Goal: Task Accomplishment & Management: Manage account settings

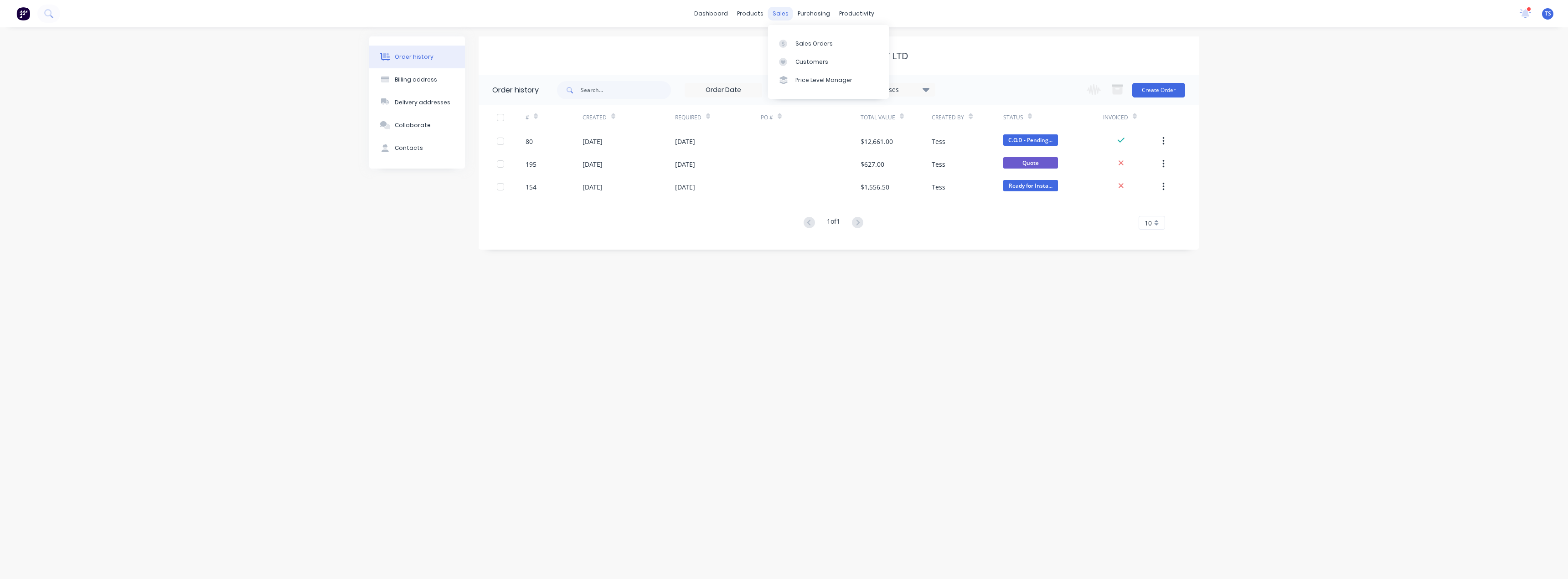
click at [691, 16] on div "sales" at bounding box center [780, 13] width 25 height 13
click at [691, 40] on link "Sales Orders" at bounding box center [828, 43] width 121 height 18
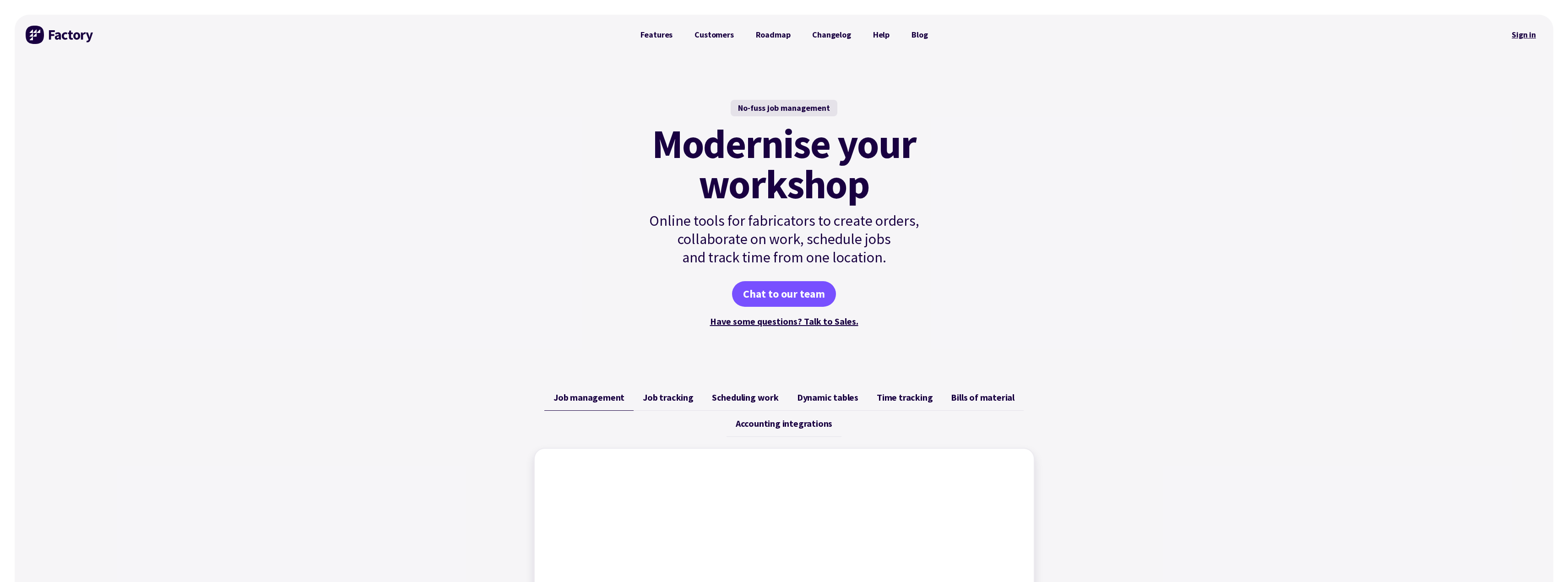
click at [1534, 32] on link "Sign in" at bounding box center [1523, 35] width 37 height 21
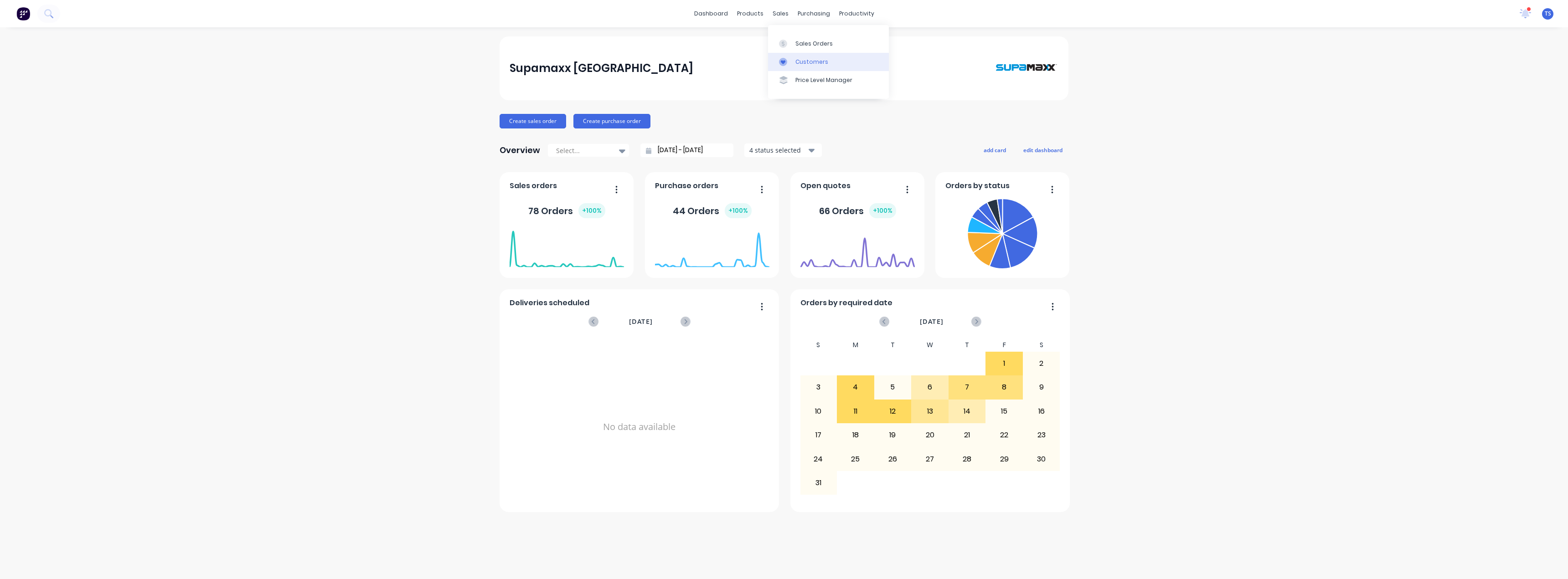
click at [797, 68] on link "Customers" at bounding box center [828, 62] width 121 height 18
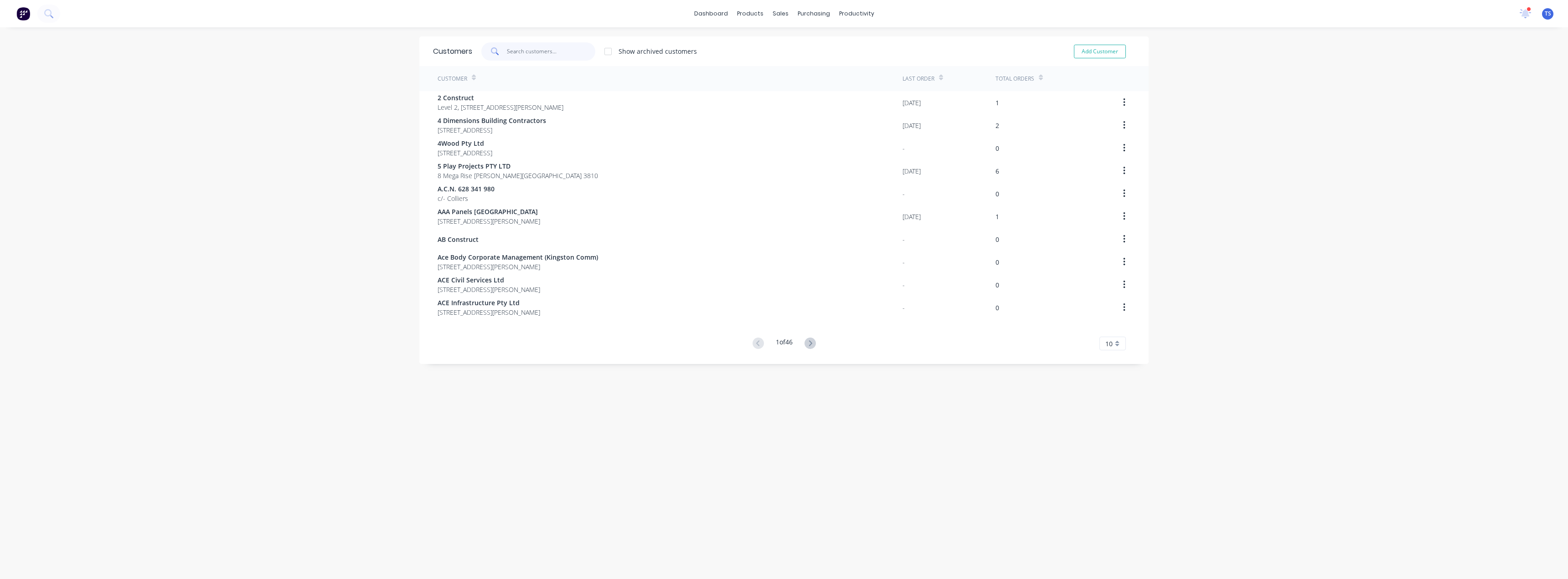
click at [519, 54] on input "text" at bounding box center [551, 52] width 89 height 18
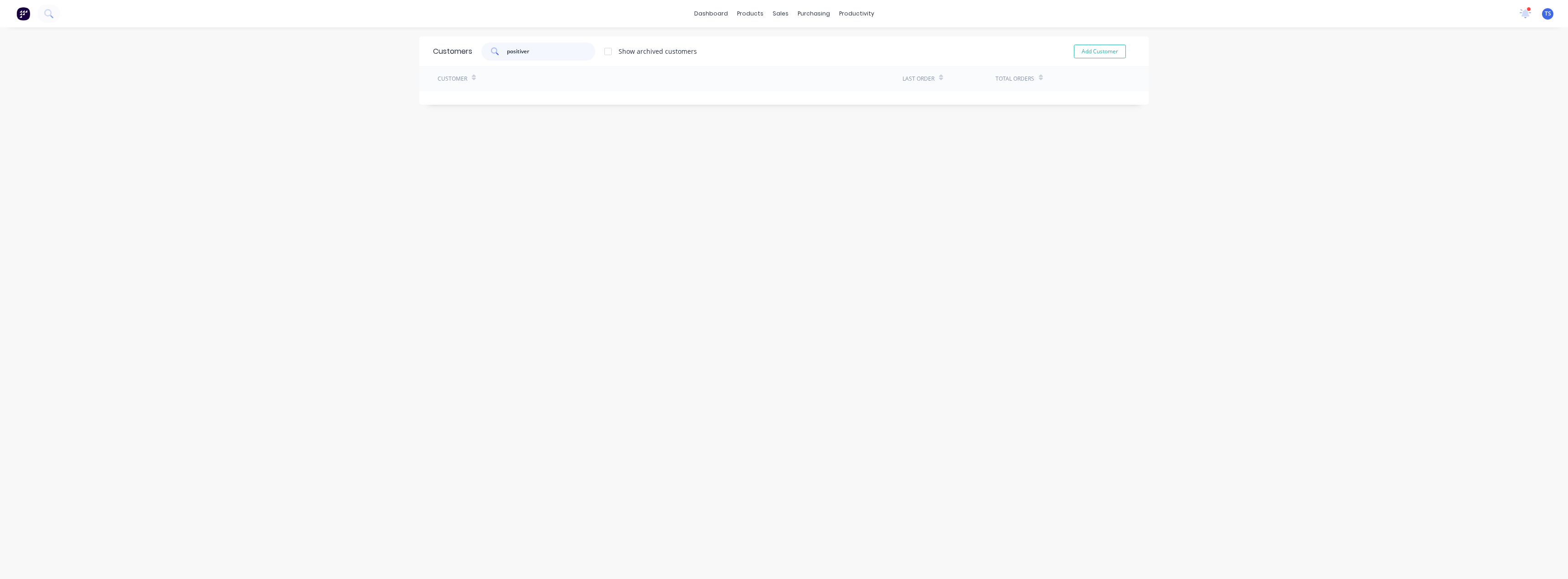
type input "positive"
drag, startPoint x: 563, startPoint y: 49, endPoint x: 489, endPoint y: 50, distance: 74.0
click at [489, 50] on div "positive" at bounding box center [538, 52] width 114 height 18
type input "power"
click at [514, 144] on span "Powerblast Global Pty Ltd" at bounding box center [513, 144] width 150 height 10
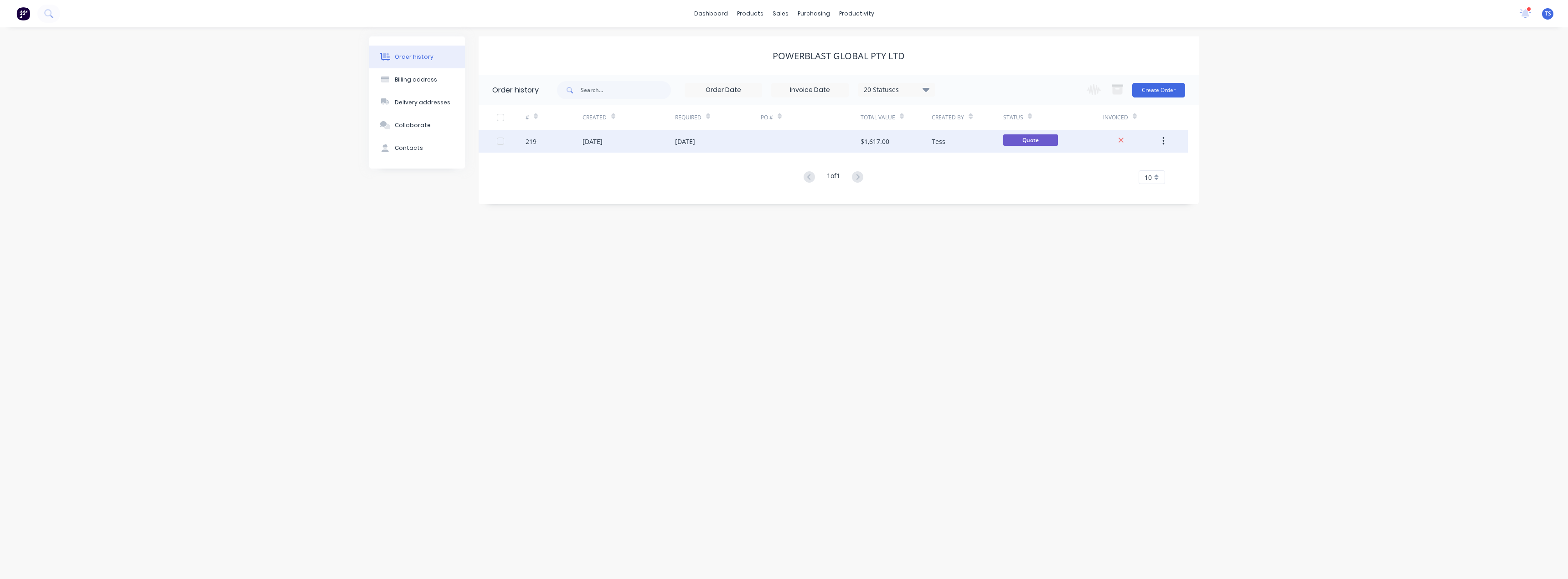
click at [883, 140] on div "$1,617.00" at bounding box center [875, 142] width 29 height 10
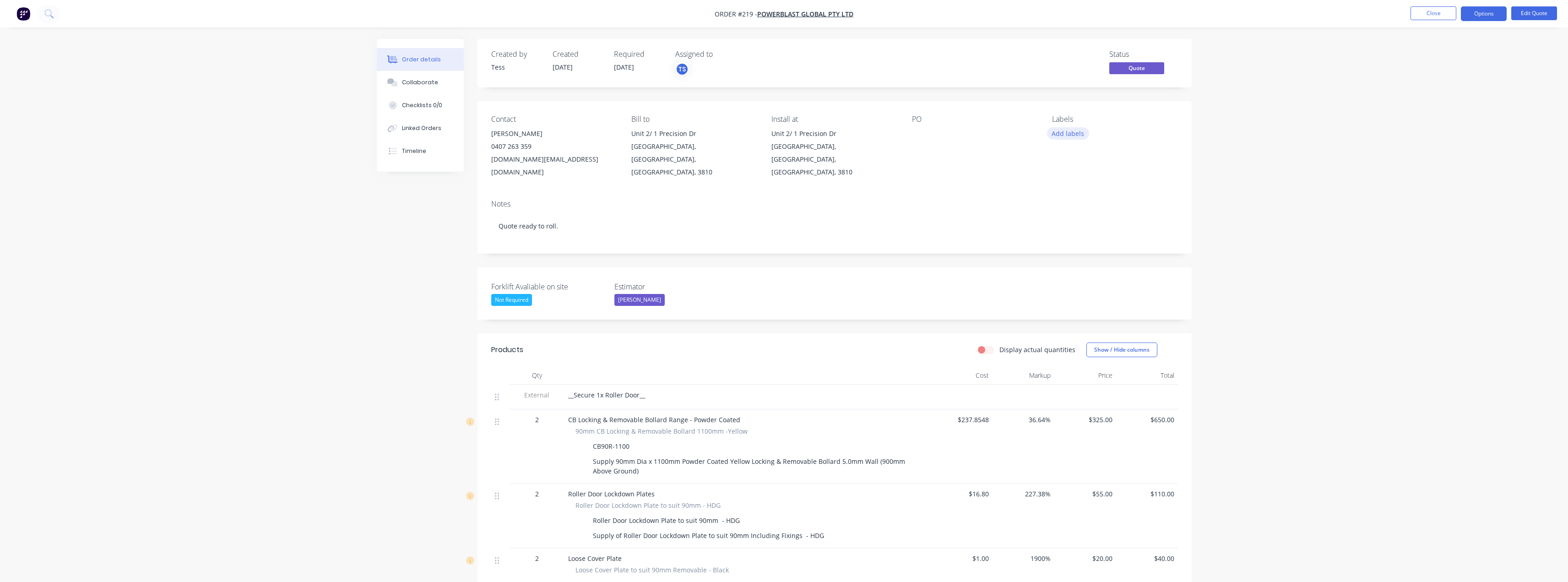
click at [1070, 134] on button "Add labels" at bounding box center [1068, 133] width 42 height 12
click at [1092, 213] on div "Install" at bounding box center [1088, 215] width 24 height 10
click at [990, 160] on div "PO" at bounding box center [974, 147] width 125 height 64
click at [1484, 12] on button "Options" at bounding box center [1484, 13] width 46 height 15
click at [1437, 56] on div "Quote" at bounding box center [1456, 56] width 84 height 13
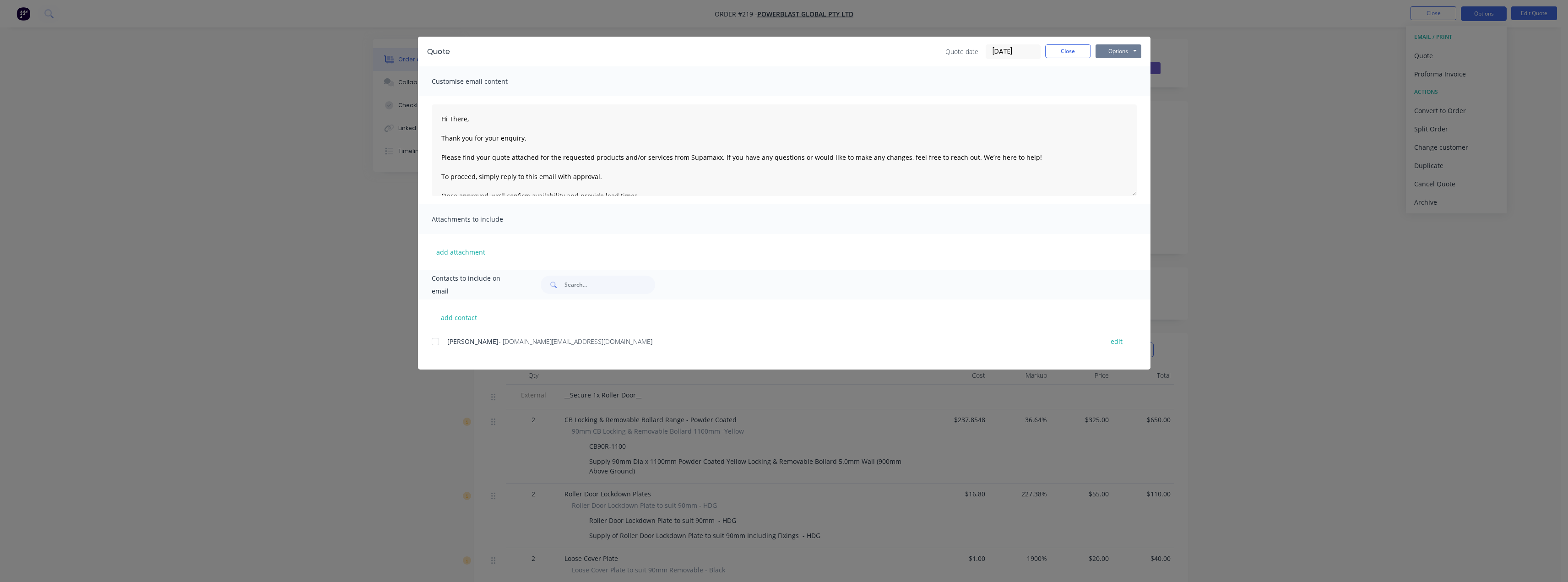
click at [1114, 50] on button "Options" at bounding box center [1118, 51] width 46 height 13
click at [1135, 66] on button "Preview" at bounding box center [1125, 67] width 59 height 15
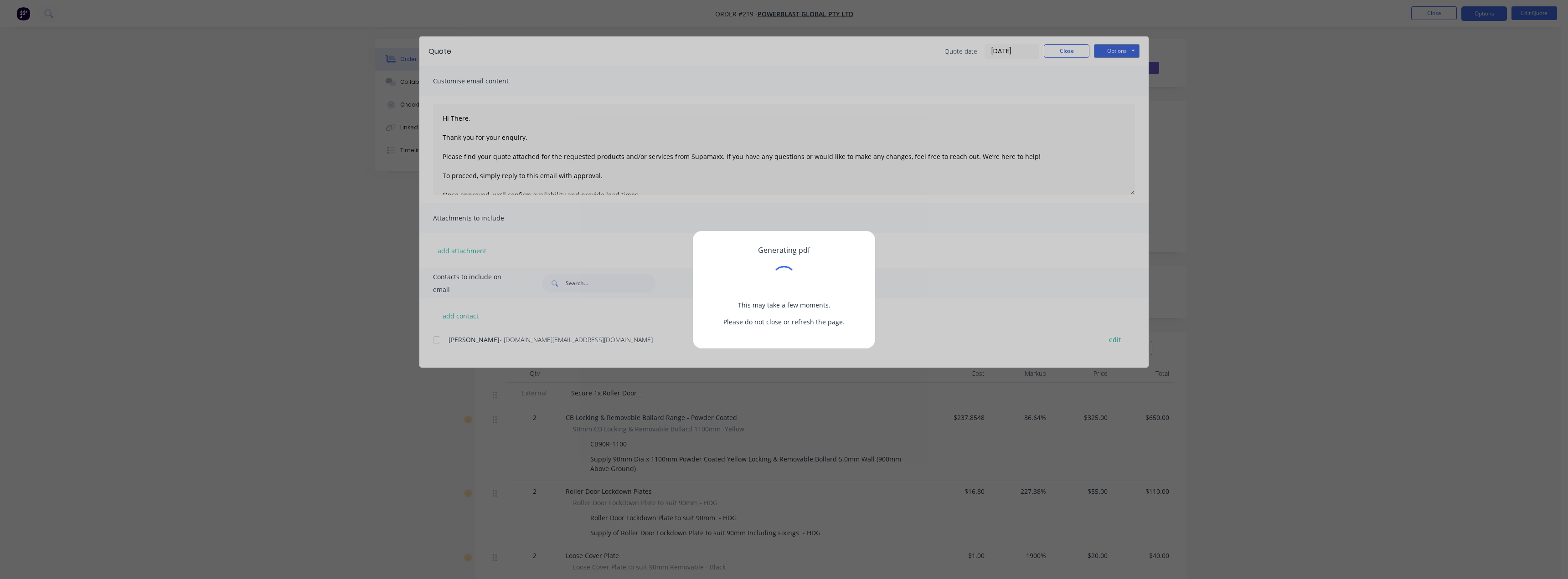
type textarea "Hi There, Thank you for your enquiry. Please find your quote attached for the r…"
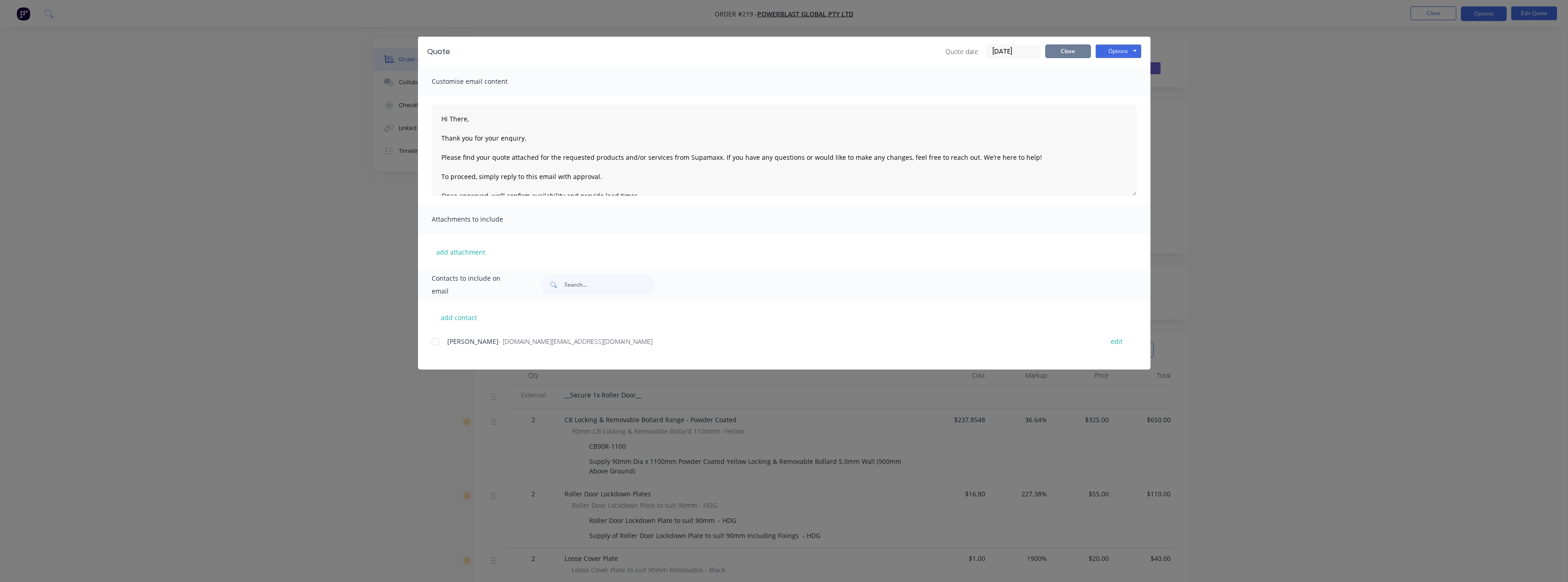
click at [1064, 53] on button "Close" at bounding box center [1068, 51] width 46 height 13
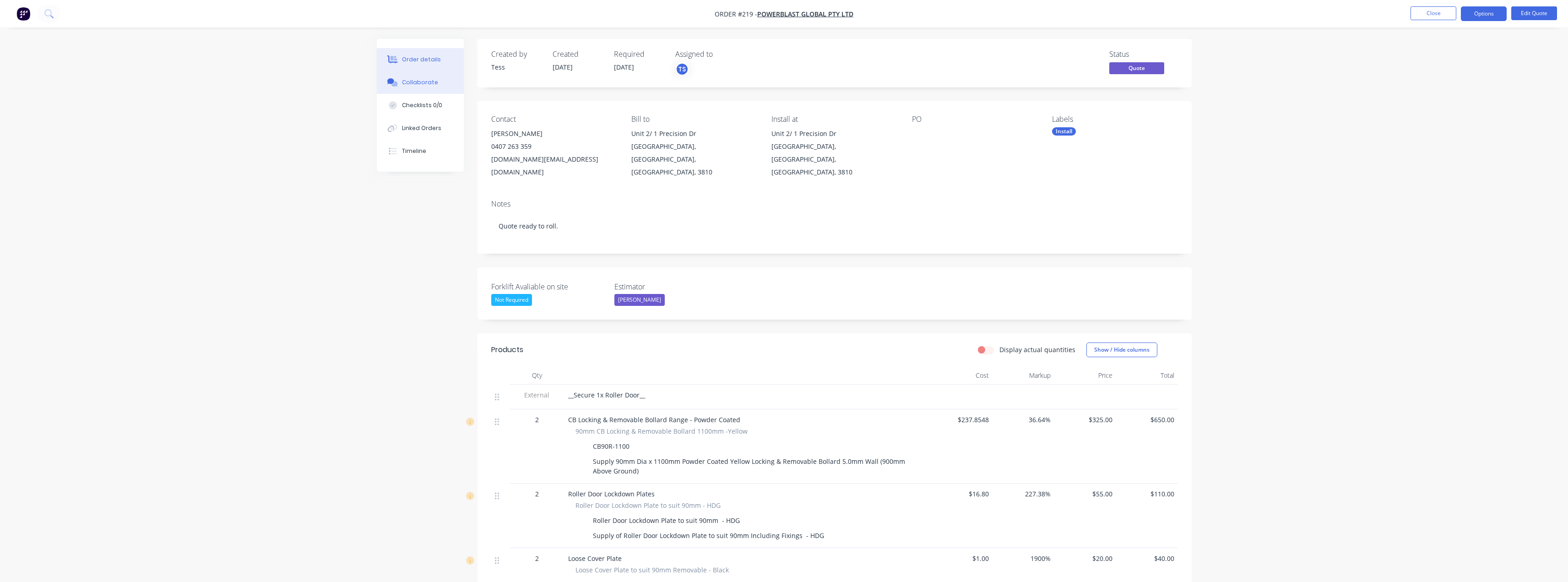
click at [427, 83] on div "Collaborate" at bounding box center [419, 82] width 36 height 8
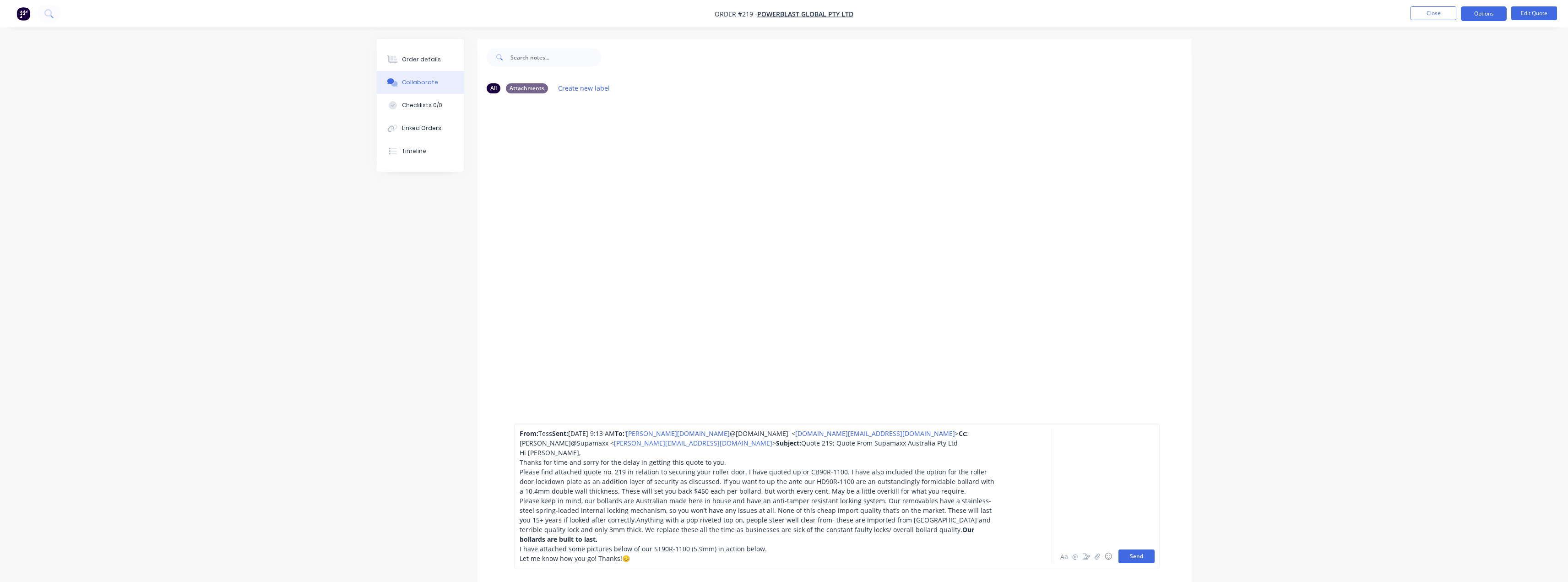
click at [1145, 553] on button "Send" at bounding box center [1136, 556] width 36 height 13
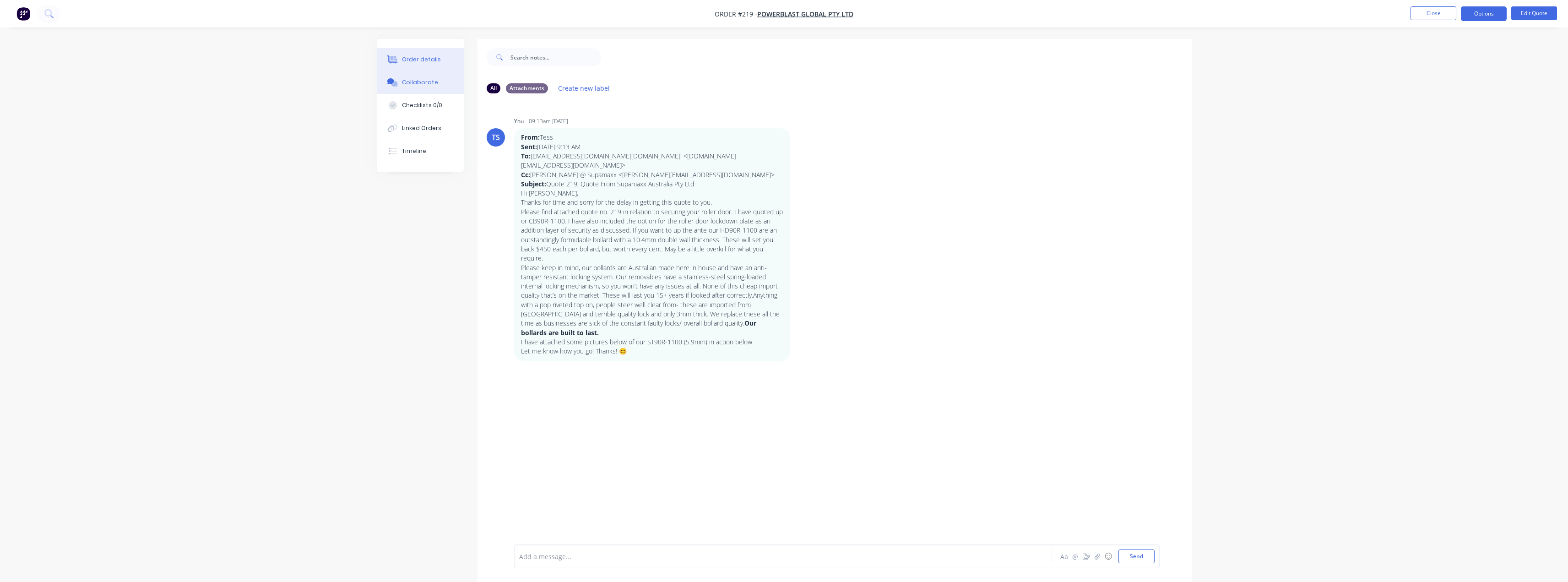
click at [420, 62] on div "Order details" at bounding box center [421, 59] width 39 height 8
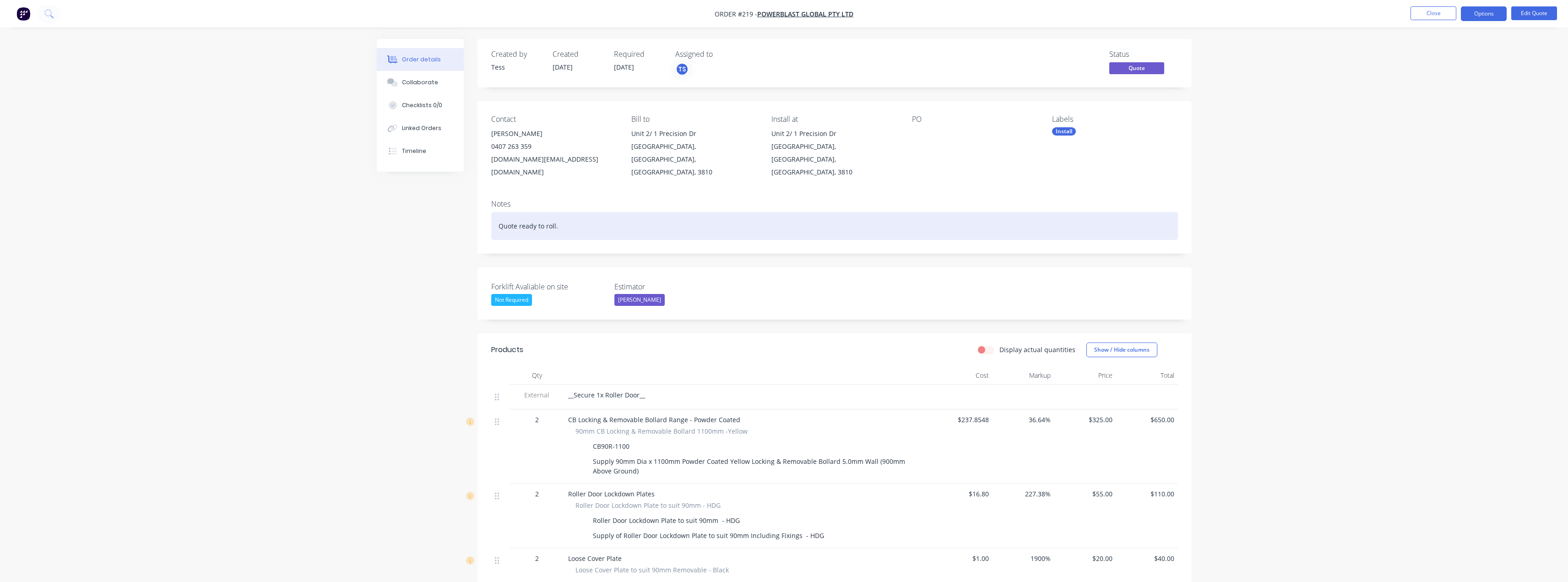
click at [560, 213] on div "Quote ready to roll." at bounding box center [834, 226] width 686 height 28
drag, startPoint x: 570, startPoint y: 213, endPoint x: 483, endPoint y: 219, distance: 87.2
click at [483, 219] on div "Notes Quote ready to roll." at bounding box center [834, 223] width 714 height 61
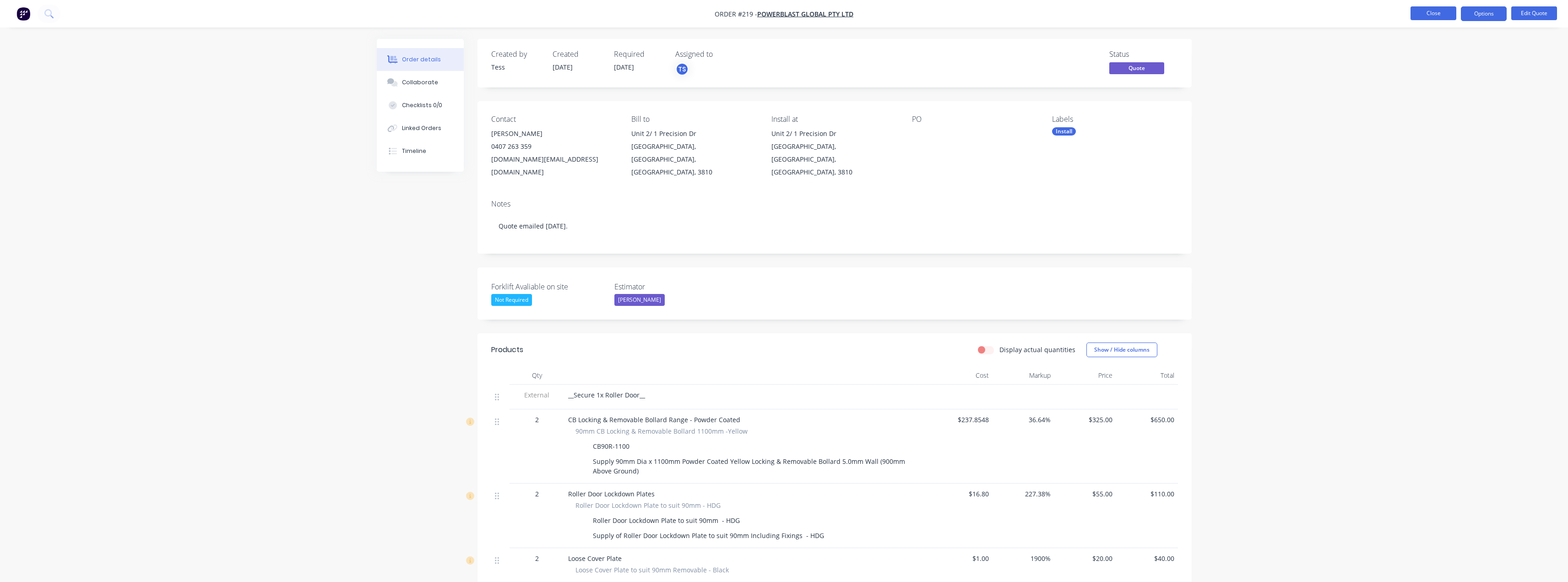
click at [1433, 15] on button "Close" at bounding box center [1433, 13] width 46 height 13
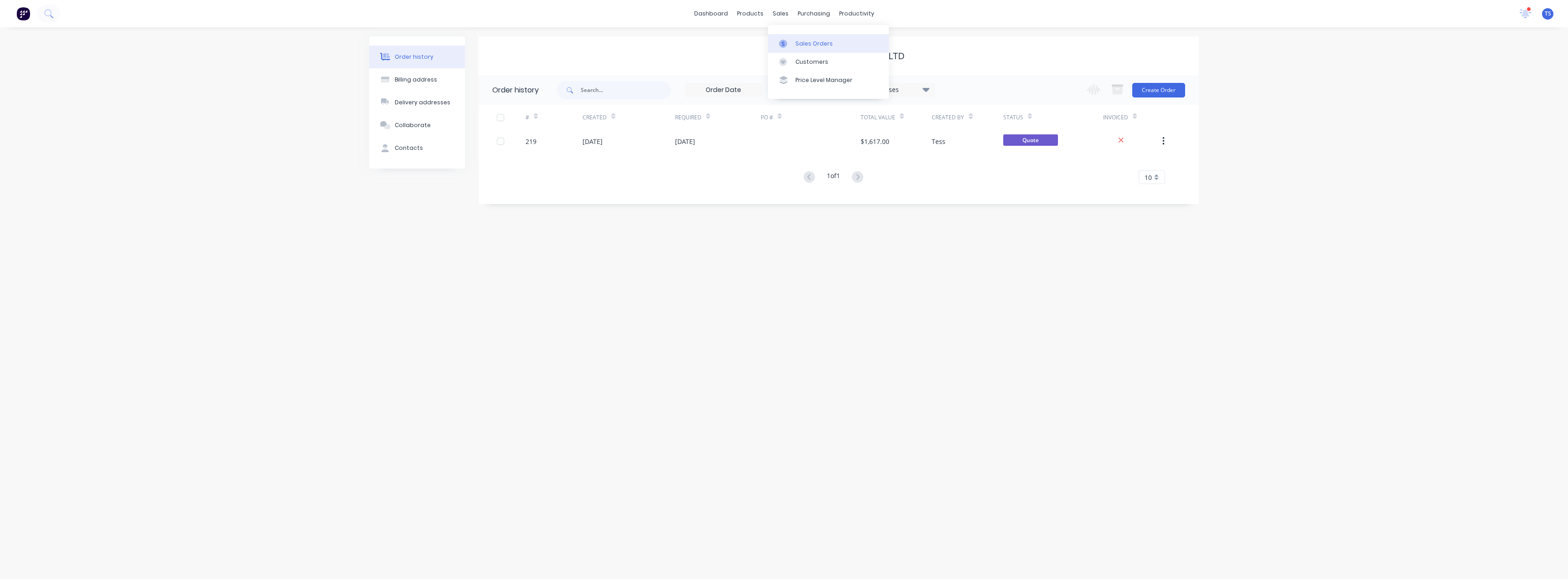
click at [797, 43] on div "Sales Orders" at bounding box center [814, 43] width 37 height 8
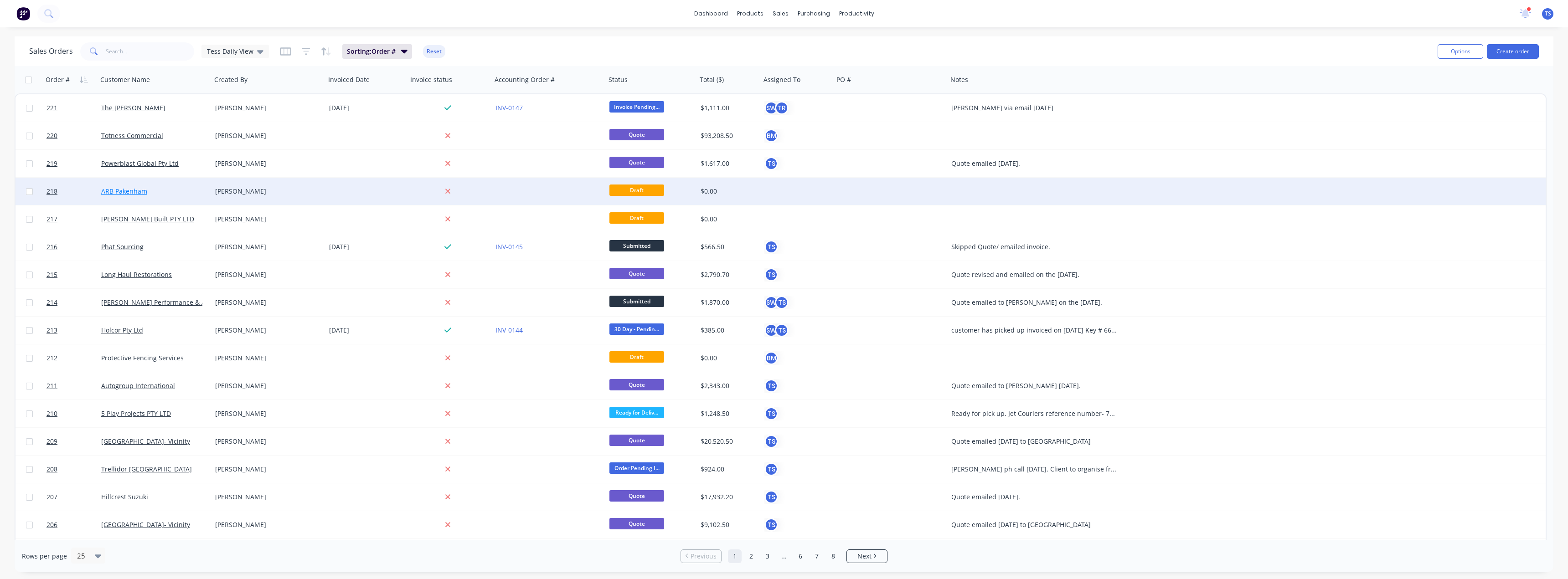
click at [135, 192] on link "ARB Pakenham" at bounding box center [124, 191] width 46 height 9
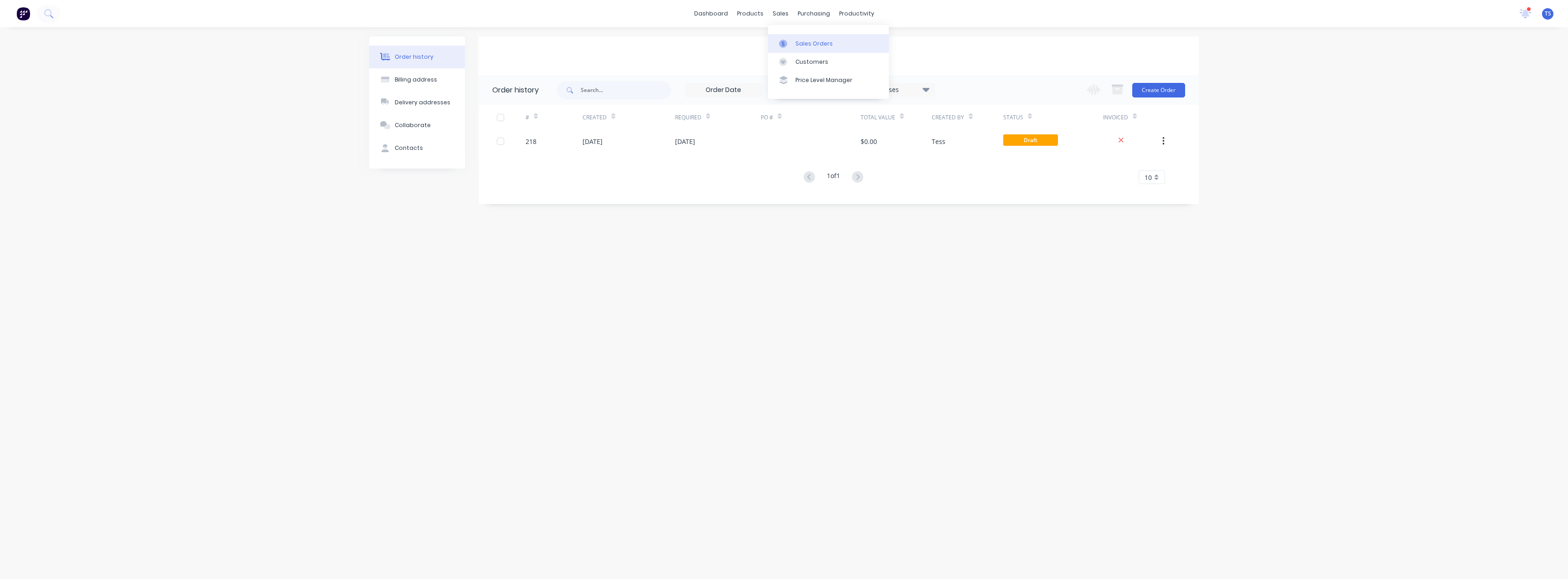
click at [796, 44] on div "Sales Orders" at bounding box center [814, 43] width 37 height 8
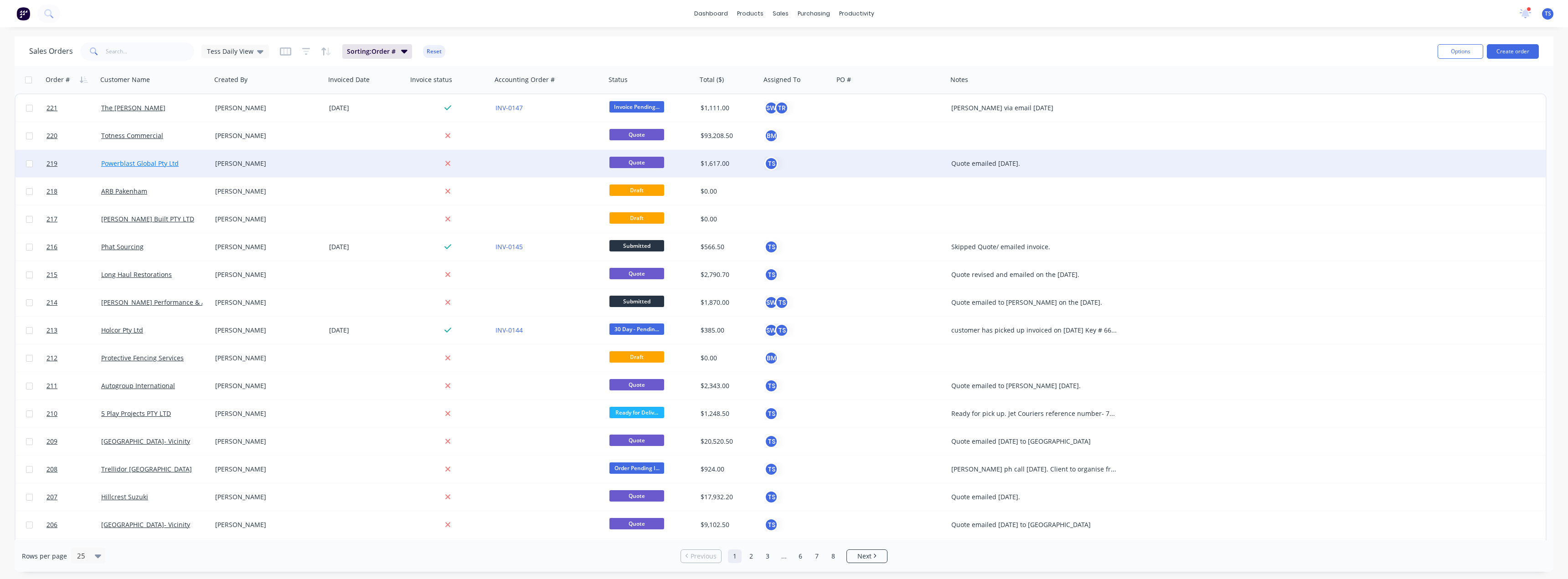
click at [159, 165] on link "Powerblast Global Pty Ltd" at bounding box center [139, 163] width 77 height 9
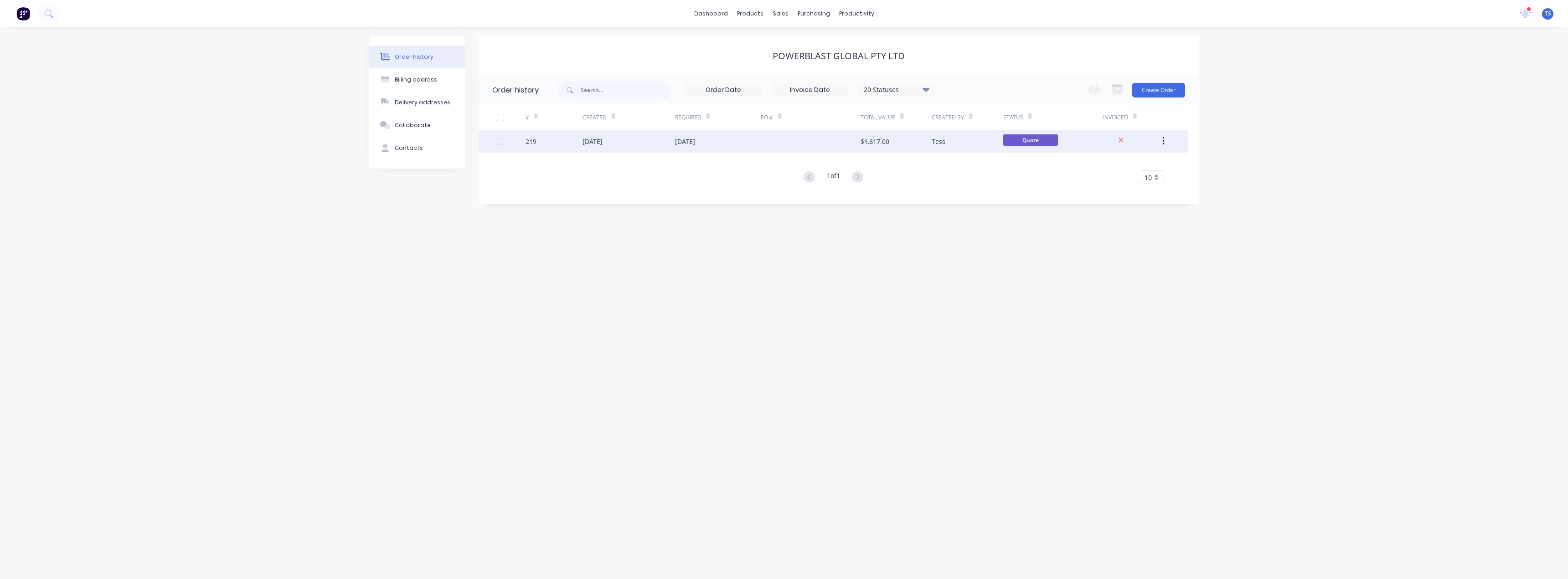
click at [695, 142] on div "[DATE]" at bounding box center [685, 142] width 20 height 10
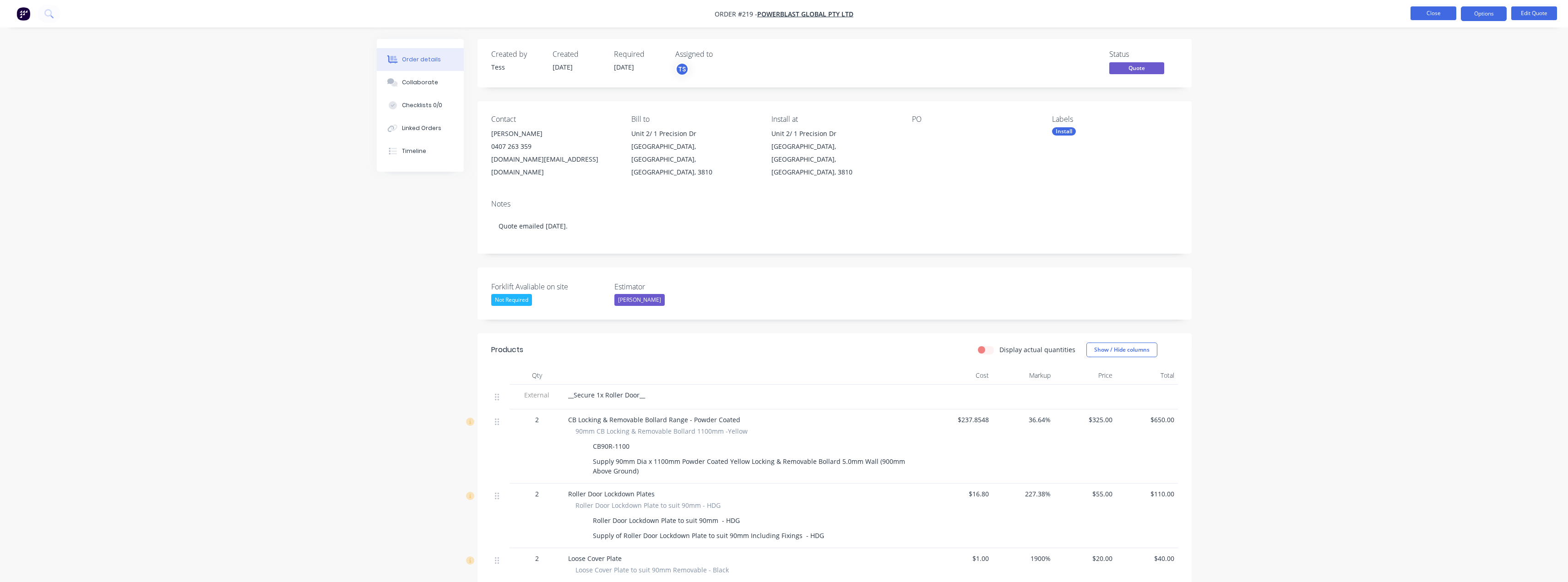
click at [1428, 12] on button "Close" at bounding box center [1433, 13] width 46 height 13
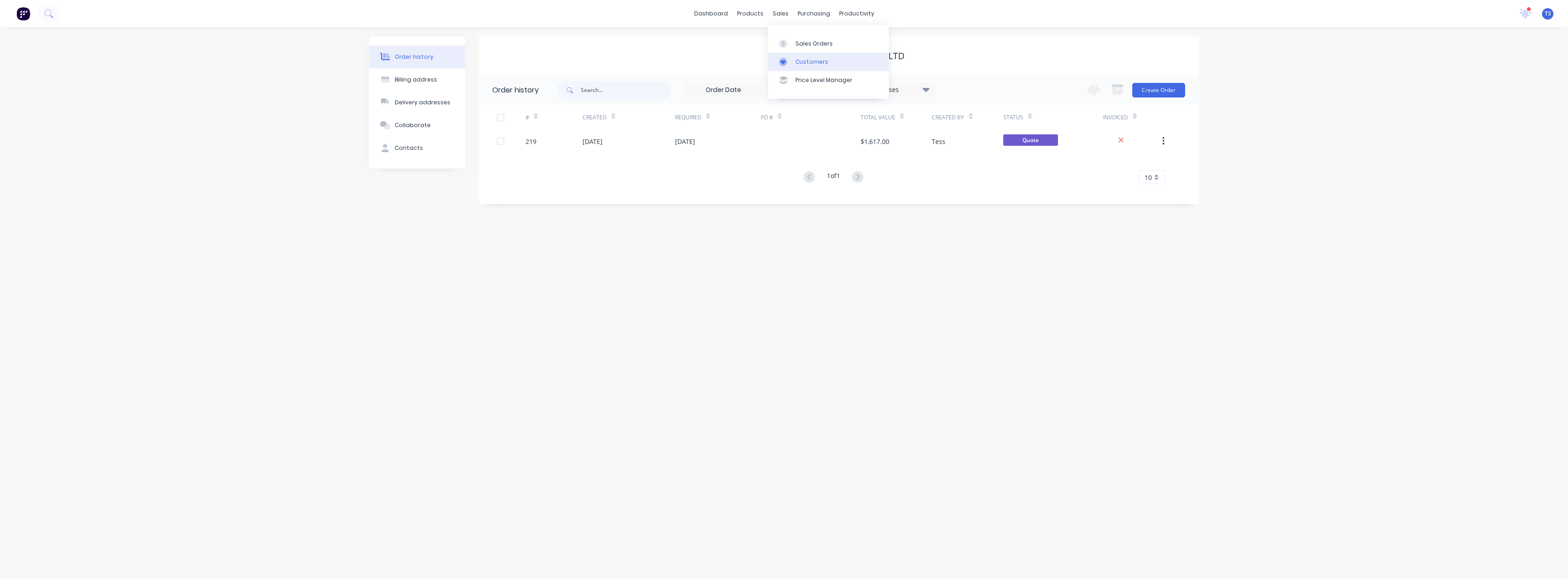
click at [793, 57] on link "Customers" at bounding box center [828, 62] width 121 height 18
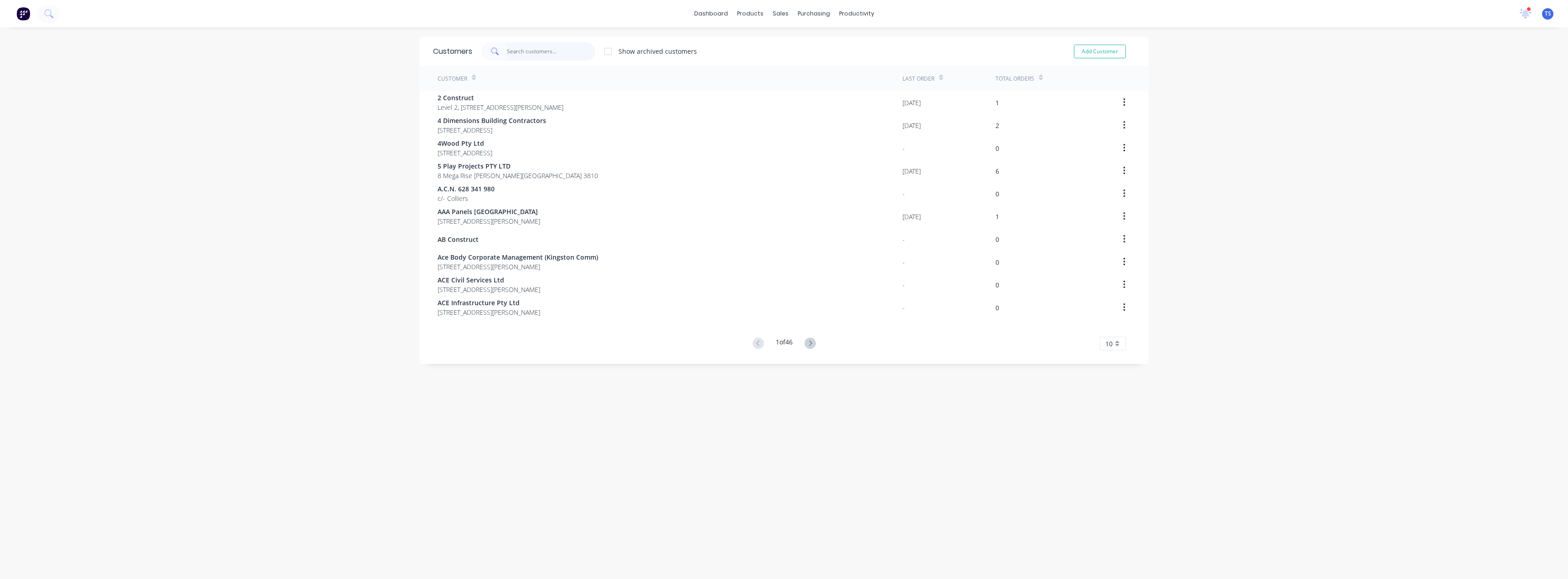
click at [544, 52] on input "text" at bounding box center [551, 52] width 89 height 18
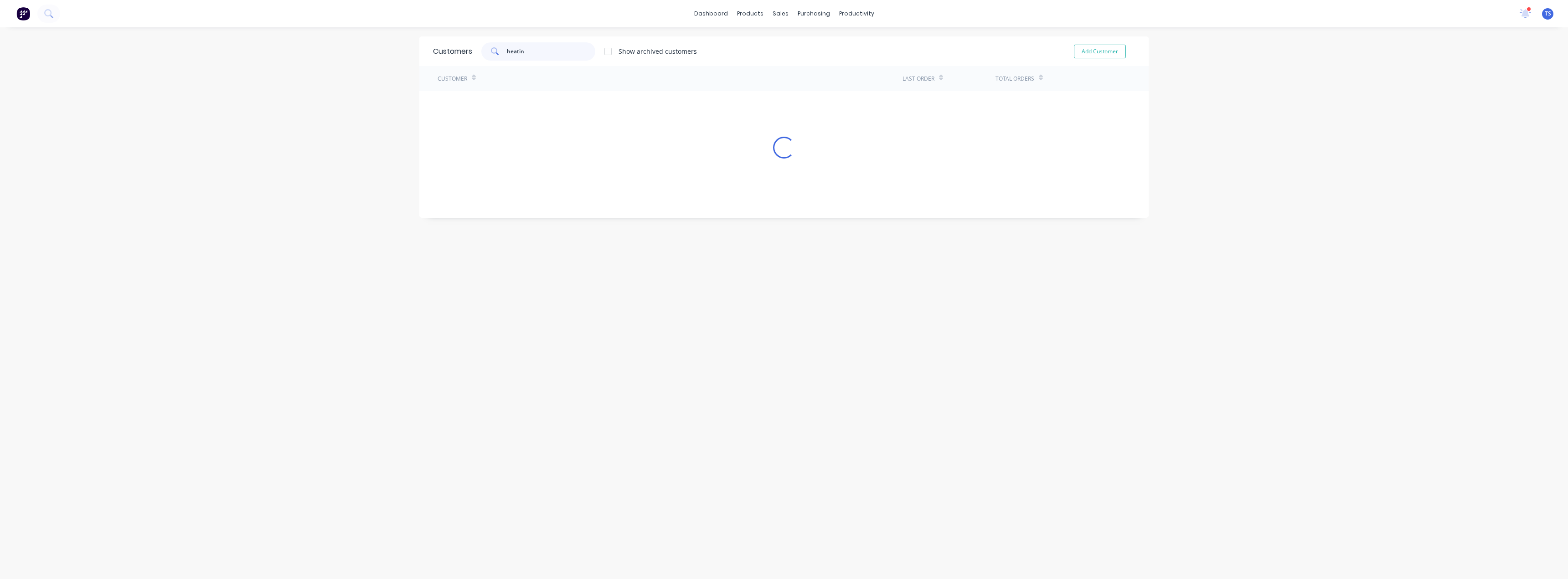
type input "heating"
drag, startPoint x: 547, startPoint y: 47, endPoint x: 445, endPoint y: 54, distance: 102.2
click at [445, 54] on div "Customers heating Show archived customers Add Customer" at bounding box center [784, 51] width 729 height 30
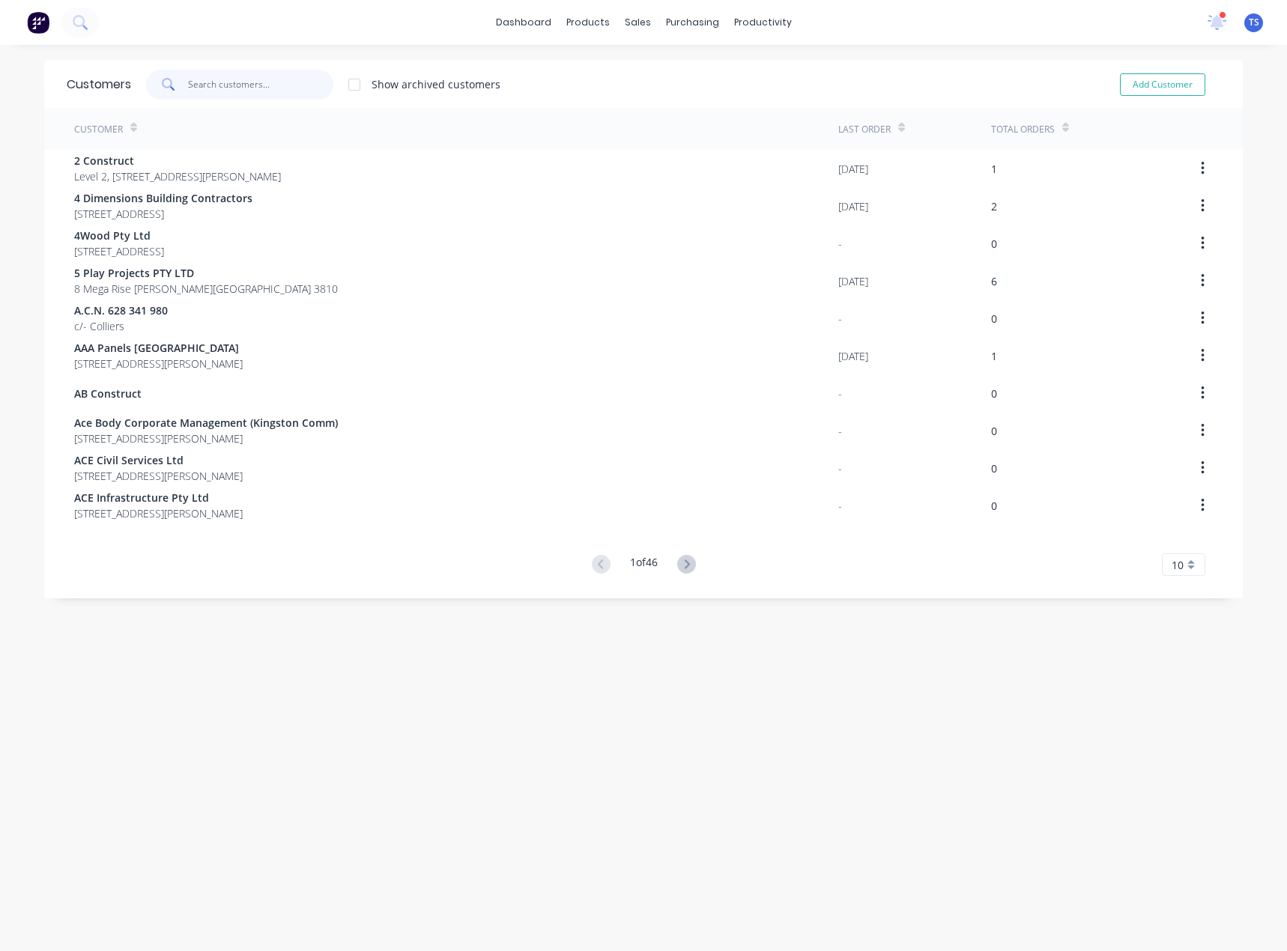
click at [213, 76] on input "text" at bounding box center [261, 85] width 146 height 30
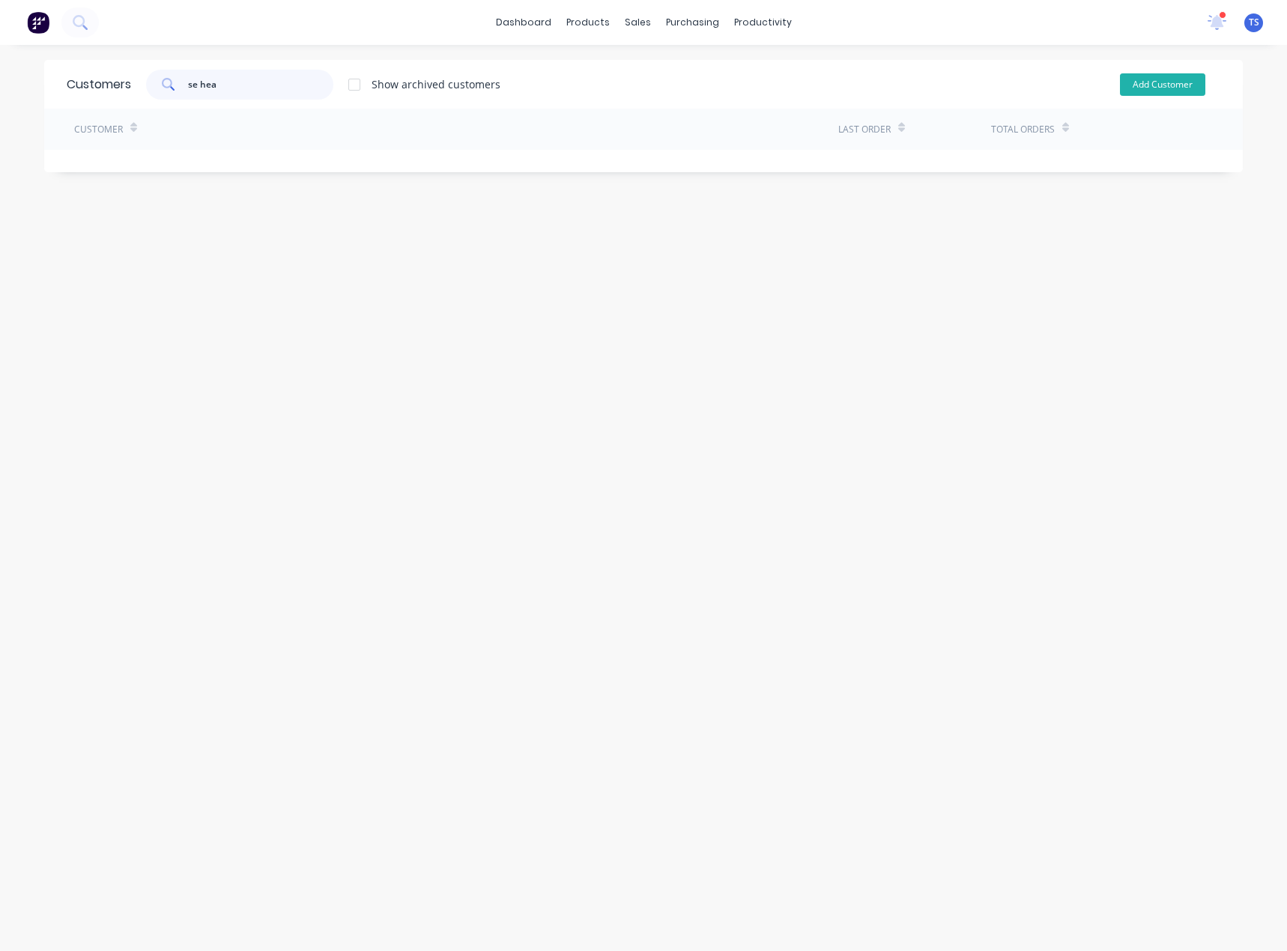
type input "se hea"
click at [1136, 88] on button "Add Customer" at bounding box center [1162, 84] width 85 height 22
select select "AU"
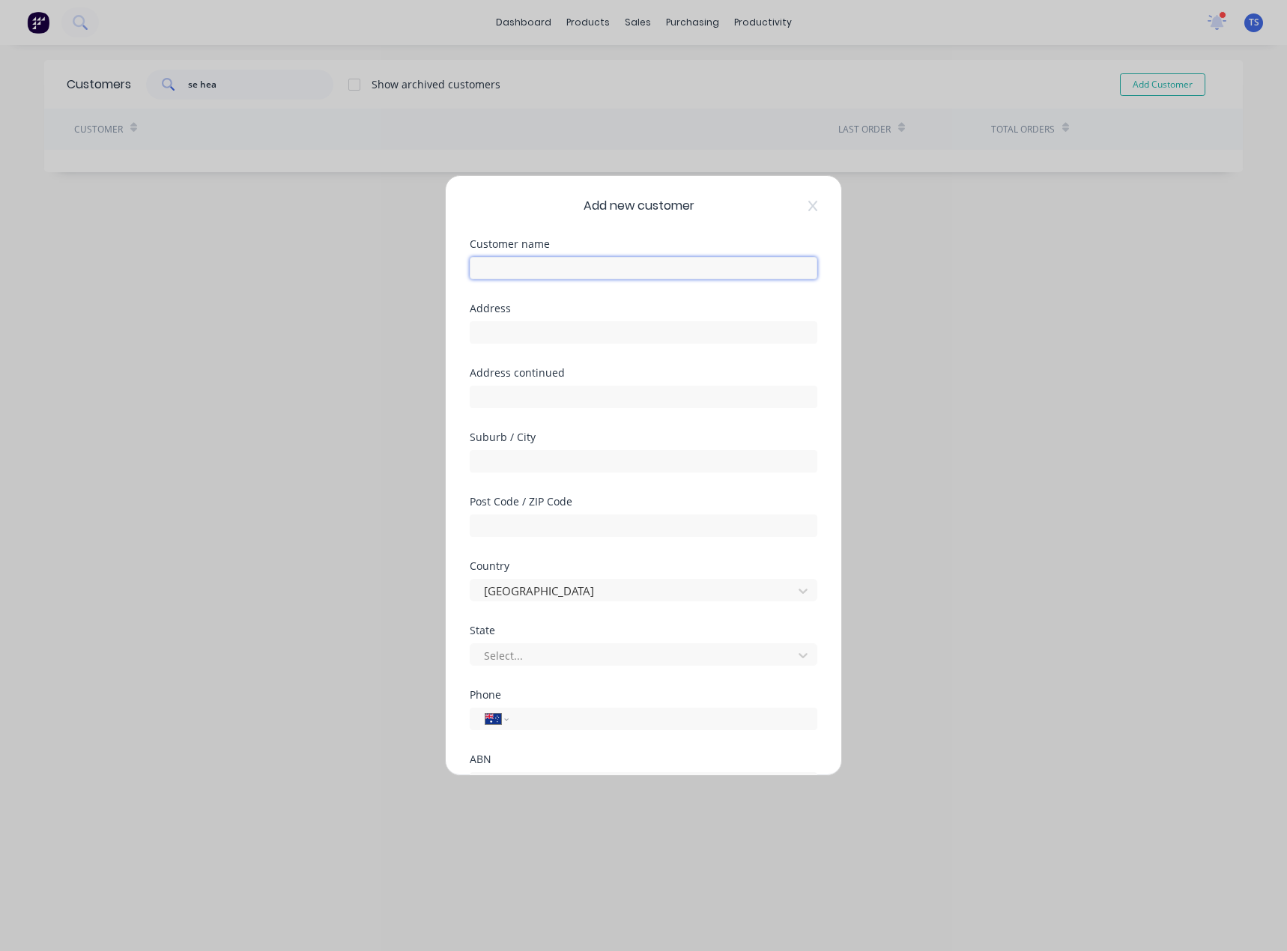
click at [544, 273] on input "text" at bounding box center [643, 268] width 347 height 22
click at [498, 272] on input "text" at bounding box center [643, 268] width 347 height 22
paste input "SE Heating and Cooling"
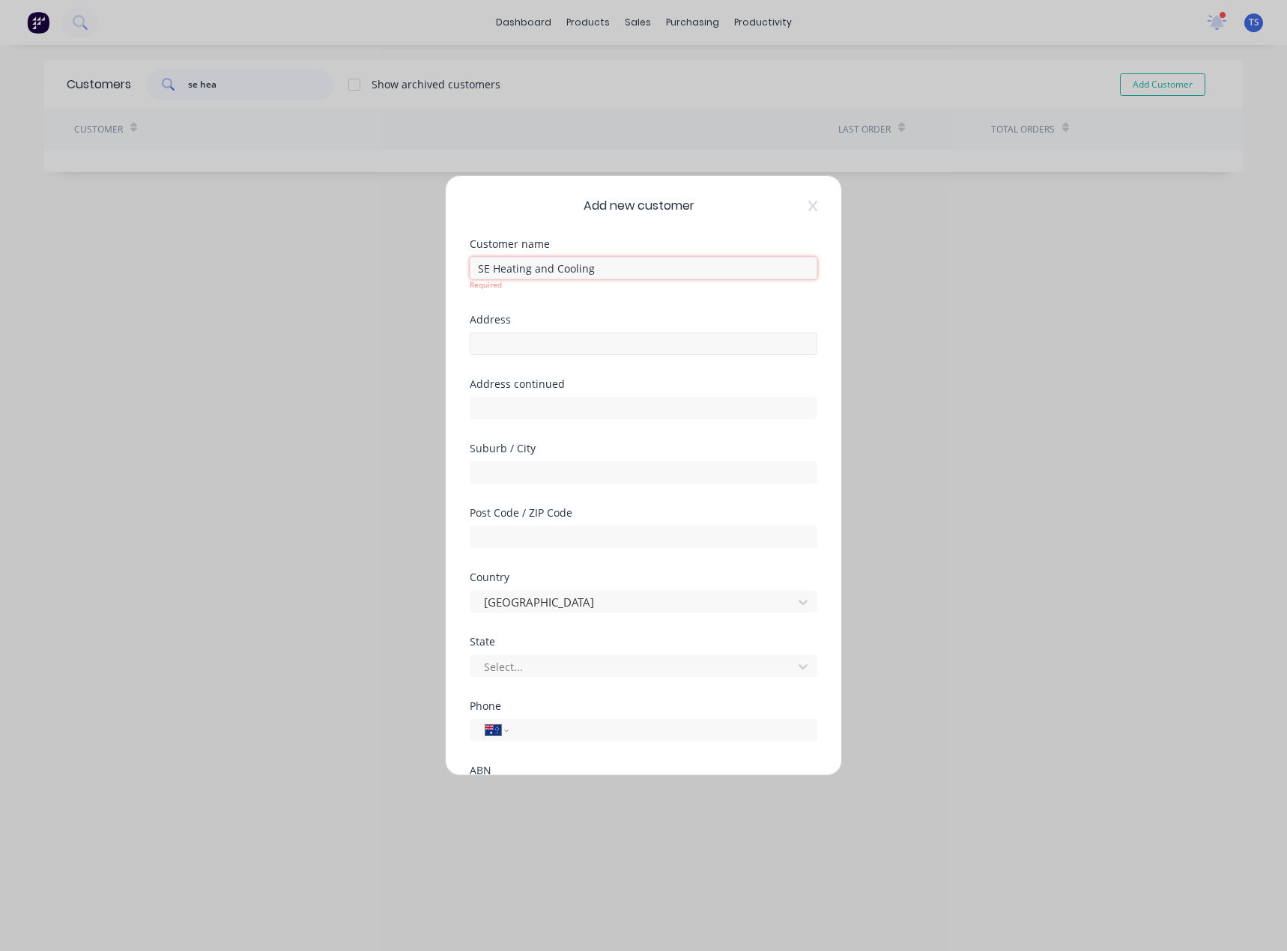
type input "SE Heating and Cooling"
click at [505, 340] on input "text" at bounding box center [643, 343] width 347 height 22
type input "10 Ocean Bend"
drag, startPoint x: 569, startPoint y: 334, endPoint x: 410, endPoint y: 329, distance: 159.6
click at [410, 329] on div "Add new customer Customer name SE Heating and Cooling Address 10 Ocean Bend Add…" at bounding box center [643, 475] width 1287 height 951
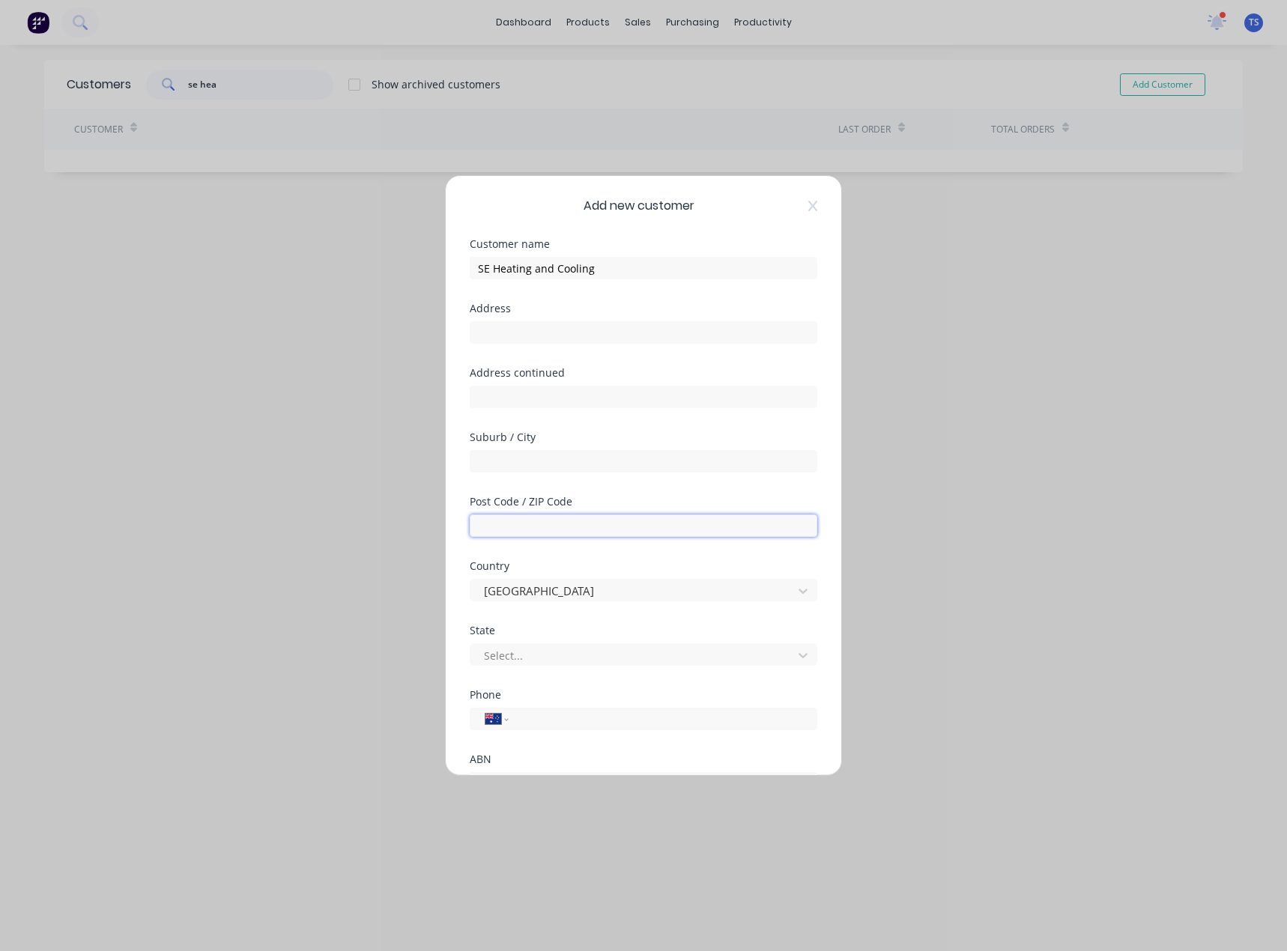
click at [528, 524] on input "text" at bounding box center [643, 525] width 347 height 22
click at [535, 458] on input "text" at bounding box center [643, 461] width 347 height 22
type input "Pakenham"
click at [512, 526] on input "text" at bounding box center [643, 525] width 347 height 22
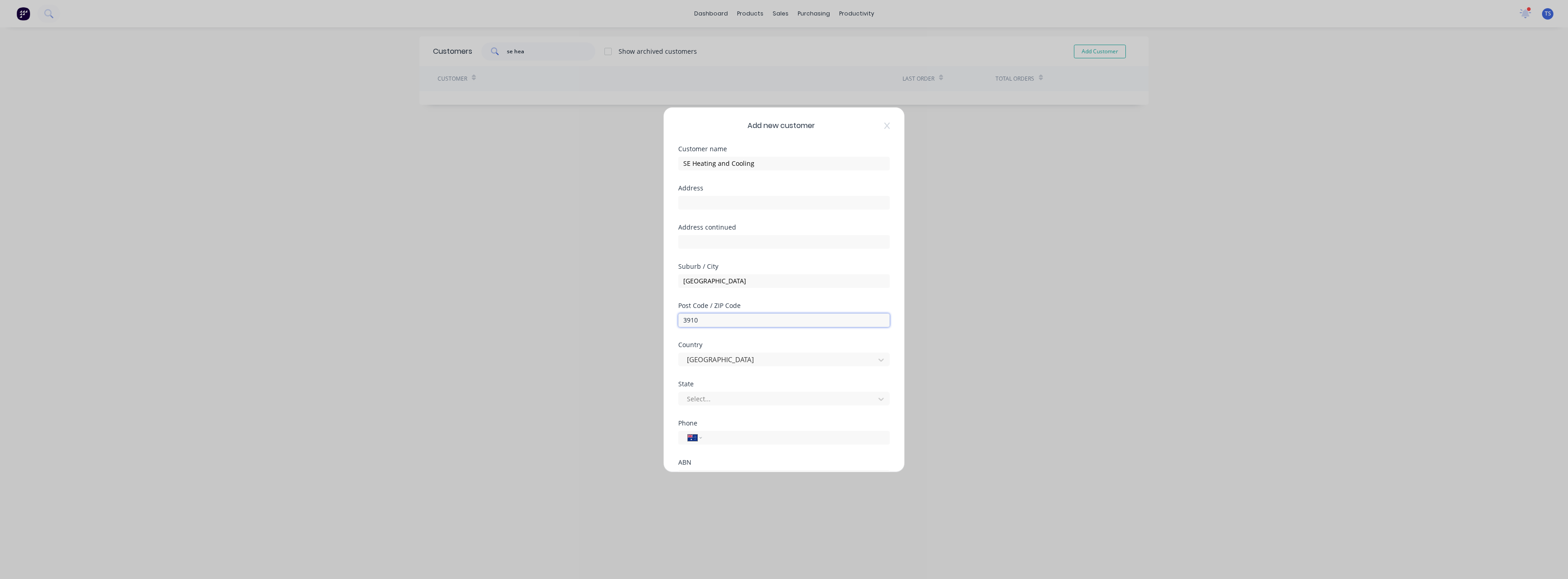
click at [692, 321] on input "3910" at bounding box center [783, 320] width 211 height 13
type input "3810"
click at [710, 389] on div "Select..." at bounding box center [783, 397] width 211 height 16
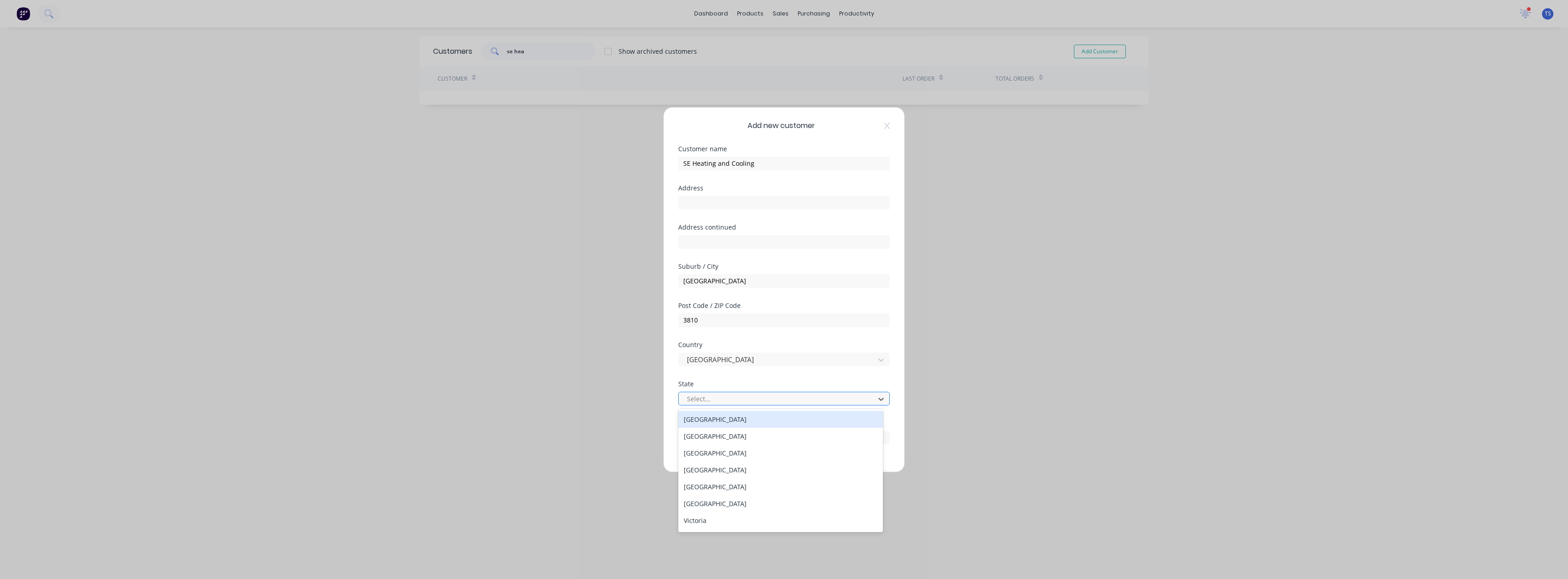
click at [707, 401] on div at bounding box center [778, 398] width 184 height 12
click at [696, 519] on div "Victoria" at bounding box center [780, 521] width 205 height 17
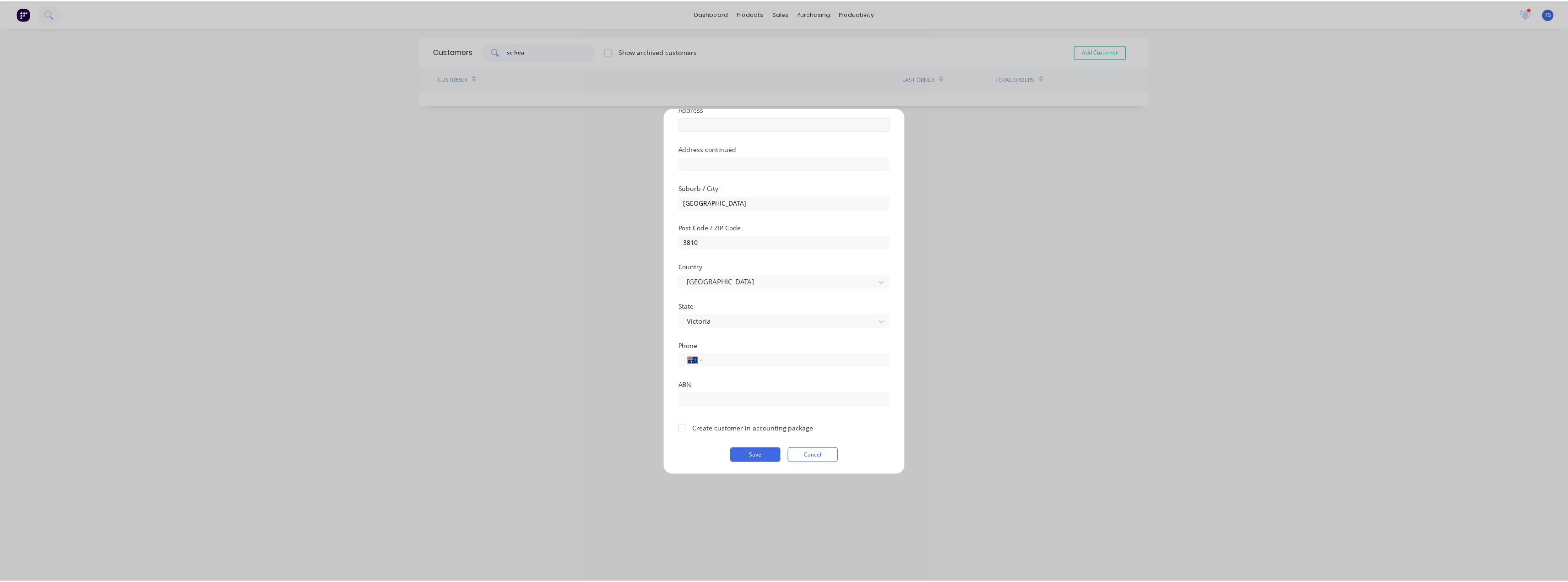
scroll to position [81, 0]
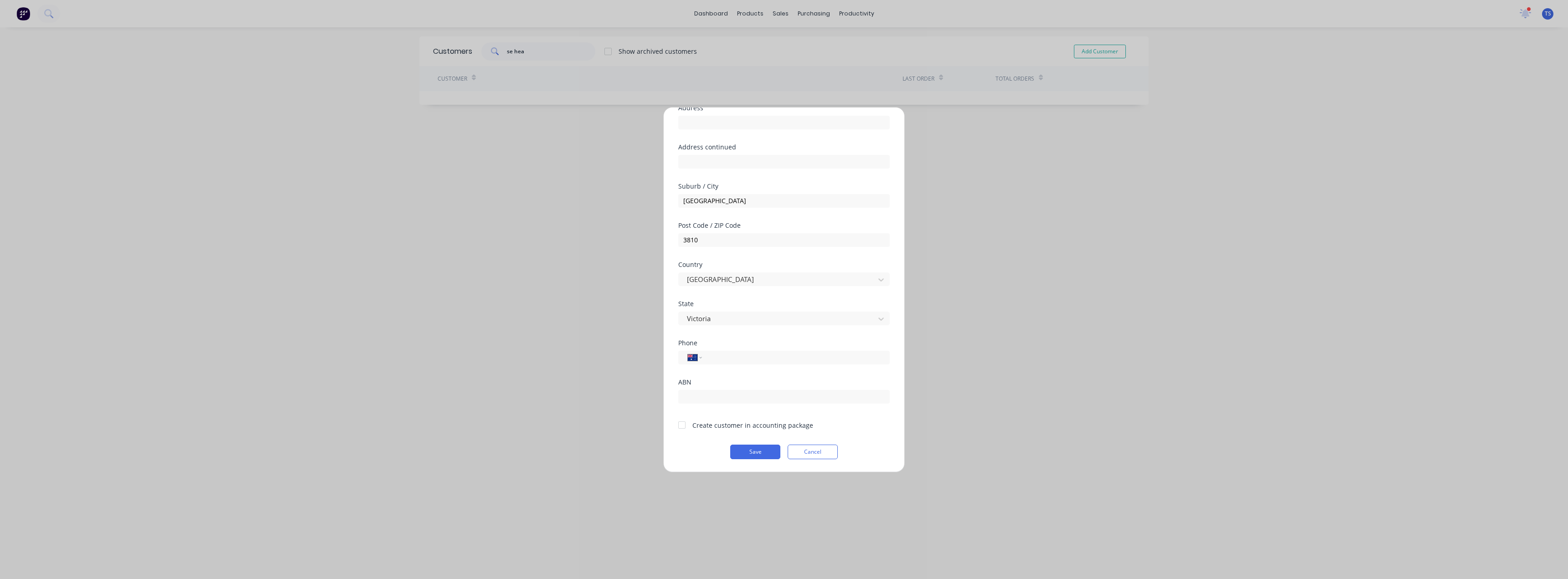
click at [680, 429] on div at bounding box center [682, 425] width 18 height 18
click at [746, 452] on button "Save" at bounding box center [755, 452] width 50 height 15
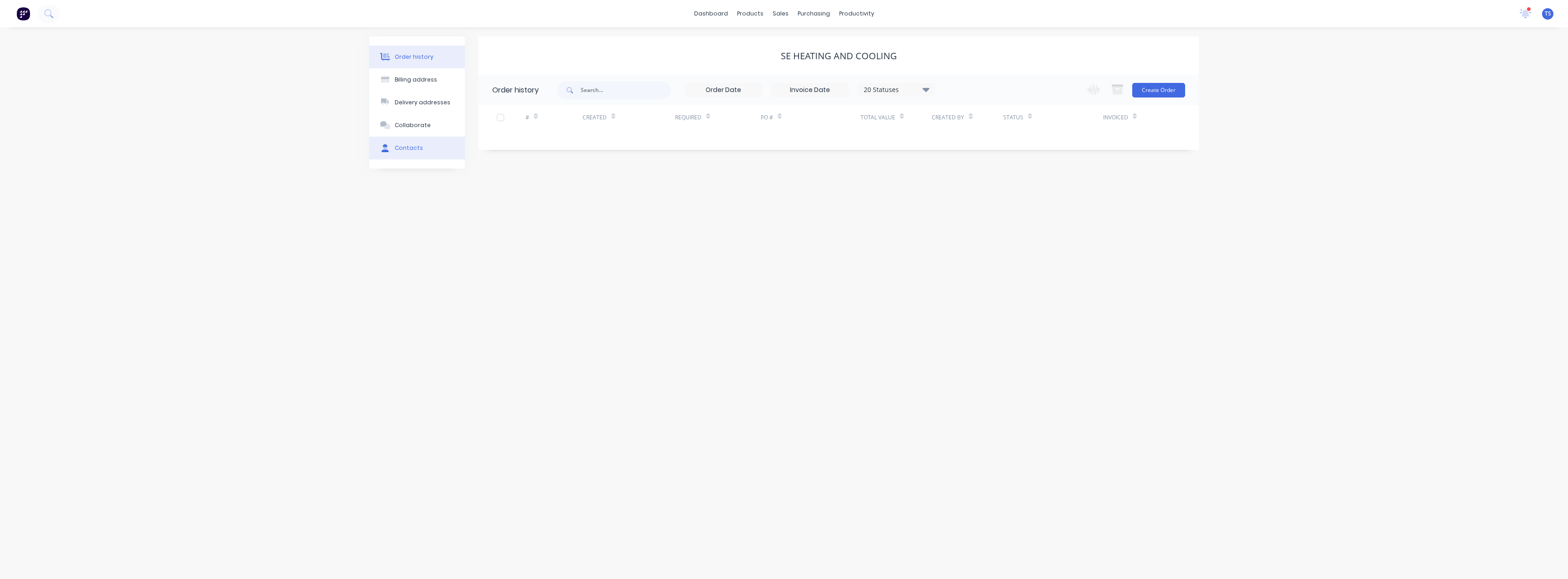
click at [413, 148] on div "Contacts" at bounding box center [408, 148] width 28 height 8
click at [1167, 86] on button "Add contact" at bounding box center [1171, 89] width 42 height 13
select select "AU"
click at [514, 162] on input "text" at bounding box center [567, 156] width 149 height 13
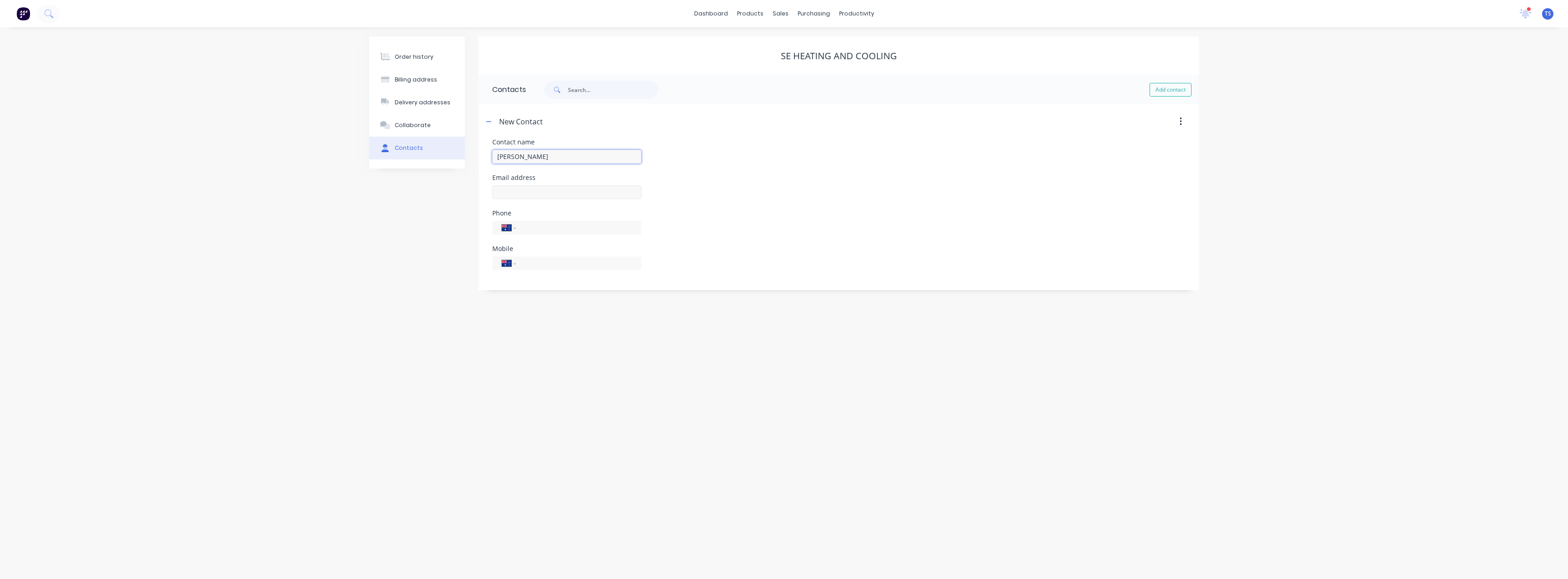
type input "Scott Emms"
click at [537, 194] on input "text" at bounding box center [567, 192] width 149 height 13
select select "AU"
click at [537, 194] on input "text" at bounding box center [567, 192] width 149 height 13
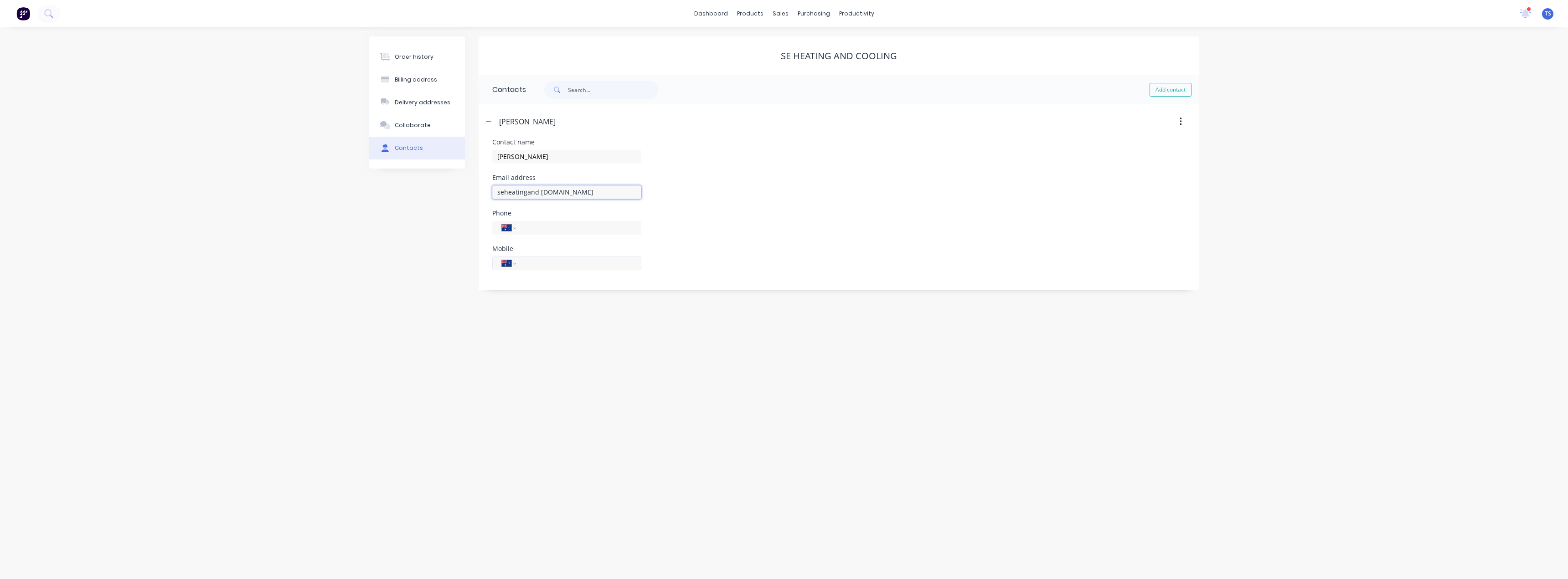
type input "seheatingand cooling.com.au"
click at [531, 266] on input "tel" at bounding box center [577, 263] width 110 height 10
type input "0428 718 879"
click at [540, 193] on input "seheatingand cooling.com.au" at bounding box center [567, 192] width 149 height 13
click at [615, 189] on input "seheatingandcooling.com.au" at bounding box center [567, 192] width 149 height 13
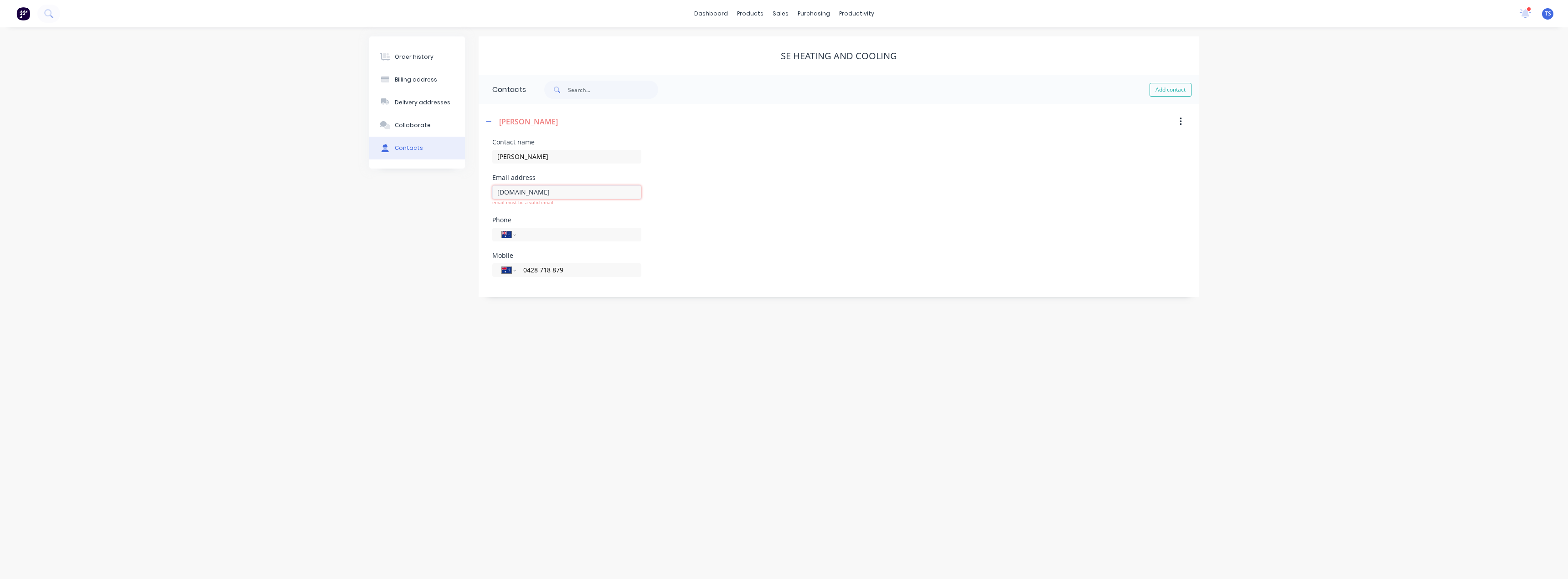
click at [499, 192] on input "seheatingandcooling.com.au" at bounding box center [567, 192] width 149 height 13
click at [487, 122] on icon "button" at bounding box center [488, 122] width 5 height 6
click at [487, 119] on icon "button" at bounding box center [488, 122] width 5 height 6
click at [593, 191] on input "seheatingandcooling.com.au" at bounding box center [567, 192] width 149 height 13
click at [498, 193] on input "seheatingandcooling.com.au" at bounding box center [567, 192] width 149 height 13
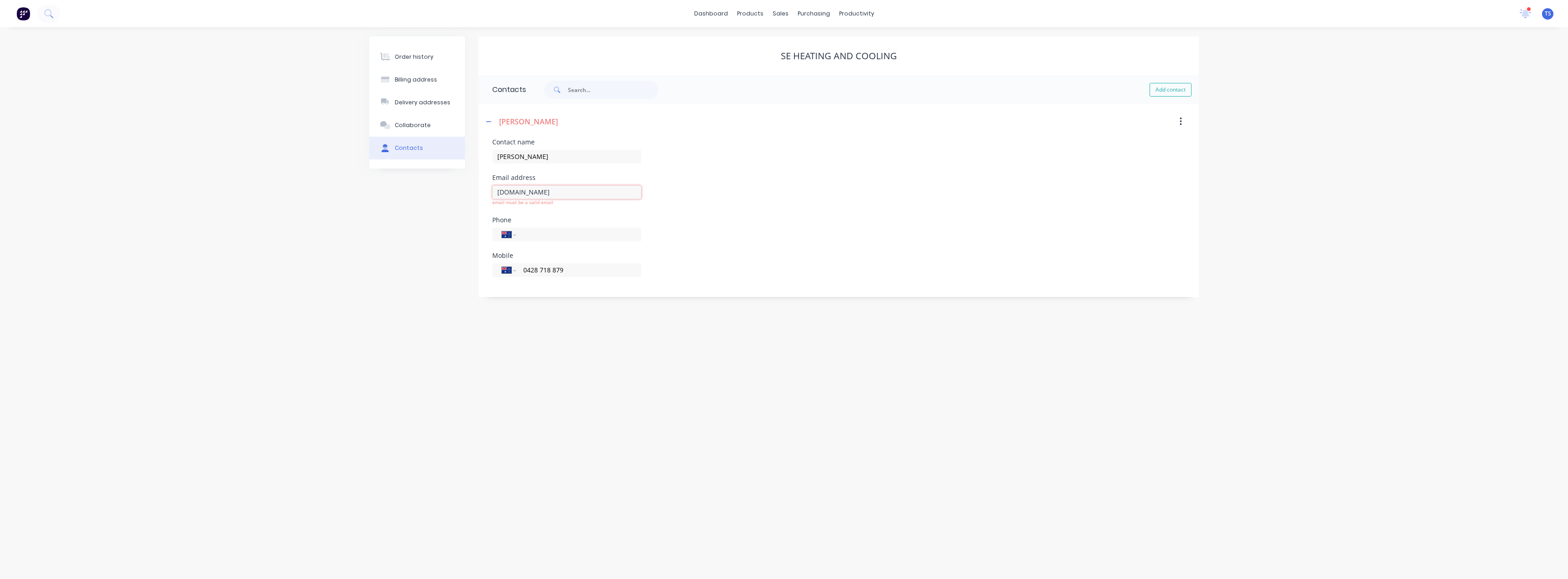
drag, startPoint x: 605, startPoint y: 193, endPoint x: 472, endPoint y: 189, distance: 133.1
click at [472, 189] on div "Order history Billing address Delivery addresses Collaborate Contacts SE Heatin…" at bounding box center [784, 167] width 830 height 260
type input "sales@seair.au"
click at [463, 327] on div "Order history Billing address Delivery addresses Collaborate Contacts SE Heatin…" at bounding box center [784, 303] width 1568 height 552
click at [490, 123] on icon "button" at bounding box center [488, 122] width 5 height 6
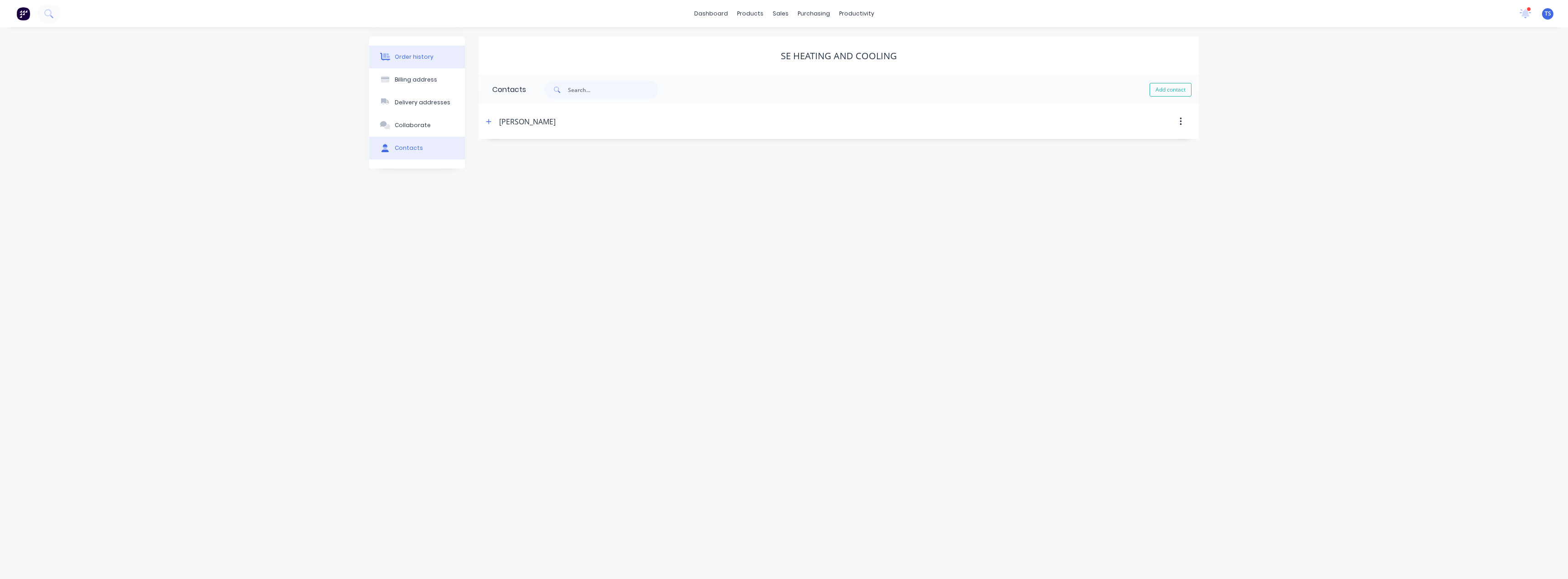
click at [419, 63] on button "Order history" at bounding box center [417, 57] width 96 height 23
click at [1166, 90] on button "Create Order" at bounding box center [1158, 90] width 53 height 15
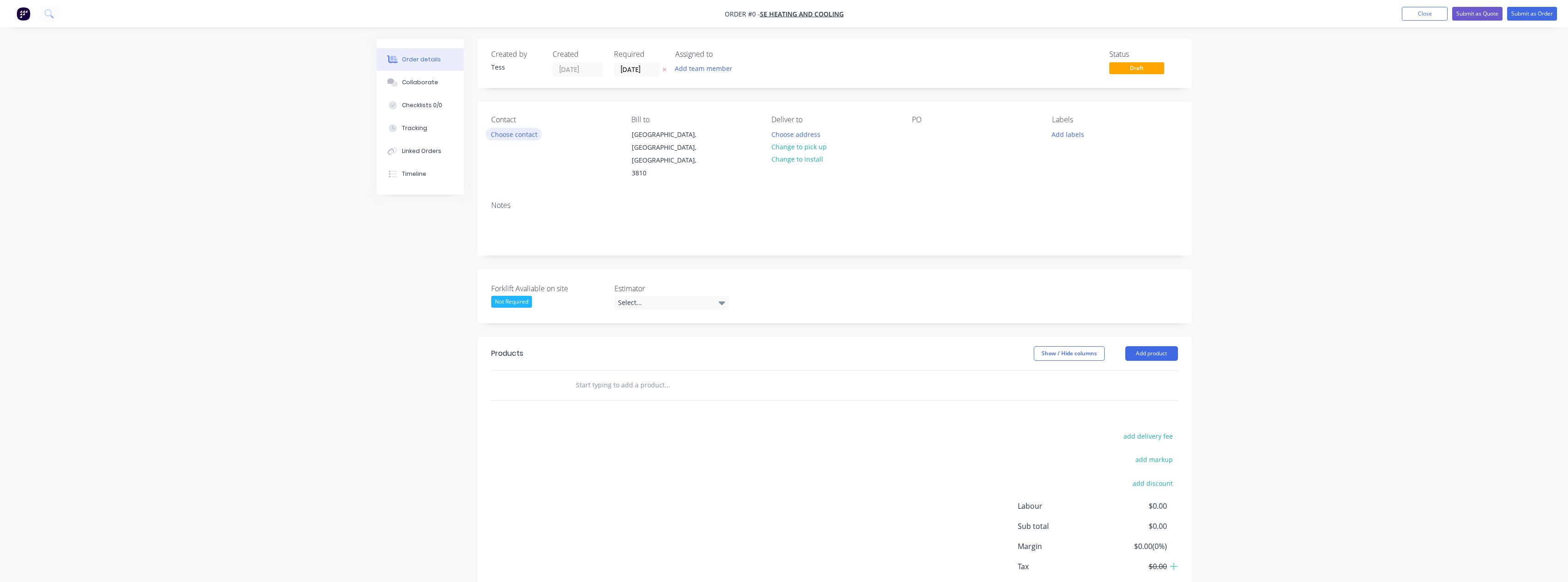
click at [507, 136] on button "Choose contact" at bounding box center [514, 134] width 56 height 12
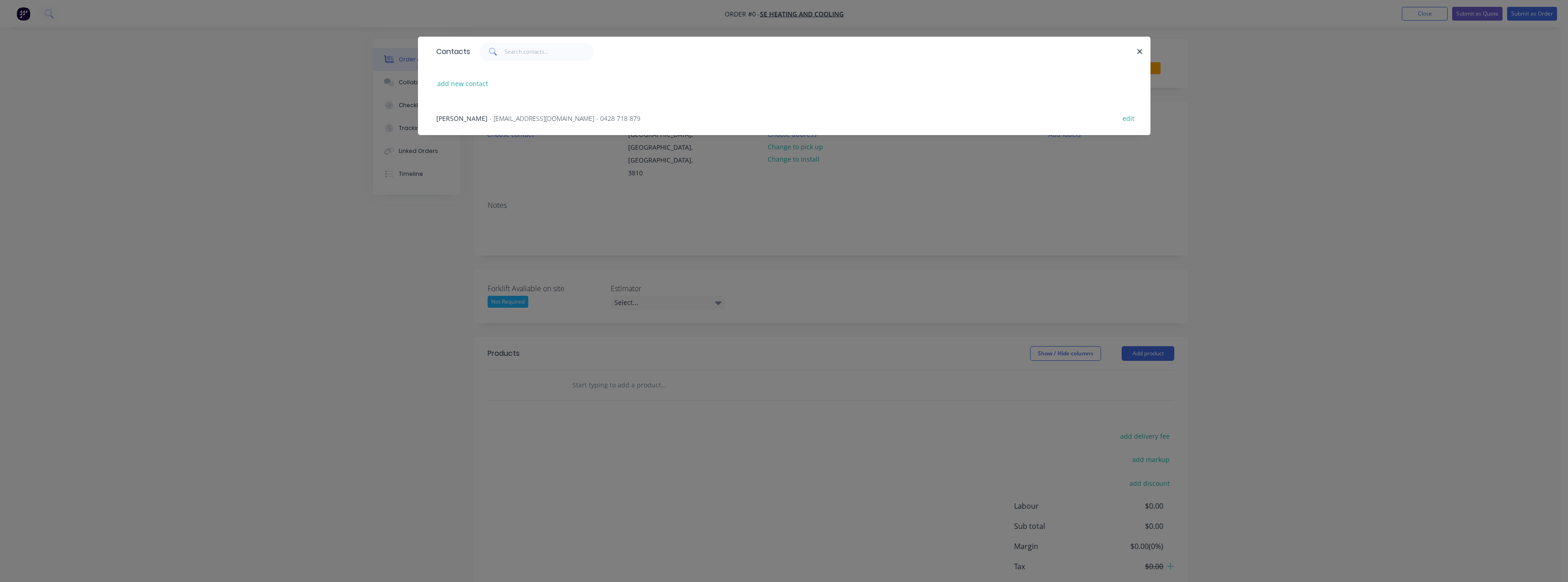
click at [490, 119] on span "- sales@seair.au - 0428 718 879" at bounding box center [565, 118] width 151 height 9
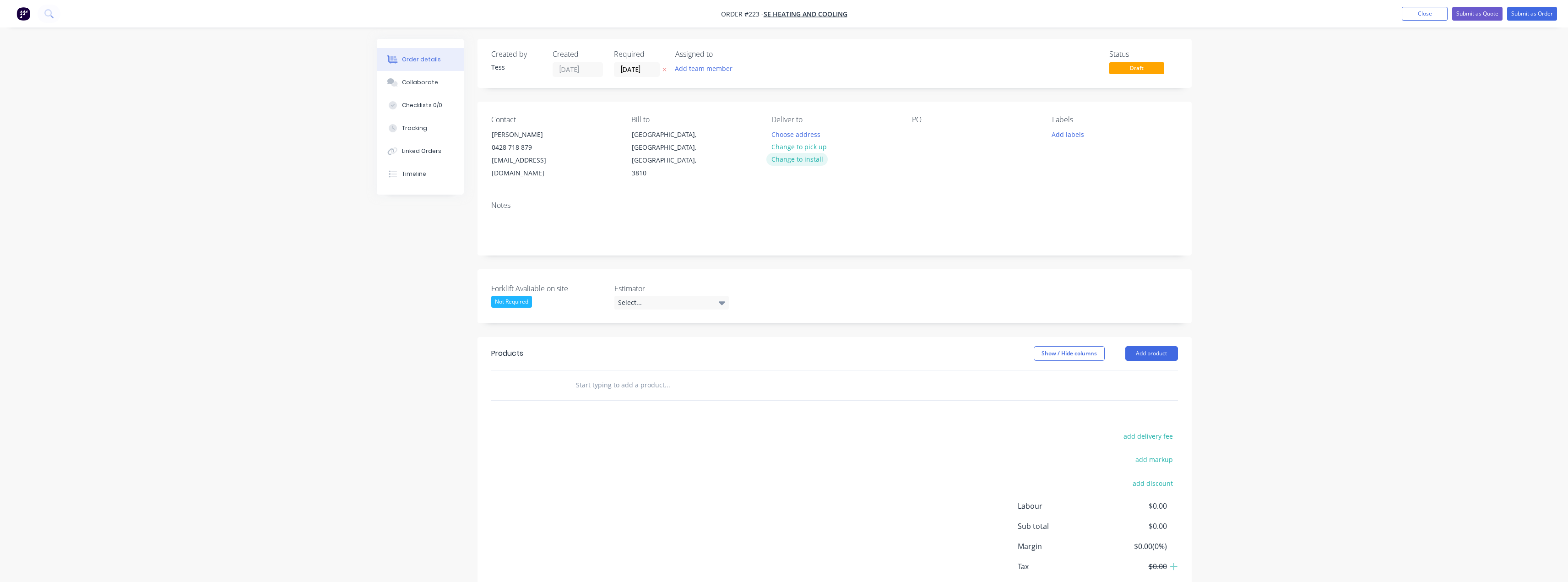
click at [797, 159] on button "Change to install" at bounding box center [797, 159] width 61 height 12
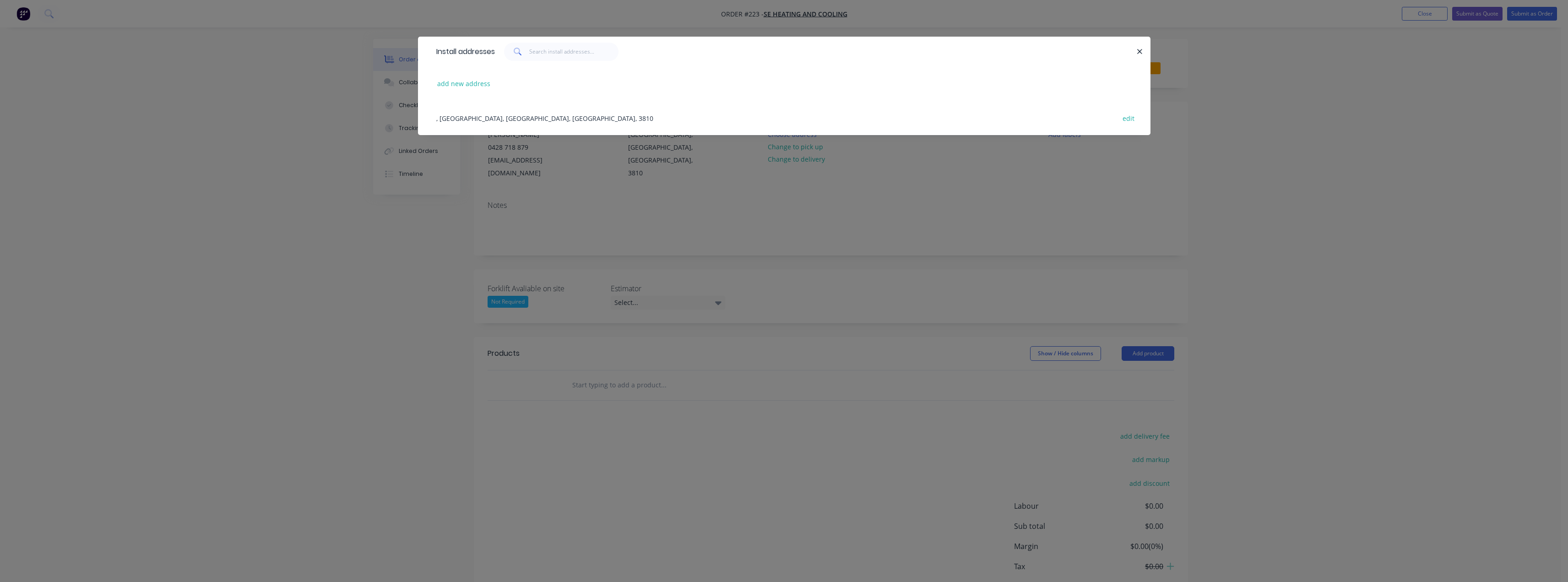
click at [472, 116] on div ", Pakenham, Victoria, Australia, 3810 edit" at bounding box center [784, 118] width 705 height 34
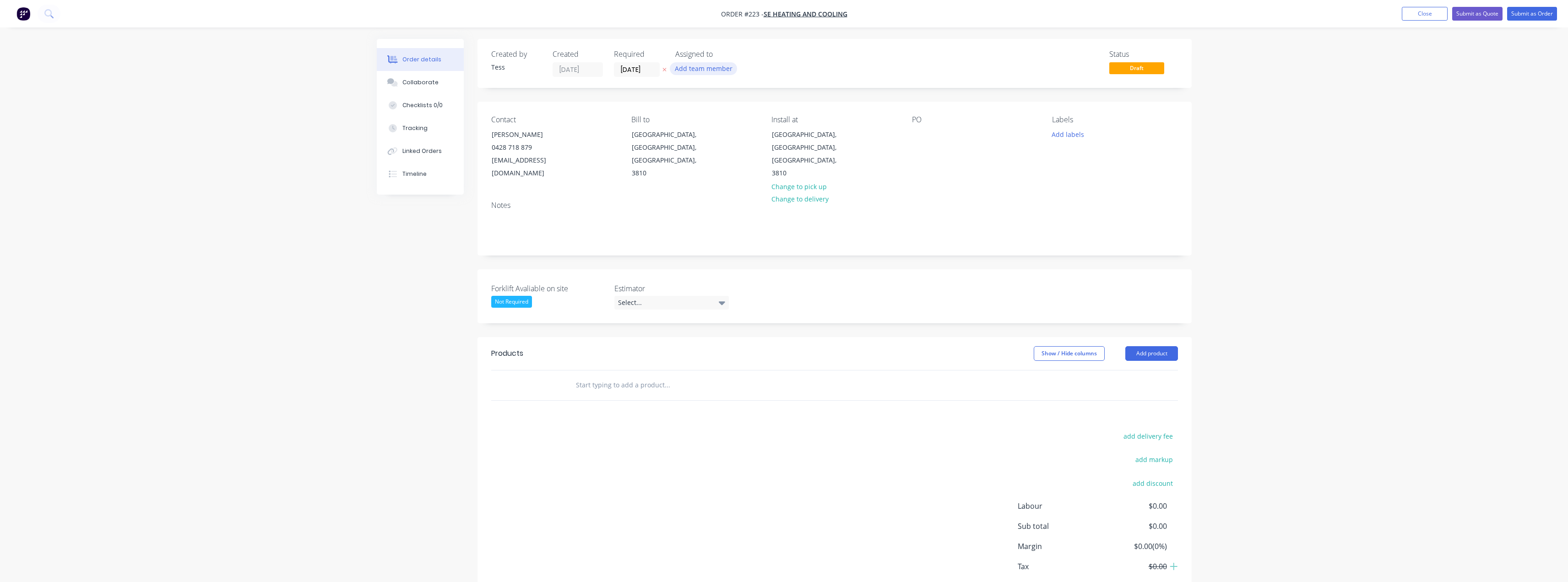
drag, startPoint x: 710, startPoint y: 67, endPoint x: 715, endPoint y: 67, distance: 5.0
click at [713, 67] on button "Add team member" at bounding box center [704, 68] width 67 height 12
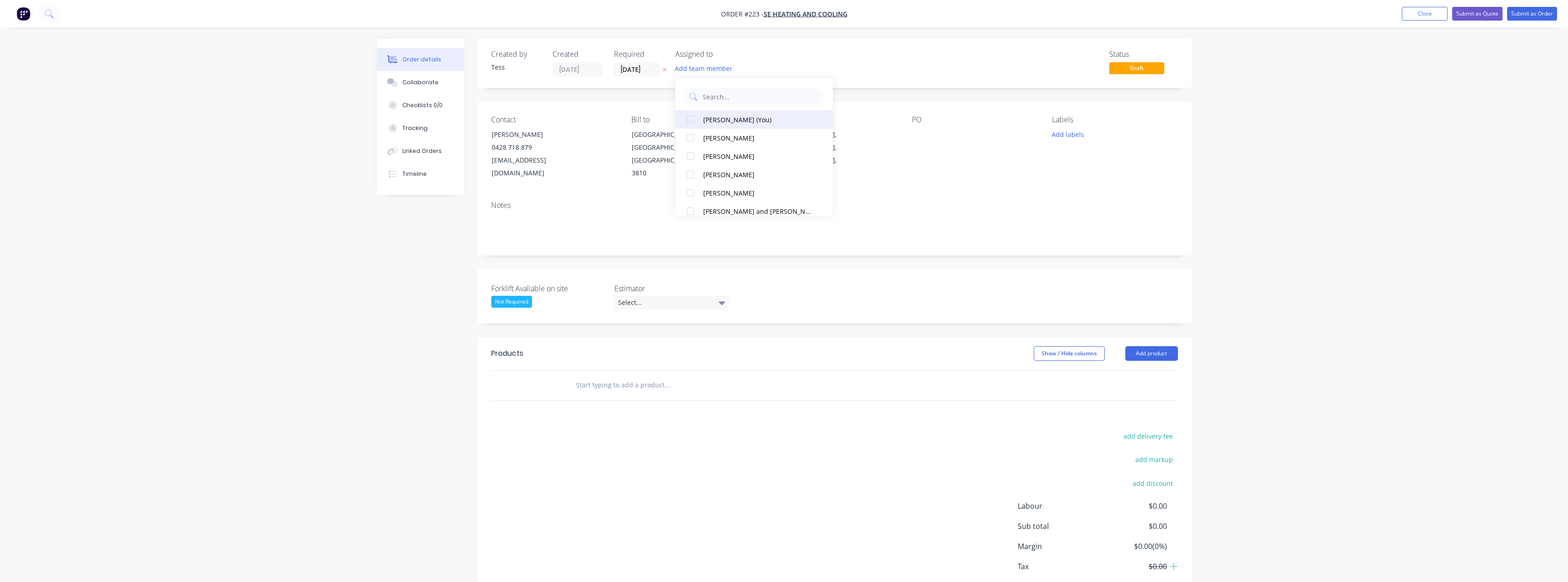
click at [706, 123] on div "[PERSON_NAME] (You)" at bounding box center [757, 120] width 108 height 10
click at [763, 52] on div "Assigned to" at bounding box center [721, 54] width 92 height 9
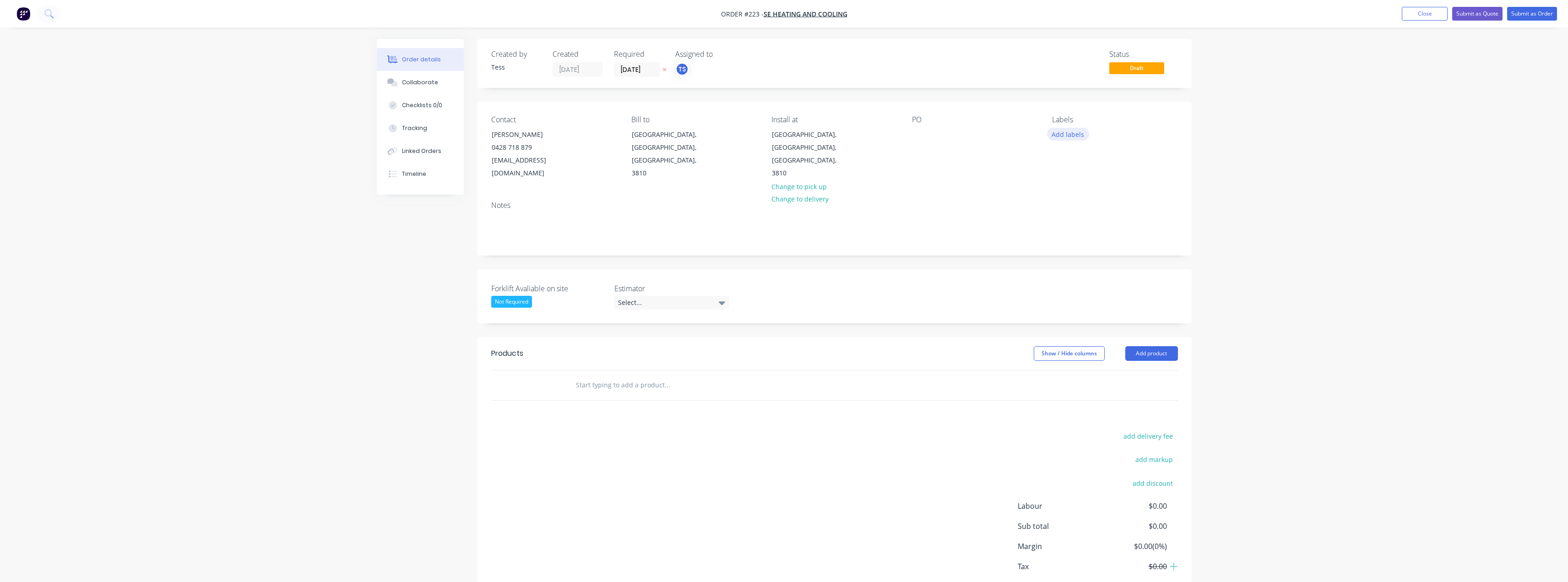
click at [1070, 138] on button "Add labels" at bounding box center [1068, 134] width 42 height 12
click at [1084, 215] on div "Install" at bounding box center [1088, 216] width 24 height 10
click at [992, 194] on div "Notes" at bounding box center [834, 224] width 714 height 61
click at [630, 296] on div "Select..." at bounding box center [671, 303] width 114 height 13
click at [644, 344] on div "[PERSON_NAME]" at bounding box center [646, 345] width 50 height 12
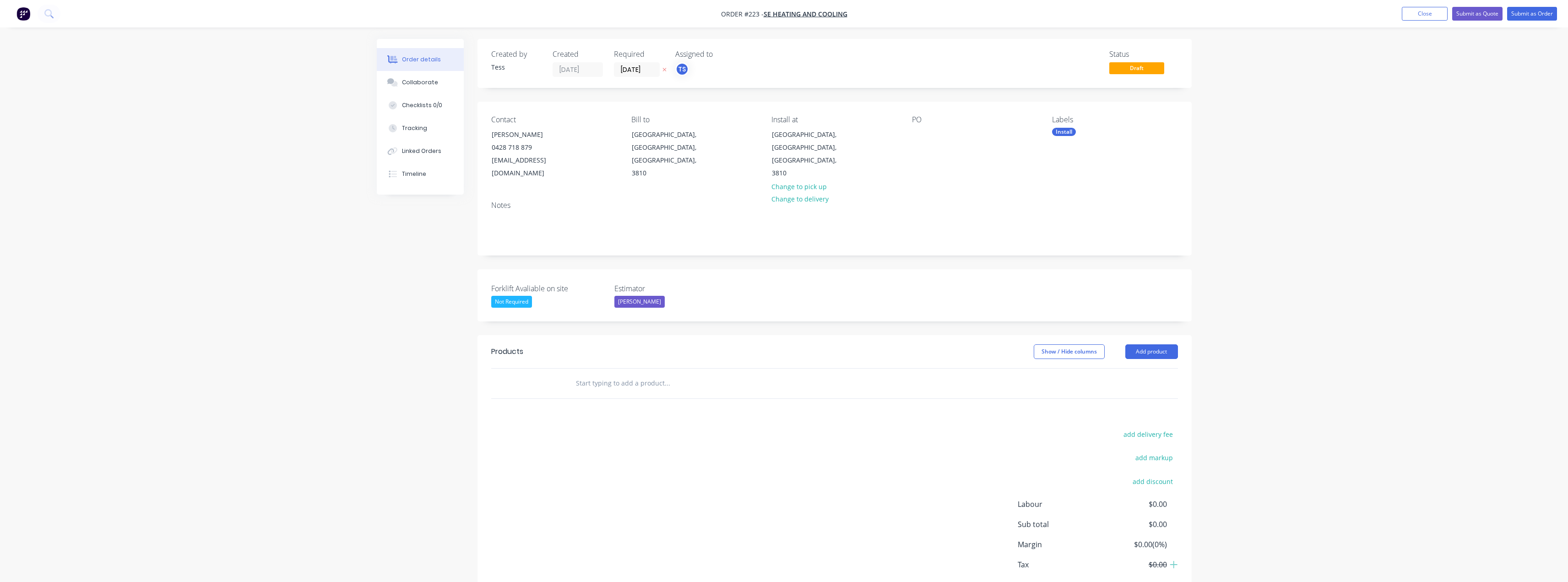
click at [606, 374] on input "text" at bounding box center [667, 383] width 183 height 18
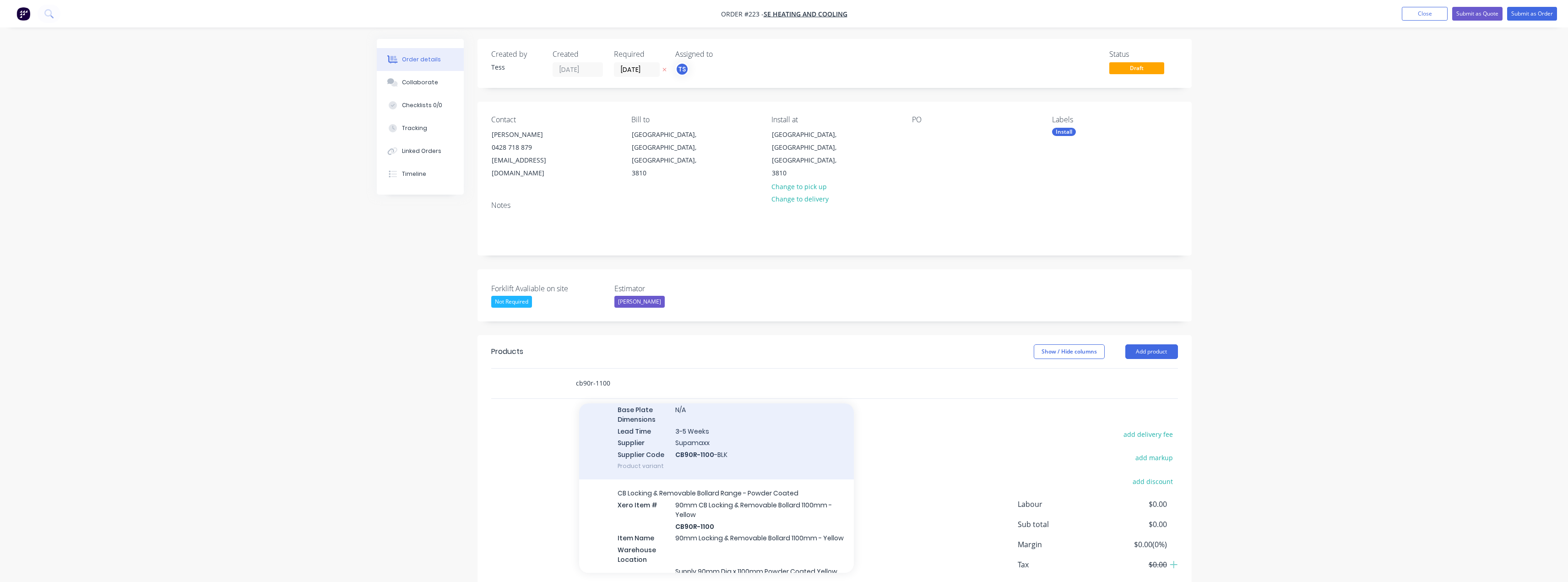
scroll to position [366, 0]
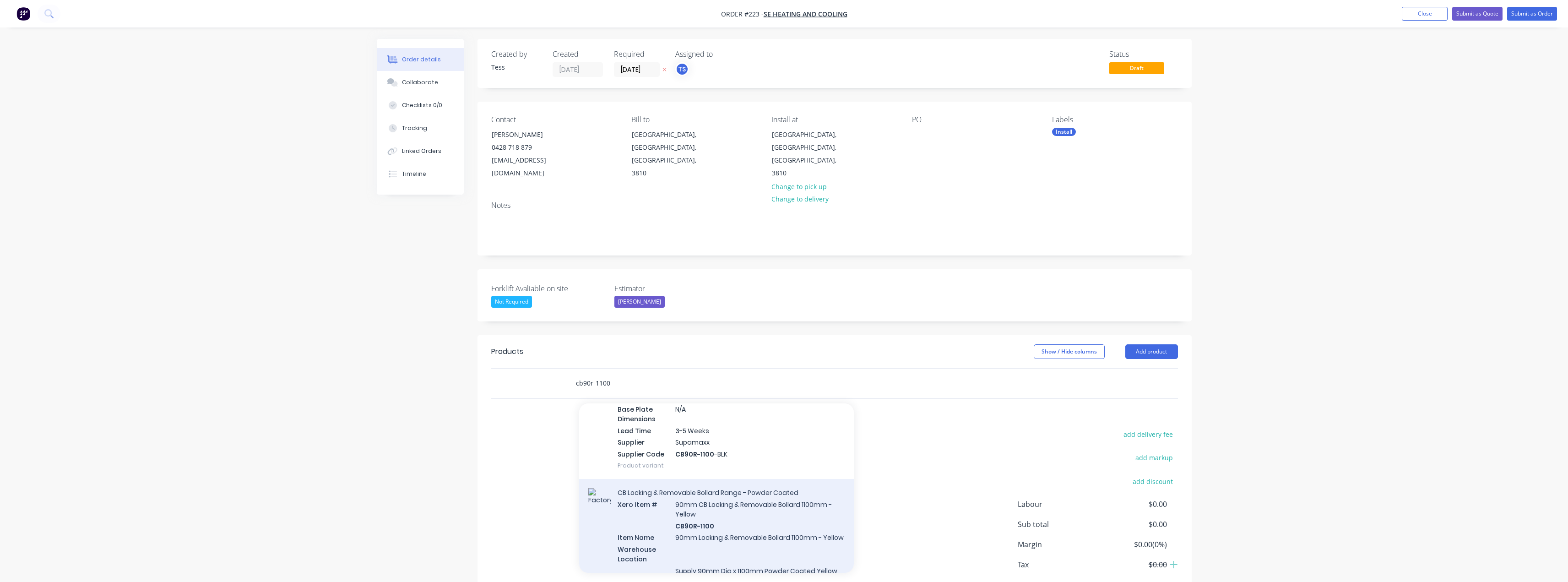
type input "cb90r-1100"
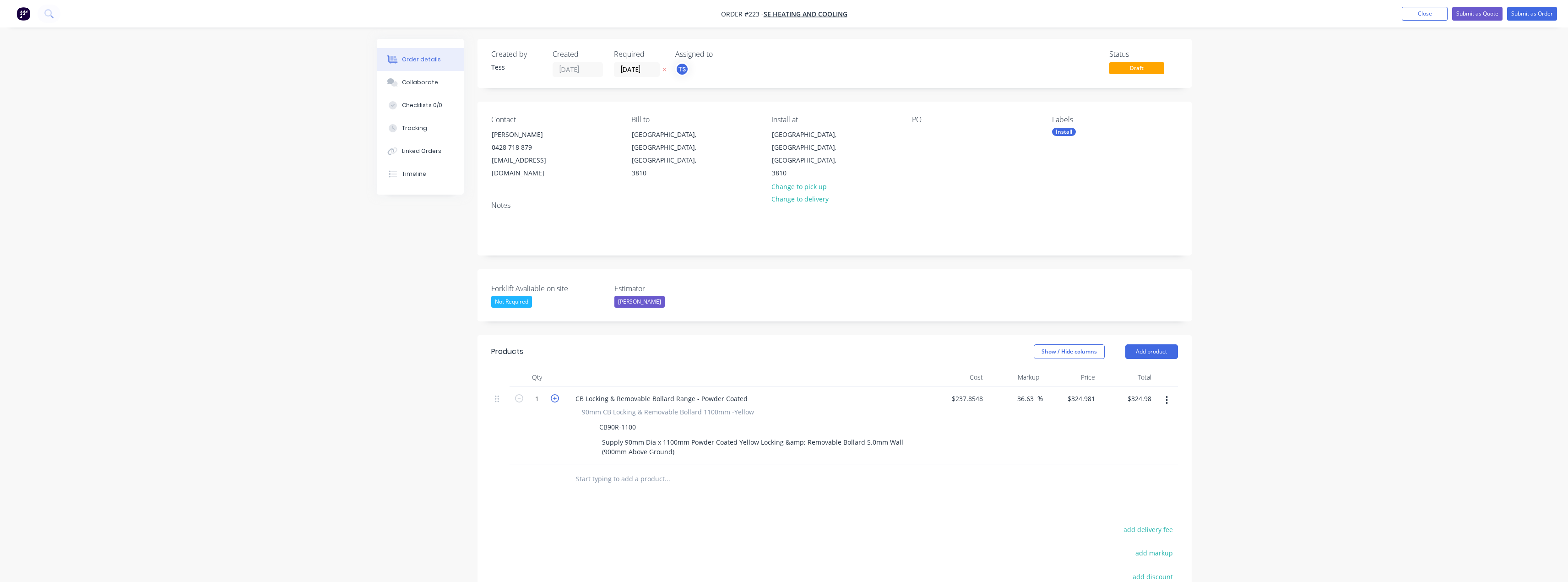
click at [554, 394] on icon "button" at bounding box center [554, 398] width 8 height 8
type input "2"
type input "$649.96"
click at [602, 470] on input "text" at bounding box center [667, 479] width 183 height 18
type input "2"
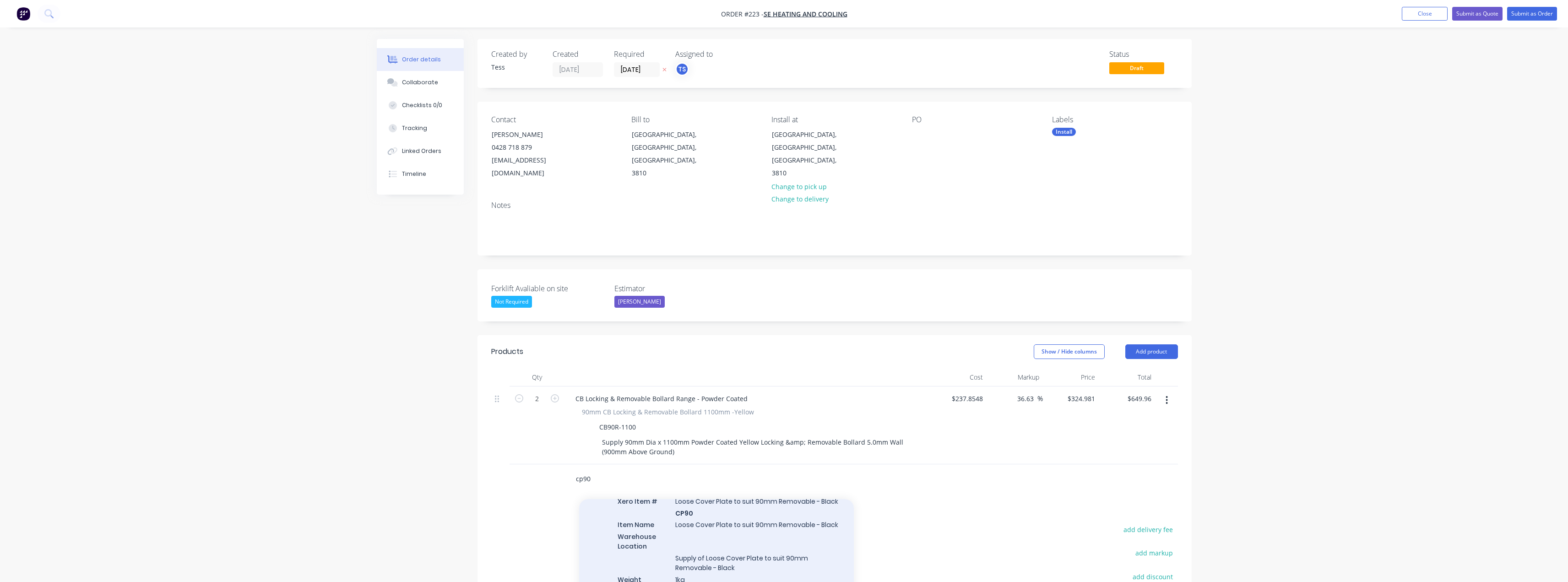
type input "cp90"
click at [704, 506] on div "Loose Cover Plate Xero Item # Loose Cover Plate to suit 90mm Removable - Black …" at bounding box center [716, 540] width 274 height 128
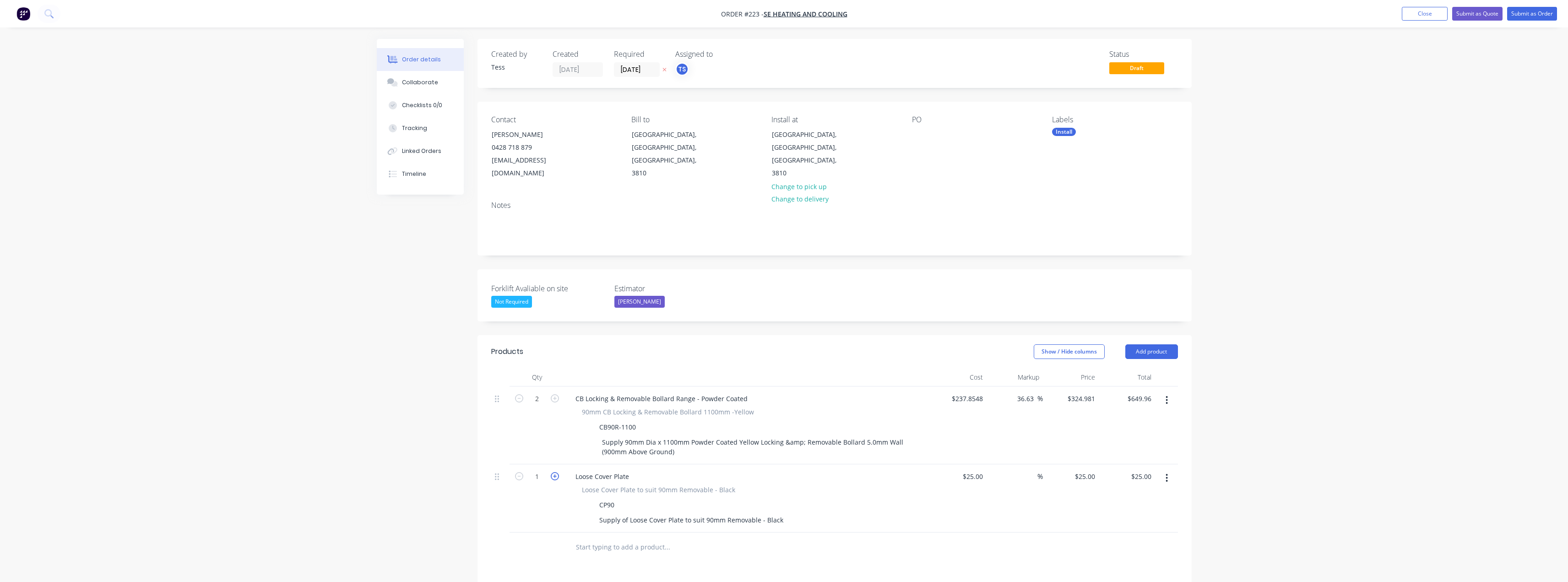
click at [551, 472] on icon "button" at bounding box center [554, 476] width 8 height 8
type input "2"
type input "$50.00"
click at [594, 538] on input "text" at bounding box center [667, 547] width 183 height 18
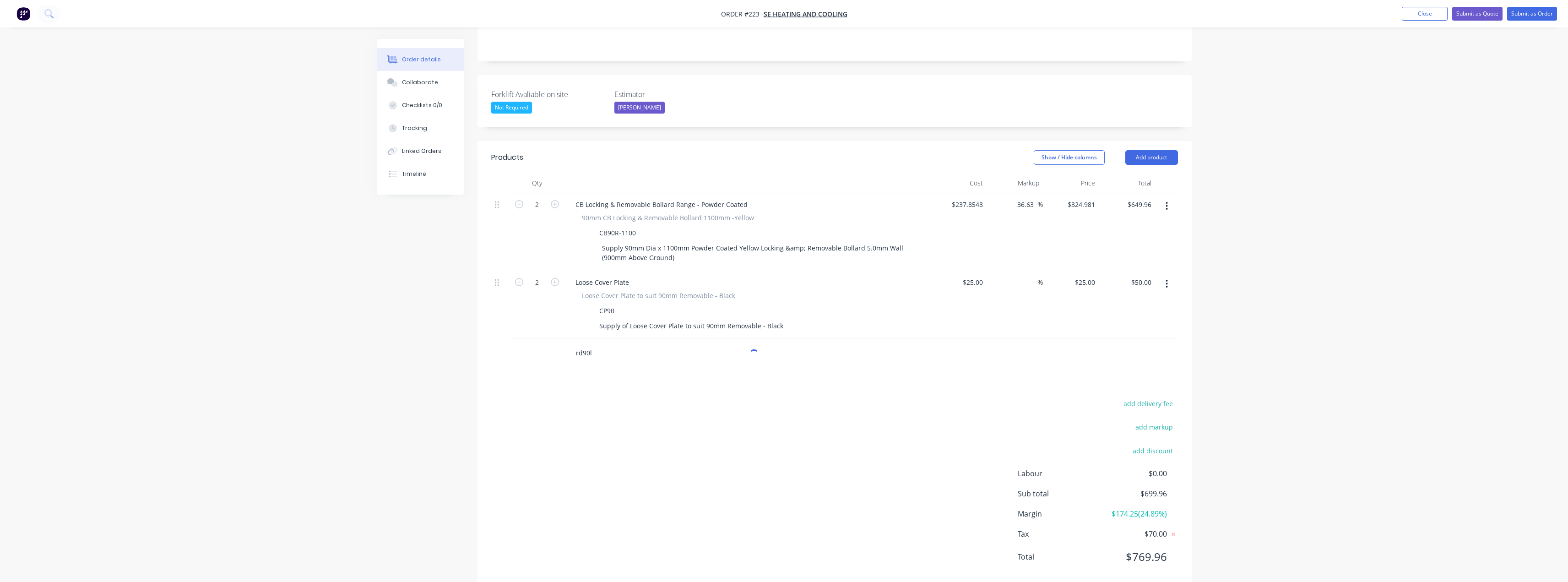
scroll to position [201, 0]
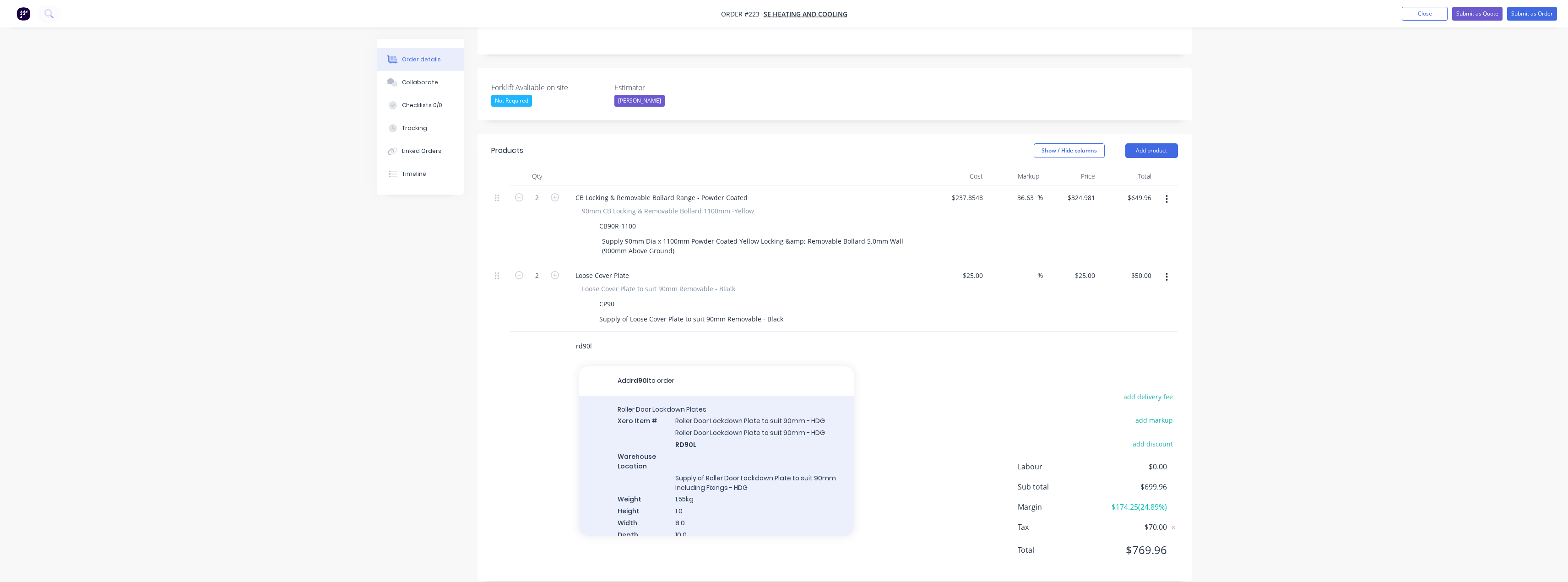
type input "rd90l"
click at [690, 414] on div "Roller Door Lockdown Plates Xero Item # Roller Door Lockdown Plate to suit 90mm…" at bounding box center [716, 484] width 274 height 176
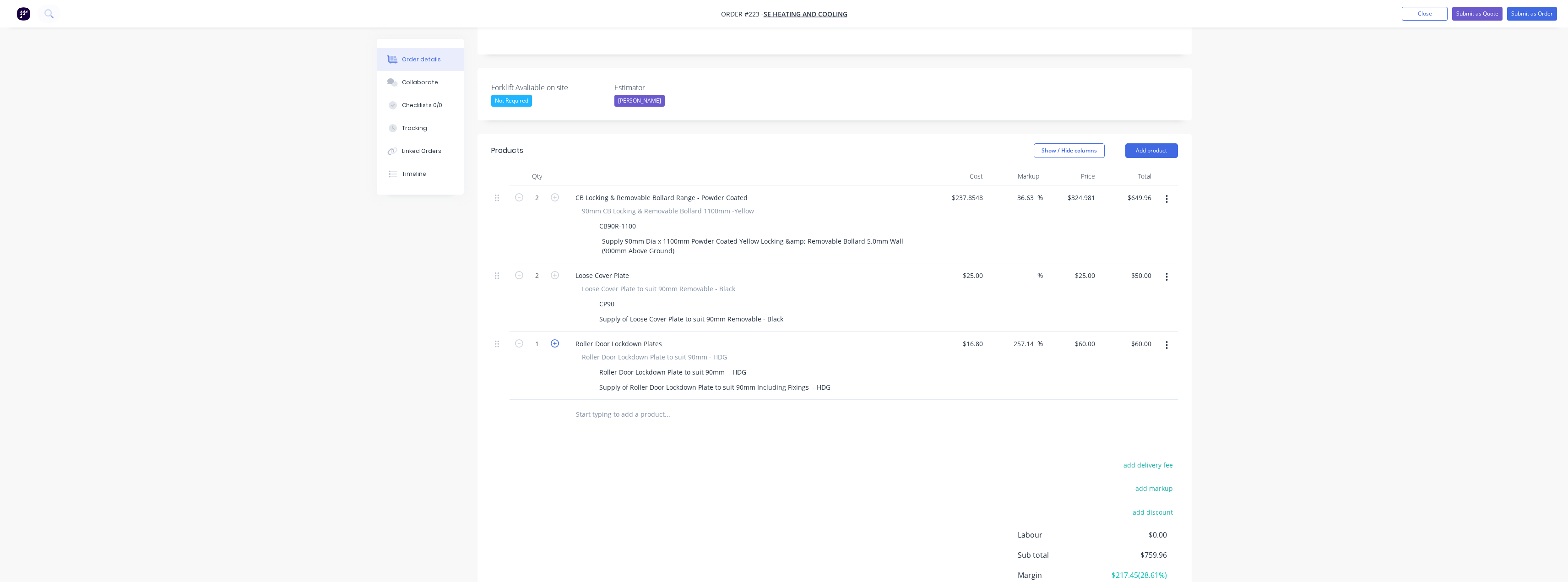
click at [555, 339] on icon "button" at bounding box center [554, 343] width 8 height 8
type input "2"
type input "$120.00"
click at [978, 337] on input "16.8" at bounding box center [974, 344] width 24 height 13
type input "$16.80"
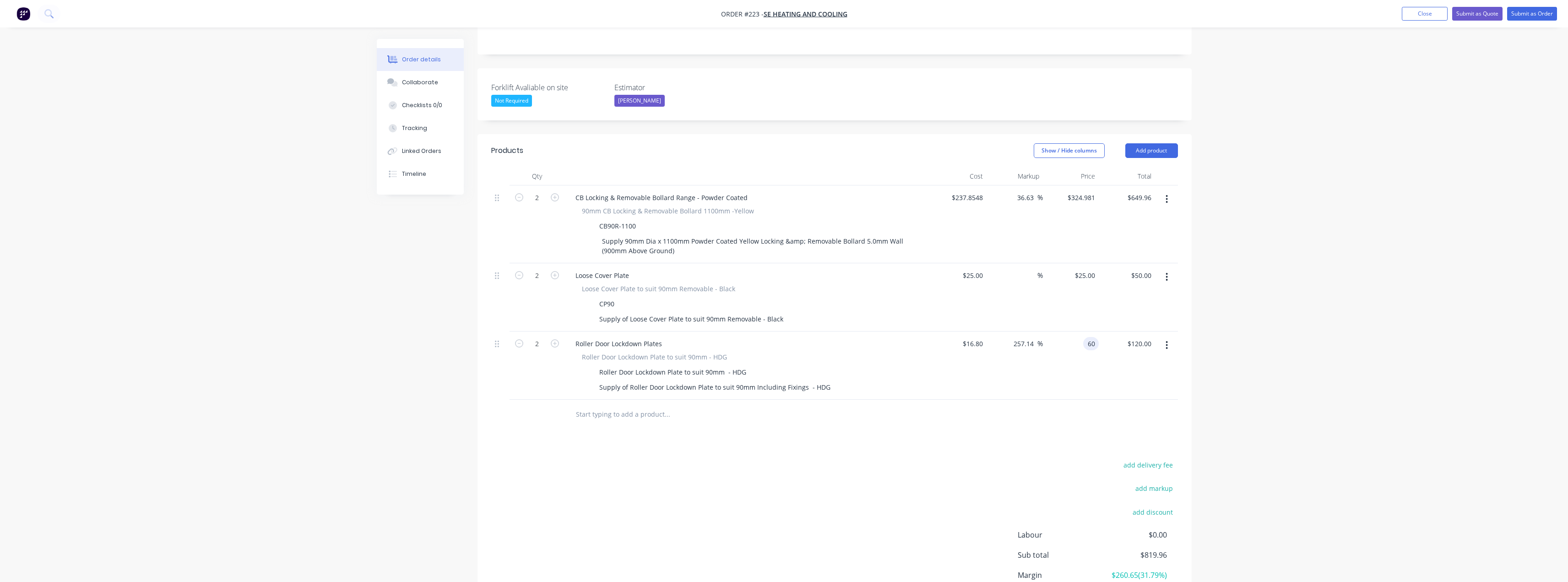
click at [1094, 337] on input "60" at bounding box center [1092, 344] width 12 height 13
type input "55"
type input "25"
type input "227.38"
type input "$55.00"
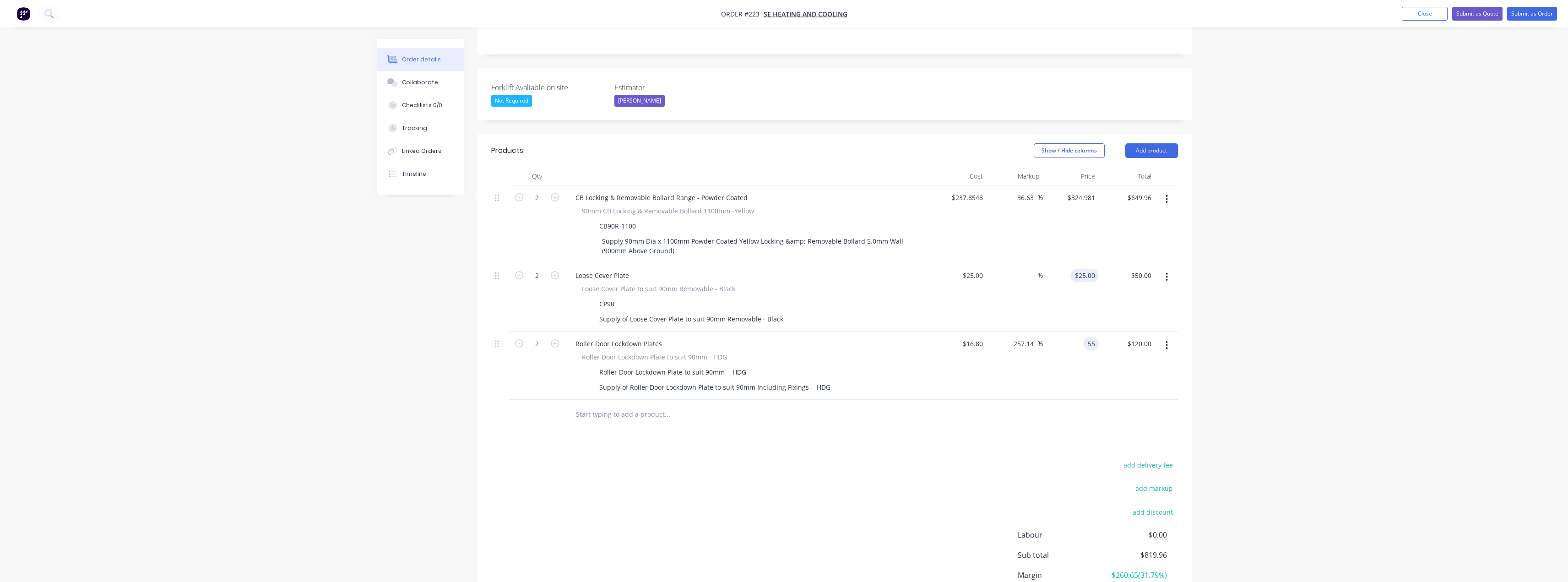
type input "$110.00"
click at [1078, 263] on div "25 25" at bounding box center [1071, 298] width 56 height 68
type input "25"
type input "$25.00"
click at [974, 269] on div "25 $25.00" at bounding box center [972, 276] width 28 height 13
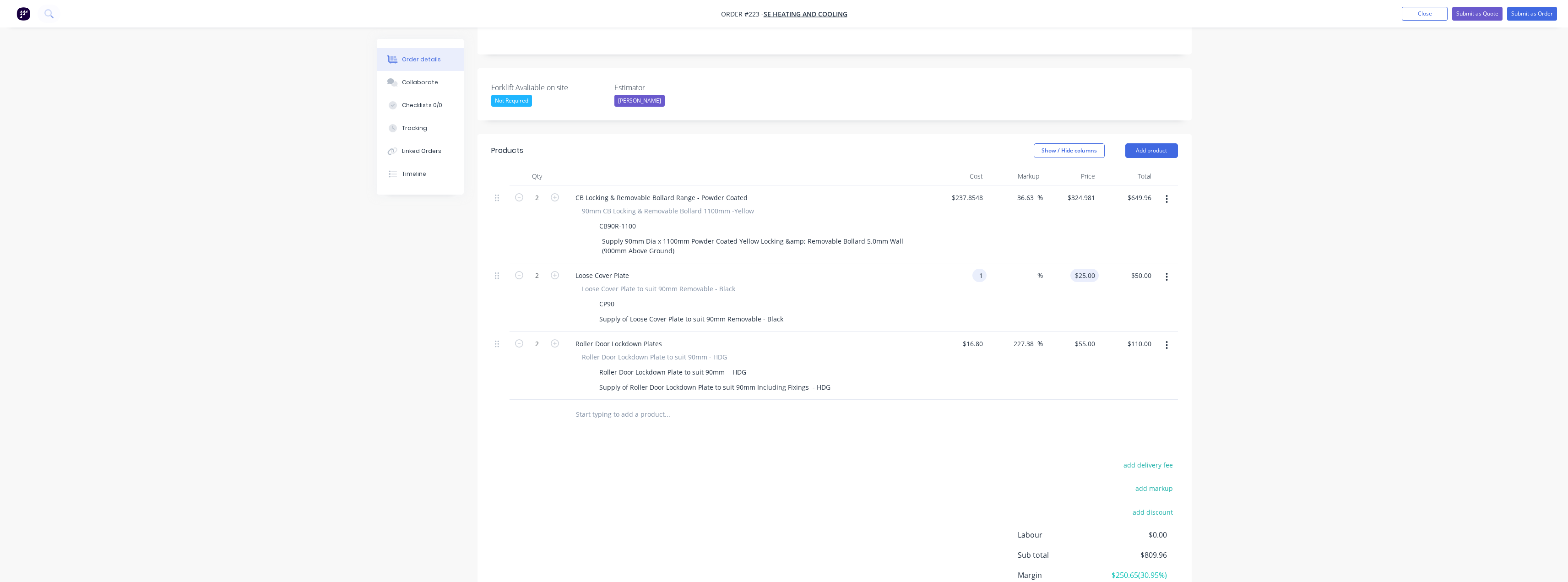
type input "$1.00"
type input "1"
type input "$2.00"
click at [1081, 263] on div "1 $25.00" at bounding box center [1071, 298] width 56 height 68
type input "20"
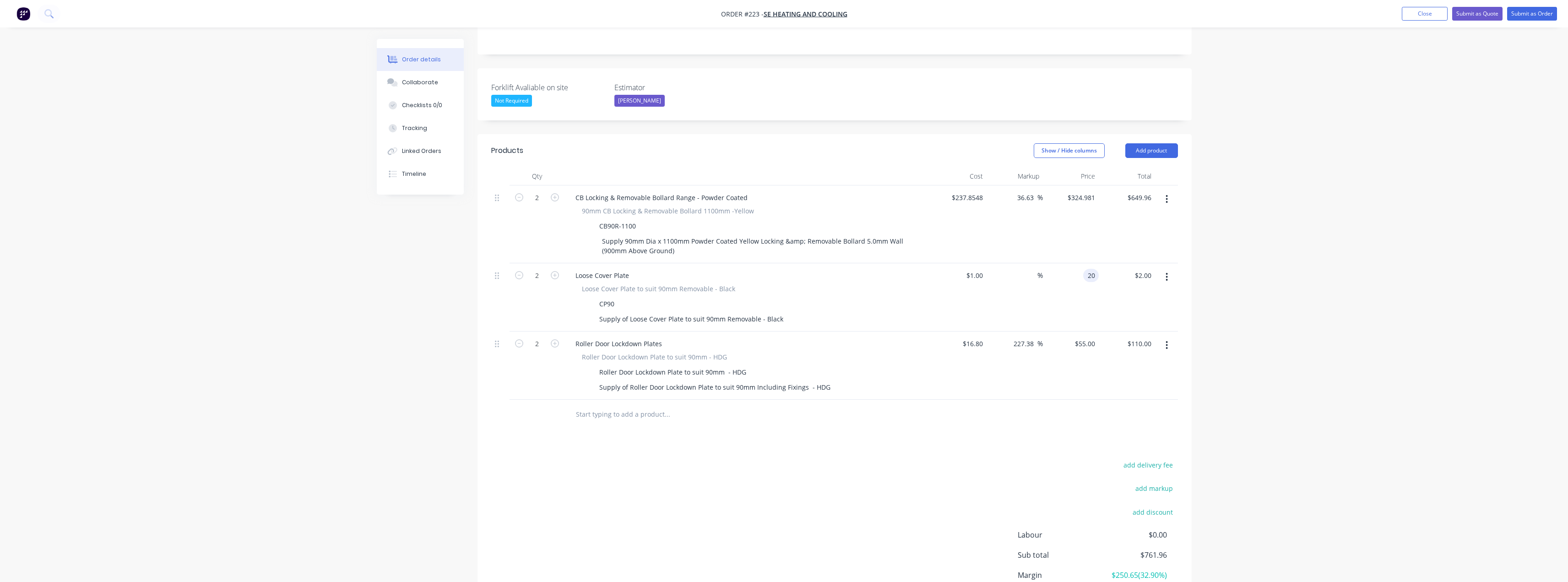
type input "1900"
type input "$20.00"
type input "$40.00"
click at [869, 420] on div "Products Show / Hide columns Add product Qty Cost Markup Price Total 2 CB Locki…" at bounding box center [834, 391] width 714 height 515
click at [1075, 191] on input "324.981" at bounding box center [1084, 197] width 28 height 13
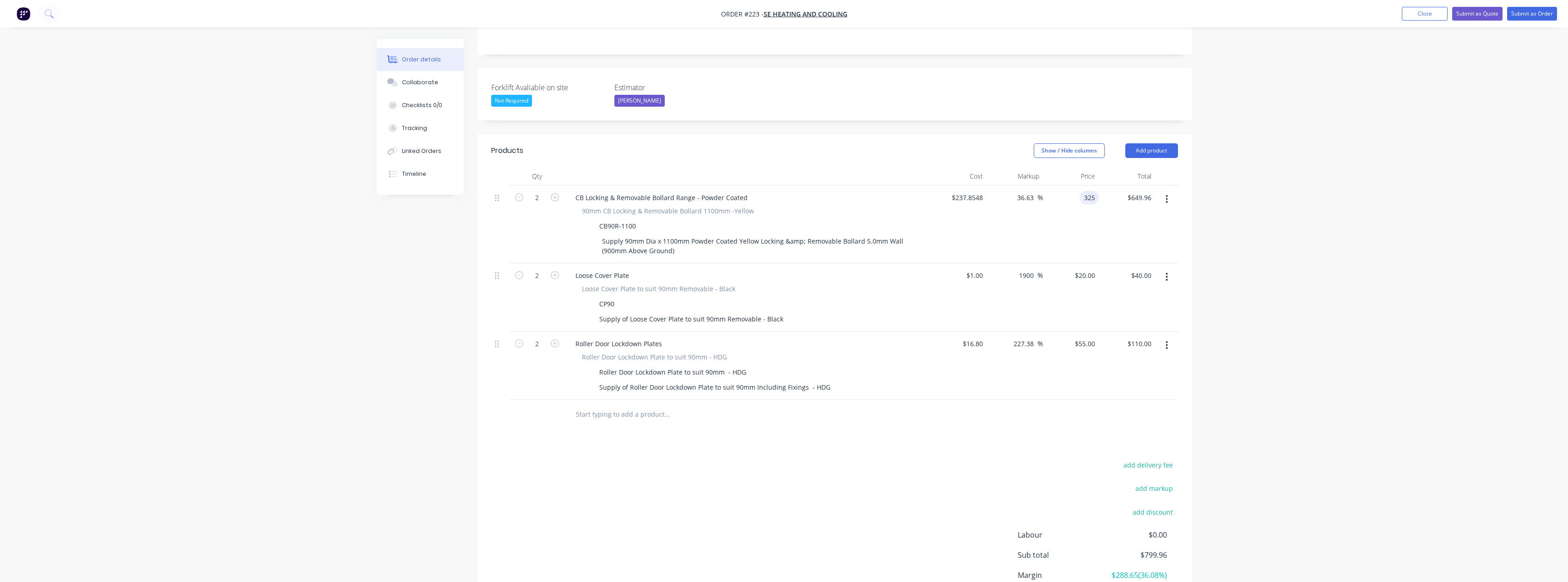
type input "325"
type input "36.64"
type input "$325.00"
type input "$650.00"
click at [610, 438] on div "Products Show / Hide columns Add product Qty Cost Markup Price Total 2 CB Locki…" at bounding box center [834, 391] width 714 height 515
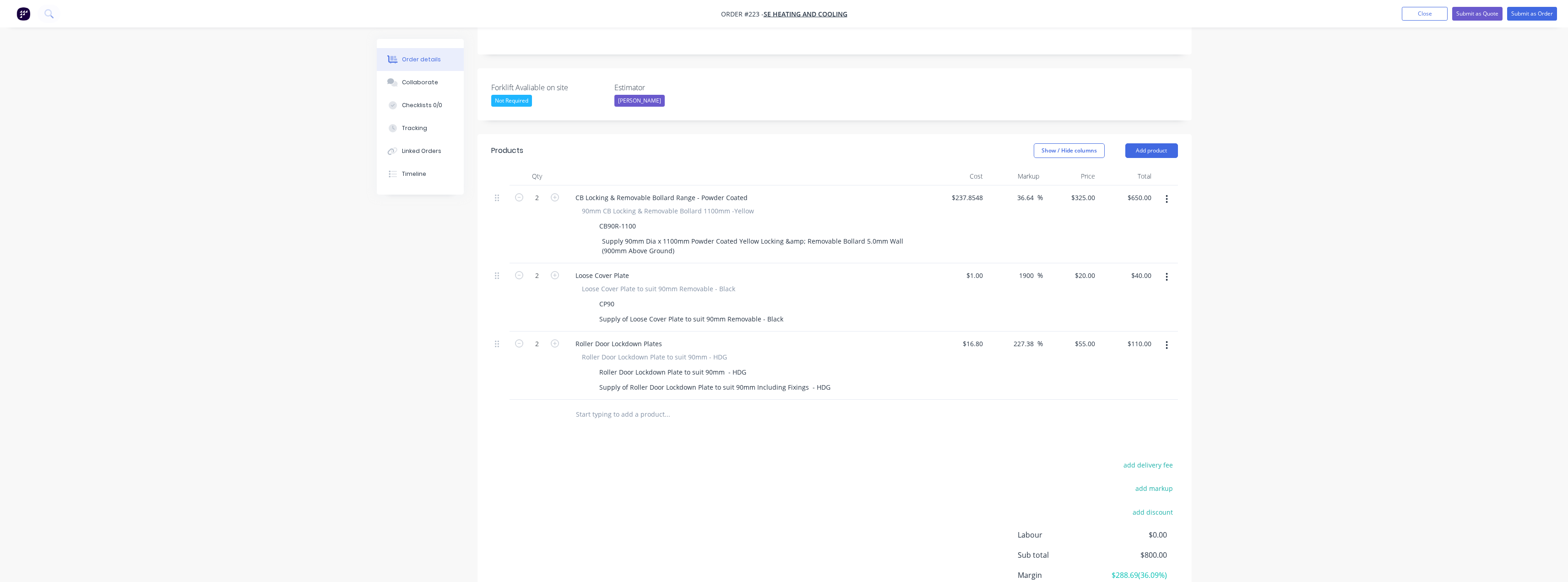
click at [586, 405] on input "text" at bounding box center [667, 414] width 183 height 18
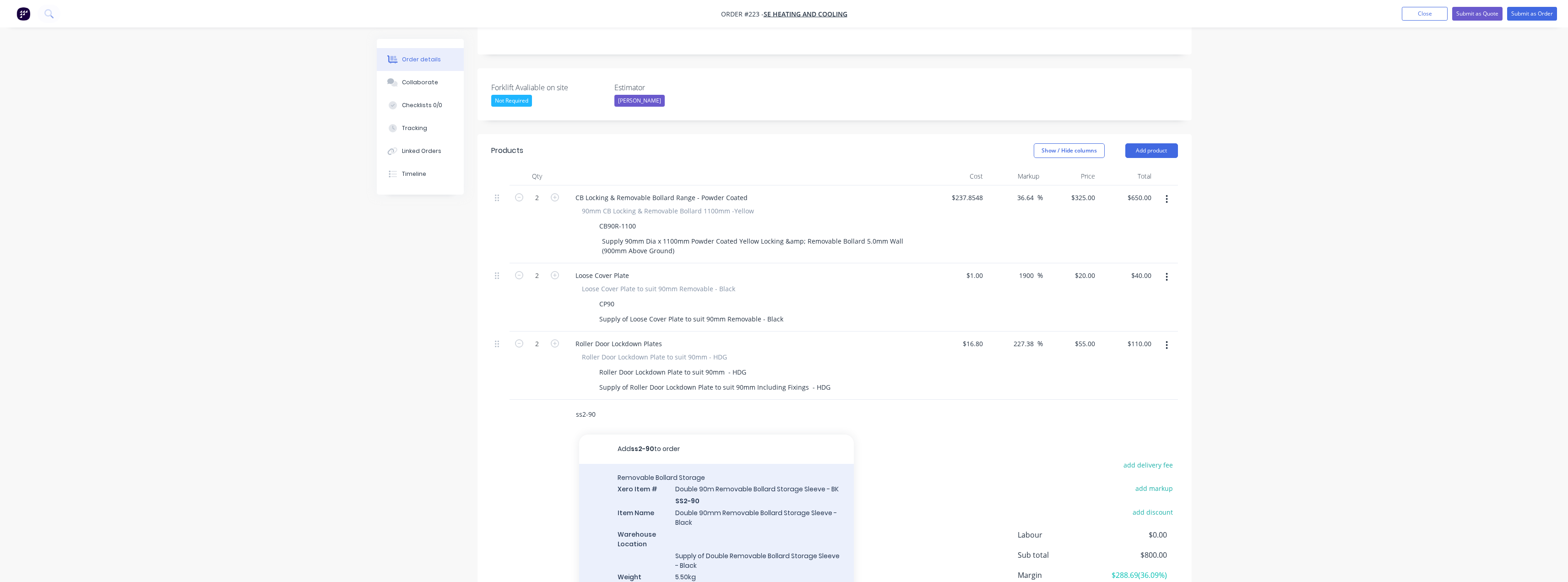
type input "ss2-90"
click at [703, 497] on div "Removable Bollard Storage Xero Item # Double 90m Removable Bollard Storage Slee…" at bounding box center [716, 561] width 274 height 195
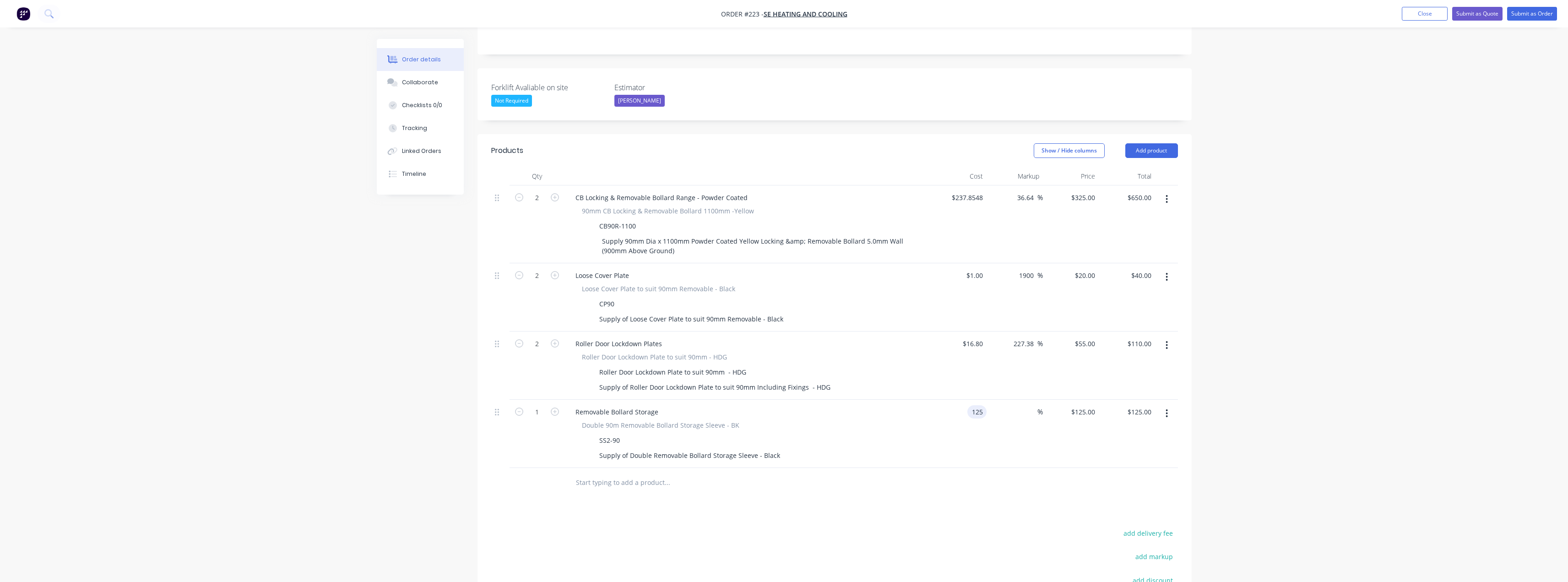
click at [981, 405] on input "125" at bounding box center [978, 412] width 15 height 13
type input "$1.00"
type input "1"
type input "$1.00"
click at [1084, 400] on div "1 1" at bounding box center [1071, 434] width 56 height 68
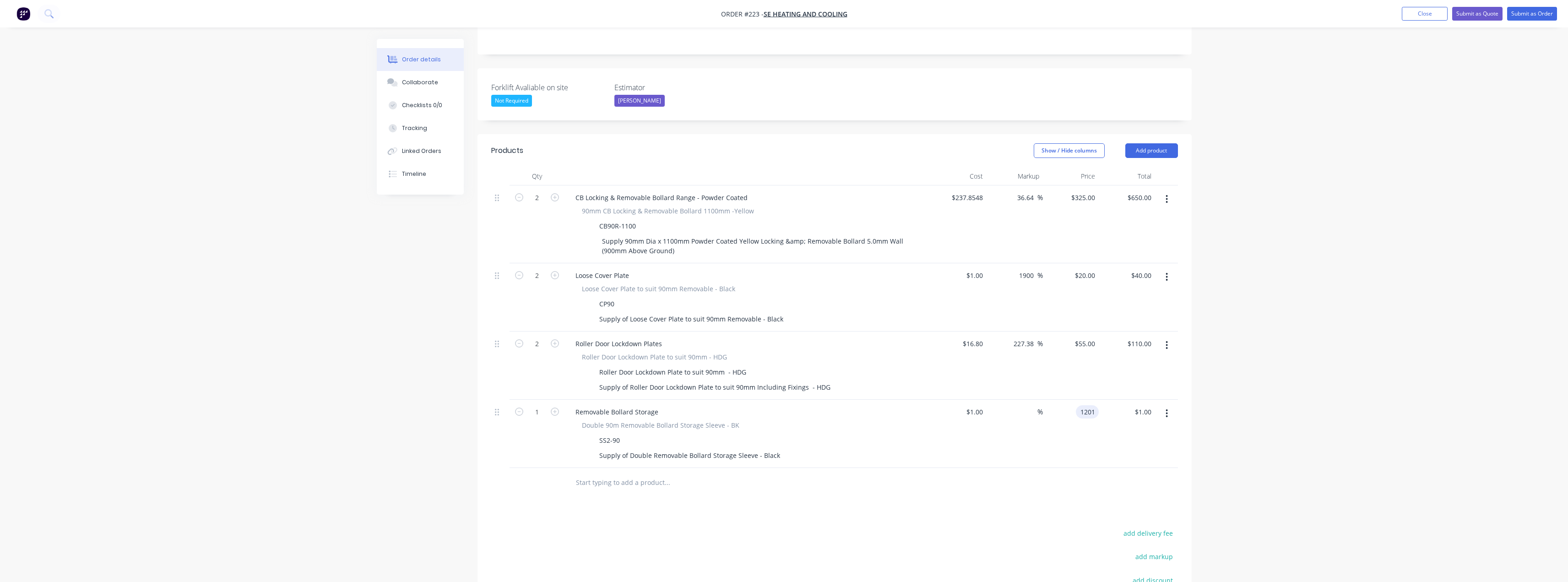
type input "1201"
type input "120000"
type input "$1,201.00"
click at [726, 511] on div "Products Show / Hide columns Add product Qty Cost Markup Price Total 2 CB Locki…" at bounding box center [834, 425] width 714 height 583
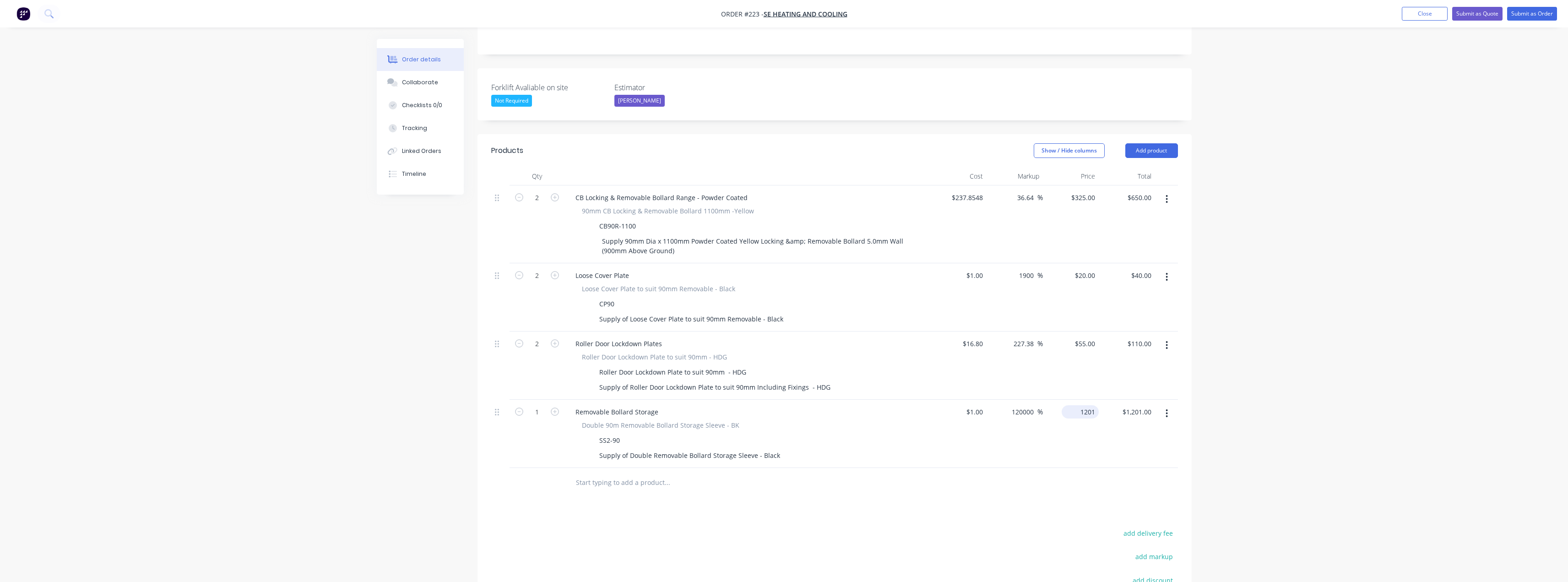
click at [1085, 405] on input "1201" at bounding box center [1082, 412] width 34 height 13
type input "120"
type input "11900"
type input "$120.00"
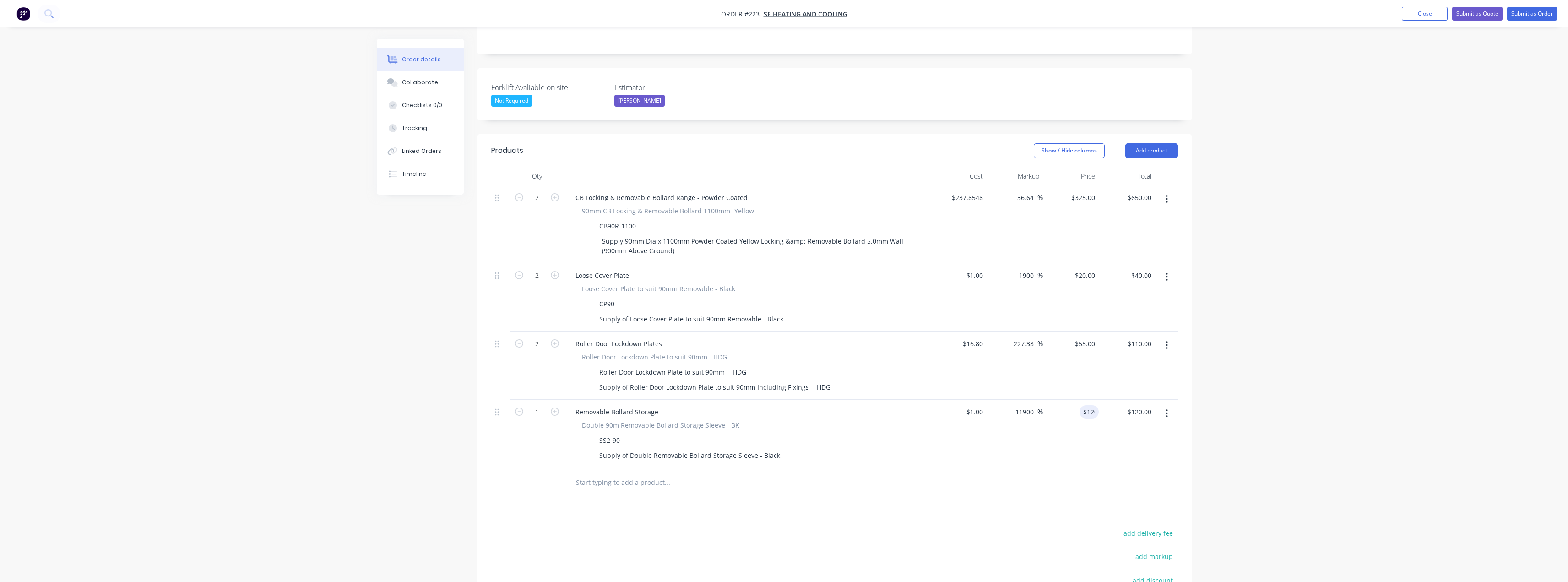
click at [690, 480] on div at bounding box center [729, 482] width 329 height 30
click at [644, 473] on input "text" at bounding box center [667, 482] width 183 height 18
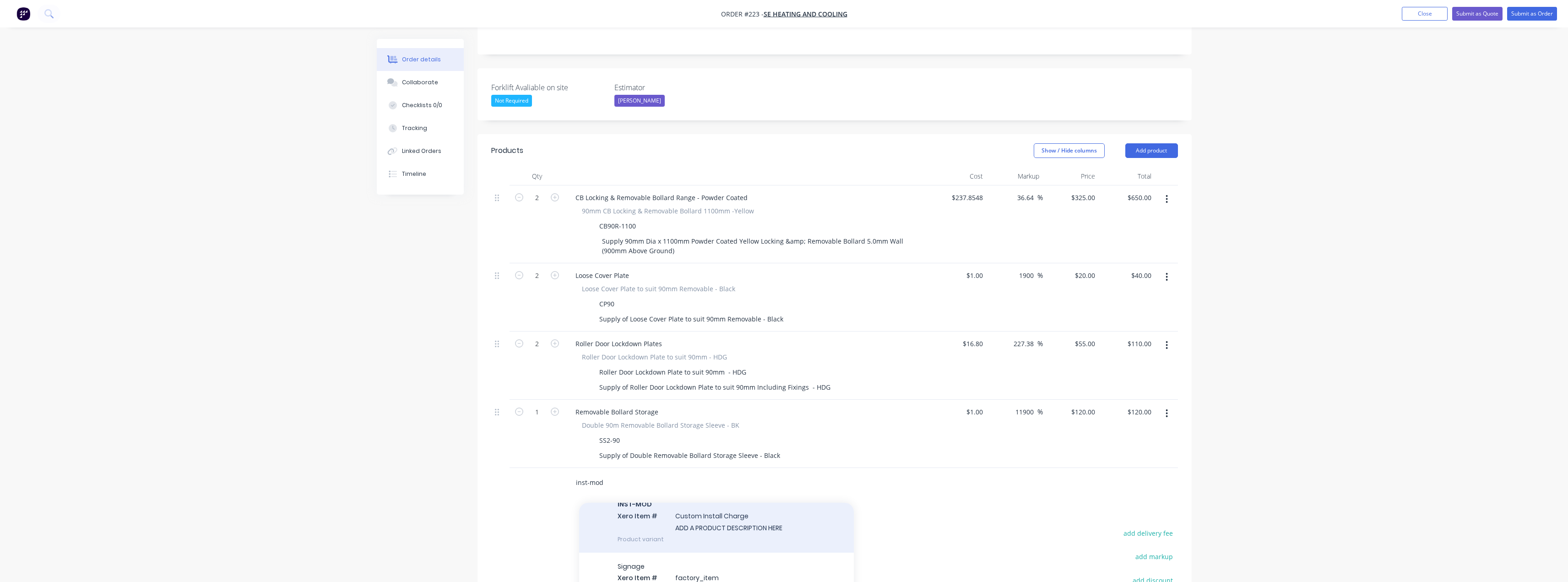
type input "inst-mod"
click at [714, 521] on div "INST-MOD Xero Item # Custom Install Charge ADD A PRODUCT DESCRIPTION HERE Produ…" at bounding box center [716, 521] width 274 height 62
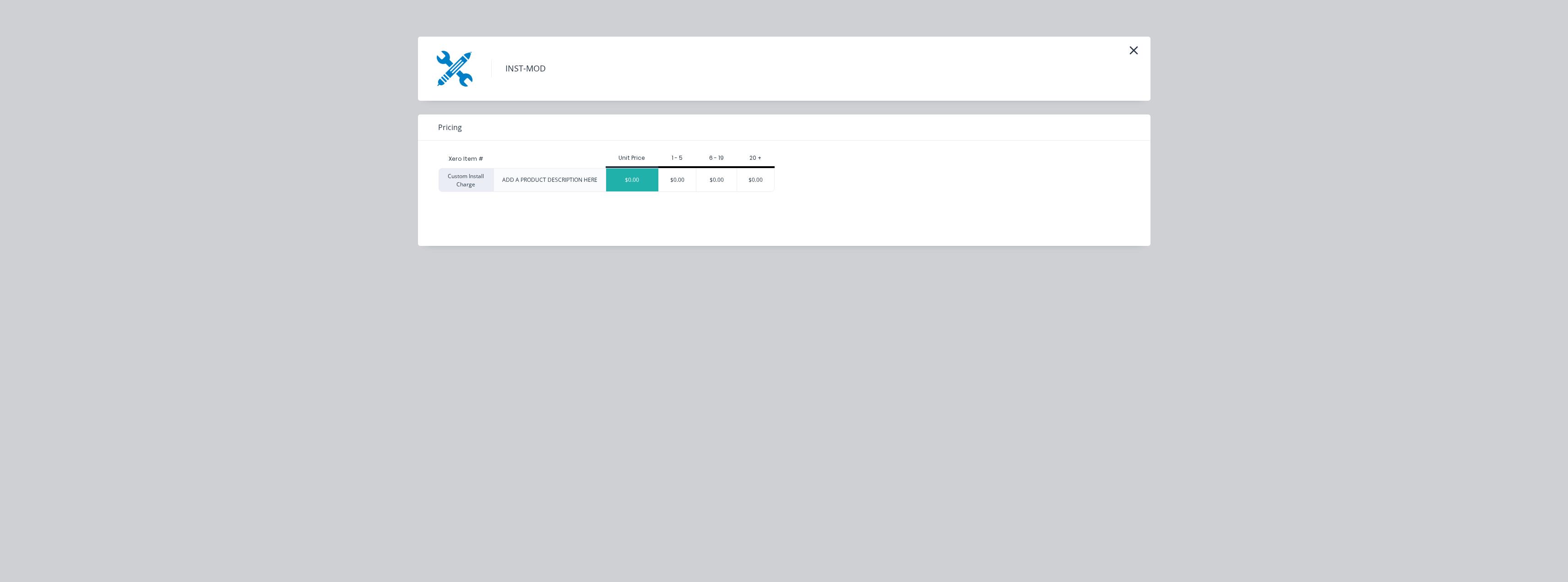
click at [634, 180] on div "$0.00" at bounding box center [631, 180] width 52 height 23
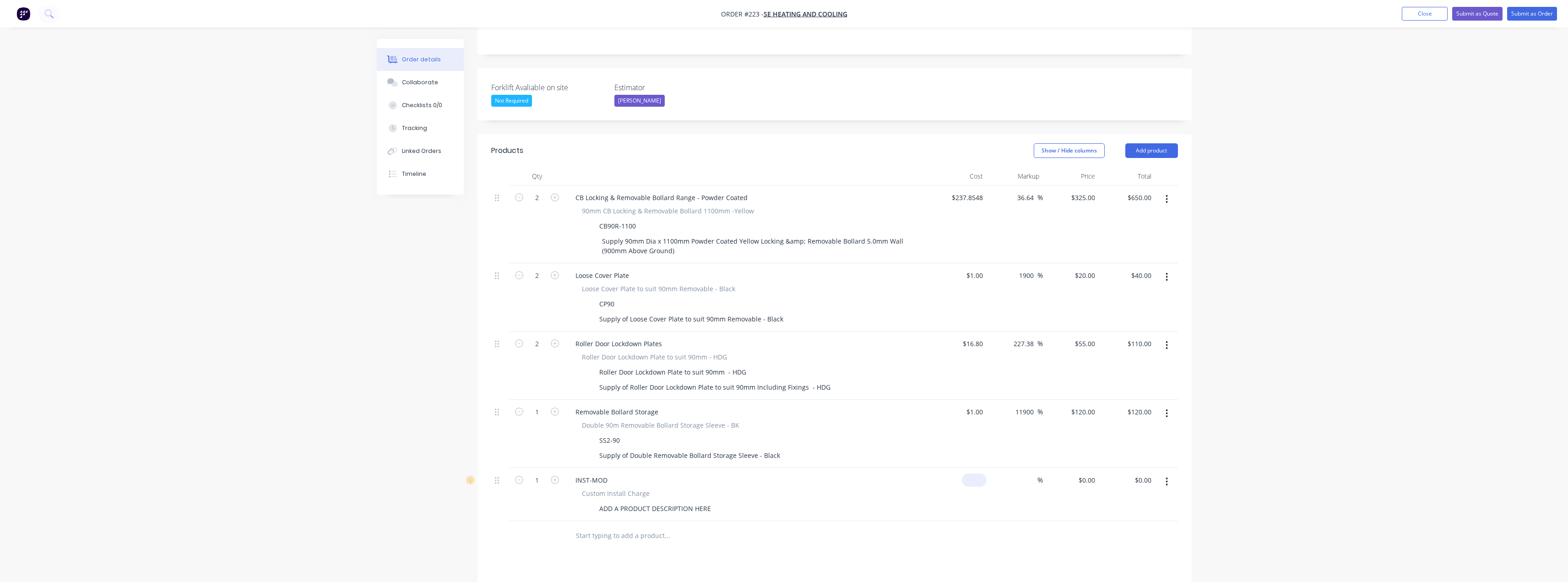
click at [976, 473] on input at bounding box center [976, 480] width 21 height 13
type input "$1.00"
type input "1"
type input "$1.00"
click at [1091, 473] on input "1" at bounding box center [1088, 480] width 21 height 13
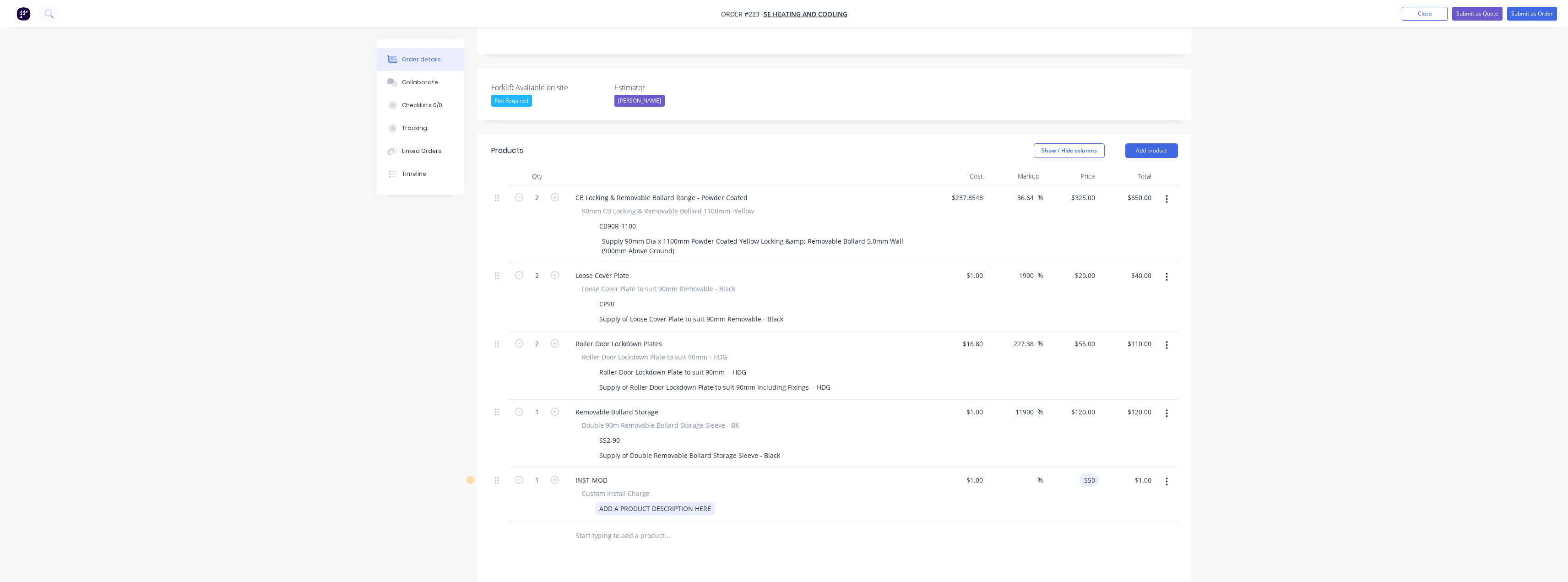
type input "550"
type input "54900"
type input "$550.00"
click at [661, 502] on div "ADD A PRODUCT DESCRIPTION HERE" at bounding box center [655, 509] width 119 height 13
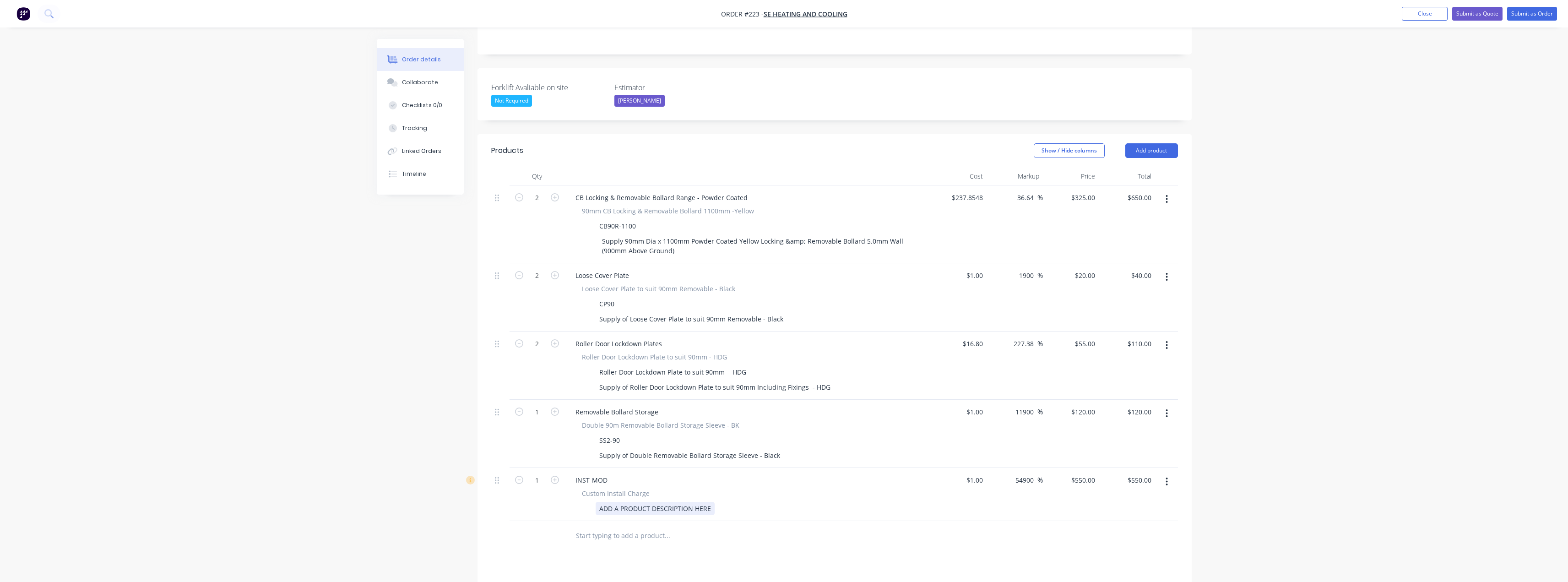
drag, startPoint x: 646, startPoint y: 493, endPoint x: 659, endPoint y: 494, distance: 13.0
click at [646, 502] on div "ADD A PRODUCT DESCRIPTION HERE" at bounding box center [655, 509] width 119 height 13
drag, startPoint x: 712, startPoint y: 496, endPoint x: 597, endPoint y: 495, distance: 115.0
click at [597, 502] on div "ADD A PRODUCT DESCRIPTION HERE" at bounding box center [655, 509] width 119 height 13
paste div
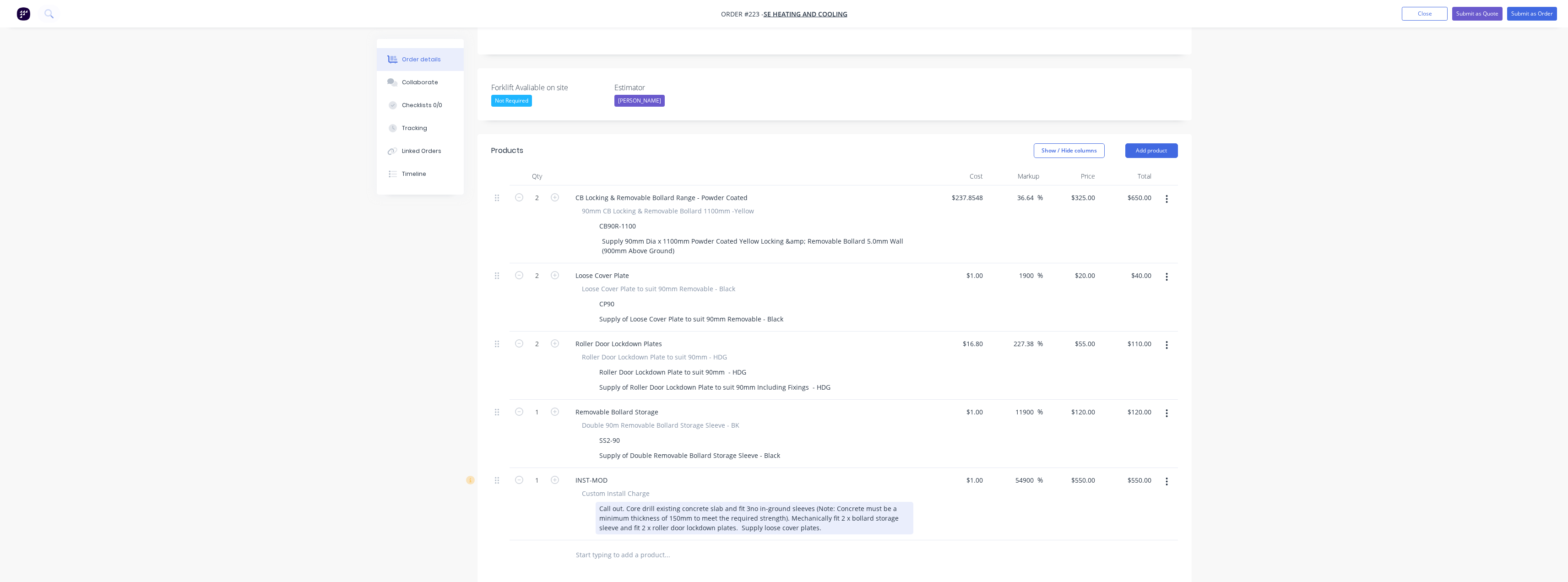
click at [744, 502] on div "Call out. Core drill existing concrete slab and fit 3no in-ground sleeves (Note…" at bounding box center [754, 518] width 318 height 32
click at [836, 507] on div "Call out. Core drill existing concrete slab and fit 2no in-ground sleeves (Note…" at bounding box center [754, 518] width 318 height 32
click at [867, 504] on div "Call out. Core drill existing concrete slab and fit 2no in-ground sleeves (Note…" at bounding box center [754, 518] width 318 height 32
drag, startPoint x: 865, startPoint y: 506, endPoint x: 844, endPoint y: 506, distance: 21.0
click at [844, 506] on div "Call out. Core drill existing concrete slab and fit 2no in-ground sleeves (Note…" at bounding box center [754, 518] width 318 height 32
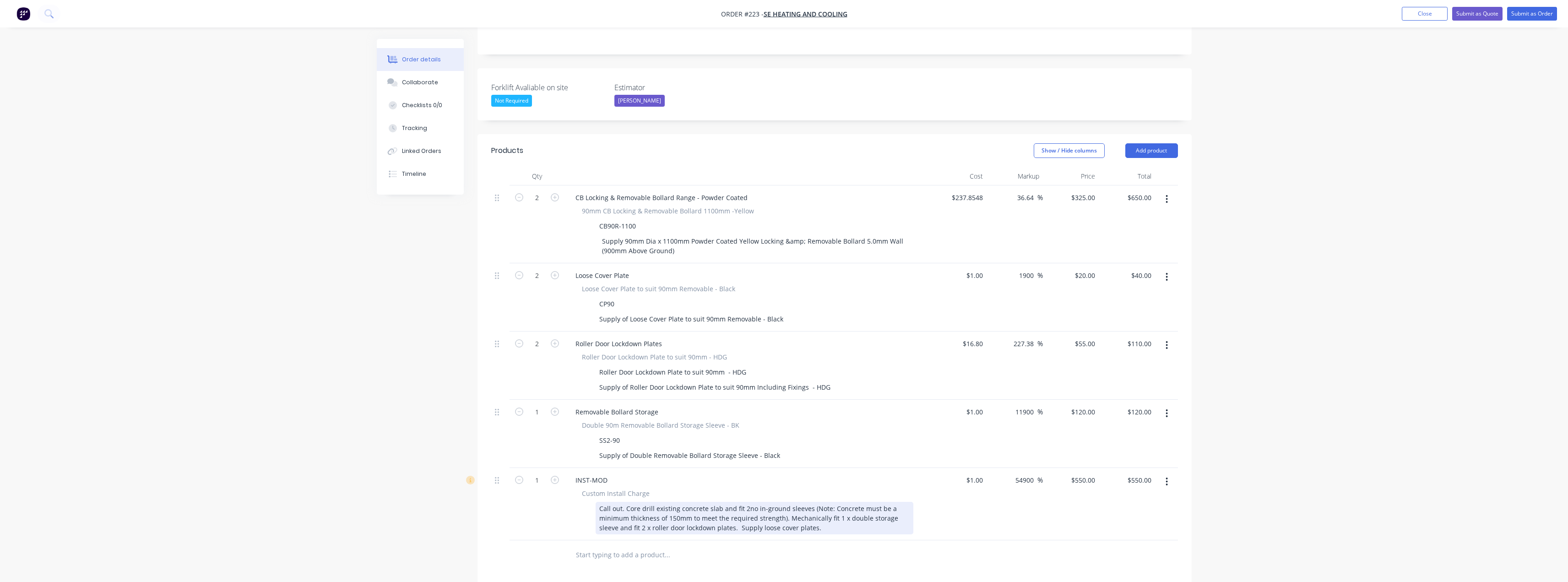
click at [738, 515] on div "Call out. Core drill existing concrete slab and fit 2no in-ground sleeves (Note…" at bounding box center [754, 518] width 318 height 32
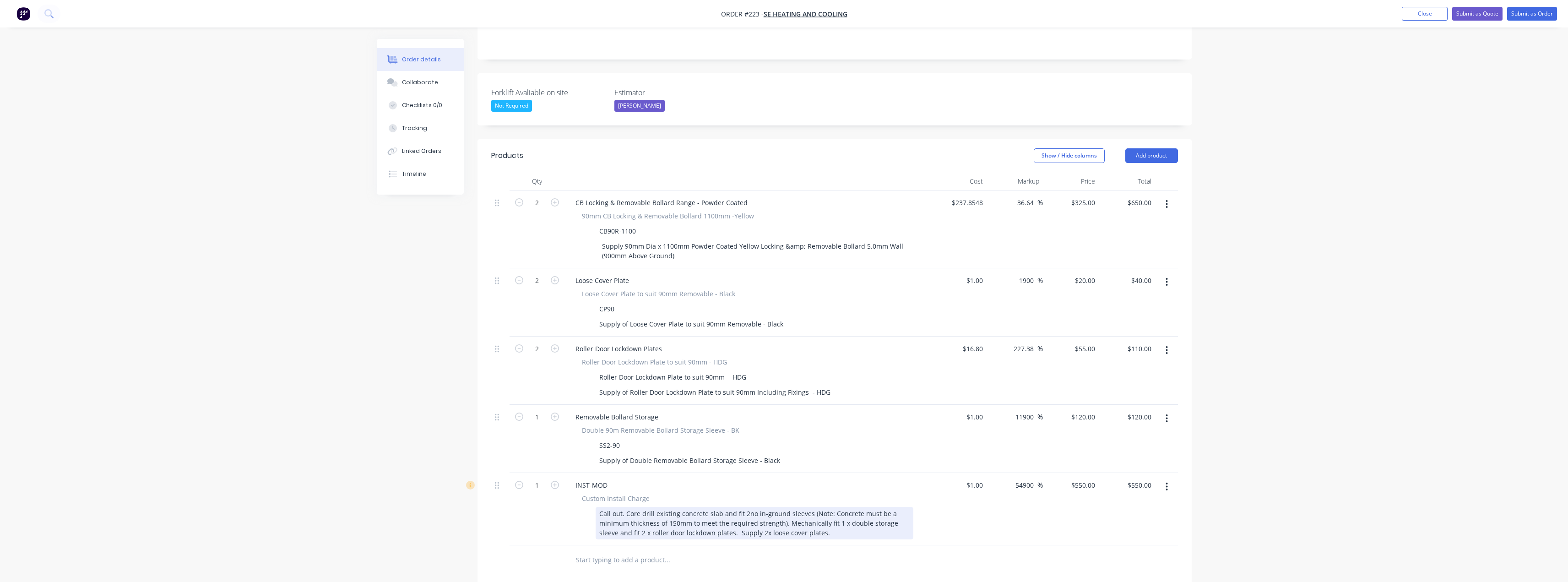
scroll to position [155, 0]
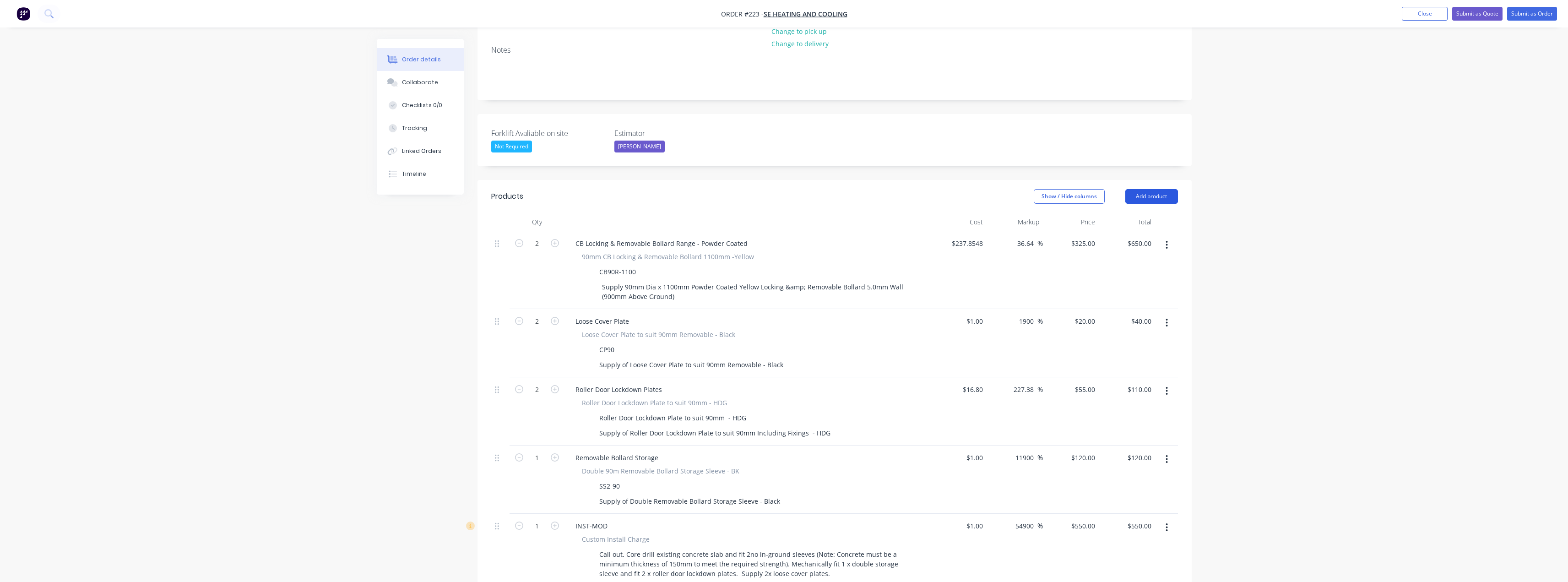
click at [1160, 189] on button "Add product" at bounding box center [1152, 196] width 53 height 15
click at [1121, 341] on div "Notes (External)" at bounding box center [1134, 348] width 70 height 13
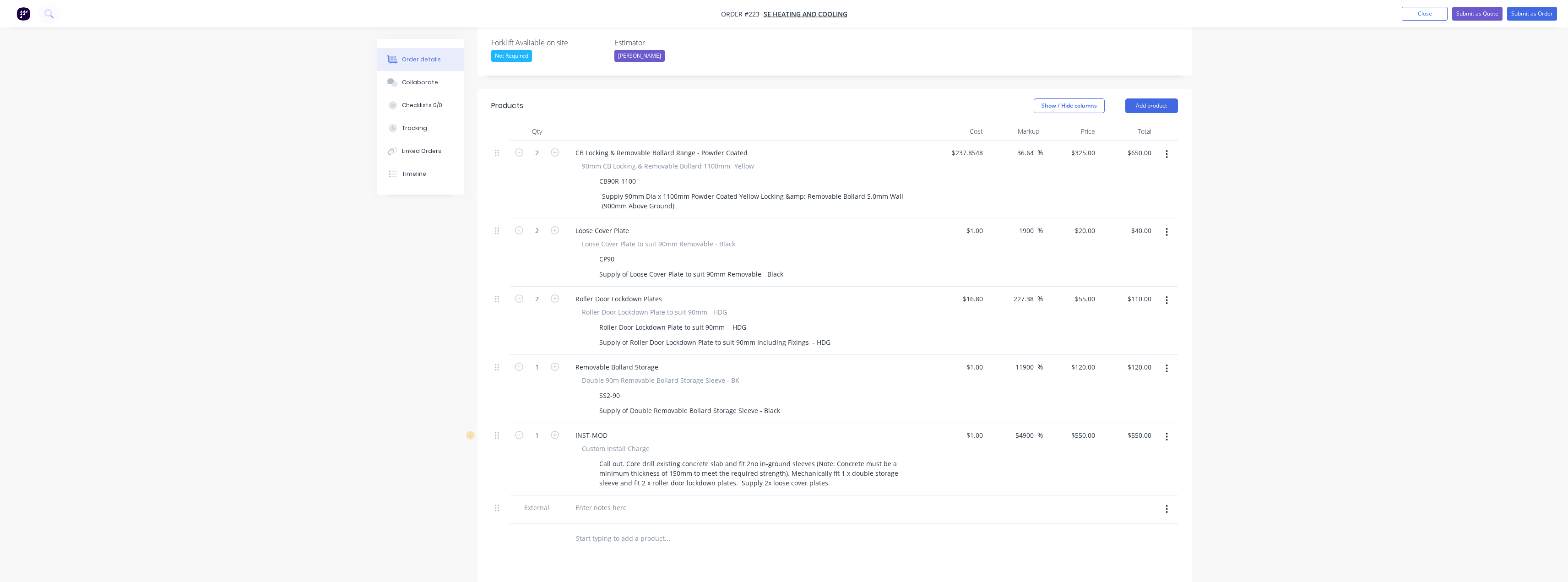
scroll to position [384, 0]
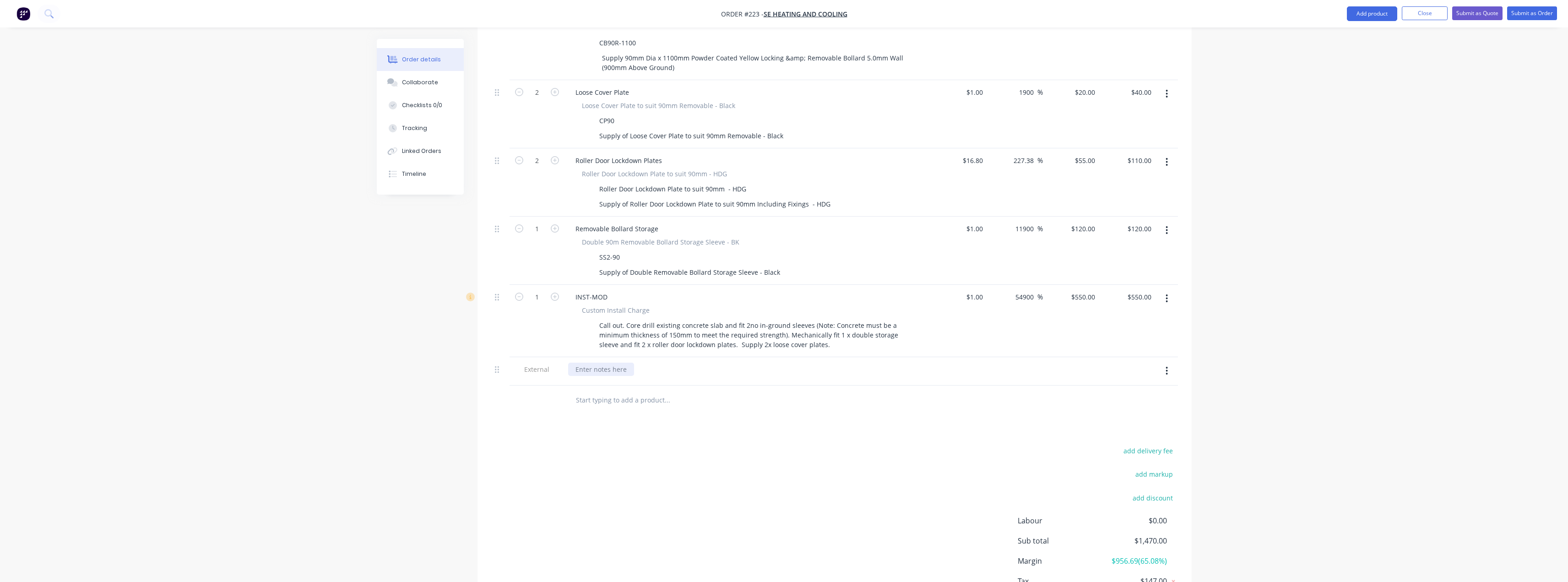
click at [597, 363] on div at bounding box center [601, 369] width 66 height 13
click at [626, 426] on div "Products Show / Hide columns Add product Qty Cost Markup Price Total 2 CB Locki…" at bounding box center [834, 293] width 714 height 684
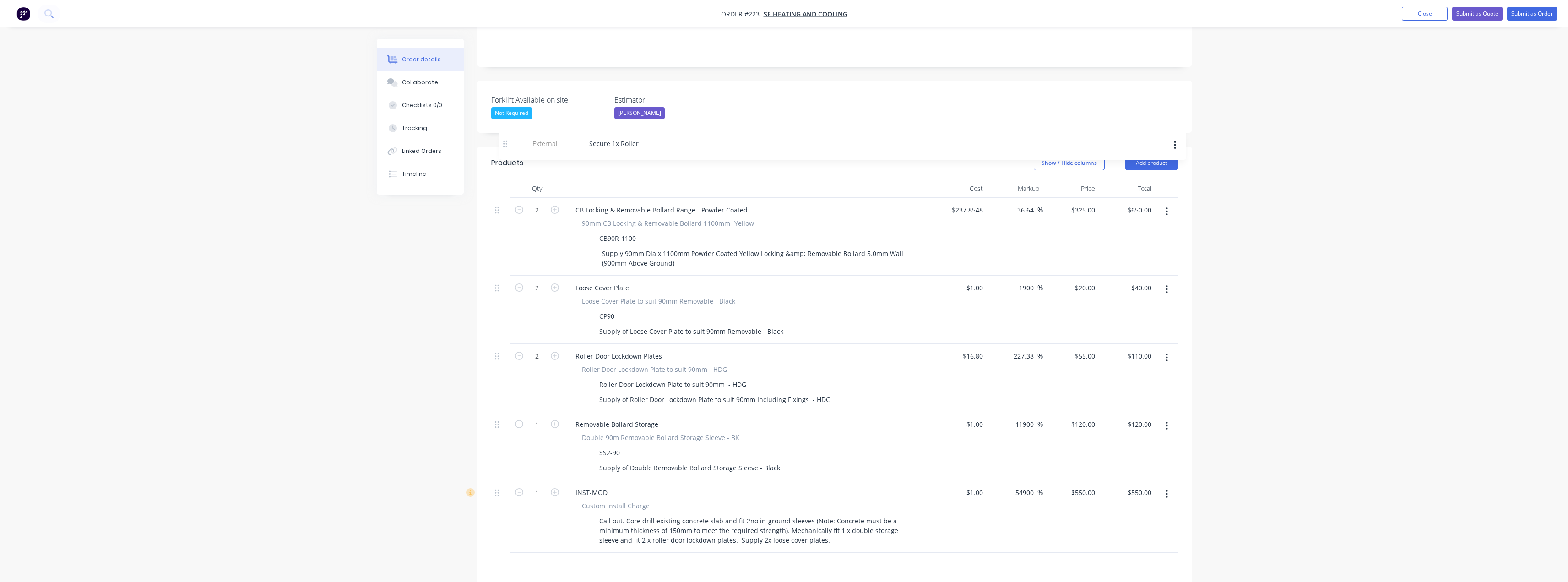
scroll to position [187, 0]
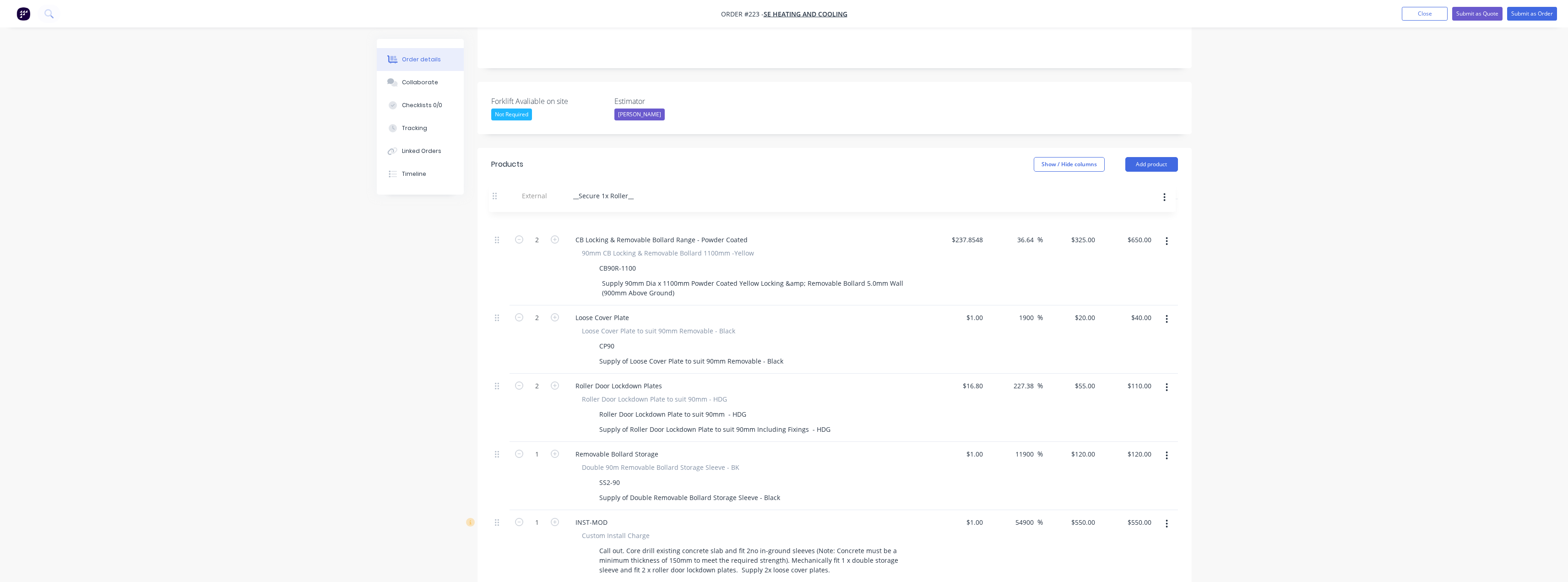
drag, startPoint x: 498, startPoint y: 358, endPoint x: 495, endPoint y: 195, distance: 163.0
click at [495, 199] on div "2 CB Locking & Removable Bollard Range - Powder Coated 90mm CB Locking & Remova…" at bounding box center [834, 391] width 686 height 383
click at [642, 205] on div "__Secure 1x Roller__" at bounding box center [747, 212] width 359 height 13
click at [630, 205] on div "__Secure 1x Roller__" at bounding box center [605, 212] width 75 height 13
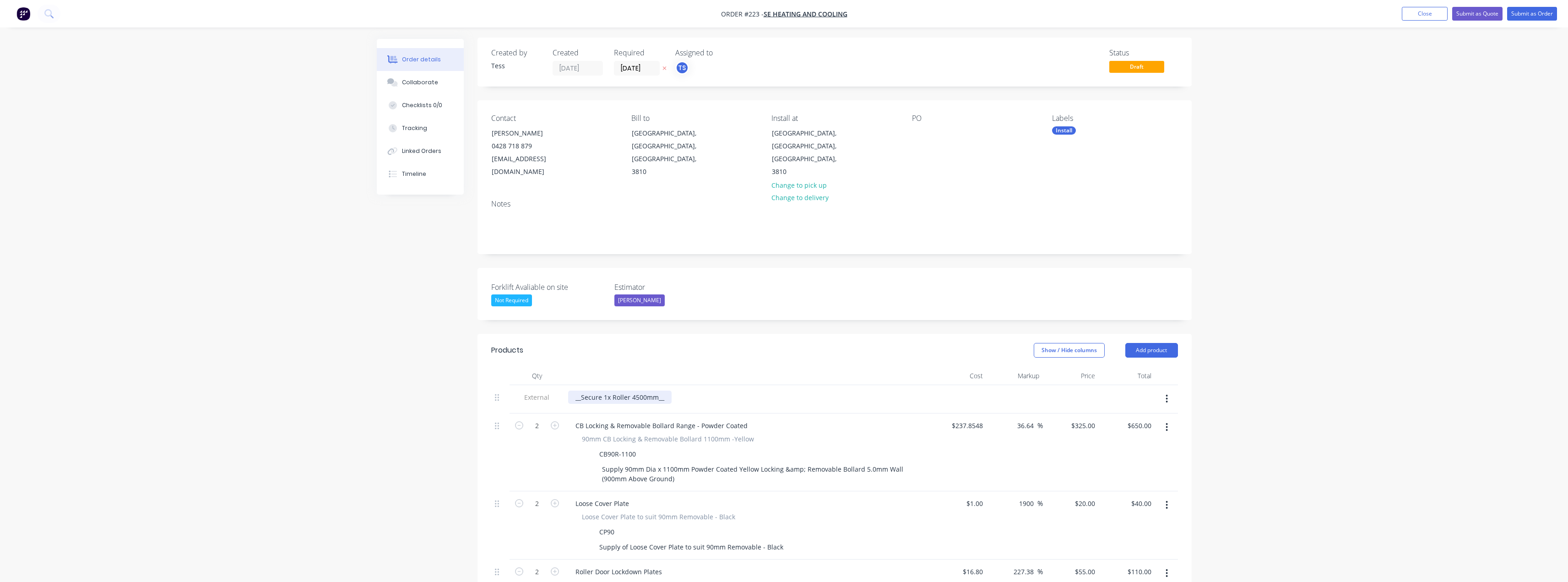
scroll to position [0, 0]
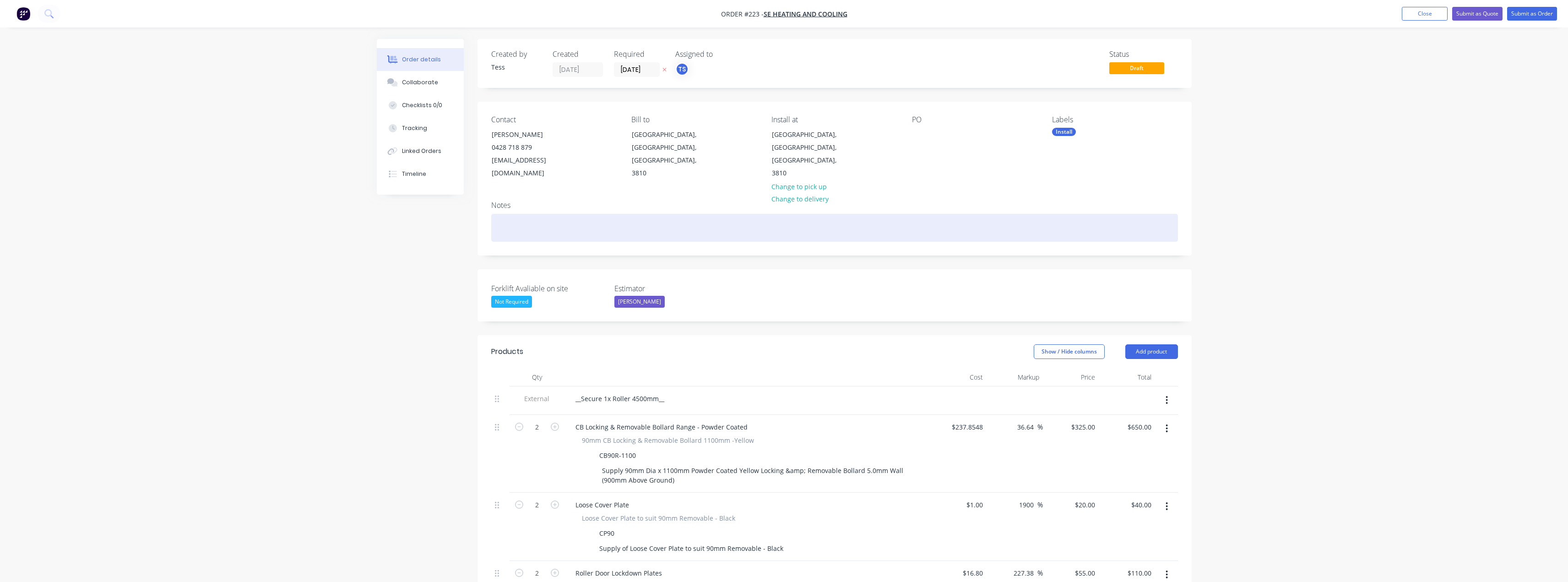
click at [503, 214] on div at bounding box center [834, 228] width 686 height 28
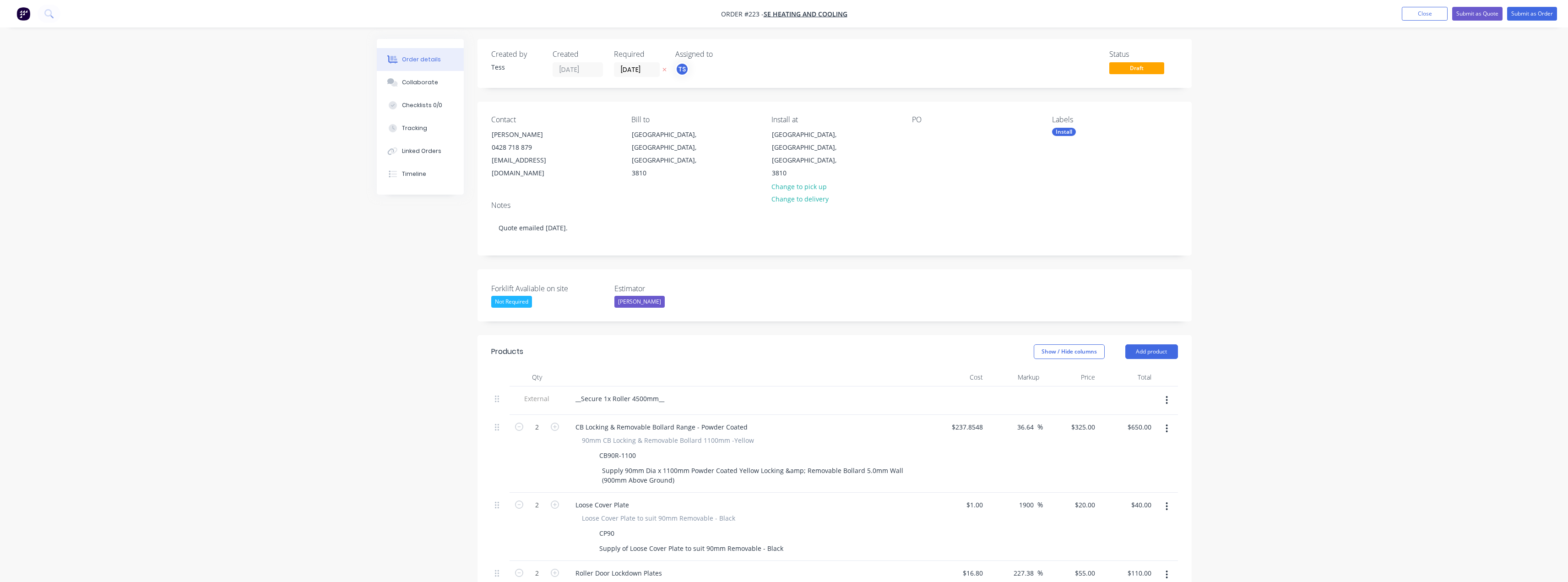
click at [1175, 165] on div "Labels Install" at bounding box center [1114, 148] width 125 height 65
click at [1257, 139] on div "Order details Collaborate Checklists 0/0 Tracking Linked Orders Timeline Order …" at bounding box center [784, 516] width 1568 height 1033
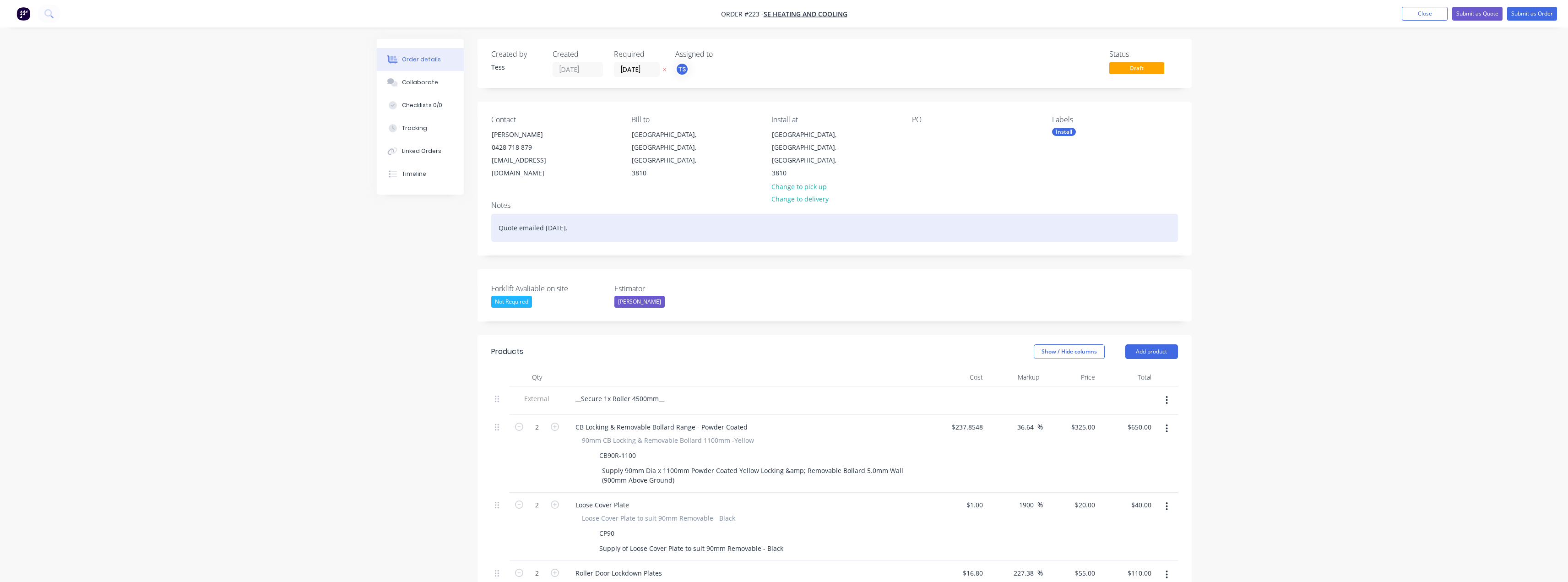
click at [591, 214] on div "Quote emailed 14th August." at bounding box center [834, 228] width 686 height 28
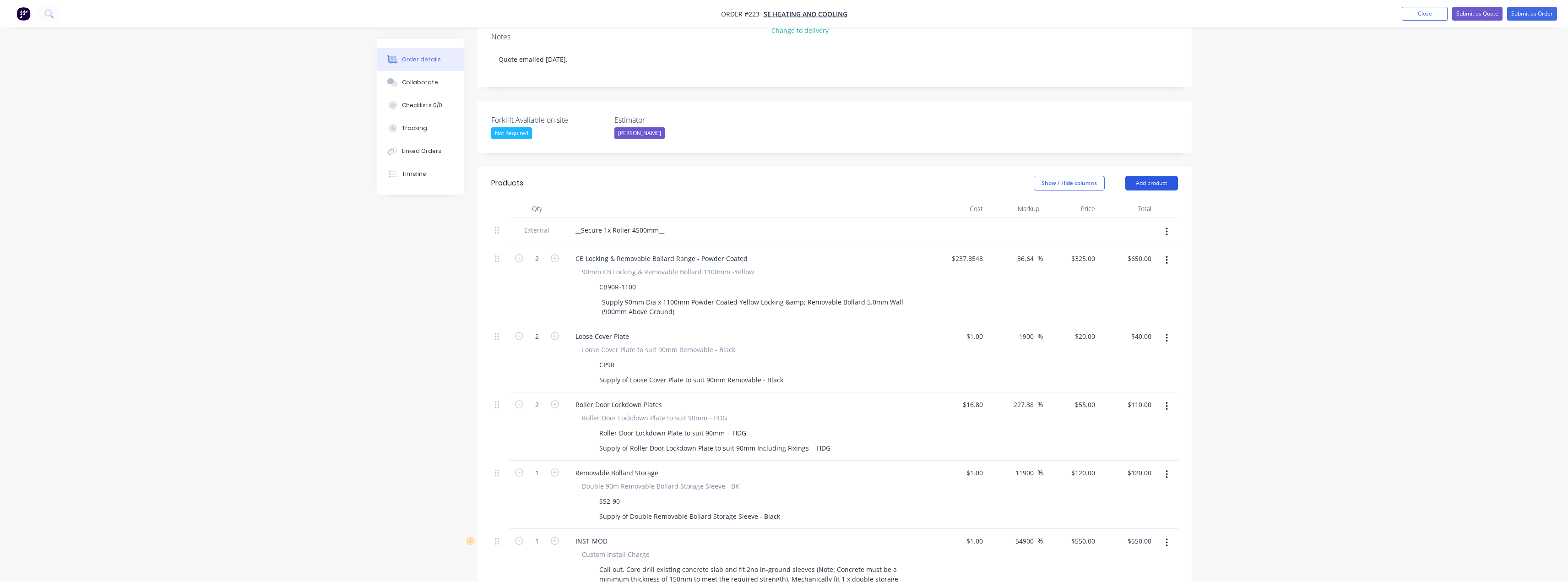
scroll to position [163, 0]
click at [1150, 181] on button "Add product" at bounding box center [1152, 188] width 53 height 15
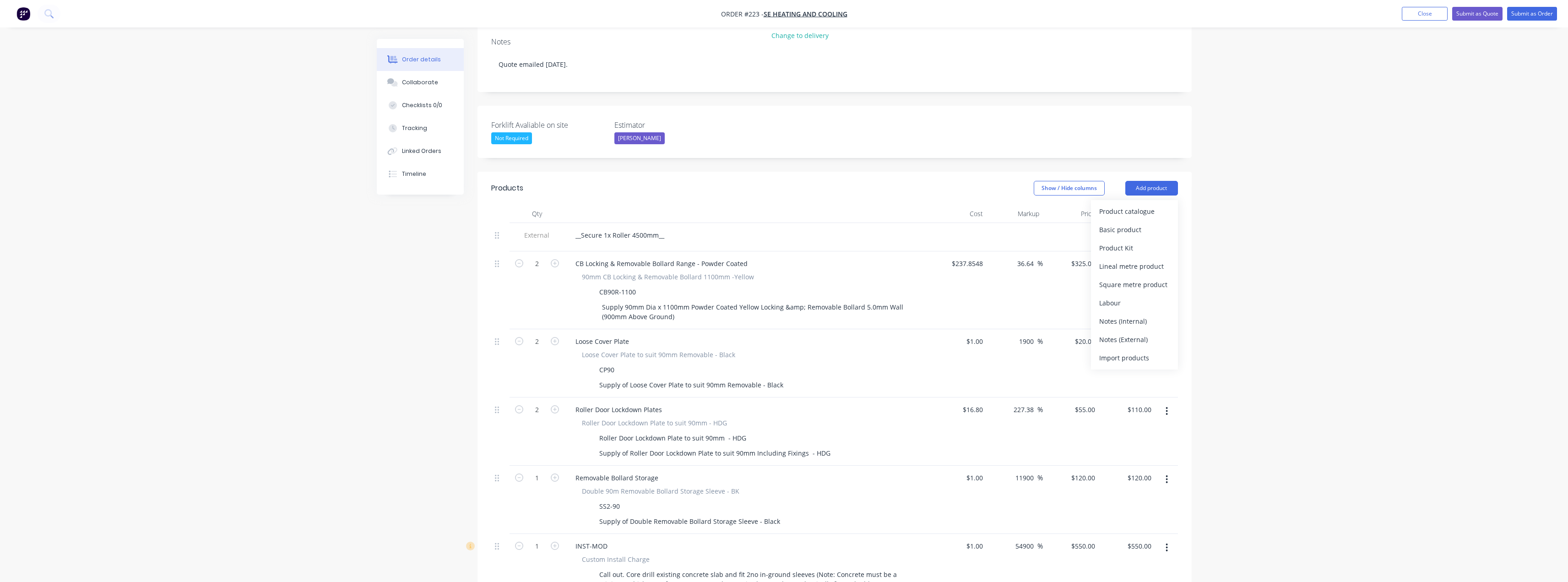
scroll to position [209, 0]
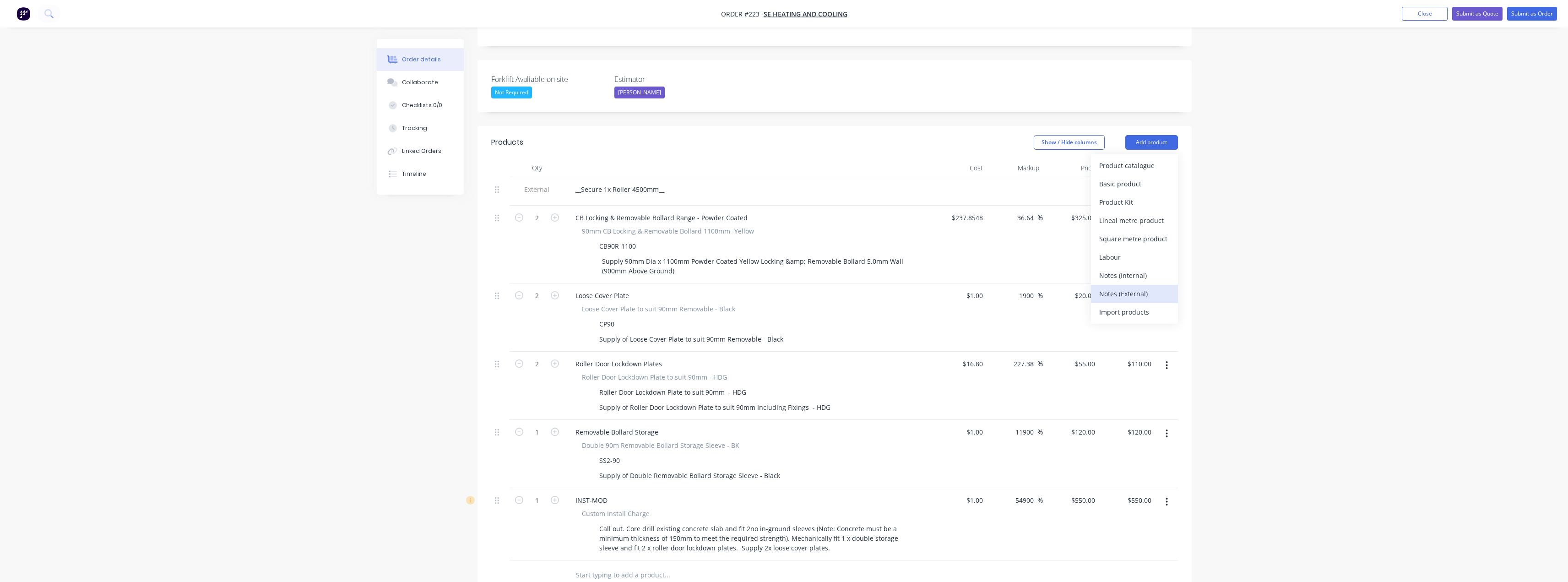
click at [1130, 287] on div "Notes (External)" at bounding box center [1134, 294] width 70 height 13
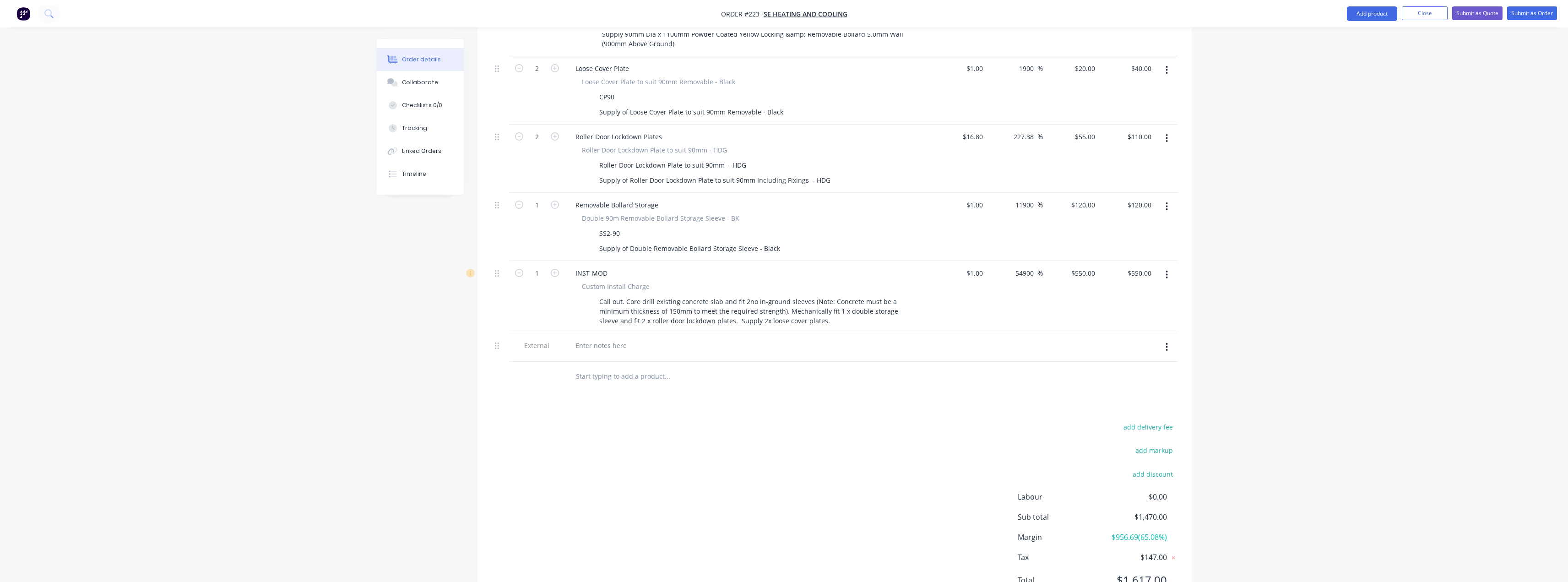
scroll to position [438, 0]
click at [592, 337] on div at bounding box center [601, 344] width 66 height 13
paste div
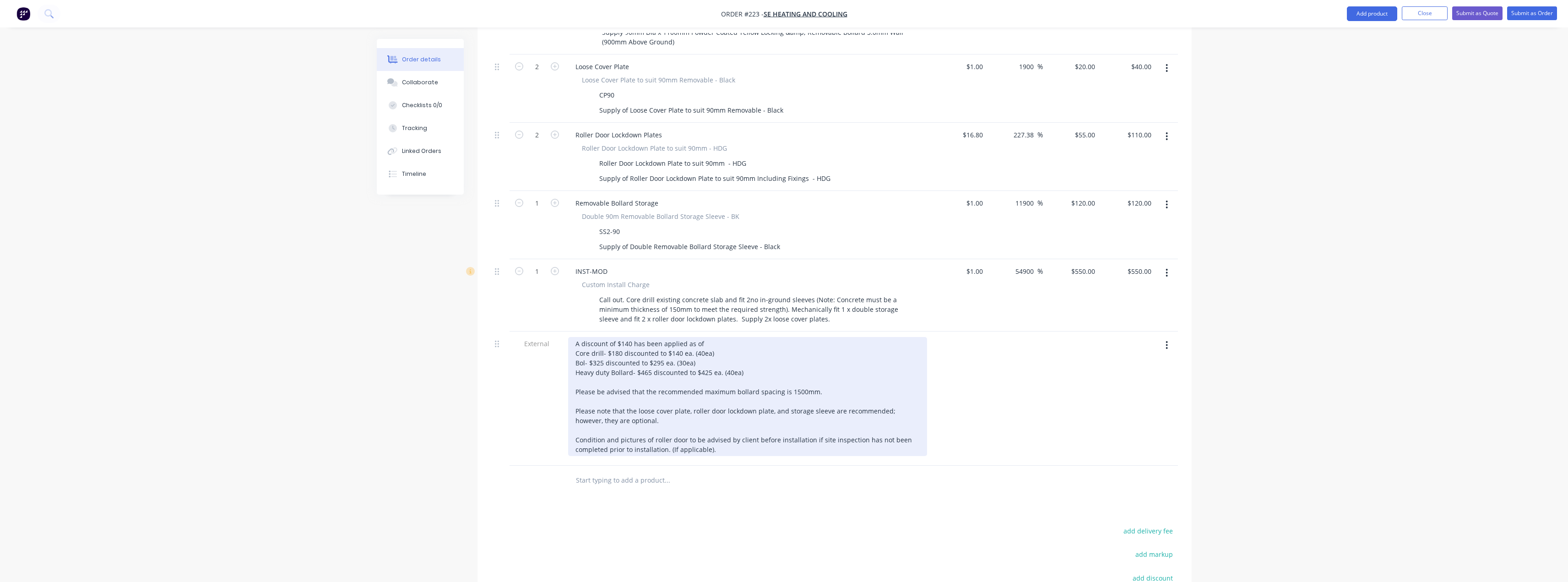
click at [630, 337] on div "A discount of $140 has been applied as of Core drill- $180 discounted to $140 e…" at bounding box center [747, 396] width 359 height 119
click at [704, 337] on div "A discount of $80 has been applied as of Core drill- $180 discounted to $140 ea…" at bounding box center [747, 396] width 359 height 119
drag, startPoint x: 699, startPoint y: 348, endPoint x: 572, endPoint y: 353, distance: 127.1
click at [572, 353] on div "A discount of $80 has been applied as of 14/08/2025. Core drill- $180 discounte…" at bounding box center [747, 396] width 359 height 119
drag, startPoint x: 749, startPoint y: 359, endPoint x: 570, endPoint y: 361, distance: 179.0
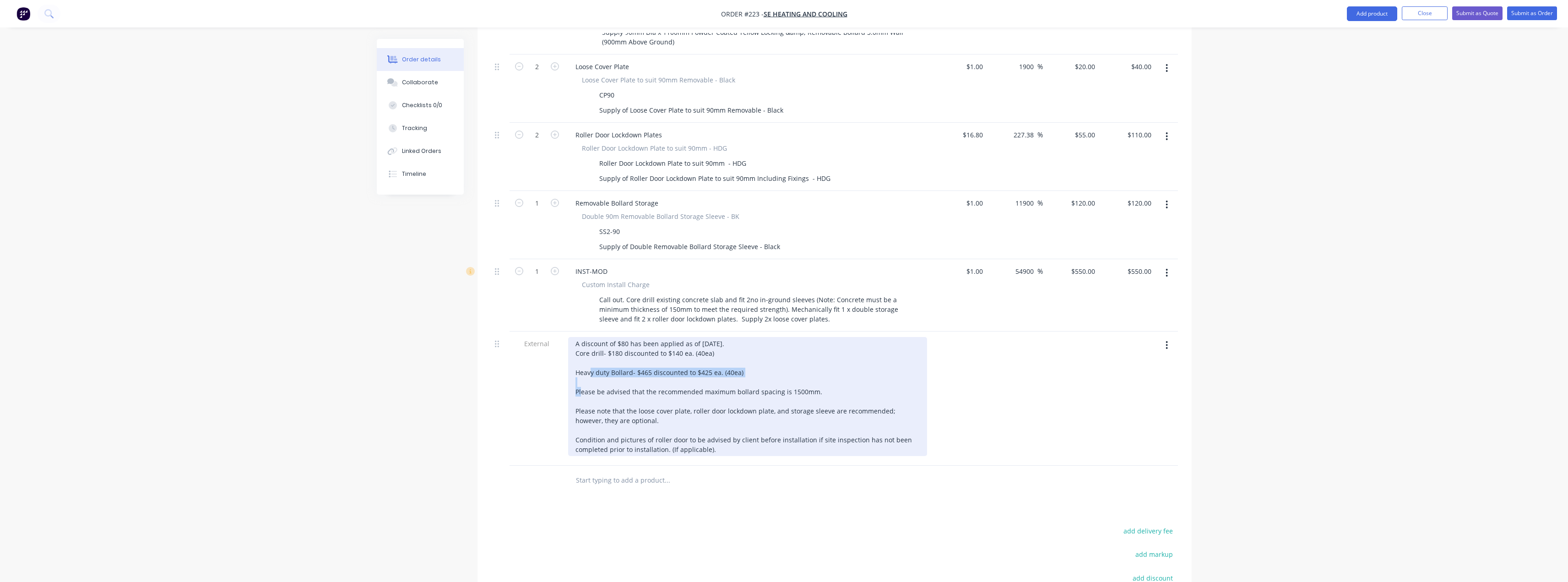
click at [570, 361] on div "A discount of $80 has been applied as of 14/08/2025. Core drill- $180 discounte…" at bounding box center [747, 396] width 359 height 119
click at [577, 363] on div "A discount of $80 has been applied as of 14/08/2025. Core drill- $180 discounte…" at bounding box center [747, 396] width 359 height 119
click at [581, 366] on div "A discount of $80 has been applied as of 14/08/2025. Core drill- $180 discounte…" at bounding box center [747, 396] width 359 height 119
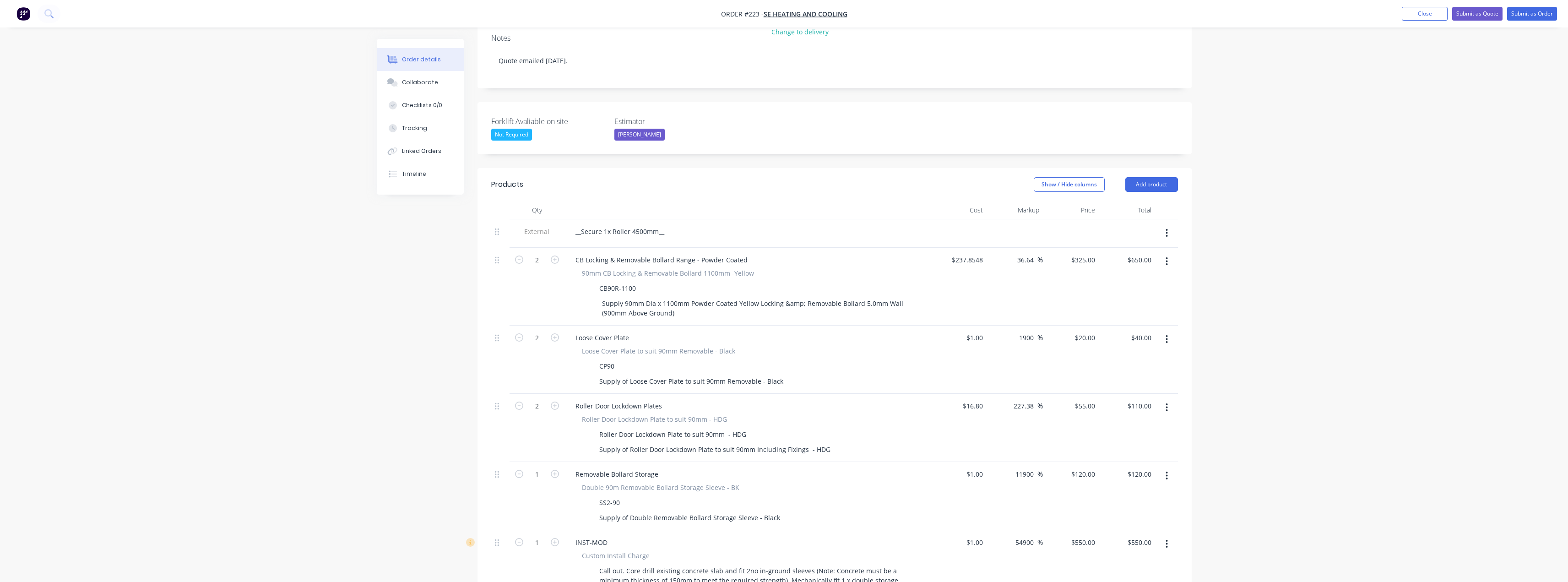
scroll to position [163, 0]
click at [1470, 14] on button "Submit as Quote" at bounding box center [1477, 13] width 50 height 13
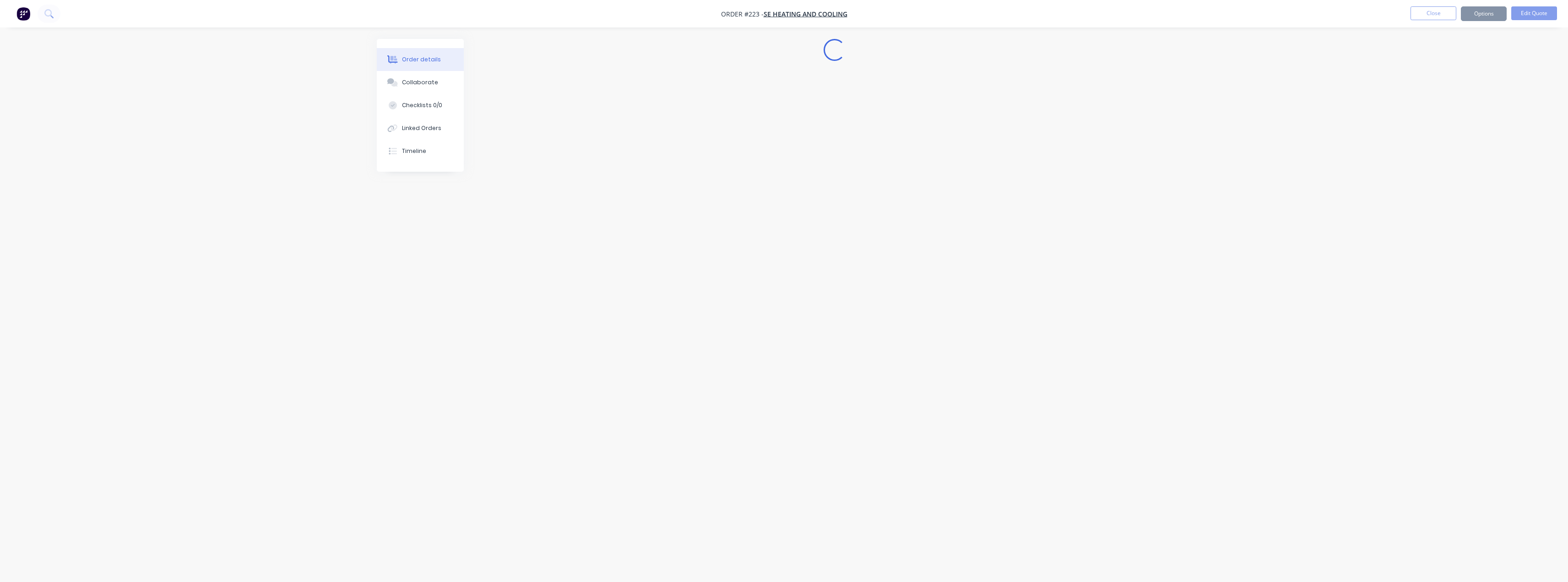
scroll to position [0, 0]
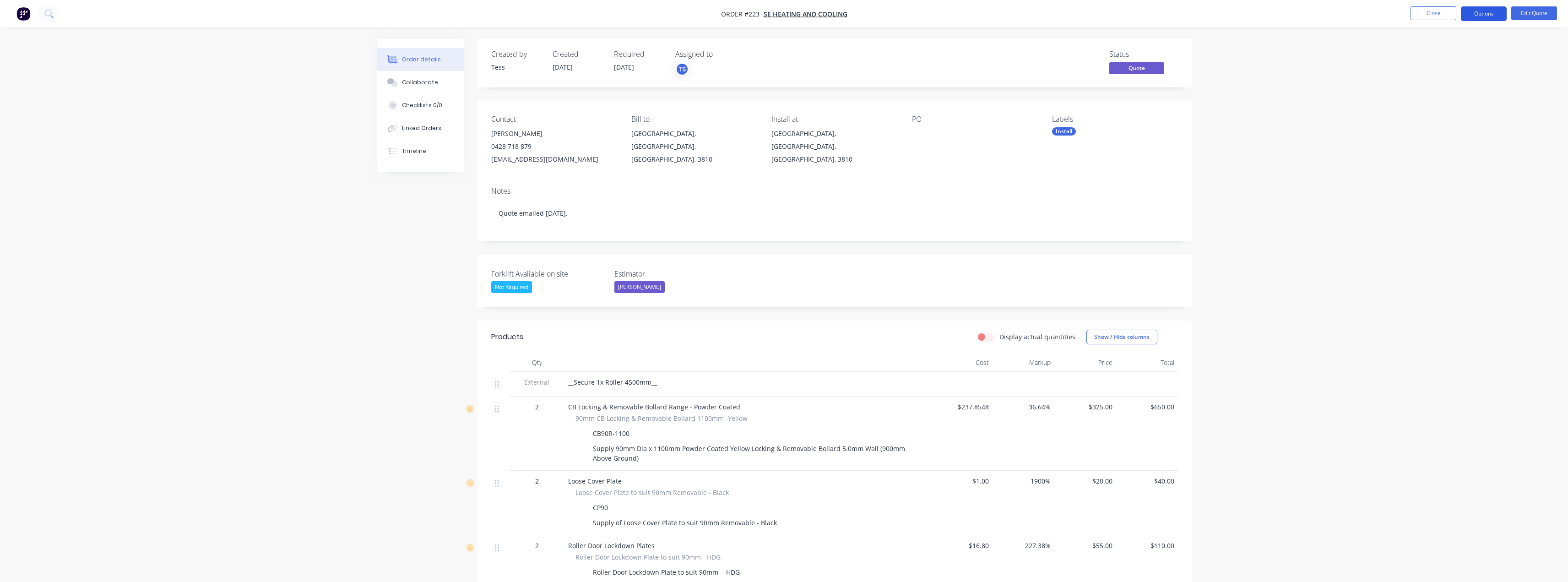
click at [1500, 13] on button "Options" at bounding box center [1484, 13] width 46 height 15
click at [1437, 54] on div "Quote" at bounding box center [1456, 56] width 84 height 13
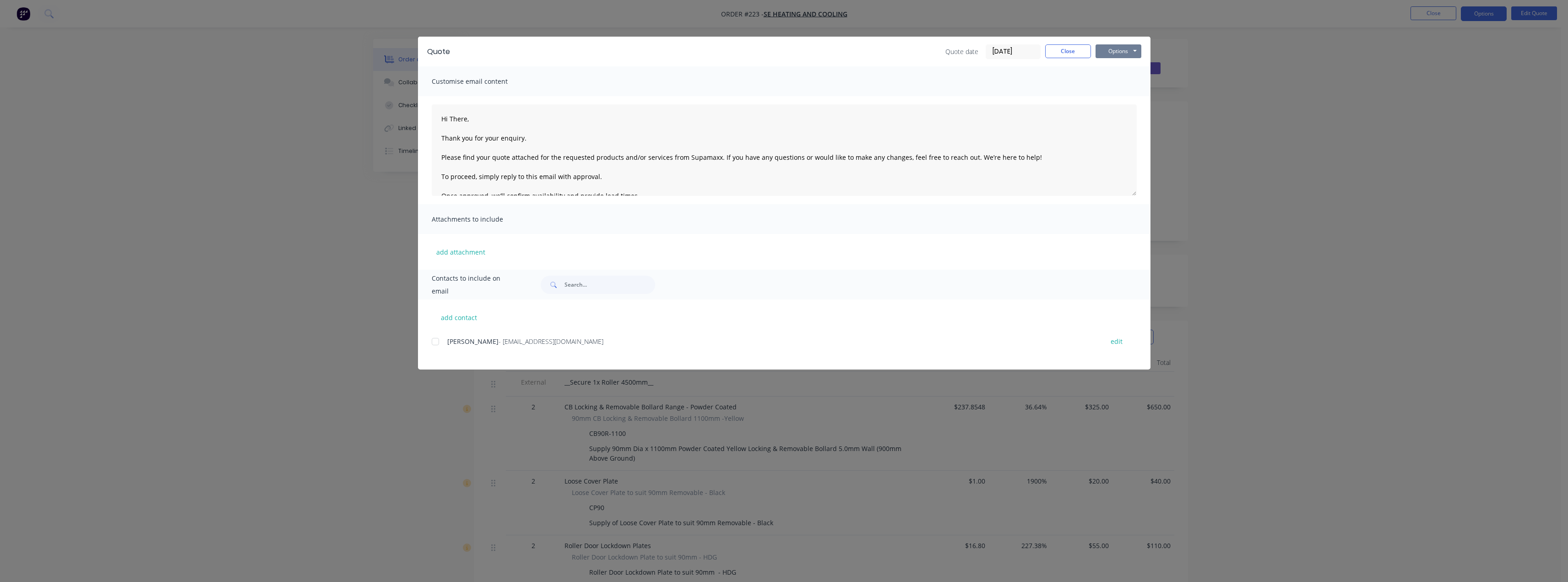
click at [1133, 50] on button "Options" at bounding box center [1118, 51] width 46 height 13
click at [1128, 70] on button "Preview" at bounding box center [1125, 67] width 59 height 15
click at [1066, 51] on button "Close" at bounding box center [1068, 51] width 46 height 13
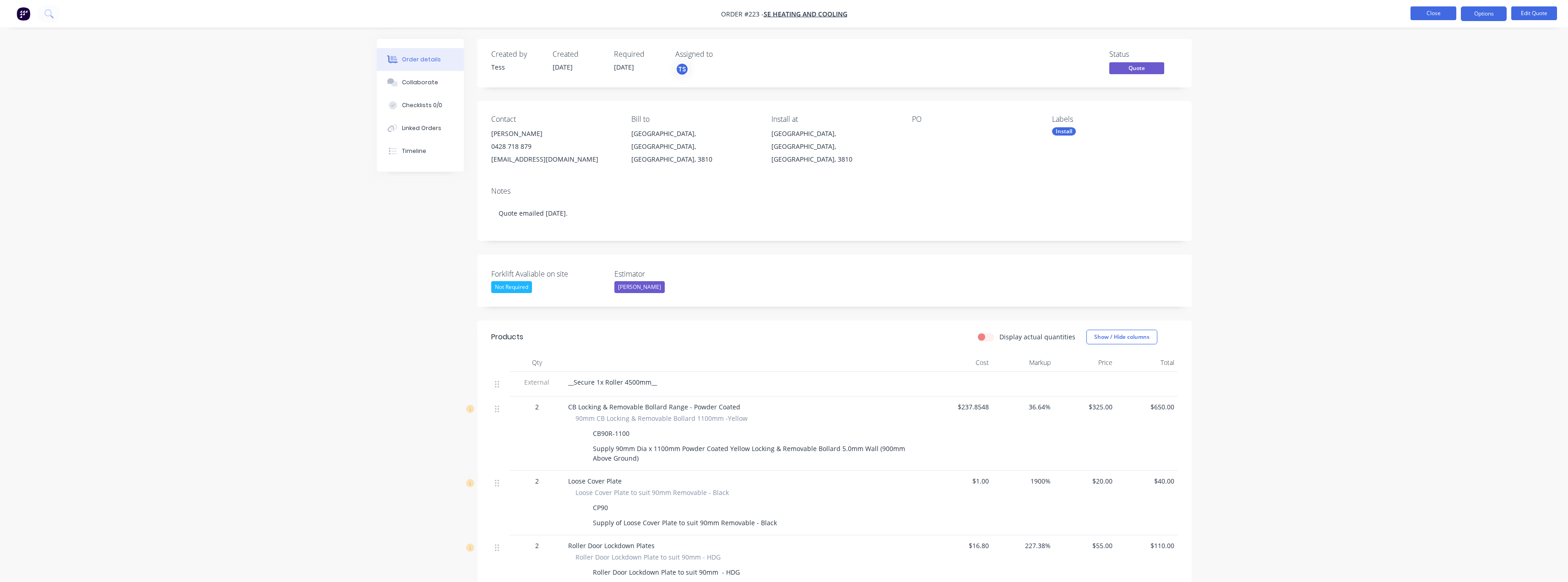
click at [1432, 13] on button "Close" at bounding box center [1433, 13] width 46 height 13
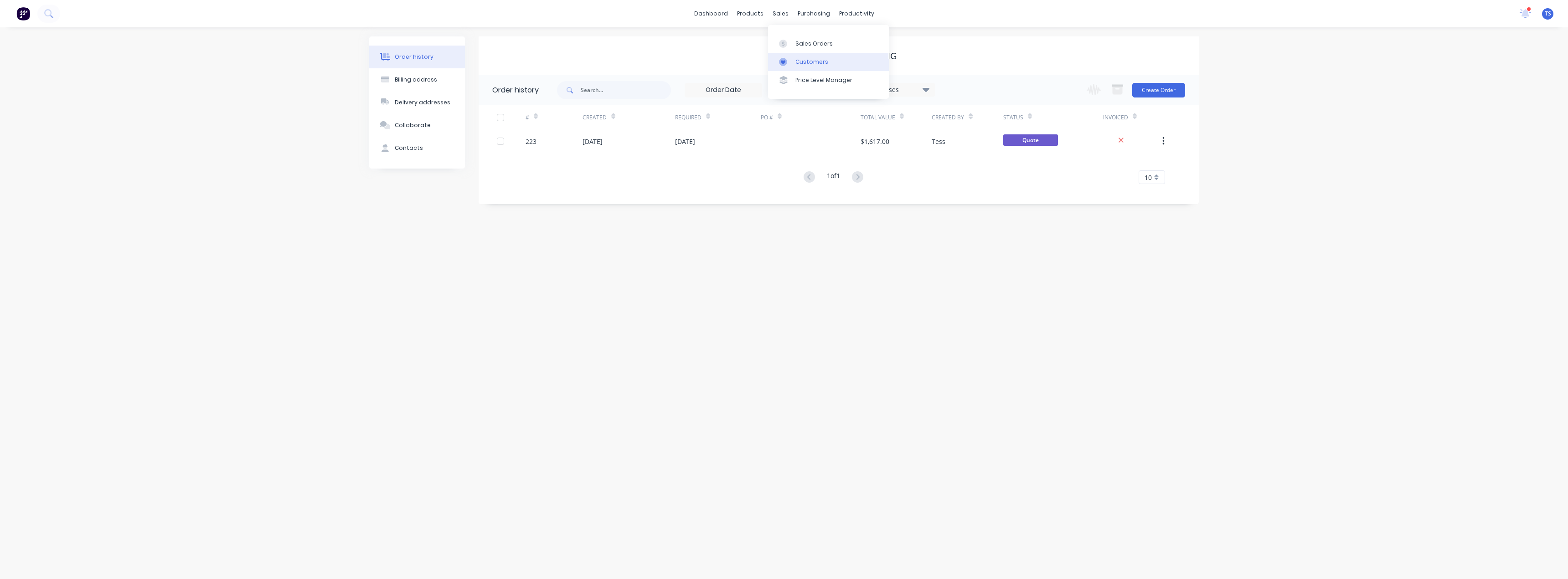
click at [801, 59] on div "Customers" at bounding box center [812, 61] width 33 height 8
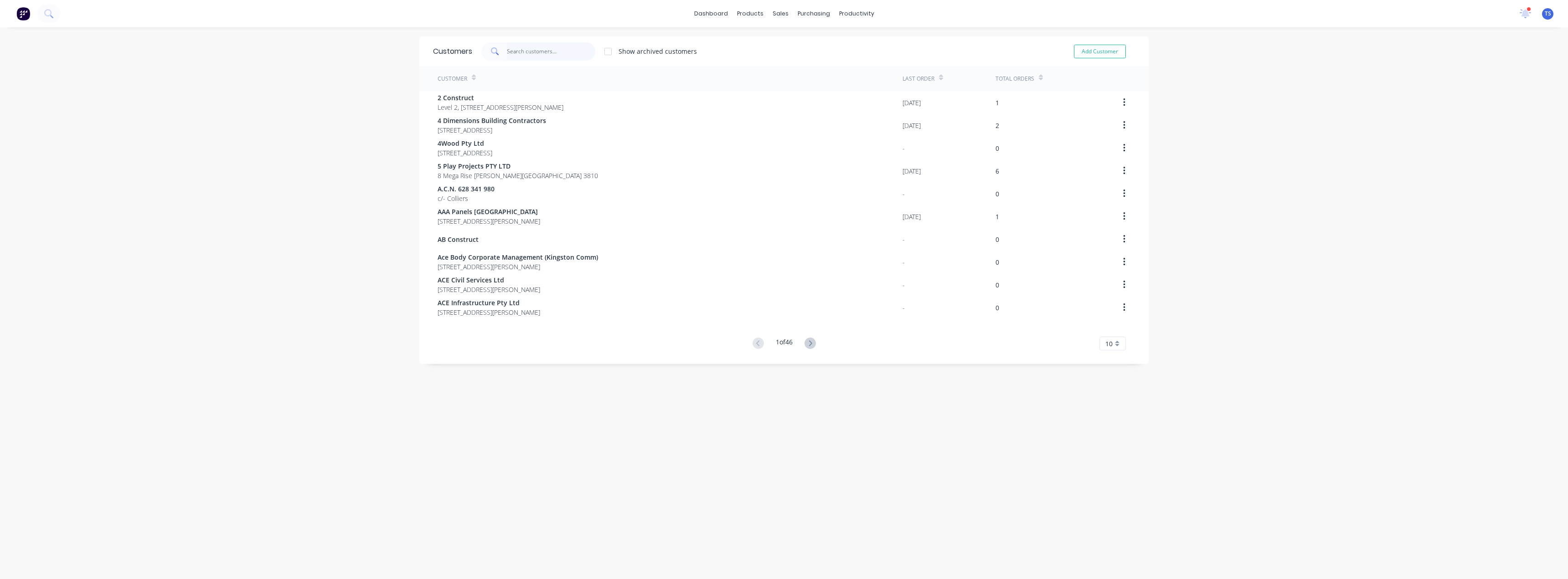
click at [569, 48] on input "text" at bounding box center [551, 52] width 89 height 18
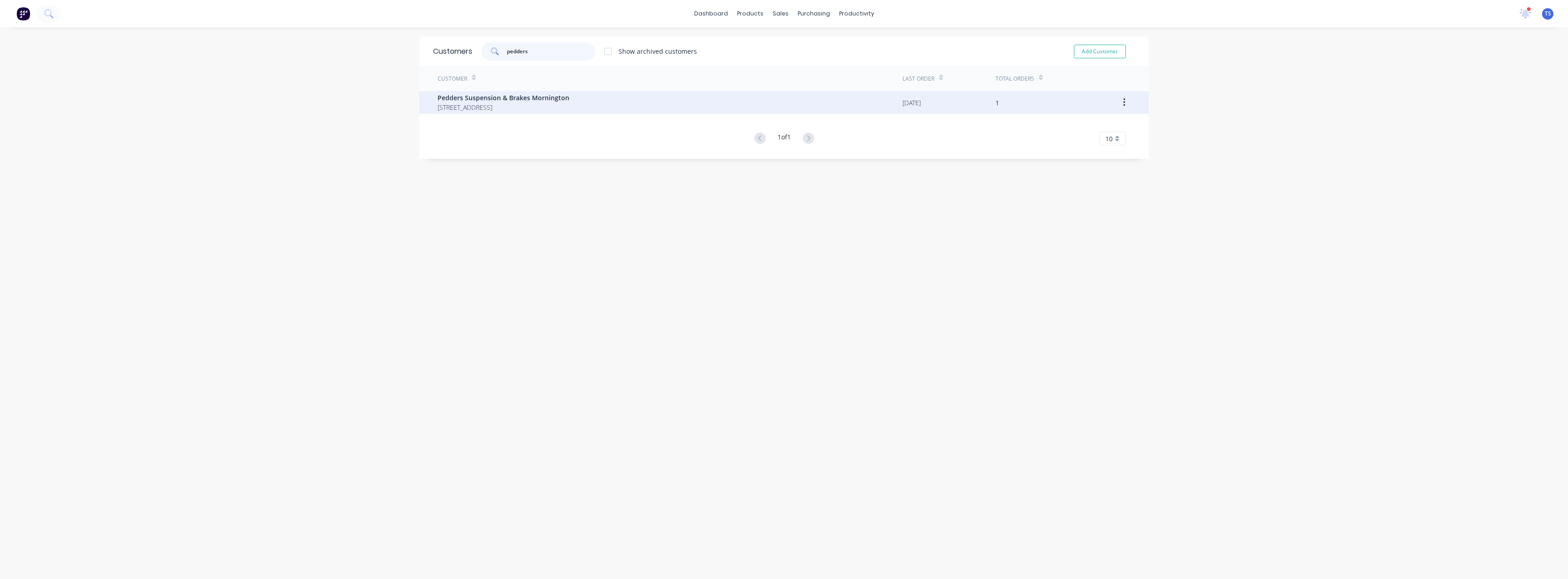
type input "pedders"
click at [562, 109] on span "87 Watt Rd Mornington Victoria Australia 3931" at bounding box center [503, 107] width 131 height 10
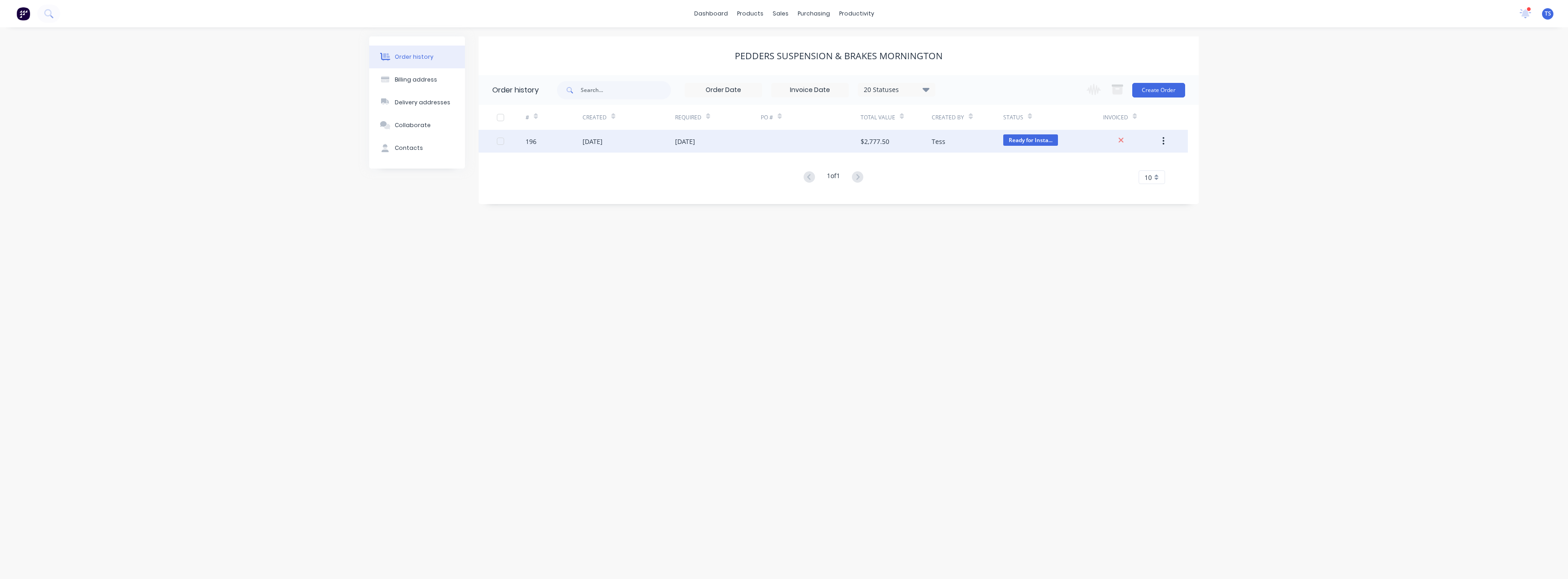
click at [704, 148] on div "08 Aug 2025" at bounding box center [718, 140] width 86 height 23
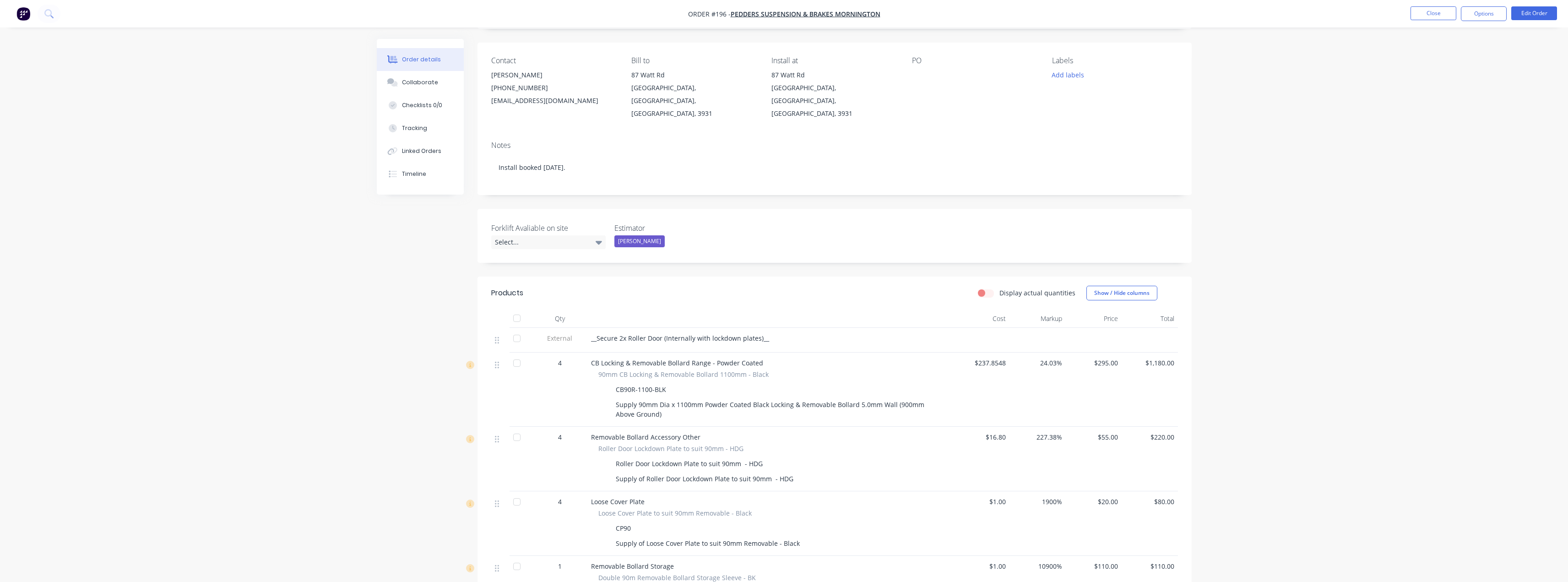
scroll to position [46, 0]
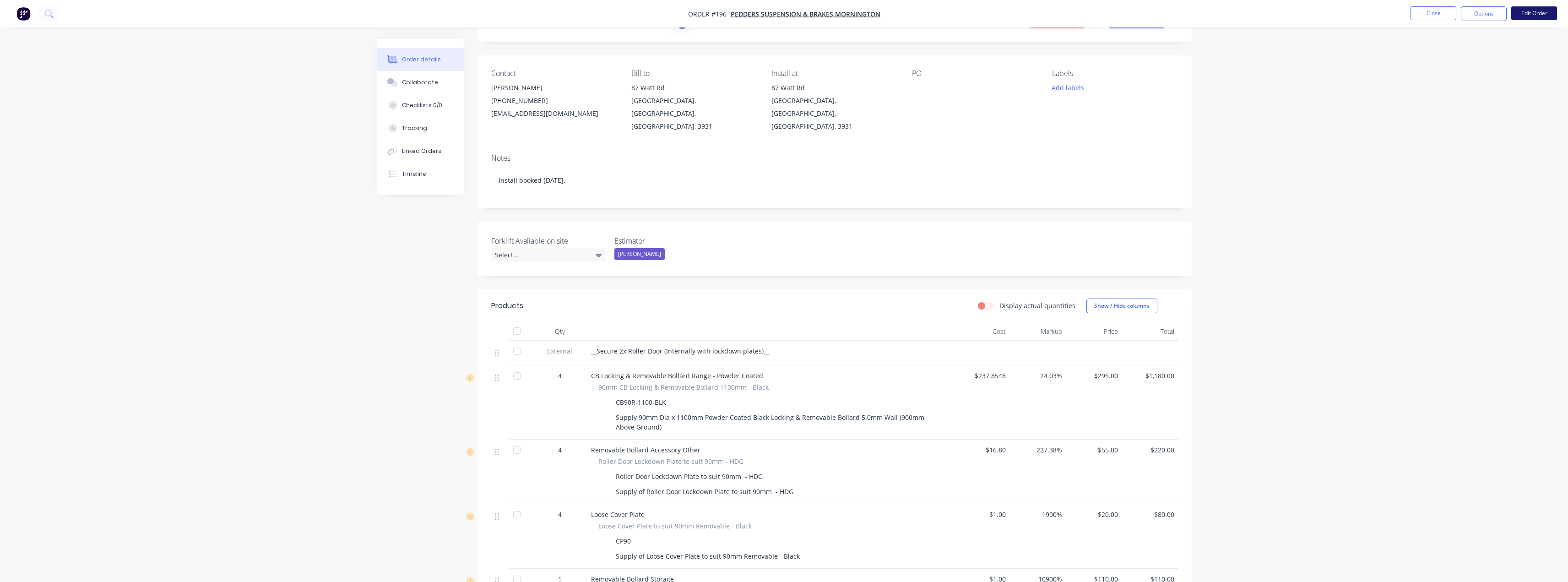
click at [1534, 12] on button "Edit Order" at bounding box center [1534, 13] width 46 height 13
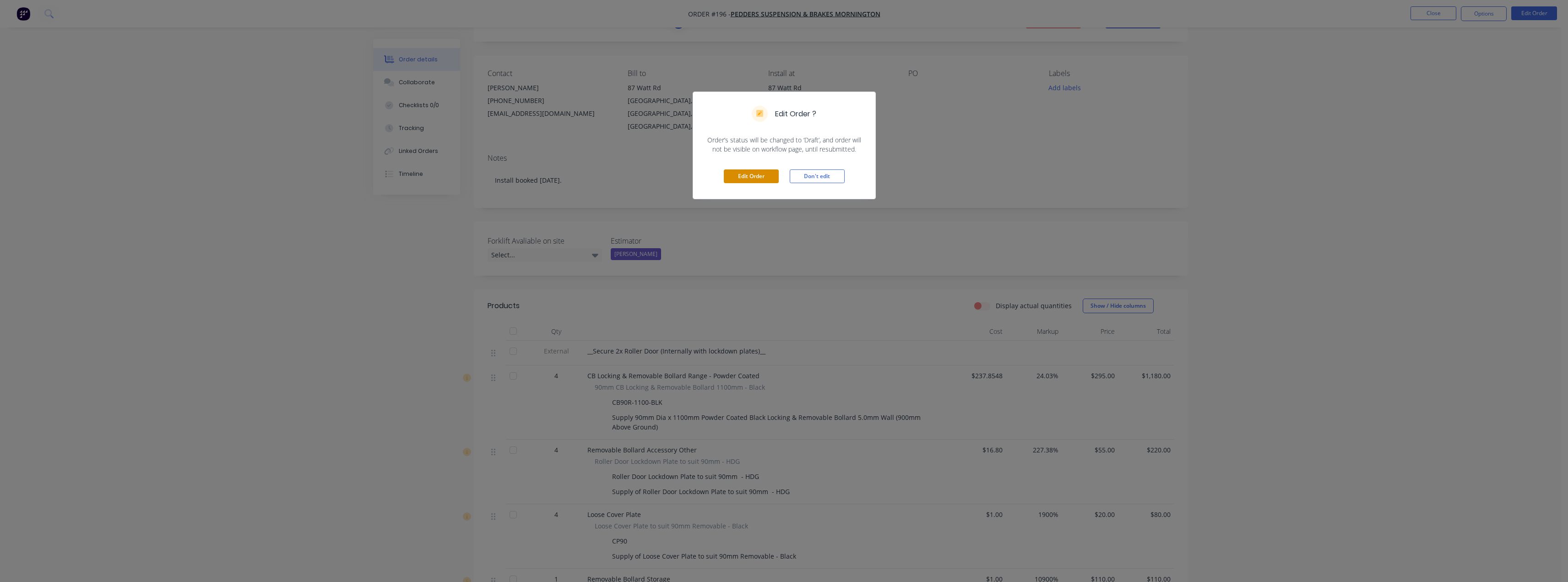
click at [726, 172] on button "Edit Order" at bounding box center [751, 176] width 55 height 13
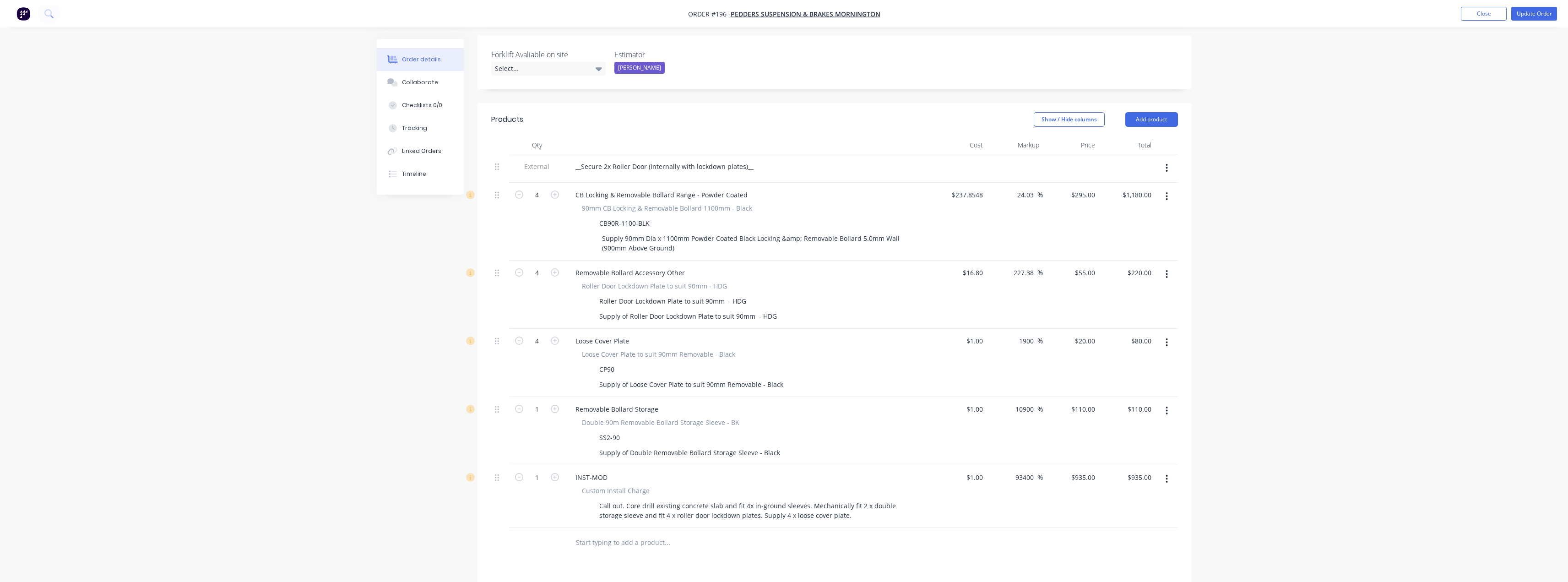
scroll to position [274, 0]
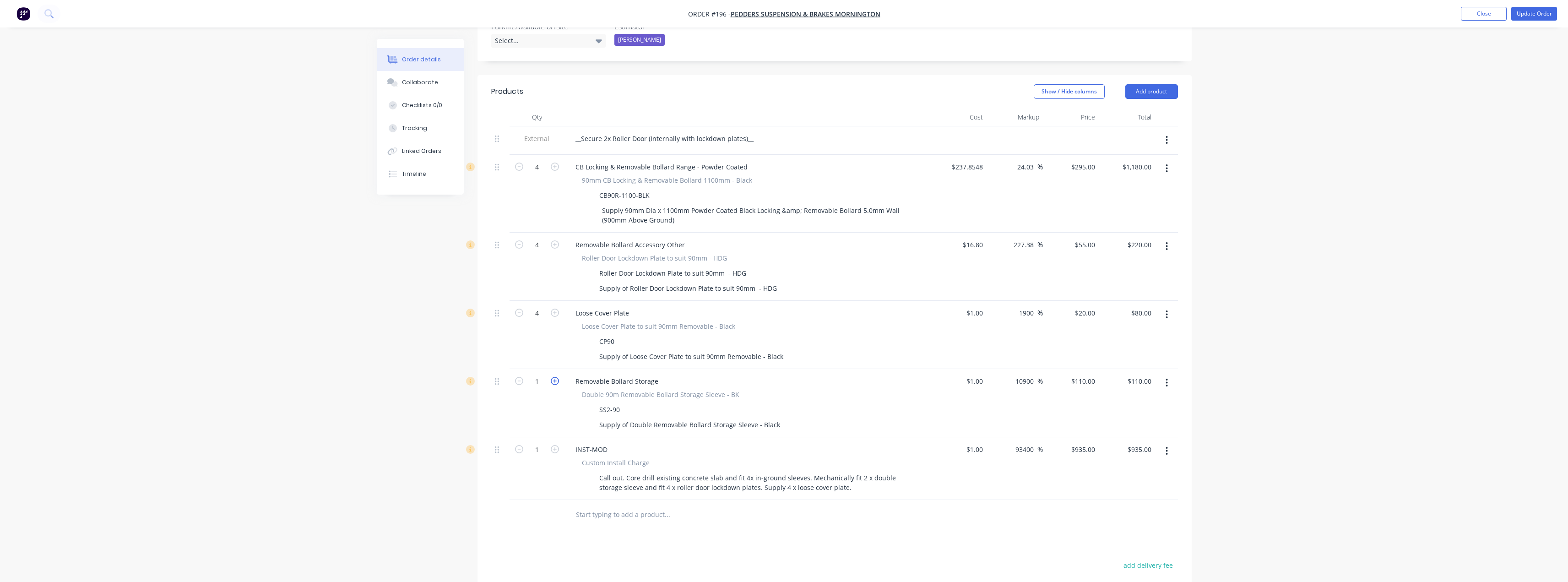
click at [556, 377] on icon "button" at bounding box center [554, 380] width 8 height 8
type input "2"
type input "$220.00"
click at [713, 506] on input "text" at bounding box center [667, 515] width 183 height 18
click at [414, 108] on div "Checklists 0/0" at bounding box center [422, 105] width 40 height 8
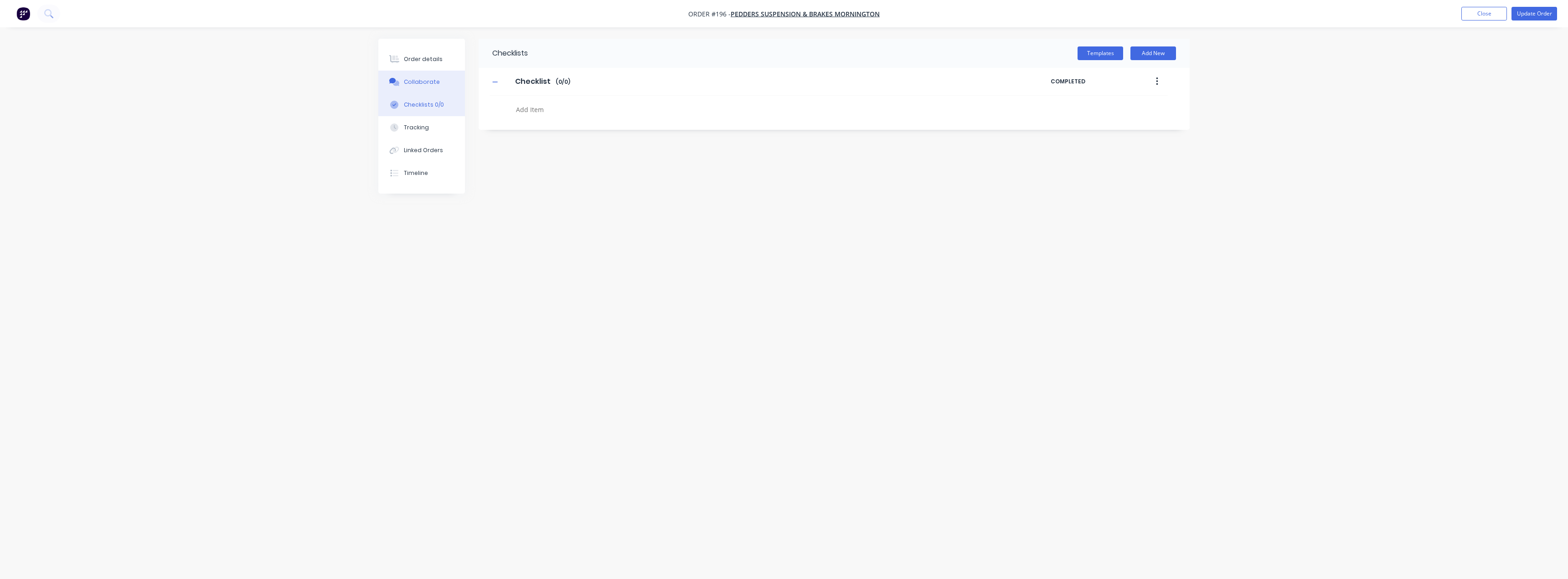
click at [416, 82] on div "Collaborate" at bounding box center [421, 81] width 36 height 8
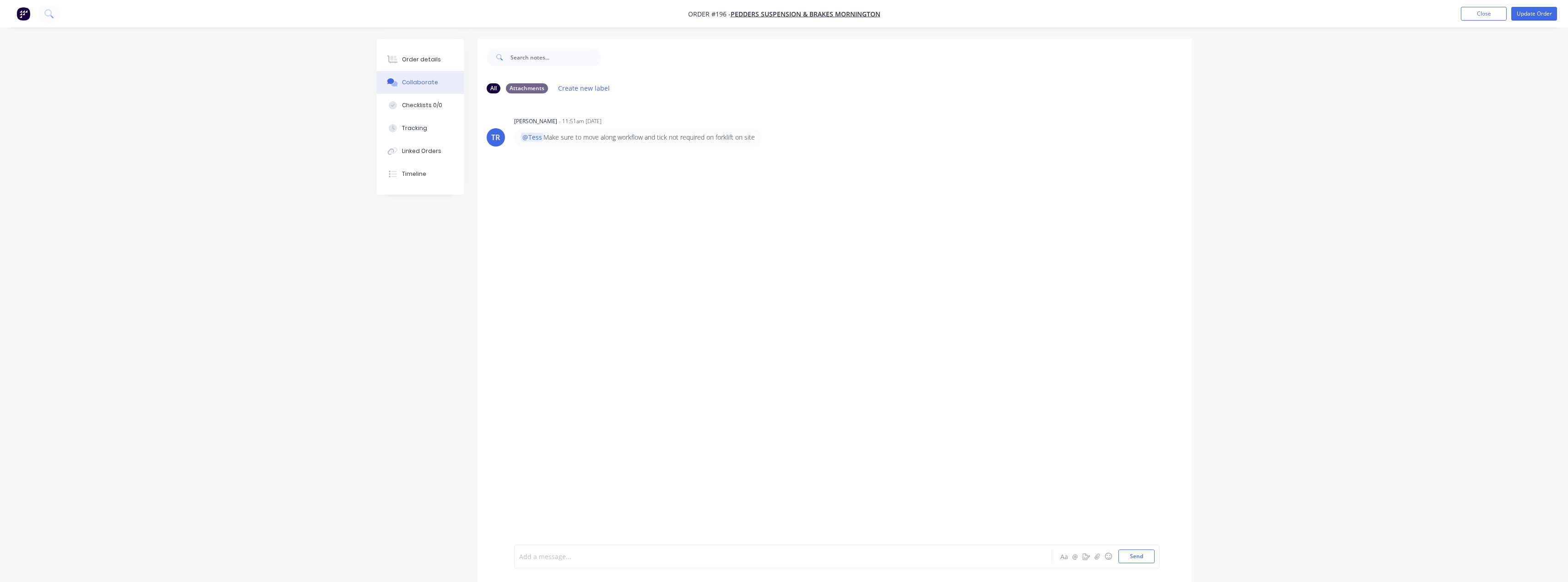
click at [564, 554] on div at bounding box center [757, 556] width 476 height 10
click at [615, 559] on span "forgot 1 s SS2-90. added in afetr speaking with Scott!" at bounding box center [619, 556] width 198 height 9
click at [523, 556] on span "forgot 1 s SS2-90. added in after speaking with Scott!" at bounding box center [619, 556] width 198 height 9
click at [550, 557] on span "Forgot 1 s SS2-90. added in after speaking with Scott!" at bounding box center [619, 556] width 199 height 9
click at [701, 553] on div "Forgot 1 x SS2-90. added in after speaking with Scott!" at bounding box center [757, 556] width 476 height 10
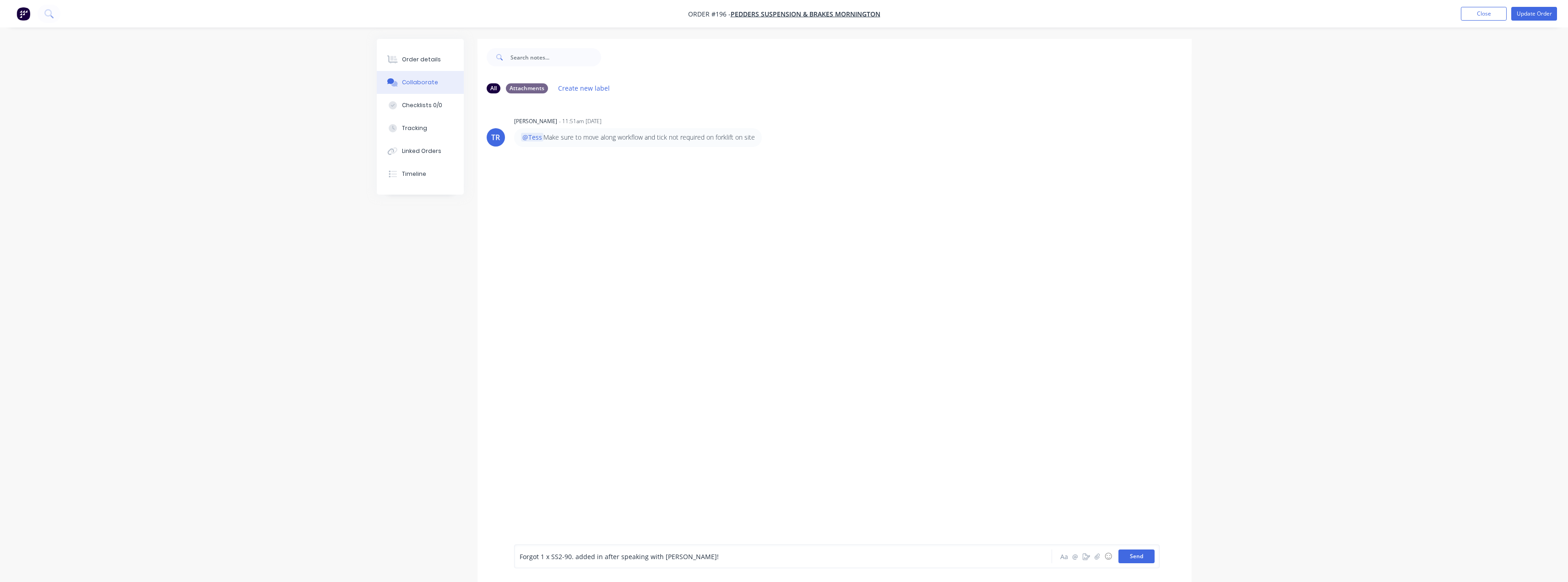
click at [1148, 558] on button "Send" at bounding box center [1136, 556] width 36 height 13
click at [427, 65] on button "Order details" at bounding box center [420, 59] width 87 height 23
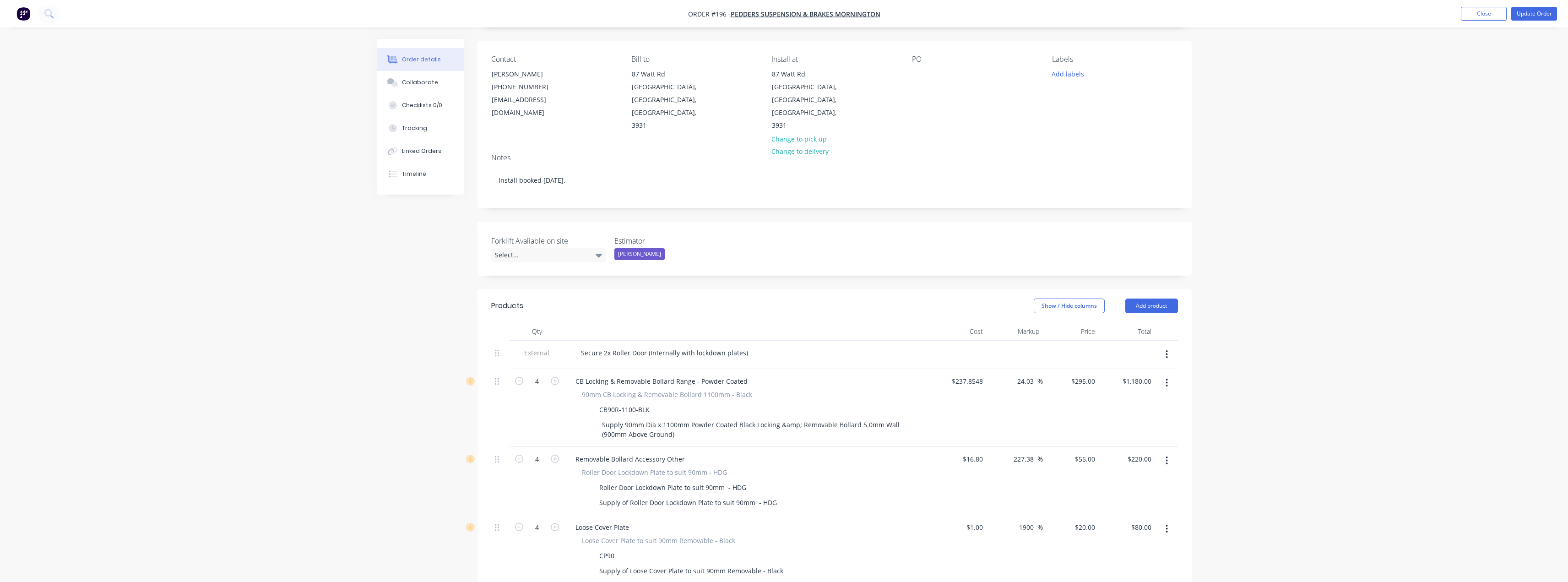
scroll to position [46, 0]
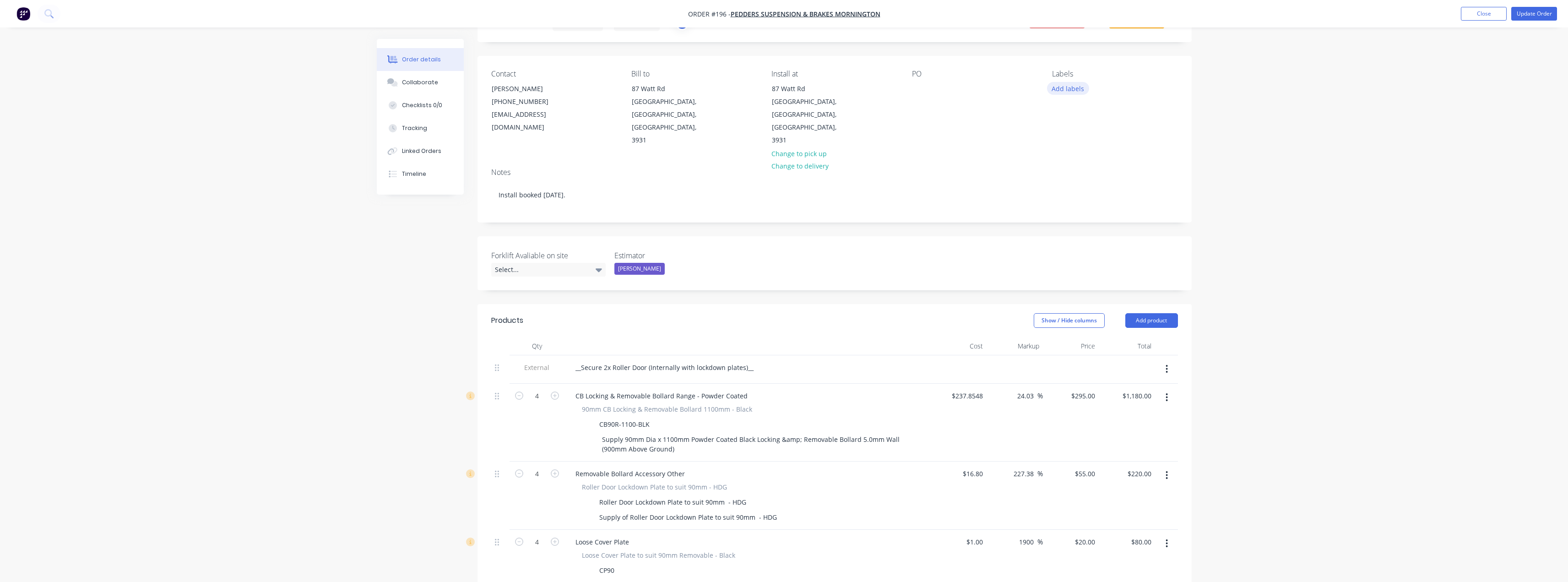
click at [1059, 89] on button "Add labels" at bounding box center [1068, 88] width 42 height 12
click at [1090, 169] on div "Install" at bounding box center [1088, 170] width 24 height 10
click at [993, 116] on div "PO" at bounding box center [974, 108] width 125 height 78
click at [1527, 15] on button "Update Order" at bounding box center [1534, 13] width 46 height 13
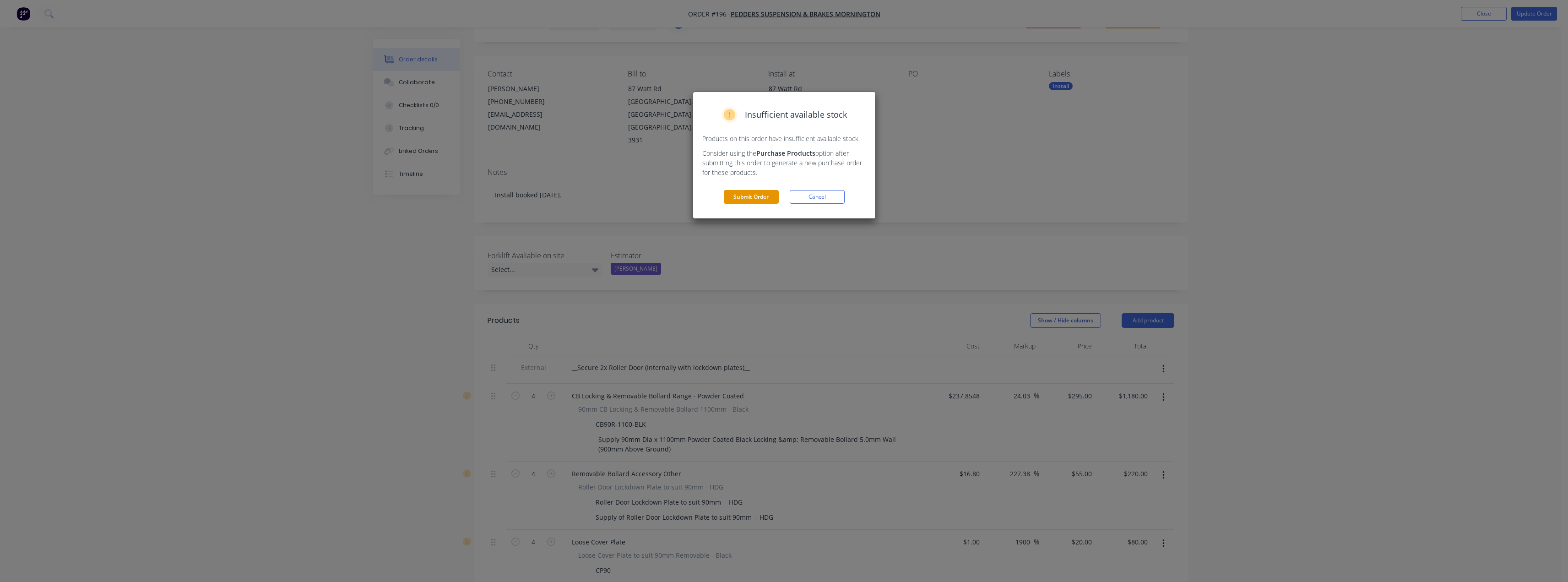
click at [764, 194] on button "Submit Order" at bounding box center [751, 197] width 55 height 13
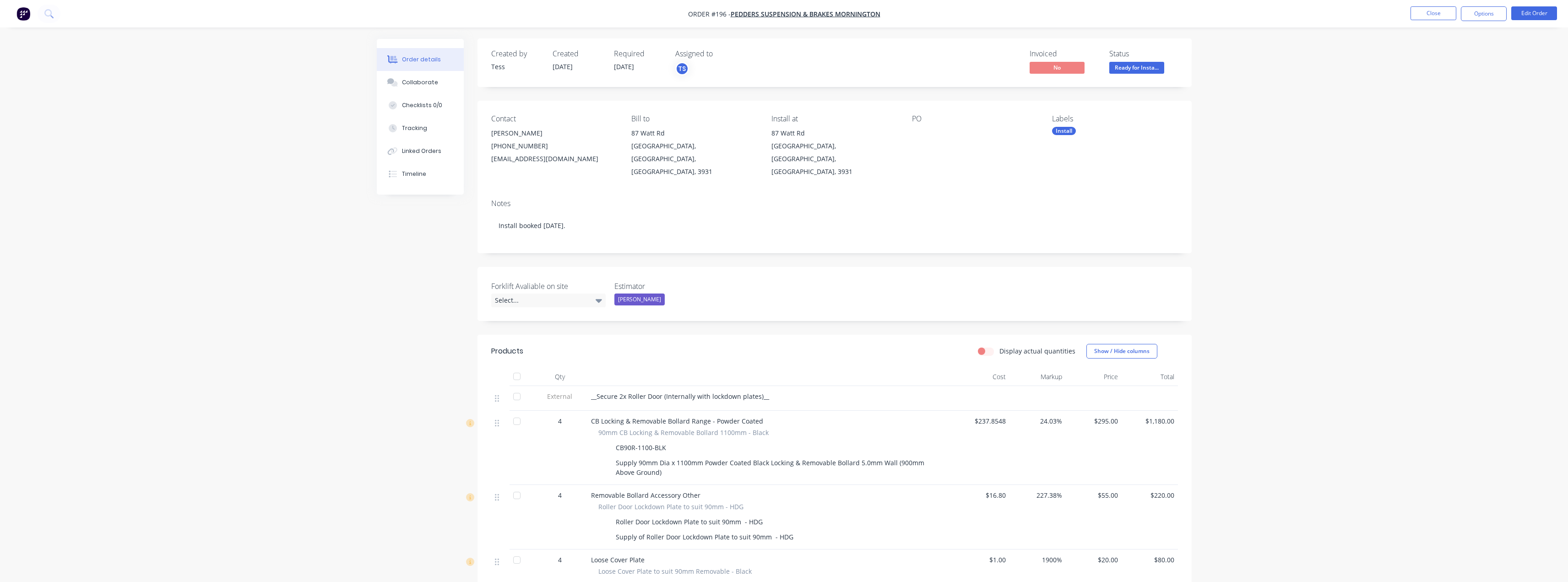
scroll to position [0, 0]
click at [1479, 18] on button "Options" at bounding box center [1484, 13] width 46 height 15
click at [1438, 55] on div "Invoice" at bounding box center [1456, 56] width 84 height 13
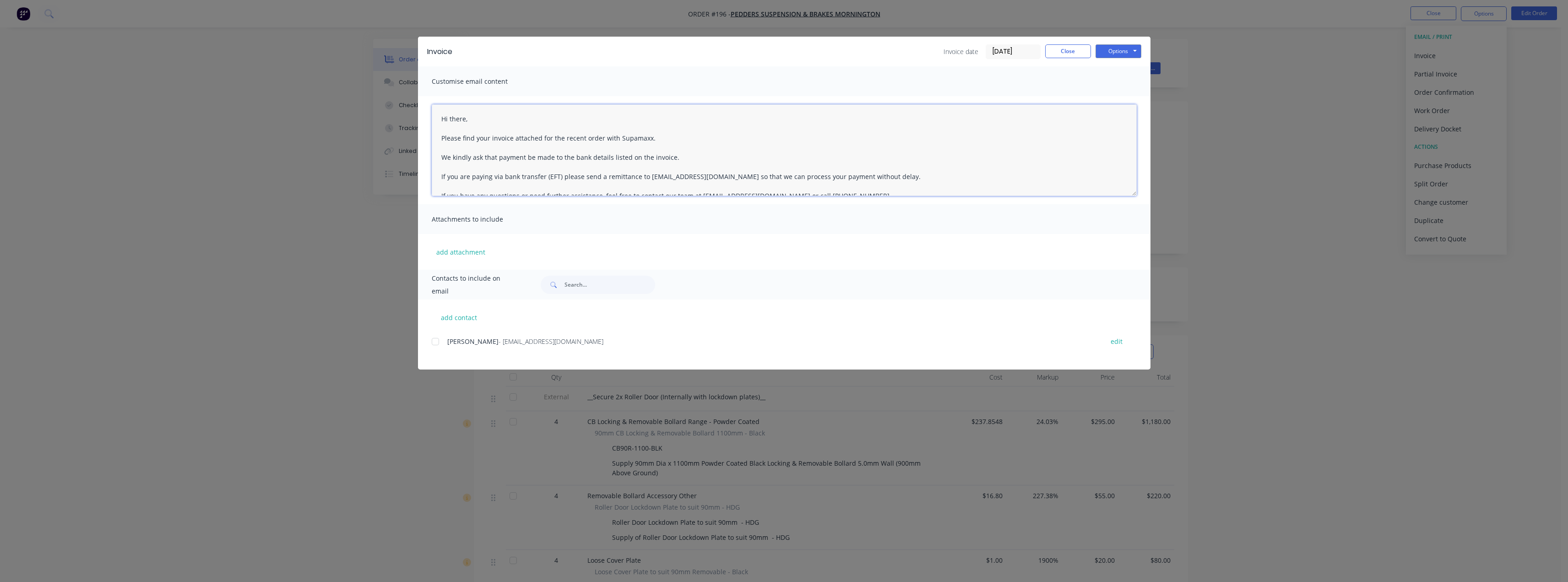
click at [468, 117] on textarea "Hi there, Please find your invoice attached for the recent order with Supamaxx.…" at bounding box center [784, 150] width 705 height 92
click at [1106, 49] on button "Options" at bounding box center [1118, 51] width 46 height 13
click at [1121, 70] on button "Preview" at bounding box center [1125, 67] width 59 height 15
click at [433, 340] on div at bounding box center [435, 342] width 18 height 18
click at [600, 138] on textarea "Hi Scott, Please find your invoice attached for the recent order with Supamaxx.…" at bounding box center [784, 150] width 705 height 92
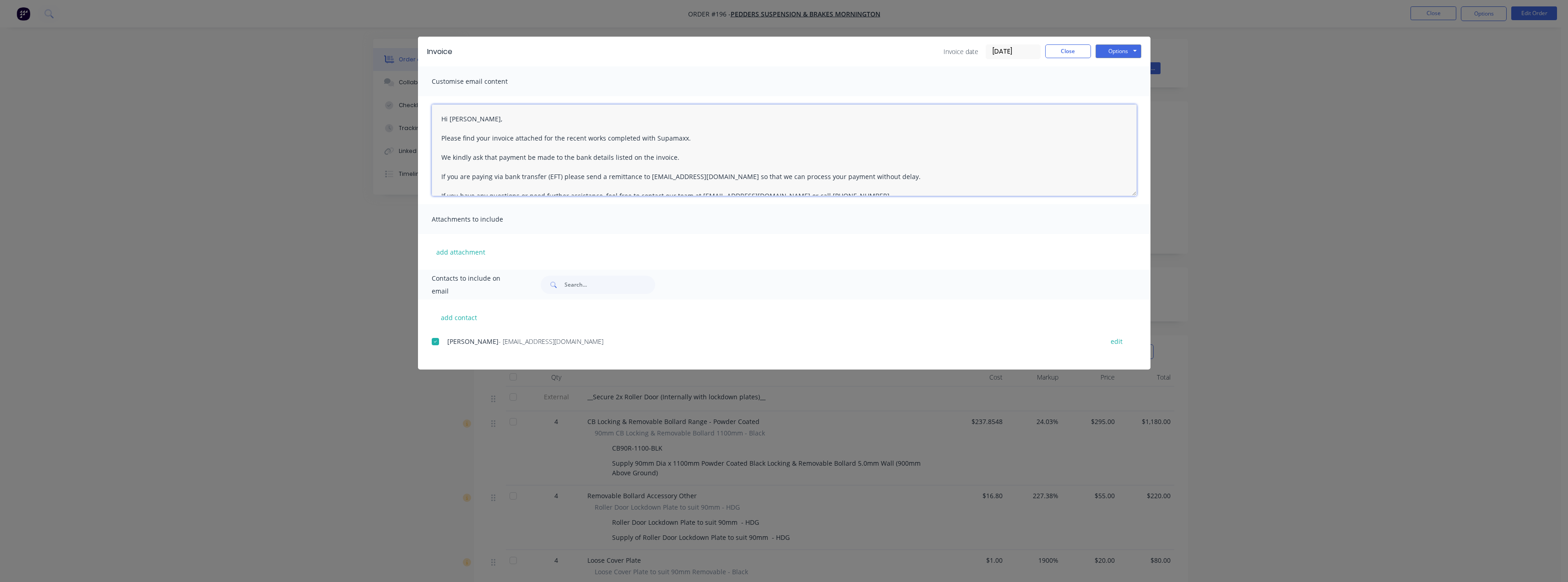
click at [681, 155] on textarea "Hi Scott, Please find your invoice attached for the recent works completed with…" at bounding box center [784, 150] width 705 height 92
click at [674, 159] on textarea "Hi Scott, Please find your invoice attached for the recent works completed with…" at bounding box center [784, 150] width 705 height 92
click at [670, 157] on textarea "Hi Scott, Please find your invoice attached for the recent works completed with…" at bounding box center [784, 150] width 705 height 92
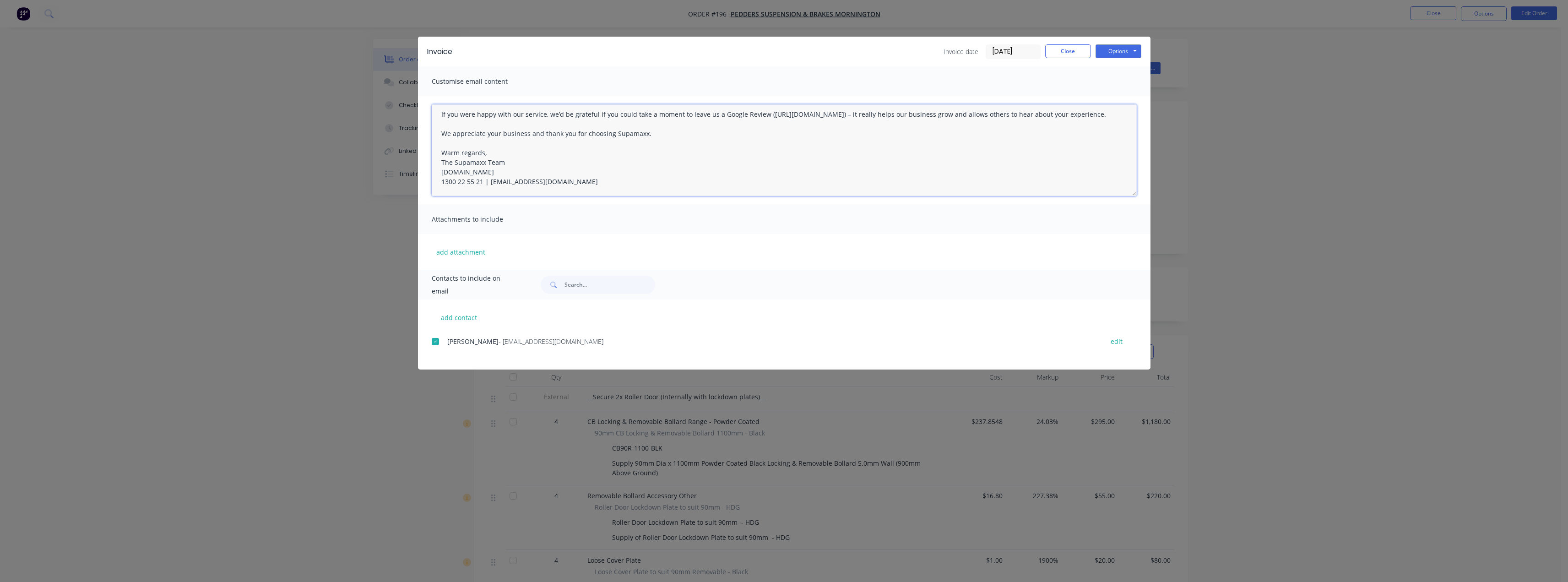
scroll to position [110, 0]
type textarea "Hi Scott, Please find your invoice attached for the recent works completed with…"
click at [465, 319] on button "add contact" at bounding box center [459, 317] width 55 height 13
select select "AU"
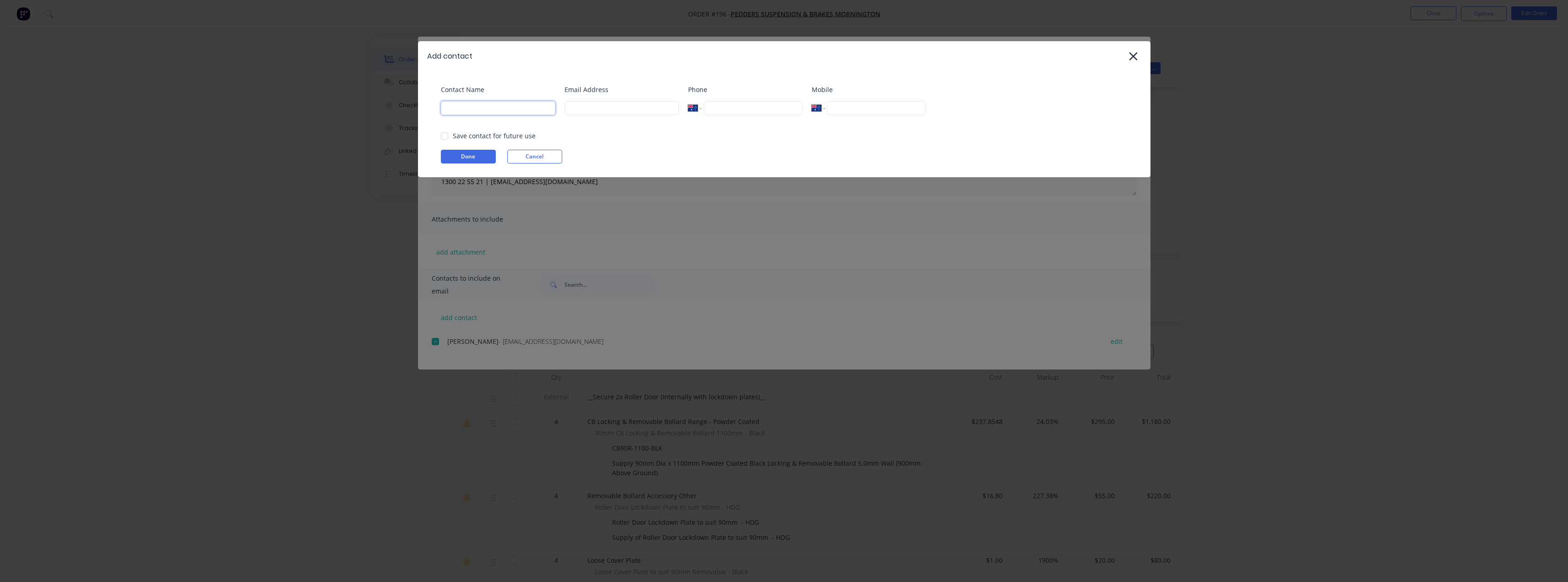
click at [507, 106] on input at bounding box center [498, 108] width 114 height 13
type input "Tess"
click at [589, 103] on input at bounding box center [621, 108] width 114 height 13
type input "tess@supamaxx.com.au"
click at [473, 156] on button "Done" at bounding box center [468, 157] width 55 height 13
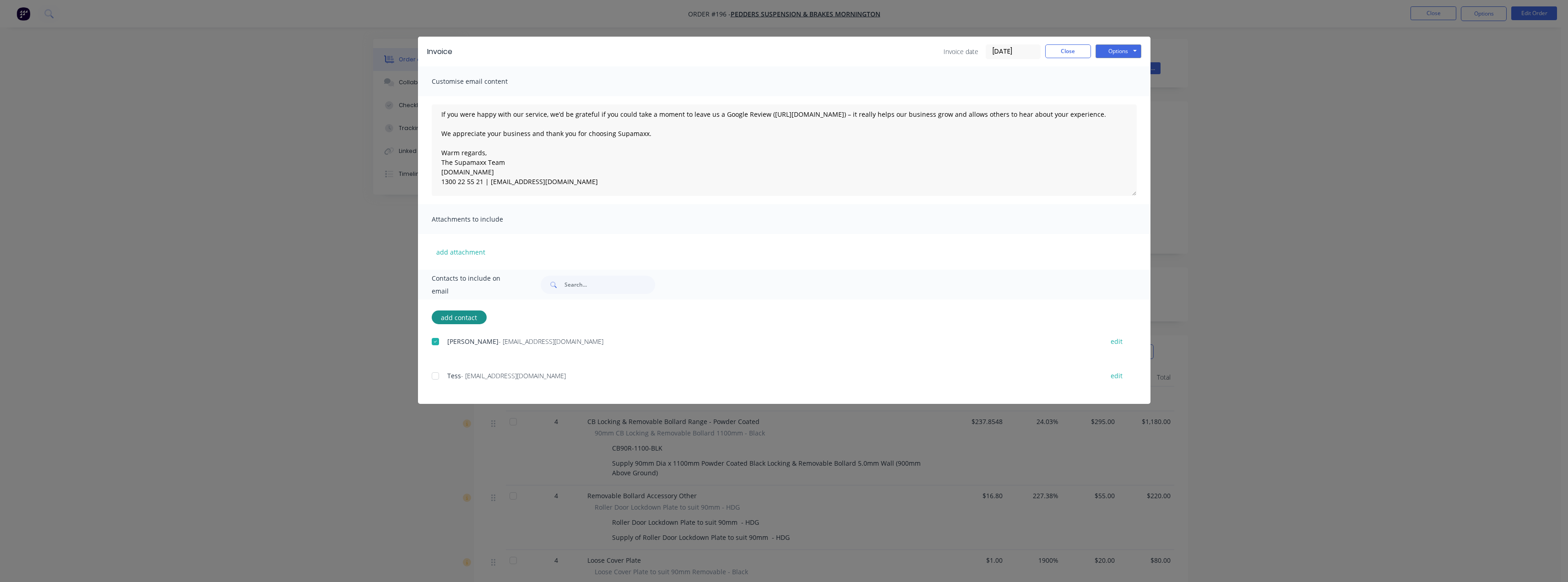
click at [434, 375] on div at bounding box center [435, 376] width 18 height 18
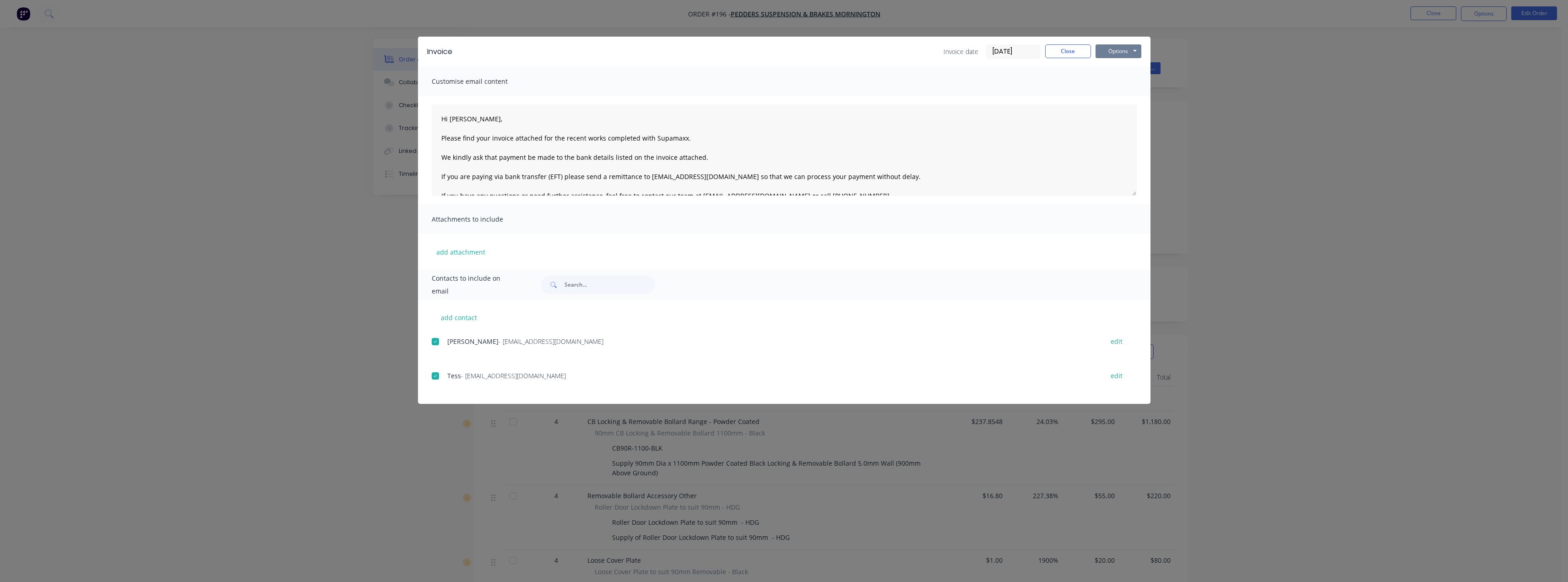
click at [1122, 49] on button "Options" at bounding box center [1118, 51] width 46 height 13
click at [471, 126] on textarea "Hi Scott, Please find your invoice attached for the recent works completed with…" at bounding box center [784, 150] width 705 height 92
click at [688, 138] on textarea "Hi Scott, Please find your invoice attached for the recent works completed with…" at bounding box center [784, 150] width 705 height 92
type textarea "Hi Scott, Please find your invoice attached for the recent works completed with…"
click at [1132, 54] on button "Options" at bounding box center [1118, 51] width 46 height 13
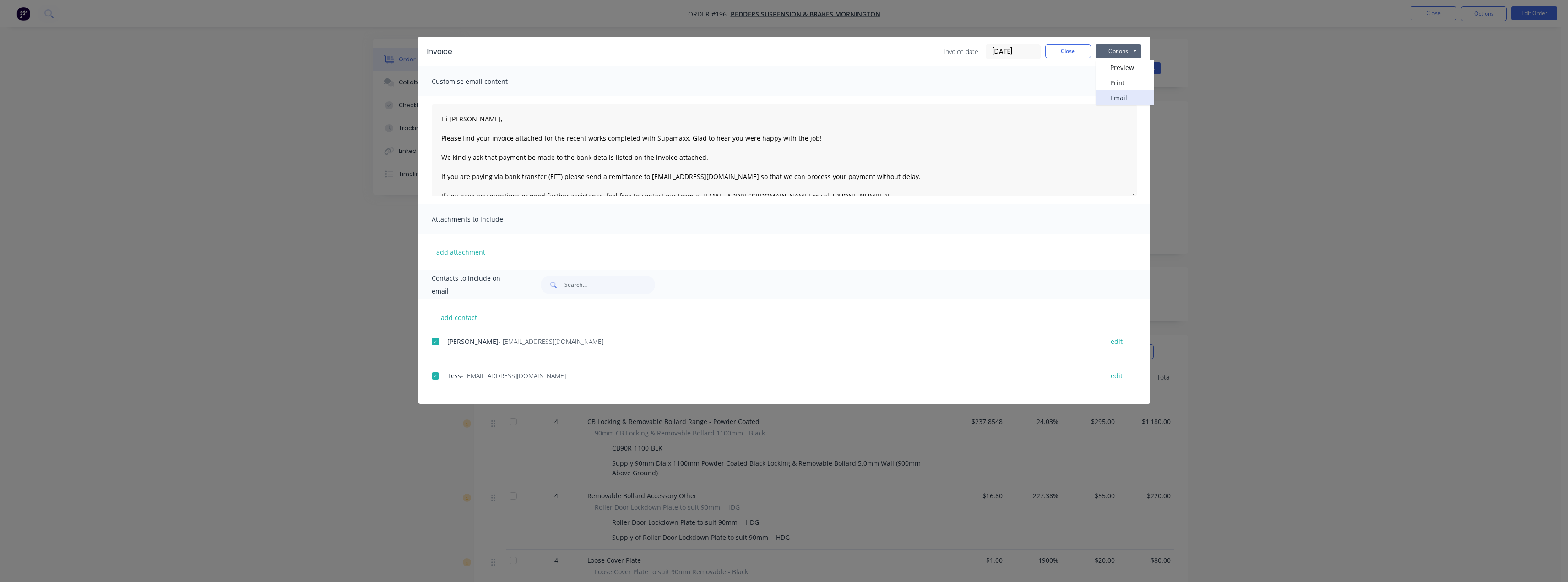
click at [1113, 96] on button "Email" at bounding box center [1125, 98] width 59 height 15
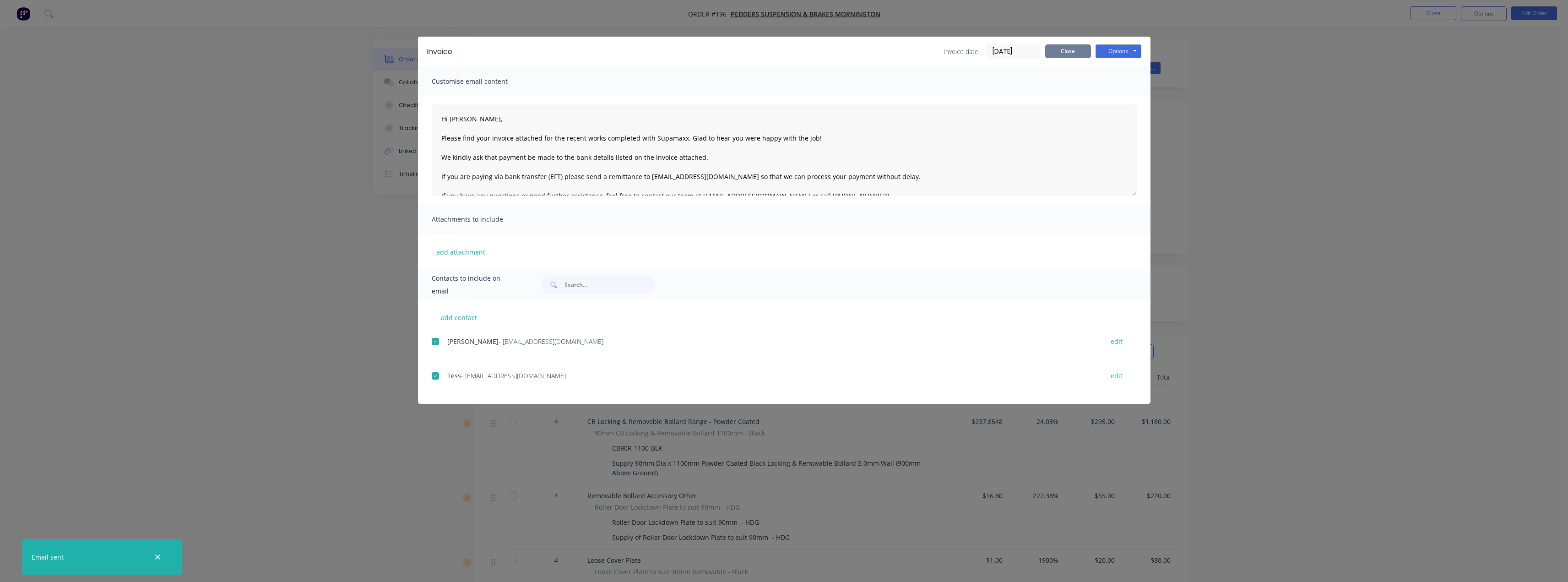
click at [1066, 51] on button "Close" at bounding box center [1068, 51] width 46 height 13
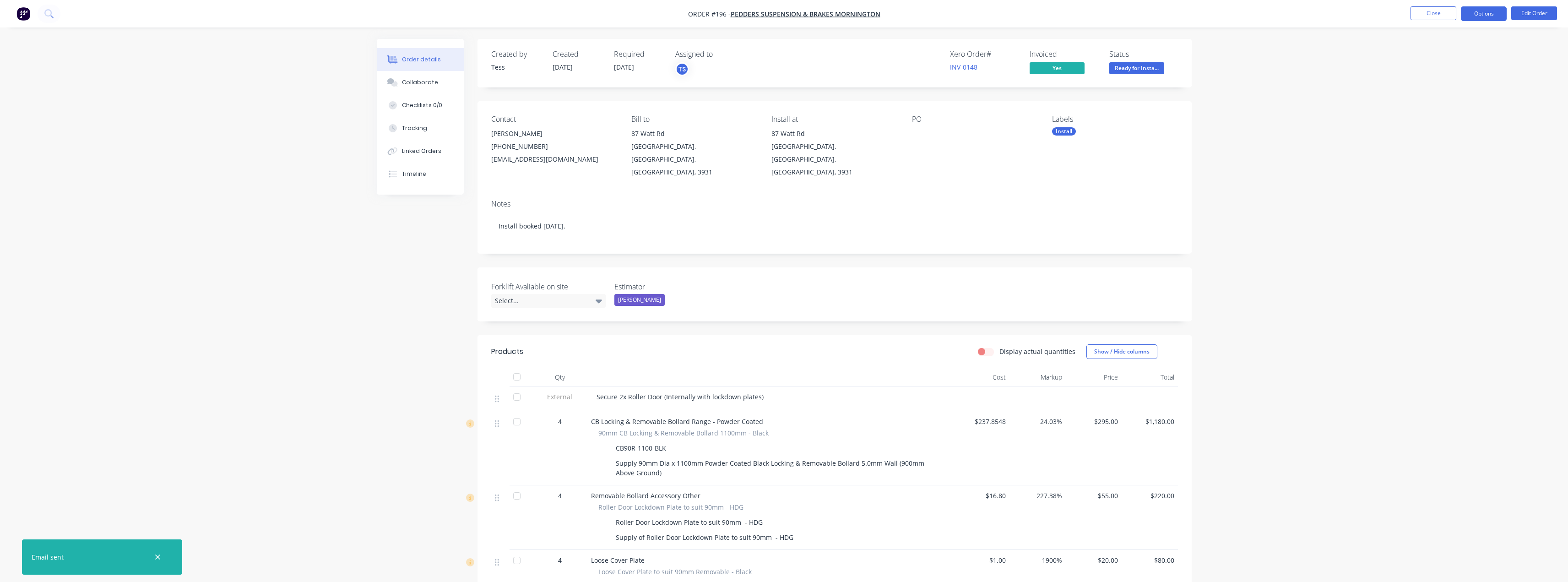
click at [1482, 15] on button "Options" at bounding box center [1484, 13] width 46 height 15
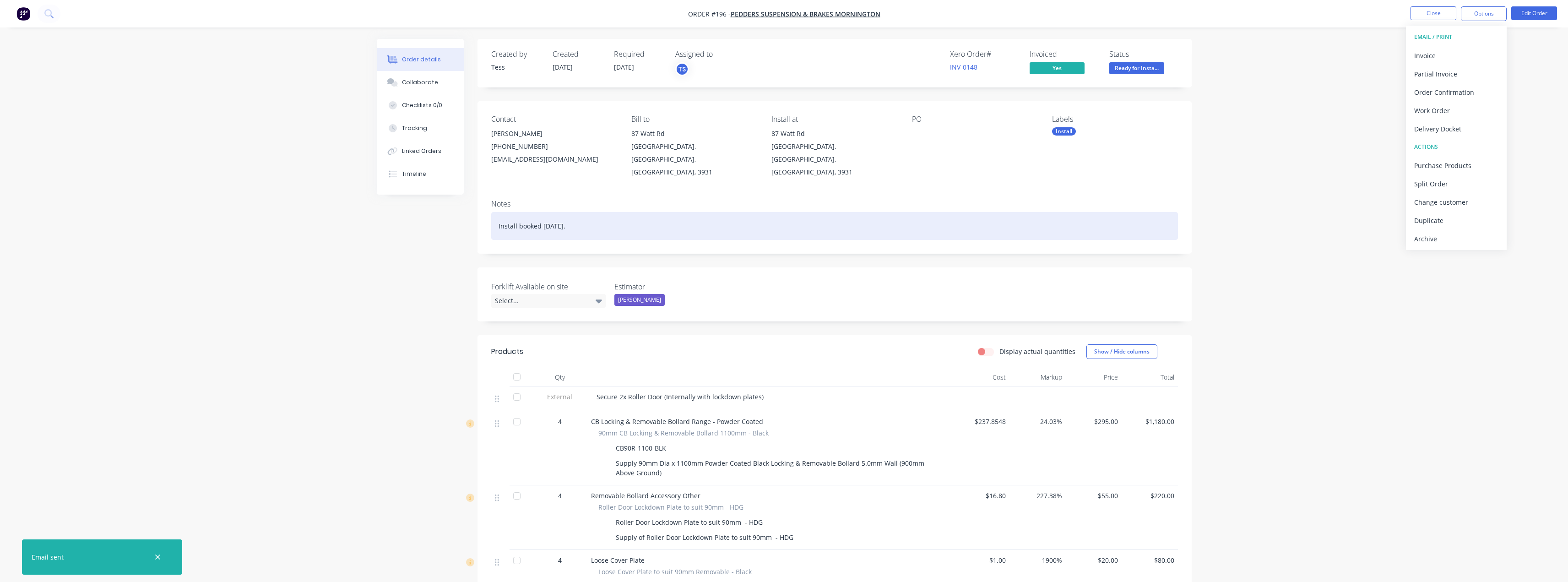
click at [542, 212] on div "Install booked [DATE]." at bounding box center [834, 226] width 686 height 28
click at [644, 212] on div "Install booked [DATE]." at bounding box center [834, 226] width 686 height 28
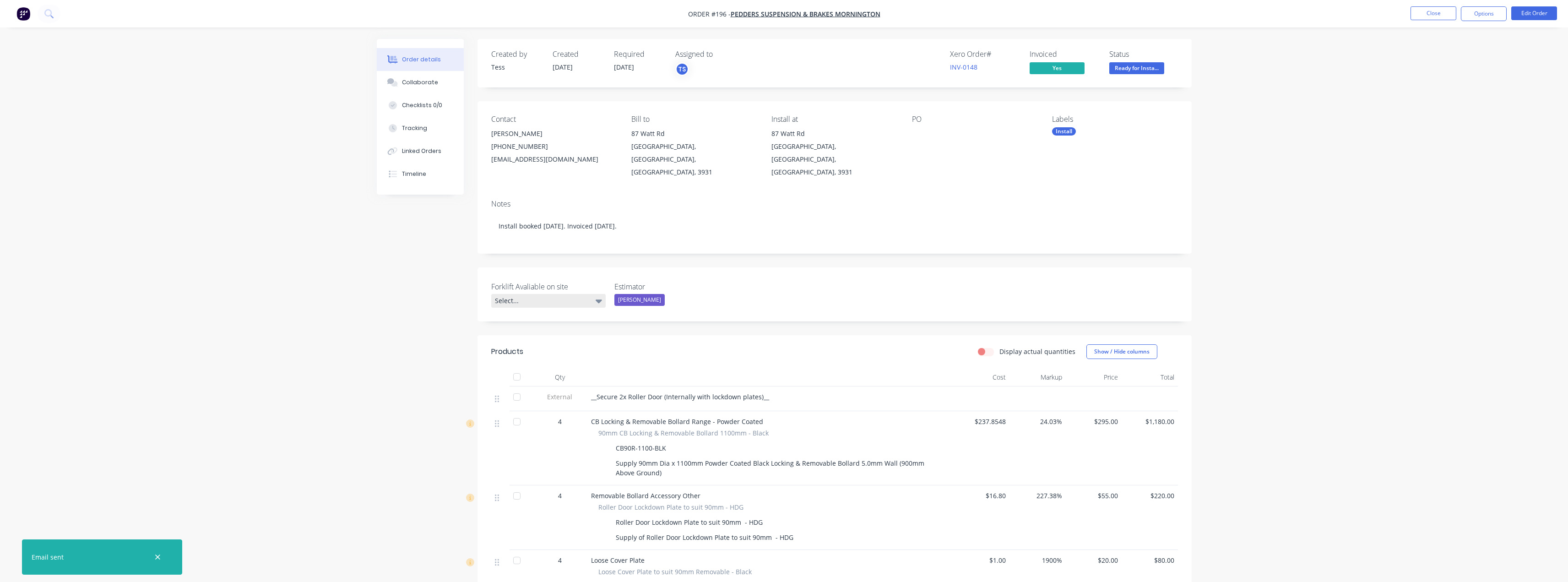
click at [597, 294] on div "Select..." at bounding box center [548, 301] width 114 height 13
click at [524, 367] on div at bounding box center [517, 377] width 18 height 18
click at [586, 335] on header "Products Display actual quantities Show / Hide columns" at bounding box center [834, 352] width 714 height 33
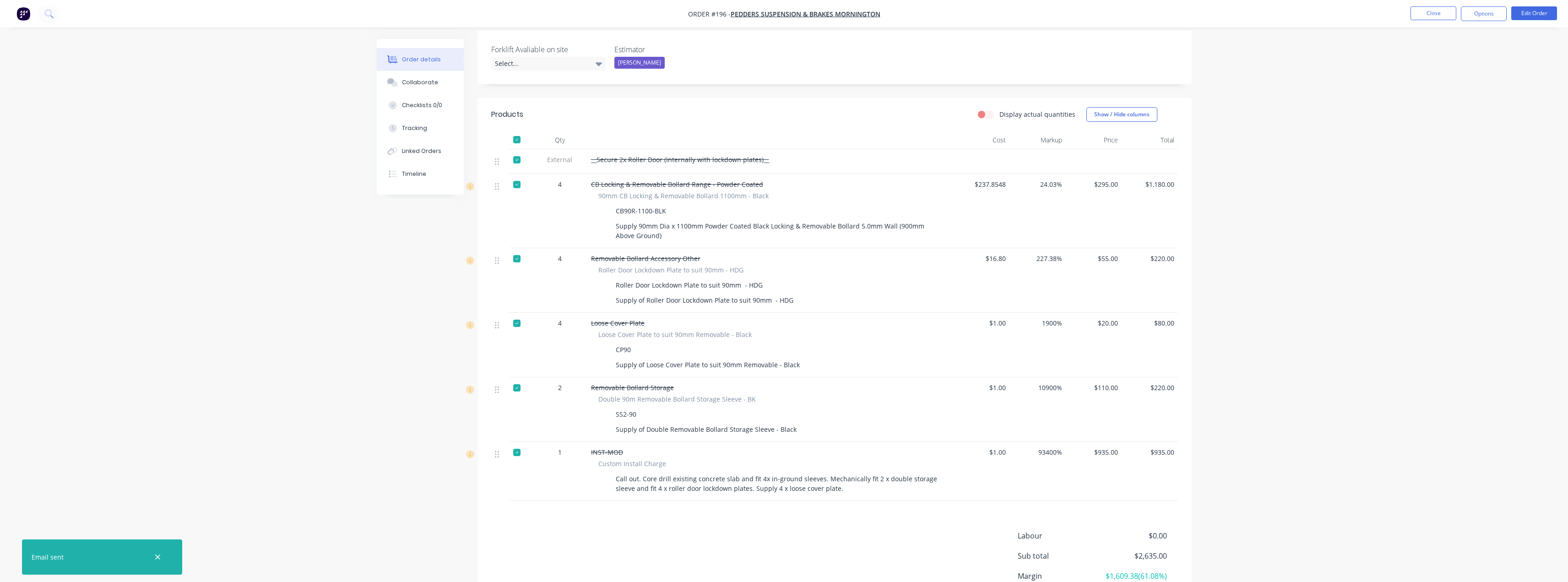
scroll to position [306, 0]
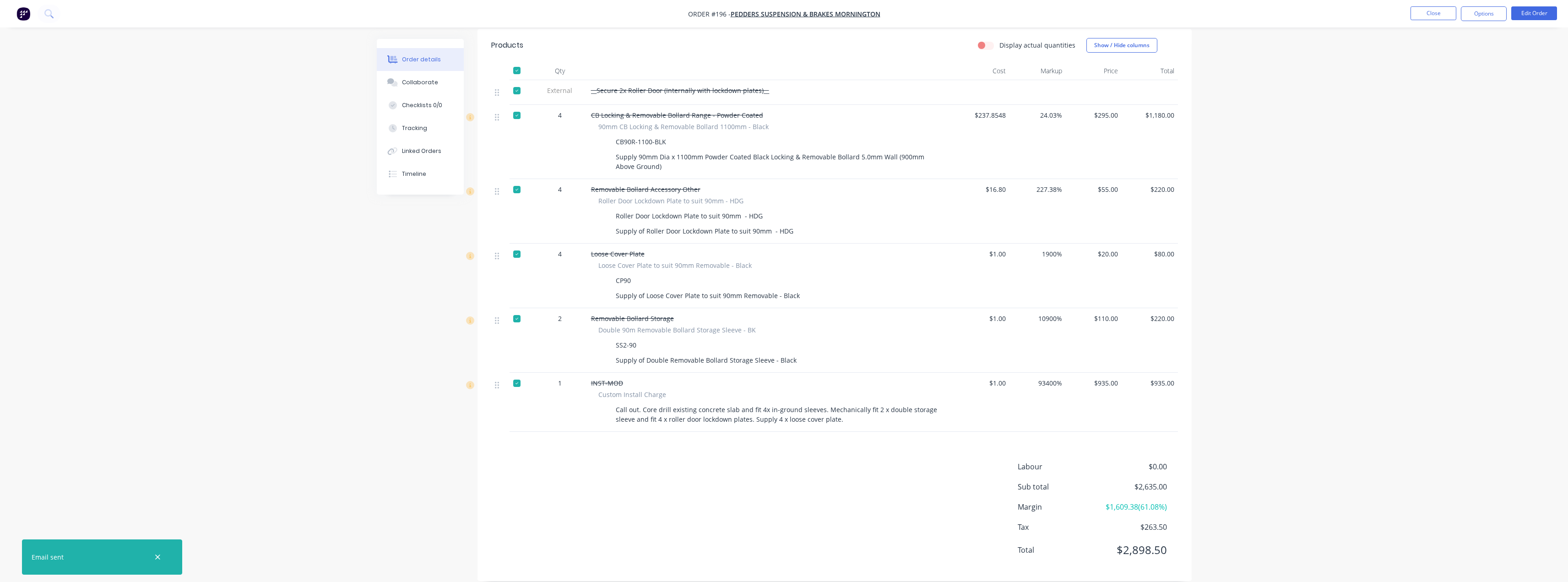
click at [515, 374] on div at bounding box center [517, 383] width 18 height 18
click at [515, 309] on div at bounding box center [517, 319] width 18 height 18
drag, startPoint x: 513, startPoint y: 241, endPoint x: 516, endPoint y: 199, distance: 42.1
click at [513, 245] on div at bounding box center [517, 254] width 18 height 18
click at [516, 180] on div at bounding box center [517, 190] width 18 height 18
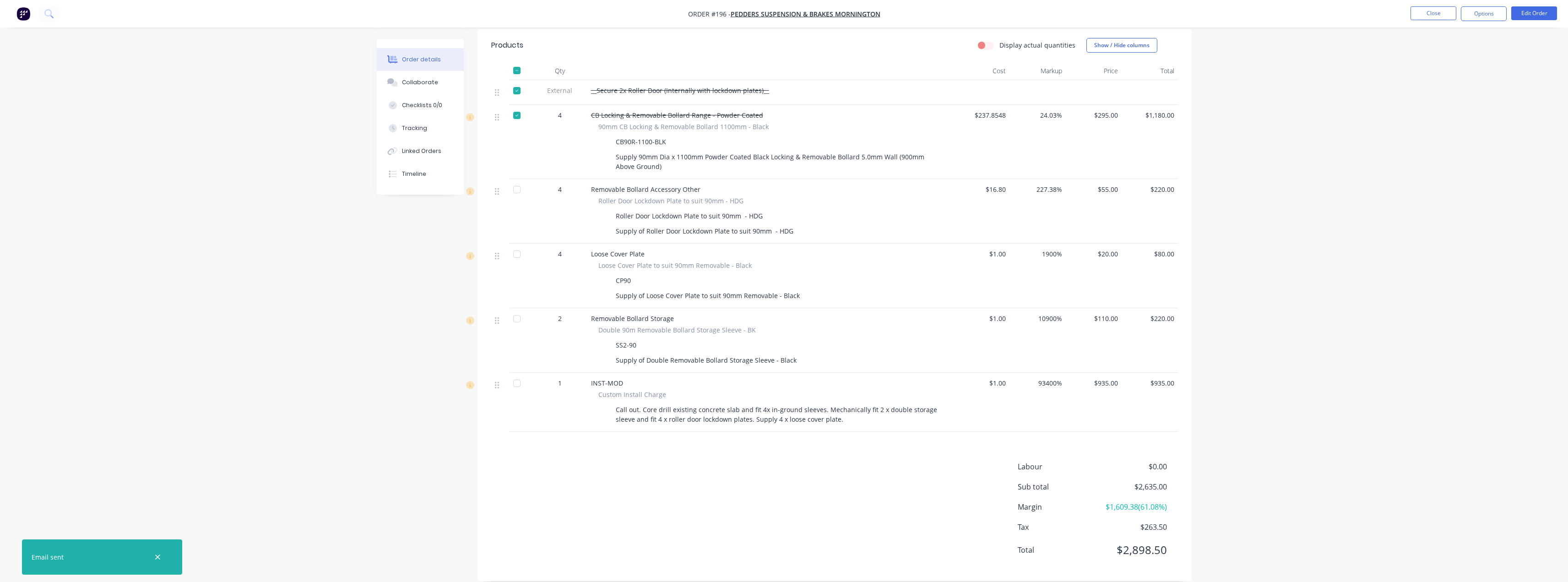
drag, startPoint x: 513, startPoint y: 103, endPoint x: 516, endPoint y: 98, distance: 5.8
click at [513, 106] on div at bounding box center [517, 116] width 18 height 18
drag, startPoint x: 518, startPoint y: 81, endPoint x: 517, endPoint y: 69, distance: 12.0
click at [518, 81] on div at bounding box center [517, 90] width 18 height 18
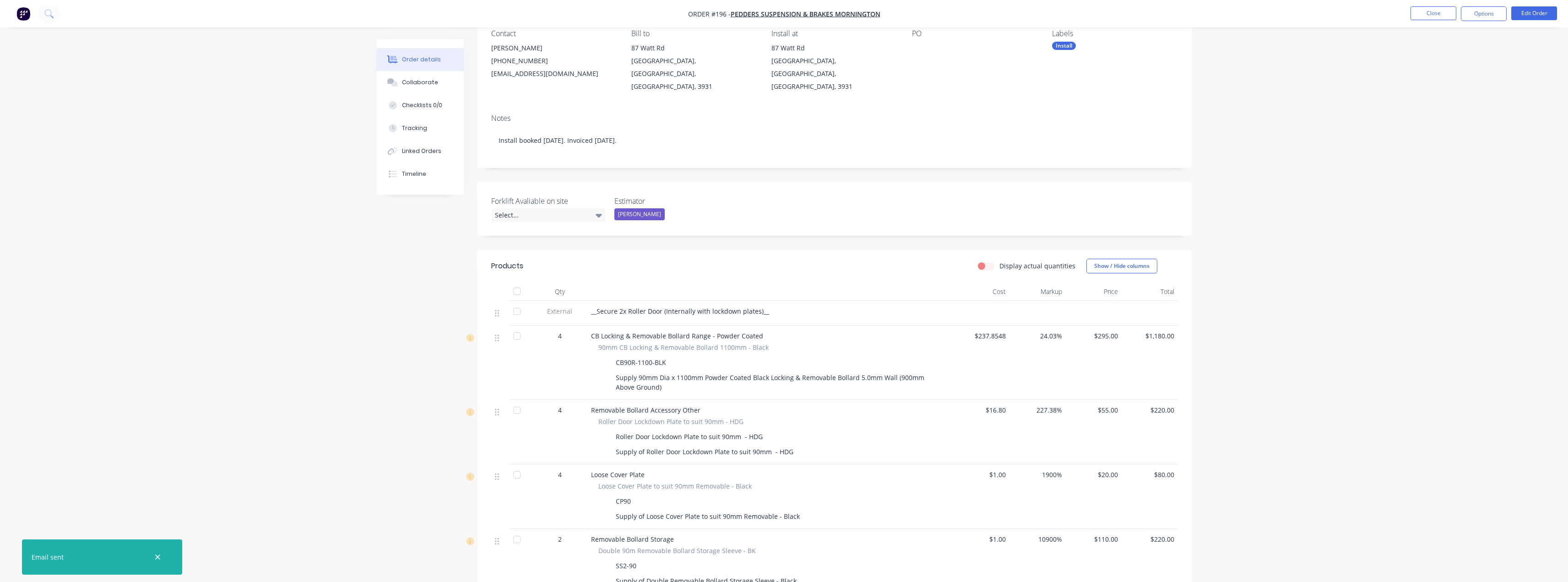
scroll to position [0, 0]
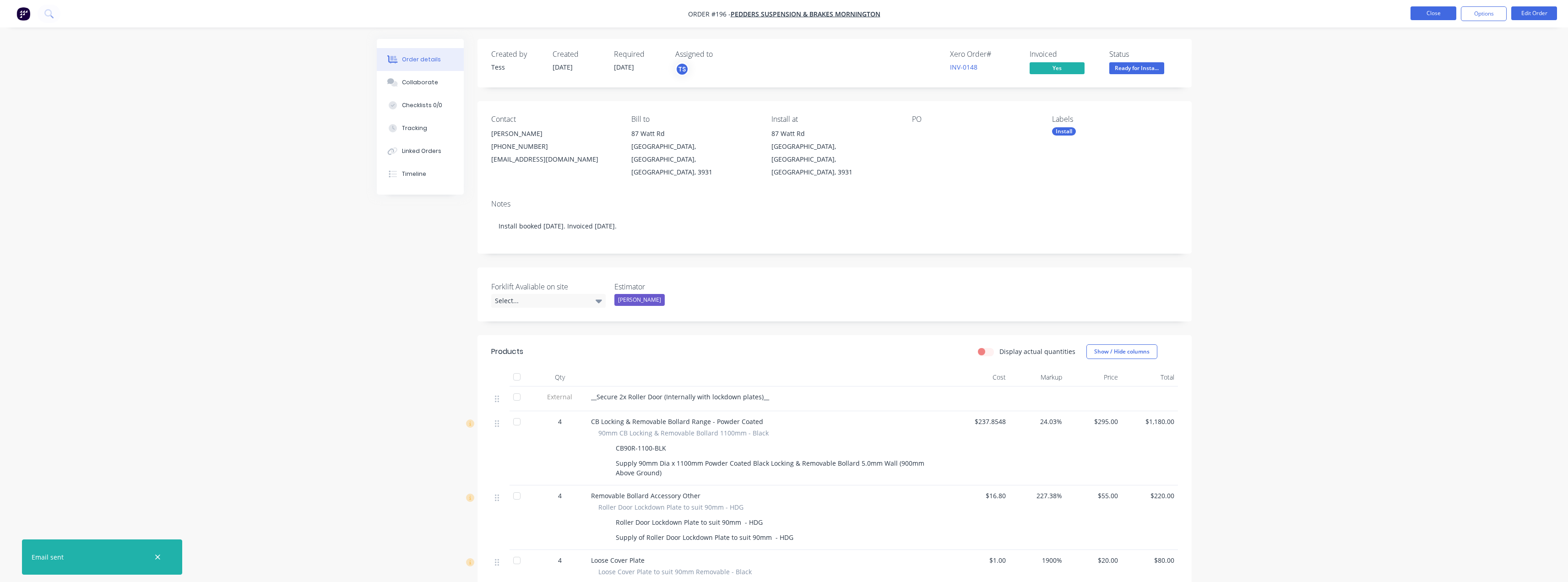
click at [1437, 13] on button "Close" at bounding box center [1433, 13] width 46 height 13
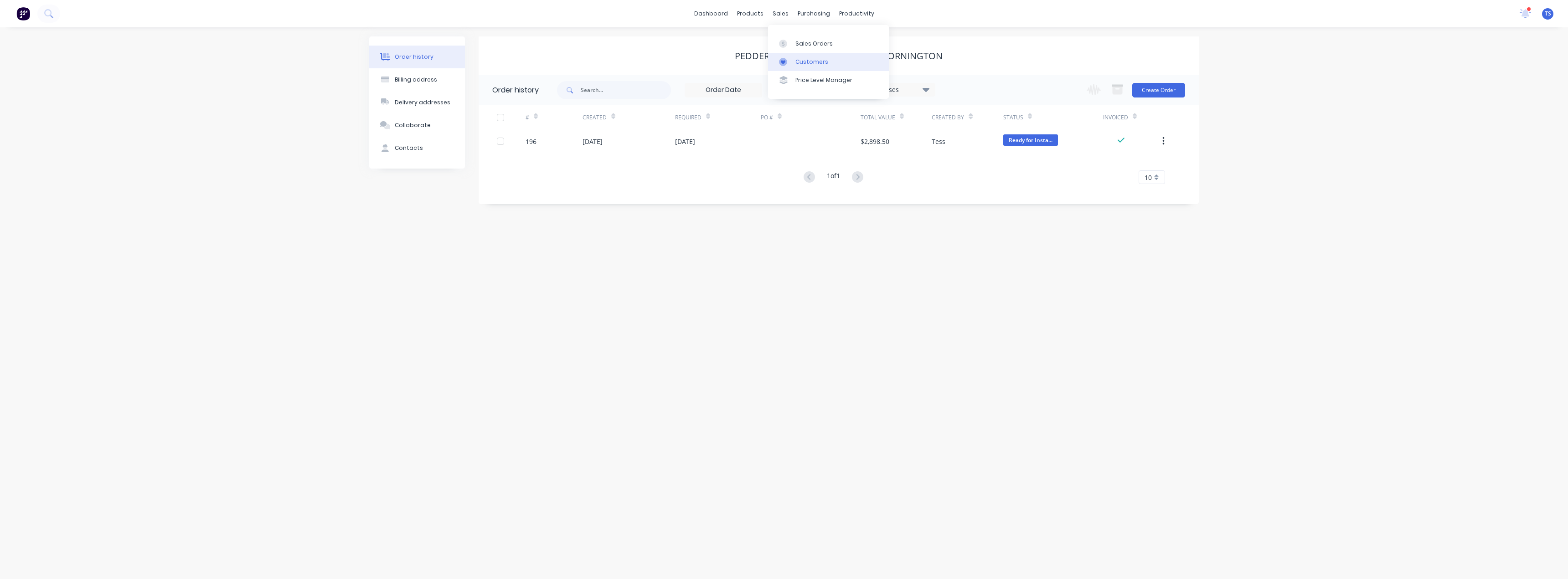
click at [797, 61] on div "Customers" at bounding box center [812, 61] width 33 height 8
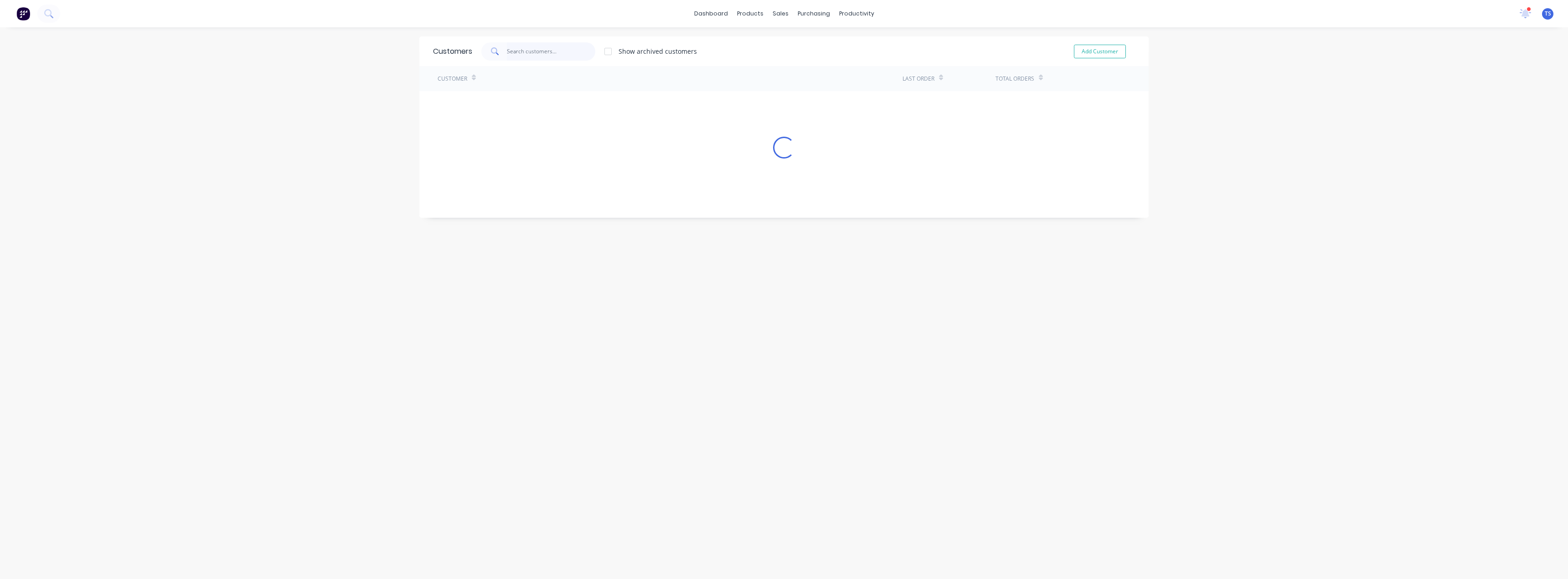
click at [526, 55] on input "text" at bounding box center [551, 52] width 89 height 18
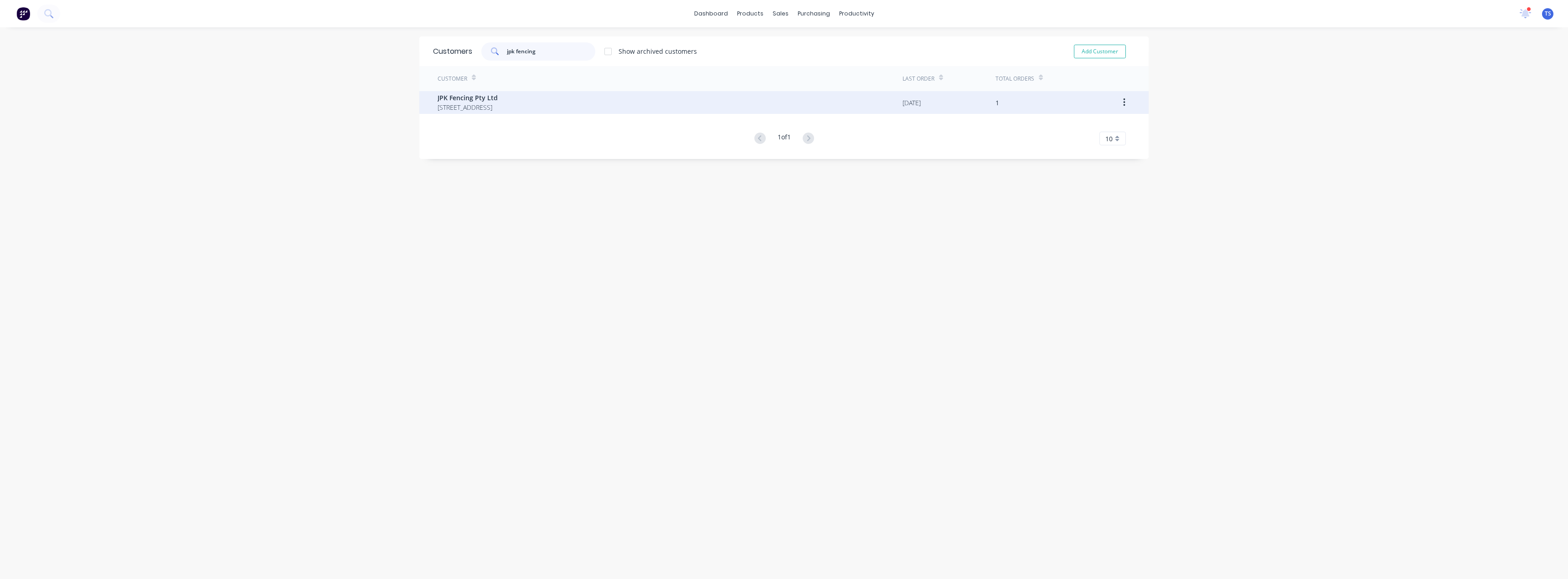
type input "jpk fencing"
click at [498, 100] on span "JPK Fencing Pty Ltd" at bounding box center [467, 98] width 60 height 10
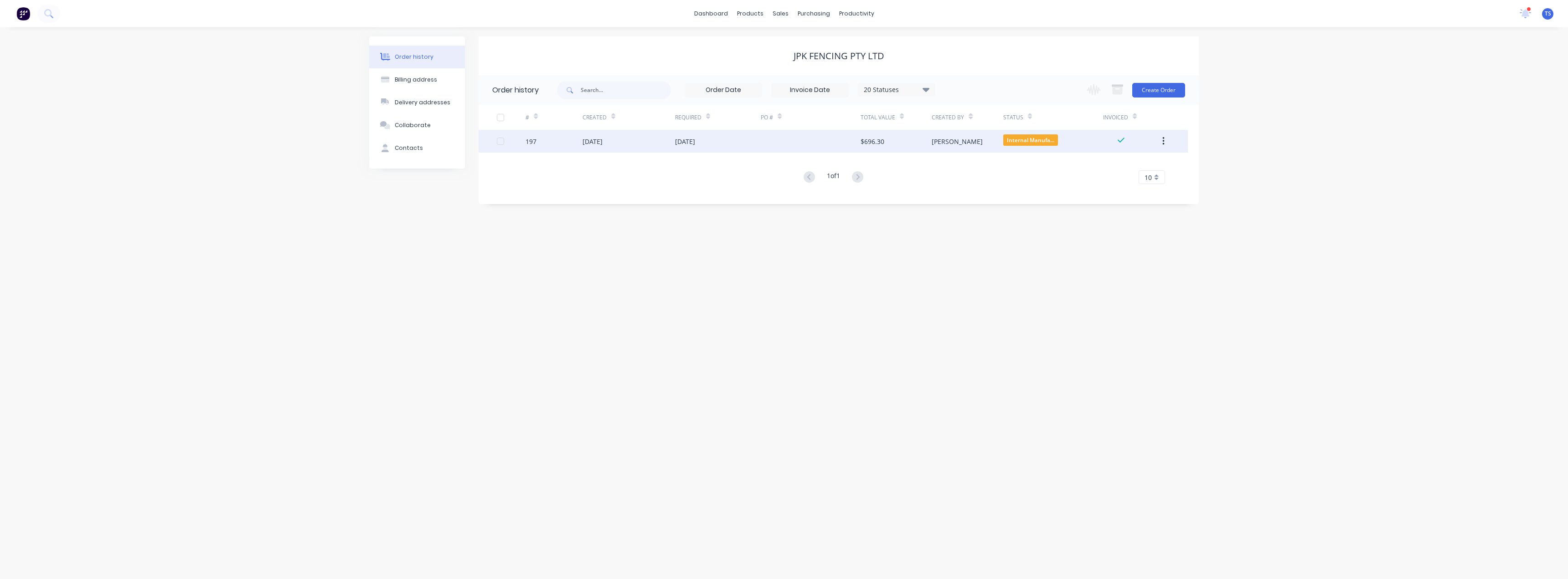
click at [694, 144] on div "08 Aug 2025" at bounding box center [685, 142] width 20 height 10
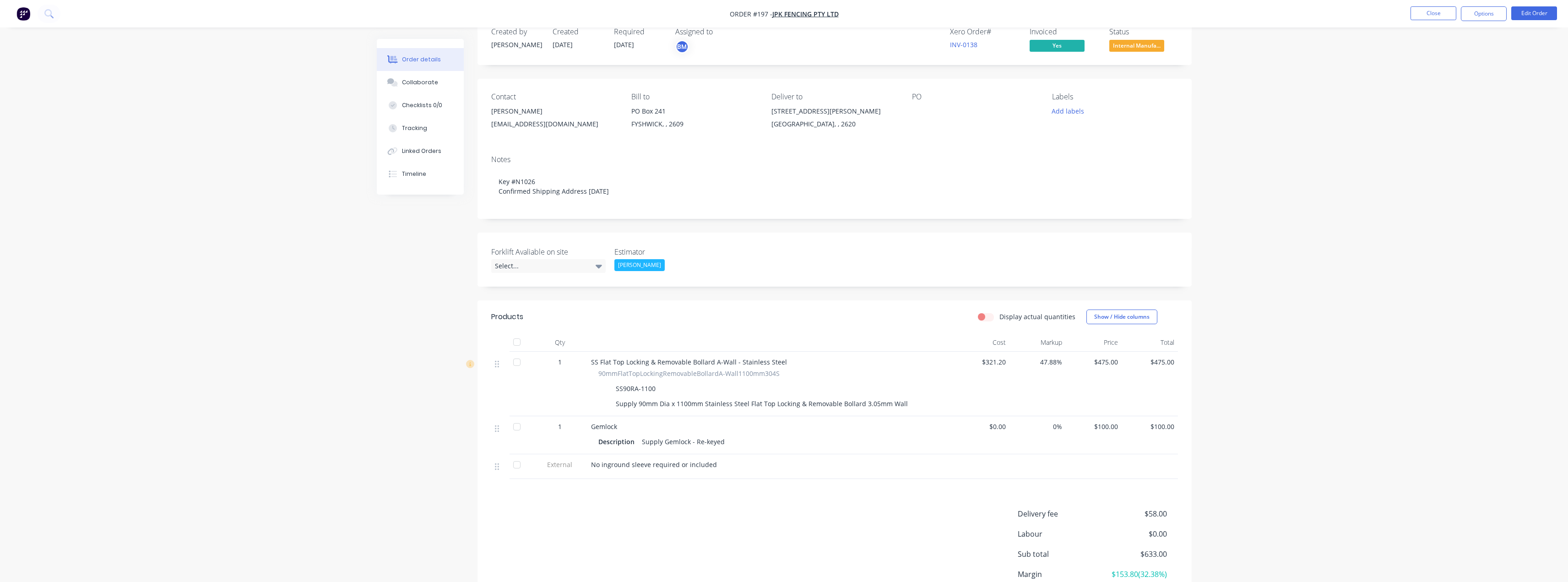
scroll to position [11, 0]
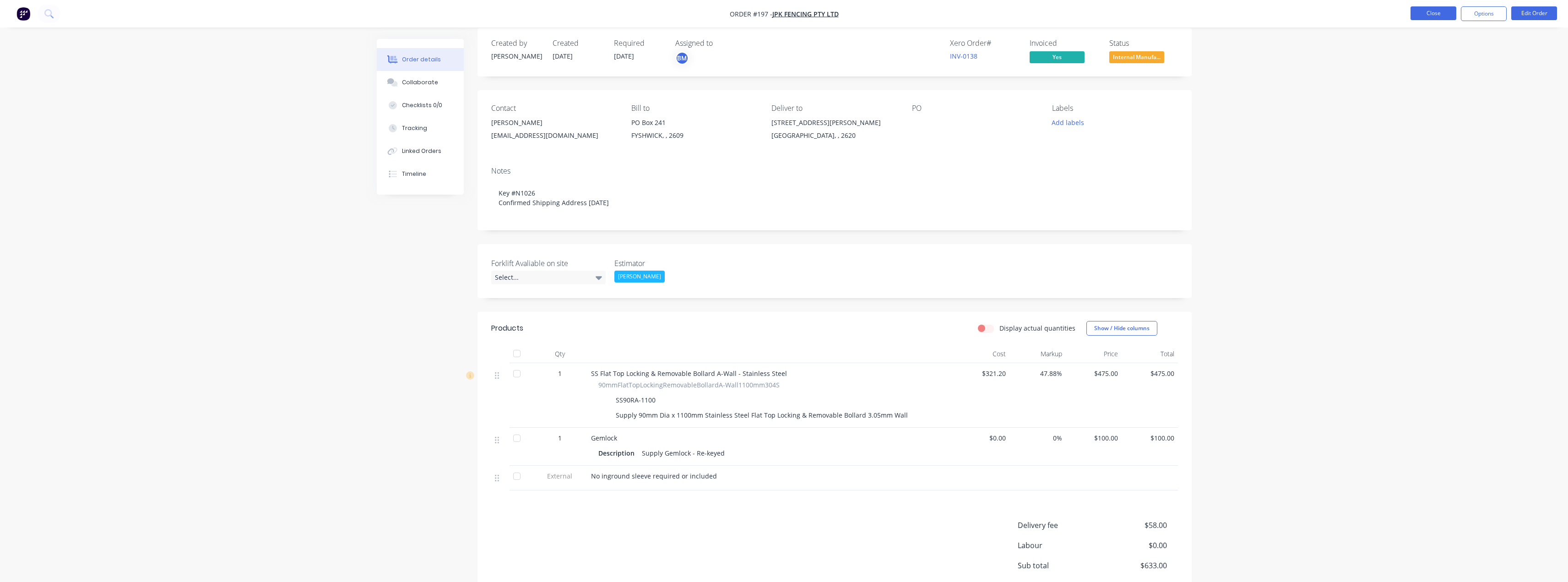
click at [1435, 15] on button "Close" at bounding box center [1433, 13] width 46 height 13
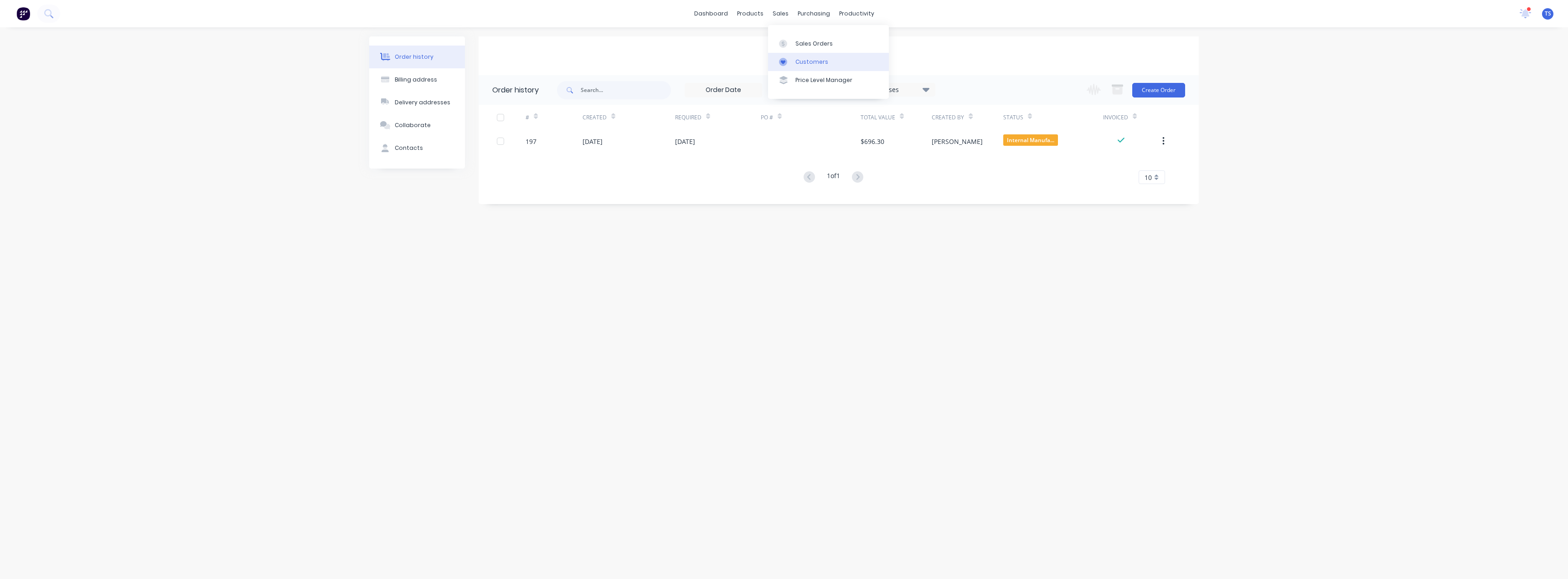
click at [799, 61] on div "Customers" at bounding box center [812, 61] width 33 height 8
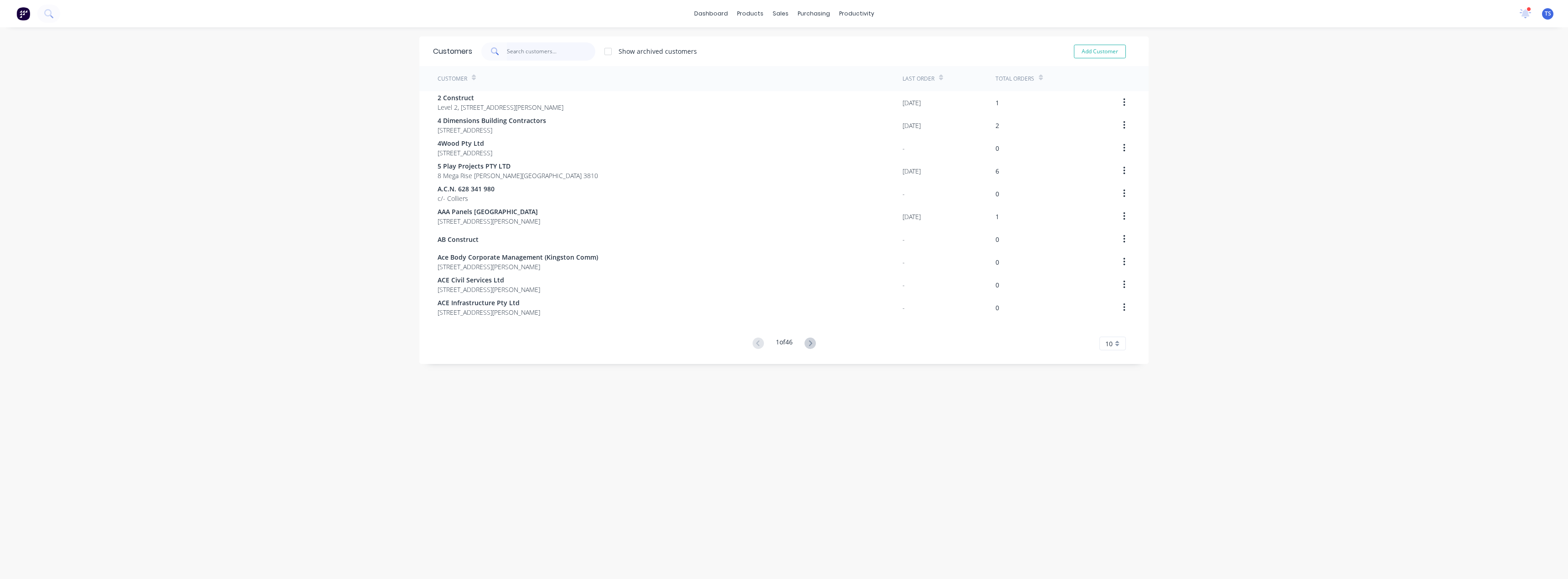
click at [567, 50] on input "text" at bounding box center [551, 52] width 89 height 18
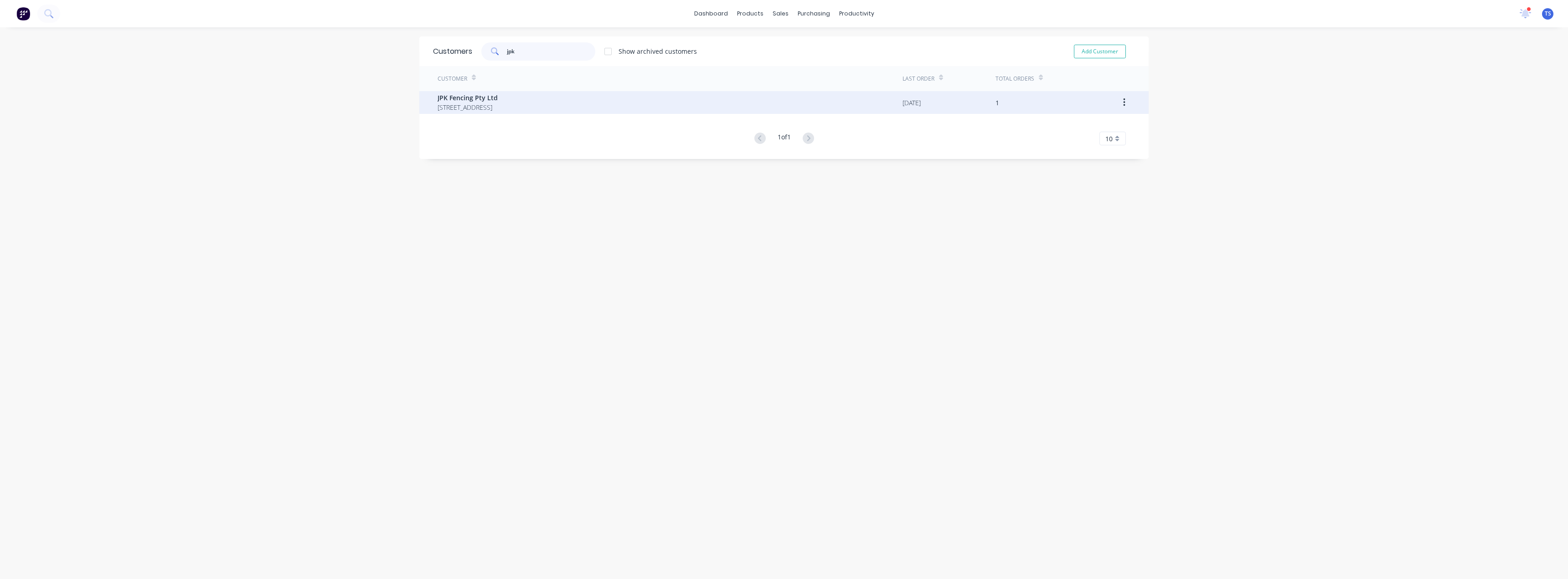
type input "jpk"
click at [498, 96] on span "JPK Fencing Pty Ltd" at bounding box center [467, 98] width 60 height 10
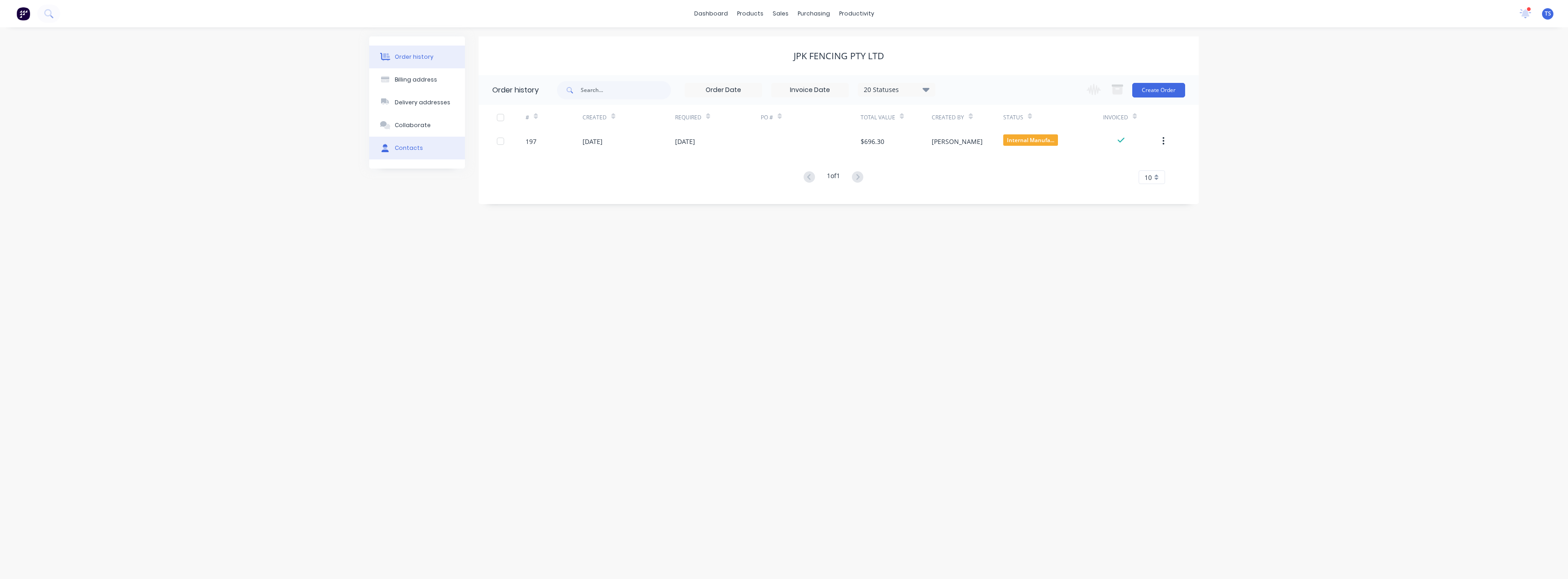
click at [399, 144] on div "Contacts" at bounding box center [408, 148] width 28 height 8
click at [527, 117] on div "John Koutsouvelis" at bounding box center [527, 122] width 57 height 11
click at [485, 122] on button "button" at bounding box center [489, 121] width 12 height 12
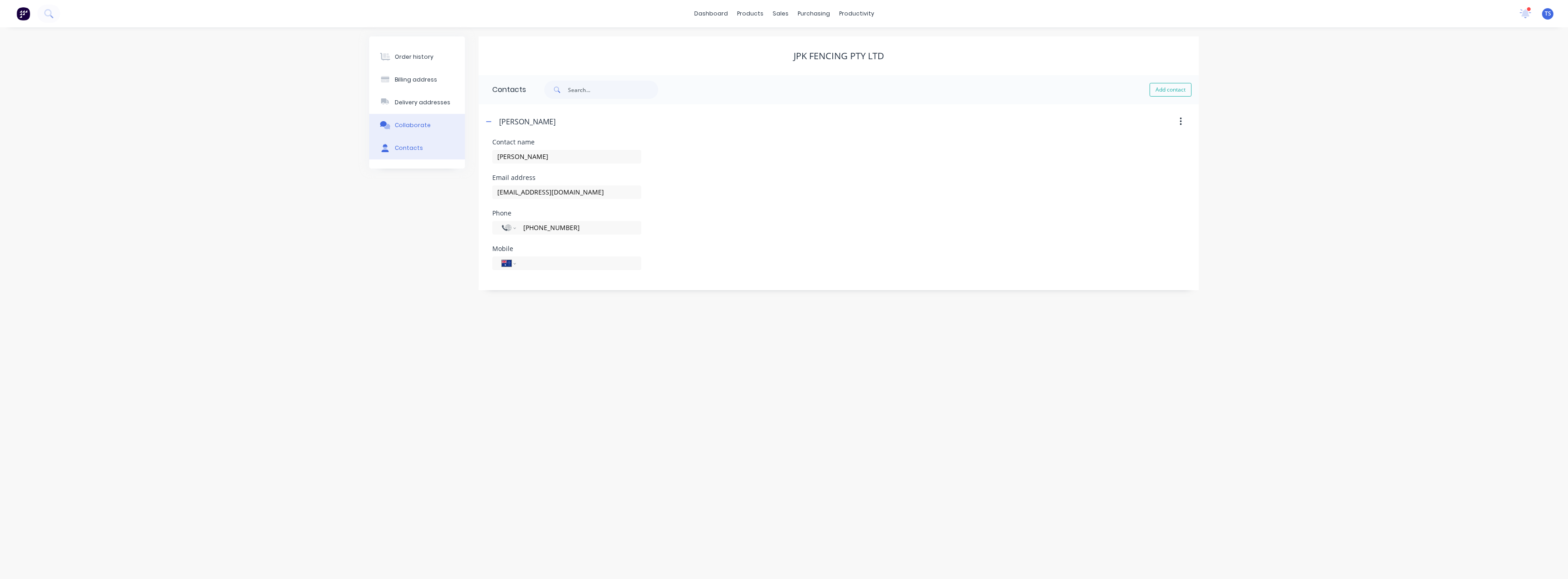
click at [410, 124] on div "Collaborate" at bounding box center [412, 125] width 36 height 8
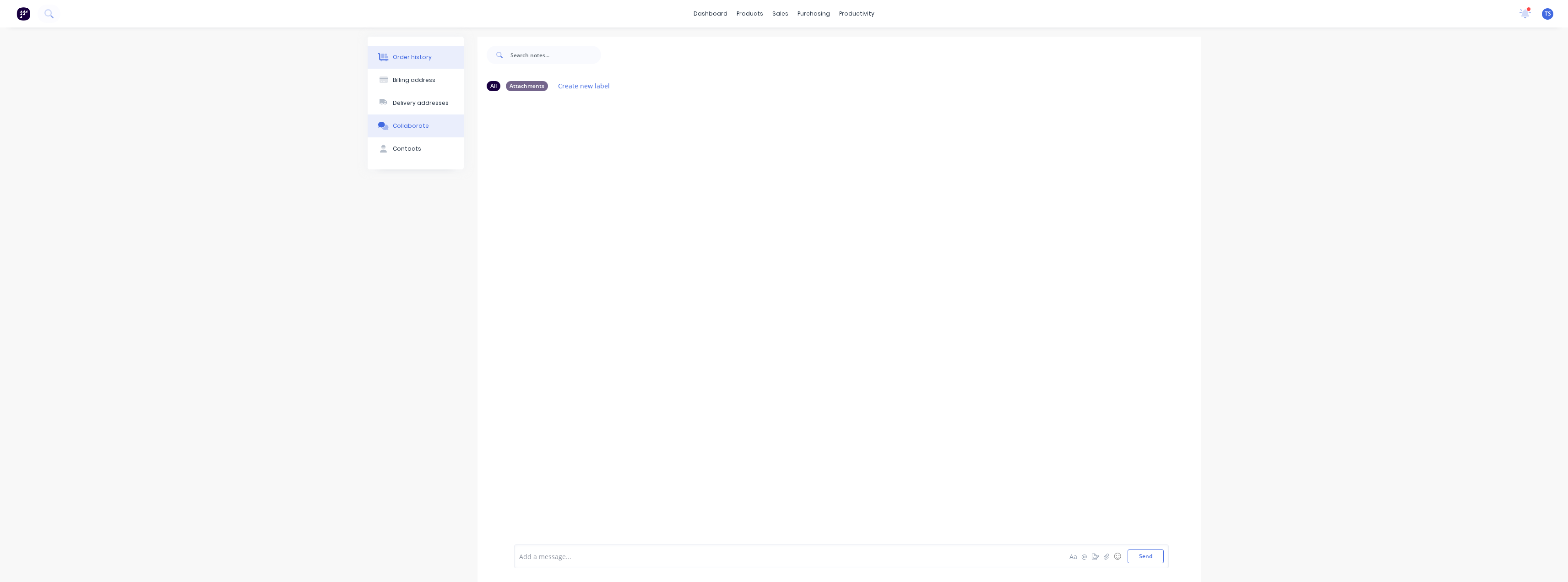
click at [402, 59] on div "Order history" at bounding box center [413, 57] width 39 height 8
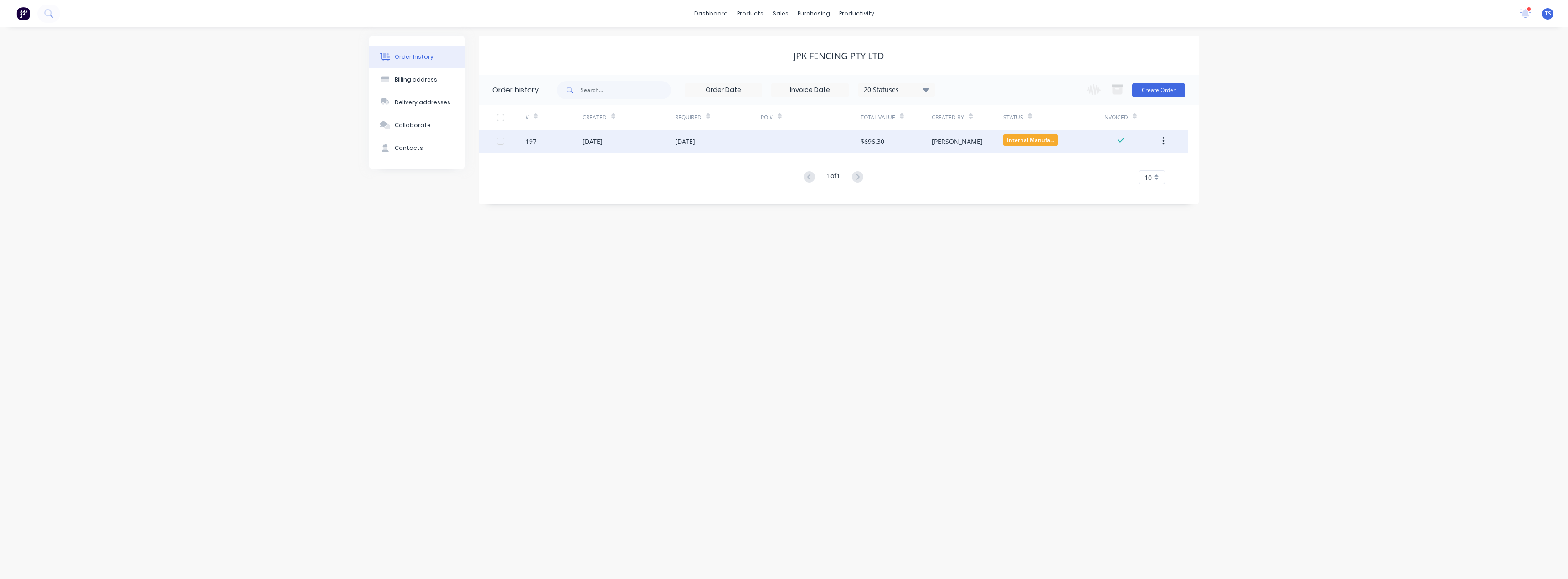
click at [661, 140] on div "08 Aug 2025" at bounding box center [629, 140] width 93 height 23
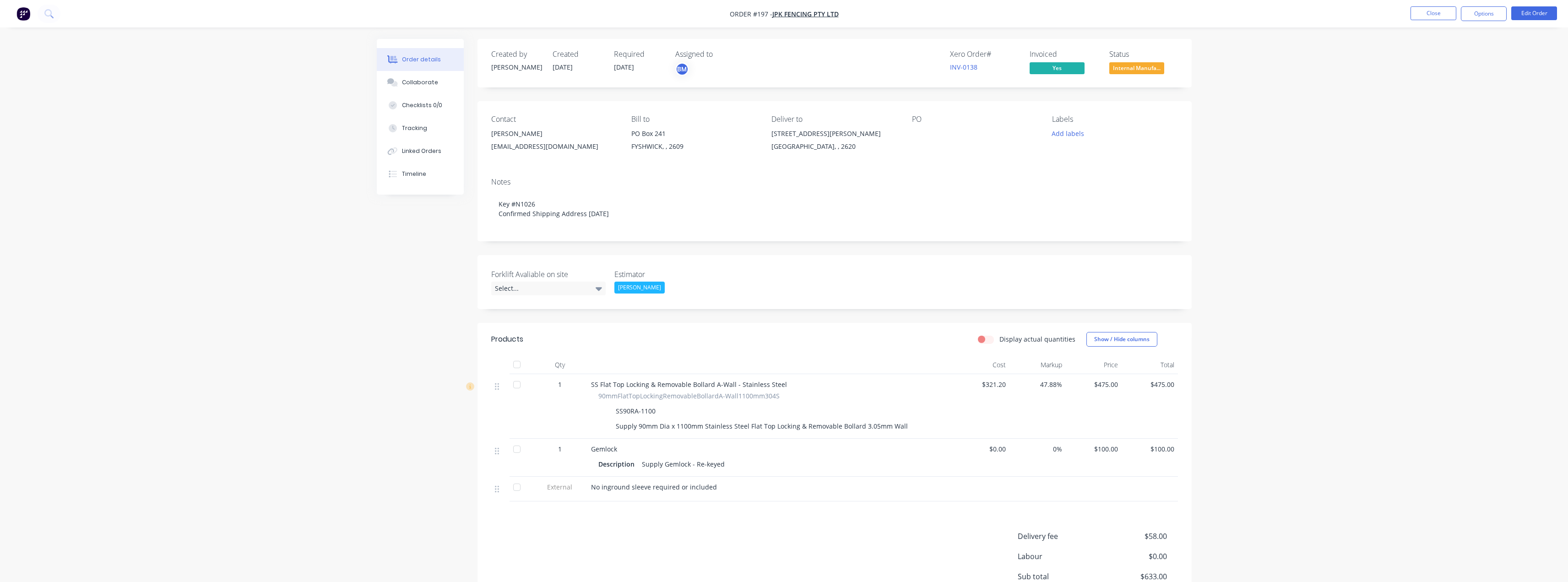
click at [843, 146] on div "QUEANBEYAN EAST, , 2620" at bounding box center [834, 146] width 125 height 13
click at [1526, 13] on button "Edit Order" at bounding box center [1534, 13] width 46 height 13
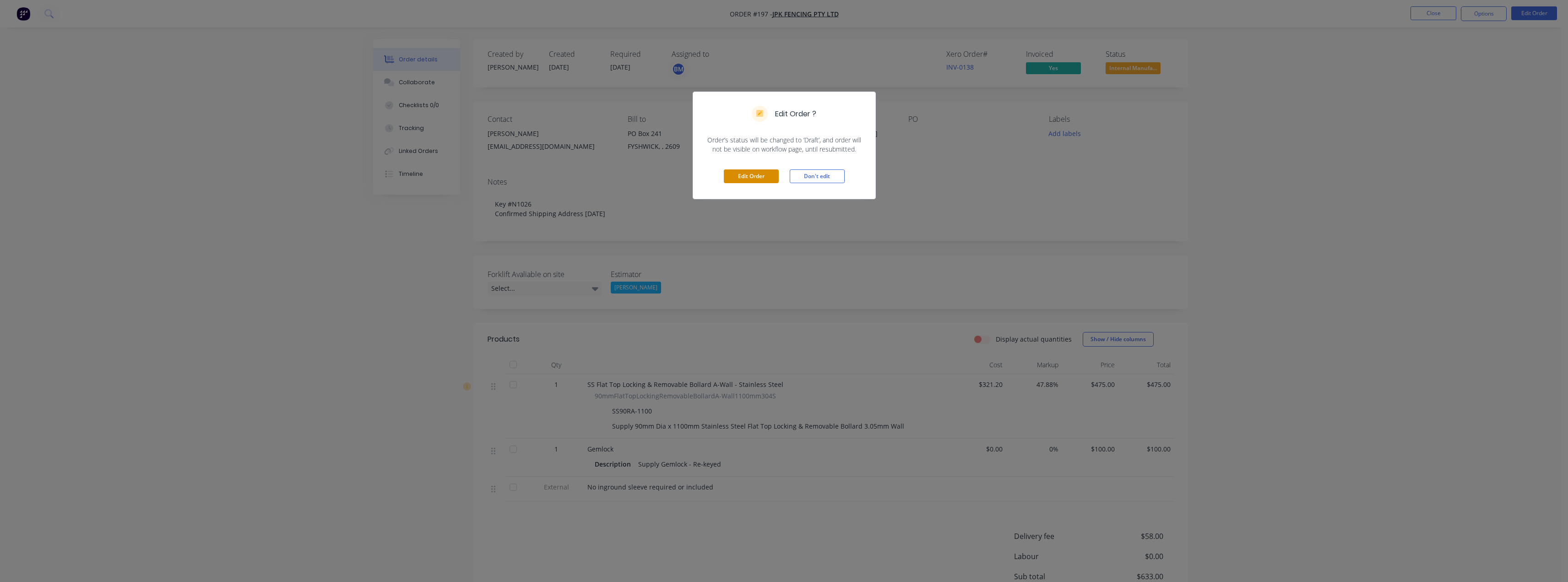
click at [746, 179] on button "Edit Order" at bounding box center [751, 176] width 55 height 13
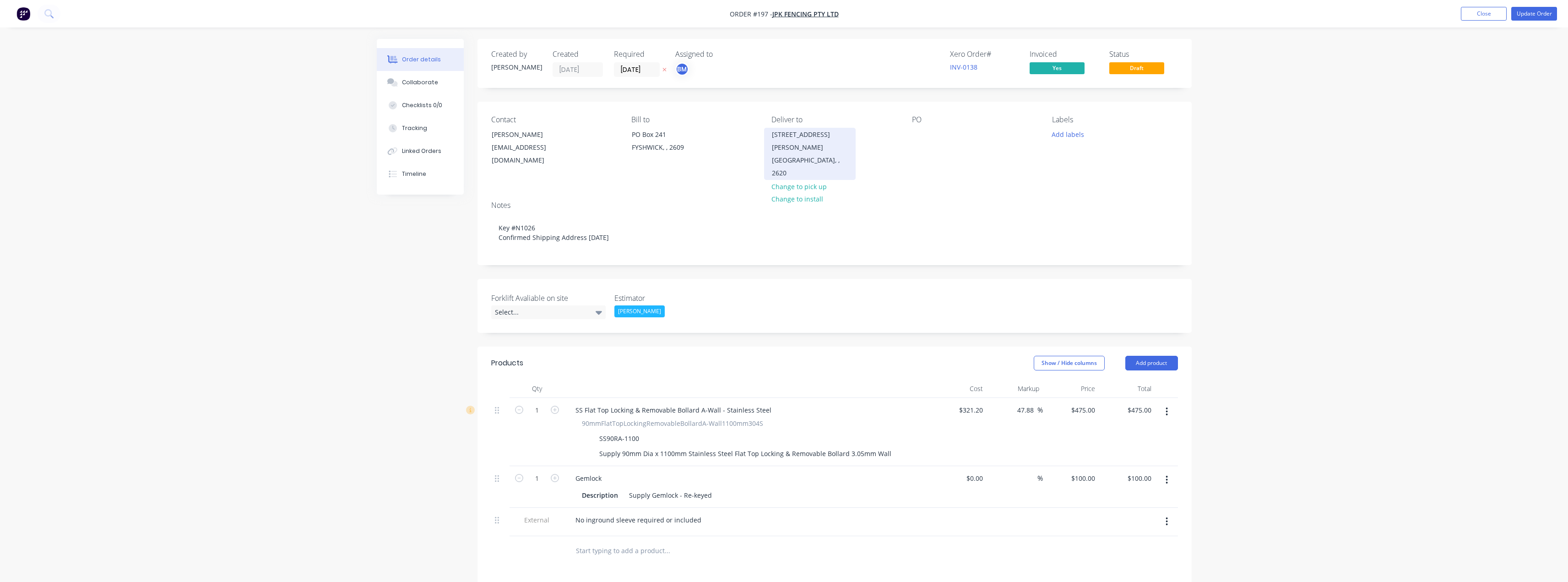
click at [810, 154] on div "QUEANBEYAN EAST, , 2620" at bounding box center [810, 167] width 76 height 26
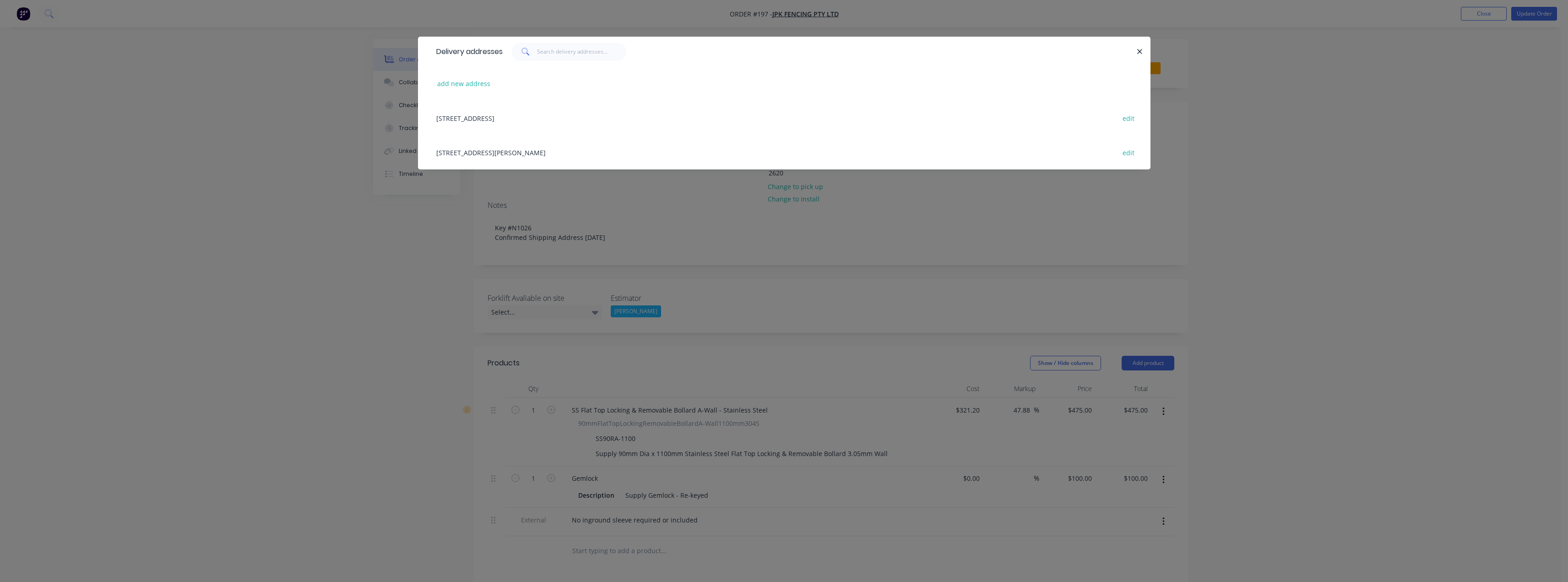
click at [526, 152] on div "10 Bayldon Rd, QUEANBEYAN EAST, undefined, 2620 edit" at bounding box center [784, 152] width 705 height 34
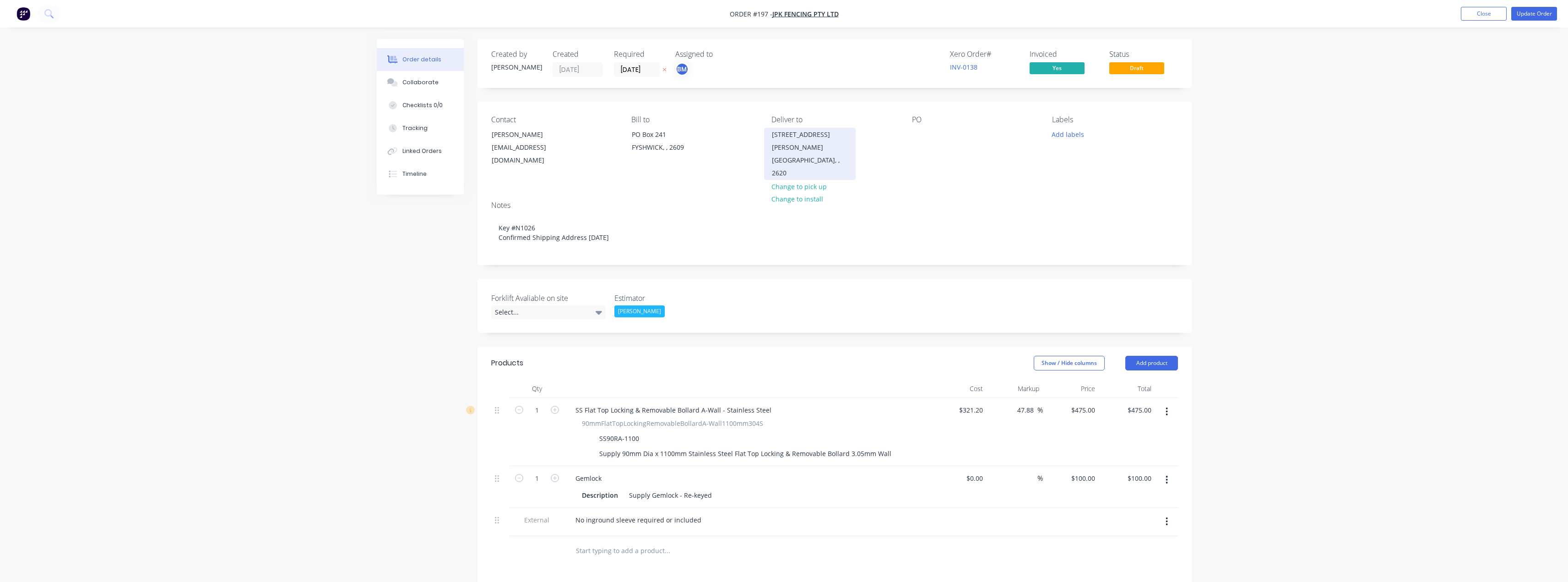
click at [782, 154] on div "QUEANBEYAN EAST, , 2620" at bounding box center [810, 167] width 76 height 26
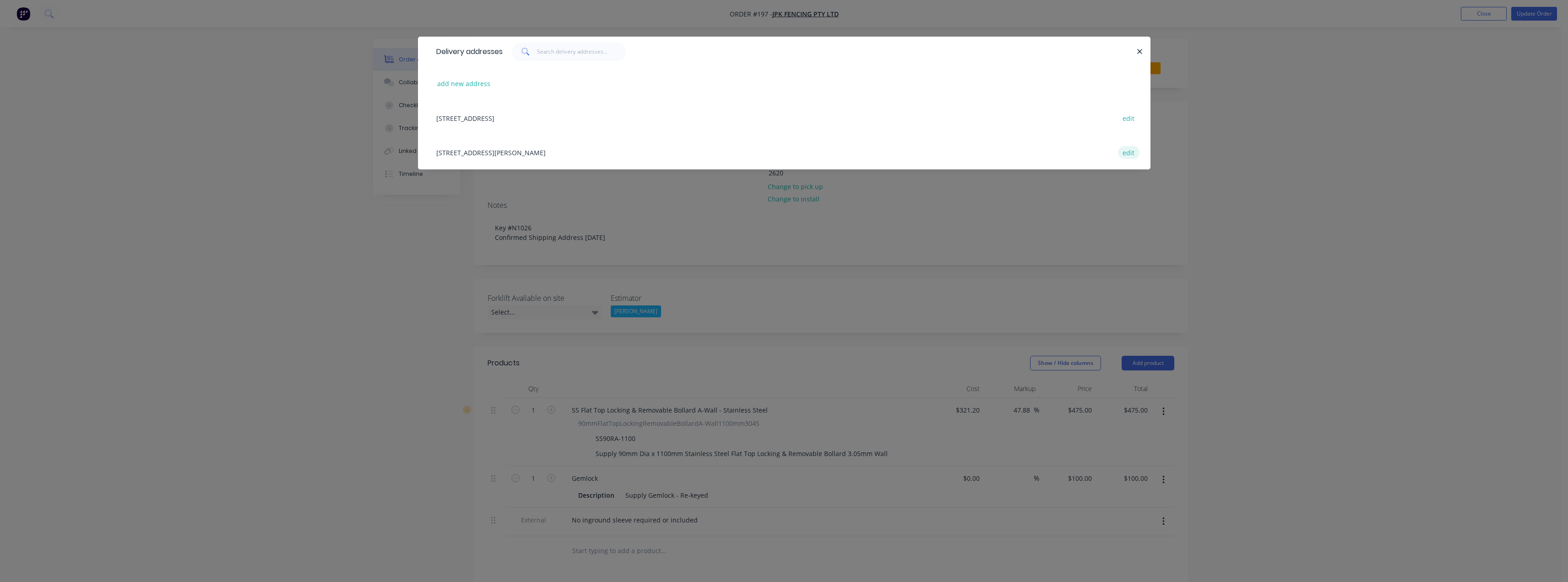
click at [1130, 153] on button "edit" at bounding box center [1128, 152] width 21 height 12
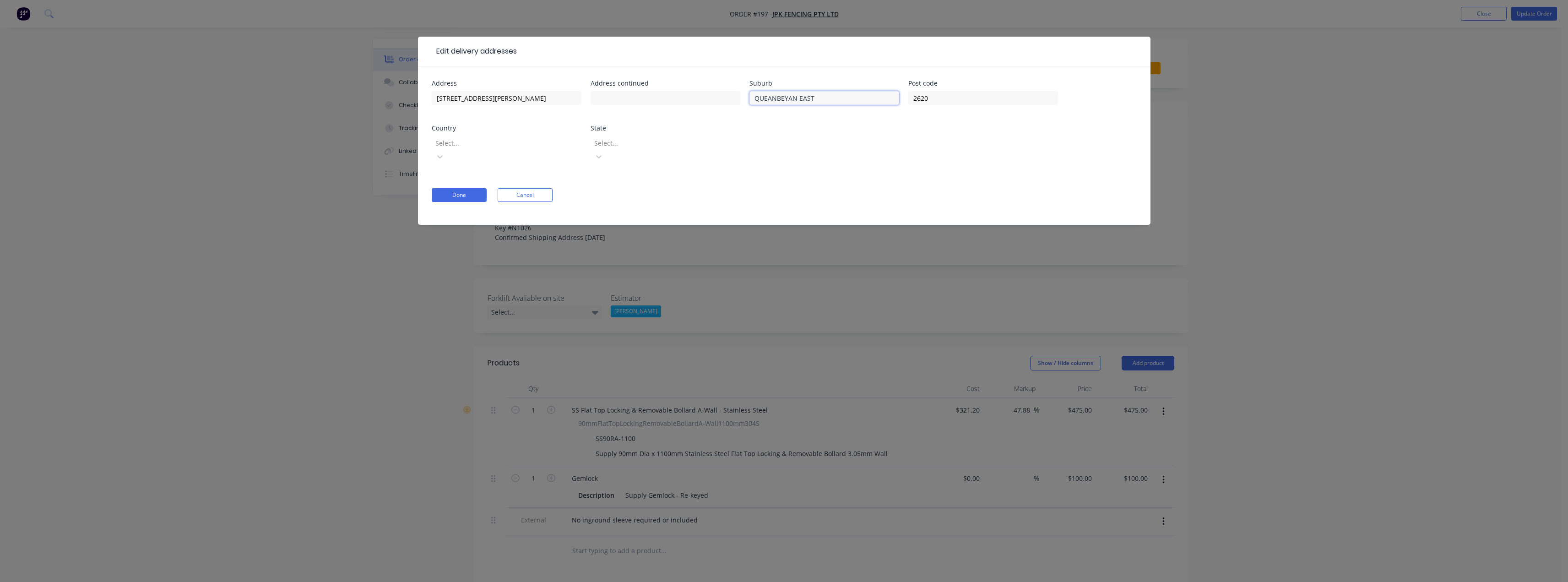
click at [832, 98] on input "QUEANBEYAN EAST" at bounding box center [824, 98] width 150 height 13
type input "QUEANBEYAN WEST"
click at [606, 142] on div at bounding box center [659, 143] width 132 height 12
click at [644, 148] on div at bounding box center [659, 143] width 132 height 12
click at [603, 152] on icon at bounding box center [598, 157] width 9 height 9
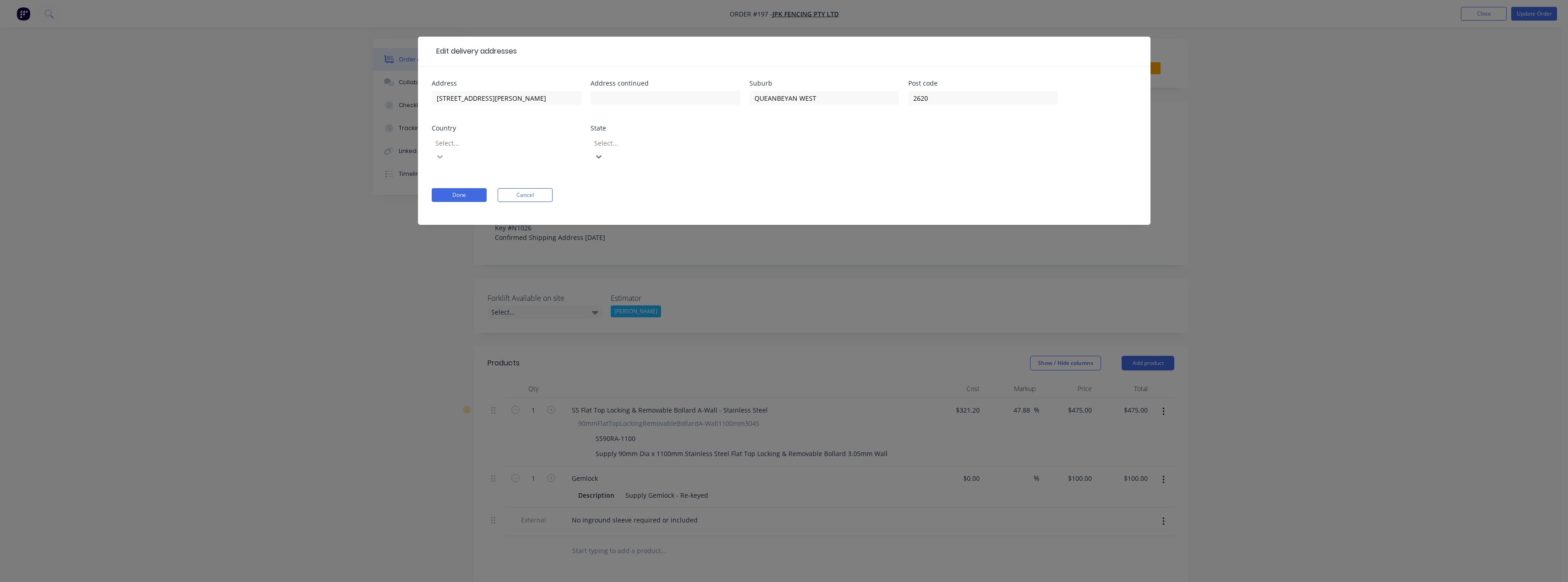
drag, startPoint x: 666, startPoint y: 144, endPoint x: 579, endPoint y: 143, distance: 87.0
click at [666, 144] on div at bounding box center [659, 143] width 132 height 12
click at [555, 145] on div at bounding box center [501, 143] width 132 height 12
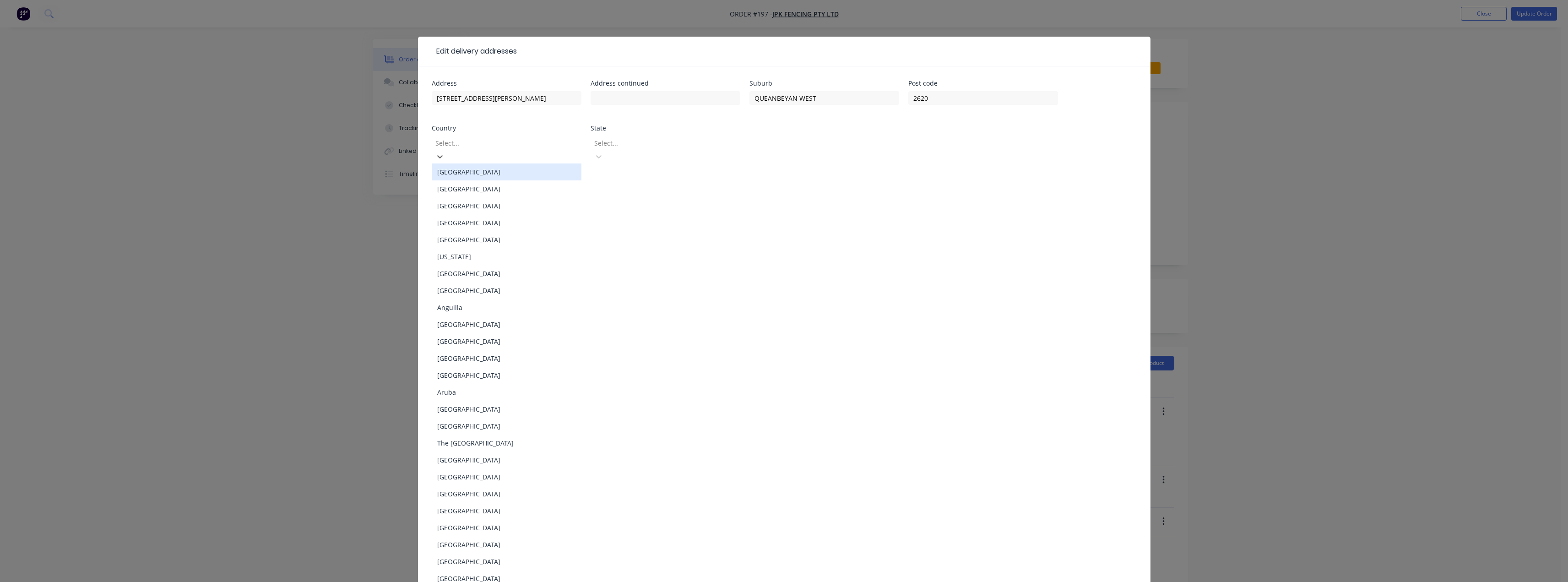
click at [466, 165] on div "Australia" at bounding box center [506, 172] width 150 height 17
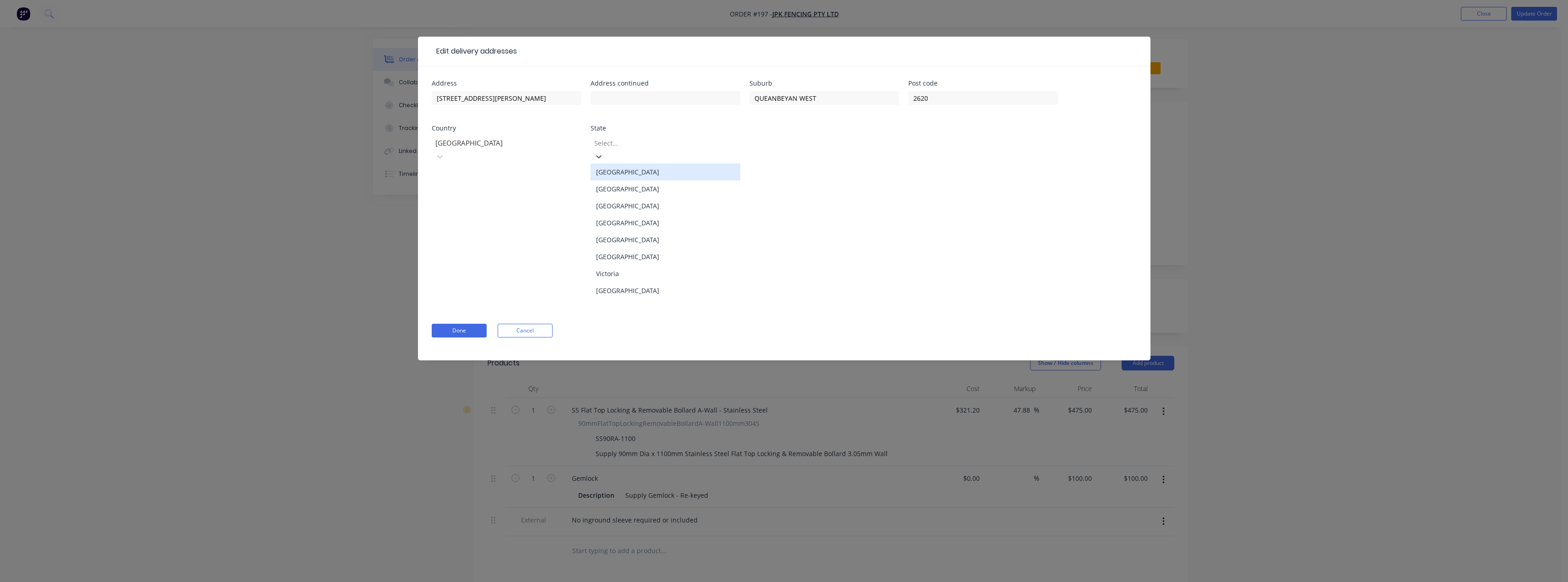
click at [625, 145] on div at bounding box center [659, 143] width 132 height 12
click at [617, 182] on div "New South Wales" at bounding box center [665, 189] width 150 height 17
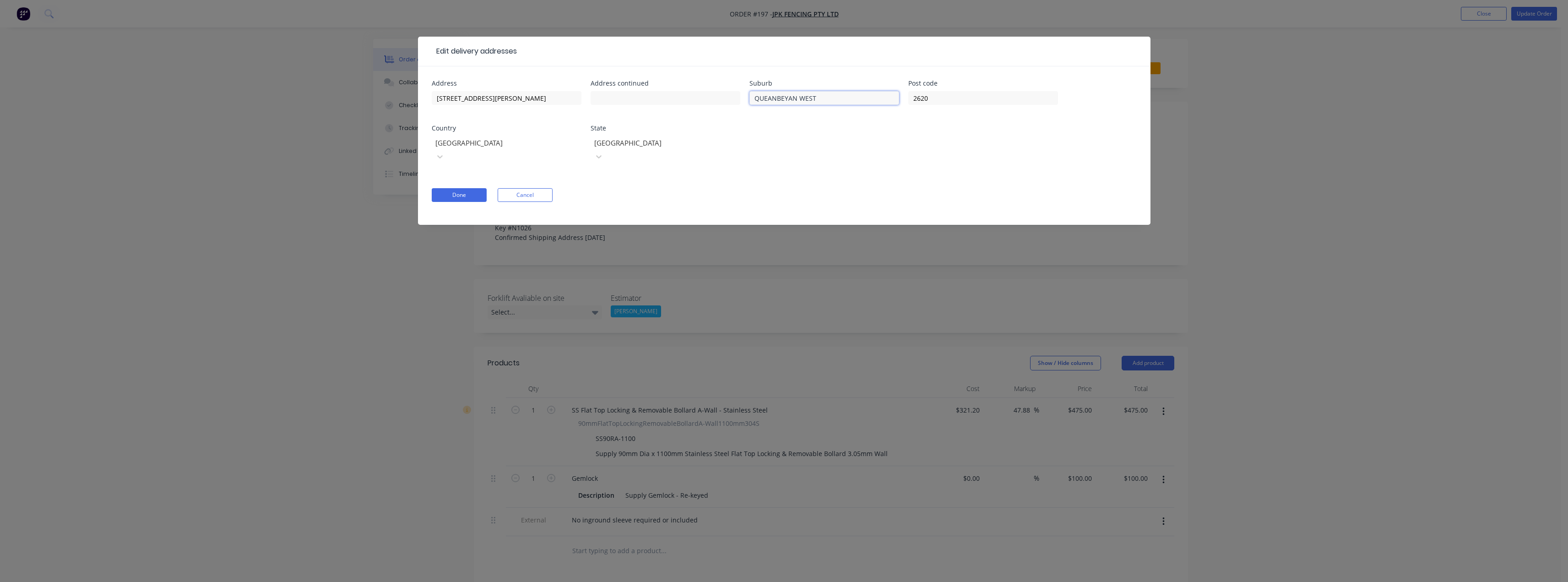
click at [819, 97] on input "QUEANBEYAN WEST" at bounding box center [824, 98] width 150 height 13
click at [495, 97] on input "10 Bayldon Rd" at bounding box center [506, 98] width 150 height 13
click at [462, 188] on button "Done" at bounding box center [459, 195] width 55 height 13
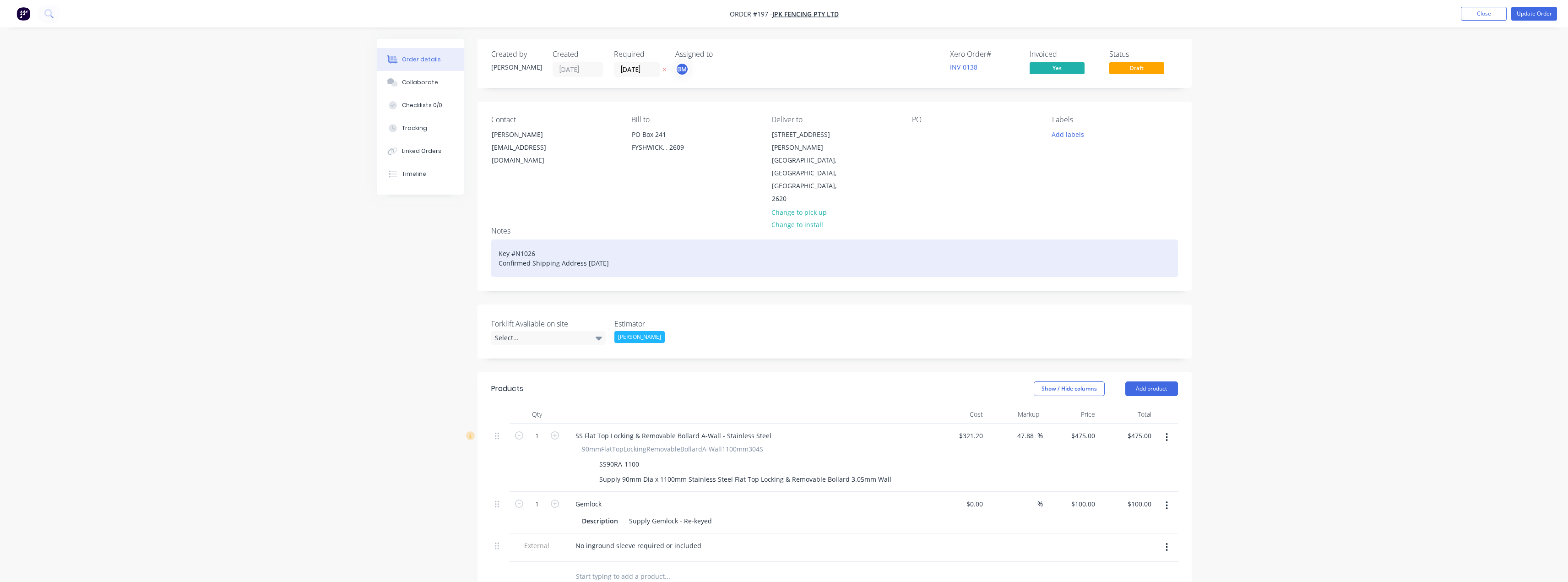
click at [538, 240] on div "Key #N1026 Confirmed Shipping Address 14/08/25" at bounding box center [834, 258] width 686 height 37
click at [623, 240] on div "Key #N1026 Confirmed Shipping Address 14/08/25" at bounding box center [834, 258] width 686 height 37
click at [546, 240] on div "Key #N1026 Confirmed Shipping Address 14/08/25" at bounding box center [834, 258] width 686 height 37
click at [616, 240] on div "Key #N1026 Confirmed Shipping Address 14/08/25" at bounding box center [834, 258] width 686 height 37
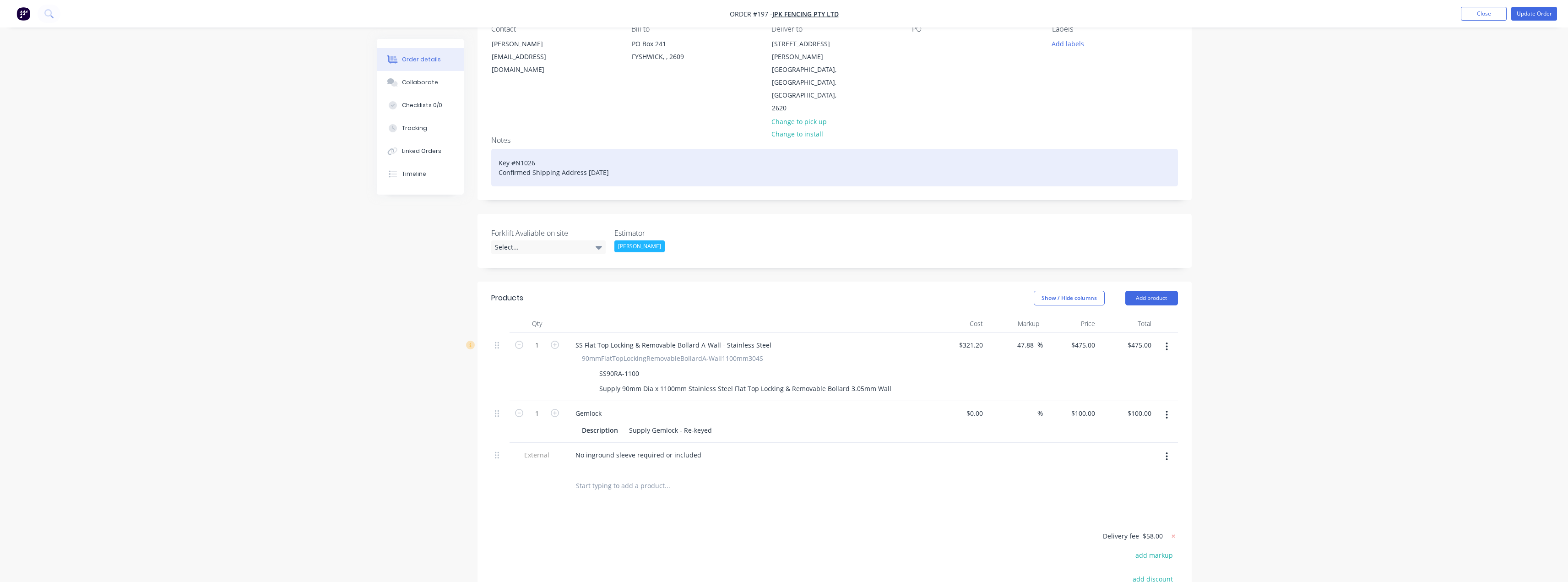
scroll to position [92, 0]
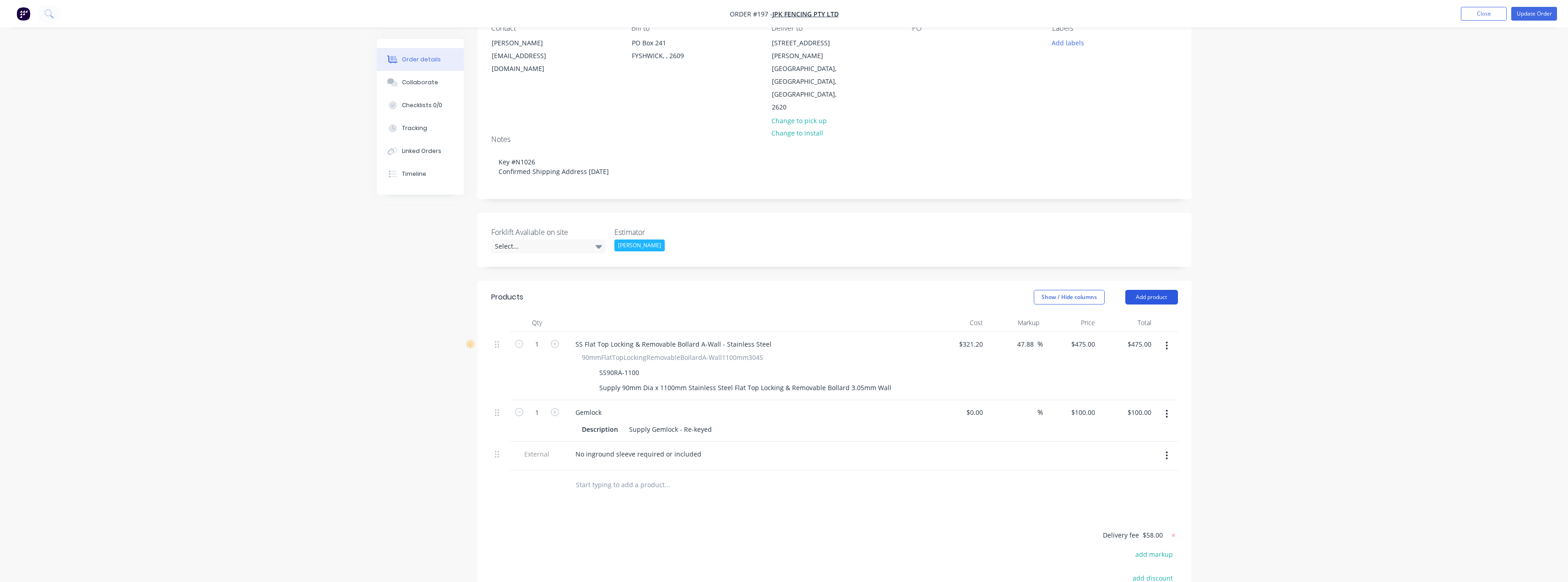
click at [1155, 290] on button "Add product" at bounding box center [1152, 297] width 53 height 15
click at [1113, 314] on div "Product catalogue" at bounding box center [1134, 320] width 70 height 13
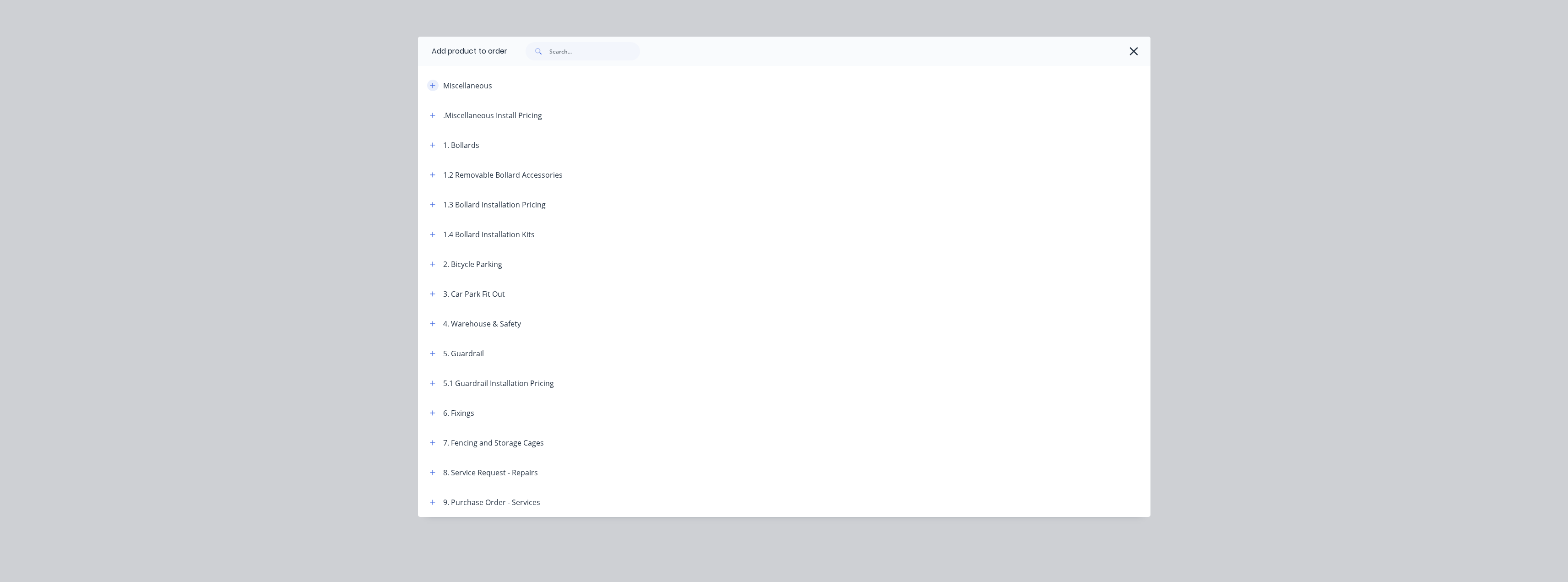
click at [430, 84] on icon "button" at bounding box center [432, 86] width 6 height 6
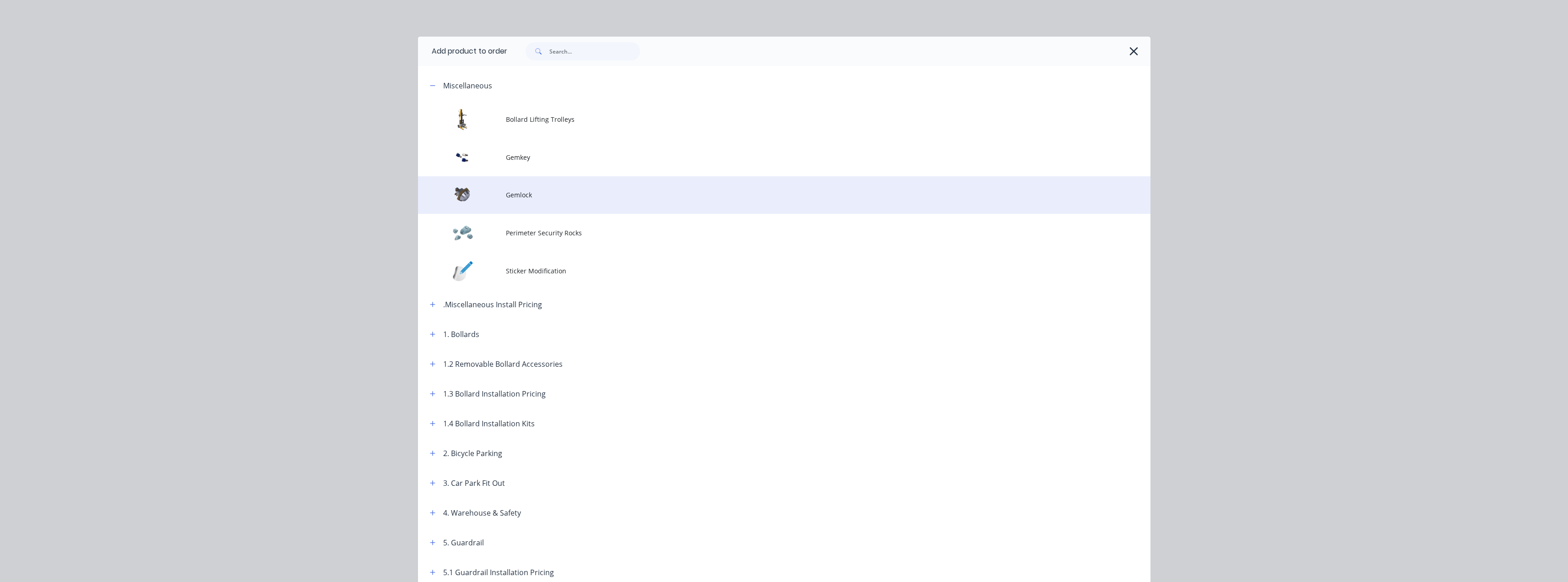
click at [507, 204] on td "Gemlock" at bounding box center [828, 195] width 644 height 38
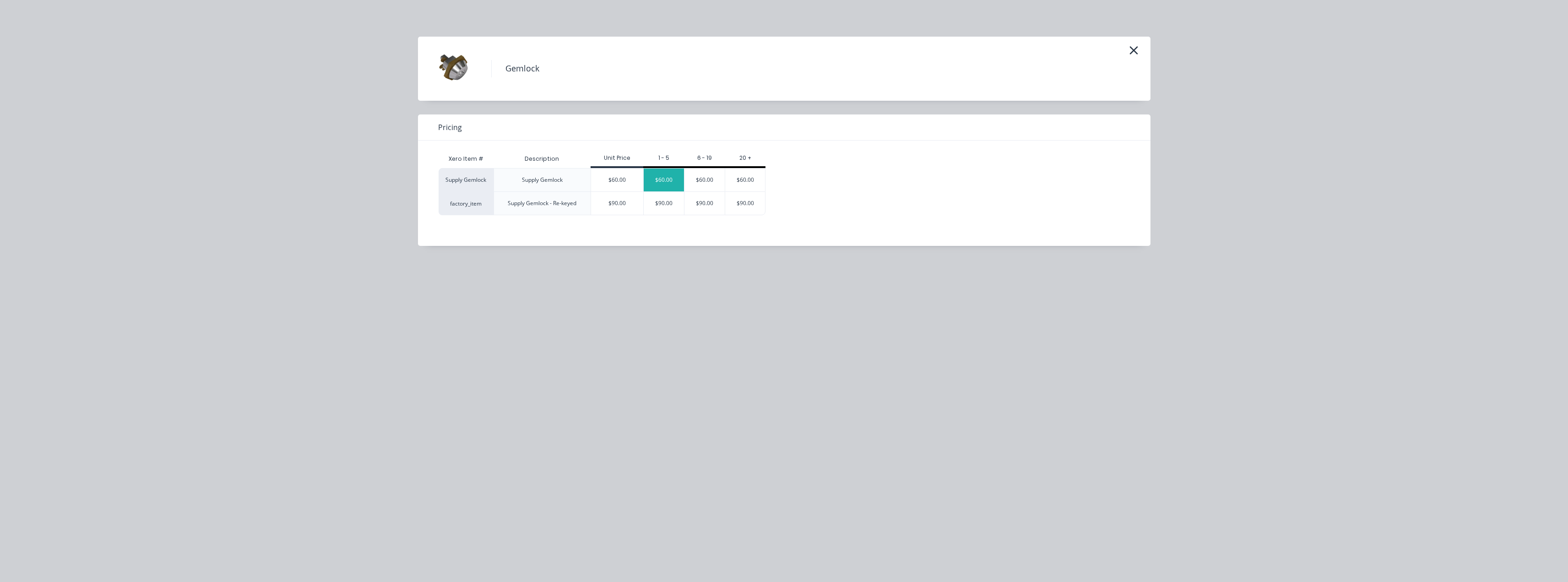
click at [654, 179] on div "$60.00" at bounding box center [664, 180] width 40 height 23
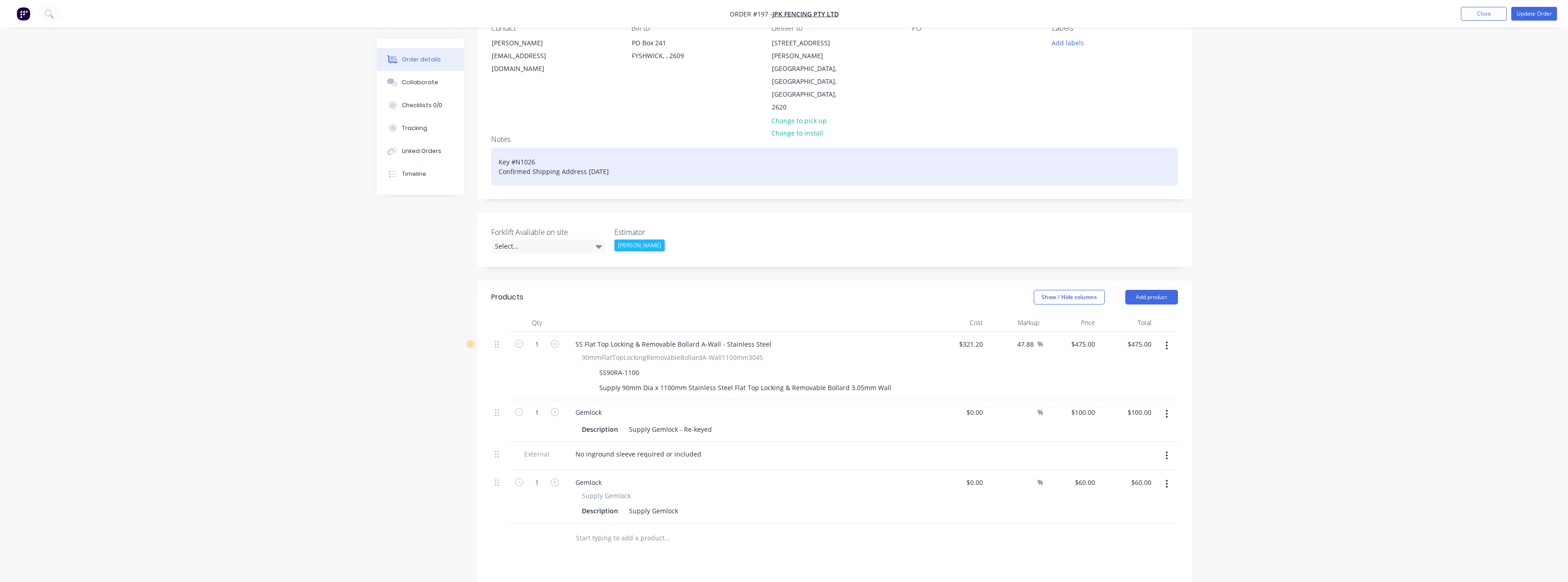
click at [618, 148] on div "Key #N1026 Confirmed Shipping Address 14/08/25" at bounding box center [834, 166] width 686 height 37
click at [497, 160] on div "Key #N1026 Confirmed Shipping Address 14/08/25 Lock F412" at bounding box center [834, 171] width 686 height 47
click at [576, 160] on div "Key #N1026 Confirmed Shipping Address 14/08/25 Additional Lock F412" at bounding box center [834, 171] width 686 height 47
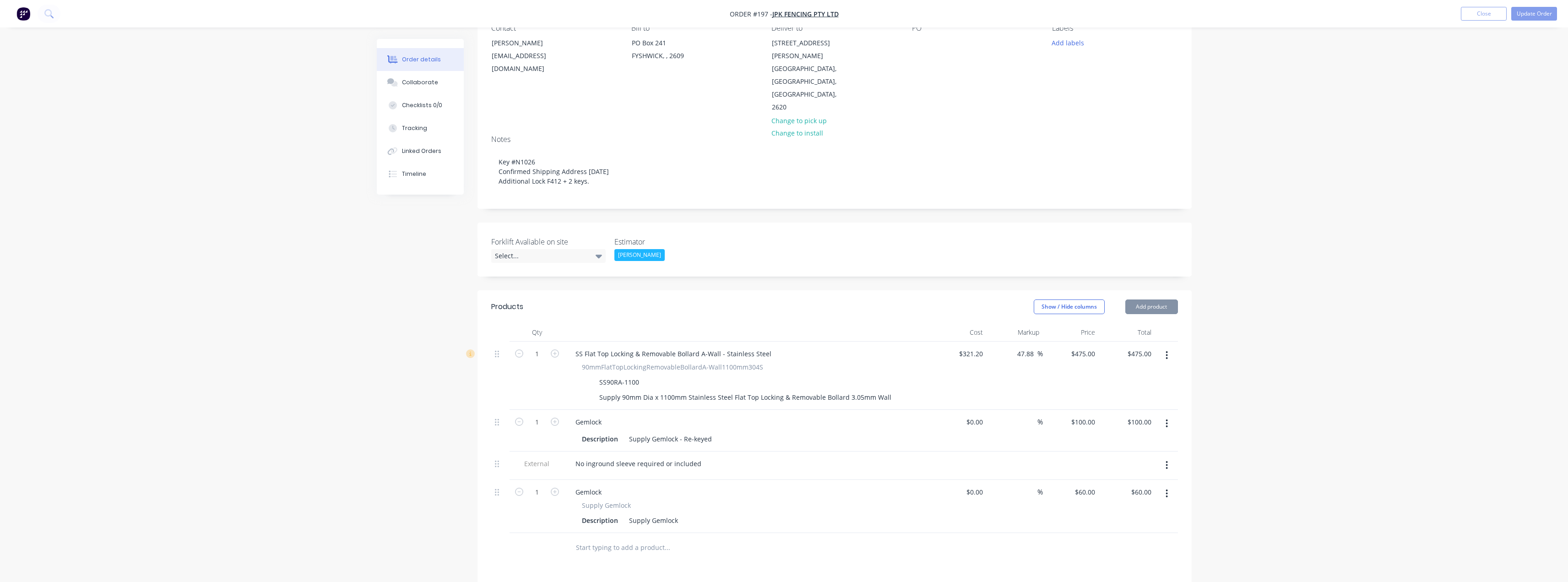
click at [635, 539] on input "text" at bounding box center [667, 548] width 183 height 18
click at [1157, 300] on button "Add product" at bounding box center [1152, 307] width 53 height 15
click at [1147, 323] on div "Product catalogue" at bounding box center [1134, 330] width 70 height 13
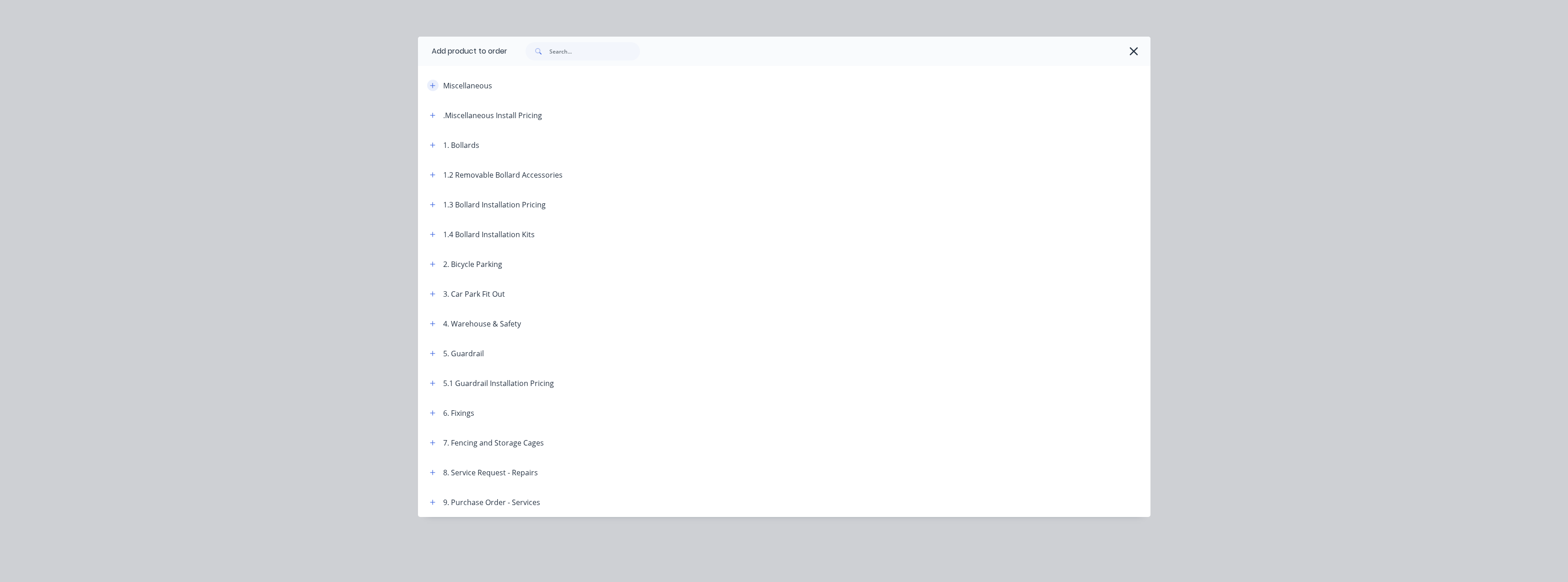
click at [433, 87] on icon "button" at bounding box center [432, 86] width 6 height 6
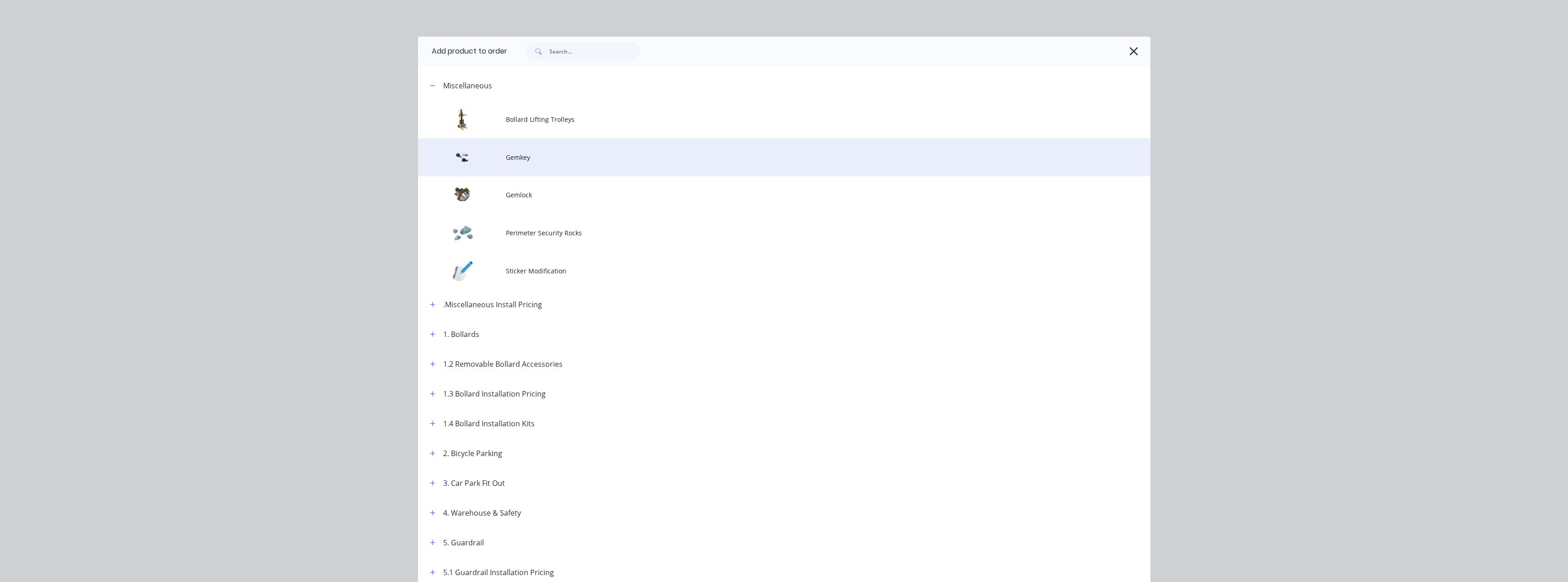
click at [521, 163] on td "Gemkey" at bounding box center [828, 157] width 644 height 38
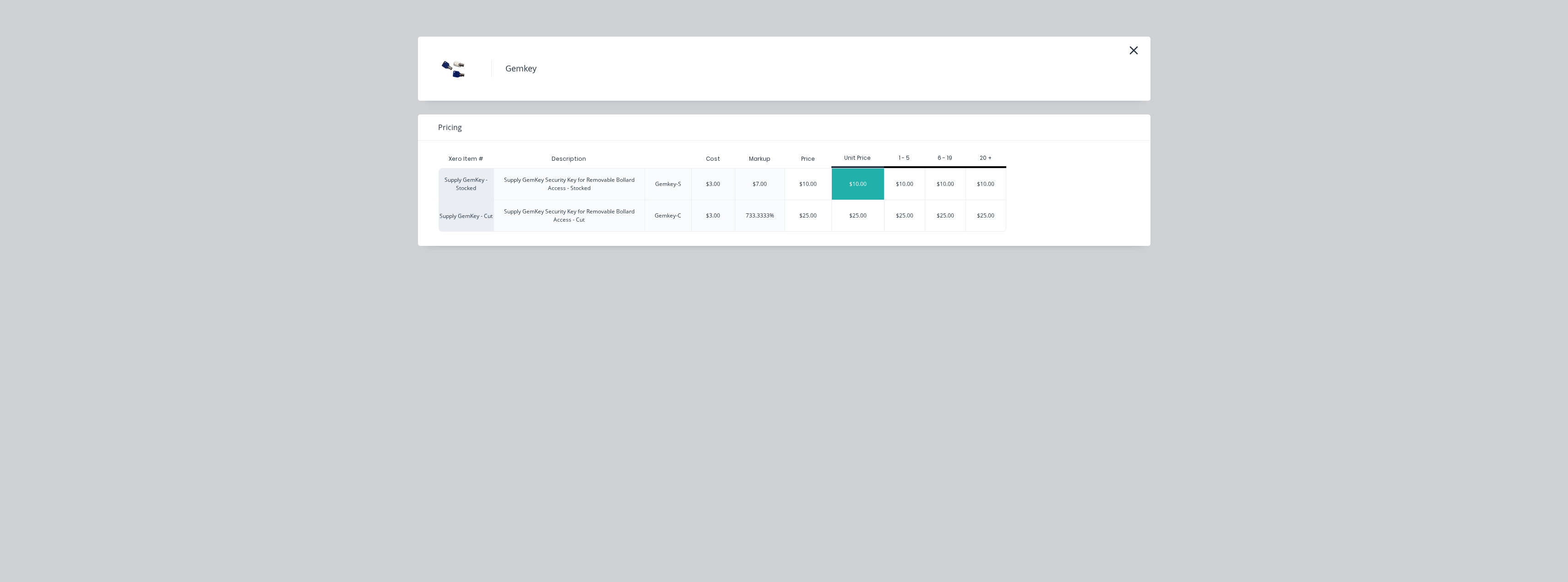
click at [842, 183] on div "$10.00" at bounding box center [858, 184] width 52 height 31
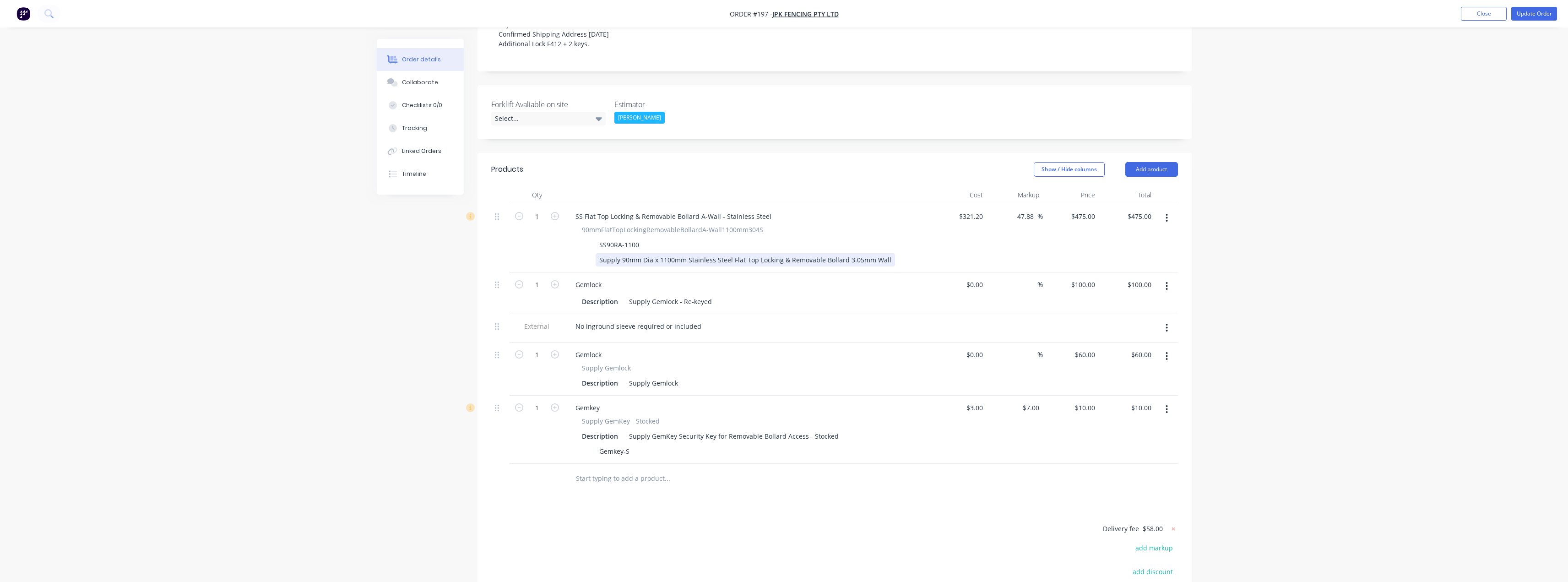
scroll to position [274, 0]
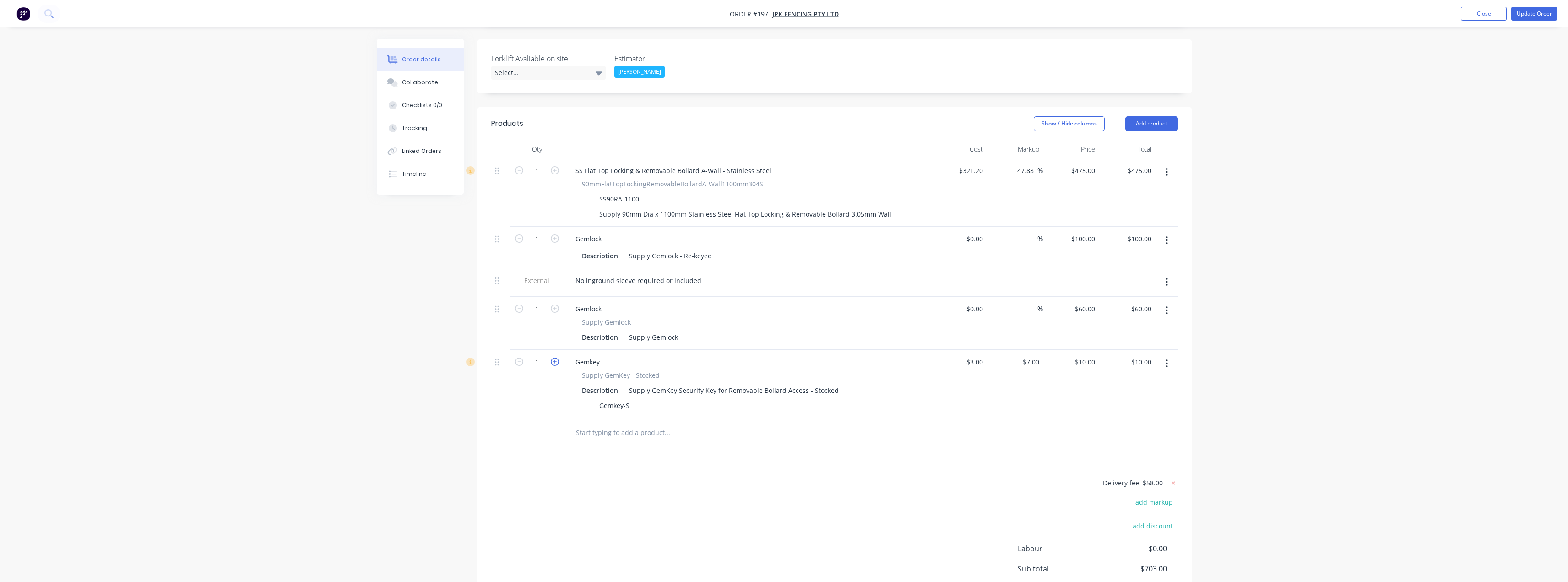
click at [554, 358] on icon "button" at bounding box center [554, 361] width 8 height 8
type input "2"
type input "$20.00"
click at [1080, 350] on div "10 10" at bounding box center [1071, 384] width 56 height 68
type input "15"
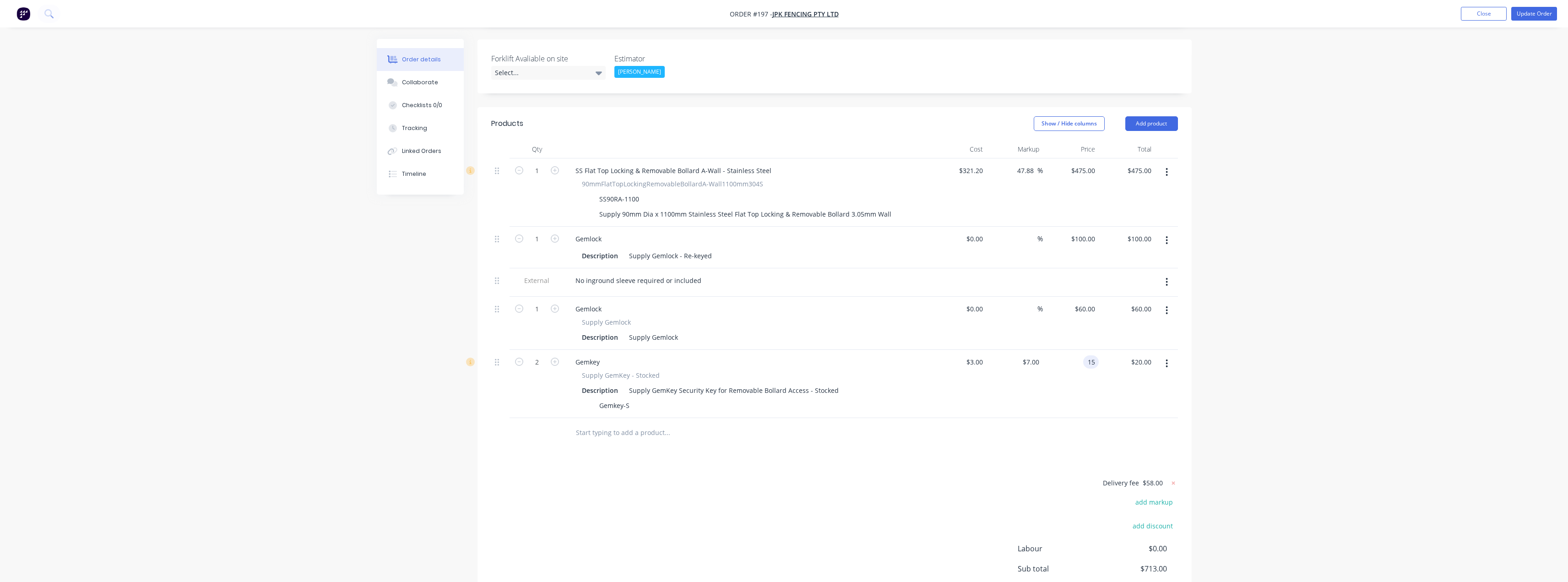
type input "$12.00"
type input "$15.00"
type input "$30.00"
click at [847, 424] on div at bounding box center [729, 433] width 322 height 18
click at [1084, 302] on div "60 60" at bounding box center [1091, 309] width 15 height 13
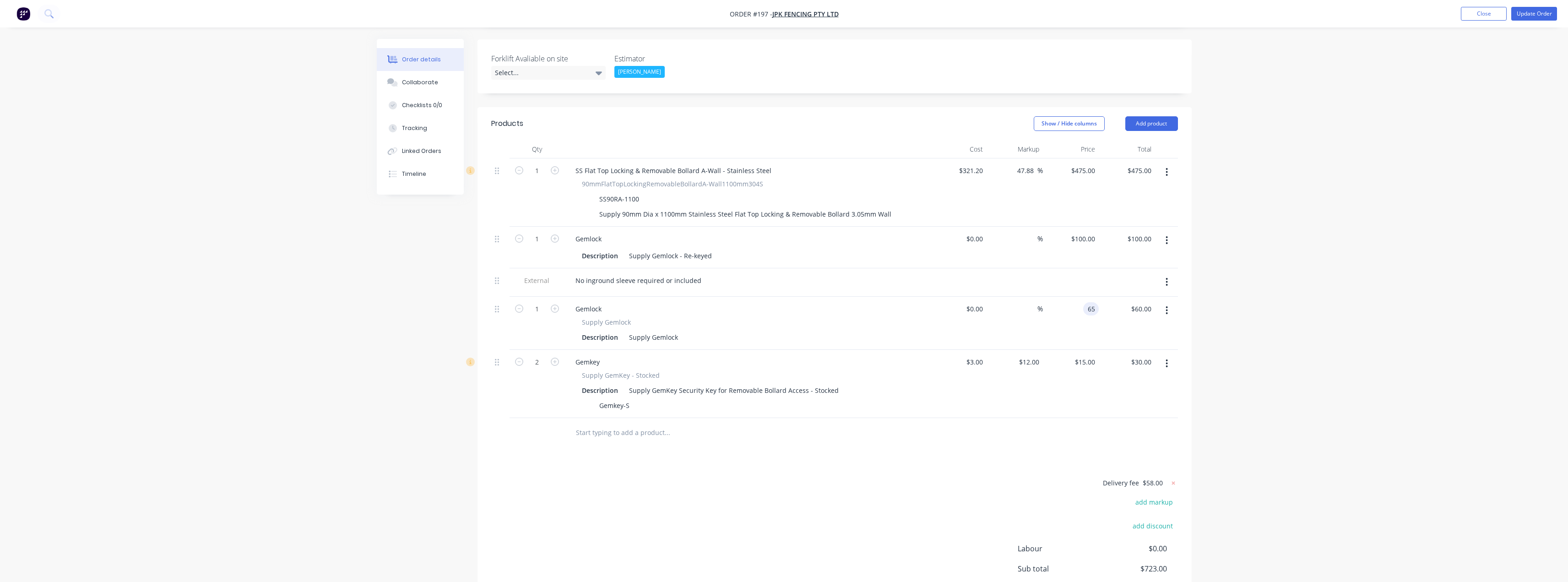
type input "$65.00"
click at [764, 477] on div "Delivery fee $58.00 add markup add discount Labour $0.00 Sub total $723.00 Marg…" at bounding box center [834, 563] width 686 height 172
click at [1088, 302] on input "65" at bounding box center [1092, 309] width 12 height 13
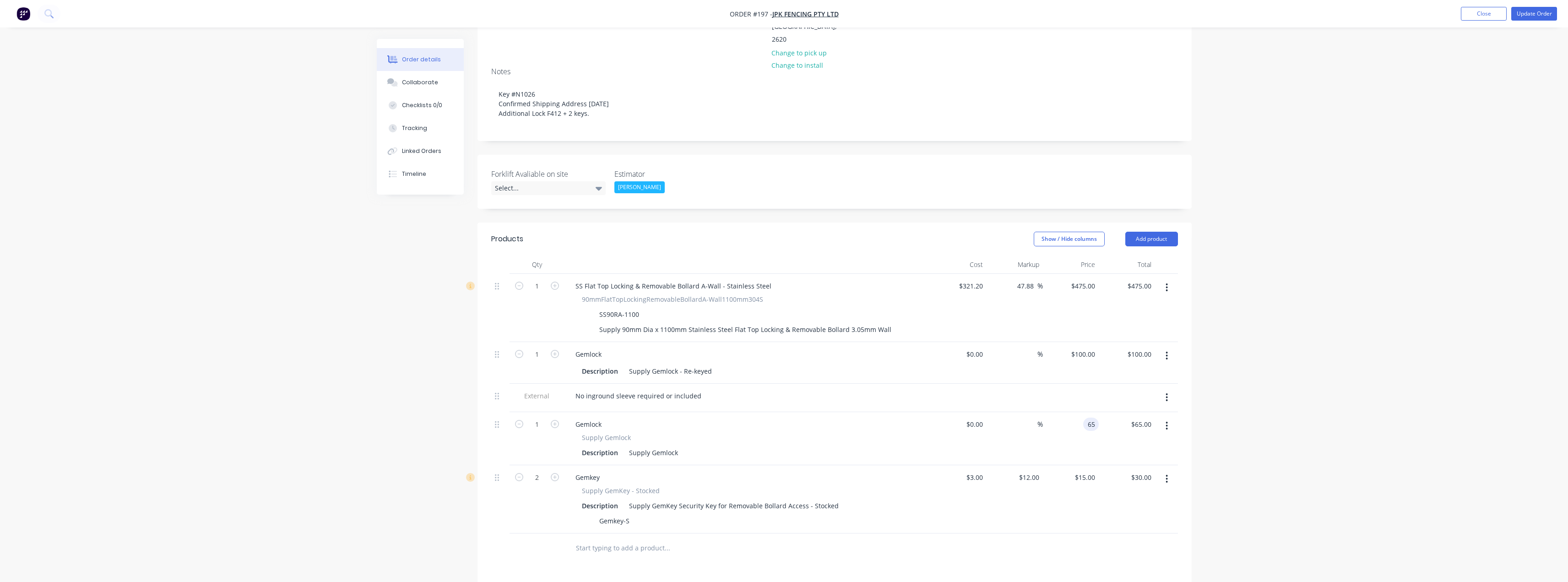
scroll to position [46, 0]
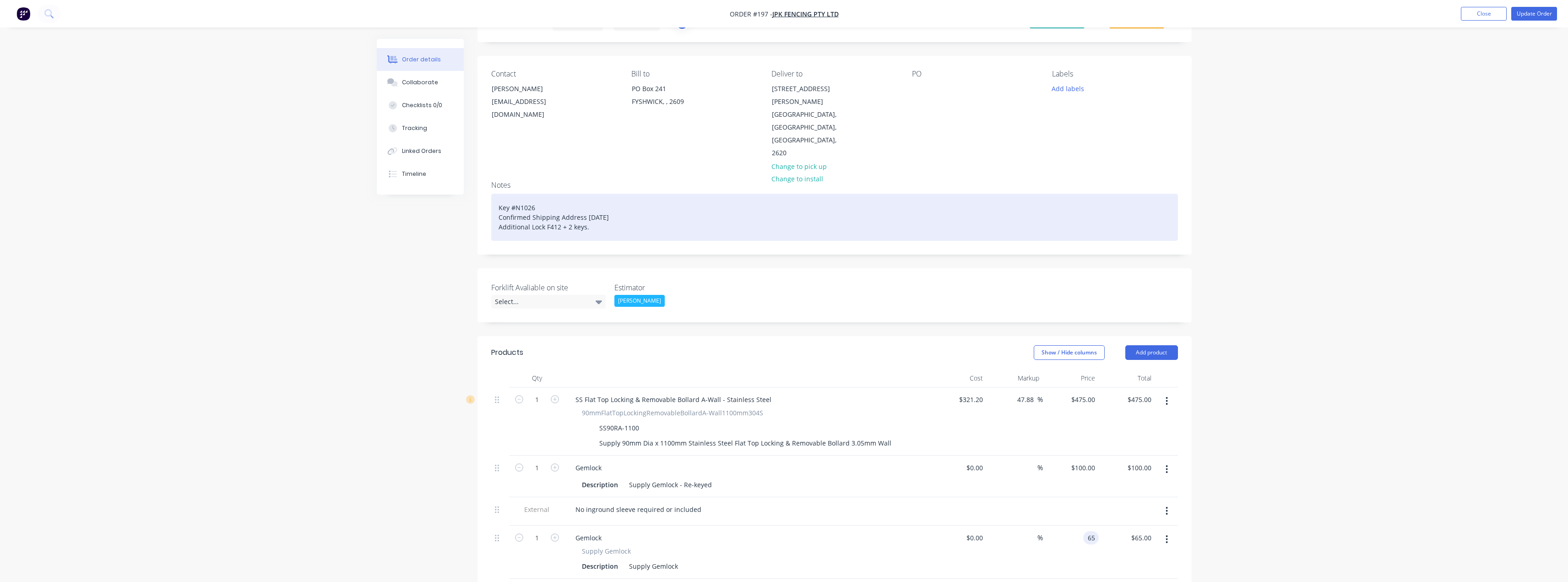
type input "$65.00"
click at [539, 194] on div "Key #N1026 Confirmed Shipping Address 14/08/25 Additional Lock F412 + 2 keys." at bounding box center [834, 217] width 686 height 47
click at [498, 194] on div "Key #N1026 Confirmed Shipping Address 14/08/25 Additional Lock F412 + 2 keys." at bounding box center [834, 217] width 686 height 47
click at [559, 194] on div "Stainless bollard reKey #N1026 Confirmed Shipping Address 14/08/25 Additional L…" at bounding box center [834, 217] width 686 height 47
click at [564, 194] on div "Stainless bollard rekey #N1026 Confirmed Shipping Address 14/08/25 Additional L…" at bounding box center [834, 217] width 686 height 47
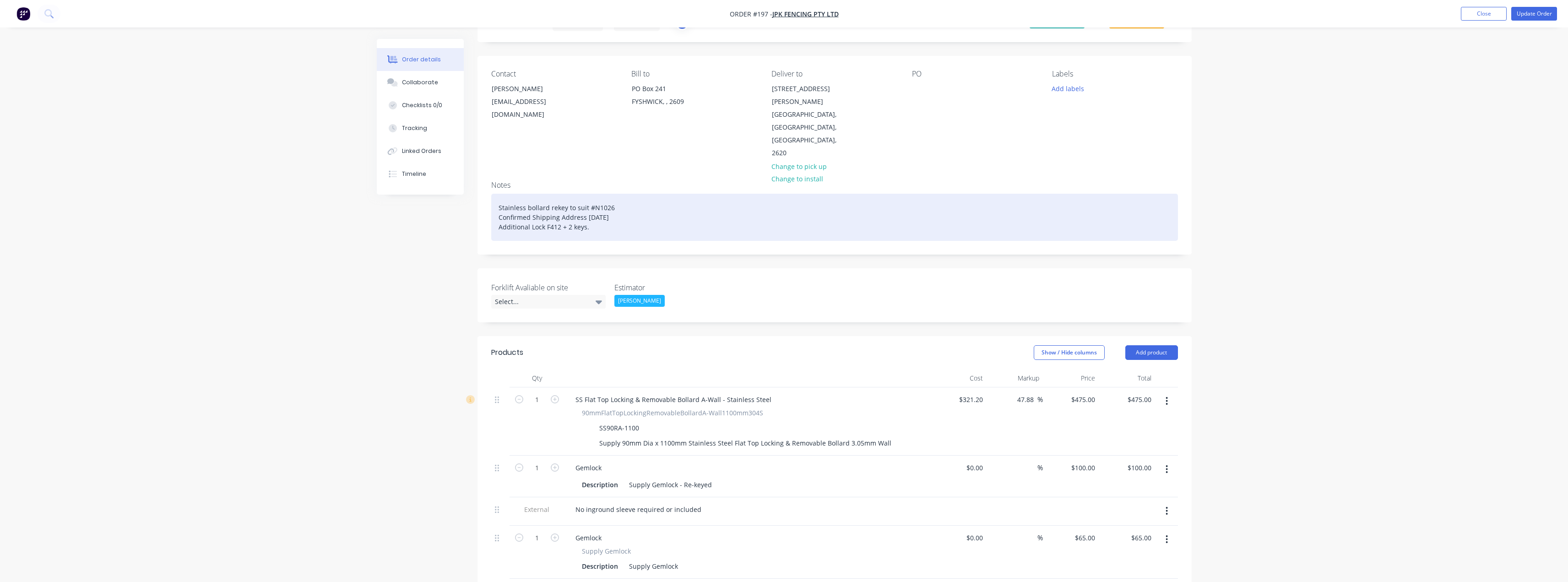
click at [603, 199] on div "Stainless bollard rekey to suit #N1026 Confirmed Shipping Address 14/08/25 Addi…" at bounding box center [834, 217] width 686 height 47
click at [624, 194] on div "Stainless bollard rekey to suit #N1026 Confirmed Shipping Address 14/08/25 Addi…" at bounding box center [834, 217] width 686 height 47
click at [592, 200] on div "Stainless bollard rekey to suit #N1026 Confirmed Shipping Address 14/08/25 Addi…" at bounding box center [834, 217] width 686 height 47
click at [615, 194] on div "Stainless bollard rekey to suit #N1026 Confirmed Shipping Address 14/08/25 Addi…" at bounding box center [834, 217] width 686 height 47
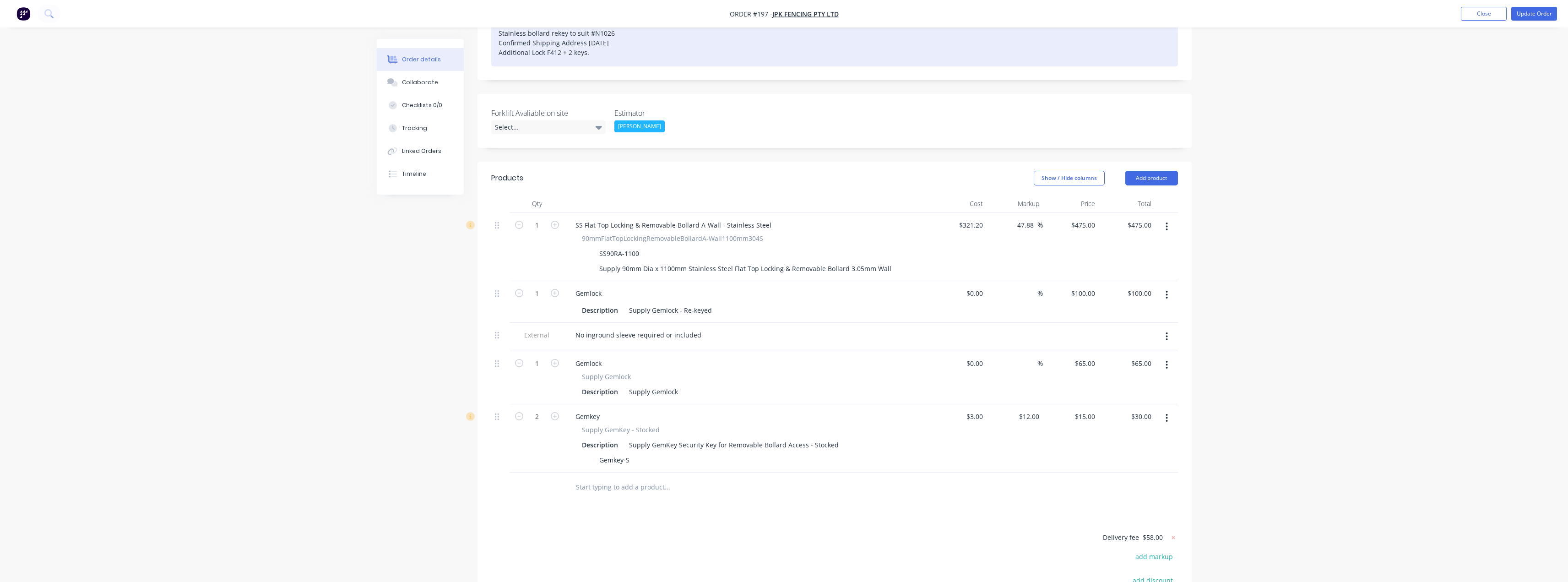
scroll to position [229, 0]
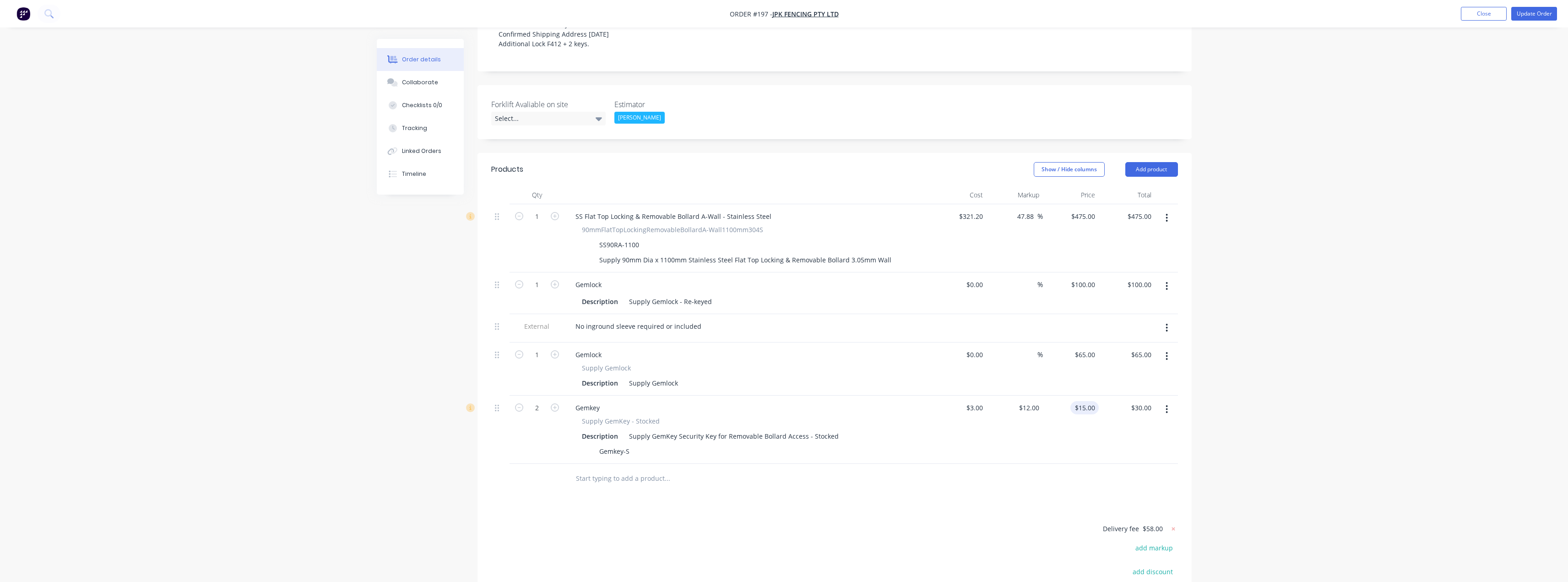
click at [1082, 396] on div "$15.00 $15.00" at bounding box center [1071, 430] width 56 height 68
type input "$15.00"
click at [965, 464] on div at bounding box center [834, 479] width 686 height 30
click at [1085, 348] on div "65 $65.00" at bounding box center [1084, 355] width 28 height 13
type input "$65.00"
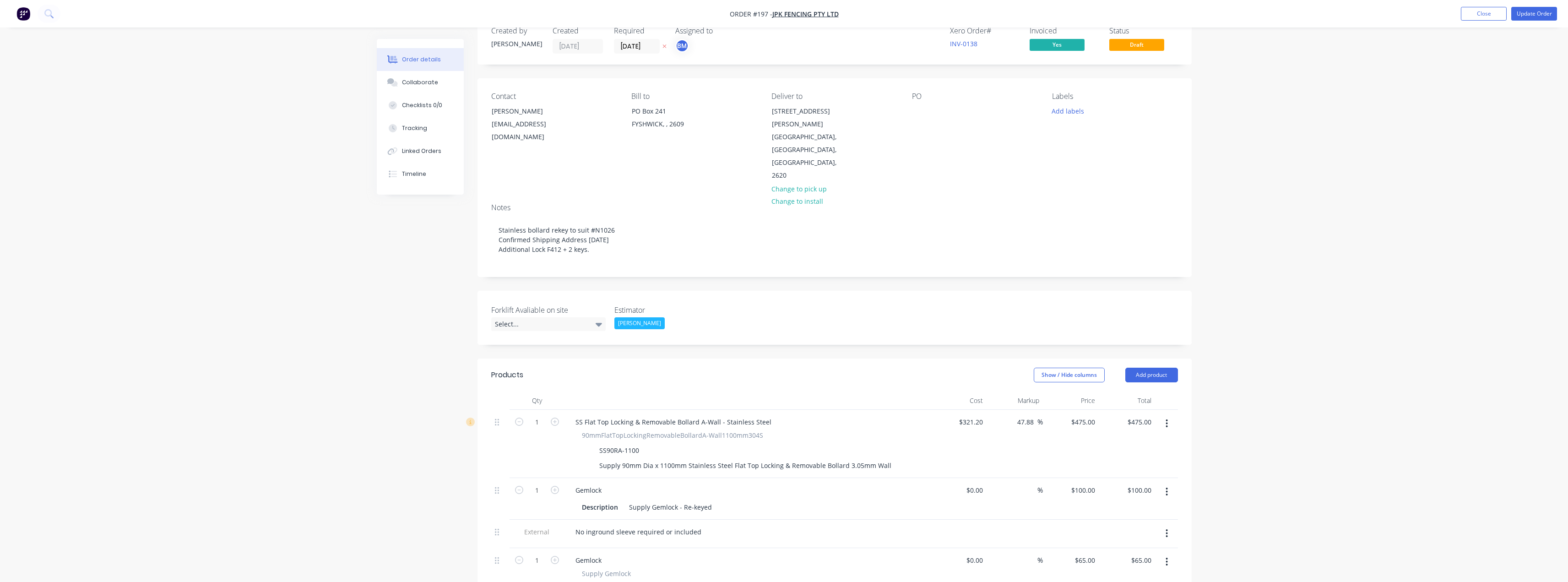
scroll to position [0, 0]
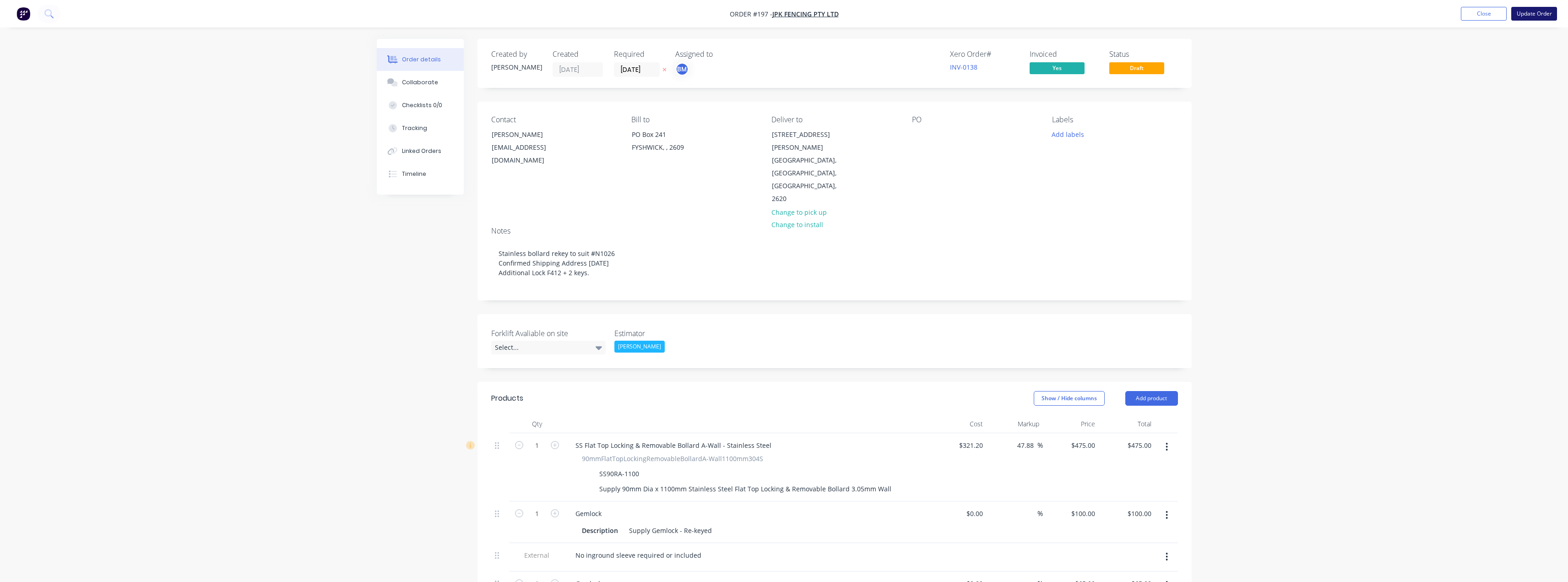
click at [1534, 12] on button "Update Order" at bounding box center [1534, 13] width 46 height 13
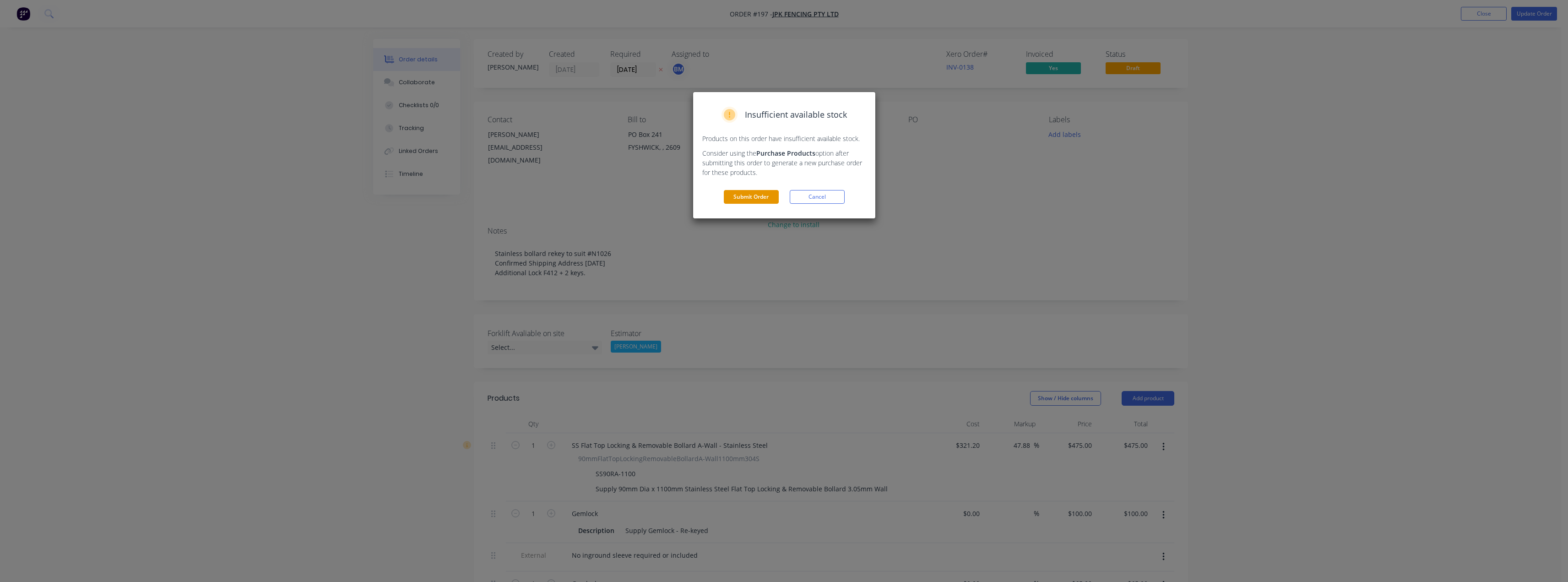
click at [748, 193] on button "Submit Order" at bounding box center [751, 197] width 55 height 13
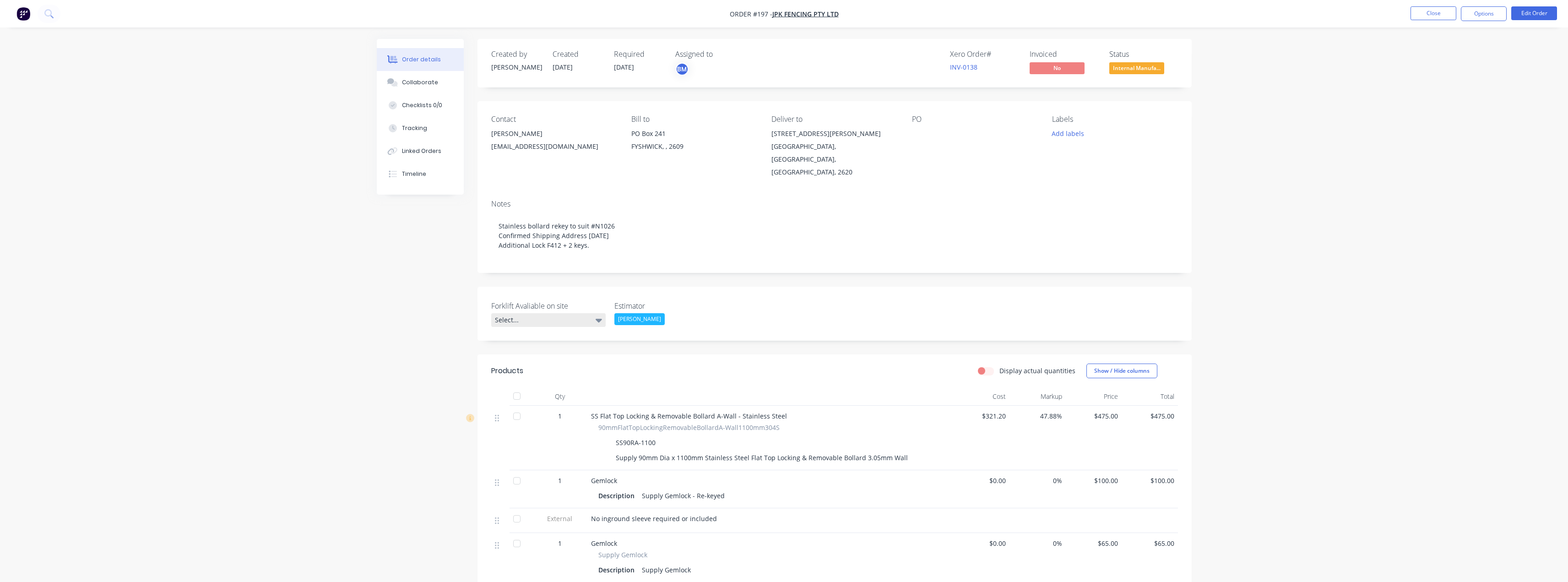
click at [537, 313] on div "Select..." at bounding box center [548, 320] width 114 height 13
click at [507, 362] on div "No" at bounding box center [506, 363] width 15 height 12
click at [1536, 12] on button "Edit Order" at bounding box center [1534, 13] width 46 height 13
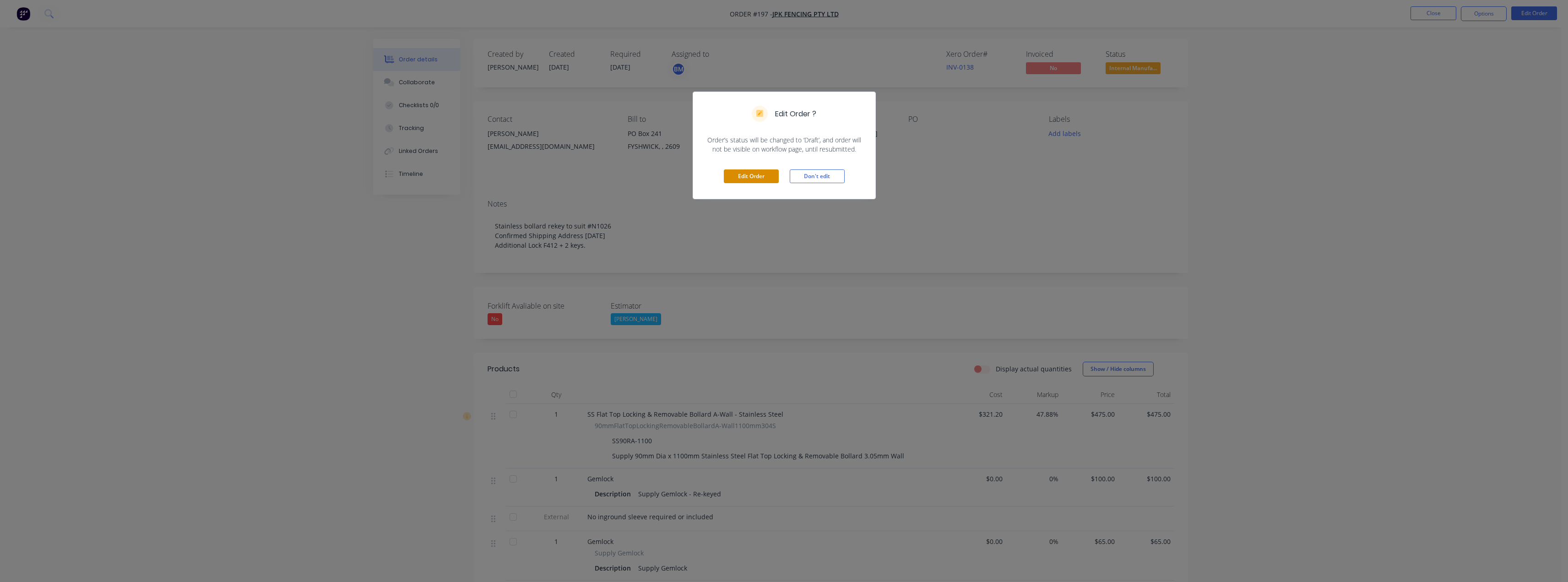
click at [765, 172] on button "Edit Order" at bounding box center [751, 176] width 55 height 13
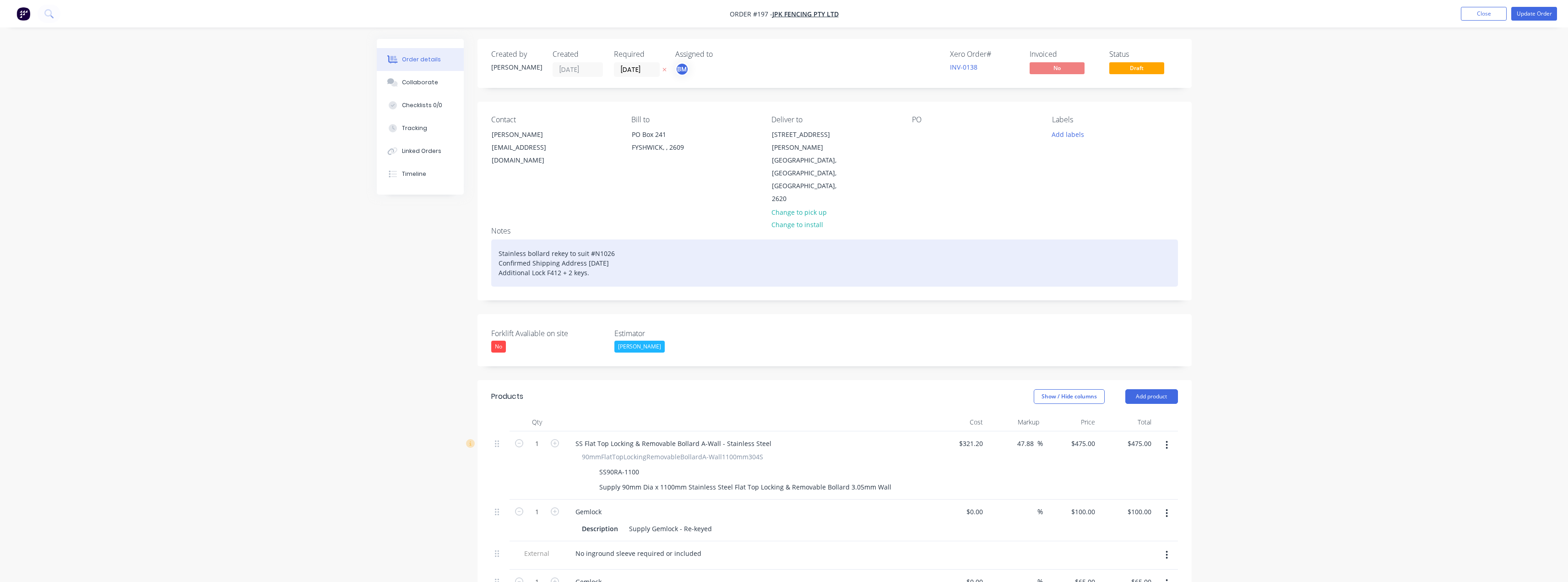
click at [531, 248] on div "Stainless bollard rekey to suit #N1026 Confirmed Shipping Address 14/08/25 Addi…" at bounding box center [834, 263] width 686 height 47
click at [559, 249] on div "Stainless bollard rekey to suit #N1026 Confirmed Shipping Address 14/08/25 Addi…" at bounding box center [834, 263] width 686 height 47
click at [619, 245] on div "Stainless bollard rekey to suit #N1026 Confirmed Shipping Address 14/08/25 Addi…" at bounding box center [834, 263] width 686 height 47
click at [592, 249] on div "Stainless bollard rekey to suit #N1026 Confirmed Shipping Address 14/08/25 Addi…" at bounding box center [834, 263] width 686 height 47
click at [683, 252] on div "Stainless bollard rekey to suit #N1026 Confirmed Shipping Address 14/08/25 Addi…" at bounding box center [834, 263] width 686 height 47
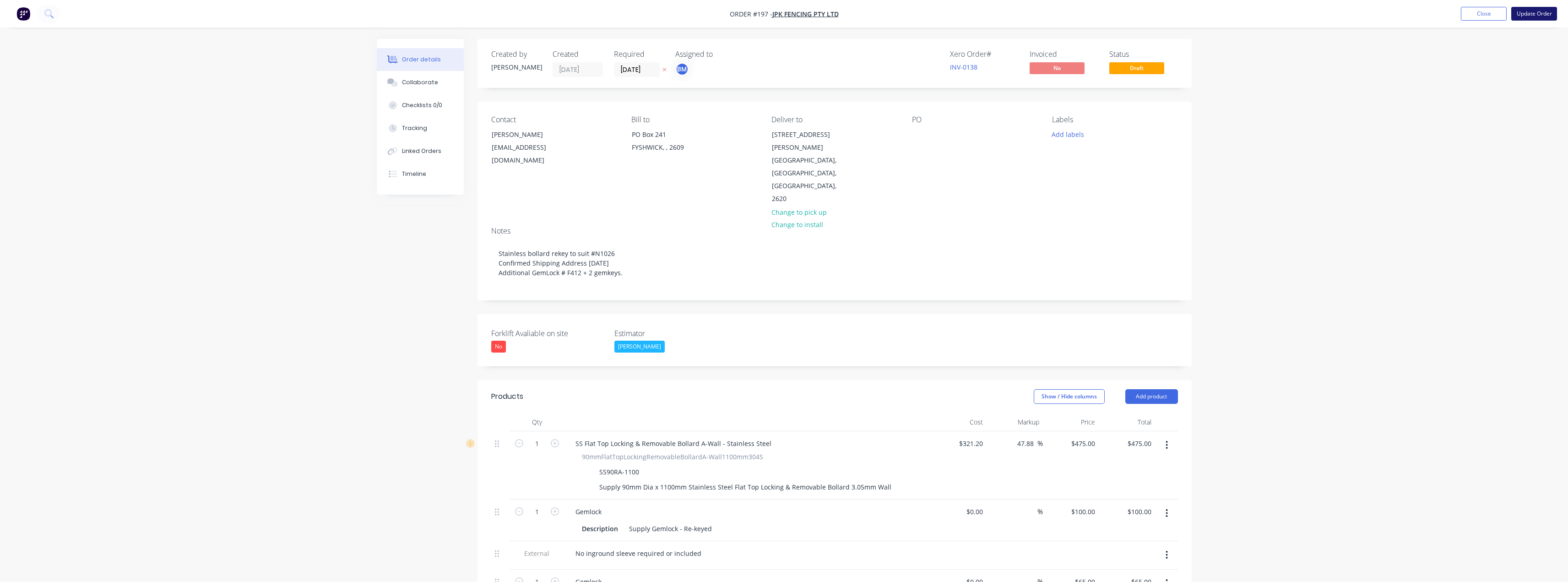
click at [1533, 12] on button "Update Order" at bounding box center [1534, 13] width 46 height 13
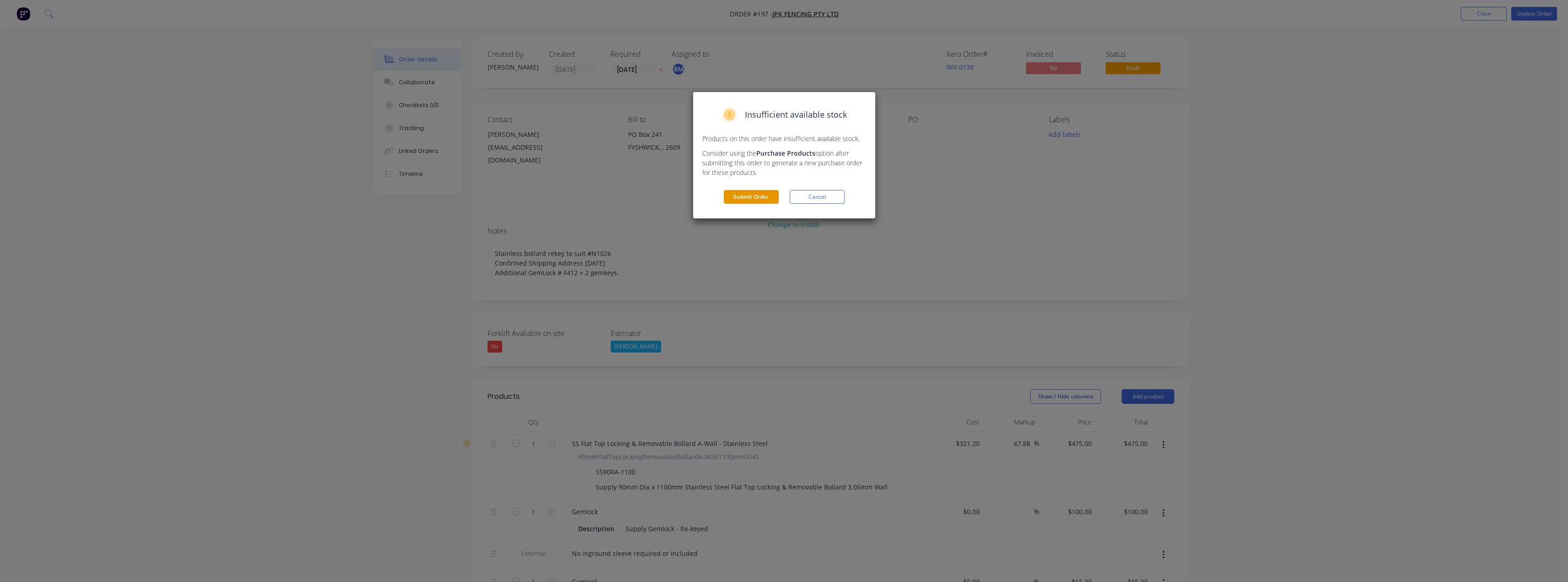
click at [743, 196] on button "Submit Order" at bounding box center [751, 197] width 55 height 13
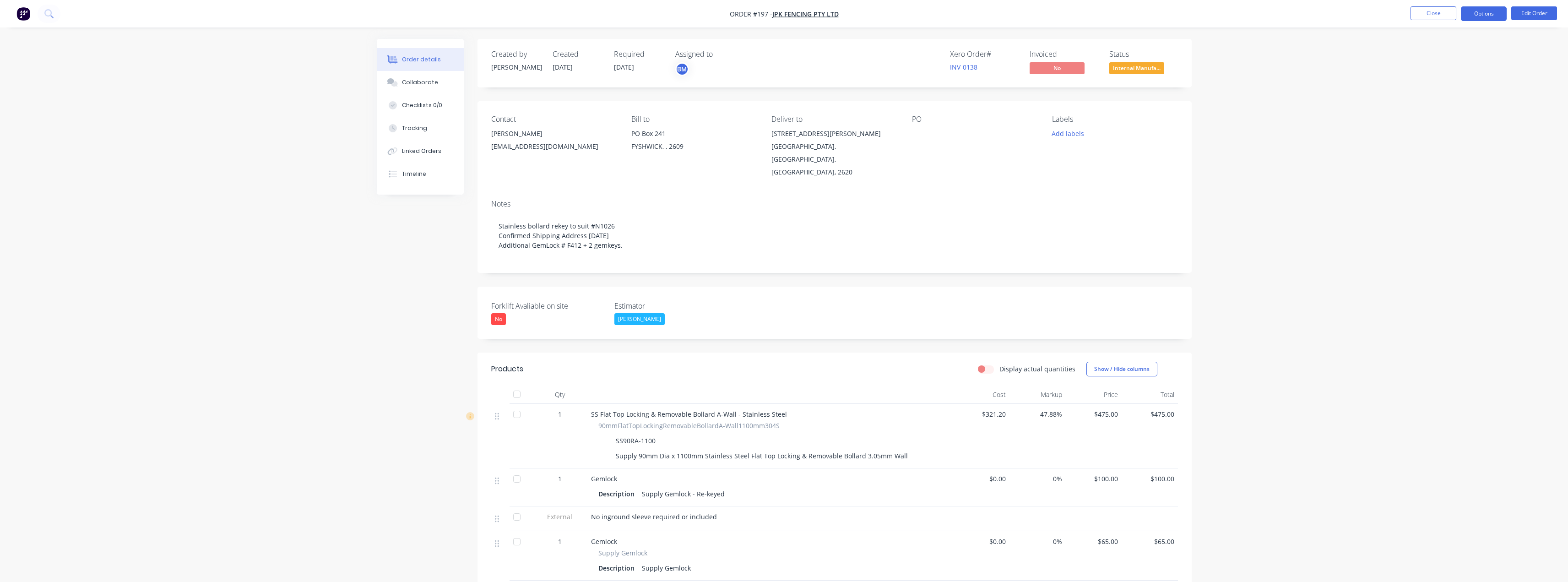
click at [1489, 15] on button "Options" at bounding box center [1484, 13] width 46 height 15
click at [1419, 53] on div "Invoice" at bounding box center [1456, 56] width 84 height 13
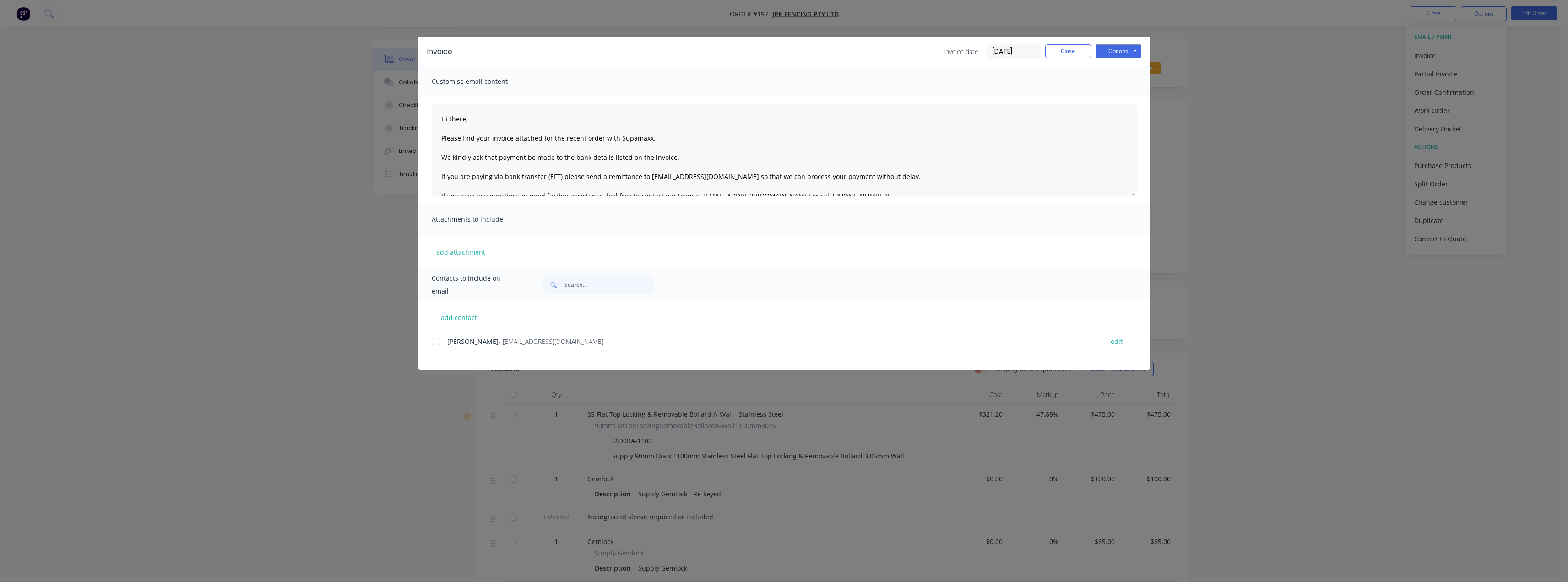
click at [438, 341] on div at bounding box center [435, 342] width 18 height 18
click at [1122, 48] on button "Options" at bounding box center [1118, 51] width 46 height 13
click at [1121, 65] on button "Preview" at bounding box center [1125, 67] width 59 height 15
click at [585, 285] on input "text" at bounding box center [609, 285] width 90 height 18
click at [461, 315] on button "add contact" at bounding box center [459, 317] width 55 height 13
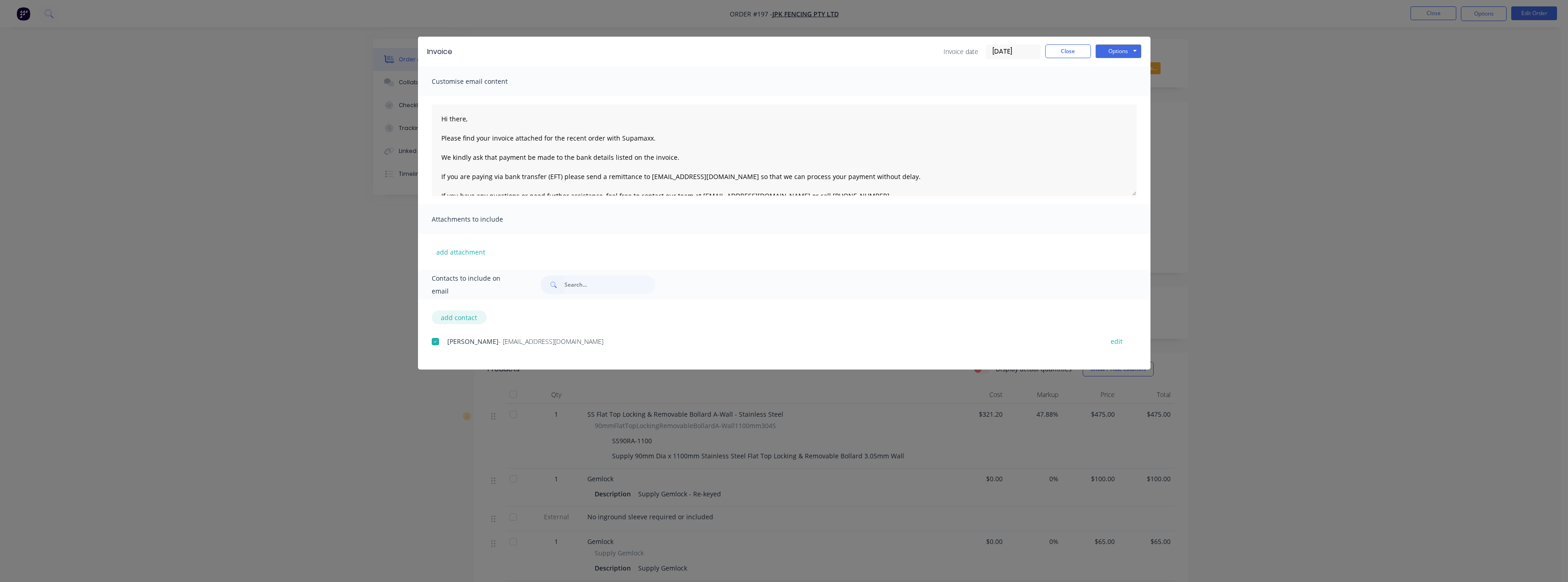
select select "AU"
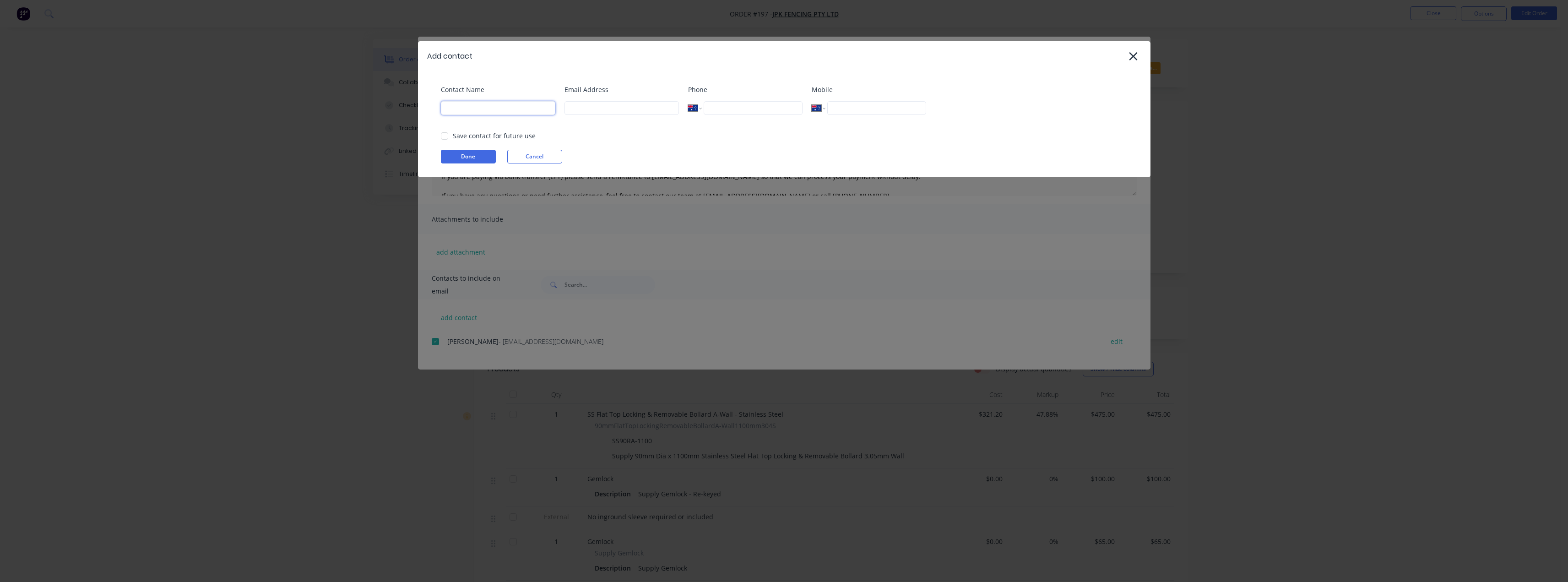
drag, startPoint x: 528, startPoint y: 108, endPoint x: 520, endPoint y: 112, distance: 8.9
click at [528, 108] on input at bounding box center [498, 108] width 114 height 13
type input "Tess"
click at [581, 105] on input at bounding box center [621, 108] width 114 height 13
type input "tess@supamaxx.com.au"
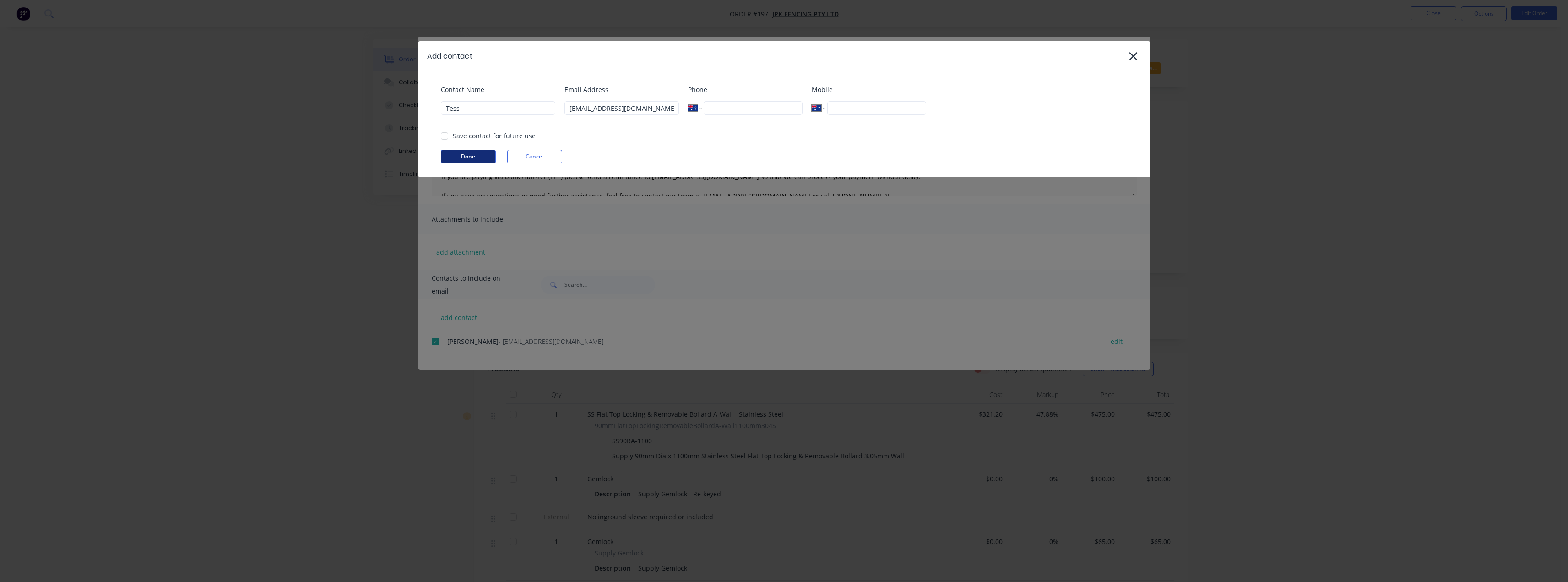
click at [468, 154] on button "Done" at bounding box center [468, 157] width 55 height 13
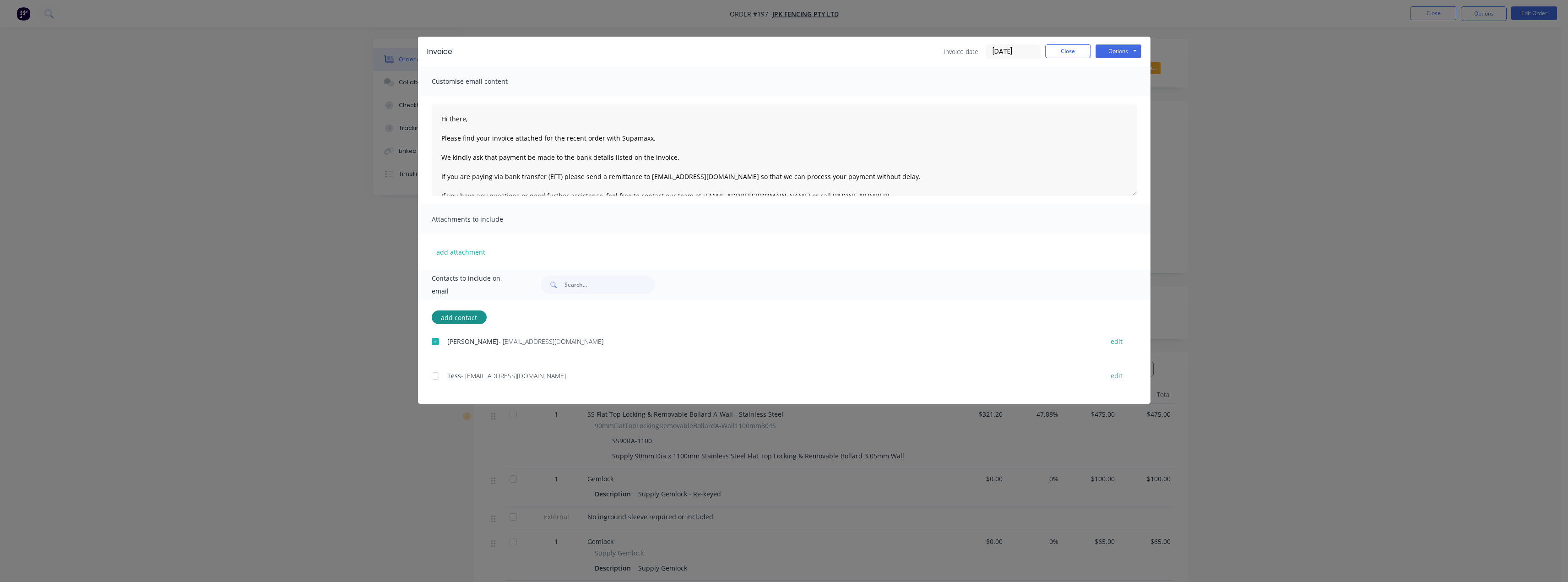
click at [434, 375] on div at bounding box center [435, 376] width 18 height 18
click at [472, 111] on textarea "Hi there, Please find your invoice attached for the recent order with Supamaxx.…" at bounding box center [784, 150] width 705 height 92
click at [652, 138] on textarea "Hi John, Please find your invoice attached for the recent order with Supamaxx. …" at bounding box center [784, 150] width 705 height 92
click at [677, 157] on textarea "Hi John, Please find your invoice attached for the recent order with Supamaxx (…" at bounding box center [784, 150] width 705 height 92
click at [810, 140] on textarea "Hi John, Please find your invoice attached for the recent order with Supamaxx (…" at bounding box center [784, 150] width 705 height 92
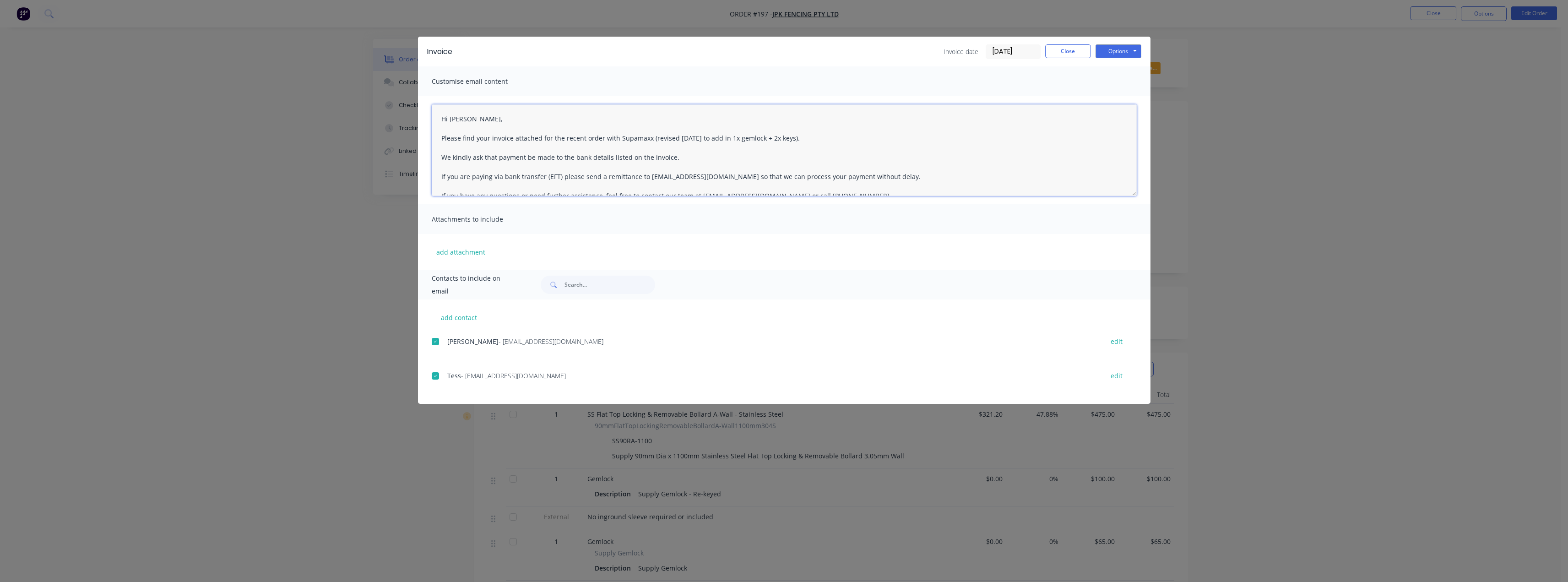
click at [686, 157] on textarea "Hi John, Please find your invoice attached for the recent order with Supamaxx (…" at bounding box center [784, 150] width 705 height 92
click at [671, 159] on textarea "Hi John, Please find your invoice attached for the recent order with Supamaxx (…" at bounding box center [784, 150] width 705 height 92
type textarea "Hi John, Please find your invoice attached for the recent order with Supamaxx (…"
click at [1128, 53] on button "Options" at bounding box center [1118, 51] width 46 height 13
click at [1124, 98] on button "Email" at bounding box center [1125, 98] width 59 height 15
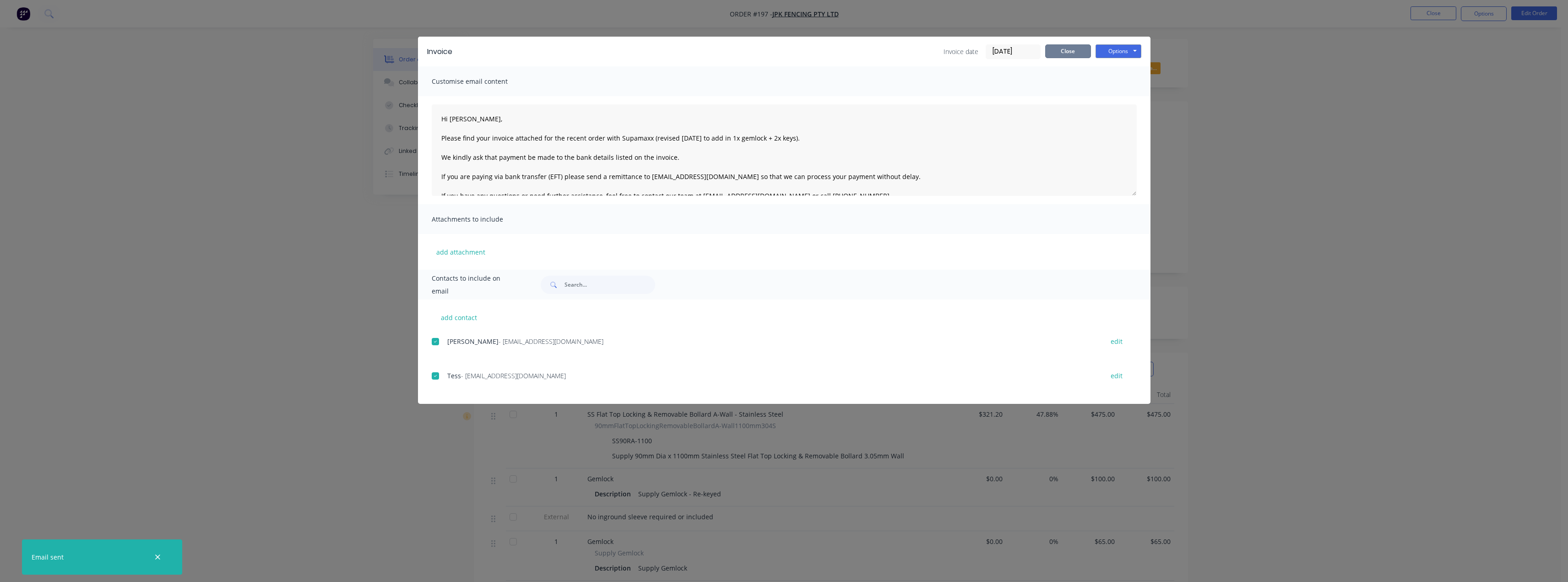
click at [1059, 52] on button "Close" at bounding box center [1068, 51] width 46 height 13
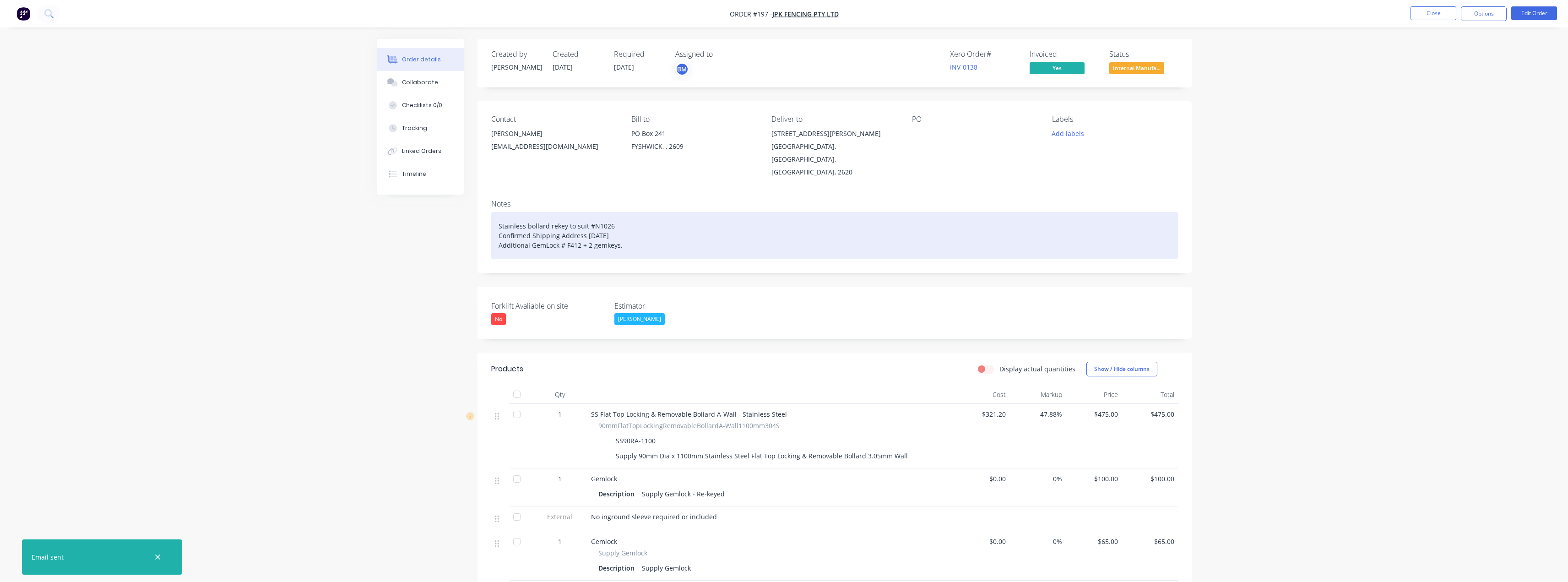
click at [622, 230] on div "Stainless bollard rekey to suit #N1026 Confirmed Shipping Address 14/08/25 Addi…" at bounding box center [834, 235] width 686 height 47
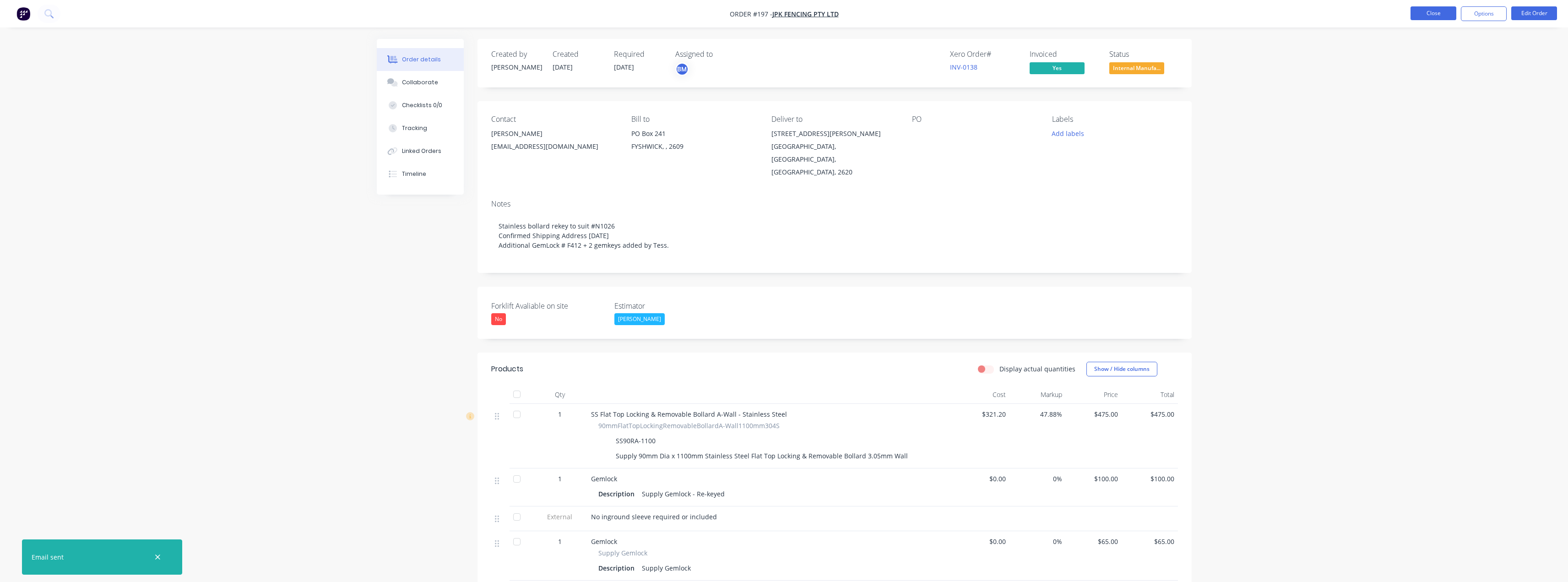
click at [1434, 12] on button "Close" at bounding box center [1433, 13] width 46 height 13
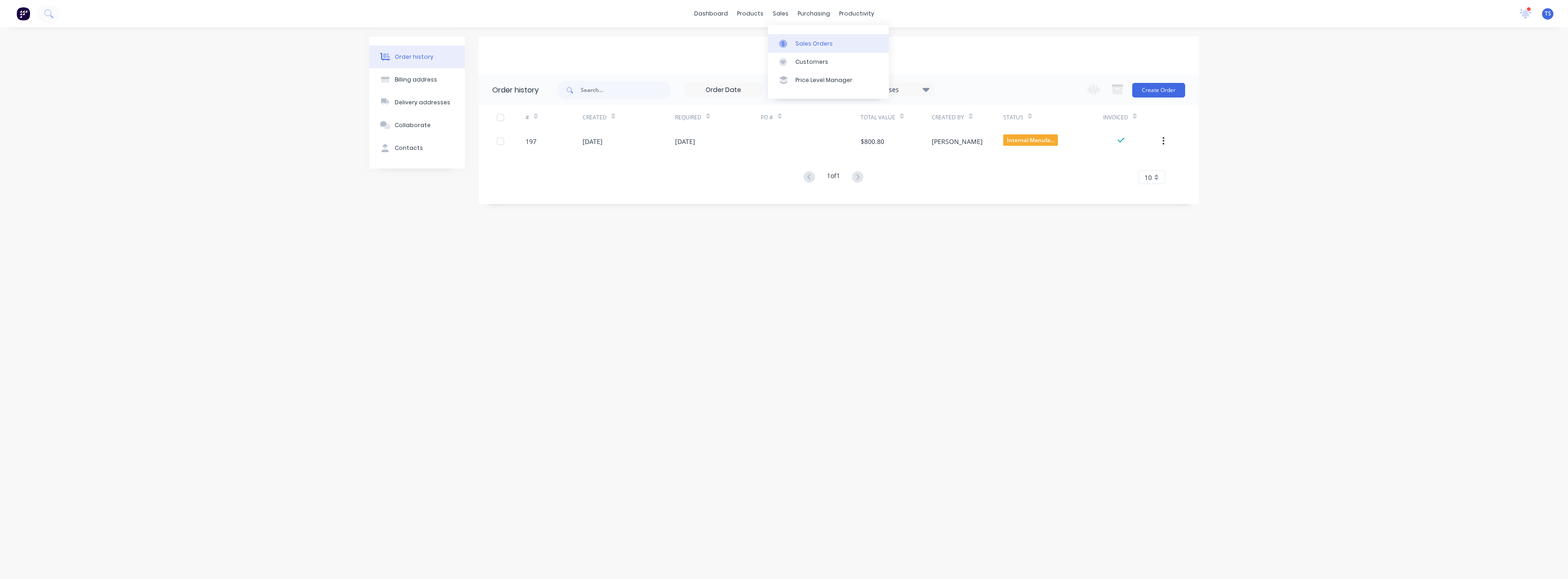
click at [804, 41] on div "Sales Orders" at bounding box center [814, 43] width 37 height 8
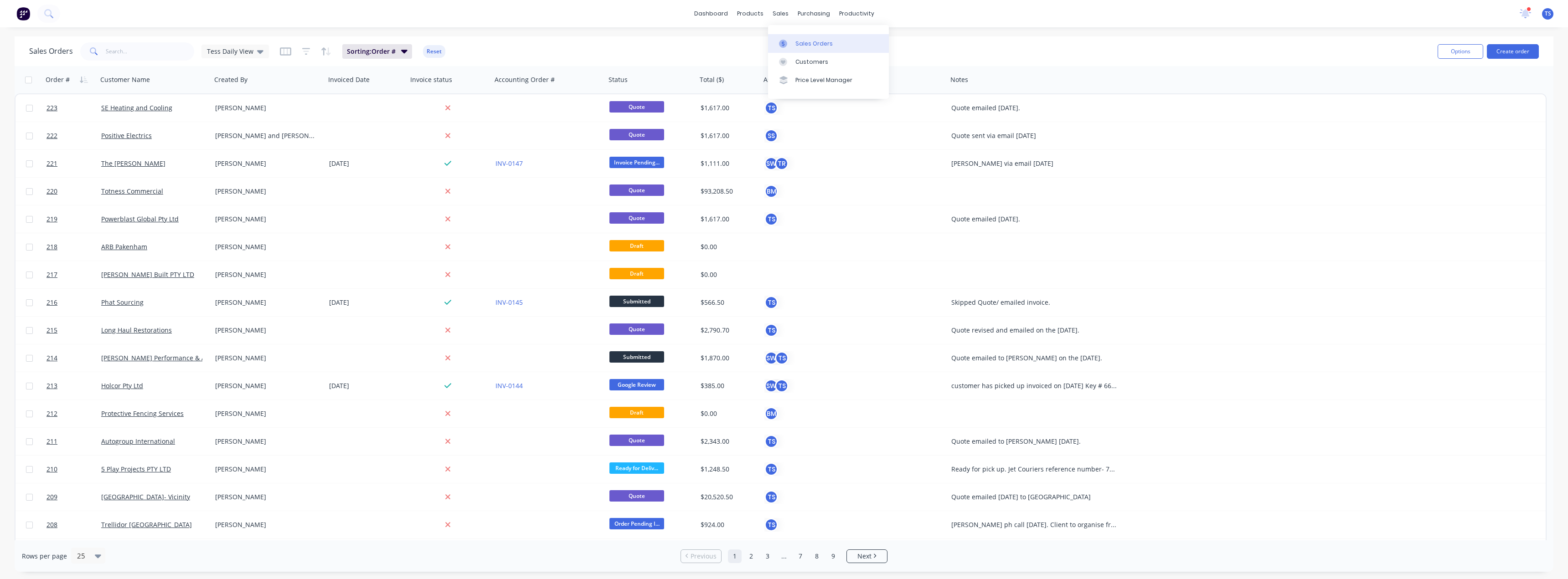
click at [801, 42] on div "Sales Orders" at bounding box center [814, 43] width 37 height 8
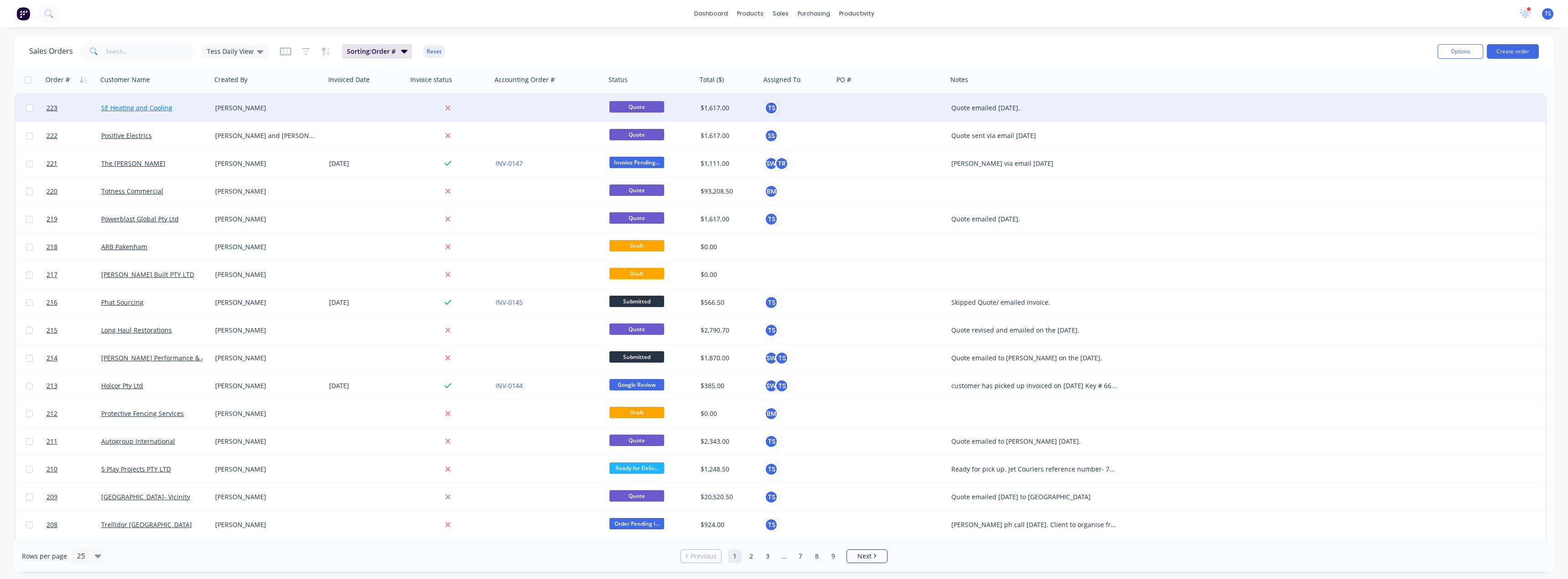
click at [148, 106] on link "SE Heating and Cooling" at bounding box center [136, 108] width 71 height 9
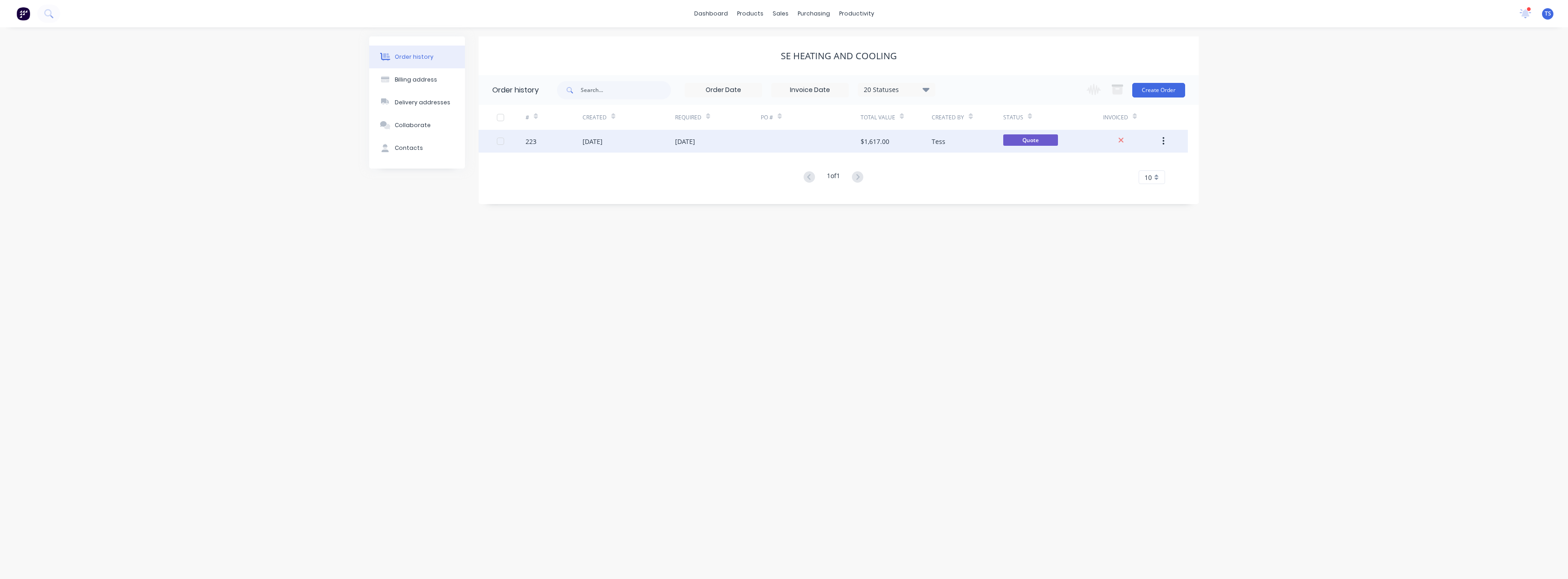
click at [603, 142] on div "[DATE]" at bounding box center [592, 142] width 20 height 10
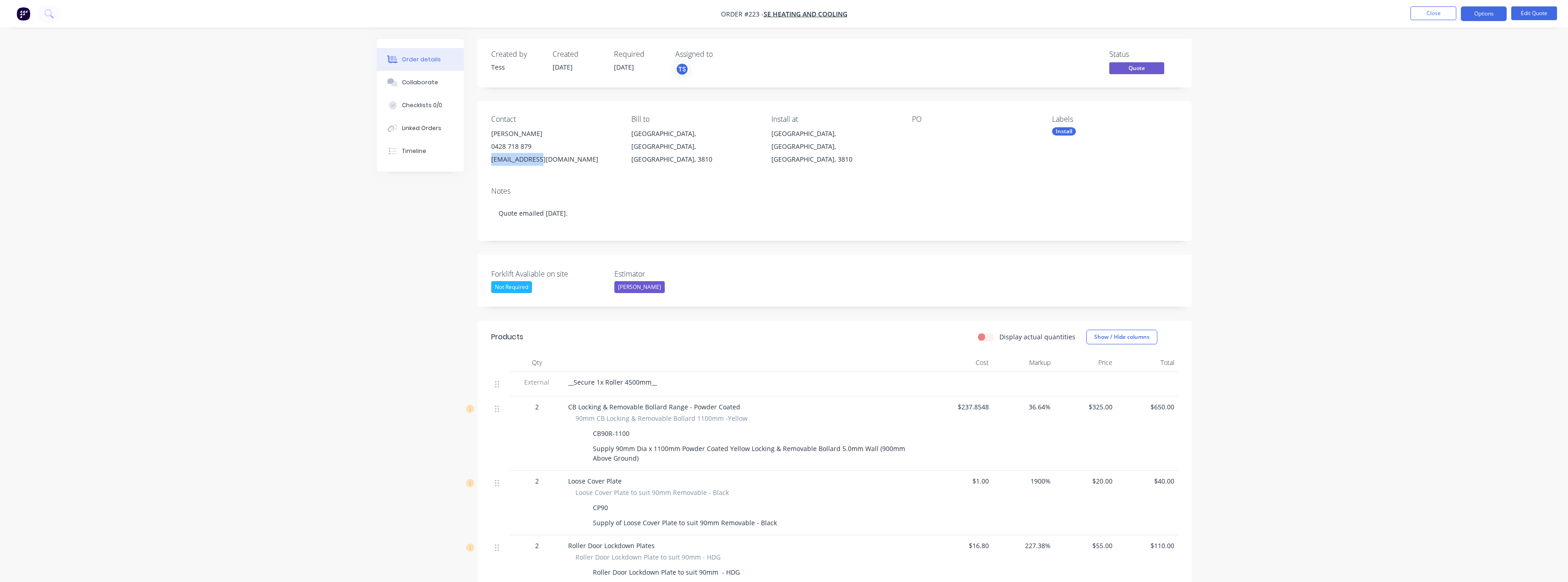
drag, startPoint x: 537, startPoint y: 159, endPoint x: 492, endPoint y: 159, distance: 45.0
click at [492, 159] on div "sales@seair.au" at bounding box center [554, 159] width 125 height 13
copy div "sales@seair.au"
click at [410, 85] on div "Collaborate" at bounding box center [419, 82] width 36 height 8
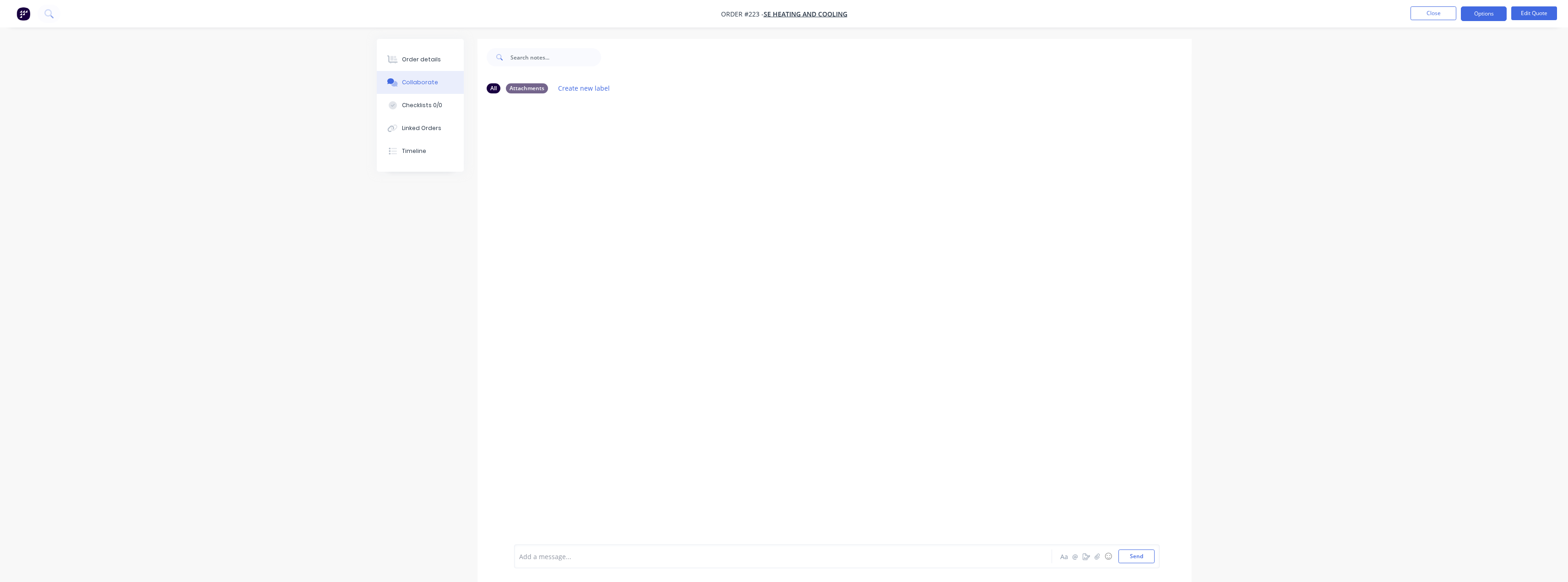
click at [547, 559] on div at bounding box center [757, 556] width 476 height 10
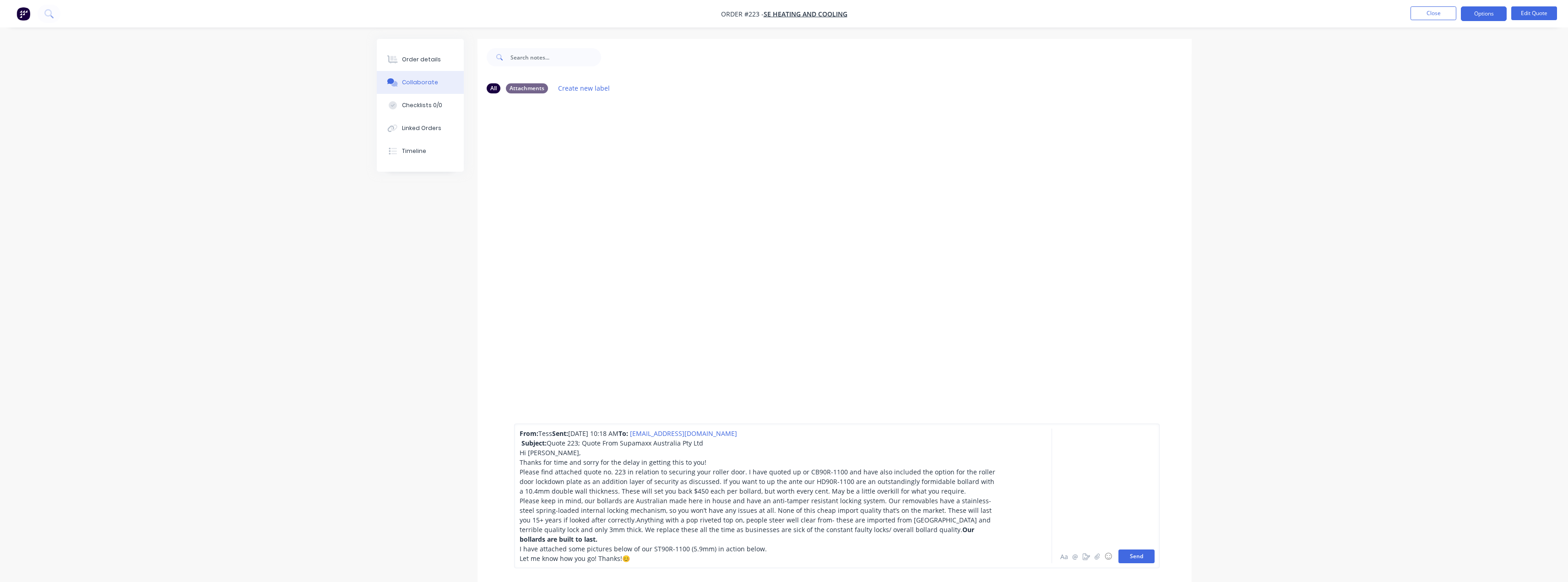
click at [1146, 556] on button "Send" at bounding box center [1136, 556] width 36 height 13
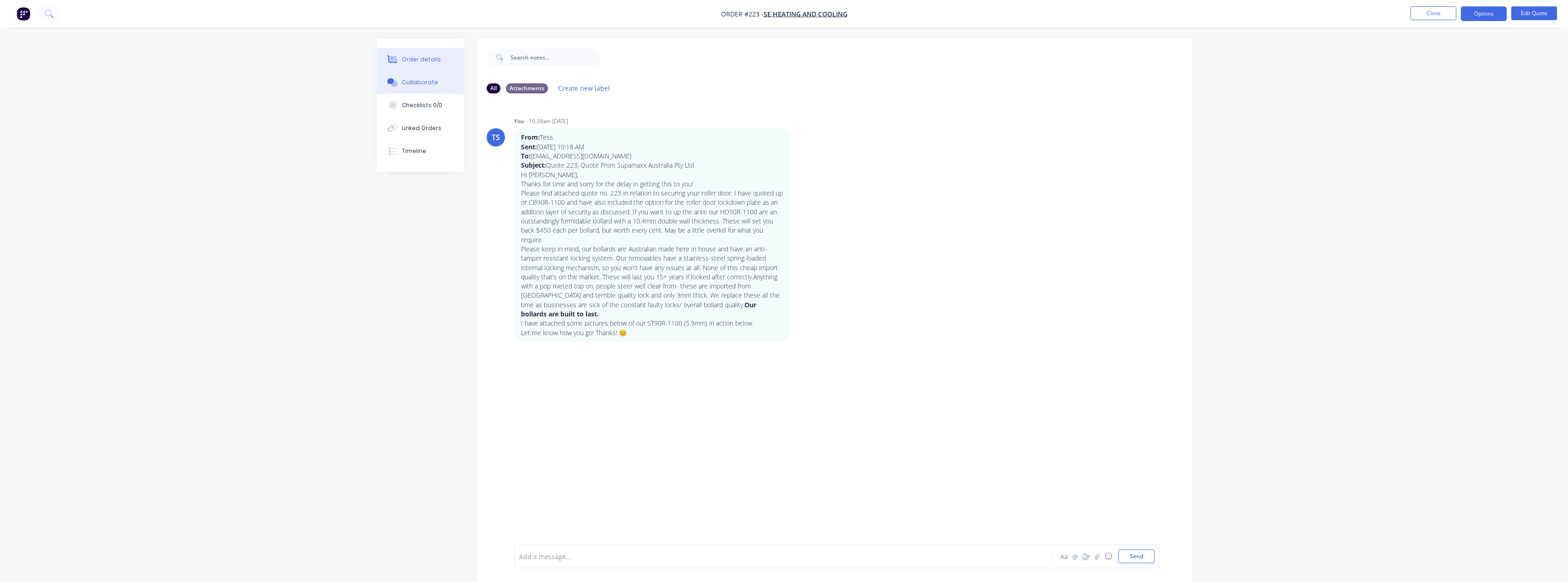
click at [411, 59] on div "Order details" at bounding box center [421, 59] width 39 height 8
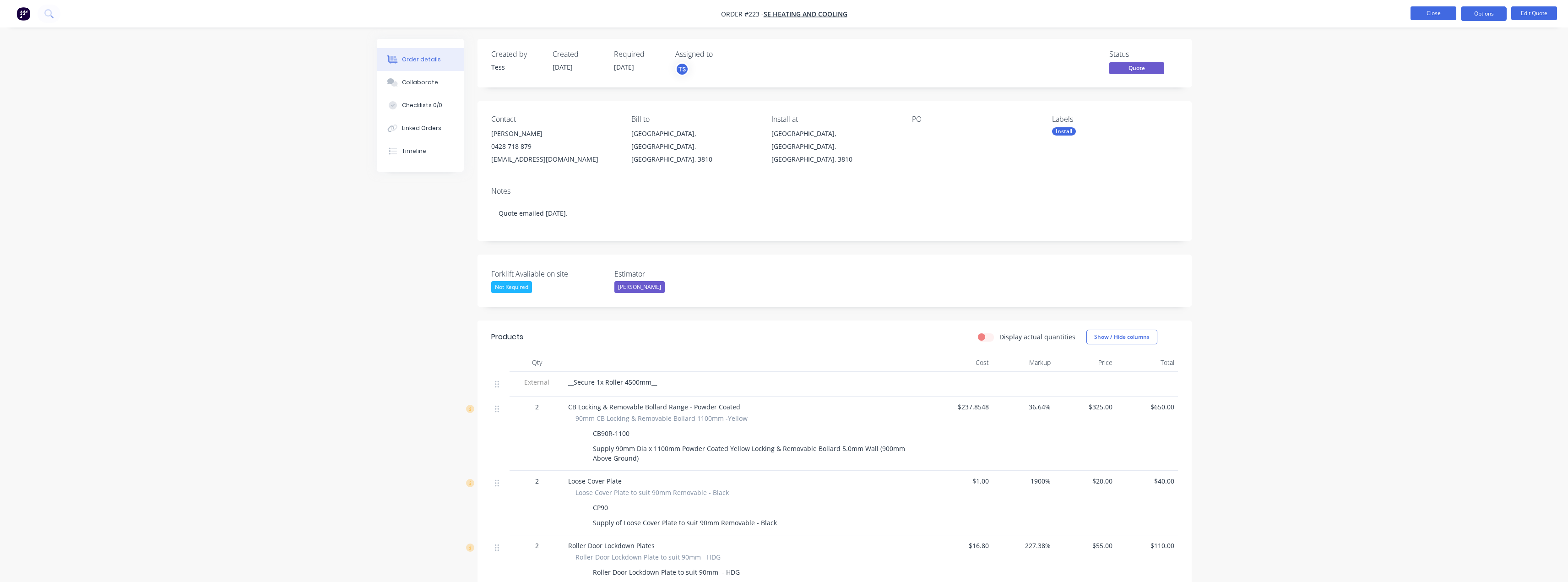
click at [1427, 17] on button "Close" at bounding box center [1433, 13] width 46 height 13
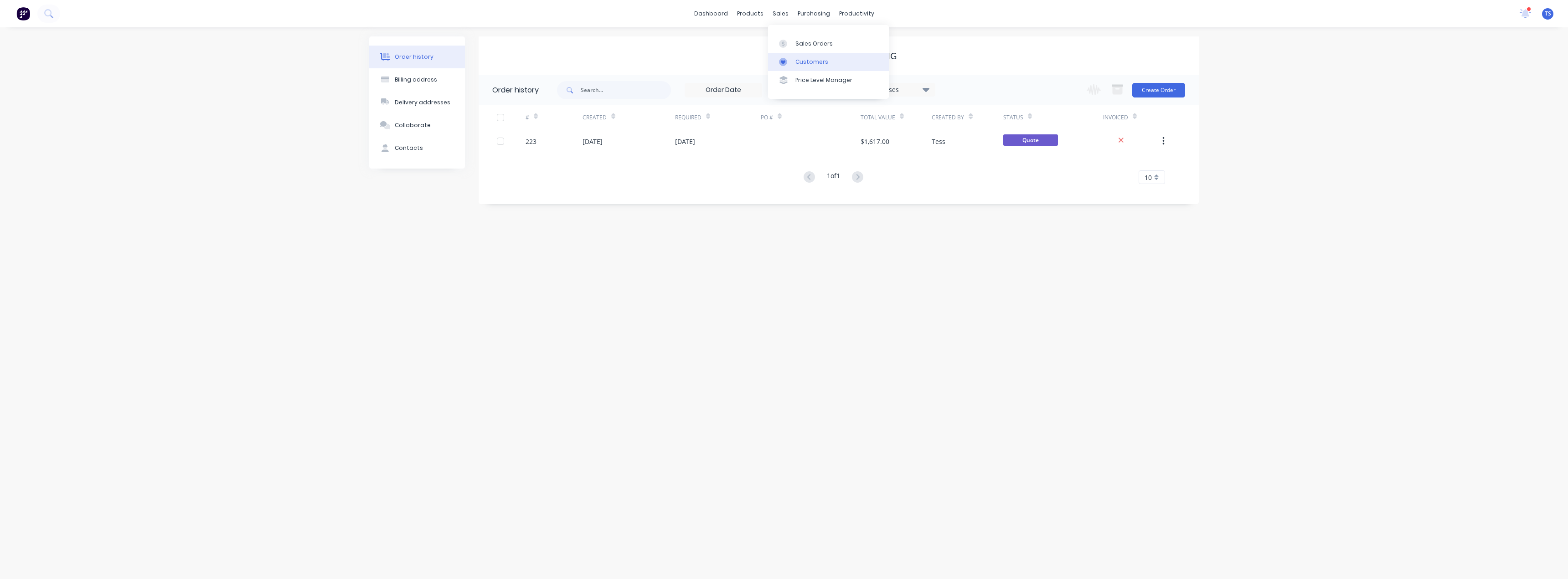
click at [796, 61] on div "Customers" at bounding box center [812, 61] width 33 height 8
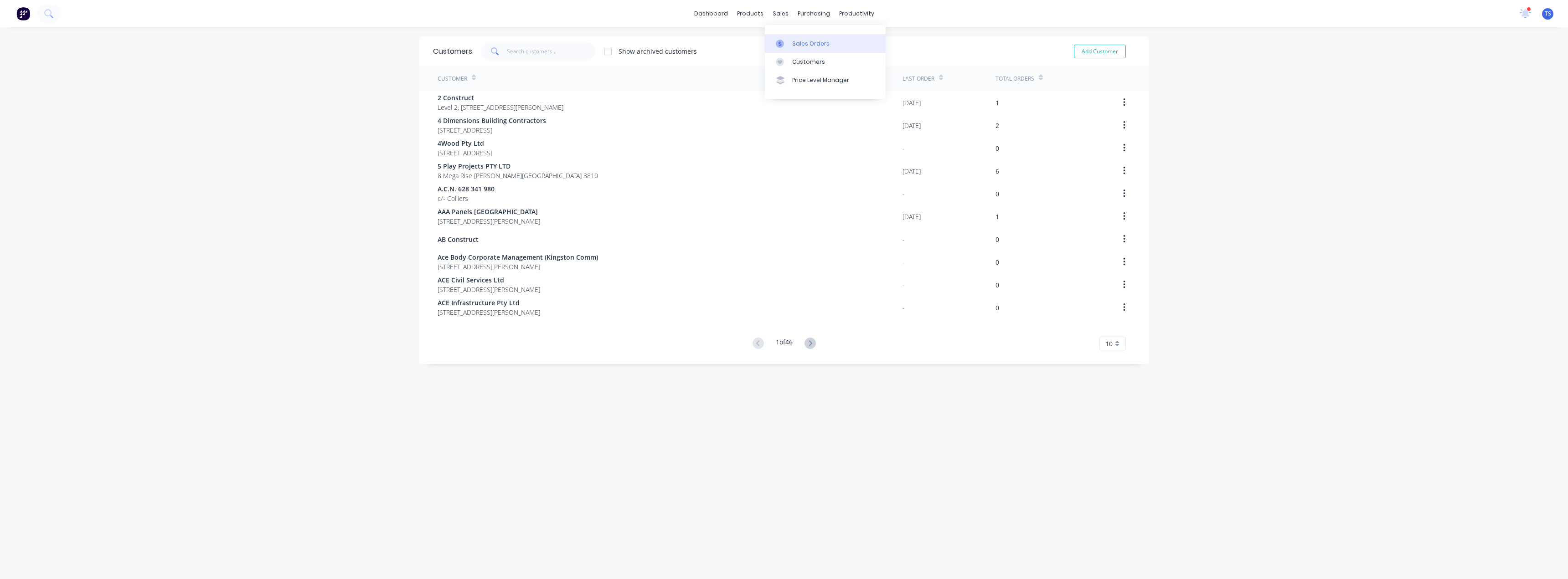
click at [799, 41] on div "Sales Orders" at bounding box center [810, 43] width 37 height 8
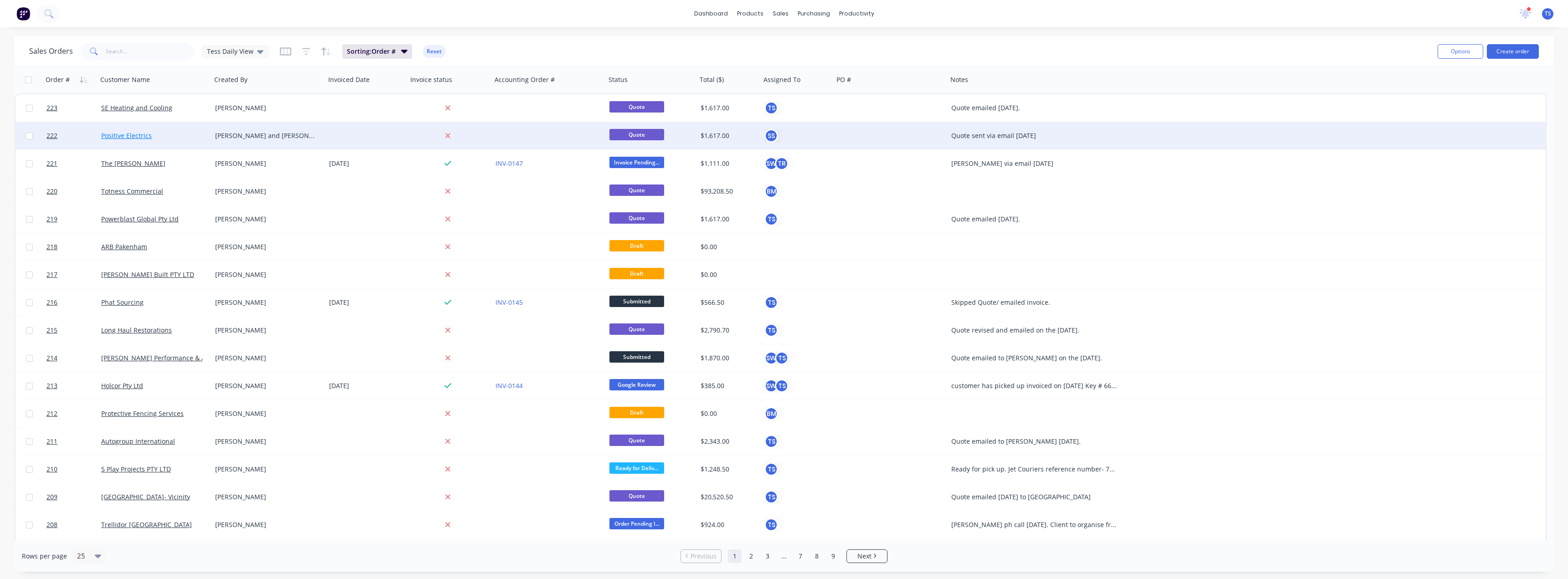
click at [132, 137] on link "Positive Electrics" at bounding box center [126, 136] width 51 height 9
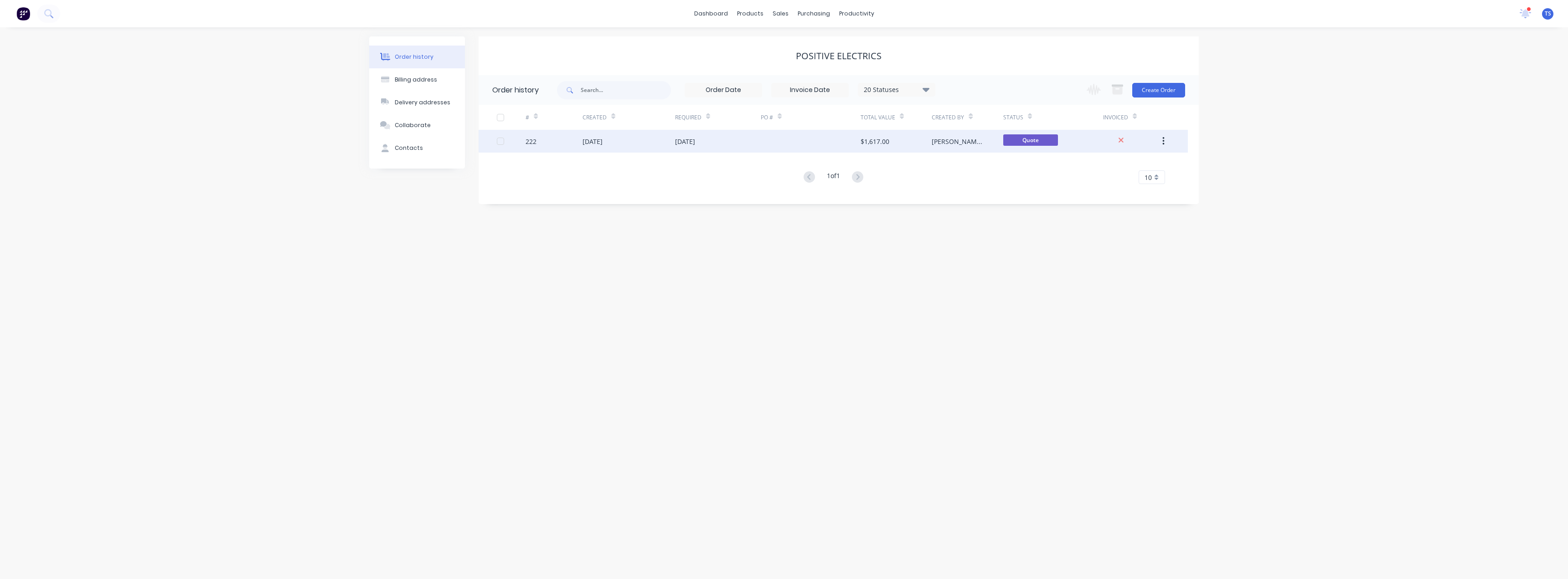
click at [691, 142] on div "[DATE]" at bounding box center [685, 142] width 20 height 10
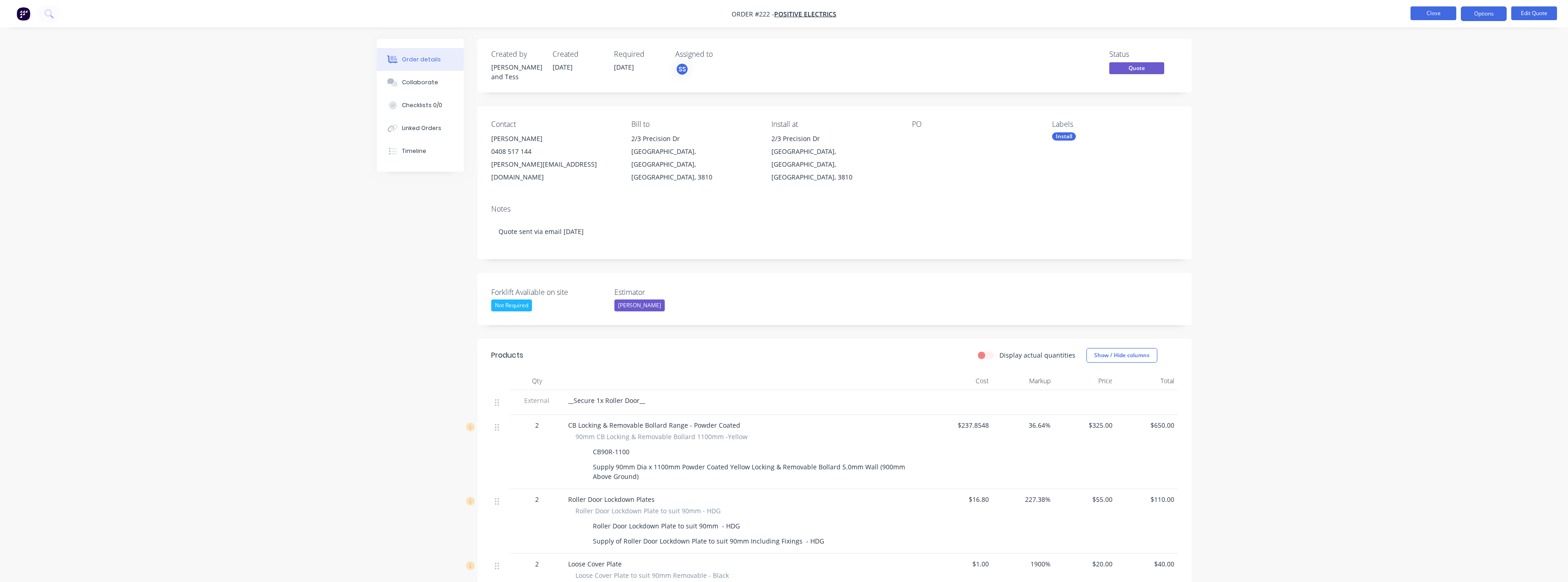
click at [1424, 17] on button "Close" at bounding box center [1433, 13] width 46 height 13
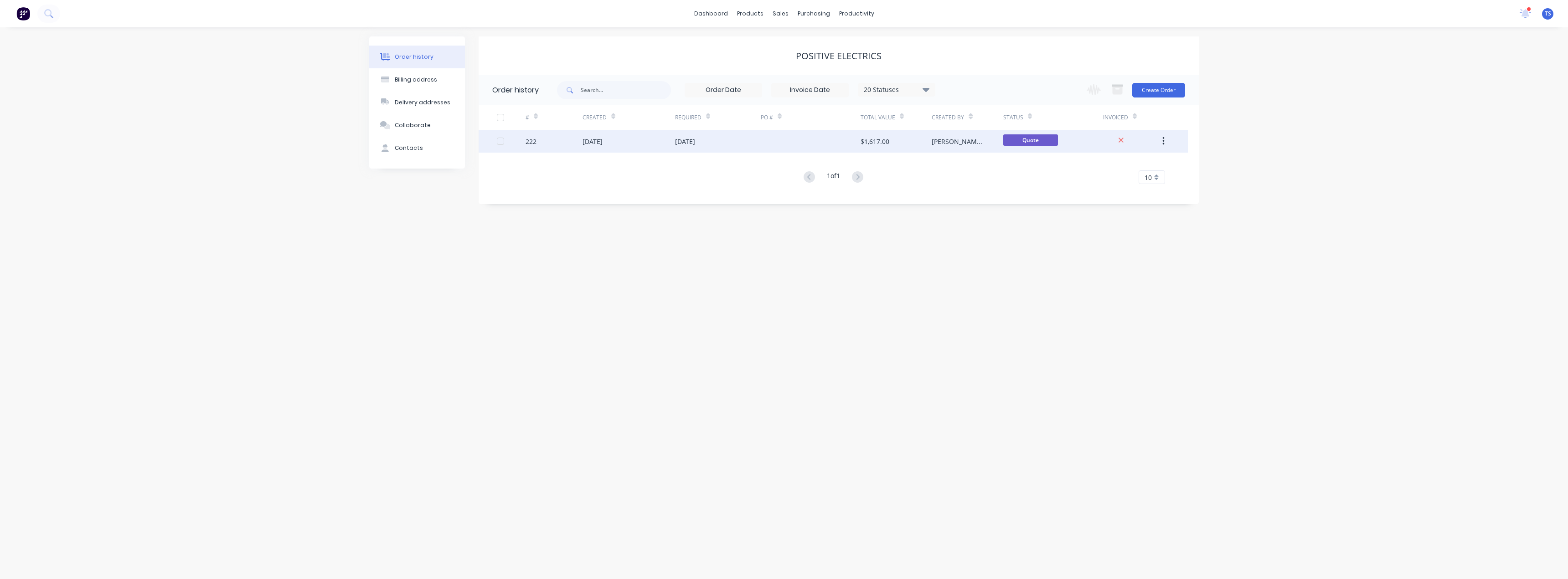
click at [678, 146] on div "[DATE]" at bounding box center [718, 140] width 86 height 23
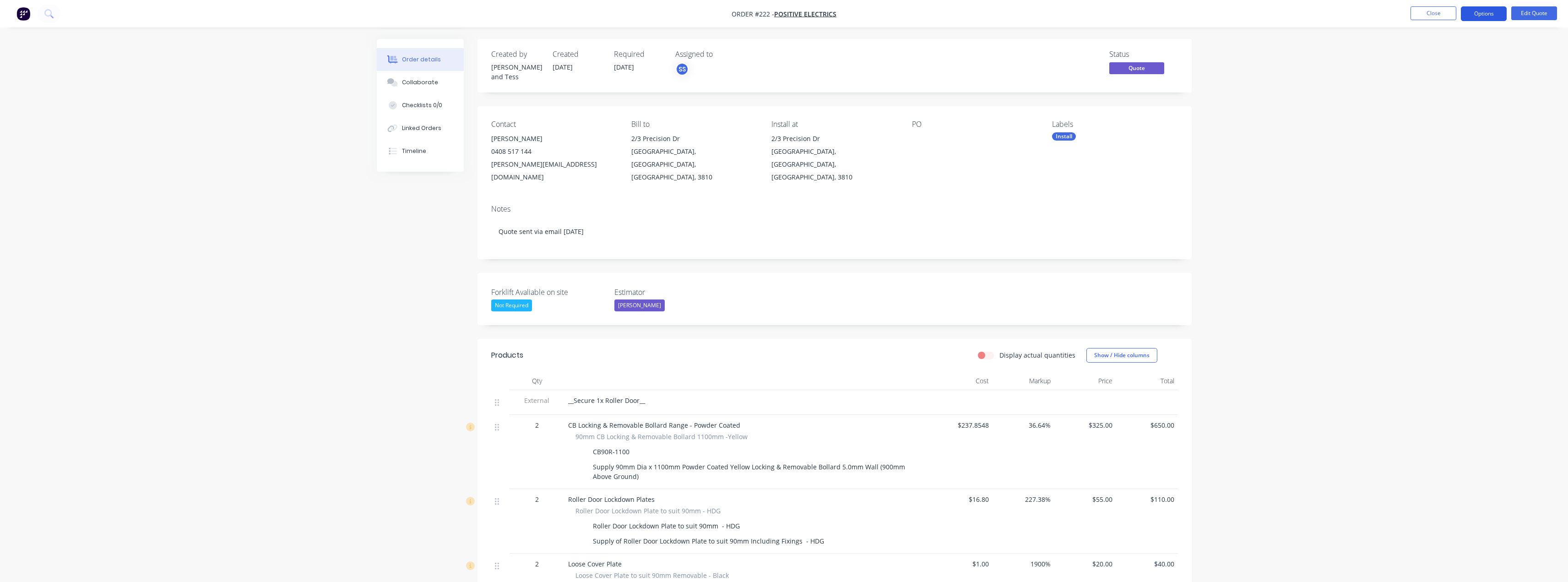
click at [1484, 17] on button "Options" at bounding box center [1484, 13] width 46 height 15
click at [1445, 56] on div "Quote" at bounding box center [1456, 56] width 84 height 13
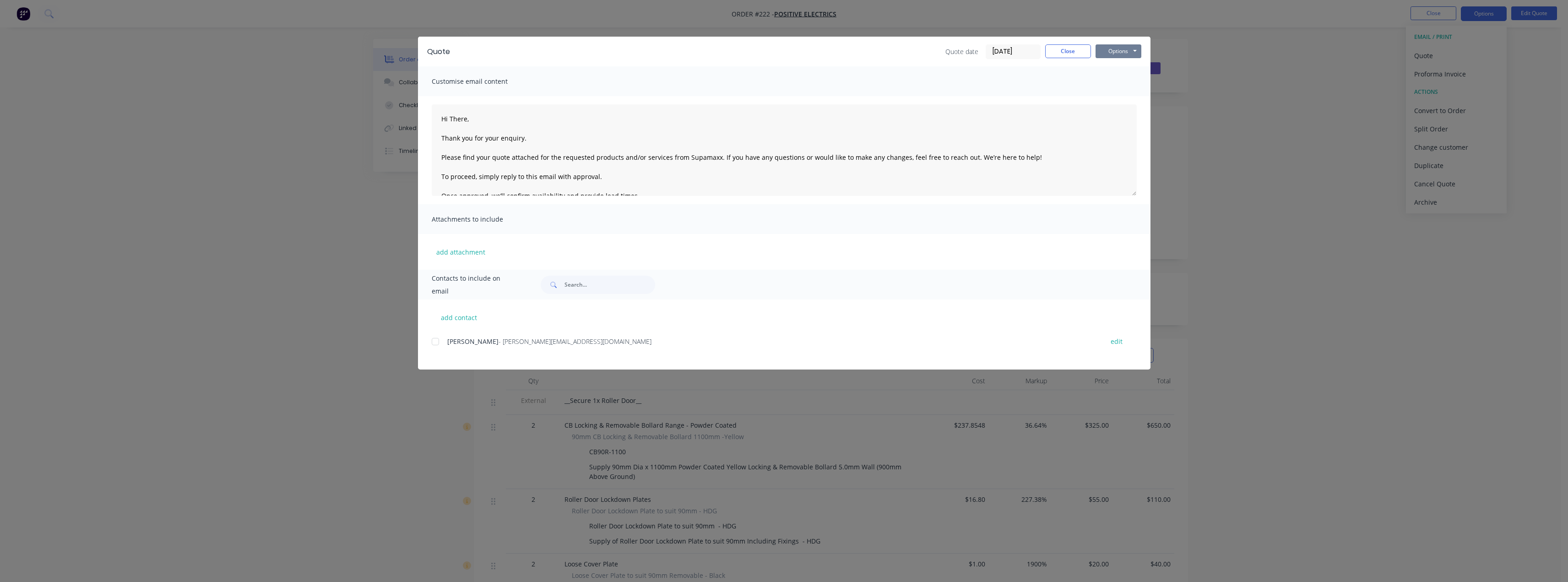
click at [1117, 49] on button "Options" at bounding box center [1118, 51] width 46 height 13
click at [1117, 67] on button "Preview" at bounding box center [1125, 67] width 59 height 15
click at [1073, 49] on button "Close" at bounding box center [1068, 51] width 46 height 13
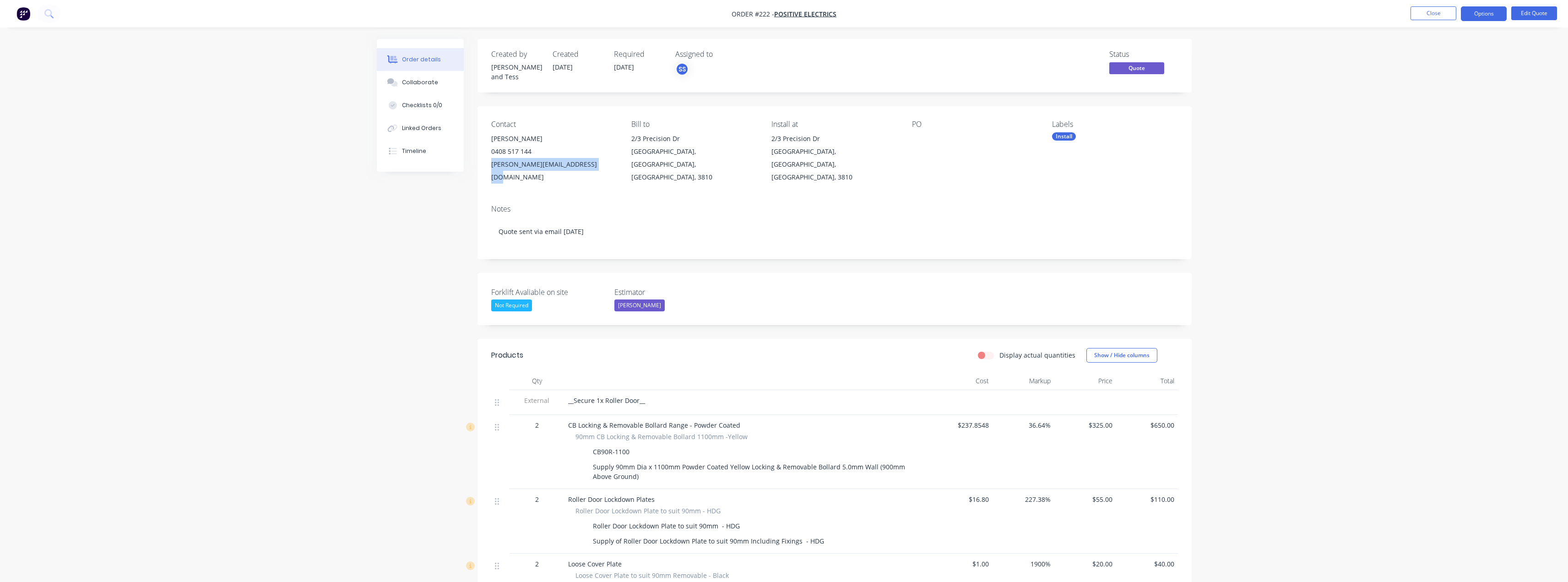
click at [493, 161] on div "andrew@positiveelectrics.com.au" at bounding box center [554, 171] width 125 height 26
drag, startPoint x: 493, startPoint y: 161, endPoint x: 572, endPoint y: 148, distance: 80.1
click at [564, 145] on div "0408 517 144" at bounding box center [554, 151] width 125 height 13
copy div "andrew@positiveelectrics.com.au"
drag, startPoint x: 586, startPoint y: 161, endPoint x: 483, endPoint y: 162, distance: 103.0
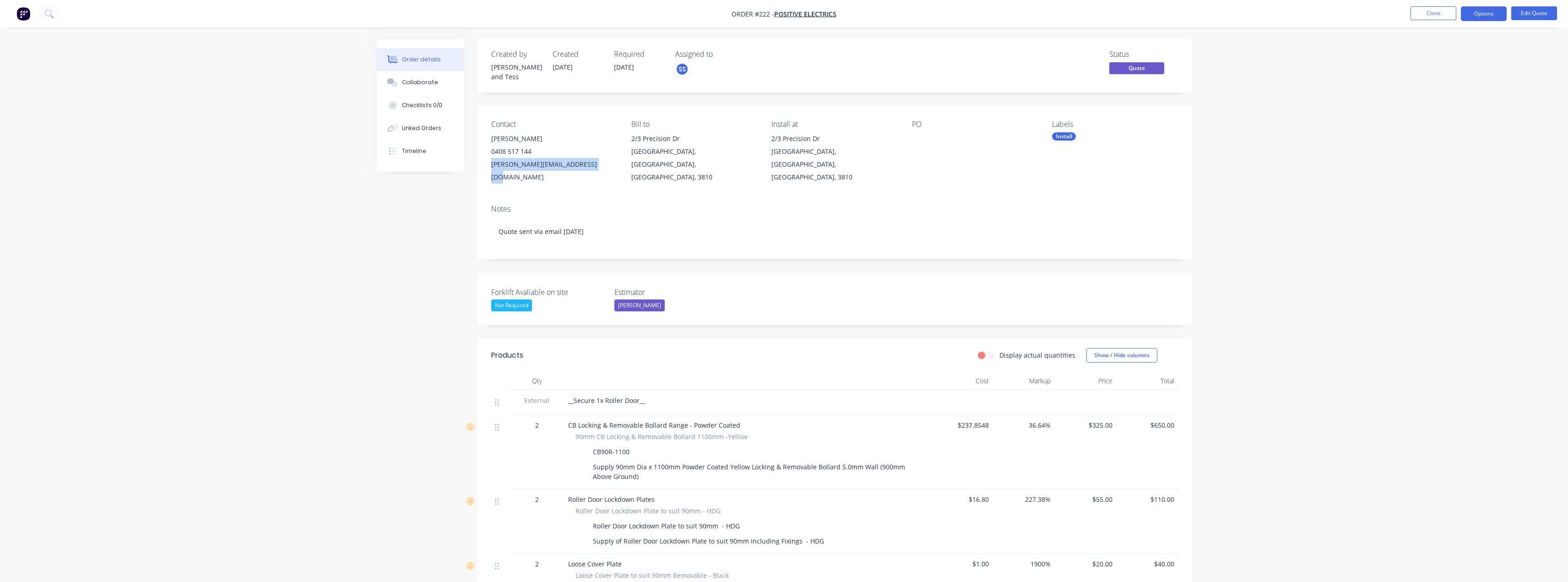
click at [483, 162] on div "Contact Andrew Powell 0408 517 144 andrew@positiveelectrics.com.au Bill to 2/3 …" at bounding box center [834, 152] width 714 height 91
click at [408, 85] on div "Collaborate" at bounding box center [419, 82] width 36 height 8
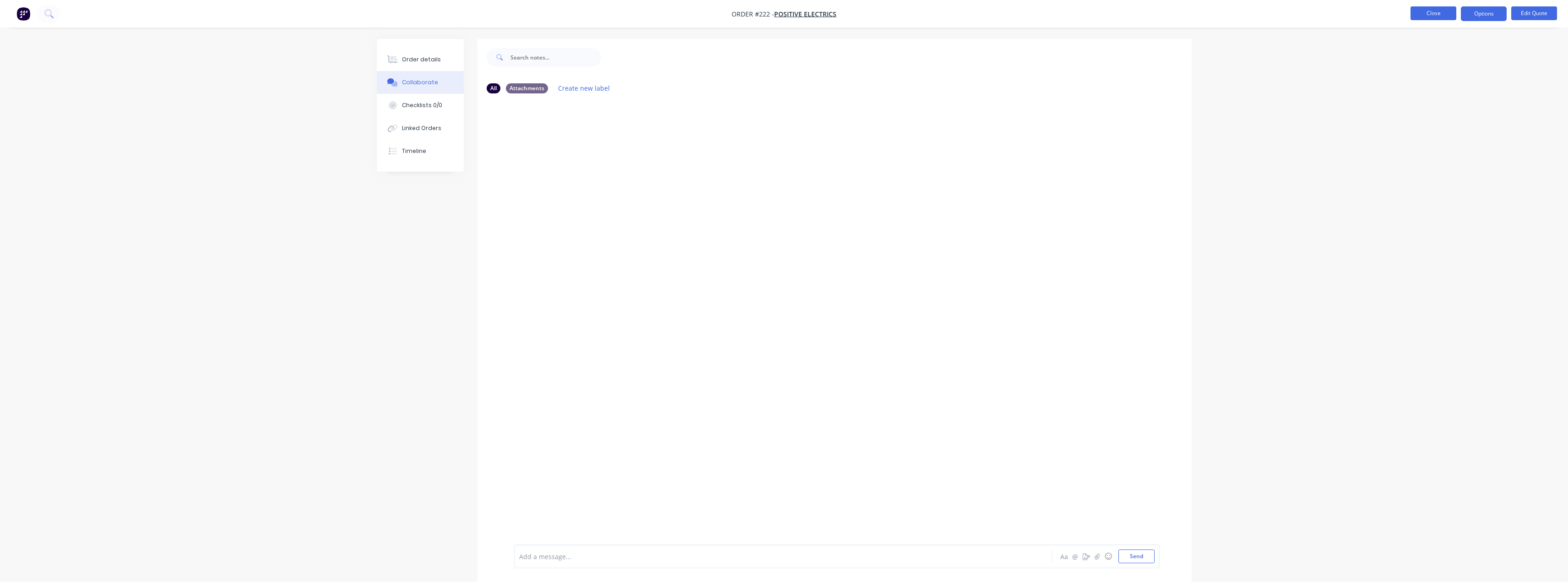
click at [1440, 12] on button "Close" at bounding box center [1433, 13] width 46 height 13
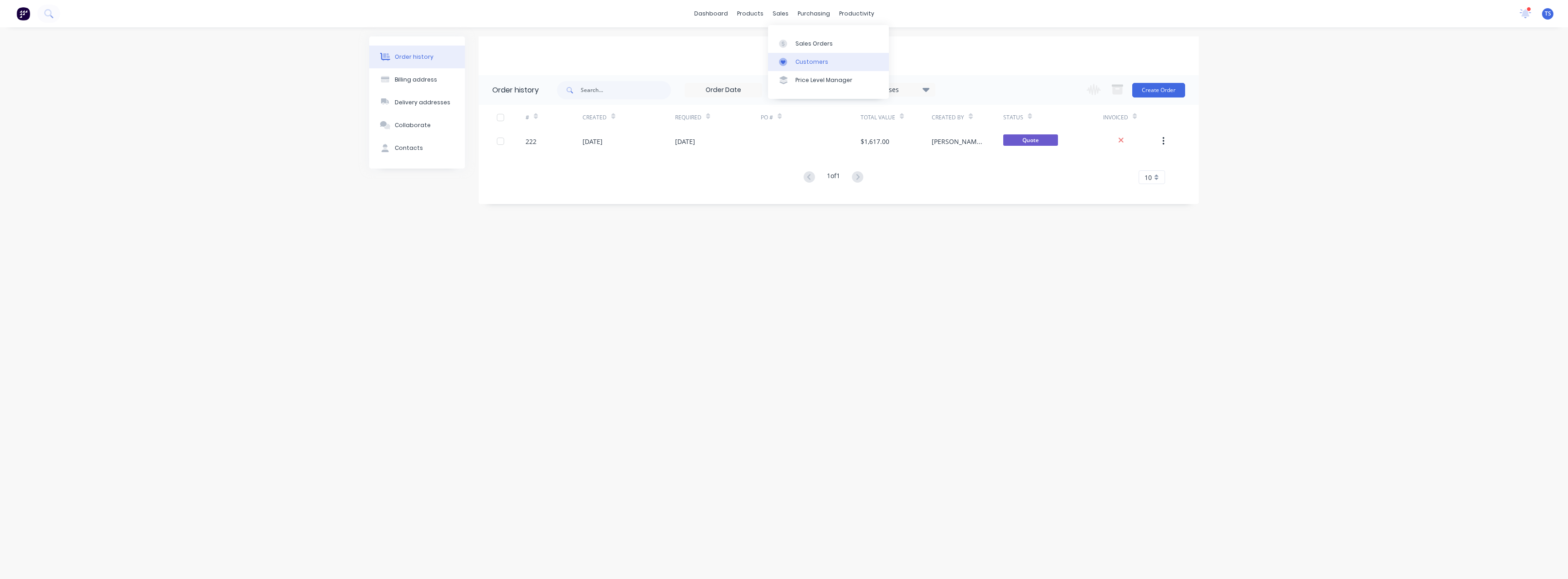
click at [797, 60] on div "Customers" at bounding box center [812, 61] width 33 height 8
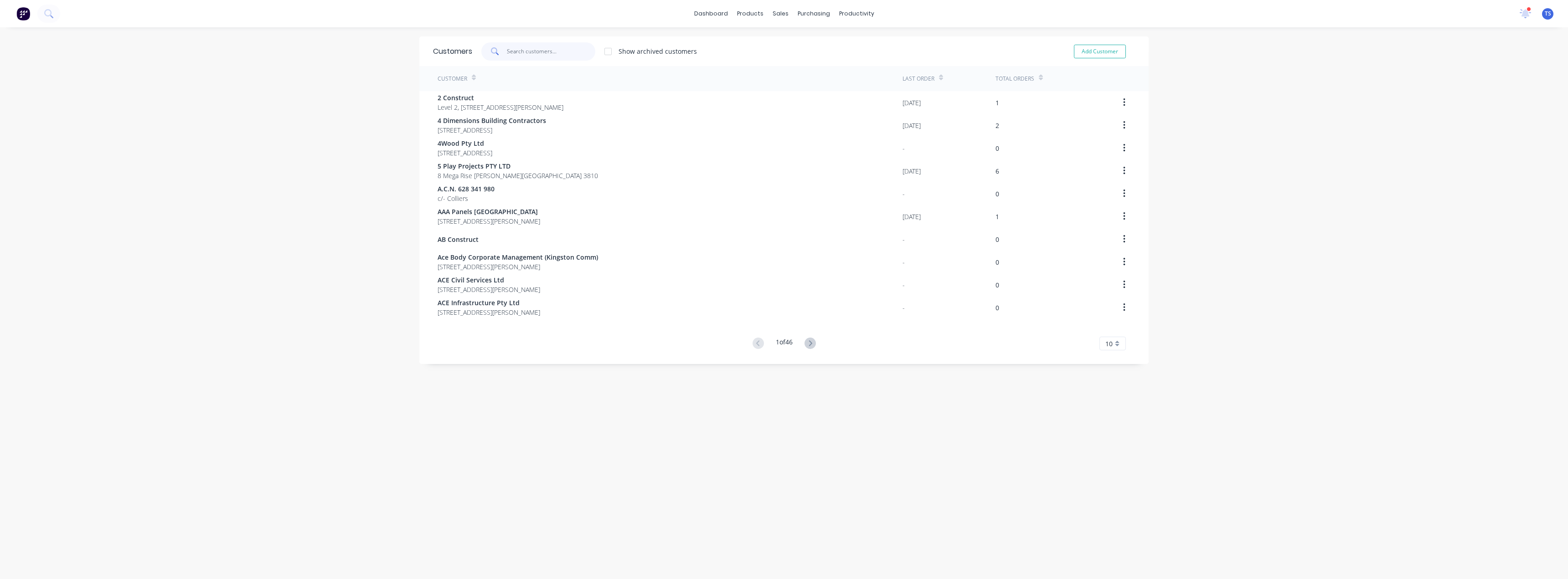
click at [518, 52] on input "text" at bounding box center [551, 52] width 89 height 18
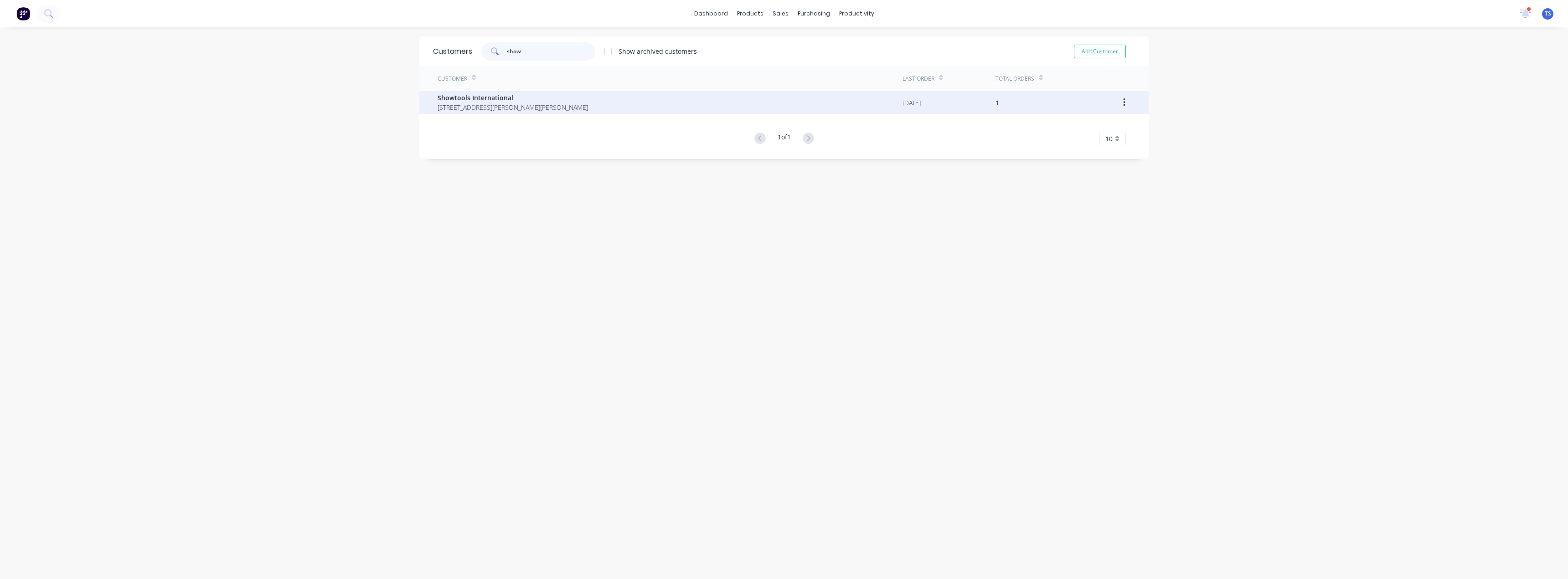
type input "show"
click at [588, 103] on span "42 Dunn Rd Smeaton Grange New South Wales Australia 2567" at bounding box center [513, 107] width 150 height 10
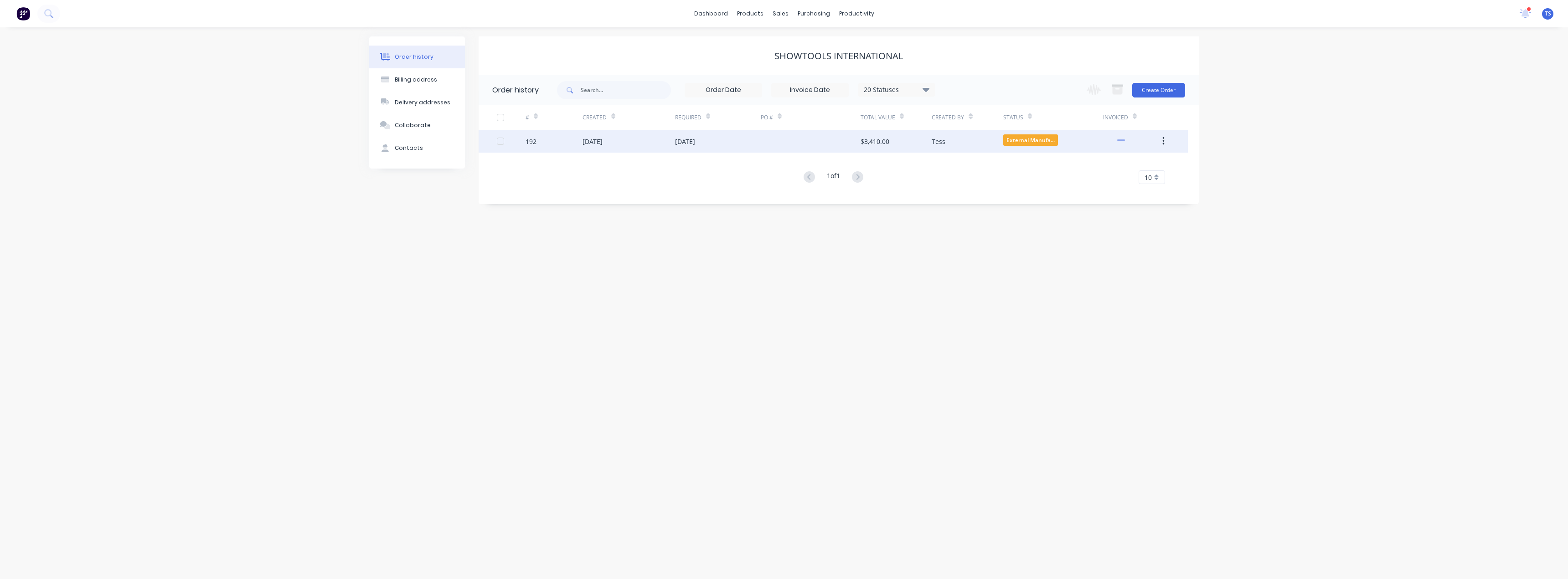
click at [845, 139] on div at bounding box center [811, 140] width 100 height 23
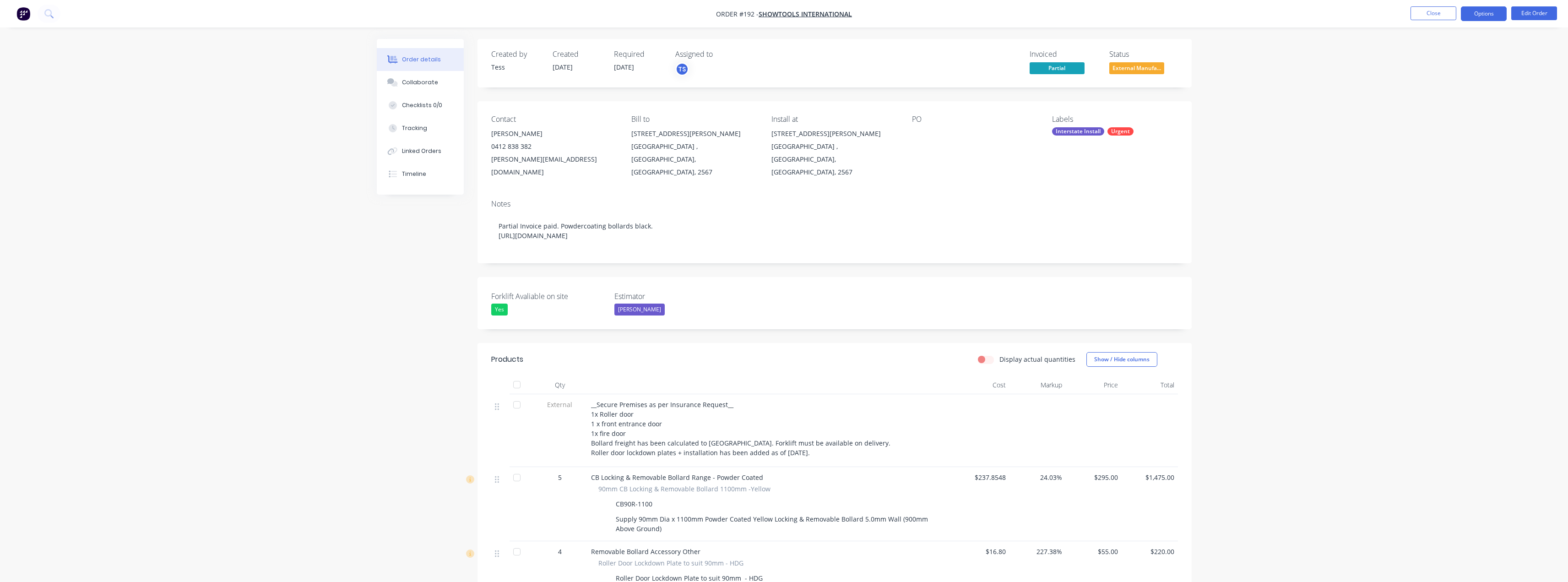
click at [1490, 19] on button "Options" at bounding box center [1484, 13] width 46 height 15
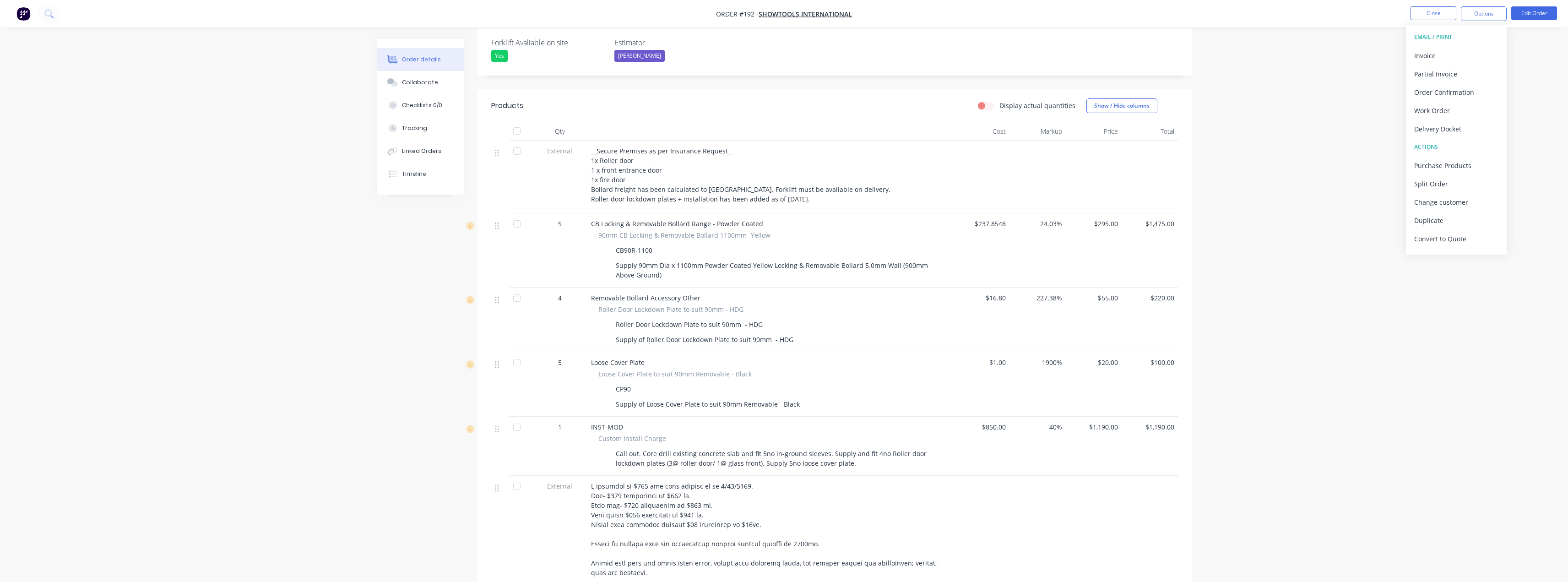
scroll to position [274, 0]
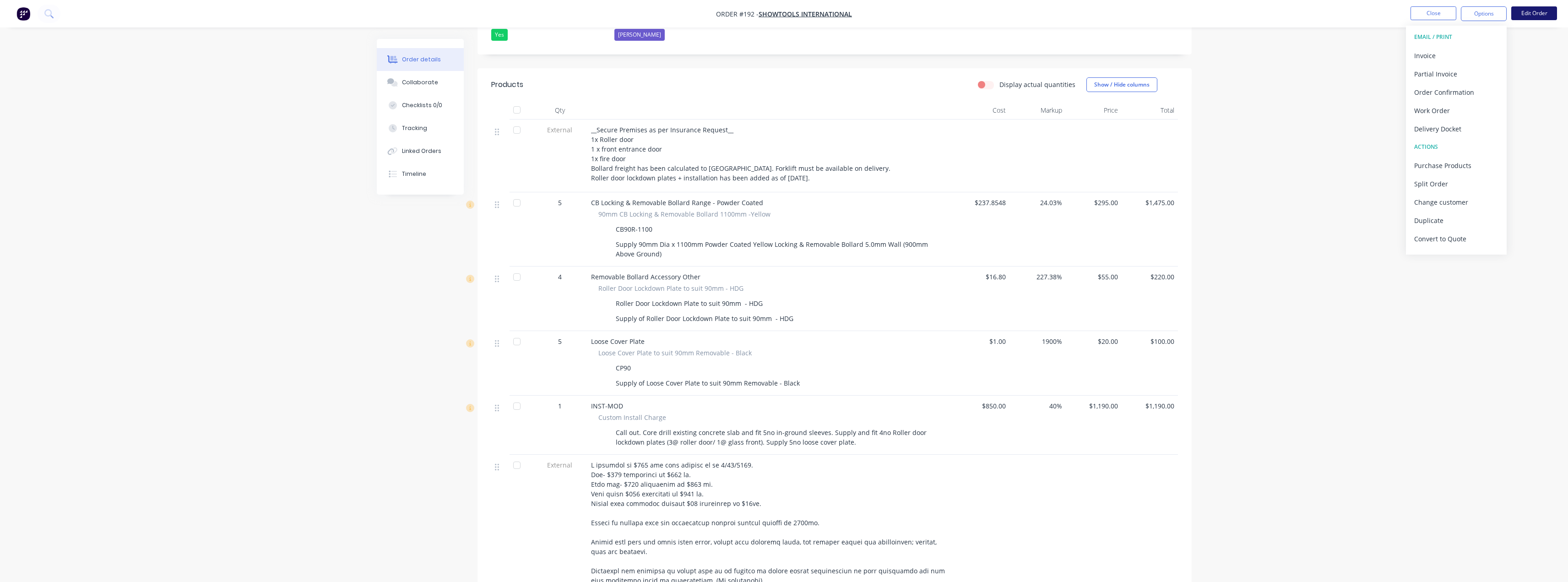
click at [1534, 9] on button "Edit Order" at bounding box center [1534, 13] width 46 height 13
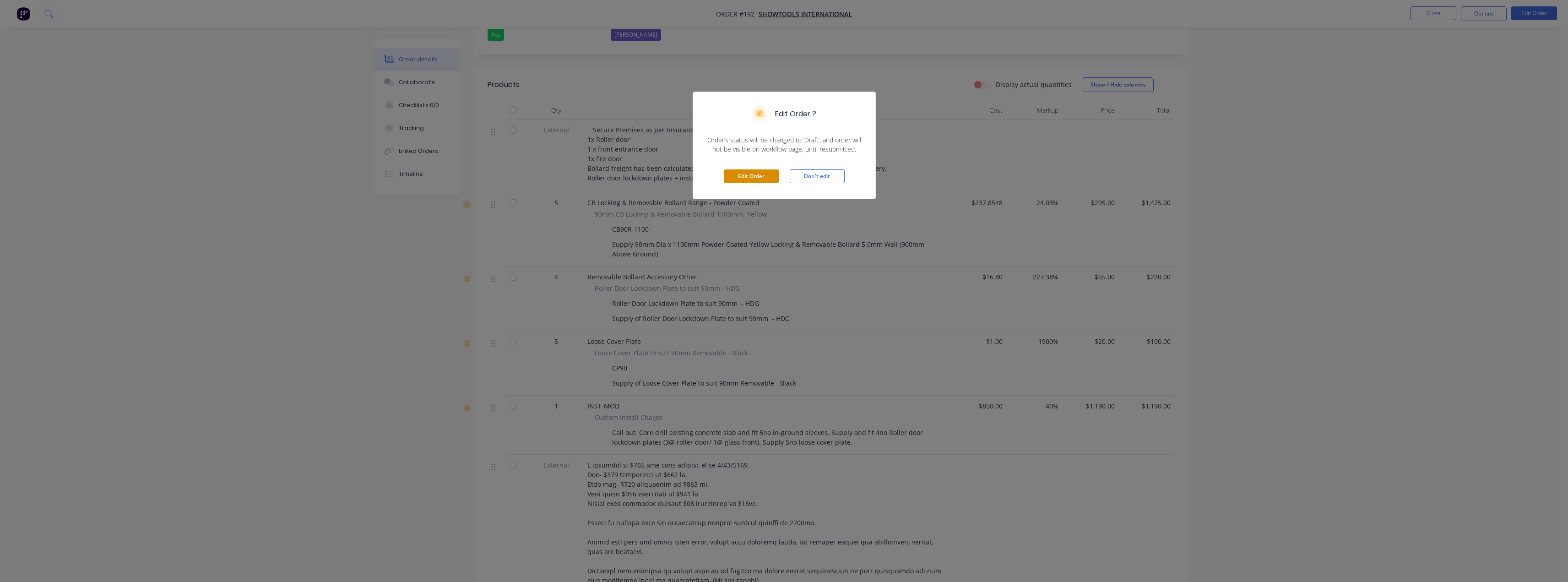
click at [745, 176] on button "Edit Order" at bounding box center [751, 176] width 55 height 13
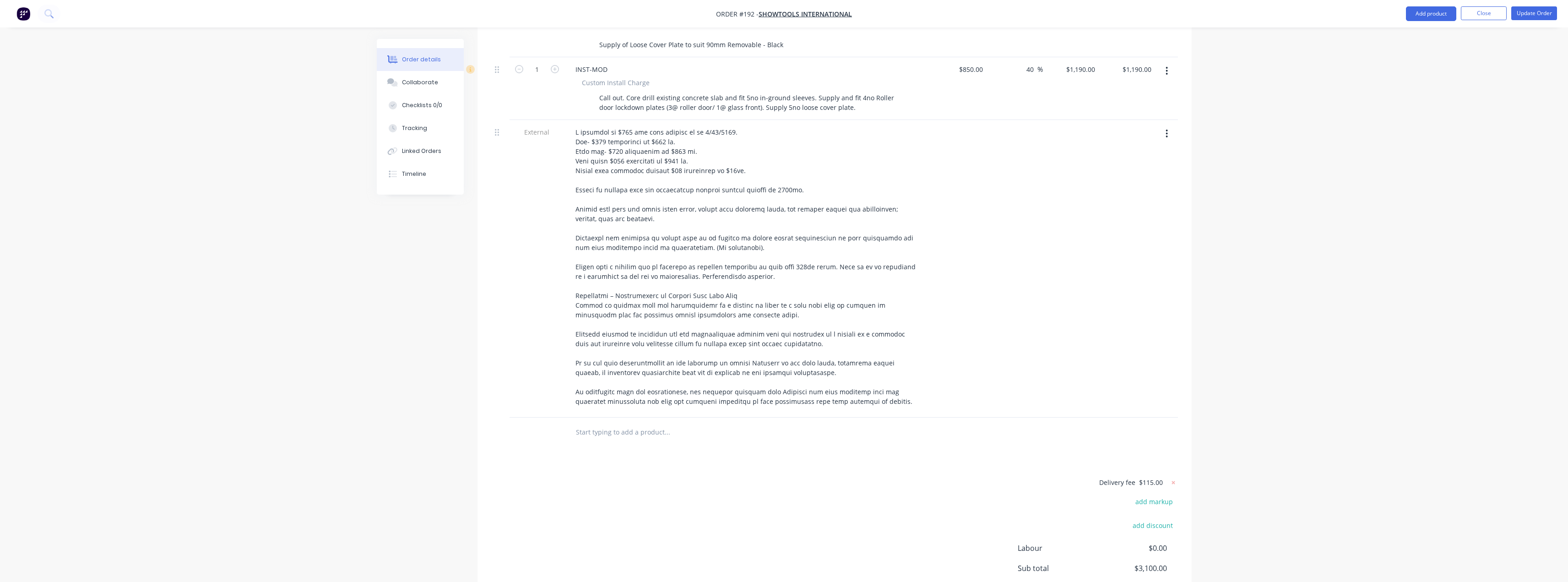
scroll to position [687, 0]
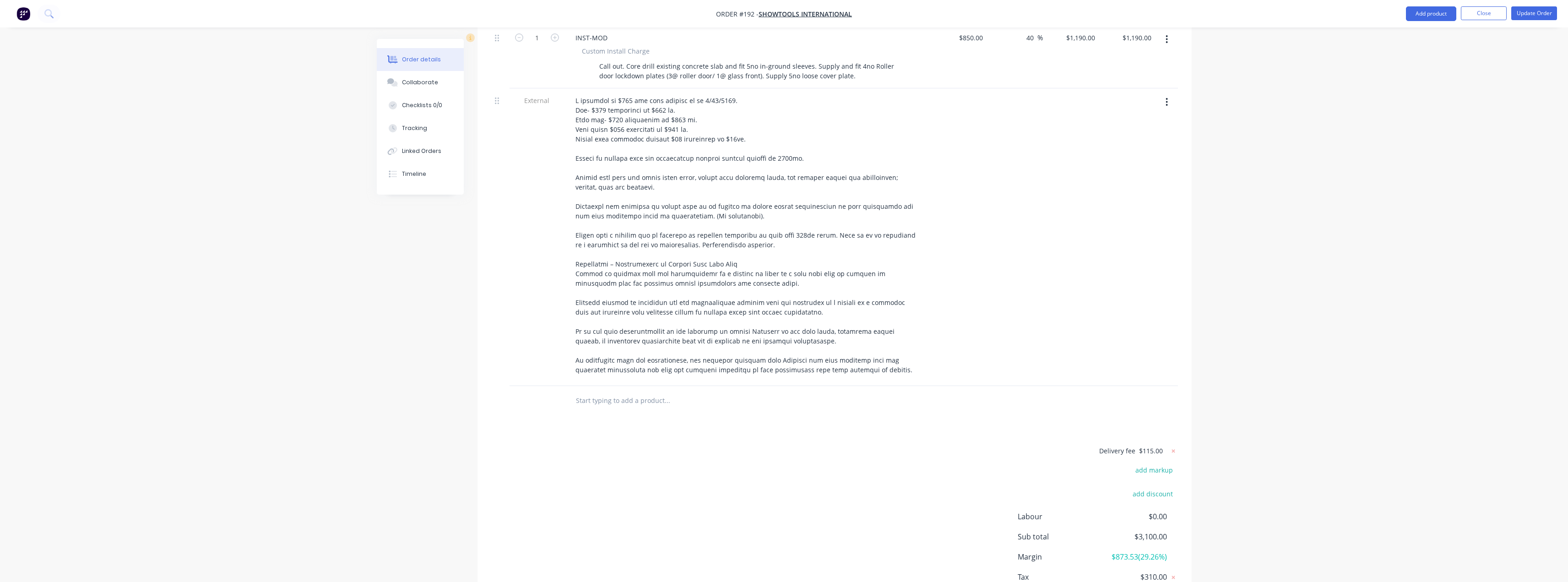
click at [625, 391] on input "text" at bounding box center [667, 400] width 183 height 18
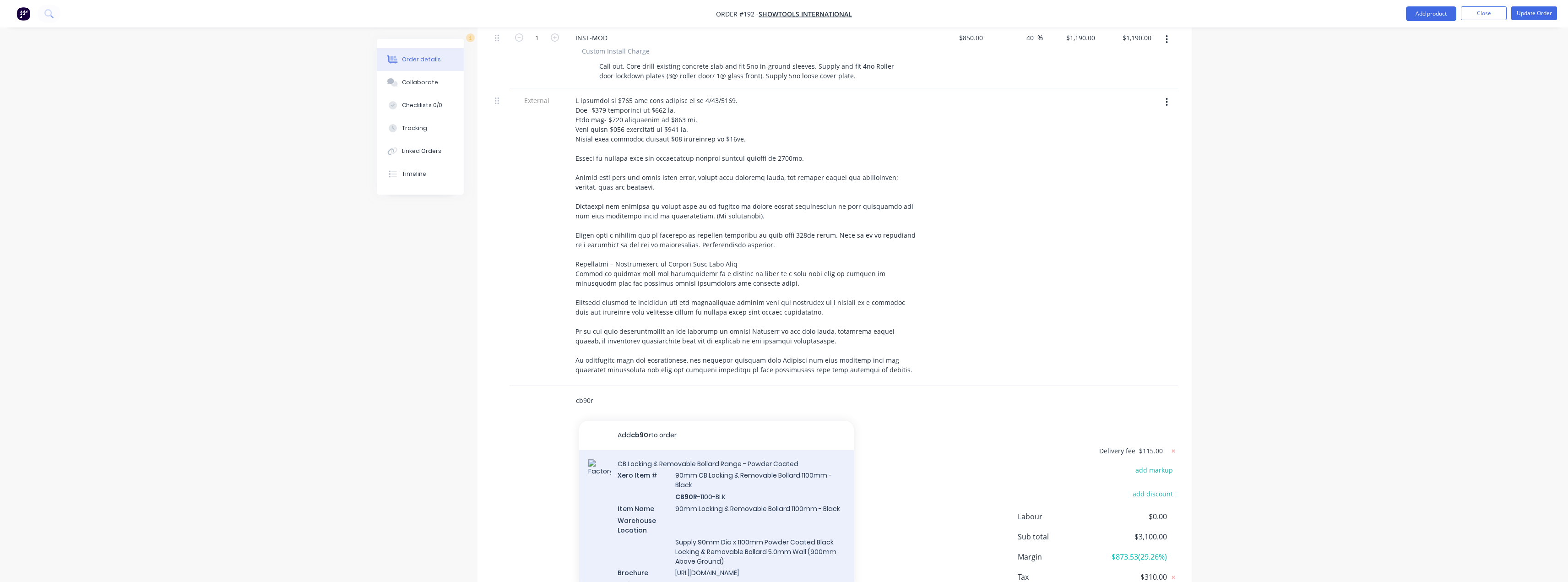
type input "cb90r"
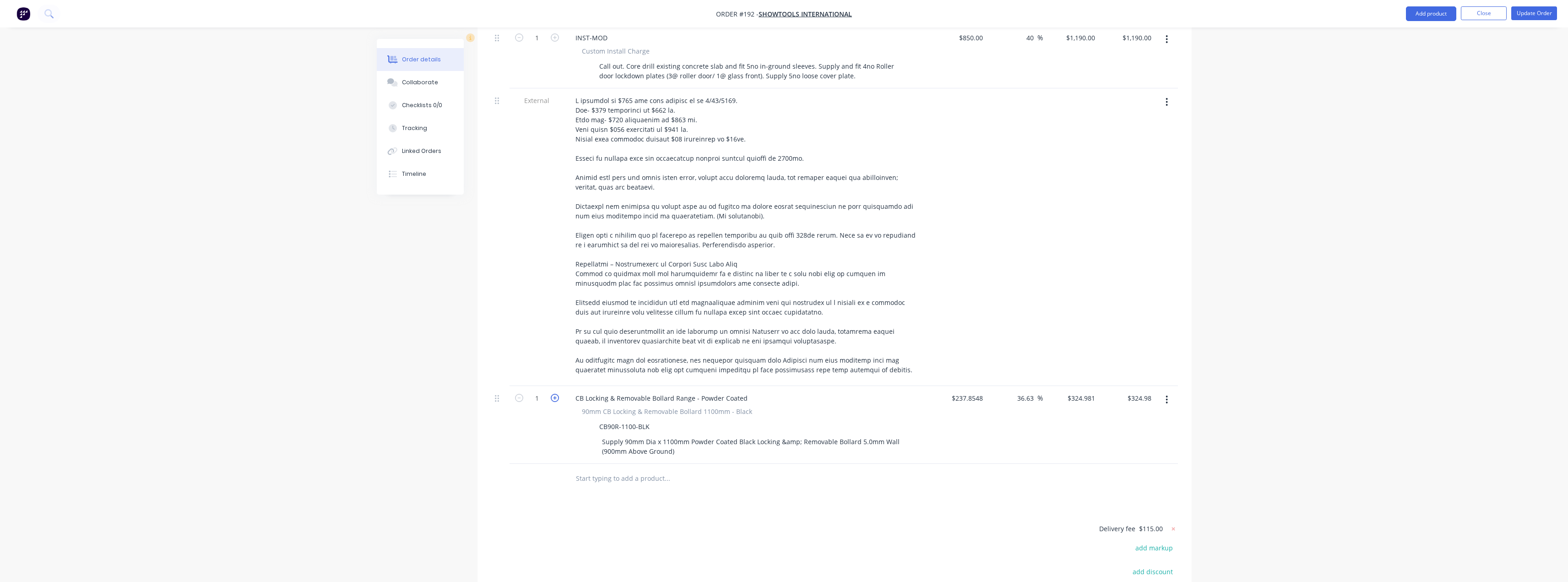
click at [556, 394] on icon "button" at bounding box center [554, 397] width 8 height 8
type input "2"
type input "$649.96"
click at [1168, 394] on icon "button" at bounding box center [1167, 399] width 2 height 10
click at [1113, 472] on div "Delete" at bounding box center [1134, 479] width 70 height 13
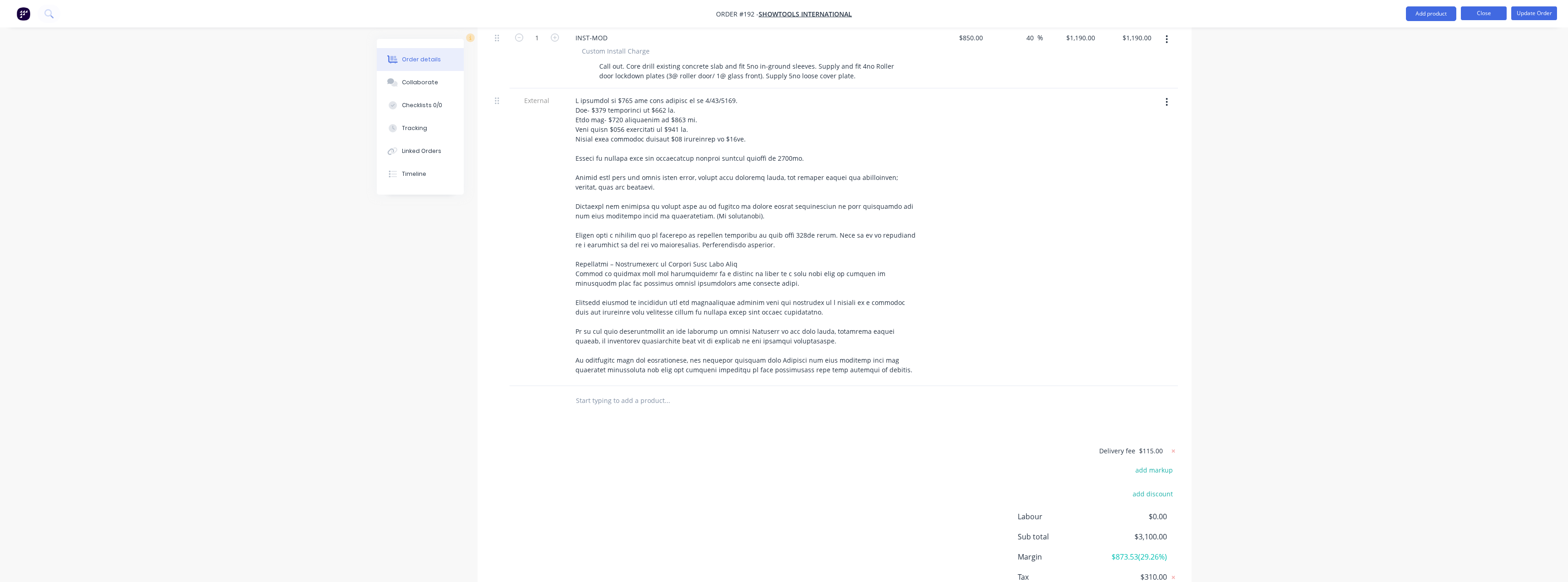
click at [1479, 12] on button "Close" at bounding box center [1484, 13] width 46 height 13
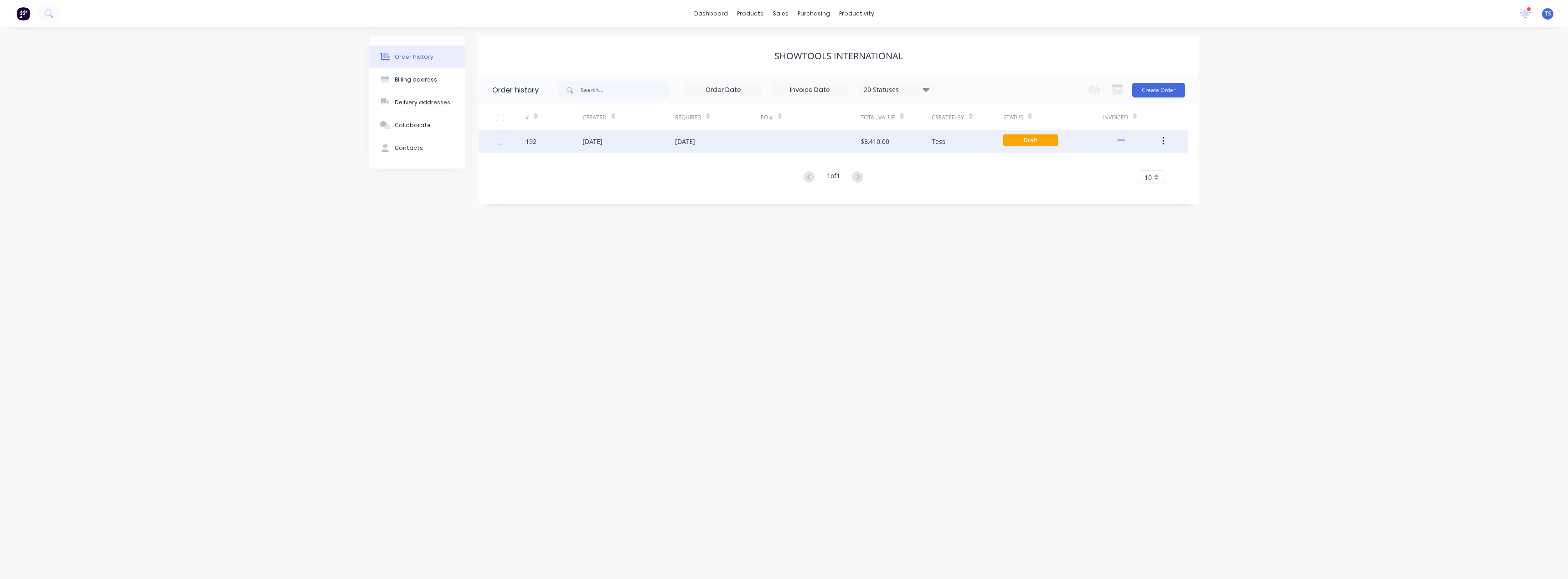
click at [679, 144] on div "07 Aug 2025" at bounding box center [685, 142] width 20 height 10
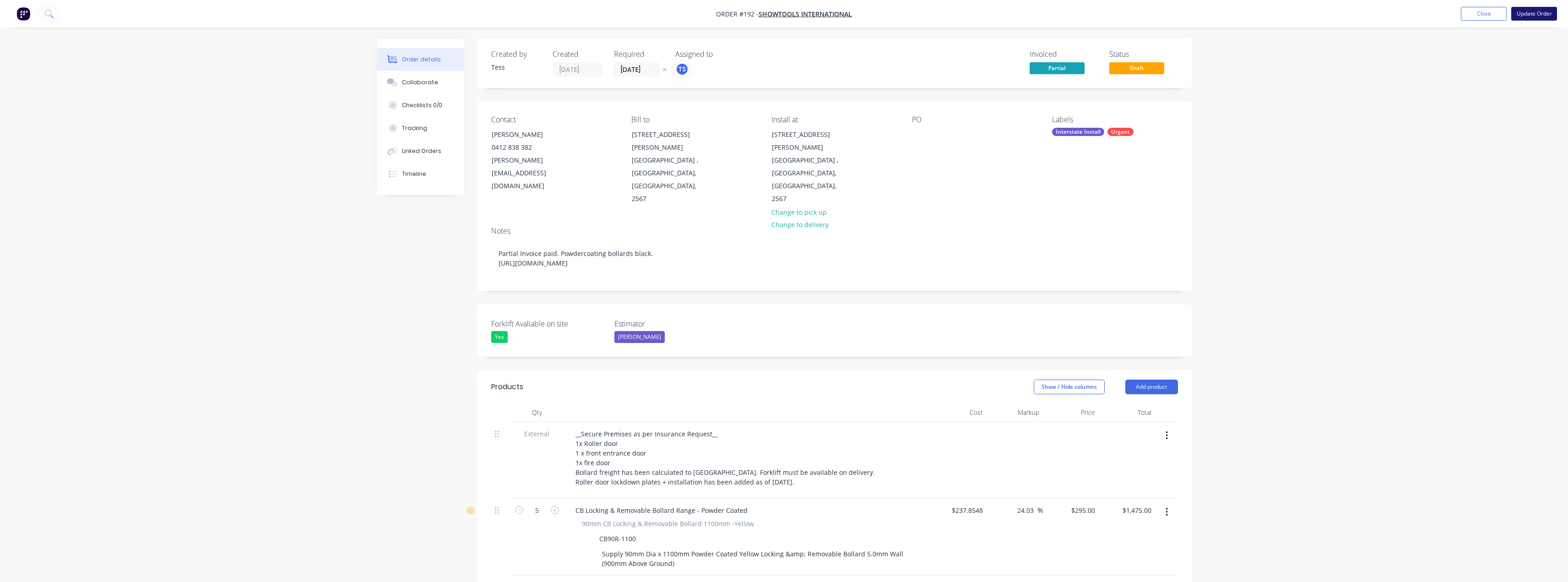
click at [1525, 13] on button "Update Order" at bounding box center [1534, 13] width 46 height 13
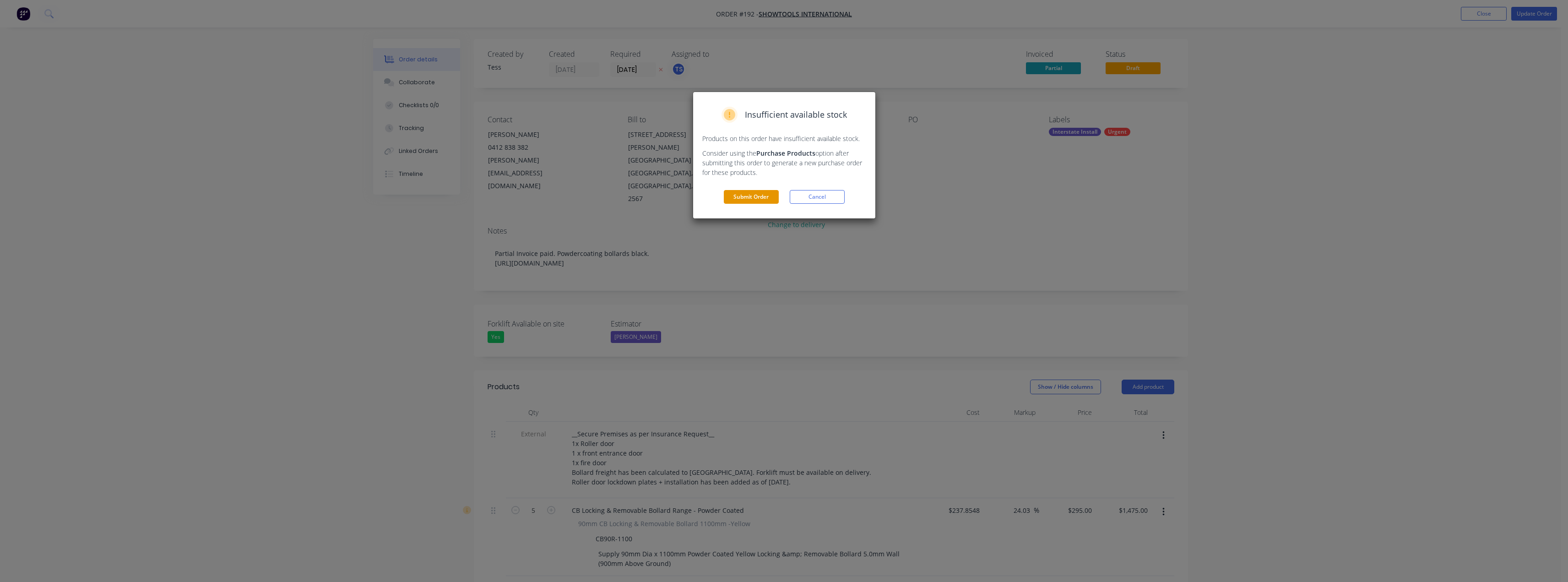
click at [756, 194] on button "Submit Order" at bounding box center [751, 197] width 55 height 13
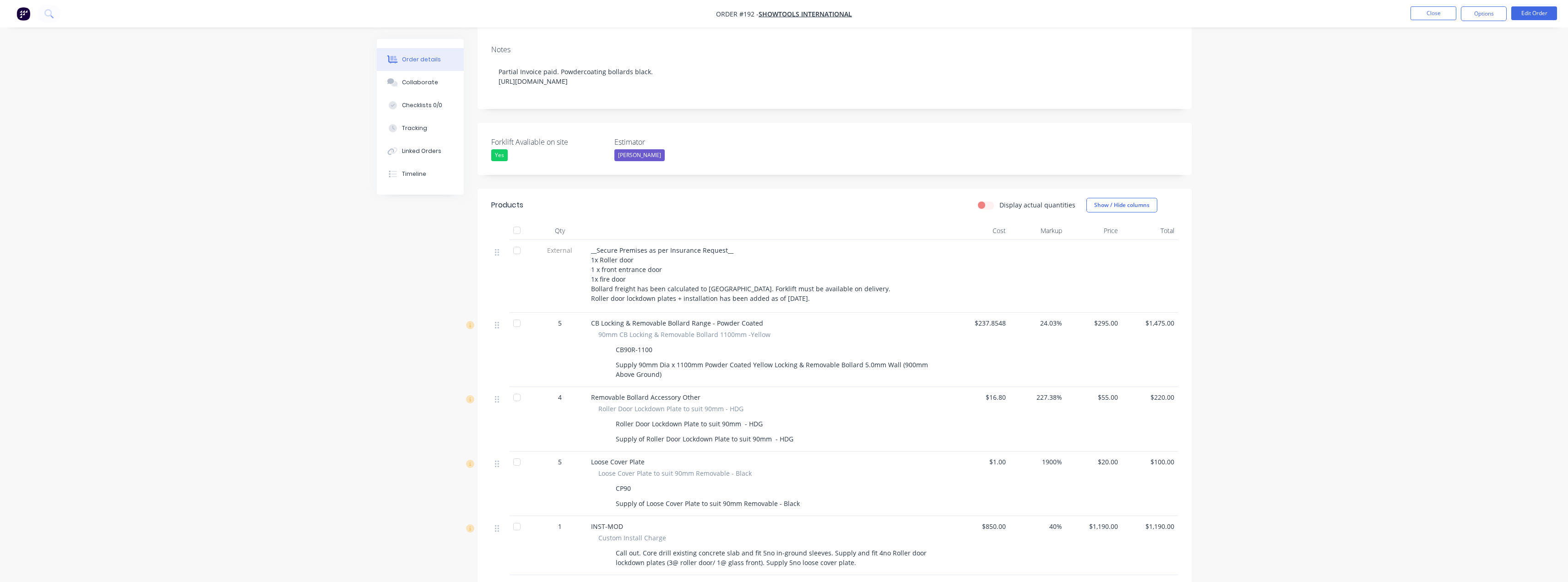
scroll to position [154, 0]
click at [1482, 13] on button "Options" at bounding box center [1484, 13] width 46 height 15
click at [1443, 128] on div "Delivery Docket" at bounding box center [1456, 129] width 84 height 13
click at [1437, 90] on div "Without pricing" at bounding box center [1456, 92] width 84 height 13
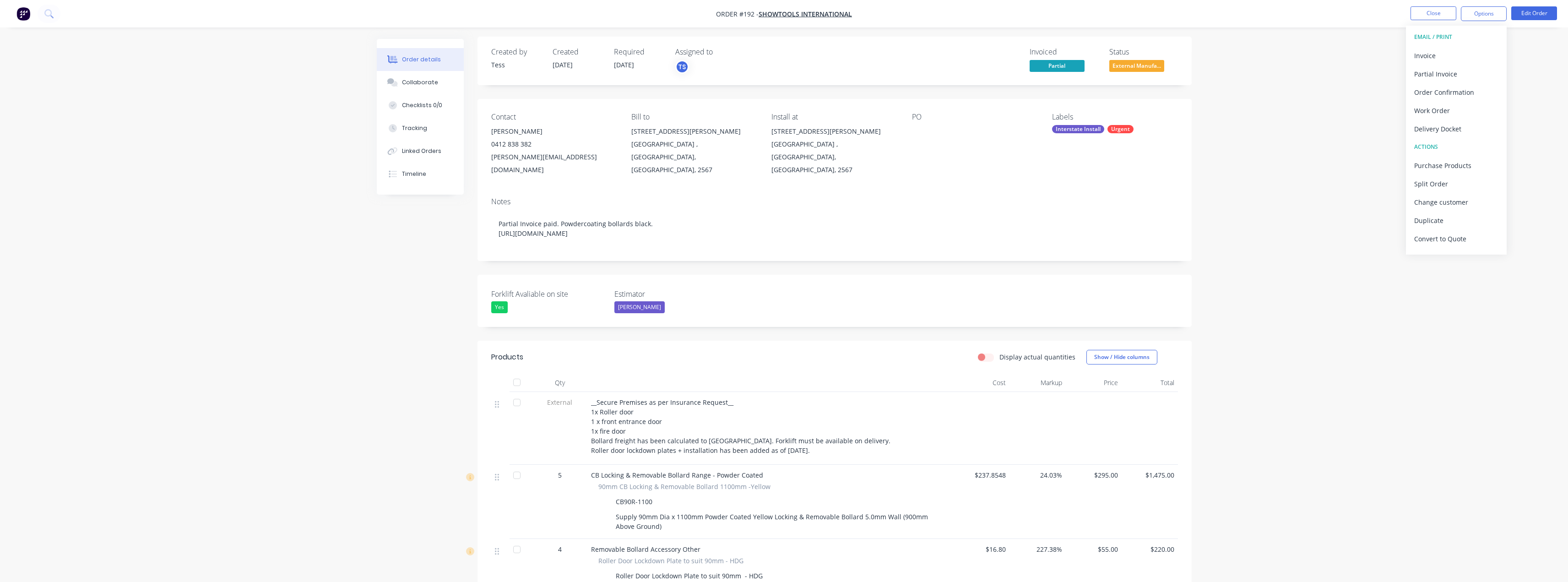
scroll to position [0, 0]
click at [1420, 16] on button "Close" at bounding box center [1433, 13] width 46 height 13
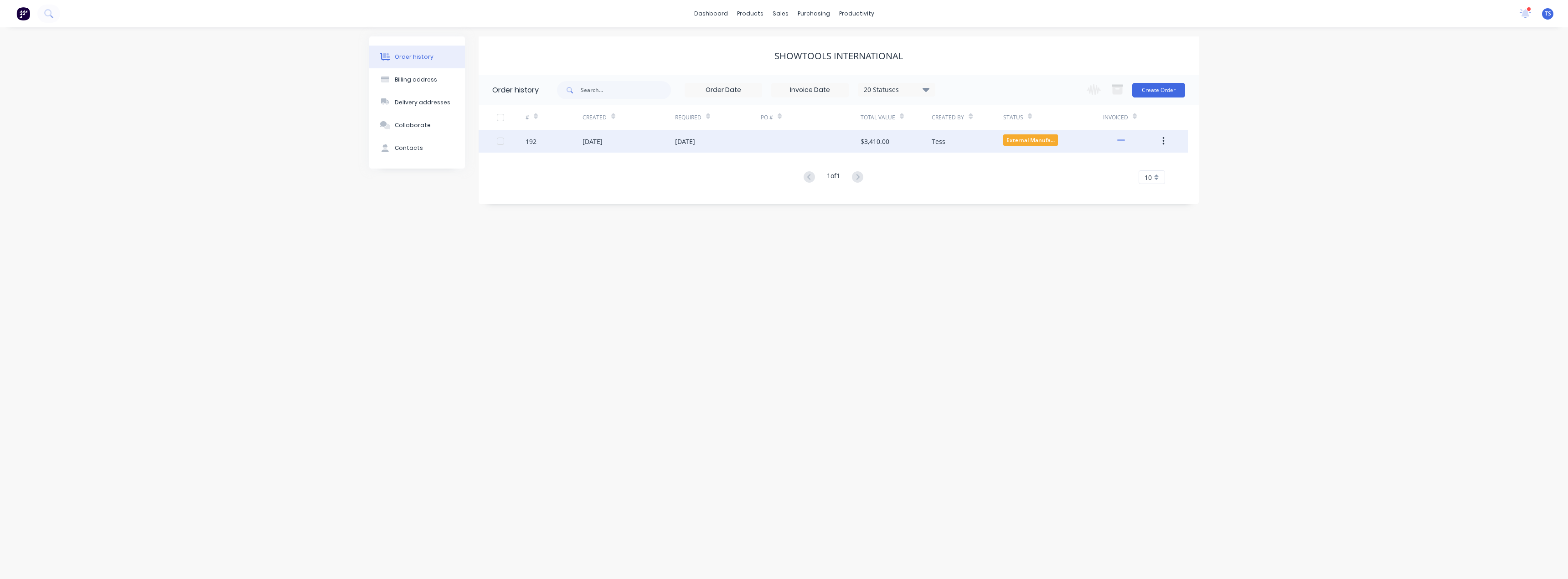
click at [688, 140] on div "07 Aug 2025" at bounding box center [685, 142] width 20 height 10
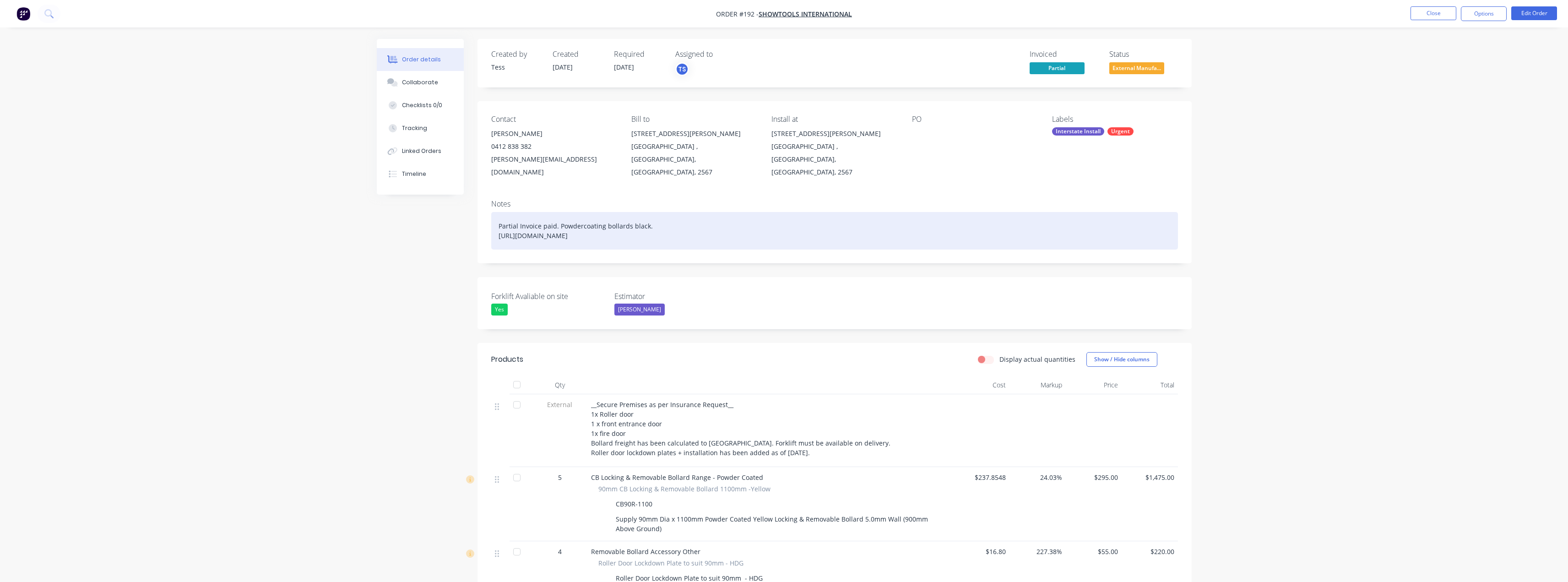
click at [663, 212] on div "Partial Invoice paid. Powdercoating bollards black. https://www.mainchain.net/T…" at bounding box center [834, 230] width 686 height 37
click at [649, 215] on div "Partial Invoice paid. Powdercoating bollards black. https://www.mainchain.net/T…" at bounding box center [834, 230] width 686 height 37
drag, startPoint x: 715, startPoint y: 212, endPoint x: 647, endPoint y: 216, distance: 68.1
click at [647, 216] on div "Partial Invoice paid. Powdercoating bollards black instead of yellow. https://w…" at bounding box center [834, 230] width 686 height 37
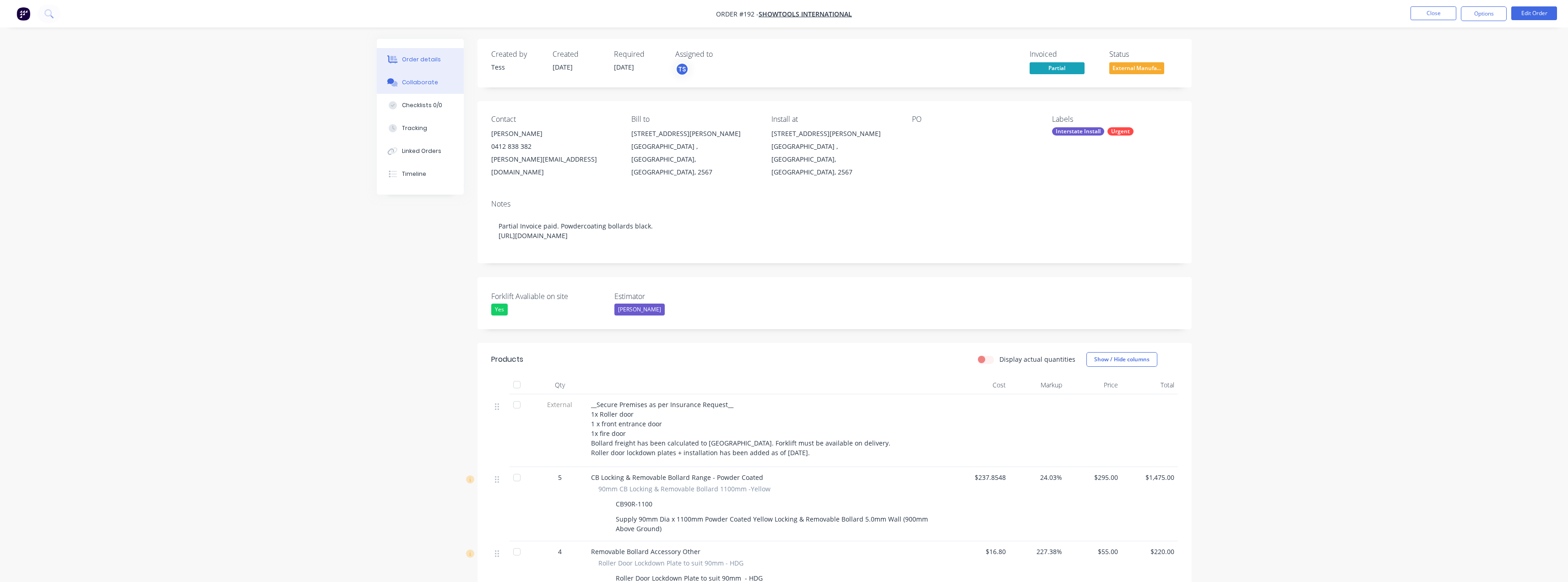
click at [415, 92] on button "Collaborate" at bounding box center [420, 82] width 87 height 23
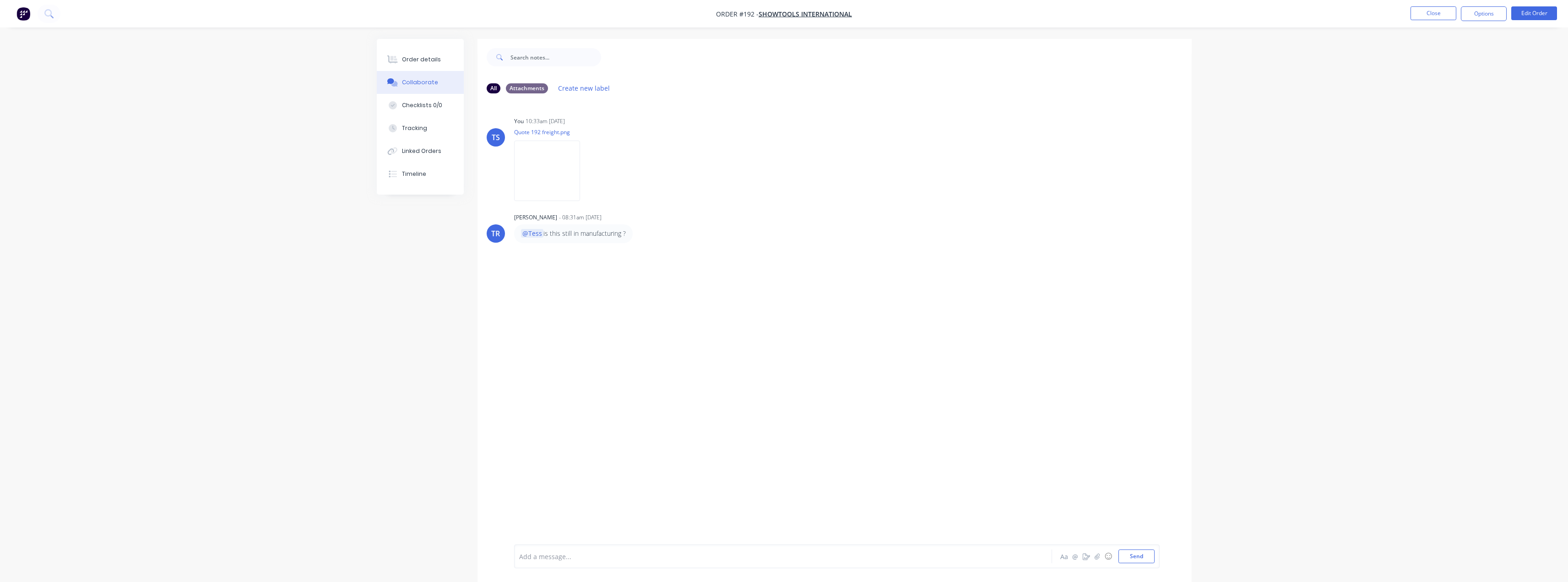
click at [562, 554] on div at bounding box center [757, 556] width 476 height 10
click at [1430, 17] on button "Close" at bounding box center [1433, 13] width 46 height 13
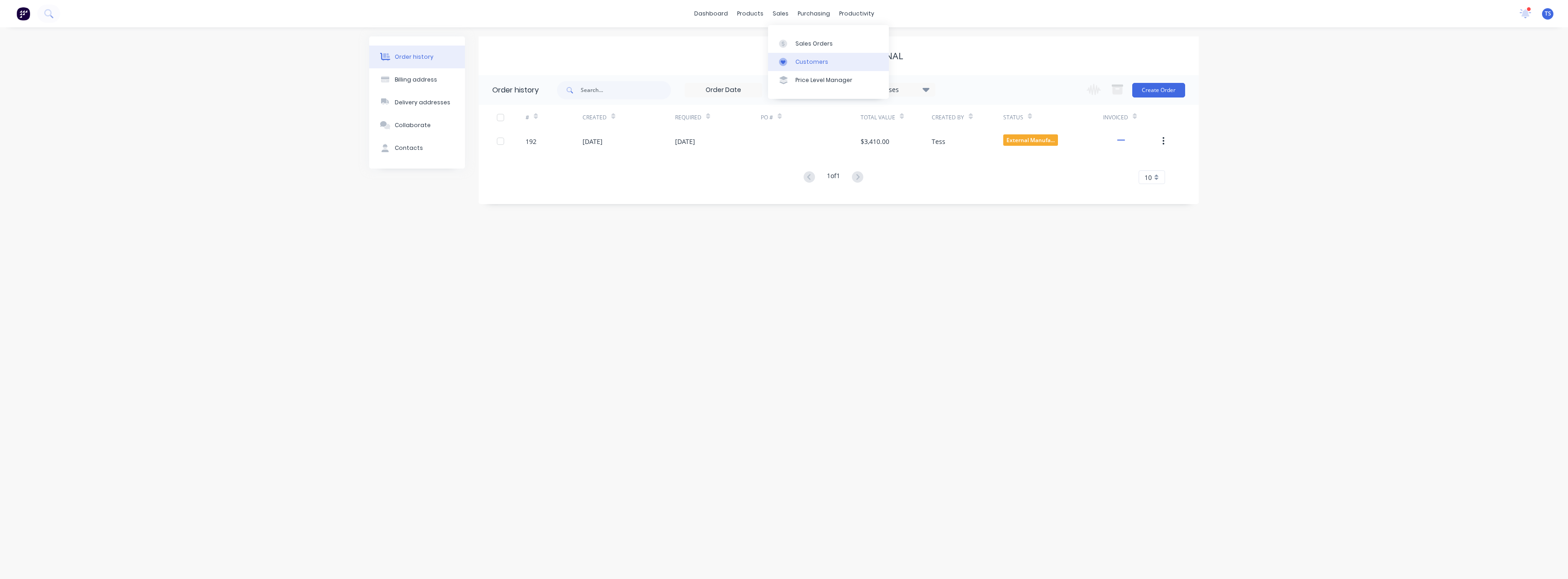
click at [805, 60] on div "Customers" at bounding box center [812, 61] width 33 height 8
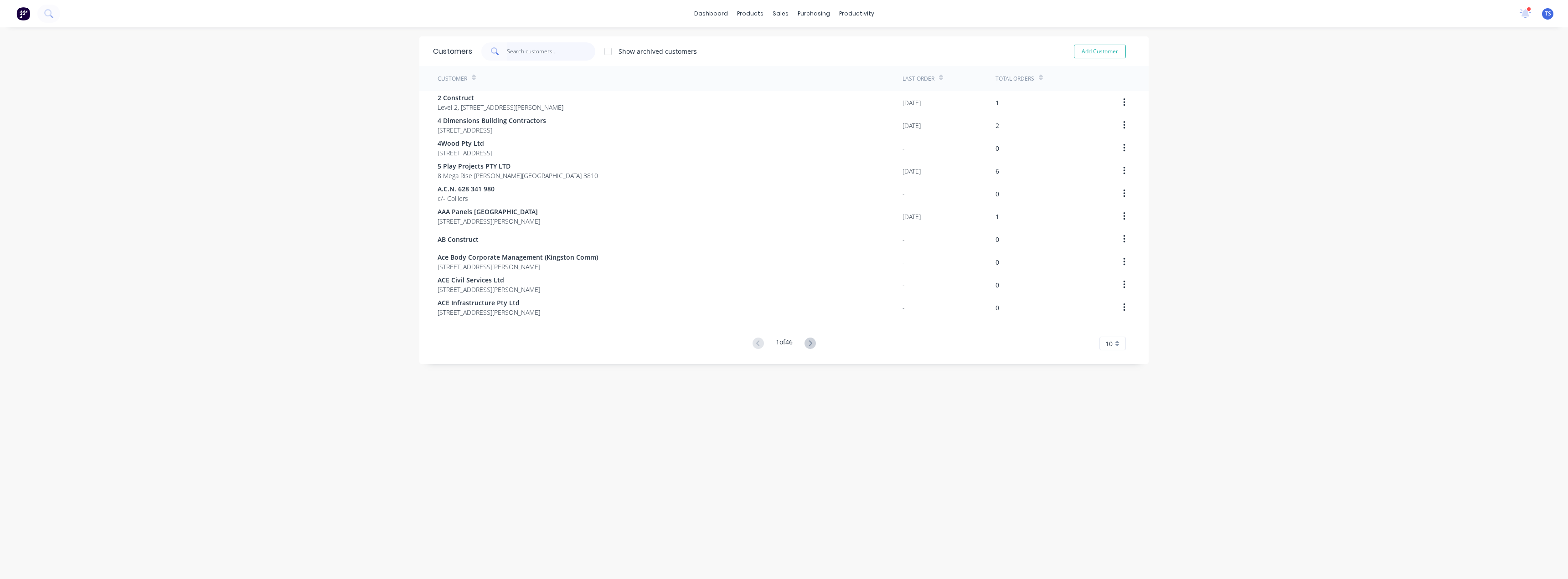
click at [540, 51] on input "text" at bounding box center [551, 52] width 89 height 18
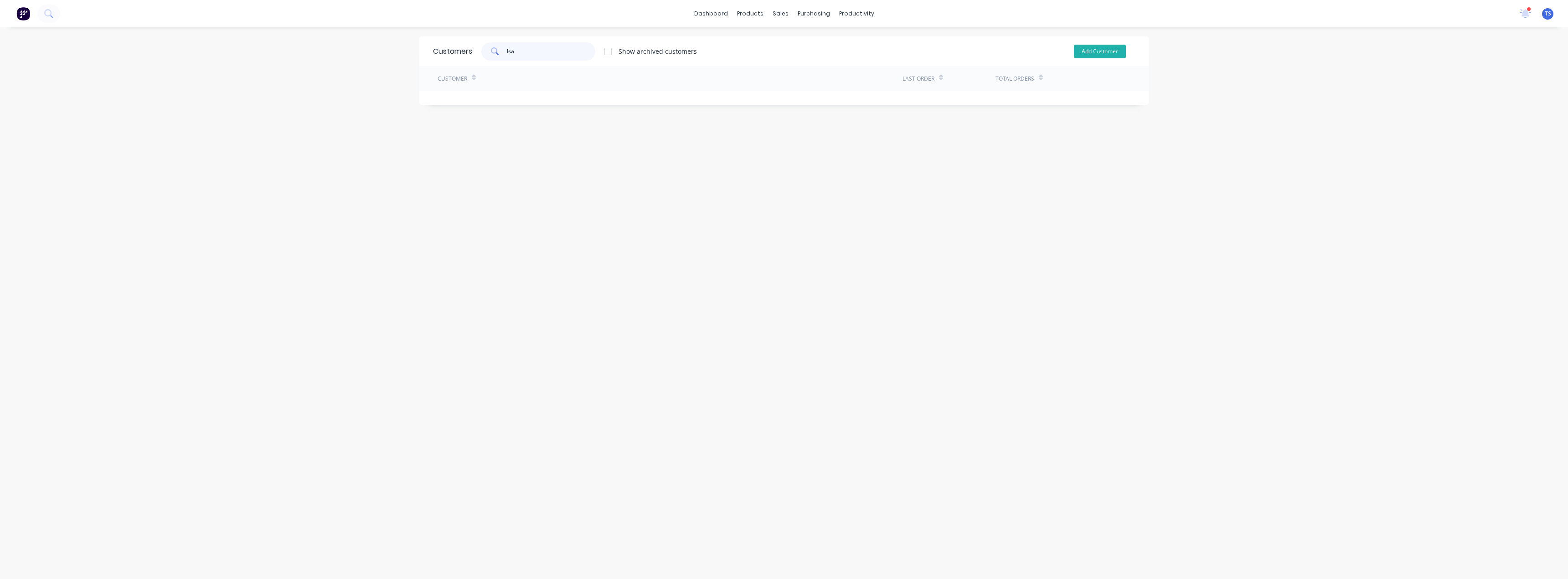
type input "lsa"
click at [1099, 52] on button "Add Customer" at bounding box center [1099, 51] width 52 height 13
select select "AU"
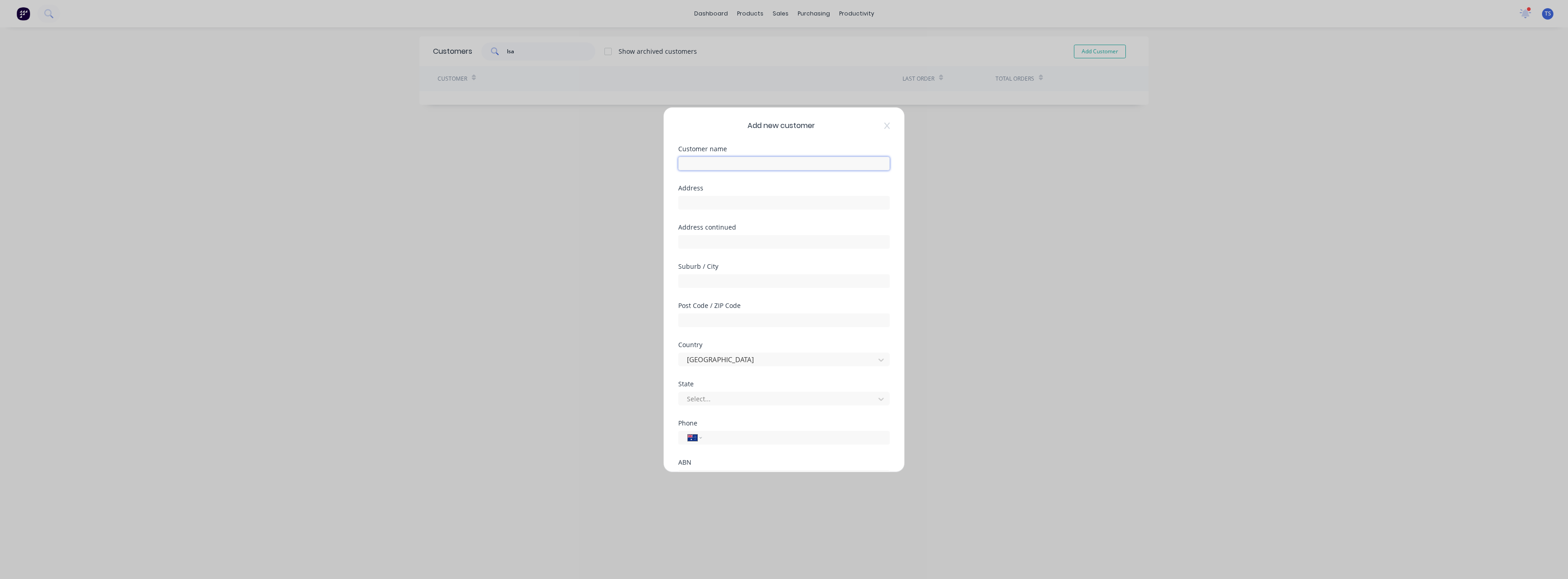
click at [737, 162] on input "text" at bounding box center [783, 164] width 211 height 13
drag, startPoint x: 703, startPoint y: 159, endPoint x: 651, endPoint y: 156, distance: 52.1
click at [651, 156] on div "Add new customer Customer name LSA Address Address continued Suburb / City Post…" at bounding box center [784, 290] width 1568 height 579
paste input "ubricant Specialists Australia - Pakenham"
type input "Lubricant Specialists Australia - Pakenham"
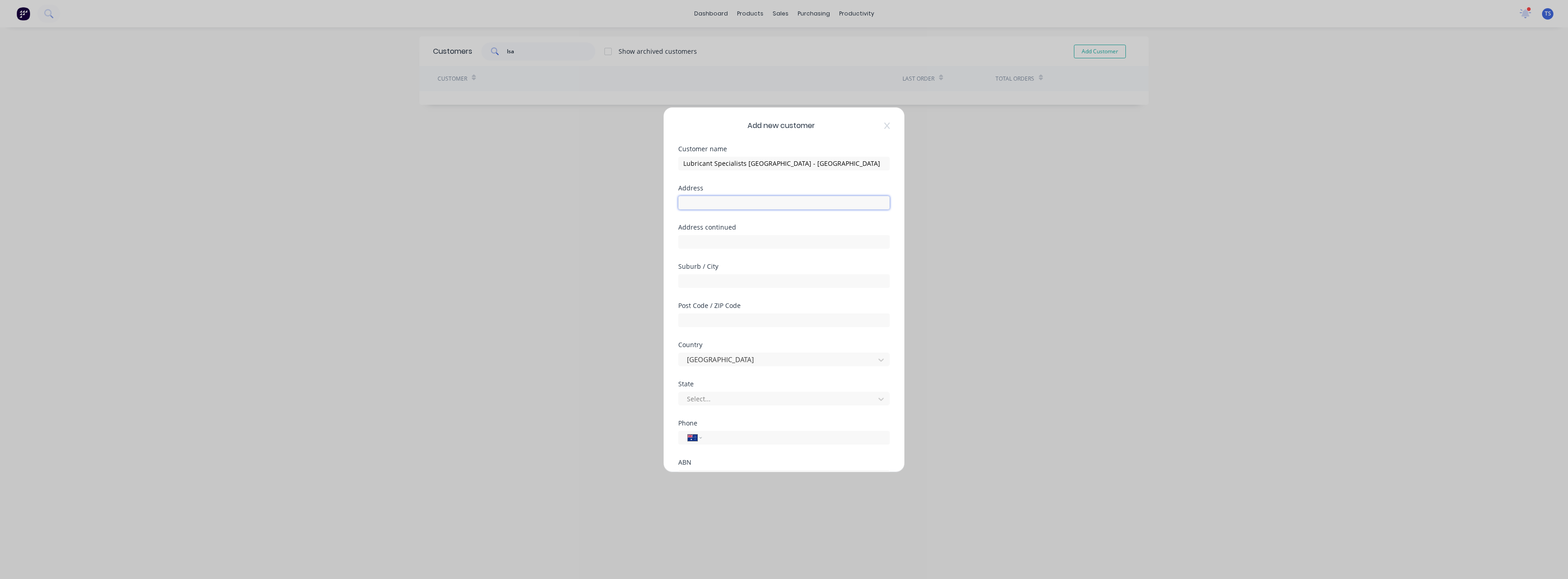
click at [705, 202] on input "text" at bounding box center [783, 203] width 211 height 13
click at [693, 204] on input "25 link Road" at bounding box center [783, 203] width 211 height 13
type input "25 Link Road"
click at [705, 281] on input "text" at bounding box center [783, 281] width 211 height 13
type input "Pakenham"
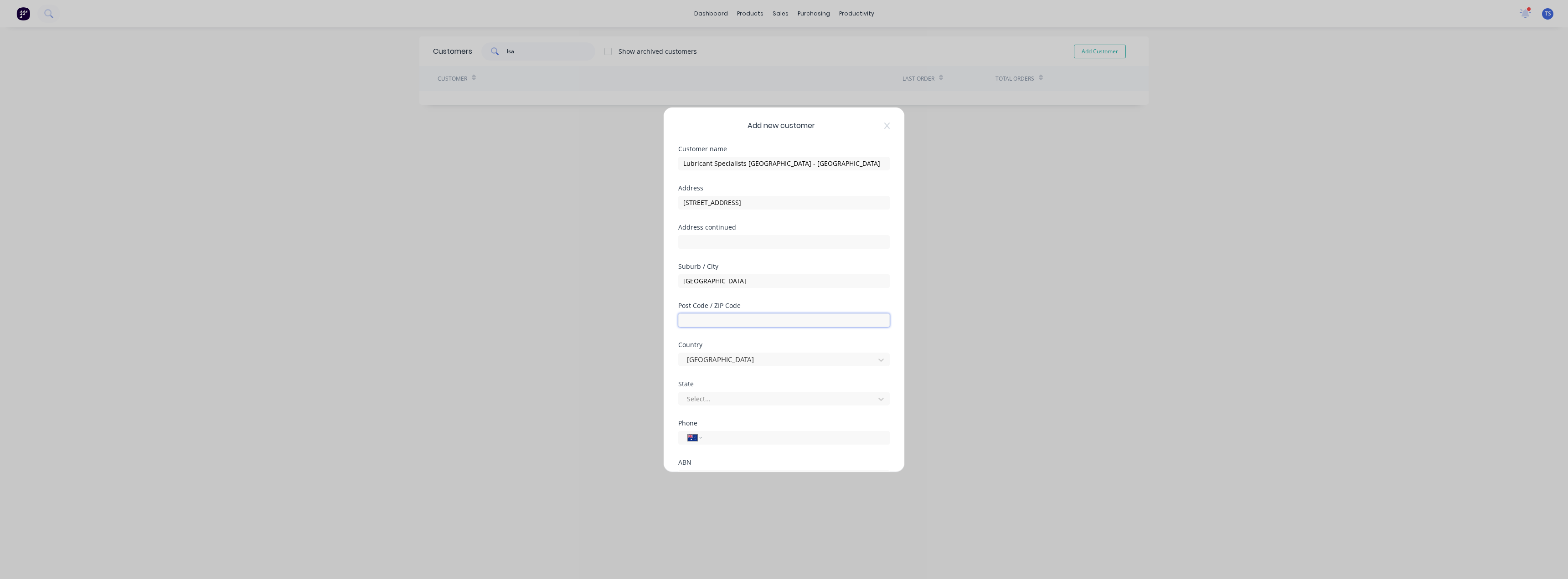
click at [716, 319] on input "text" at bounding box center [783, 320] width 211 height 13
type input "3810"
click at [711, 400] on div at bounding box center [778, 398] width 184 height 12
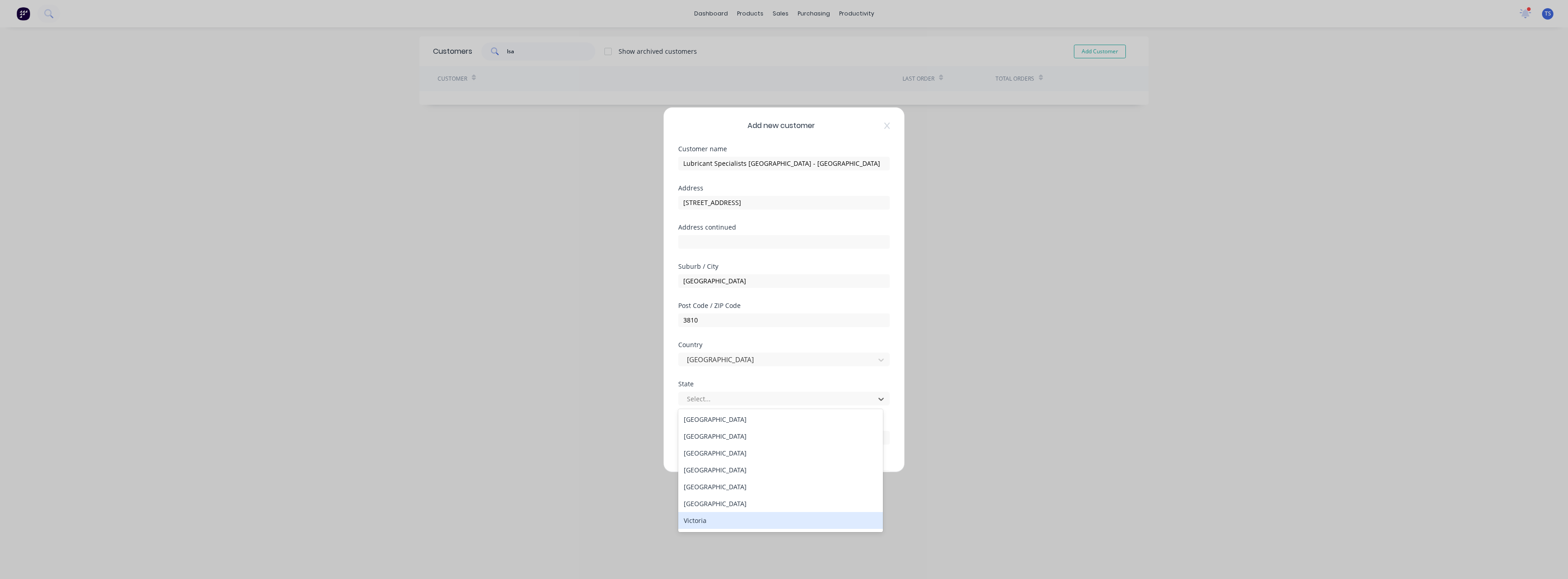
click at [705, 519] on div "Victoria" at bounding box center [780, 521] width 205 height 17
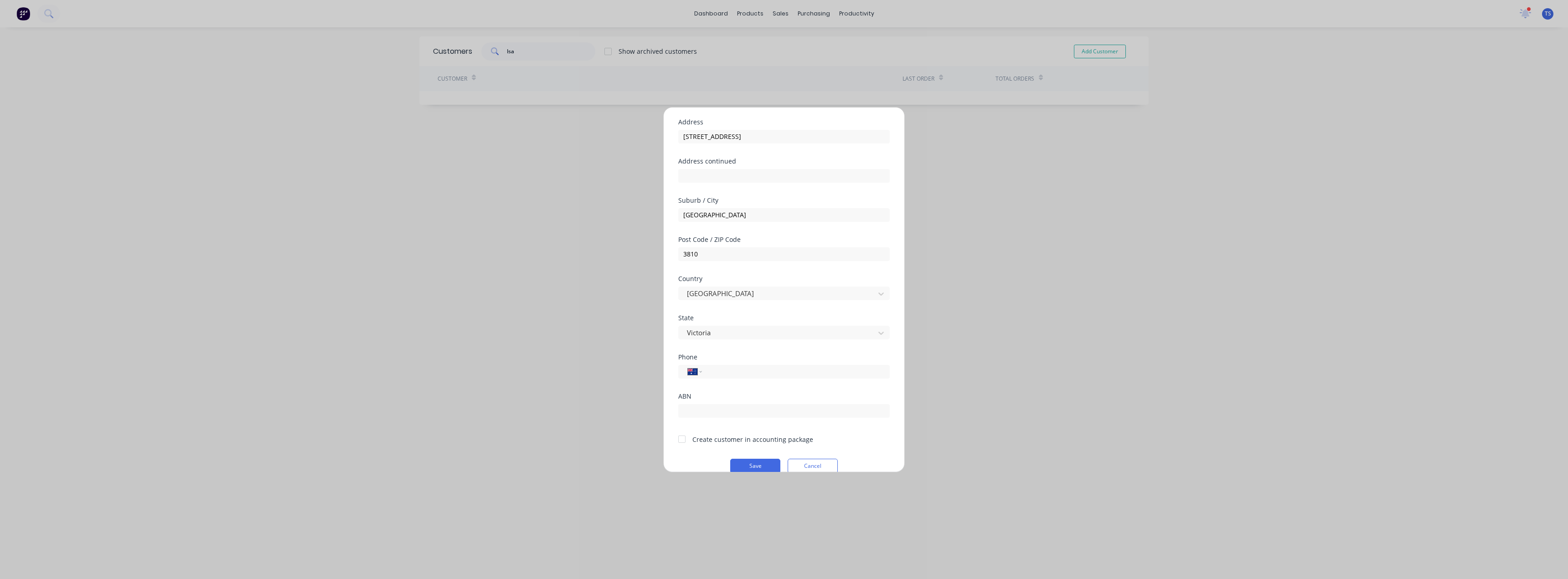
scroll to position [80, 0]
click at [680, 427] on div at bounding box center [682, 425] width 18 height 18
click at [760, 451] on button "Save" at bounding box center [755, 452] width 50 height 15
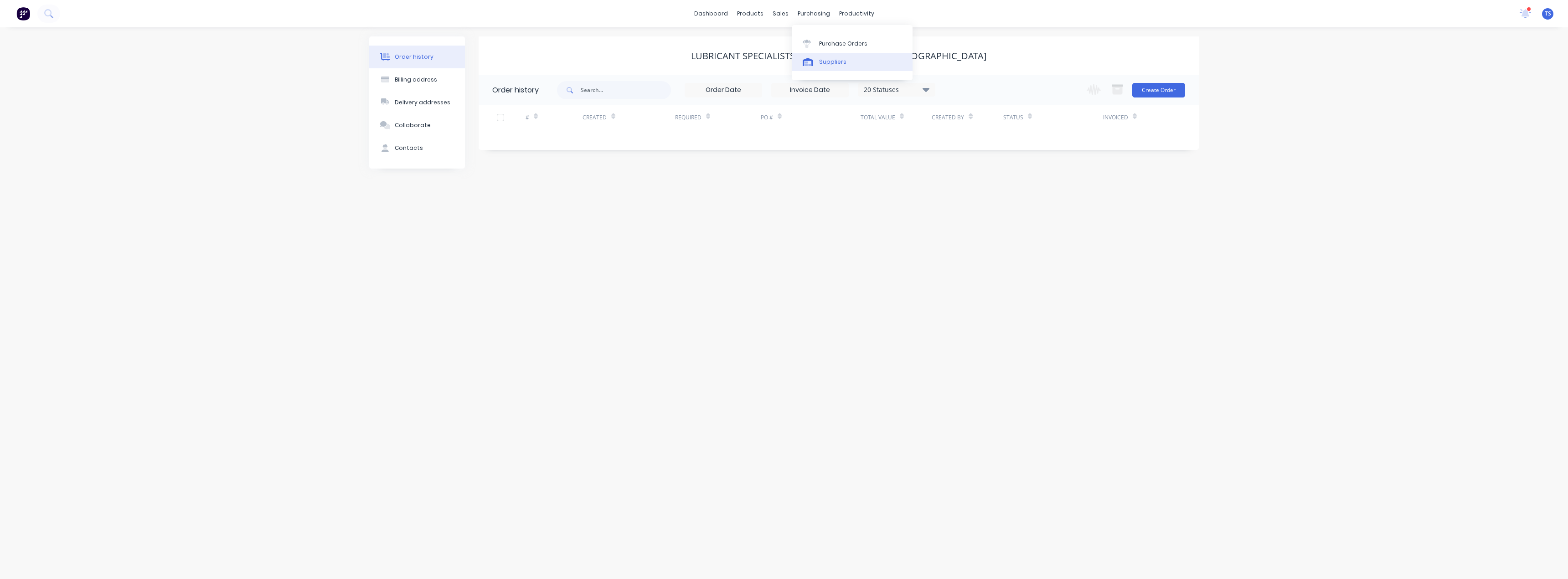
click at [827, 63] on div "Suppliers" at bounding box center [833, 61] width 27 height 8
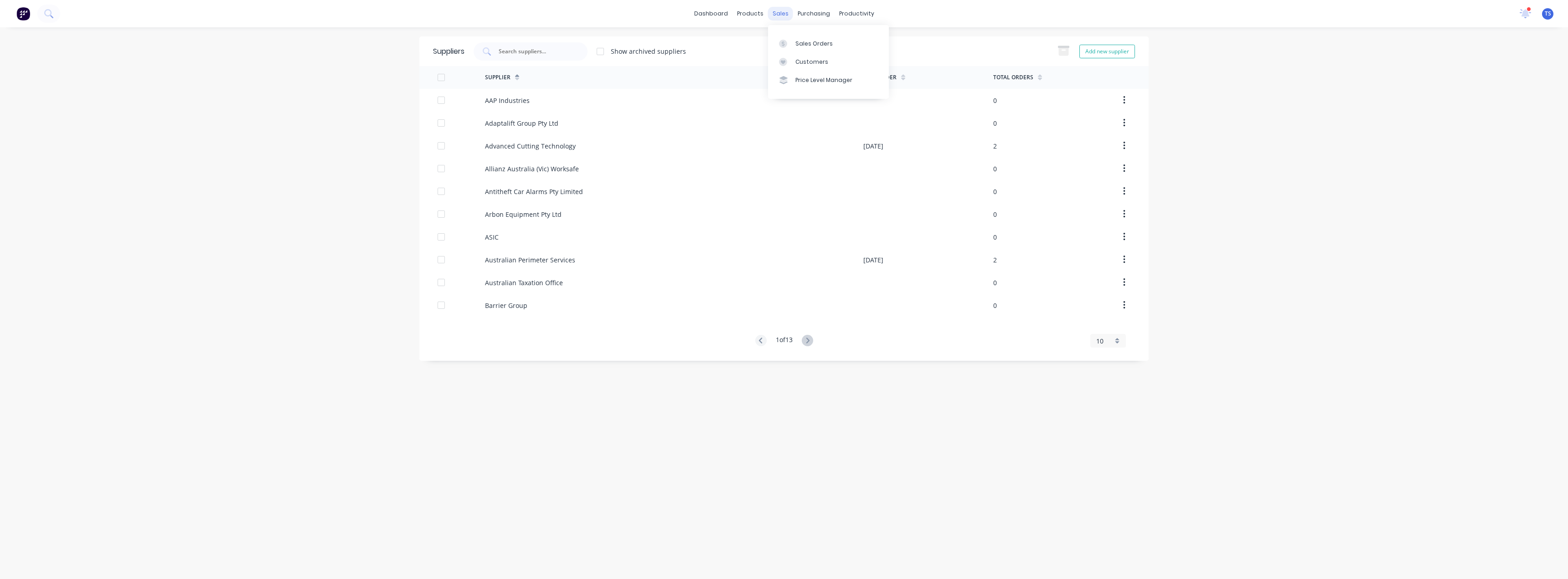
click at [783, 15] on div "sales" at bounding box center [780, 13] width 25 height 13
drag, startPoint x: 517, startPoint y: 52, endPoint x: 522, endPoint y: 49, distance: 5.8
click at [518, 52] on input "text" at bounding box center [536, 51] width 75 height 9
type input "show"
click at [743, 12] on div "products" at bounding box center [750, 13] width 35 height 13
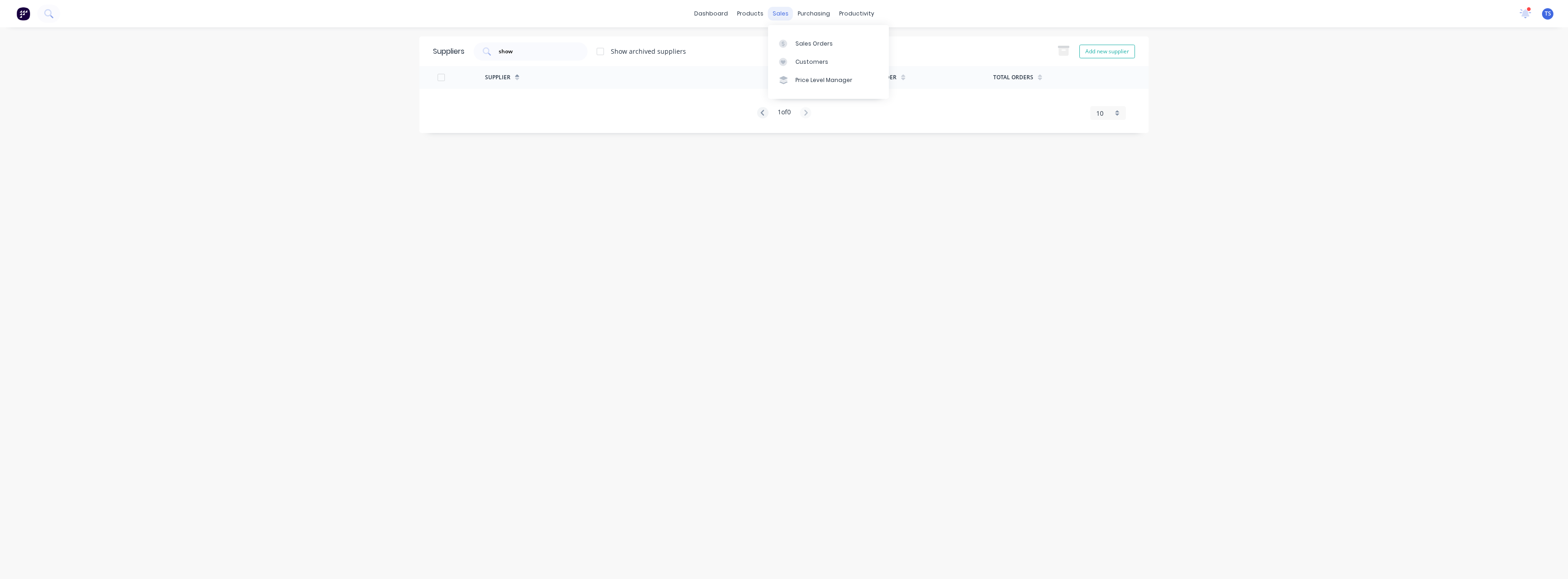
click at [776, 16] on div "sales" at bounding box center [780, 13] width 25 height 13
click at [749, 12] on div "products" at bounding box center [750, 13] width 35 height 13
click at [723, 13] on link "dashboard" at bounding box center [711, 13] width 43 height 13
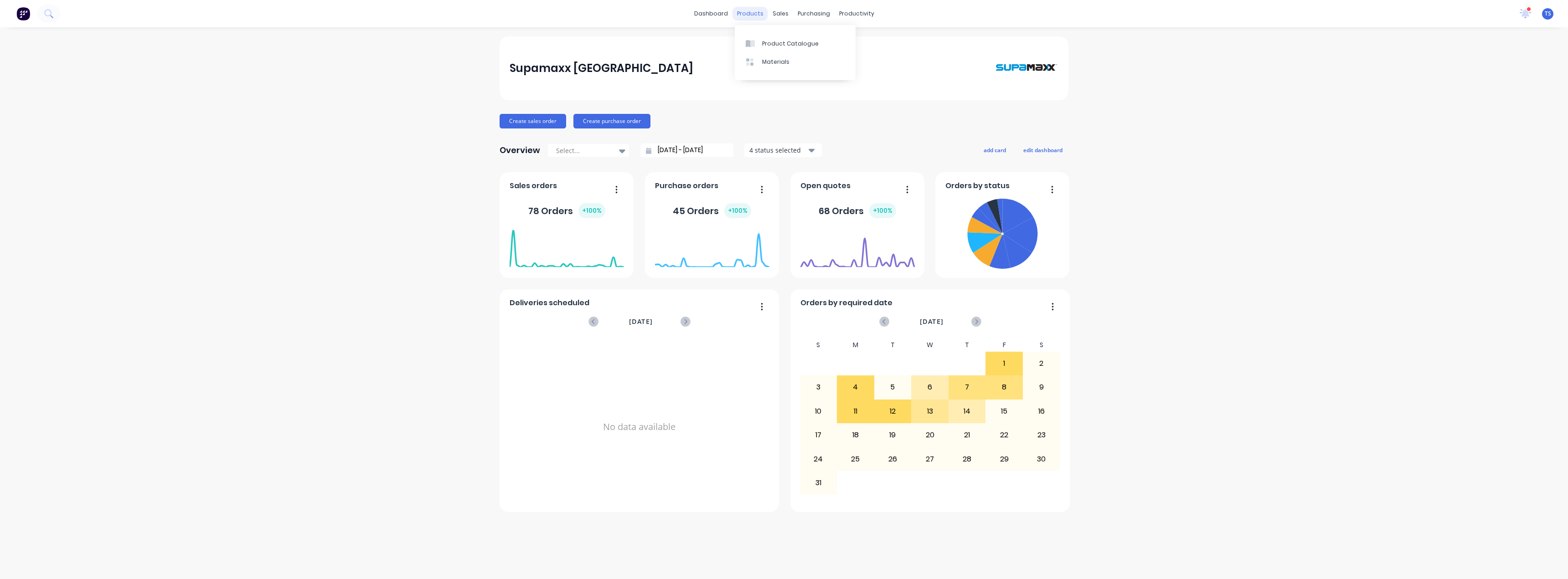
click at [758, 13] on div "products" at bounding box center [750, 13] width 35 height 13
click at [763, 43] on div "Product Catalogue" at bounding box center [790, 43] width 57 height 8
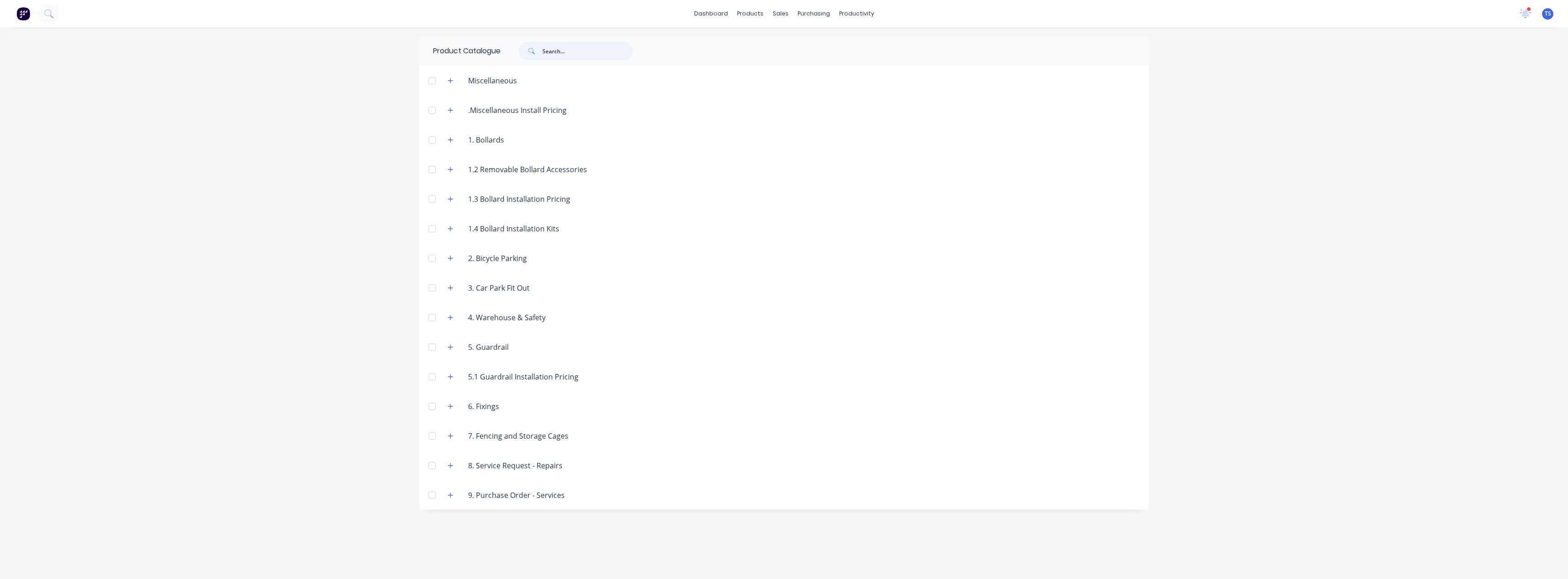
click at [581, 50] on input "text" at bounding box center [587, 51] width 90 height 18
click at [752, 15] on div "products" at bounding box center [750, 13] width 35 height 13
click at [568, 52] on input "text" at bounding box center [587, 51] width 90 height 18
click at [585, 52] on input "text" at bounding box center [587, 51] width 90 height 18
drag, startPoint x: 582, startPoint y: 52, endPoint x: 507, endPoint y: 44, distance: 75.4
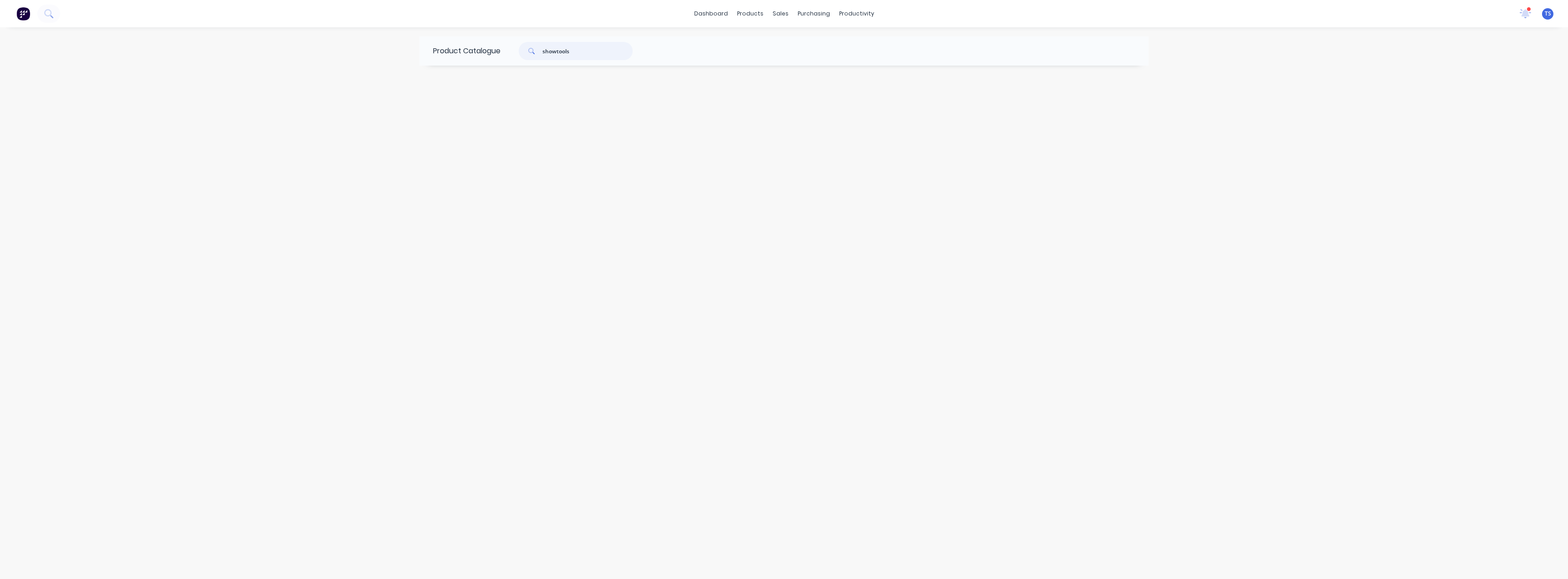
click at [507, 44] on div "showtools" at bounding box center [573, 51] width 146 height 18
type input "showtools"
click at [797, 44] on div "Sales Orders" at bounding box center [814, 43] width 37 height 8
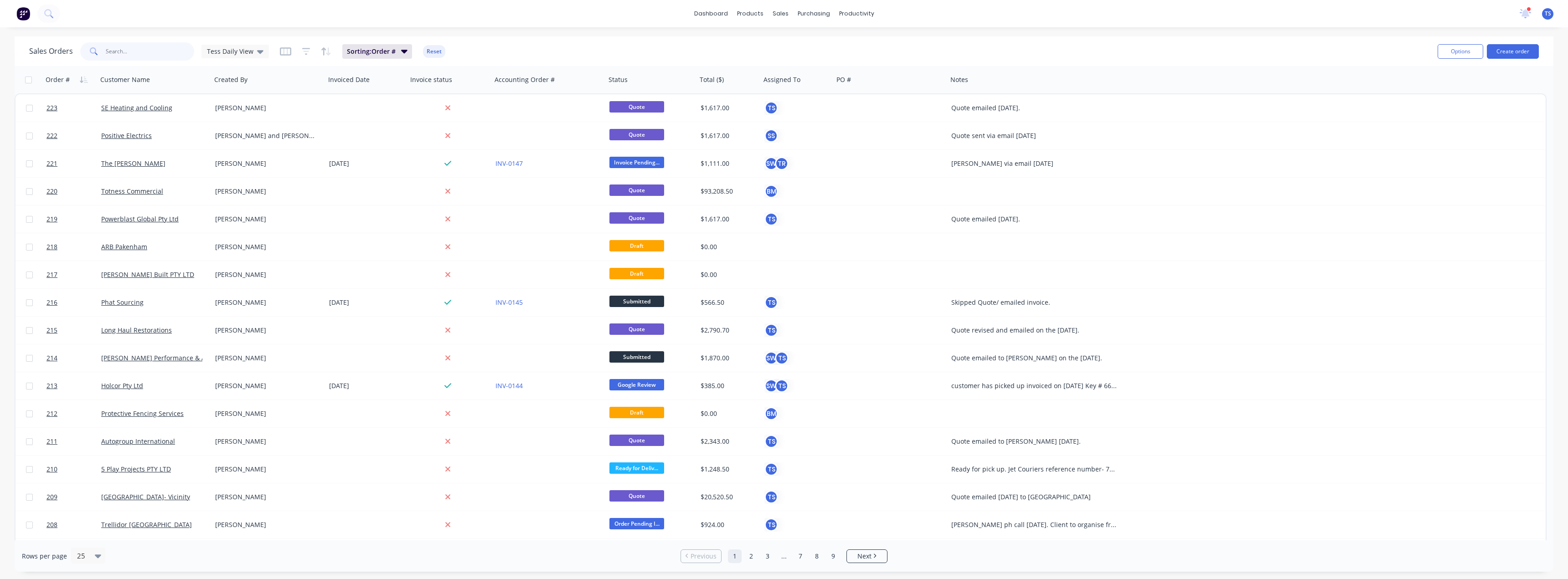
click at [133, 52] on input "text" at bounding box center [150, 52] width 89 height 18
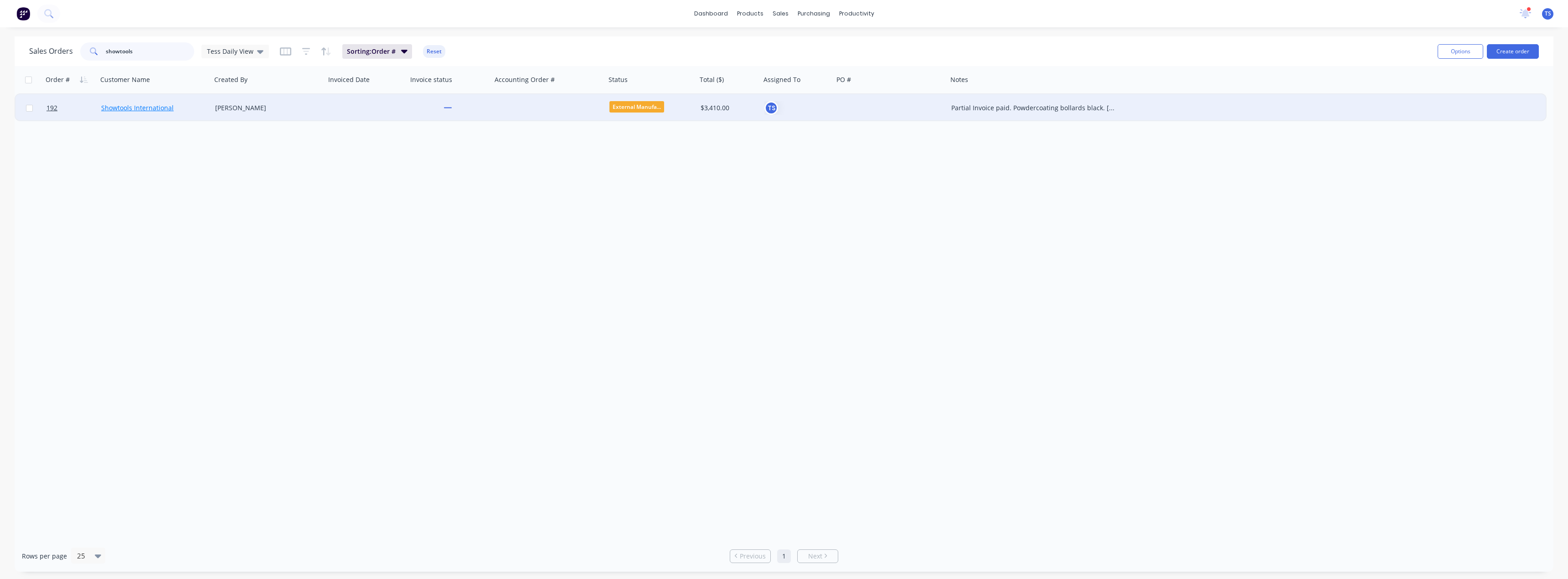
type input "showtools"
click at [153, 108] on link "Showtools International" at bounding box center [137, 108] width 72 height 9
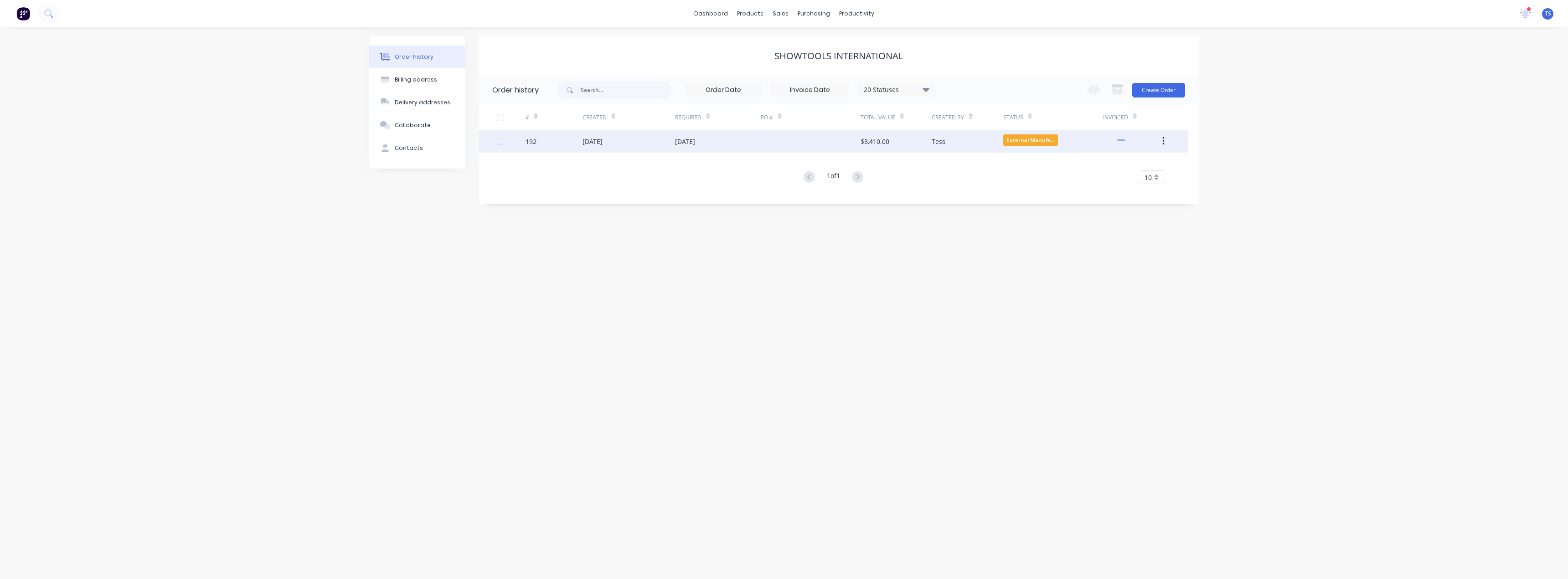
click at [693, 144] on div "07 Aug 2025" at bounding box center [685, 142] width 20 height 10
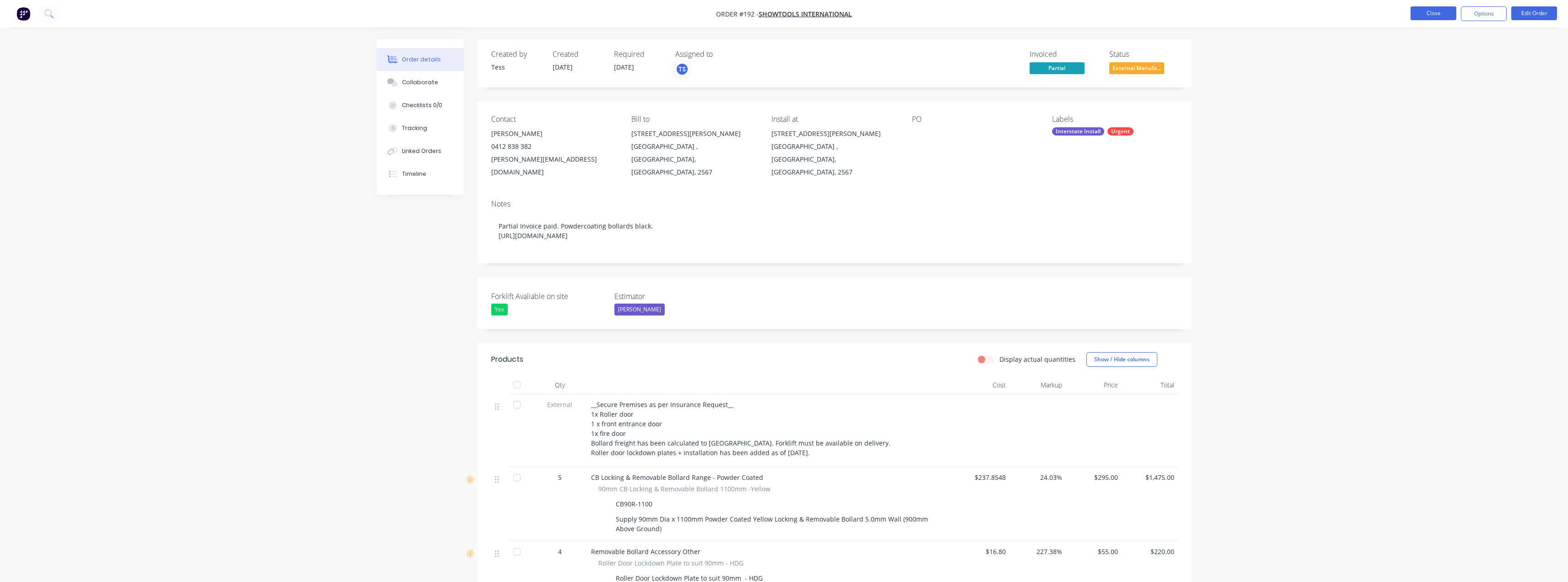
click at [1428, 14] on button "Close" at bounding box center [1433, 13] width 46 height 13
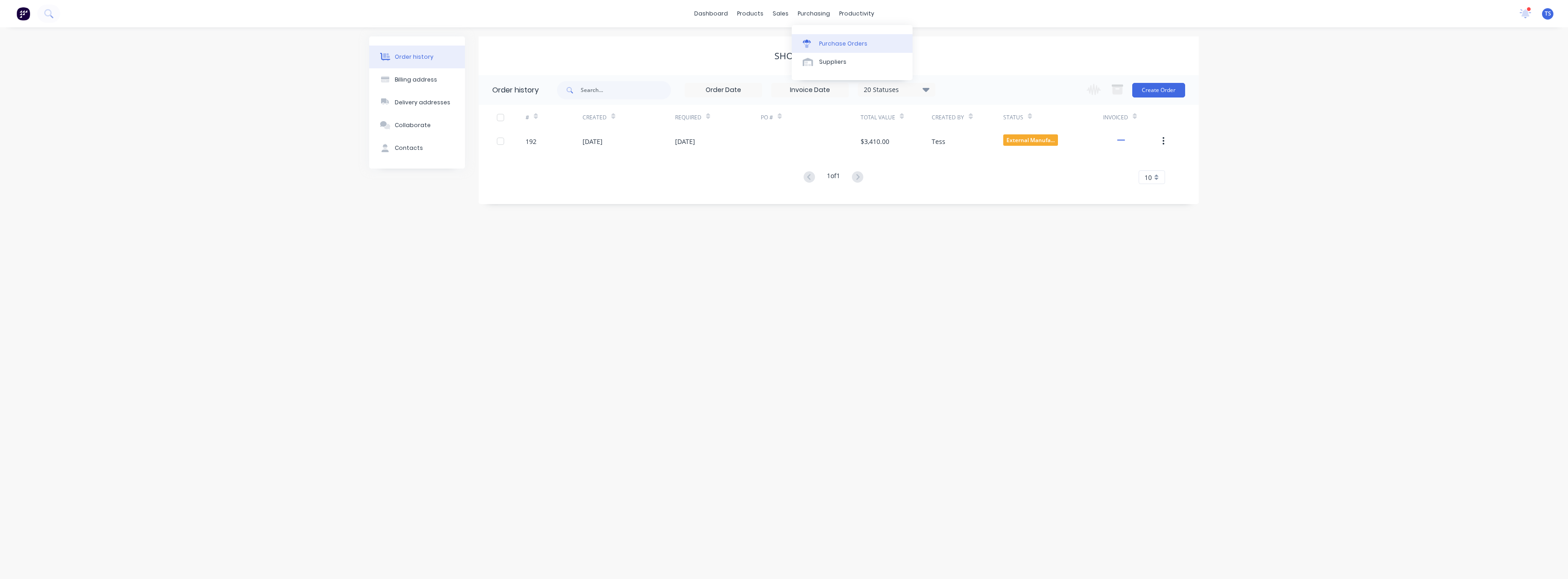
click at [831, 45] on div "Purchase Orders" at bounding box center [843, 43] width 48 height 8
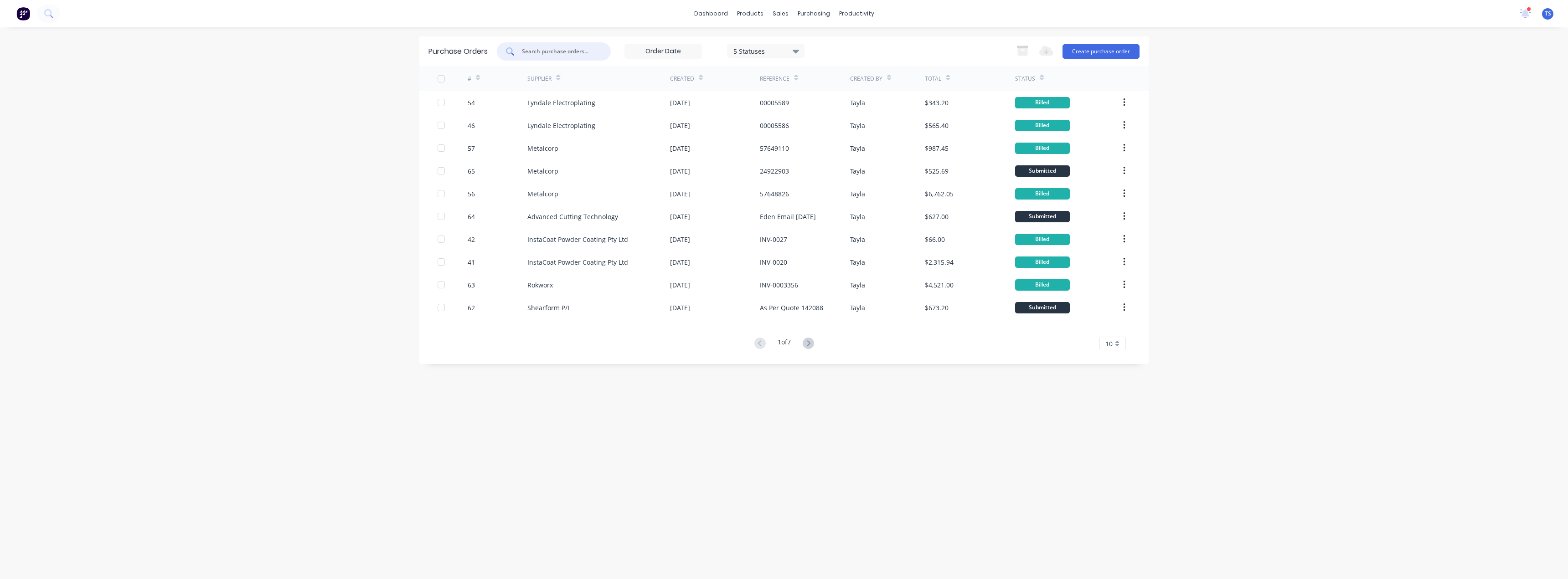
click at [562, 54] on input "text" at bounding box center [559, 51] width 75 height 9
type input "g"
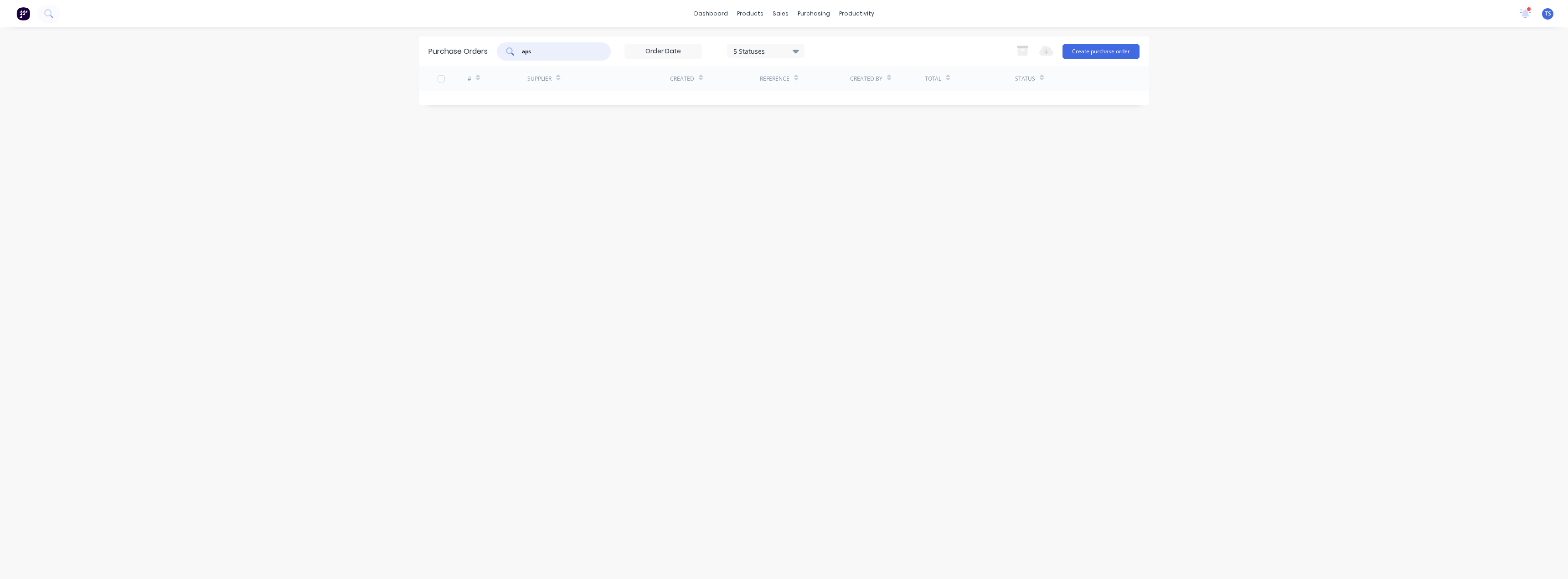
drag, startPoint x: 547, startPoint y: 49, endPoint x: 525, endPoint y: 48, distance: 22.0
click at [525, 48] on input "aps" at bounding box center [559, 51] width 75 height 9
type input "australian"
click at [822, 63] on div "Suppliers" at bounding box center [833, 61] width 27 height 8
click at [525, 52] on input "text" at bounding box center [536, 51] width 75 height 9
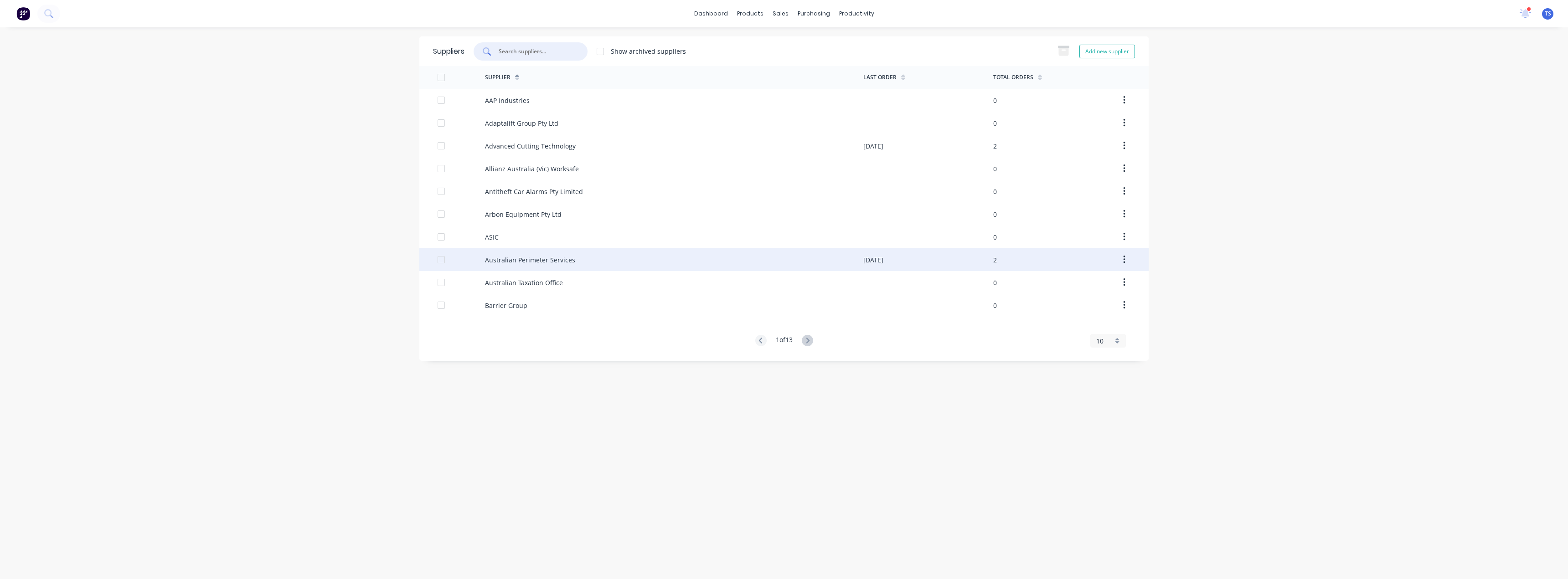
click at [508, 257] on div "Australian Perimeter Services" at bounding box center [530, 260] width 90 height 10
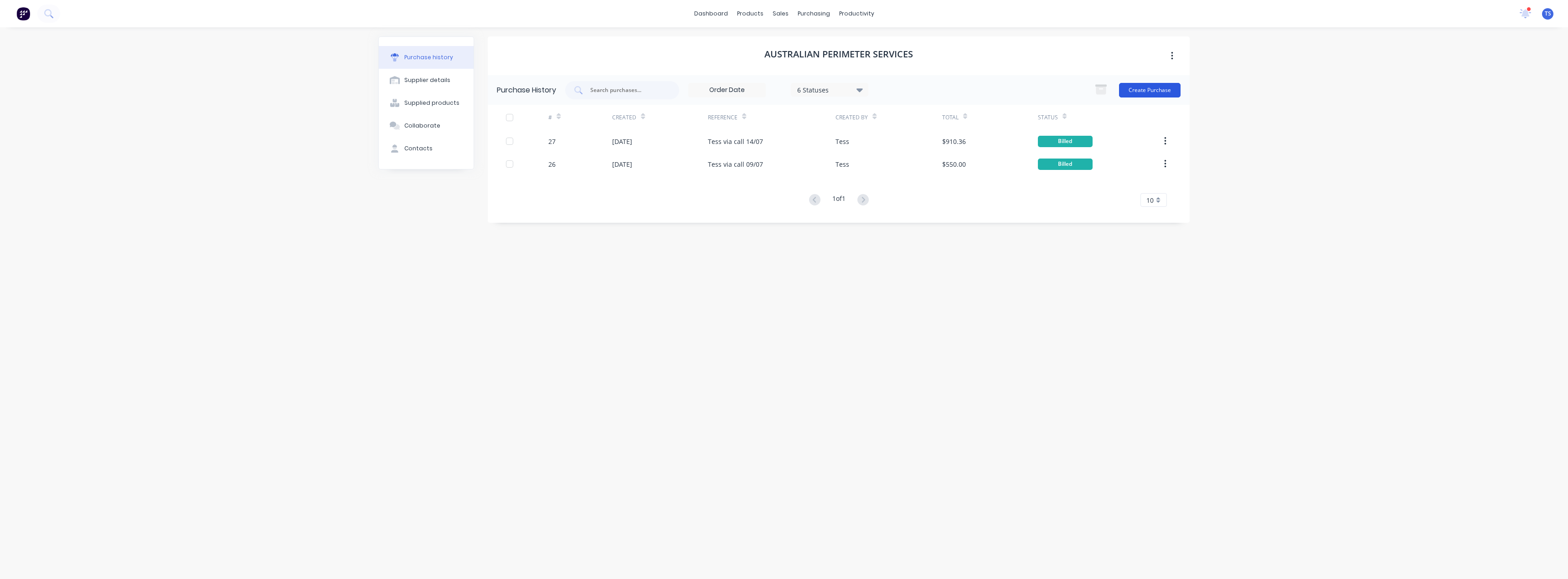
click at [1157, 88] on button "Create Purchase" at bounding box center [1149, 90] width 61 height 15
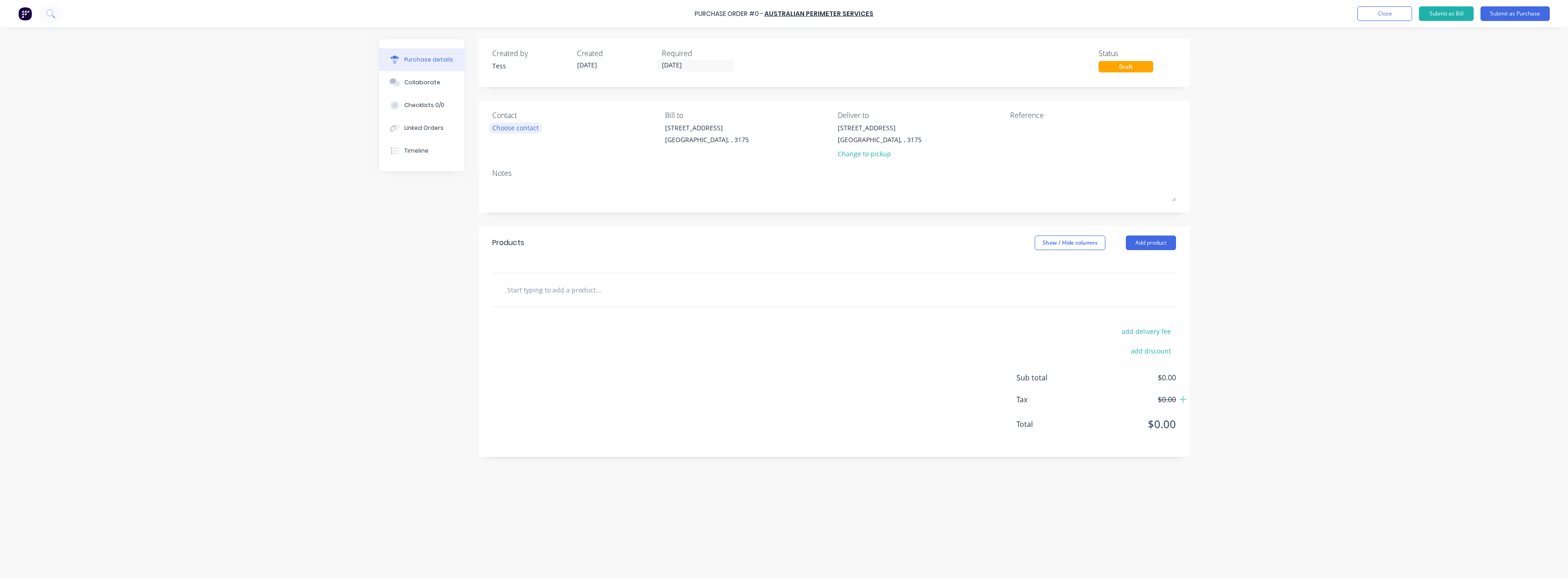
click at [518, 128] on div "Choose contact" at bounding box center [516, 128] width 46 height 10
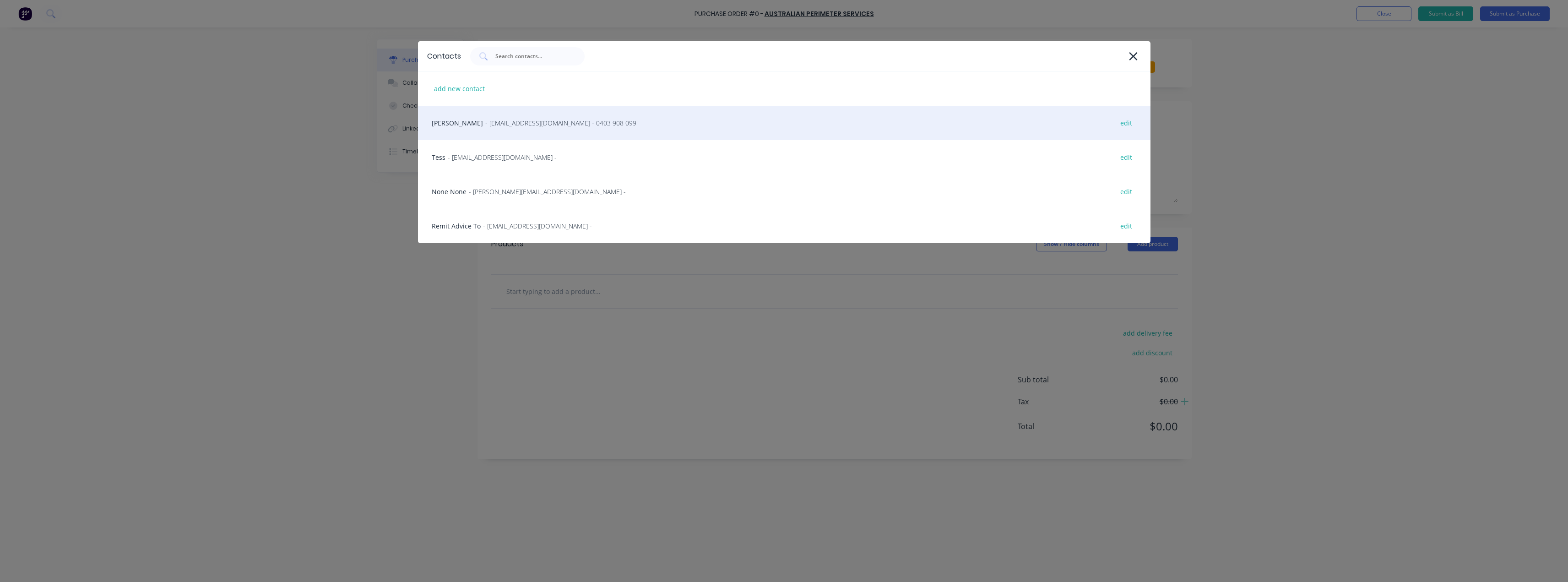
click at [499, 123] on span "- georgev@australianperimeterservices.com.au - 0403 908 099" at bounding box center [561, 123] width 151 height 10
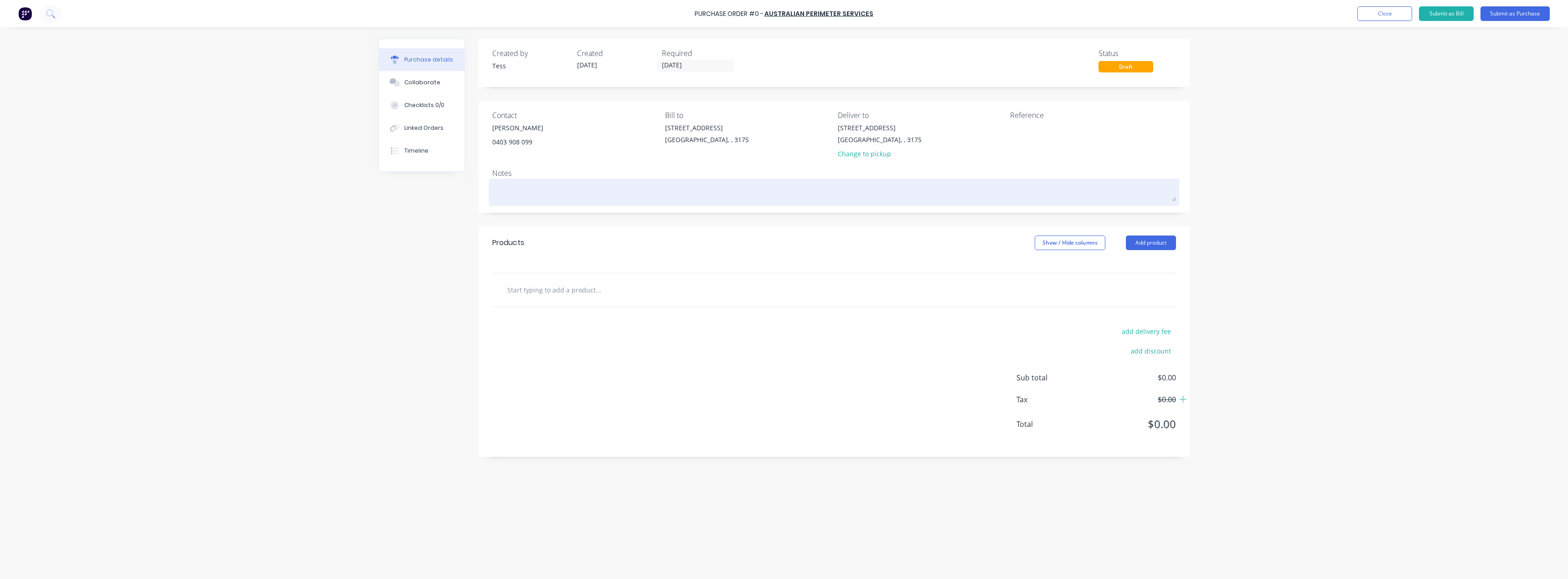
click at [509, 193] on textarea at bounding box center [834, 191] width 684 height 21
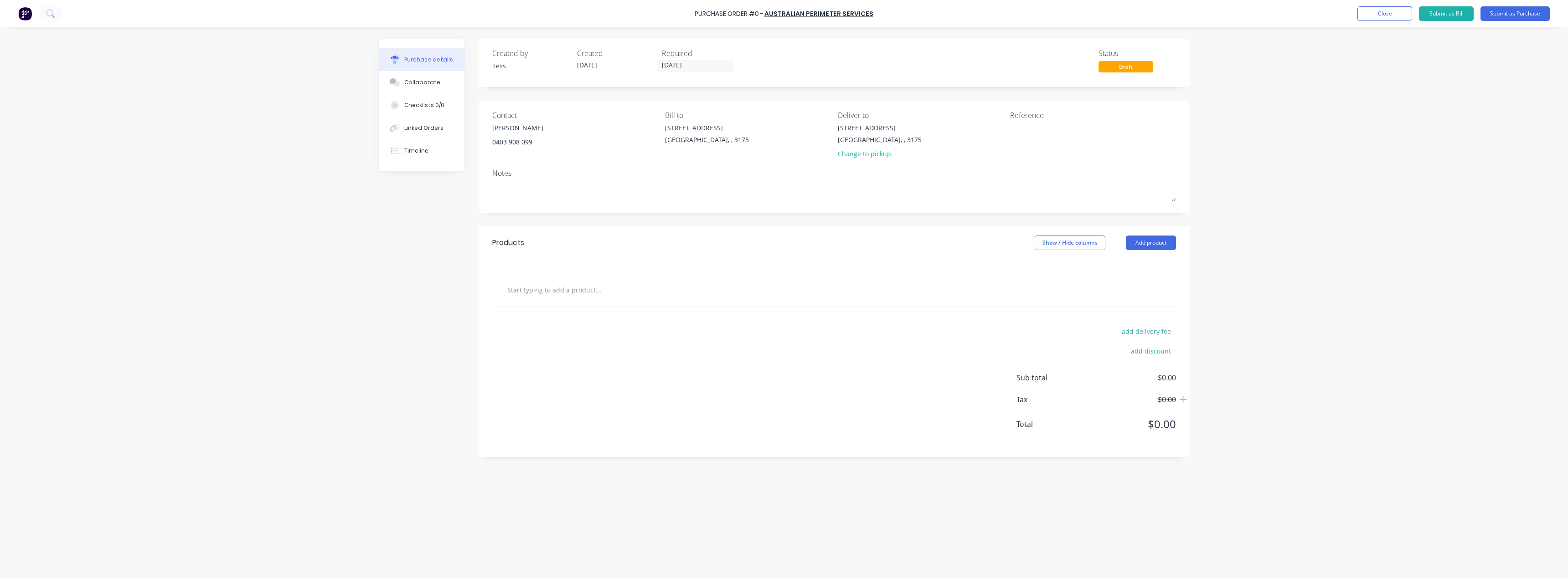
click at [578, 293] on input "text" at bounding box center [598, 290] width 183 height 18
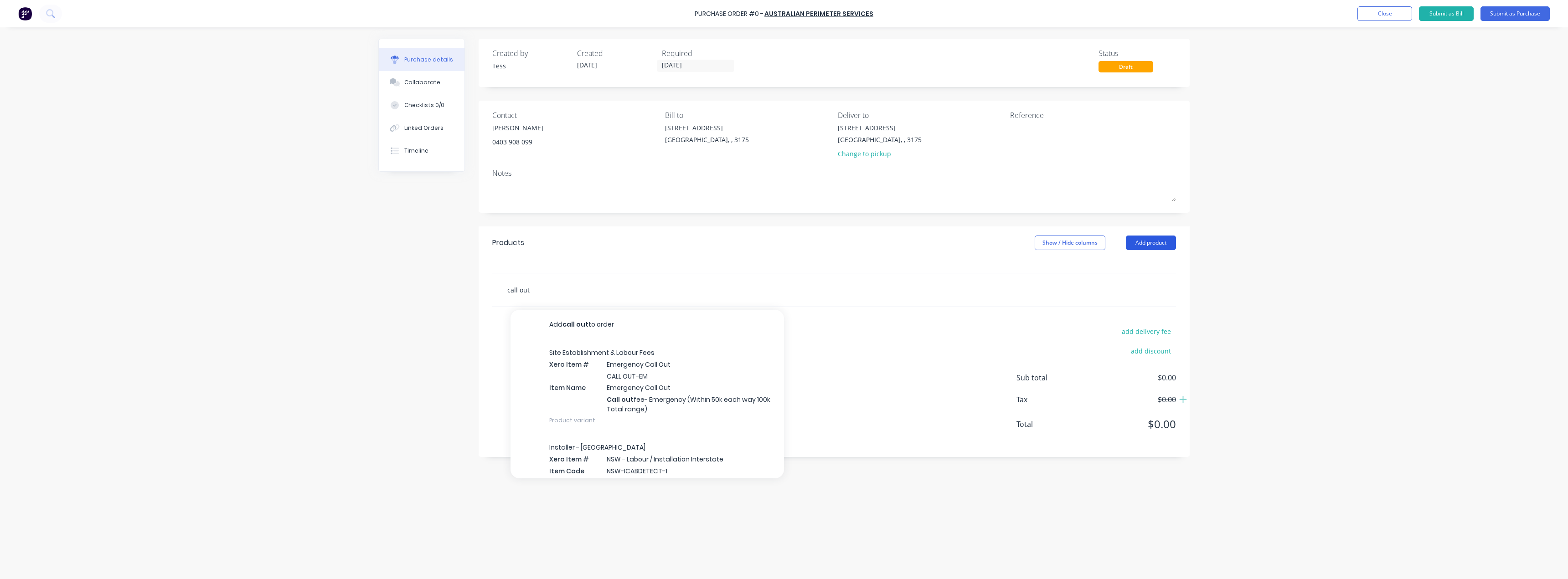
type input "call out"
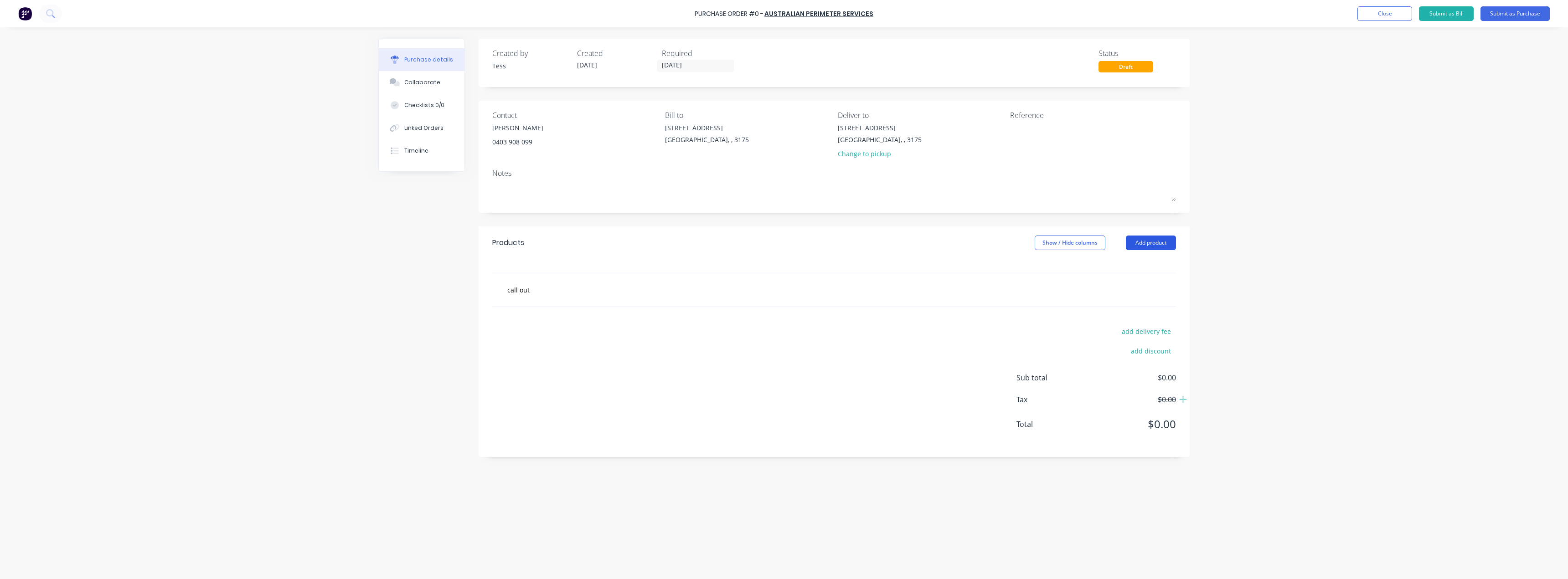
click at [1144, 244] on button "Add product" at bounding box center [1151, 243] width 50 height 15
click at [1126, 267] on div "Product catalogue" at bounding box center [1132, 266] width 70 height 13
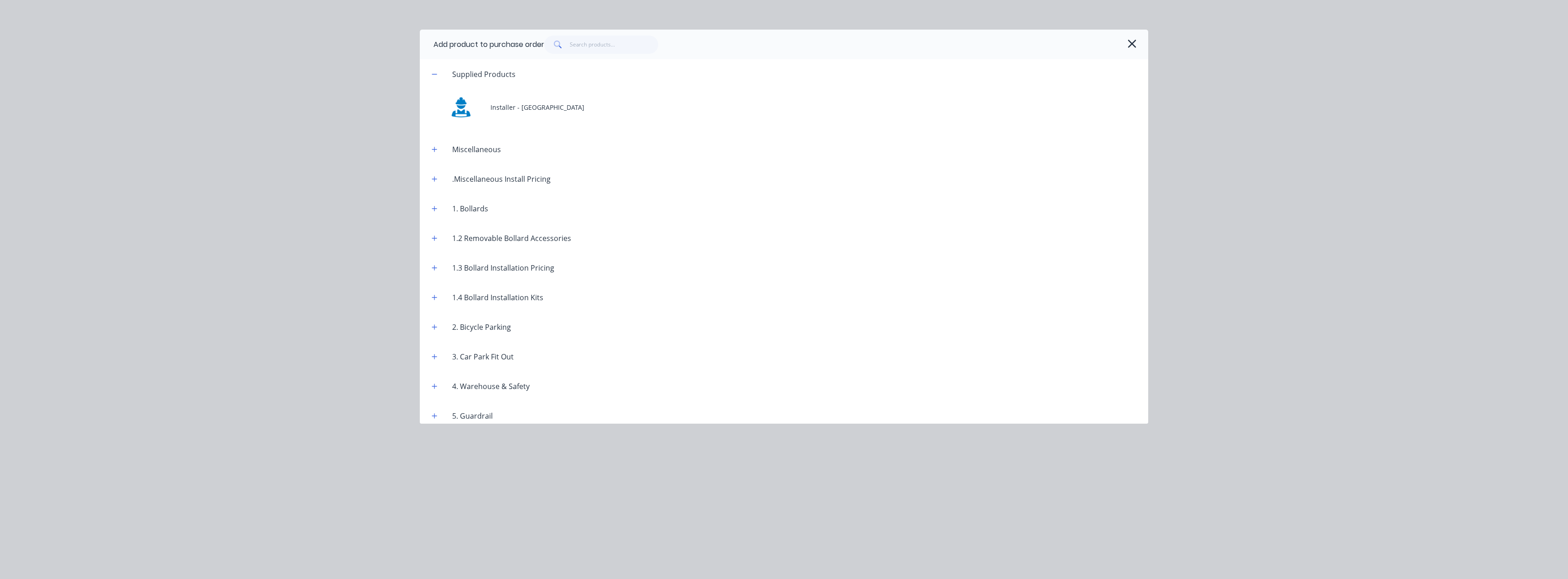
scroll to position [155, 0]
click at [435, 410] on icon "button" at bounding box center [435, 409] width 5 height 5
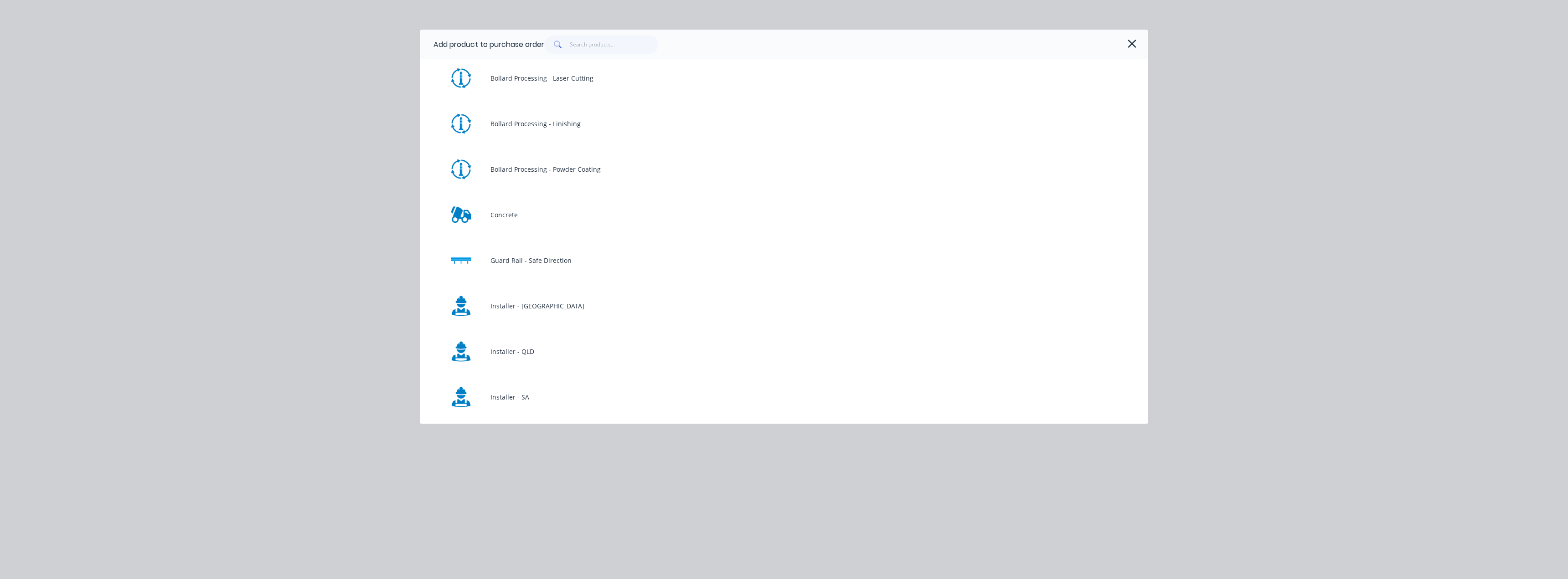
scroll to position [747, 0]
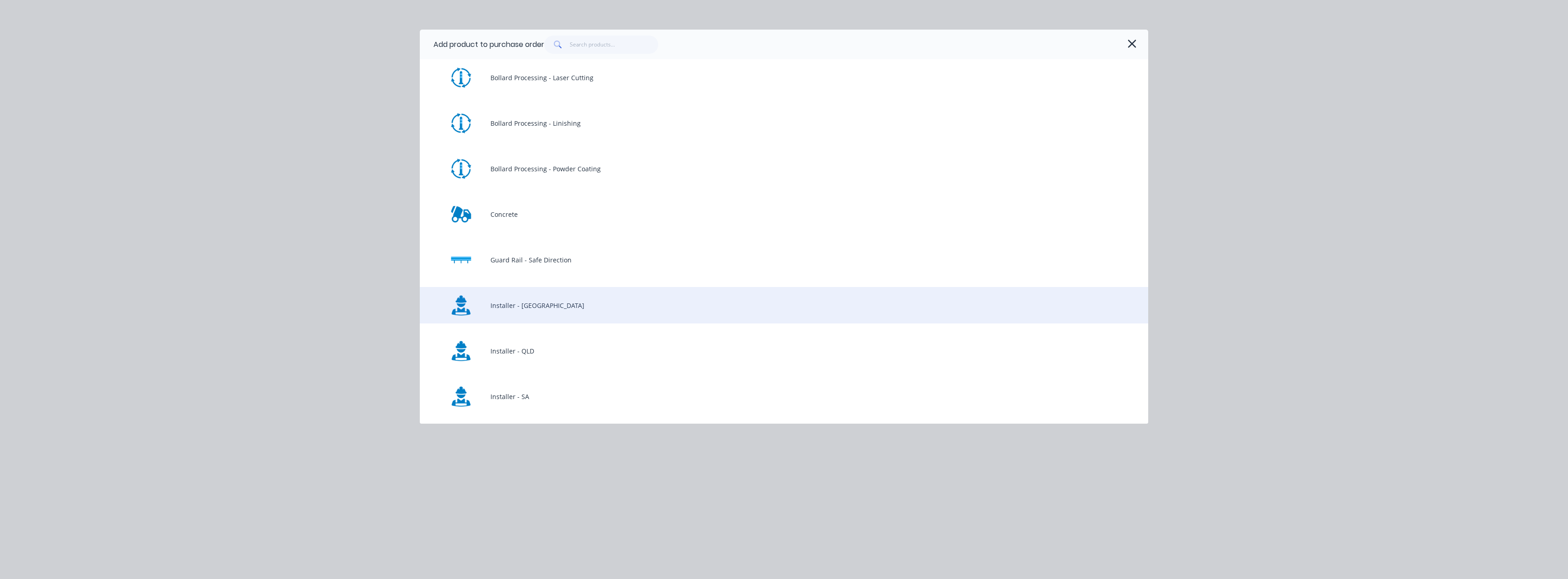
click at [514, 308] on div "Installer - NSW" at bounding box center [784, 305] width 729 height 36
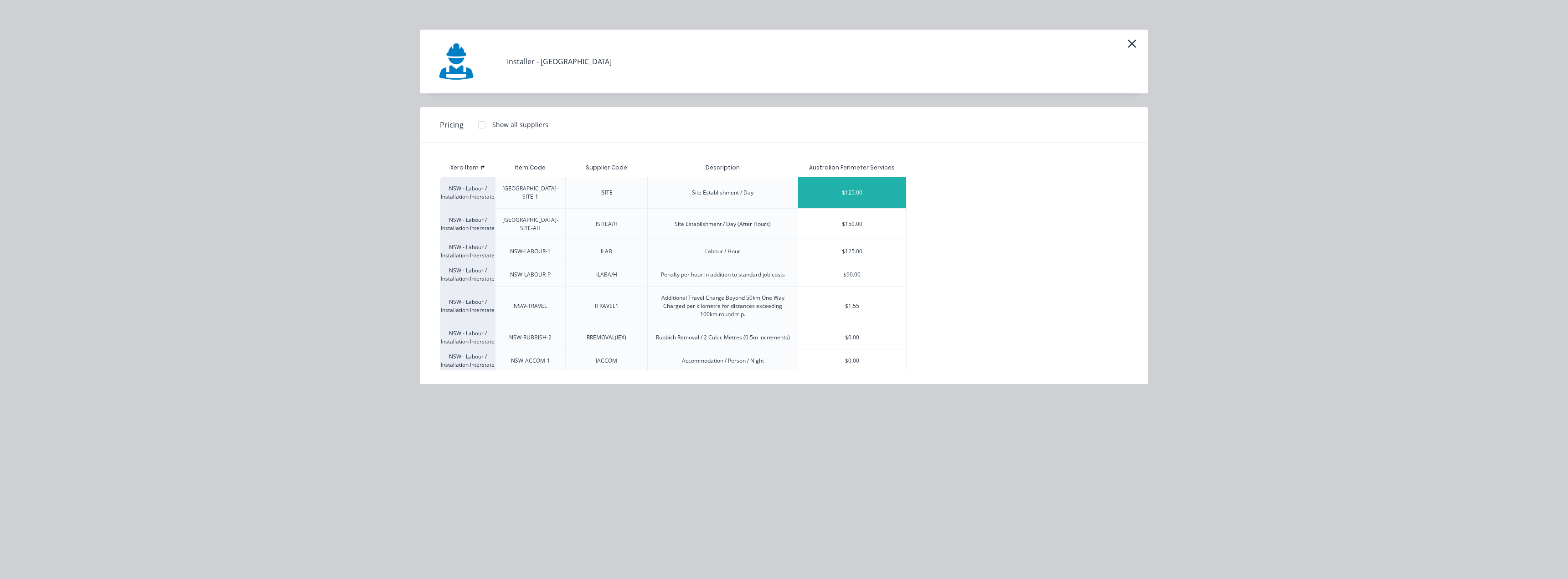
click at [878, 186] on div "$125.00" at bounding box center [852, 192] width 108 height 31
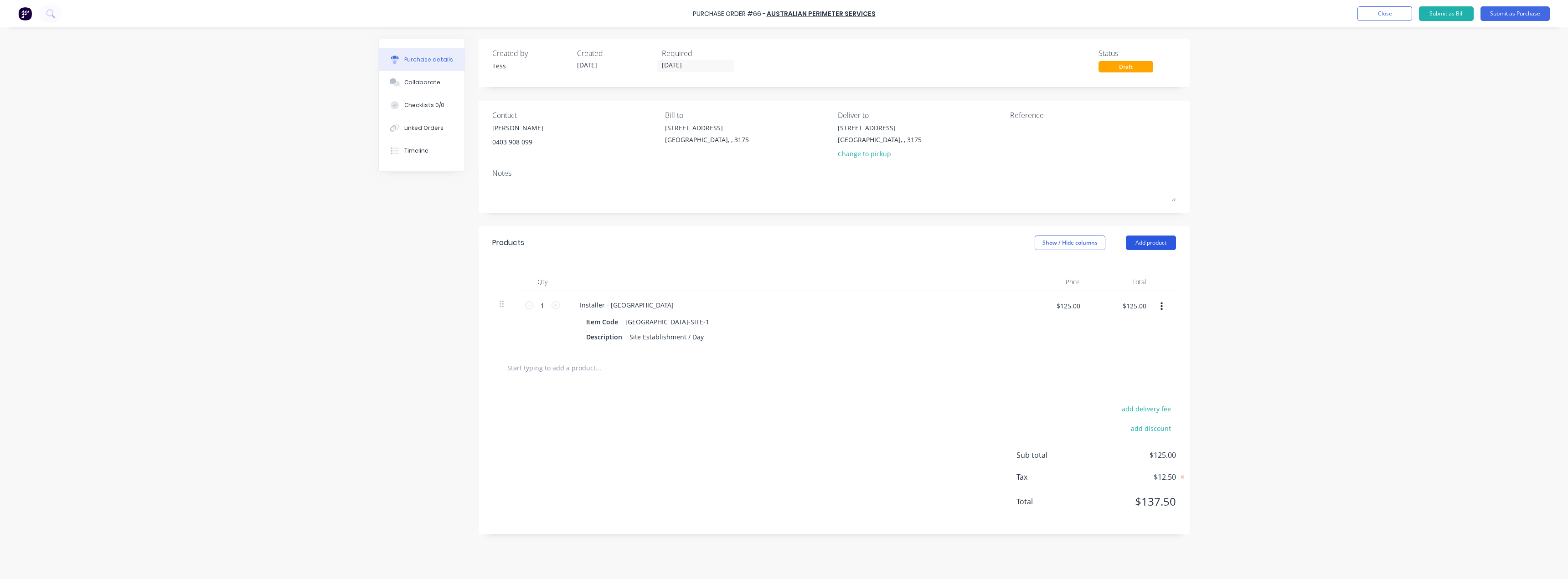
click at [1157, 246] on button "Add product" at bounding box center [1151, 243] width 50 height 15
click at [1139, 269] on div "Product catalogue" at bounding box center [1132, 266] width 70 height 13
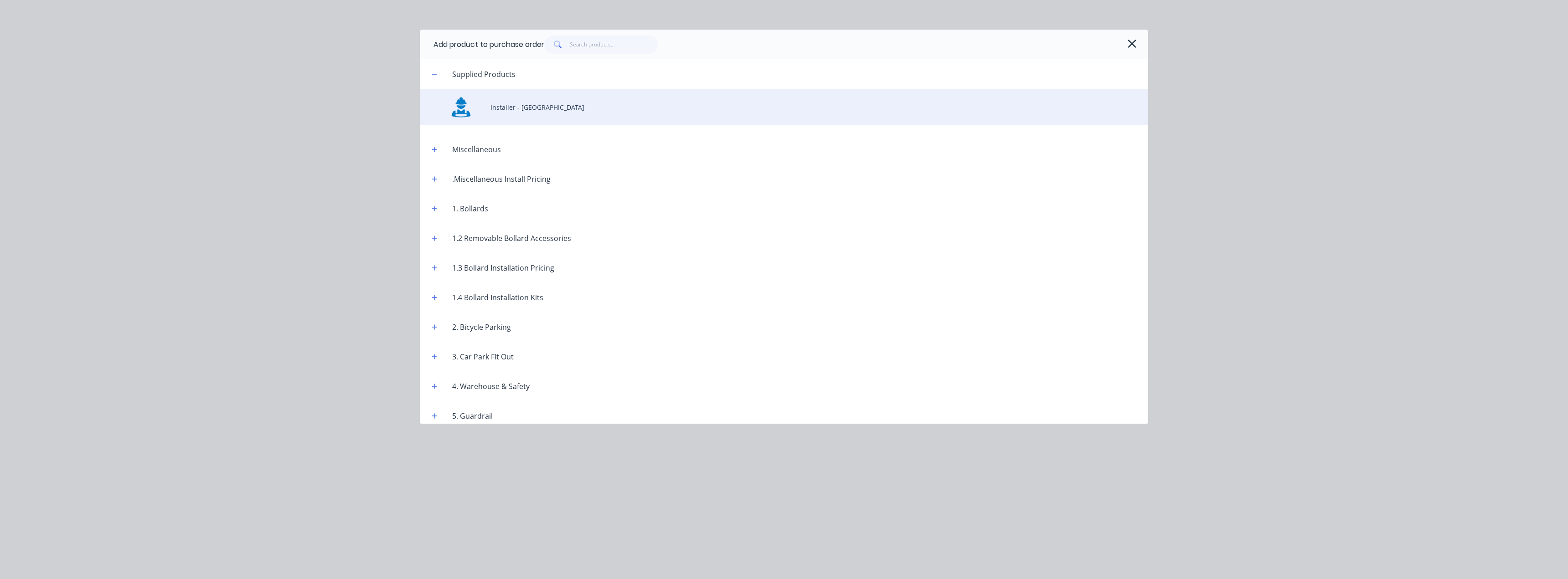
click at [506, 111] on div "Installer - NSW" at bounding box center [784, 107] width 729 height 36
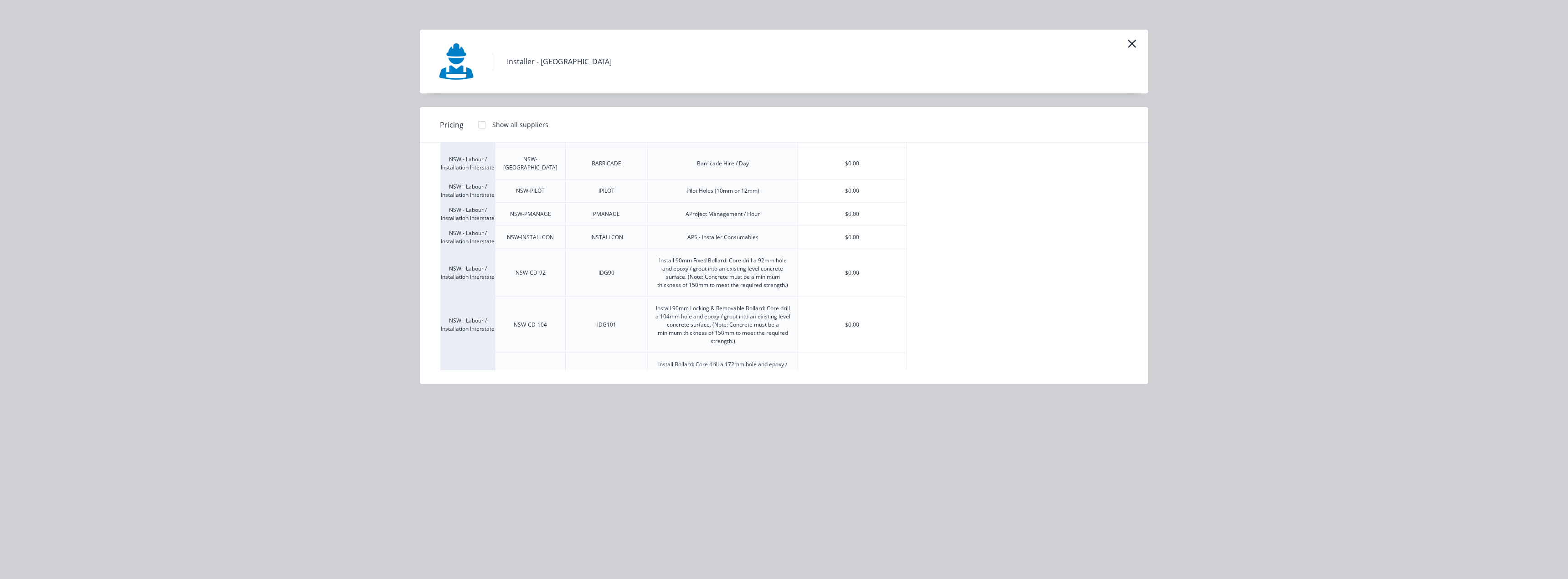
scroll to position [227, 0]
click at [849, 316] on div "$0.00" at bounding box center [852, 321] width 108 height 55
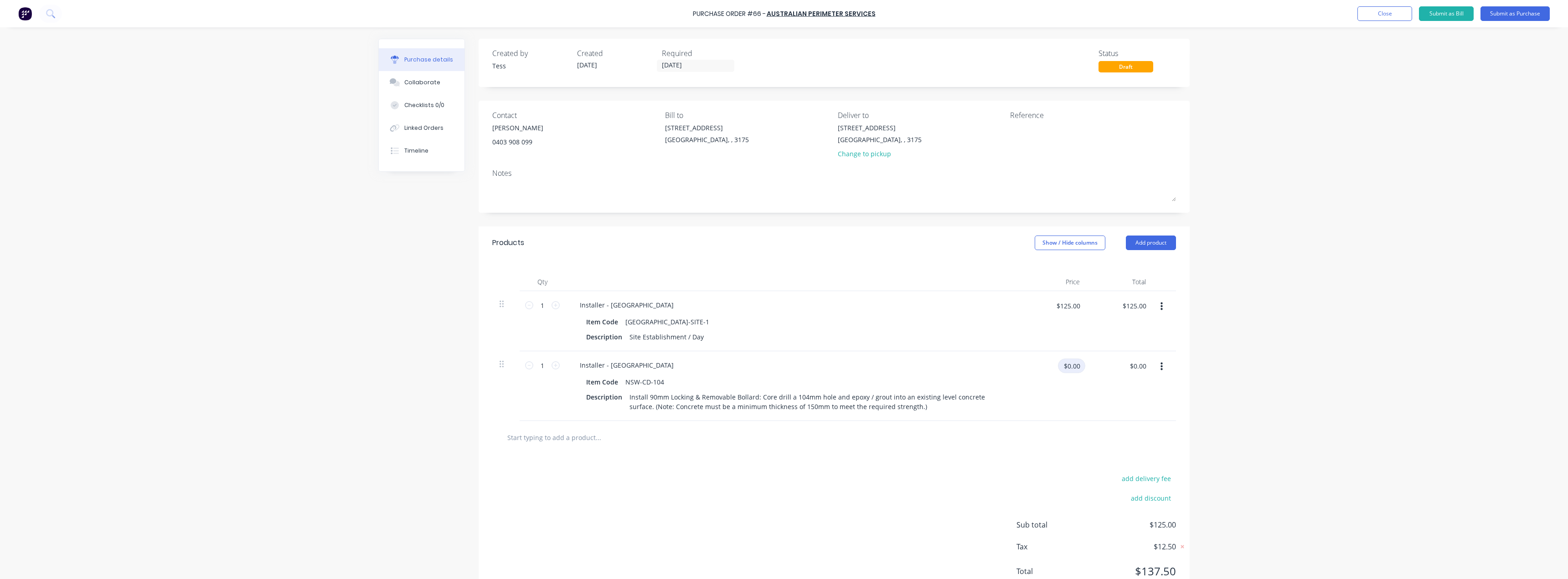
click at [1066, 366] on input "$0.00" at bounding box center [1071, 366] width 27 height 15
type input "$125.00"
click at [600, 473] on div "add delivery fee add discount Sub total $125.00 Tax $12.50 Total $137.50" at bounding box center [834, 529] width 711 height 150
click at [553, 367] on icon at bounding box center [555, 365] width 8 height 8
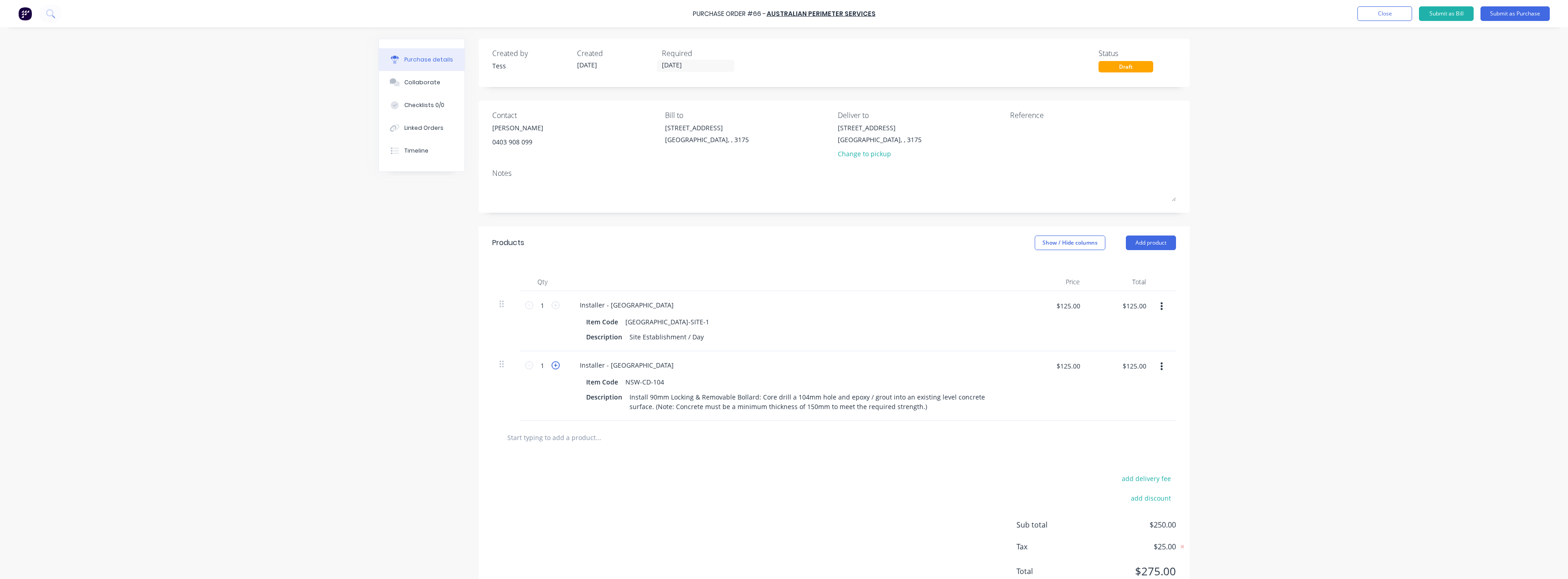
type input "2"
type input "$250.00"
click at [553, 367] on icon at bounding box center [555, 365] width 8 height 8
type input "3"
type input "$375.00"
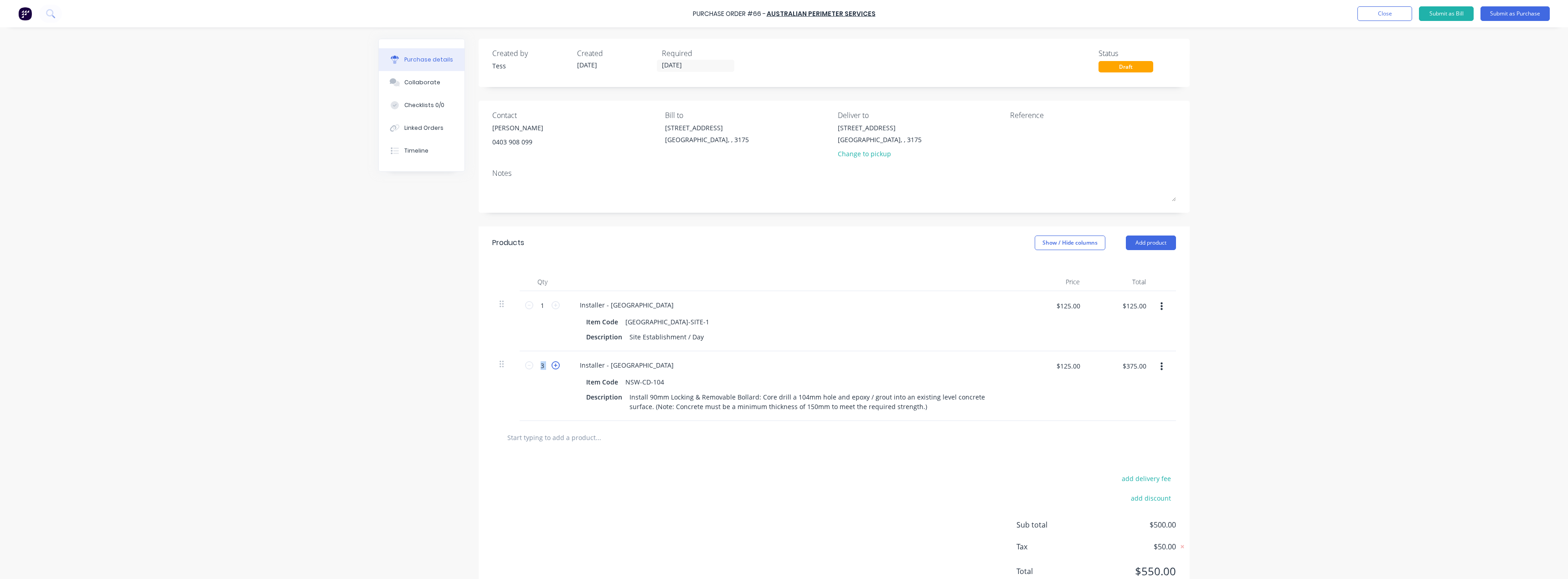
click at [553, 367] on icon at bounding box center [555, 365] width 8 height 8
type input "4"
type input "$500.00"
click at [553, 367] on icon at bounding box center [555, 365] width 8 height 8
type input "5"
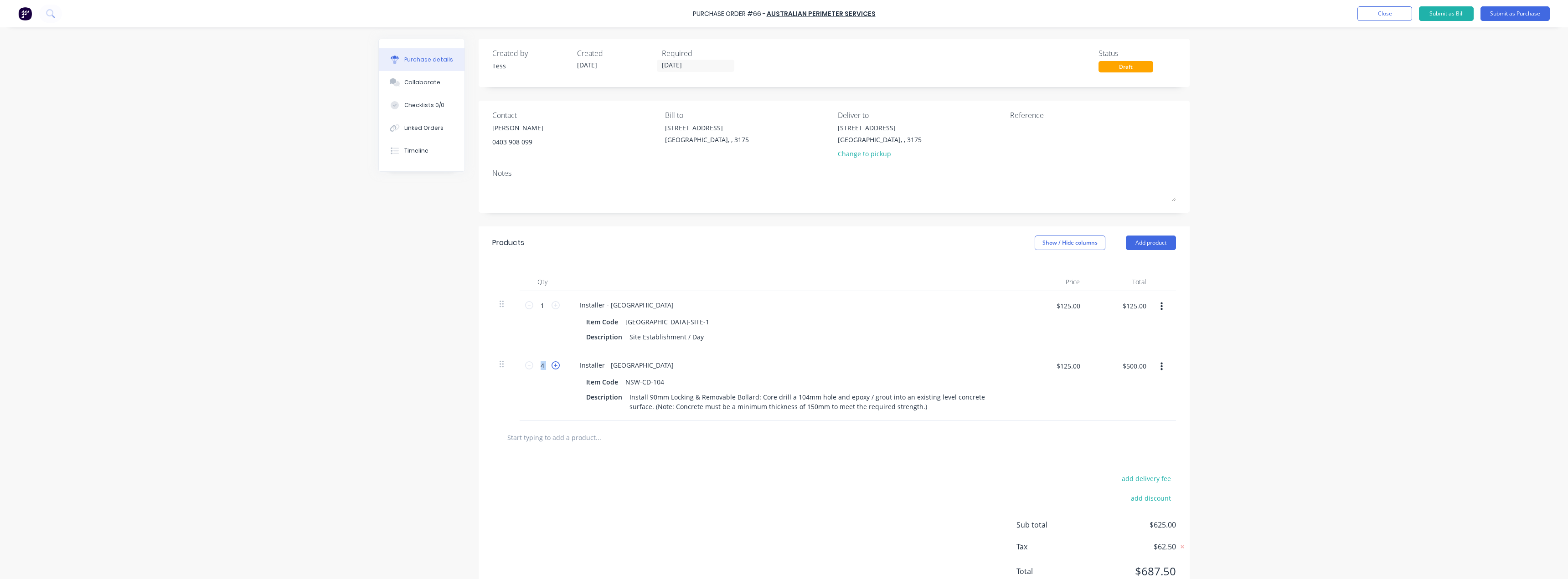
type input "$625.00"
click at [1137, 244] on button "Add product" at bounding box center [1151, 243] width 50 height 15
click at [1104, 266] on div "Product catalogue" at bounding box center [1132, 266] width 70 height 13
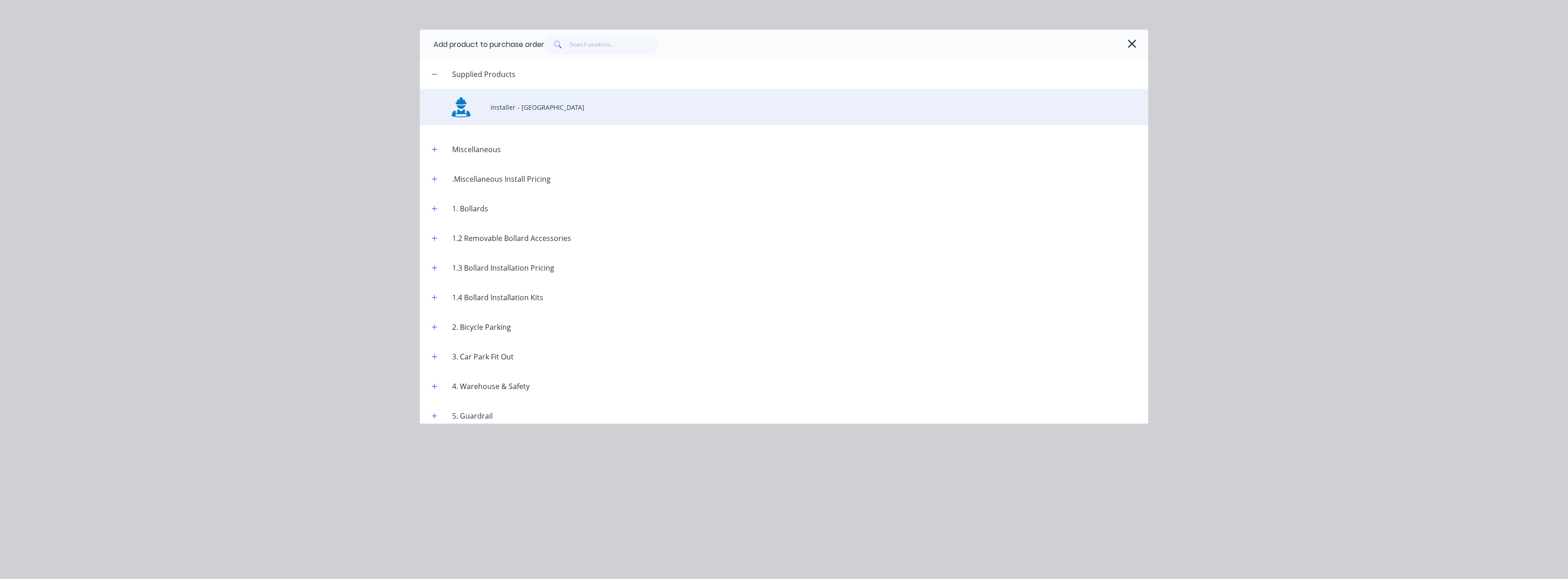
click at [516, 108] on div "Installer - NSW" at bounding box center [784, 107] width 729 height 36
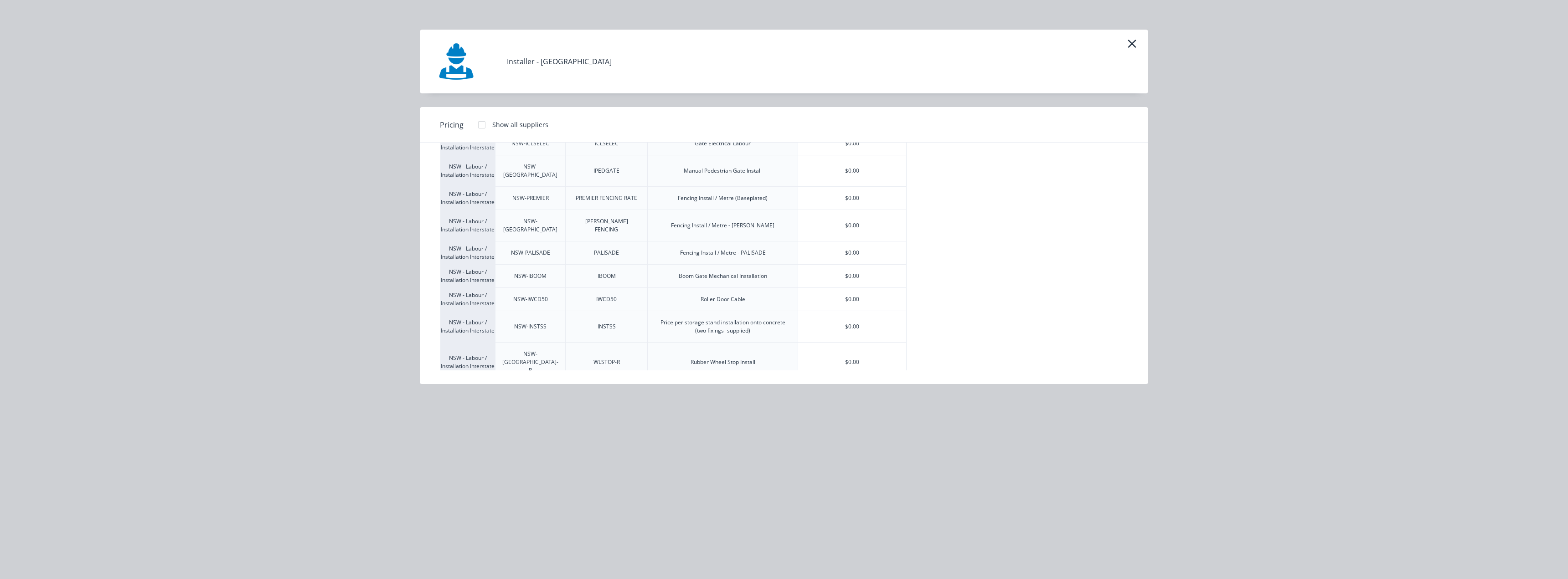
scroll to position [1139, 0]
click at [864, 265] on div "$0.00" at bounding box center [852, 253] width 108 height 23
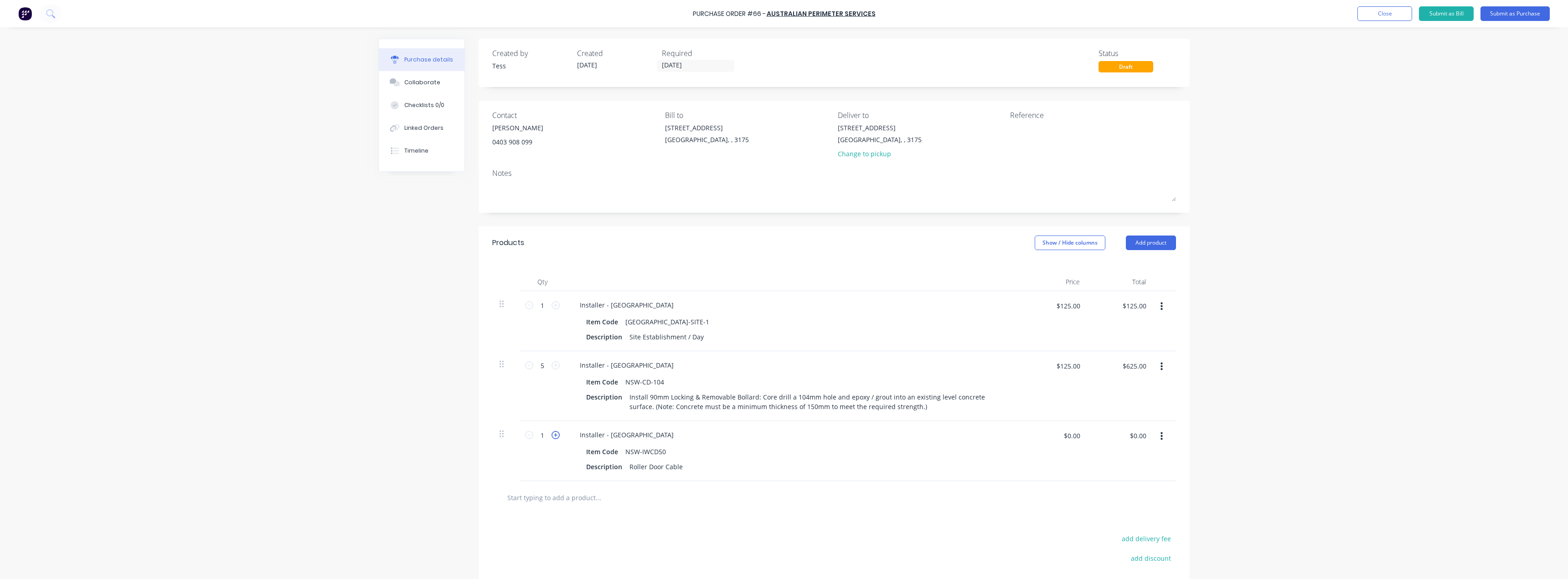
click at [551, 436] on icon at bounding box center [555, 434] width 8 height 8
type input "4"
click at [1146, 245] on button "Add product" at bounding box center [1151, 243] width 50 height 15
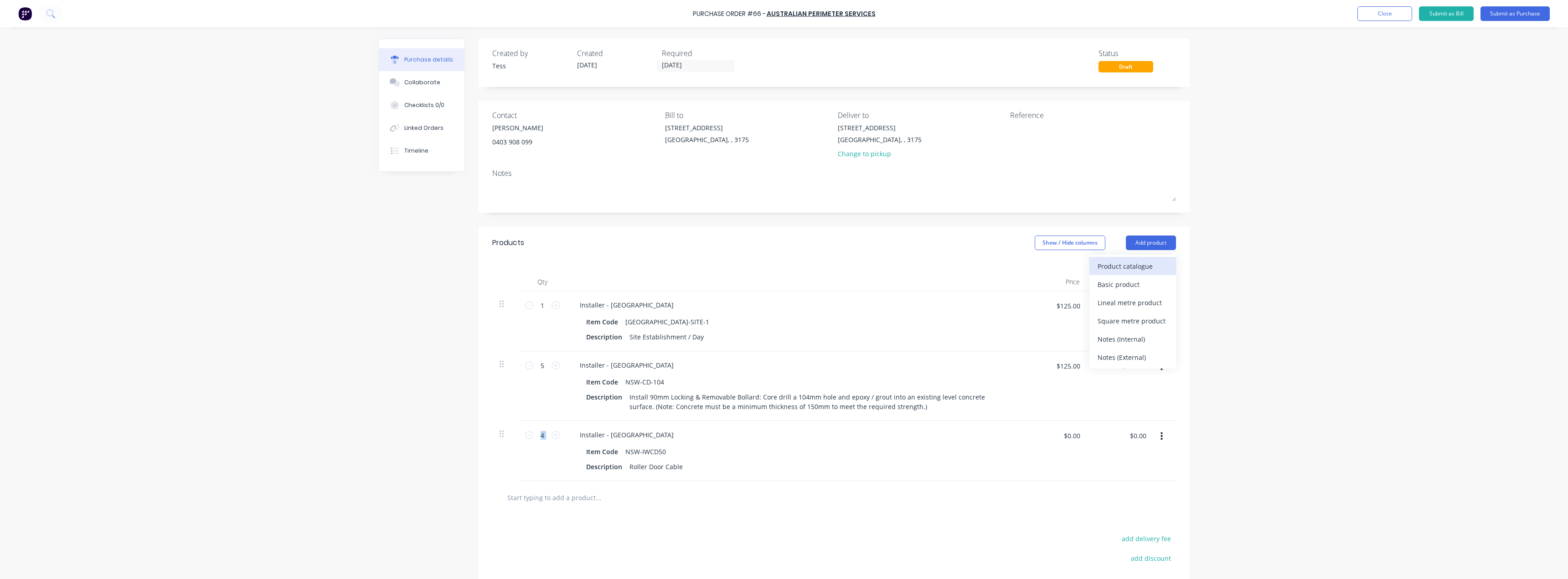
click at [1110, 263] on div "Product catalogue" at bounding box center [1132, 266] width 70 height 13
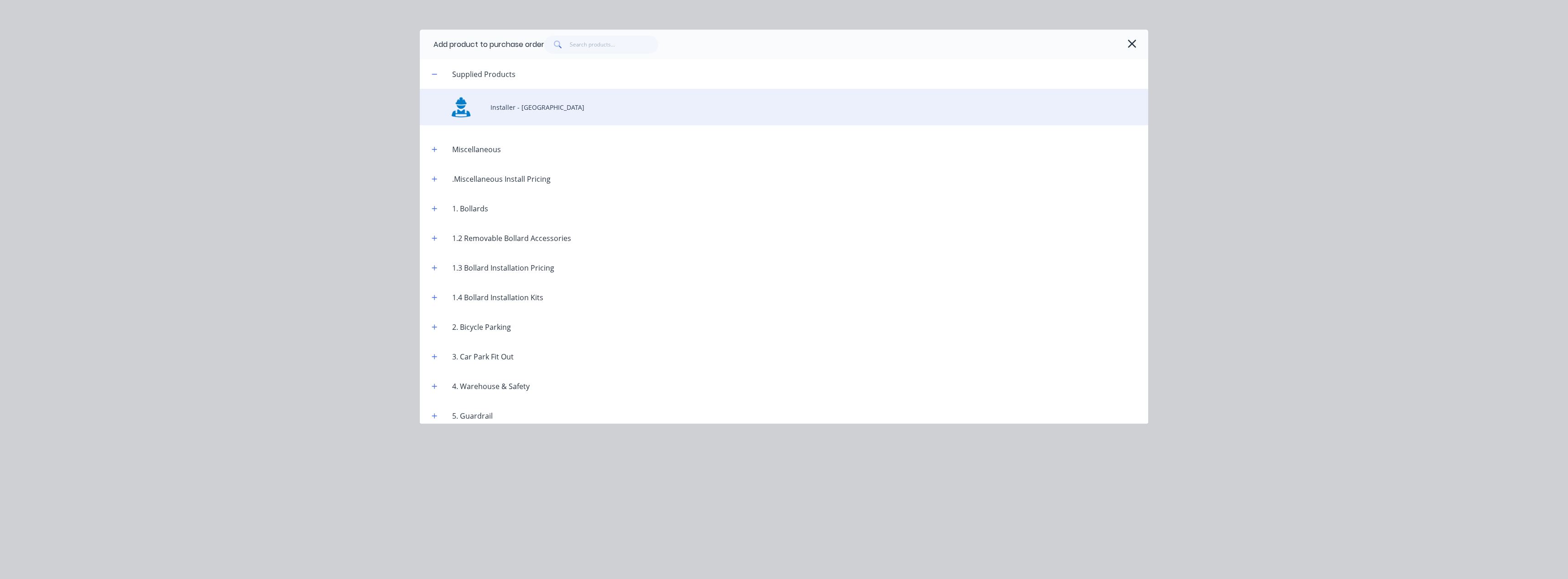
click at [494, 106] on div "Installer - NSW" at bounding box center [784, 107] width 729 height 36
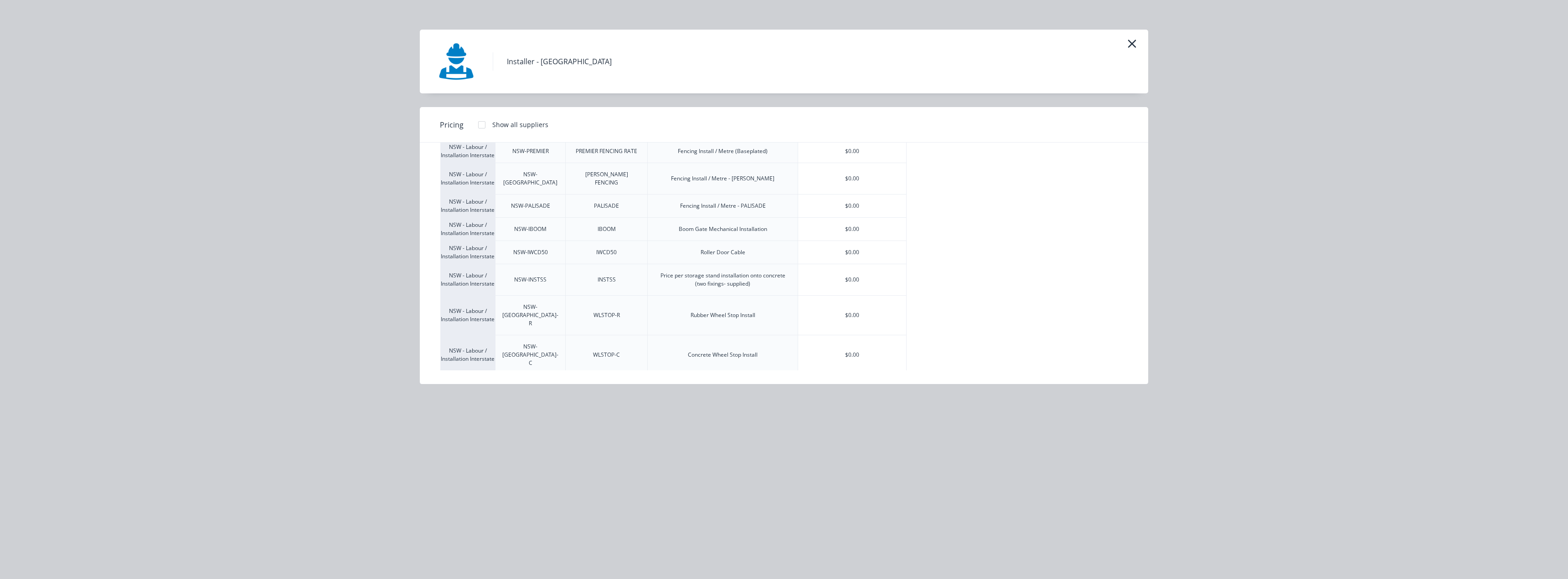
scroll to position [1196, 0]
click at [838, 240] on div "$0.00" at bounding box center [852, 224] width 108 height 31
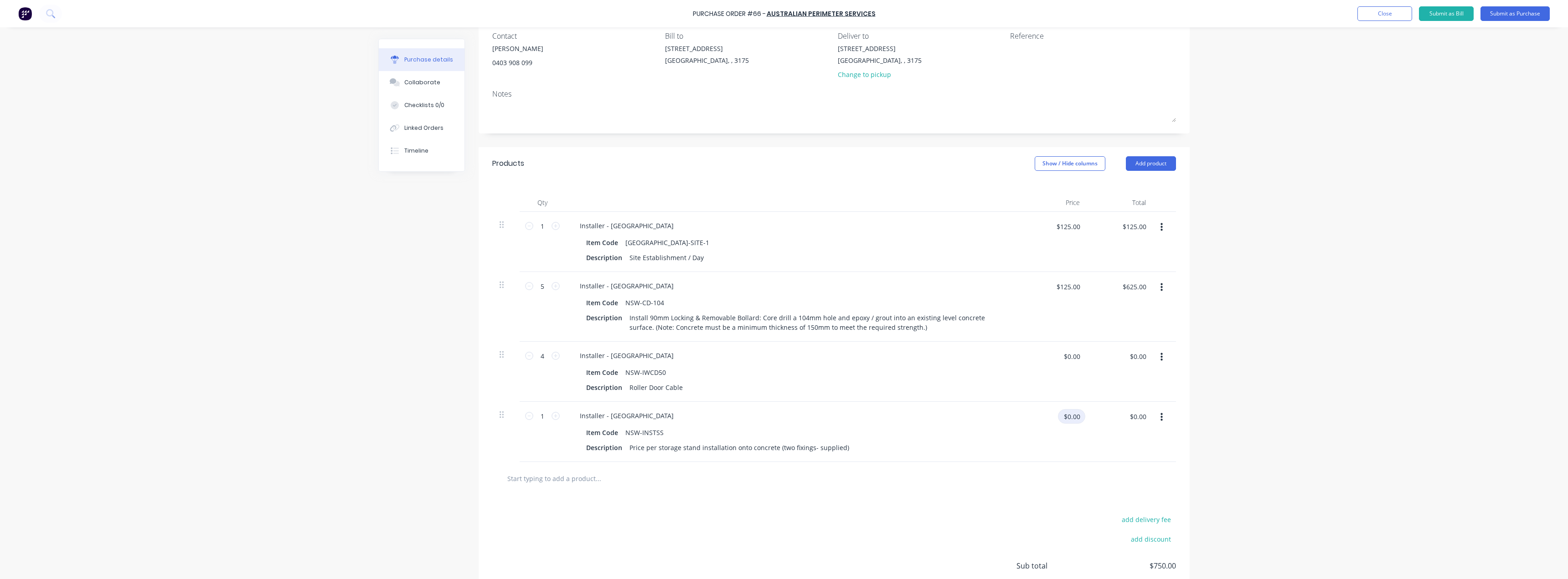
scroll to position [91, 0]
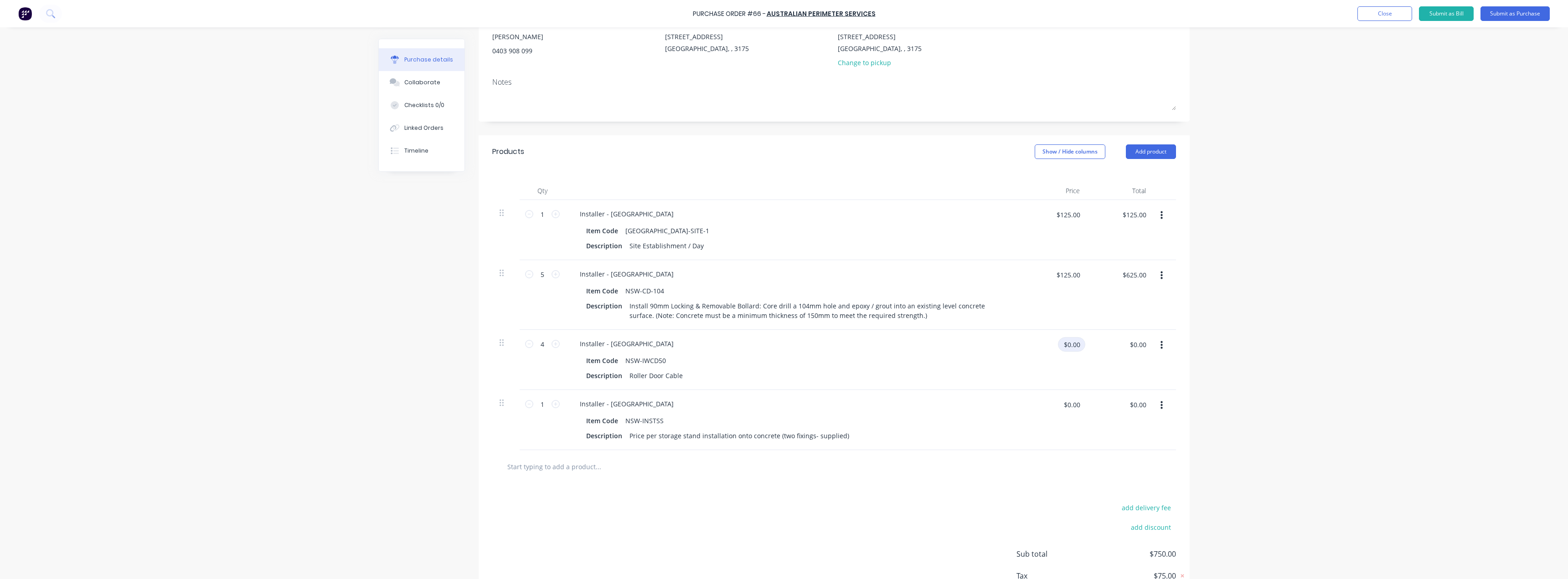
click at [1069, 347] on input "$0.00" at bounding box center [1071, 344] width 27 height 15
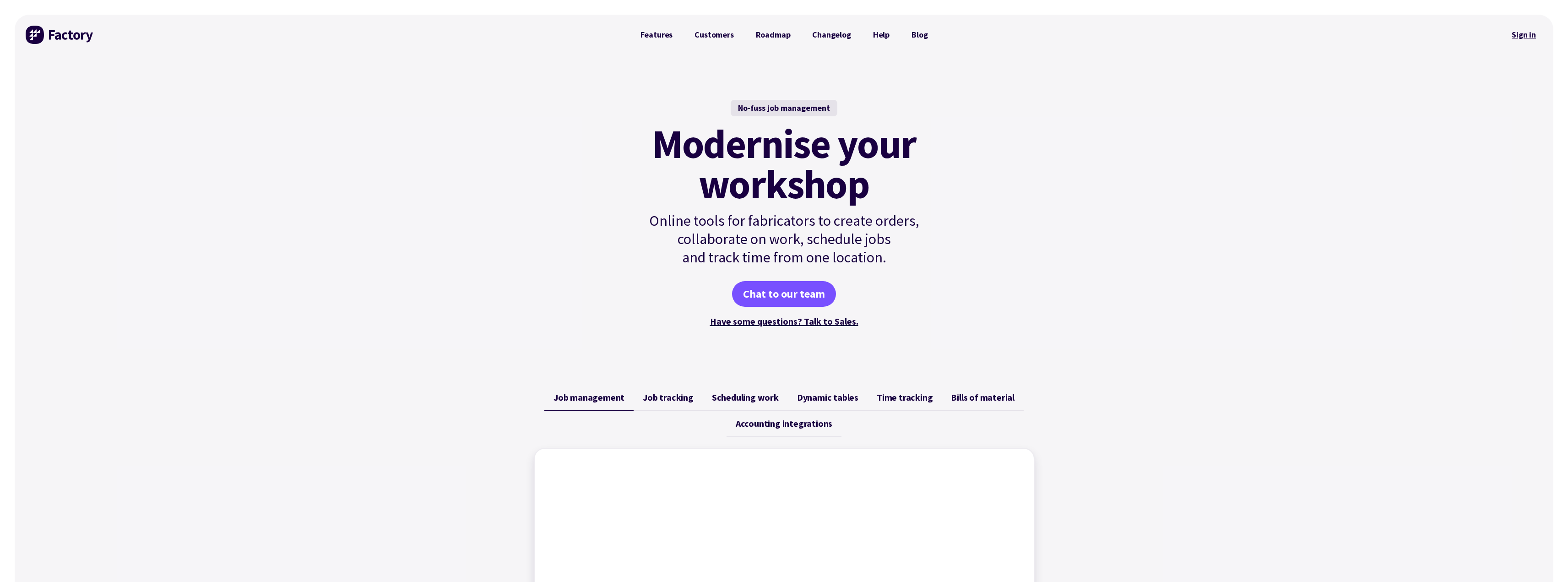
click at [1523, 34] on link "Sign in" at bounding box center [1523, 35] width 37 height 21
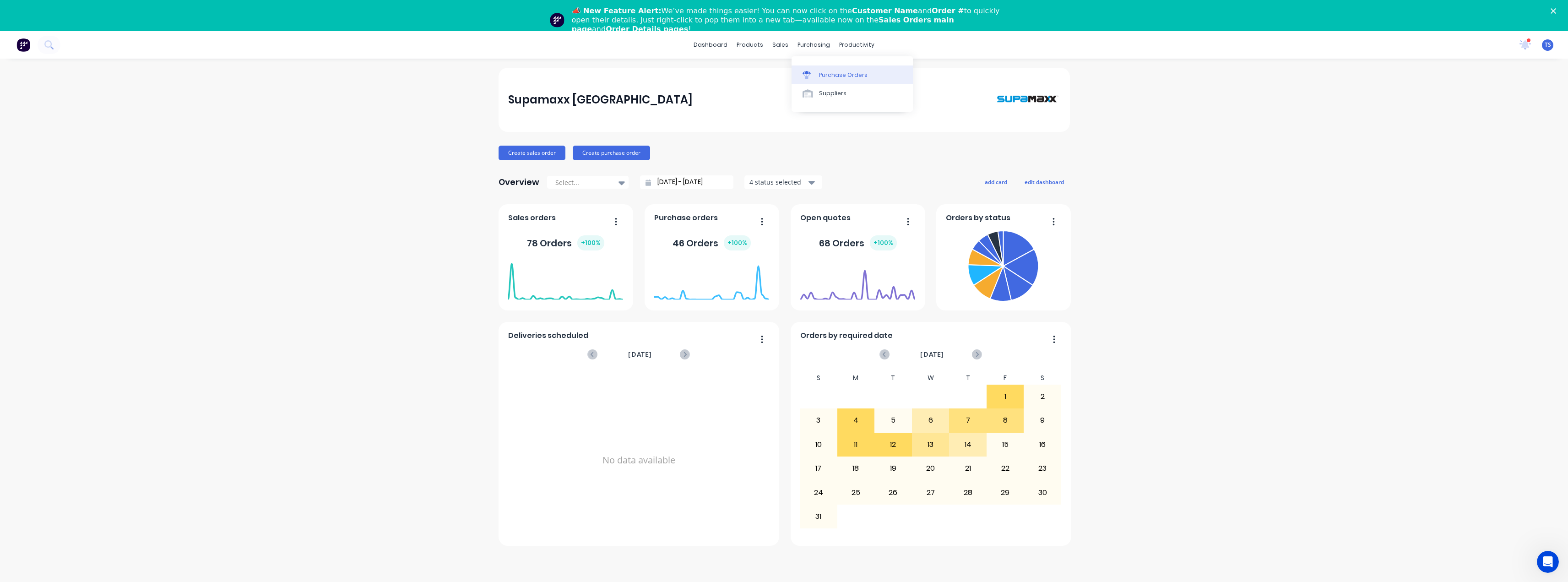
click at [826, 73] on div "Purchase Orders" at bounding box center [843, 75] width 48 height 8
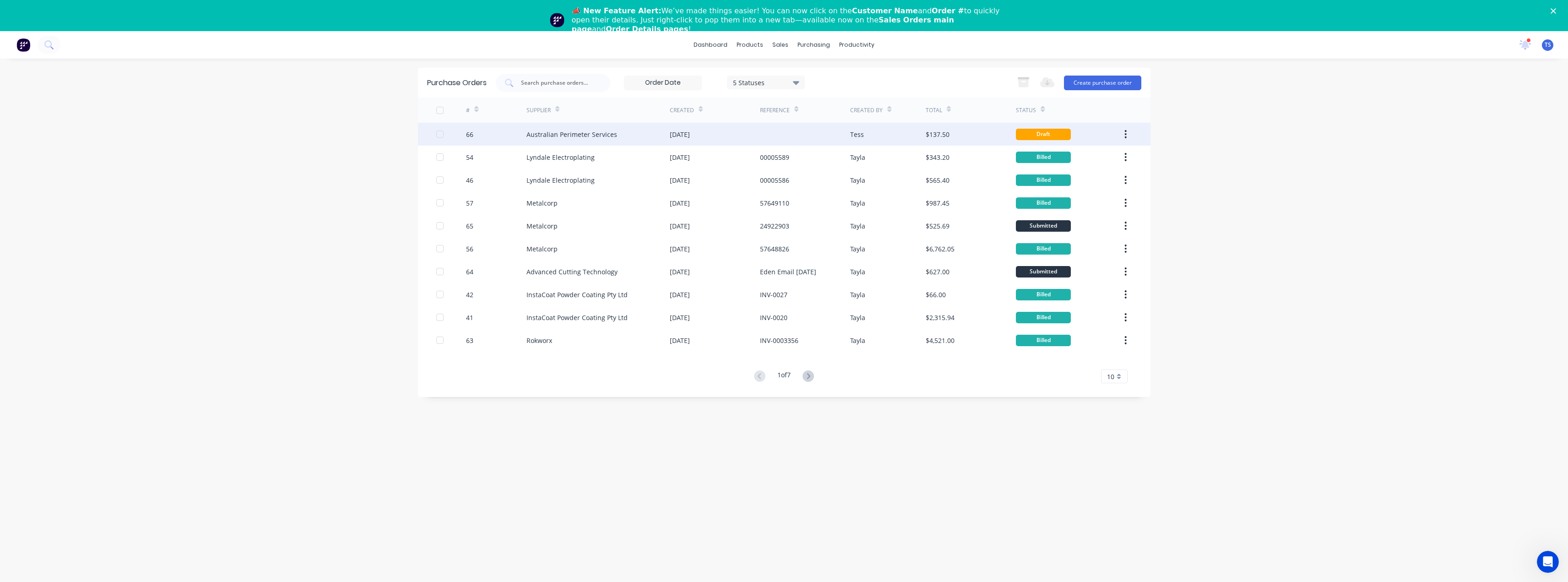
click at [577, 133] on div "Australian Perimeter Services" at bounding box center [572, 134] width 90 height 10
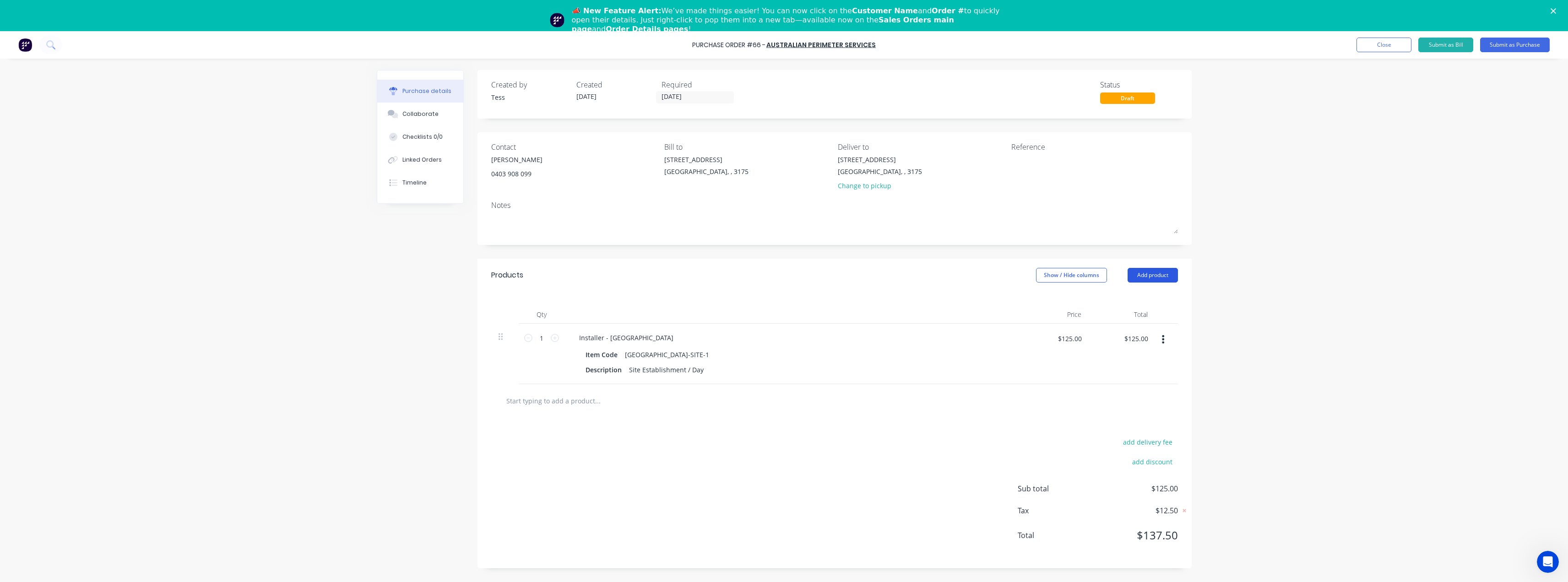
click at [1158, 273] on button "Add product" at bounding box center [1152, 275] width 50 height 15
click at [1128, 298] on div "Product catalogue" at bounding box center [1134, 299] width 70 height 13
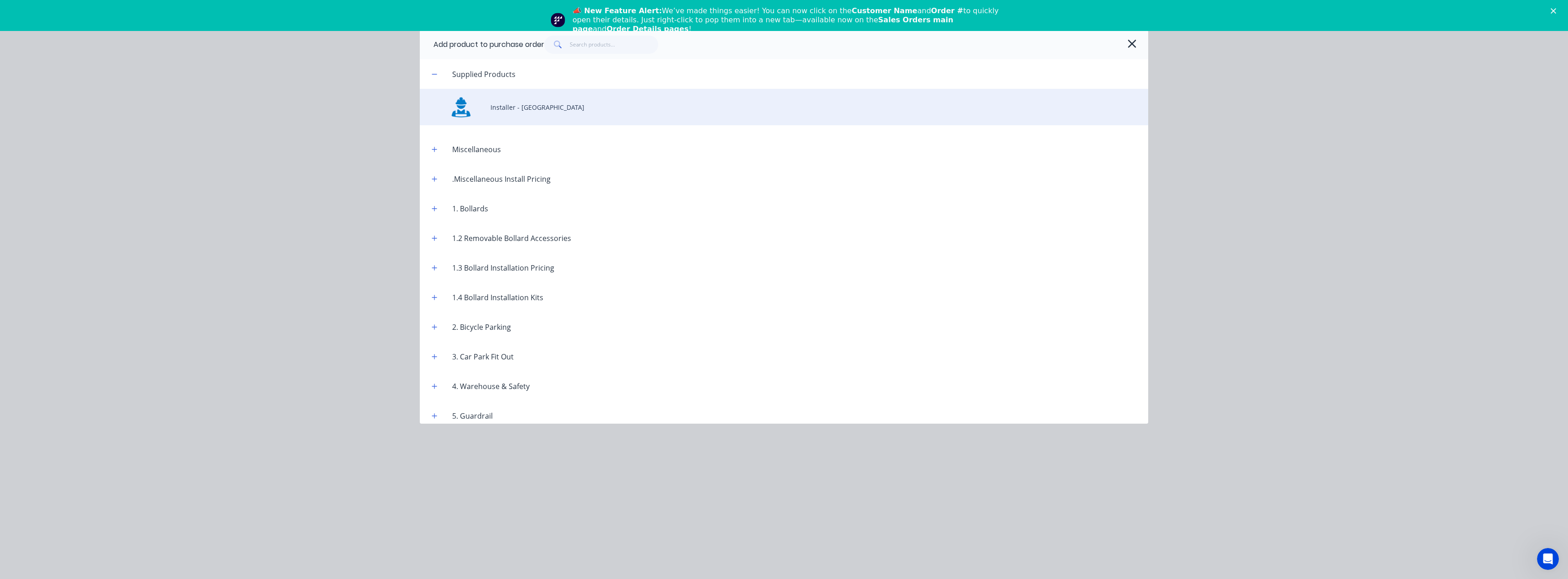
click at [508, 111] on div "Installer - [GEOGRAPHIC_DATA]" at bounding box center [784, 107] width 729 height 36
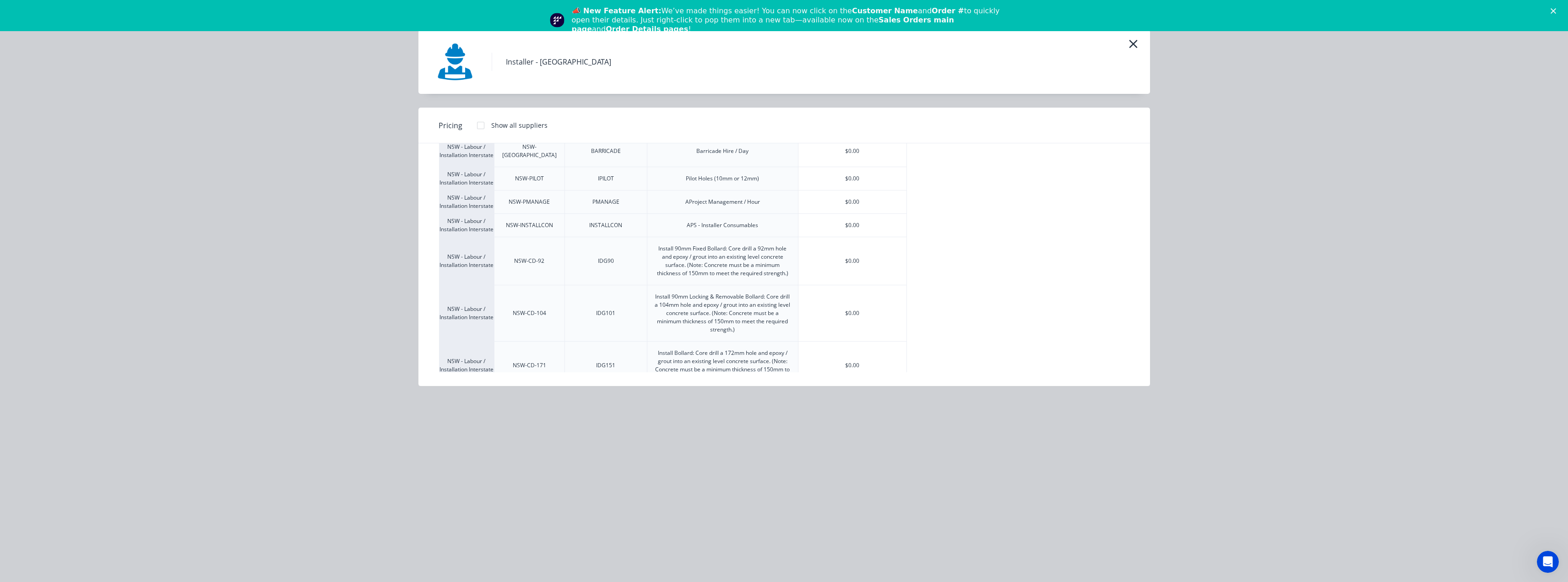
scroll to position [274, 0]
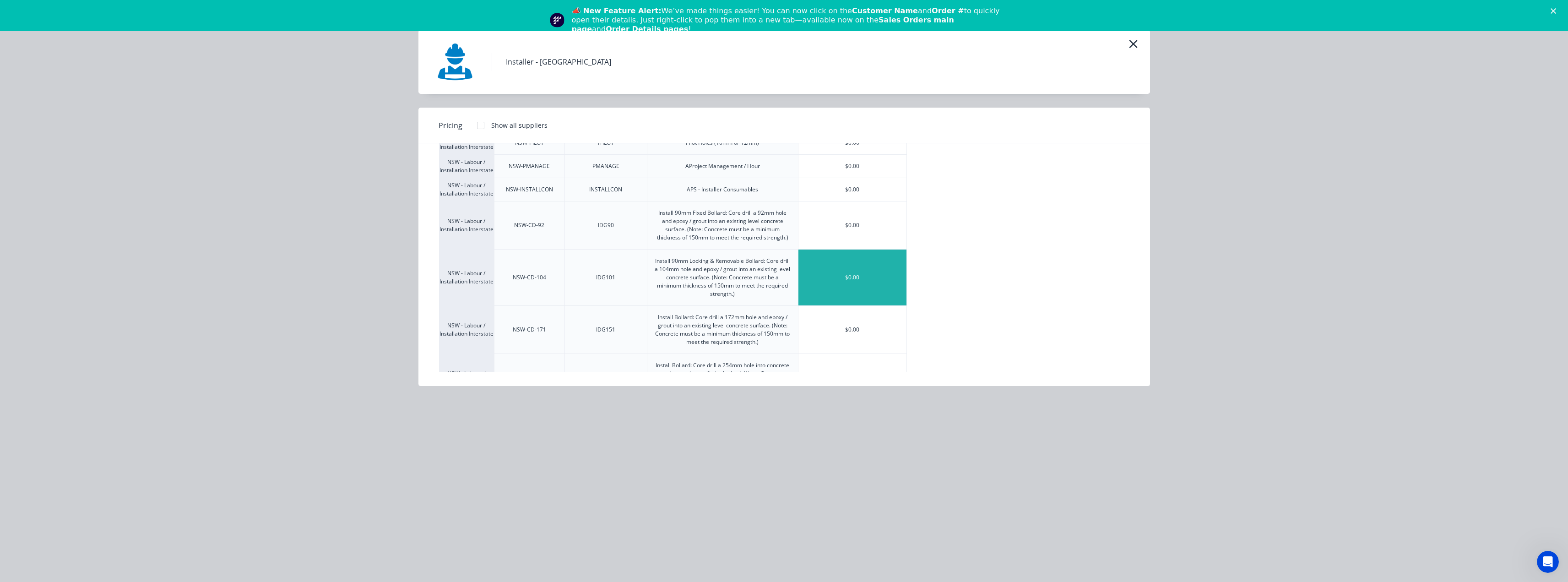
click at [849, 283] on div "$0.00" at bounding box center [852, 277] width 108 height 56
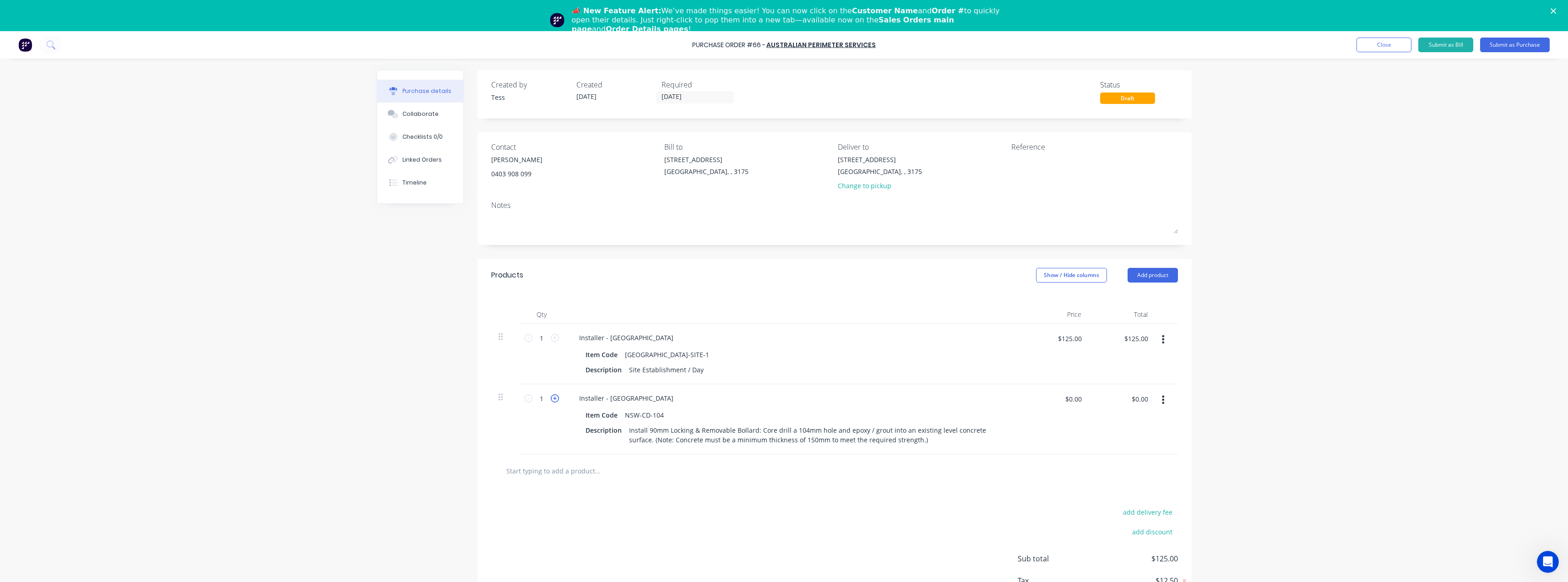
click at [551, 400] on icon at bounding box center [554, 398] width 8 height 8
type input "5"
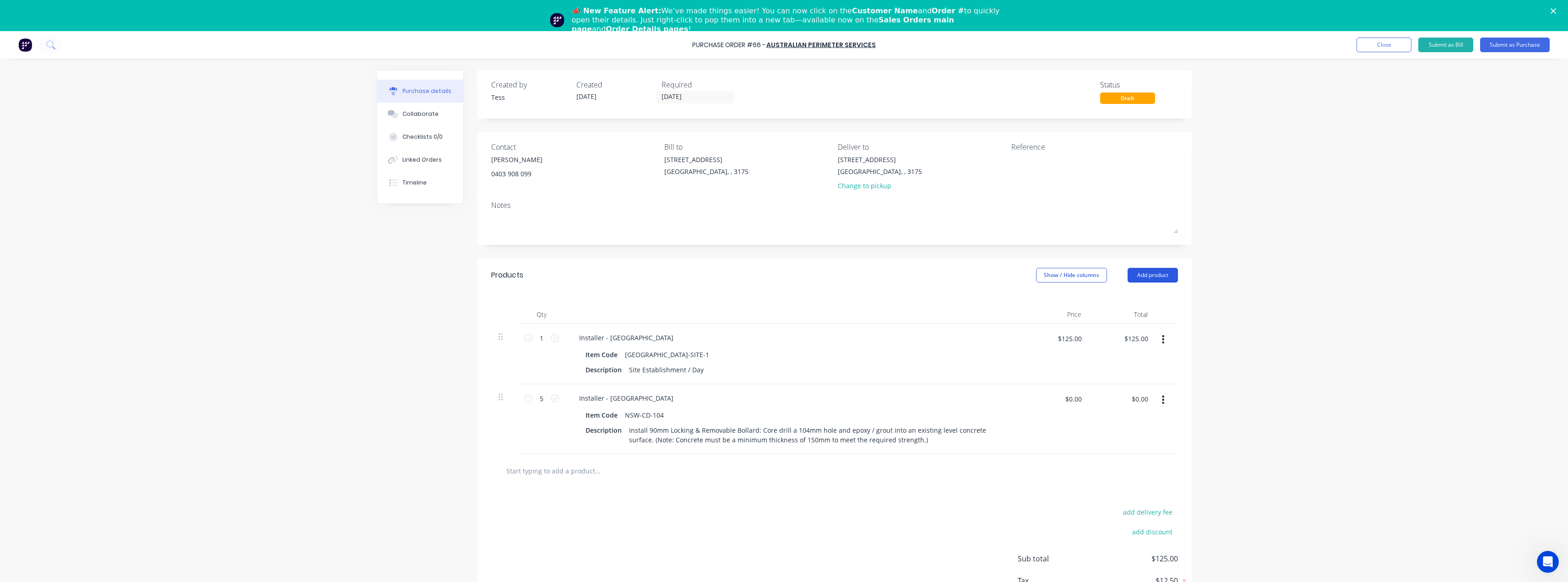
click at [1151, 278] on button "Add product" at bounding box center [1152, 275] width 50 height 15
click at [1129, 298] on div "Product catalogue" at bounding box center [1134, 299] width 70 height 13
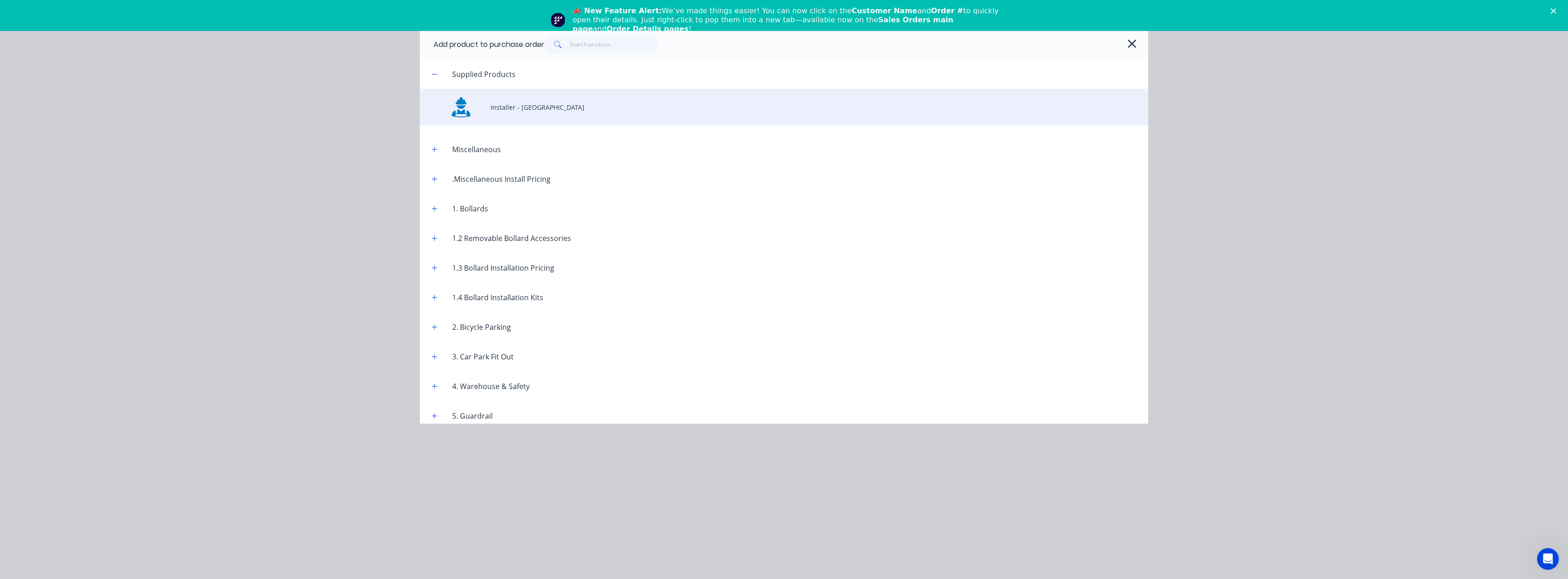
click at [506, 110] on div "Installer - NSW" at bounding box center [784, 107] width 729 height 36
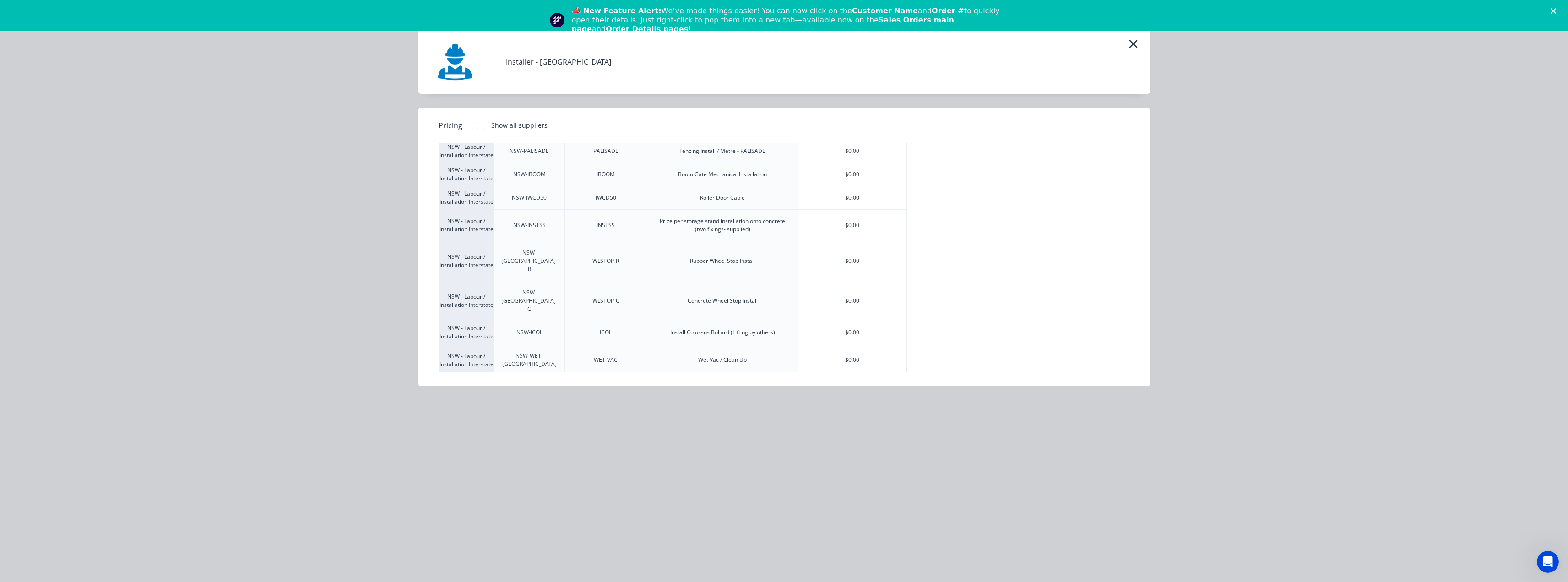
scroll to position [31, 0]
click at [848, 209] on div "$0.00" at bounding box center [852, 197] width 108 height 23
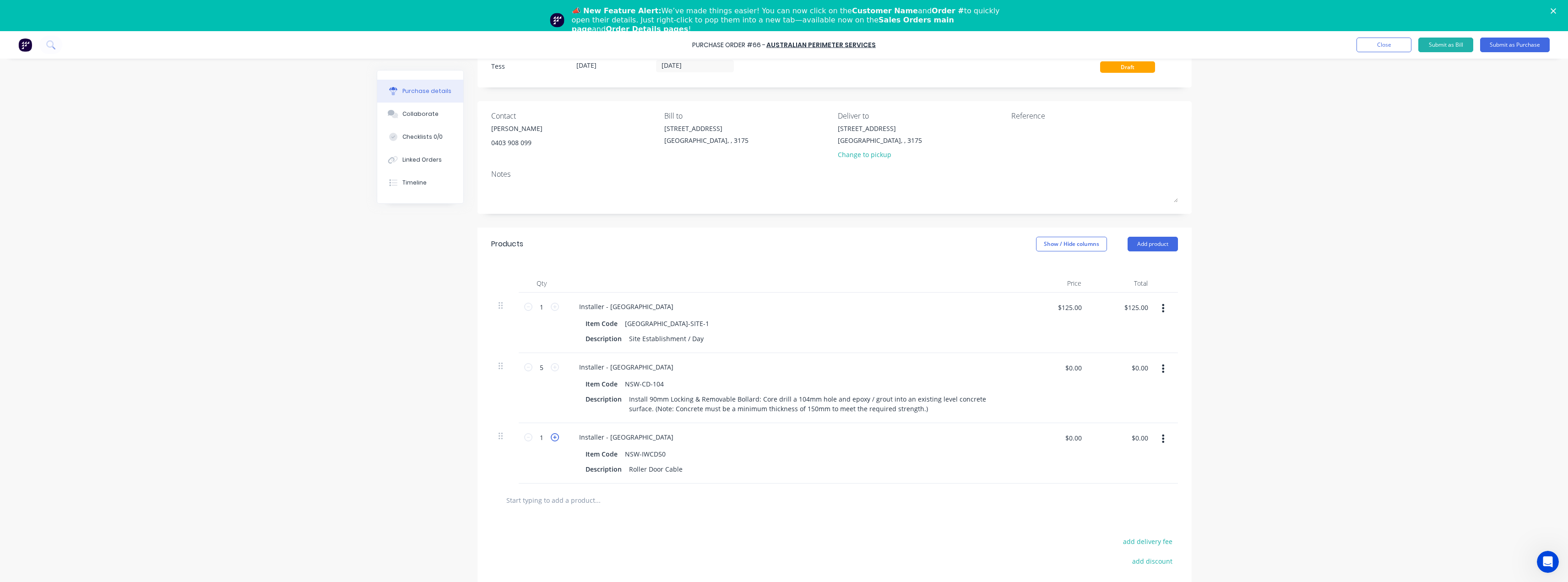
click at [551, 436] on icon at bounding box center [554, 437] width 8 height 8
click at [551, 438] on icon at bounding box center [554, 437] width 8 height 8
type input "4"
click at [1152, 245] on button "Add product" at bounding box center [1152, 244] width 50 height 15
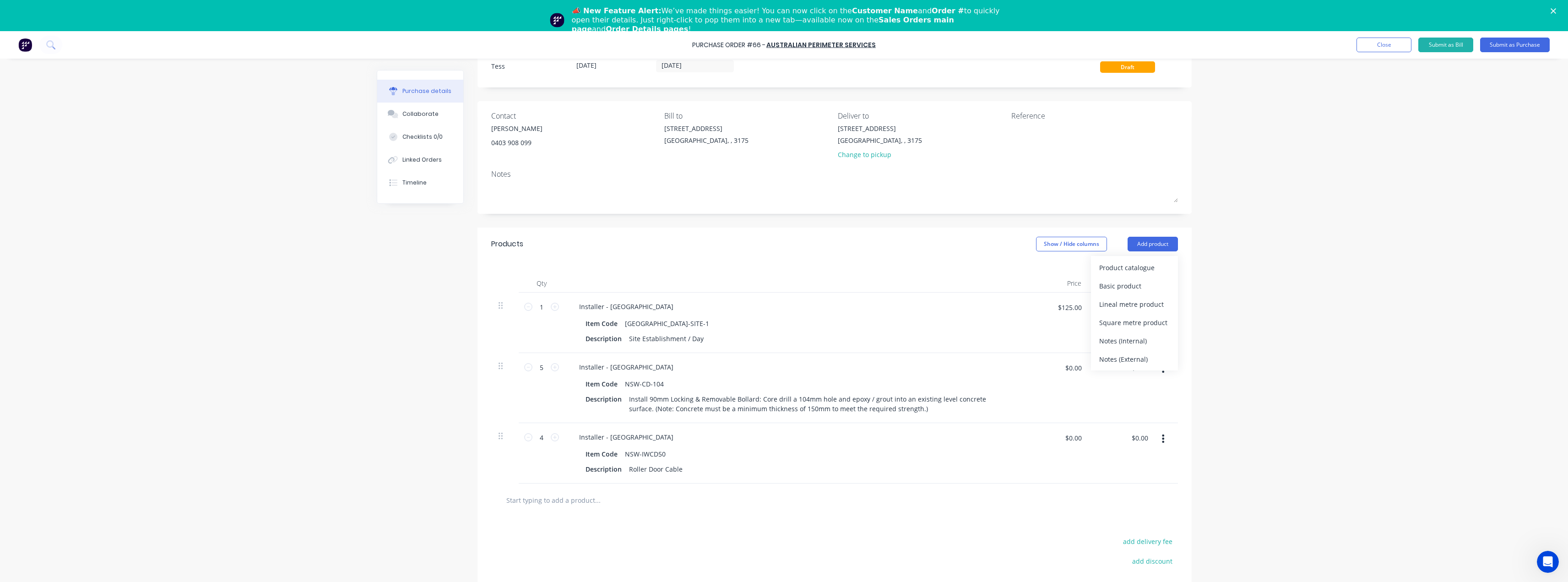
click at [1172, 223] on div "Created by Tess Created 14/08/25 Required 14/08/25 Status Draft Contact George …" at bounding box center [834, 353] width 714 height 628
click at [934, 238] on div "Products Show / Hide columns Add product Product catalogue Basic product Lineal…" at bounding box center [834, 244] width 714 height 33
click at [1066, 438] on input "$0.00" at bounding box center [1073, 438] width 28 height 15
type input "$25.00"
type input "$100.00"
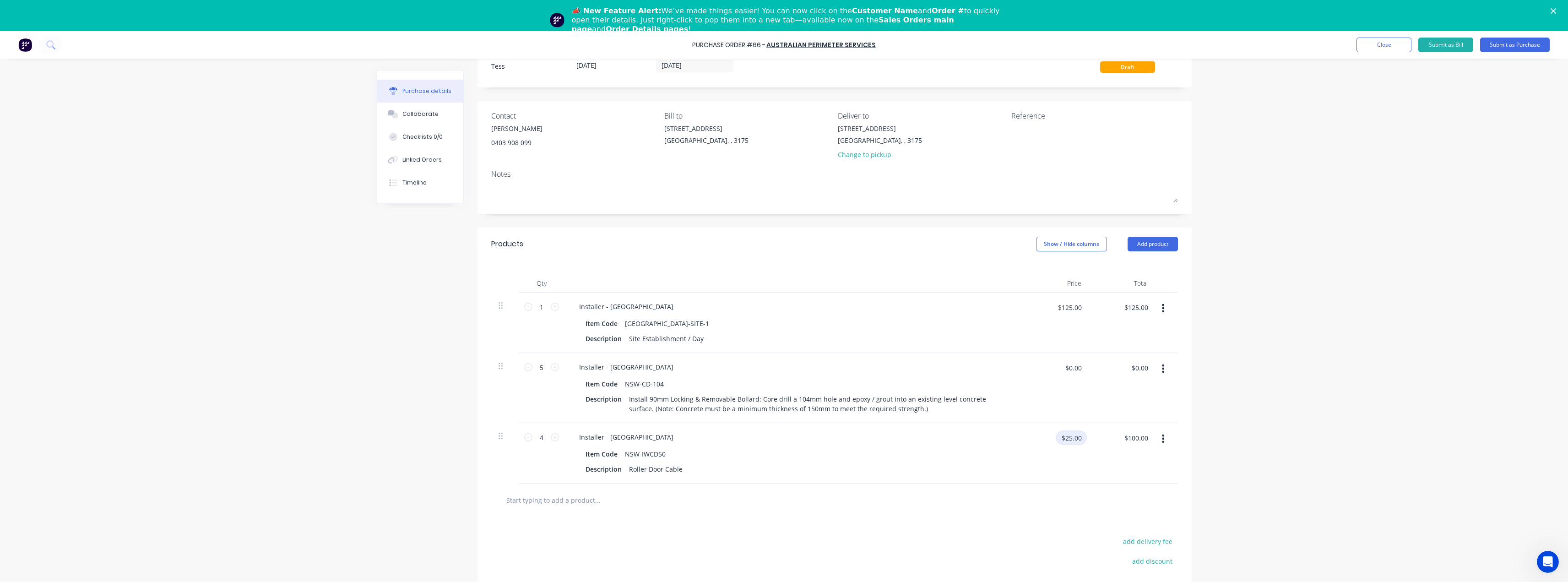
drag, startPoint x: 1079, startPoint y: 437, endPoint x: 1053, endPoint y: 437, distance: 26.0
click at [1056, 437] on input "$25.00" at bounding box center [1071, 438] width 31 height 15
click at [1129, 440] on input "$100.00" at bounding box center [1135, 438] width 35 height 15
click at [1064, 442] on input "$25.00" at bounding box center [1071, 438] width 31 height 15
type input "$35.00"
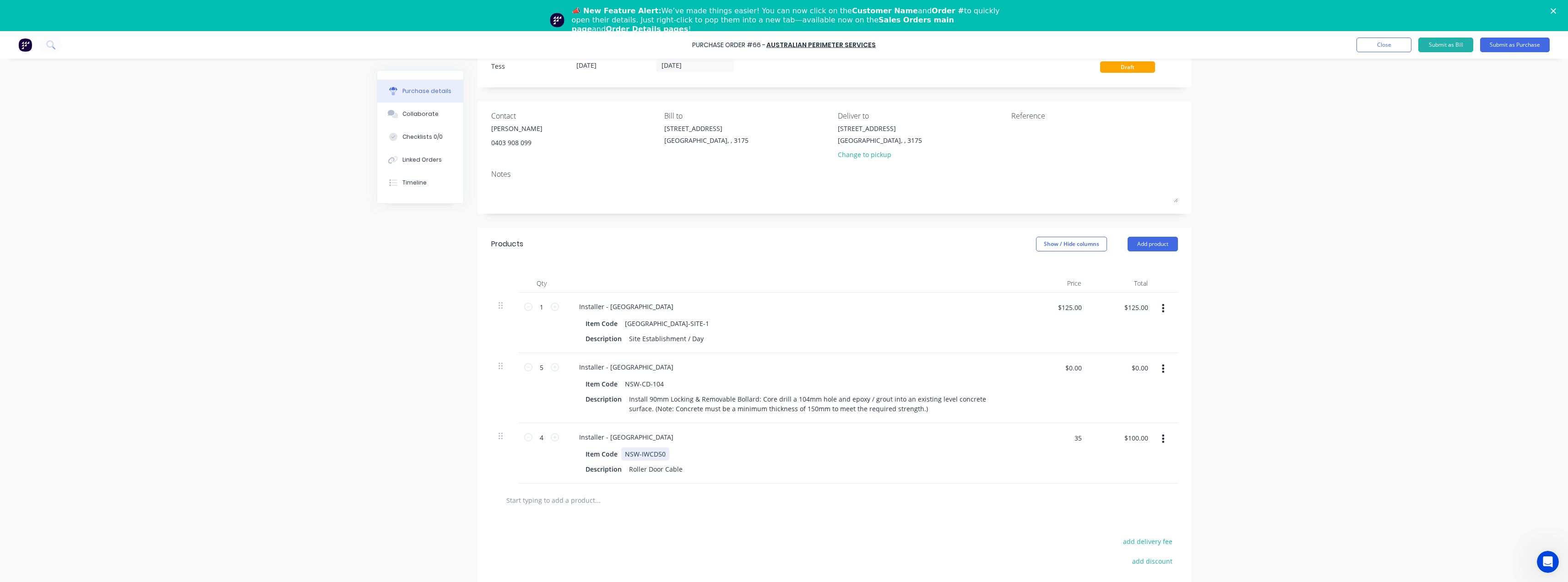
type input "$140.00"
click at [1001, 449] on div "Item Code NSW-IWCD50 Description Roller Door Cable" at bounding box center [793, 462] width 443 height 28
click at [1075, 371] on input "$0.00" at bounding box center [1073, 367] width 28 height 15
type input "$125.00"
type input "$625.00"
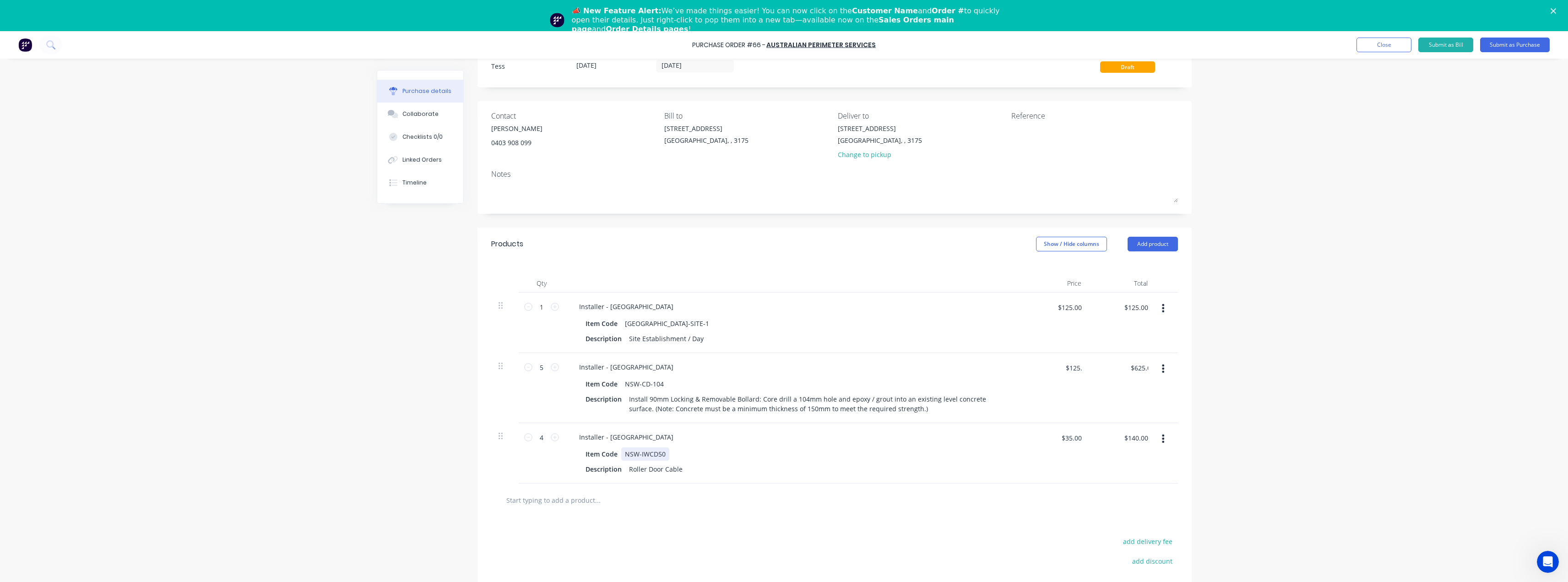
click at [962, 446] on div "Installer - NSW Item Code NSW-IWCD50 Description Roller Door Cable" at bounding box center [793, 453] width 458 height 61
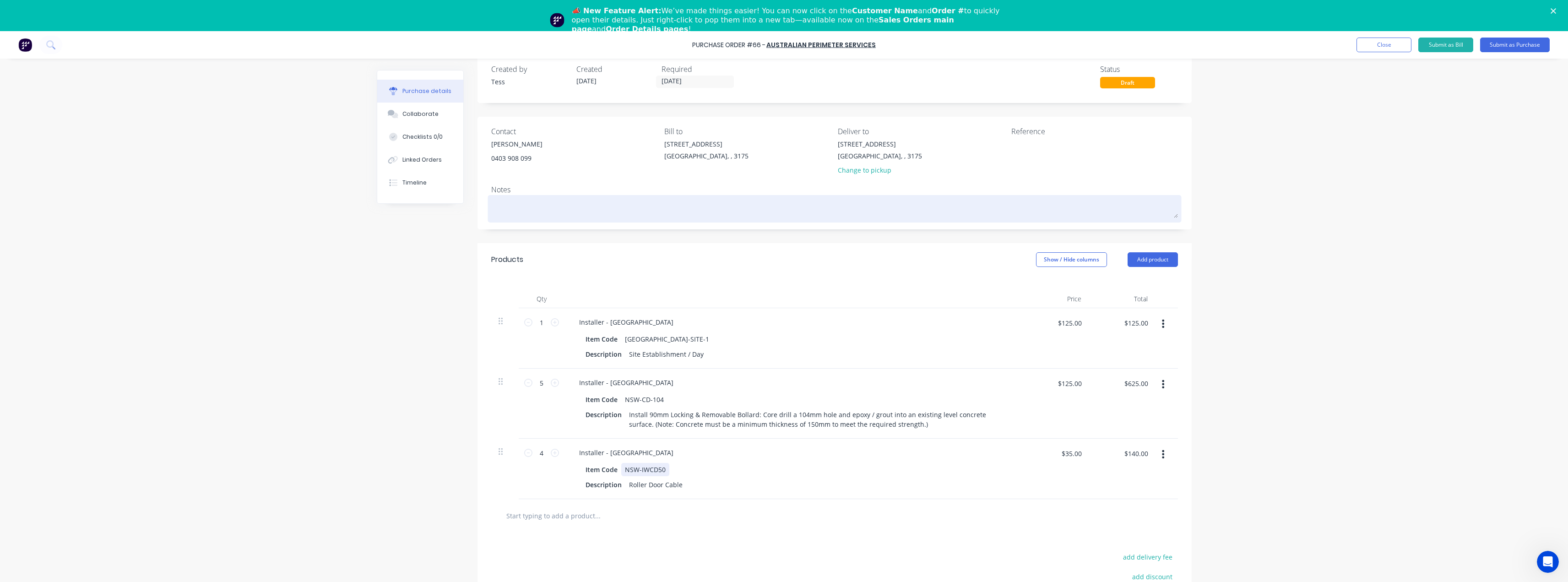
scroll to position [0, 0]
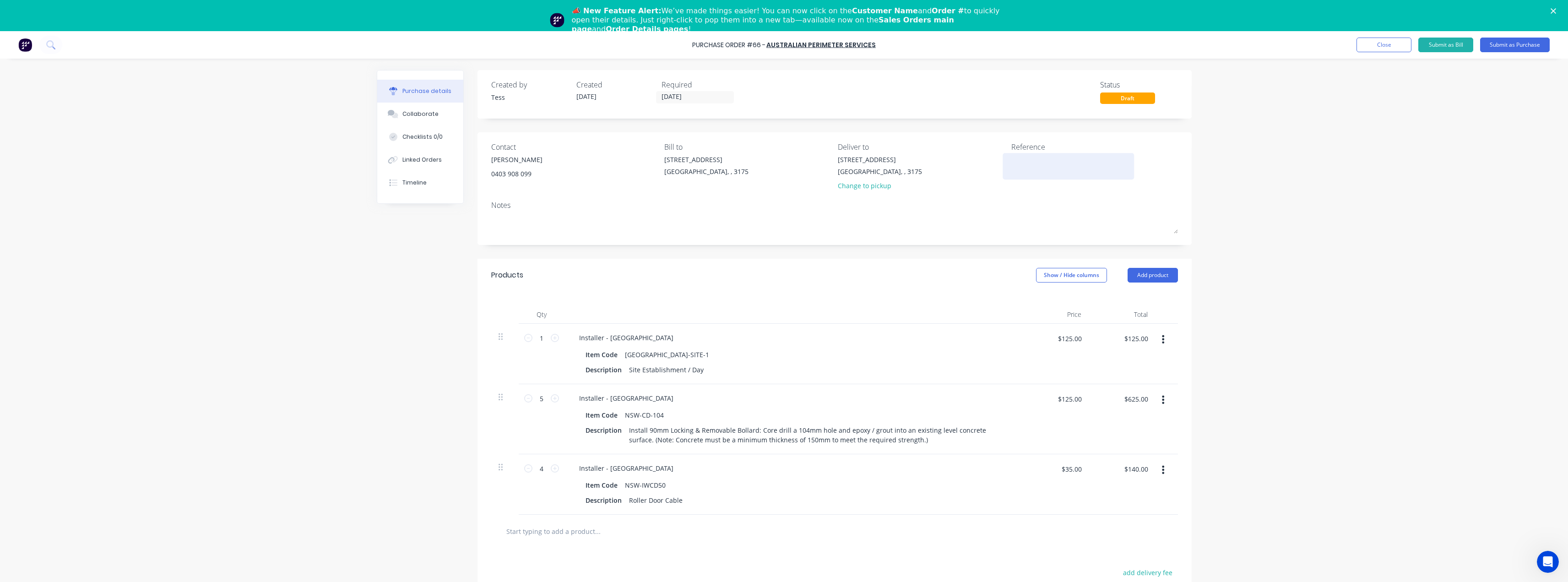
click at [1016, 163] on textarea at bounding box center [1068, 165] width 114 height 21
type textarea "Order 192- Showtools International"
type textarea "x"
type textarea "Order 192- Showtools International"
click at [982, 183] on div "37 Marni St Dandenong South, , 3175 Change to pickup" at bounding box center [921, 175] width 167 height 40
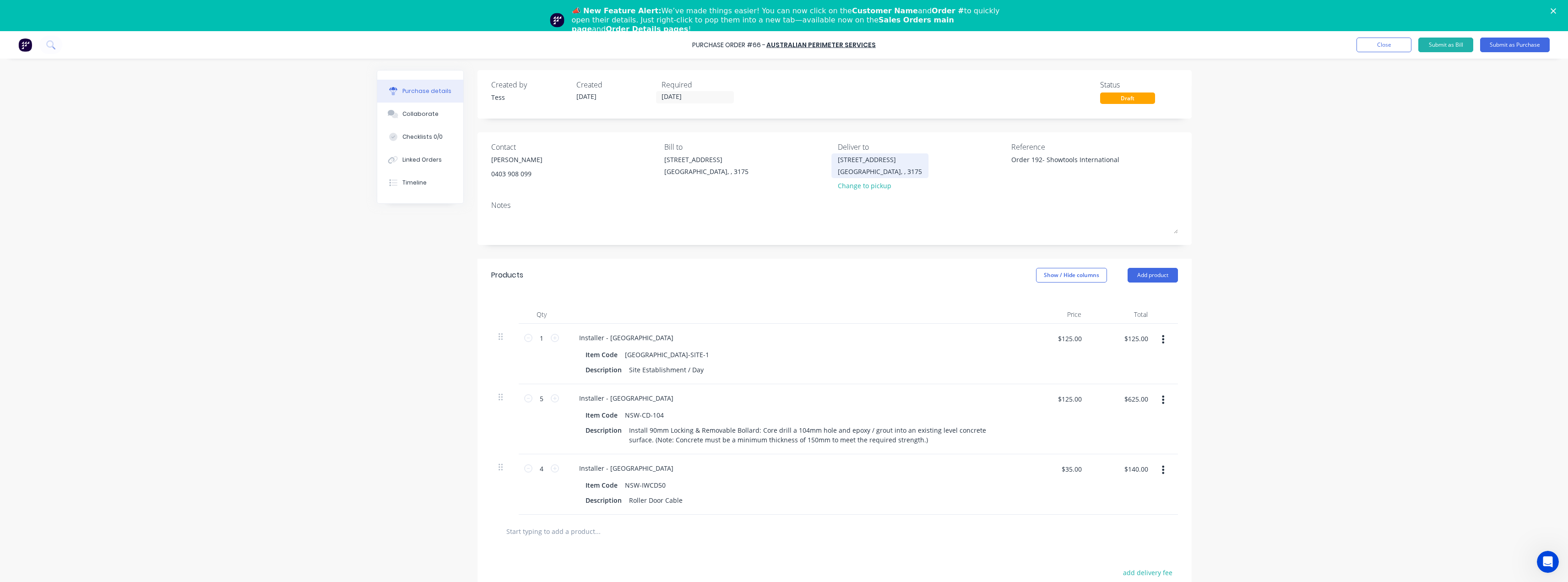
click at [883, 163] on div "37 Marni St" at bounding box center [880, 160] width 84 height 10
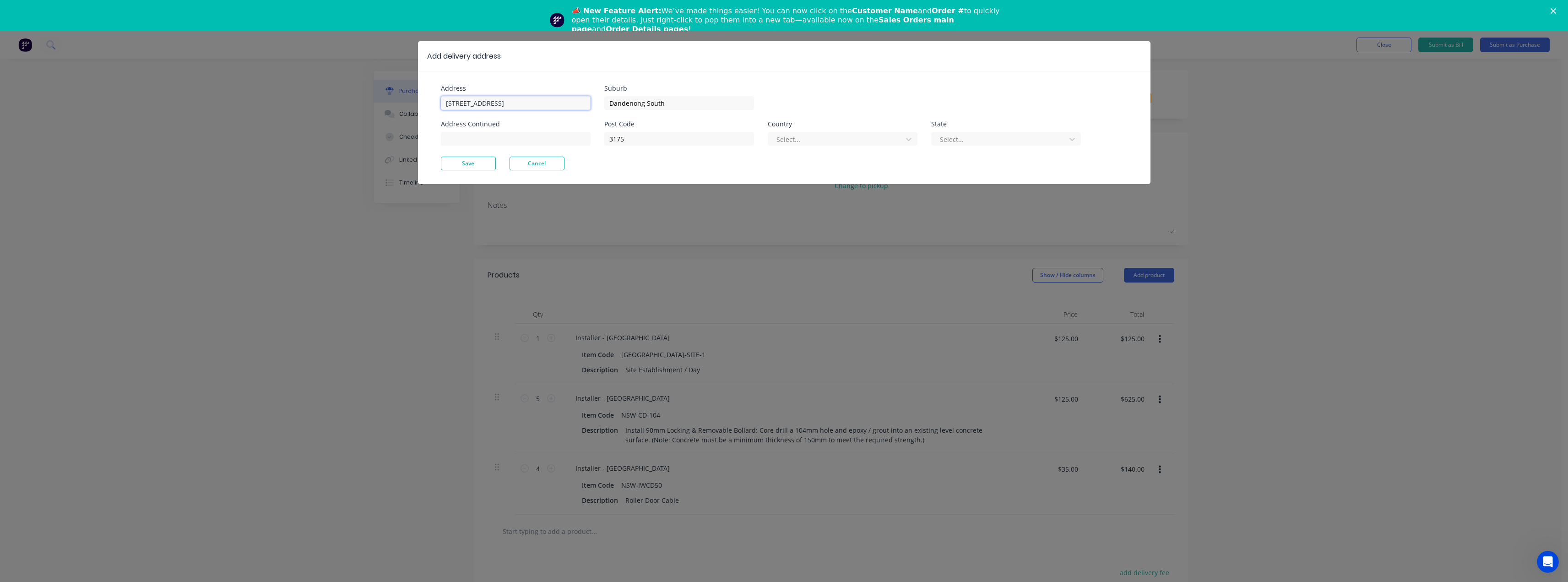
type textarea "x"
drag, startPoint x: 495, startPoint y: 103, endPoint x: 402, endPoint y: 99, distance: 93.1
click at [402, 99] on div "Add delivery address Address 37 Marni St Address Continued Suburb Dandenong Sou…" at bounding box center [784, 291] width 1568 height 582
type input "42"
type textarea "x"
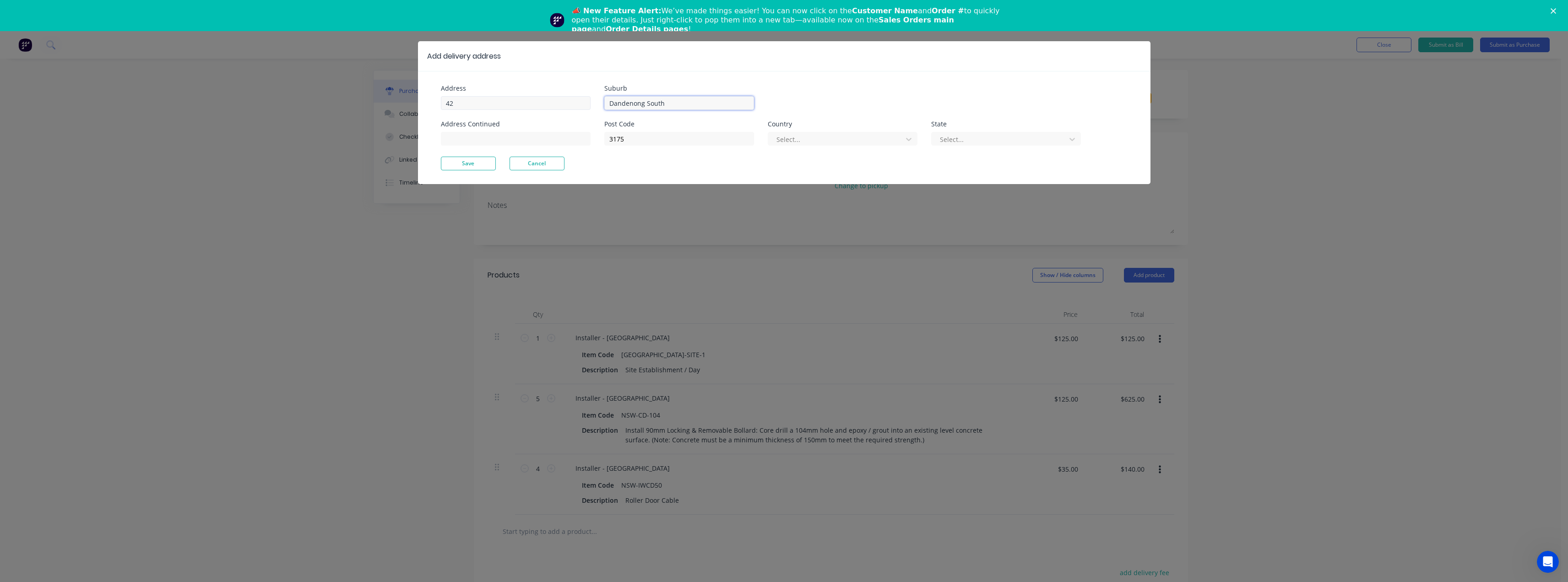
drag, startPoint x: 670, startPoint y: 101, endPoint x: 576, endPoint y: 98, distance: 94.0
click at [576, 98] on div "Address 42 Address Continued Suburb Dandenong South Post Code 3175 Country Sele…" at bounding box center [613, 120] width 344 height 72
type input "Dunn Rd"
click at [513, 140] on input at bounding box center [515, 139] width 150 height 13
type textarea "x"
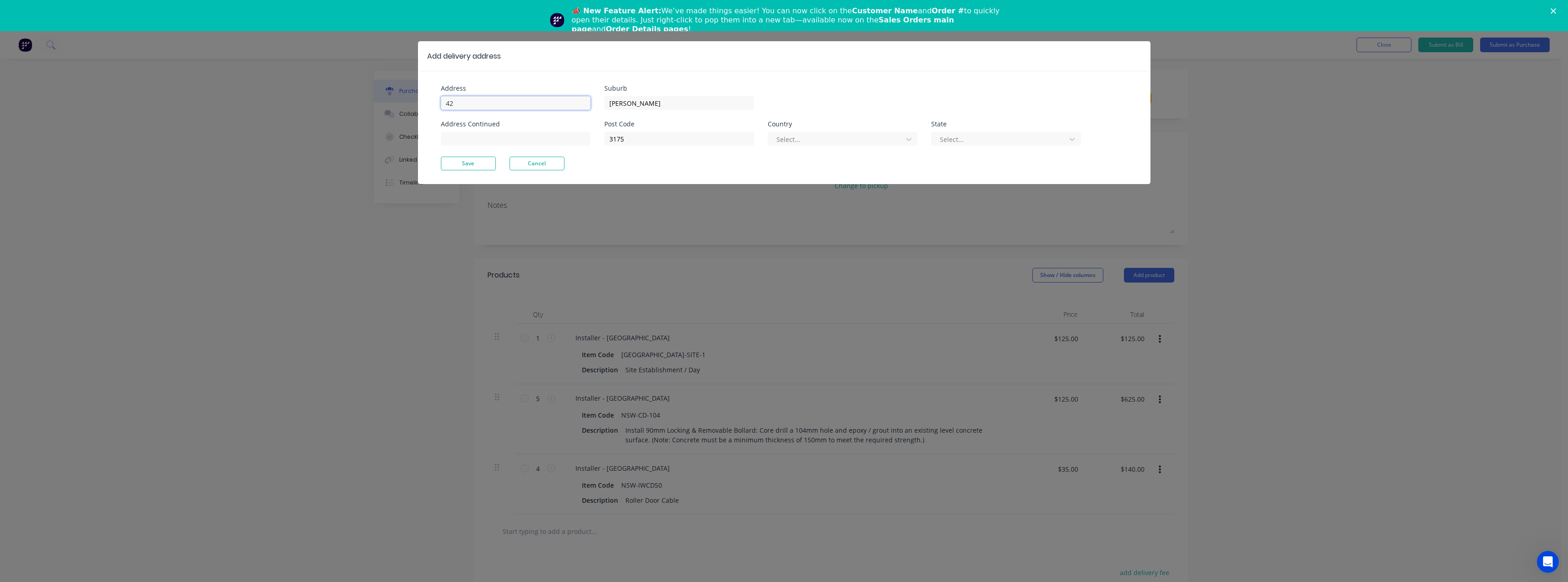
click at [491, 101] on input "42" at bounding box center [515, 103] width 150 height 13
type input "42 Dunn Rd"
type textarea "x"
drag, startPoint x: 641, startPoint y: 98, endPoint x: 532, endPoint y: 99, distance: 109.0
click at [532, 99] on div "Address 42 Dunn Rd Address Continued Suburb Dunn Rd Post Code 3175 Country Sele…" at bounding box center [613, 120] width 344 height 72
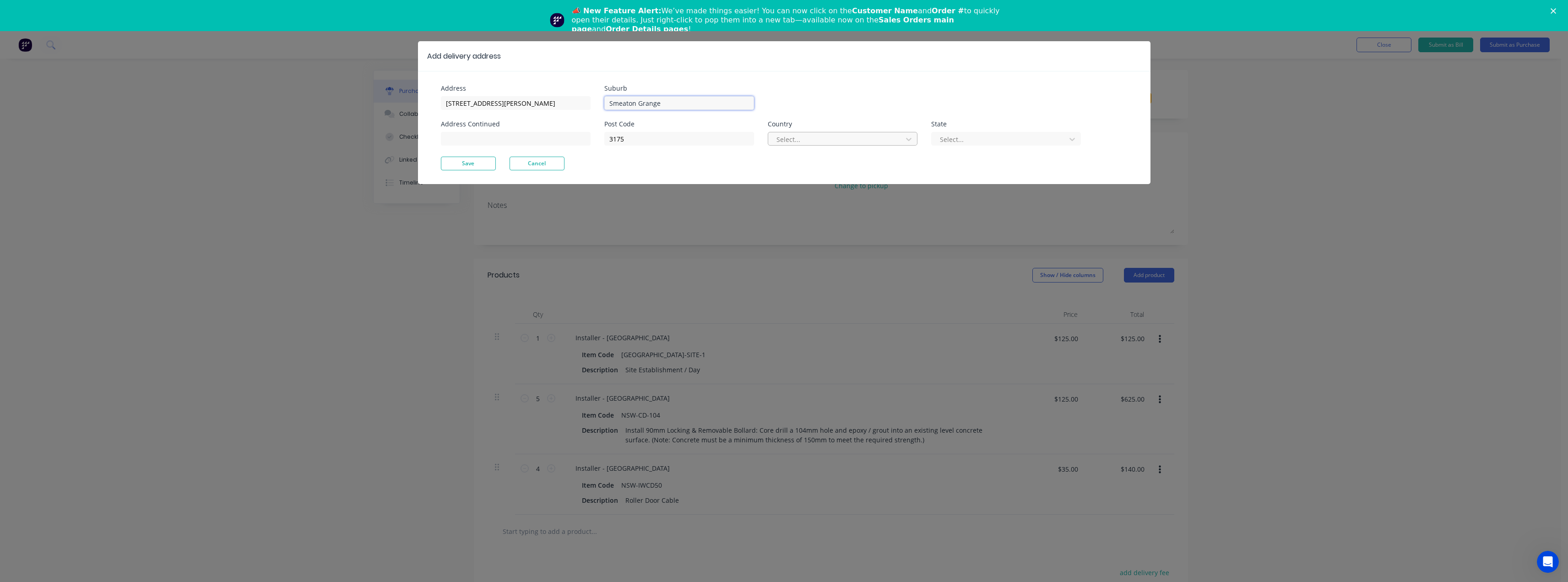
type input "Smeaton Grange"
click at [839, 141] on div at bounding box center [837, 139] width 122 height 12
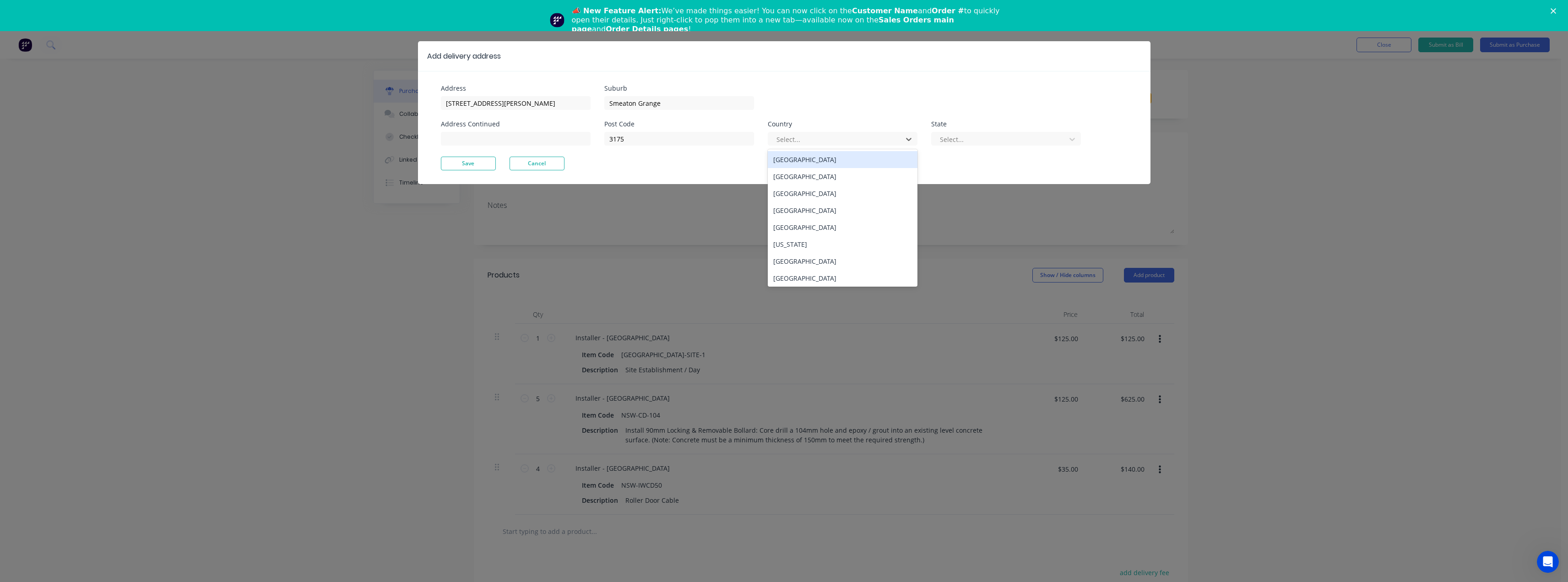
click at [801, 160] on div "Australia" at bounding box center [842, 160] width 150 height 17
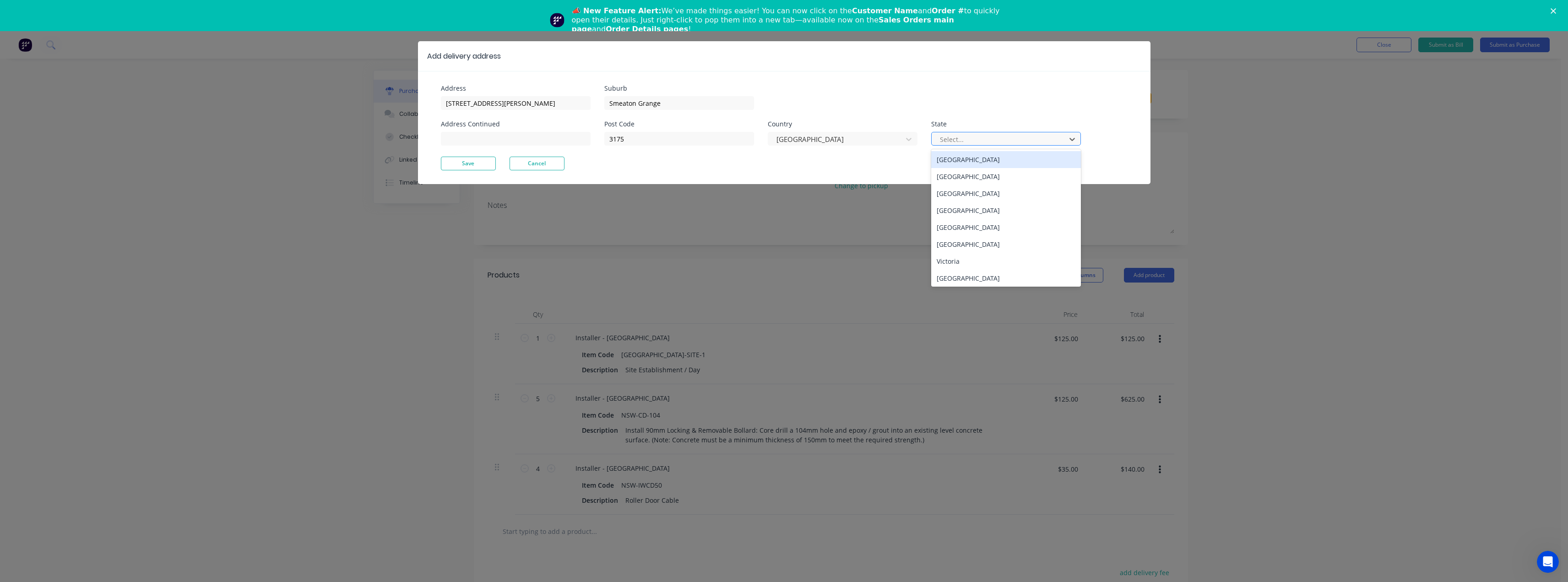
click at [958, 142] on div at bounding box center [1000, 139] width 122 height 12
click at [958, 267] on div "Victoria" at bounding box center [1006, 261] width 150 height 17
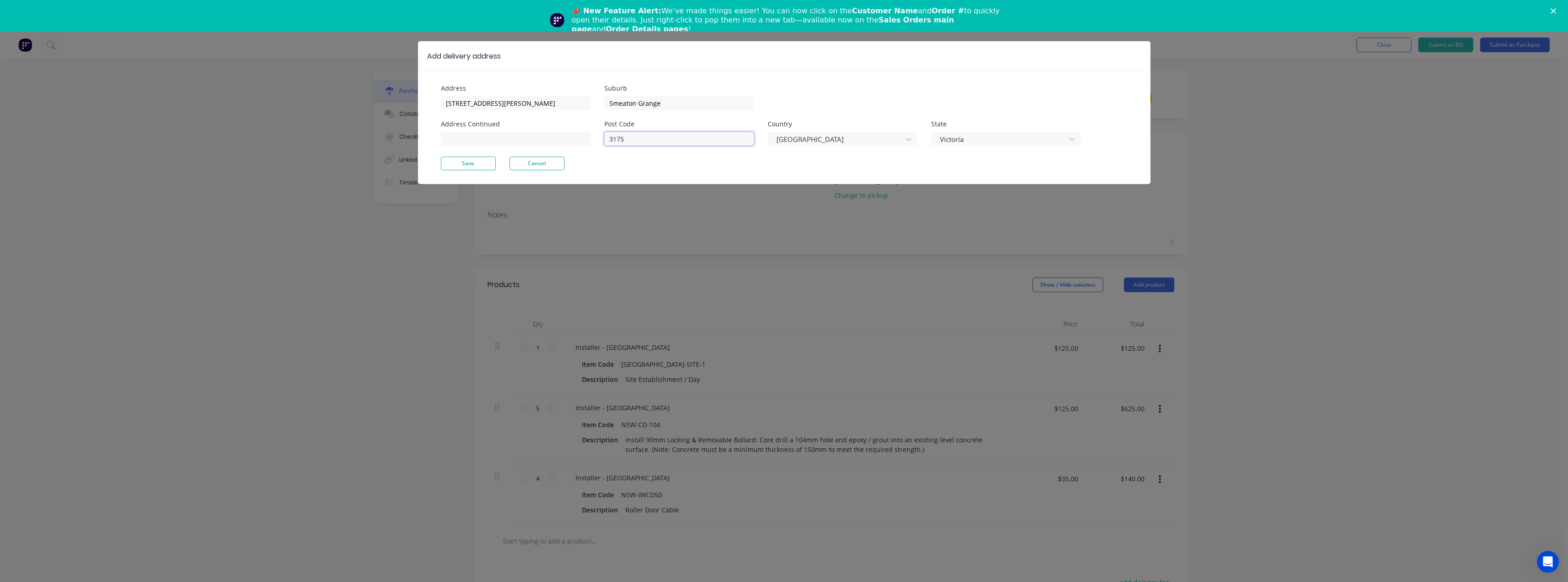
click at [666, 137] on input "3175" at bounding box center [679, 139] width 150 height 13
type textarea "x"
drag, startPoint x: 666, startPoint y: 137, endPoint x: 579, endPoint y: 140, distance: 87.1
click at [579, 140] on div "Address 42 Dunn Rd Address Continued Suburb Smeaton Grange Post Code 3175 Count…" at bounding box center [613, 120] width 344 height 72
type input "2567"
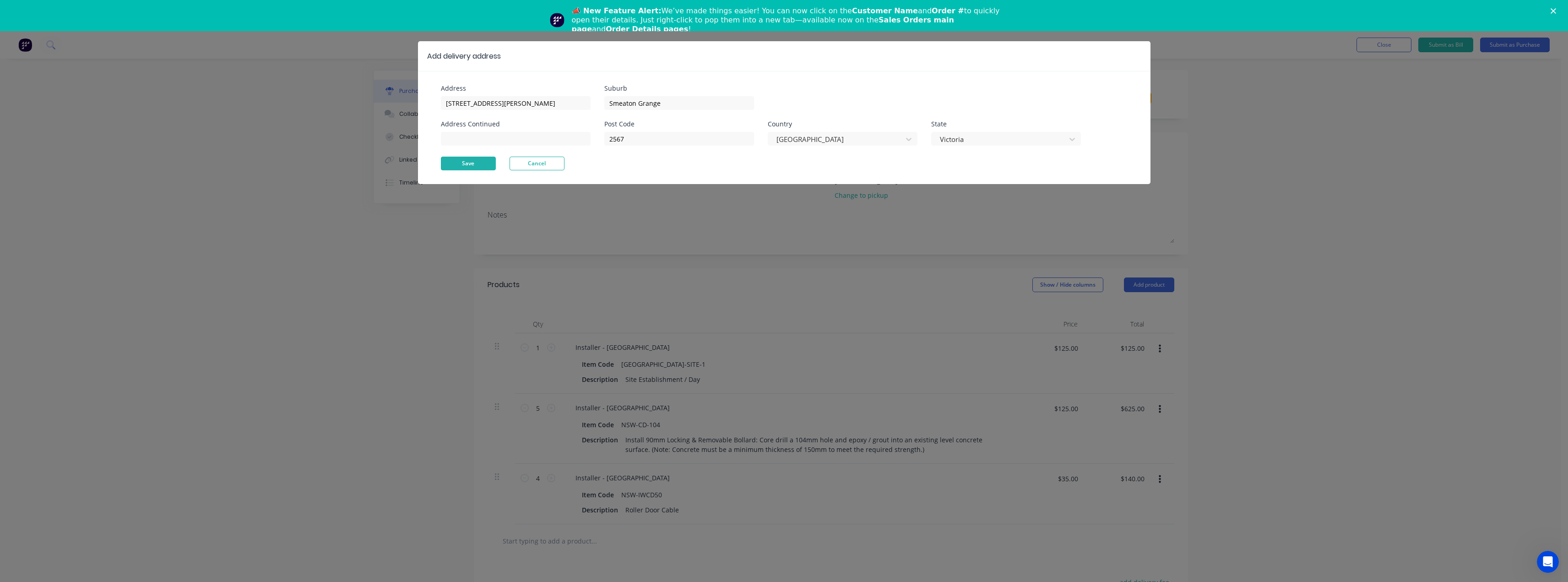
click at [469, 165] on button "Save" at bounding box center [468, 163] width 55 height 13
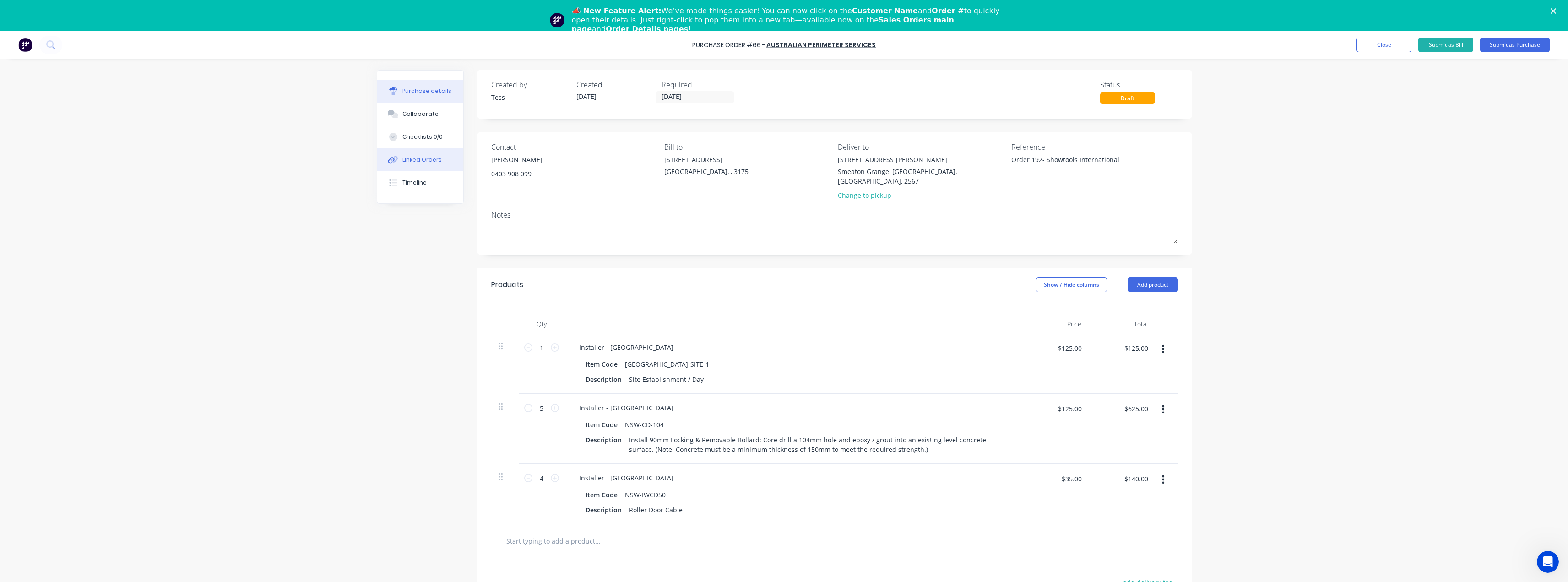
type textarea "x"
click at [415, 163] on div "Linked Orders" at bounding box center [422, 160] width 39 height 8
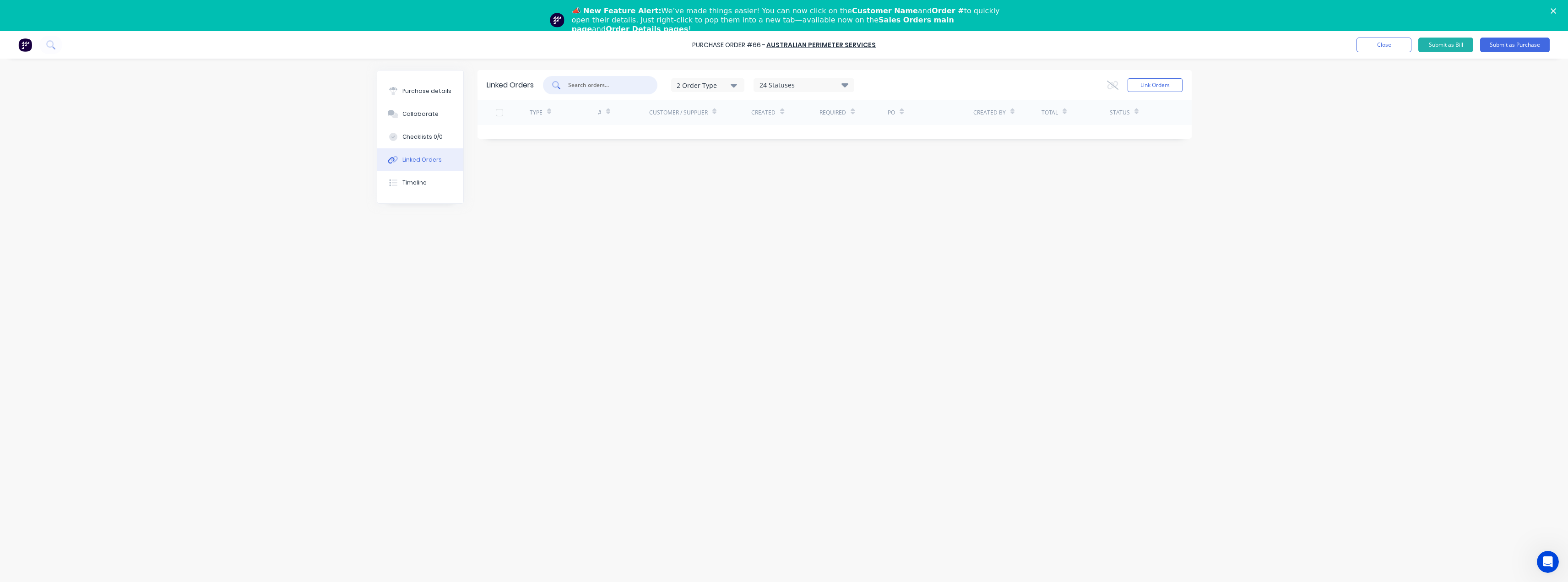
click at [584, 88] on input "text" at bounding box center [605, 85] width 76 height 9
type input "showtools"
drag, startPoint x: 608, startPoint y: 86, endPoint x: 557, endPoint y: 85, distance: 51.0
click at [554, 85] on div "showtools" at bounding box center [600, 85] width 114 height 18
click at [735, 83] on icon "button" at bounding box center [734, 85] width 6 height 10
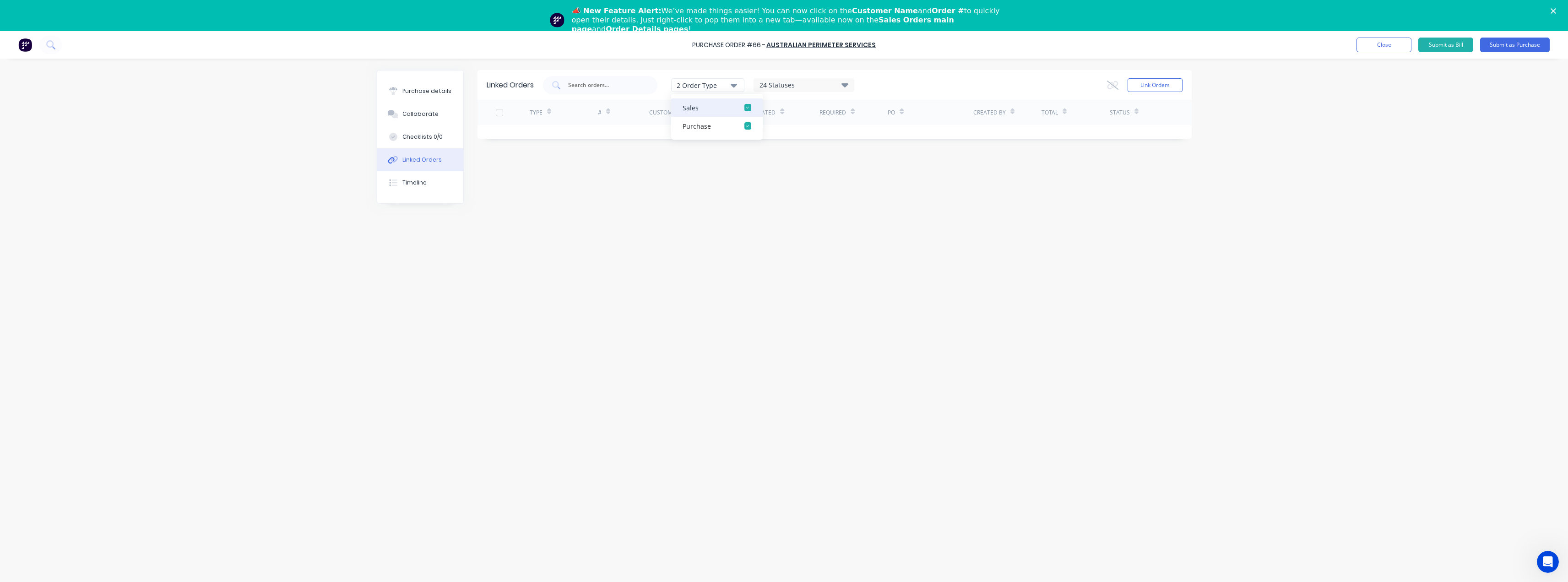
click at [749, 107] on div "button" at bounding box center [748, 108] width 18 height 18
click at [746, 127] on div "button" at bounding box center [748, 126] width 18 height 18
click at [749, 107] on div "button" at bounding box center [748, 108] width 18 height 18
click at [604, 84] on input "text" at bounding box center [605, 85] width 76 height 9
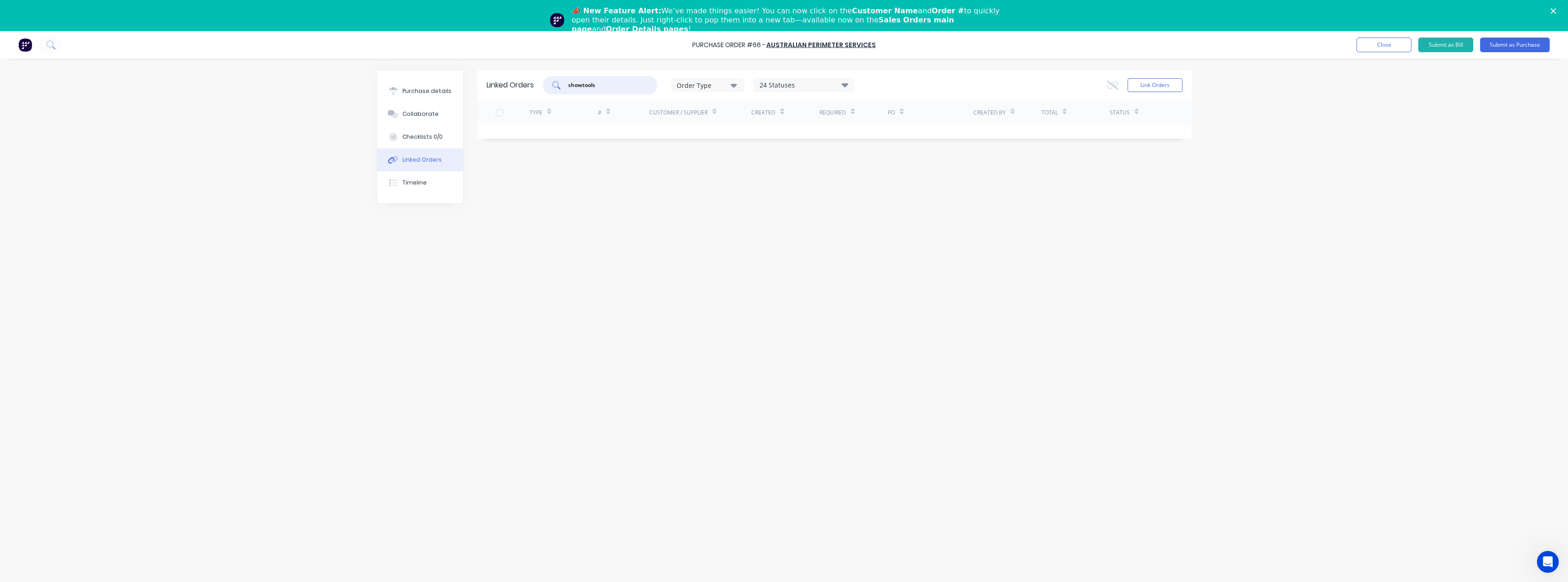
drag, startPoint x: 605, startPoint y: 83, endPoint x: 557, endPoint y: 83, distance: 48.0
click at [556, 83] on div "showtools" at bounding box center [600, 85] width 114 height 18
type input "showtools"
click at [431, 90] on div "Purchase details" at bounding box center [427, 90] width 49 height 8
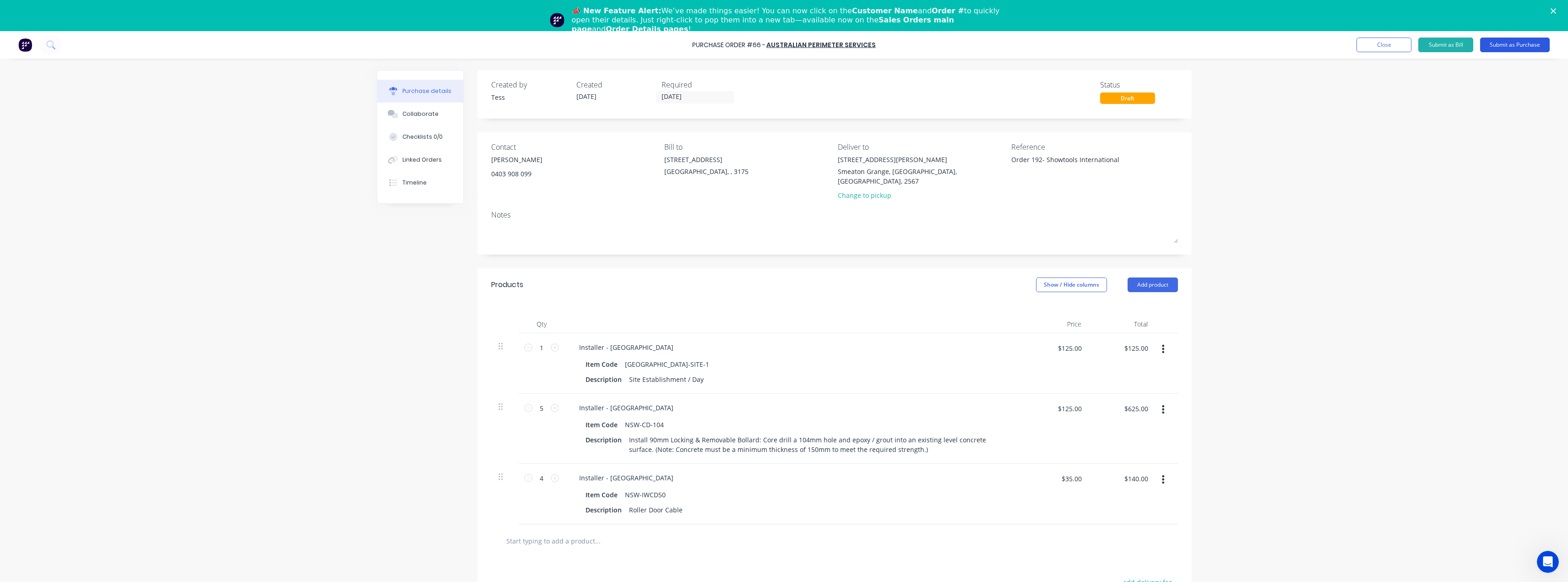
click at [1507, 44] on button "Submit as Purchase" at bounding box center [1515, 45] width 70 height 15
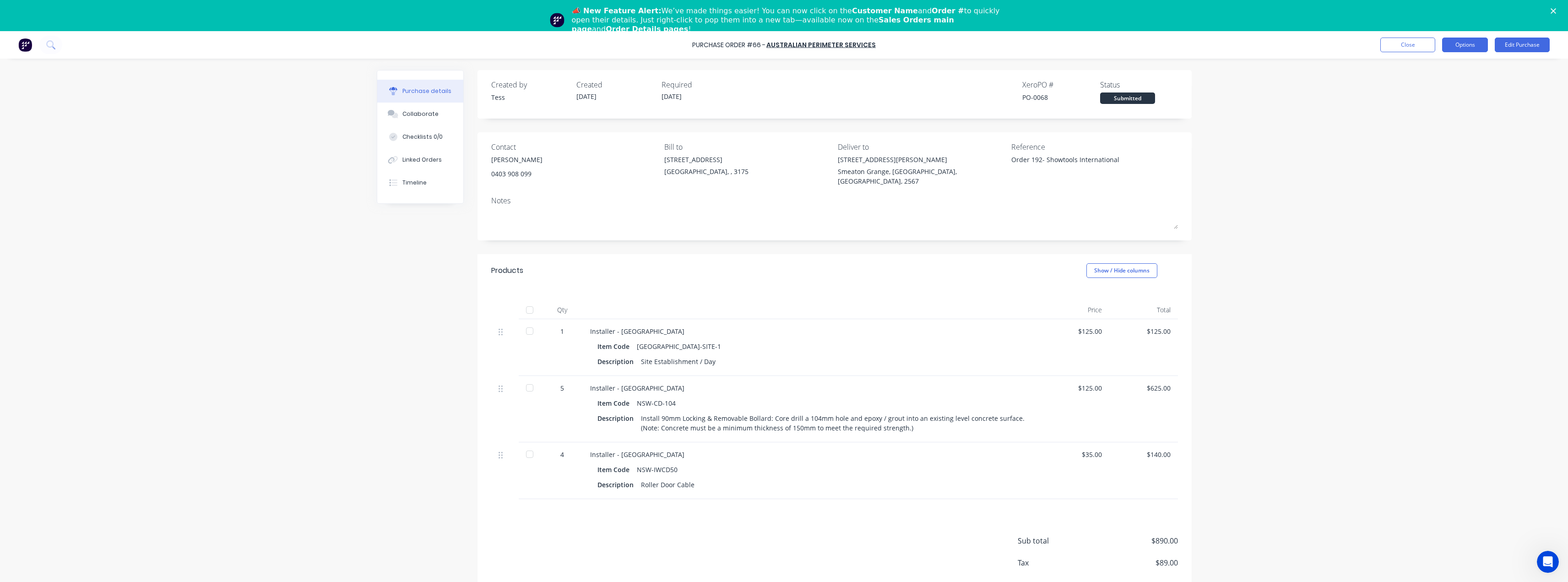
click at [1473, 46] on button "Options" at bounding box center [1465, 45] width 46 height 15
click at [1435, 69] on div "Print / Email" at bounding box center [1444, 68] width 70 height 13
click at [1429, 86] on div "With pricing" at bounding box center [1444, 87] width 70 height 13
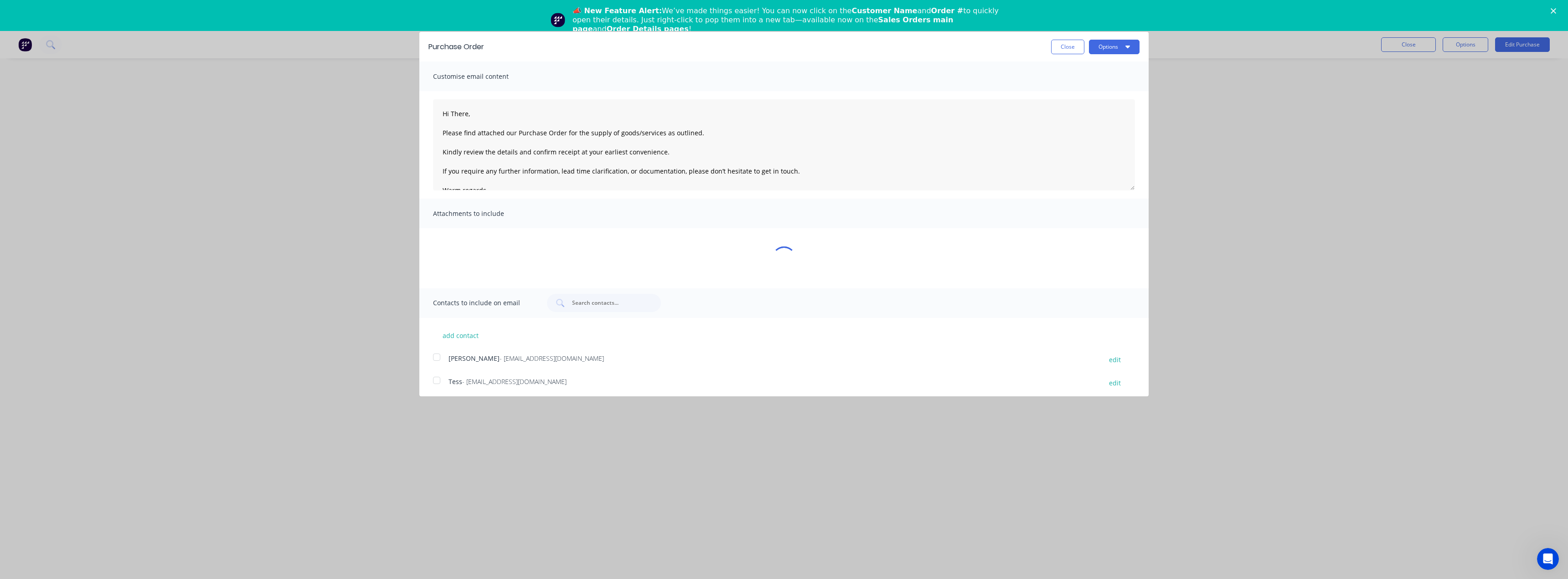
type textarea "x"
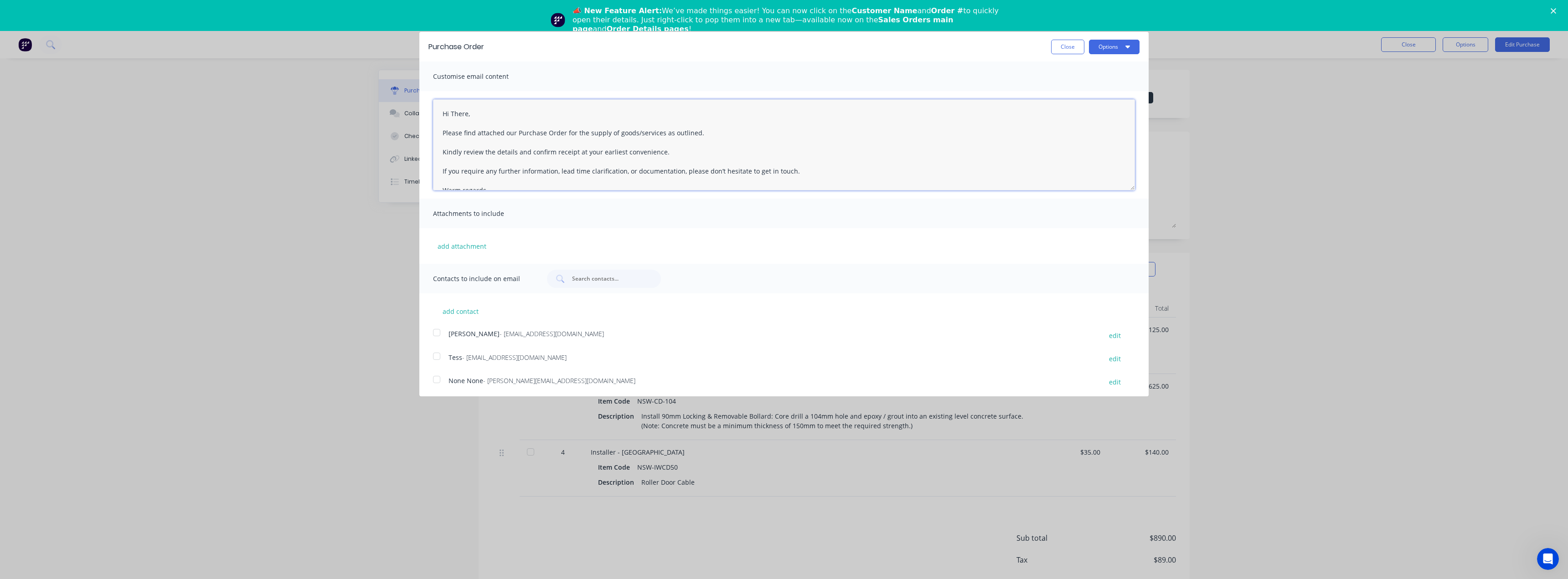
drag, startPoint x: 480, startPoint y: 111, endPoint x: 450, endPoint y: 113, distance: 30.1
click at [450, 113] on textarea "Hi There, Please find attached our Purchase Order for the supply of goods/servi…" at bounding box center [783, 145] width 702 height 91
click at [705, 133] on textarea "Hi George, Please find attached our Purchase Order for the supply of goods/serv…" at bounding box center [783, 145] width 702 height 91
click at [437, 333] on div at bounding box center [436, 333] width 18 height 18
click at [439, 356] on div at bounding box center [436, 356] width 18 height 18
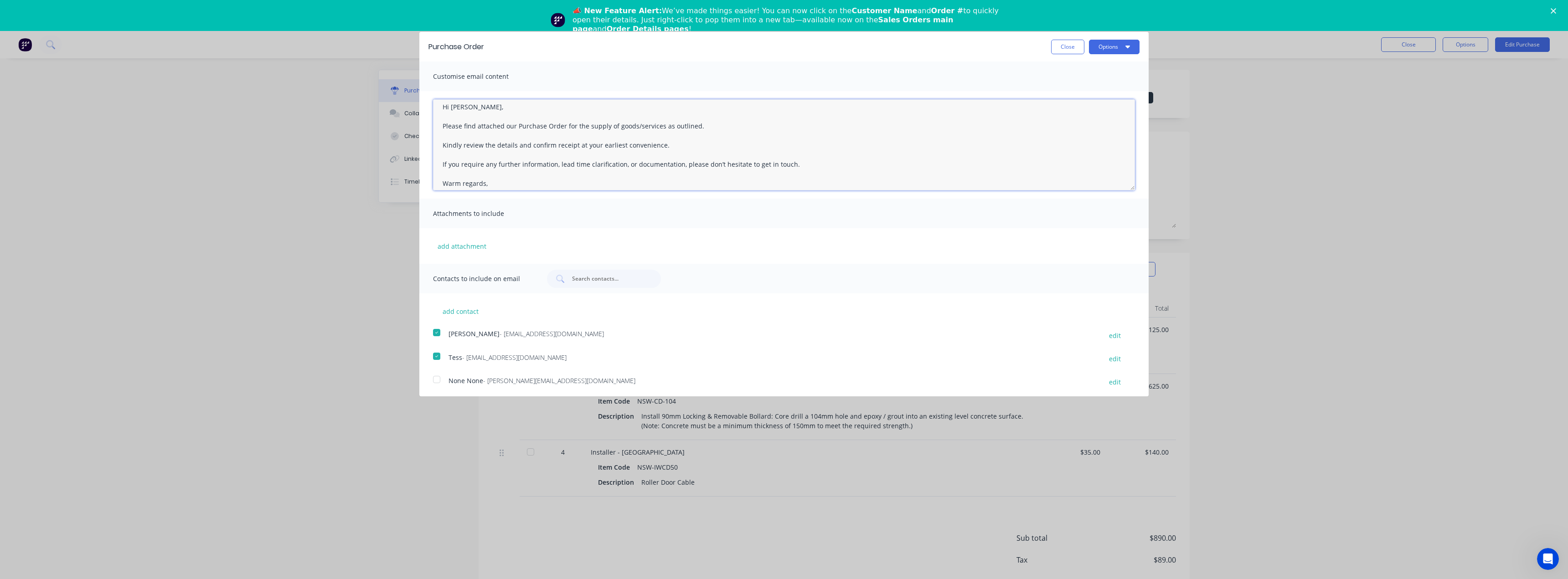
scroll to position [52, 0]
drag, startPoint x: 606, startPoint y: 178, endPoint x: 477, endPoint y: 157, distance: 130.7
click at [477, 157] on textarea "Hi George, Please find attached our Purchase Order for the supply of goods/serv…" at bounding box center [783, 145] width 702 height 91
click at [596, 157] on textarea "Hi George, Please find attached our Purchase Order for the supply of goods/serv…" at bounding box center [783, 145] width 702 height 91
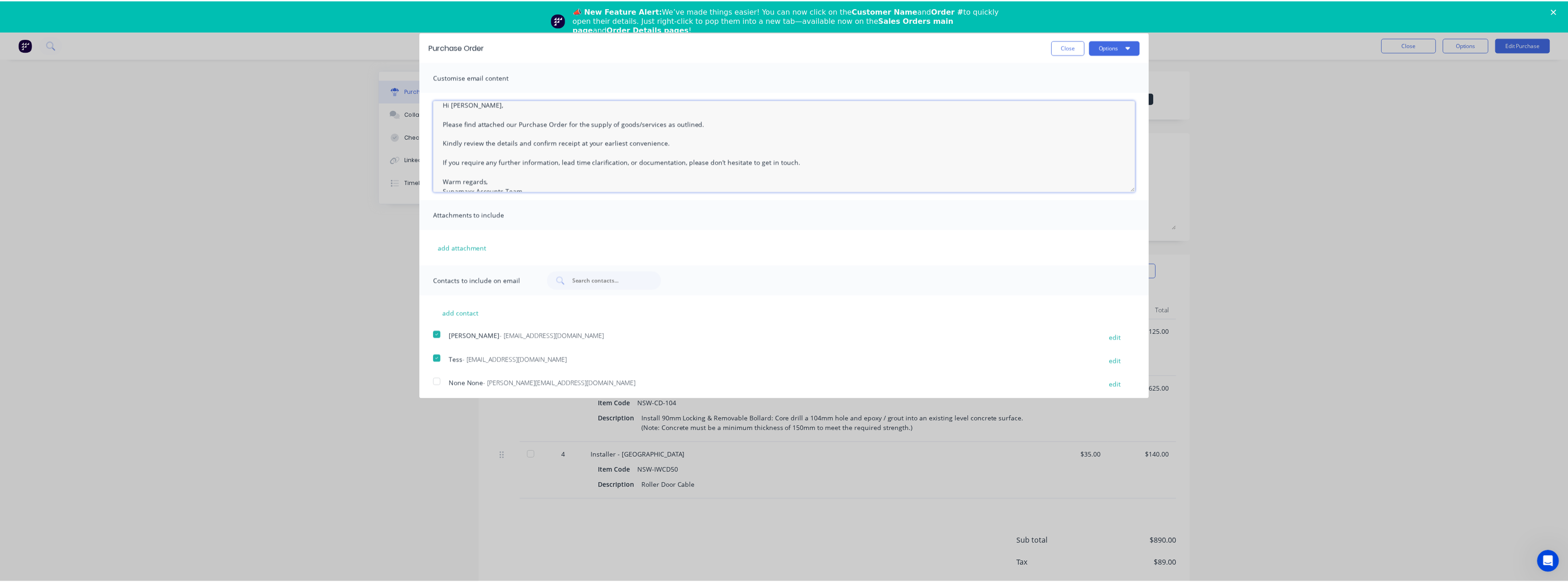
scroll to position [0, 0]
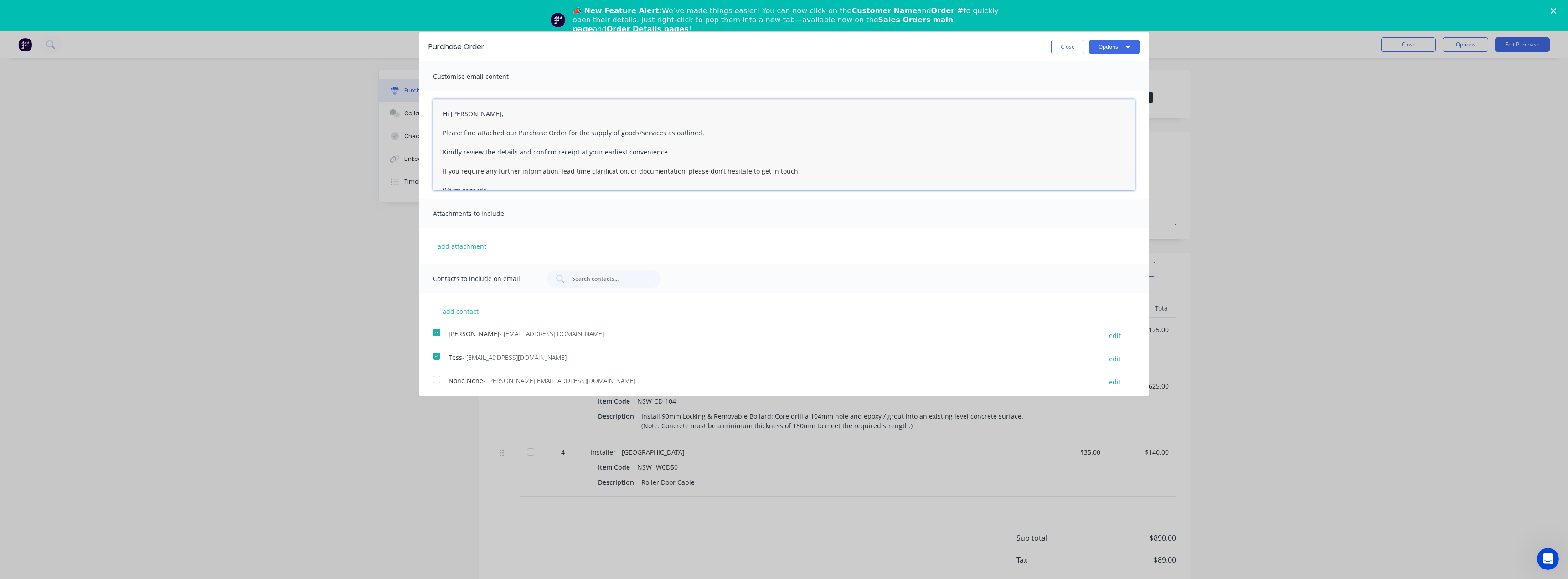
click at [514, 134] on textarea "Hi George, Please find attached our Purchase Order for the supply of goods/serv…" at bounding box center [783, 145] width 702 height 91
click at [699, 131] on textarea "Hi George, Please find attached Purchase Order for the supply of goods/services…" at bounding box center [783, 145] width 702 height 91
type textarea "Hi George, Please find attached Purchase Order for the supply of goods/services…"
click at [1126, 47] on button "Options" at bounding box center [1114, 47] width 51 height 15
click at [1077, 88] on div "Email" at bounding box center [1096, 88] width 70 height 13
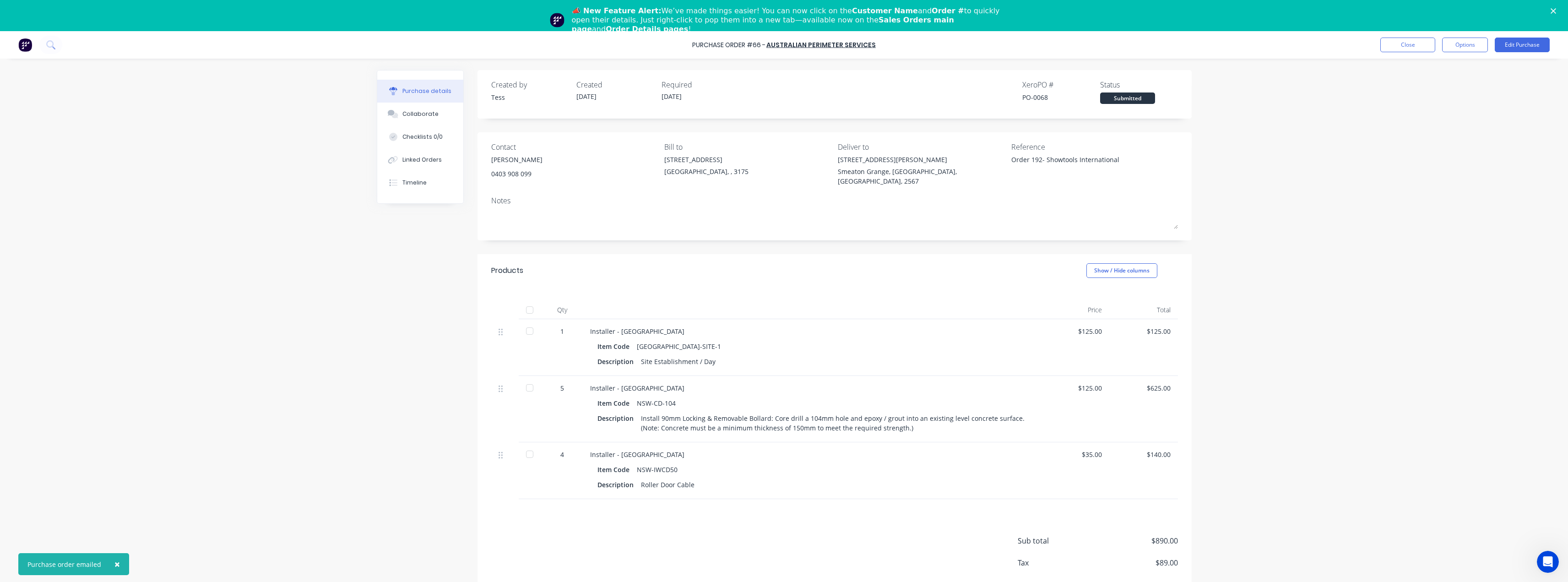
type textarea "x"
click at [1452, 43] on button "Options" at bounding box center [1465, 45] width 46 height 15
click at [1352, 119] on div "Purchase Order #66 - Australian Perimeter Services Close Options Print / Email …" at bounding box center [784, 322] width 1568 height 582
click at [403, 161] on div "Linked Orders" at bounding box center [422, 160] width 39 height 8
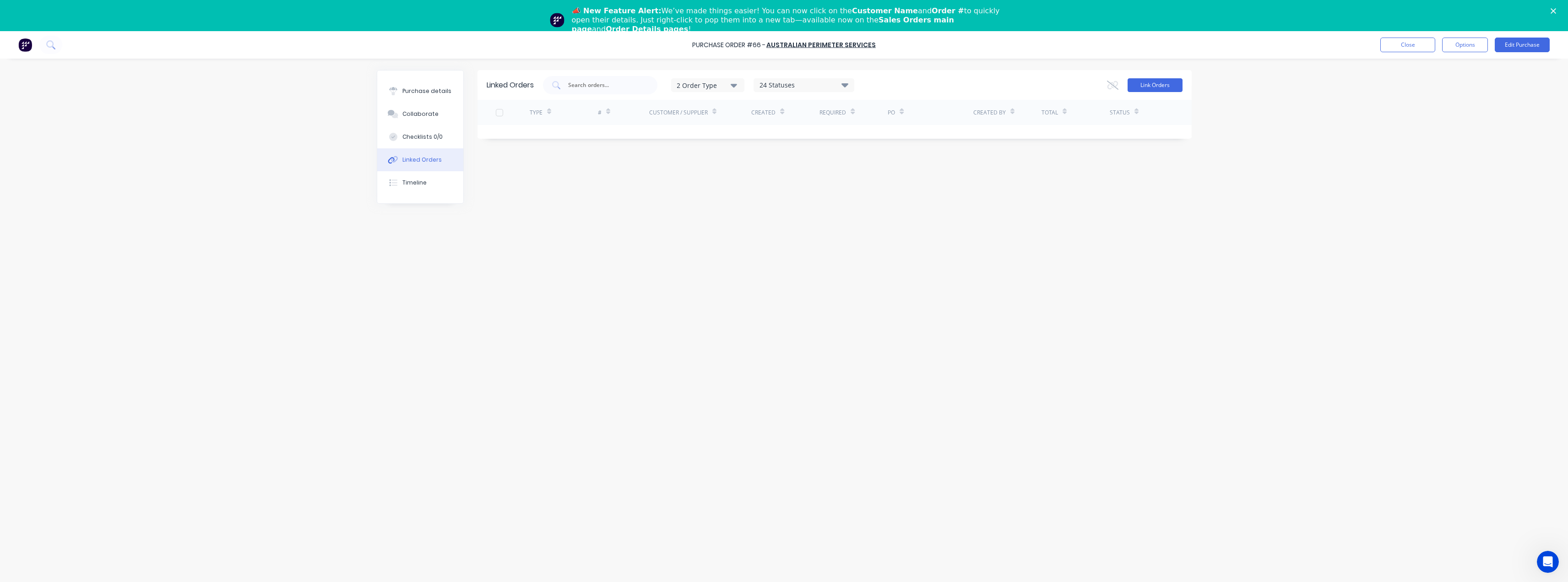
click at [1152, 85] on button "Link Orders" at bounding box center [1155, 85] width 55 height 13
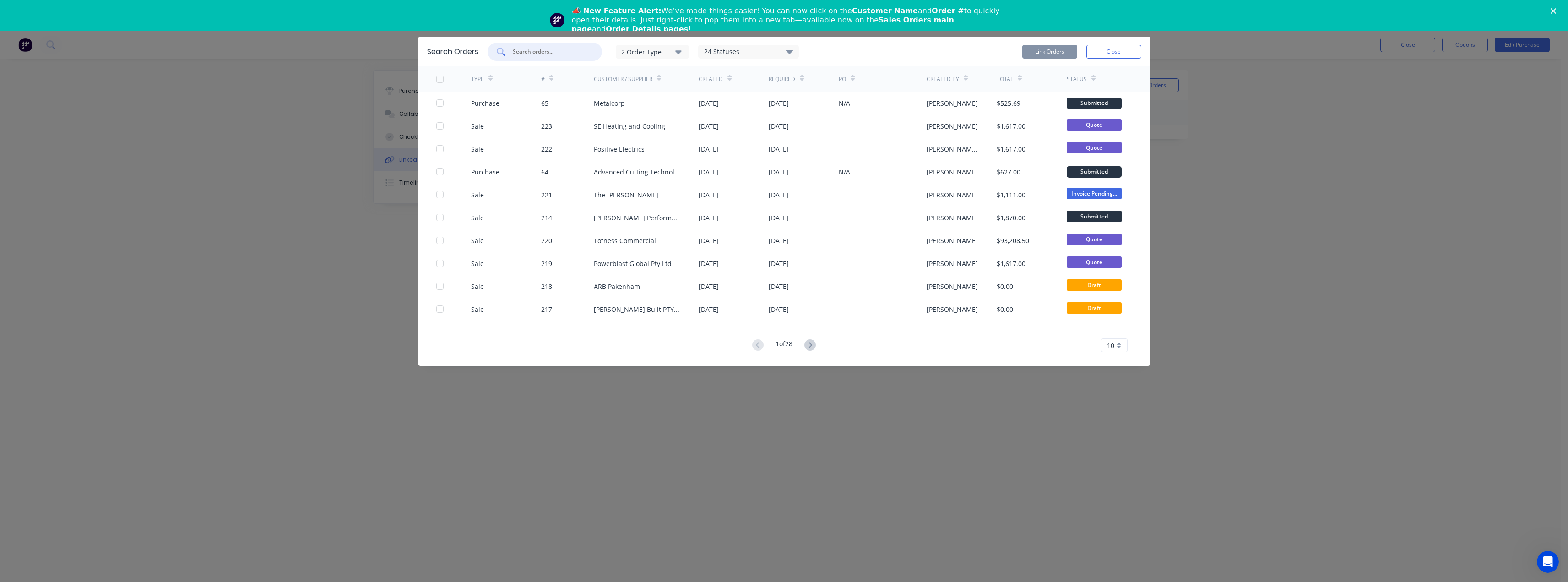
click at [536, 52] on input "text" at bounding box center [550, 51] width 76 height 9
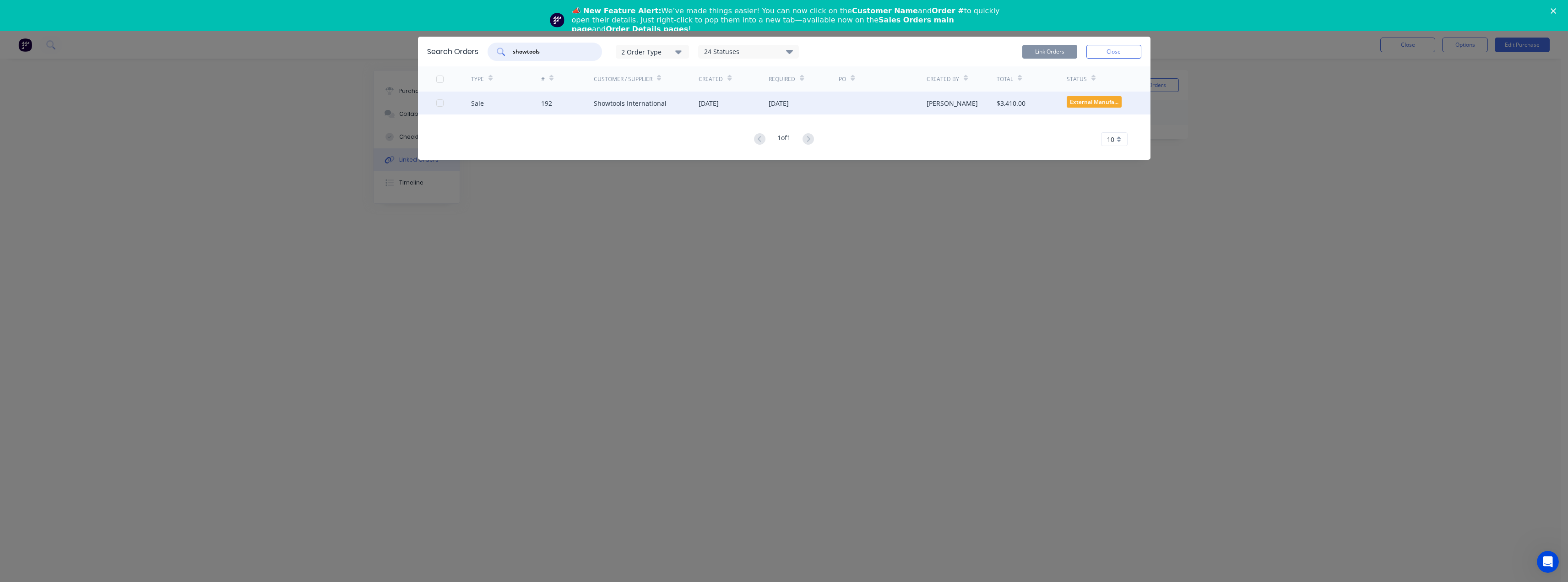
type input "showtools"
click at [599, 101] on div "Showtools International" at bounding box center [630, 103] width 73 height 10
click at [438, 100] on div at bounding box center [440, 103] width 18 height 18
click at [1047, 54] on button "Link Orders" at bounding box center [1050, 51] width 55 height 13
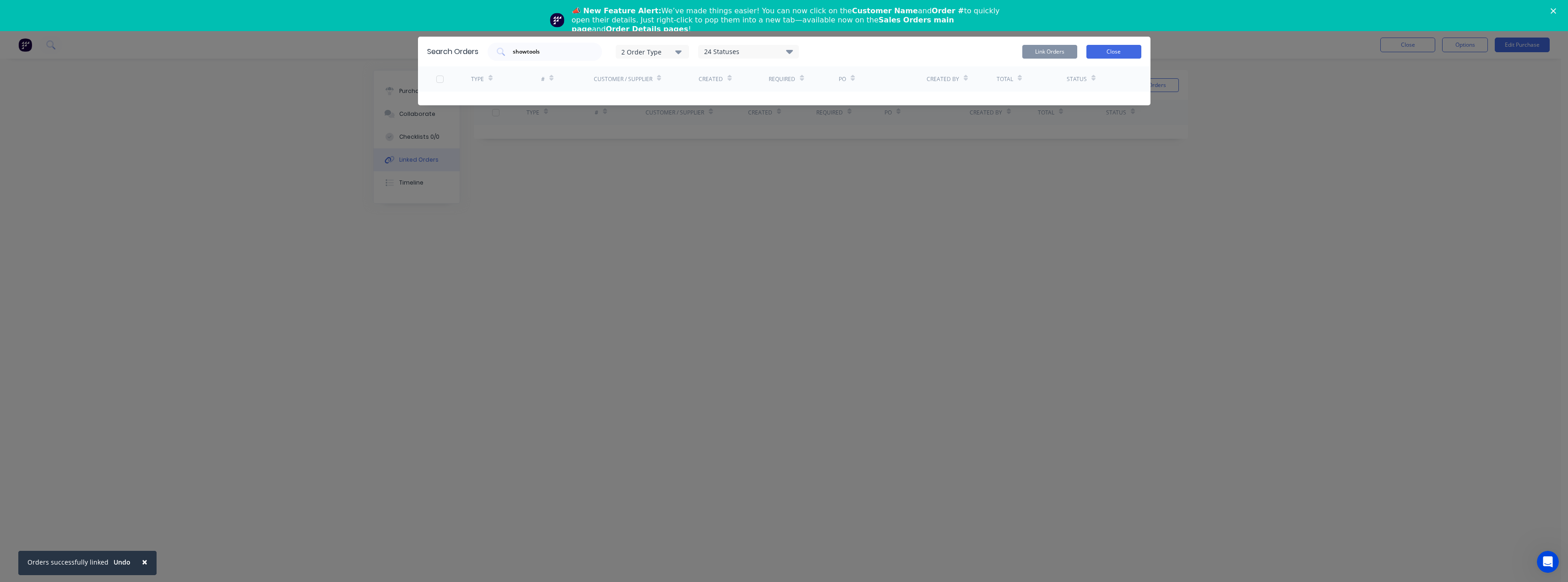
click at [1117, 51] on button "Close" at bounding box center [1114, 51] width 55 height 13
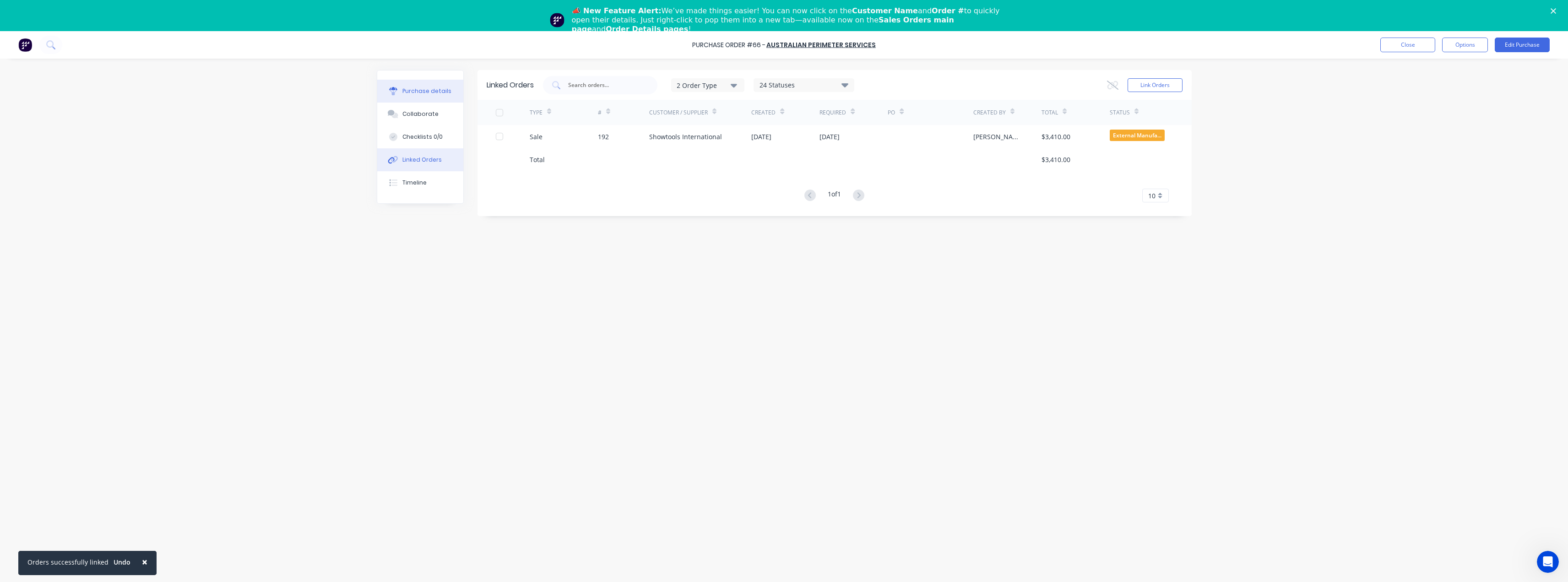
click at [419, 91] on div "Purchase details" at bounding box center [427, 90] width 49 height 8
type textarea "x"
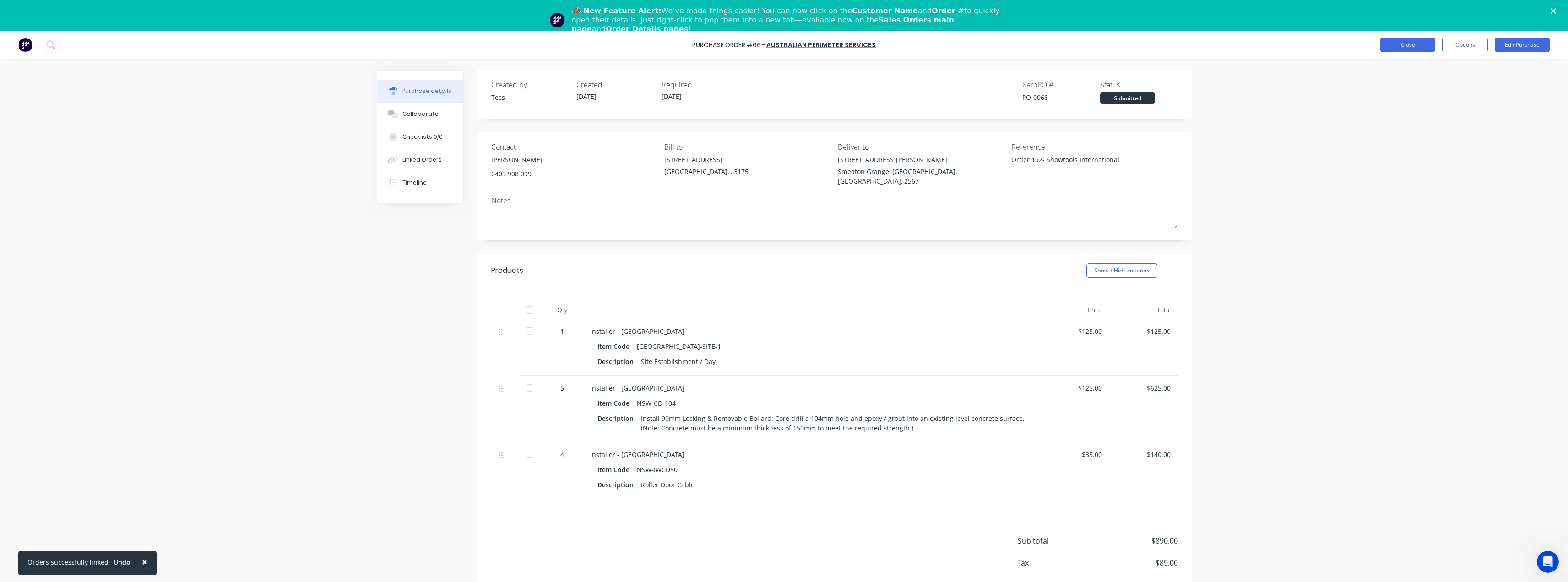
click at [1423, 43] on button "Close" at bounding box center [1408, 45] width 55 height 15
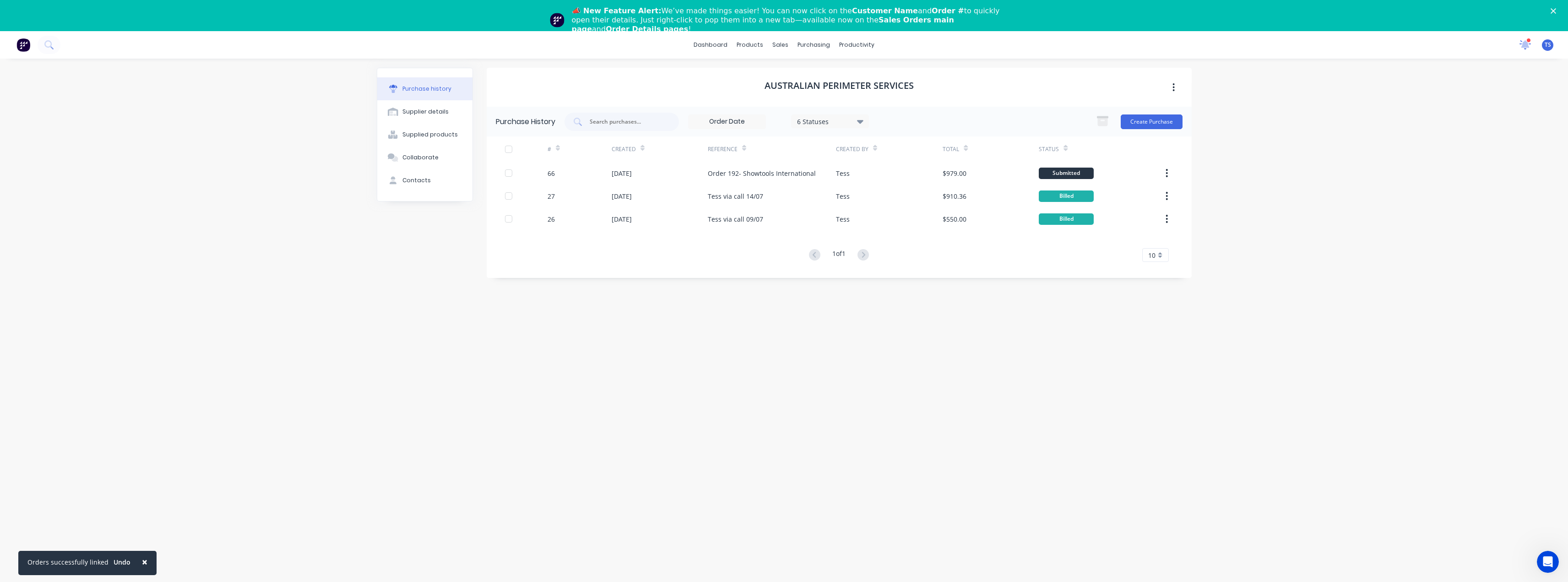
click at [1525, 44] on icon at bounding box center [1525, 43] width 9 height 9
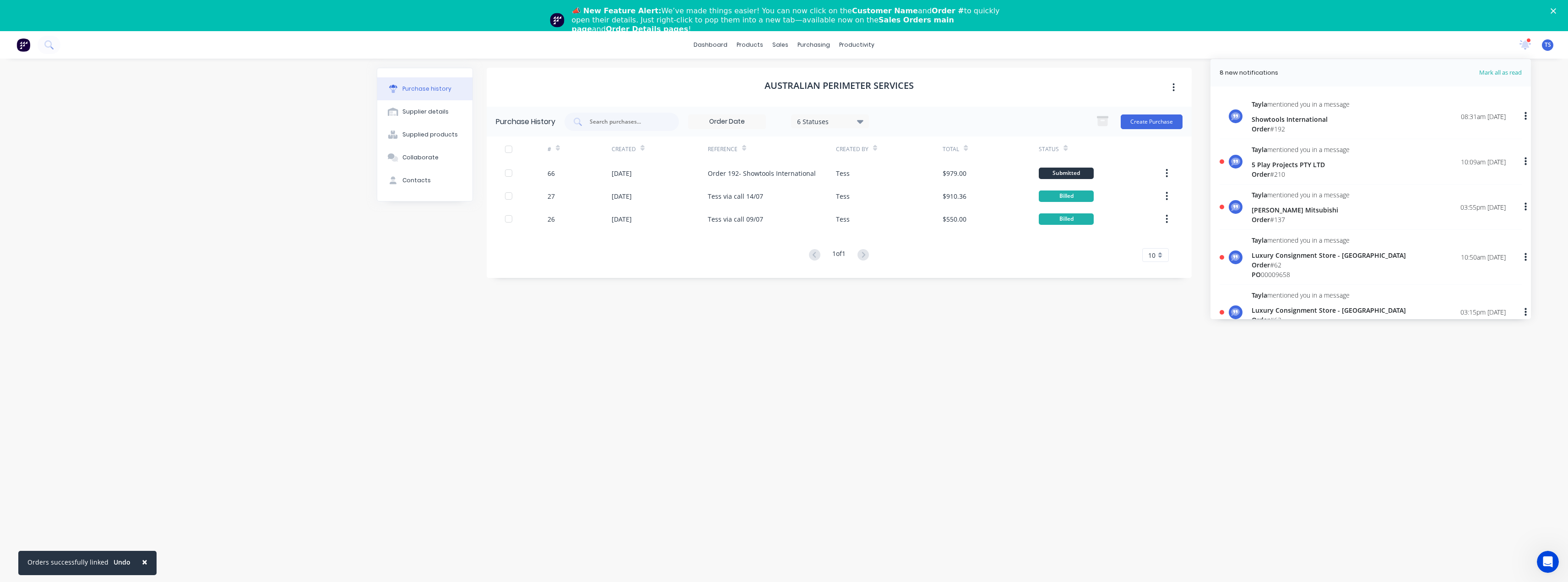
click at [1323, 112] on div "Tayla mentioned you in a message Showtools International Order # 192" at bounding box center [1300, 116] width 98 height 34
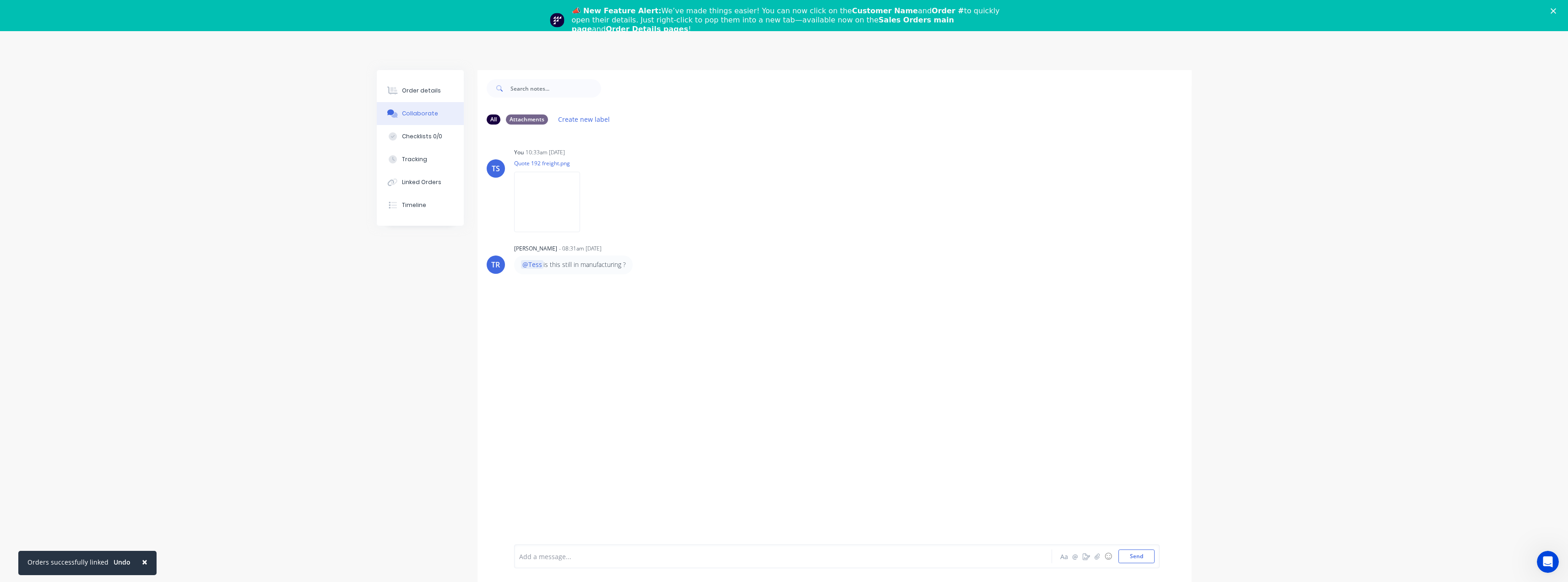
click at [566, 556] on div at bounding box center [757, 556] width 476 height 10
click at [520, 553] on span "George is installing tomorrow" at bounding box center [575, 556] width 110 height 9
click at [634, 554] on div "@Tayla George is installing tomorrow" at bounding box center [757, 556] width 476 height 10
click at [1133, 553] on button "Send" at bounding box center [1136, 556] width 36 height 13
click at [1556, 10] on polygon "Close" at bounding box center [1553, 10] width 6 height 6
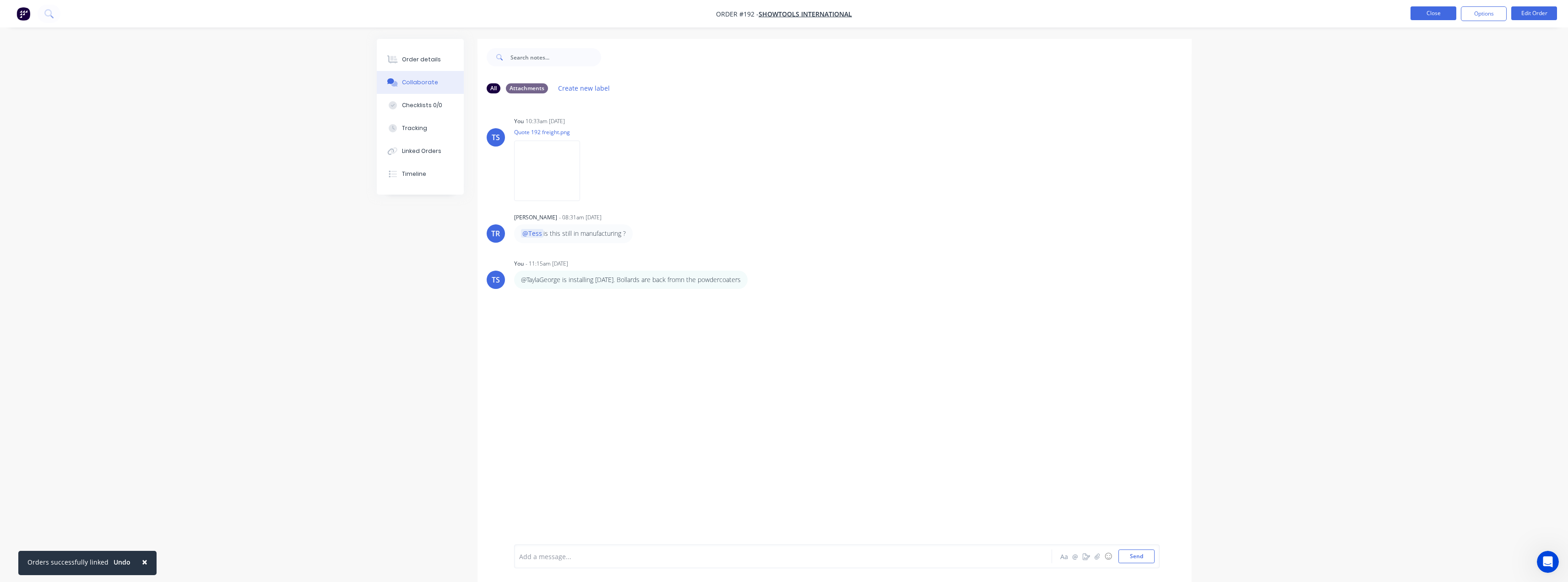
click at [1452, 13] on button "Close" at bounding box center [1433, 13] width 46 height 13
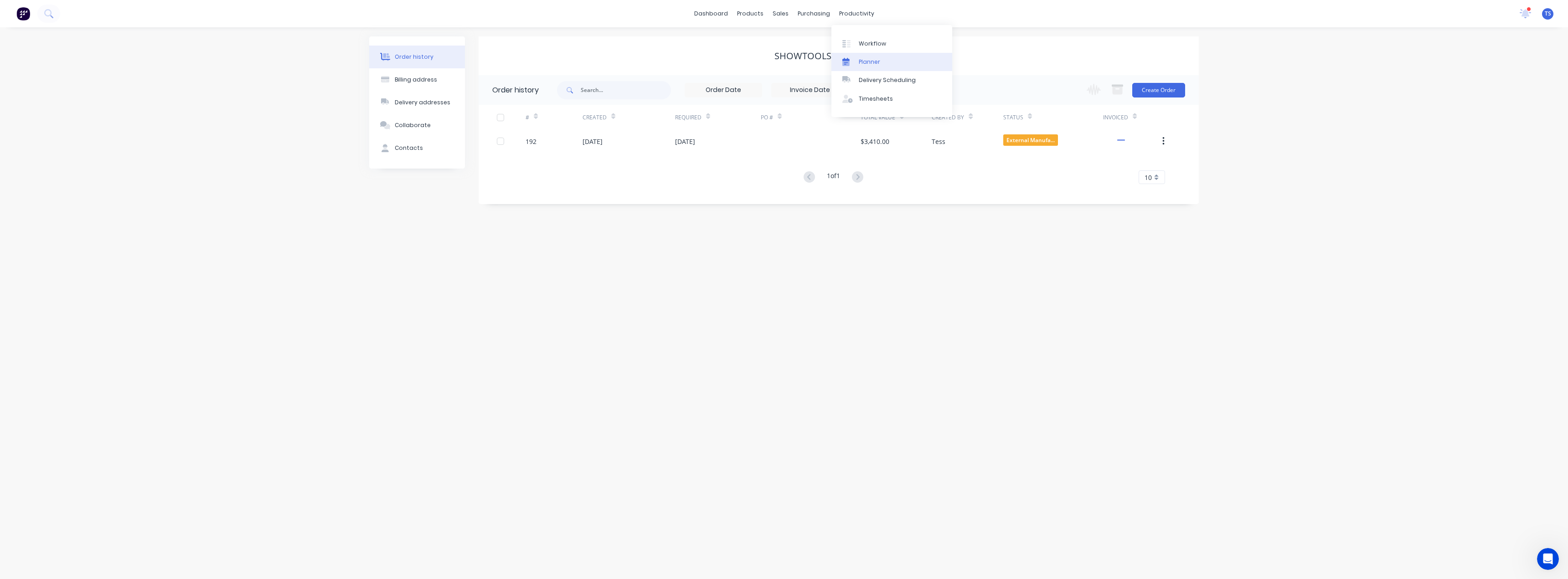
click at [864, 58] on div "Planner" at bounding box center [869, 61] width 21 height 8
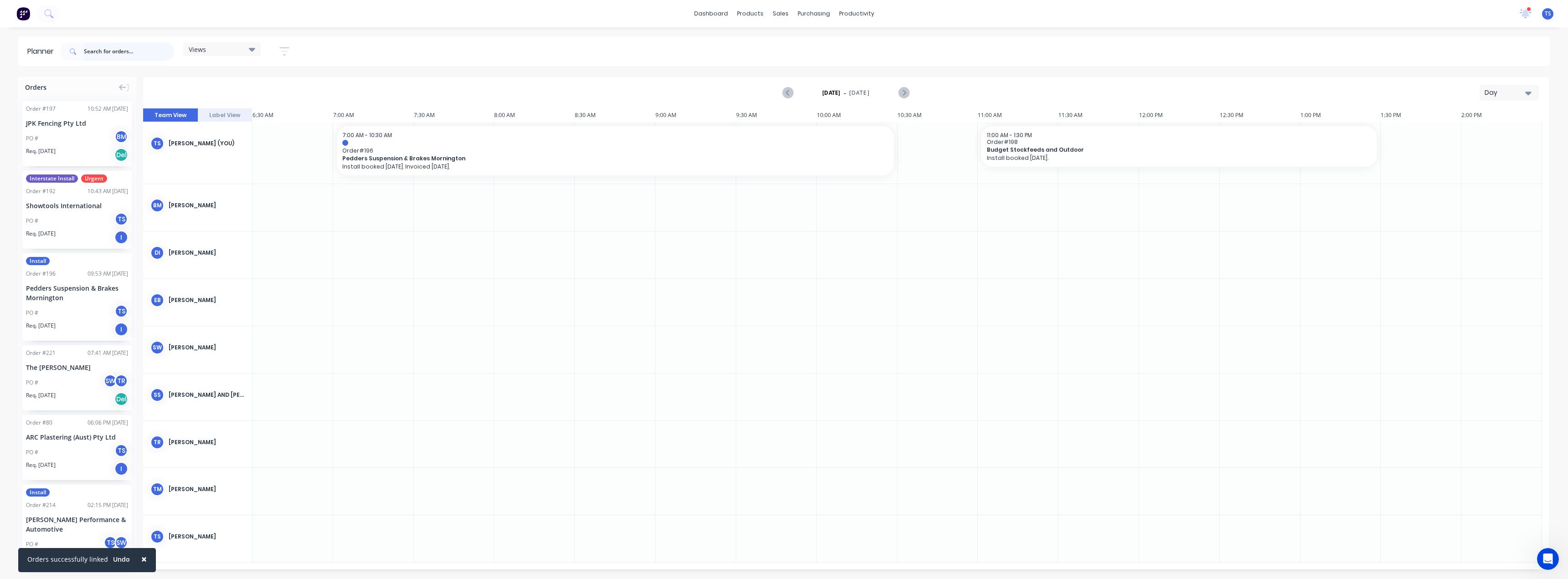
click at [97, 49] on input "text" at bounding box center [129, 52] width 90 height 18
click at [1521, 94] on div "Day" at bounding box center [1505, 93] width 42 height 10
click at [1483, 155] on div "Month" at bounding box center [1493, 153] width 90 height 18
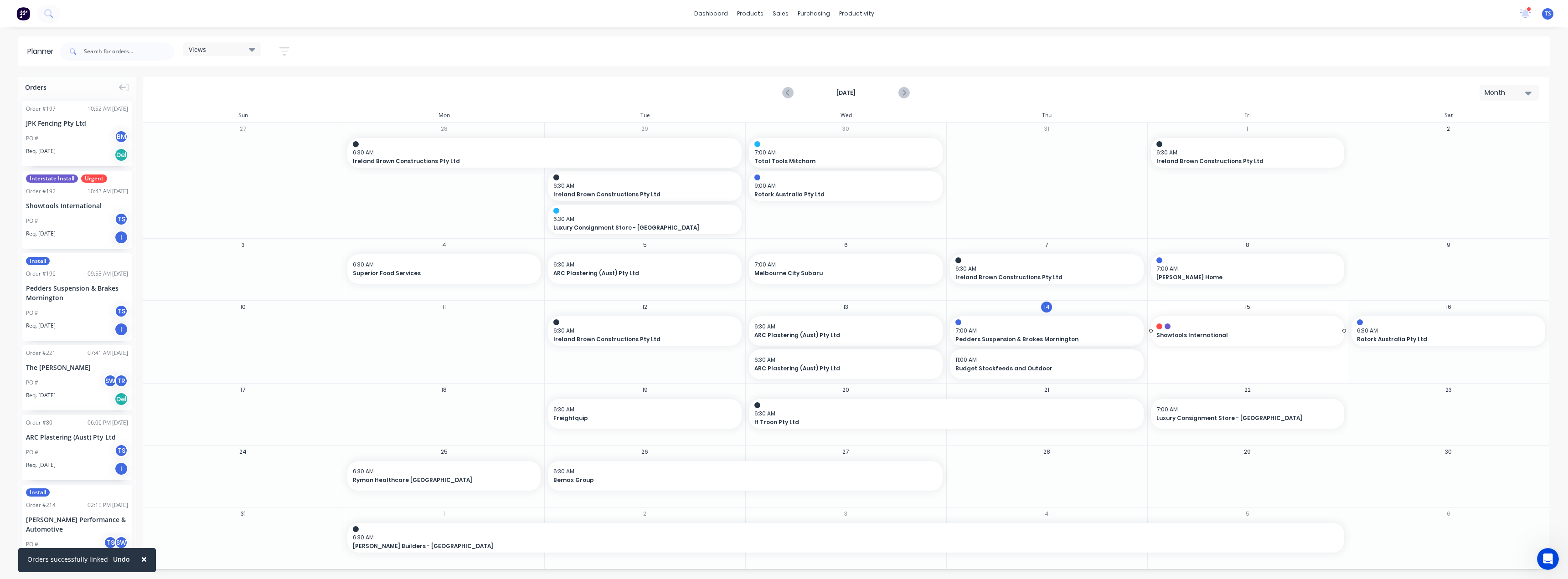
drag, startPoint x: 50, startPoint y: 209, endPoint x: 1195, endPoint y: 349, distance: 1153.5
click at [1239, 328] on div "Set start/finish time" at bounding box center [1258, 322] width 97 height 19
click at [1301, 423] on div "7" at bounding box center [1289, 424] width 23 height 15
click at [1266, 466] on button "Save" at bounding box center [1256, 468] width 77 height 16
drag, startPoint x: 793, startPoint y: 61, endPoint x: 771, endPoint y: 57, distance: 22.4
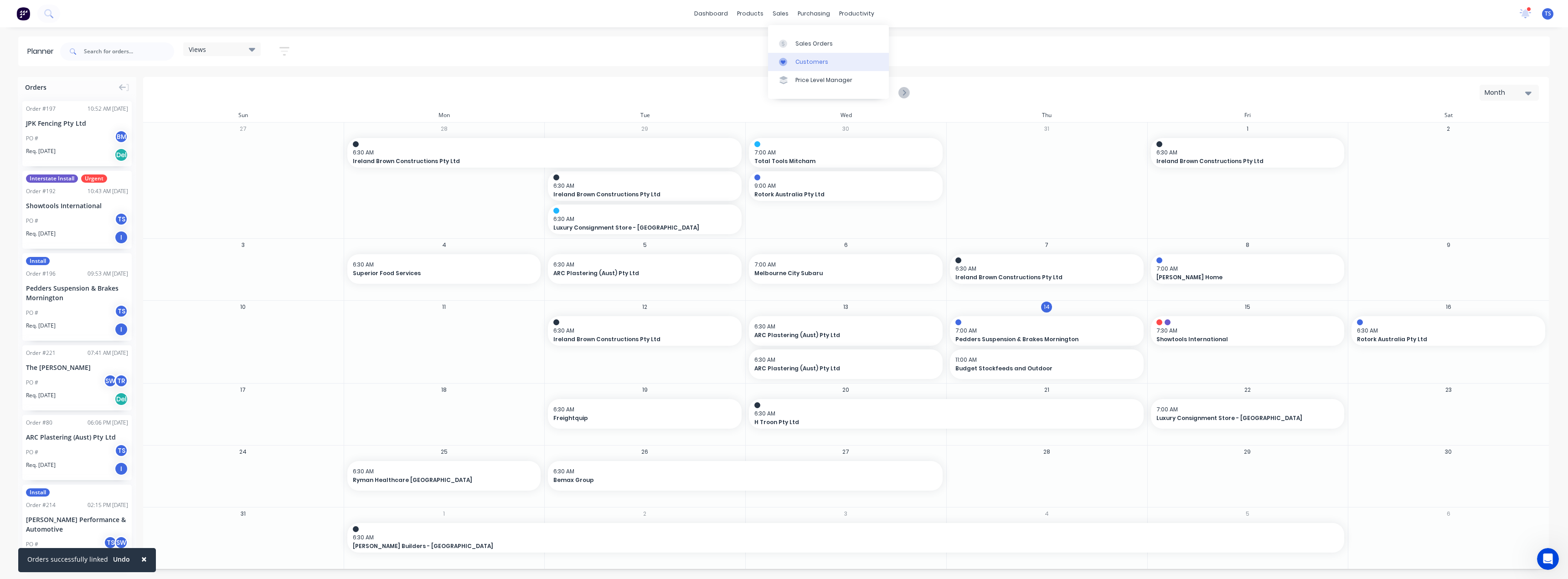
click at [793, 61] on link "Customers" at bounding box center [828, 62] width 121 height 18
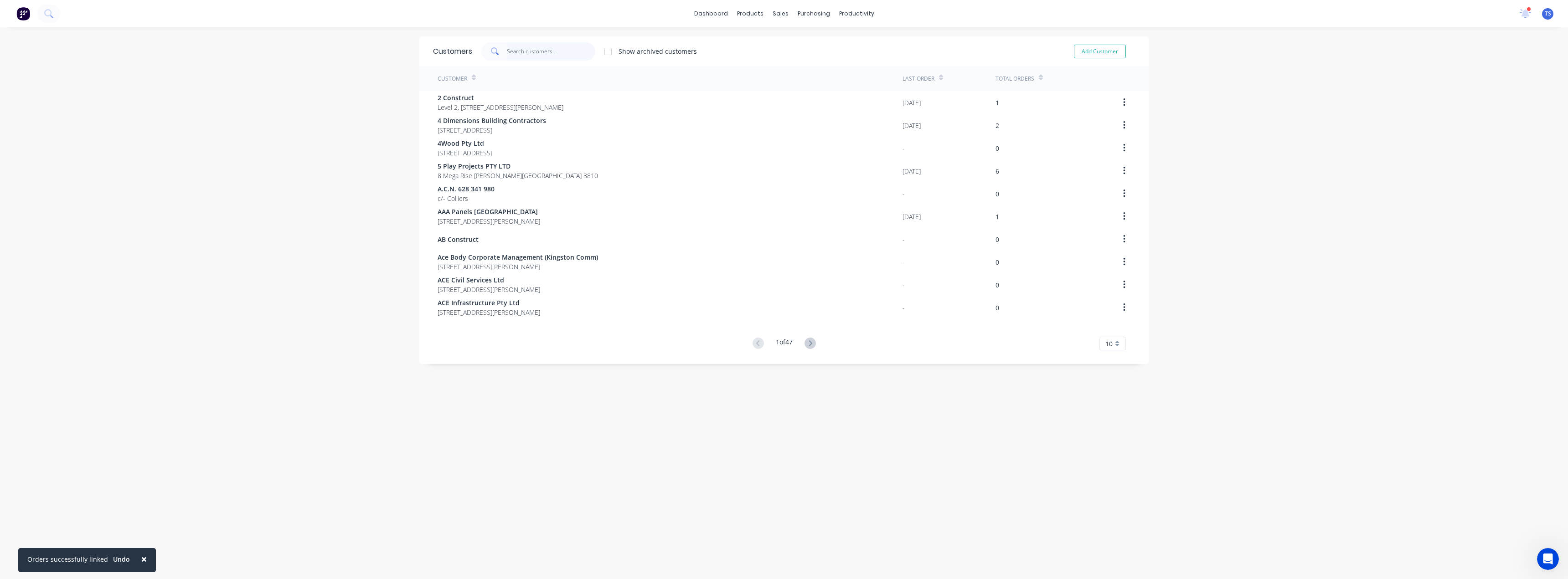
click at [542, 52] on input "text" at bounding box center [551, 52] width 89 height 18
type input "m"
type input "b"
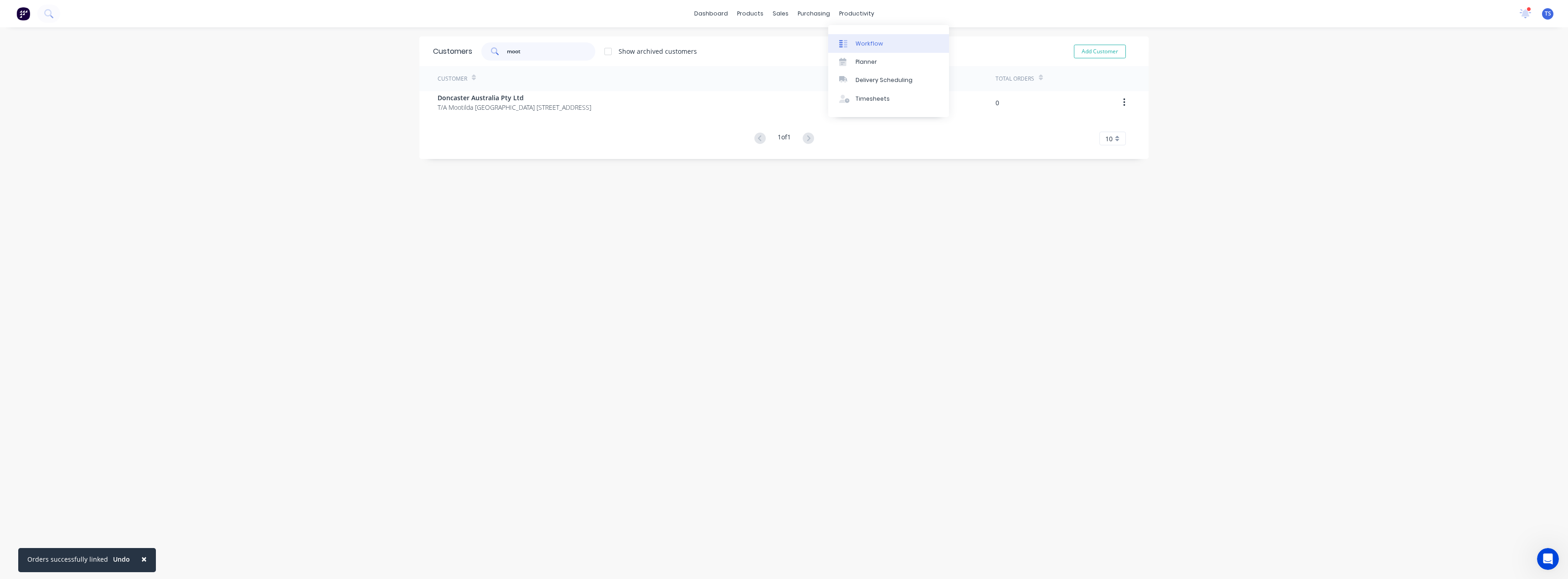
type input "moot"
click at [856, 41] on div "Workflow" at bounding box center [869, 43] width 27 height 8
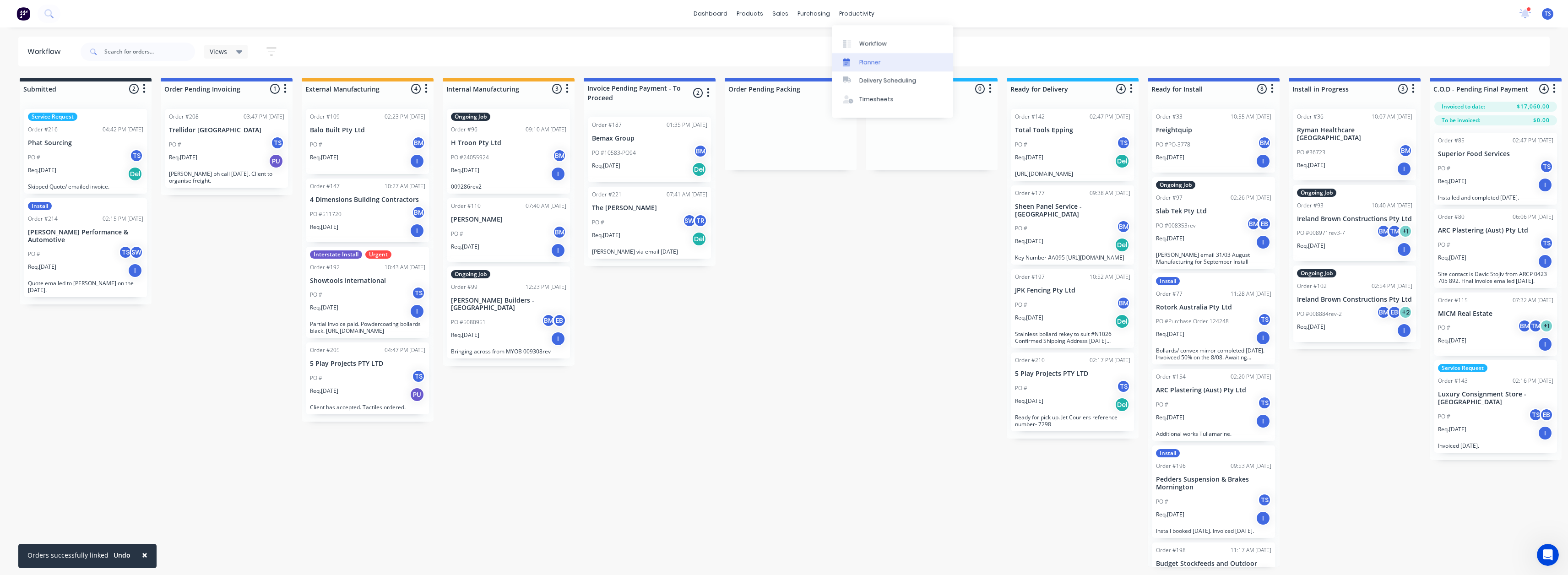
click at [863, 60] on div "Planner" at bounding box center [870, 62] width 21 height 8
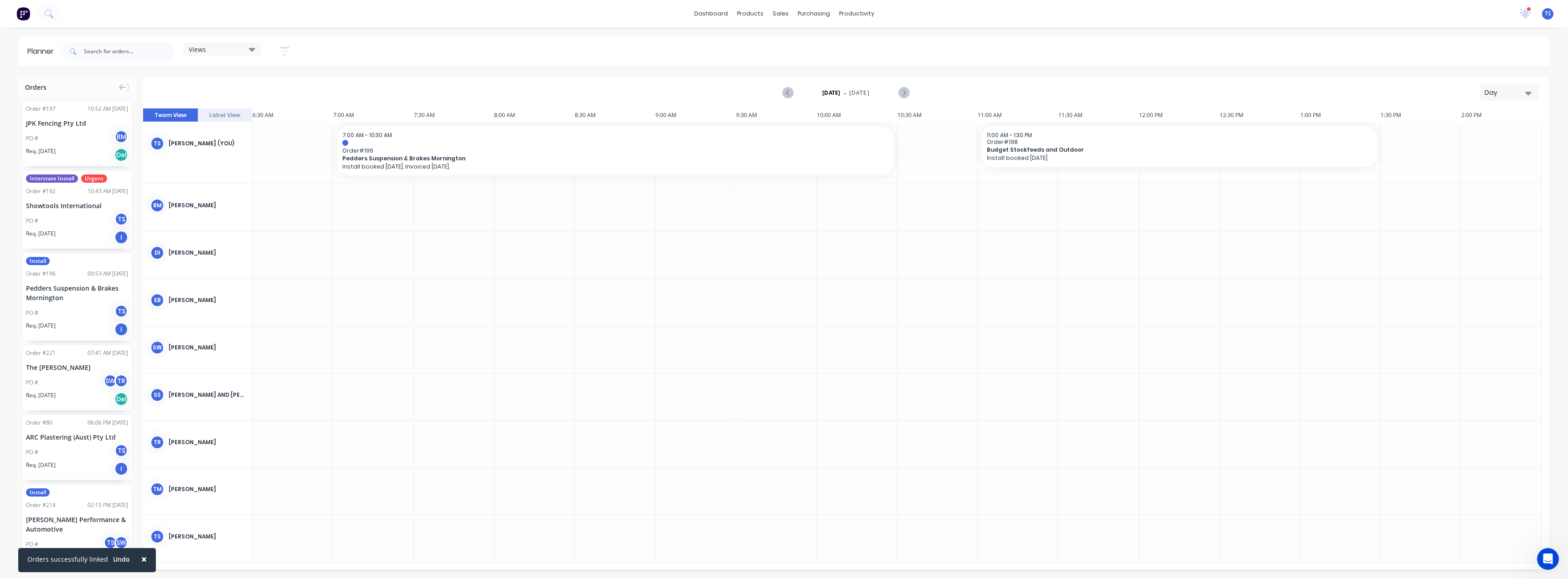
click at [1520, 88] on div "Day" at bounding box center [1505, 93] width 42 height 10
click at [1494, 153] on div "Month" at bounding box center [1493, 153] width 90 height 18
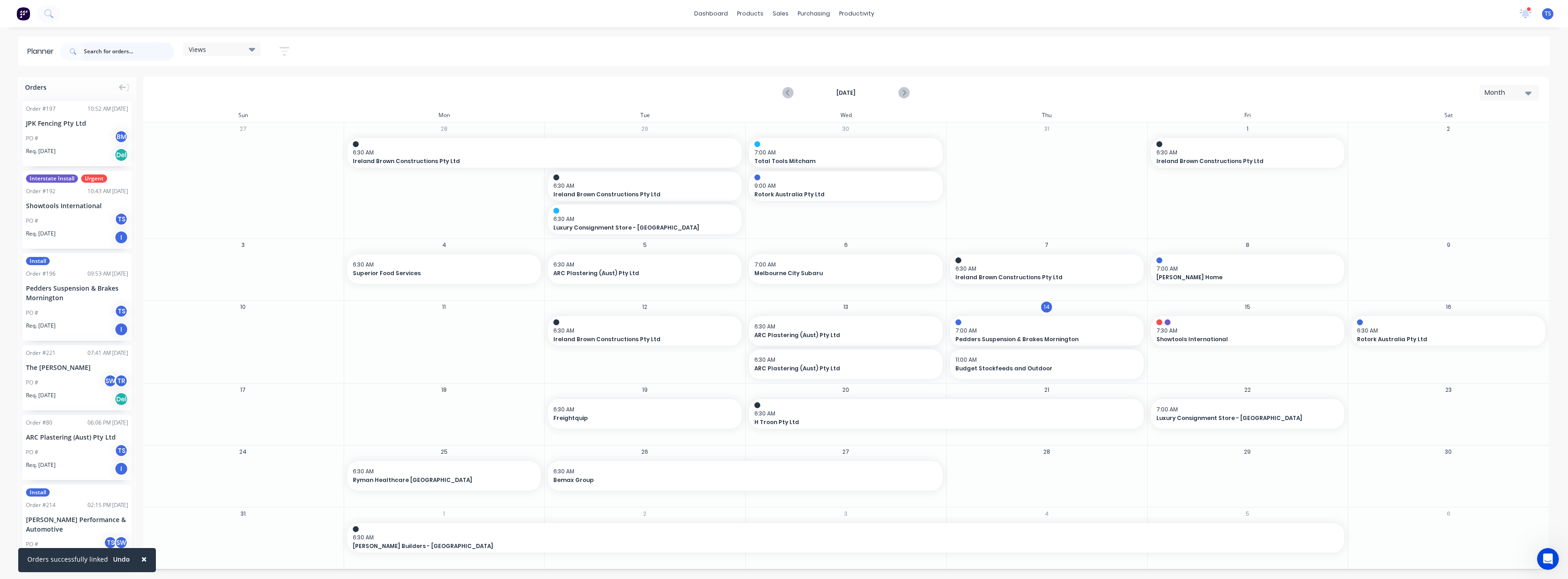
click at [99, 50] on input "text" at bounding box center [129, 52] width 90 height 18
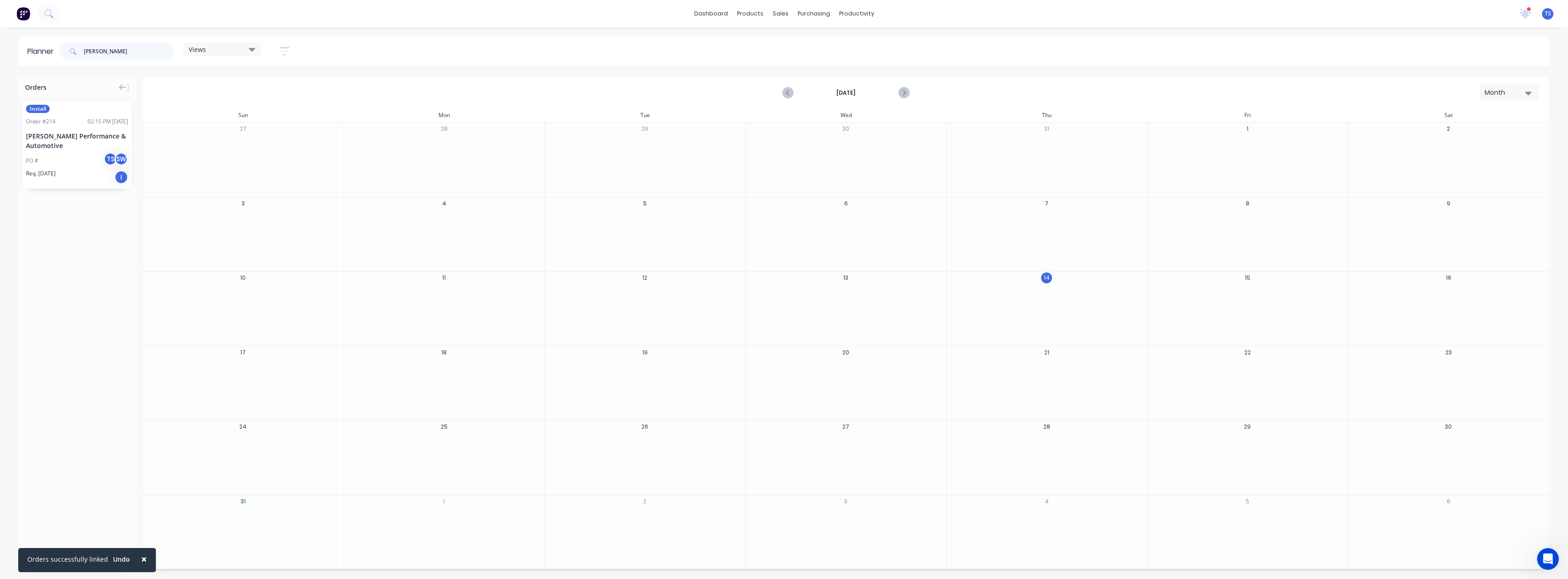
type input "moore"
drag, startPoint x: 58, startPoint y: 144, endPoint x: 1023, endPoint y: 290, distance: 976.0
drag, startPoint x: 130, startPoint y: 49, endPoint x: 72, endPoint y: 64, distance: 59.9
click at [52, 50] on header "Planner moore Views Save new view None (Default) edit Show/Hide users Show/Hide…" at bounding box center [784, 51] width 1531 height 30
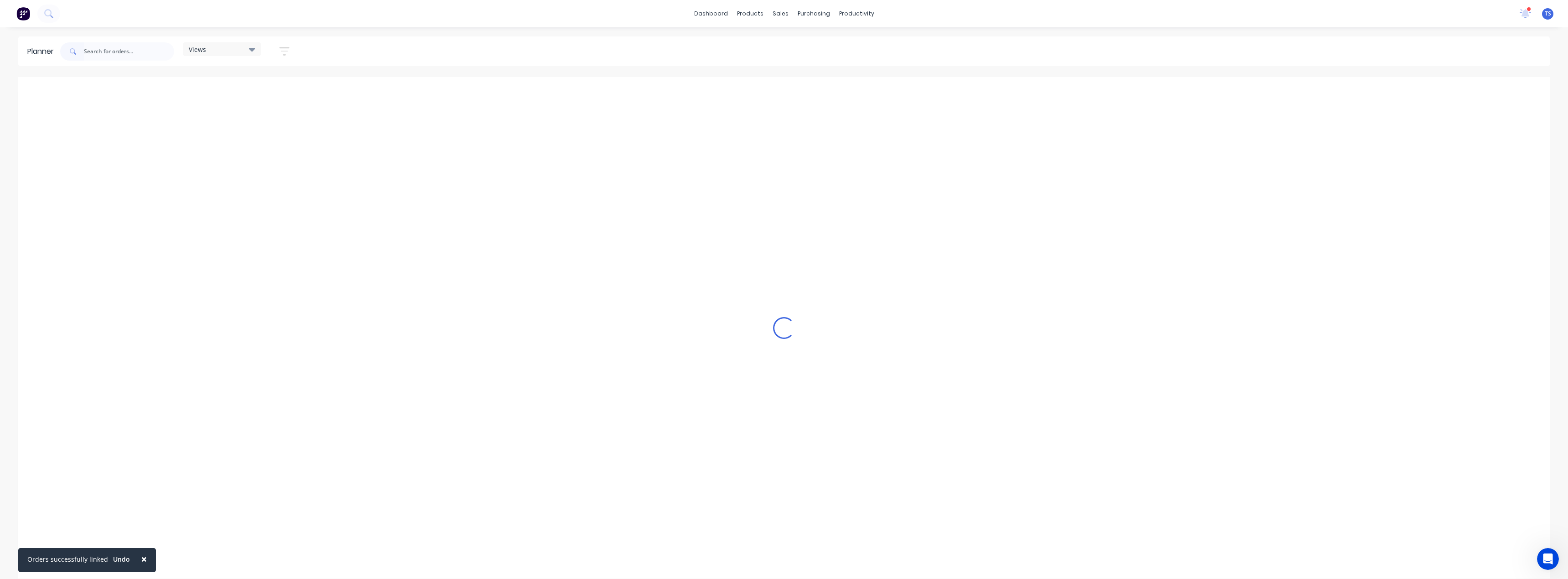
click at [1021, 94] on div "Loading..." at bounding box center [784, 328] width 1531 height 501
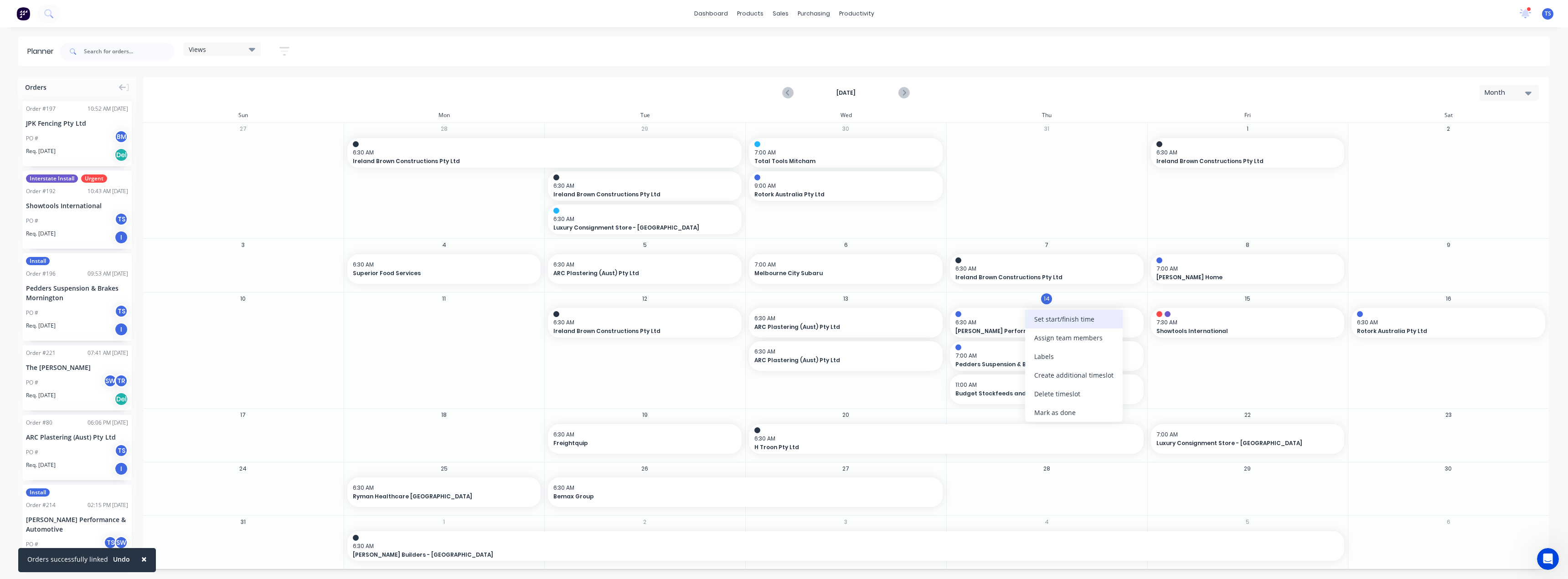
click at [1052, 322] on div "Set start/finish time" at bounding box center [1074, 319] width 97 height 19
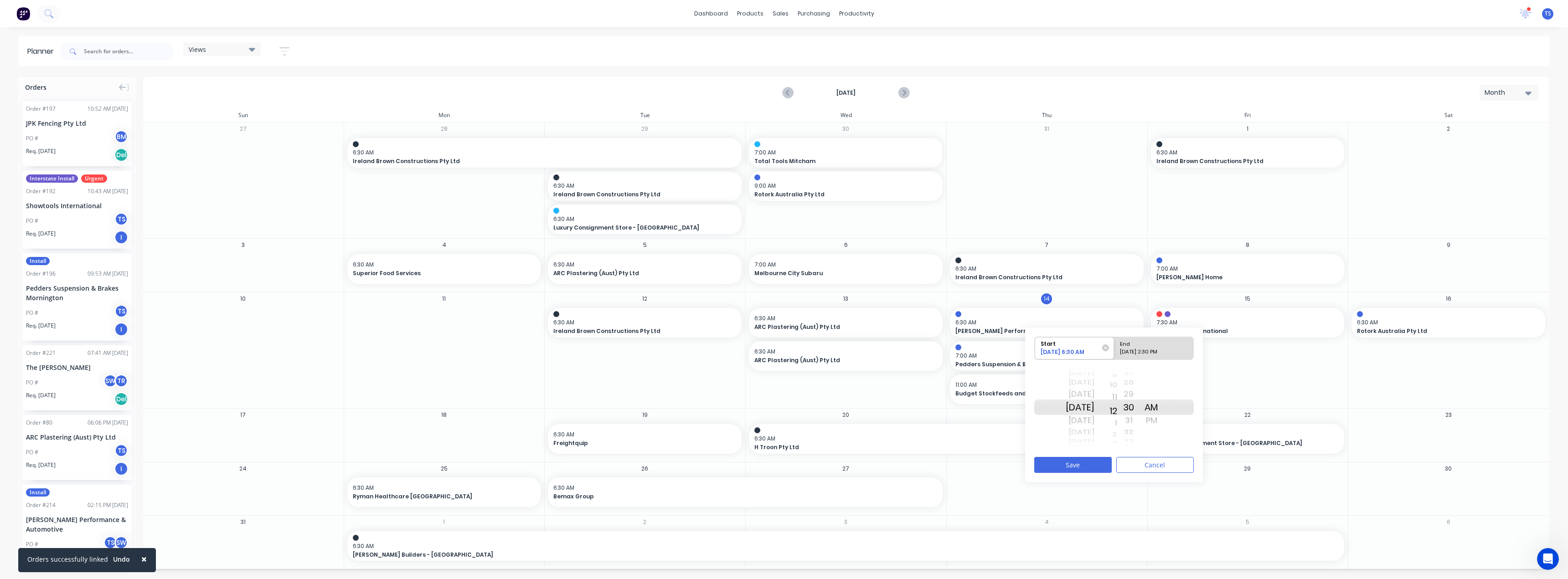
drag, startPoint x: 1127, startPoint y: 442, endPoint x: 1124, endPoint y: 352, distance: 90.0
click at [1124, 352] on div "Start 08/14/2025 6:30 AM End 08/14/2025 2:30 PM Sat Jul 5 Sun Jul 6 Mon Jul 7 T…" at bounding box center [1114, 394] width 159 height 114
click at [1163, 420] on div "PM" at bounding box center [1151, 420] width 23 height 15
click at [1082, 465] on button "Save" at bounding box center [1073, 465] width 77 height 16
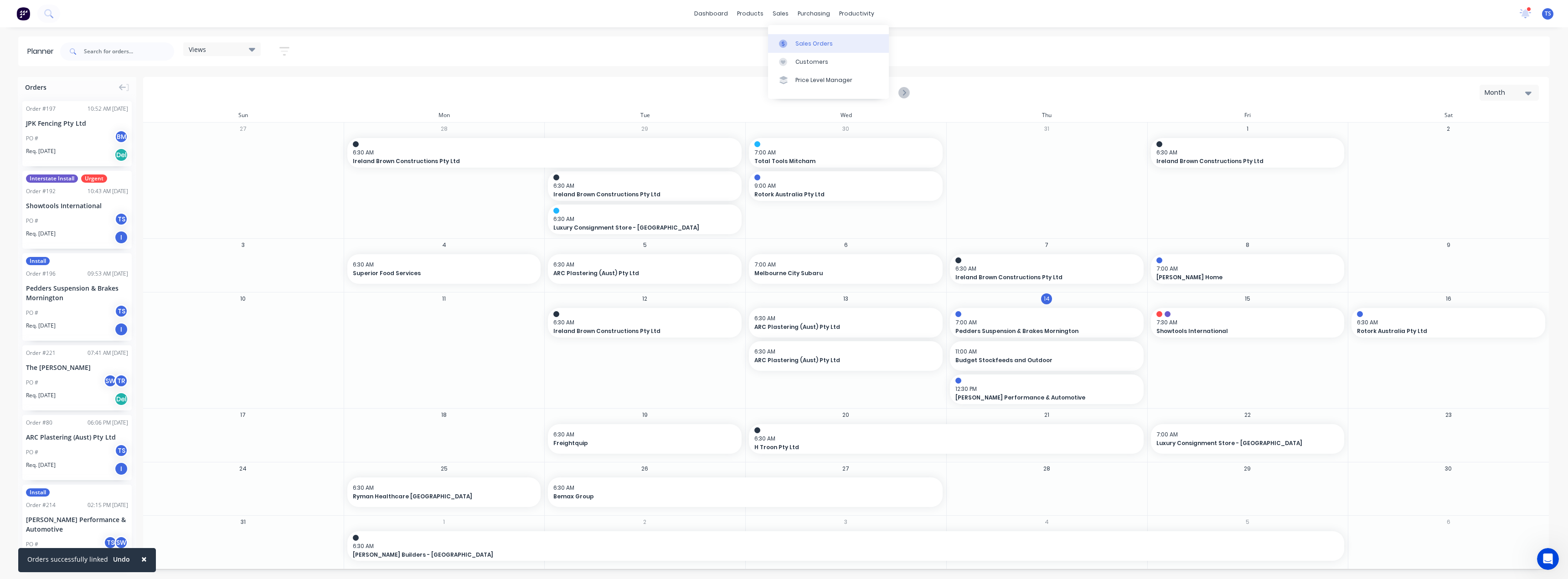
click at [800, 43] on div "Sales Orders" at bounding box center [814, 43] width 37 height 8
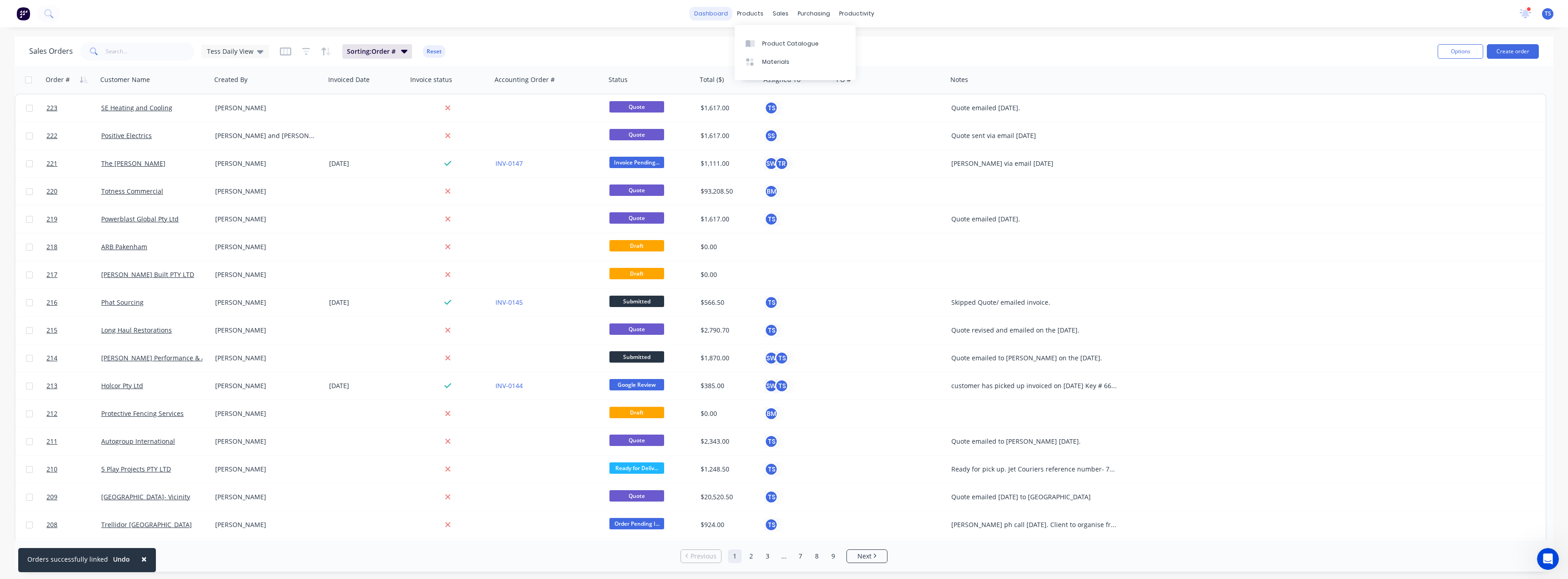
click at [712, 15] on link "dashboard" at bounding box center [711, 13] width 43 height 13
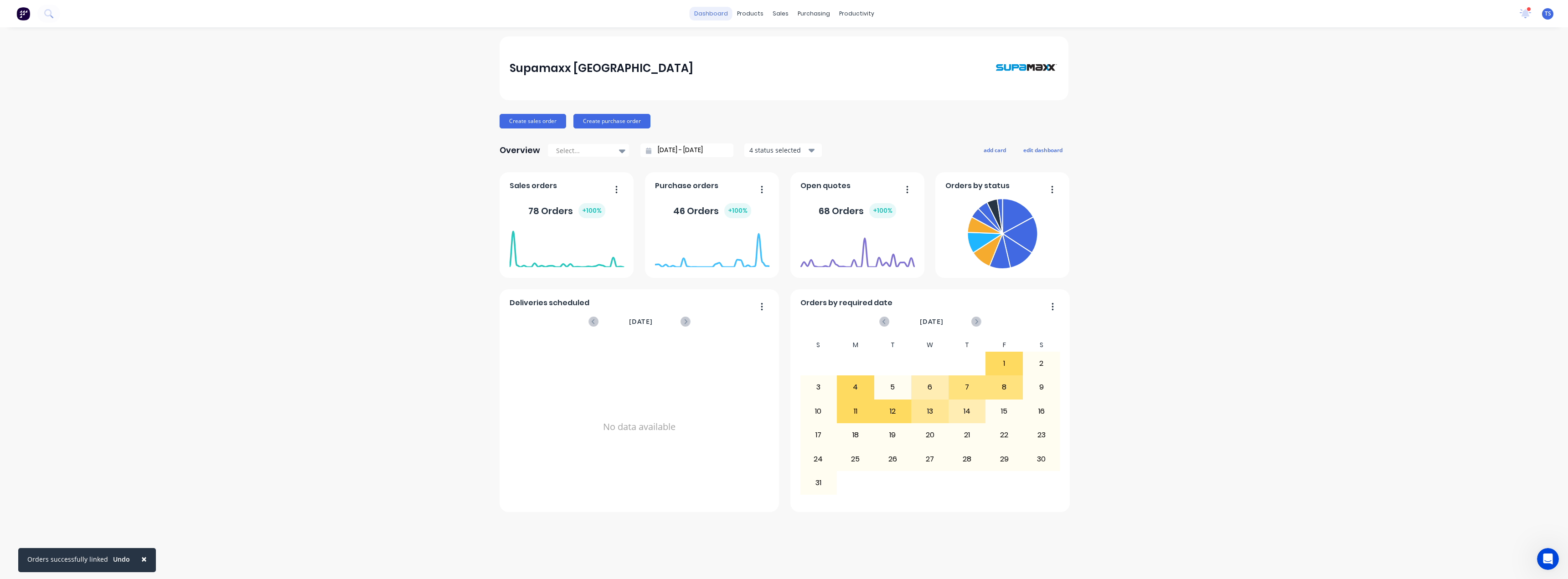
click at [720, 12] on link "dashboard" at bounding box center [711, 13] width 43 height 13
click at [801, 51] on link "Sales Orders" at bounding box center [828, 43] width 121 height 18
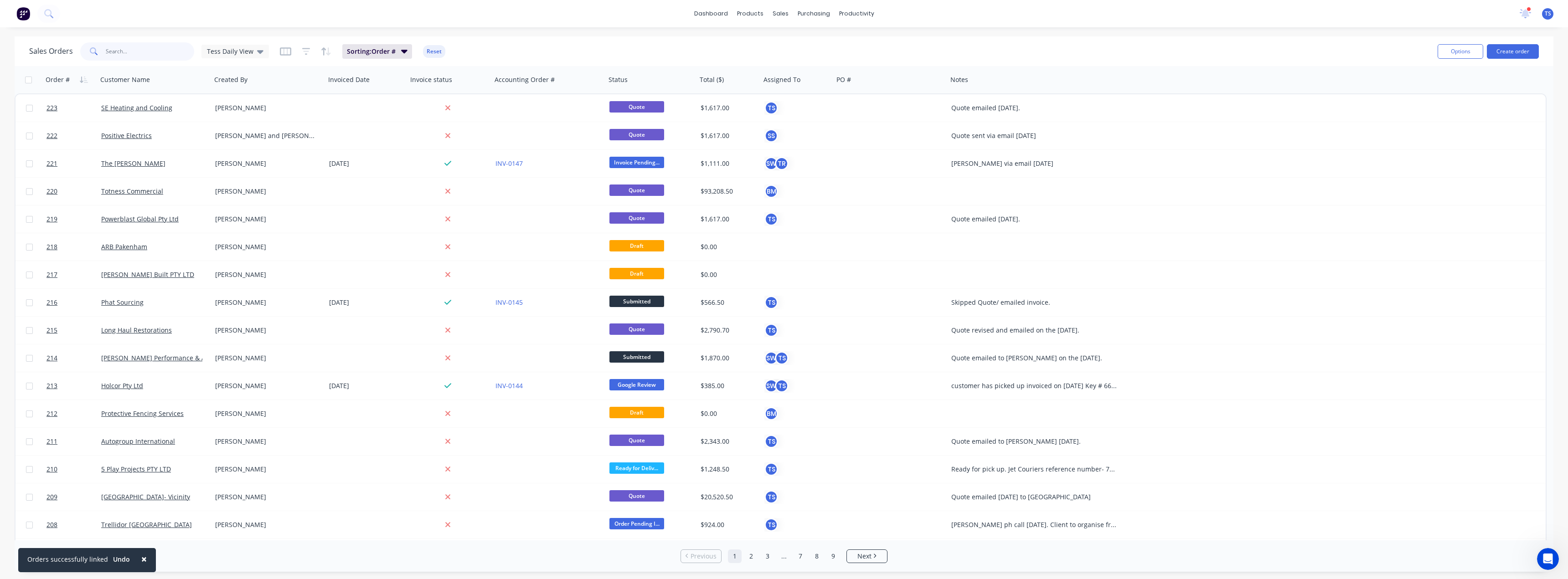
click at [131, 55] on input "text" at bounding box center [150, 52] width 89 height 18
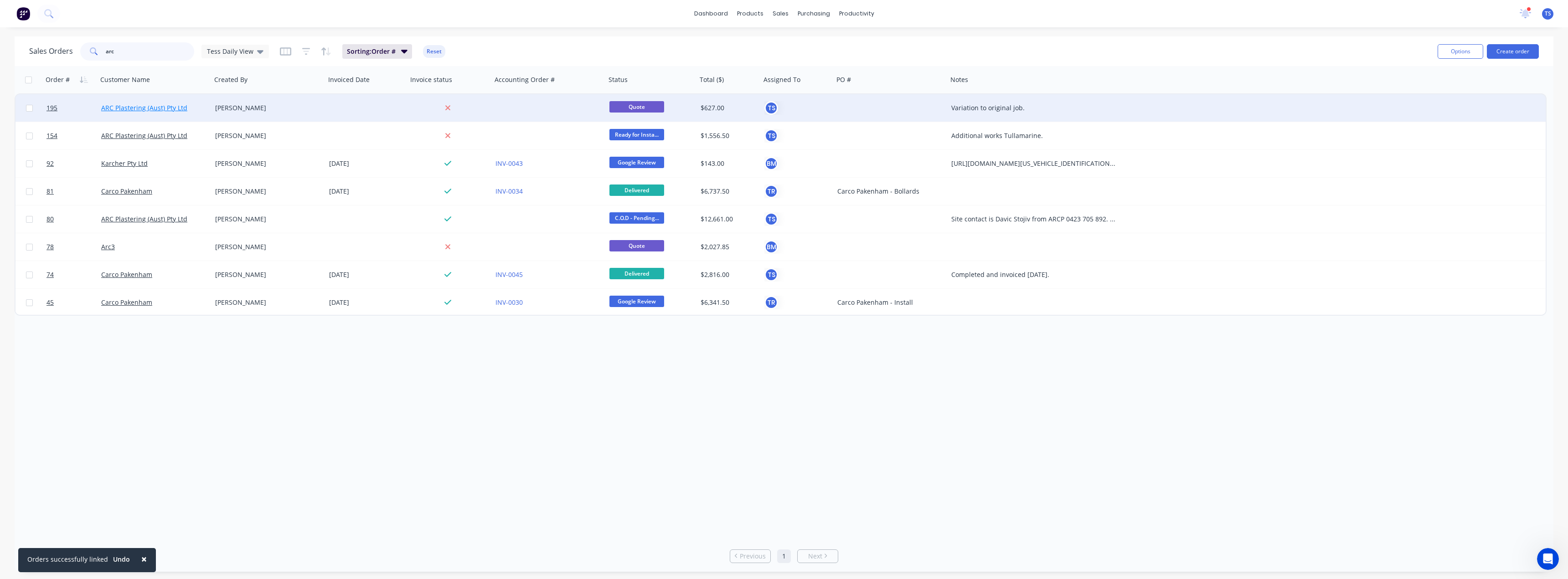
type input "arc"
click at [146, 109] on link "ARC Plastering (Aust) Pty Ltd" at bounding box center [144, 108] width 86 height 9
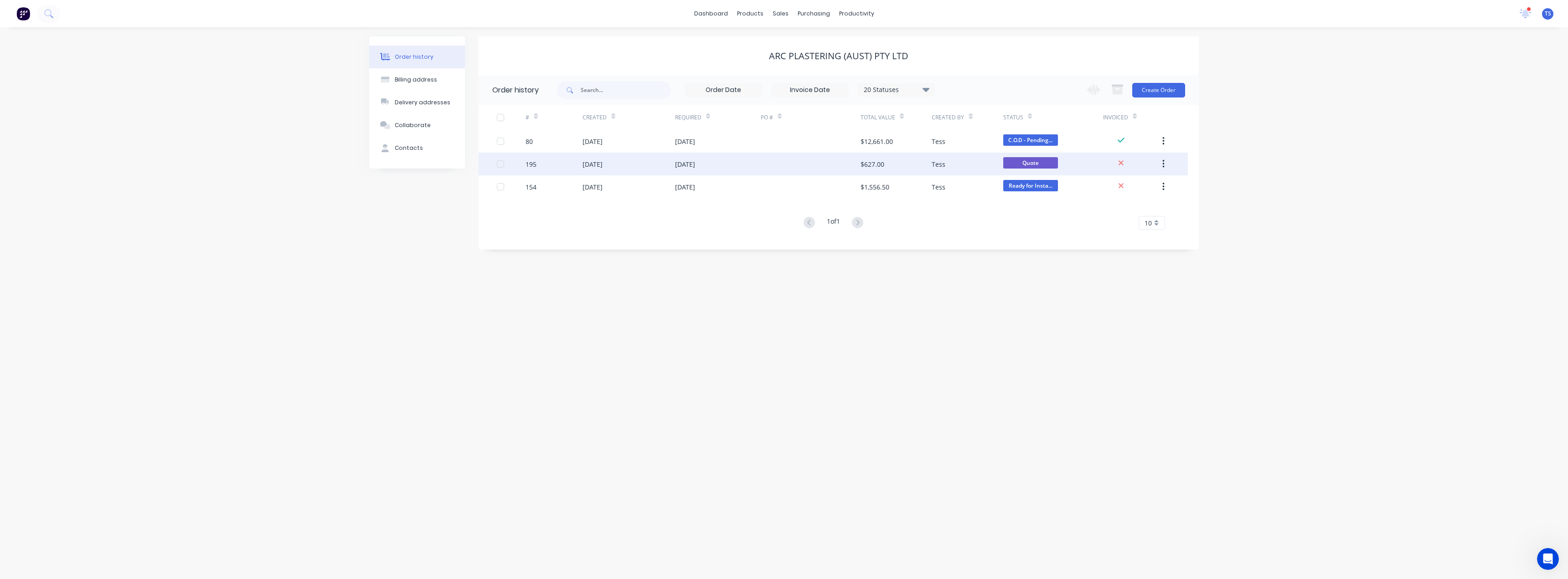
click at [603, 164] on div "08 Aug 2025" at bounding box center [592, 164] width 20 height 10
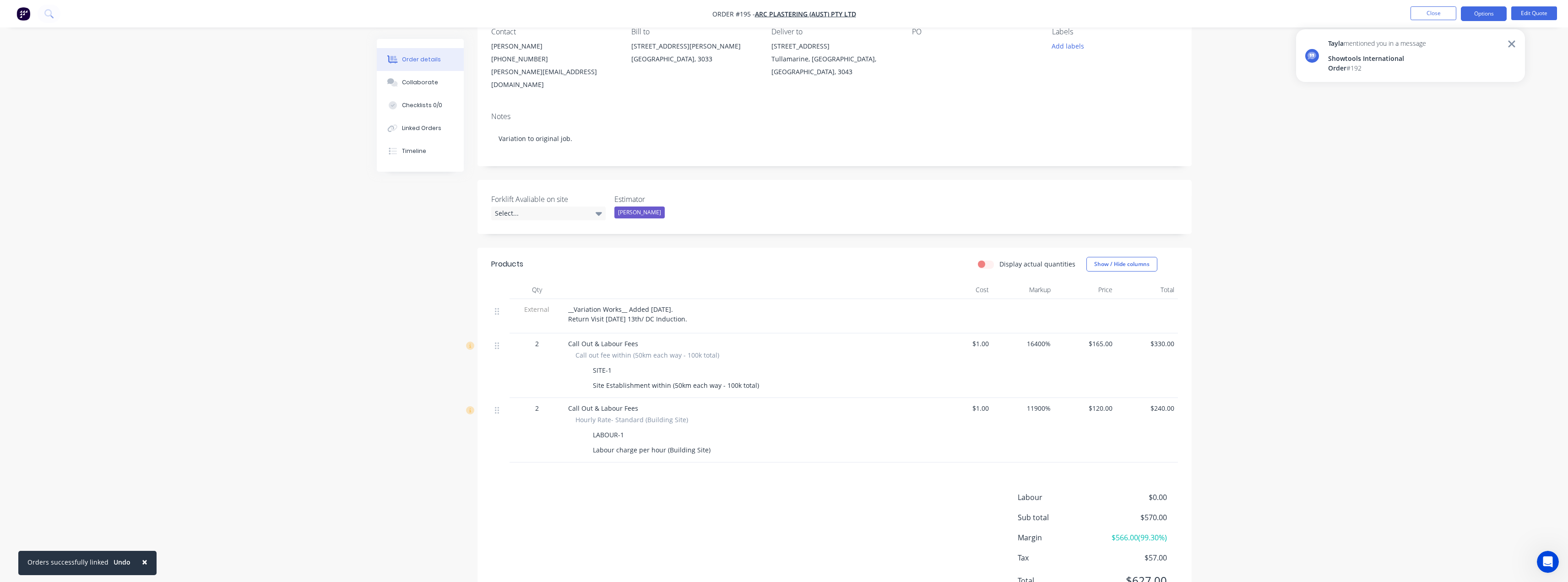
scroll to position [92, 0]
drag, startPoint x: 701, startPoint y: 301, endPoint x: 567, endPoint y: 293, distance: 134.2
click at [567, 295] on div "__Variation Works__ Added 5/08/2025. Return Visit Wednesday 13th/ DC Induction." at bounding box center [747, 312] width 366 height 34
copy span "__Variation Works__ Added 5/08/2025. Return Visit Wednesday 13th/ DC Induction."
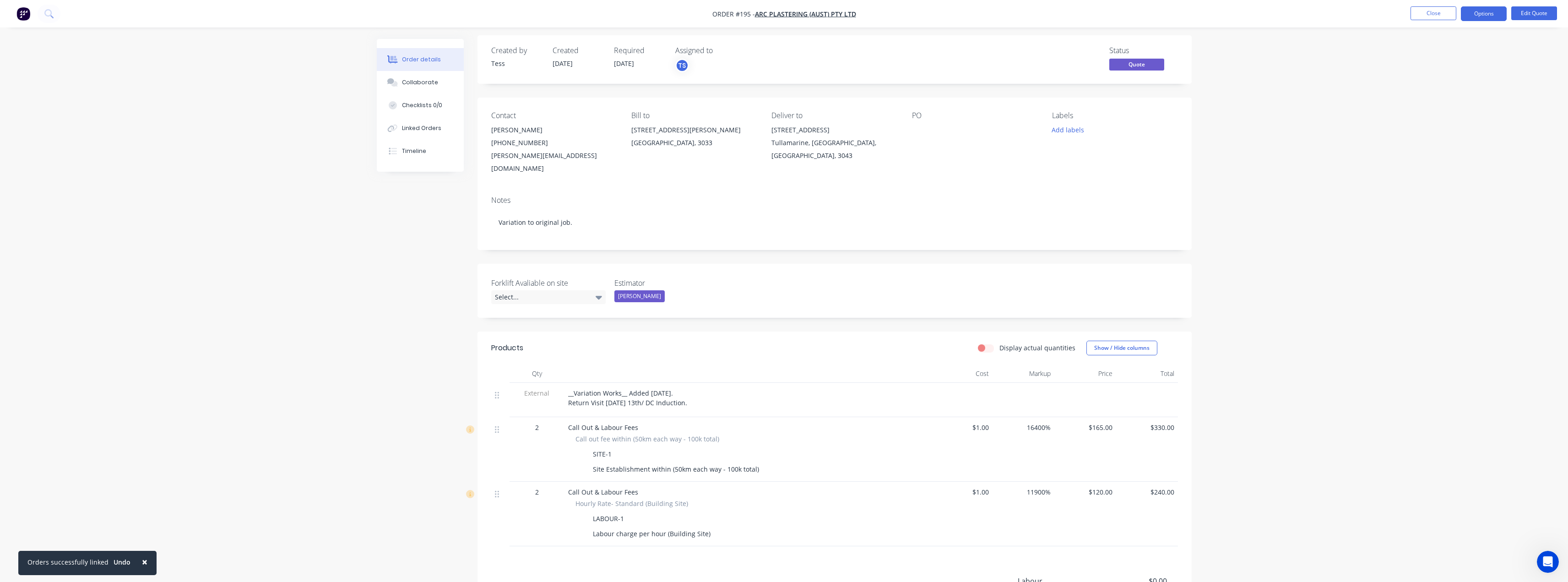
scroll to position [0, 0]
click at [778, 368] on div at bounding box center [747, 377] width 366 height 18
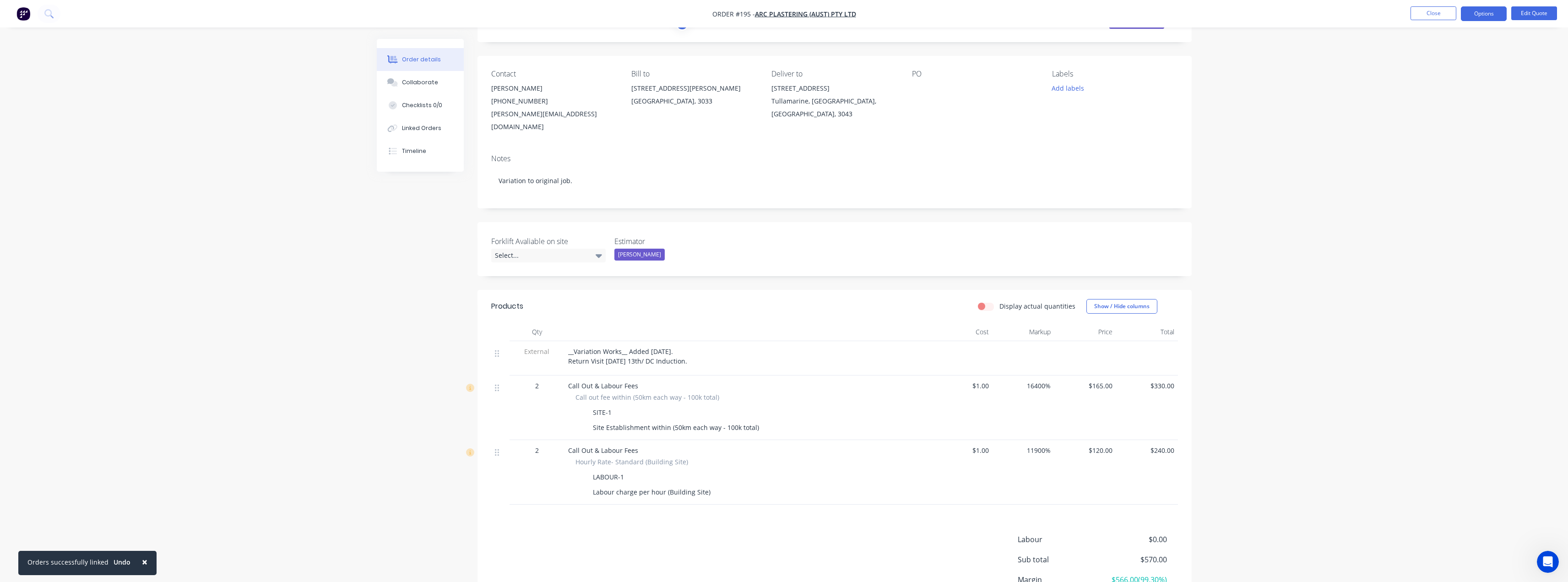
scroll to position [46, 0]
drag, startPoint x: 699, startPoint y: 349, endPoint x: 567, endPoint y: 339, distance: 132.4
click at [567, 341] on div "__Variation Works__ Added 5/08/2025. Return Visit Wednesday 13th/ DC Induction." at bounding box center [747, 358] width 366 height 34
copy span "__Variation Works__ Added 5/08/2025. Return Visit Wednesday 13th/ DC Induction."
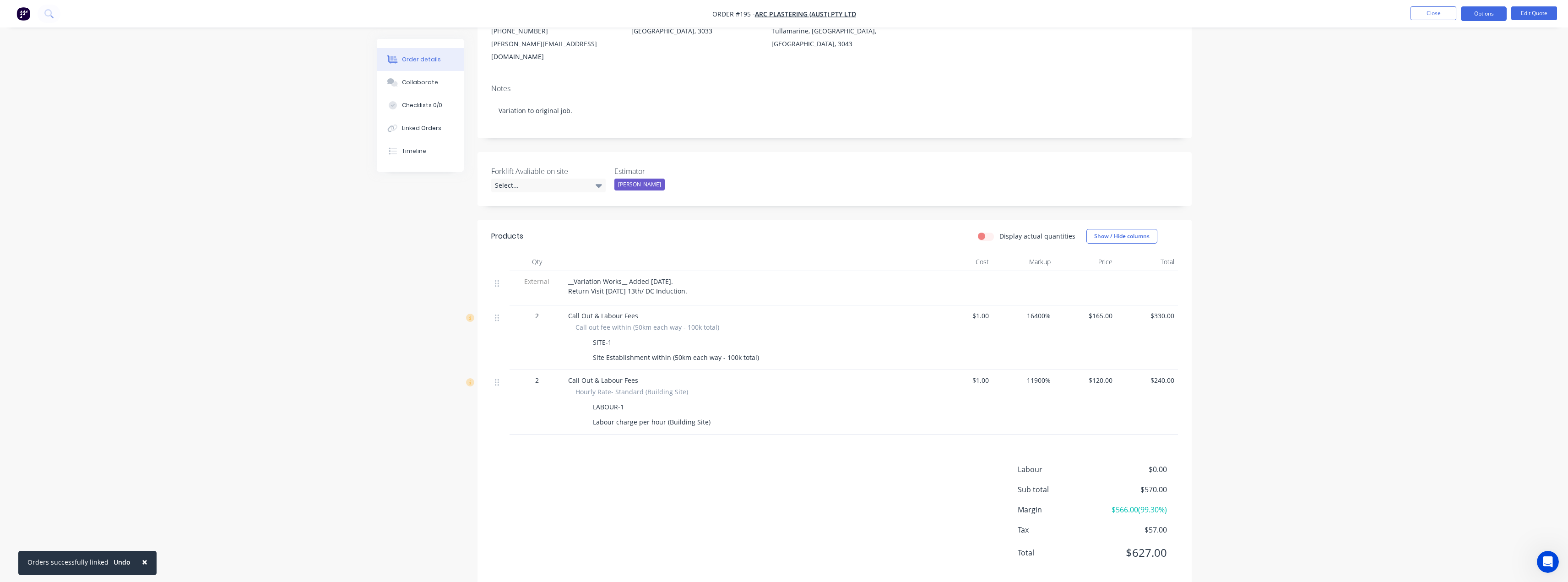
scroll to position [118, 0]
click at [1433, 15] on button "Close" at bounding box center [1433, 13] width 46 height 13
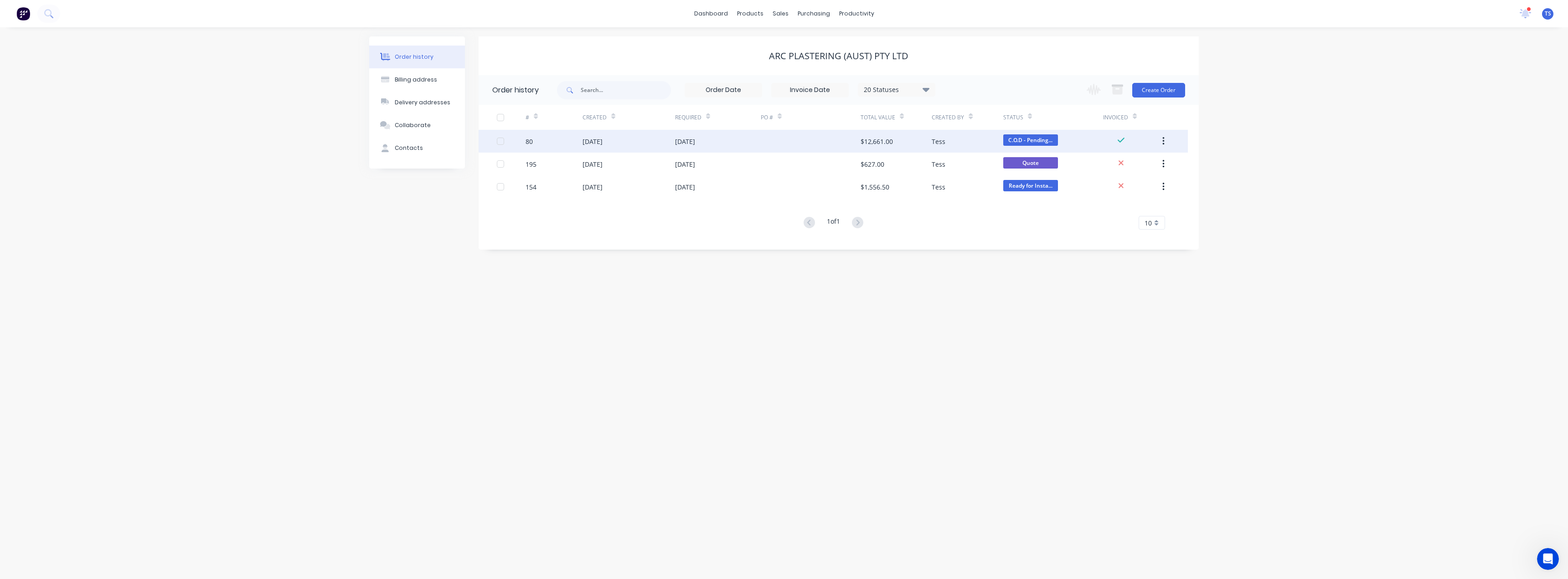
click at [603, 145] on div "14 Jul 2025" at bounding box center [592, 142] width 20 height 10
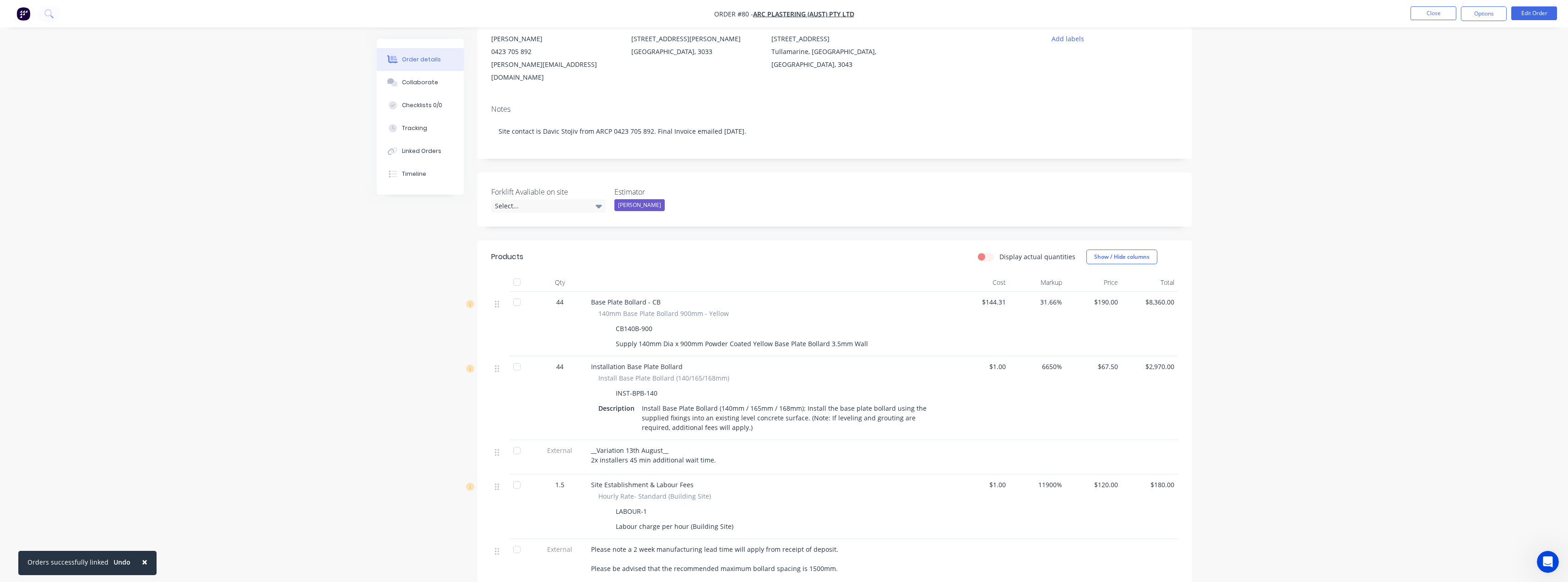
scroll to position [92, 0]
click at [1437, 10] on button "Close" at bounding box center [1433, 13] width 46 height 13
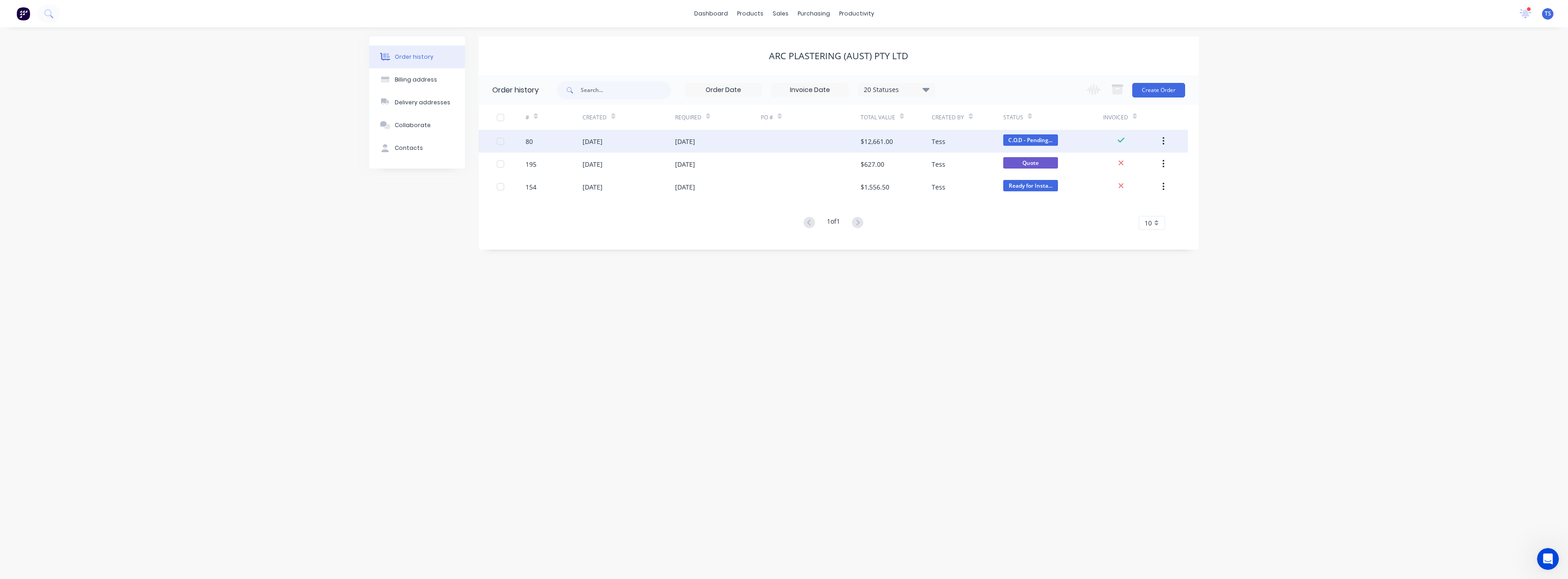
click at [727, 139] on div "09 Jul 2025" at bounding box center [718, 140] width 86 height 23
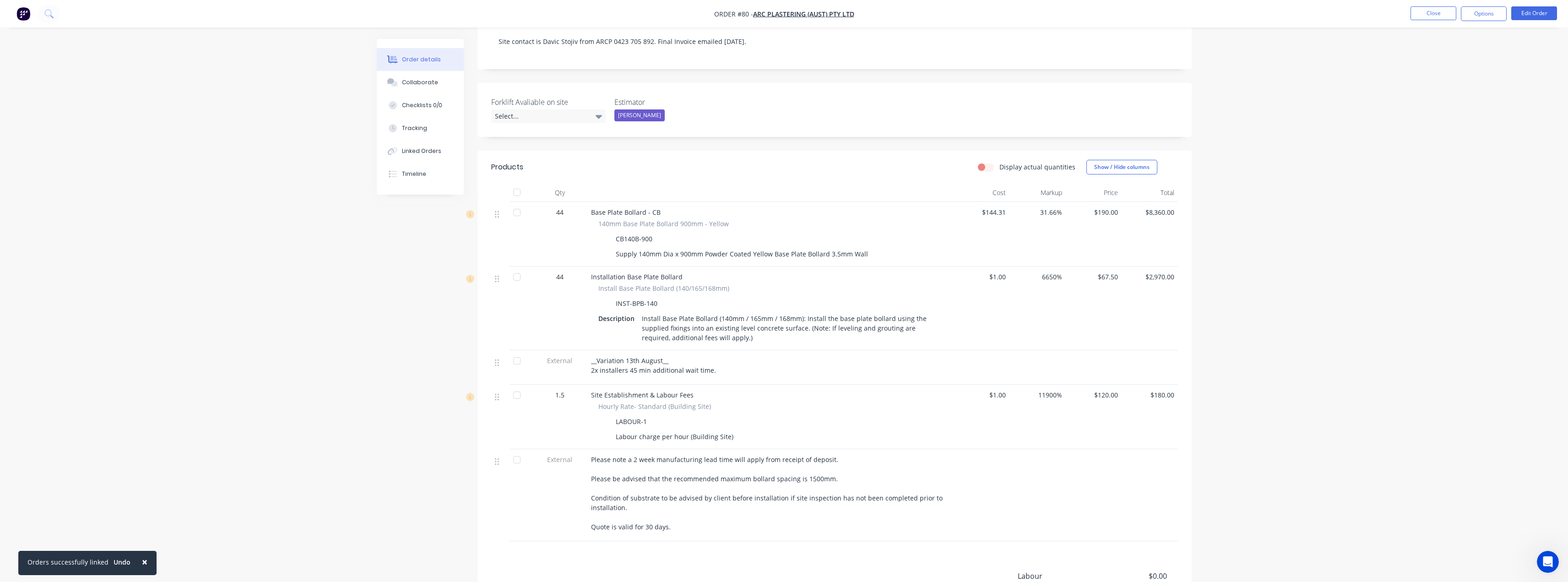
scroll to position [157, 0]
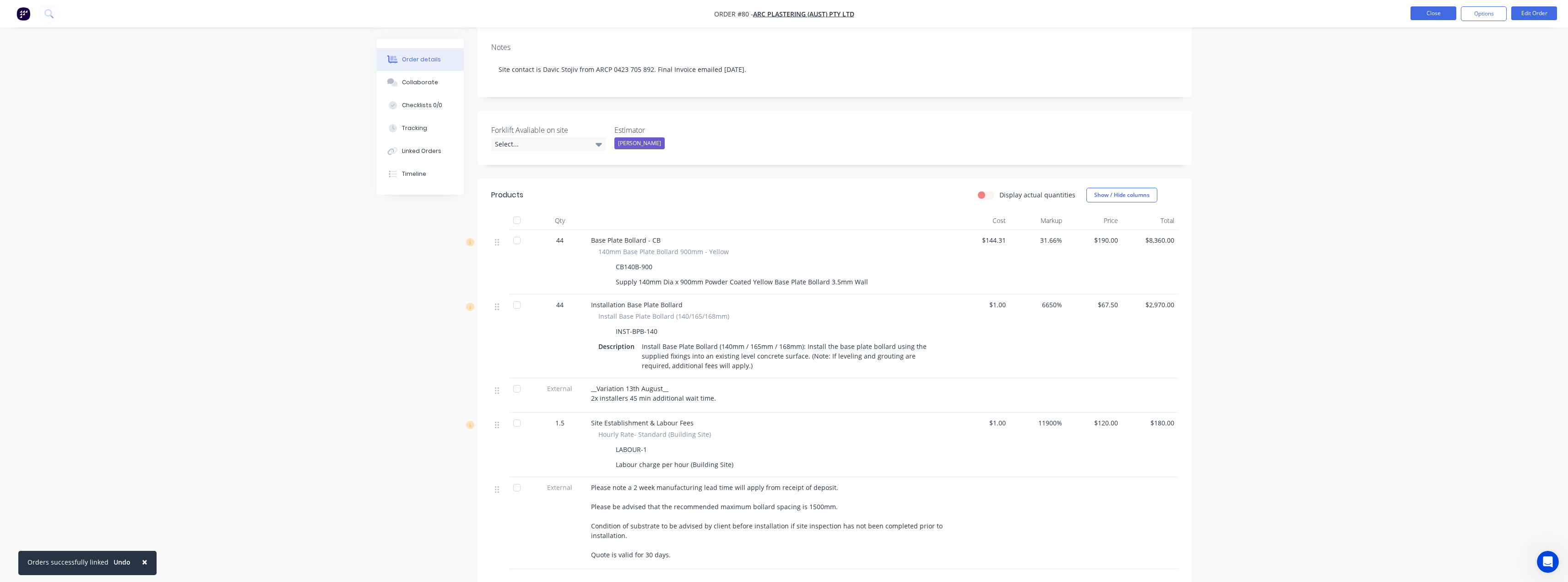
click at [1418, 13] on button "Close" at bounding box center [1433, 13] width 46 height 13
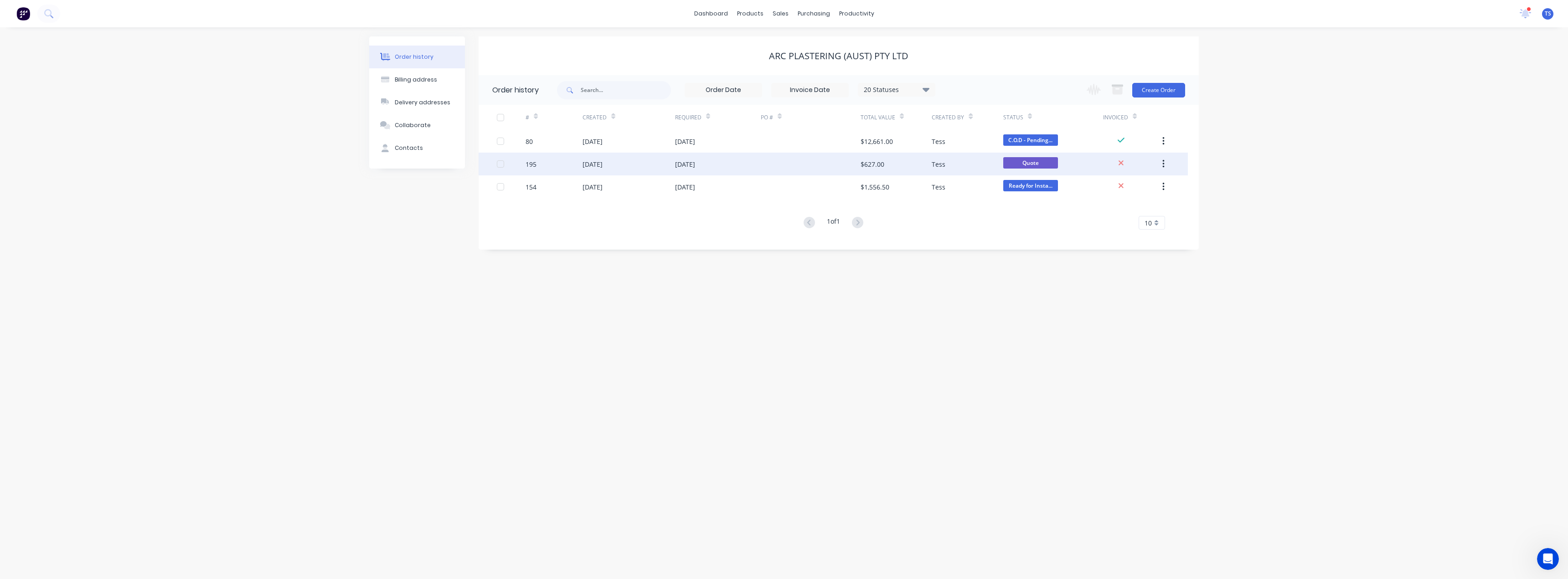
click at [845, 168] on div at bounding box center [811, 164] width 100 height 23
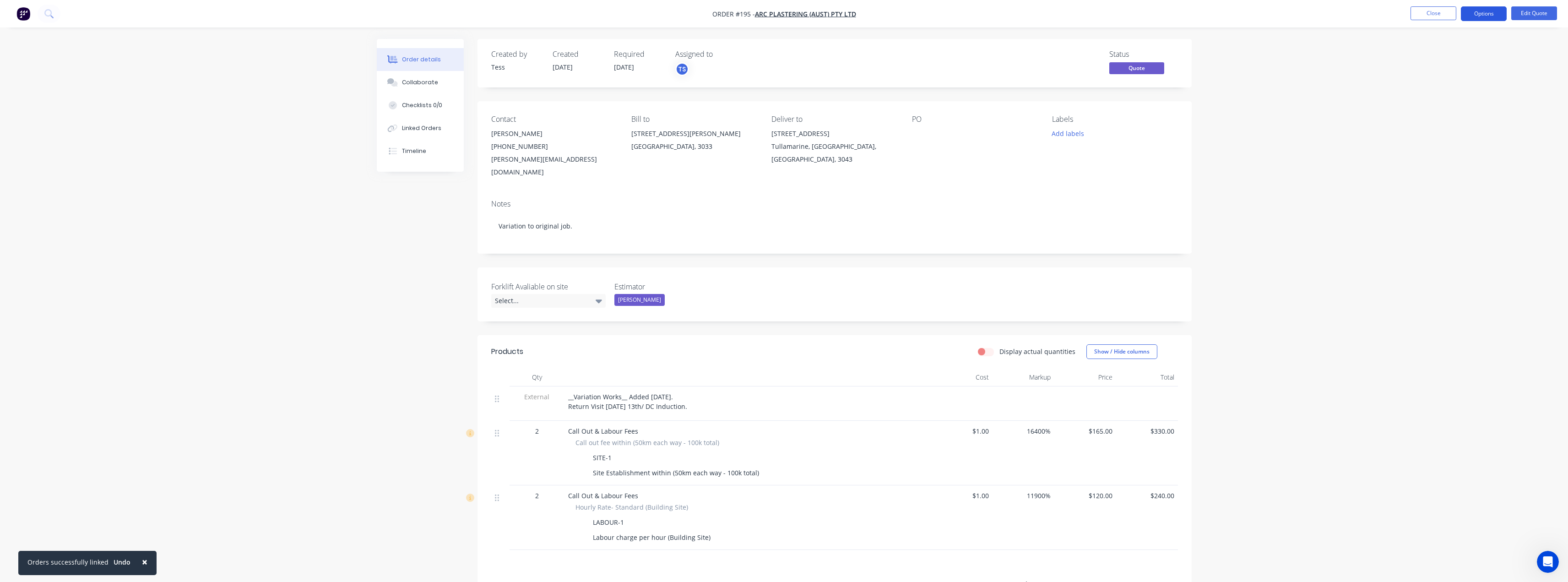
click at [1471, 12] on button "Options" at bounding box center [1484, 13] width 46 height 15
click at [1420, 53] on div "Quote" at bounding box center [1456, 56] width 84 height 13
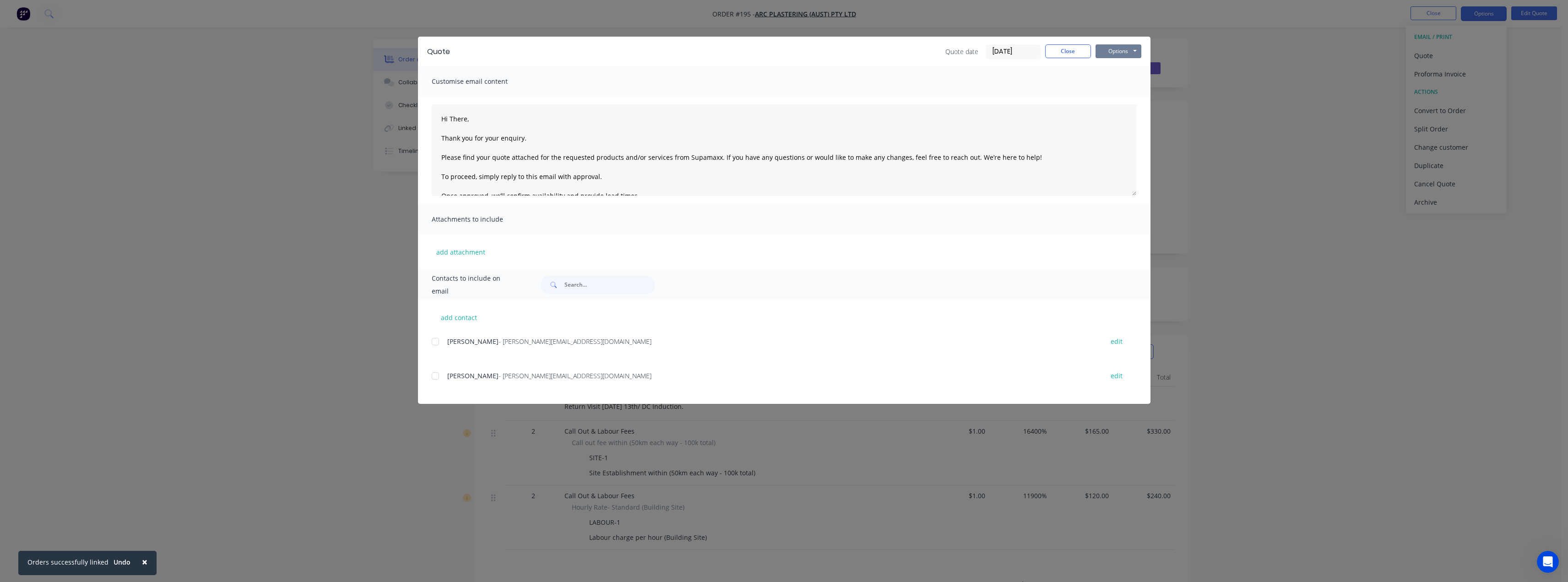
click at [1120, 48] on button "Options" at bounding box center [1118, 51] width 46 height 13
click at [1113, 67] on button "Preview" at bounding box center [1125, 67] width 59 height 15
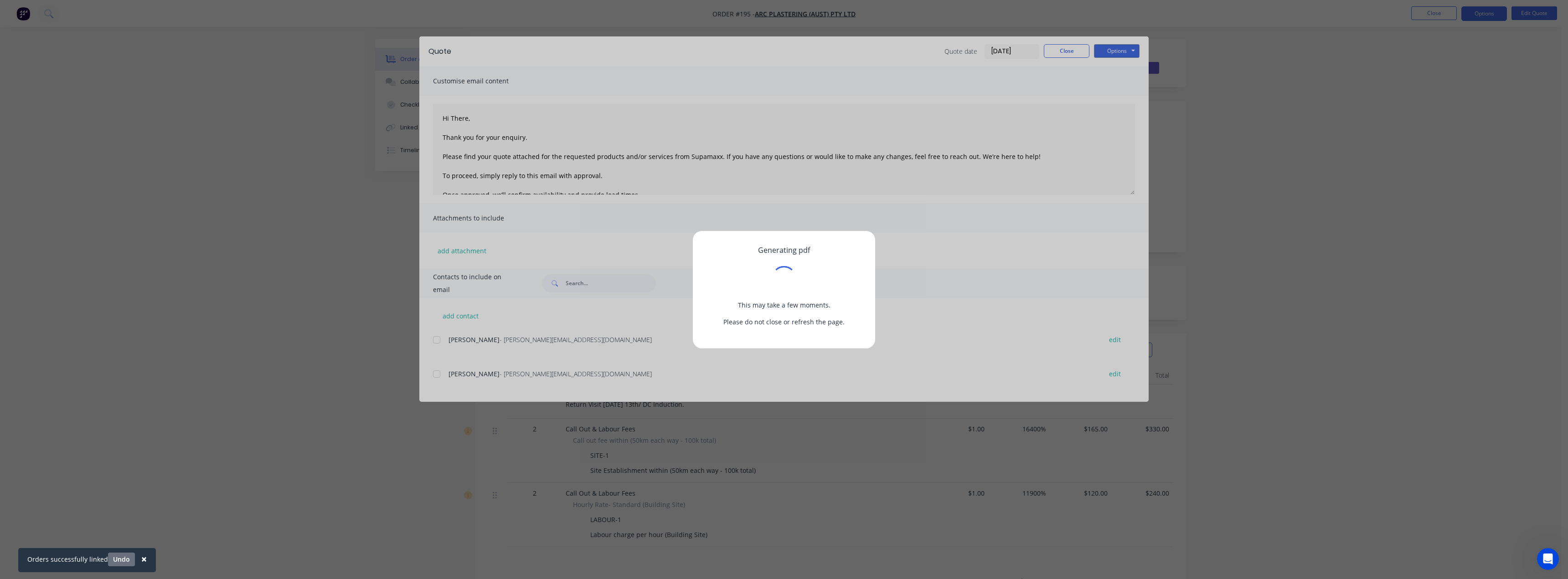
click at [119, 561] on button "Undo" at bounding box center [121, 559] width 27 height 13
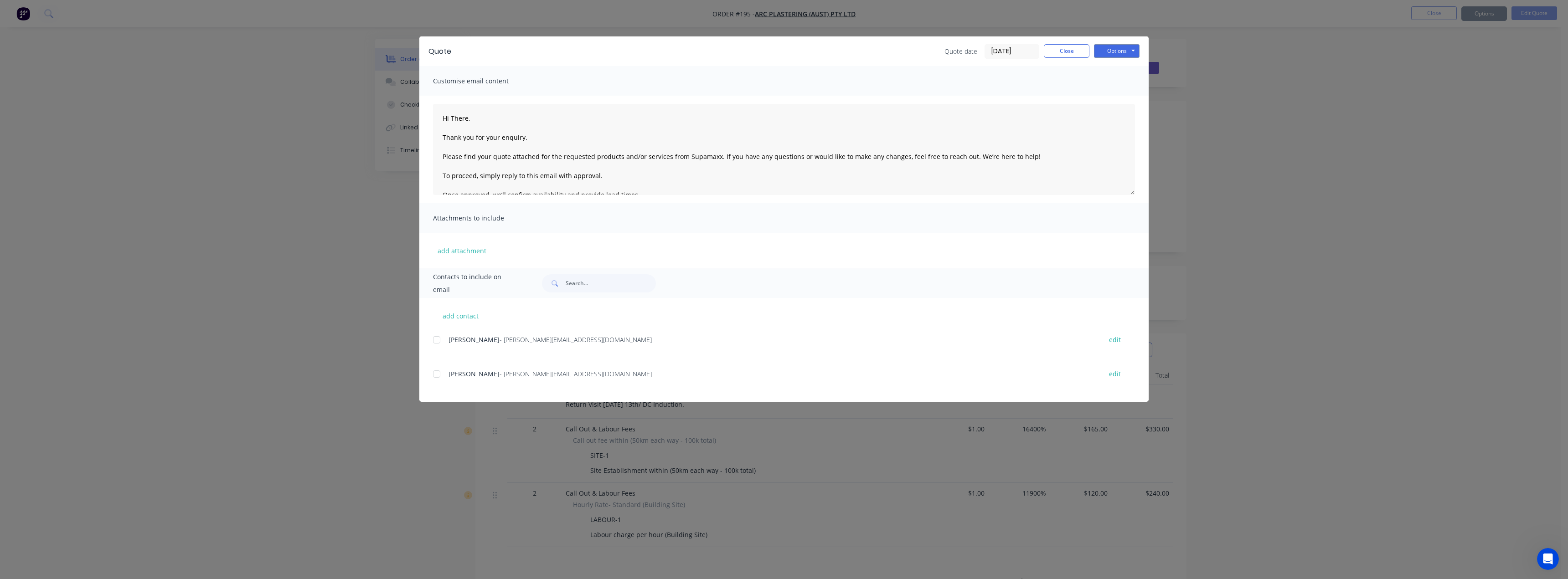
type textarea "Hi There, Thank you for your enquiry. Please find your quote attached for the r…"
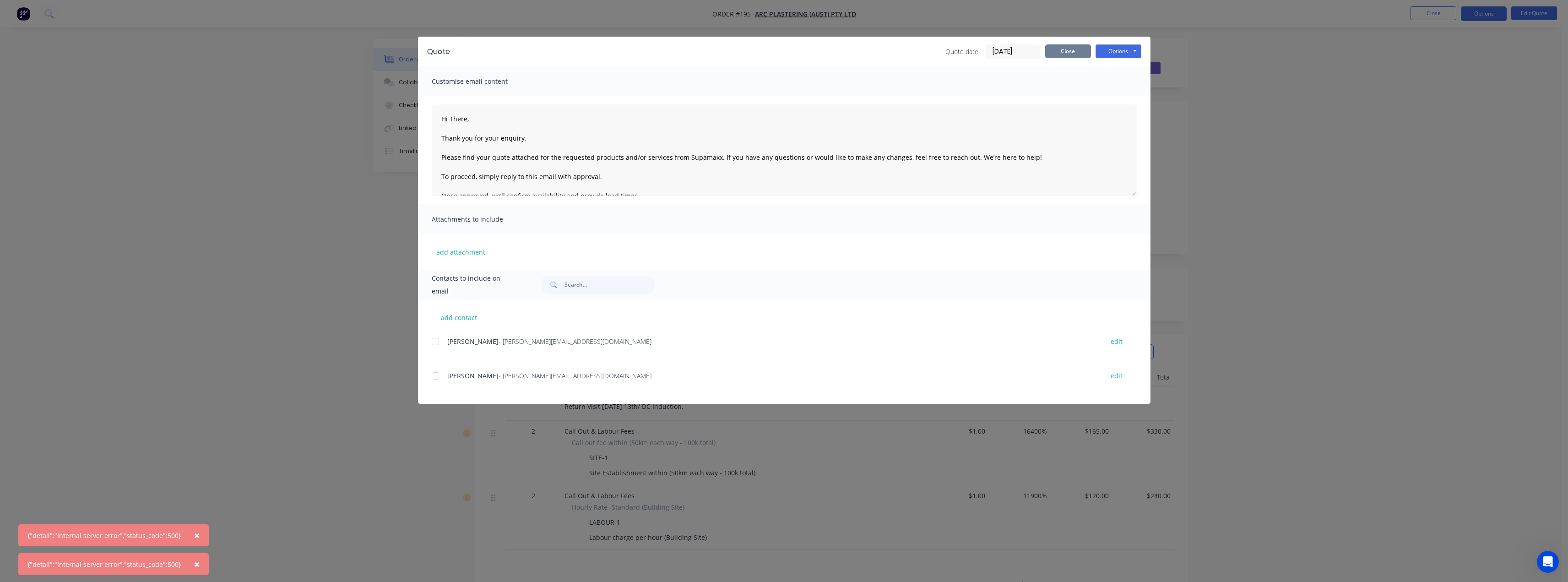
click at [1056, 52] on button "Close" at bounding box center [1068, 51] width 46 height 13
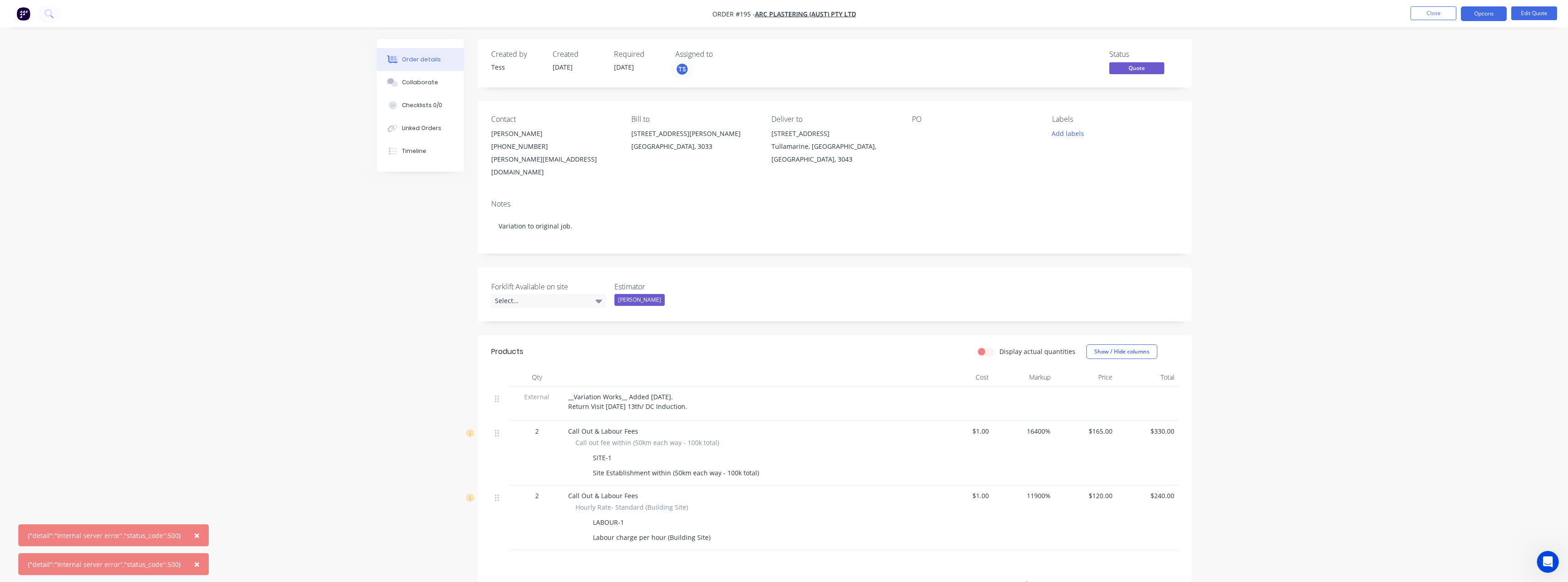
click at [194, 532] on span "×" at bounding box center [197, 535] width 6 height 13
click at [194, 562] on span "×" at bounding box center [197, 564] width 6 height 13
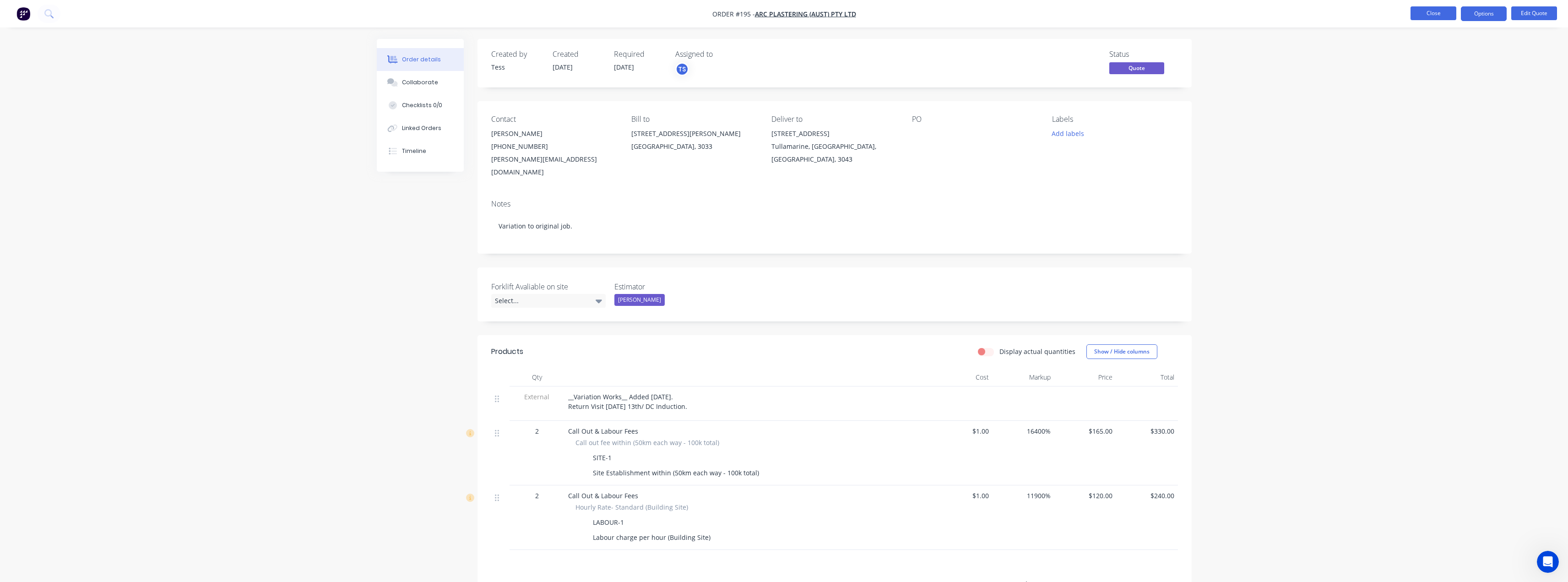
click at [1444, 13] on button "Close" at bounding box center [1433, 13] width 46 height 13
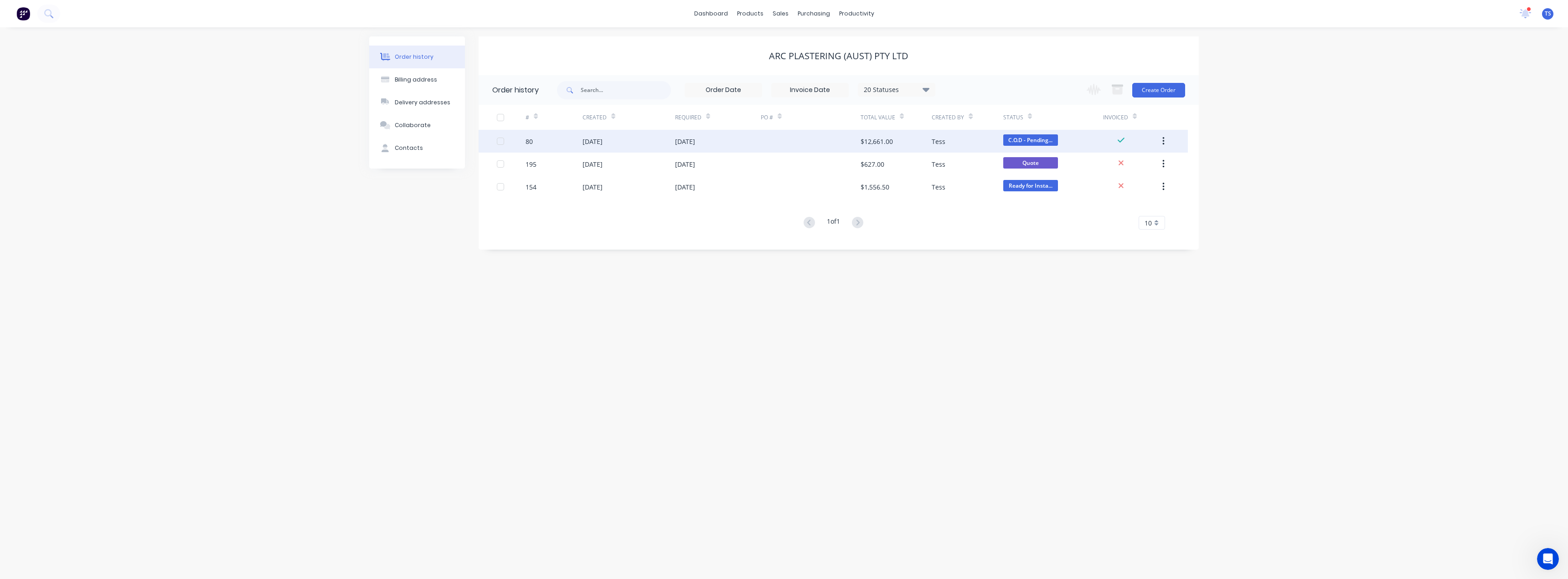
click at [679, 140] on div "09 Jul 2025" at bounding box center [685, 142] width 20 height 10
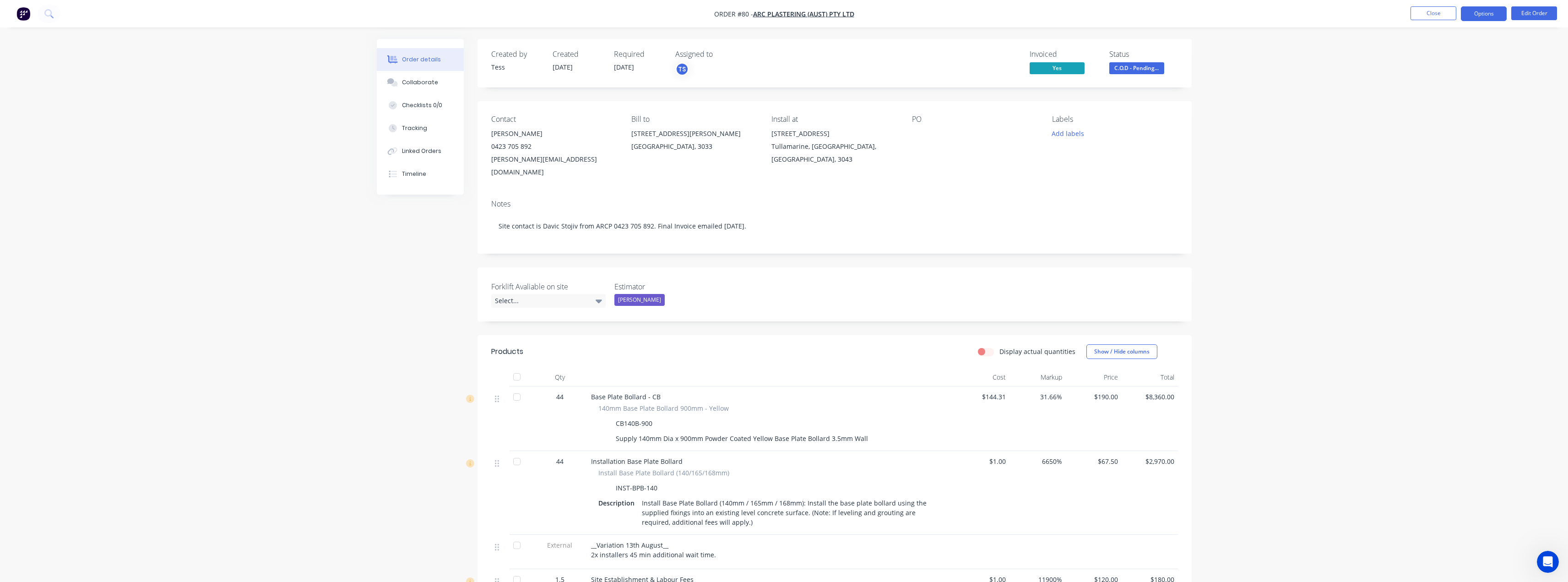
click at [1495, 14] on button "Options" at bounding box center [1484, 13] width 46 height 15
click at [1448, 128] on div "Delivery Docket" at bounding box center [1456, 129] width 84 height 13
click at [1438, 76] on div "With pricing" at bounding box center [1456, 74] width 84 height 13
click at [1437, 125] on div "Delivery Docket" at bounding box center [1456, 129] width 84 height 13
click at [1433, 77] on div "With pricing" at bounding box center [1456, 74] width 84 height 13
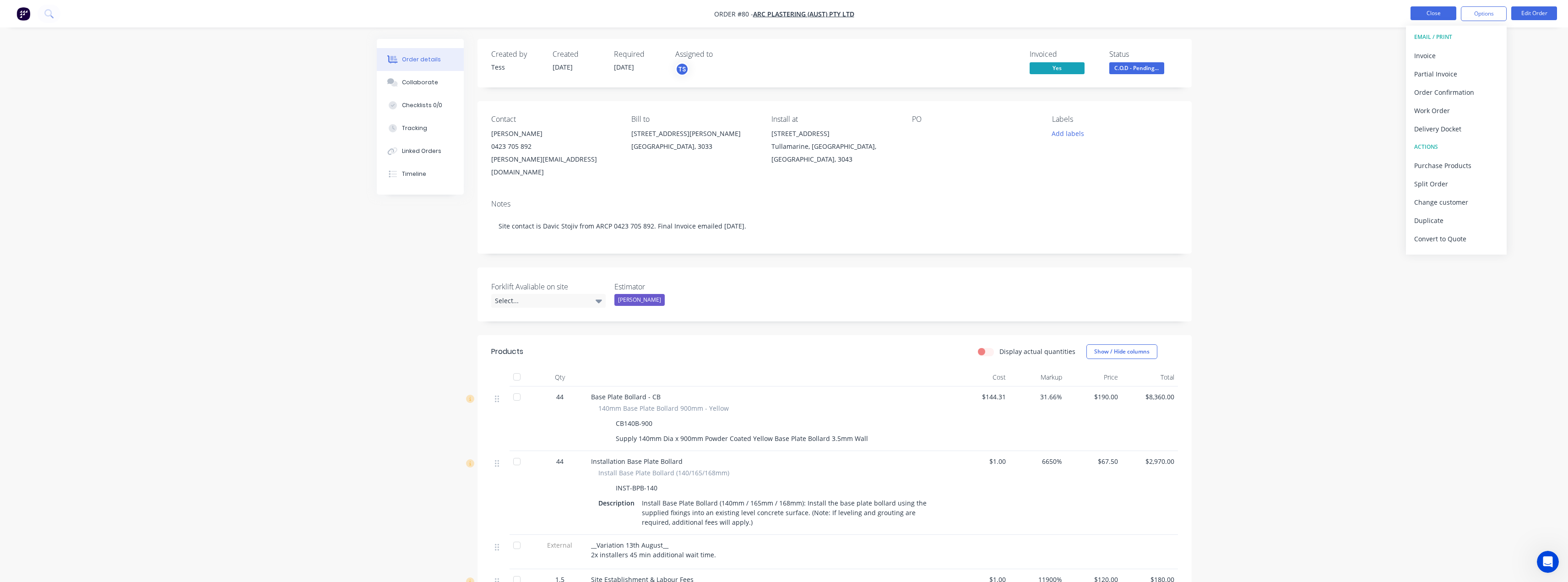
click at [1427, 15] on button "Close" at bounding box center [1433, 13] width 46 height 13
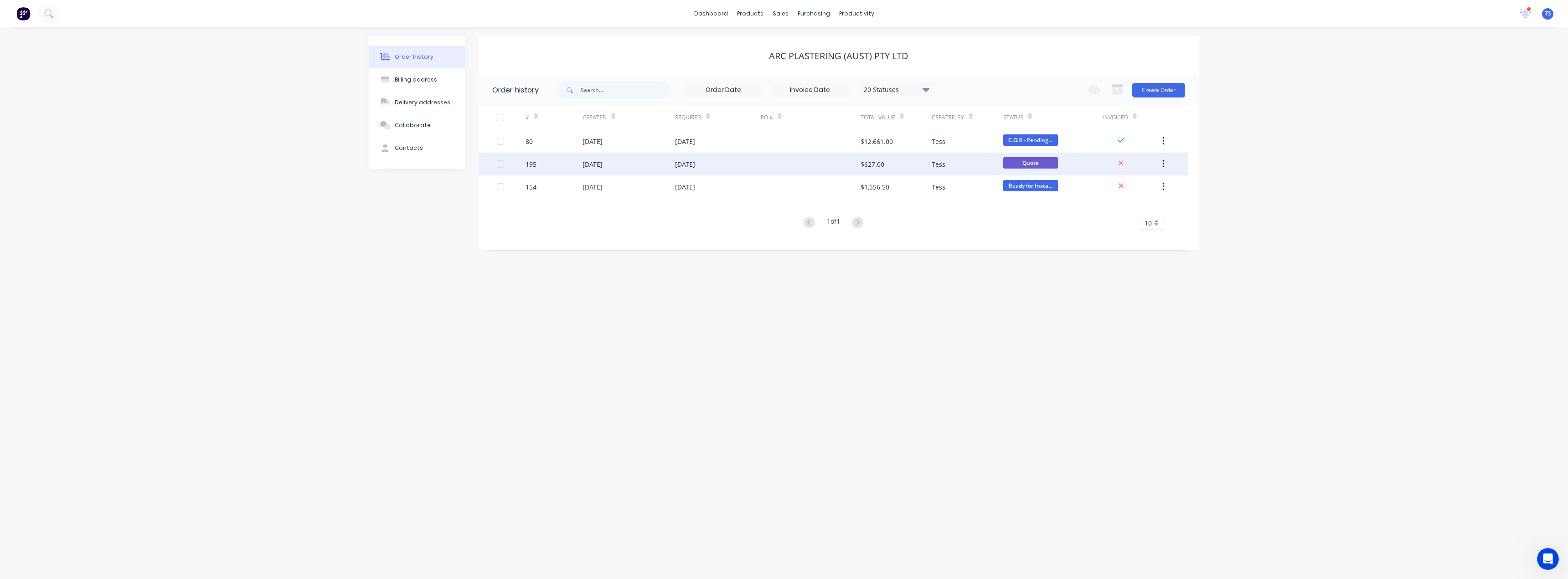
click at [814, 162] on div at bounding box center [811, 164] width 100 height 23
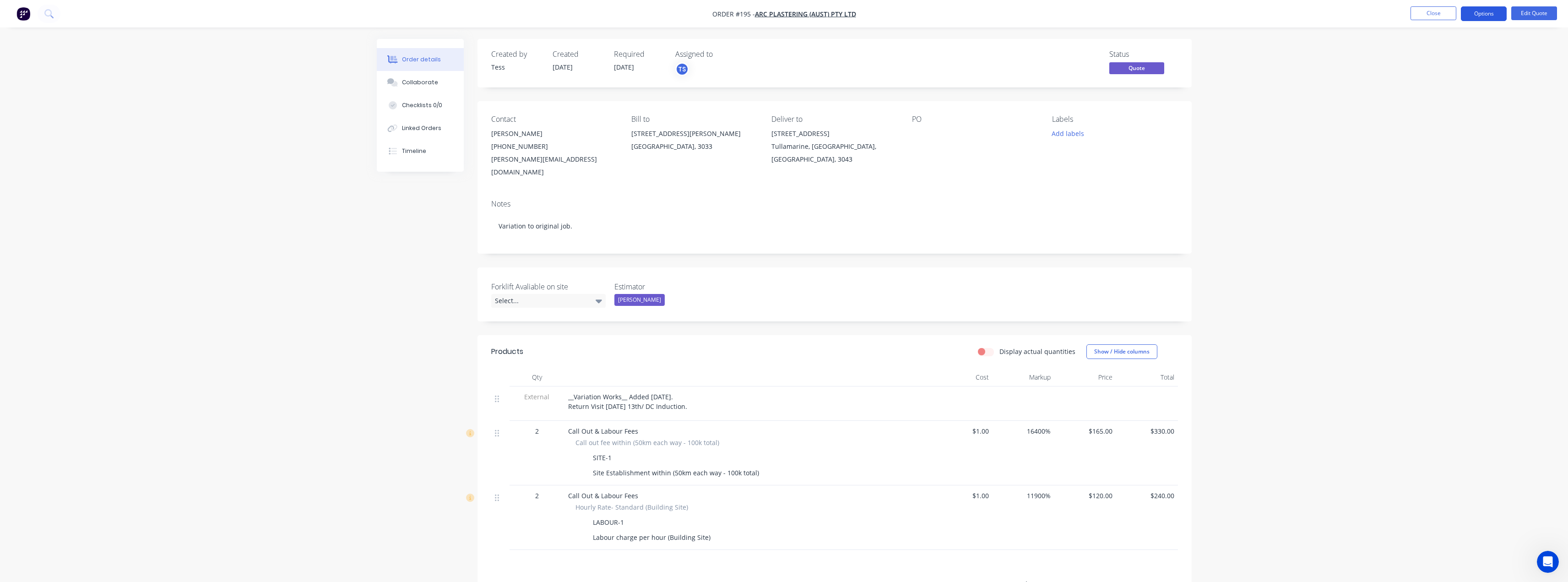
click at [1488, 15] on button "Options" at bounding box center [1484, 13] width 46 height 15
click at [1445, 109] on div "Convert to Order" at bounding box center [1456, 111] width 84 height 13
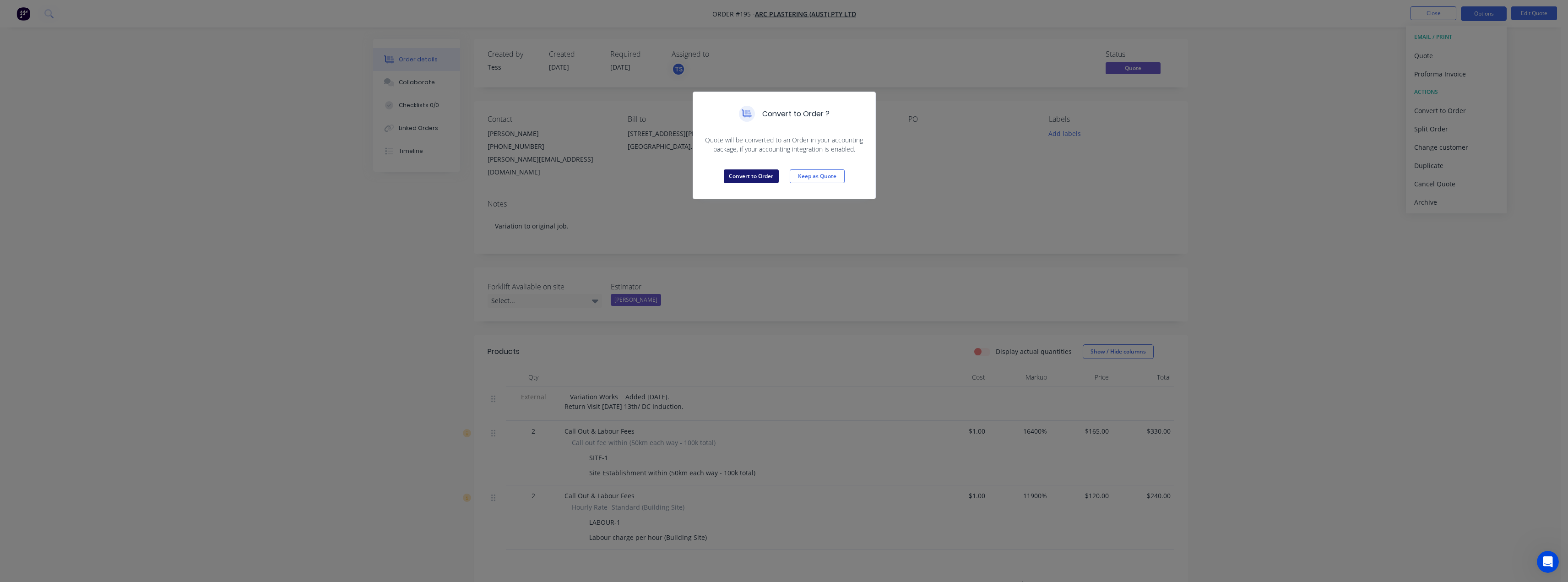
click at [761, 174] on button "Convert to Order" at bounding box center [751, 176] width 55 height 13
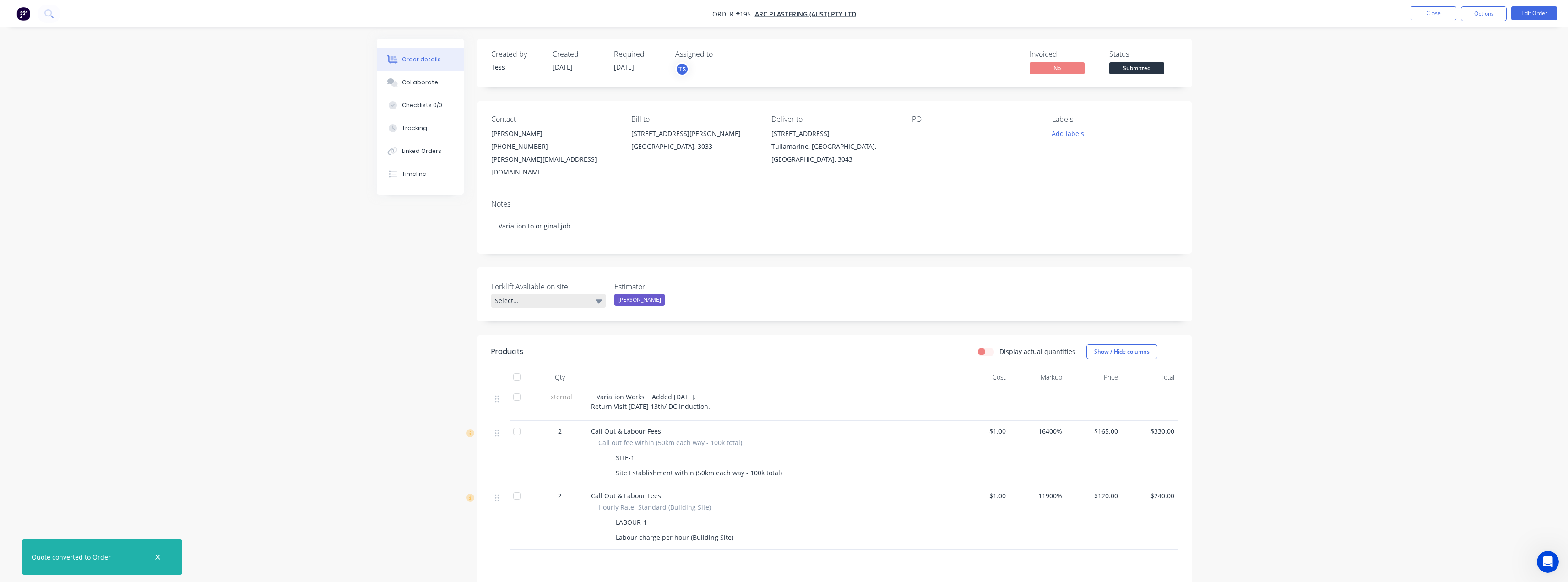
click at [589, 294] on div "Select..." at bounding box center [548, 301] width 114 height 13
click at [537, 362] on div "Not Required" at bounding box center [518, 362] width 41 height 12
click at [1484, 13] on button "Options" at bounding box center [1484, 13] width 46 height 15
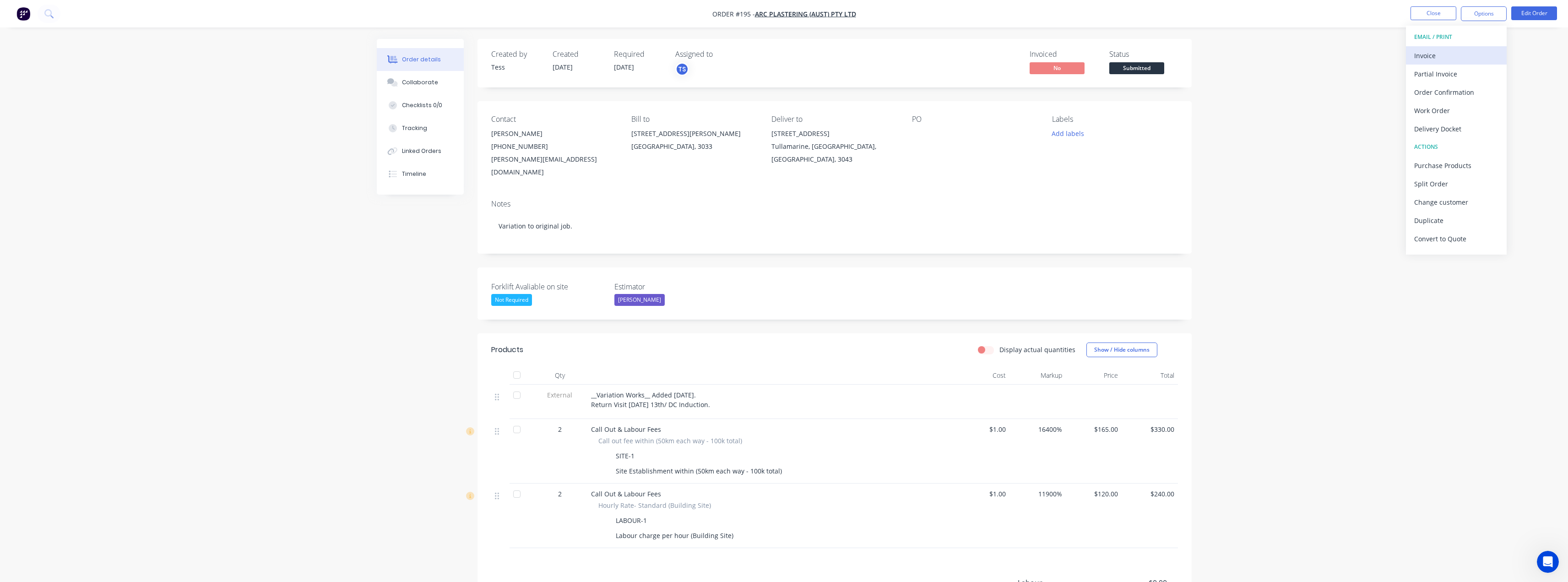
click at [1440, 54] on div "Invoice" at bounding box center [1456, 56] width 84 height 13
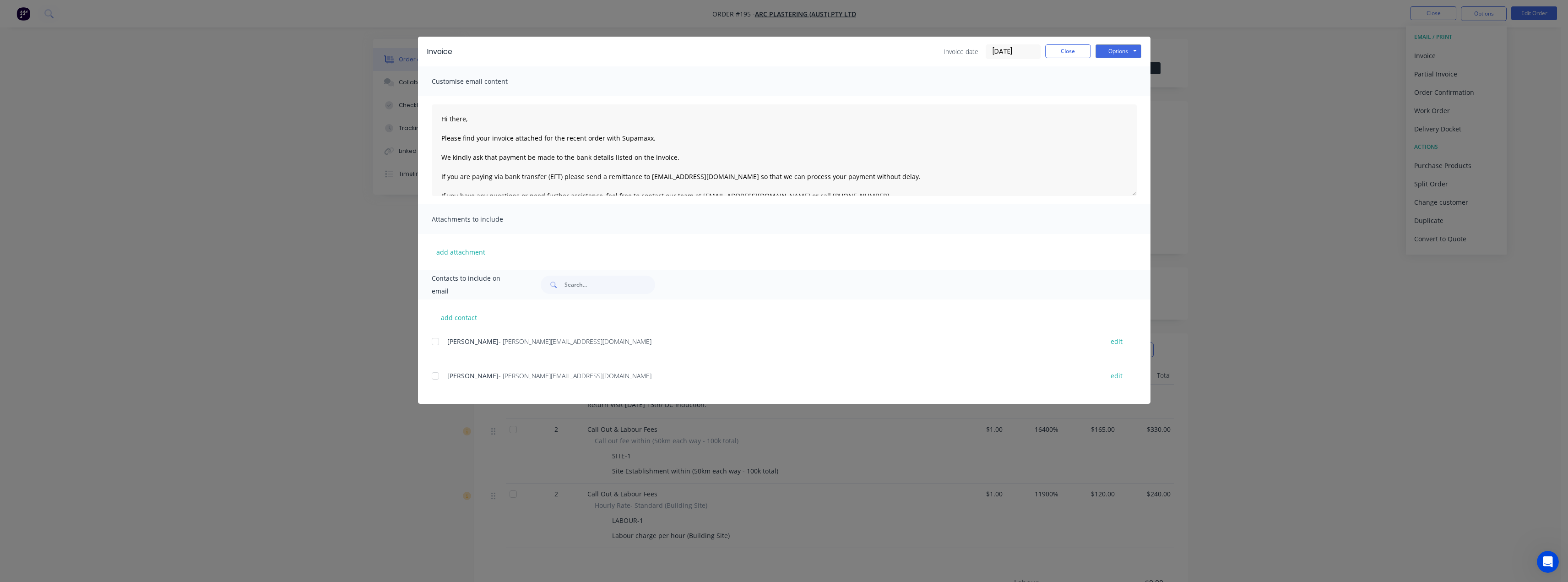
click at [436, 344] on div at bounding box center [435, 342] width 18 height 18
click at [468, 321] on button "add contact" at bounding box center [459, 317] width 55 height 13
select select "AU"
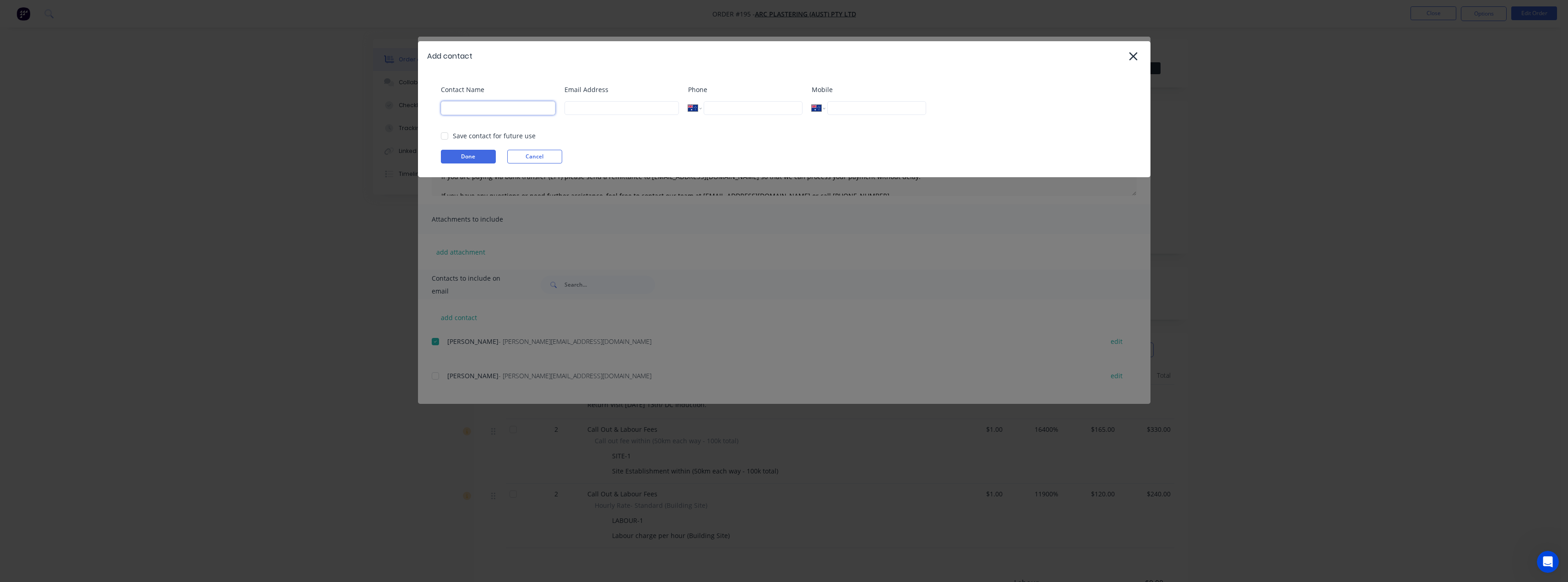
click at [468, 105] on input at bounding box center [498, 108] width 114 height 13
type input "Tess"
click at [608, 108] on input at bounding box center [621, 108] width 114 height 13
type input "tess@supamaxx.com.au"
click at [468, 154] on button "Done" at bounding box center [468, 157] width 55 height 13
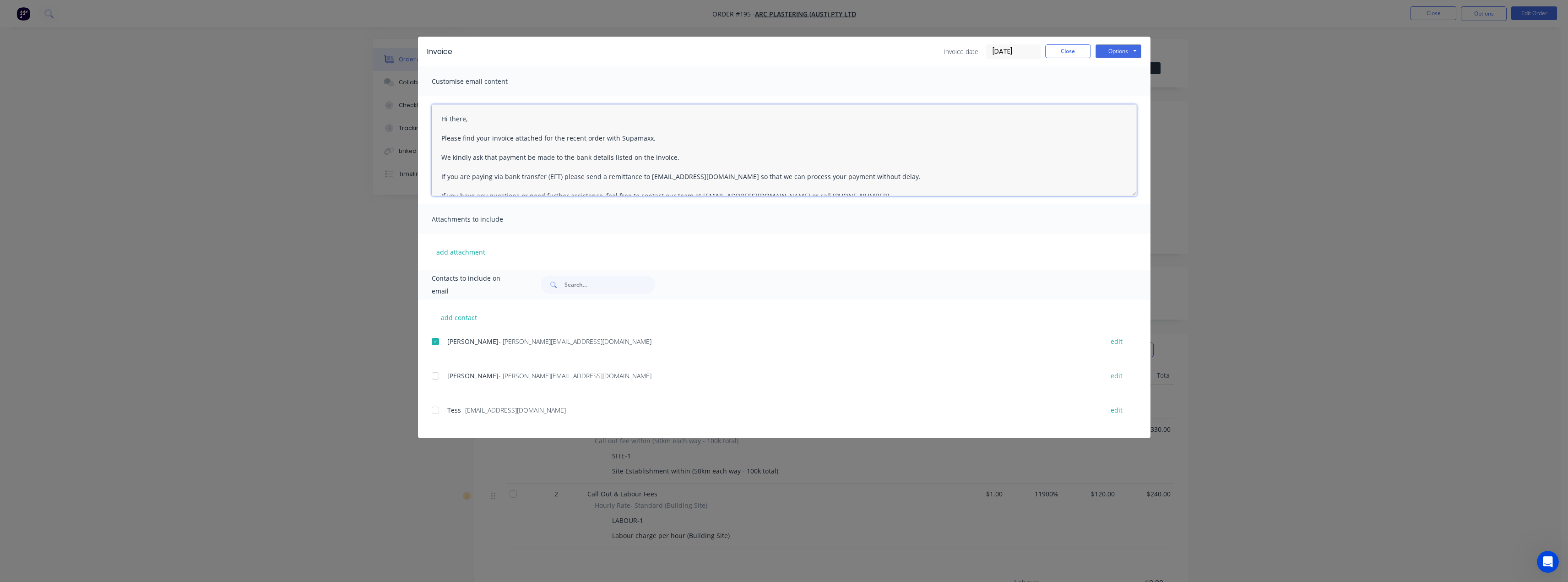
click at [471, 117] on textarea "Hi there, Please find your invoice attached for the recent order with Supamaxx.…" at bounding box center [784, 150] width 705 height 92
click at [655, 137] on textarea "Hi John, Please find your invoice attached for the recent order with Supamaxx. …" at bounding box center [784, 150] width 705 height 92
click at [600, 138] on textarea "Hi John, Please find your invoice attached for the recent order with Supamaxx. …" at bounding box center [784, 150] width 705 height 92
click at [656, 136] on textarea "Hi John, Please find your invoice attached for the varation works completed wit…" at bounding box center [784, 150] width 705 height 92
click at [673, 158] on textarea "Hi John, Please find your invoice attached for the varation works completed by …" at bounding box center [784, 150] width 705 height 92
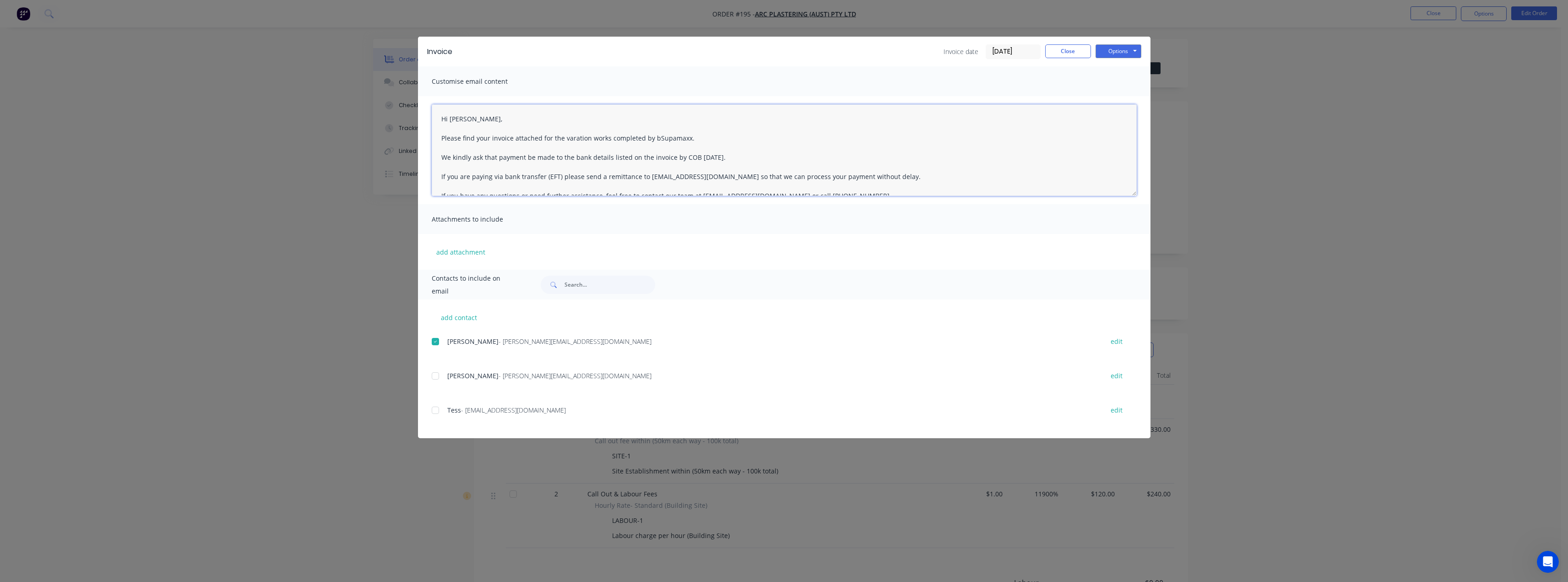
click at [654, 139] on textarea "Hi John, Please find your invoice attached for the varation works completed by …" at bounding box center [784, 150] width 705 height 92
click at [684, 136] on textarea "Hi John, Please find your invoice attached for the varation works completed by …" at bounding box center [784, 150] width 705 height 92
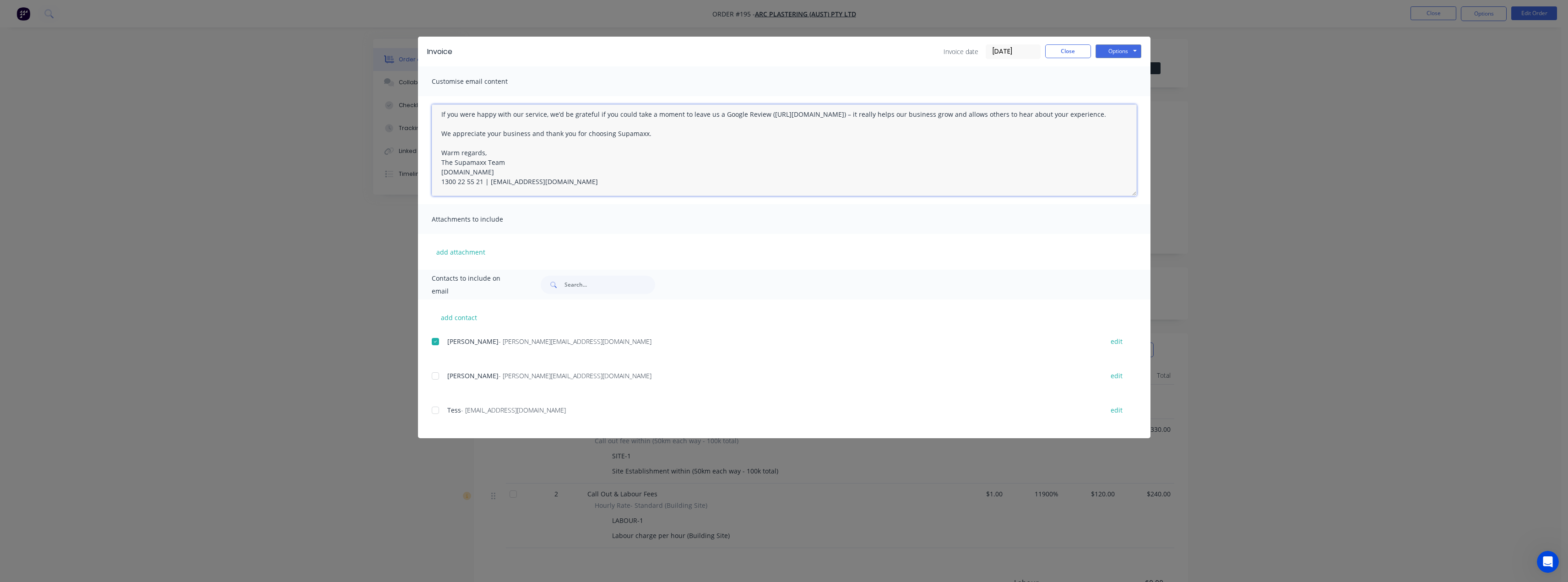
scroll to position [110, 0]
type textarea "Hi John, Please find your invoice attached for the varation works completed by …"
click at [1122, 52] on button "Options" at bounding box center [1118, 51] width 46 height 13
click at [1118, 95] on button "Email" at bounding box center [1125, 98] width 59 height 15
click at [1064, 51] on button "Close" at bounding box center [1068, 51] width 46 height 13
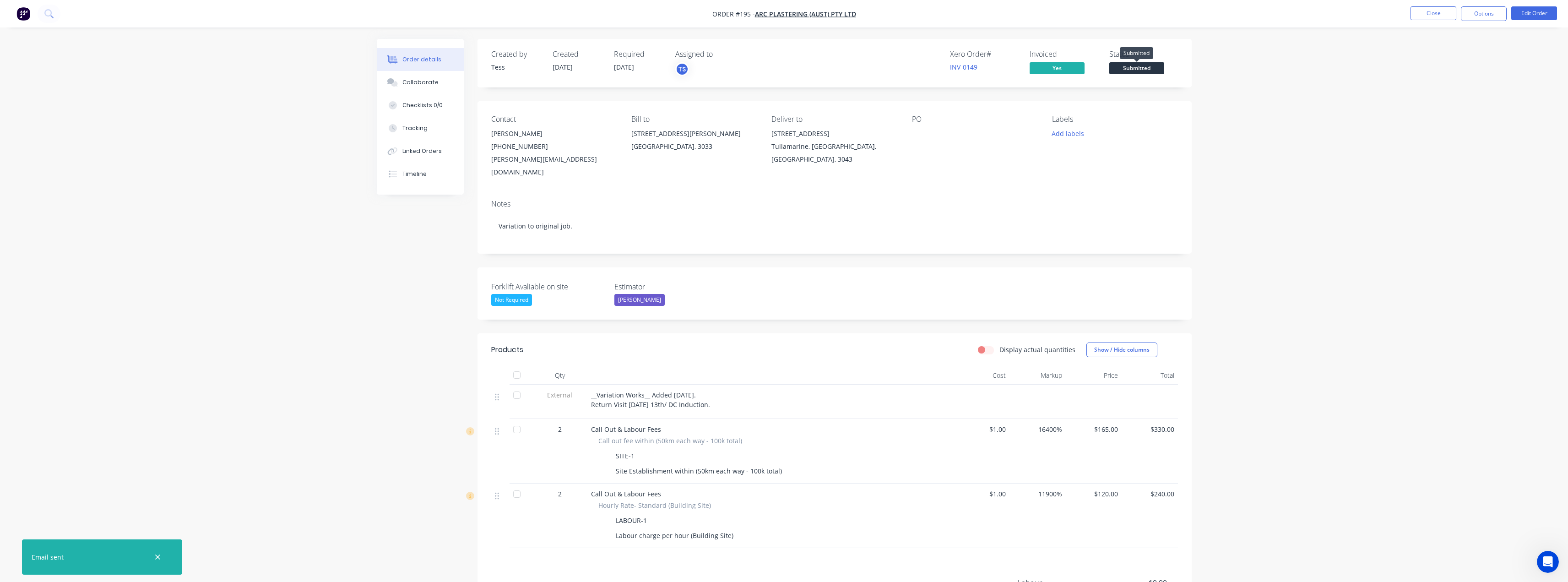
click at [1131, 65] on span "Submitted" at bounding box center [1136, 68] width 55 height 12
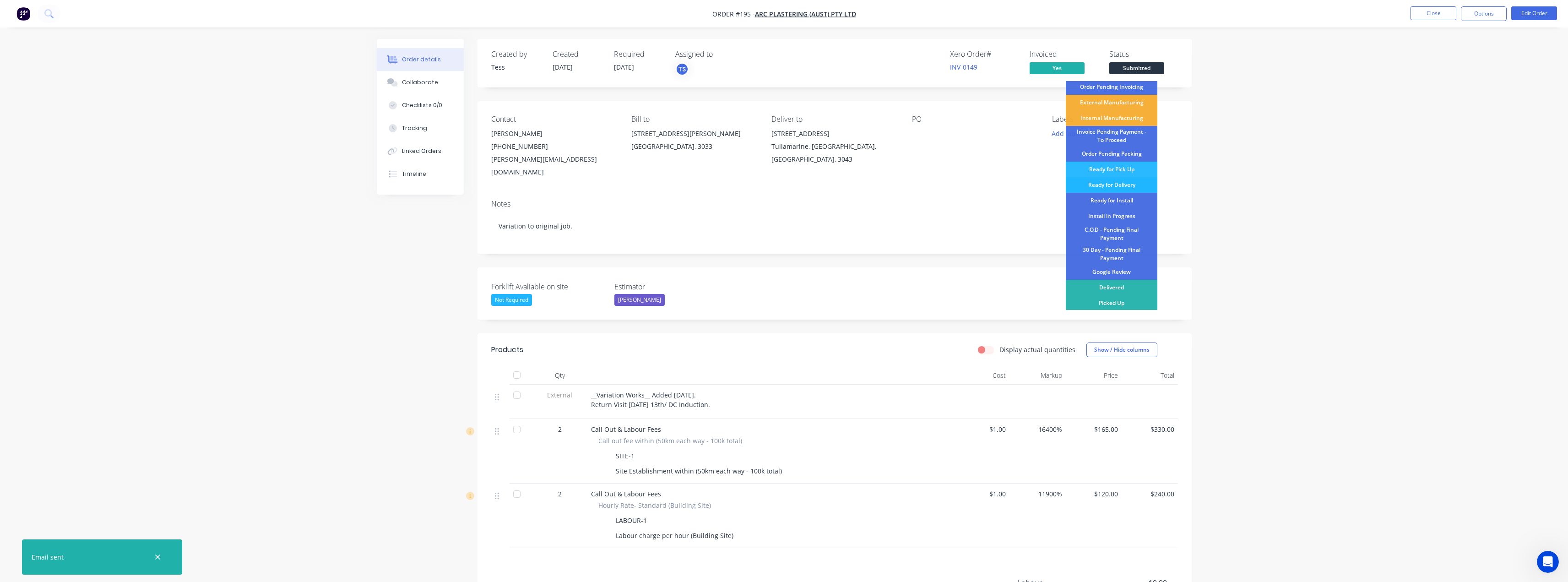
scroll to position [2, 0]
click at [1121, 234] on div "C.O.D - Pending Final Payment" at bounding box center [1111, 233] width 92 height 20
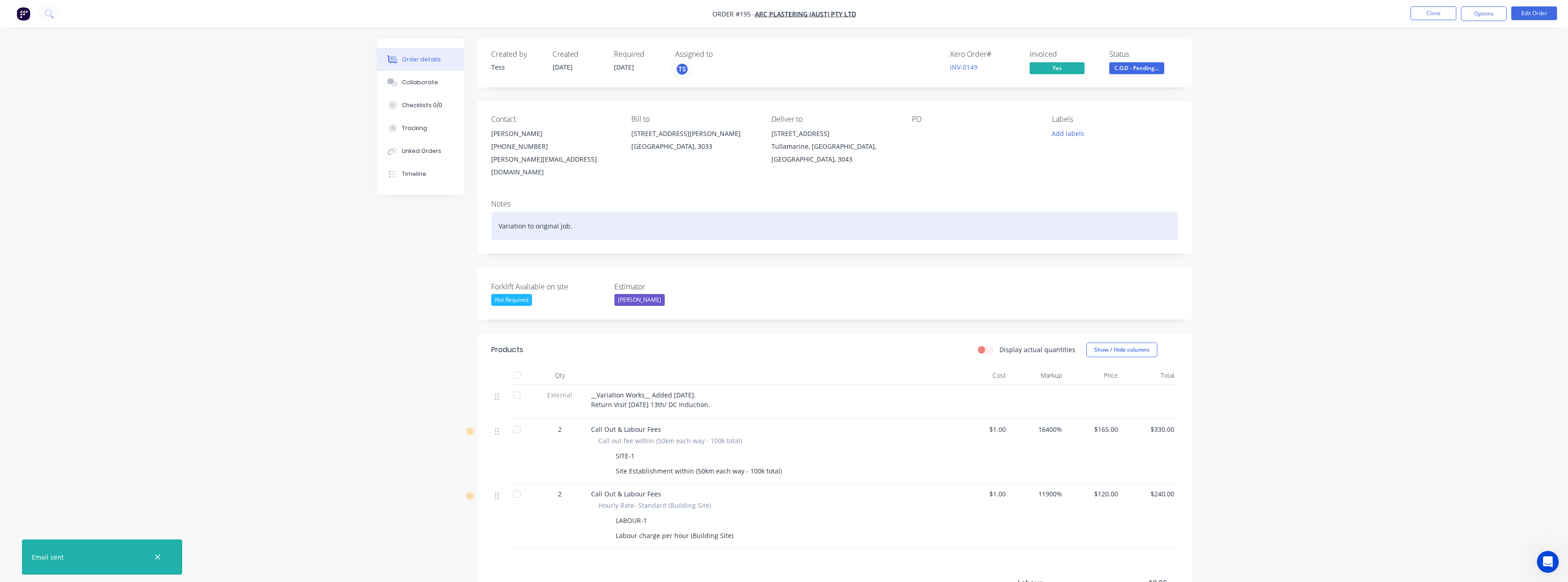
click at [572, 214] on div "Variation to original job." at bounding box center [834, 226] width 686 height 28
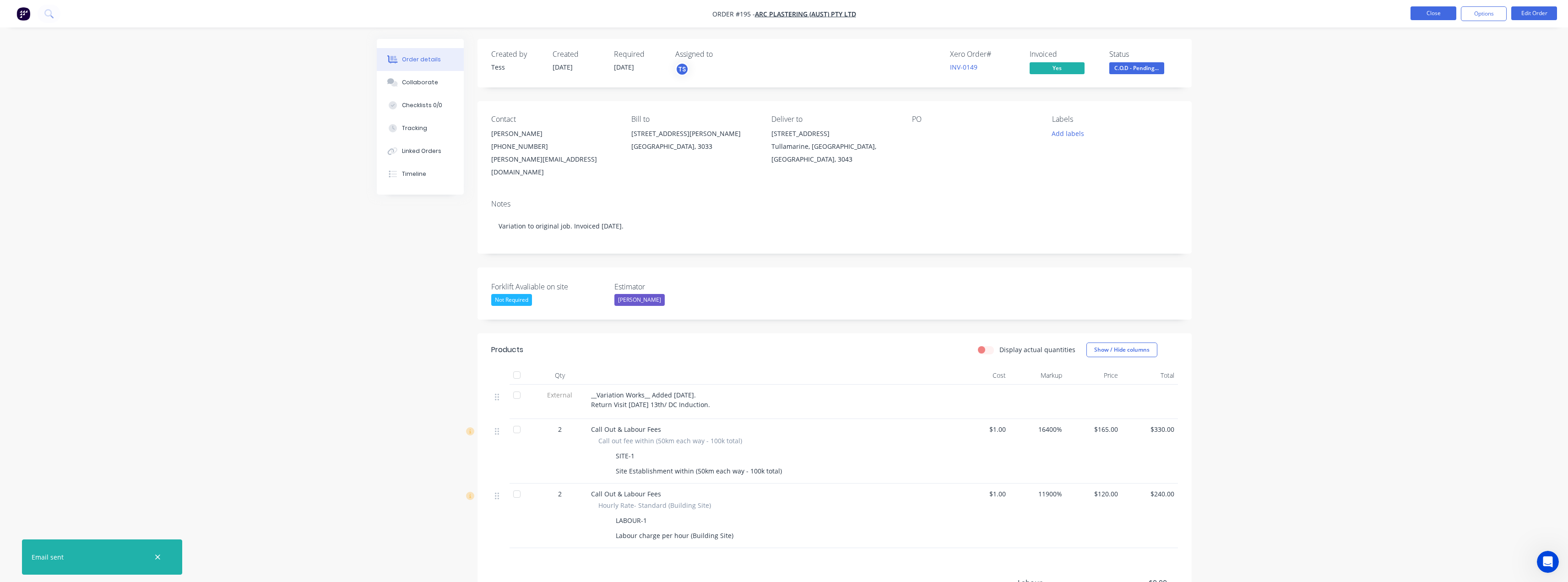
click at [1429, 15] on button "Close" at bounding box center [1433, 13] width 46 height 13
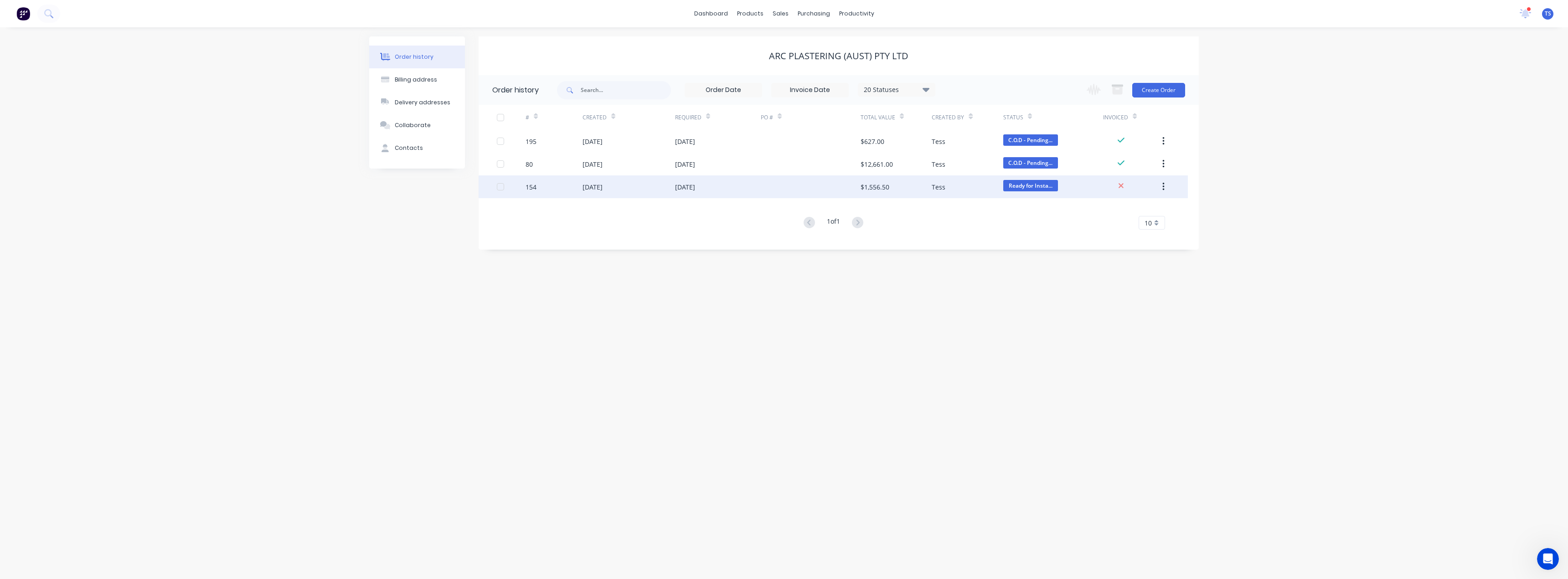
click at [880, 188] on div "$1,556.50" at bounding box center [875, 187] width 29 height 10
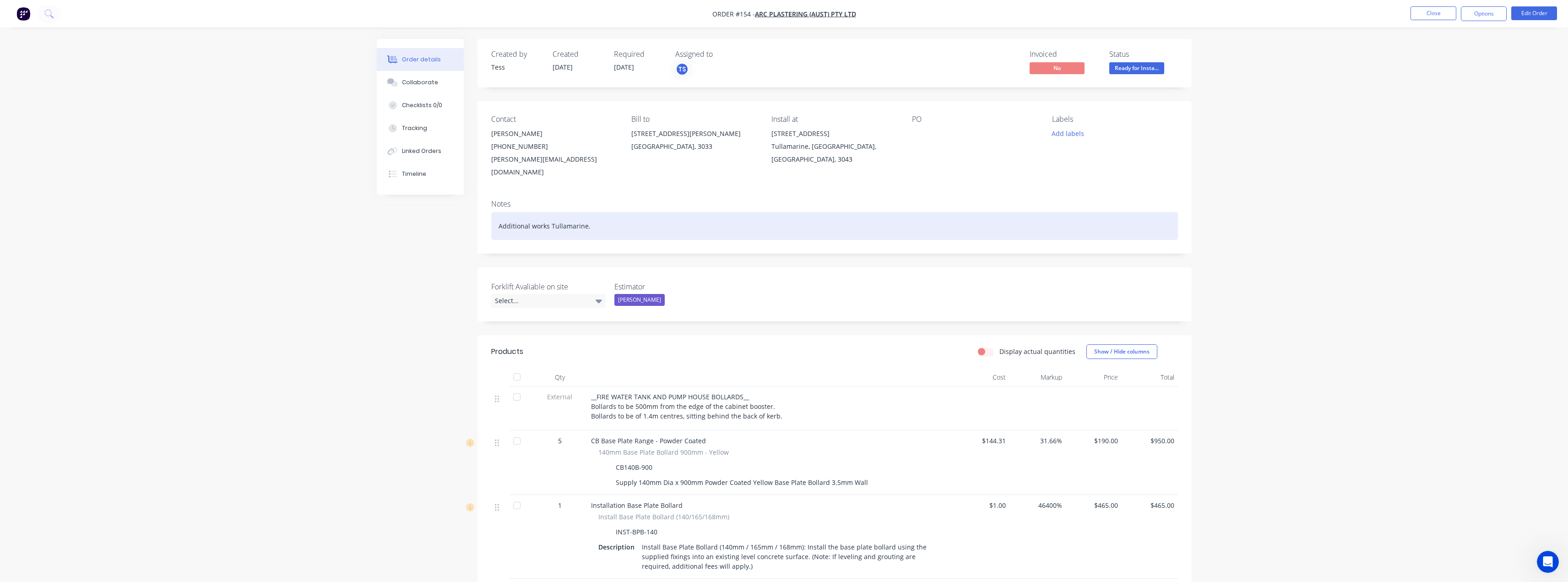
click at [597, 214] on div "Additional works Tullamarine." at bounding box center [834, 226] width 686 height 28
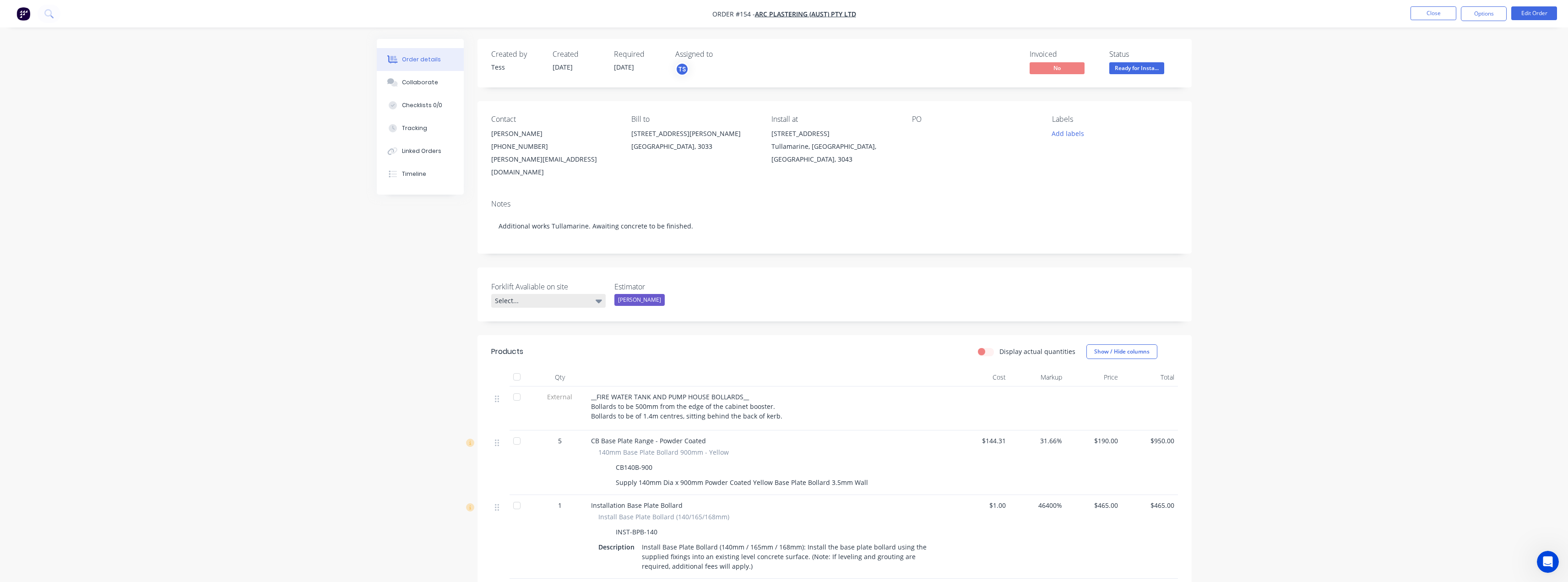
click at [595, 294] on div "Select..." at bounding box center [548, 301] width 114 height 13
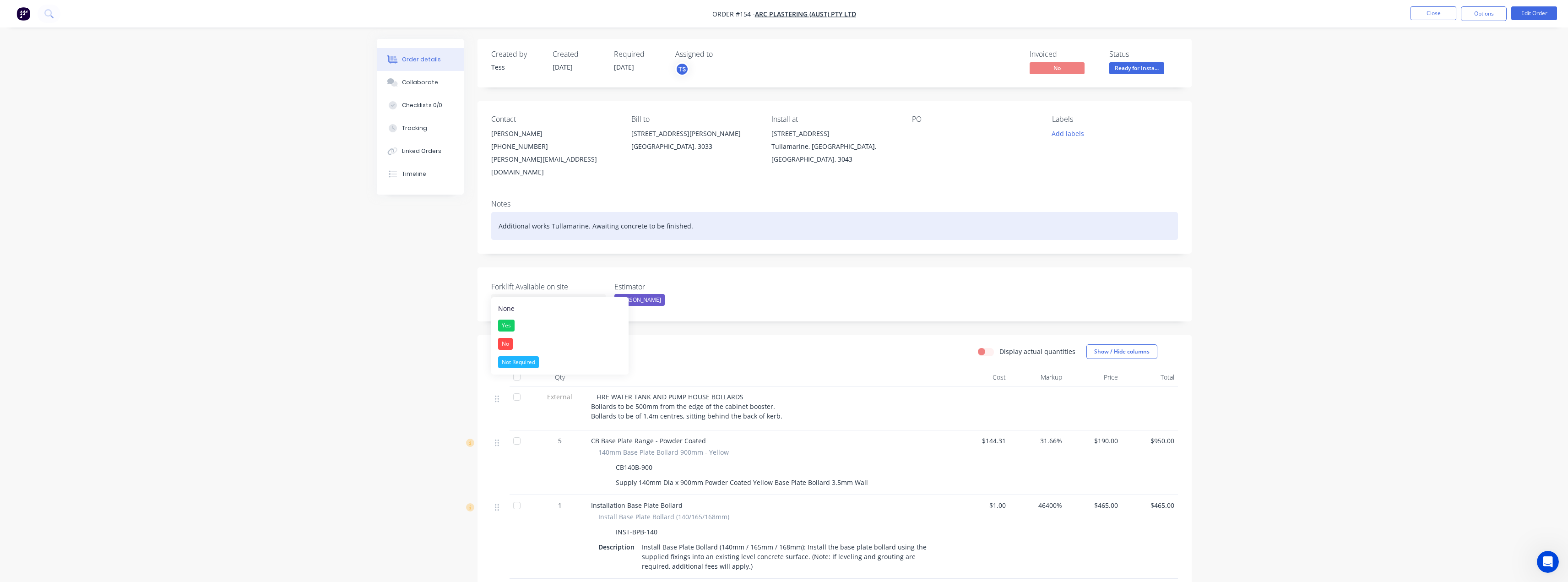
click at [726, 218] on div "Additional works Tullamarine. Awaiting concrete to be finished." at bounding box center [834, 226] width 686 height 28
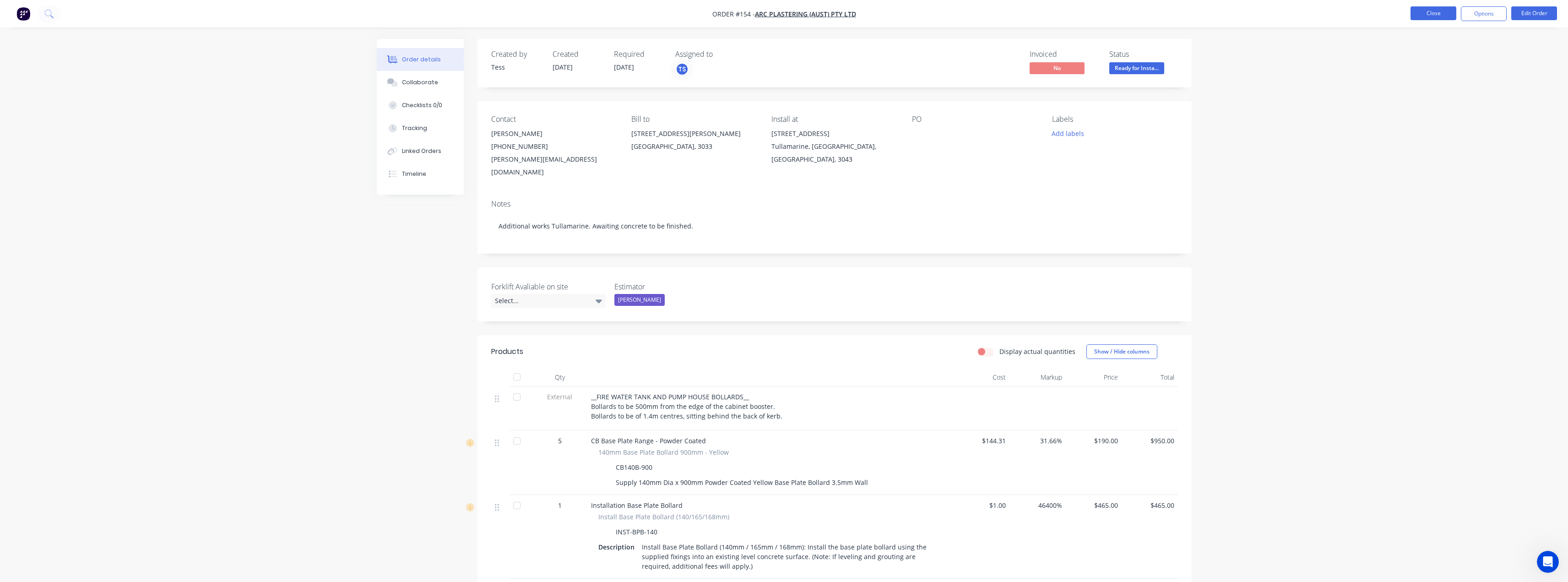
click at [1434, 10] on button "Close" at bounding box center [1433, 13] width 46 height 13
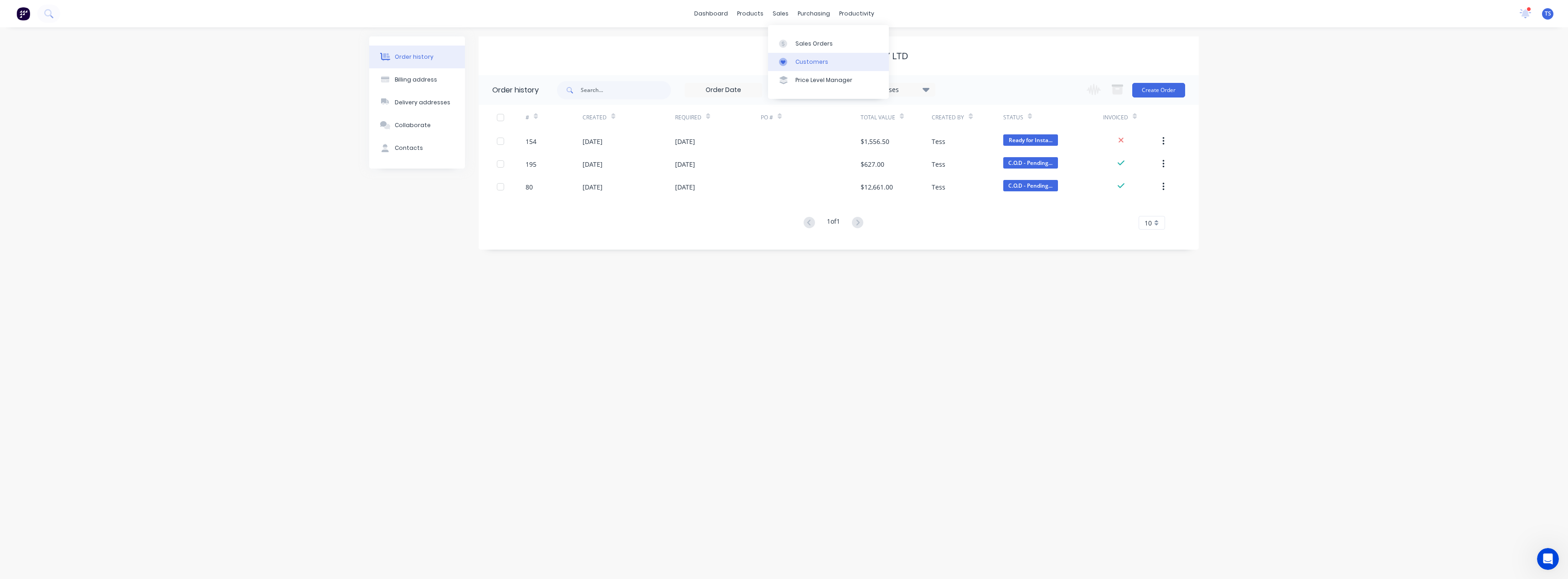
click at [799, 65] on div "Customers" at bounding box center [812, 61] width 33 height 8
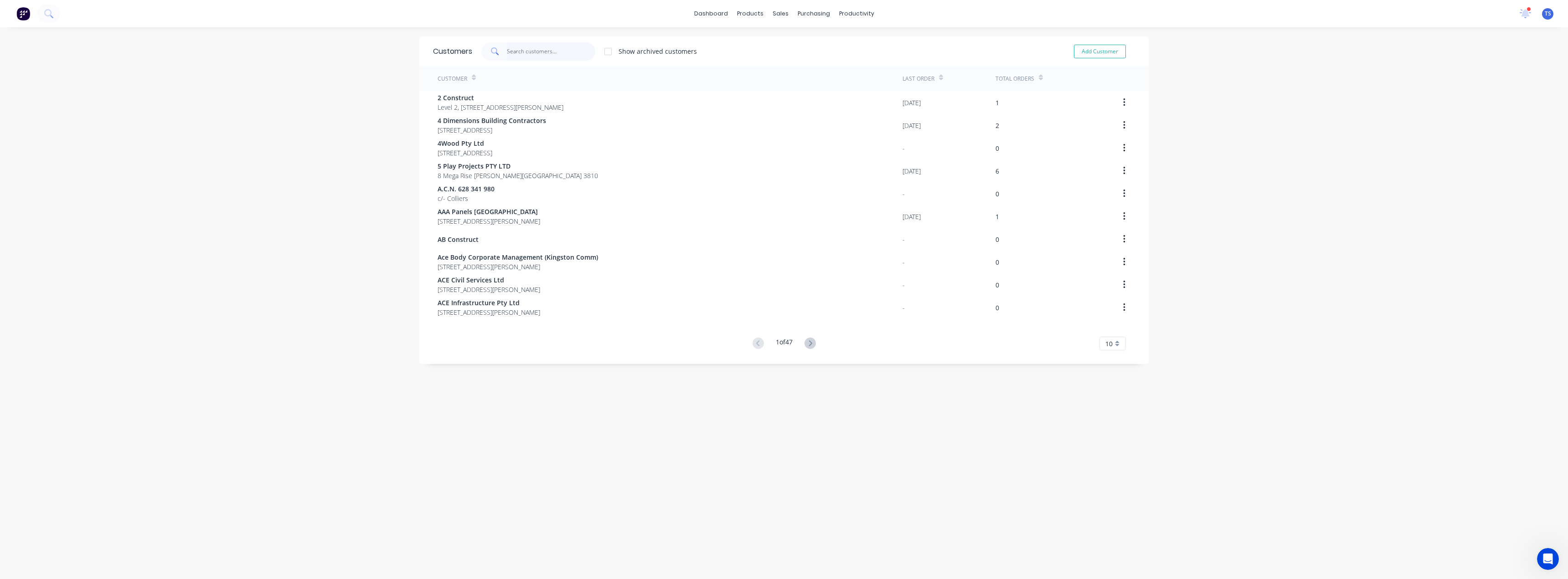
click at [535, 55] on input "text" at bounding box center [551, 52] width 89 height 18
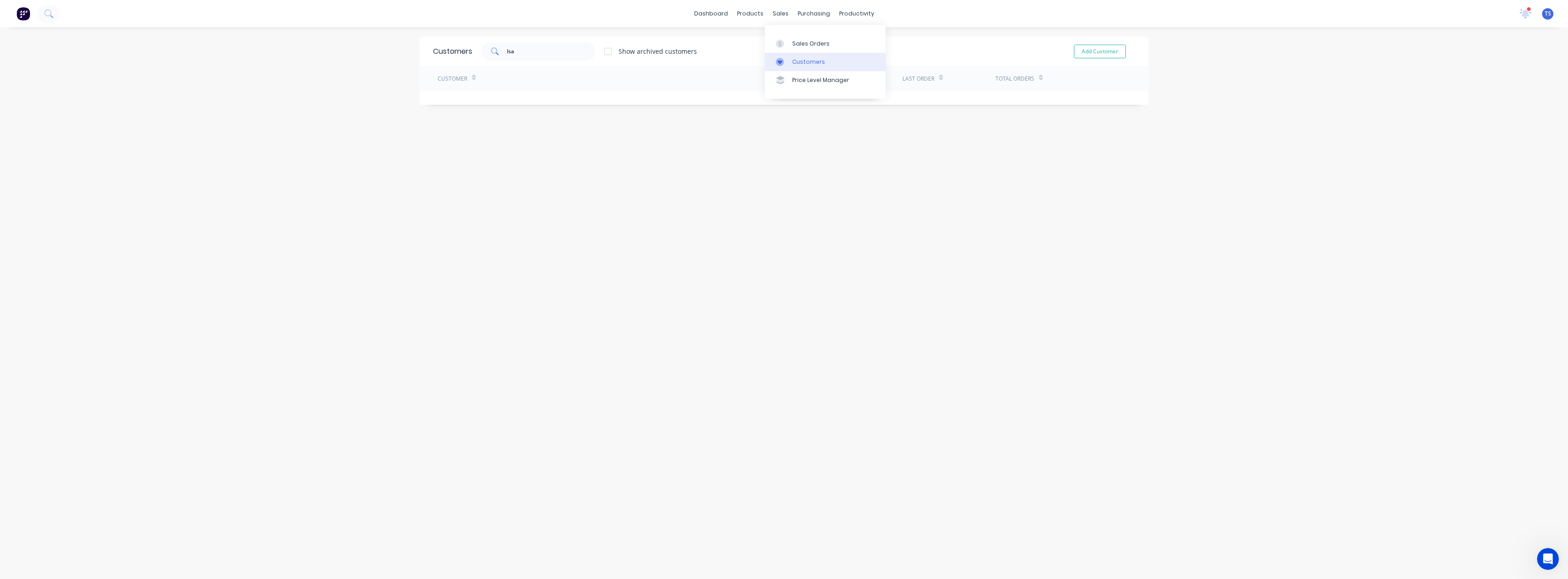
click at [794, 63] on div "Customers" at bounding box center [808, 61] width 33 height 8
click at [522, 54] on input "lsa" at bounding box center [551, 52] width 89 height 18
drag, startPoint x: 526, startPoint y: 52, endPoint x: 474, endPoint y: 55, distance: 52.1
click at [474, 55] on div "lsa Show archived customers" at bounding box center [584, 52] width 225 height 18
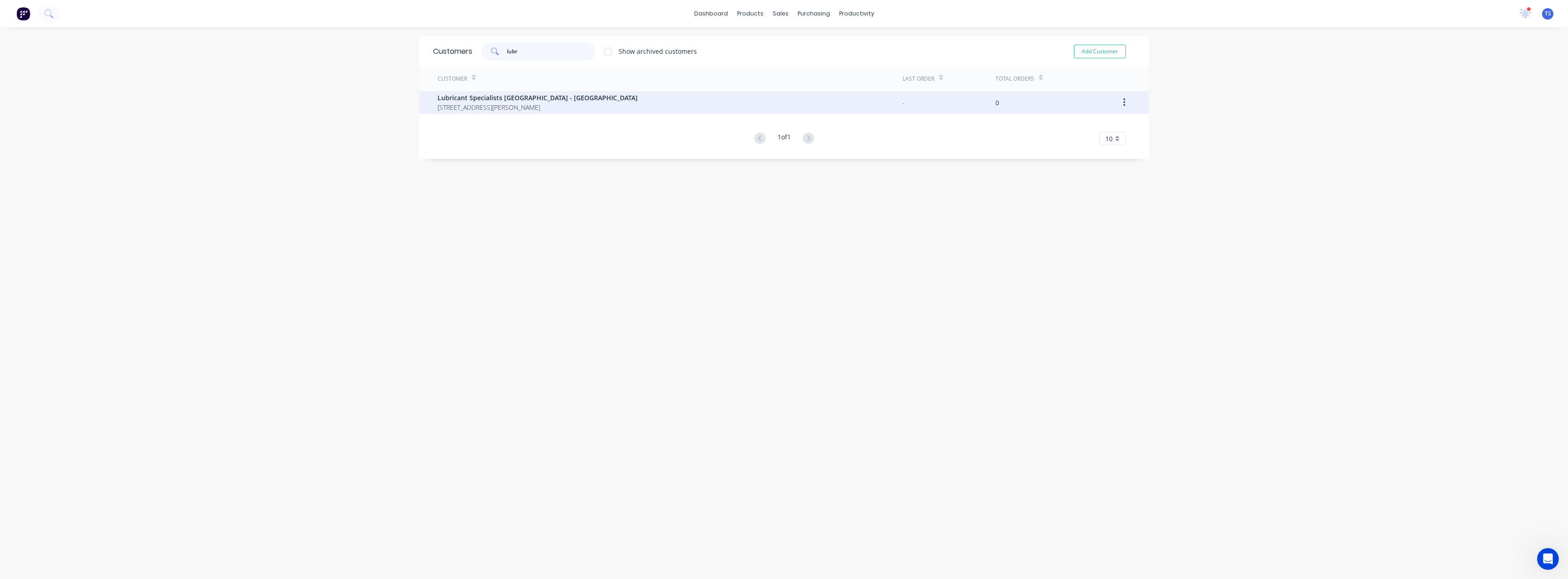
type input "lubr"
click at [483, 99] on span "Lubricant Specialists Australia - Pakenham" at bounding box center [537, 98] width 200 height 10
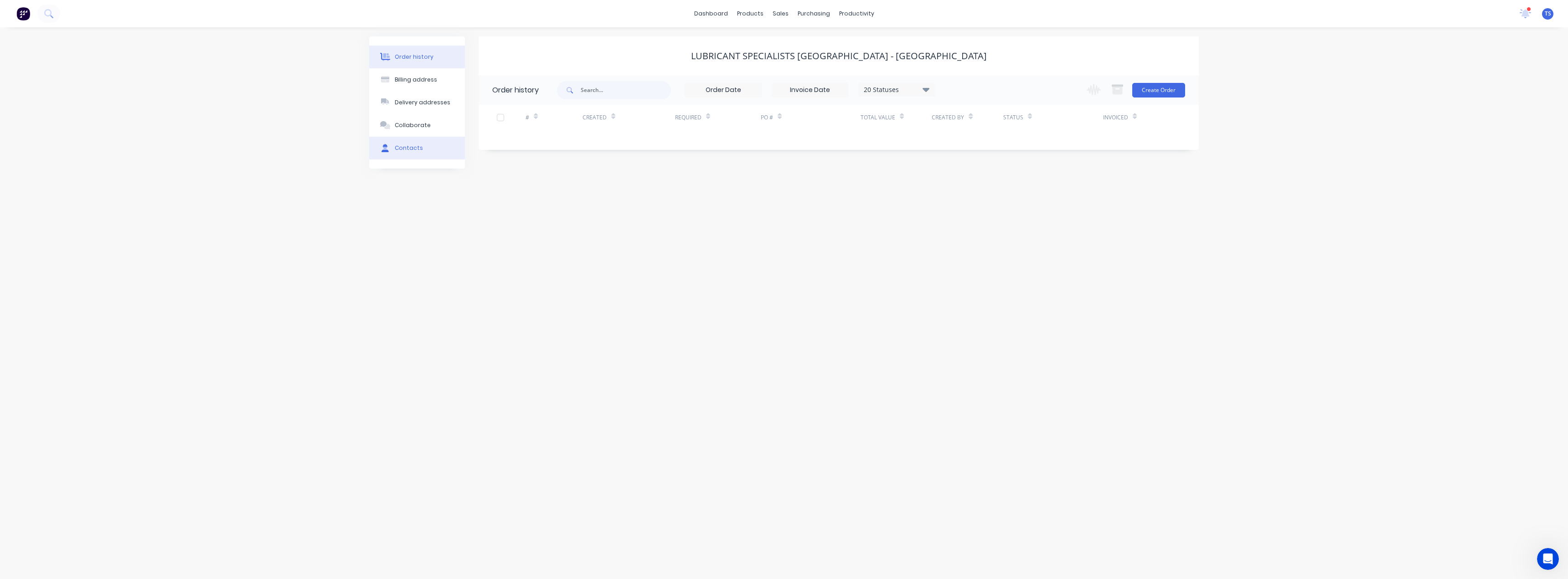
click at [408, 145] on div "Contacts" at bounding box center [408, 148] width 28 height 8
click at [1157, 86] on button "Add contact" at bounding box center [1171, 89] width 42 height 13
select select "AU"
click at [523, 158] on input "text" at bounding box center [567, 156] width 149 height 13
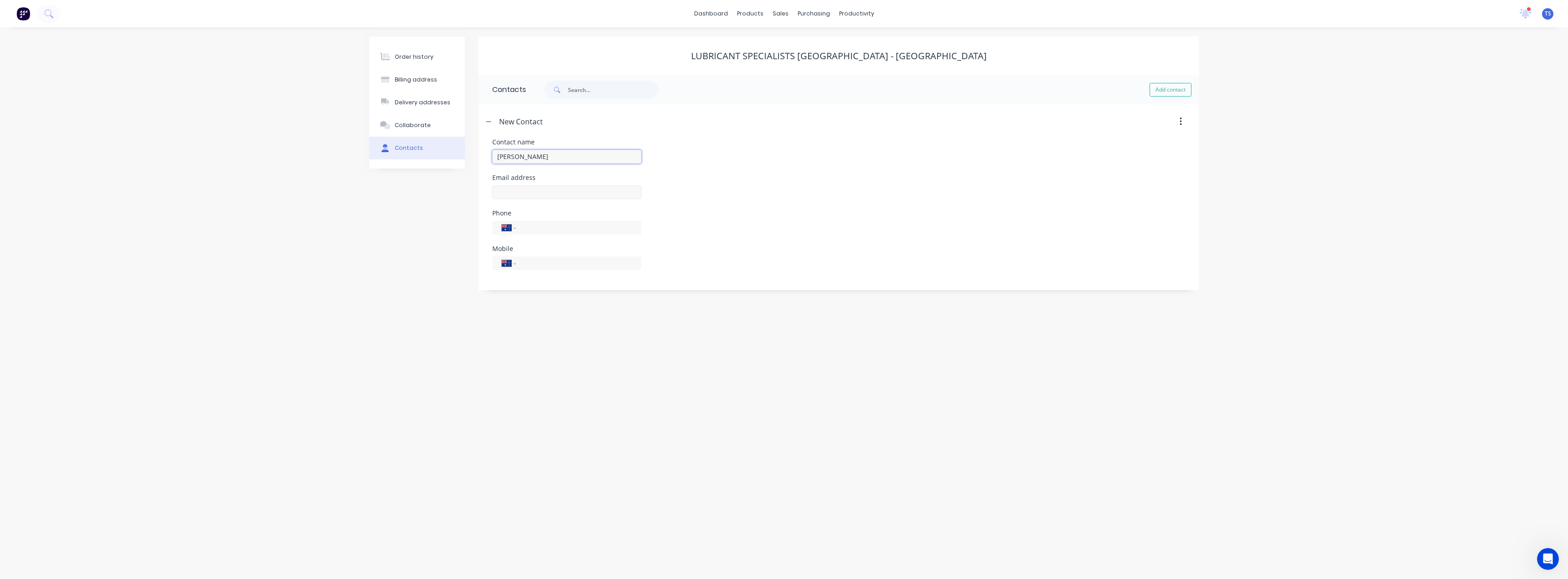
type input "Brett Mckenzie"
select select "AU"
click at [536, 188] on input "text" at bounding box center [567, 192] width 149 height 13
type input "brett.mckenzie@lsaoils.com.au"
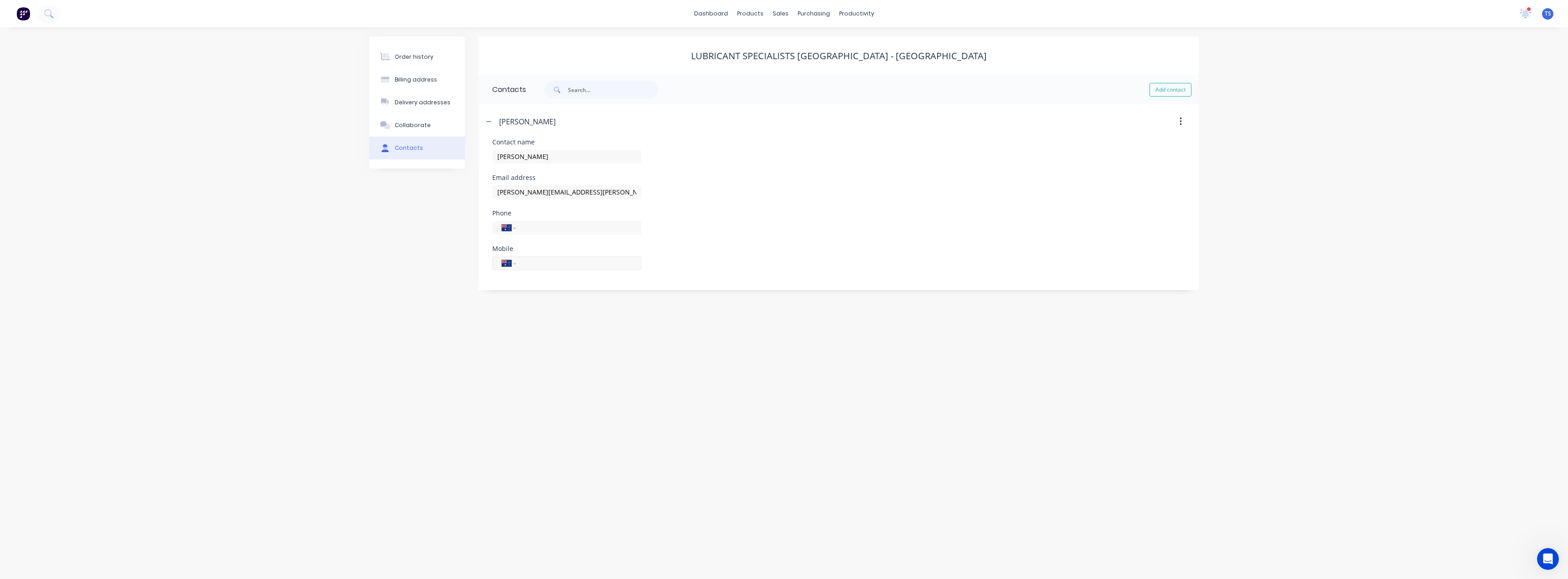
click at [529, 263] on input "tel" at bounding box center [577, 263] width 110 height 10
type input "0439 847 423"
click at [534, 230] on input "tel" at bounding box center [577, 227] width 110 height 10
type input "(03) 9791 7661"
click at [531, 364] on div "Order history Billing address Delivery addresses Collaborate Contacts Lubricant…" at bounding box center [784, 303] width 1568 height 552
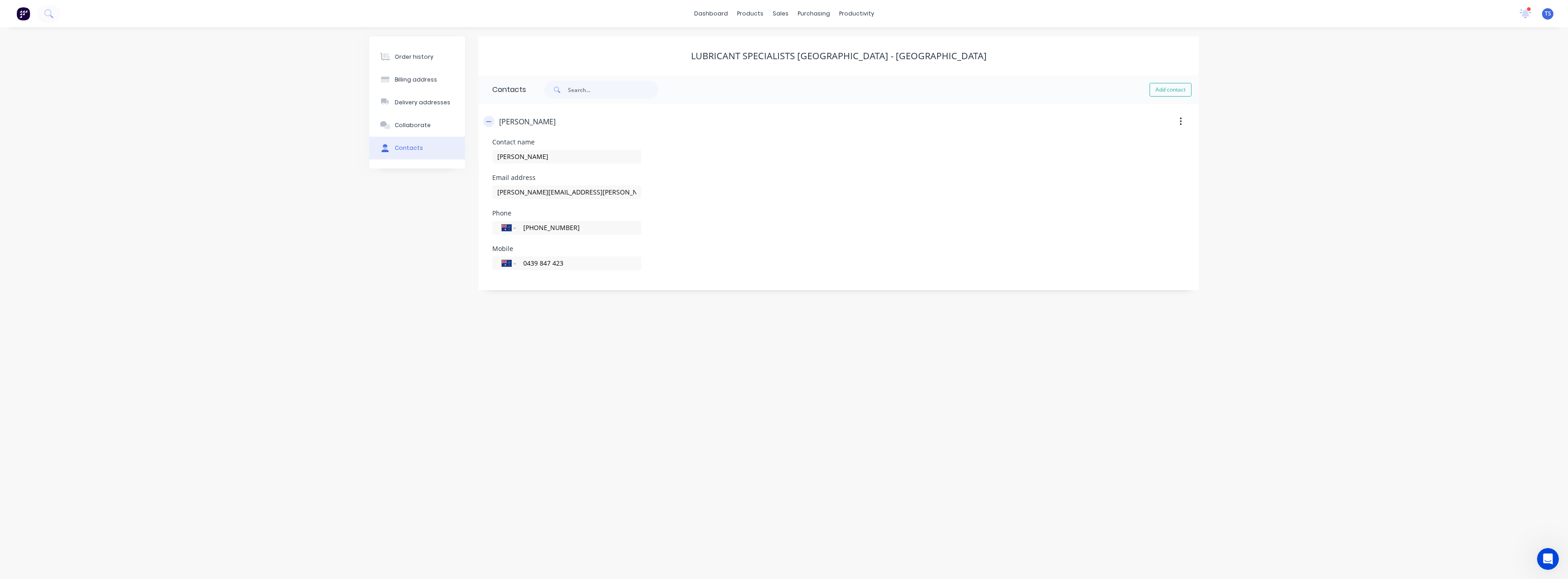
click at [491, 119] on icon "button" at bounding box center [488, 122] width 5 height 6
click at [405, 57] on div "Order history" at bounding box center [414, 57] width 39 height 8
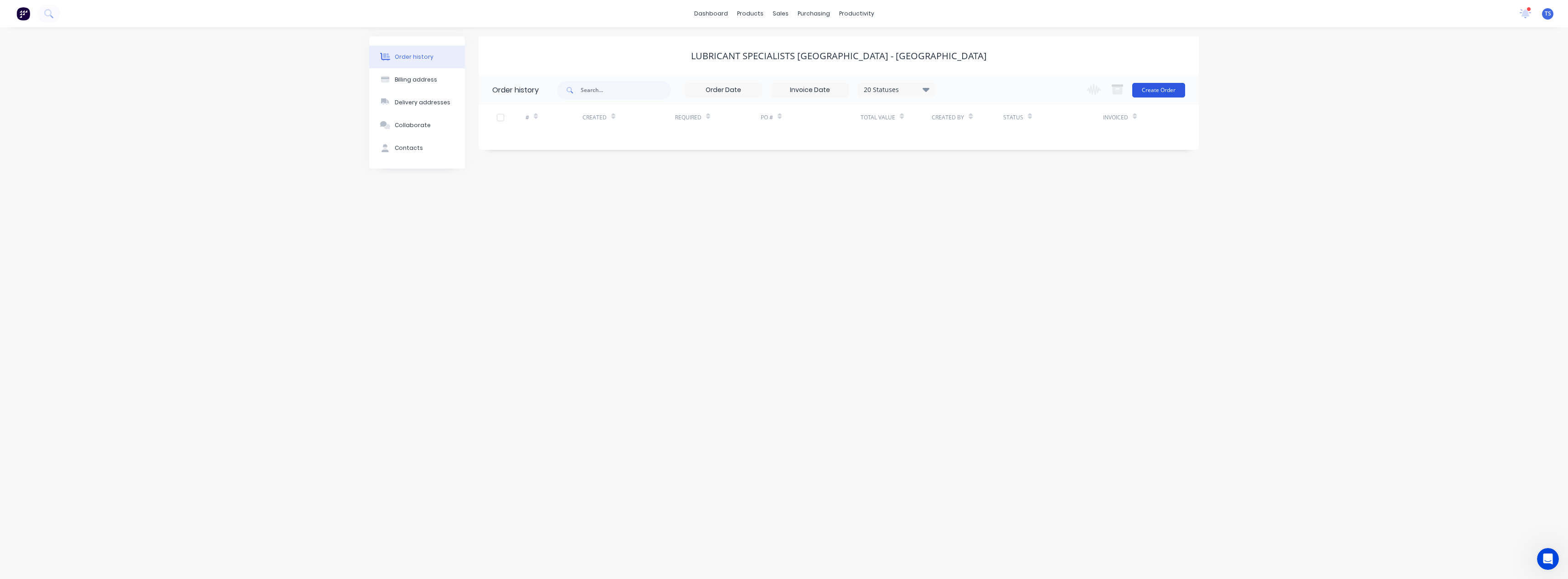
click at [1158, 89] on button "Create Order" at bounding box center [1158, 90] width 53 height 15
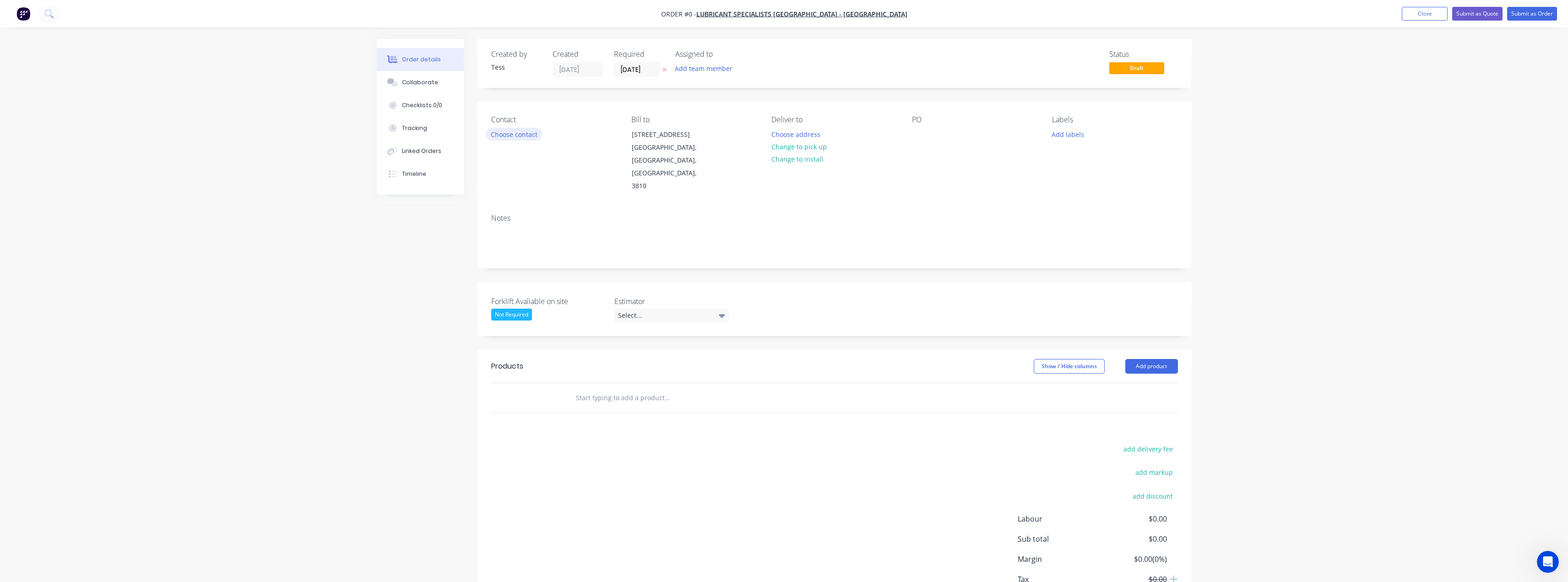
click at [513, 134] on button "Choose contact" at bounding box center [514, 134] width 56 height 12
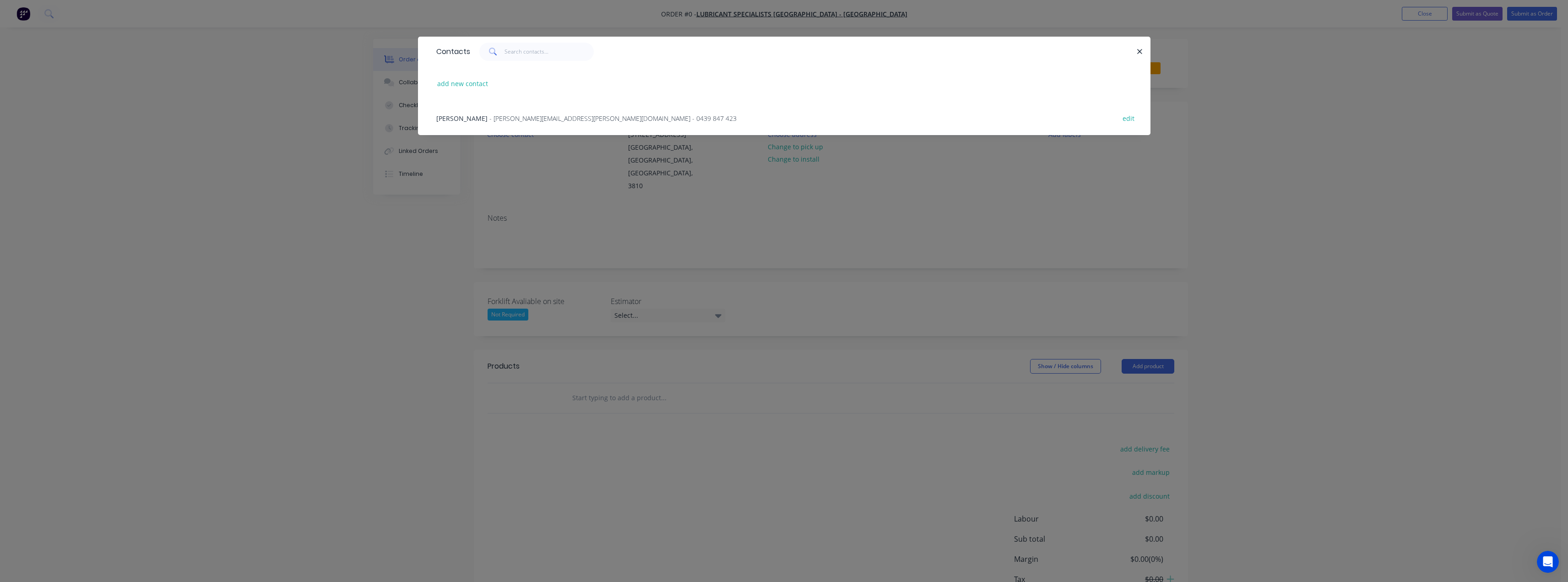
click at [470, 119] on span "Brett Mckenzie" at bounding box center [462, 118] width 51 height 9
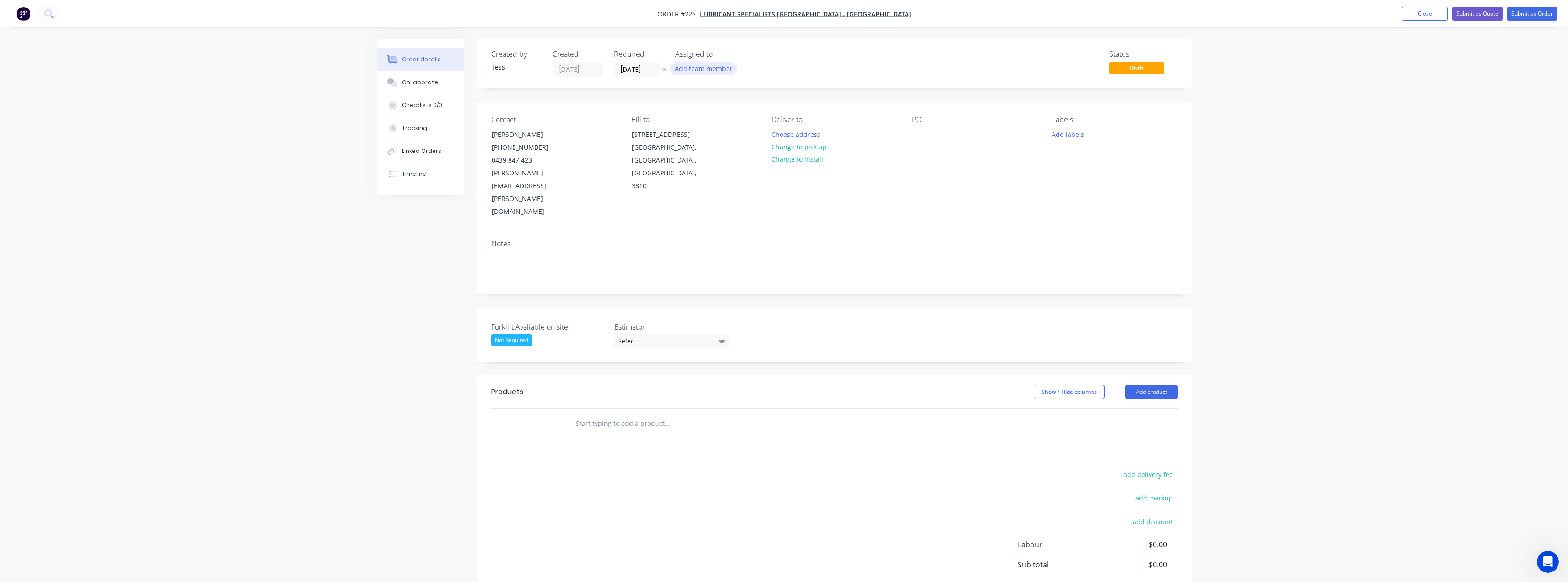
click at [694, 69] on button "Add team member" at bounding box center [704, 68] width 67 height 12
click at [709, 121] on div "[PERSON_NAME] (You)" at bounding box center [757, 120] width 108 height 10
click at [795, 62] on div "Status Draft" at bounding box center [972, 64] width 411 height 27
click at [787, 158] on button "Change to install" at bounding box center [797, 159] width 61 height 12
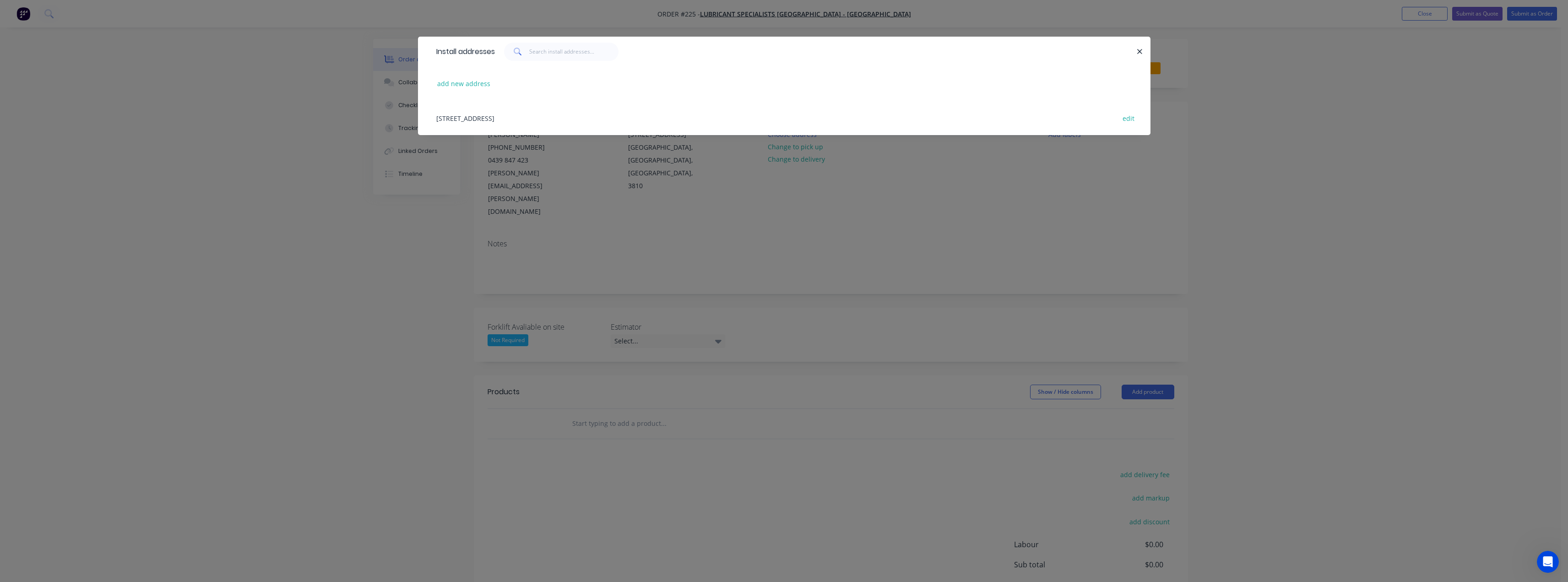
click at [551, 116] on div "25 Link Road, Pakenham, Victoria, Australia, 3810 edit" at bounding box center [784, 118] width 705 height 34
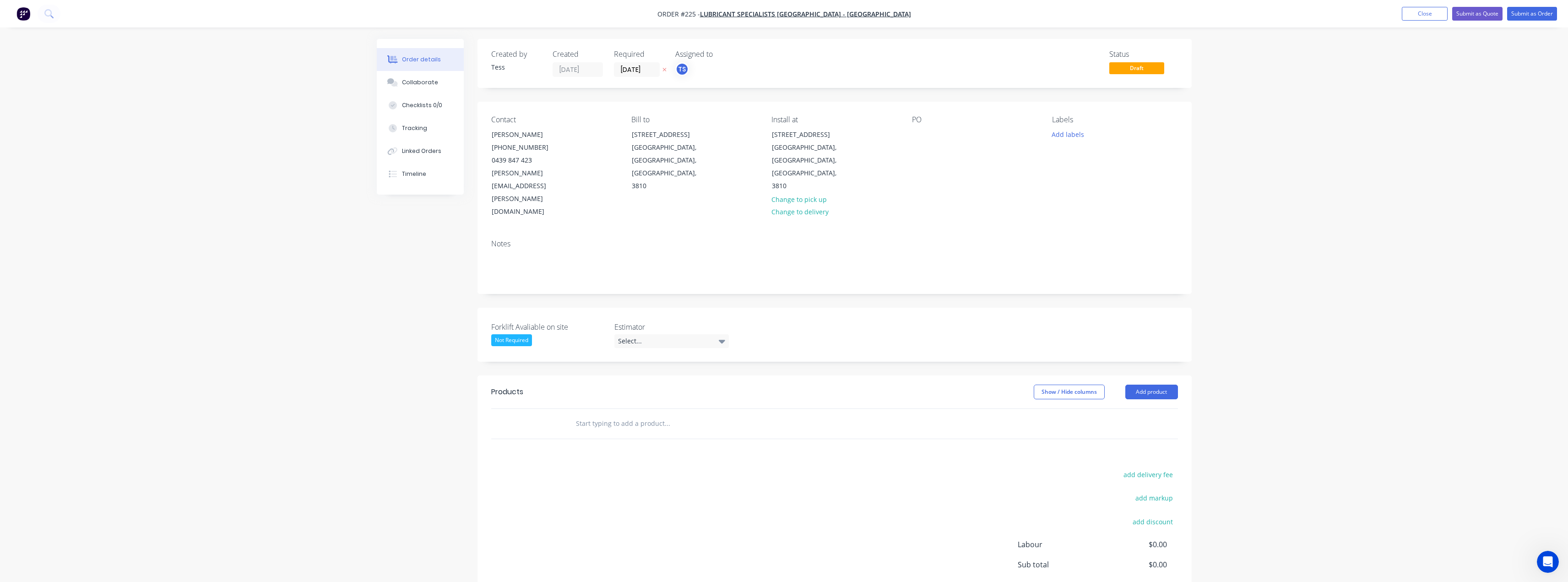
click at [605, 414] on input "text" at bounding box center [667, 424] width 183 height 18
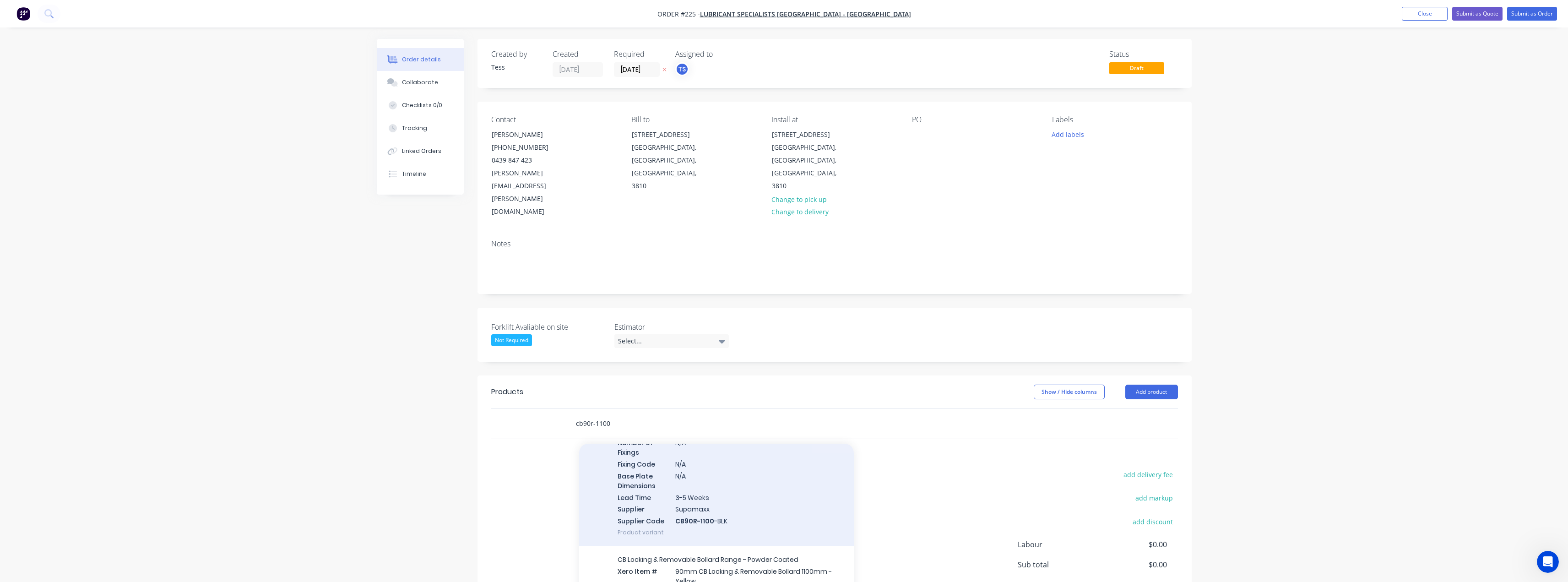
scroll to position [366, 0]
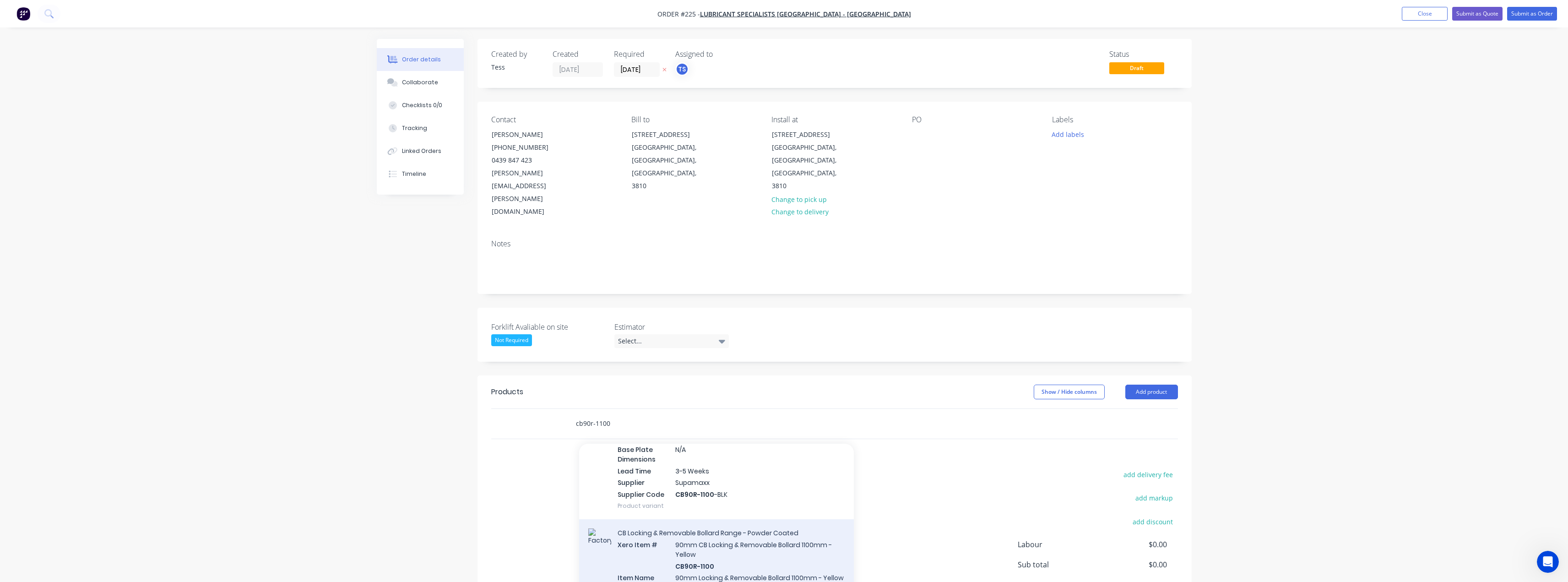
type input "cb90r-1100"
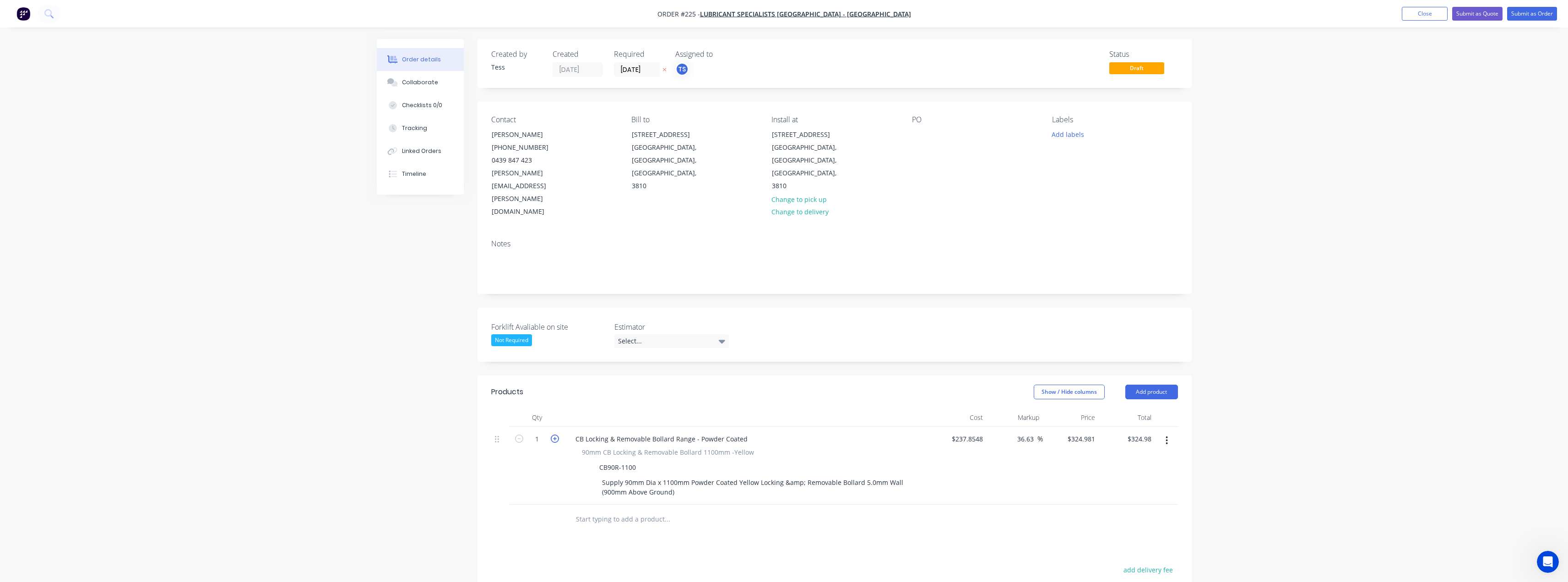
click at [557, 435] on icon "button" at bounding box center [554, 438] width 8 height 8
type input "2"
type input "$649.96"
click at [557, 435] on icon "button" at bounding box center [554, 438] width 8 height 8
type input "3"
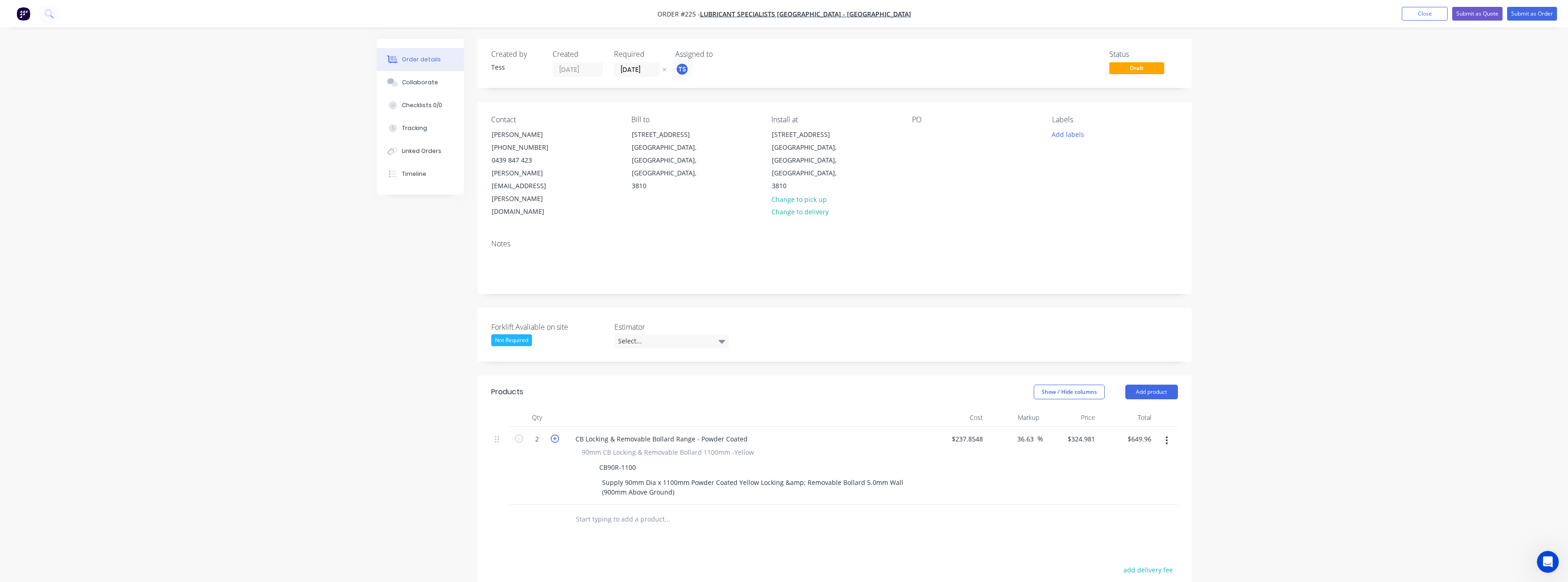
type input "$974.94"
click at [557, 435] on icon "button" at bounding box center [554, 438] width 8 height 8
type input "4"
type input "$1,299.92"
click at [601, 510] on input "text" at bounding box center [667, 519] width 183 height 18
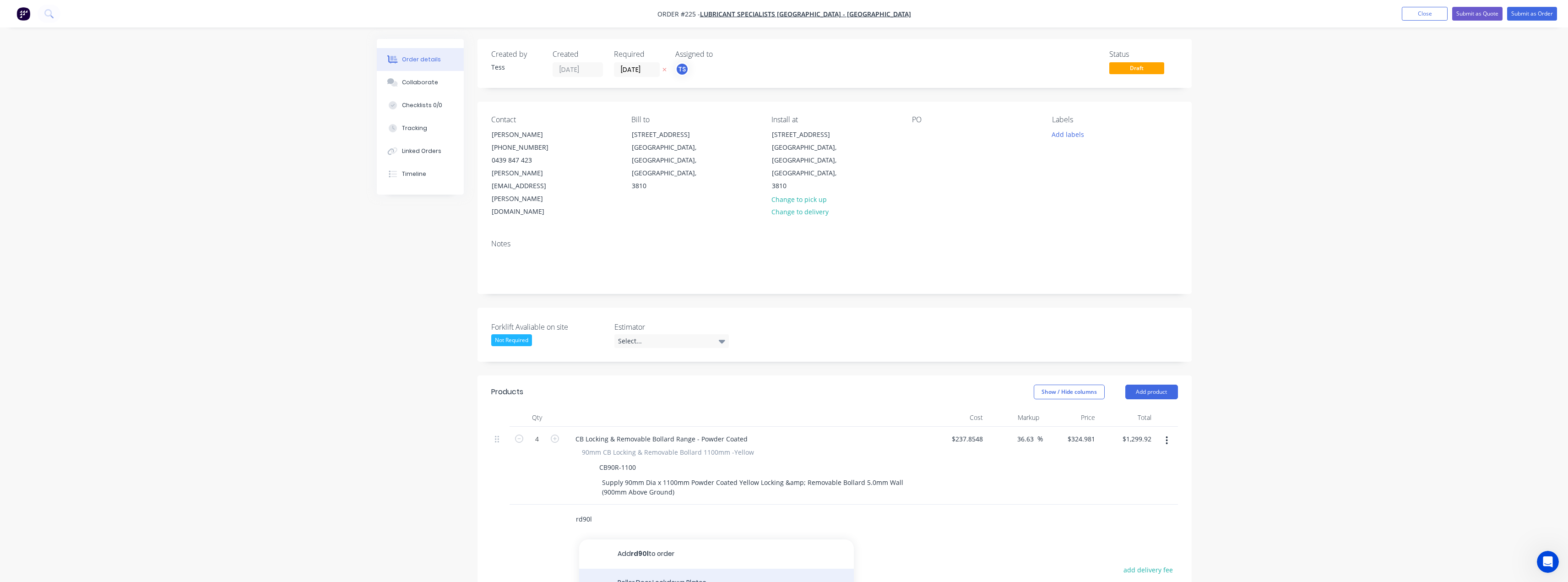
type input "rd90l"
click at [542, 446] on input "1" at bounding box center [537, 439] width 24 height 13
type input "4"
type input "$240.00"
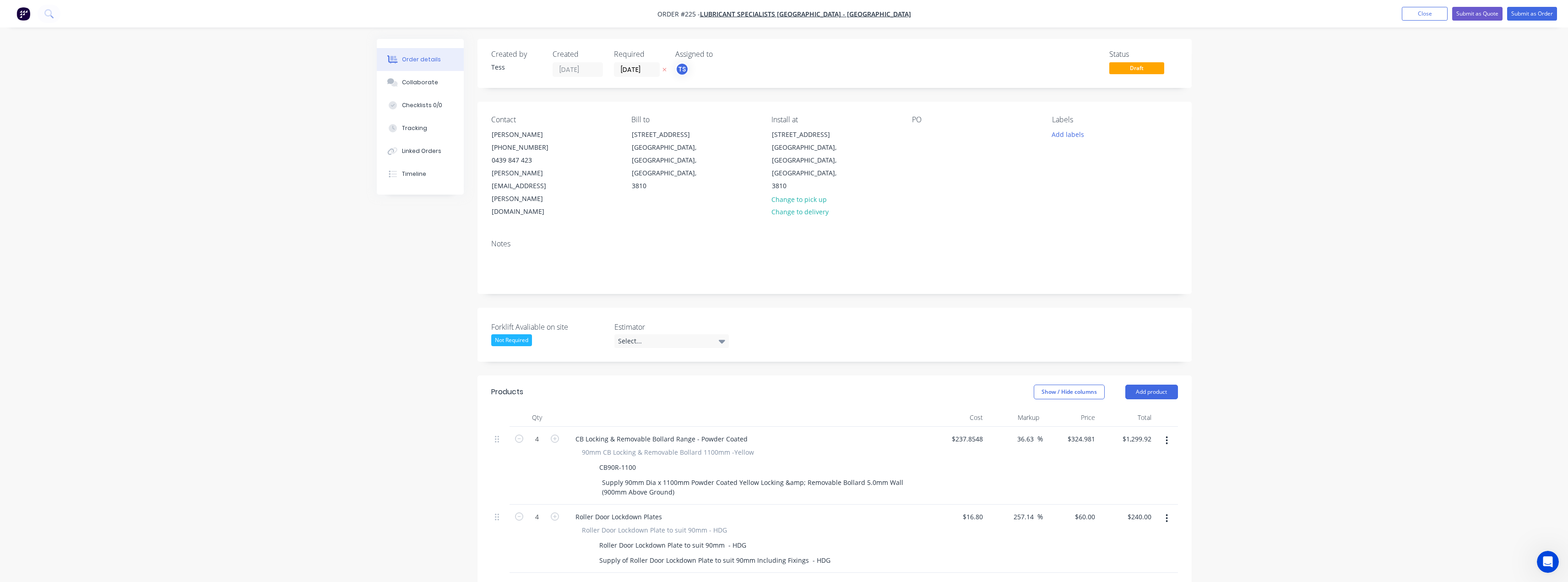
click at [600, 578] on input "text" at bounding box center [667, 588] width 183 height 18
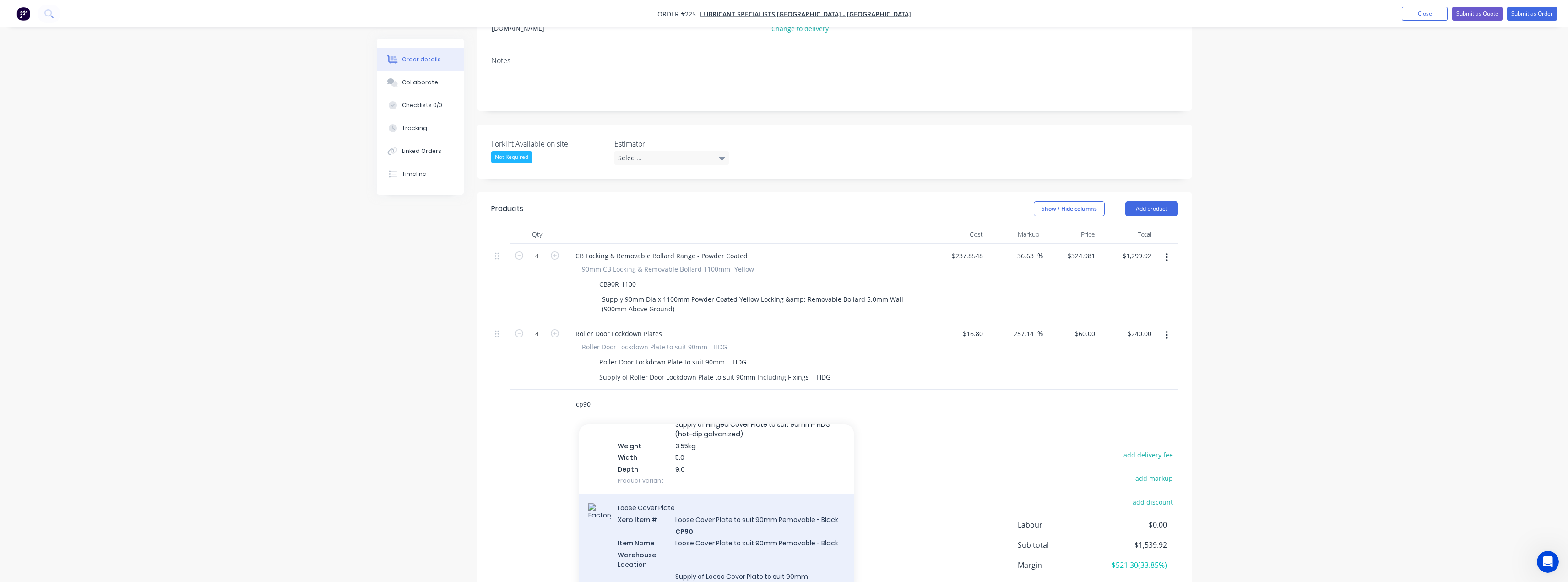
scroll to position [274, 0]
type input "cp90"
click at [687, 493] on div "Loose Cover Plate Xero Item # Loose Cover Plate to suit 90mm Removable - Black …" at bounding box center [716, 557] width 274 height 128
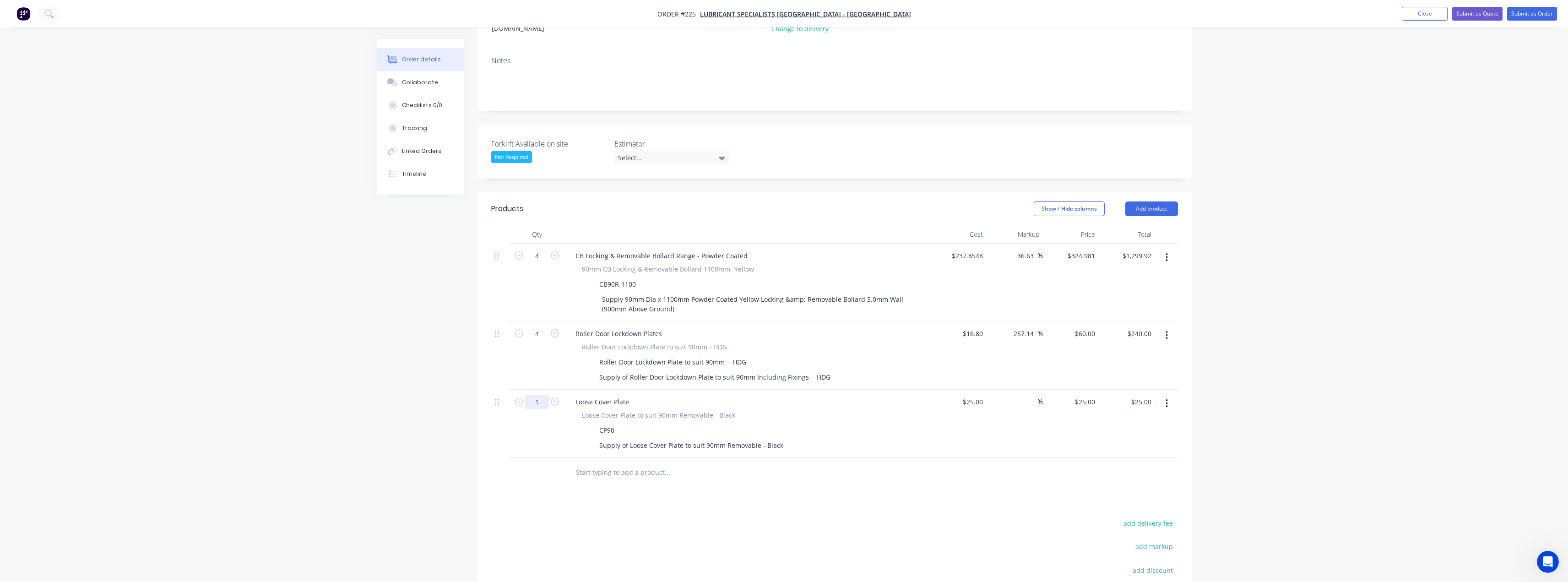
click at [543, 263] on input "1" at bounding box center [537, 256] width 24 height 13
type input "4"
type input "$100.00"
click at [600, 463] on input "text" at bounding box center [667, 473] width 183 height 18
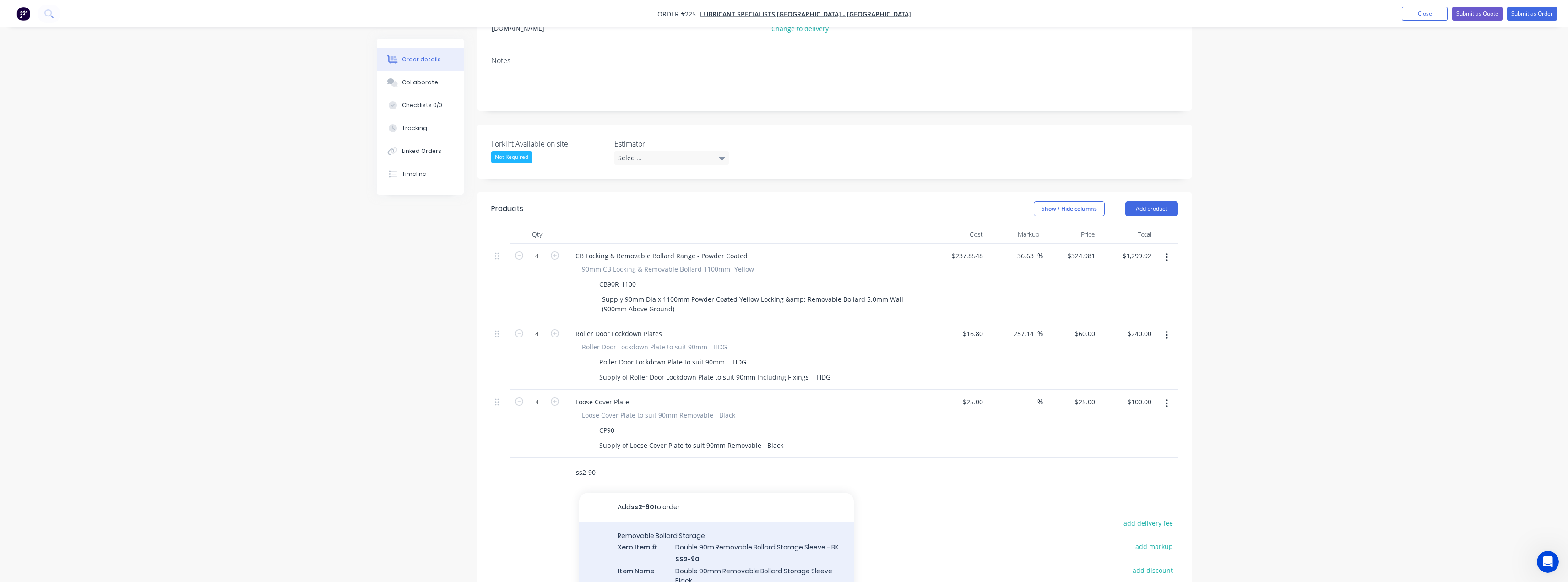
type input "ss2-90"
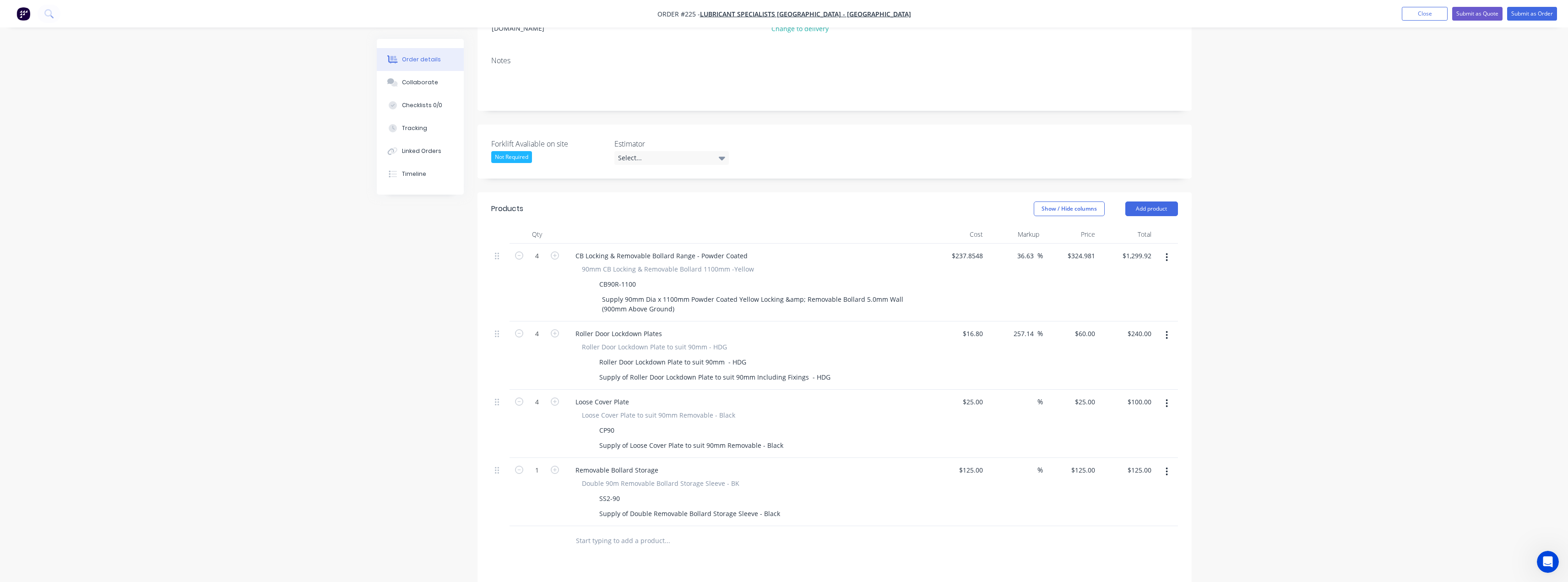
click at [607, 531] on input "text" at bounding box center [667, 540] width 183 height 18
type input "inst-mod"
click at [677, 550] on div "INST-MOD Xero Item # Custom Install Charge ADD A PRODUCT DESCRIPTION HERE Produ…" at bounding box center [716, 579] width 274 height 62
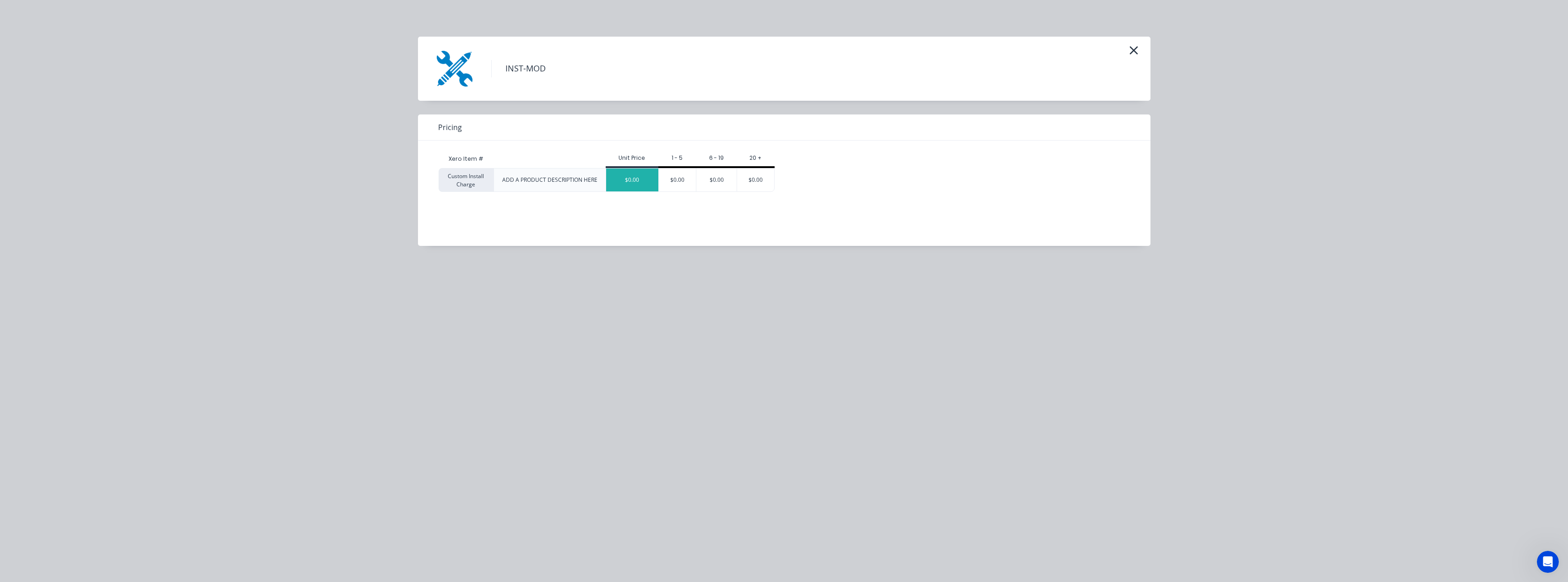
click at [640, 180] on div "$0.00" at bounding box center [631, 180] width 52 height 23
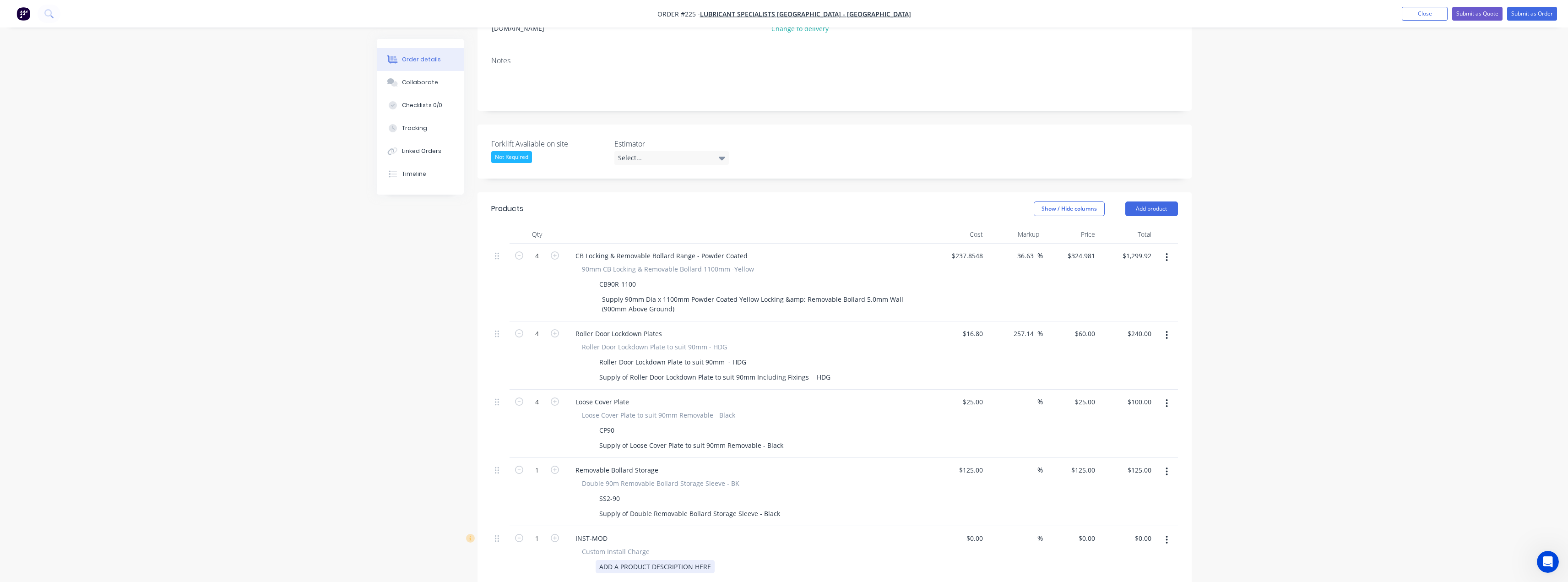
click at [653, 560] on div "ADD A PRODUCT DESCRIPTION HERE" at bounding box center [655, 567] width 119 height 13
drag, startPoint x: 710, startPoint y: 528, endPoint x: 572, endPoint y: 529, distance: 138.0
click at [572, 547] on div "Custom Install Charge ADD A PRODUCT DESCRIPTION HERE" at bounding box center [747, 559] width 359 height 26
paste div
click at [743, 560] on div "Call out. Core drill existing concrete slab and fit 3no in-ground sleeves (Note…" at bounding box center [754, 576] width 318 height 32
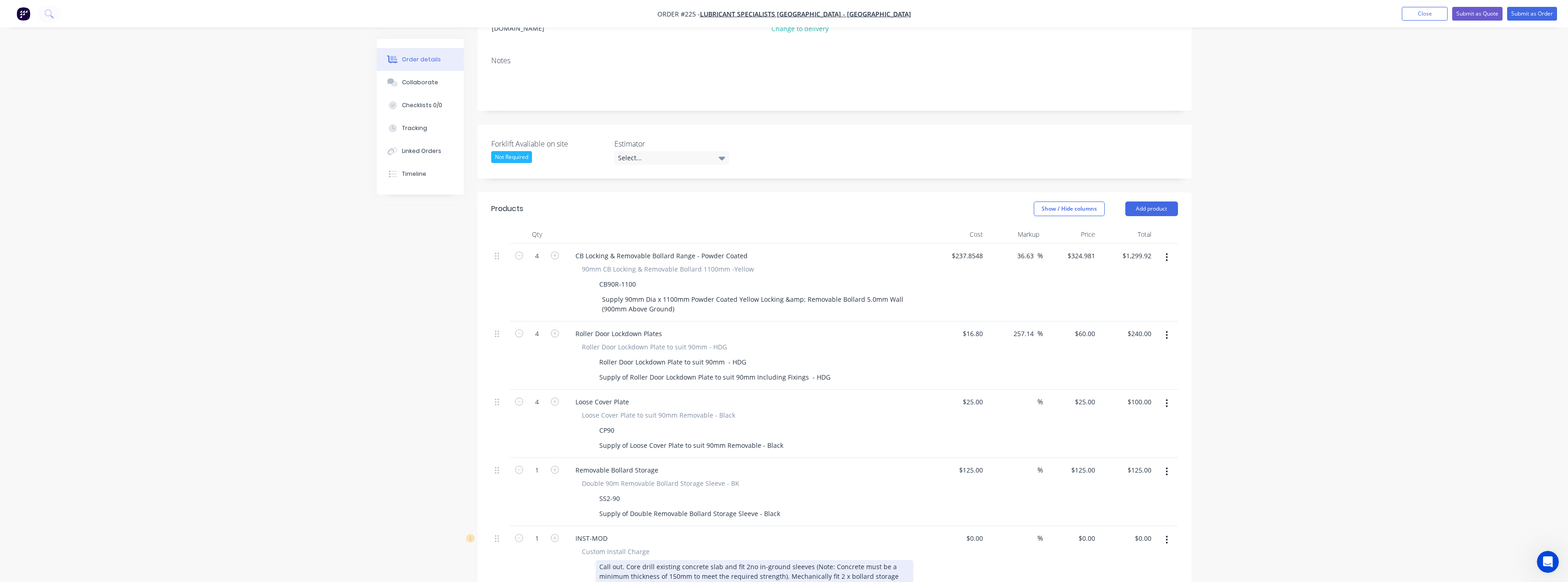
click at [806, 560] on div "Call out. Core drill existing concrete slab and fit 2no in-ground sleeves (Note…" at bounding box center [754, 576] width 318 height 32
click at [976, 531] on div "$0.00" at bounding box center [974, 538] width 24 height 13
type input "$1.00"
type input "1"
type input "$1.00"
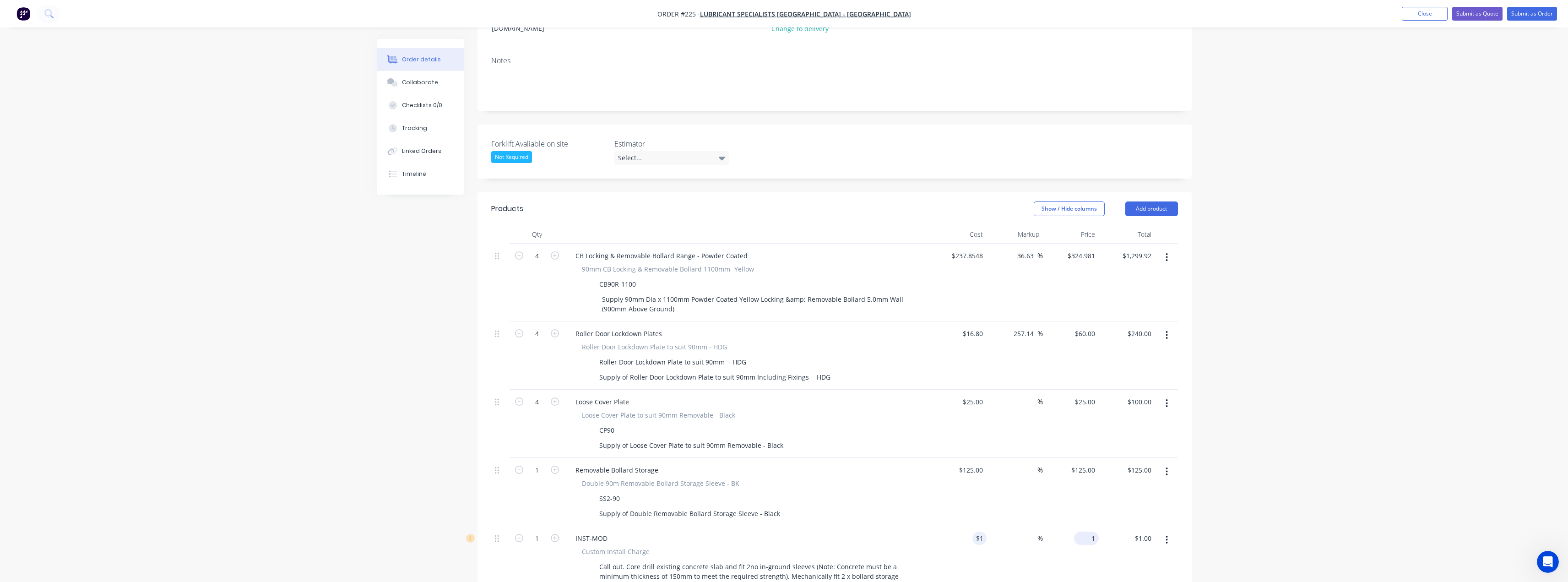
click at [1092, 531] on input "1" at bounding box center [1088, 538] width 21 height 13
click at [1092, 531] on input "55" at bounding box center [1092, 538] width 12 height 13
type input "935"
type input "93400"
type input "$935.00"
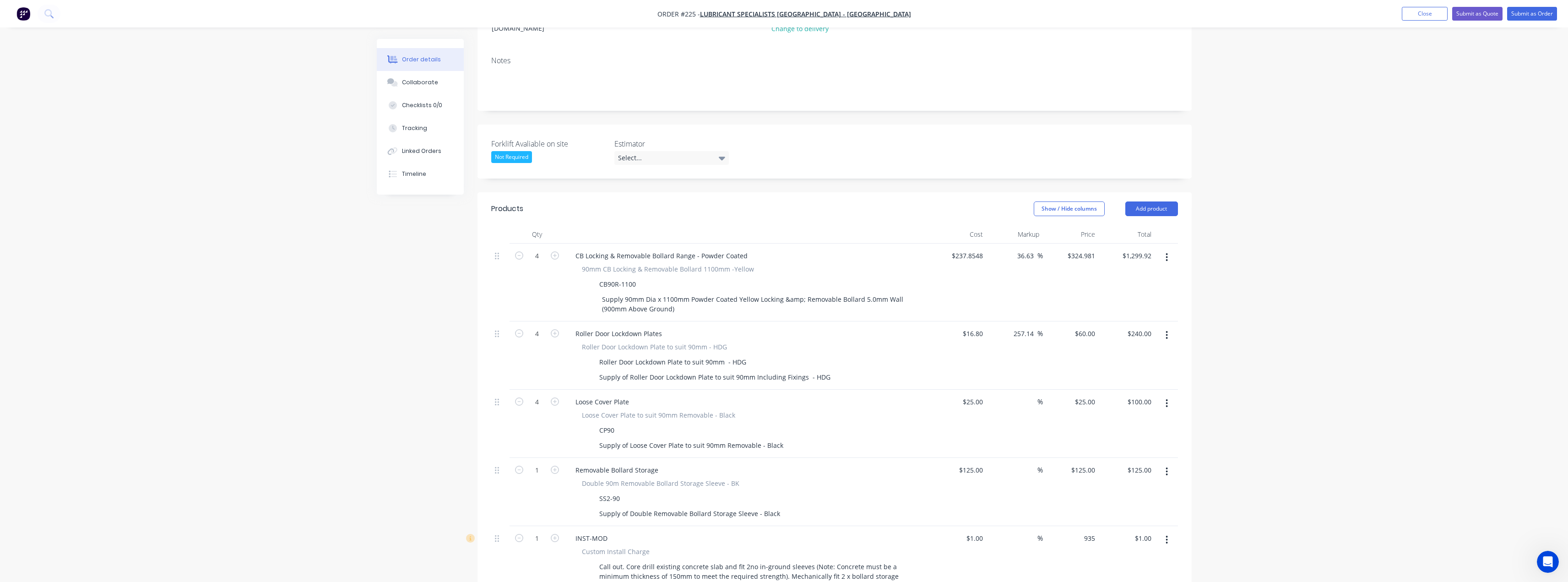
type input "$935.00"
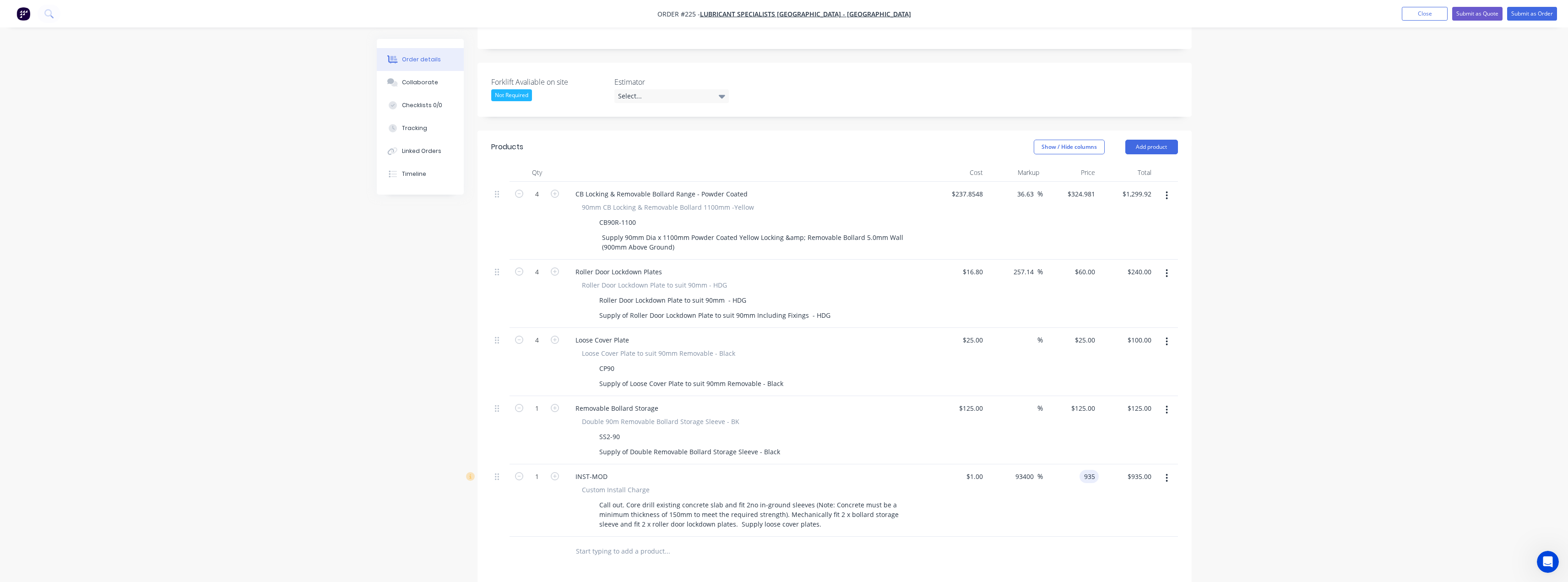
scroll to position [229, 0]
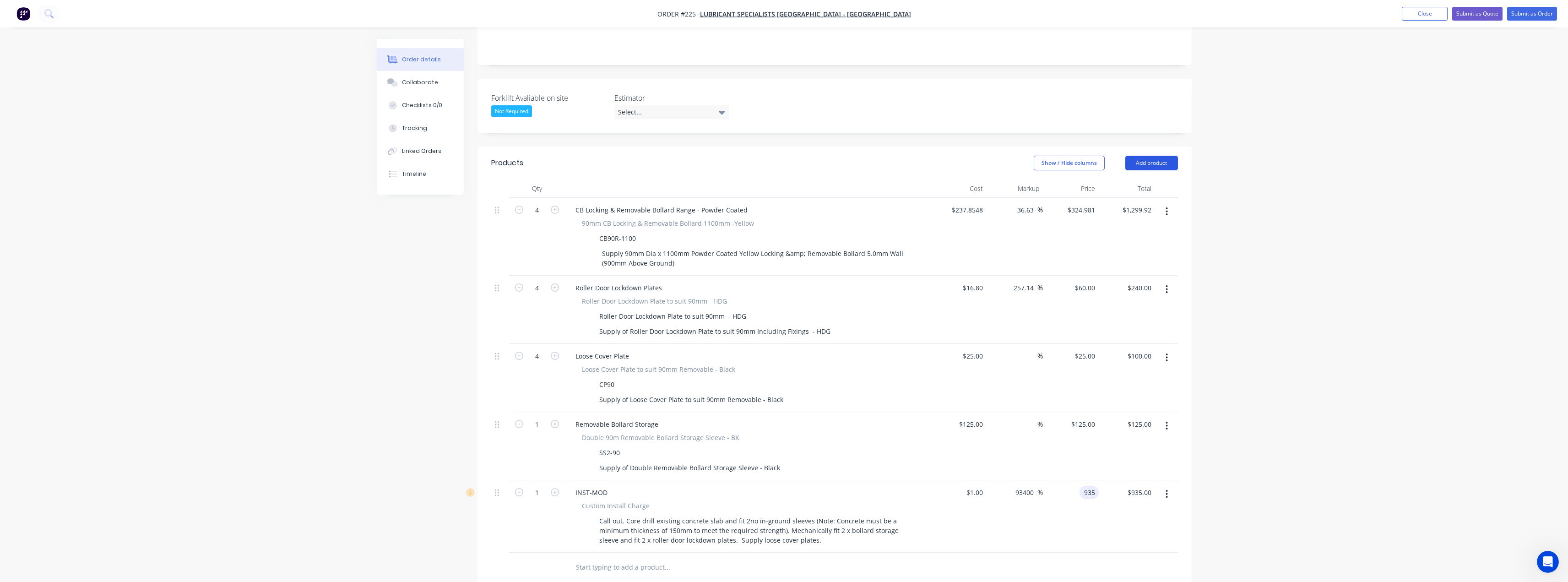
type input "$935.00"
click at [1165, 156] on button "Add product" at bounding box center [1152, 163] width 53 height 15
click at [1147, 308] on div "Notes (External)" at bounding box center [1134, 314] width 70 height 13
click at [606, 558] on div at bounding box center [601, 565] width 66 height 13
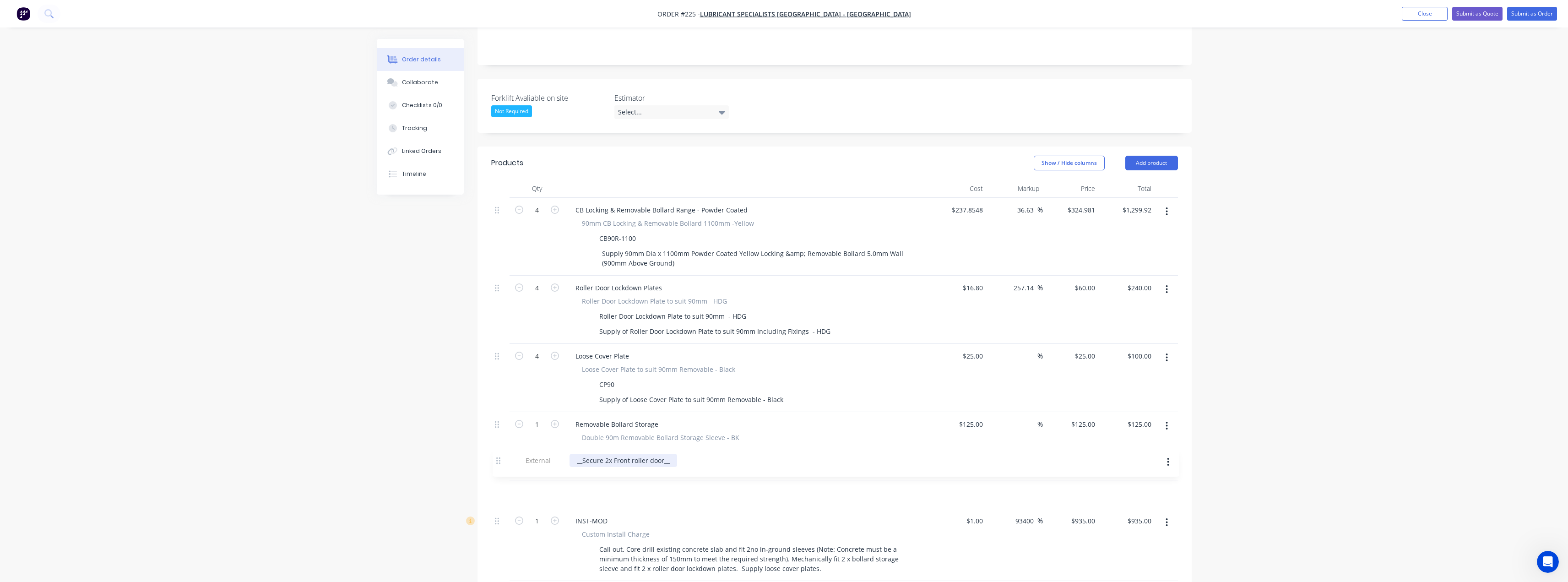
scroll to position [232, 0]
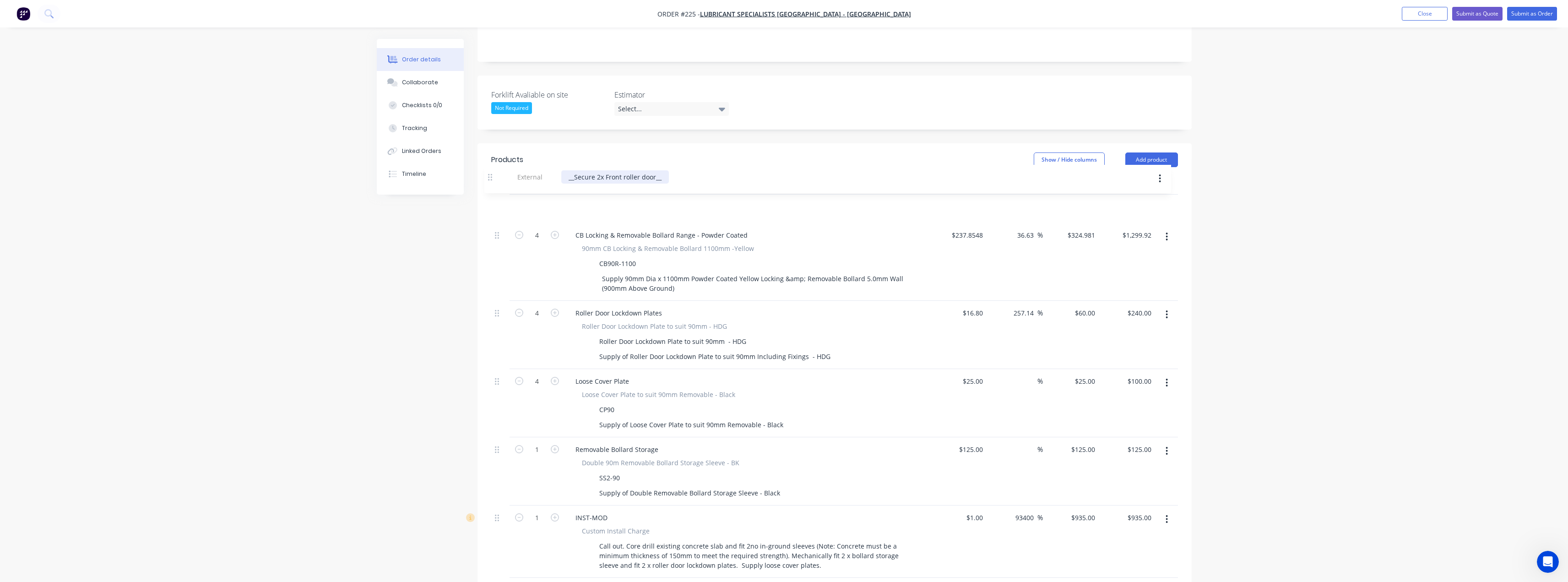
drag, startPoint x: 499, startPoint y: 528, endPoint x: 493, endPoint y: 171, distance: 357.1
click at [493, 194] on div "4 CB Locking & Removable Bollard Range - Powder Coated 90mm CB Locking & Remova…" at bounding box center [834, 386] width 686 height 383
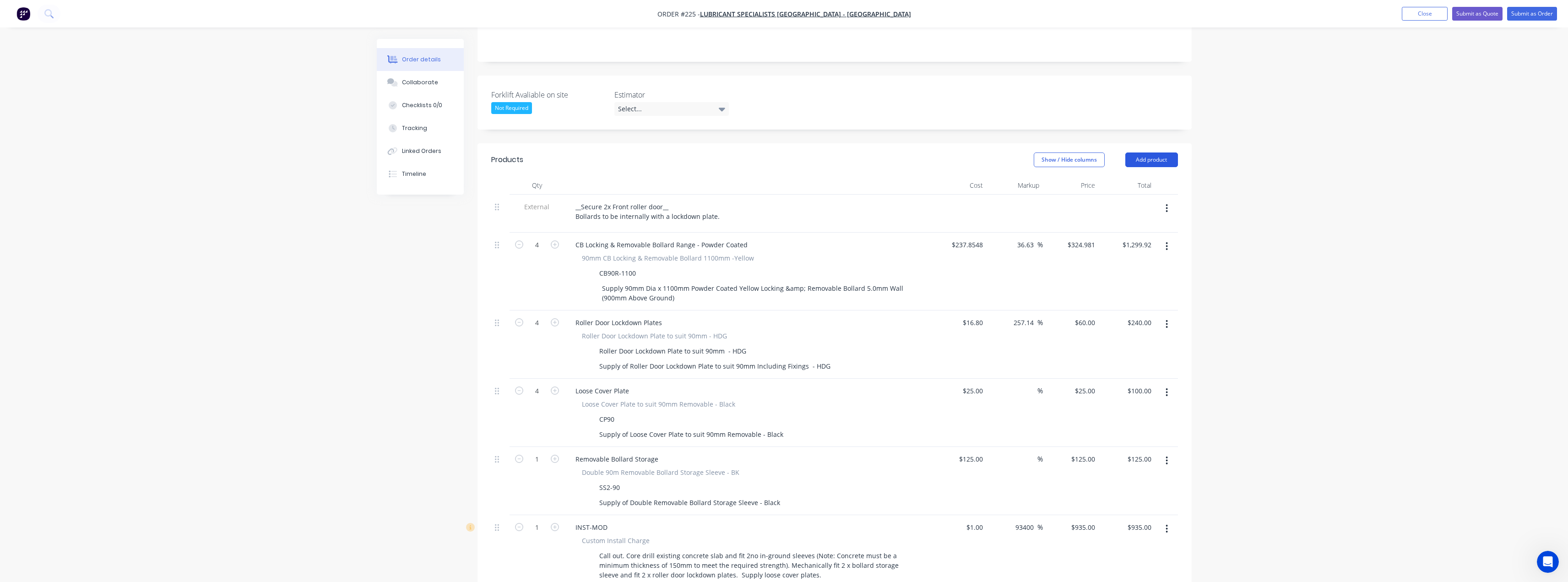
click at [1153, 152] on button "Add product" at bounding box center [1152, 160] width 53 height 15
click at [1116, 304] on div "Notes (External)" at bounding box center [1134, 311] width 70 height 13
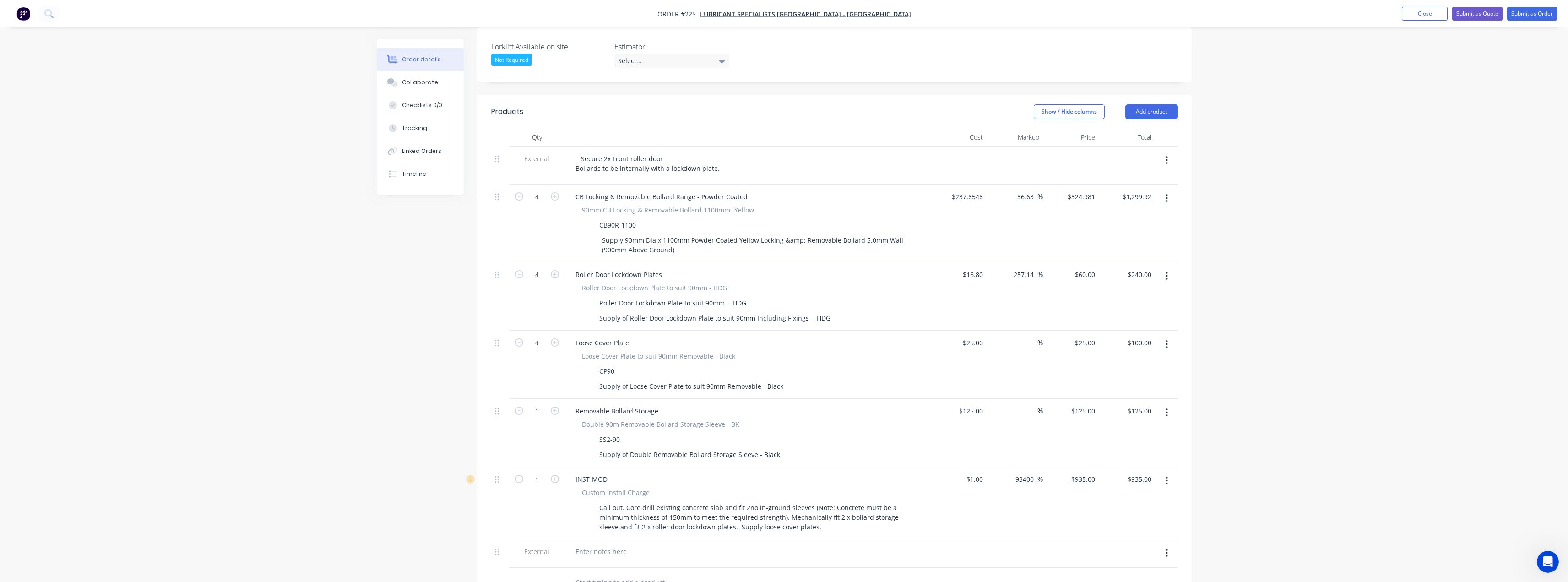
scroll to position [415, 0]
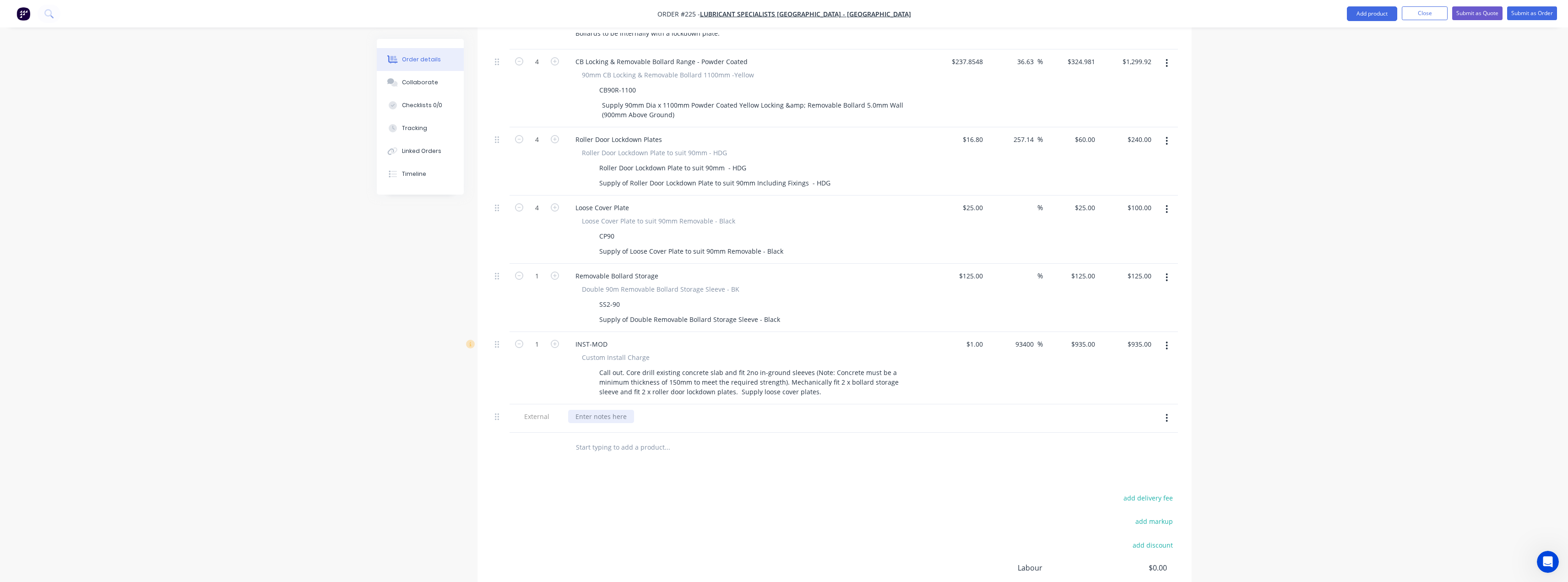
click at [605, 410] on div at bounding box center [601, 416] width 66 height 13
paste div
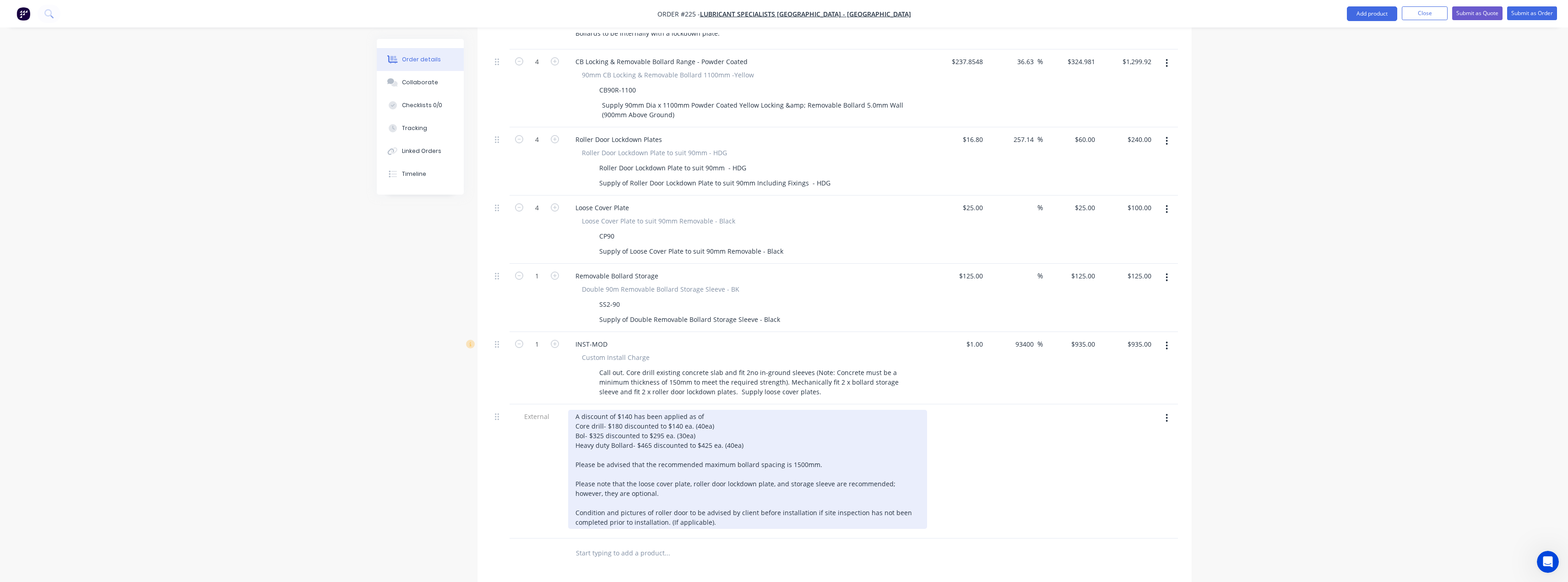
click at [631, 410] on div "A discount of $140 has been applied as of Core drill- $180 discounted to $140 e…" at bounding box center [747, 469] width 359 height 119
click at [627, 410] on div "A discount of $140 has been applied as of Core drill- $180 discounted to $140 e…" at bounding box center [747, 469] width 359 height 119
click at [663, 410] on div "A discount of $160 has been applied as of Core drill- $180 discounted to $140 e…" at bounding box center [747, 469] width 359 height 119
click at [698, 410] on div "A discount of $160 has been applied as of Core drill- $180 discounted to $140 e…" at bounding box center [747, 469] width 359 height 119
click at [631, 410] on div "A discount of $160 has been applied as of Core drill- $180 discounted to $140 e…" at bounding box center [747, 469] width 359 height 119
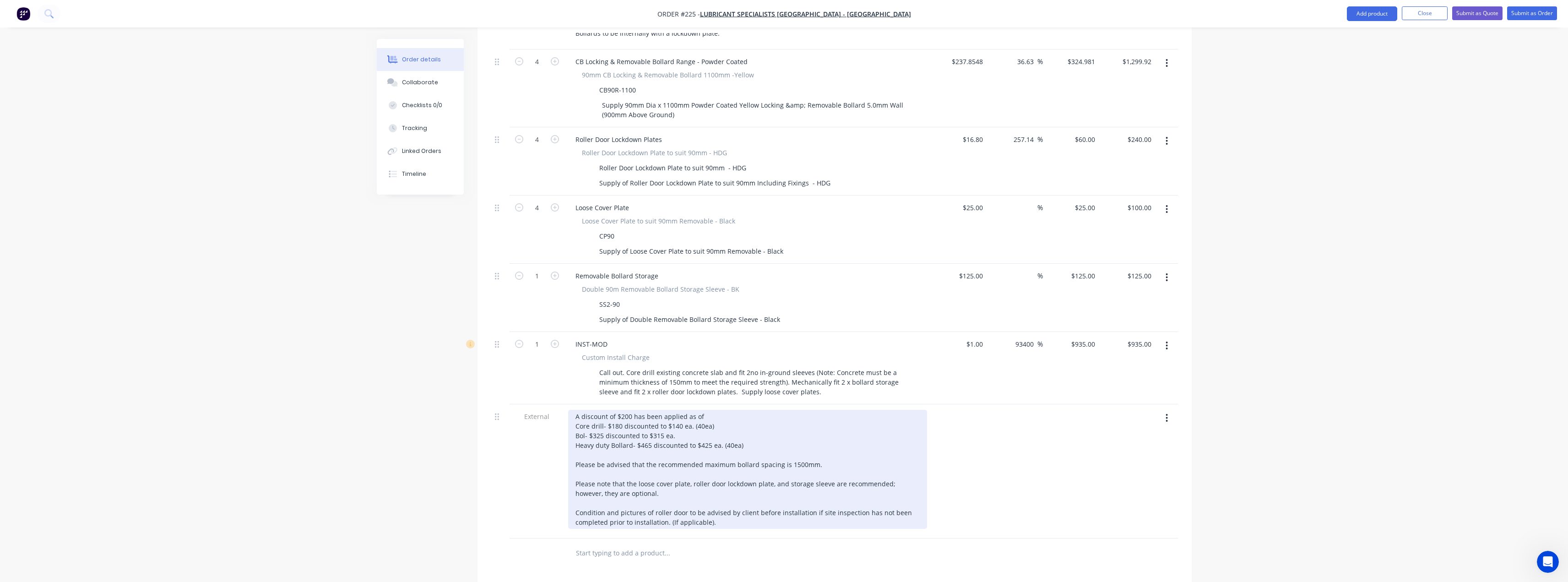
click at [718, 410] on div "A discount of $200 has been applied as of Core drill- $180 discounted to $140 e…" at bounding box center [747, 469] width 359 height 119
drag, startPoint x: 716, startPoint y: 386, endPoint x: 699, endPoint y: 389, distance: 17.3
click at [699, 410] on div "A discount of $200 has been applied as of 14/08/2025 as per Tess. Core drill- $…" at bounding box center [747, 469] width 359 height 119
click at [685, 410] on div "A discount of $200 has been applied as of 14/08/2025 as per Tess. Core drill- $…" at bounding box center [747, 469] width 359 height 119
drag, startPoint x: 743, startPoint y: 406, endPoint x: 576, endPoint y: 410, distance: 167.0
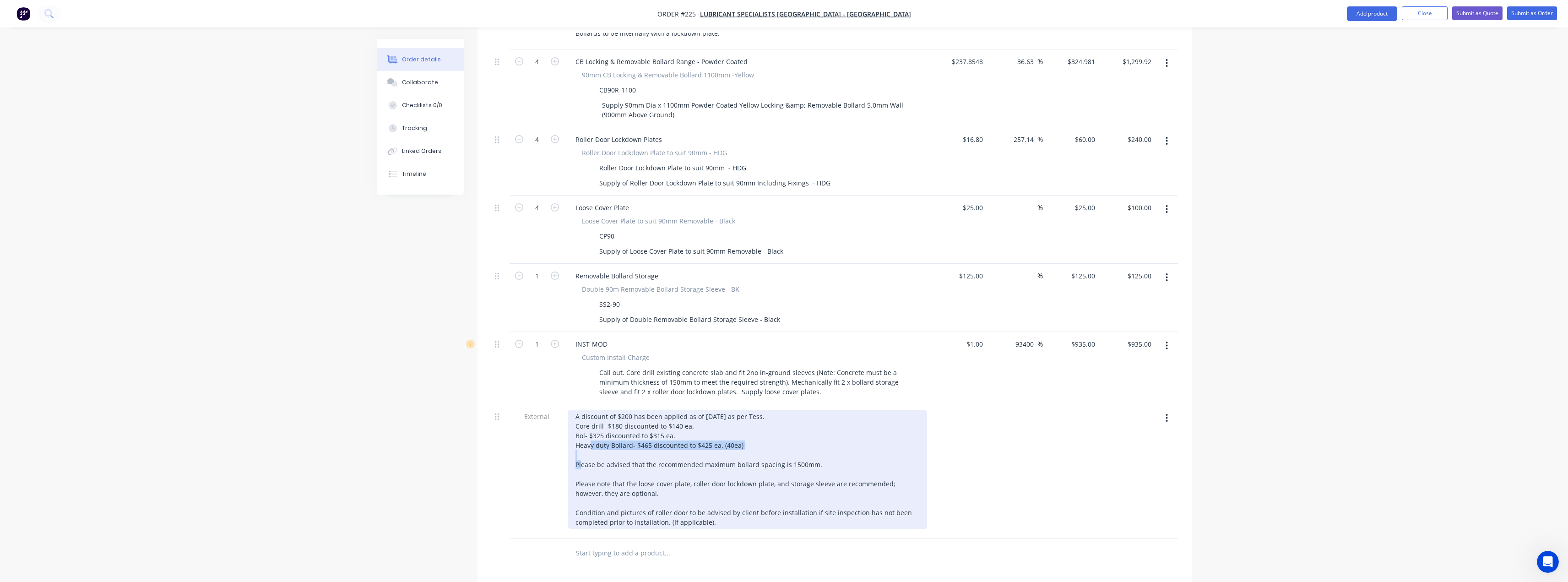
click at [576, 410] on div "A discount of $200 has been applied as of 14/08/2025 as per Tess. Core drill- $…" at bounding box center [747, 469] width 359 height 119
click at [590, 413] on div "A discount of $200 has been applied as of 14/08/2025 as per Tess. Core drill- $…" at bounding box center [747, 469] width 359 height 119
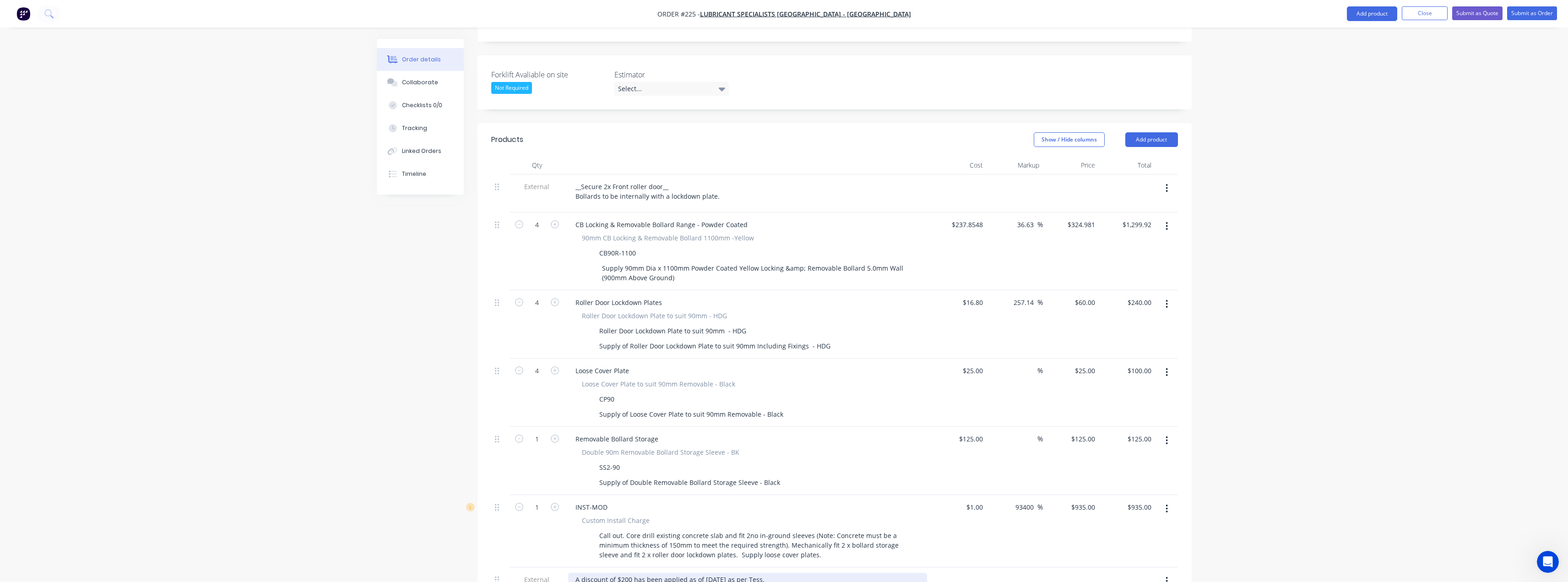
scroll to position [232, 0]
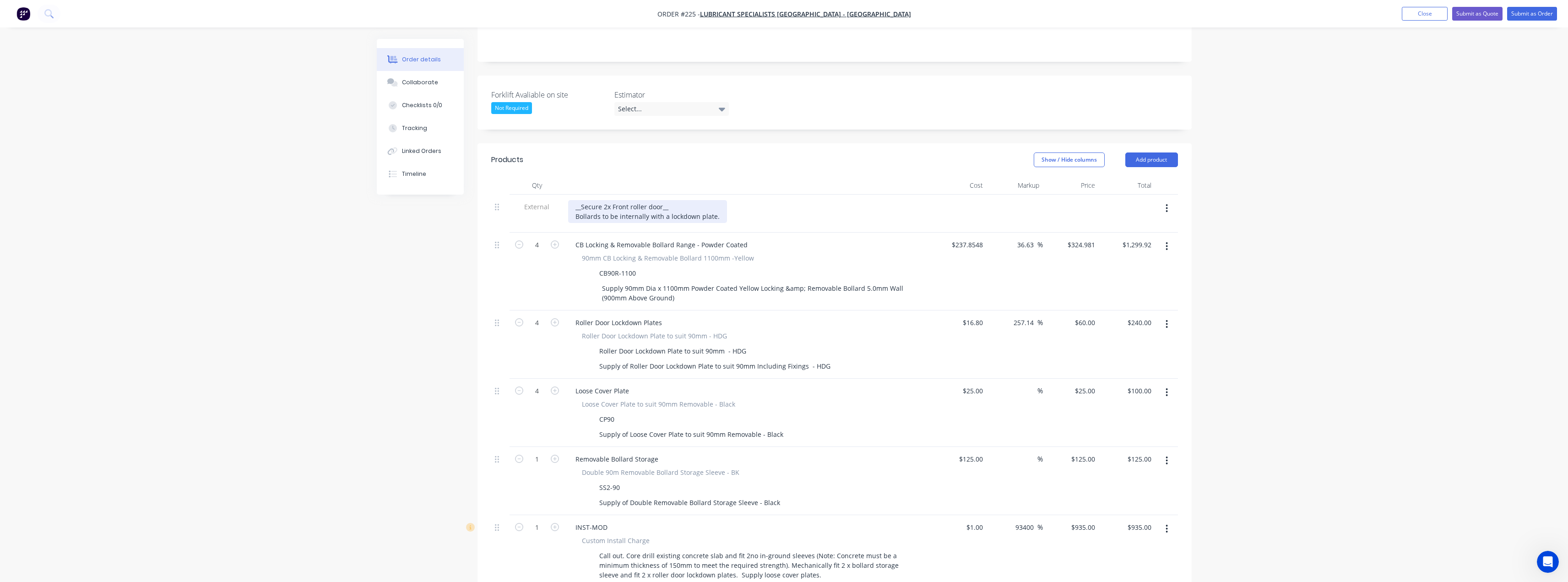
click at [575, 200] on div "__Secure 2x Front roller door__ Bollards to be internally with a lockdown plate." at bounding box center [647, 211] width 159 height 23
click at [616, 200] on div "__Secure 2x Front roller door__ Bollards to be internally with a lockdown plate." at bounding box center [647, 211] width 159 height 23
click at [745, 200] on div "__Secure 2x Front roller door__ Bollards to be installed internally with a lock…" at bounding box center [661, 211] width 187 height 23
click at [719, 104] on icon at bounding box center [722, 109] width 6 height 10
click at [643, 125] on div "[PERSON_NAME]" at bounding box center [646, 126] width 50 height 12
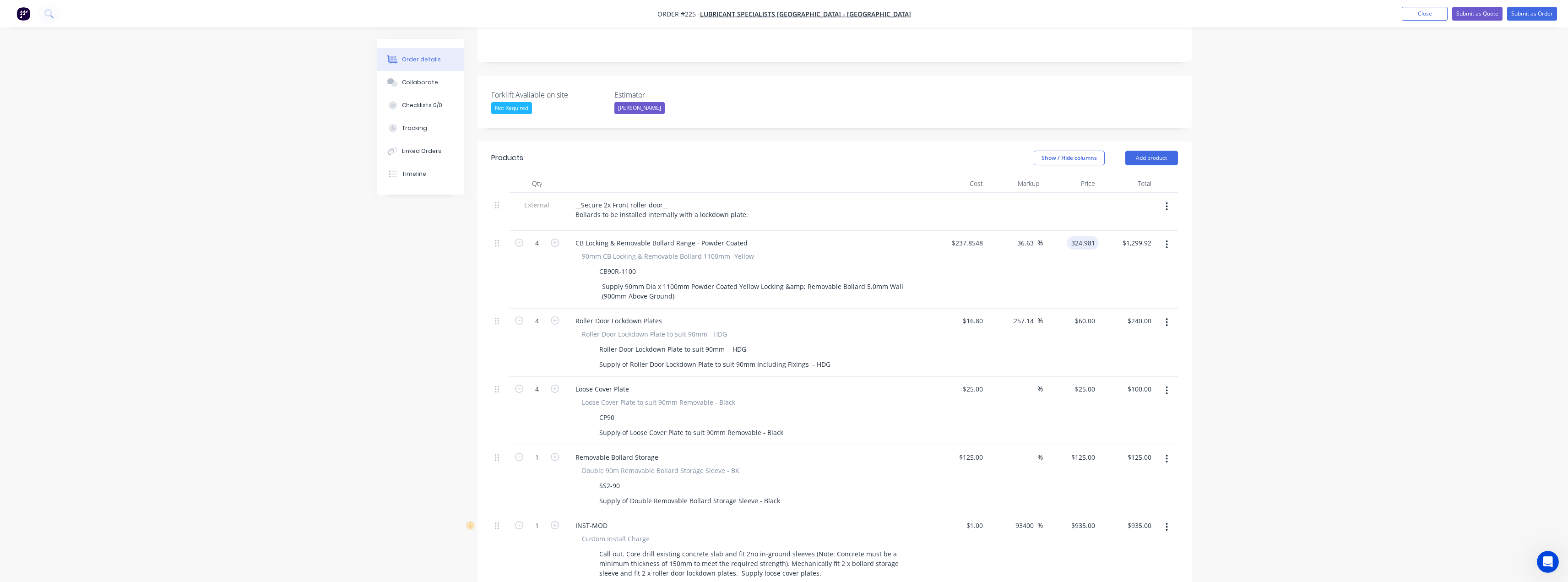
click at [1078, 236] on input "324.981" at bounding box center [1084, 243] width 28 height 13
type input "315"
type input "32.43"
type input "$315.00"
type input "$1,260.00"
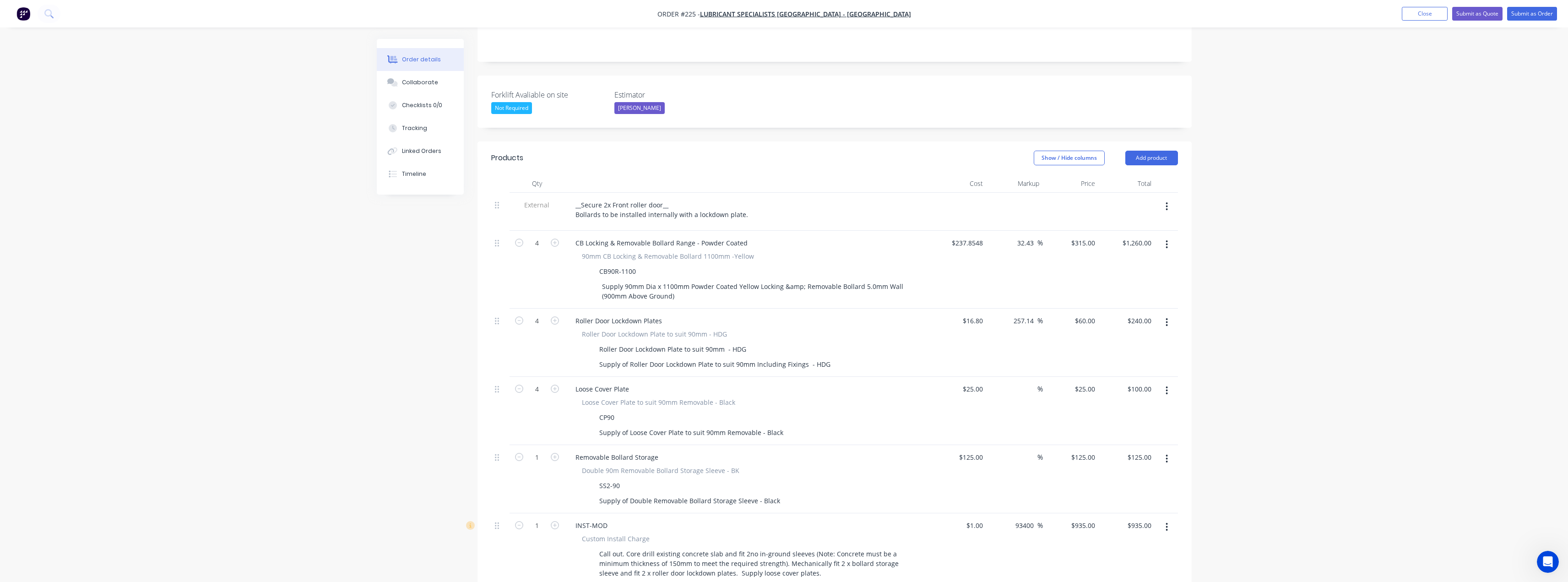
click at [932, 230] on div "$237.8548 $237.8548" at bounding box center [959, 269] width 56 height 78
click at [1089, 314] on input "60" at bounding box center [1086, 321] width 24 height 13
type input "55"
type input "227.38"
type input "$55.00"
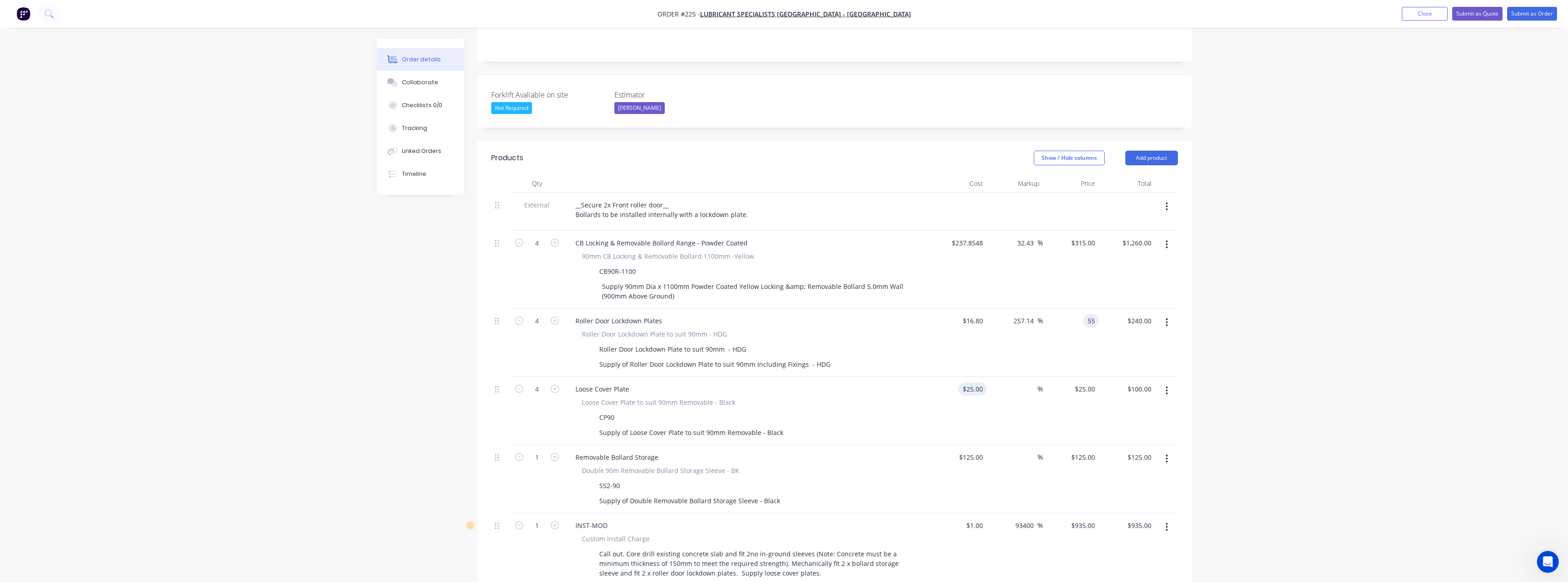
type input "$220.00"
click at [969, 377] on div "25 25" at bounding box center [959, 411] width 56 height 68
type input "$1.00"
type input "1"
type input "$4.00"
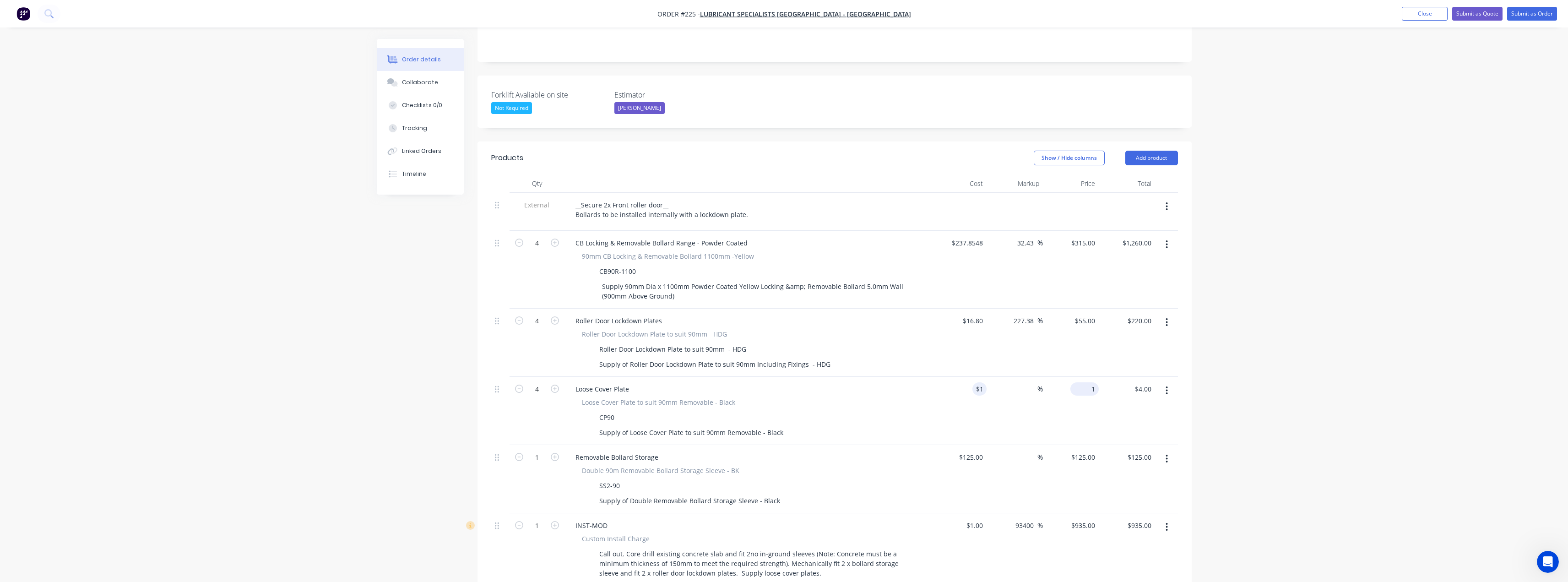
click at [1092, 382] on input "1" at bounding box center [1086, 389] width 24 height 13
type input "20"
type input "1900"
type input "$20.00"
type input "$80.00"
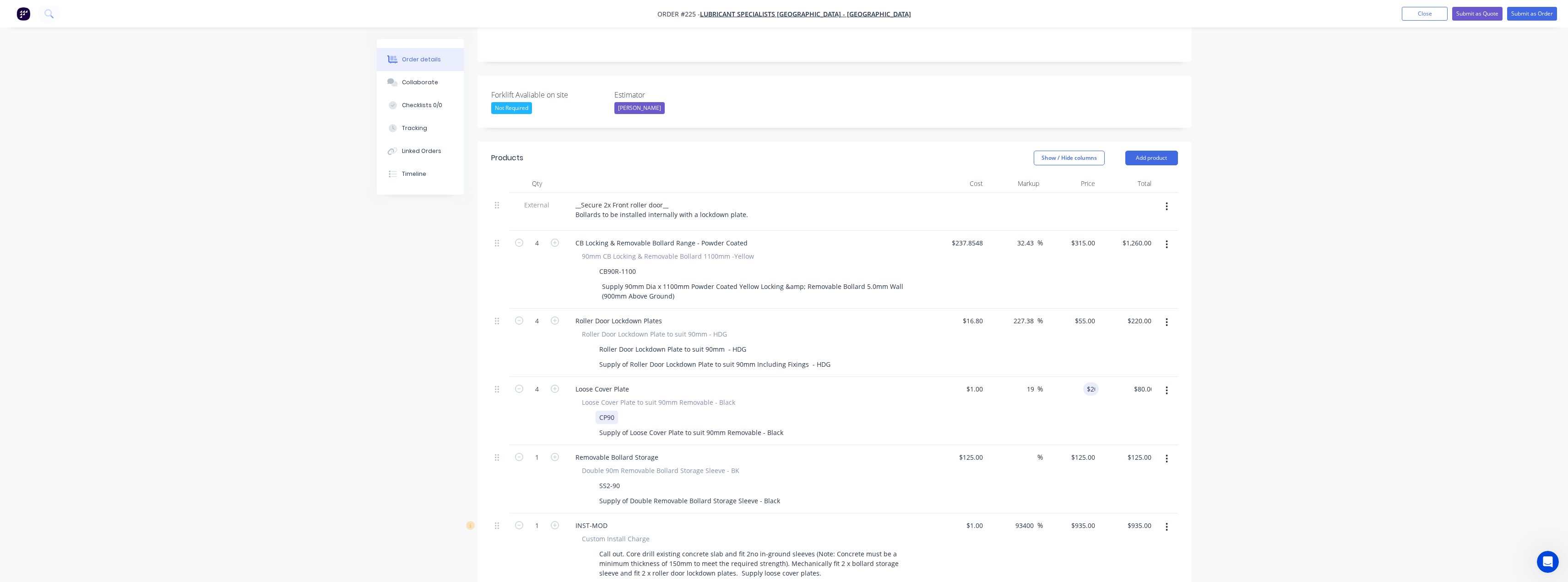
click at [916, 397] on div "Loose Cover Plate to suit 90mm Removable - Black CP90 Supply of Loose Cover Pla…" at bounding box center [747, 418] width 359 height 42
click at [966, 445] on div "125 125" at bounding box center [959, 479] width 56 height 68
type input "$1.00"
type input "1"
type input "$1.00"
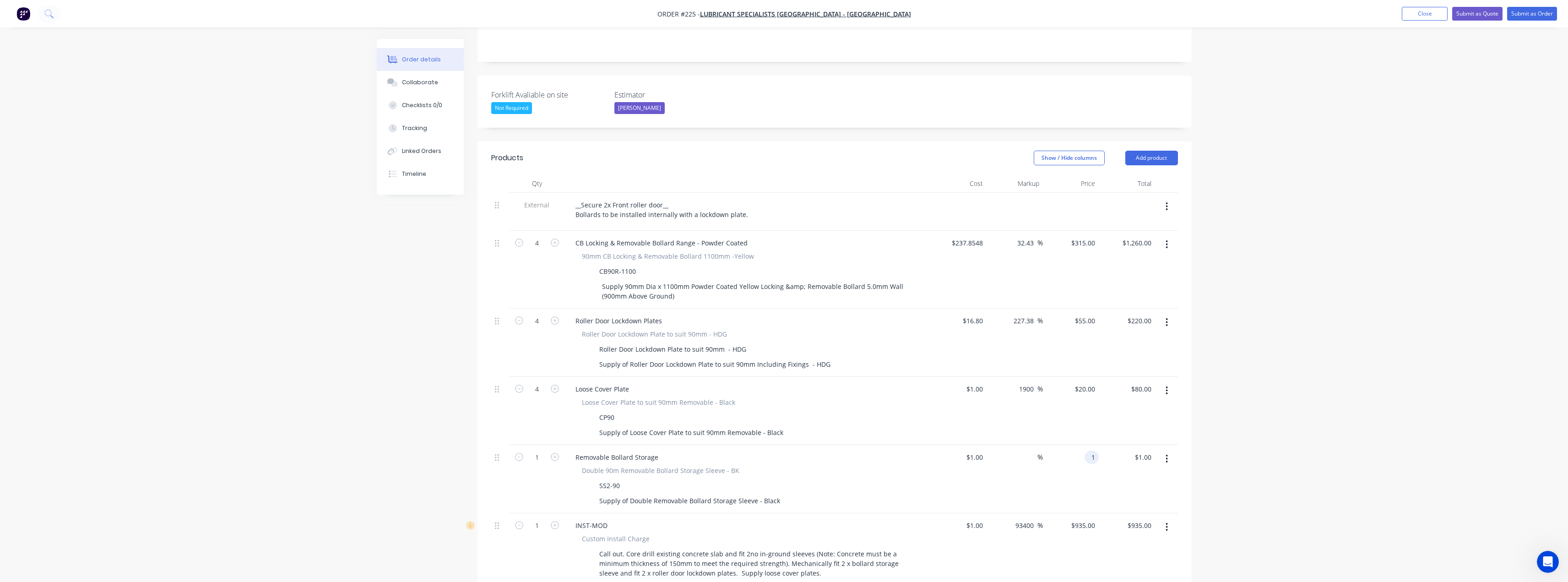
click at [1080, 445] on div "1 1" at bounding box center [1071, 479] width 56 height 68
type input "1201"
type input "120000"
type input "$1,201.00"
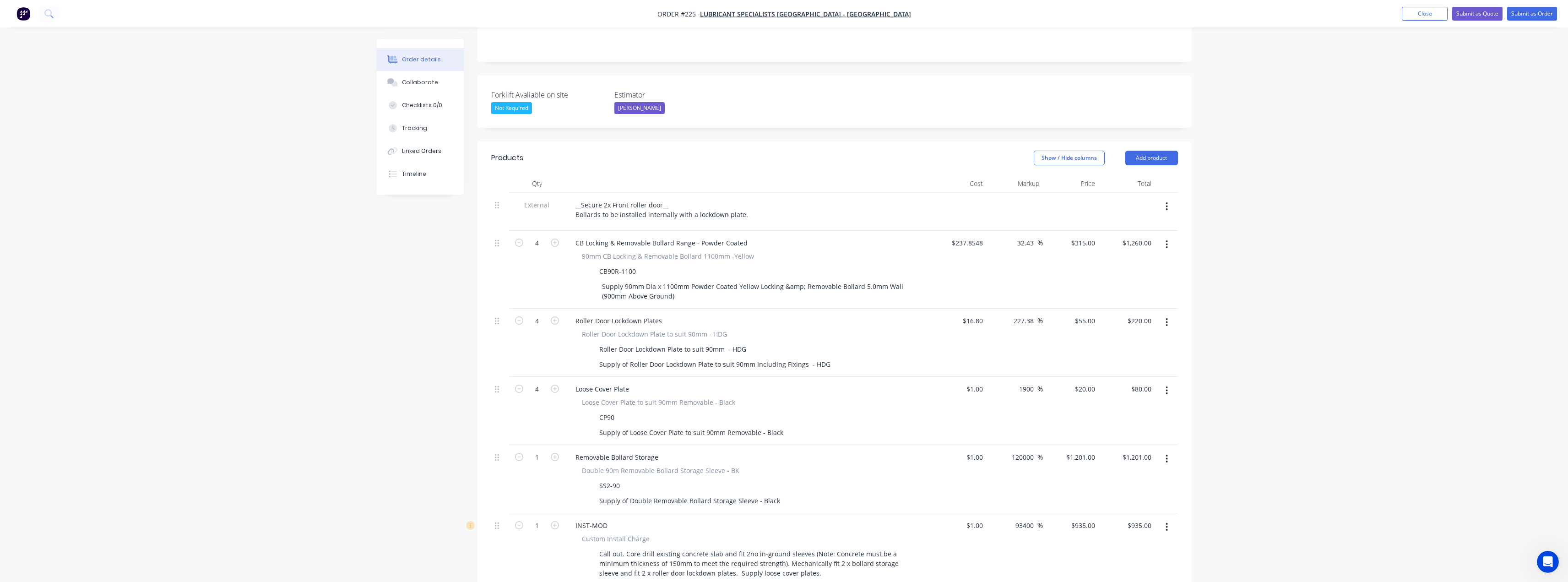
click at [883, 445] on div "Removable Bollard Storage Double 90m Removable Bollard Storage Sleeve - BK SS2-…" at bounding box center [747, 479] width 366 height 68
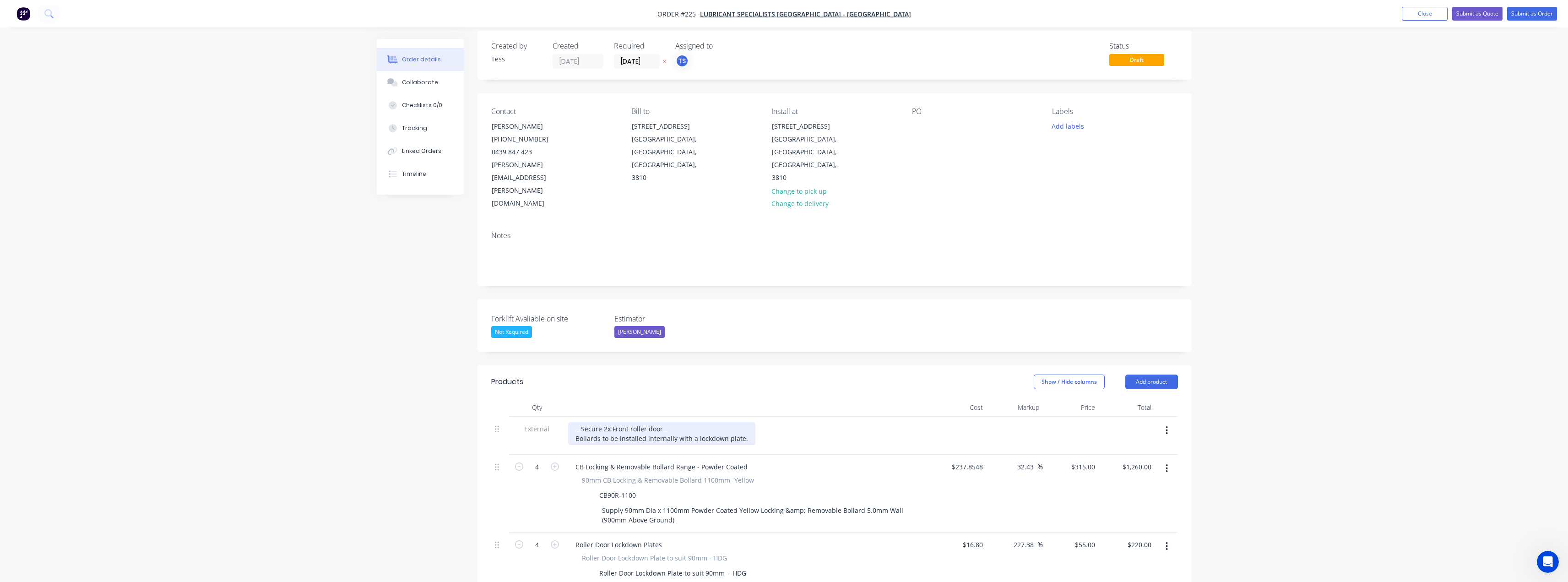
scroll to position [0, 0]
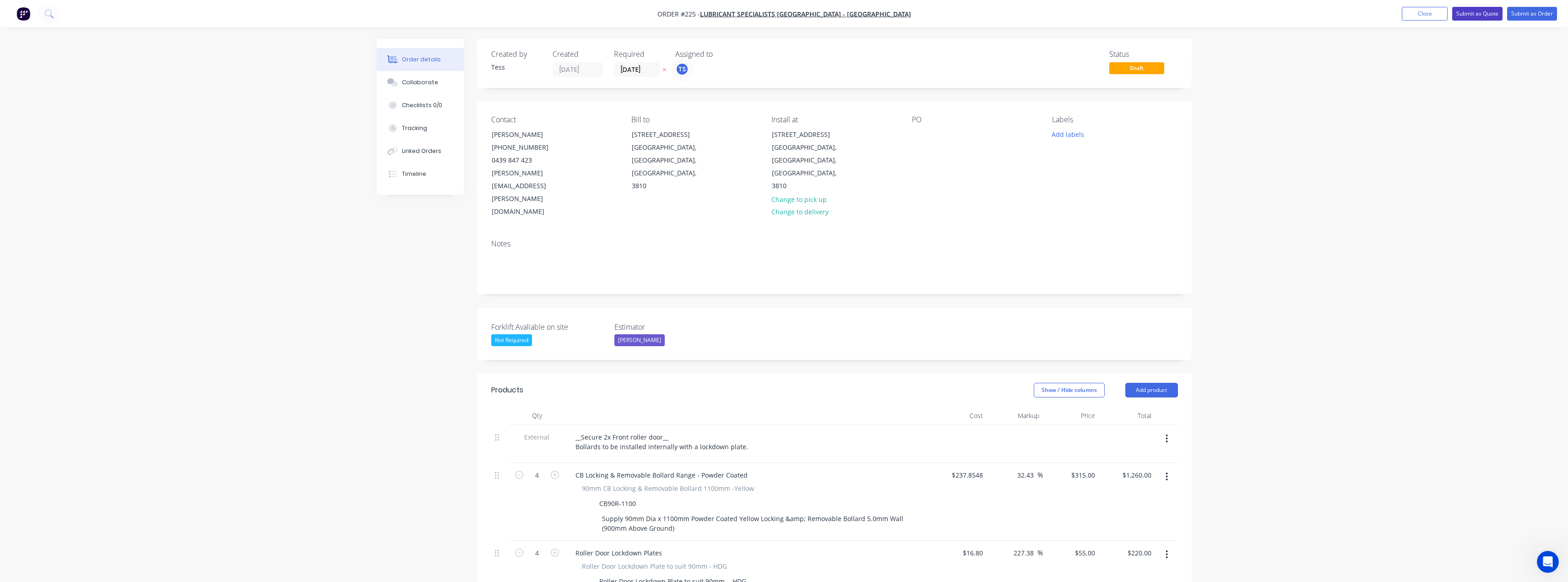
click at [1476, 13] on button "Submit as Quote" at bounding box center [1477, 13] width 50 height 13
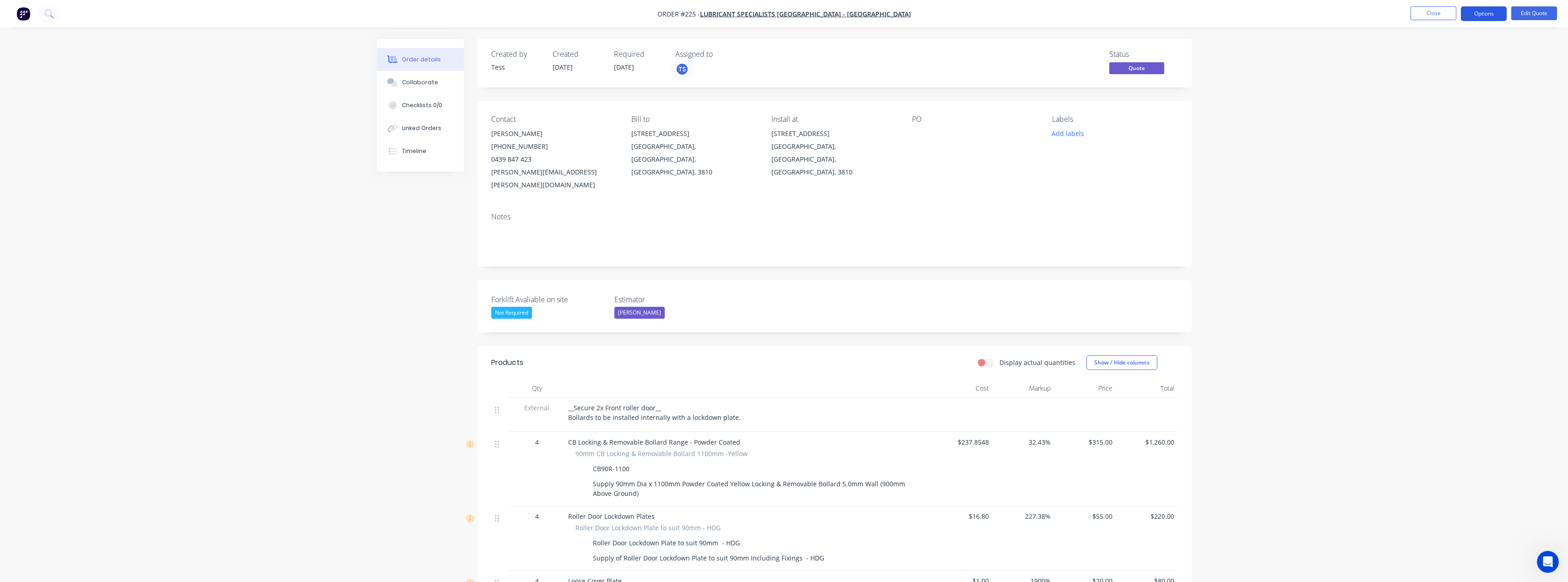
click at [1481, 13] on button "Options" at bounding box center [1484, 13] width 46 height 15
click at [1430, 53] on div "Quote" at bounding box center [1456, 56] width 84 height 13
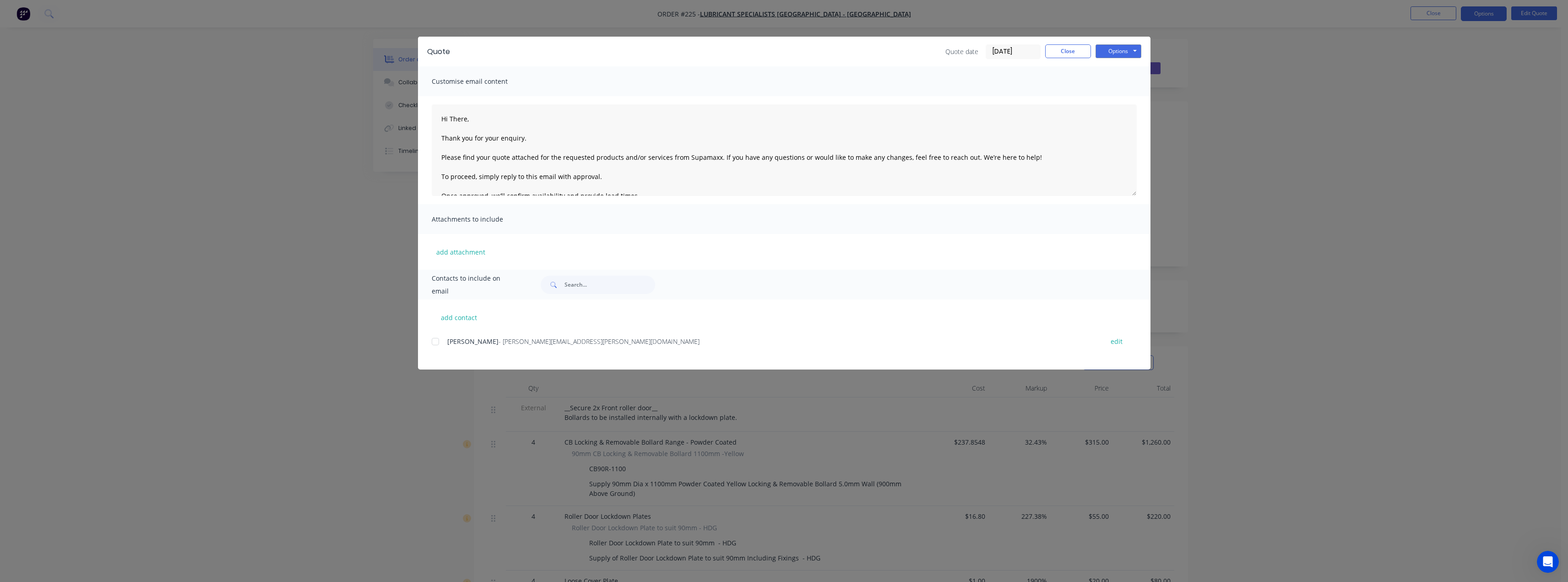
click at [1131, 43] on div "Quote Quote date 14/08/25 Close Options Preview Print Email" at bounding box center [784, 51] width 732 height 30
click at [1129, 48] on button "Options" at bounding box center [1118, 51] width 46 height 13
click at [1129, 70] on button "Preview" at bounding box center [1125, 67] width 59 height 15
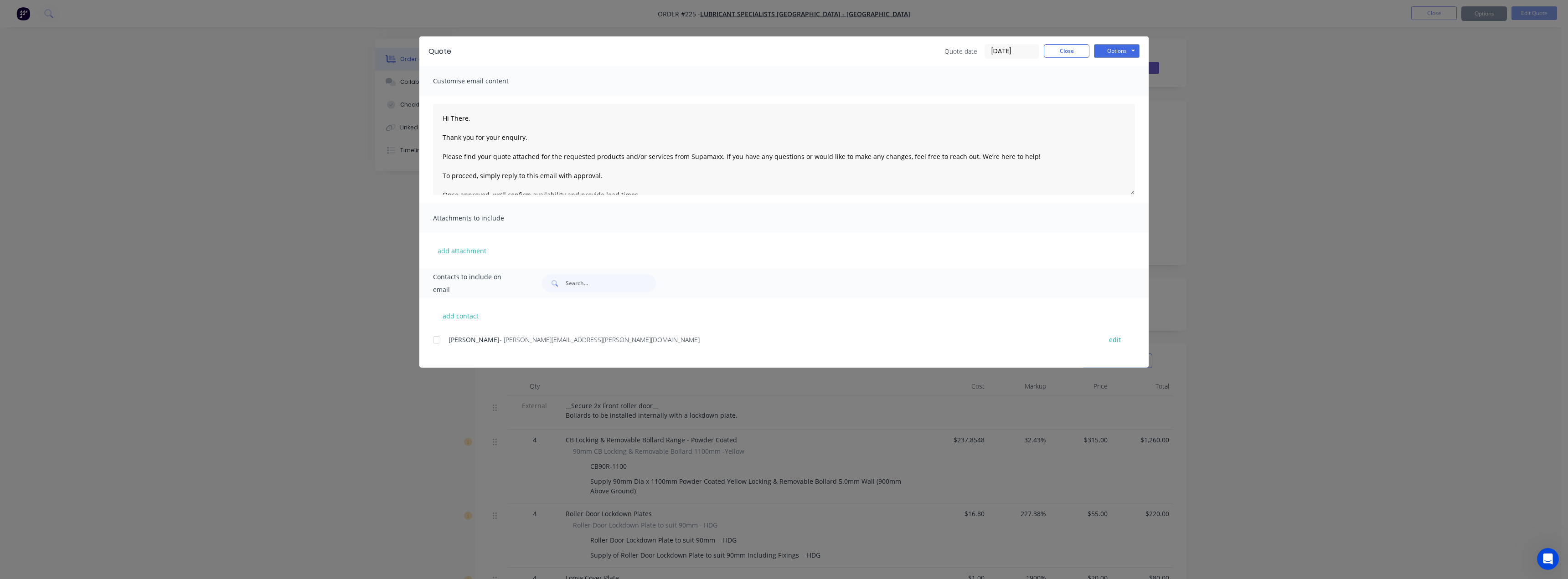
type textarea "Hi There, Thank you for your enquiry. Please find your quote attached for the r…"
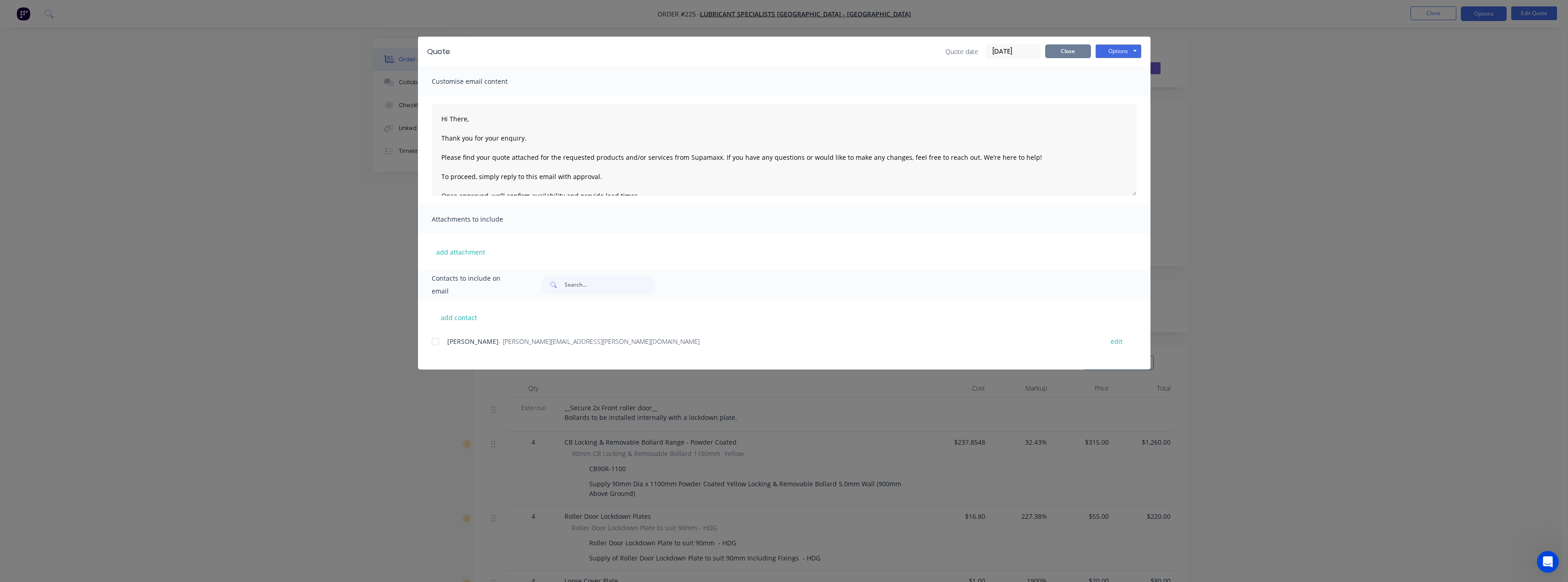
click at [1068, 51] on button "Close" at bounding box center [1068, 51] width 46 height 13
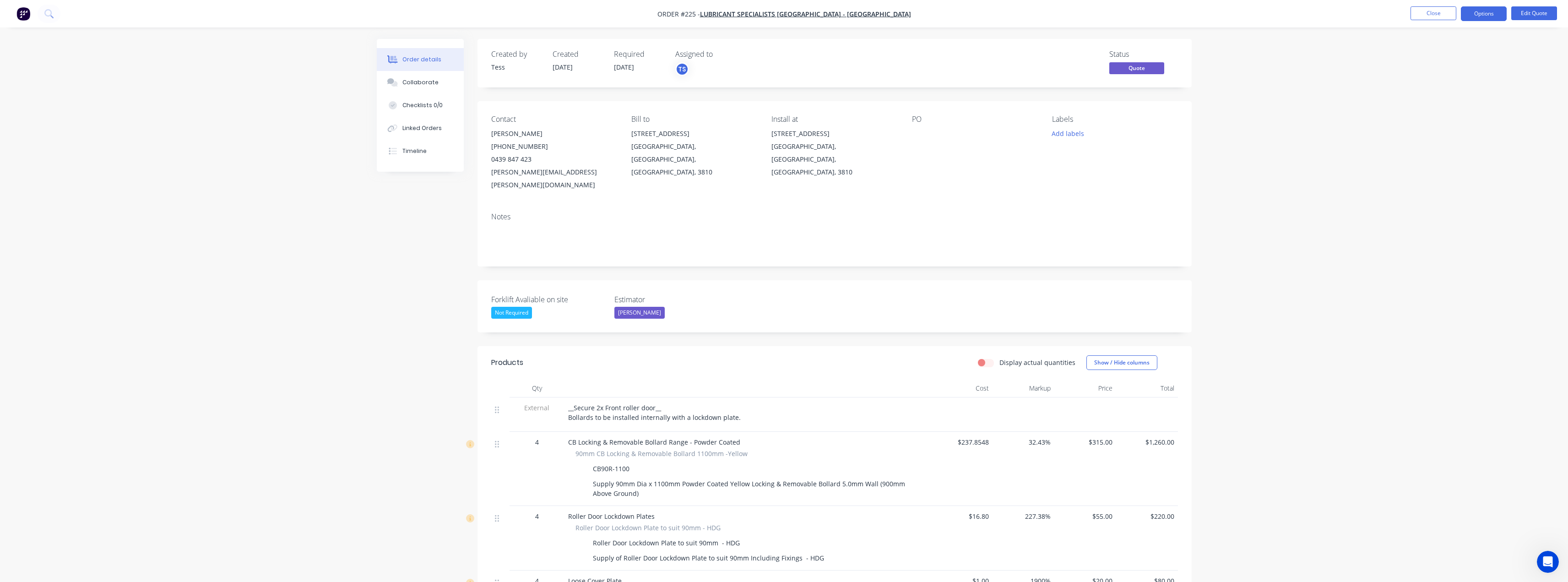
scroll to position [183, 0]
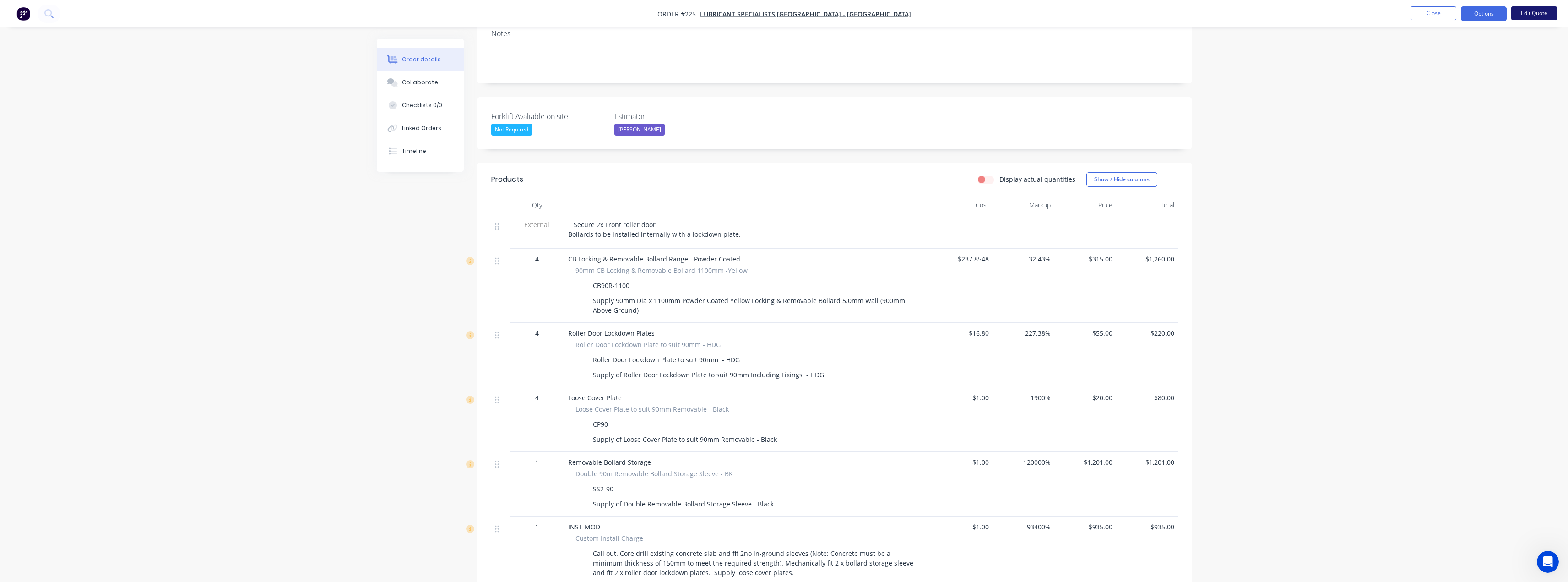
click at [1549, 12] on button "Edit Quote" at bounding box center [1534, 13] width 46 height 13
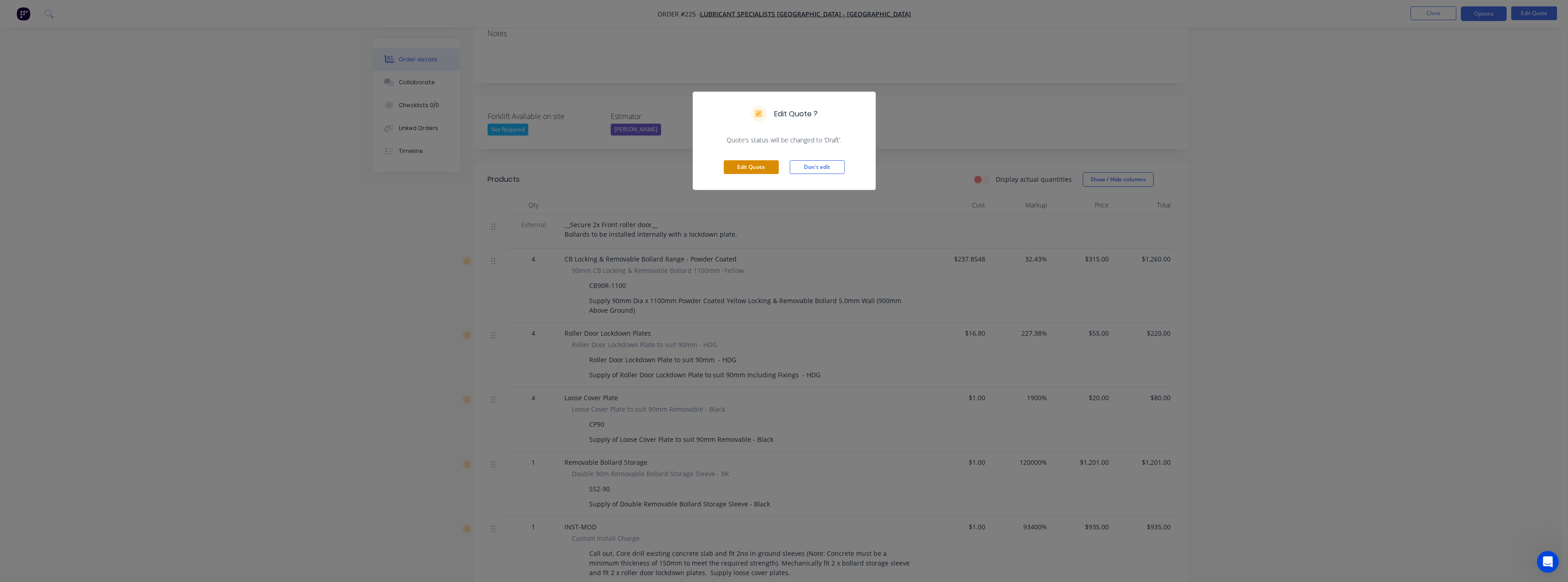
click at [756, 169] on button "Edit Quote" at bounding box center [751, 167] width 55 height 13
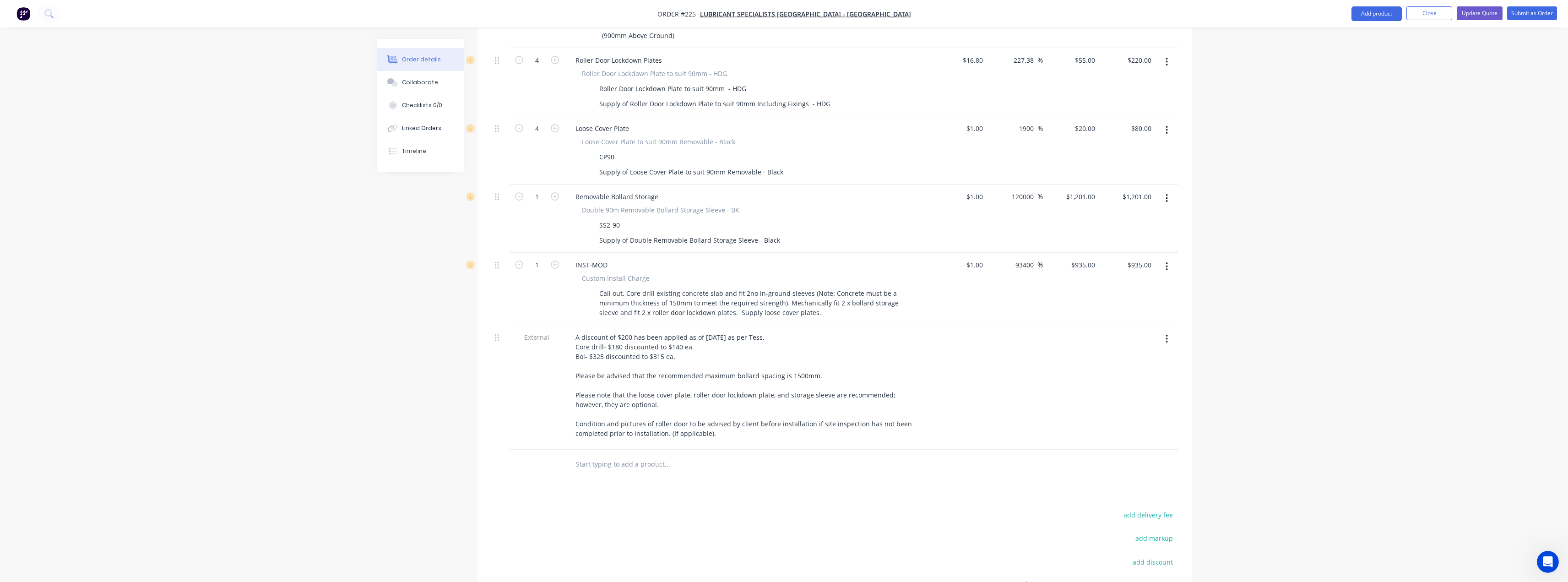
scroll to position [448, 0]
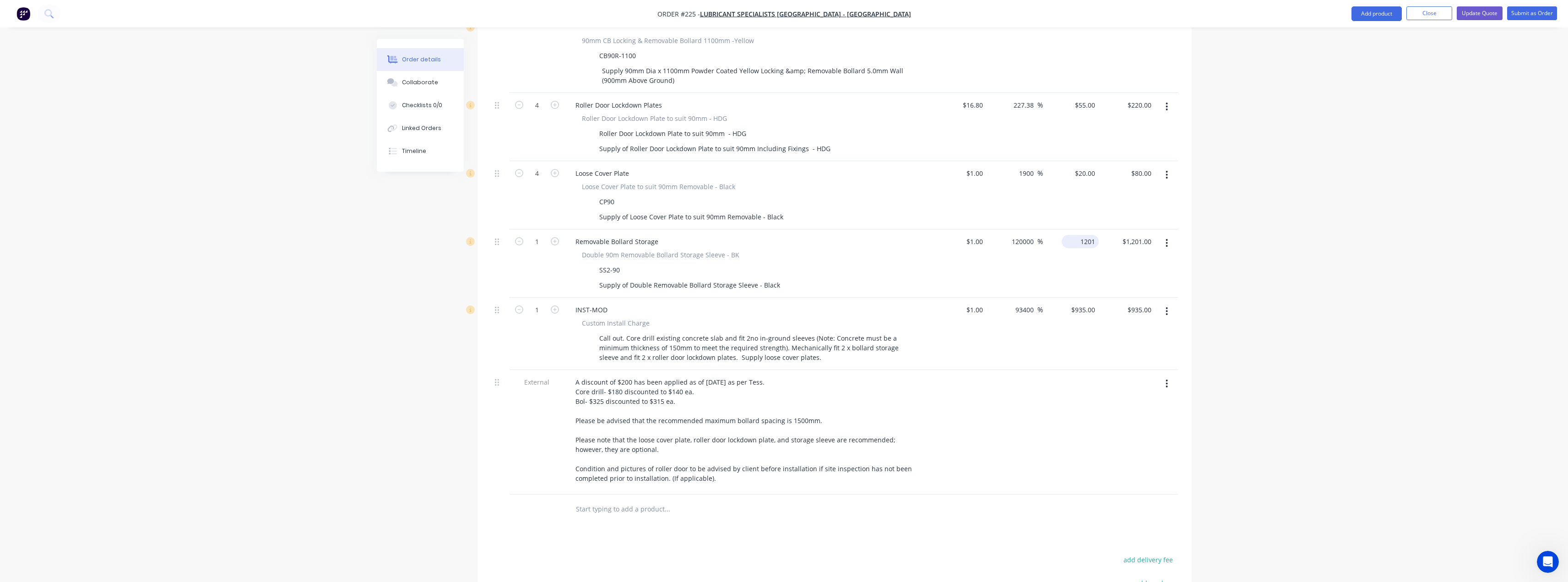
click at [1075, 229] on div "1201 $1,201.00" at bounding box center [1071, 263] width 56 height 68
type input "120"
type input "11900"
type input "$120.00"
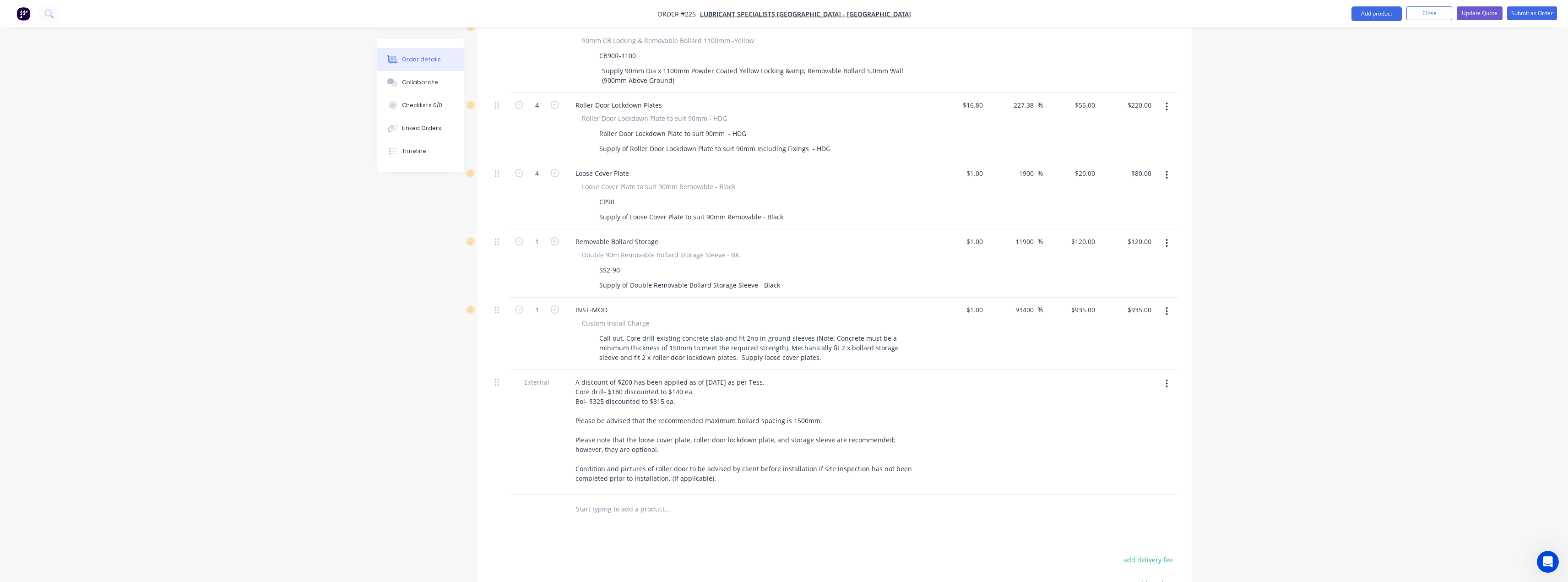
click at [1328, 287] on div "Order details Collaborate Checklists 0/0 Linked Orders Timeline Order details C…" at bounding box center [784, 155] width 1568 height 1206
click at [553, 237] on icon "button" at bounding box center [554, 241] width 8 height 8
type input "2"
type input "$240.00"
click at [981, 495] on div at bounding box center [834, 509] width 686 height 30
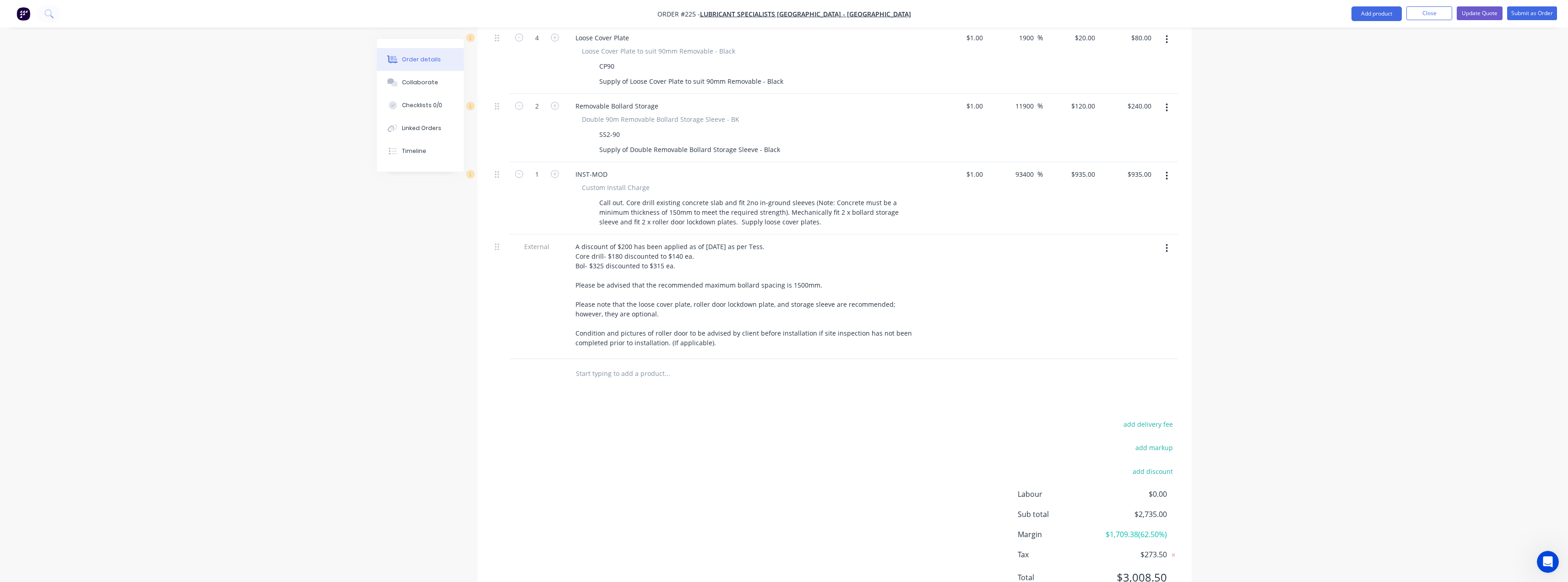
scroll to position [585, 0]
click at [1478, 15] on button "Update Quote" at bounding box center [1479, 13] width 46 height 13
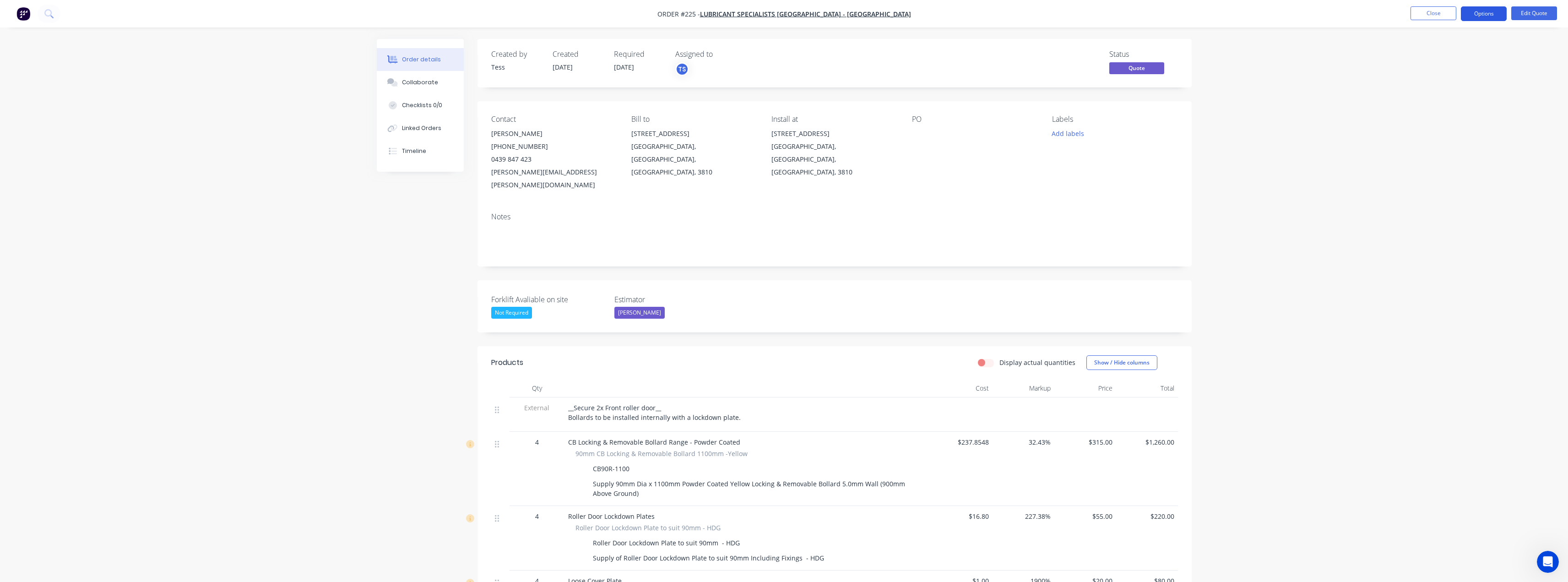
click at [1488, 15] on button "Options" at bounding box center [1484, 13] width 46 height 15
click at [1445, 57] on div "Quote" at bounding box center [1456, 56] width 84 height 13
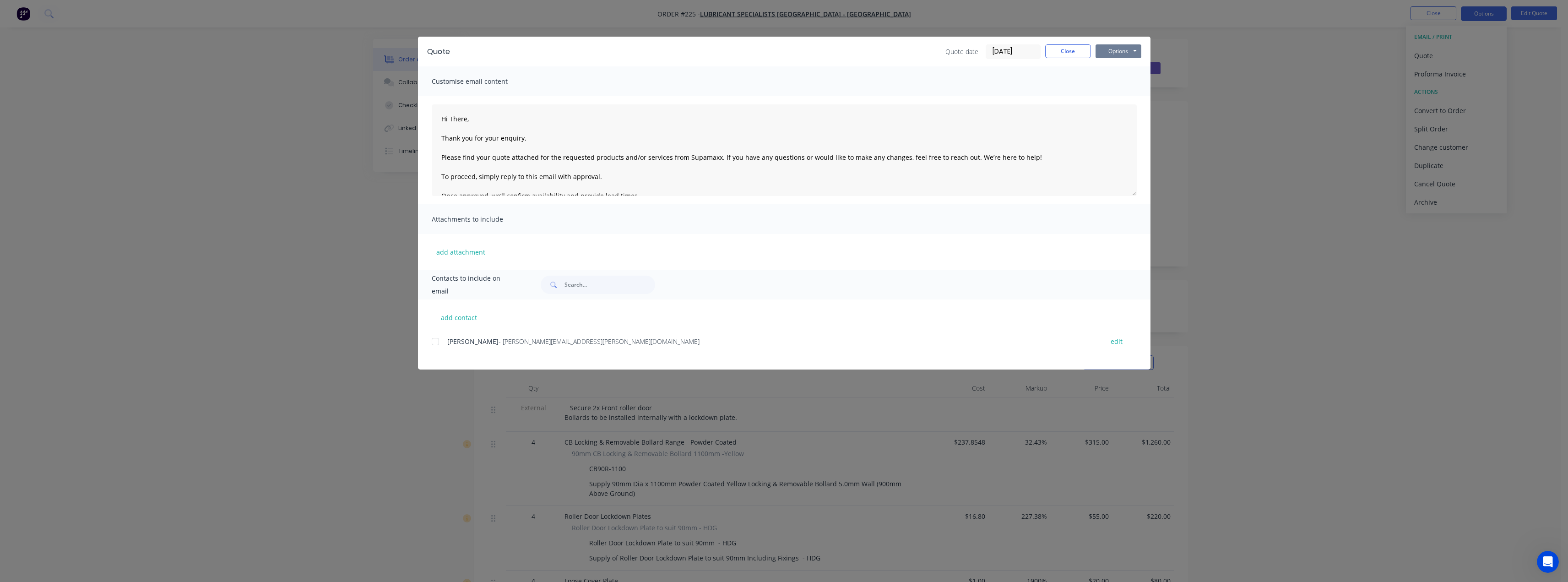
click at [1123, 46] on button "Options" at bounding box center [1118, 51] width 46 height 13
click at [1125, 66] on button "Preview" at bounding box center [1125, 67] width 59 height 15
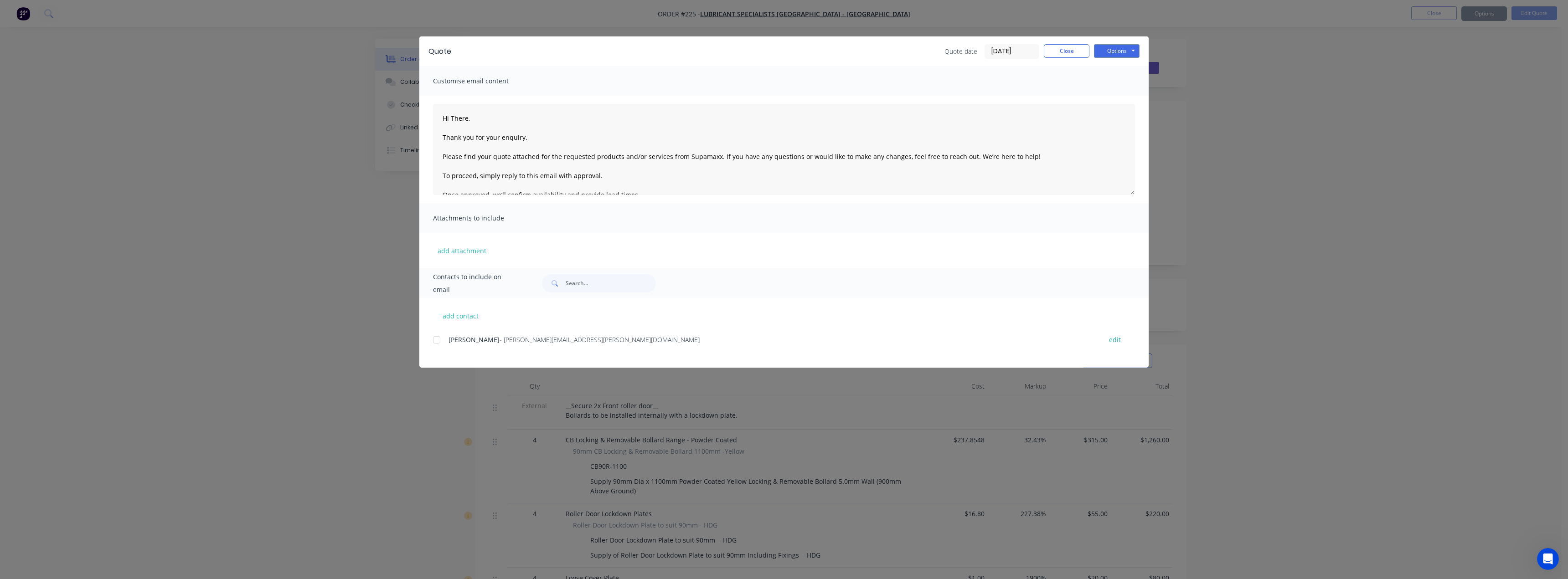
type textarea "Hi There, Thank you for your enquiry. Please find your quote attached for the r…"
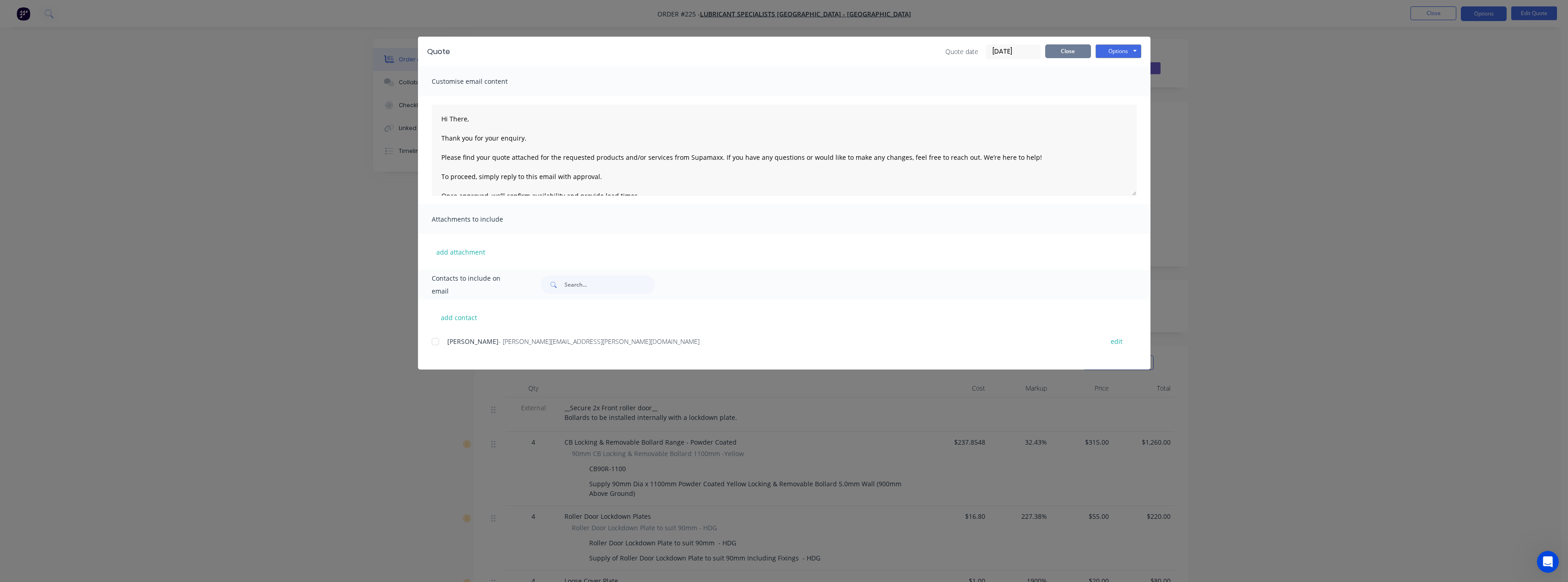
click at [1077, 50] on button "Close" at bounding box center [1068, 51] width 46 height 13
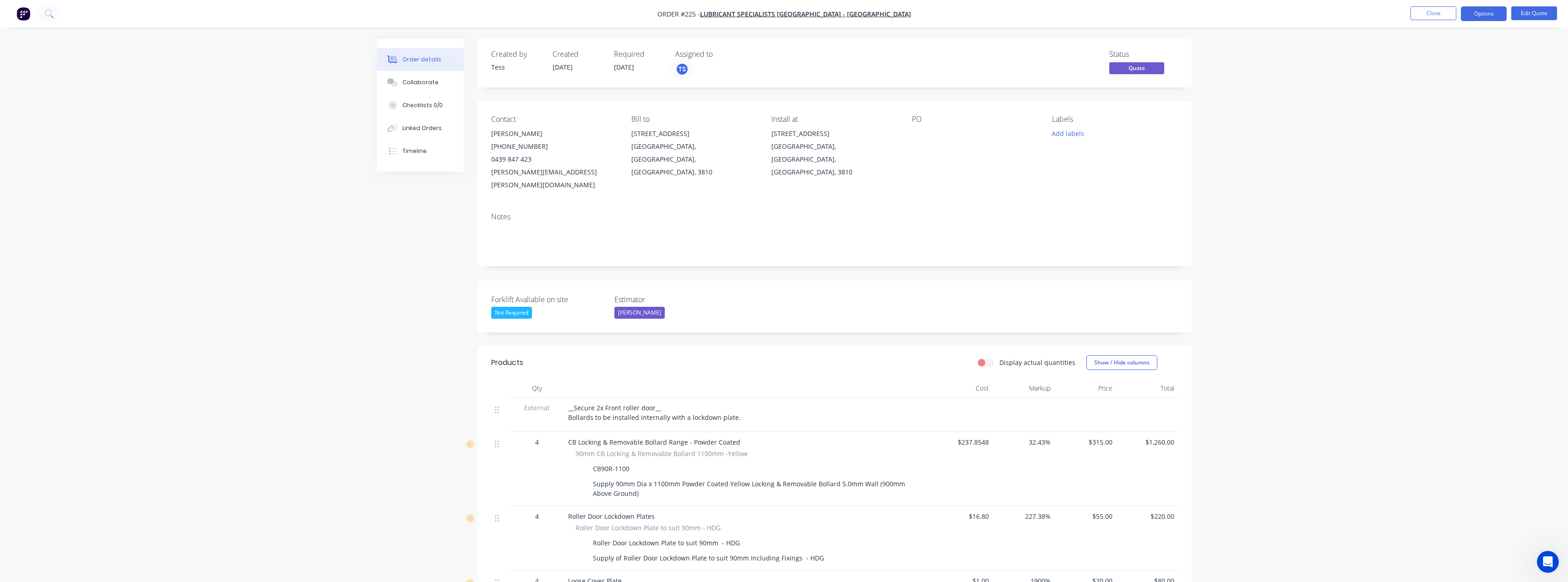
scroll to position [229, 0]
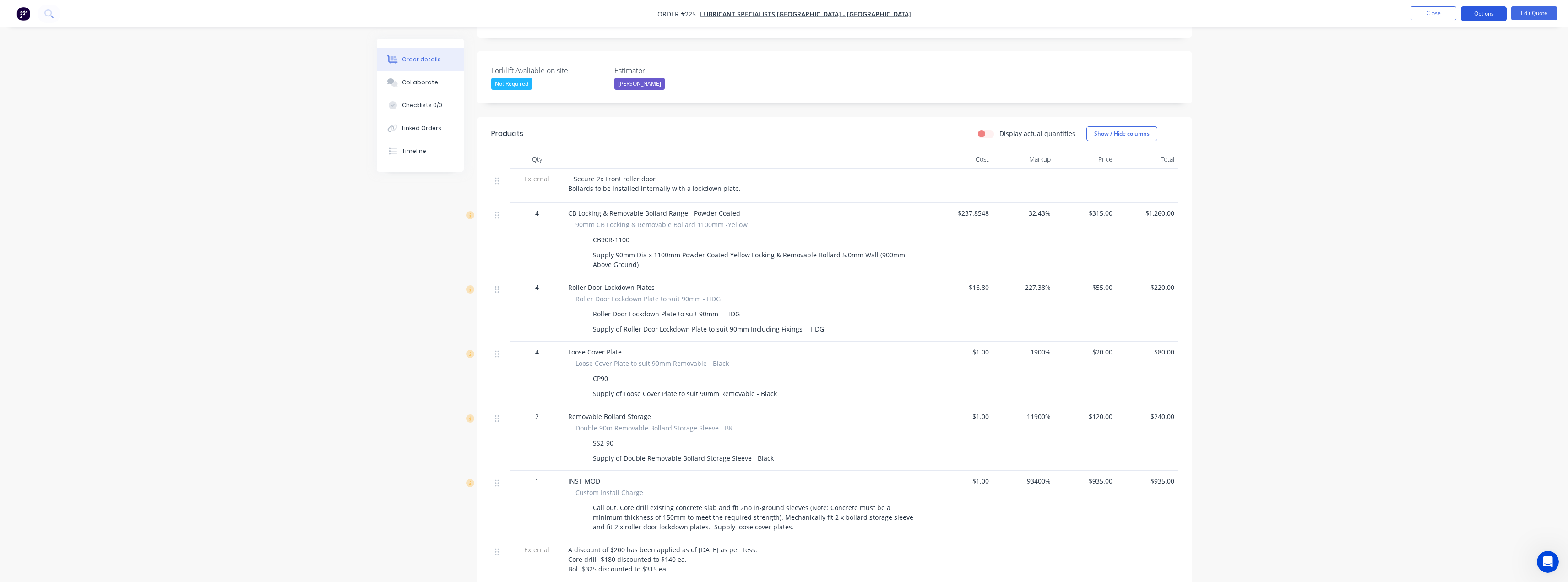
click at [1493, 12] on button "Options" at bounding box center [1484, 13] width 46 height 15
click at [1426, 53] on div "Quote" at bounding box center [1456, 56] width 84 height 13
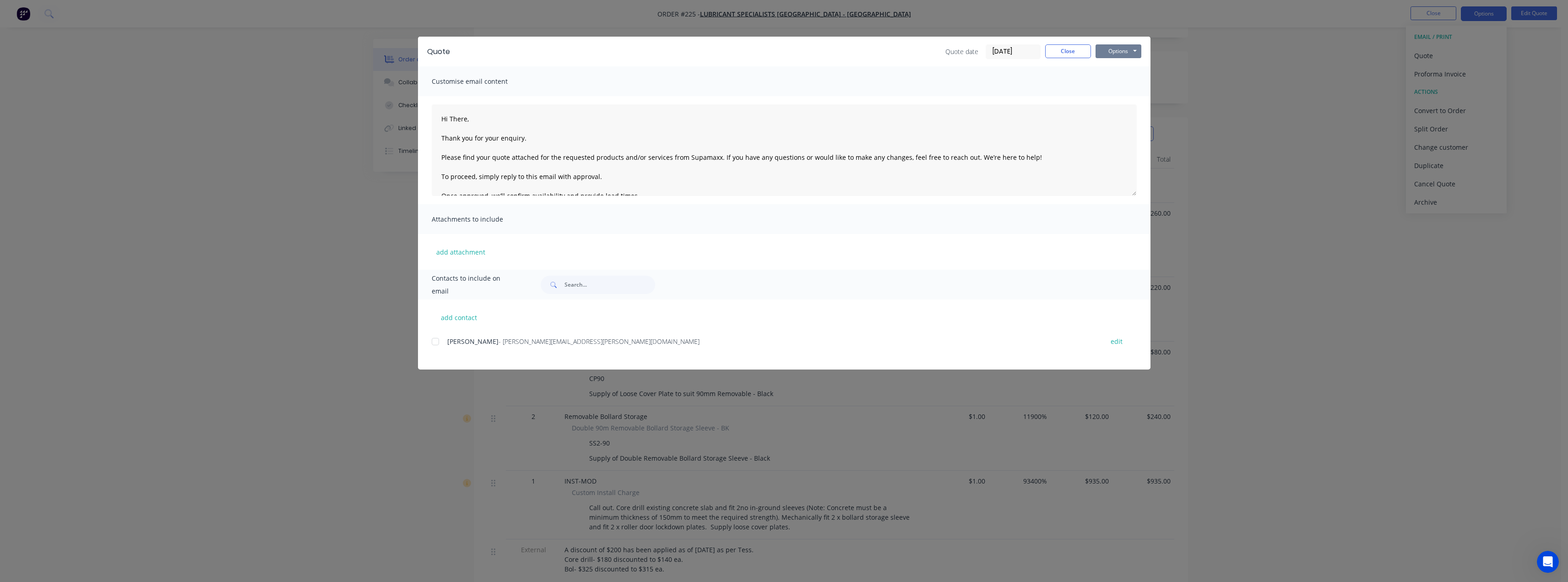
click at [1126, 49] on button "Options" at bounding box center [1118, 51] width 46 height 13
click at [1135, 67] on button "Preview" at bounding box center [1125, 67] width 59 height 15
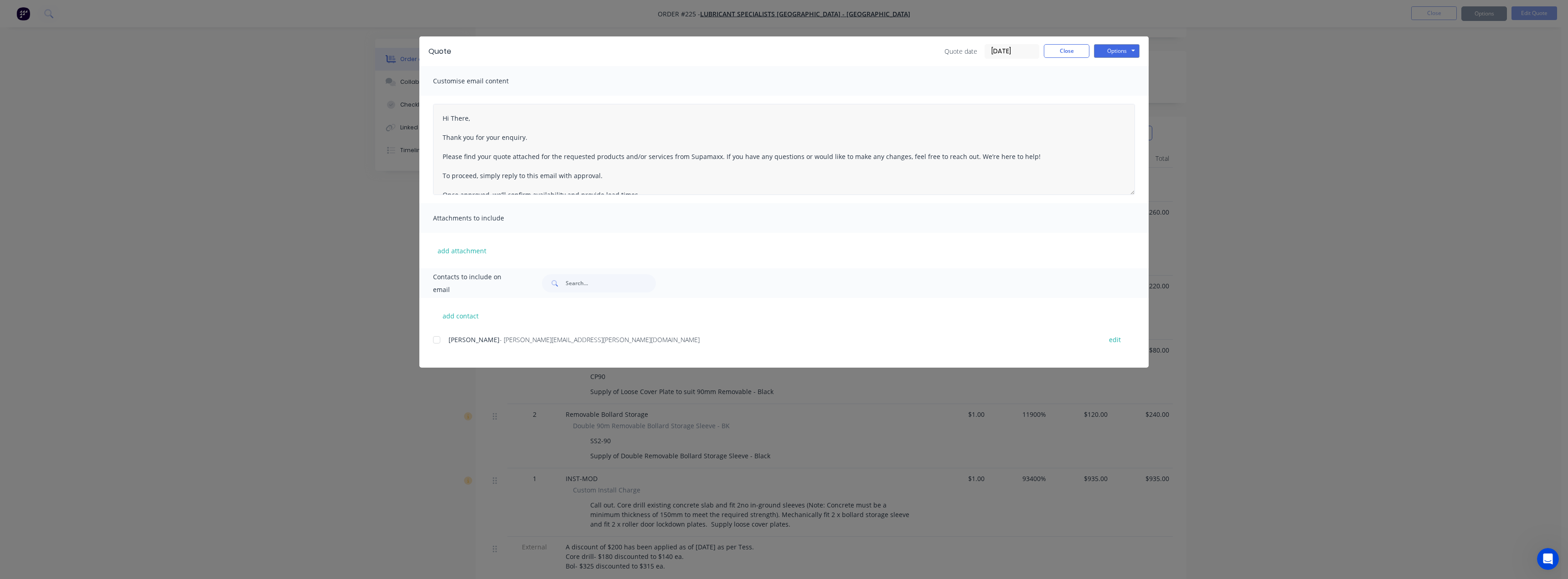
type textarea "Hi There, Thank you for your enquiry. Please find your quote attached for the r…"
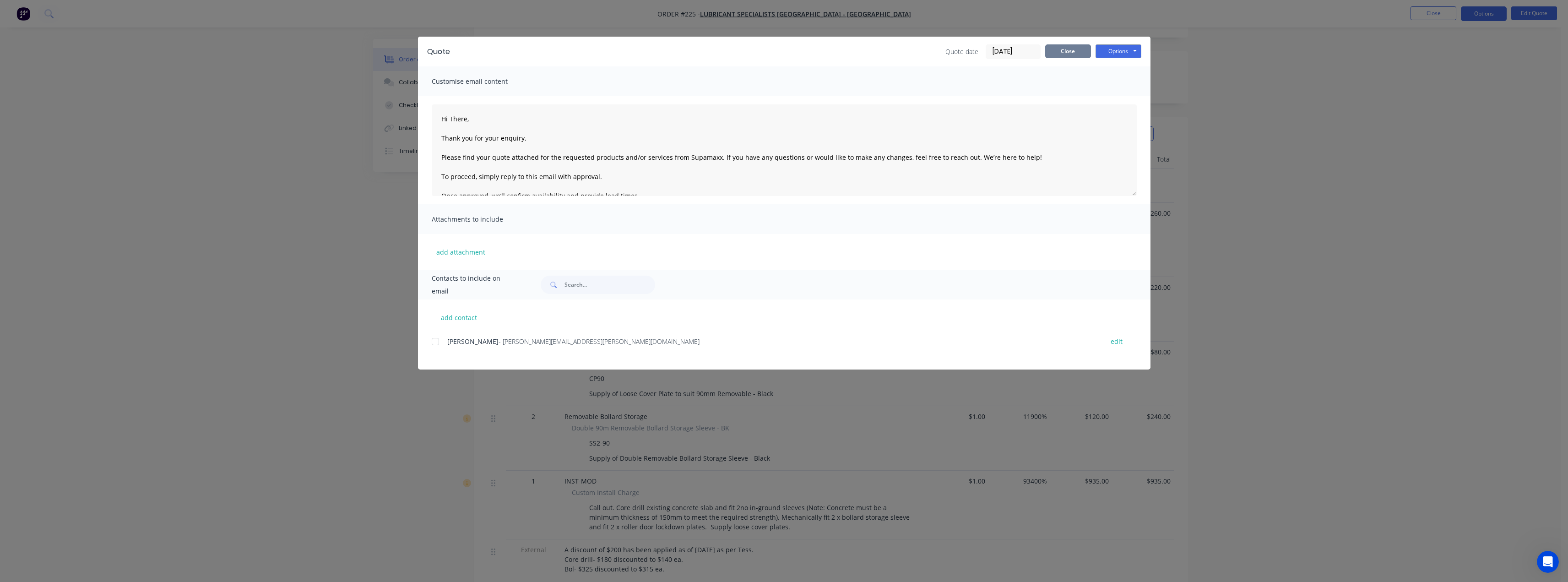
click at [1055, 50] on button "Close" at bounding box center [1068, 51] width 46 height 13
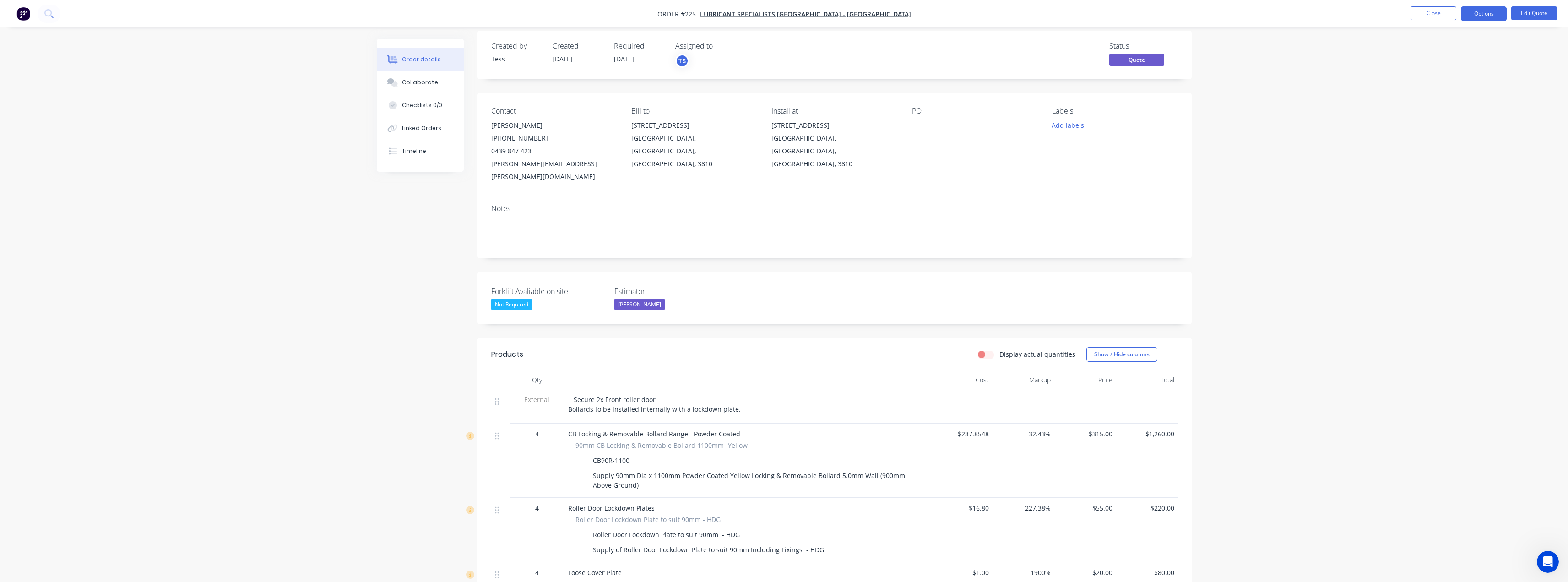
scroll to position [0, 0]
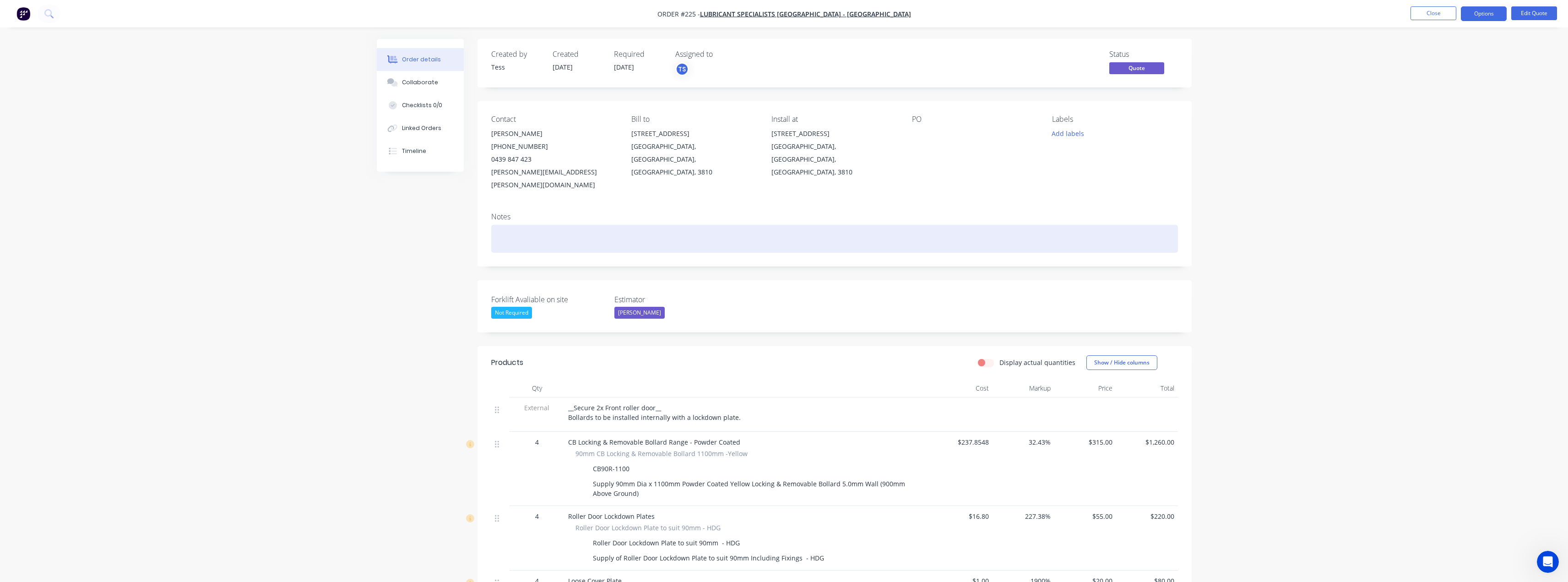
click at [504, 225] on div at bounding box center [834, 239] width 686 height 28
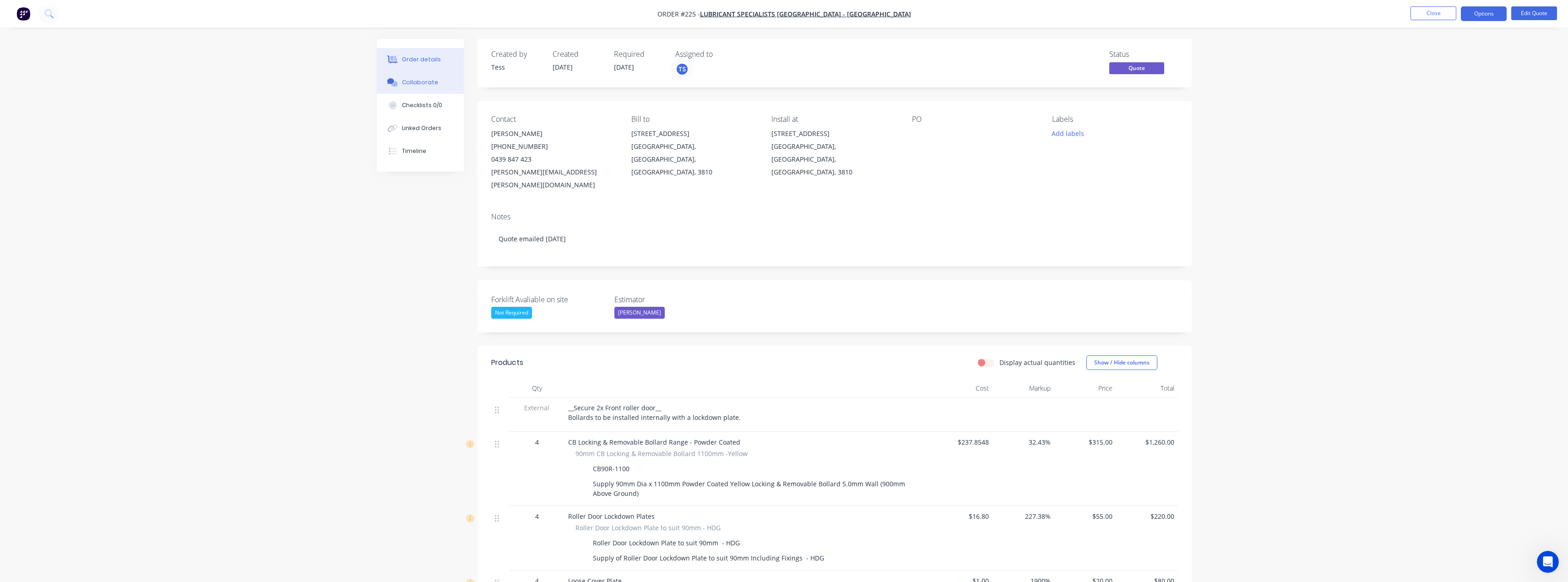
click at [413, 79] on div "Collaborate" at bounding box center [419, 82] width 36 height 8
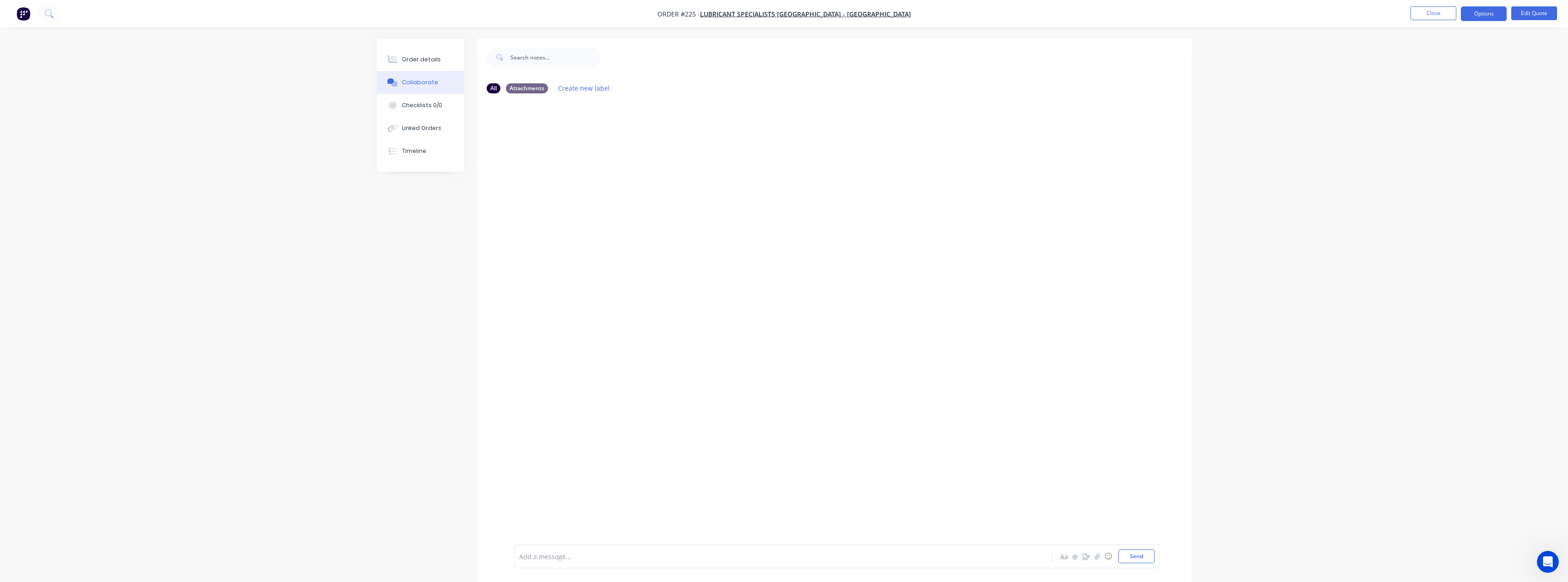
click at [567, 555] on div at bounding box center [757, 556] width 476 height 10
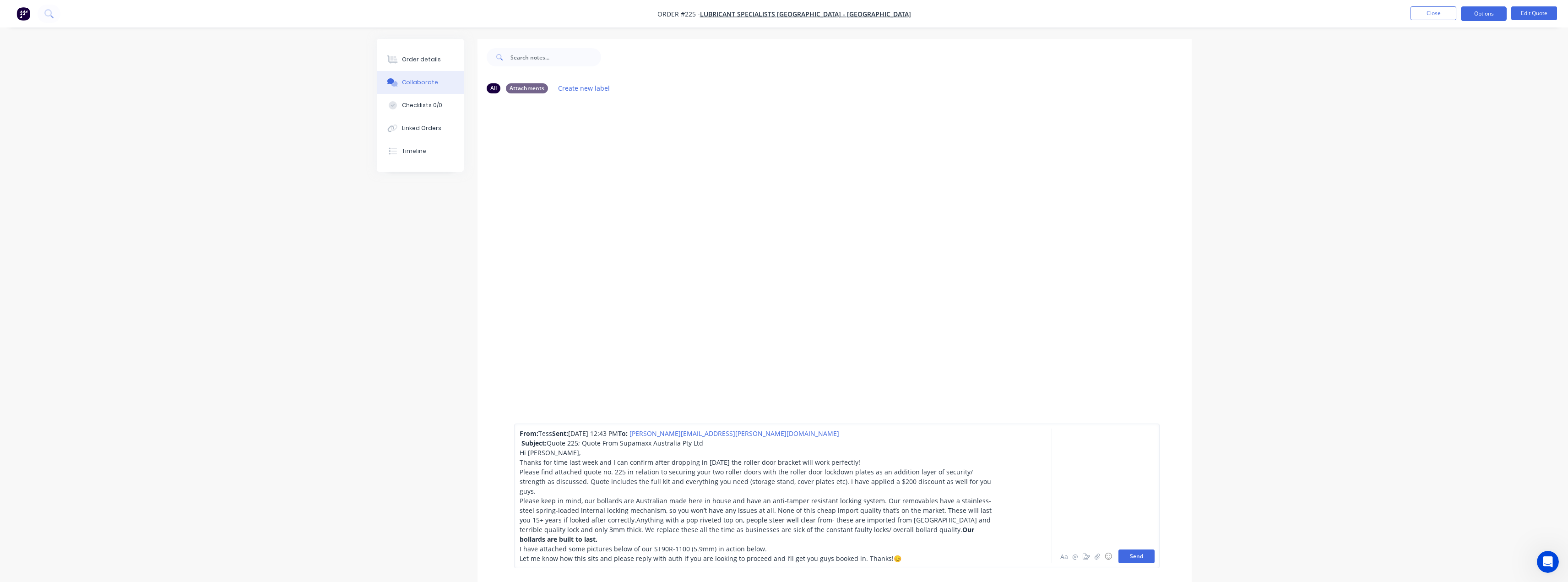
click at [1141, 555] on button "Send" at bounding box center [1136, 556] width 36 height 13
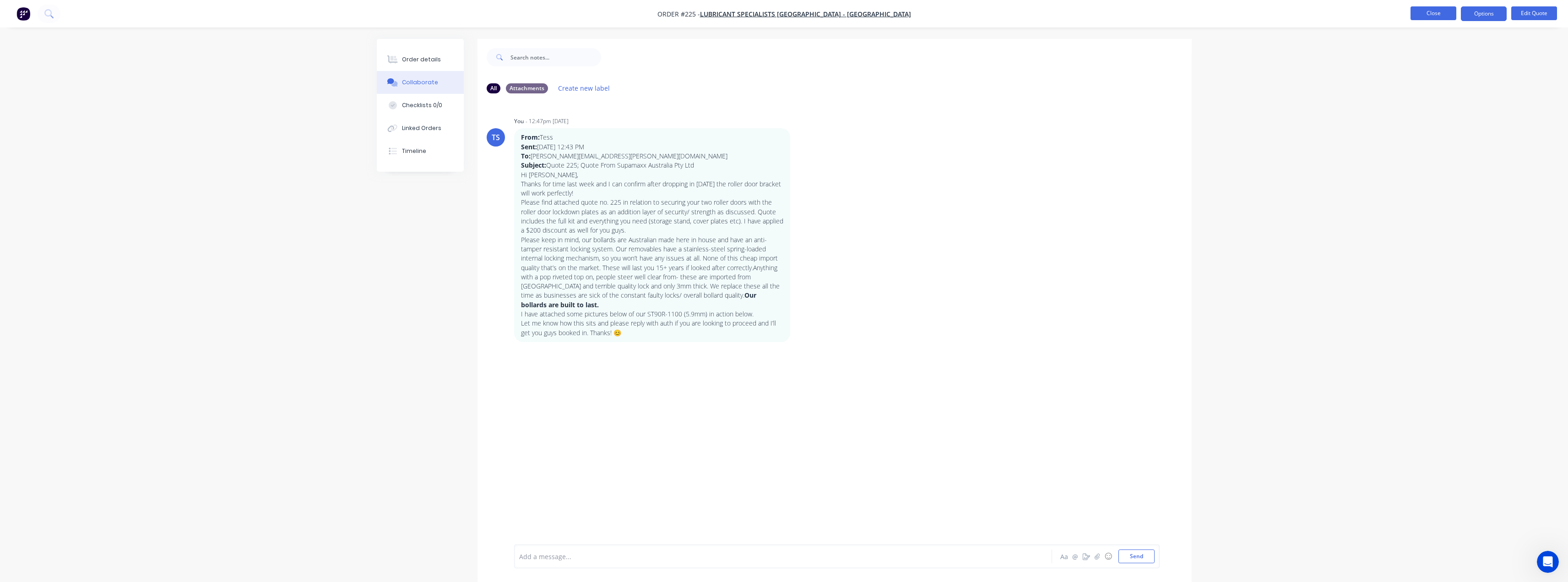
click at [1430, 13] on button "Close" at bounding box center [1433, 13] width 46 height 13
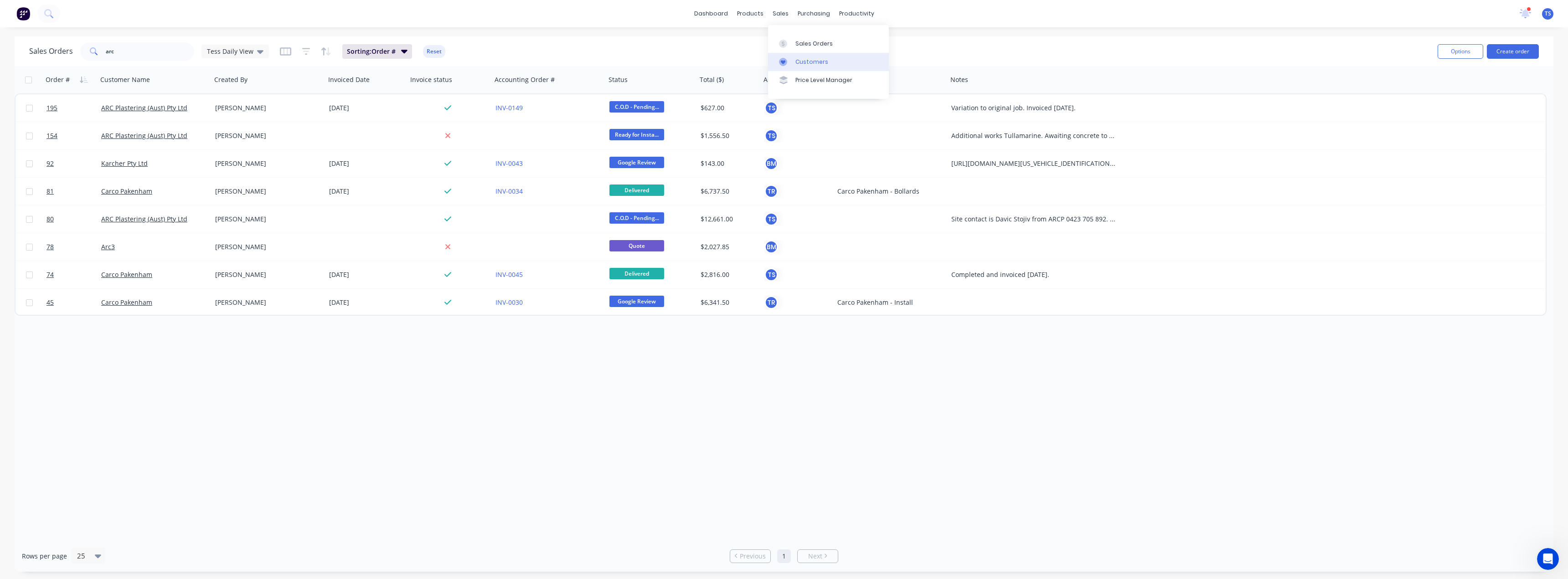
click at [797, 61] on div "Customers" at bounding box center [812, 61] width 33 height 8
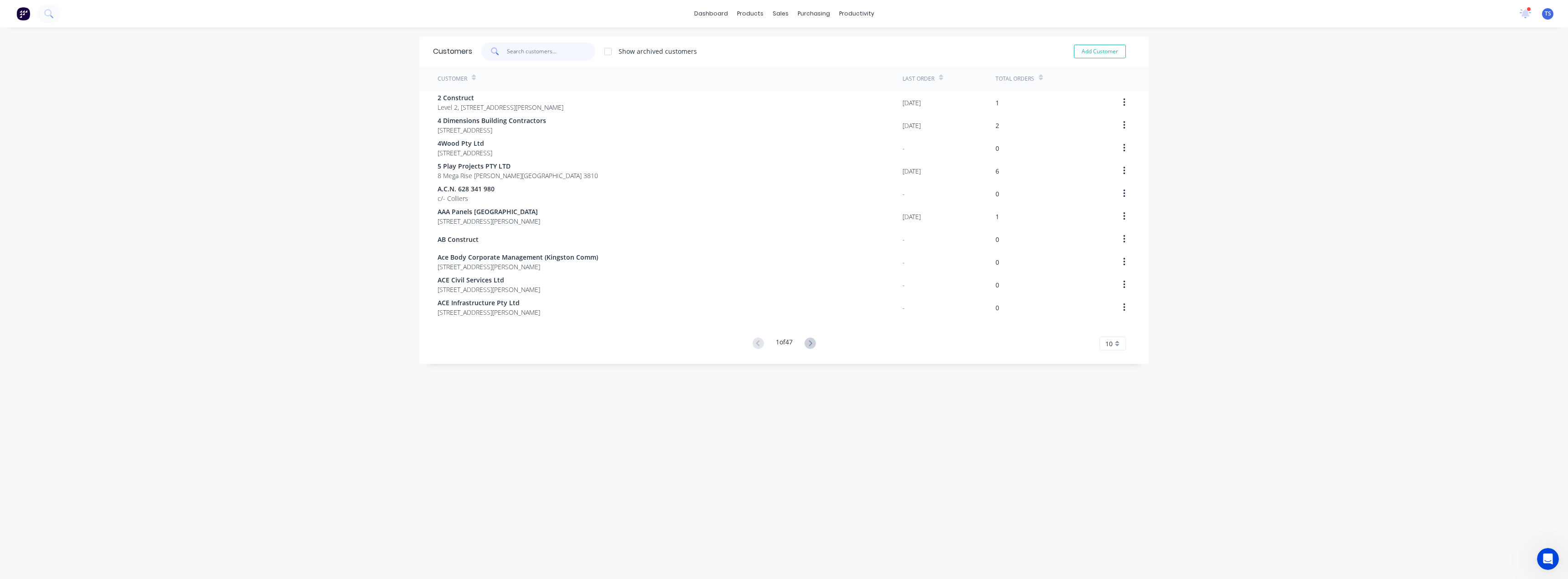
click at [544, 49] on input "text" at bounding box center [551, 52] width 89 height 18
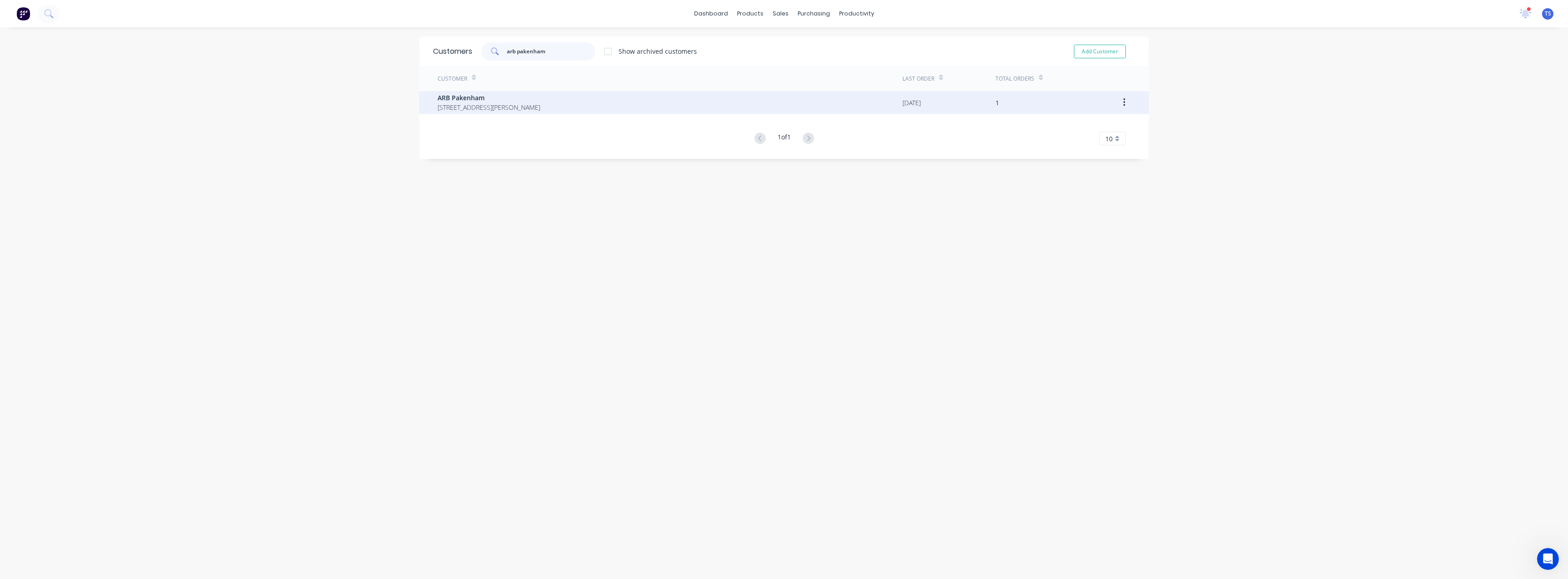
type input "arb pakenham"
click at [525, 108] on span "20 Commercial Drive Pakenham Victoria Australia 3810" at bounding box center [489, 107] width 102 height 10
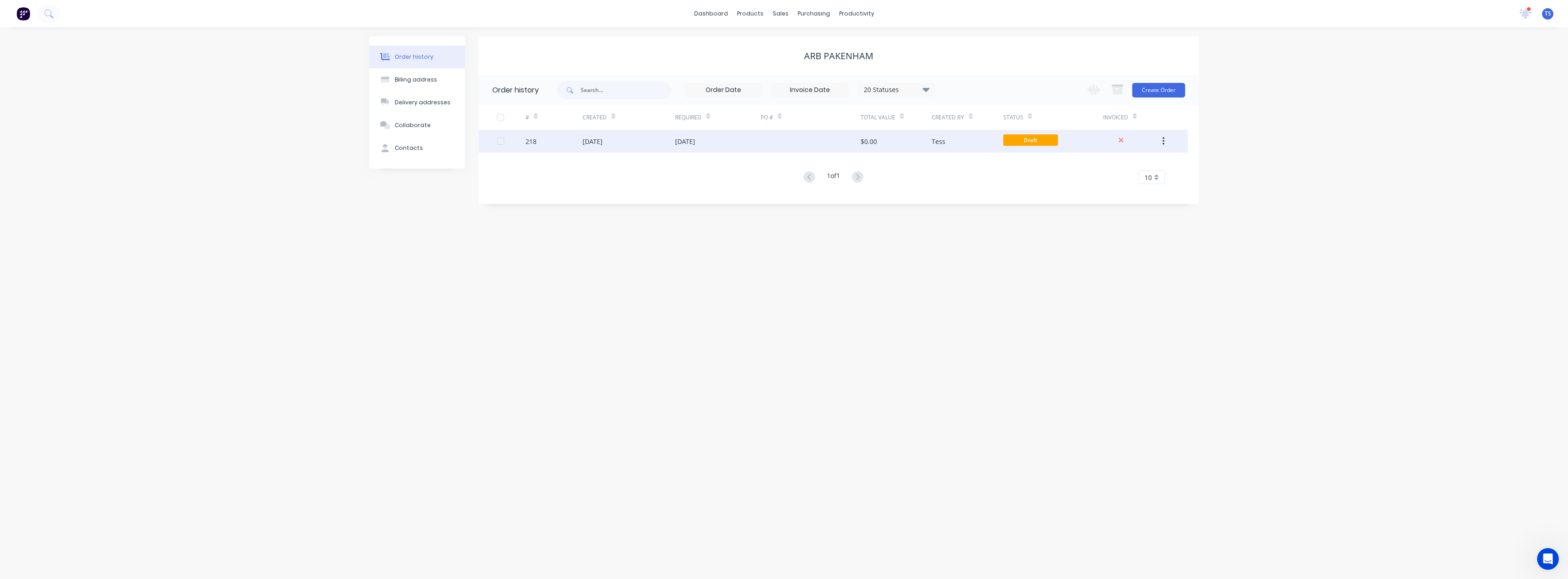
drag, startPoint x: 534, startPoint y: 103, endPoint x: 705, endPoint y: 140, distance: 175.0
click at [695, 140] on div "[DATE]" at bounding box center [685, 142] width 20 height 10
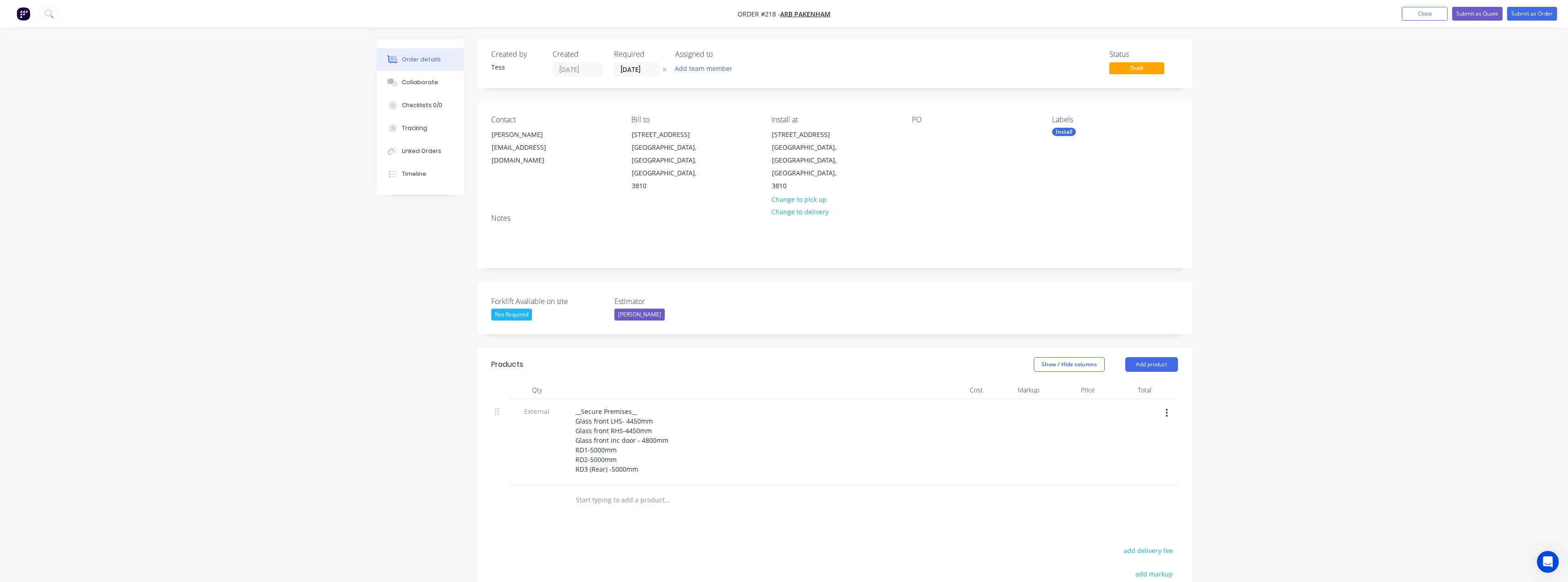
click at [624, 491] on input "text" at bounding box center [667, 500] width 183 height 18
type input "G"
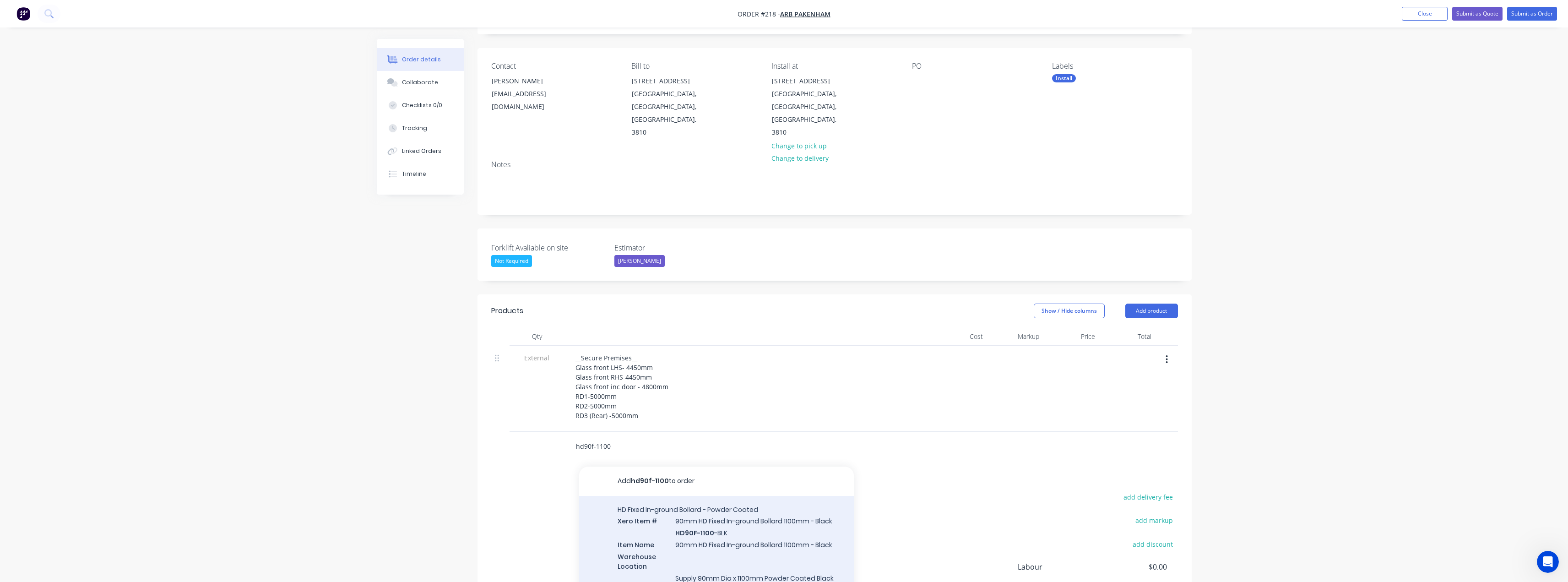
scroll to position [92, 0]
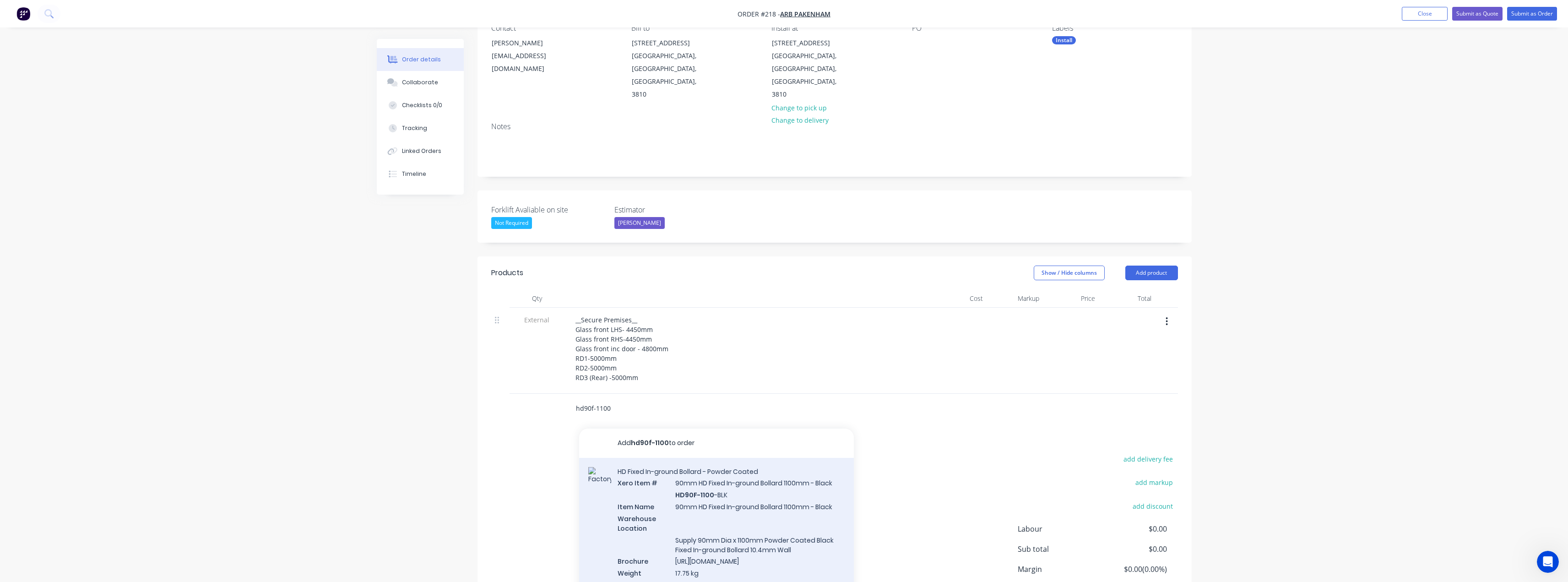
type input "hd90f-1100"
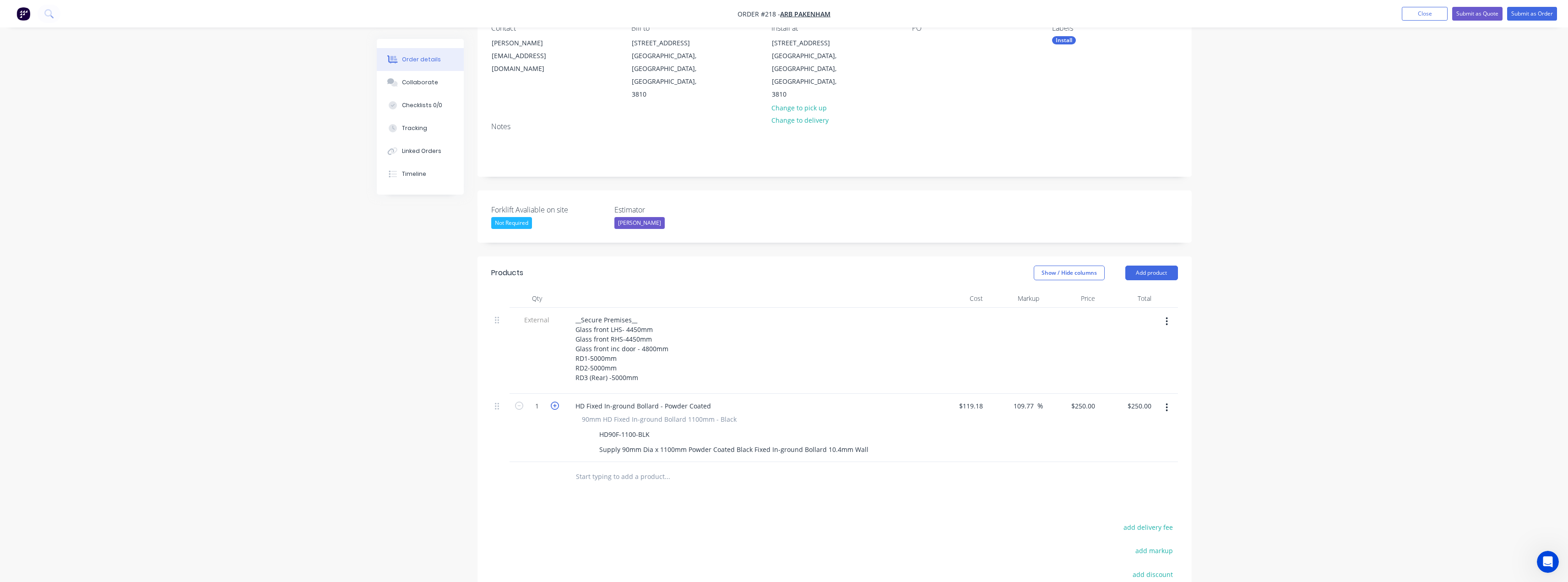
click at [556, 402] on icon "button" at bounding box center [554, 405] width 8 height 8
type input "2"
type input "$500.00"
click at [556, 402] on icon "button" at bounding box center [554, 405] width 8 height 8
type input "3"
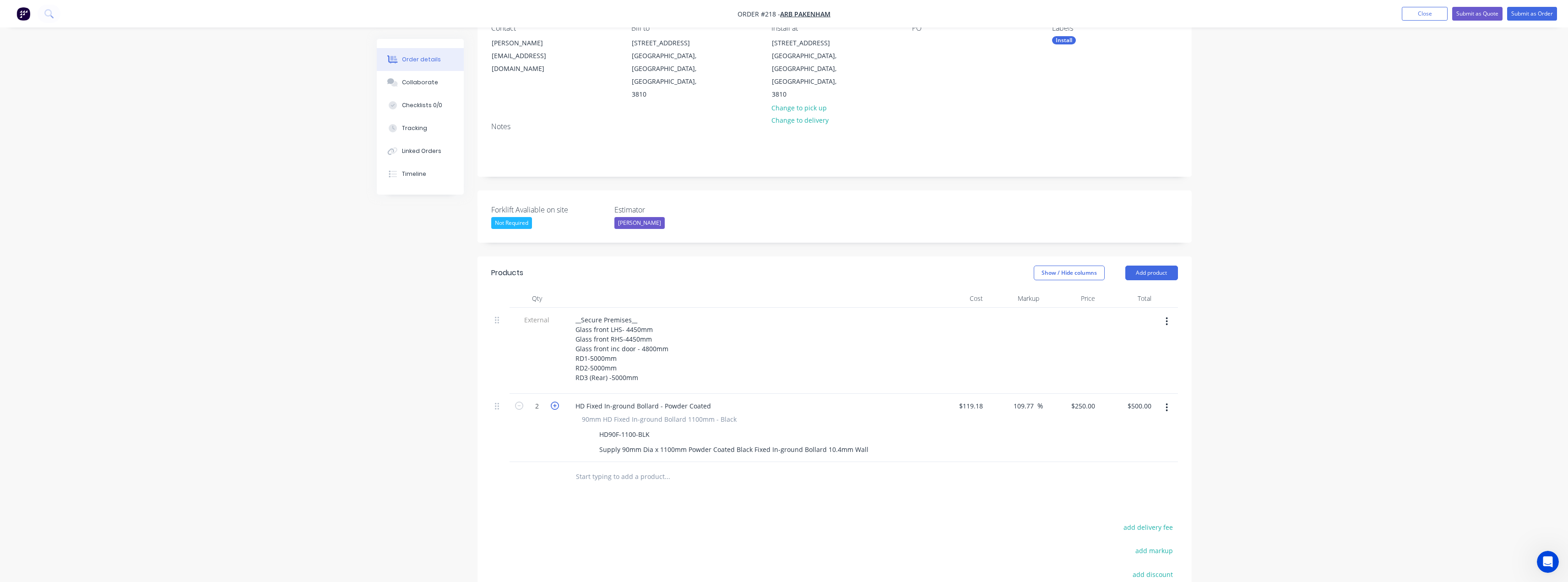
type input "$750.00"
click at [556, 402] on icon "button" at bounding box center [554, 405] width 8 height 8
type input "4"
type input "$1,000.00"
click at [556, 402] on icon "button" at bounding box center [554, 405] width 8 height 8
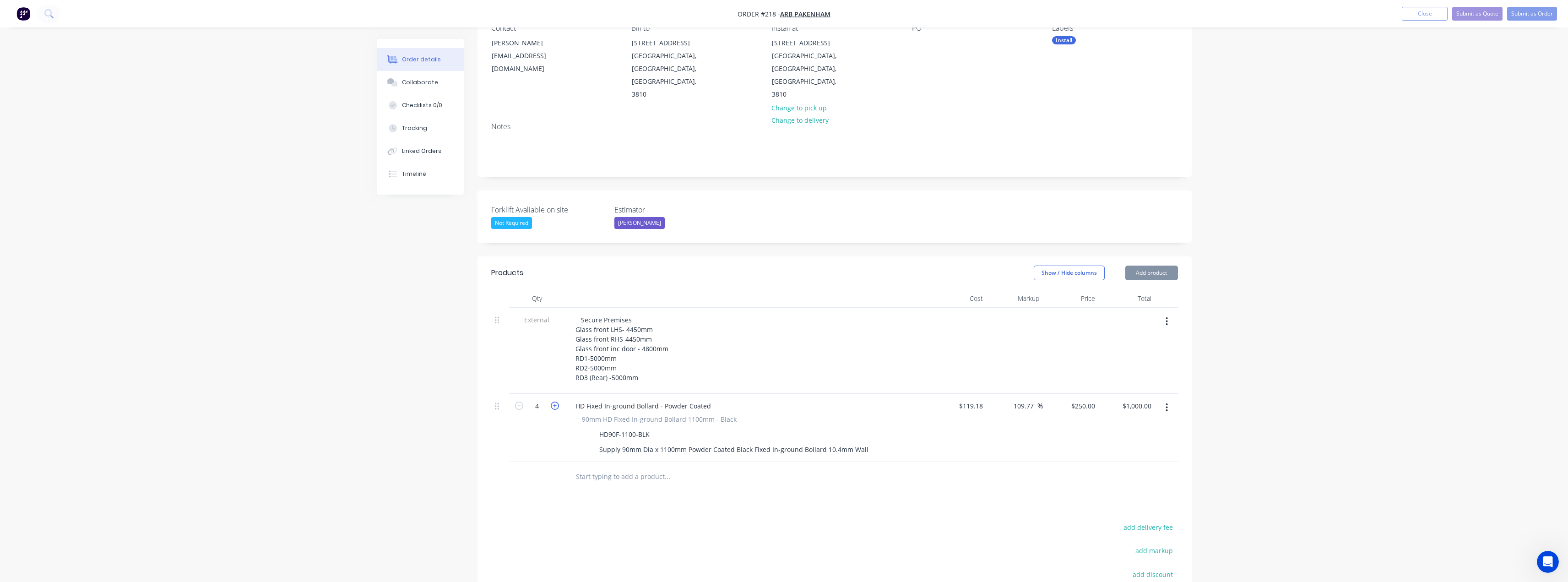
type input "5"
type input "$1,250.00"
click at [556, 402] on icon "button" at bounding box center [554, 405] width 8 height 8
type input "6"
type input "$1,500.00"
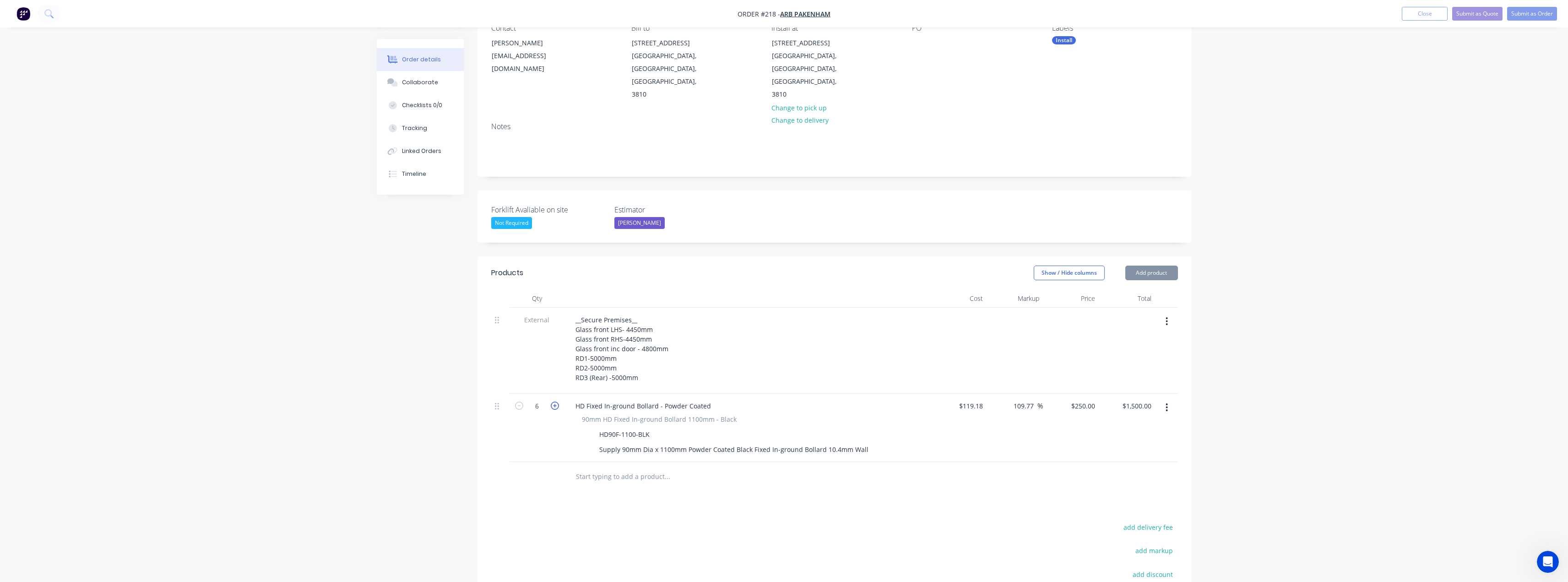
click at [556, 402] on icon "button" at bounding box center [554, 405] width 8 height 8
type input "7"
type input "$1,750.00"
click at [556, 402] on icon "button" at bounding box center [554, 405] width 8 height 8
type input "8"
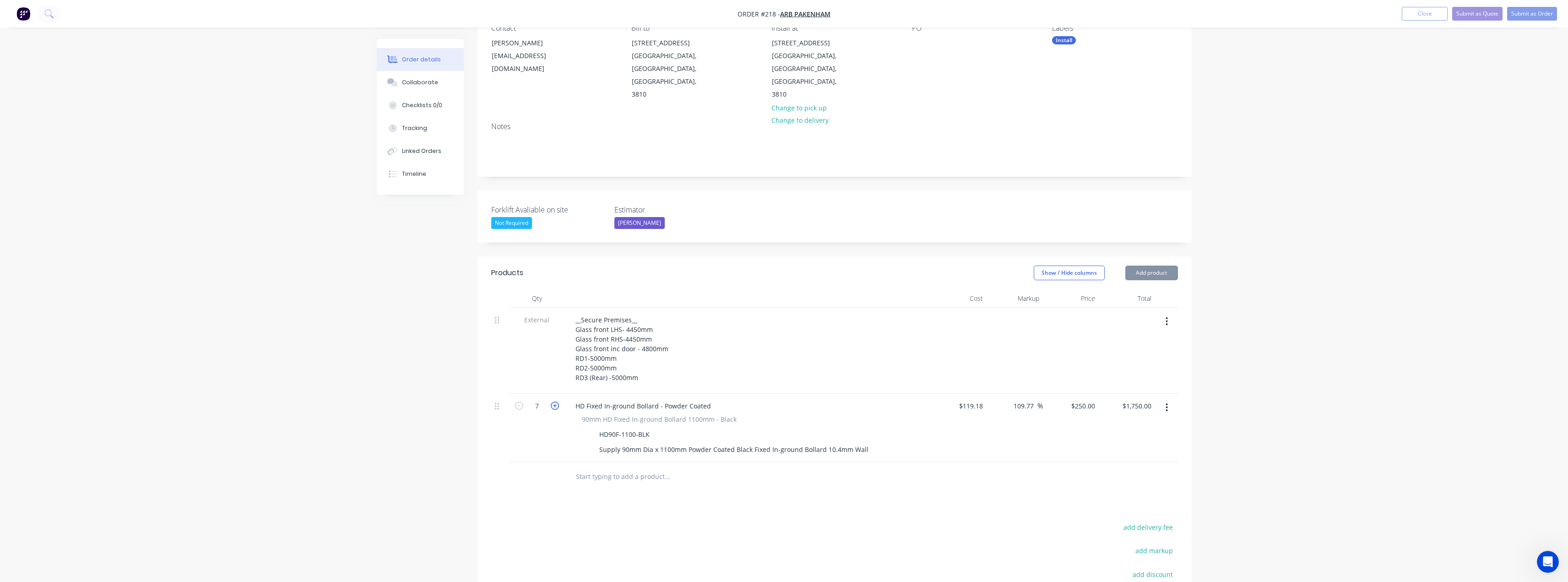
type input "$2,000.00"
click at [586, 468] on input "text" at bounding box center [667, 477] width 183 height 18
click at [1158, 265] on button "Add product" at bounding box center [1152, 273] width 53 height 15
click at [1120, 418] on div "Notes (External)" at bounding box center [1134, 424] width 70 height 13
click at [589, 468] on div at bounding box center [601, 474] width 66 height 13
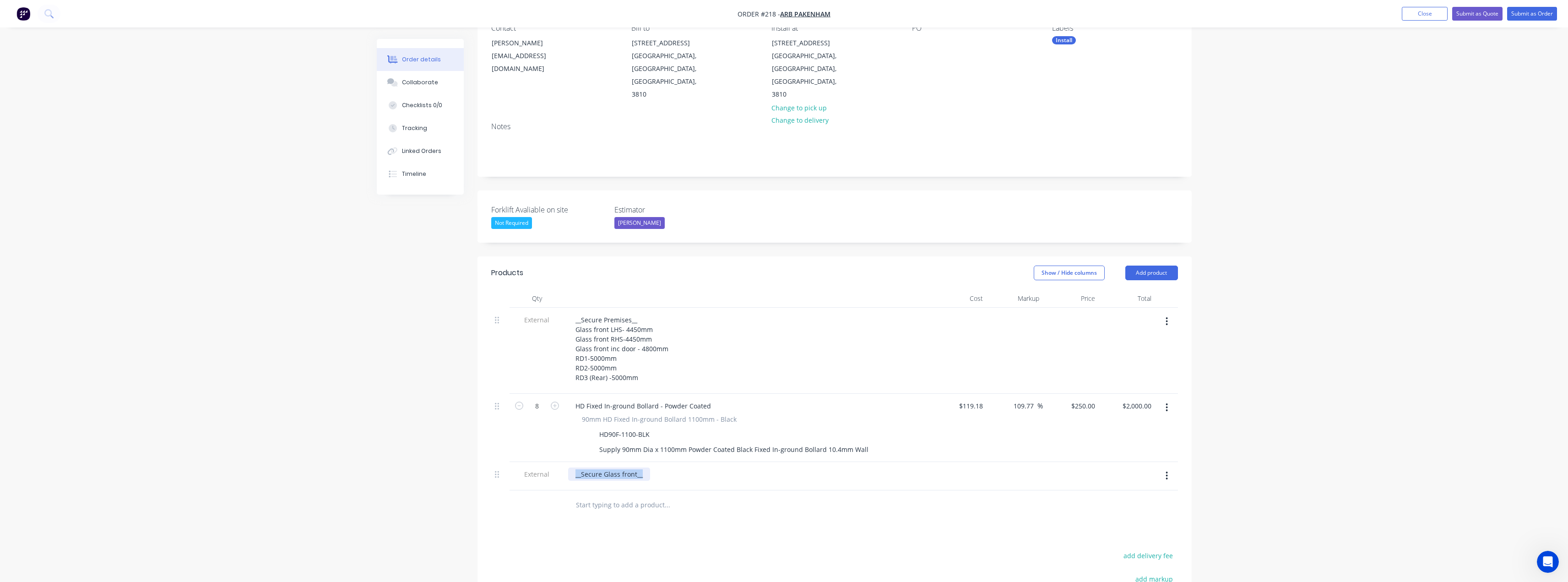
drag, startPoint x: 627, startPoint y: 447, endPoint x: 562, endPoint y: 448, distance: 65.0
click at [562, 462] on div "External __Secure Glass front__" at bounding box center [834, 476] width 686 height 28
click at [625, 496] on input "text" at bounding box center [667, 505] width 183 height 18
click at [614, 468] on div at bounding box center [747, 474] width 359 height 13
click at [585, 468] on div at bounding box center [747, 474] width 359 height 13
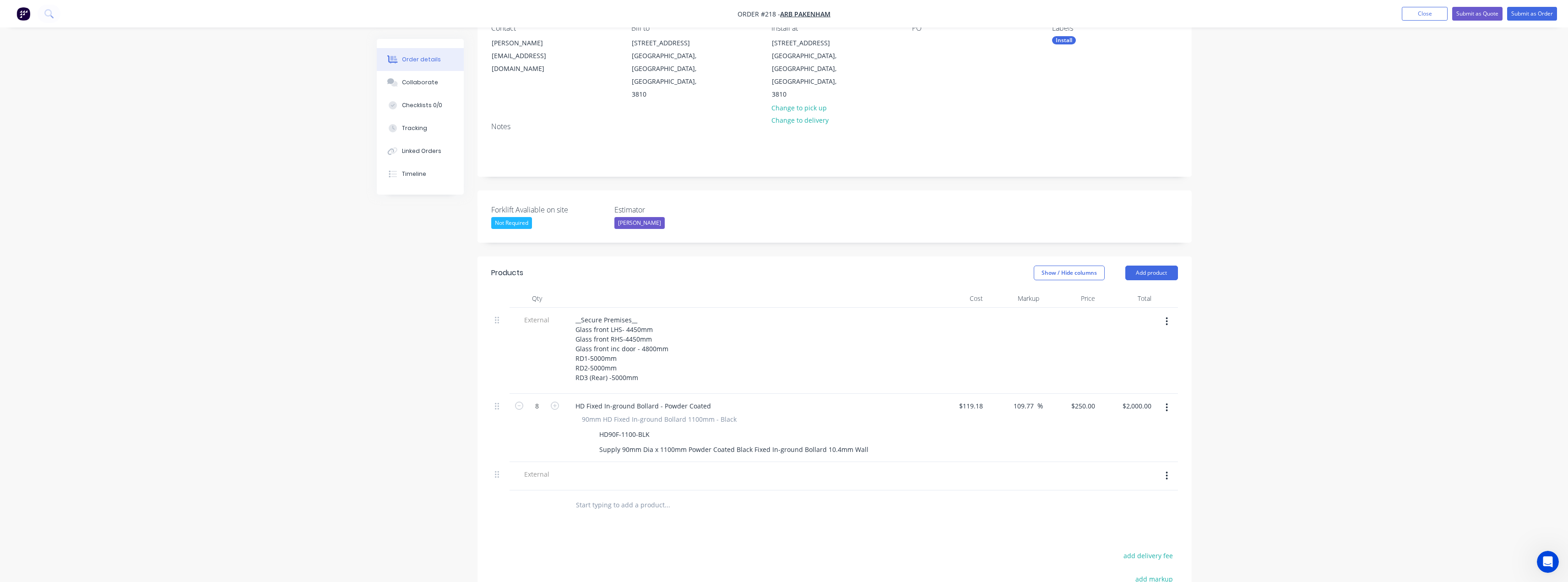
click at [540, 470] on span "External" at bounding box center [537, 474] width 48 height 10
click at [1148, 265] on button "Add product" at bounding box center [1152, 273] width 53 height 15
drag, startPoint x: 1036, startPoint y: 479, endPoint x: 1183, endPoint y: 454, distance: 149.1
click at [1042, 490] on div at bounding box center [834, 505] width 686 height 30
drag, startPoint x: 1165, startPoint y: 451, endPoint x: 1149, endPoint y: 451, distance: 16.0
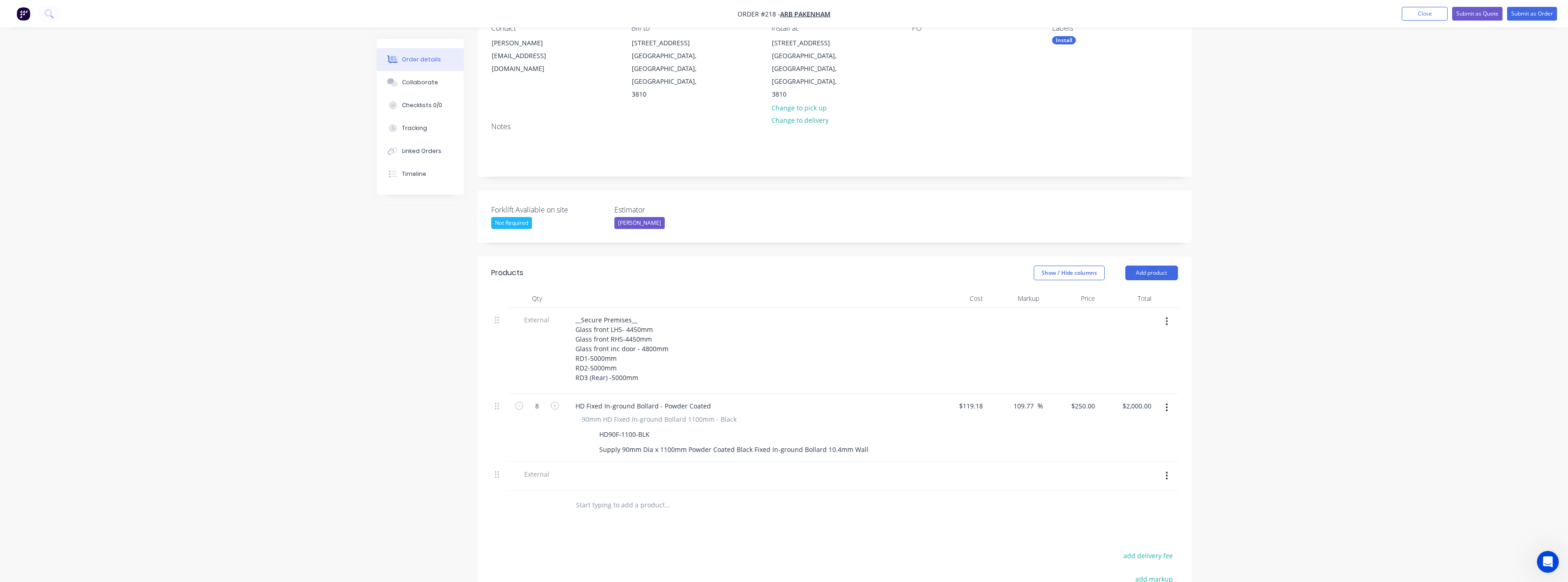
click at [1116, 462] on div at bounding box center [1127, 476] width 56 height 28
click at [1168, 471] on icon "button" at bounding box center [1167, 476] width 2 height 10
click at [1114, 511] on div "Delete" at bounding box center [1134, 518] width 70 height 13
click at [642, 468] on input "text" at bounding box center [667, 477] width 183 height 18
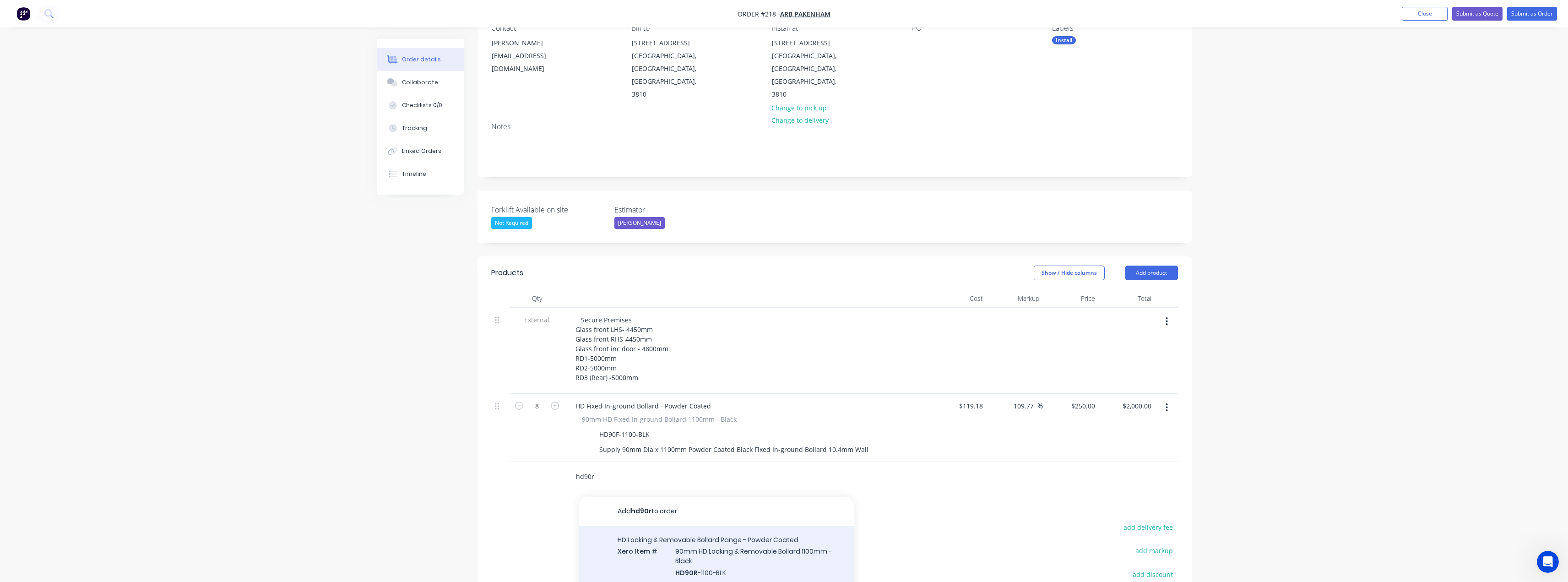
type input "hd90r"
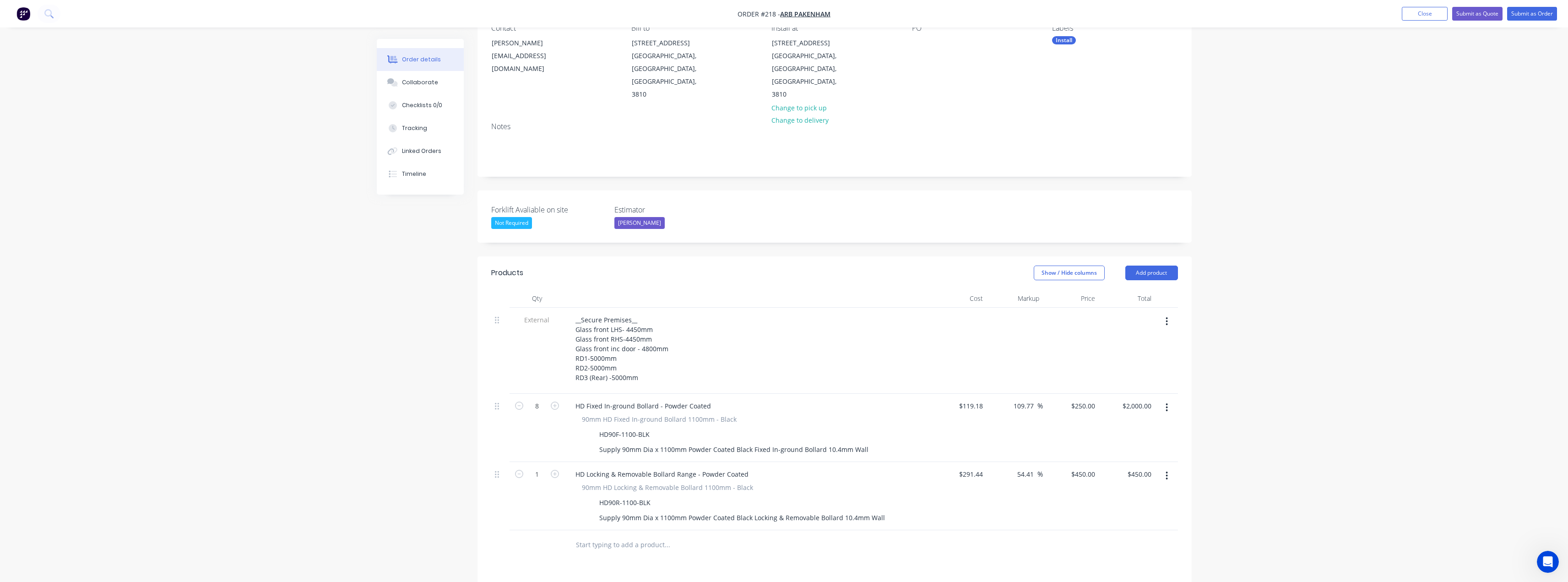
click at [602, 536] on input "text" at bounding box center [667, 545] width 183 height 18
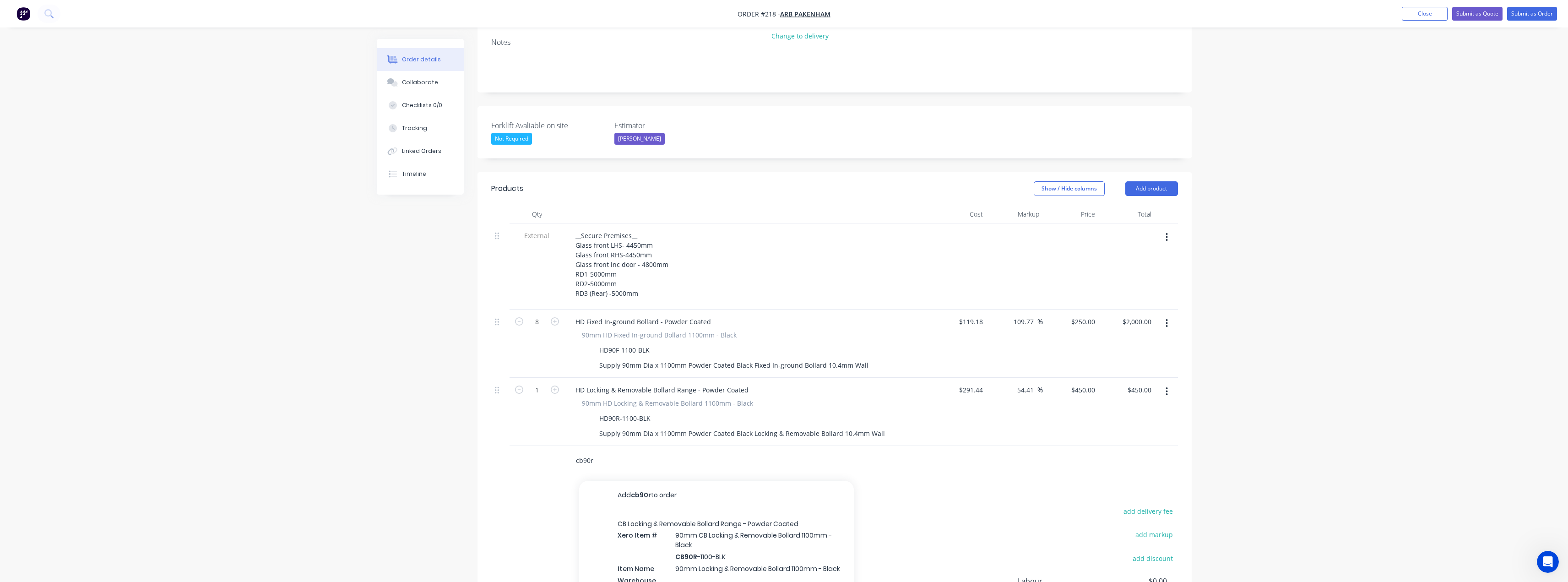
scroll to position [183, 0]
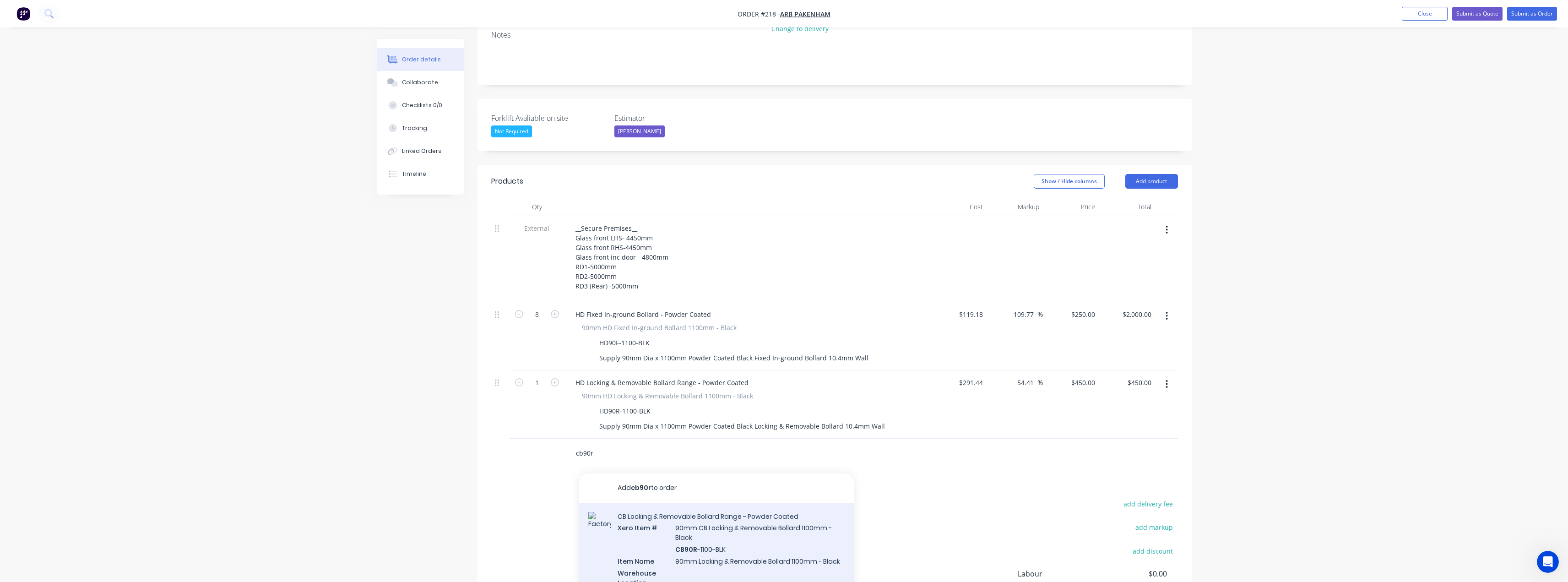
type input "cb90r"
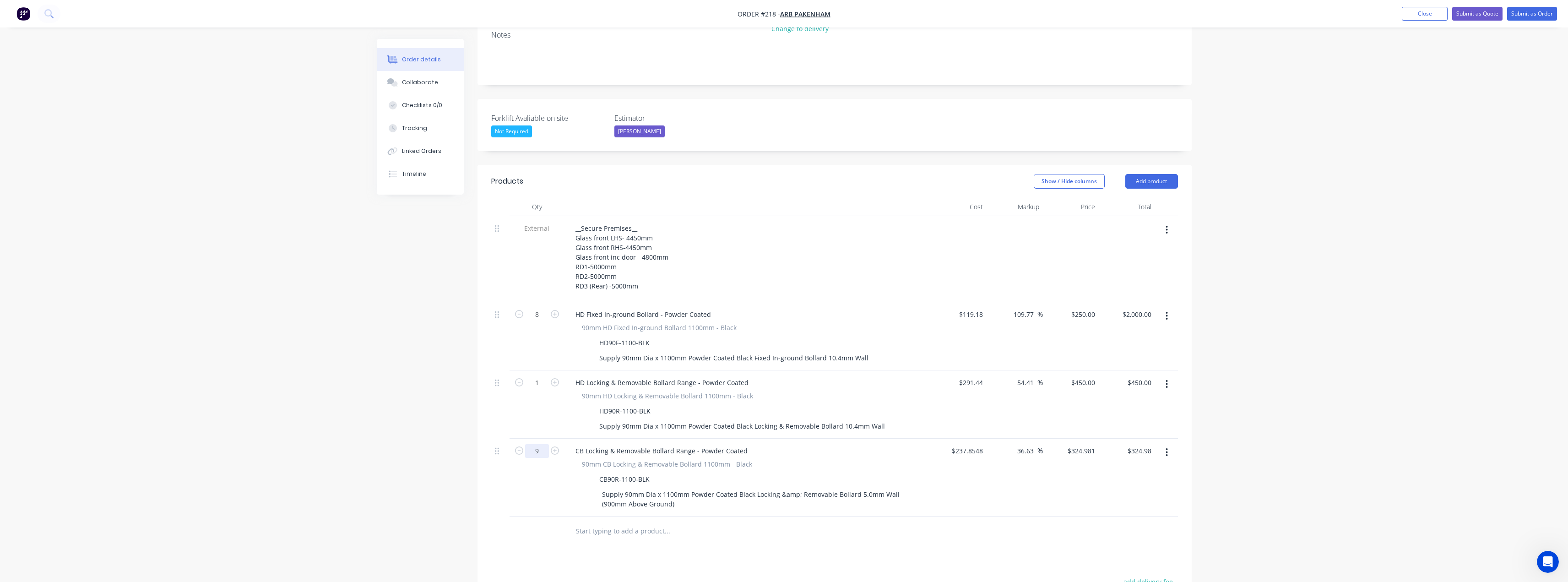
type input "9"
type input "$2,924.83"
click at [592, 522] on input "text" at bounding box center [667, 531] width 183 height 18
type input "rd90l"
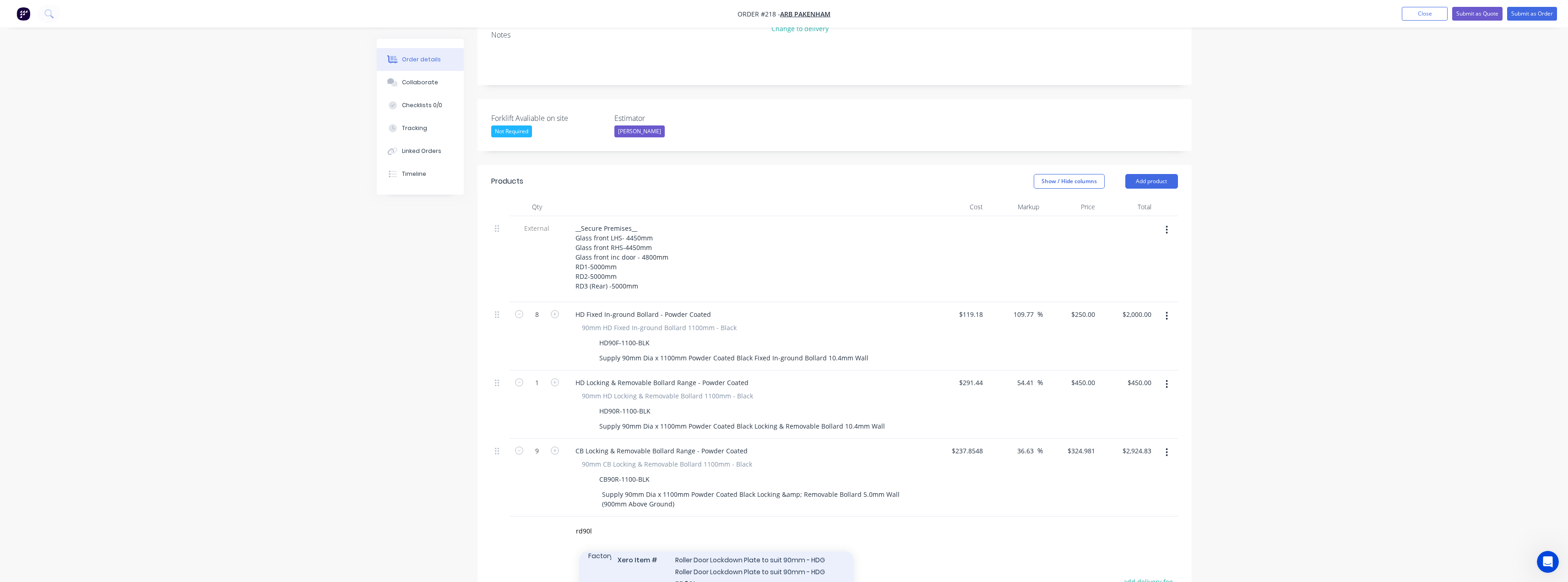
click at [557, 524] on icon "button" at bounding box center [554, 528] width 8 height 8
type input "2"
type input "$120.00"
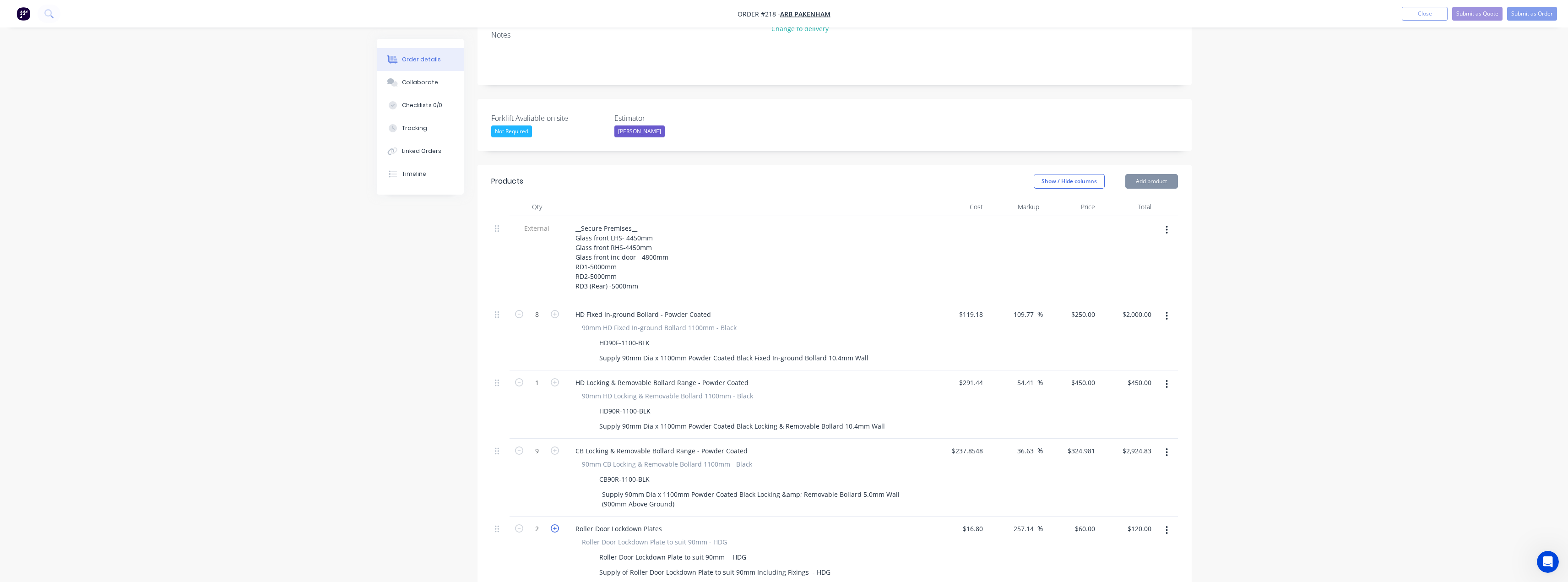
click at [557, 524] on icon "button" at bounding box center [554, 528] width 8 height 8
type input "3"
type input "$180.00"
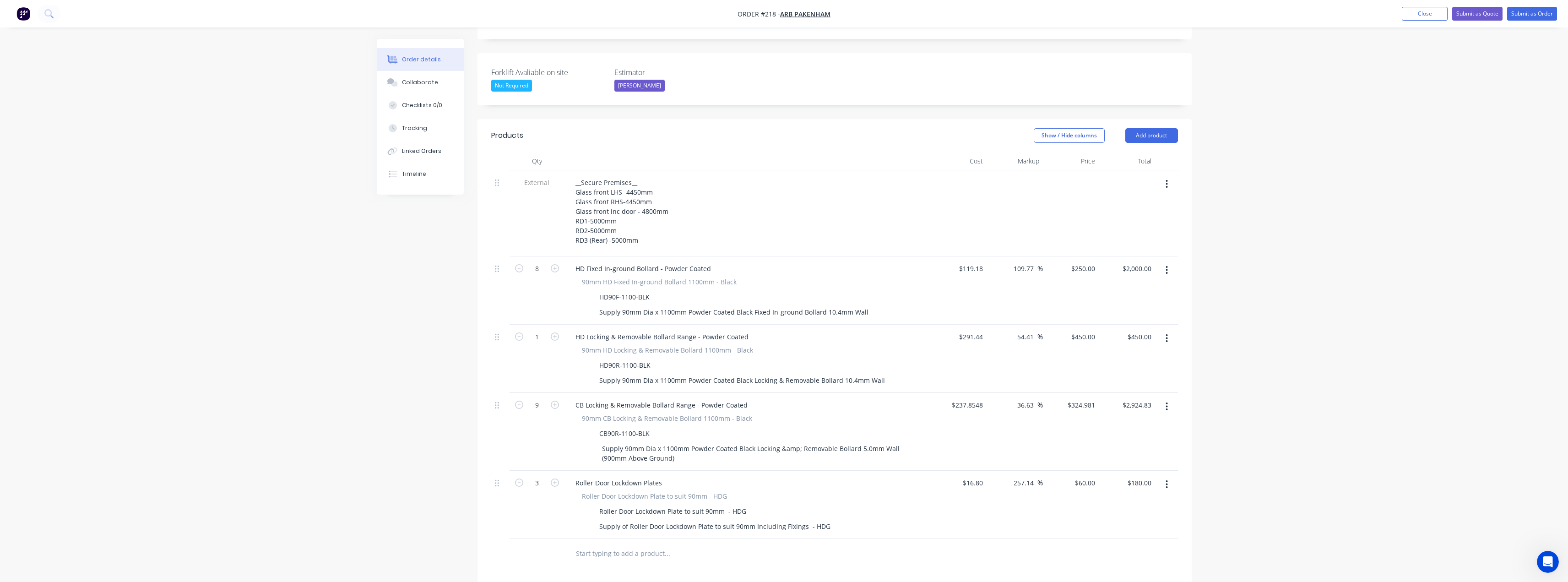
click at [619, 544] on input "text" at bounding box center [667, 553] width 183 height 18
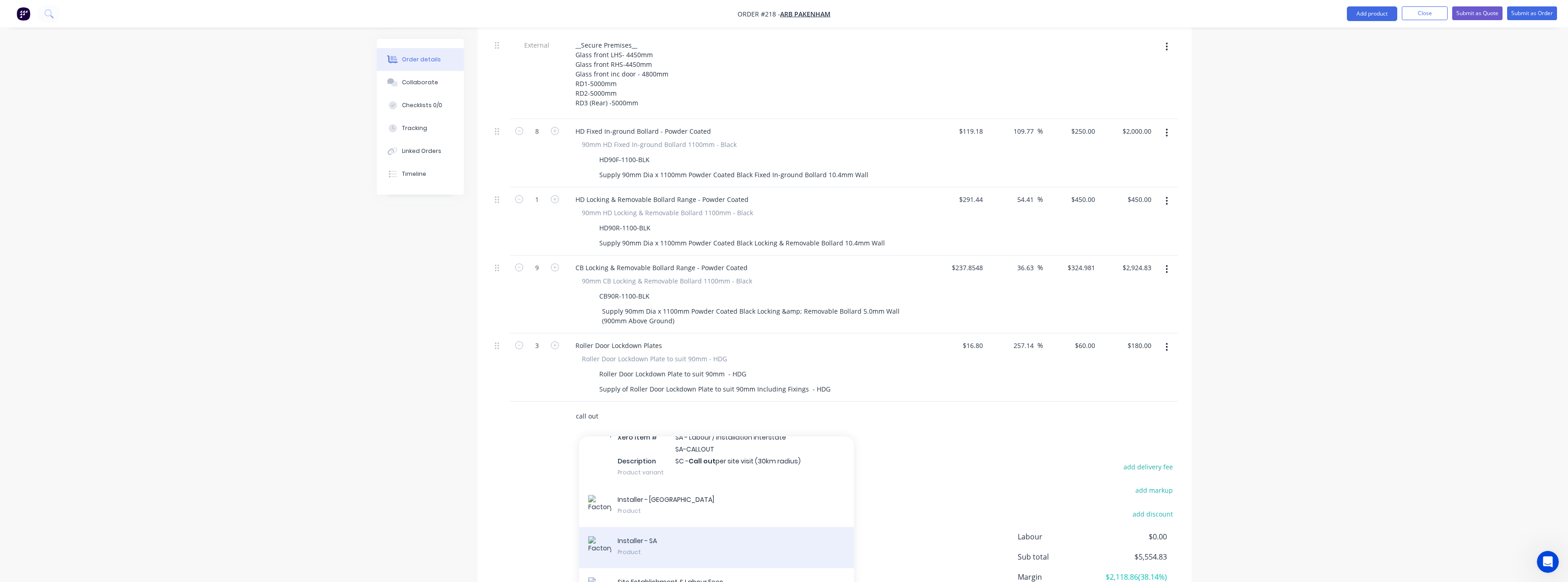
scroll to position [238, 0]
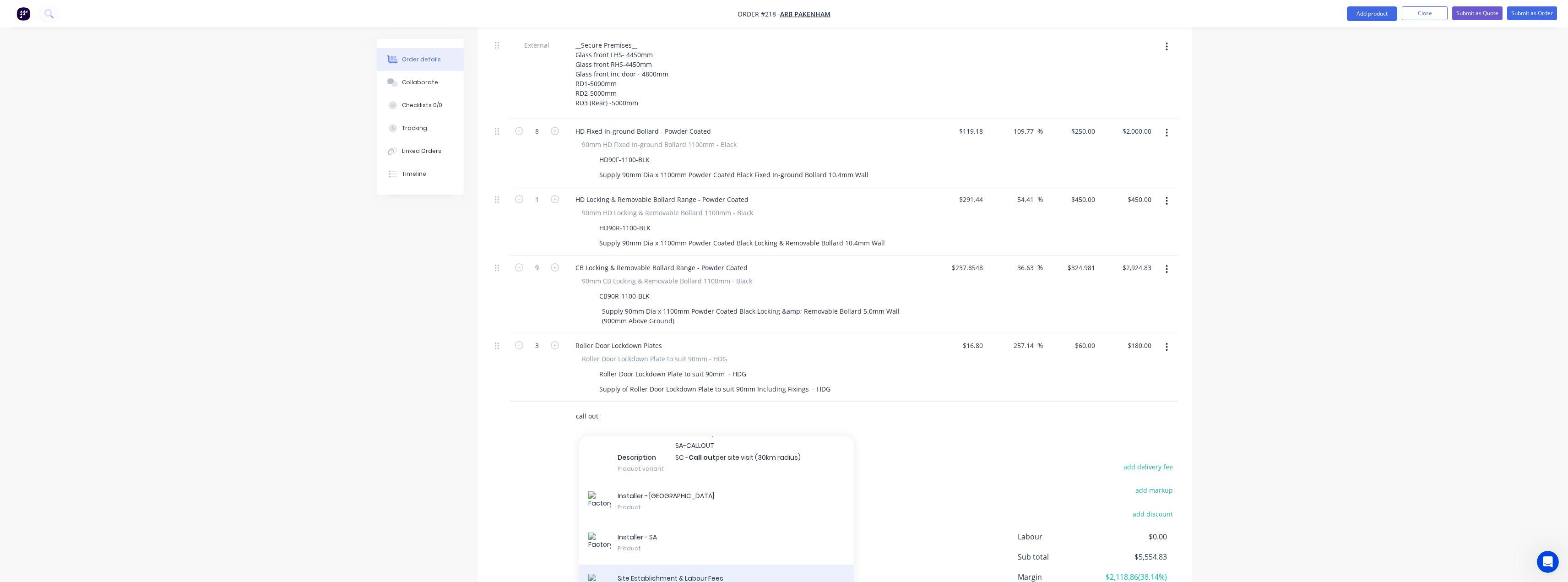
type input "call out"
click at [671, 564] on div "Site Establishment & Labour Fees Product" at bounding box center [716, 584] width 274 height 41
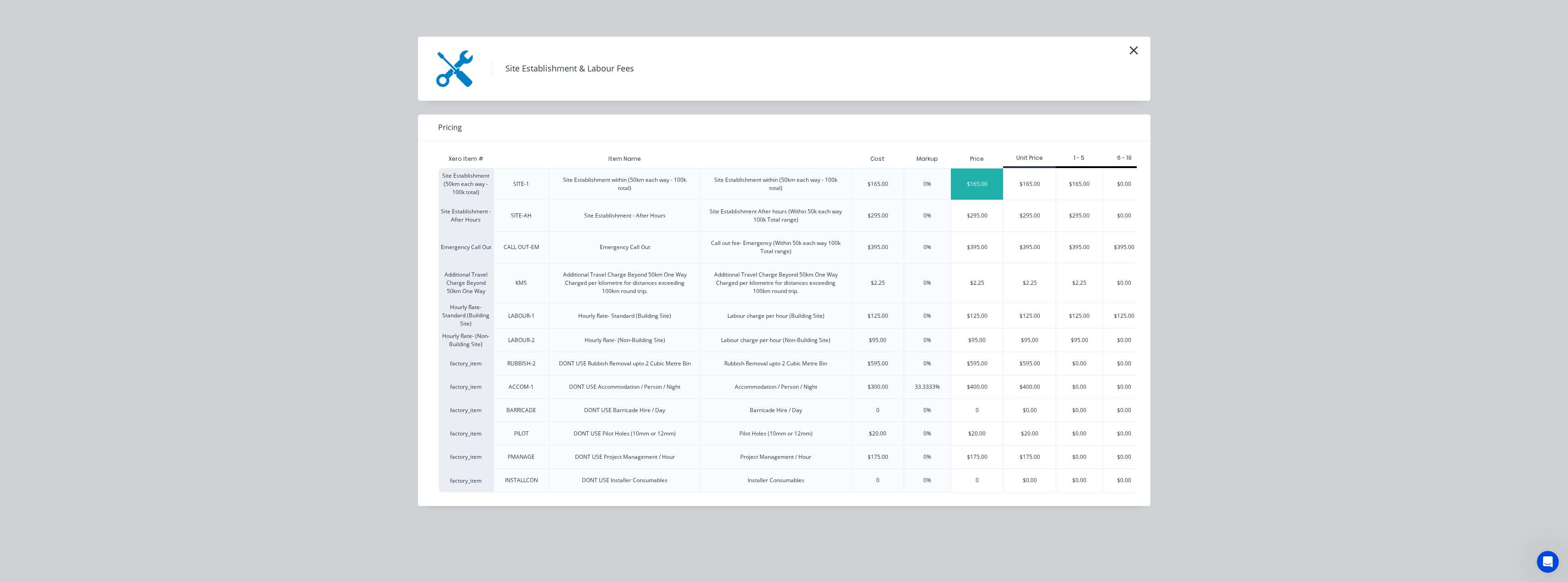
click at [985, 187] on div "$165.00" at bounding box center [976, 184] width 52 height 31
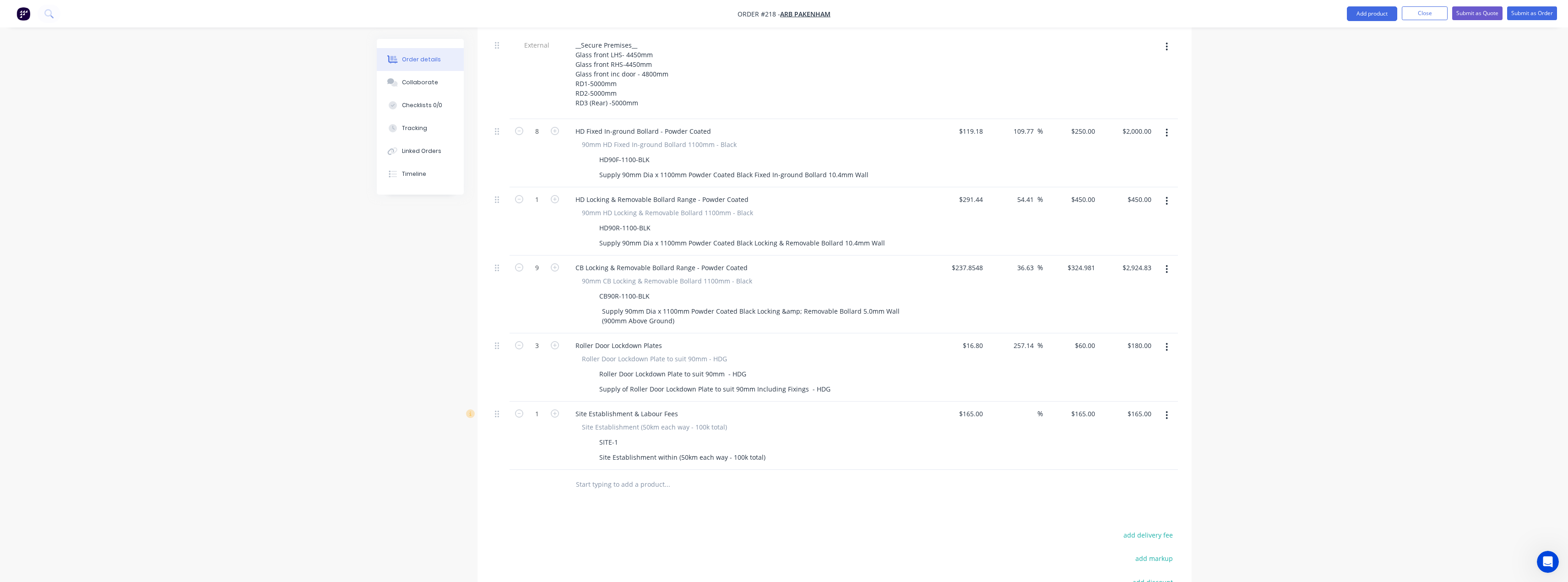
click at [600, 475] on input "text" at bounding box center [667, 484] width 183 height 18
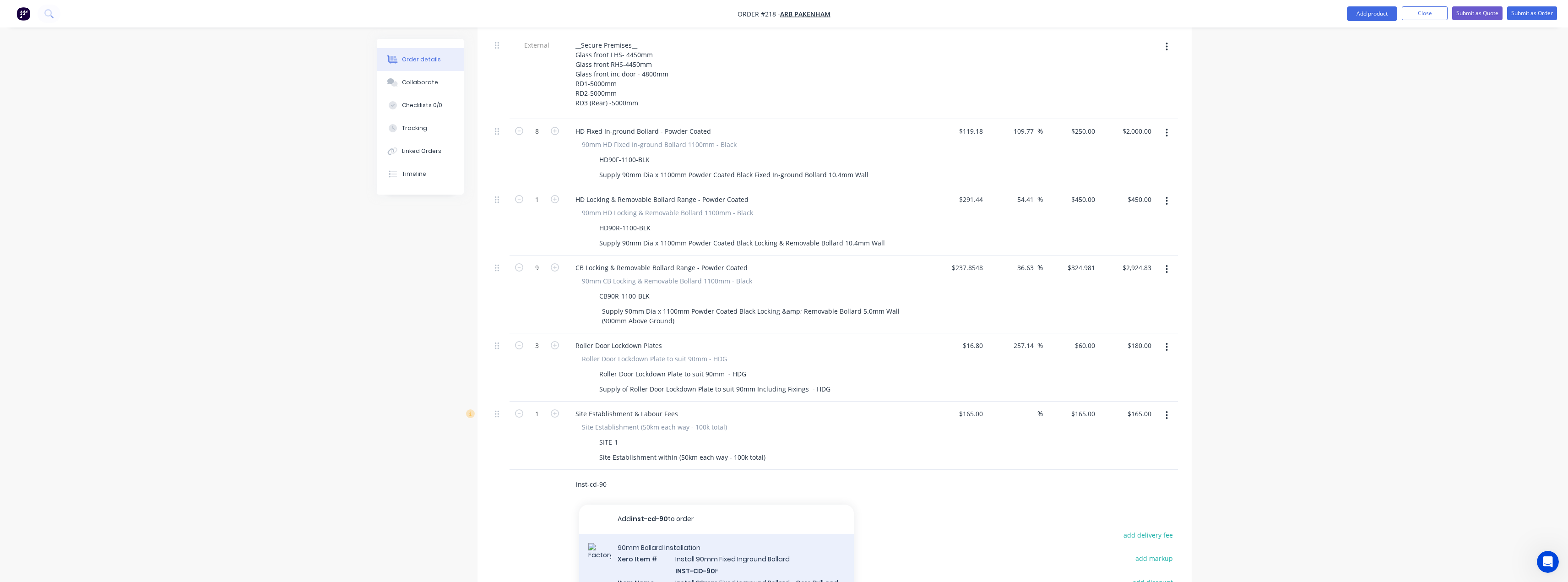
type input "inst-cd-90"
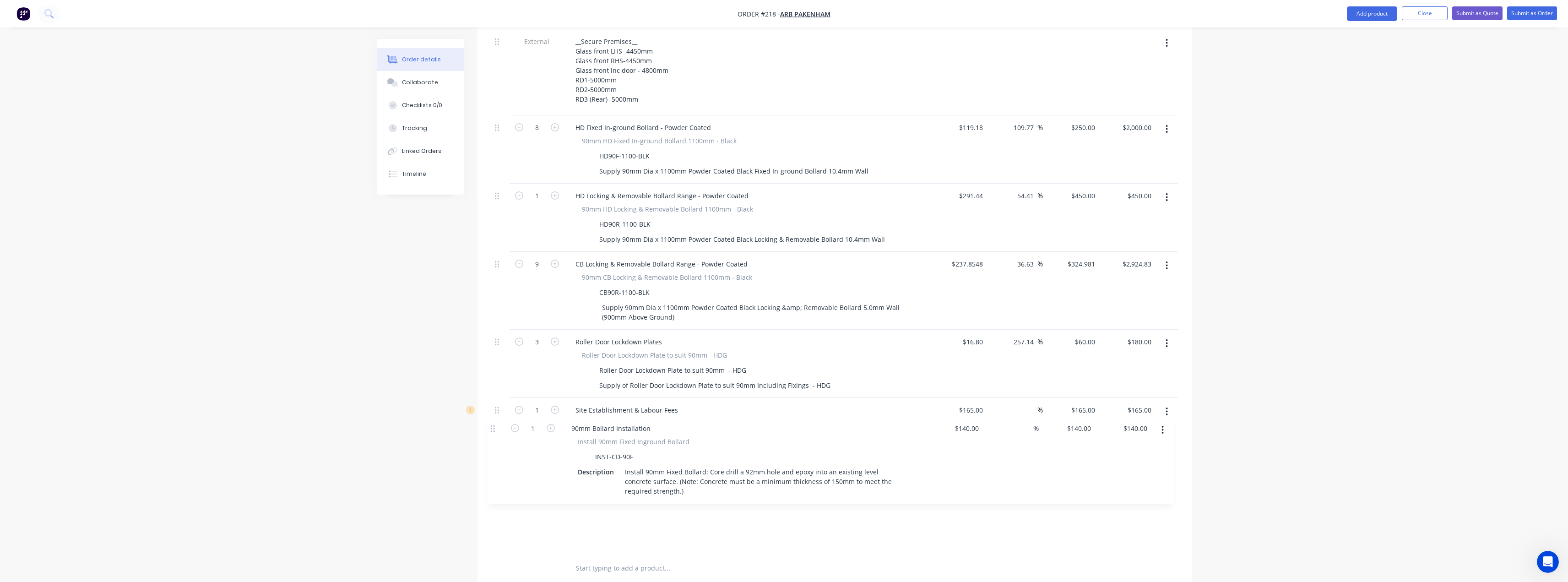
scroll to position [371, 0]
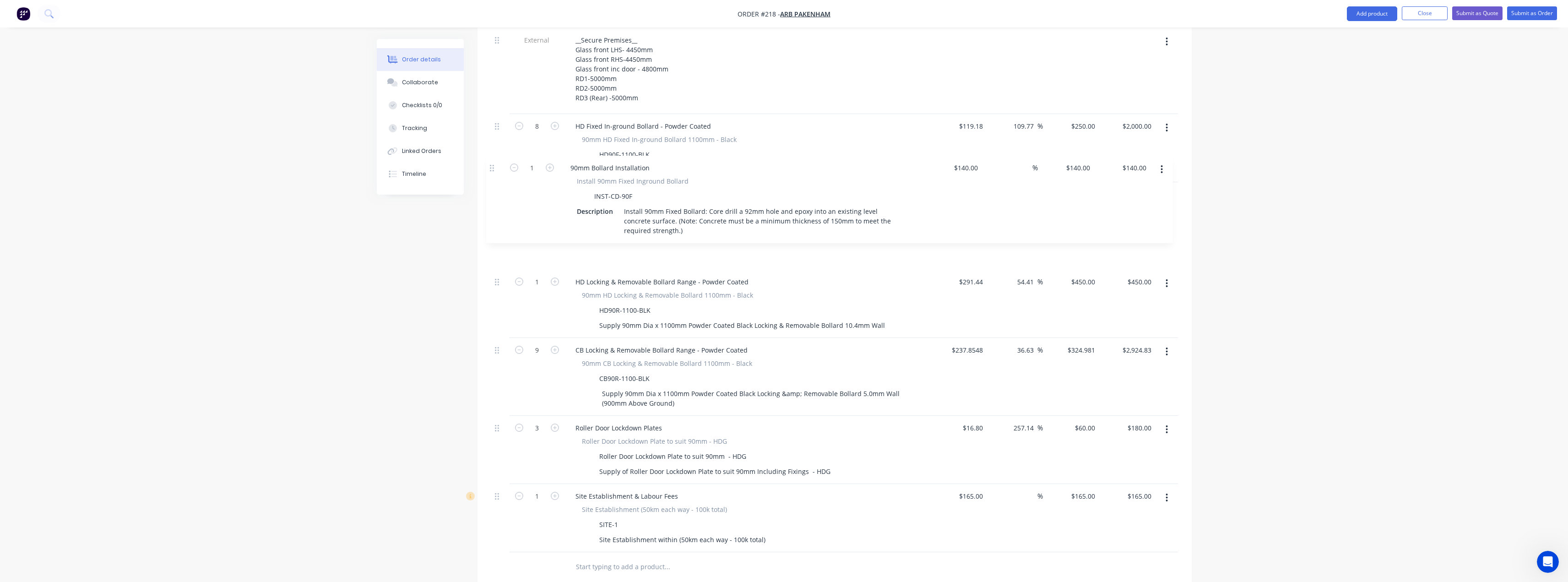
drag, startPoint x: 498, startPoint y: 457, endPoint x: 492, endPoint y: 166, distance: 291.1
click at [492, 166] on div "External __Secure Premises__ Glass front LHS- 4450mm Glass front RHS-4450mm Gla…" at bounding box center [834, 290] width 686 height 524
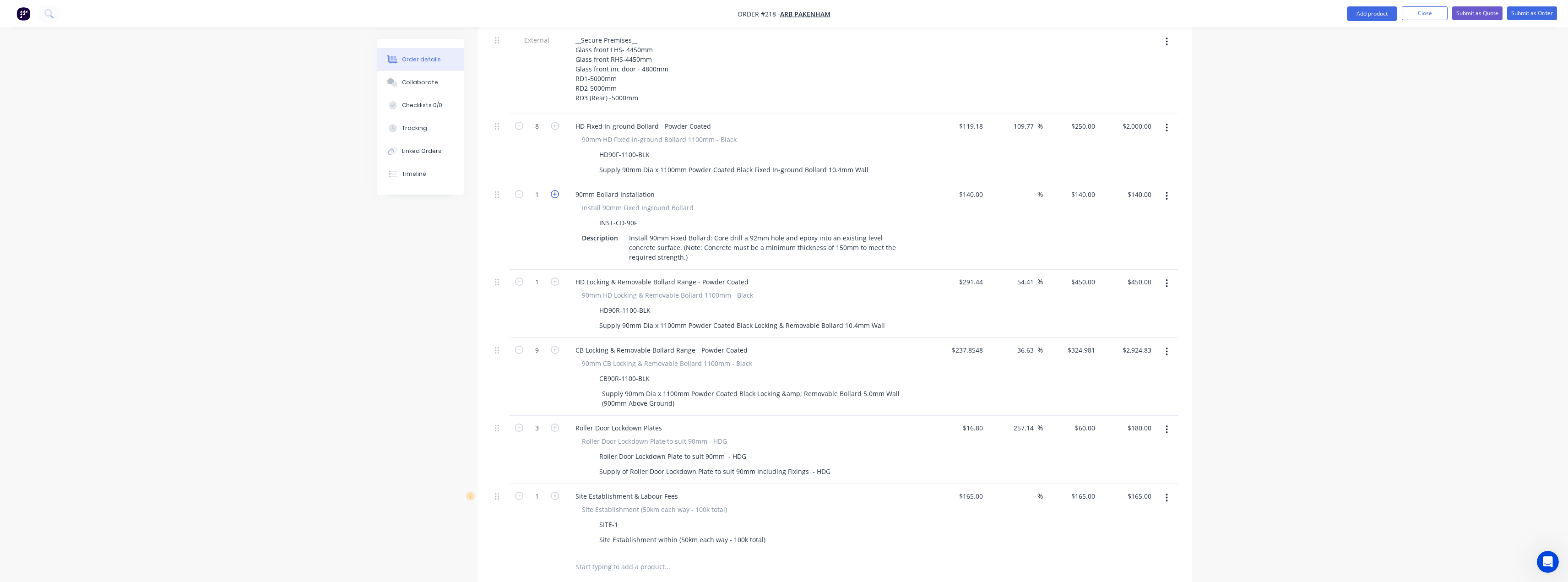
click at [557, 190] on icon "button" at bounding box center [554, 194] width 8 height 8
type input "2"
type input "$280.00"
click at [557, 190] on icon "button" at bounding box center [554, 194] width 8 height 8
type input "3"
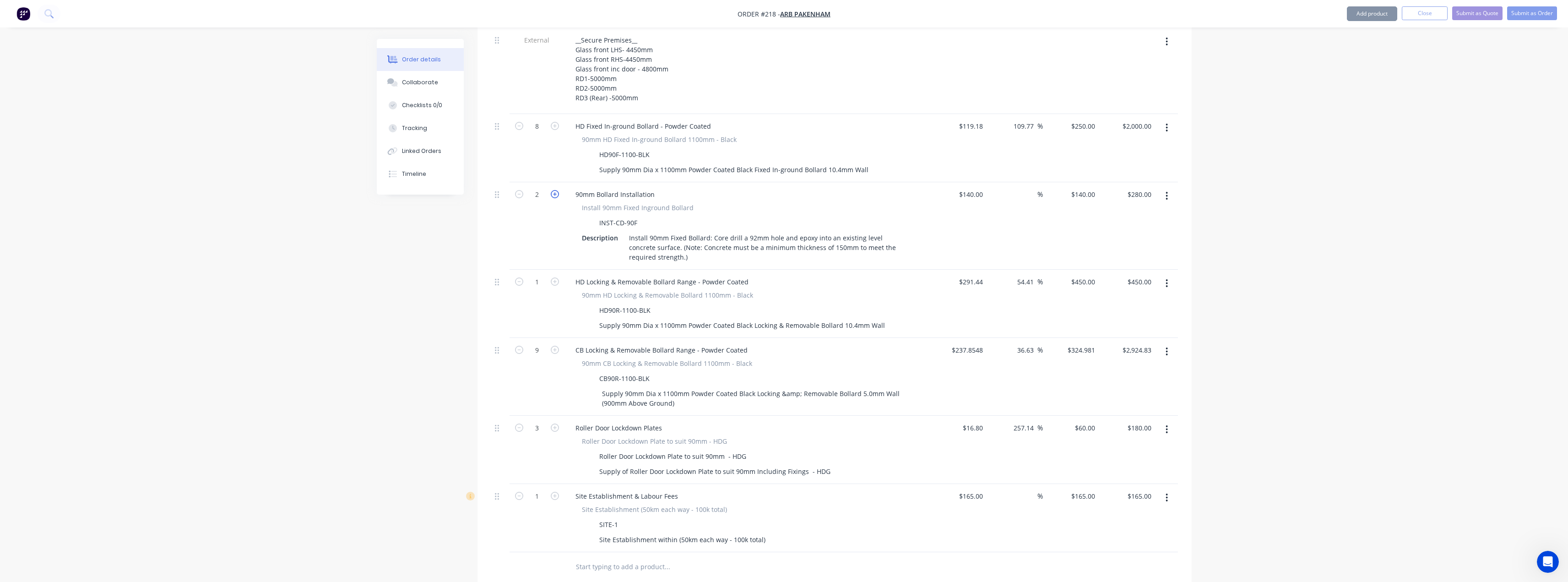
type input "$420.00"
click at [557, 190] on icon "button" at bounding box center [554, 194] width 8 height 8
type input "4"
type input "$560.00"
click at [557, 190] on icon "button" at bounding box center [554, 194] width 8 height 8
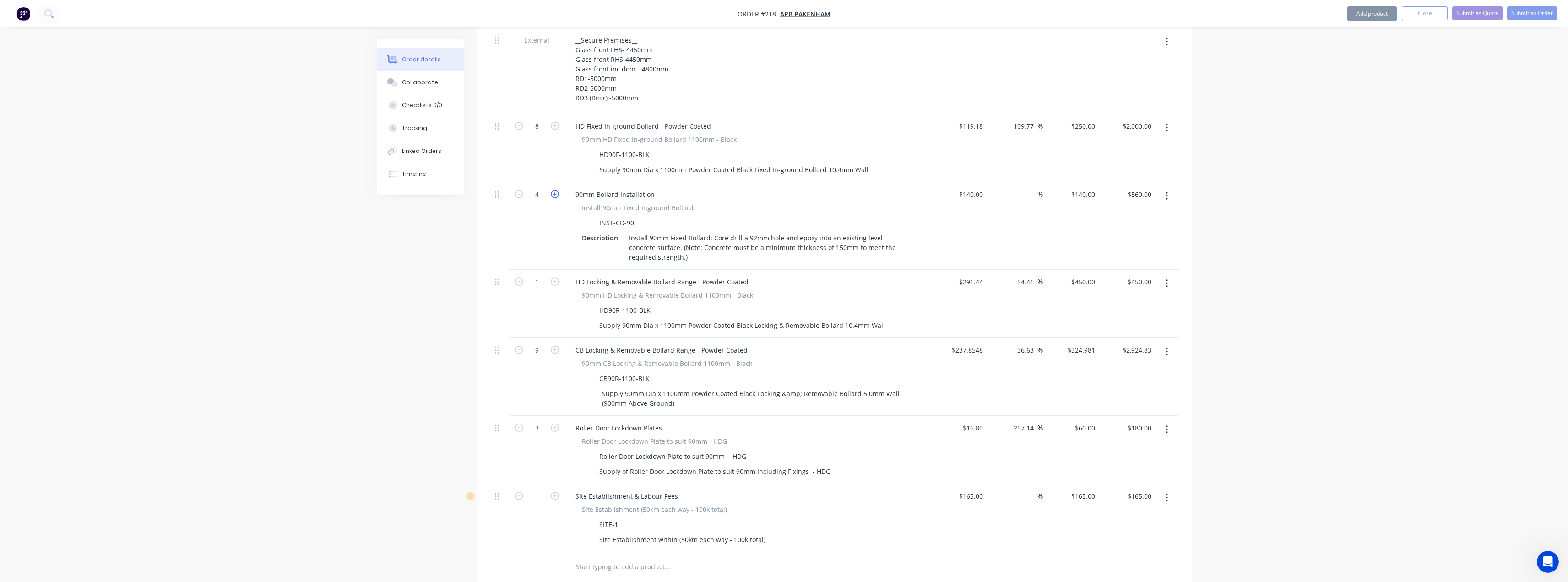
type input "5"
type input "$700.00"
click at [557, 190] on icon "button" at bounding box center [554, 194] width 8 height 8
type input "6"
type input "$840.00"
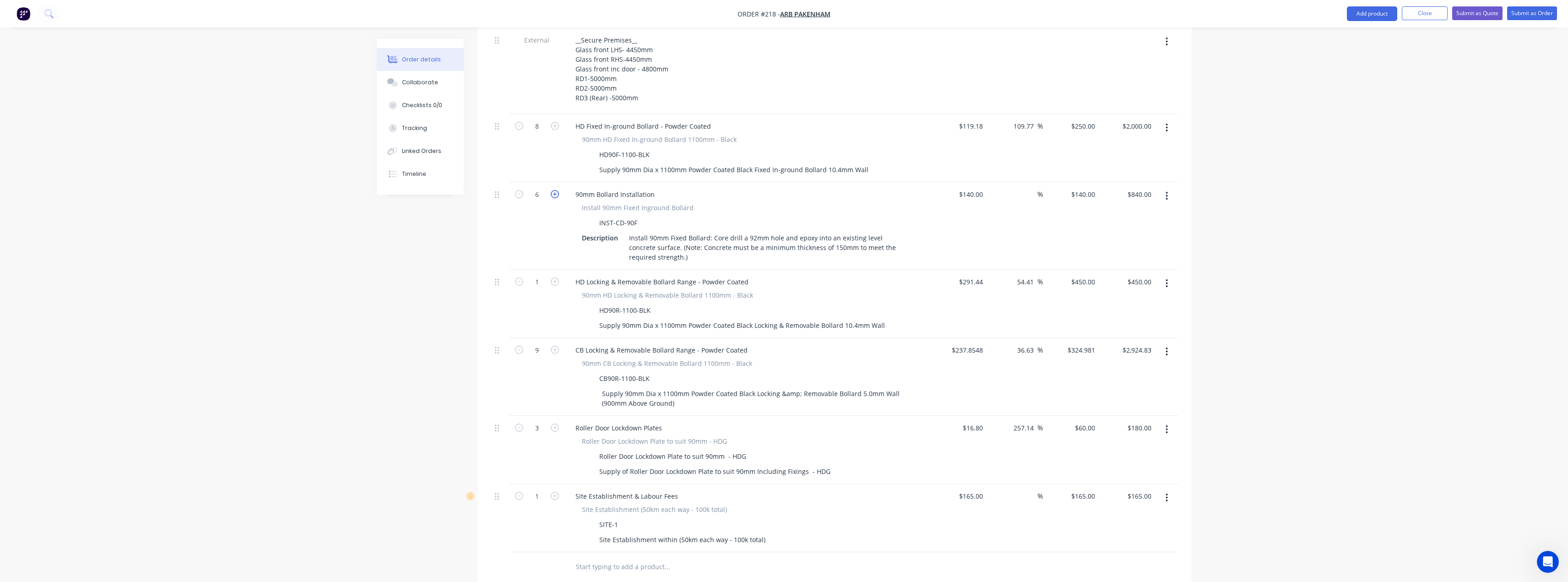
click at [557, 190] on icon "button" at bounding box center [554, 194] width 8 height 8
type input "7"
type input "$980.00"
click at [557, 190] on icon "button" at bounding box center [554, 194] width 8 height 8
type input "8"
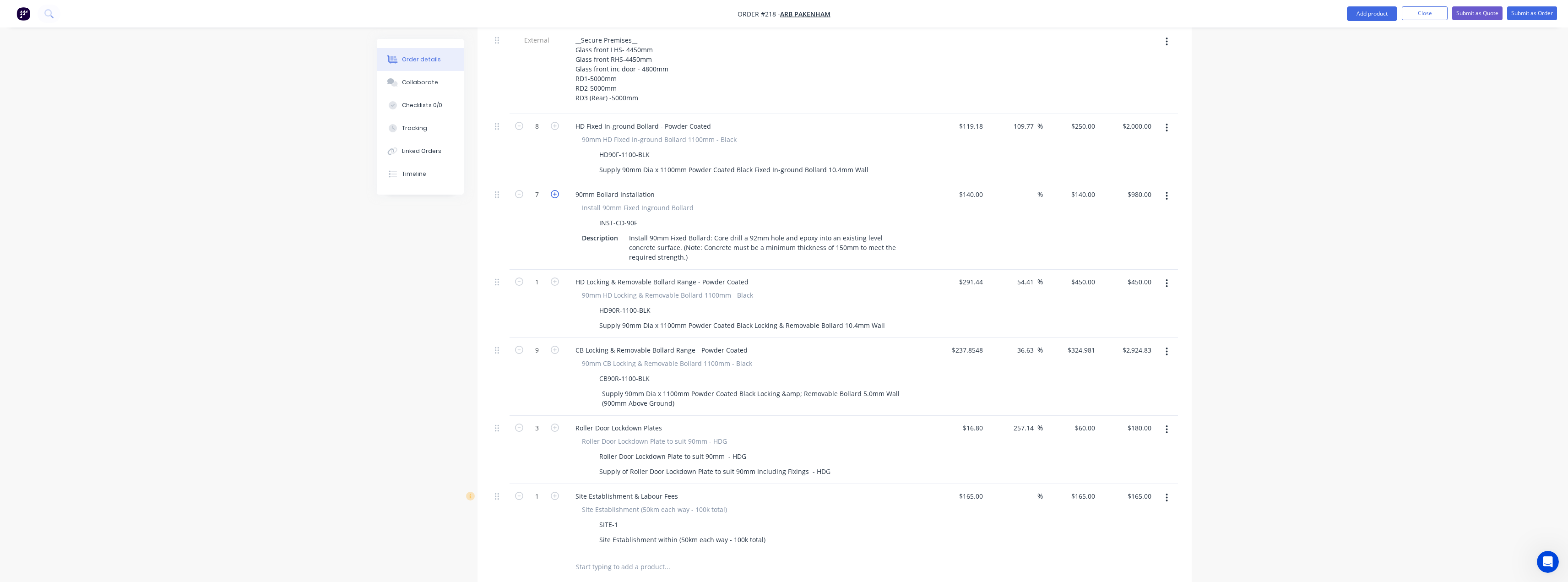
type input "$1,120.00"
click at [967, 188] on div "140 $140.00" at bounding box center [970, 194] width 32 height 13
type input "$1.00"
type input "1"
type input "$8.00"
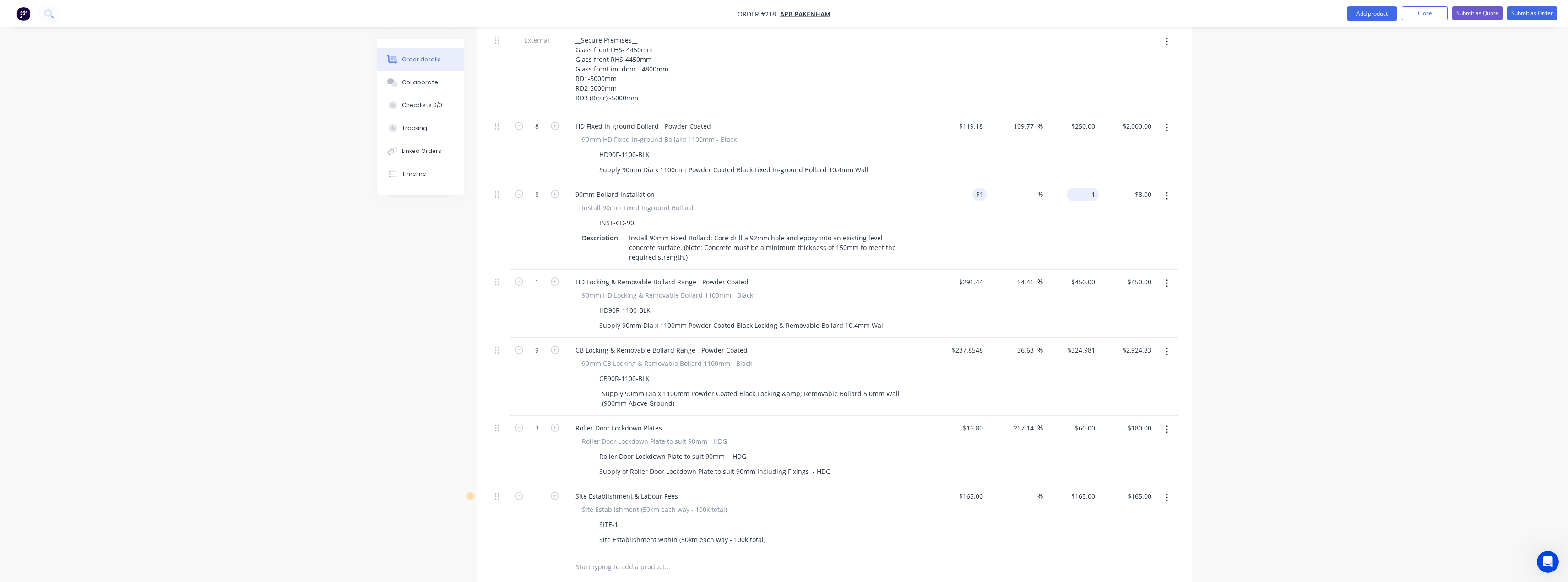
click at [1084, 182] on div "1 $140.00" at bounding box center [1071, 226] width 56 height 87
type input "140"
type input "13900"
type input "$140.00"
type input "$1,120.00"
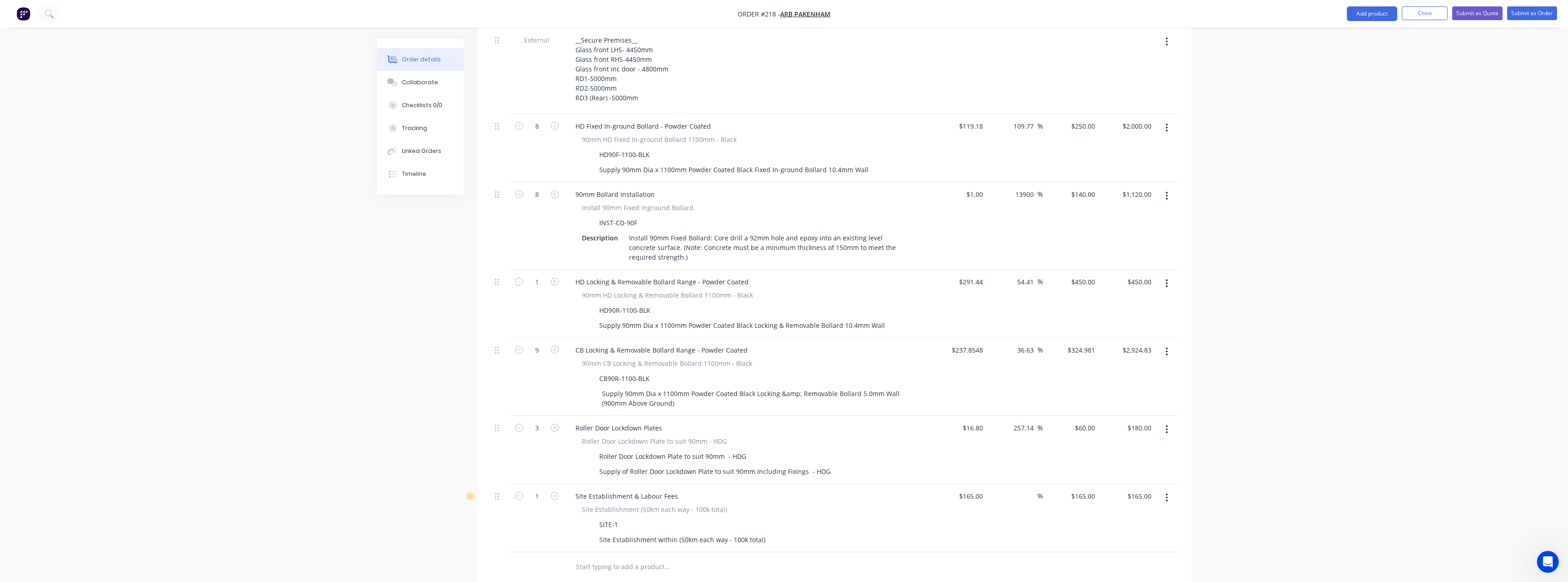
click at [951, 201] on div "$1.00 $1.00" at bounding box center [959, 226] width 56 height 87
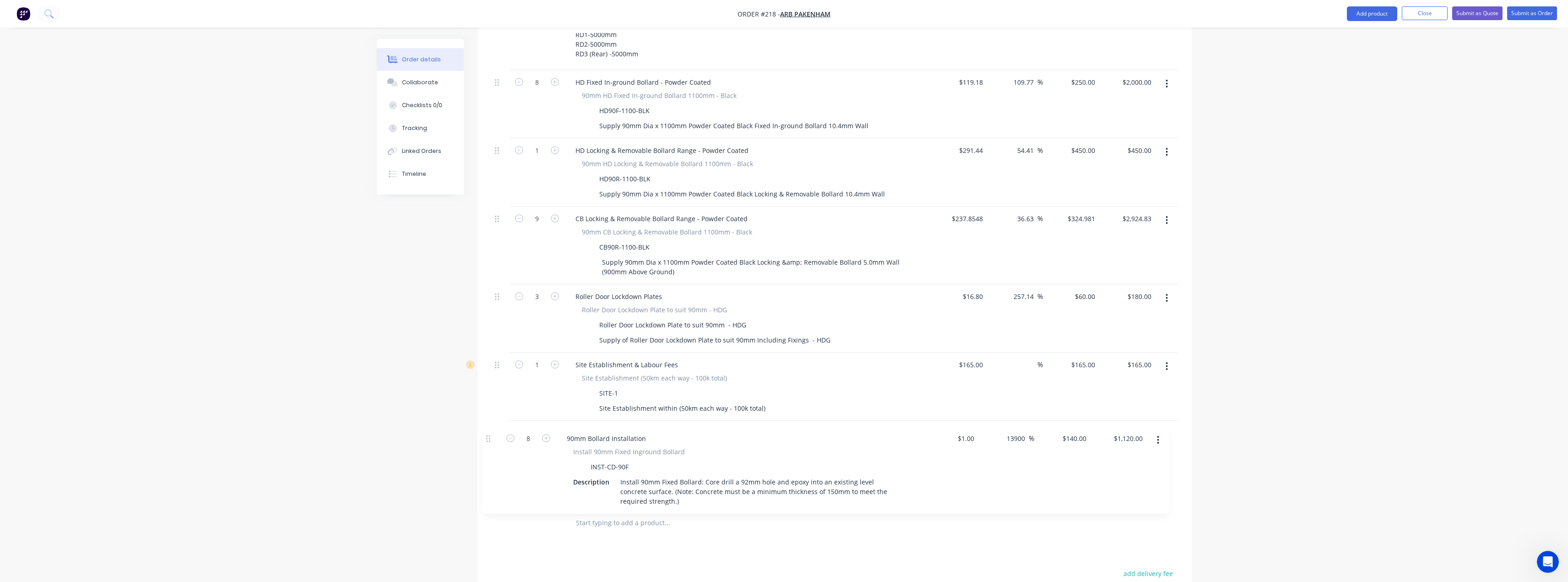
scroll to position [427, 0]
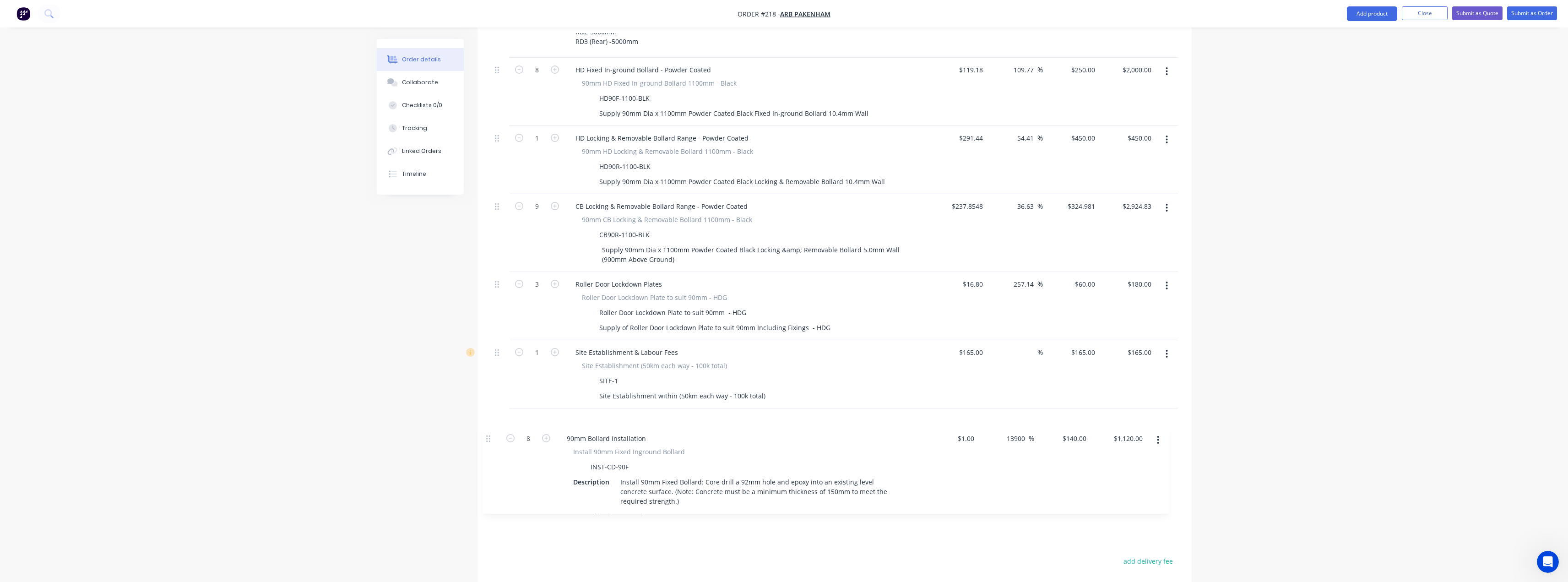
drag, startPoint x: 498, startPoint y: 169, endPoint x: 489, endPoint y: 441, distance: 272.1
click at [489, 441] on div "Qty Cost Markup Price Total External __Secure Premises__ Glass front LHS- 4450m…" at bounding box center [834, 240] width 714 height 572
click at [595, 501] on input "text" at bounding box center [667, 510] width 183 height 18
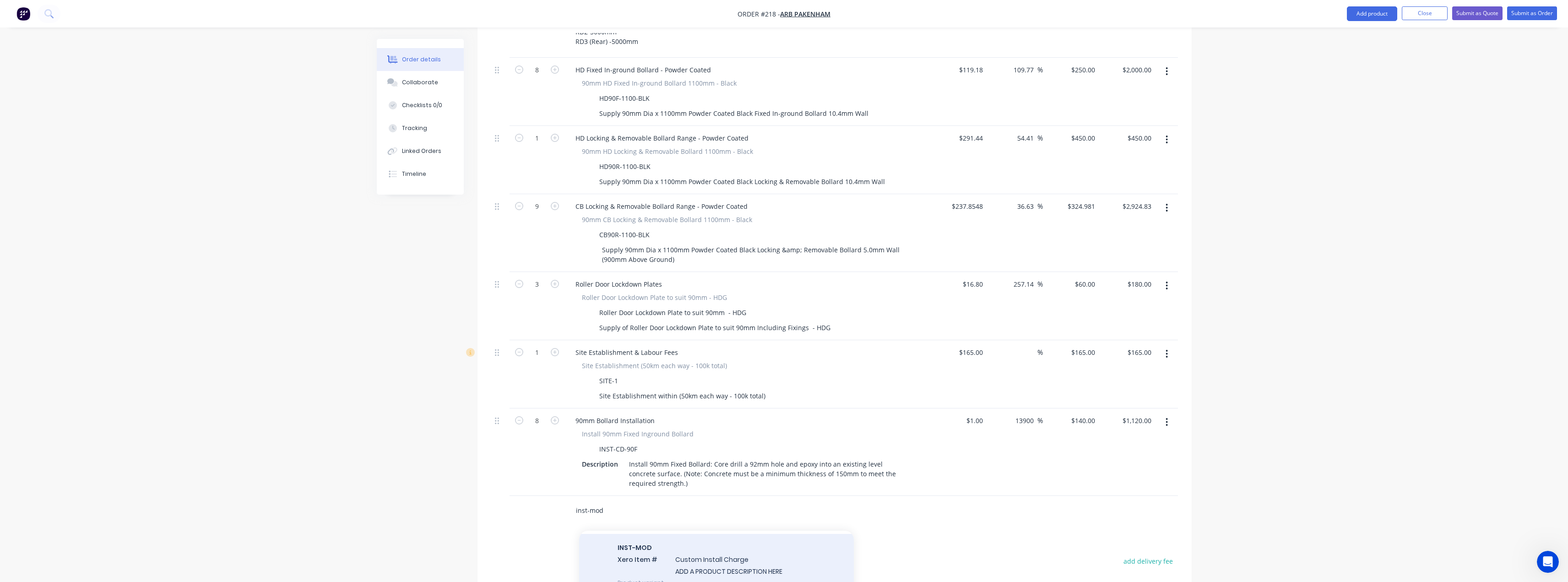
scroll to position [274, 0]
type input "inst-mod"
click at [737, 536] on div "INST-MOD Xero Item # Custom Install Charge ADD A PRODUCT DESCRIPTION HERE Produ…" at bounding box center [716, 549] width 274 height 62
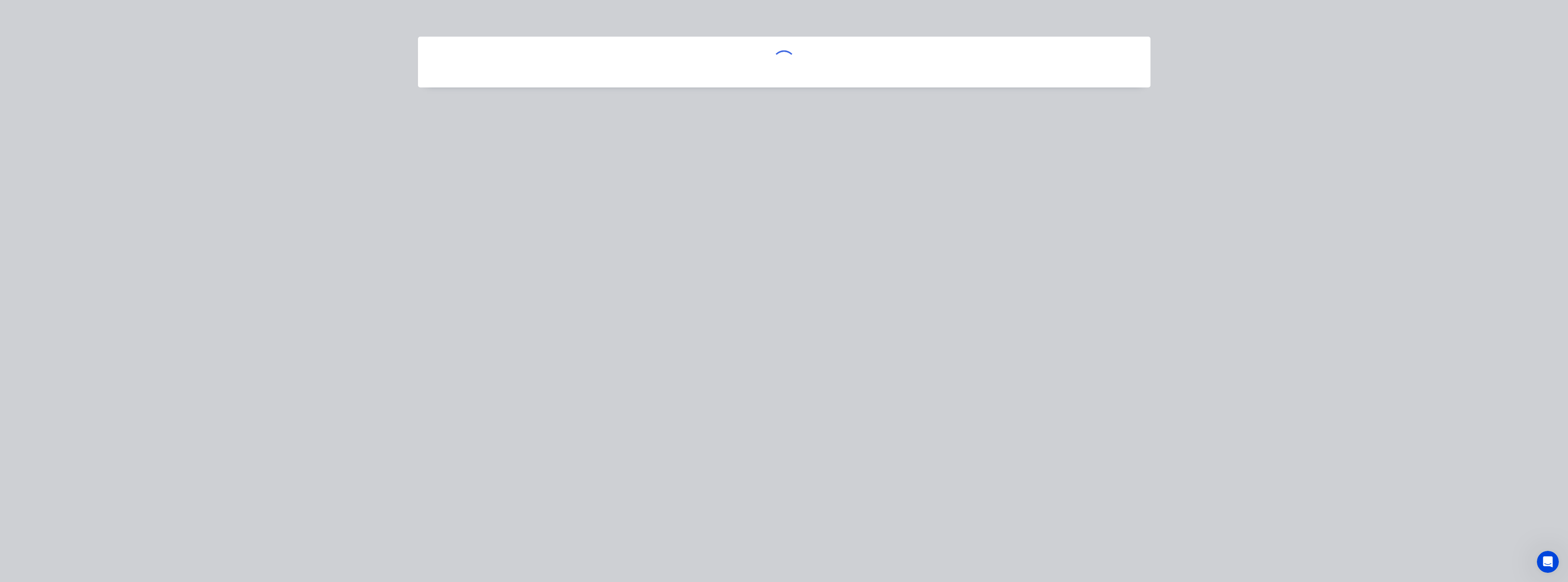
scroll to position [27857, 0]
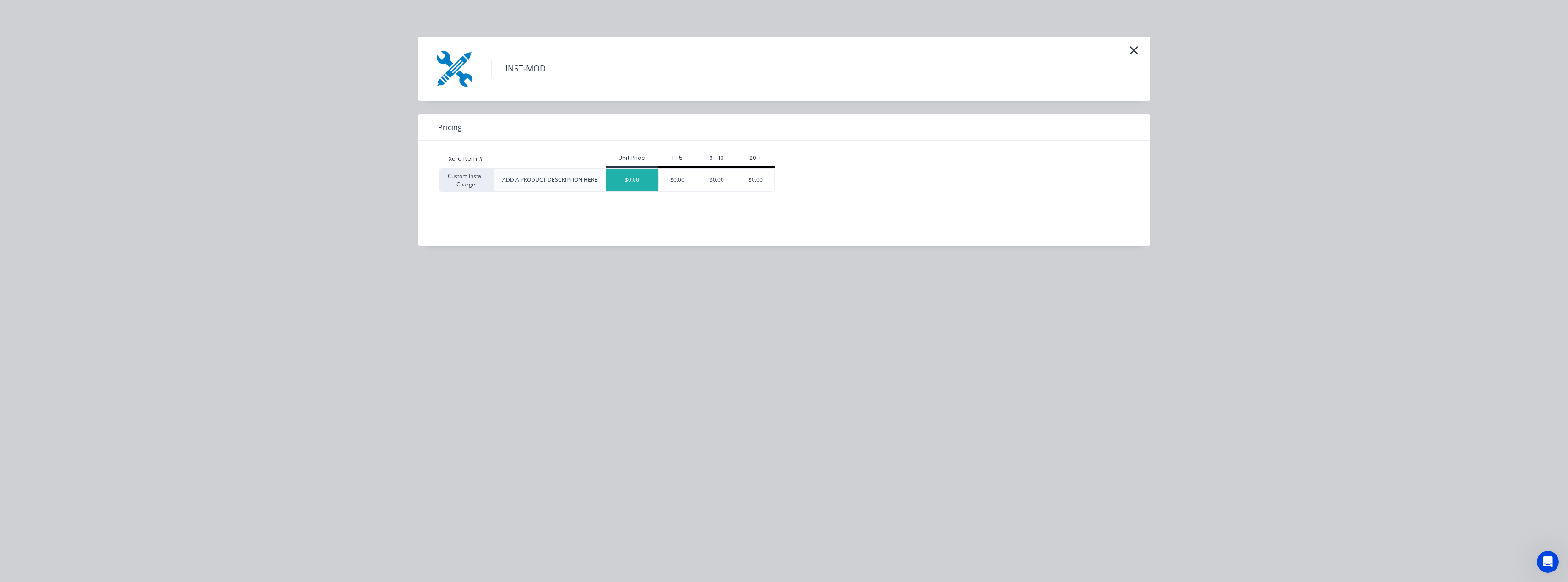
click at [633, 179] on div "$0.00" at bounding box center [631, 180] width 52 height 23
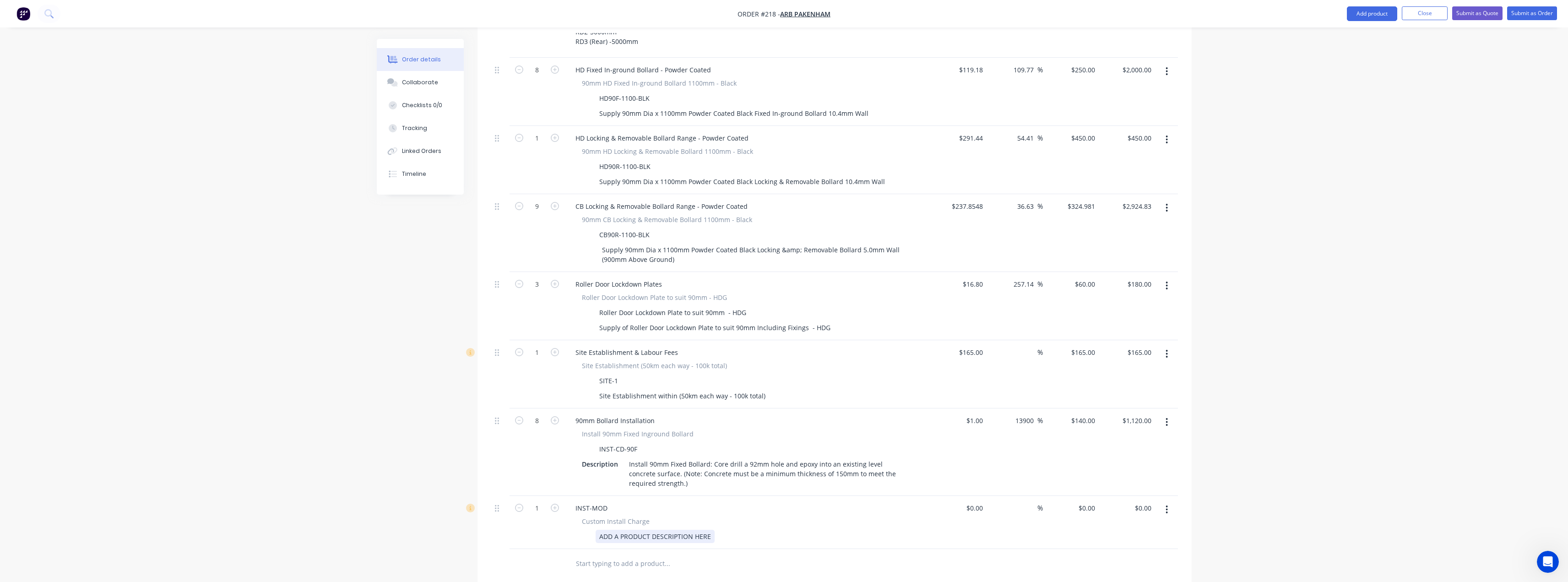
click at [621, 529] on div "ADD A PRODUCT DESCRIPTION HERE" at bounding box center [655, 536] width 119 height 13
drag, startPoint x: 712, startPoint y: 511, endPoint x: 592, endPoint y: 514, distance: 120.0
click at [592, 529] on div "ADD A PRODUCT DESCRIPTION HERE" at bounding box center [746, 536] width 335 height 13
paste div
click at [743, 529] on div "Call out. Core drill existing concrete slab and fit 3no in-ground sleeves (Note…" at bounding box center [754, 545] width 318 height 32
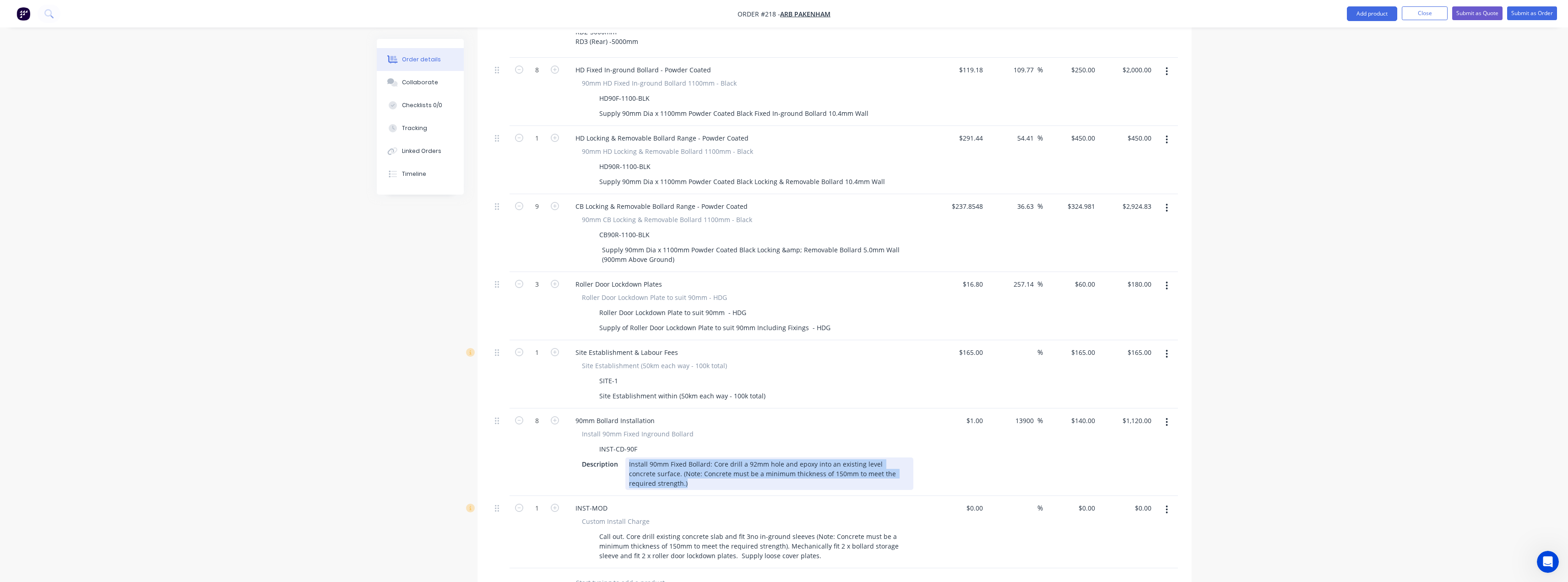
drag, startPoint x: 663, startPoint y: 459, endPoint x: 630, endPoint y: 440, distance: 38.1
click at [628, 457] on div "Install 90mm Fixed Bollard: Core drill a 92mm hole and epoxy into an existing l…" at bounding box center [769, 473] width 288 height 32
copy div "Install 90mm Fixed Bollard: Core drill a 92mm hole and epoxy into an existing l…"
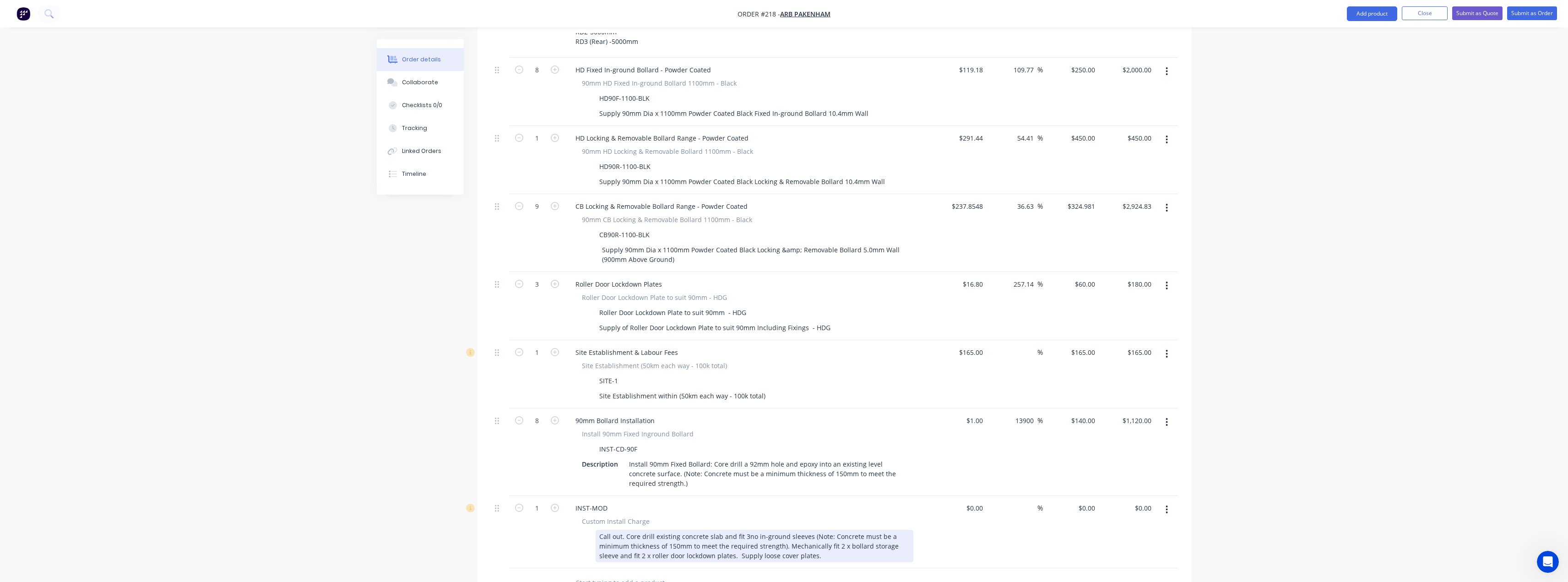
click at [804, 529] on div "Call out. Core drill existing concrete slab and fit 3no in-ground sleeves (Note…" at bounding box center [754, 545] width 318 height 32
paste div
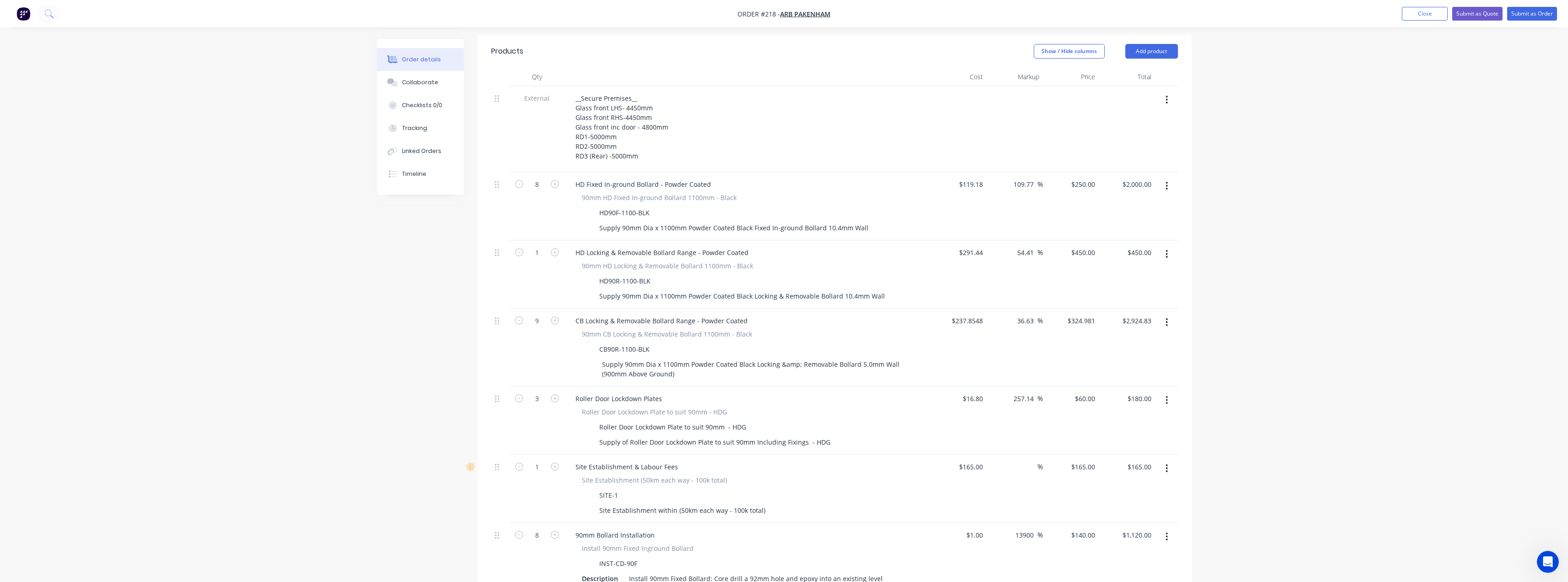
scroll to position [336, 0]
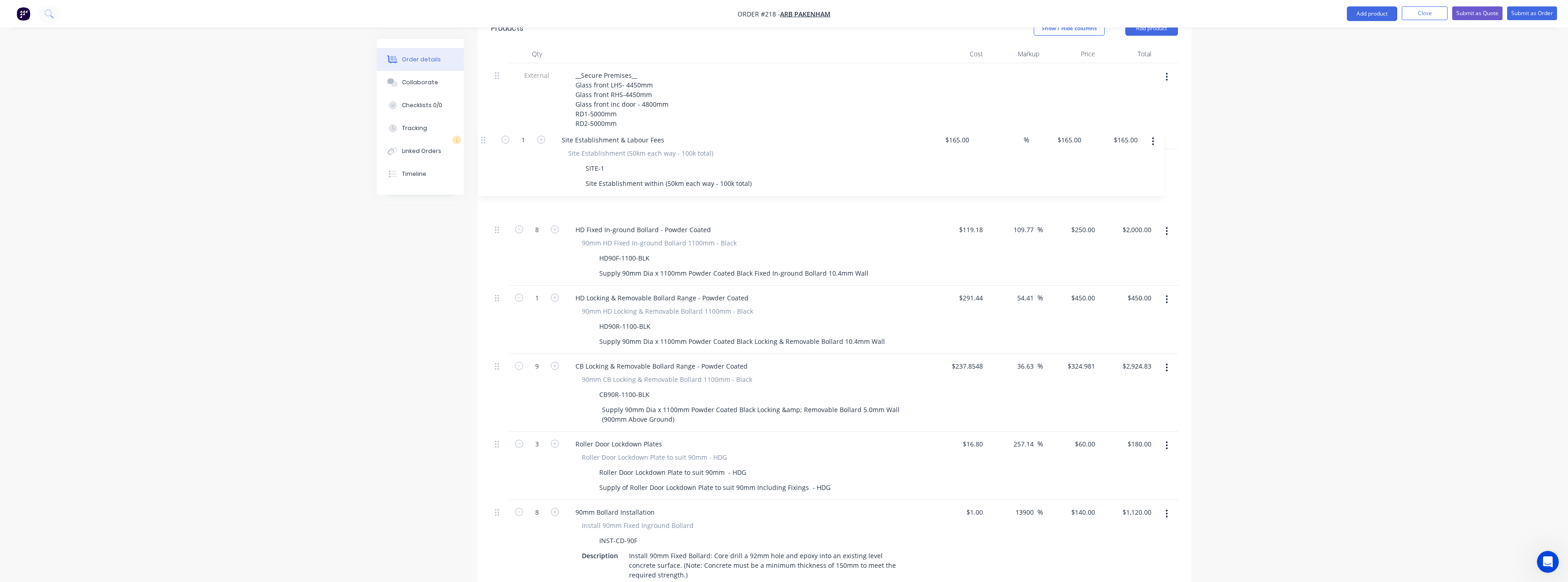
drag, startPoint x: 498, startPoint y: 418, endPoint x: 484, endPoint y: 138, distance: 280.3
click at [484, 138] on div "Qty Cost Markup Price Total External __Secure Premises__ Glass front LHS- 4450m…" at bounding box center [834, 367] width 714 height 644
click at [1168, 159] on icon "button" at bounding box center [1166, 163] width 2 height 8
click at [1115, 235] on div "Delete" at bounding box center [1134, 242] width 70 height 13
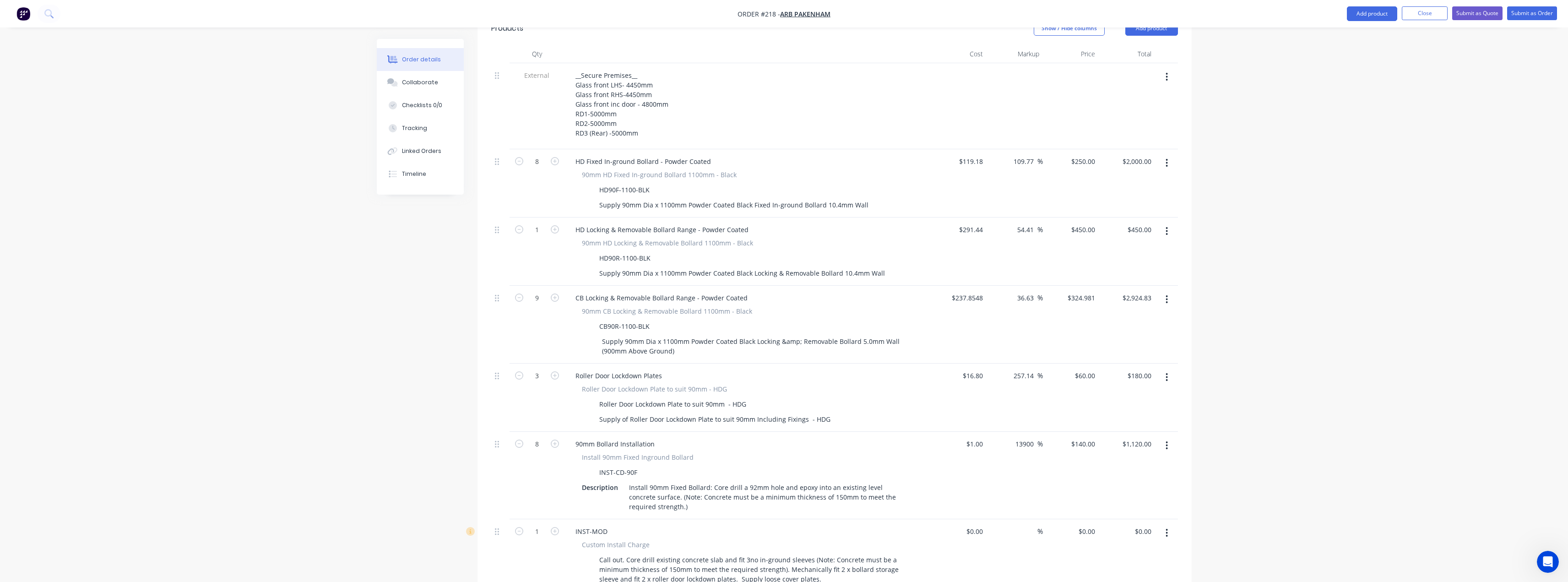
click at [1168, 440] on icon "button" at bounding box center [1167, 445] width 2 height 10
click at [1109, 518] on div "Delete" at bounding box center [1134, 525] width 70 height 13
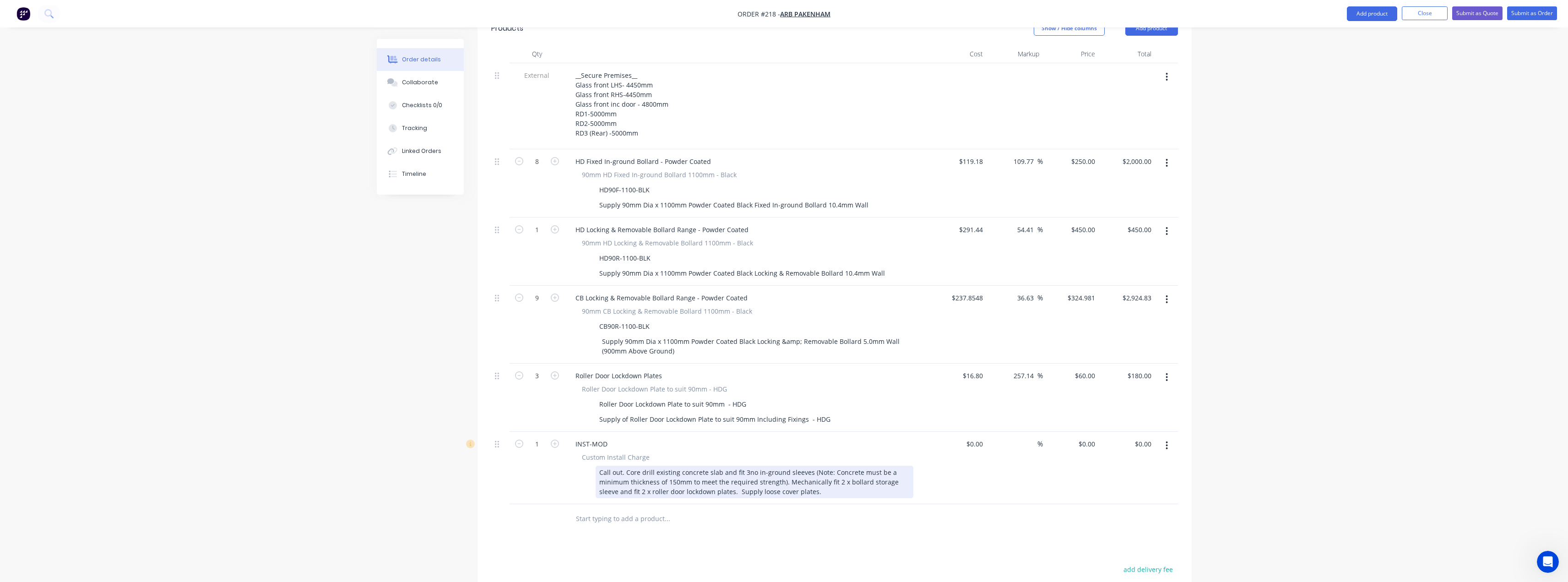
click at [743, 466] on div "Call out. Core drill existing concrete slab and fit 3no in-ground sleeves (Note…" at bounding box center [754, 482] width 318 height 32
click at [757, 466] on div "Call out. Core drill existing concrete slab and fit 10no in-ground sleeves (Not…" at bounding box center [754, 482] width 318 height 32
click at [874, 466] on div "Call out. Core drill existing concrete slab and fit 10no removable bollard in-g…" at bounding box center [754, 482] width 318 height 32
click at [634, 509] on input "text" at bounding box center [667, 518] width 183 height 18
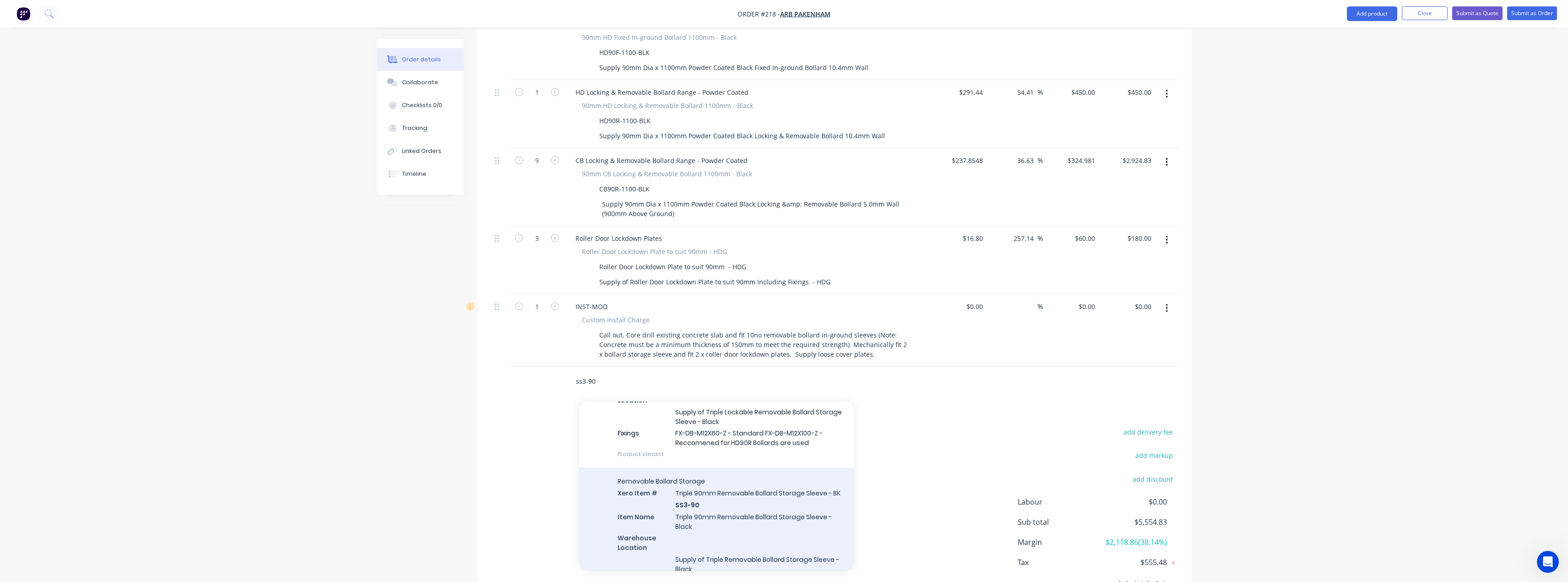
scroll to position [138, 0]
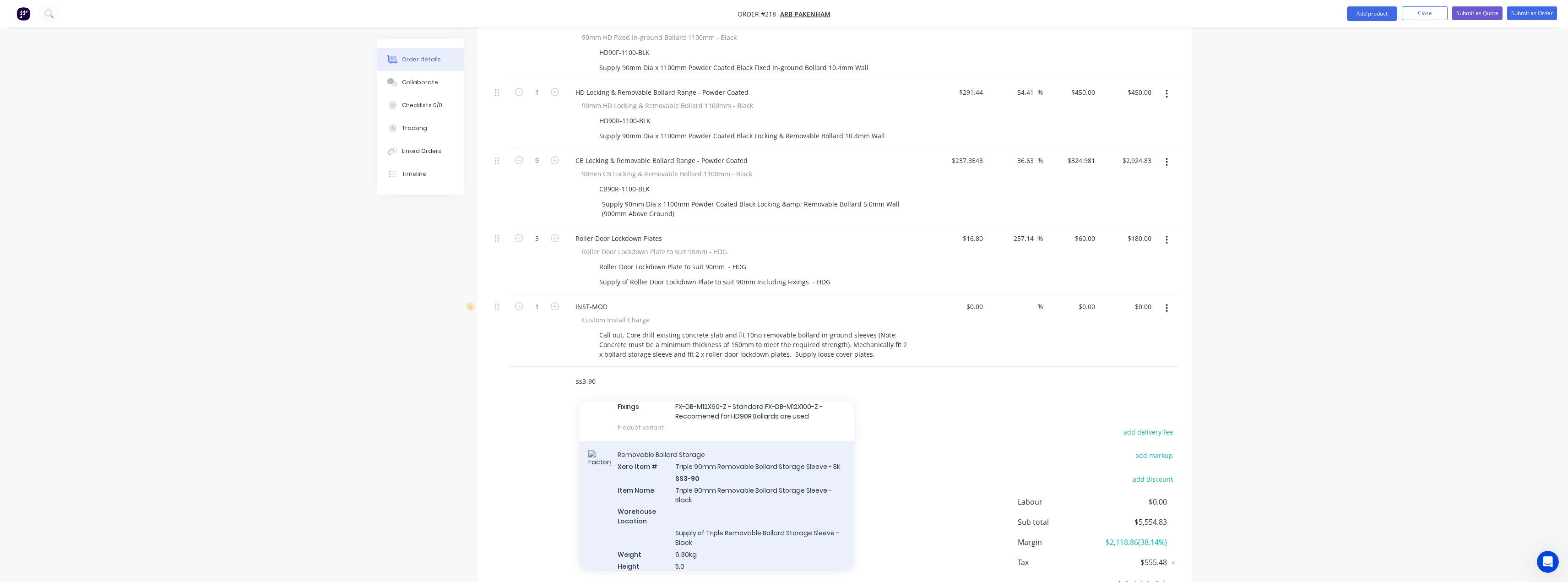
type input "ss3-90"
click at [713, 475] on div "Removable Bollard Storage Xero Item # Triple 90mm Removable Bollard Storage Sle…" at bounding box center [716, 538] width 274 height 195
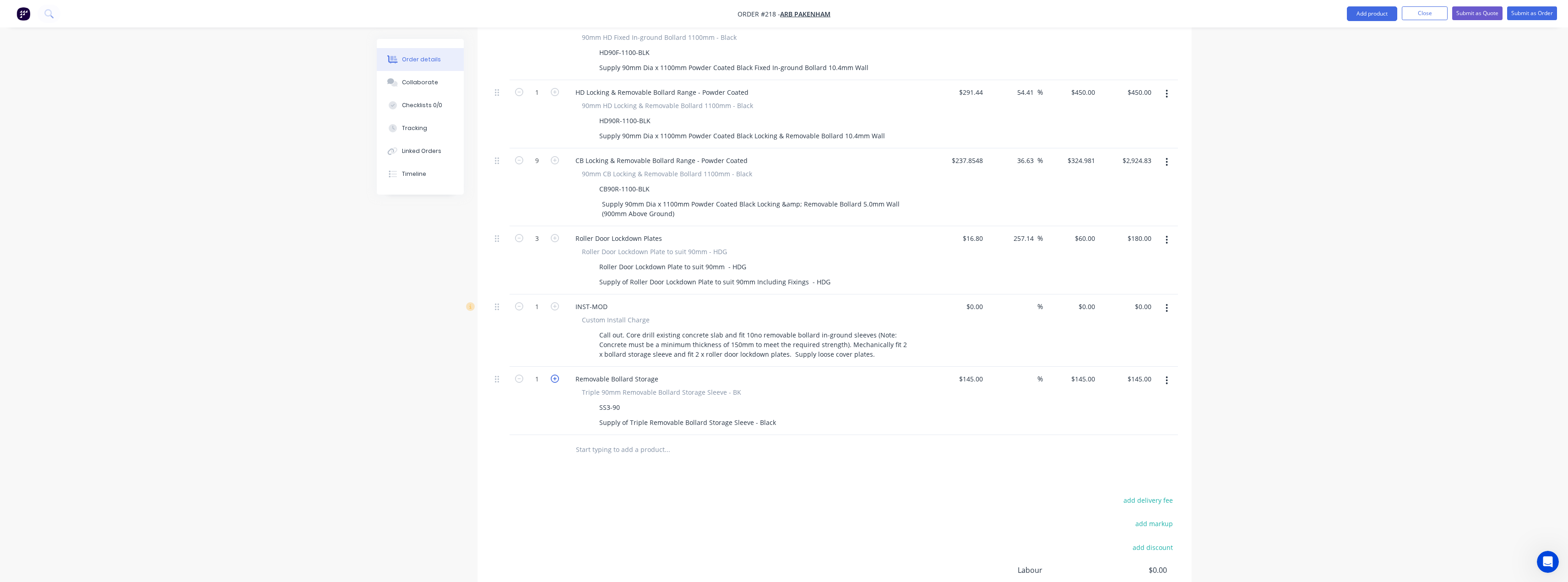
click at [557, 375] on icon "button" at bounding box center [554, 378] width 8 height 8
type input "2"
type input "$290.00"
click at [557, 375] on icon "button" at bounding box center [554, 378] width 8 height 8
type input "3"
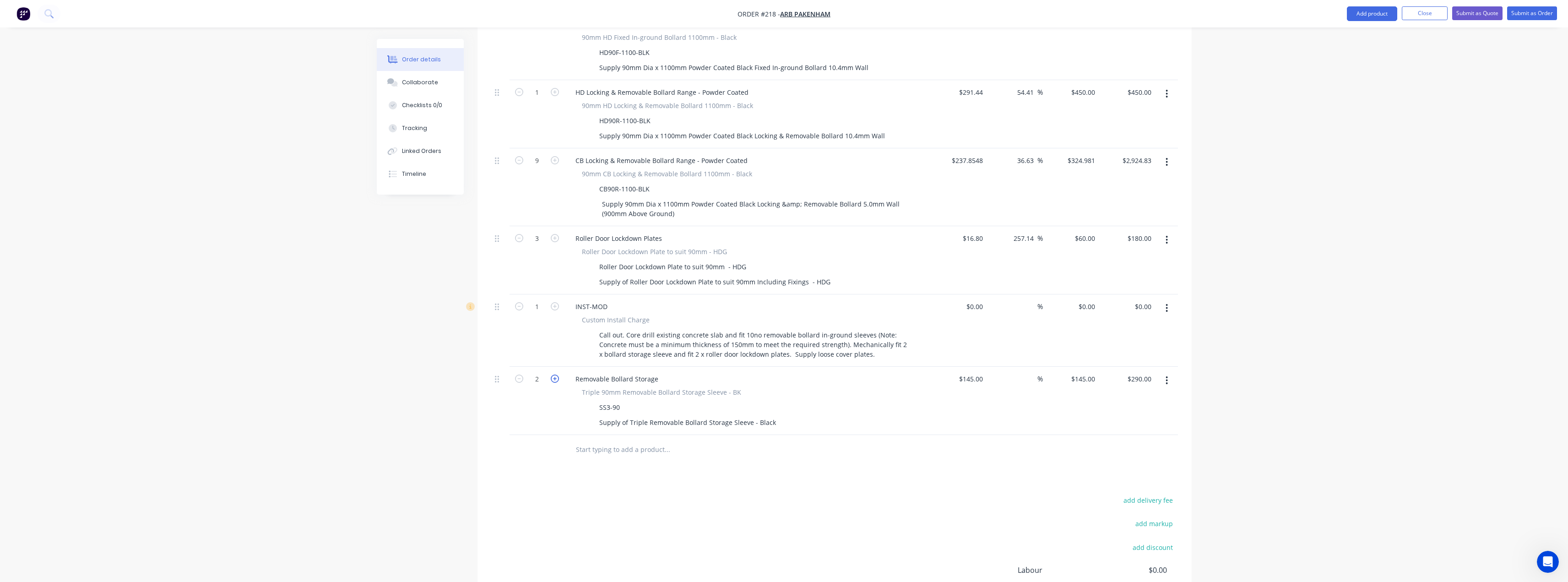
type input "$435.00"
click at [608, 440] on input "text" at bounding box center [667, 449] width 183 height 18
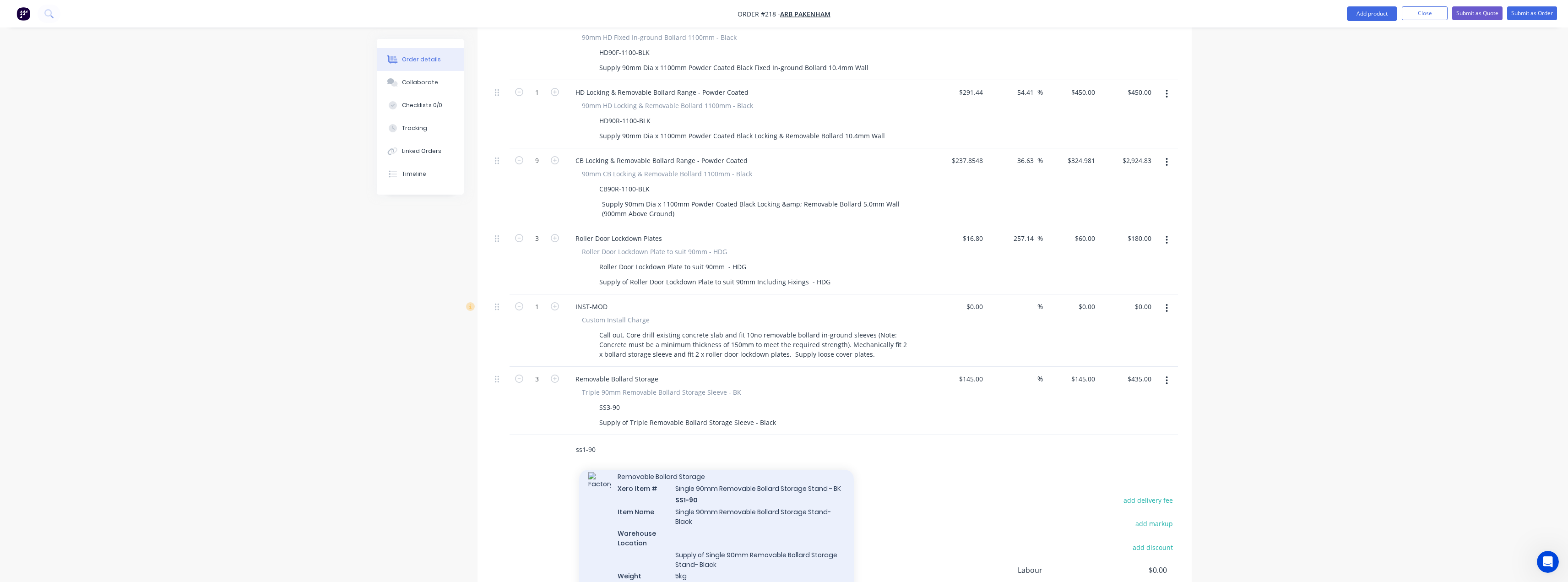
type input "ss1-90"
click at [735, 500] on div "Removable Bollard Storage Xero Item # Single 90mm Removable Bollard Storage Sta…" at bounding box center [716, 560] width 274 height 195
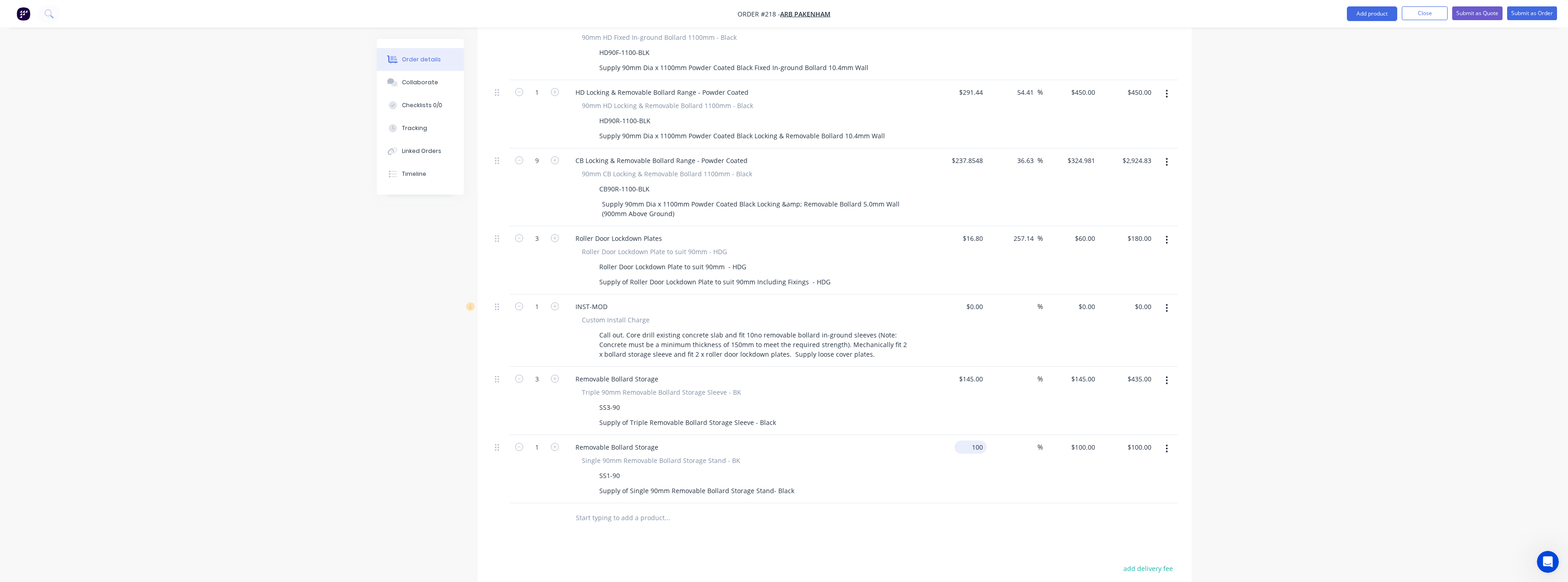
click at [975, 440] on input "100" at bounding box center [972, 447] width 28 height 13
type input "$1.00"
type input "1"
type input "$1.00"
click at [1084, 435] on div "1 $100.00" at bounding box center [1071, 469] width 56 height 68
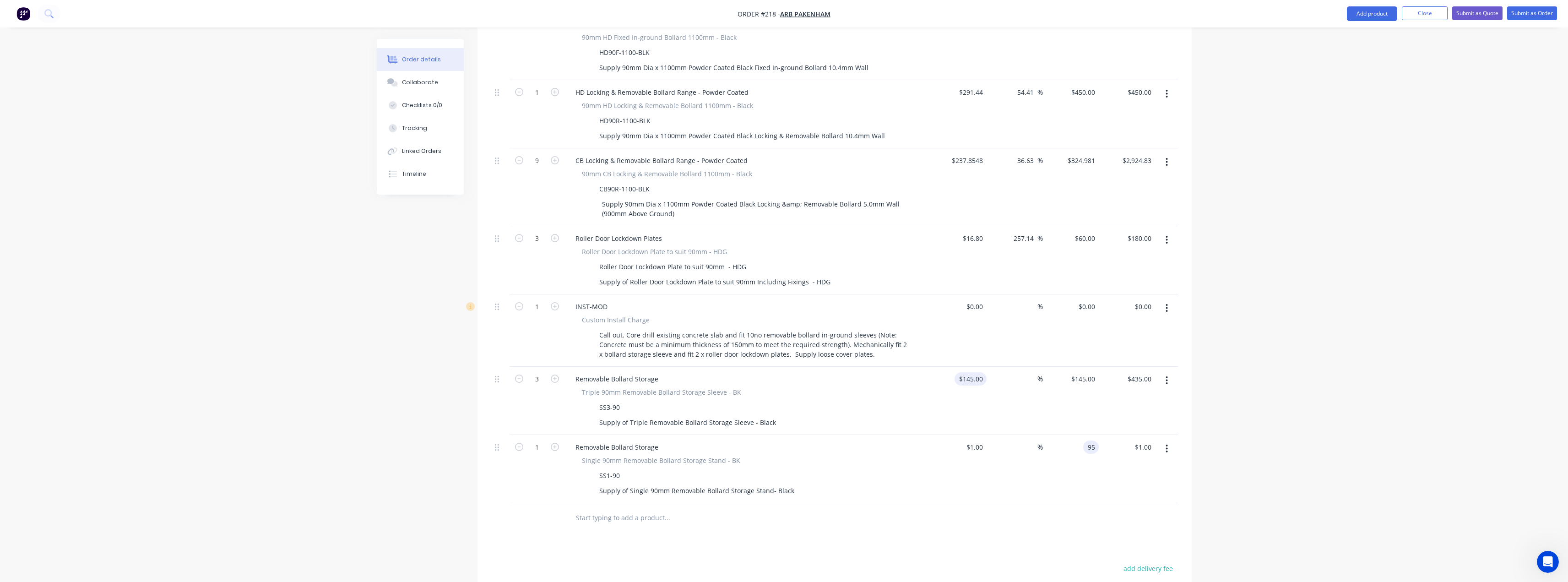
type input "95"
type input "145"
type input "9400"
type input "$95.00"
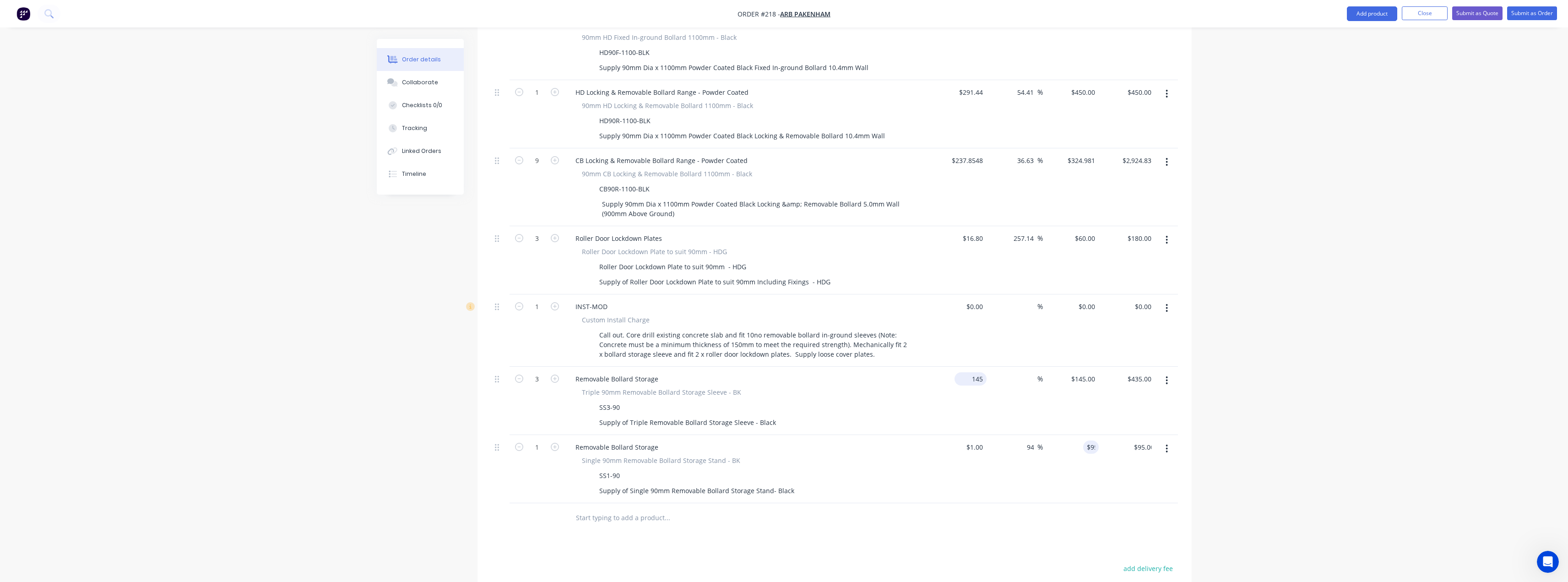
click at [976, 372] on input "145" at bounding box center [972, 379] width 28 height 13
type input "$1.00"
type input "1"
type input "$3.00"
click at [1095, 372] on input "1" at bounding box center [1084, 379] width 28 height 13
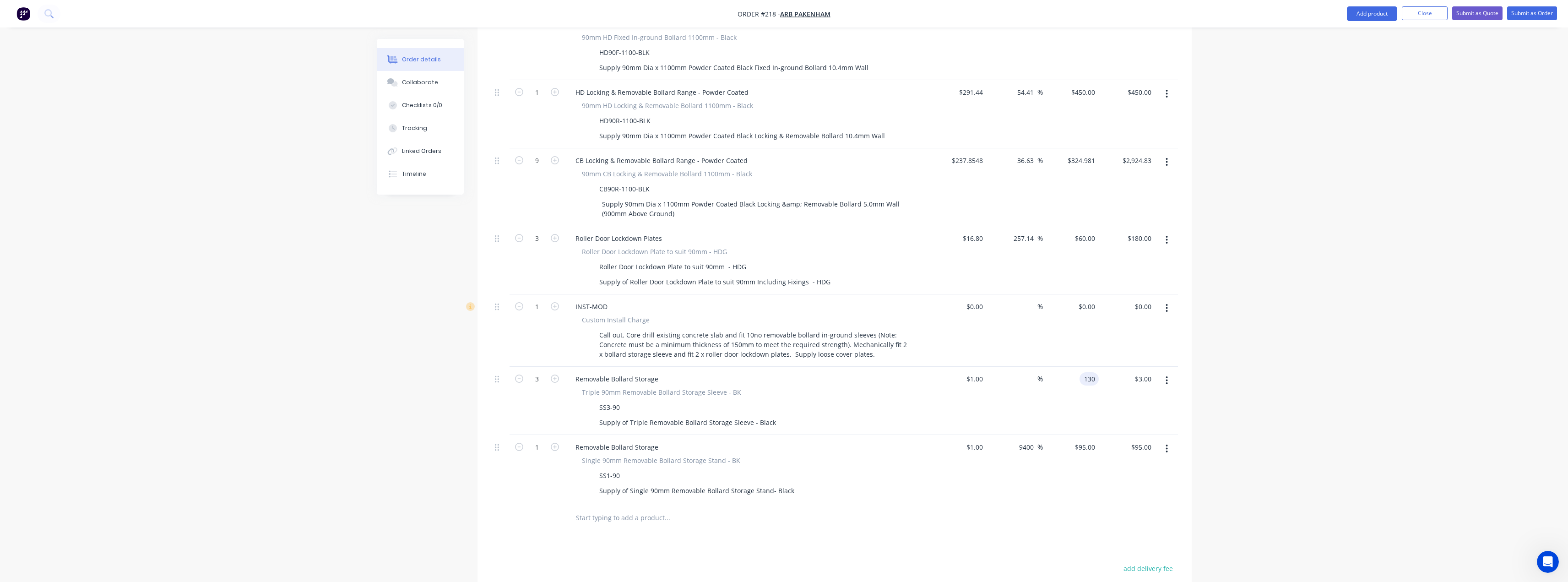
type input "130"
type input "12900"
type input "$130.00"
type input "$390.00"
click at [868, 509] on div "Products Show / Hide columns Add product Qty Cost Markup Price Total External _…" at bounding box center [834, 314] width 714 height 878
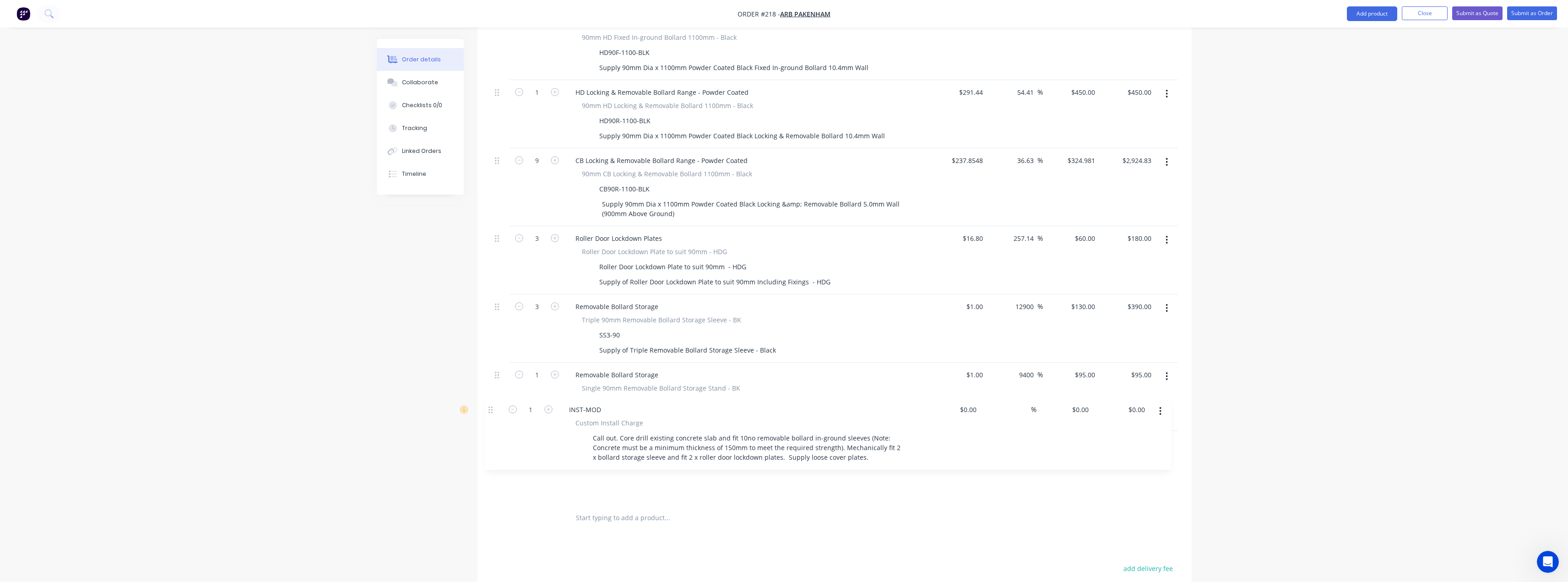
drag, startPoint x: 497, startPoint y: 280, endPoint x: 491, endPoint y: 413, distance: 133.1
click at [491, 413] on div "External __Secure Premises__ Glass front LHS- 4450mm Glass front RHS-4450mm Gla…" at bounding box center [834, 215] width 686 height 577
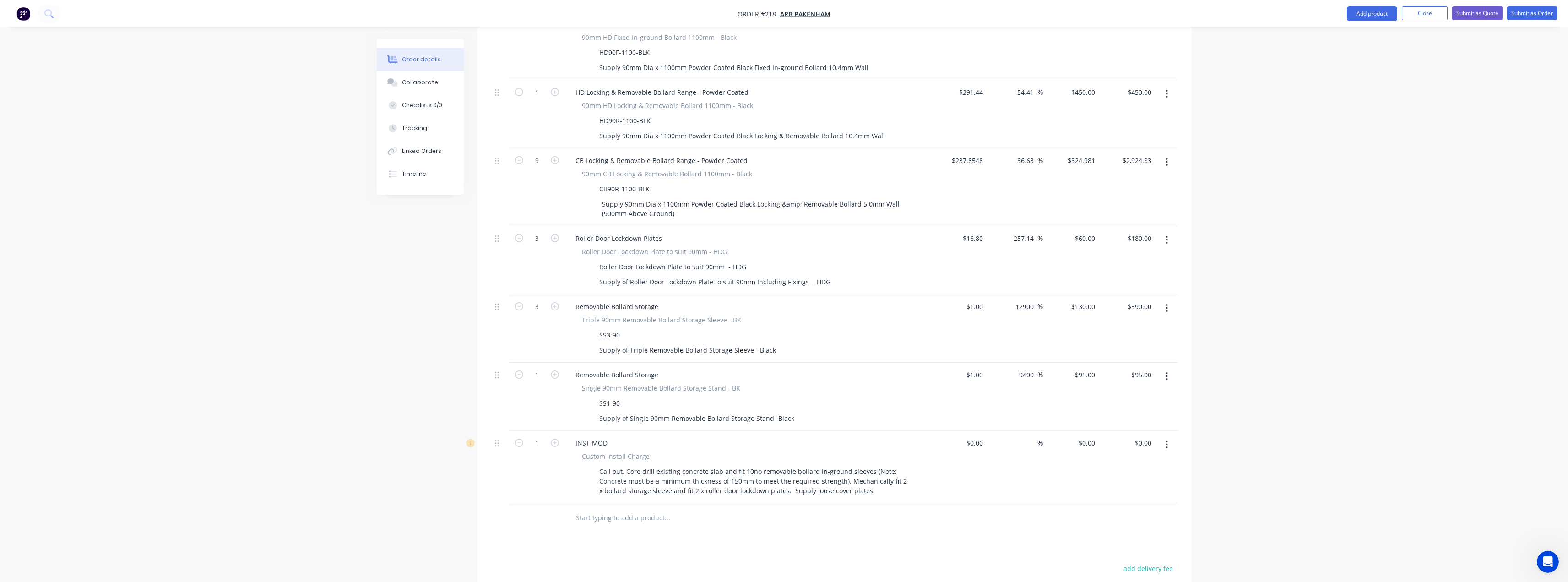
click at [586, 509] on input "text" at bounding box center [667, 518] width 183 height 18
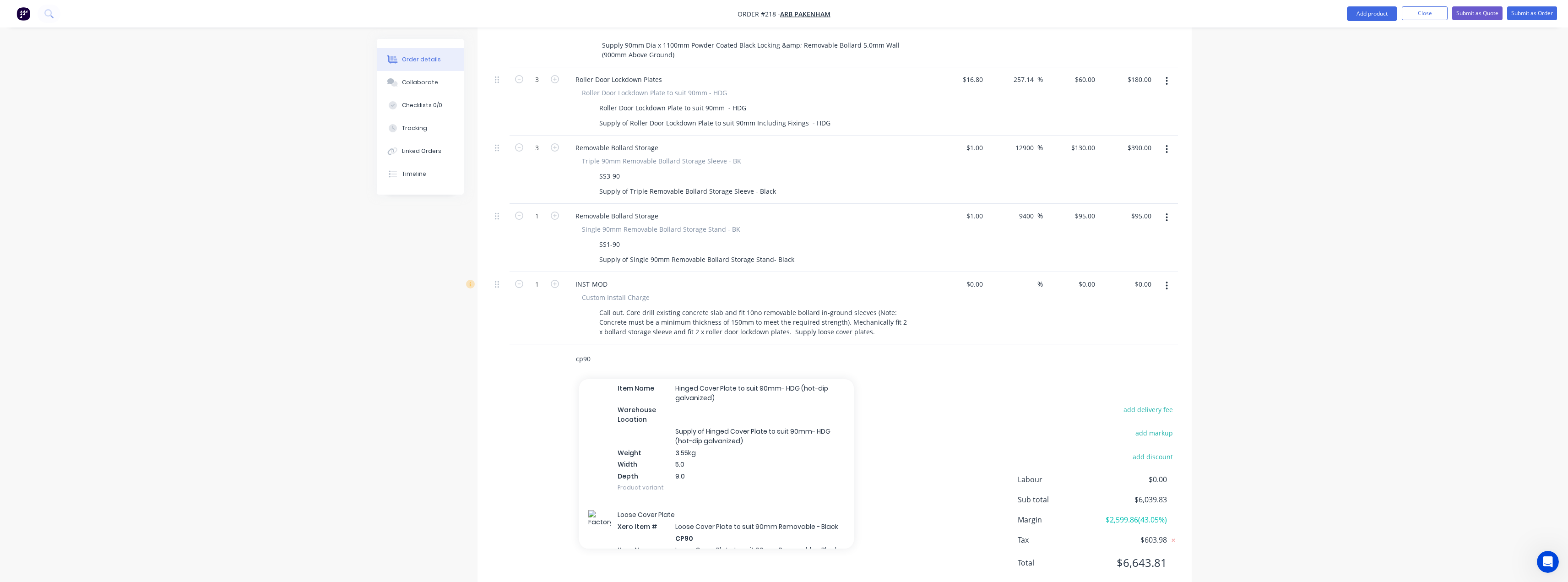
scroll to position [229, 0]
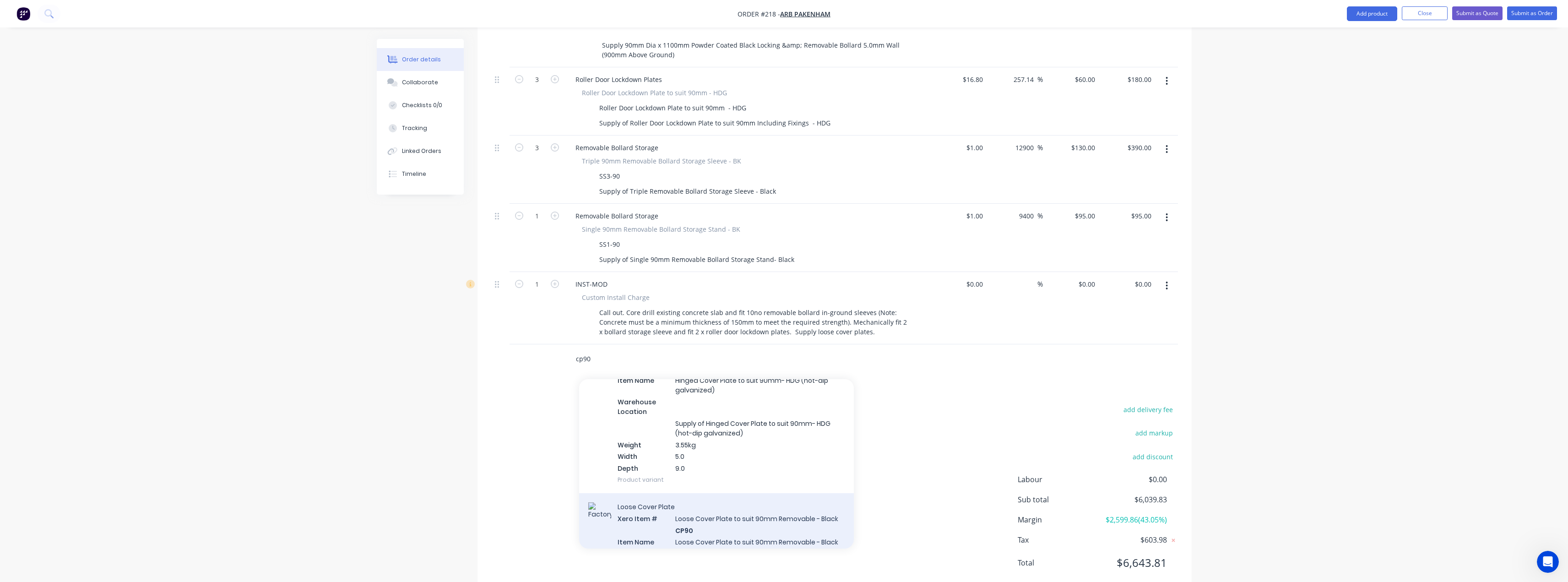
type input "cp90"
click at [695, 503] on div "Loose Cover Plate Xero Item # Loose Cover Plate to suit 90mm Removable - Black …" at bounding box center [716, 557] width 274 height 128
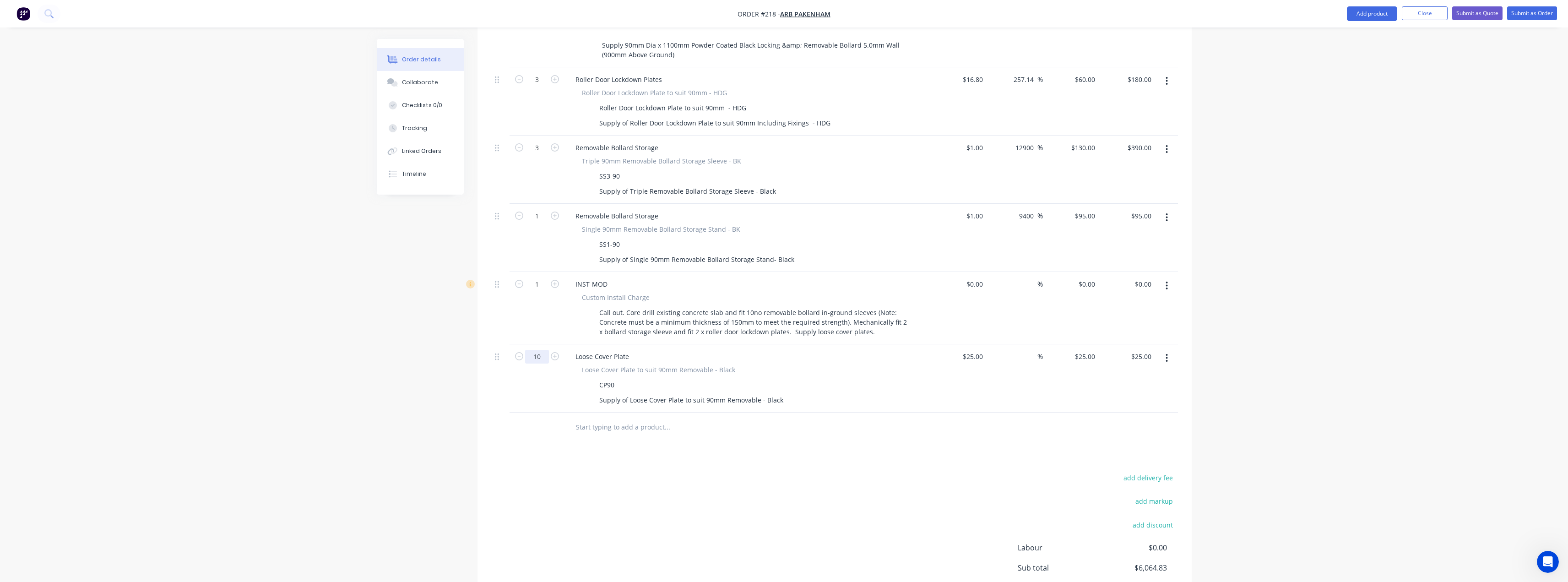
type input "10"
type input "$250.00"
click at [542, 471] on div "add delivery fee add markup add discount Labour $0.00 Sub total $6,064.83 Margi…" at bounding box center [834, 559] width 686 height 177
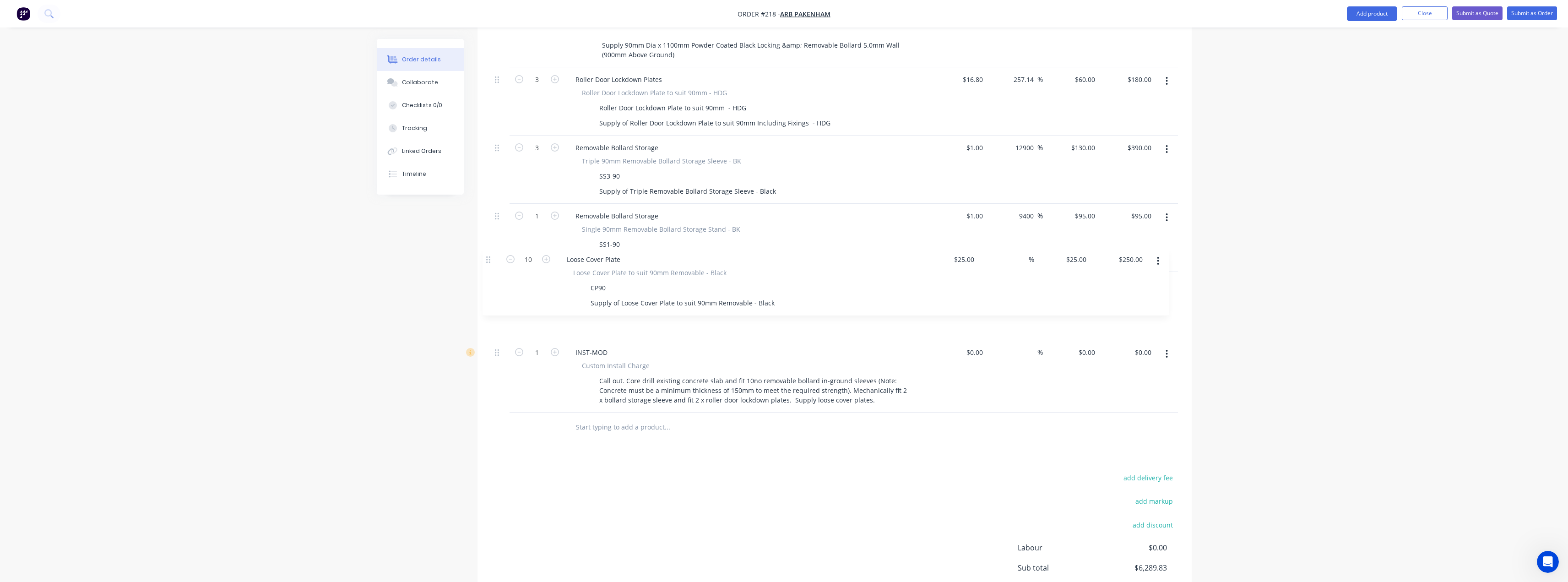
drag, startPoint x: 498, startPoint y: 333, endPoint x: 489, endPoint y: 256, distance: 77.5
click at [489, 256] on div "Qty Cost Markup Price Total External __Secure Premises__ Glass front LHS- 4450m…" at bounding box center [834, 95] width 714 height 693
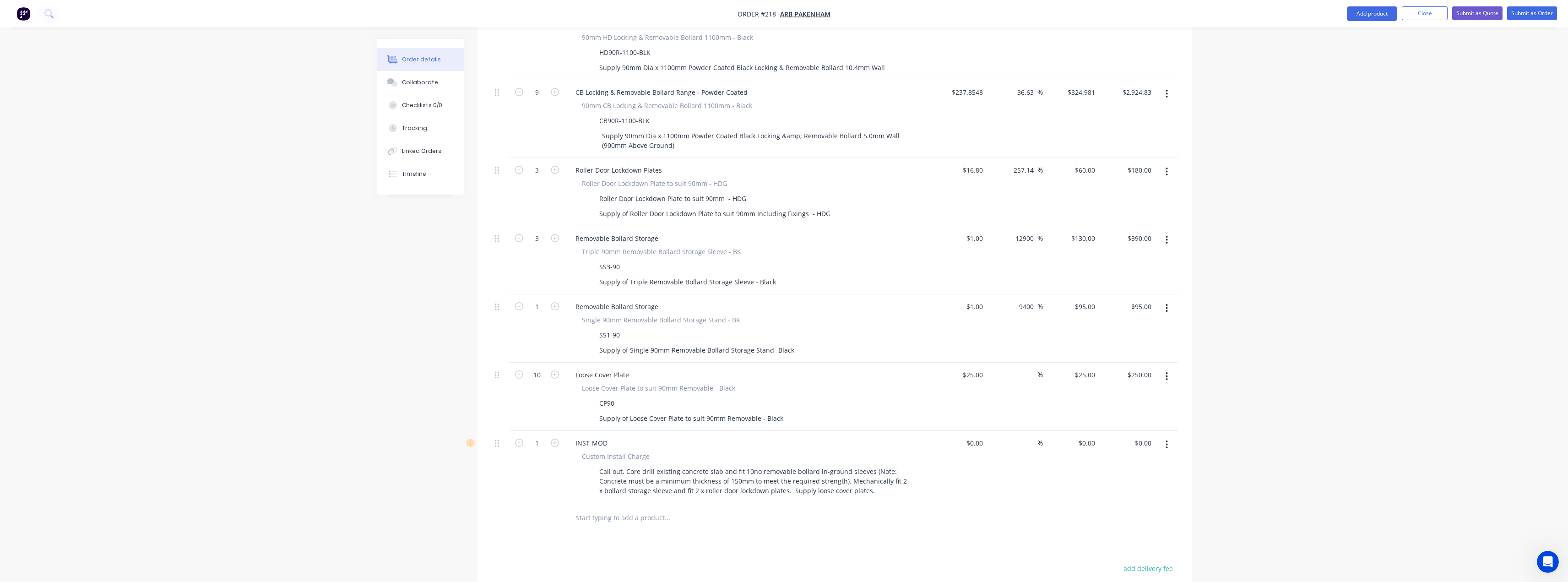
scroll to position [540, 0]
drag, startPoint x: 499, startPoint y: 353, endPoint x: 491, endPoint y: 212, distance: 141.2
click at [491, 212] on div "External __Secure Premises__ Glass front LHS- 4450mm Glass front RHS-4450mm Gla…" at bounding box center [834, 182] width 686 height 646
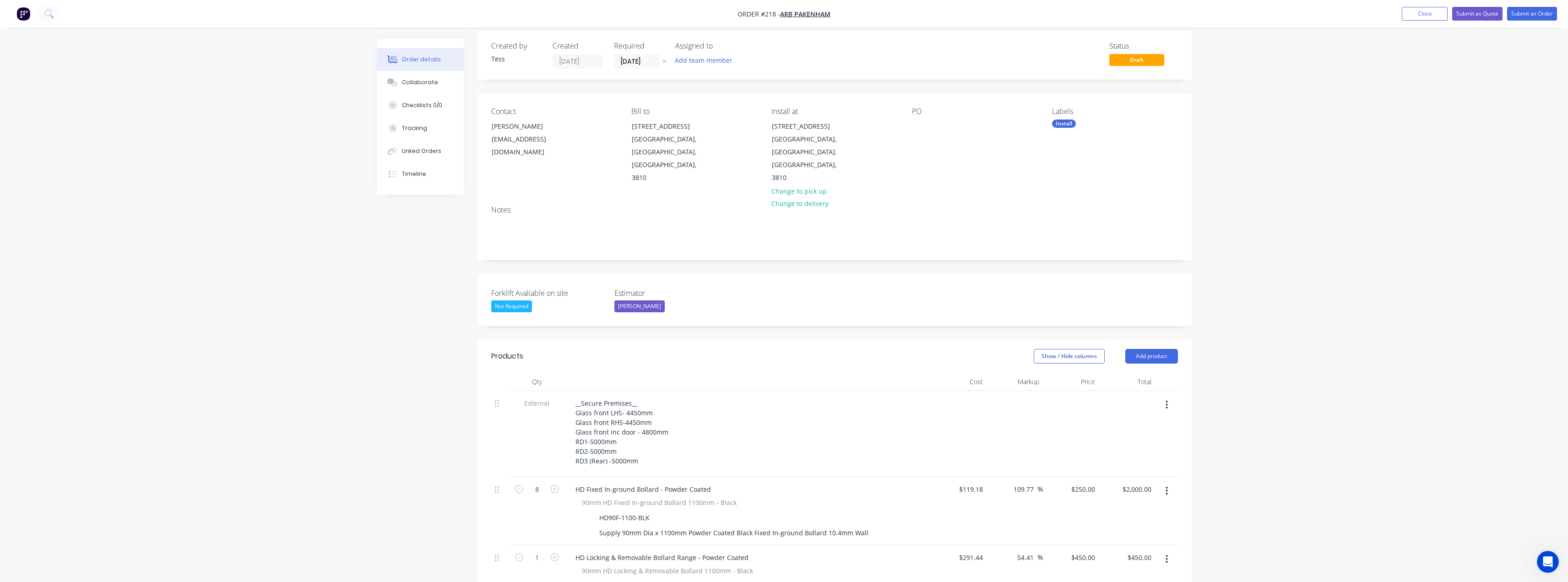
scroll to position [0, 0]
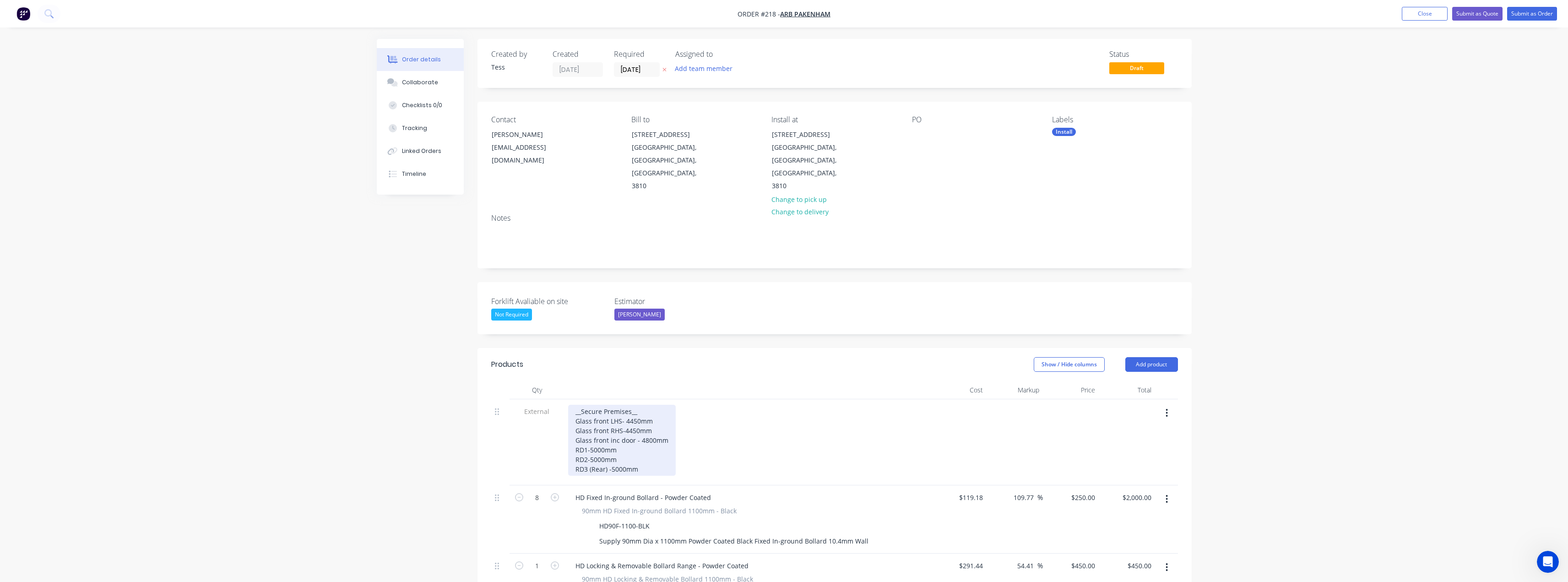
click at [641, 443] on div "__Secure Premises__ Glass front LHS- 4450mm Glass front RHS-4450mm Glass front …" at bounding box center [622, 440] width 108 height 71
click at [639, 445] on div "__Secure Premises__ Glass front LHS- 4450mm Glass front RHS-4450mm Glass front …" at bounding box center [639, 440] width 144 height 71
click at [630, 424] on div "__Secure Premises__ Glass front LHS- 4450mm Glass front RHS-4450mm Glass front …" at bounding box center [655, 440] width 175 height 71
click at [624, 432] on div "__Secure Premises__ Glass front LHS- 4450mm Glass front RHS-4450mm Glass front …" at bounding box center [655, 440] width 175 height 71
click at [622, 425] on div "__Secure Premises__ Glass front LHS- 4450mm Glass front RHS-4450mm Glass front …" at bounding box center [655, 440] width 175 height 71
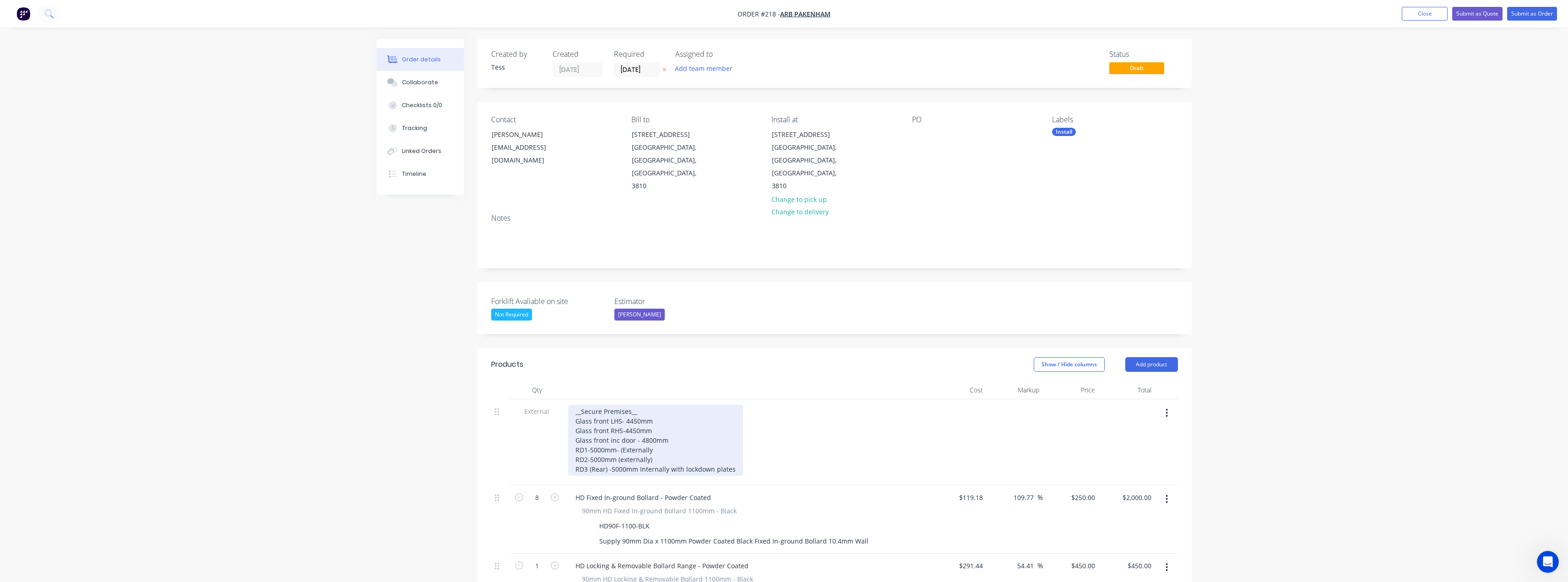
click at [658, 424] on div "__Secure Premises__ Glass front LHS- 4450mm Glass front RHS-4450mm Glass front …" at bounding box center [655, 440] width 175 height 71
click at [622, 435] on div "__Secure Premises__ Glass front LHS- 4450mm Glass front RHS-4450mm Glass front …" at bounding box center [655, 440] width 175 height 71
click at [672, 435] on div "__Secure Premises__ Glass front LHS- 4450mm Glass front RHS-4450mm Glass front …" at bounding box center [655, 440] width 175 height 71
click at [639, 444] on div "__Secure Premises__ Glass front LHS- 4450mm Glass front RHS-4450mm Glass front …" at bounding box center [655, 440] width 175 height 71
click at [734, 443] on div "__Secure Premises__ Glass front LHS- 4450mm Glass front RHS-4450mm Glass front …" at bounding box center [656, 440] width 177 height 71
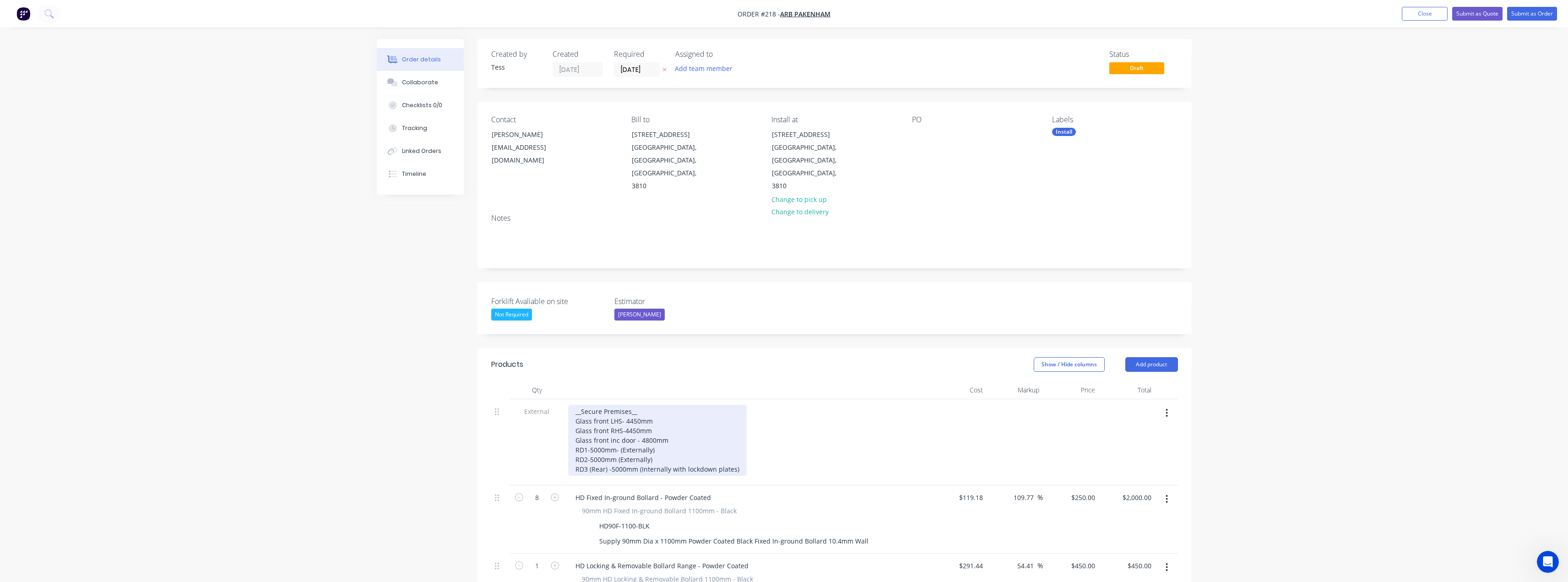
click at [659, 405] on div "__Secure Premises__ Glass front LHS- 4450mm Glass front RHS-4450mm Glass front …" at bounding box center [657, 440] width 179 height 71
drag, startPoint x: 729, startPoint y: 398, endPoint x: 653, endPoint y: 394, distance: 76.1
click at [653, 405] on div "__Secure Premises__ Glass front LHS- 4450mm (3x fixed HD bollard) Glass front R…" at bounding box center [657, 440] width 179 height 71
copy div "(3x fixed HD bollard)"
click at [664, 406] on div "__Secure Premises__ Glass front LHS- 4450mm (3x fixed HD bollard) Glass front R…" at bounding box center [657, 440] width 179 height 71
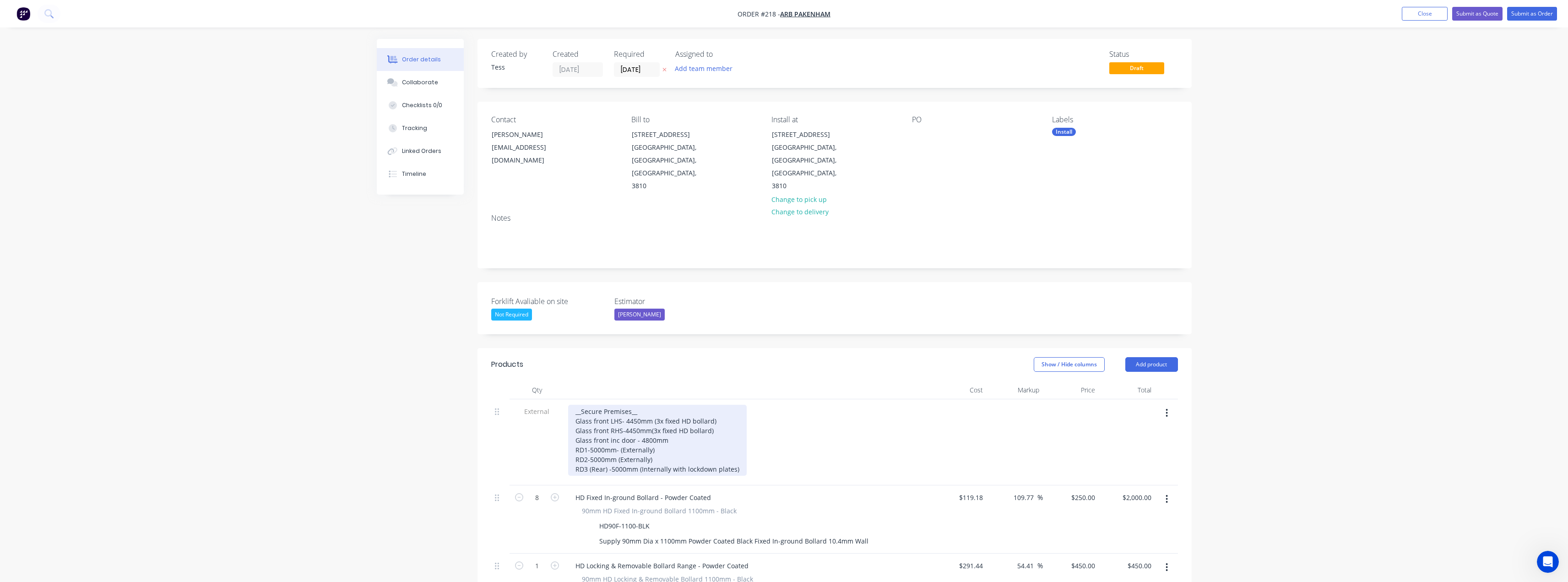
click at [669, 414] on div "__Secure Premises__ Glass front LHS- 4450mm (3x fixed HD bollard) Glass front R…" at bounding box center [657, 440] width 179 height 71
click at [672, 414] on div "__Secure Premises__ Glass front LHS- 4450mm (3x fixed HD bollard) Glass front R…" at bounding box center [657, 440] width 179 height 71
click at [724, 416] on div "__Secure Premises__ Glass front LHS- 4450mm (3x fixed HD bollard) Glass front R…" at bounding box center [657, 440] width 179 height 71
click at [650, 405] on div "__Secure Premises__ Glass front LHS- 4450mm (3x fixed HD bollard) Glass front R…" at bounding box center [693, 440] width 251 height 71
click at [719, 405] on div "__Secure Premises__ Glass front LHS- 4450mm (3x fixed HD bollard) Glass front R…" at bounding box center [693, 440] width 251 height 71
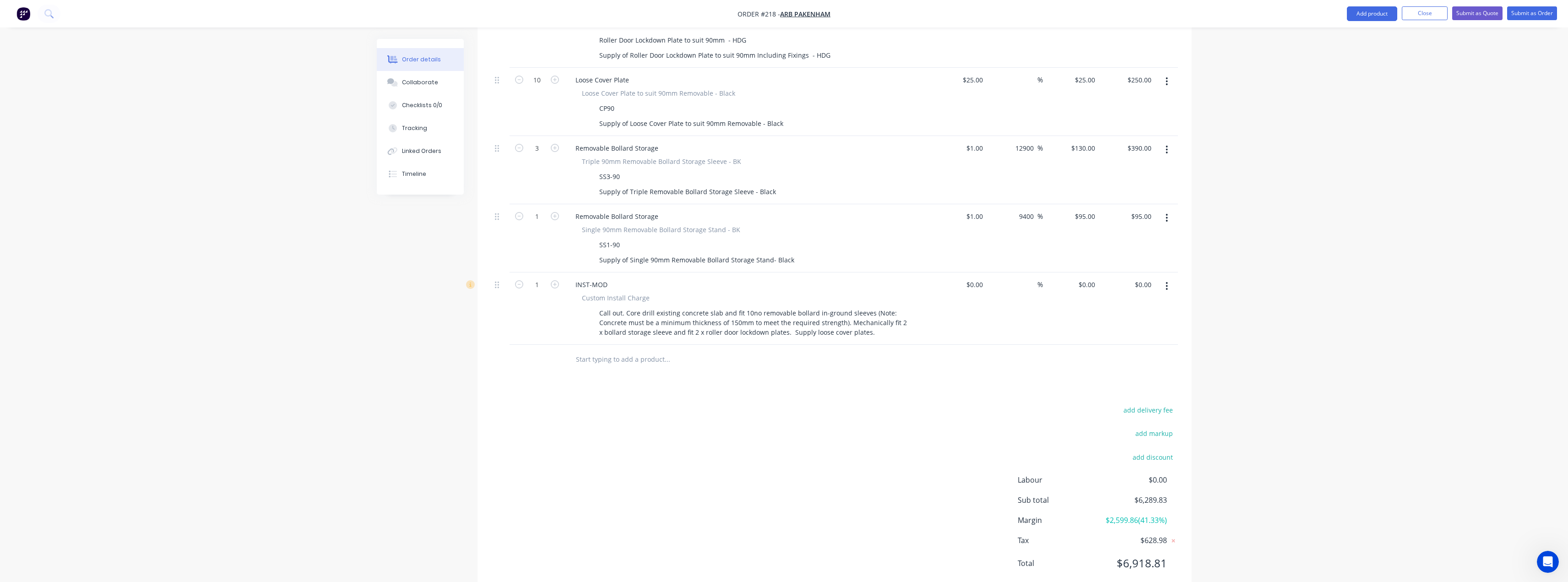
scroll to position [701, 0]
click at [646, 350] on input "text" at bounding box center [667, 359] width 183 height 18
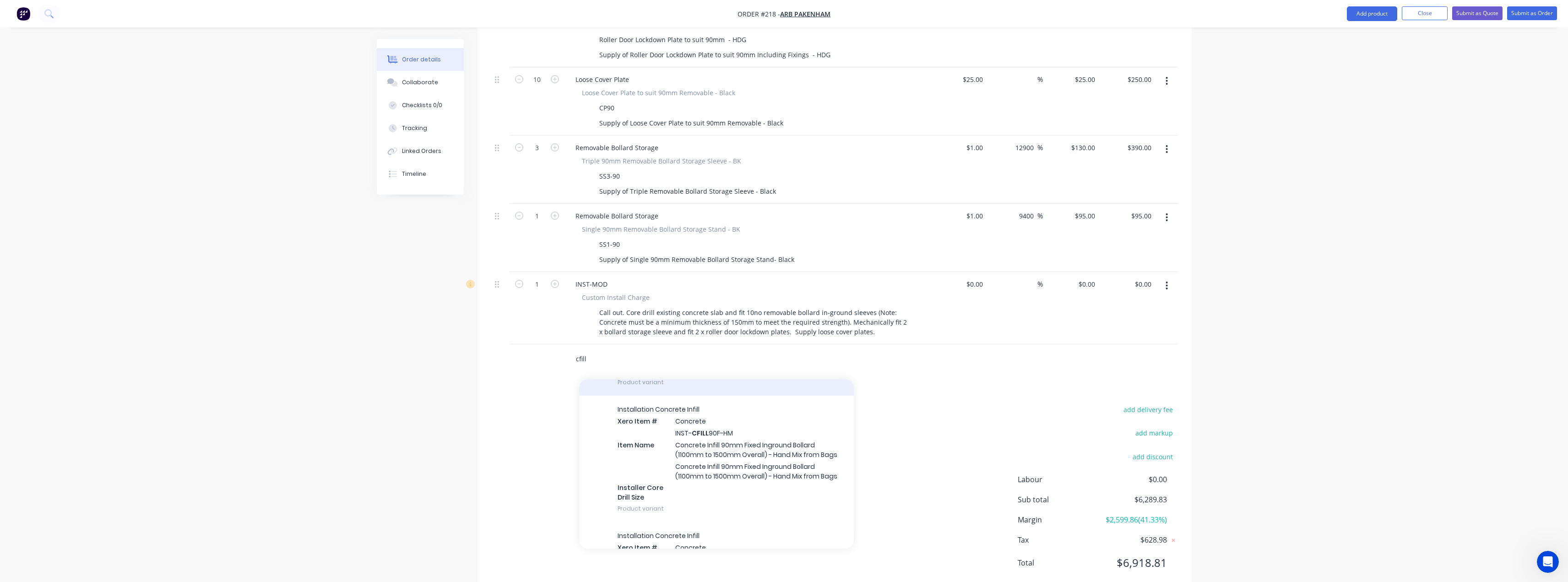
scroll to position [138, 0]
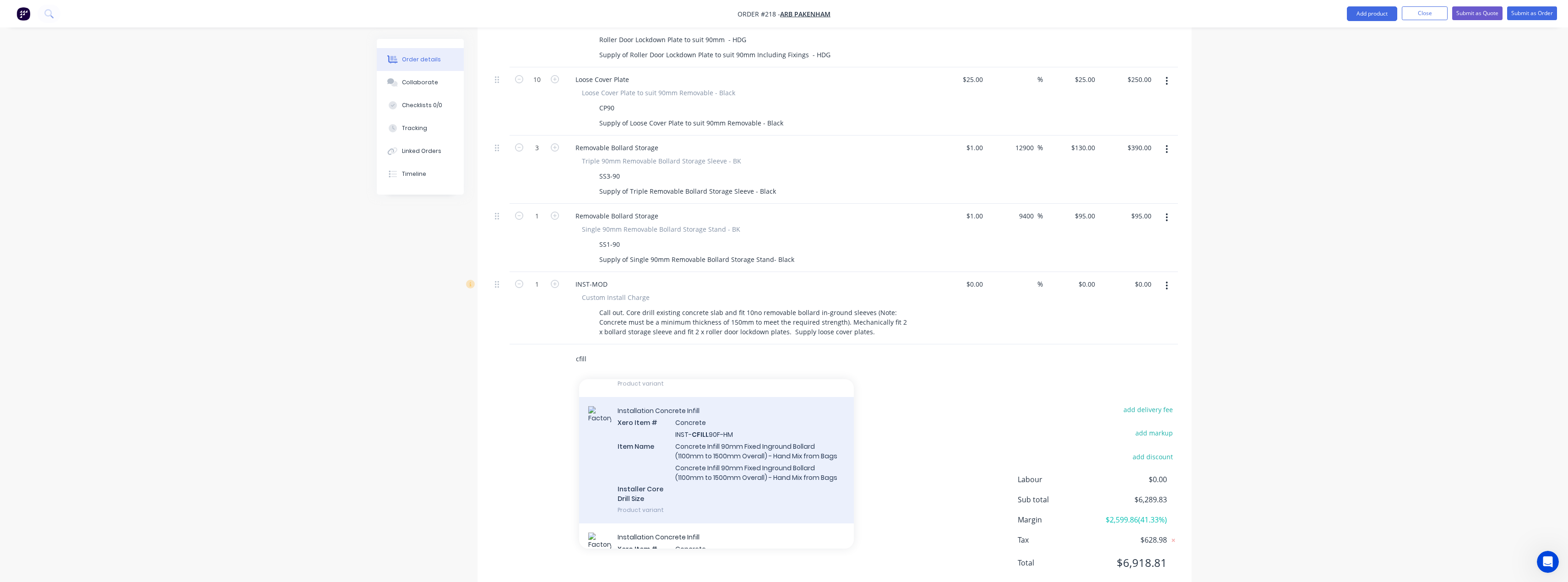
type input "cfill"
click at [728, 427] on div "Installation Concrete Infill Xero Item # Concrete INST- CFILL 90F-HM Item Name …" at bounding box center [716, 460] width 274 height 127
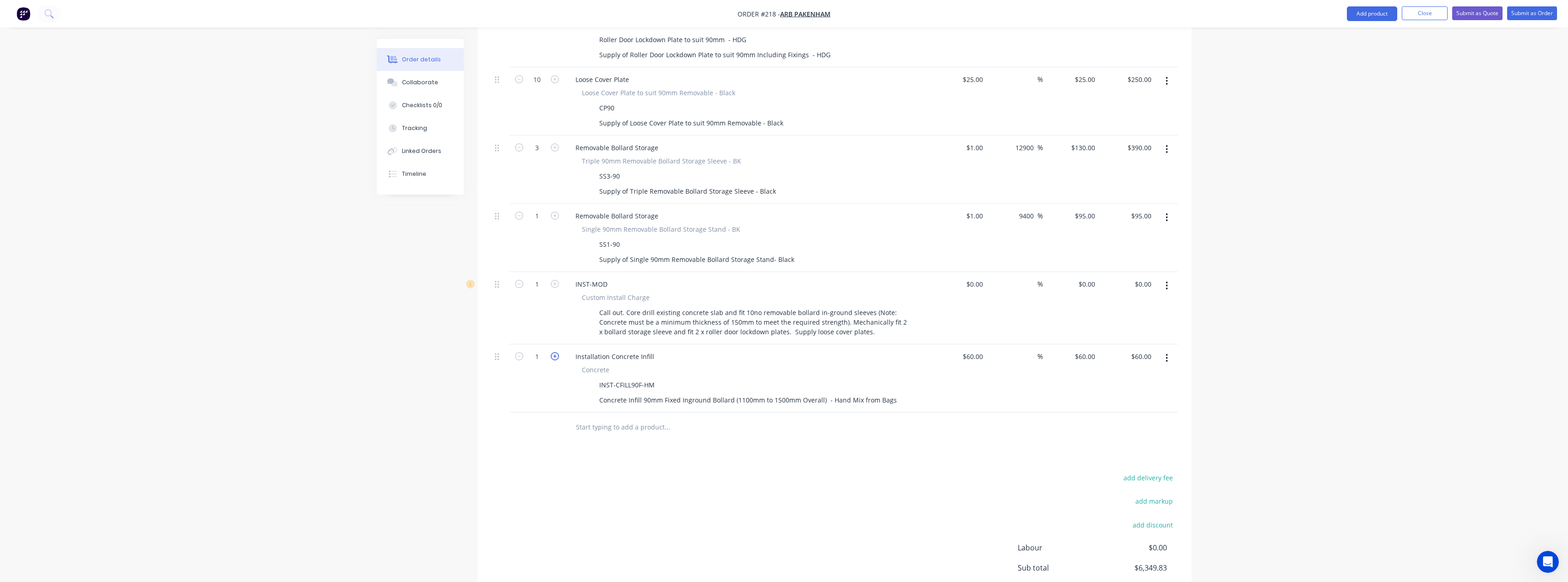
click at [553, 352] on icon "button" at bounding box center [554, 356] width 8 height 8
type input "2"
type input "$120.00"
click at [553, 352] on icon "button" at bounding box center [554, 356] width 8 height 8
type input "3"
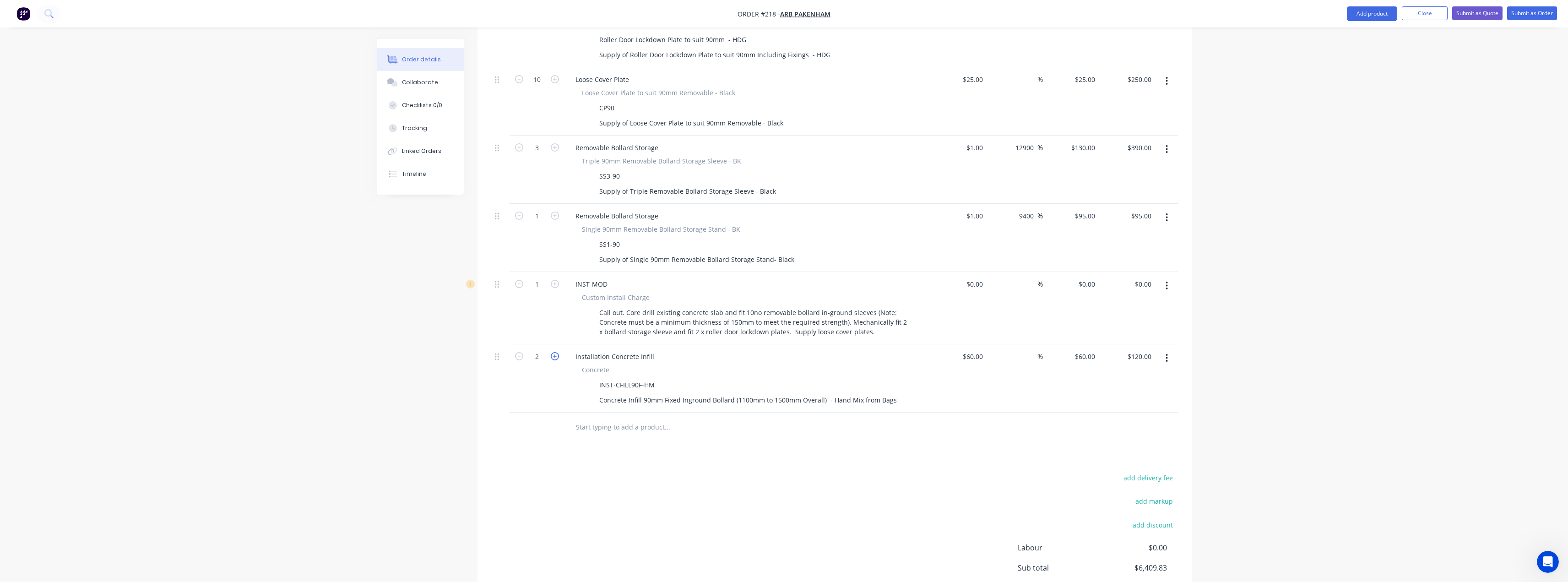
type input "$180.00"
click at [553, 352] on icon "button" at bounding box center [554, 356] width 8 height 8
type input "4"
type input "$240.00"
click at [553, 352] on icon "button" at bounding box center [554, 356] width 8 height 8
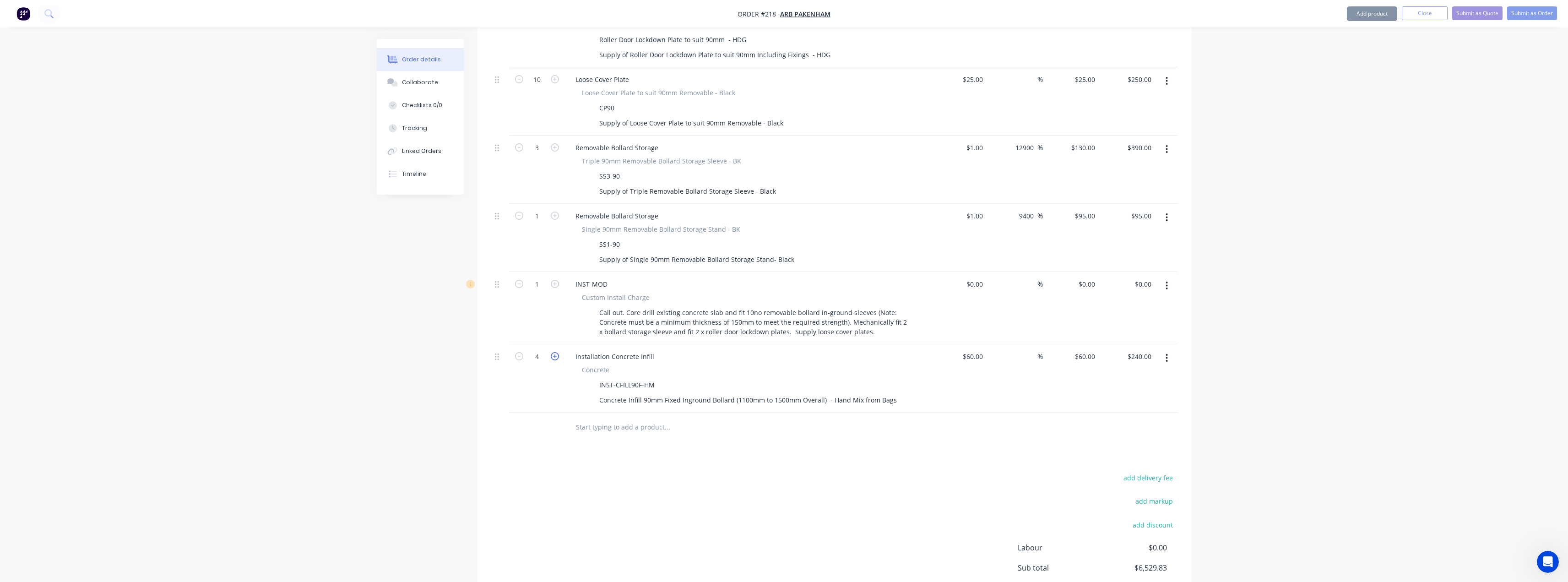
type input "5"
type input "$300.00"
click at [553, 352] on icon "button" at bounding box center [554, 356] width 8 height 8
type input "6"
type input "$360.00"
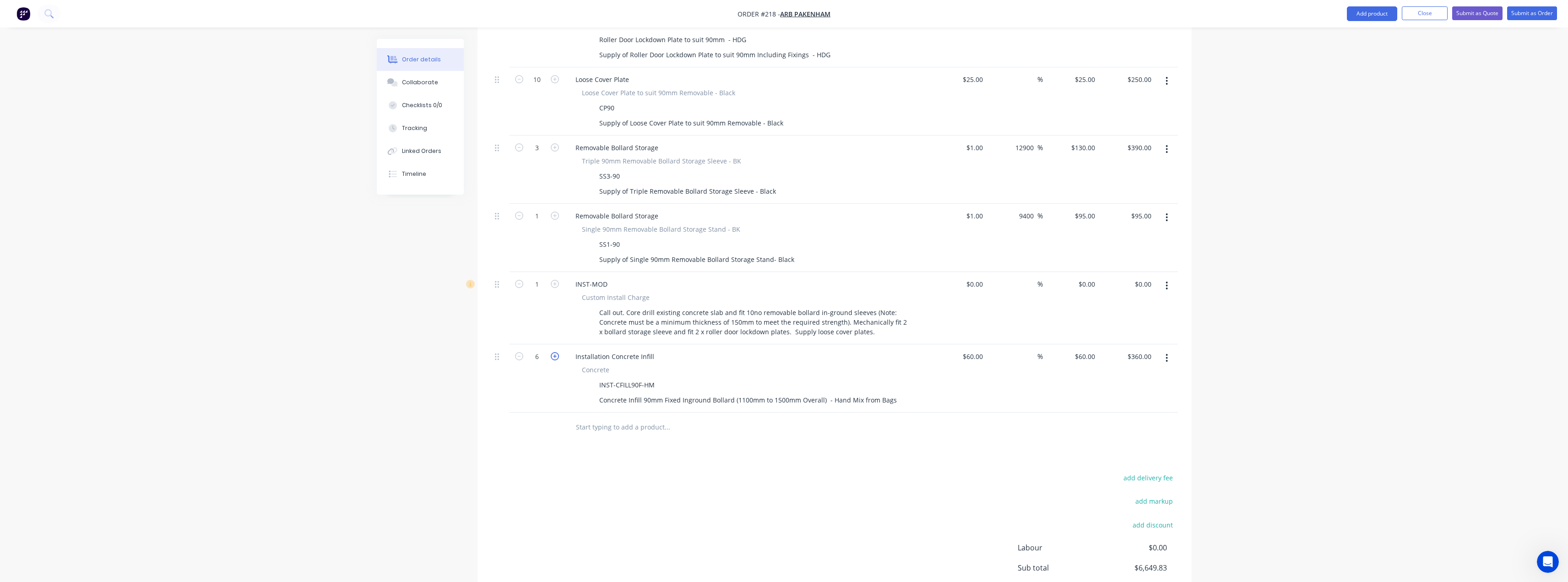
click at [553, 352] on icon "button" at bounding box center [554, 356] width 8 height 8
type input "7"
type input "$420.00"
click at [553, 352] on icon "button" at bounding box center [554, 356] width 8 height 8
type input "8"
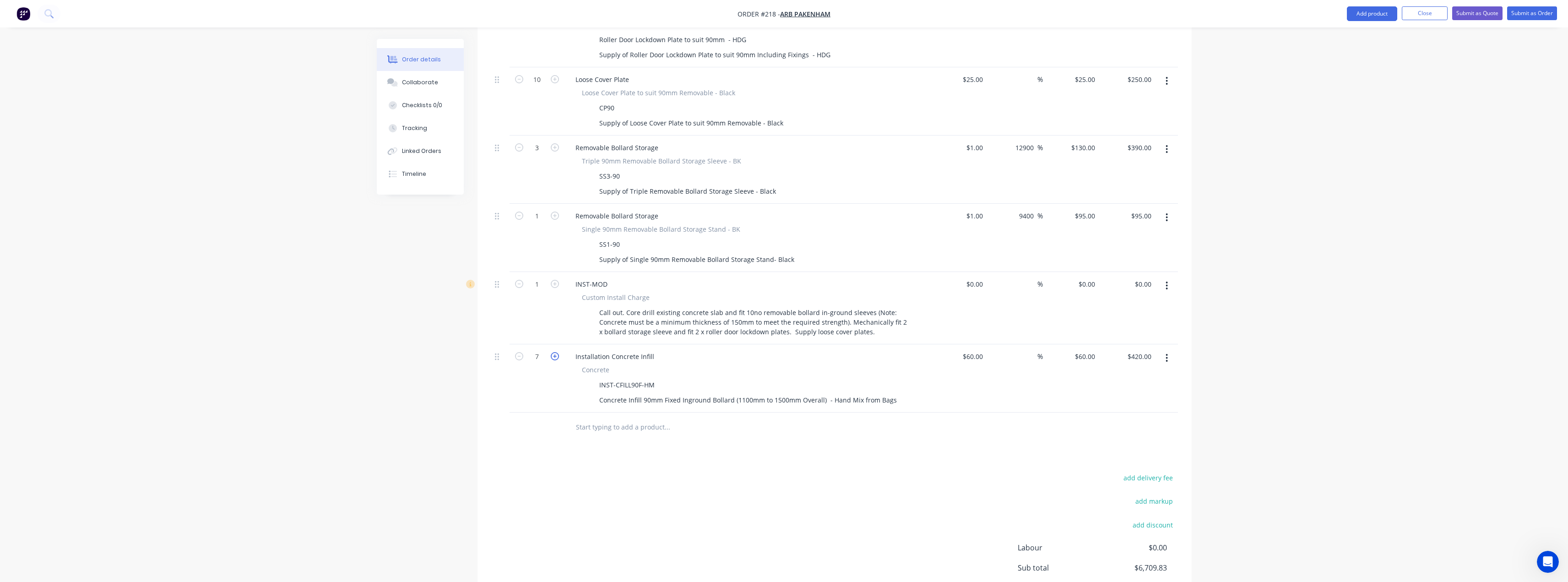
type input "$480.00"
click at [970, 344] on div "60 $60.00" at bounding box center [959, 378] width 56 height 68
type input "$1.00"
type input "1"
type input "$8.00"
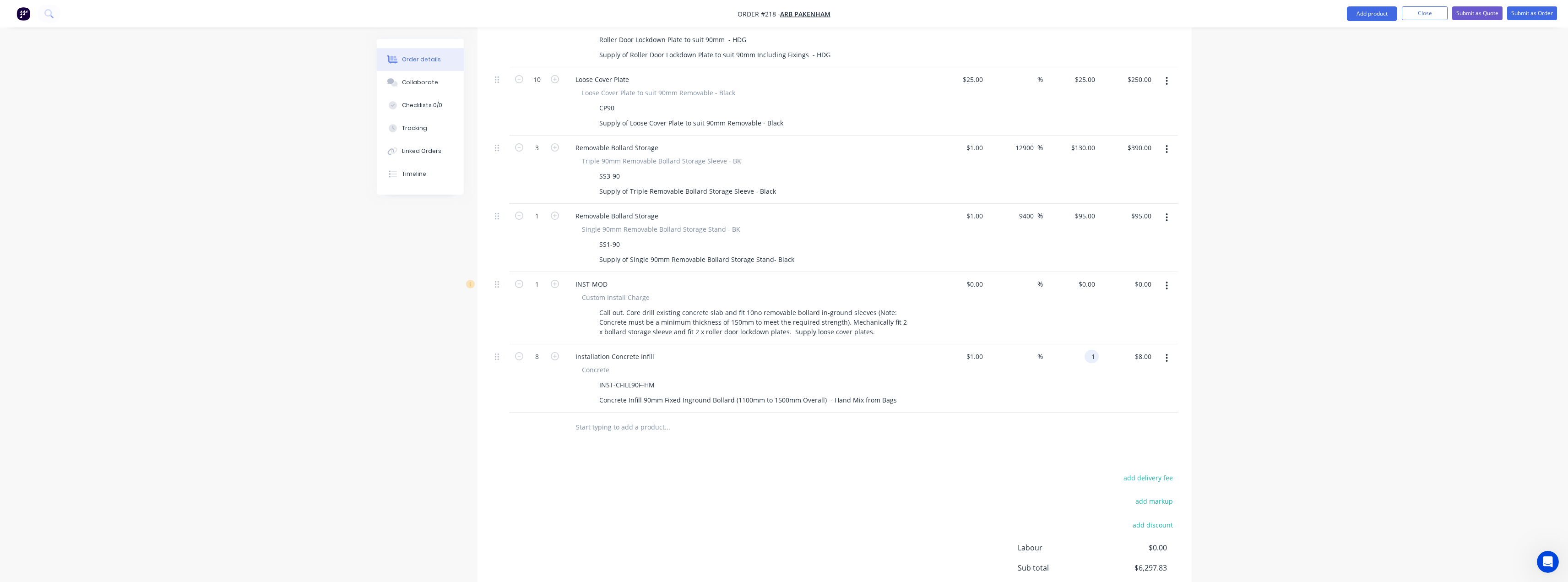
click at [1094, 350] on input "1" at bounding box center [1093, 356] width 10 height 13
type input "45"
type input "4400"
type input "$45.00"
type input "$360.00"
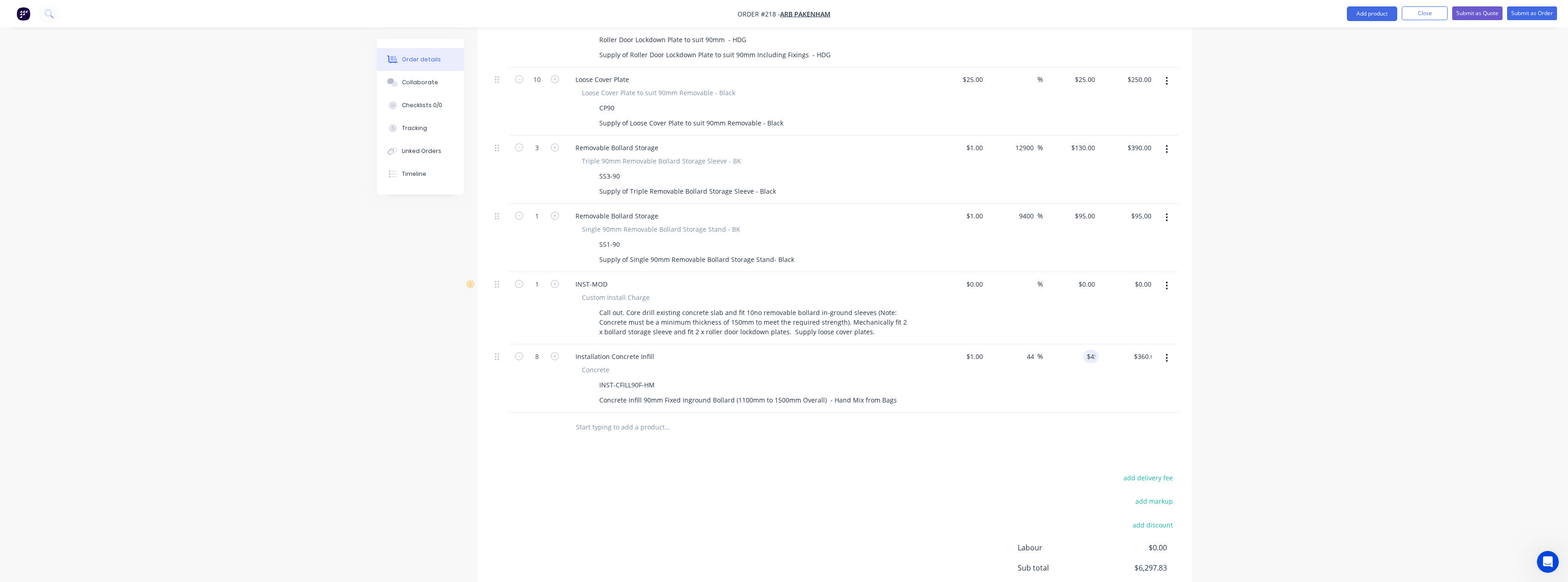
click at [861, 417] on div "Products Show / Hide columns Add product Qty Cost Markup Price Total External _…" at bounding box center [834, 154] width 714 height 1014
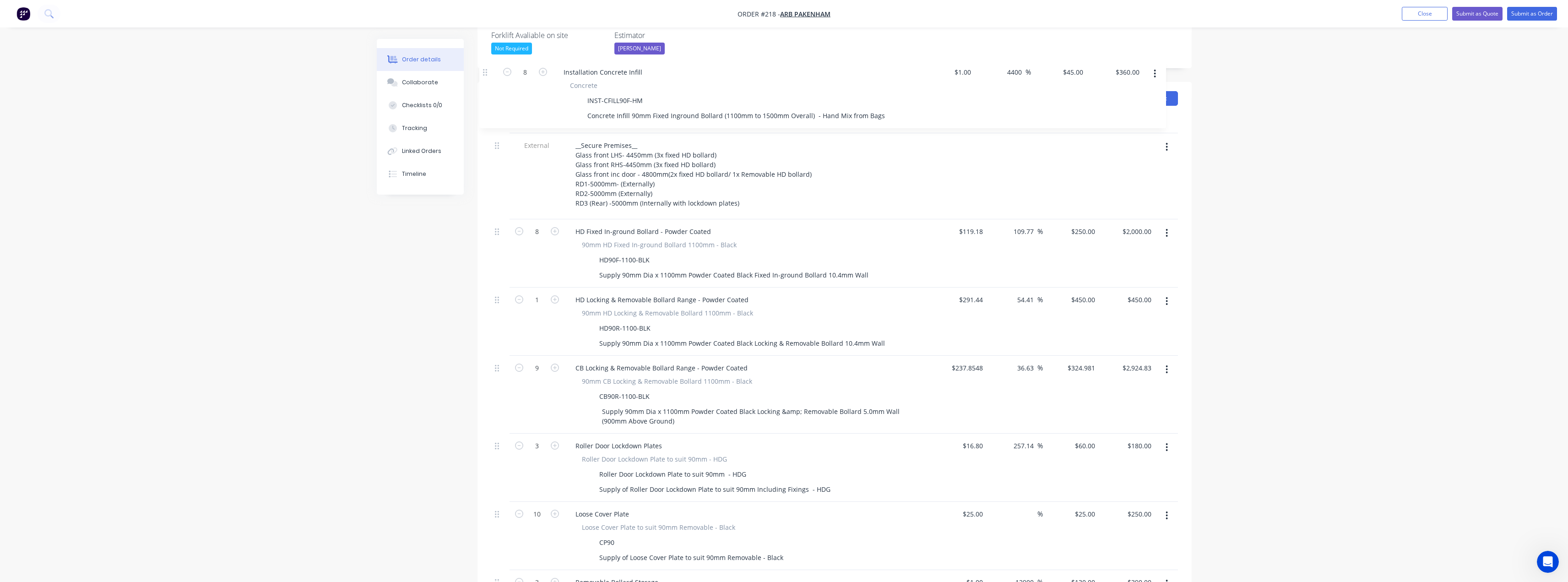
scroll to position [240, 0]
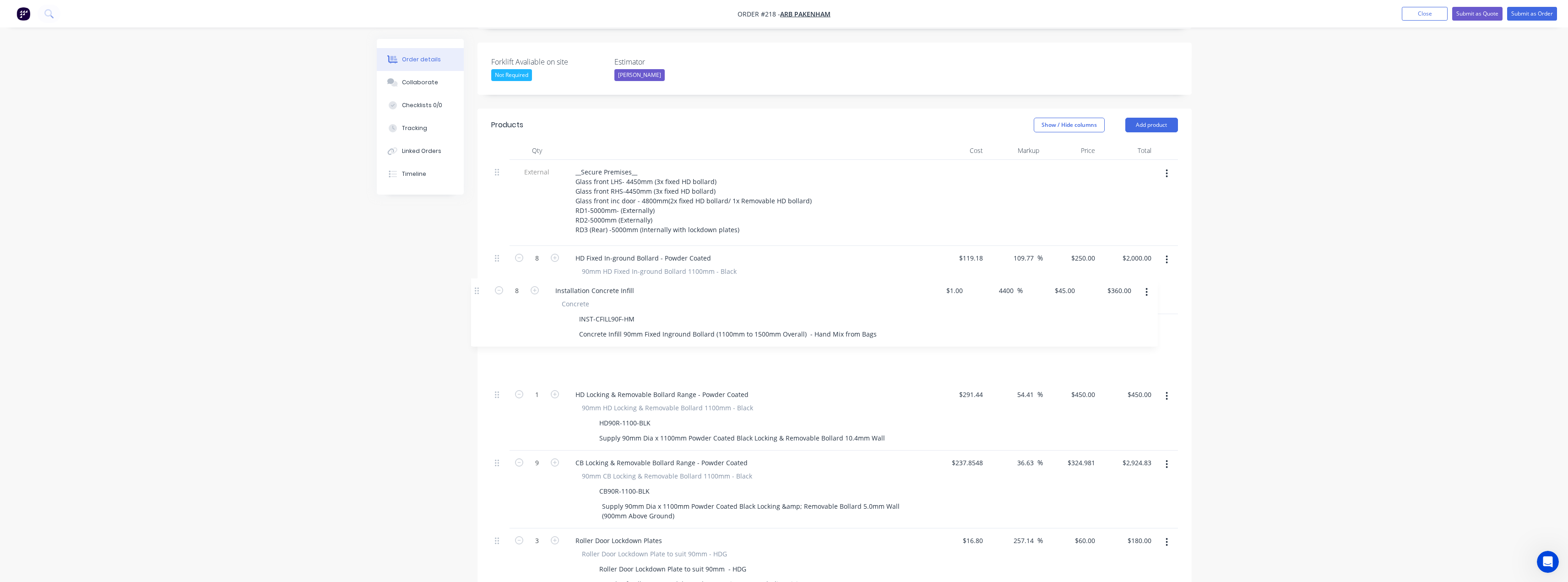
drag, startPoint x: 499, startPoint y: 333, endPoint x: 479, endPoint y: 289, distance: 48.3
click at [479, 289] on div "Qty Cost Markup Price Total External __Secure Premises__ Glass front LHS- 4450m…" at bounding box center [834, 522] width 714 height 762
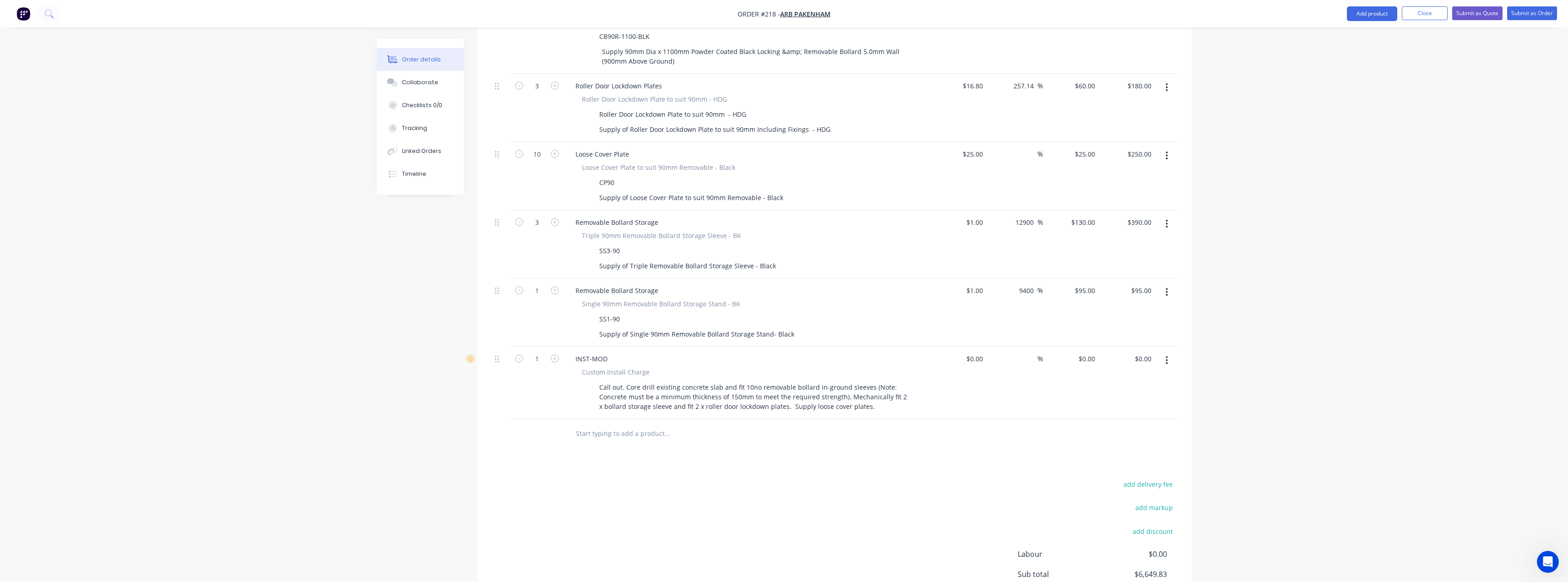
scroll to position [697, 0]
click at [975, 349] on div at bounding box center [979, 356] width 14 height 13
type input "$1.00"
type input "1"
type input "$1.00"
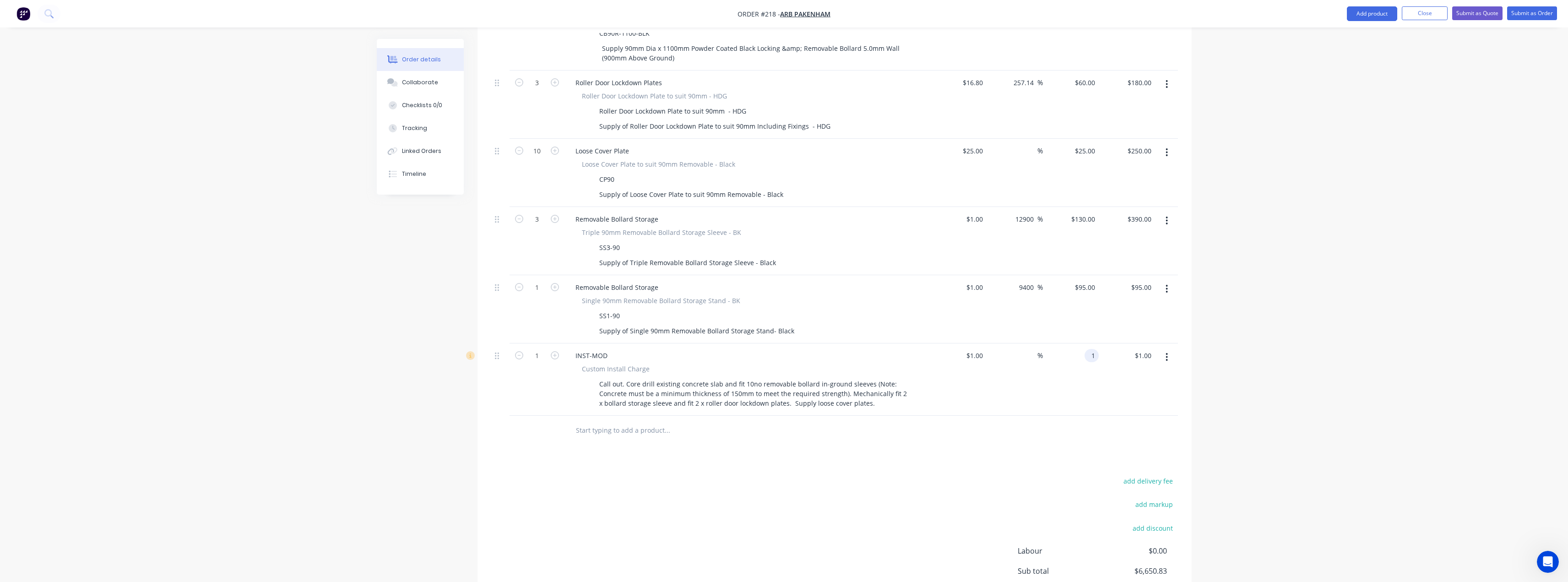
click at [1089, 349] on input "1" at bounding box center [1093, 356] width 10 height 13
type input "3095"
type input "309400"
type input "$3,095.00"
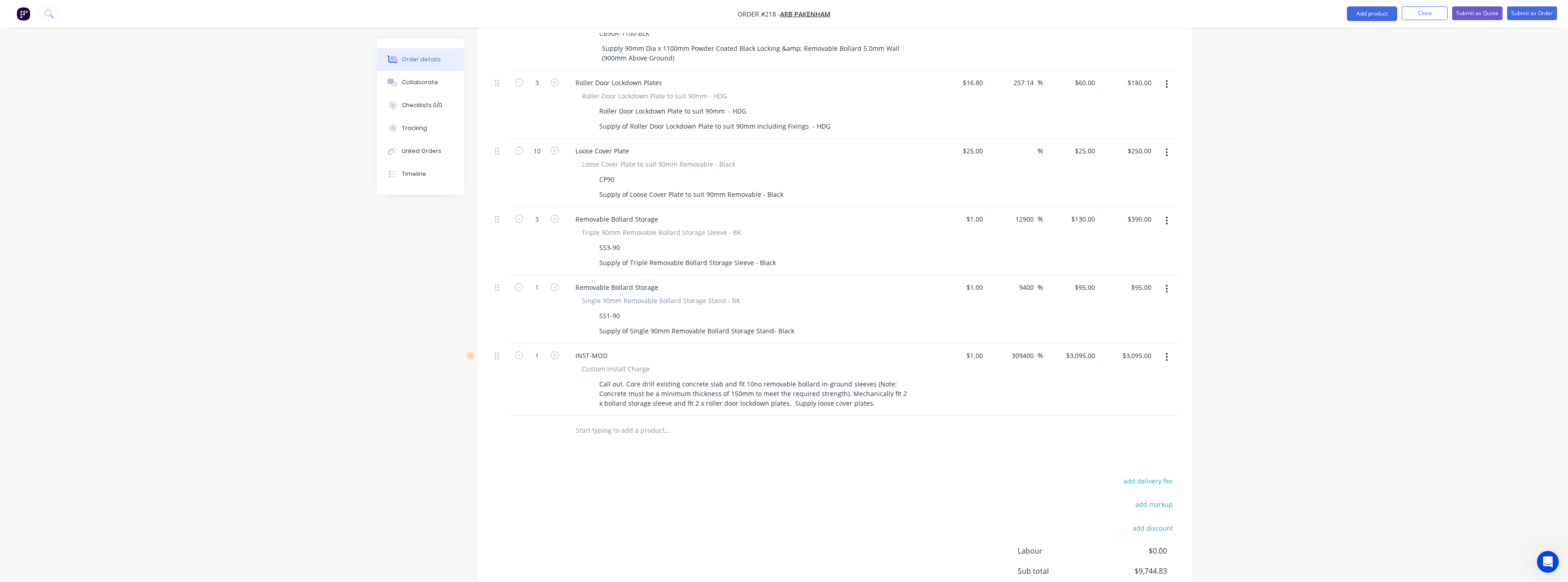
click at [903, 422] on div "Products Show / Hide columns Add product Qty Cost Markup Price Total External _…" at bounding box center [834, 158] width 714 height 1014
click at [624, 377] on div "Call out. Core drill existing concrete slab and fit 10no removable bollard in-g…" at bounding box center [754, 393] width 318 height 32
click at [622, 377] on div "Call out. Core drill existing concrete slab and fit 10no removable bollard in-g…" at bounding box center [754, 393] width 318 height 32
click at [843, 377] on div "Call out. Core drill existing concrete slab and fit 10no removable bollard in-g…" at bounding box center [754, 393] width 318 height 32
click at [874, 378] on div "Call out. Core drill existing concrete slab and fit 10no removable bollard in-g…" at bounding box center [754, 393] width 318 height 32
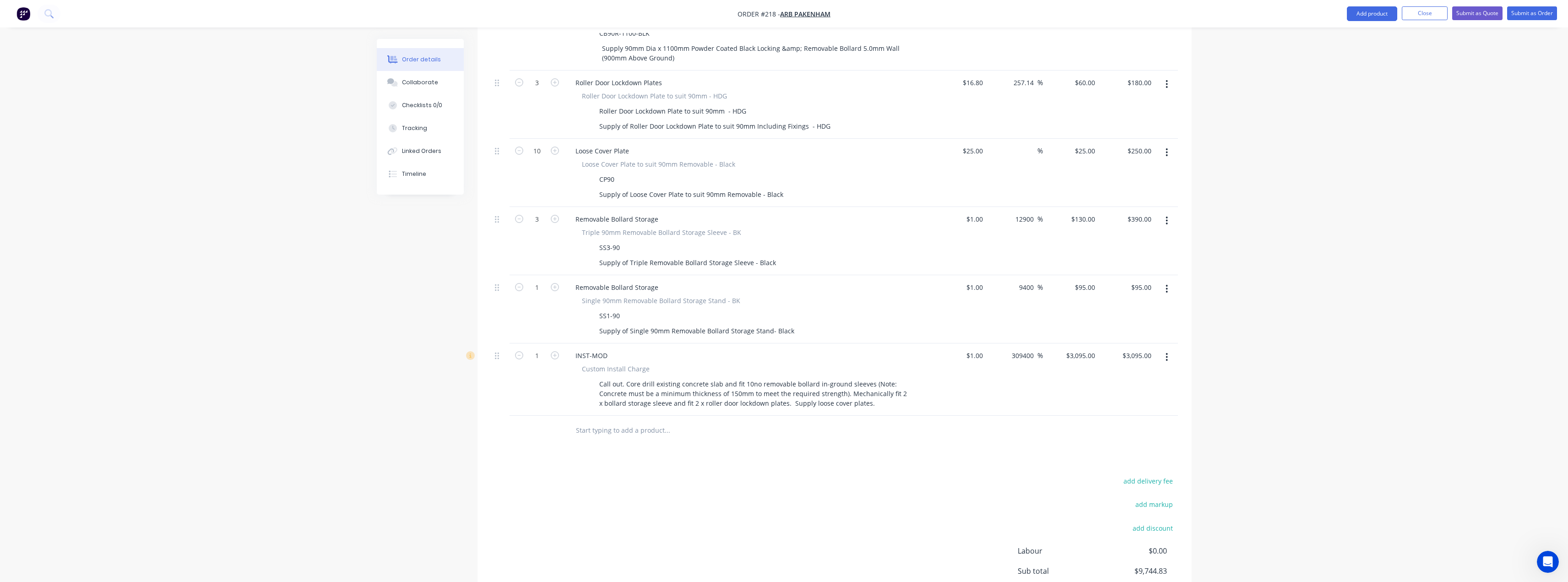
click at [643, 421] on input "text" at bounding box center [667, 430] width 183 height 18
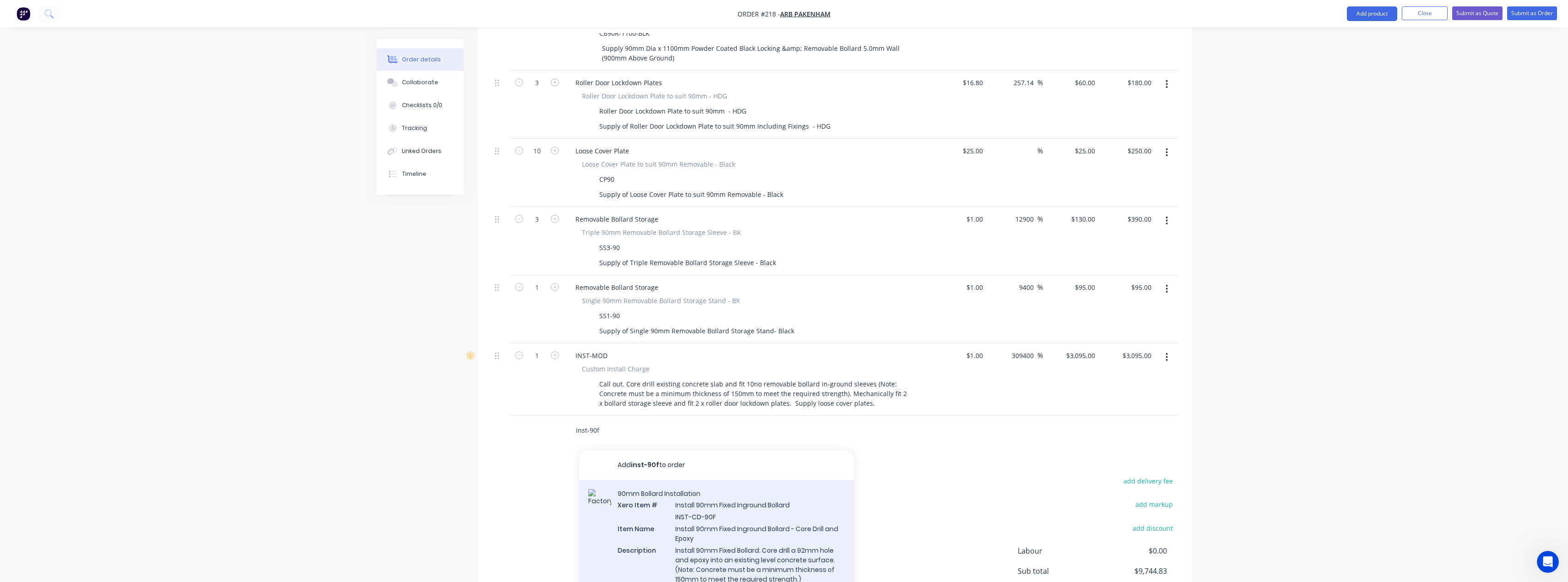
type input "inst-90f"
click at [729, 493] on div "90mm Bollard Installation Xero Item # Install 90mm Fixed Inground Bollard INST-…" at bounding box center [716, 553] width 274 height 146
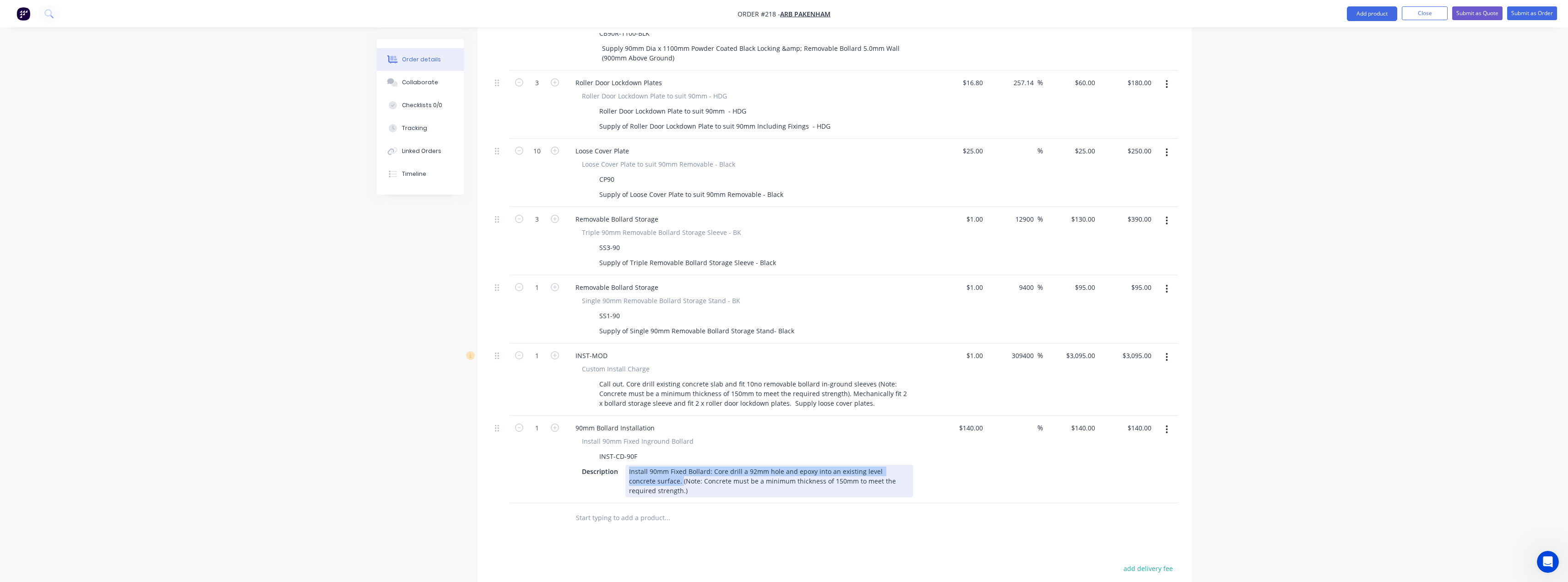
drag, startPoint x: 653, startPoint y: 455, endPoint x: 628, endPoint y: 446, distance: 26.6
click at [628, 465] on div "Install 90mm Fixed Bollard: Core drill a 92mm hole and epoxy into an existing l…" at bounding box center [769, 481] width 288 height 32
copy div "Install 90mm Fixed Bollard: Core drill a 92mm hole and epoxy into an existing l…"
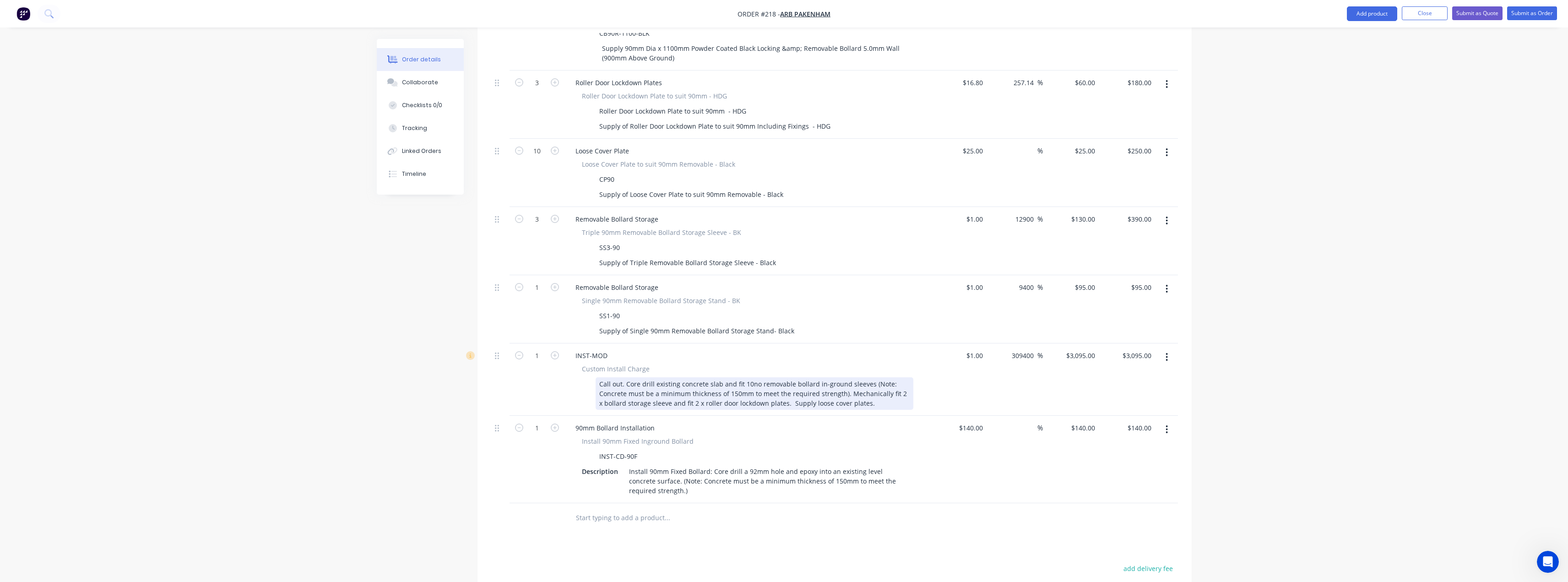
drag, startPoint x: 866, startPoint y: 358, endPoint x: 872, endPoint y: 359, distance: 6.1
click at [866, 377] on div "Call out. Core drill existing concrete slab and fit 10no removable bollard in-g…" at bounding box center [754, 393] width 318 height 32
click at [890, 377] on div "Call out. Core drill existing concrete slab and fit 10no removable bollard in-g…" at bounding box center [754, 398] width 318 height 42
click at [620, 377] on div "Call out. Core drill existing concrete slab and fit 10no removable bollard in-g…" at bounding box center [754, 398] width 318 height 42
click at [870, 377] on div "Call out. Core drill existing concrete slab and fit 10no removable bollard in-g…" at bounding box center [754, 398] width 318 height 42
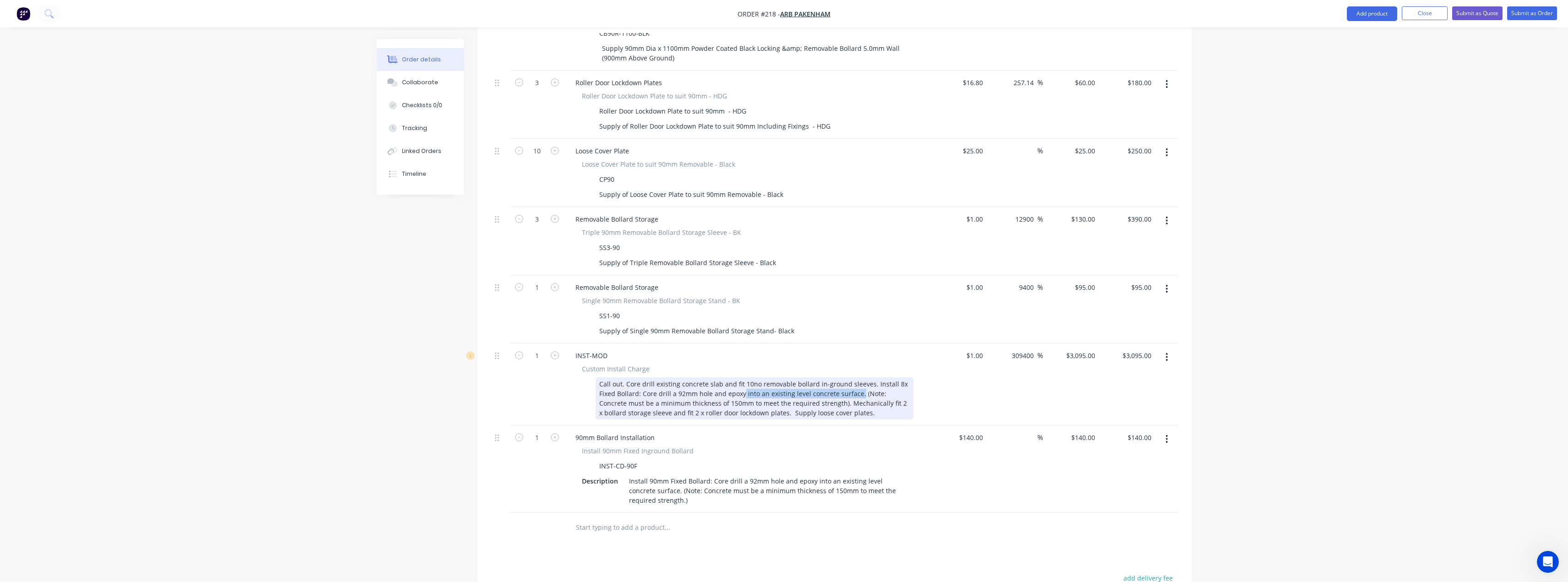
drag, startPoint x: 856, startPoint y: 367, endPoint x: 737, endPoint y: 366, distance: 119.0
click at [742, 377] on div "Call out. Core drill existing concrete slab and fit 10no removable bollard in-g…" at bounding box center [754, 398] width 318 height 42
click at [828, 377] on div "Call out. Core drill existing concrete slab and fit 10no removable bollard in-g…" at bounding box center [754, 398] width 318 height 42
click at [867, 378] on div "Call out. Core drill existing concrete slab and fit 10no removable bollard in-g…" at bounding box center [754, 398] width 318 height 42
click at [666, 388] on div "Call out. Core drill existing concrete slab and fit 10no removable bollard in-g…" at bounding box center [754, 398] width 318 height 42
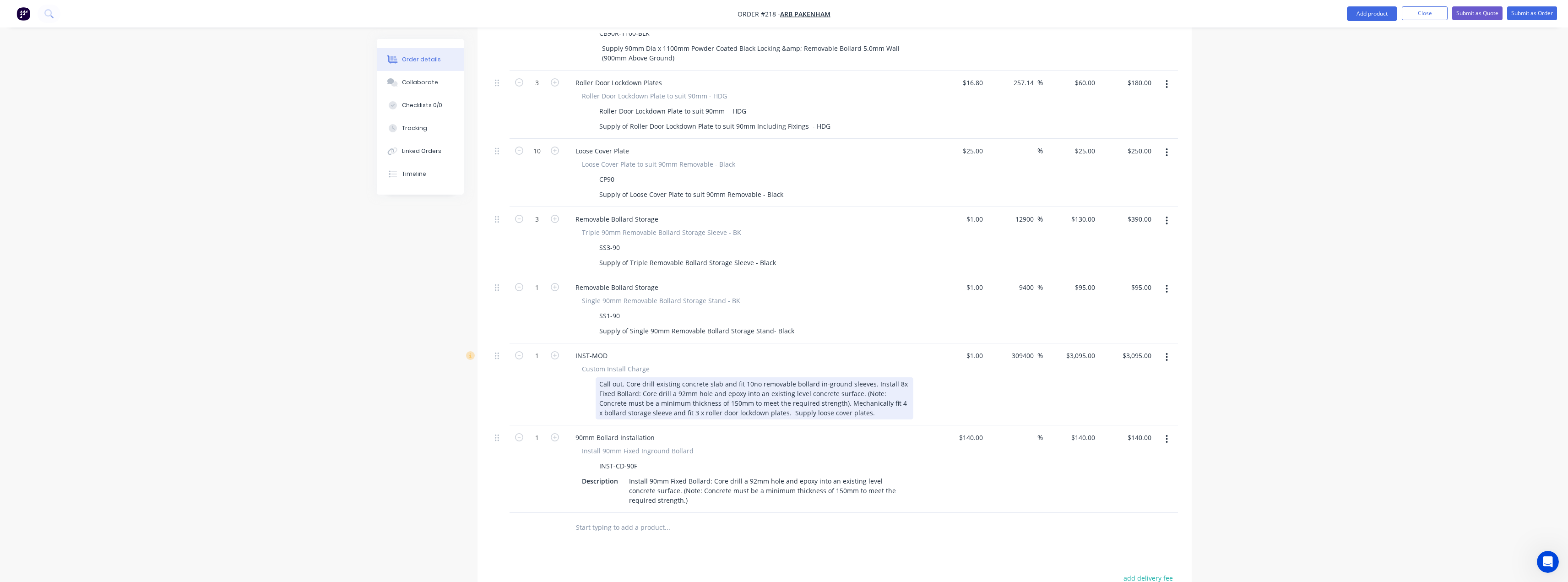
click at [783, 386] on div "Call out. Core drill existing concrete slab and fit 10no removable bollard in-g…" at bounding box center [754, 398] width 318 height 42
click at [862, 389] on div "Call out. Core drill existing concrete slab and fit 10no removable bollard in-g…" at bounding box center [754, 398] width 318 height 42
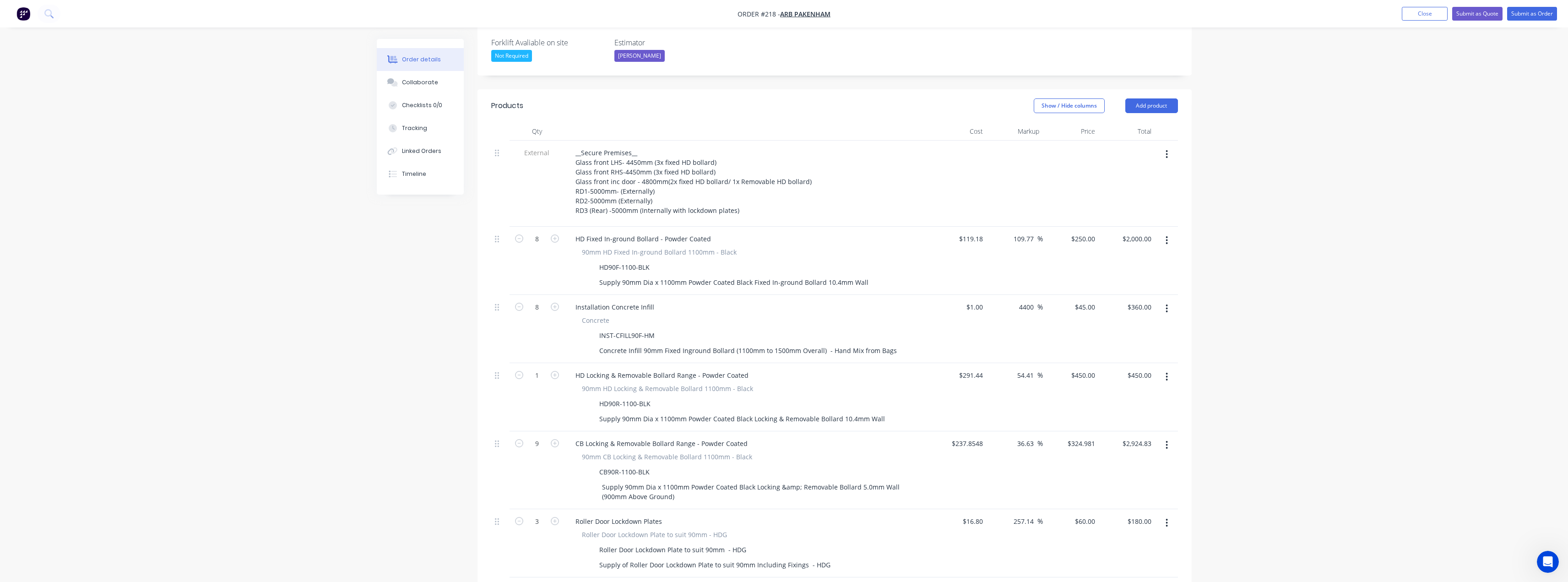
scroll to position [194, 0]
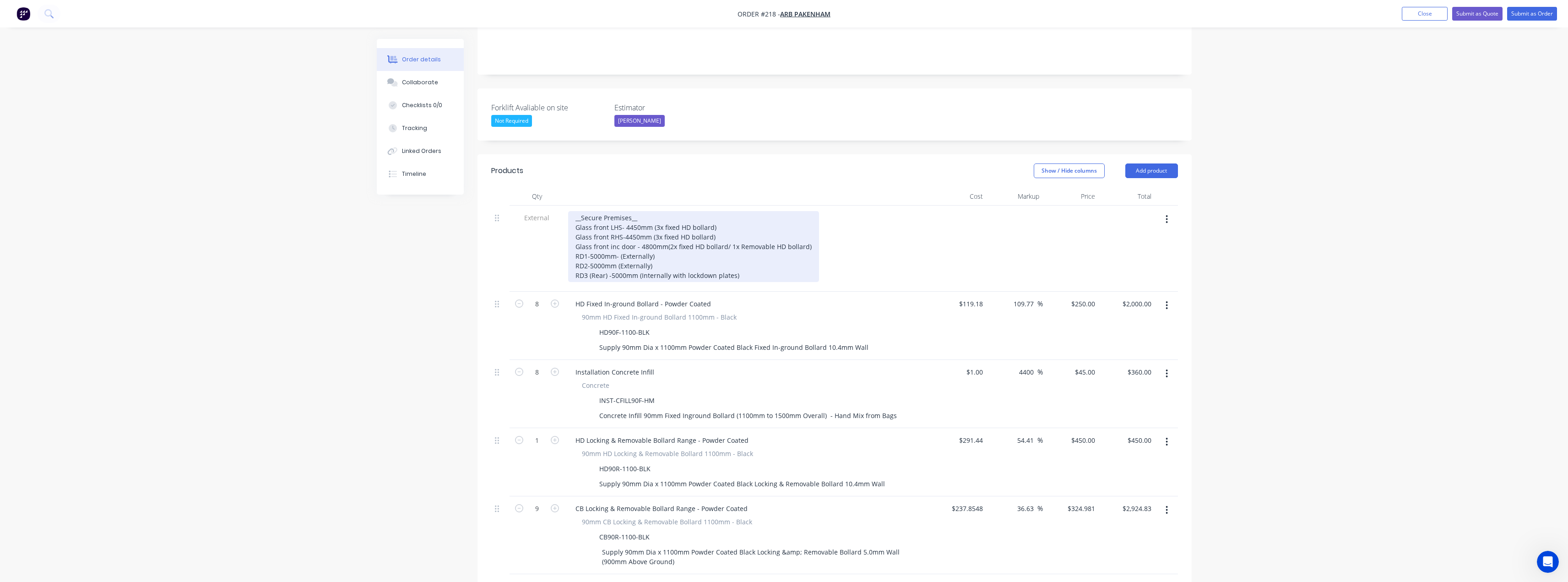
click at [603, 211] on div "__Secure Premises__ Glass front LHS- 4450mm (3x fixed HD bollard) Glass front R…" at bounding box center [693, 246] width 251 height 71
click at [690, 211] on div "__Secure Premises__ Glass front LHS- 4450mm (3x fixed HD bollard) Glass front R…" at bounding box center [693, 246] width 251 height 71
click at [712, 211] on div "__Secure Premises__ Glass front LHS- 4450mm (3x fixed HD bollard) Glass front R…" at bounding box center [693, 246] width 251 height 71
click at [716, 211] on div "__Secure Premises__ Glass front LHS- 4450mm (3x fixed HD bollard-concrete infil…" at bounding box center [693, 246] width 251 height 71
click at [710, 213] on div "__Secure Premises__ Glass front LHS- 4450mm (3x fixed HD bollard-concrete infil…" at bounding box center [693, 246] width 251 height 71
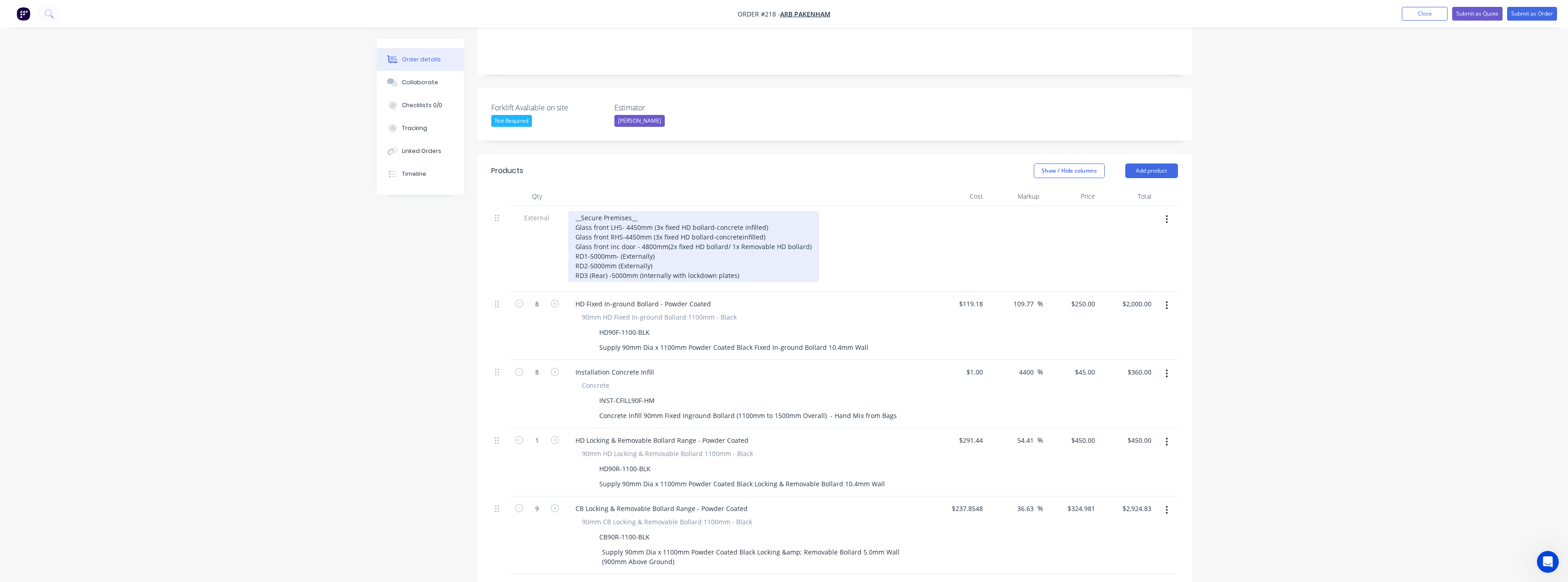
click at [737, 211] on div "__Secure Premises__ Glass front LHS- 4450mm (3x fixed HD bollard-concrete infil…" at bounding box center [693, 246] width 251 height 71
click at [713, 212] on div "__Secure Premises__ Glass front LHS- 4450mm (3x fixed HD bollard-concrete infil…" at bounding box center [693, 246] width 251 height 71
click at [714, 211] on div "__Secure Premises__ Glass front LHS- 4450mm (3x fixed HD bollard-concrete infil…" at bounding box center [693, 246] width 251 height 71
click at [777, 211] on div "__Secure Premises__ Glass front LHS- 4450mm (3x fixed HD bollard- concrete infi…" at bounding box center [693, 246] width 251 height 71
click at [619, 222] on div "__Secure Premises__ Glass front LHS- 4450mm (3x fixed HD bollard- concrete infi…" at bounding box center [693, 246] width 251 height 71
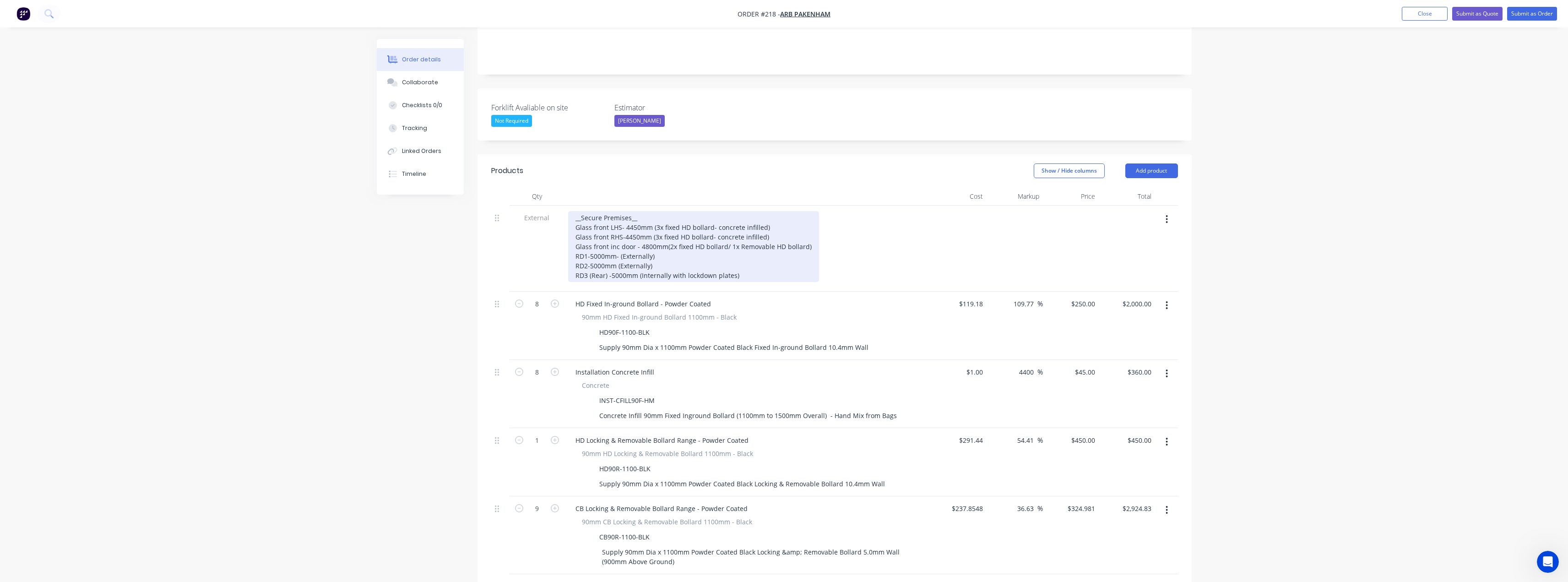
click at [619, 221] on div "__Secure Premises__ Glass front LHS- 4450mm (3x fixed HD bollard- concrete infi…" at bounding box center [693, 246] width 251 height 71
click at [616, 221] on div "__Secure Premises__ Glass front LHS- 4450mm (3x fixed HD bollard- concrete infi…" at bounding box center [693, 246] width 251 height 71
click at [617, 221] on div "__Secure Premises__ Glass front LHS- 4450mm (3x fixed HD bollard- concrete infi…" at bounding box center [693, 246] width 251 height 71
click at [685, 221] on div "__Secure Premises__ Glass front LHS- 4450mm (3x fixed HD bollard- concrete infi…" at bounding box center [703, 246] width 271 height 71
click at [688, 211] on div "__Secure Premises__ Glass front LHS- 4450mm (3x fixed HD bollard- concrete infi…" at bounding box center [704, 246] width 273 height 71
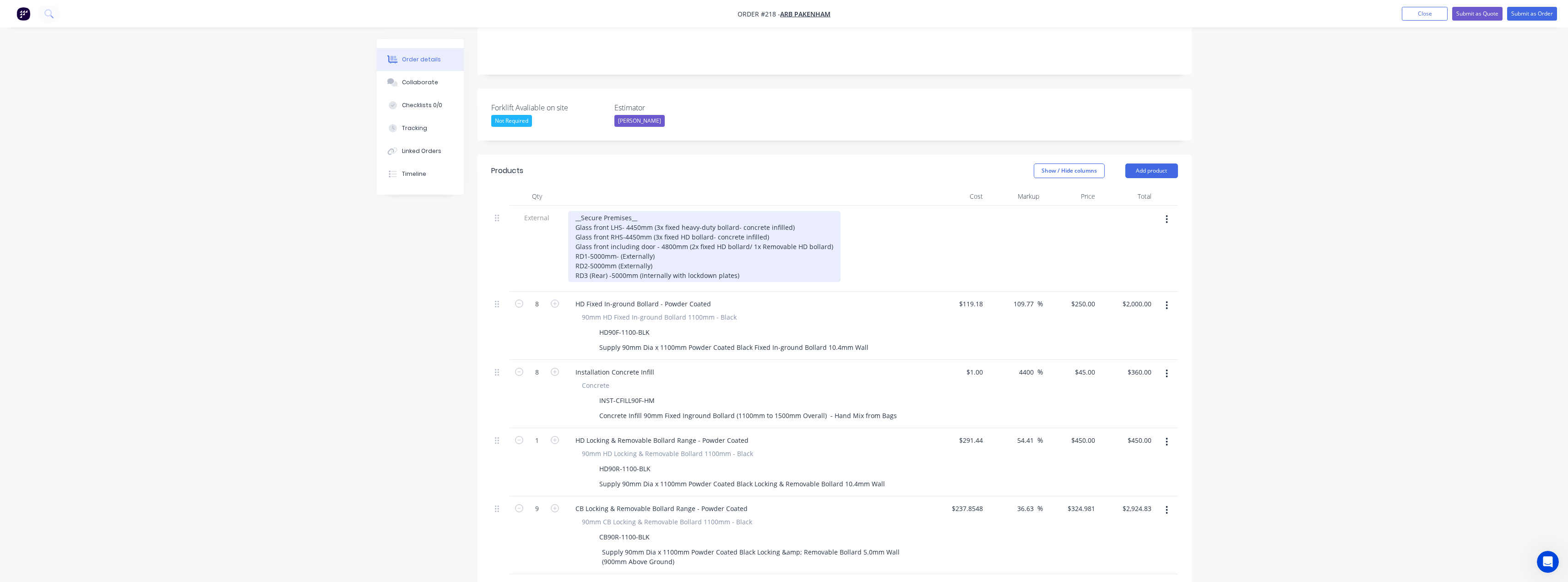
click at [687, 211] on div "__Secure Premises__ Glass front LHS- 4450mm (3x fixed heavy-duty bollard- concr…" at bounding box center [704, 246] width 273 height 71
click at [737, 211] on div "__Secure Premises__ Glass front LHS- 4450mm (3x fixed heavy-duty bollard- concr…" at bounding box center [704, 246] width 273 height 71
click at [737, 214] on div "__Secure Premises__ Glass front LHS- 4450mm (3x fixed heavy-duty bollard concre…" at bounding box center [704, 246] width 273 height 71
click at [721, 222] on div "__Secure Premises__ Glass front LHS- 4450mm (3x fixed heavy-duty bollard concre…" at bounding box center [704, 246] width 273 height 71
click at [769, 219] on div "__Secure Premises__ Glass front LHS- 4450mm (3x fixed heavy-duty bollard concre…" at bounding box center [716, 246] width 297 height 71
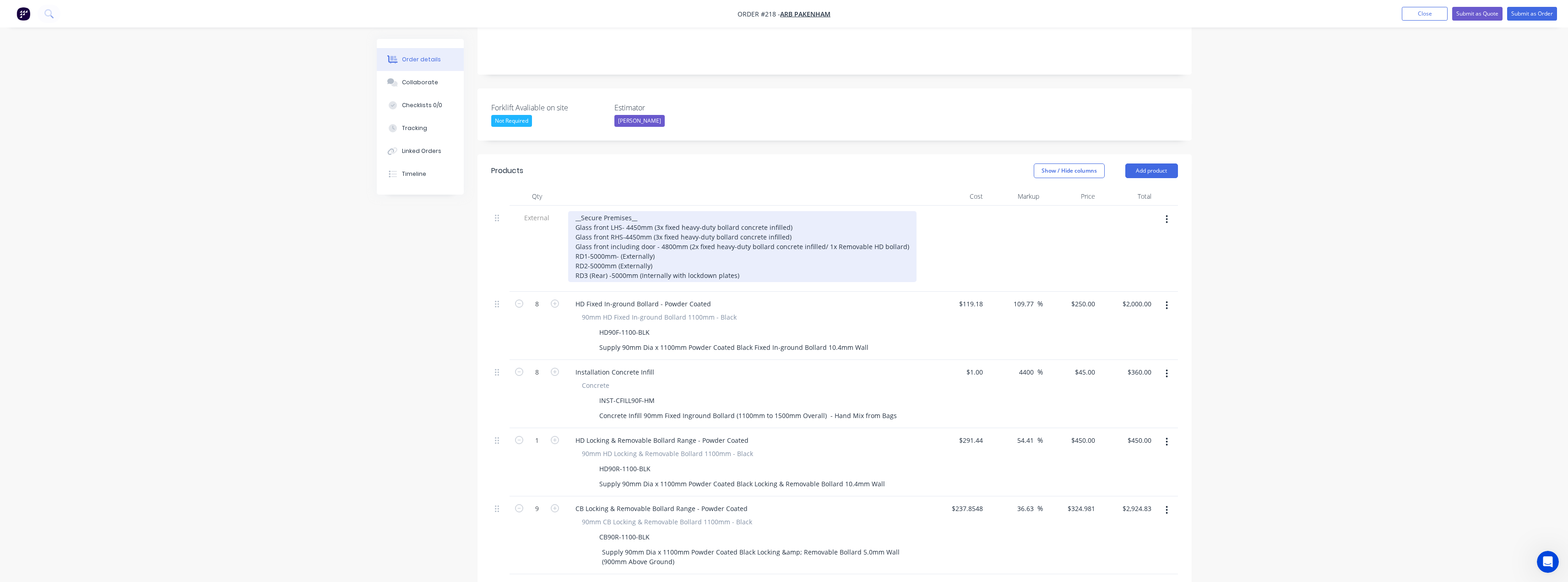
click at [622, 230] on div "__Secure Premises__ Glass front LHS- 4450mm (3x fixed heavy-duty bollard concre…" at bounding box center [742, 246] width 348 height 71
click at [678, 230] on div "__Secure Premises__ Glass front LHS- 4450mm (3x fixed heavy-duty bollard concre…" at bounding box center [742, 246] width 348 height 71
click at [655, 232] on div "__Secure Premises__ Glass front LHS- 4450mm (3x fixed heavy-duty bollard concre…" at bounding box center [742, 246] width 348 height 71
click at [648, 232] on div "__Secure Premises__ Glass front LHS- 4450mm (3x fixed heavy-duty bollard concre…" at bounding box center [742, 246] width 348 height 71
click at [656, 230] on div "__Secure Premises__ Glass front LHS- 4450mm (3x fixed heavy-duty bollard concre…" at bounding box center [742, 246] width 348 height 71
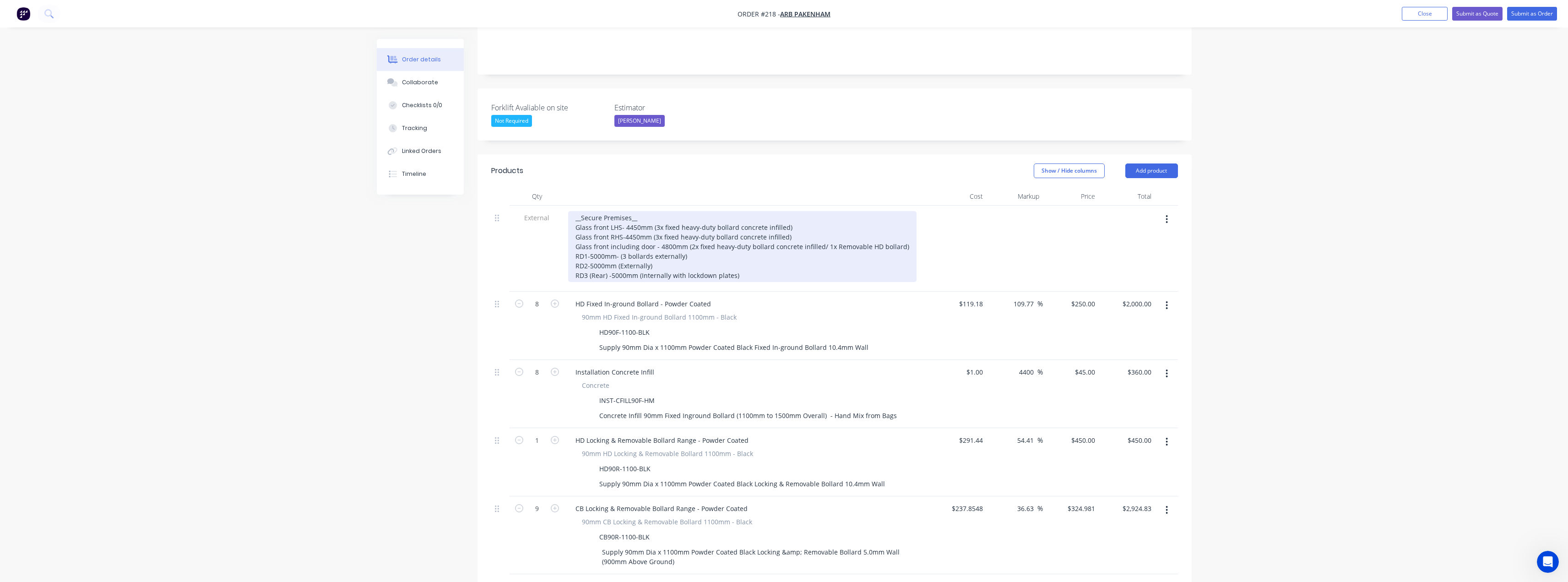
click at [620, 238] on div "__Secure Premises__ Glass front LHS- 4450mm (3x fixed heavy-duty bollard concre…" at bounding box center [742, 246] width 348 height 71
click at [655, 238] on div "__Secure Premises__ Glass front LHS- 4450mm (3x fixed heavy-duty bollard concre…" at bounding box center [742, 246] width 348 height 71
click at [680, 229] on div "__Secure Premises__ Glass front LHS- 4450mm (3x fixed heavy-duty bollard concre…" at bounding box center [742, 246] width 348 height 71
click at [682, 229] on div "__Secure Premises__ Glass front LHS- 4450mm (3x fixed heavy-duty bollard concre…" at bounding box center [742, 246] width 348 height 71
drag, startPoint x: 743, startPoint y: 230, endPoint x: 683, endPoint y: 232, distance: 60.0
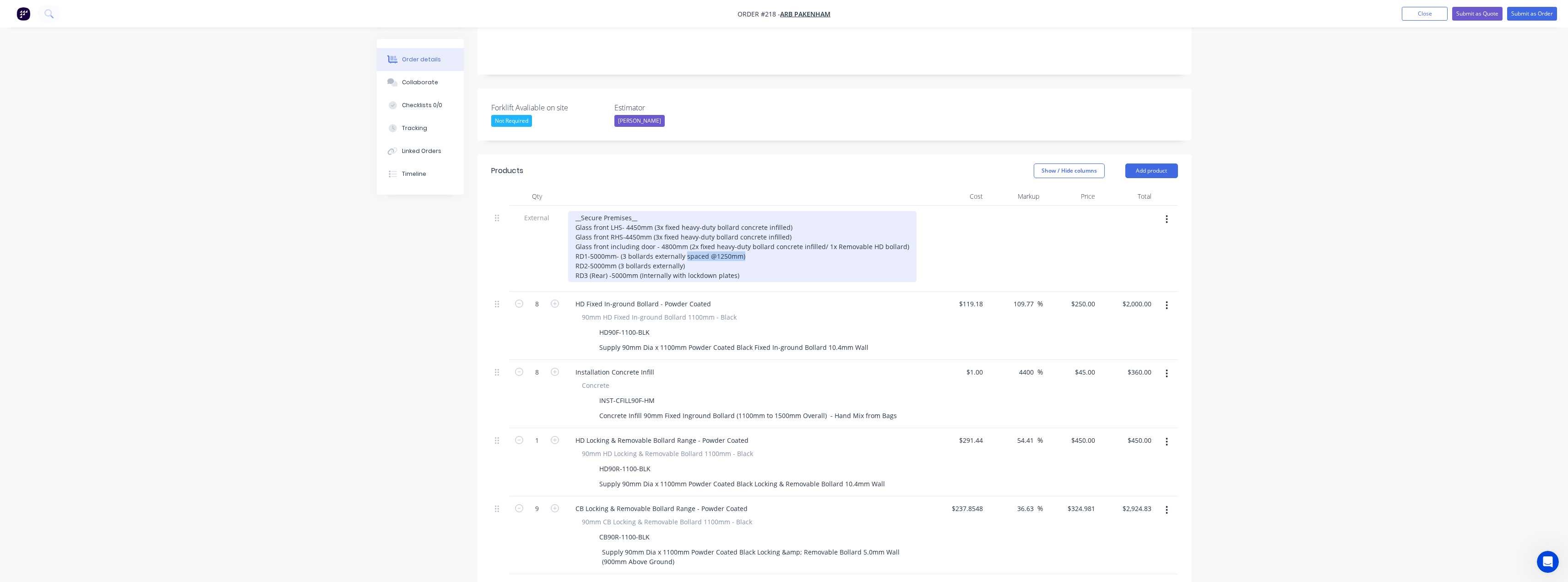
click at [683, 232] on div "__Secure Premises__ Glass front LHS- 4450mm (3x fixed heavy-duty bollard concre…" at bounding box center [742, 246] width 348 height 71
copy div "spaced @1250mm)"
click at [688, 243] on div "__Secure Premises__ Glass front LHS- 4450mm (3x fixed heavy-duty bollard concre…" at bounding box center [742, 246] width 348 height 71
click at [641, 251] on div "__Secure Premises__ Glass front LHS- 4450mm (3x fixed heavy-duty bollard concre…" at bounding box center [742, 246] width 348 height 71
click at [701, 251] on div "__Secure Premises__ Glass front LHS- 4450mm (3x fixed heavy-duty bollard concre…" at bounding box center [742, 246] width 348 height 71
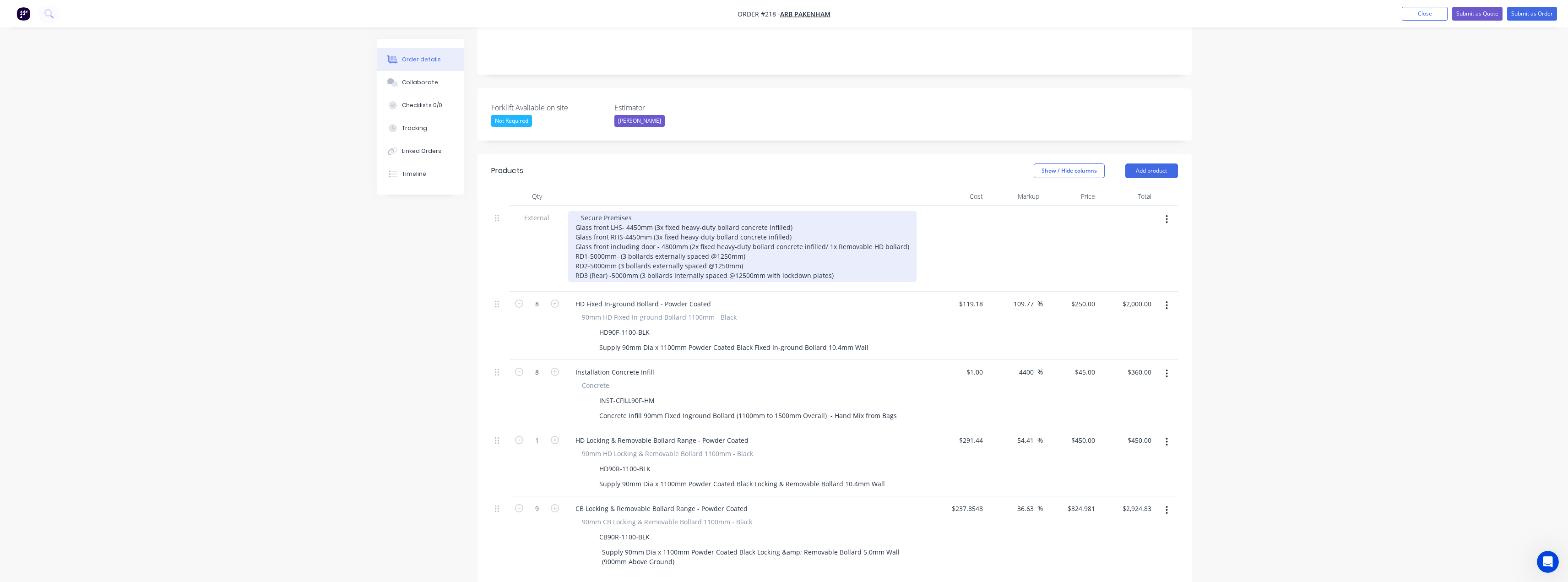
click at [834, 251] on div "__Secure Premises__ Glass front LHS- 4450mm (3x fixed heavy-duty bollard concre…" at bounding box center [742, 246] width 348 height 71
click at [777, 251] on div "__Secure Premises__ Glass front LHS- 4450mm (3x fixed heavy-duty bollard concre…" at bounding box center [742, 246] width 348 height 71
click at [837, 253] on div "__Secure Premises__ Glass front LHS- 4450mm (3x fixed heavy-duty bollard concre…" at bounding box center [742, 246] width 348 height 71
click at [761, 238] on div "__Secure Premises__ Glass front LHS- 4450mm (3x fixed heavy-duty bollard concre…" at bounding box center [742, 246] width 348 height 71
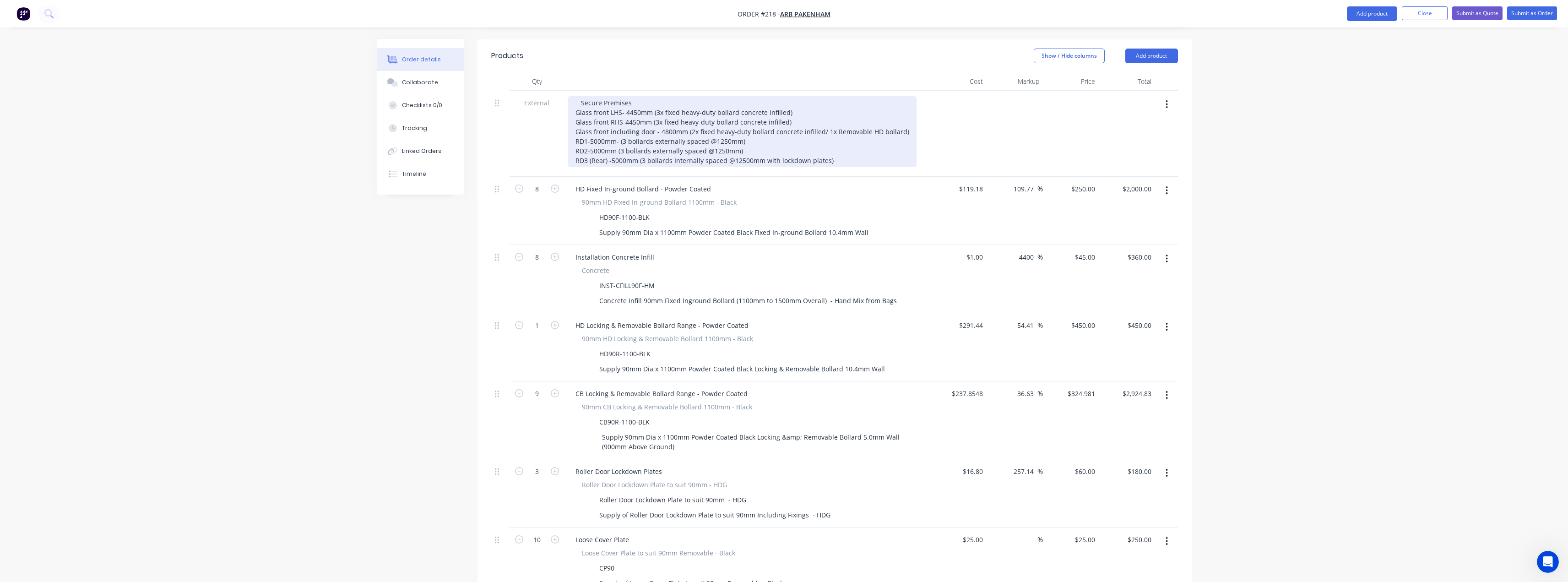
scroll to position [331, 0]
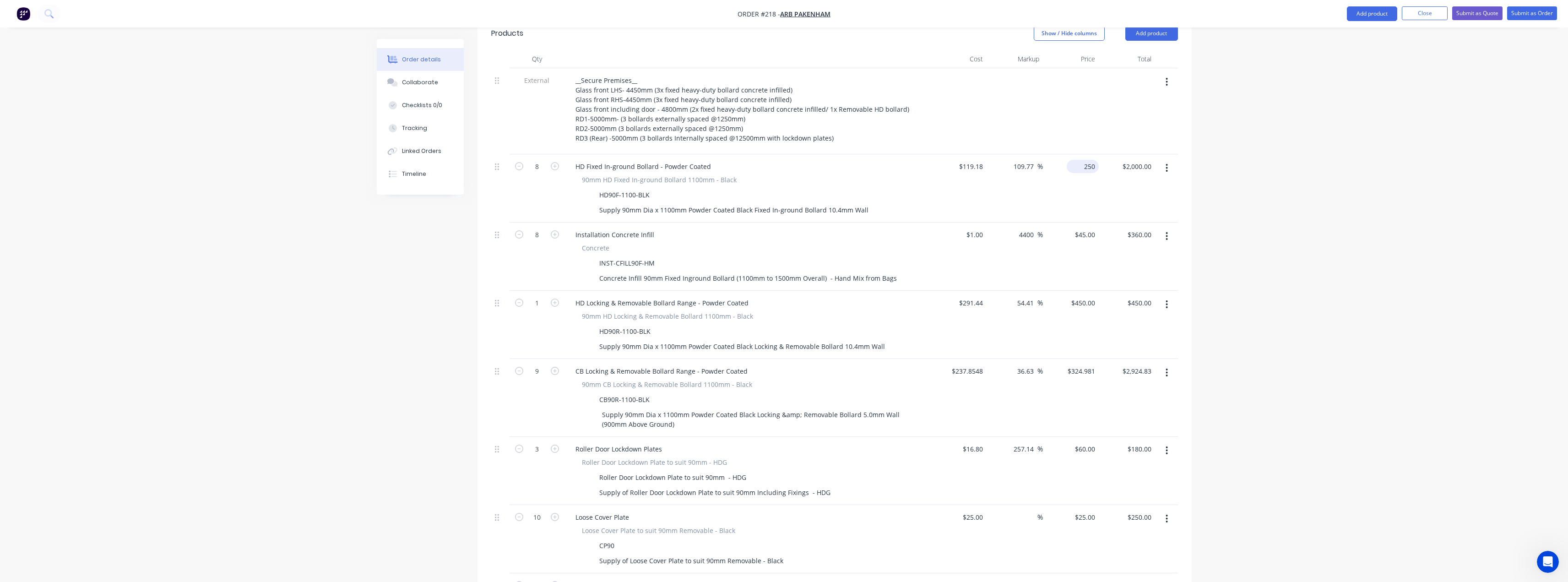
click at [1080, 160] on div "250 $250.00" at bounding box center [1083, 166] width 32 height 13
type input "235"
type input "97.18"
type input "$235.00"
type input "$1,880.00"
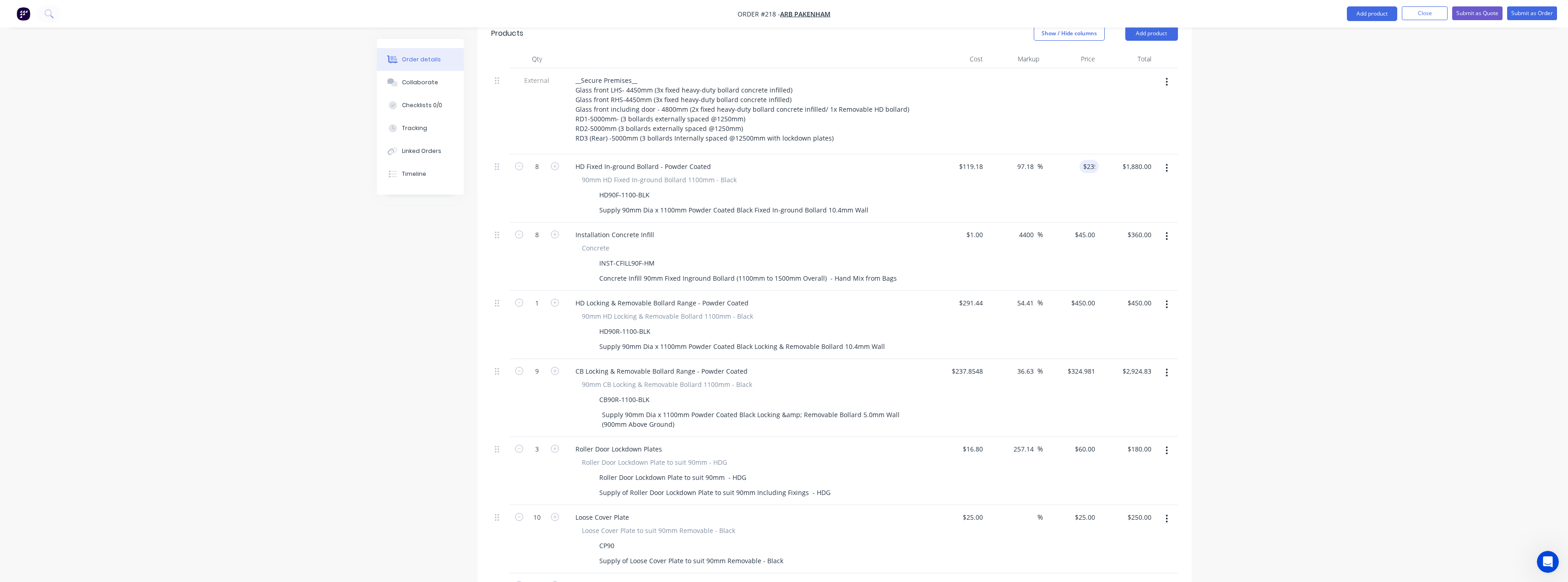
click at [1304, 172] on div "Order details Collaborate Checklists 0/0 Tracking Linked Orders Timeline Order …" at bounding box center [784, 406] width 1568 height 1473
click at [1086, 228] on div "45 $45.00" at bounding box center [1084, 235] width 28 height 13
type input "40"
type input "3900"
type input "$40.00"
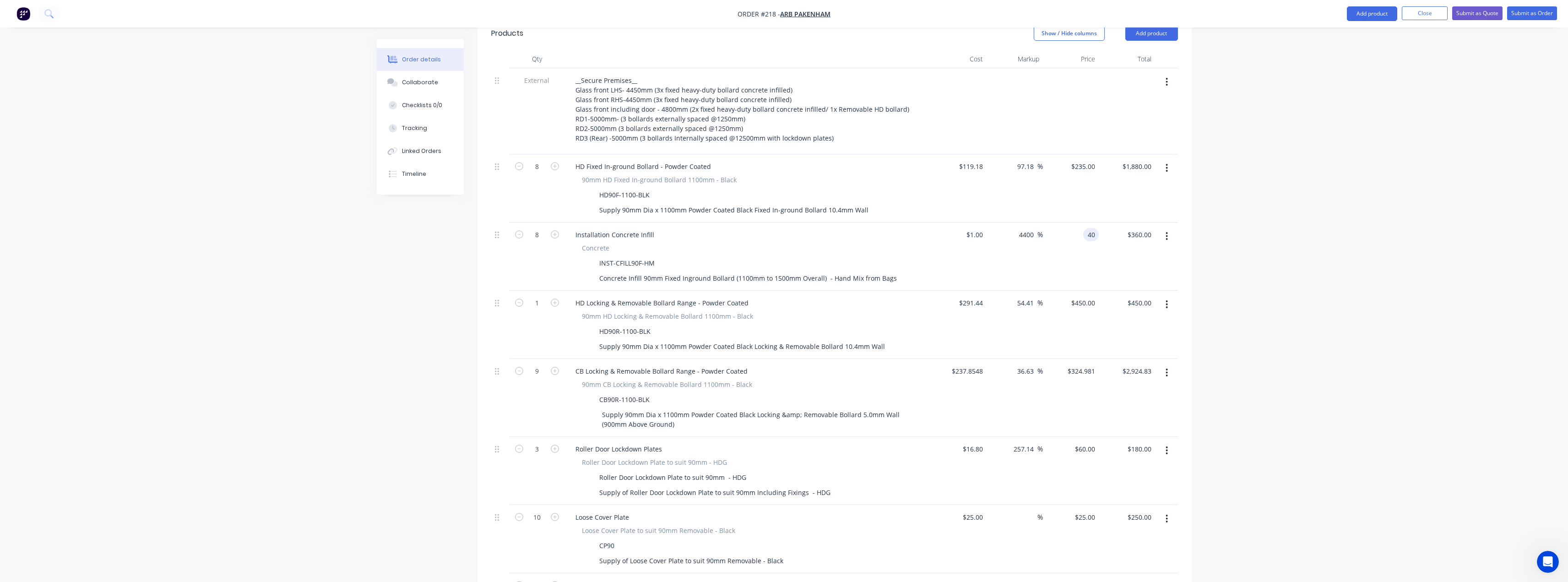
type input "$320.00"
click at [1311, 186] on div "Order details Collaborate Checklists 0/0 Tracking Linked Orders Timeline Order …" at bounding box center [784, 406] width 1568 height 1473
click at [1081, 296] on div "450 $450.00" at bounding box center [1083, 303] width 32 height 13
type input "$450.00"
click at [1309, 287] on div "Order details Collaborate Checklists 0/0 Tracking Linked Orders Timeline Order …" at bounding box center [784, 406] width 1568 height 1473
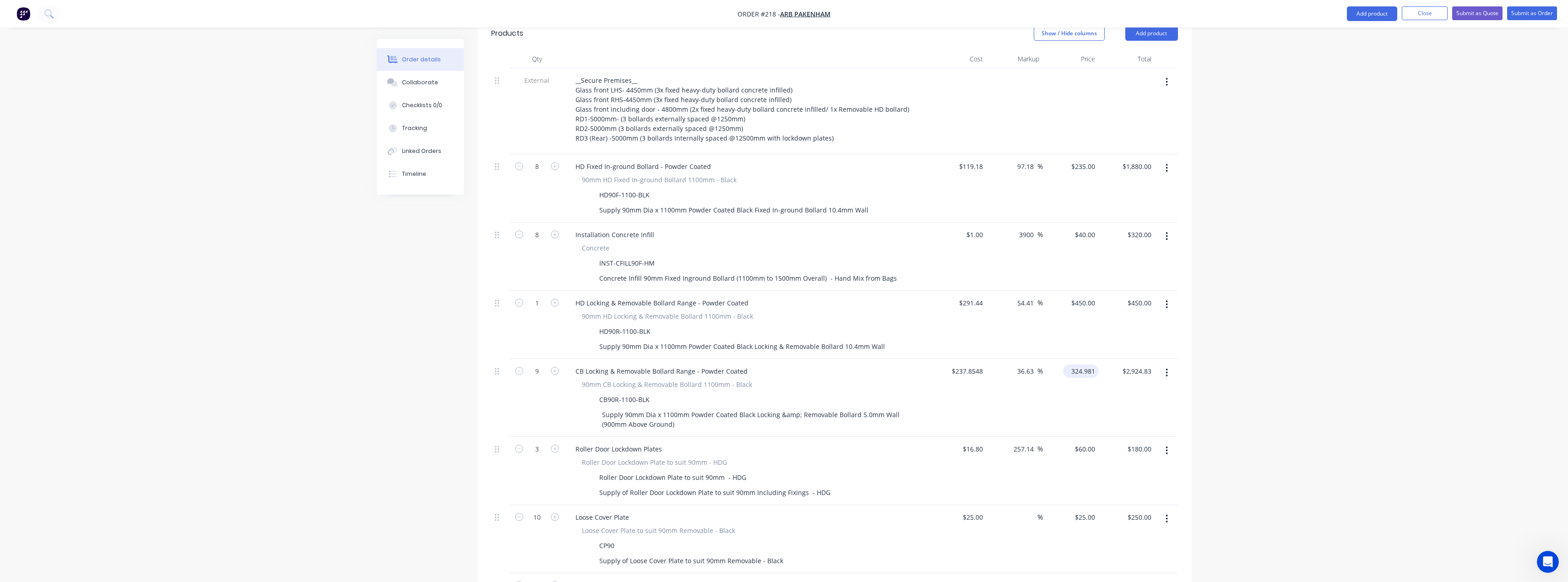
click at [1086, 364] on input "324.981" at bounding box center [1083, 371] width 32 height 13
type input "295"
type input "24.03"
type input "$295.00"
type input "$2,655.00"
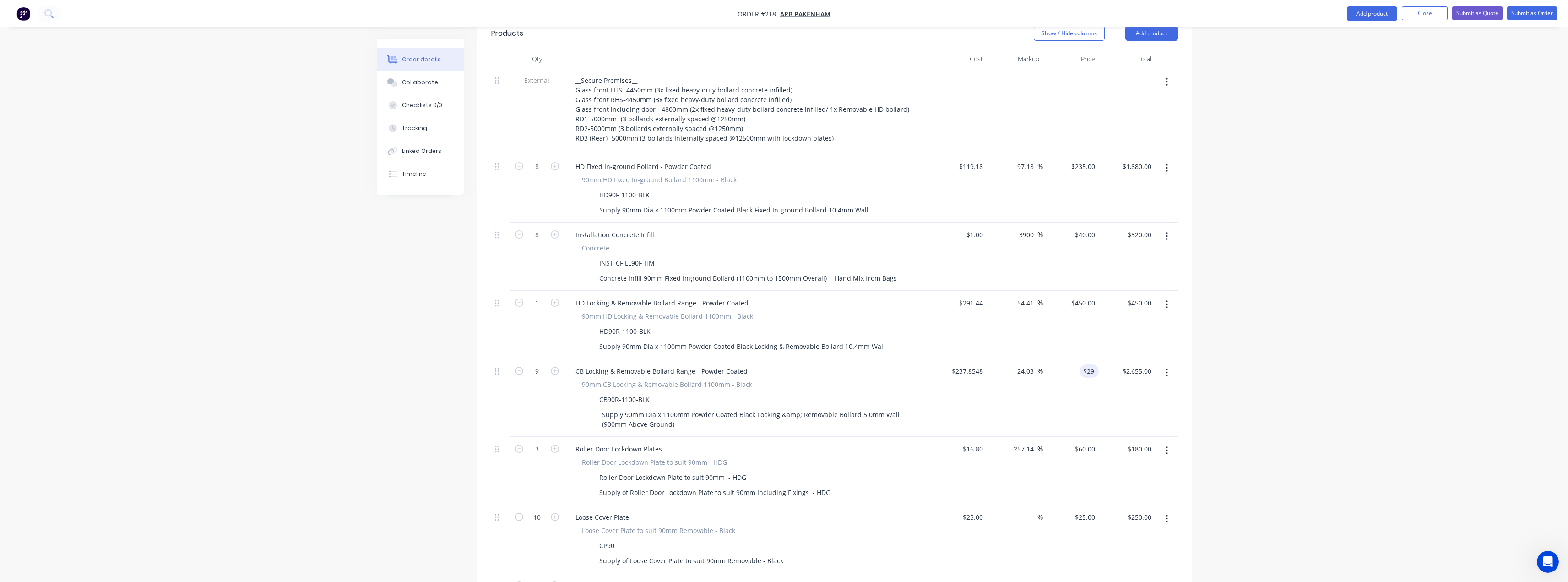
click at [1220, 321] on div "Order details Collaborate Checklists 0/0 Tracking Linked Orders Timeline Order …" at bounding box center [784, 406] width 1568 height 1473
click at [1084, 364] on input "295" at bounding box center [1091, 371] width 15 height 13
type input "315"
type input "32.43"
type input "315"
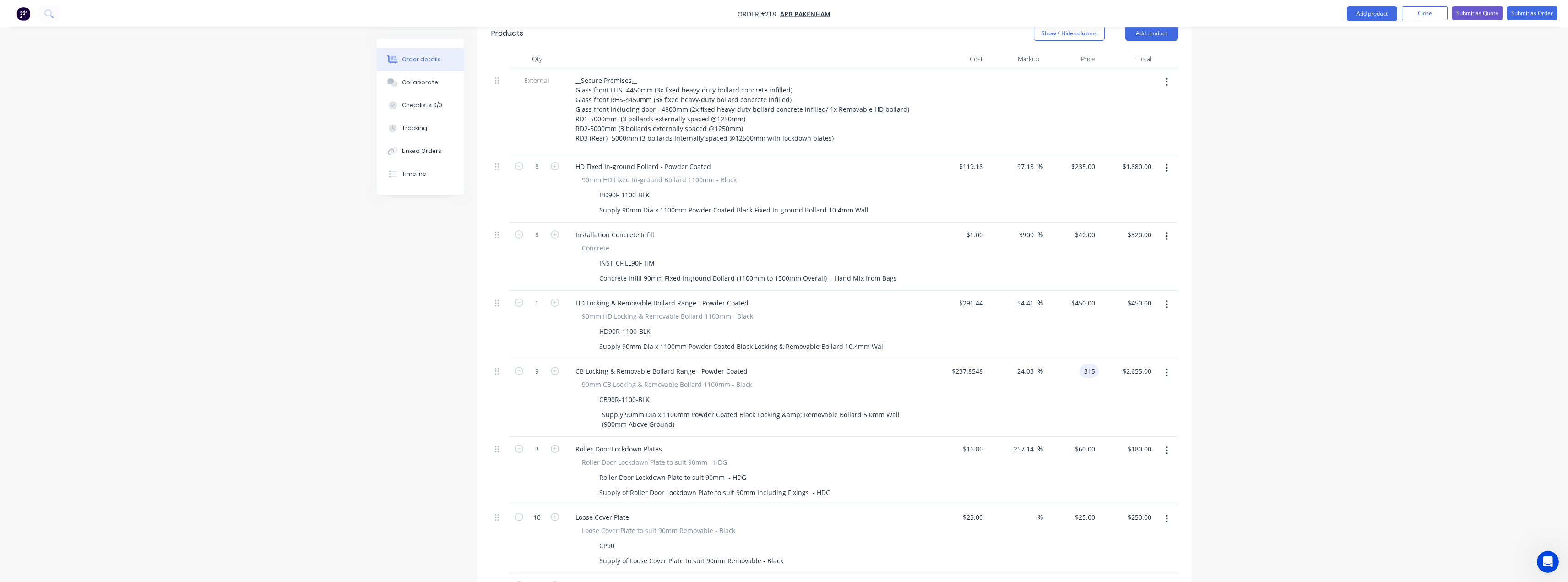
type input "$2,835.00"
drag, startPoint x: 1083, startPoint y: 344, endPoint x: 1097, endPoint y: 347, distance: 14.3
click at [1097, 364] on div "315 315" at bounding box center [1089, 371] width 19 height 13
type input "295"
type input "24.03"
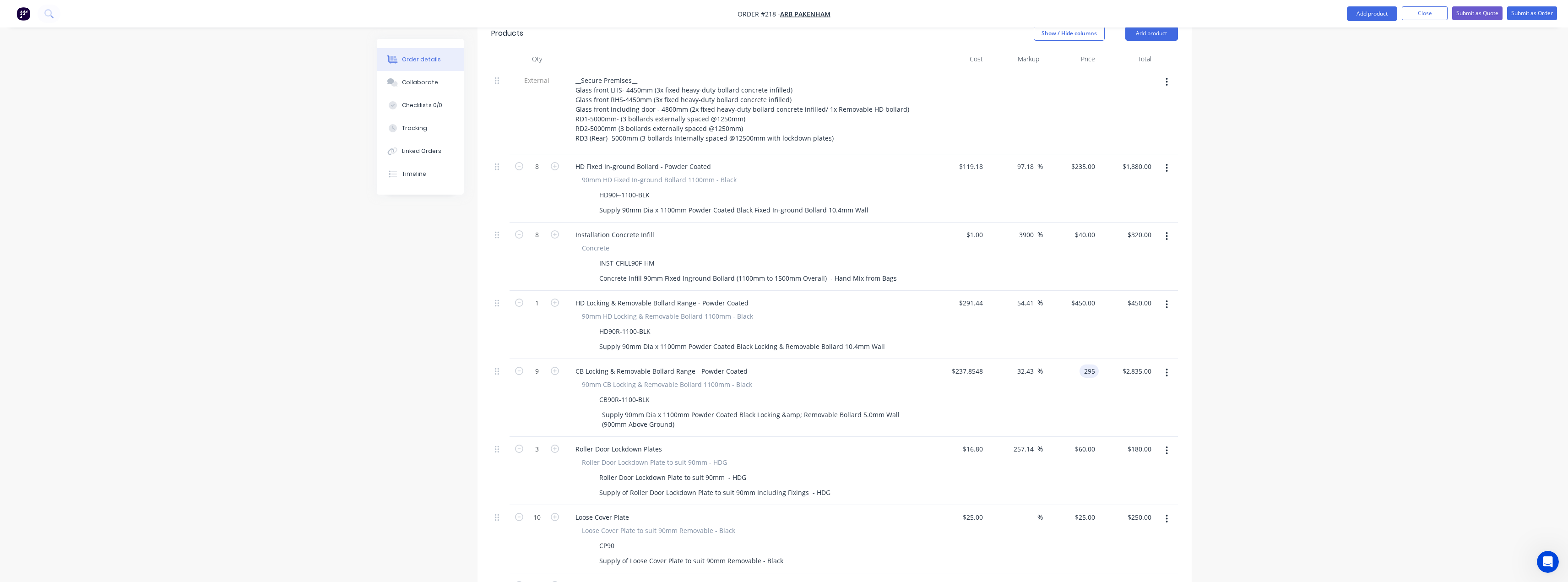
type input "$295.00"
type input "$2,655.00"
click at [1309, 314] on div "Order details Collaborate Checklists 0/0 Tracking Linked Orders Timeline Order …" at bounding box center [784, 406] width 1568 height 1473
click at [1319, 307] on div "Order details Collaborate Checklists 0/0 Tracking Linked Orders Timeline Order …" at bounding box center [784, 406] width 1568 height 1473
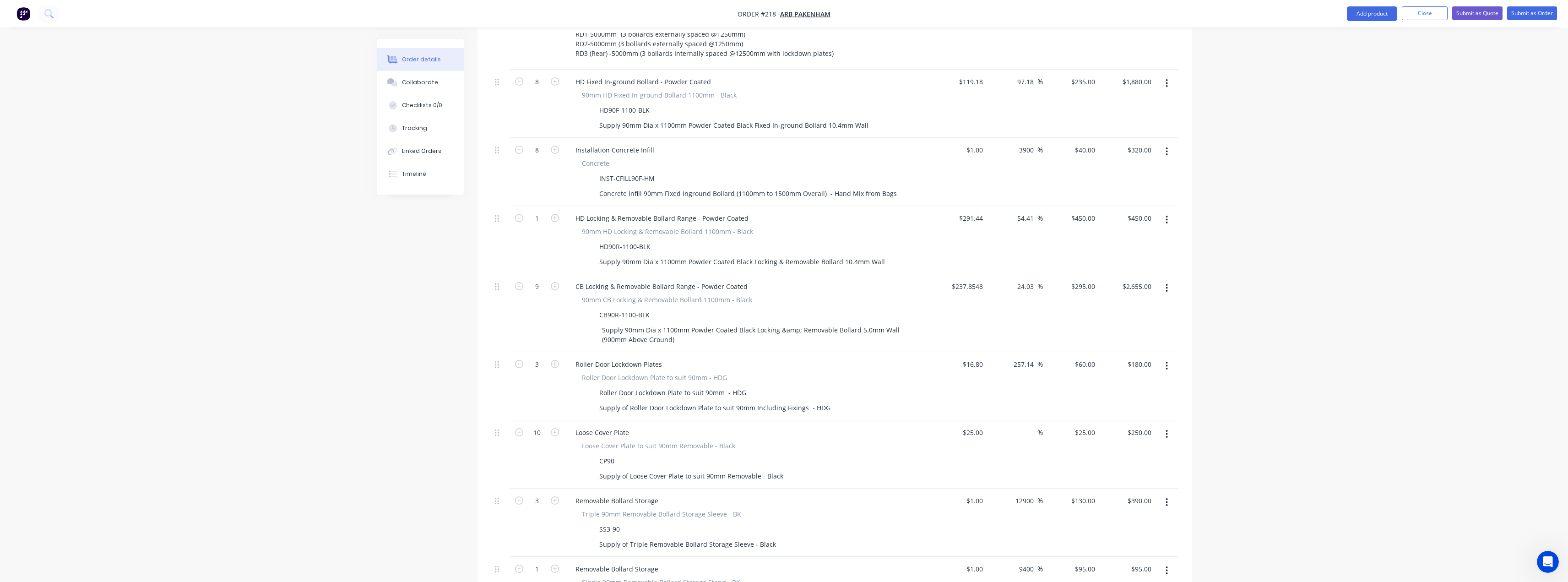
scroll to position [422, 0]
click at [1086, 205] on input "450" at bounding box center [1084, 212] width 28 height 13
type input "$450.00"
click at [1341, 258] on div "Order details Collaborate Checklists 0/0 Tracking Linked Orders Timeline Order …" at bounding box center [784, 314] width 1568 height 1473
click at [1088, 351] on input "60" at bounding box center [1086, 358] width 24 height 13
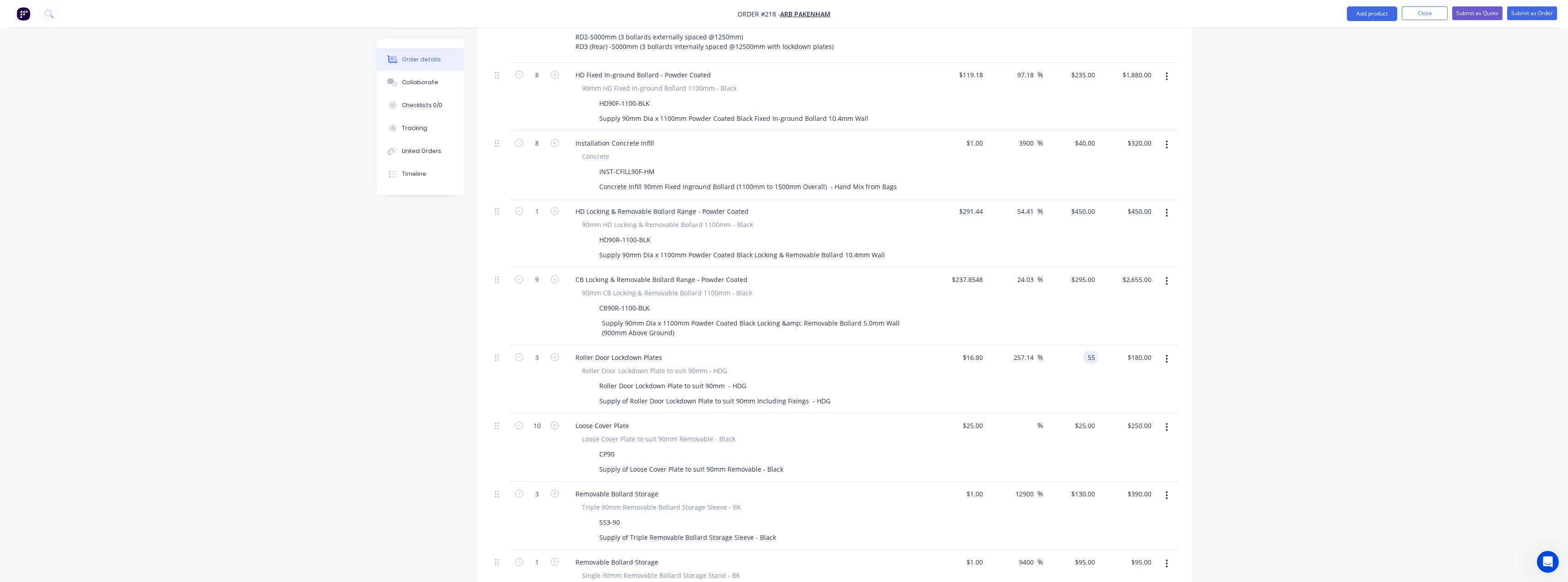
type input "55"
type input "227.38"
type input "$55.00"
type input "$165.00"
click at [1317, 322] on div "Order details Collaborate Checklists 0/0 Tracking Linked Orders Timeline Order …" at bounding box center [784, 314] width 1568 height 1473
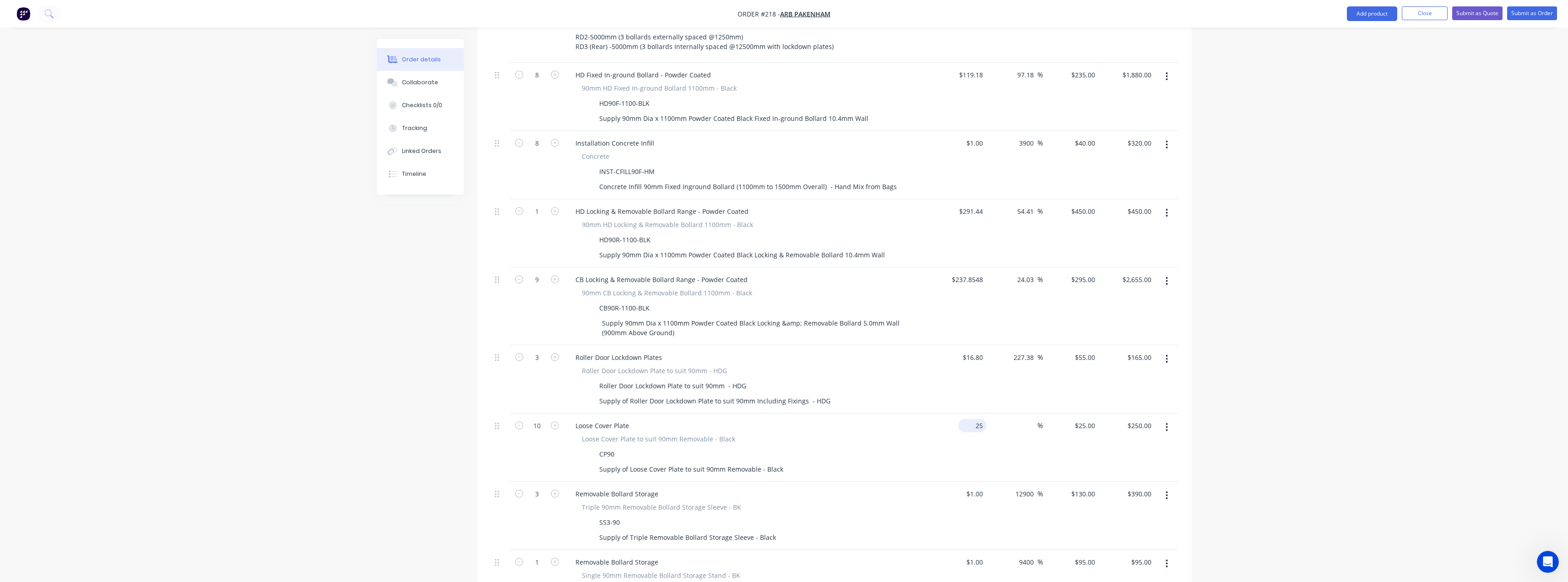
click at [978, 419] on input "25" at bounding box center [974, 425] width 24 height 13
type input "$1.00"
type input "1"
type input "$10.00"
click at [1087, 419] on div "1 $25.00" at bounding box center [1084, 425] width 28 height 13
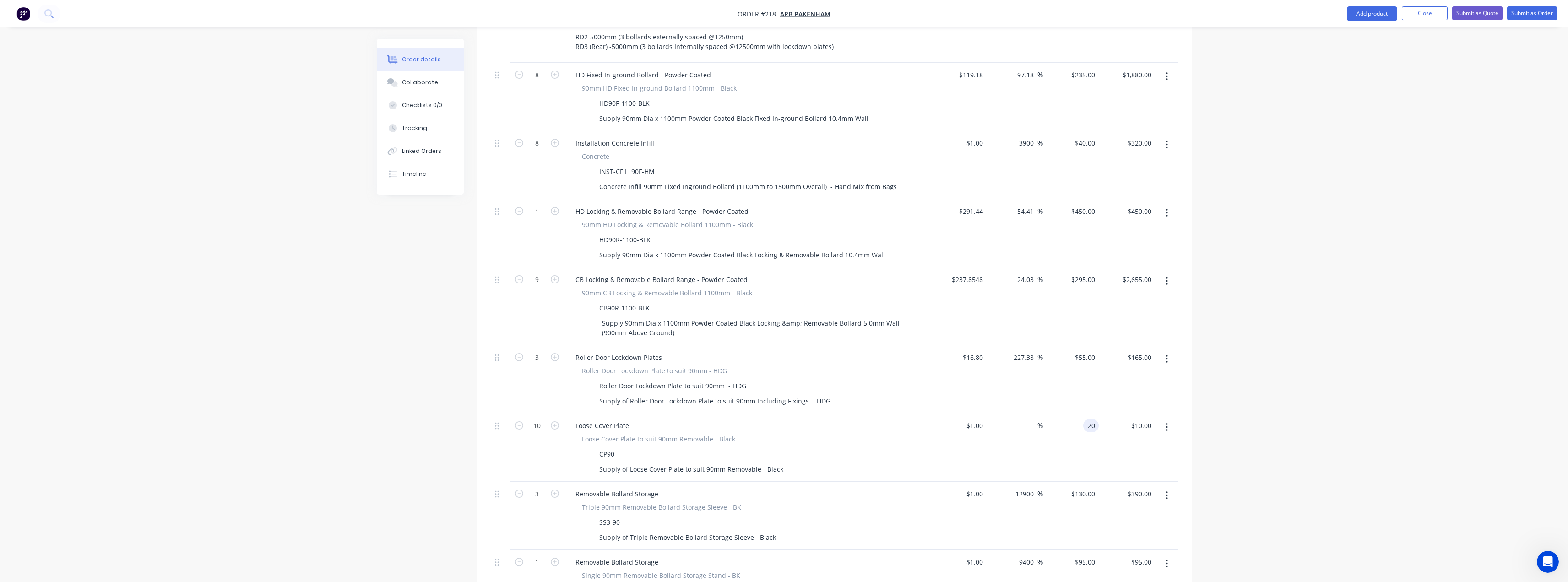
type input "20"
type input "1900"
type input "$20.00"
type input "$200.00"
click at [1249, 360] on div "Order details Collaborate Checklists 0/0 Tracking Linked Orders Timeline Order …" at bounding box center [784, 314] width 1568 height 1473
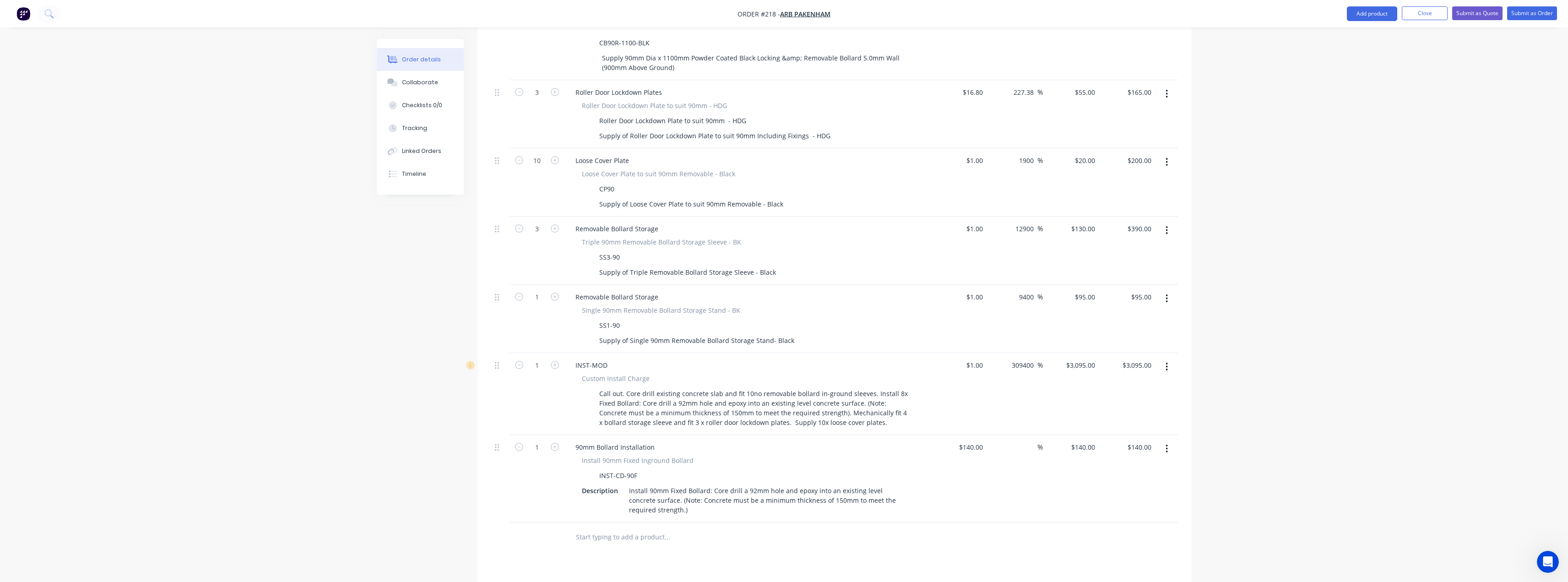
scroll to position [697, 0]
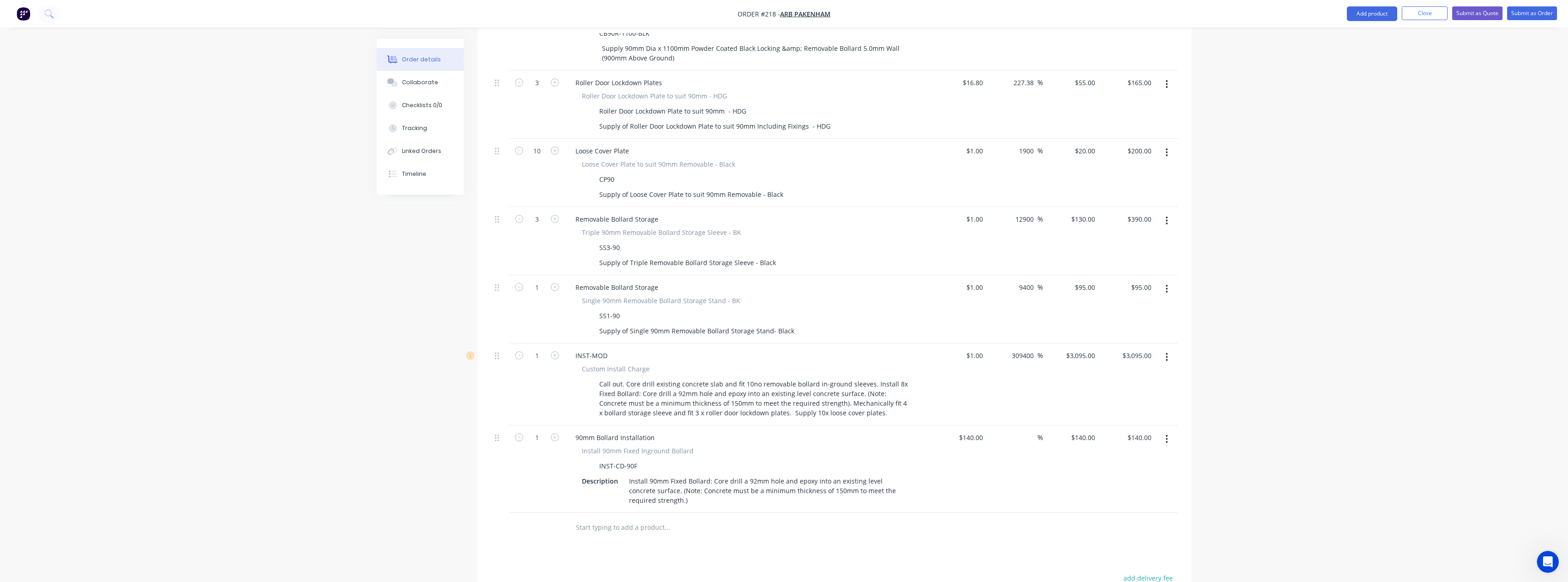
click at [1164, 431] on button "button" at bounding box center [1166, 439] width 21 height 17
click at [1110, 511] on div "Delete" at bounding box center [1134, 518] width 70 height 13
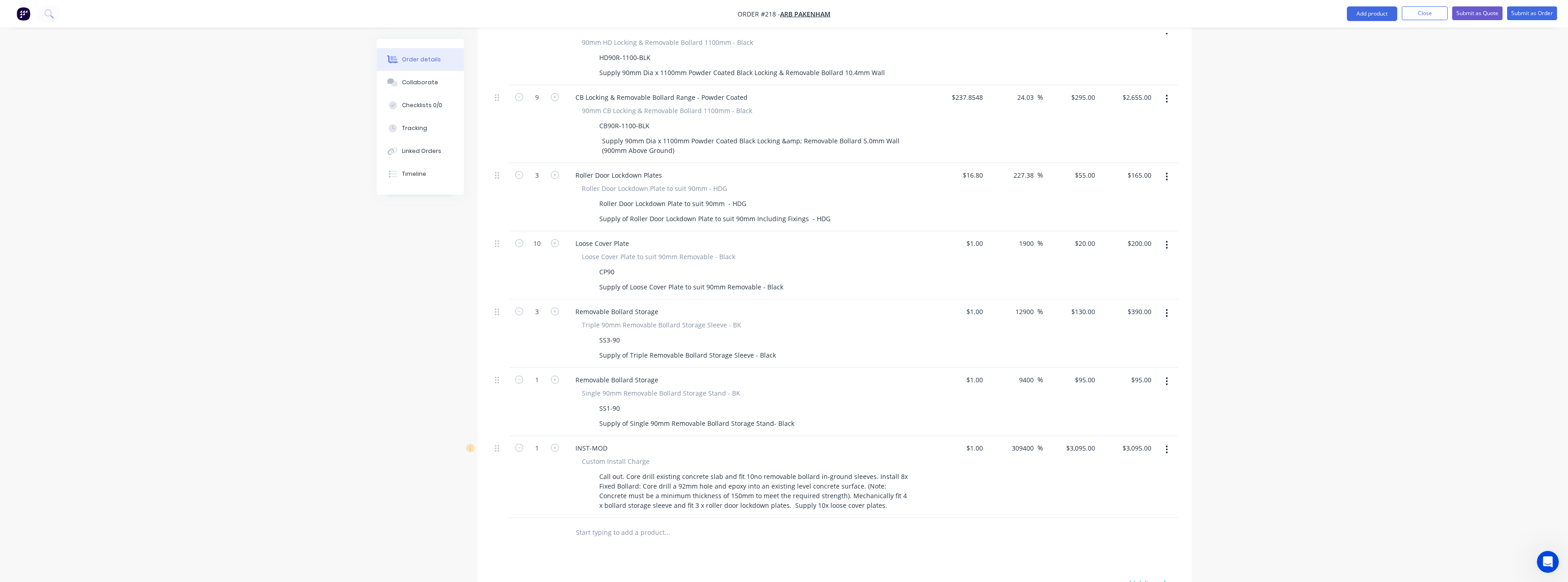
scroll to position [606, 0]
click at [613, 522] on input "text" at bounding box center [667, 531] width 183 height 18
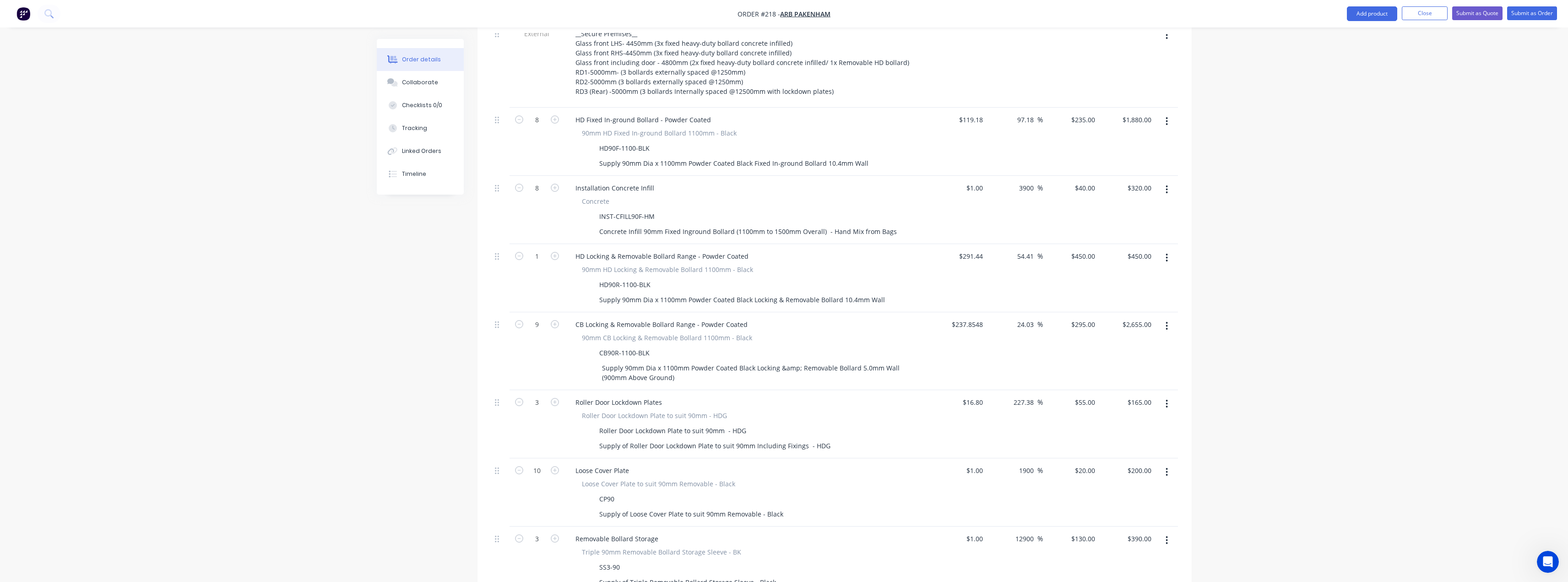
scroll to position [285, 0]
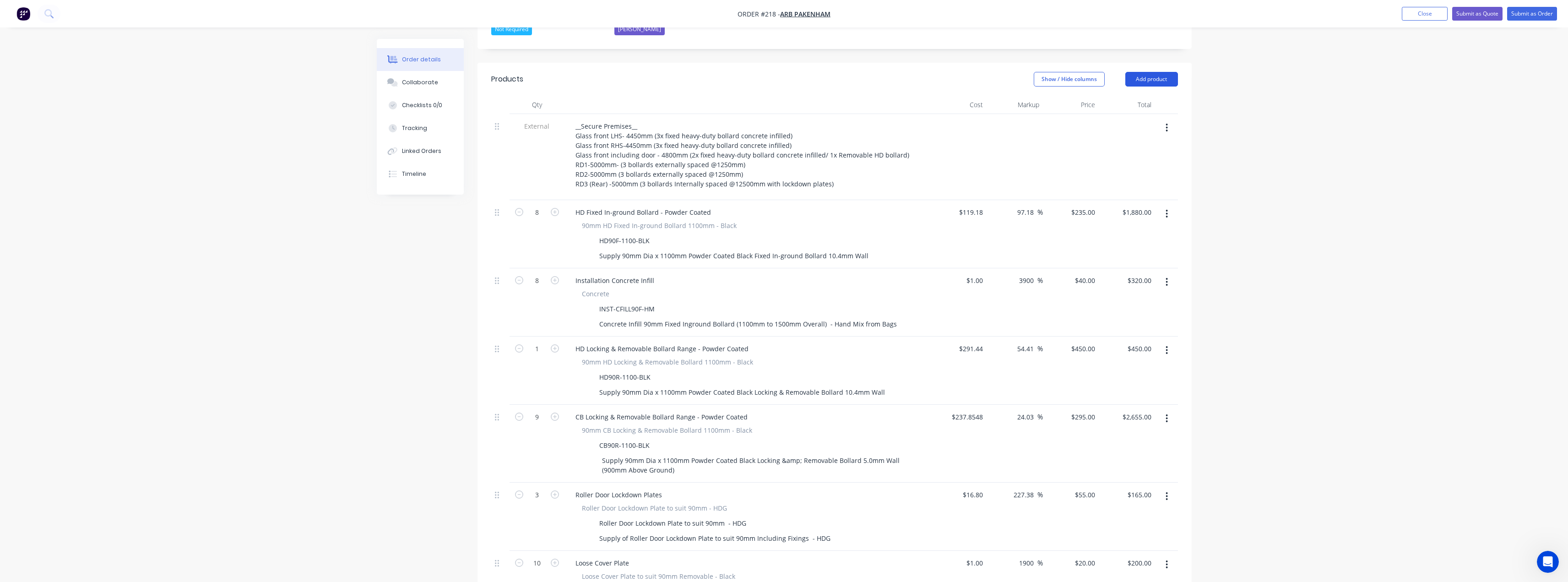
click at [1161, 72] on button "Add product" at bounding box center [1152, 79] width 53 height 15
click at [1126, 224] on div "Notes (External)" at bounding box center [1134, 230] width 70 height 13
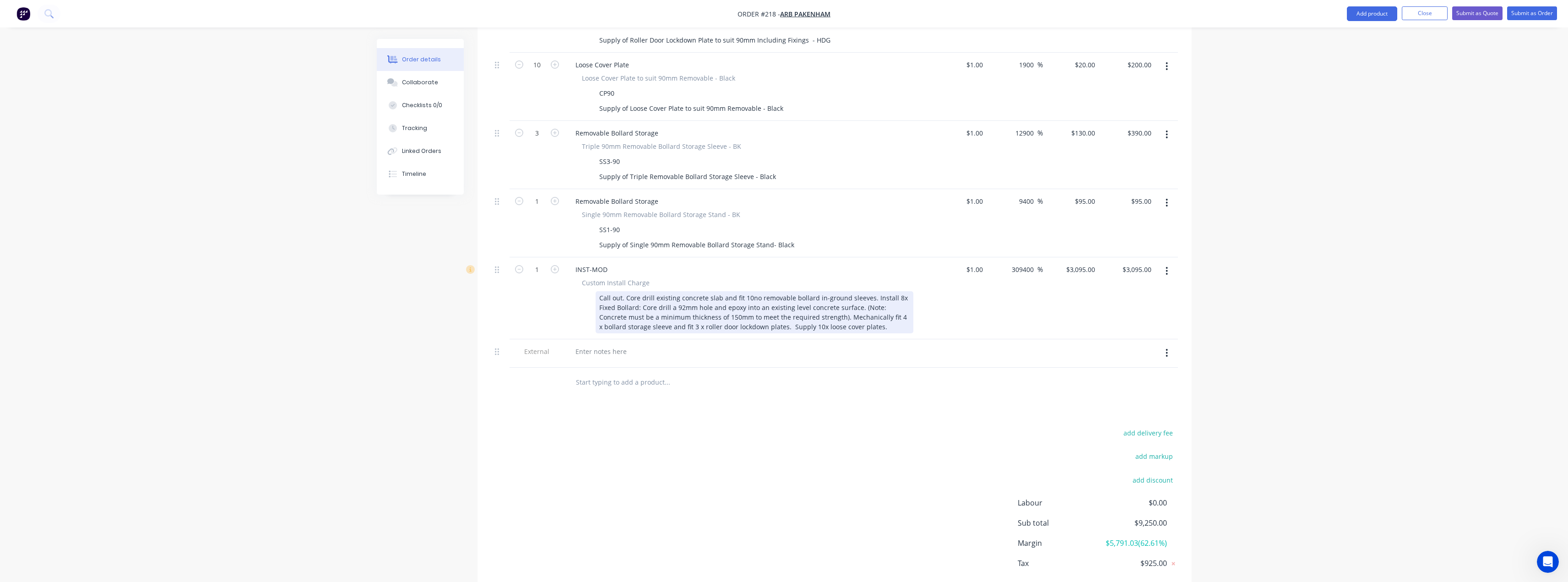
scroll to position [761, 0]
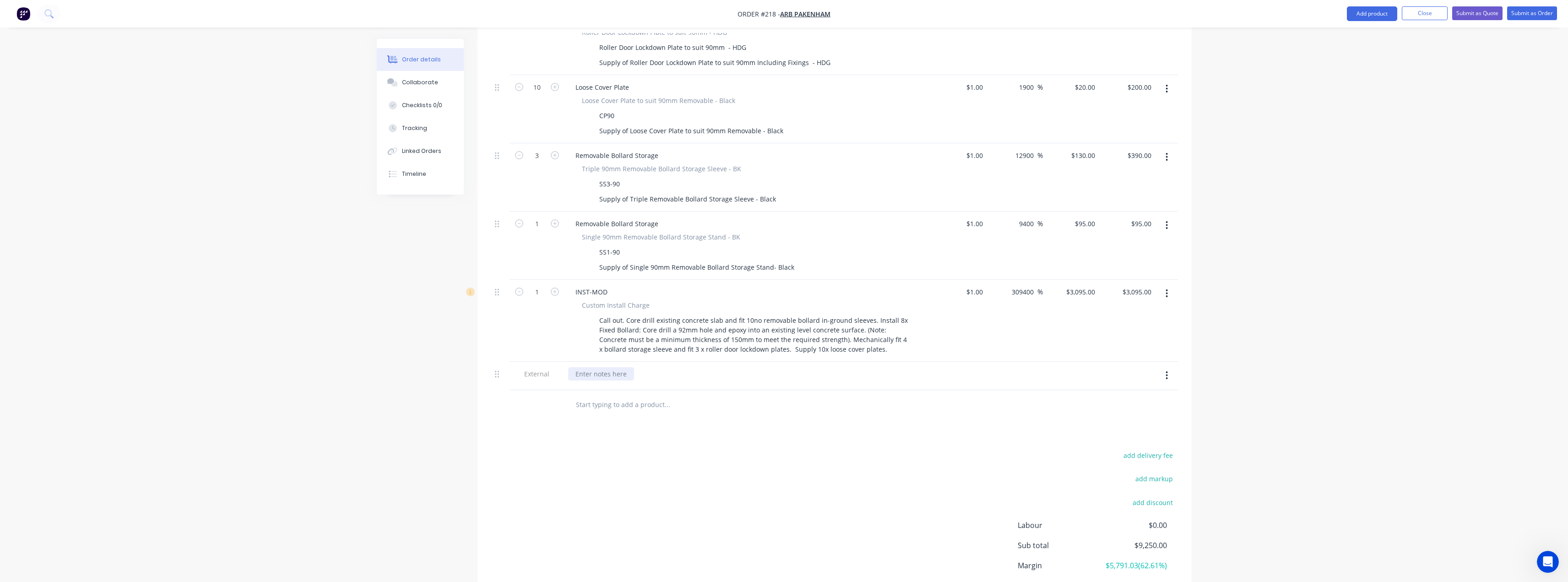
click at [617, 367] on div at bounding box center [601, 374] width 66 height 13
paste div
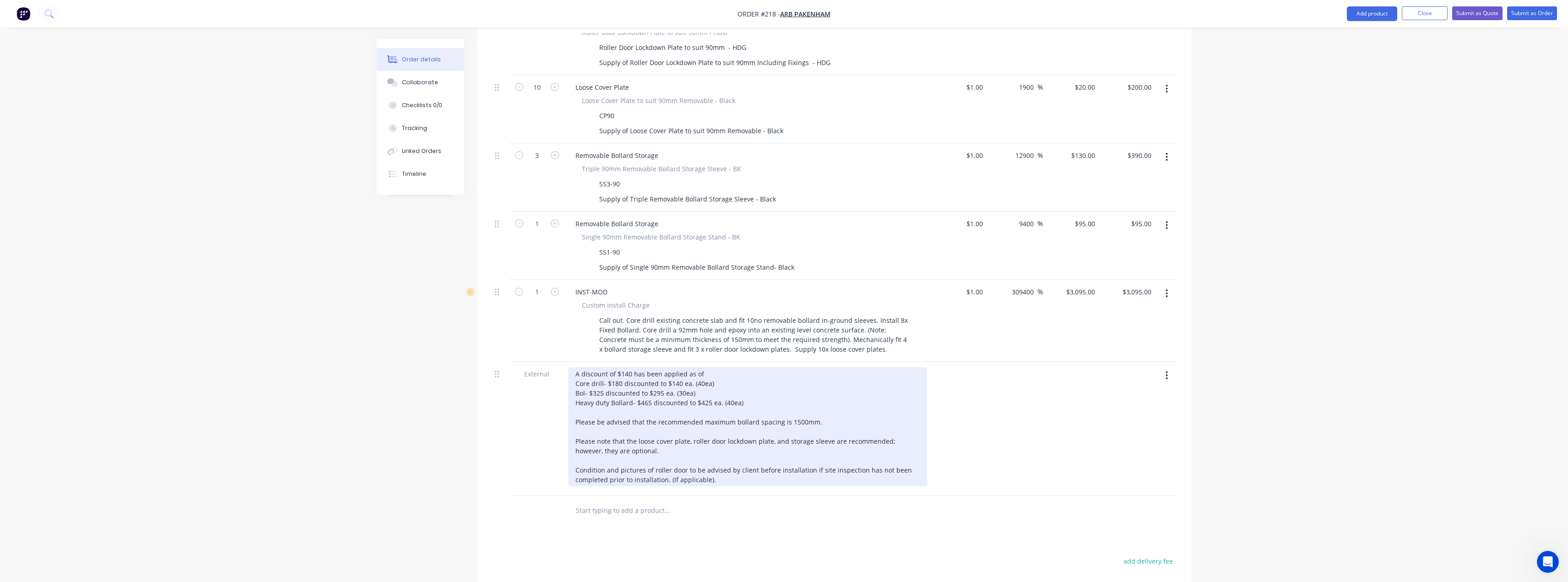
click at [630, 367] on div "A discount of $140 has been applied as of Core drill- $180 discounted to $140 e…" at bounding box center [747, 427] width 359 height 119
click at [714, 367] on div "A discount of $1160 has been applied as of Core drill- $180 discounted to $140 …" at bounding box center [747, 427] width 359 height 119
drag, startPoint x: 712, startPoint y: 359, endPoint x: 695, endPoint y: 358, distance: 17.0
click at [695, 367] on div "A discount of $1160 has been applied as of [DATE] as per Tess. Core drill- $180…" at bounding box center [747, 427] width 359 height 119
click at [697, 367] on div "A discount of $1160 has been applied as of [DATE] as per Tess. Core drill- $180…" at bounding box center [747, 427] width 359 height 119
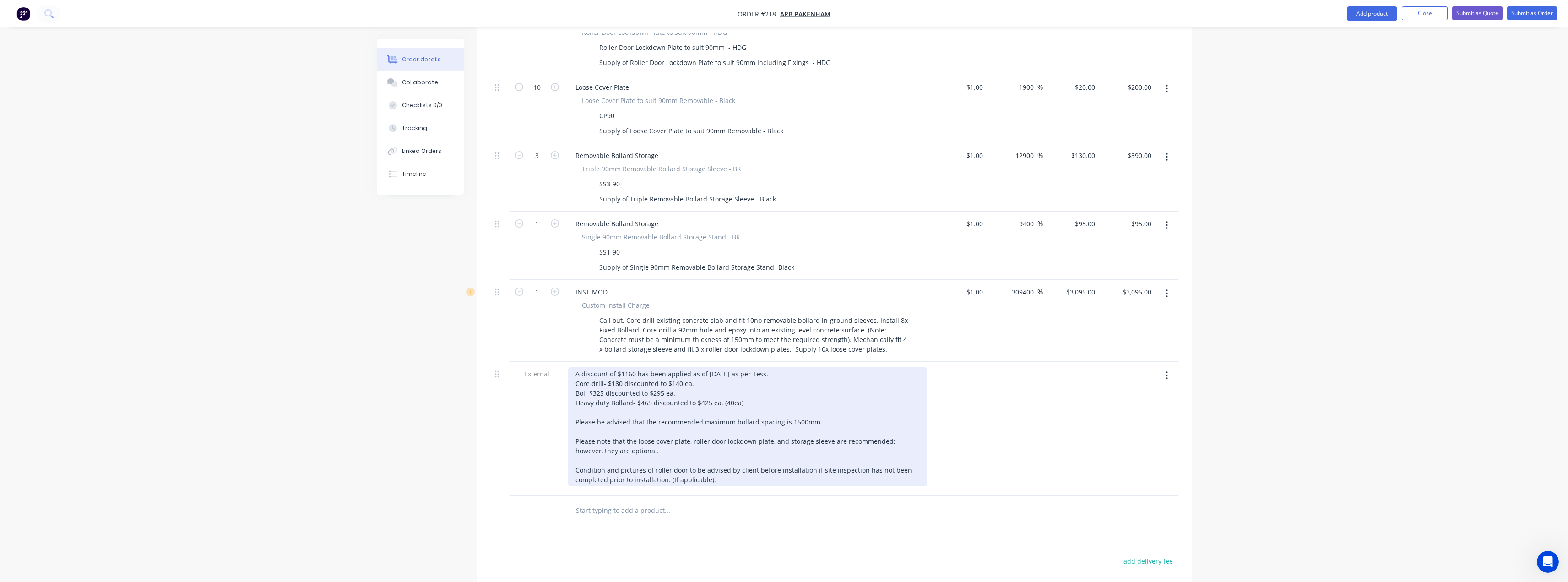
click at [710, 377] on div "A discount of $1160 has been applied as of [DATE] as per Tess. Core drill- $180…" at bounding box center [747, 427] width 359 height 119
click at [633, 367] on div "A discount of $1160 has been applied as of [DATE] as per Tess. Core drill- $180…" at bounding box center [747, 427] width 359 height 119
drag, startPoint x: 754, startPoint y: 379, endPoint x: 723, endPoint y: 375, distance: 31.3
click at [723, 375] on div "A discount of $1175 has been applied as of [DATE] as per Tess. Core drill- $180…" at bounding box center [747, 427] width 359 height 119
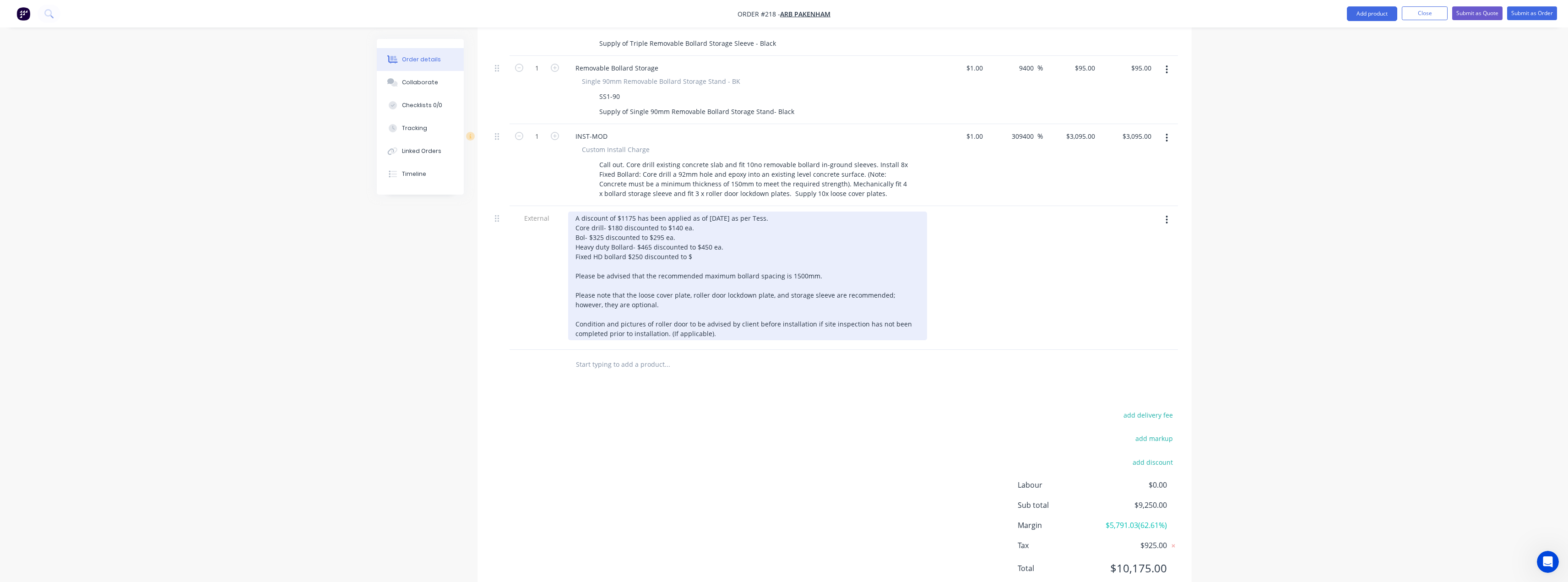
scroll to position [922, 0]
click at [694, 226] on div "A discount of $1175 has been applied as of [DATE] as per Tess. Core drill- $180…" at bounding box center [747, 270] width 359 height 128
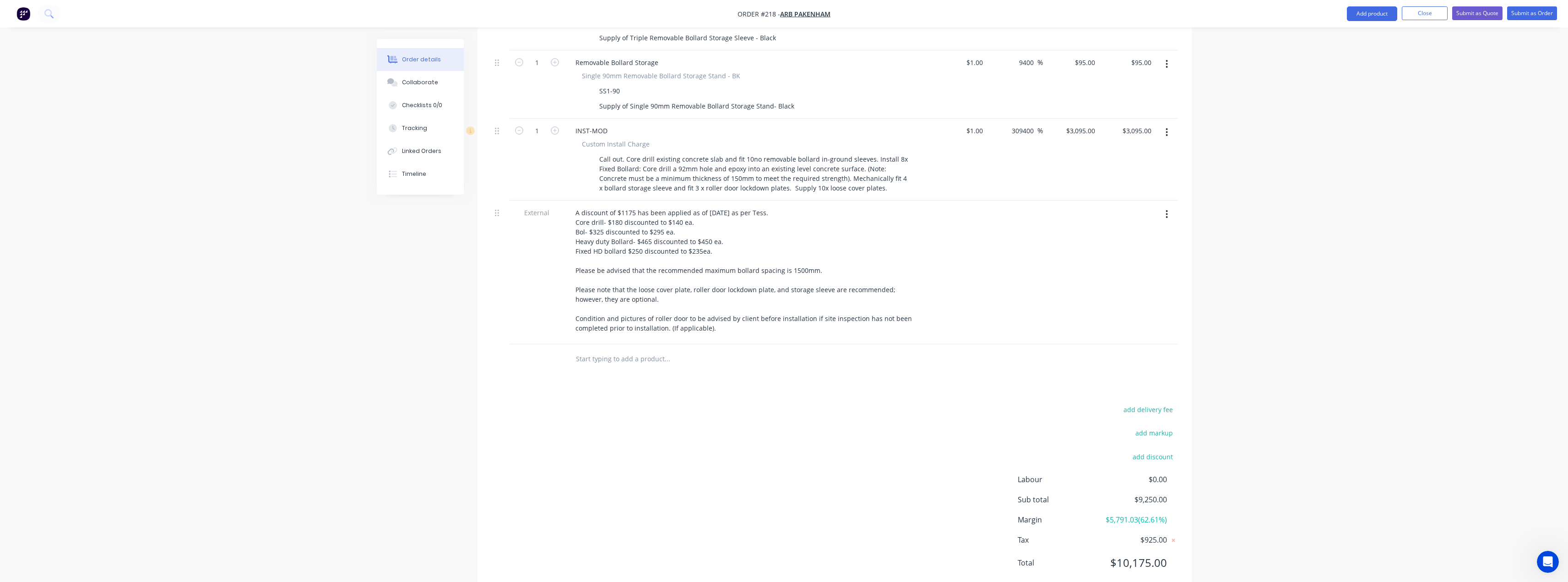
click at [704, 353] on div "Products Show / Hide columns Add product Qty Cost Markup Price Total External _…" at bounding box center [834, 10] width 714 height 1168
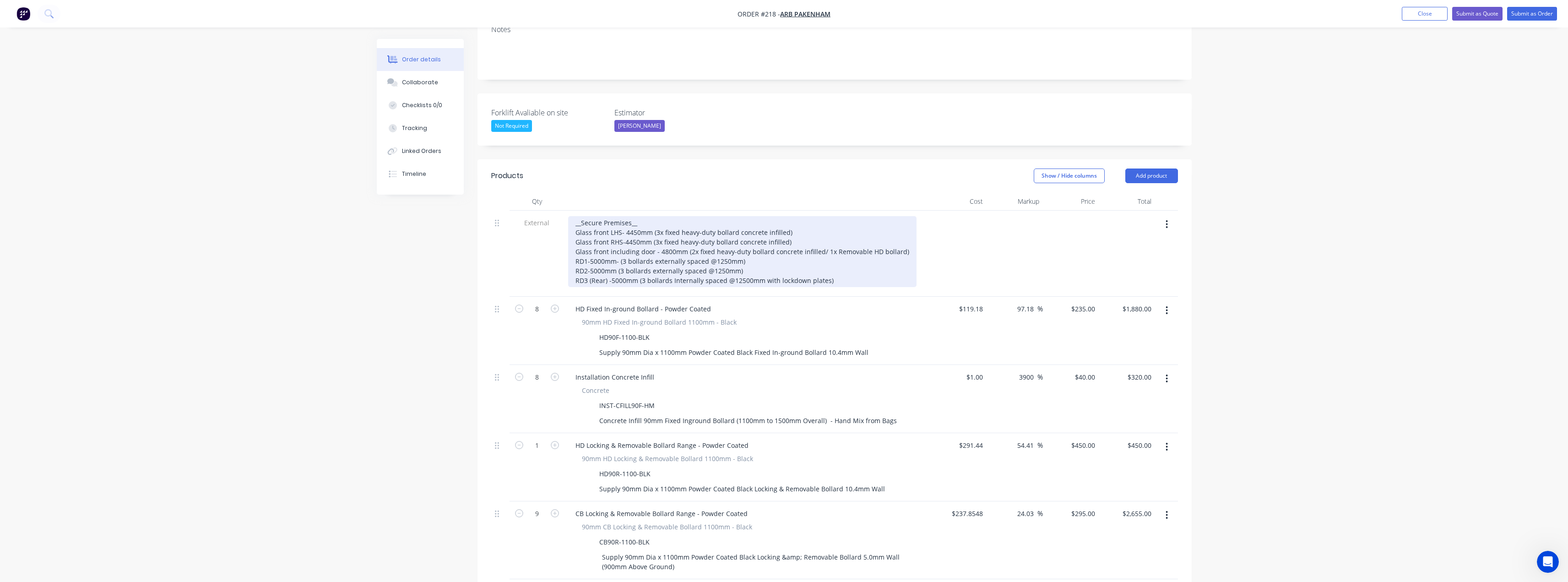
scroll to position [144, 0]
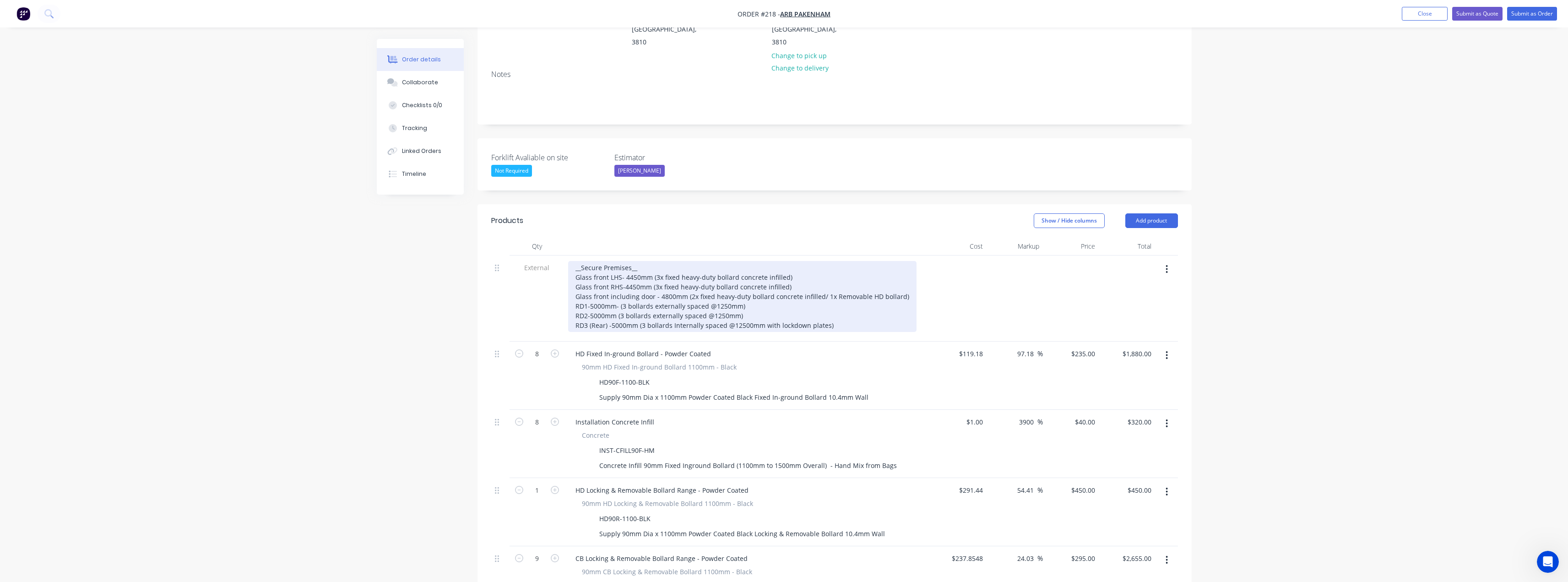
click at [643, 261] on div "__Secure Premises__ Glass front LHS- 4450mm (3x fixed heavy-duty bollard concre…" at bounding box center [742, 297] width 348 height 71
click at [686, 261] on div "__Secure Premises__ (Supamaxx Reccommended) Glass front LHS- 4450mm (3x fixed h…" at bounding box center [742, 297] width 348 height 71
click at [575, 261] on div "__Secure Premises__ (Supamaxx Recommended) Glass front LHS- 4450mm (3x fixed he…" at bounding box center [742, 297] width 348 height 71
click at [611, 261] on div "Option 1- __Secure Premises__ (Supamaxx Recommended) Glass front LHS- 4450mm (3…" at bounding box center [742, 297] width 348 height 71
click at [576, 261] on div "Option 1- Secure Premises__ (Supamaxx Recommended) Glass front LHS- 4450mm (3x …" at bounding box center [742, 297] width 348 height 71
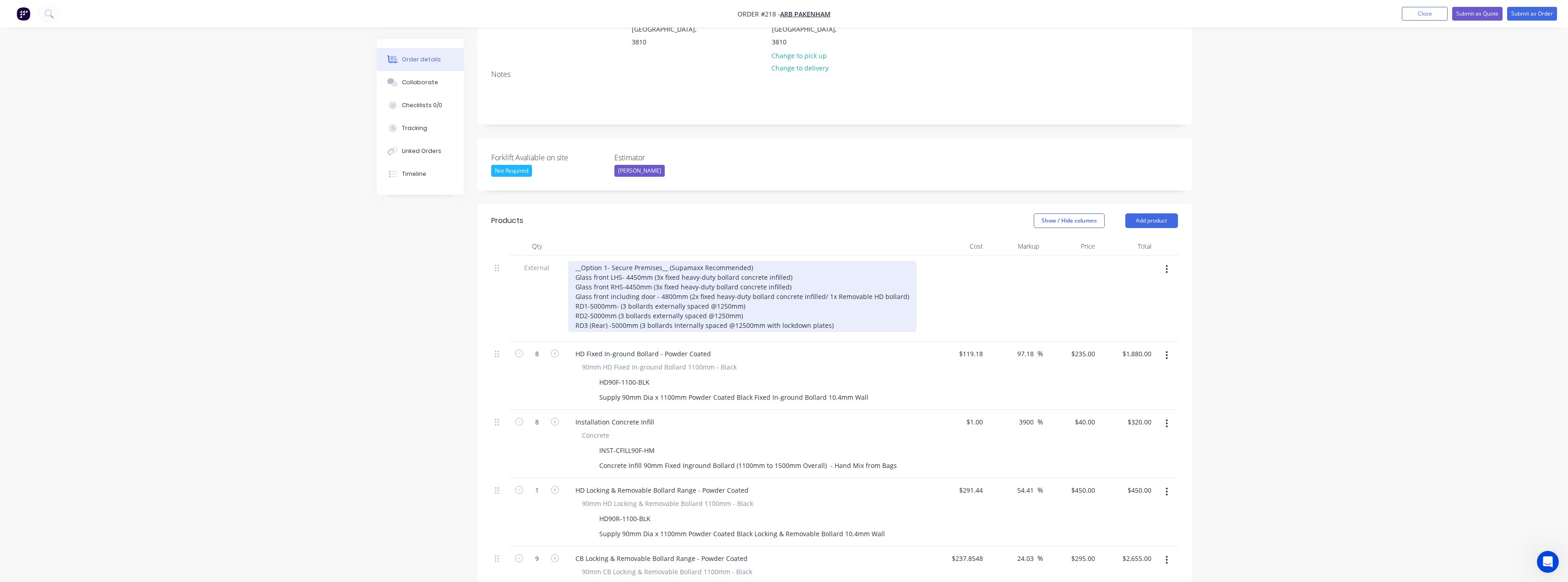
drag, startPoint x: 749, startPoint y: 240, endPoint x: 768, endPoint y: 241, distance: 19.0
click at [751, 261] on div "__Option 1- Secure Premises__ (Supamaxx Recommended) Glass front LHS- 4450mm (3…" at bounding box center [742, 297] width 348 height 71
drag, startPoint x: 774, startPoint y: 242, endPoint x: 779, endPoint y: 243, distance: 5.1
click at [775, 261] on div "__Option 1- Secure Premises__ (Supamaxx Recommended) Glass front LHS- 4450mm (3…" at bounding box center [742, 297] width 348 height 71
click at [803, 261] on div "__Option 1- Secure Premises__ (Supamaxx Recommended) Glass front LHS- 4450mm (3…" at bounding box center [742, 297] width 348 height 71
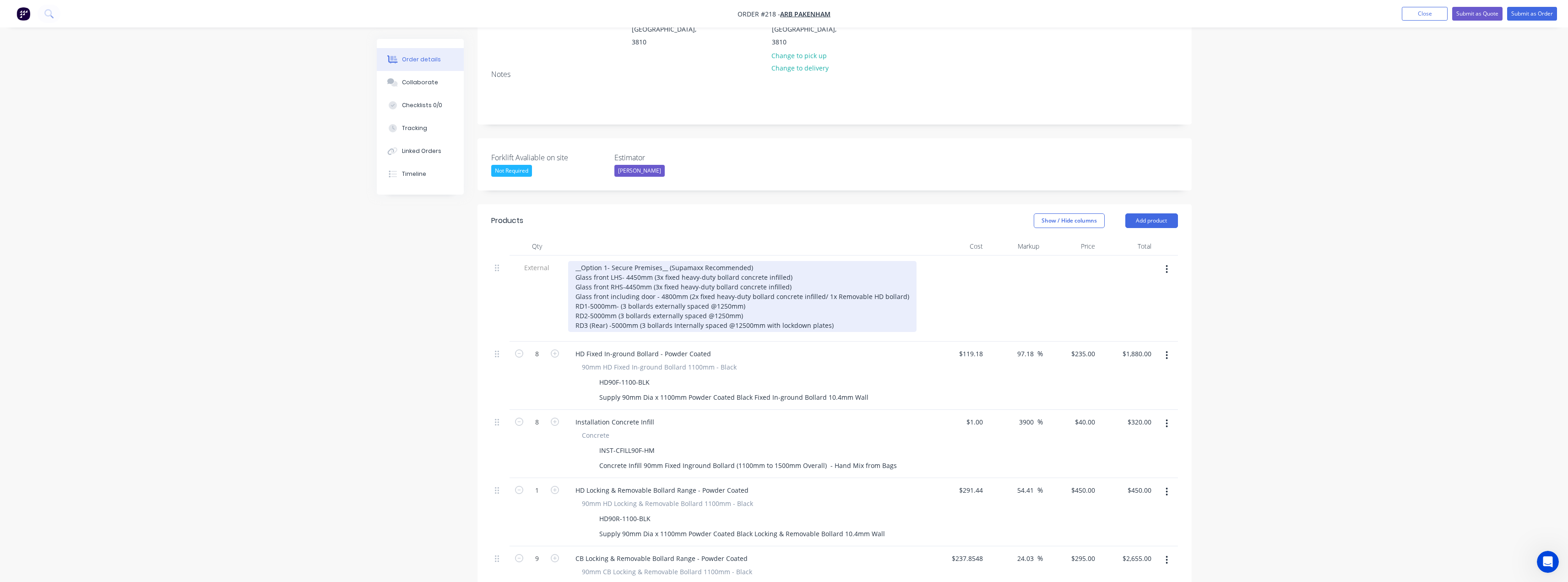
click at [811, 261] on div "__Option 1- Secure Premises__ (Supamaxx Recommended) Glass front LHS- 4450mm (3…" at bounding box center [742, 297] width 348 height 71
click at [739, 302] on div "__Option 1- Secure Premises__ (Supamaxx Recommended) Glass front LHS- 4450mm (3…" at bounding box center [742, 297] width 348 height 71
click at [745, 298] on div "__Option 1- Secure Premises__ (Supamaxx Recommended) Glass front LHS- 4450mm (3…" at bounding box center [742, 297] width 348 height 71
click at [842, 301] on div "__Option 1- Secure Premises__ (Supamaxx Recommended) Glass front LHS- 4450mm (3…" at bounding box center [742, 297] width 348 height 71
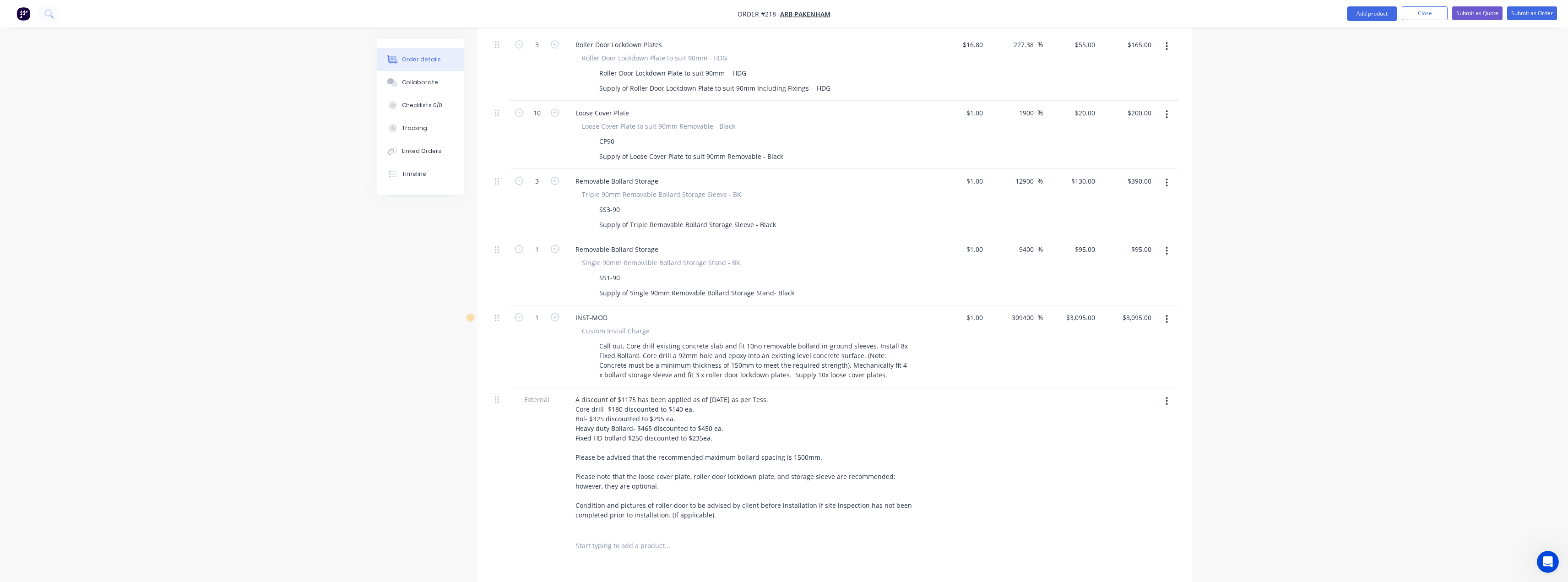
scroll to position [739, 0]
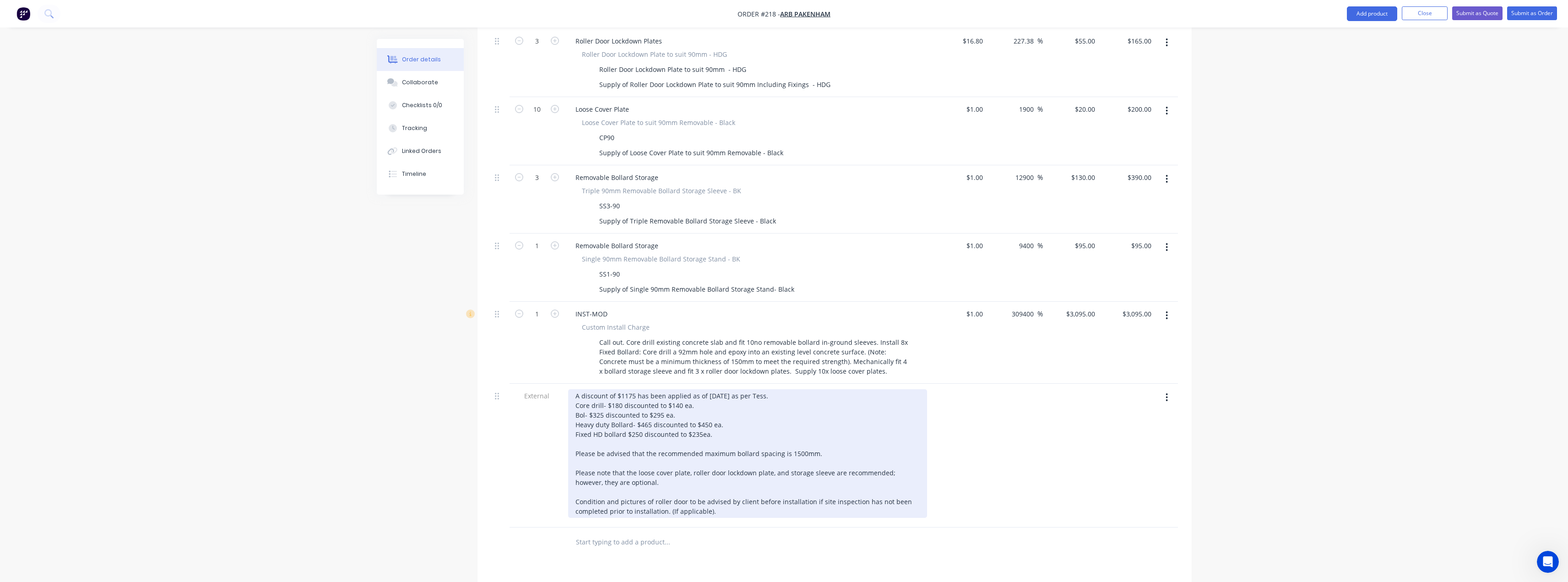
click at [720, 410] on div "A discount of $1175 has been applied as of [DATE] as per Tess. Core drill- $180…" at bounding box center [747, 454] width 359 height 128
click at [712, 399] on div "A discount of $1175 has been applied as of [DATE] as per Tess. Core drill- $180…" at bounding box center [747, 459] width 359 height 138
click at [721, 399] on div "A discount of $1175 has been applied as of [DATE] as per Tess. Core drill- $180…" at bounding box center [747, 459] width 359 height 138
click at [710, 411] on div "A discount of $1175 has been applied as of [DATE] as per Tess. Core drill- $180…" at bounding box center [747, 459] width 359 height 138
click at [694, 417] on div "A discount of $1175 has been applied as of [DATE] as per Tess. Core drill- $180…" at bounding box center [747, 459] width 359 height 138
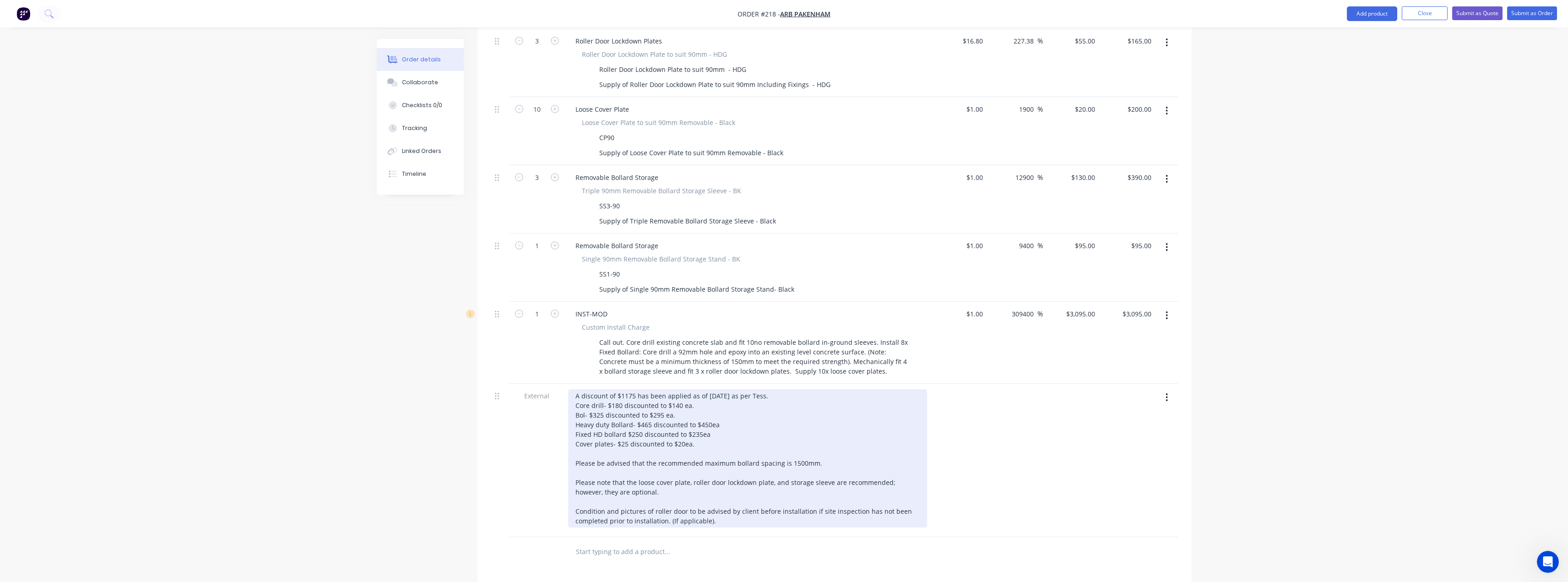
click at [675, 392] on div "A discount of $1175 has been applied as of [DATE] as per Tess. Core drill- $180…" at bounding box center [747, 459] width 359 height 138
click at [665, 391] on div "A discount of $1175 has been applied as of [DATE] as per Tess. Core drill- $180…" at bounding box center [747, 459] width 359 height 138
click at [672, 391] on div "A discount of $1175 has been applied as of [DATE] as per Tess. Core drill- $180…" at bounding box center [747, 459] width 359 height 138
click at [693, 389] on div "A discount of $1175 has been applied as of [DATE] as per Tess. Core drill- $180…" at bounding box center [747, 459] width 359 height 138
click at [682, 389] on div "A discount of $1175 has been applied as of [DATE] as per Tess. Core drill- $180…" at bounding box center [747, 454] width 359 height 128
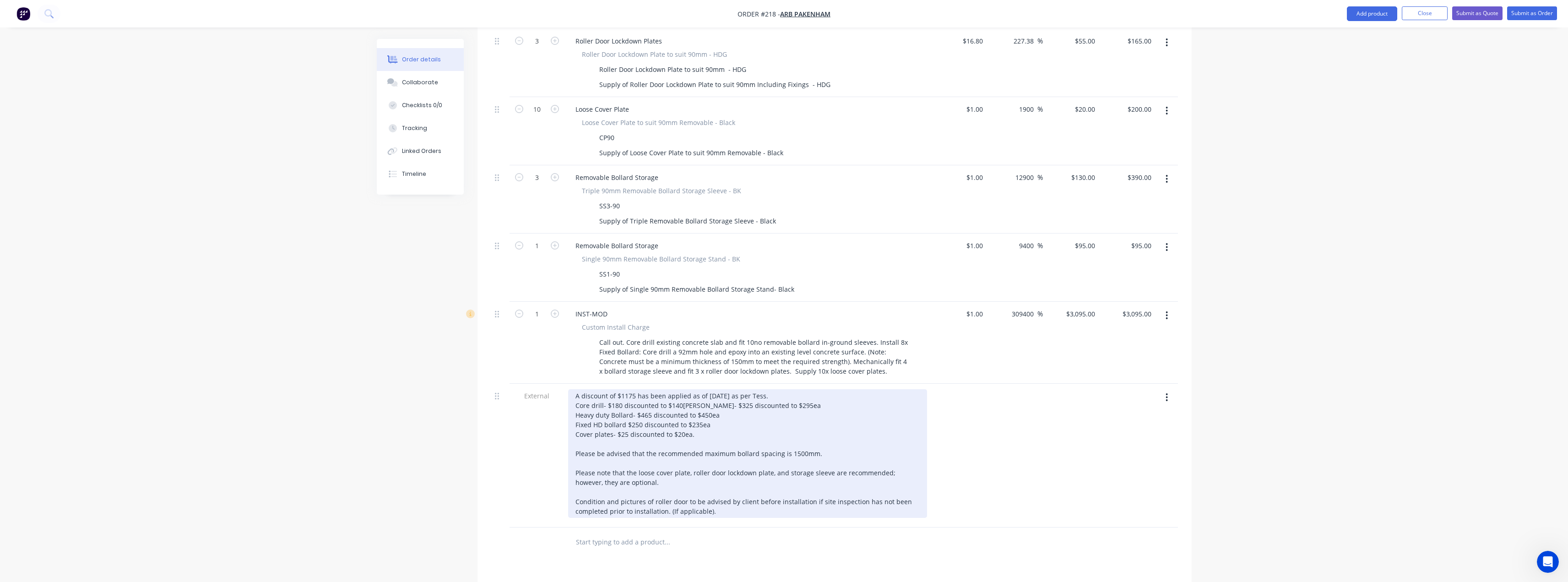
click at [706, 389] on div "A discount of $1175 has been applied as of [DATE] as per Tess. Core drill- $180…" at bounding box center [747, 454] width 359 height 128
click at [779, 389] on div "A discount of $1175 has been applied as of [DATE] as per Tess. Core drill- $180…" at bounding box center [747, 454] width 359 height 128
click at [575, 391] on div "A discount of $1175 has been applied as of [DATE] as per Tess. Core drill- $180…" at bounding box center [747, 454] width 359 height 128
click at [611, 400] on div "A discount of $1175 has been applied as of [DATE] as per Tess. Core drill- $180…" at bounding box center [747, 459] width 359 height 138
click at [585, 390] on div "A discount of $1175 has been applied as of [DATE] as per Tess. Core drill- $180…" at bounding box center [747, 459] width 359 height 138
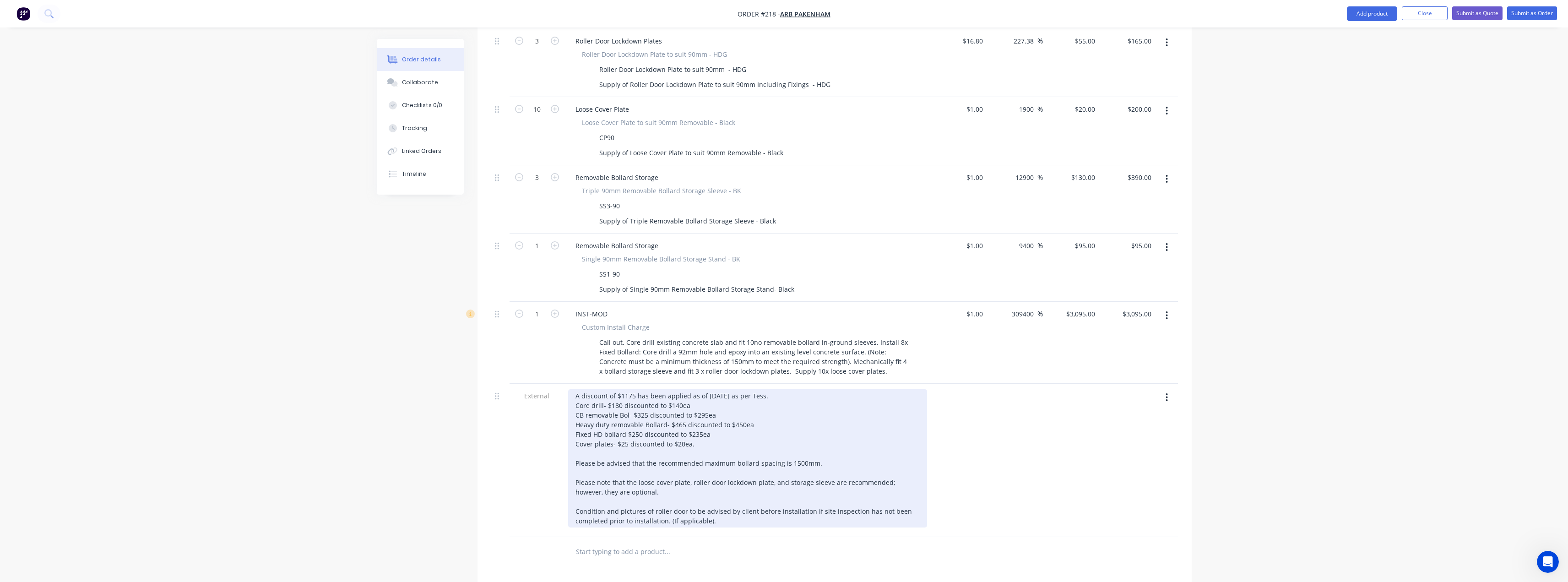
click at [620, 389] on div "A discount of $1175 has been applied as of [DATE] as per Tess. Core drill- $180…" at bounding box center [747, 459] width 359 height 138
click at [621, 389] on div "A discount of $1175 has been applied as of [DATE] as per Tess. Core drill- $180…" at bounding box center [747, 459] width 359 height 138
click at [628, 389] on div "A discount of $1175 has been applied as of [DATE] as per Tess. Core drill- $180…" at bounding box center [747, 459] width 359 height 138
click at [701, 414] on div "A discount of $1175 has been applied as of [DATE] as per Tess. Core drill- $180…" at bounding box center [747, 459] width 359 height 138
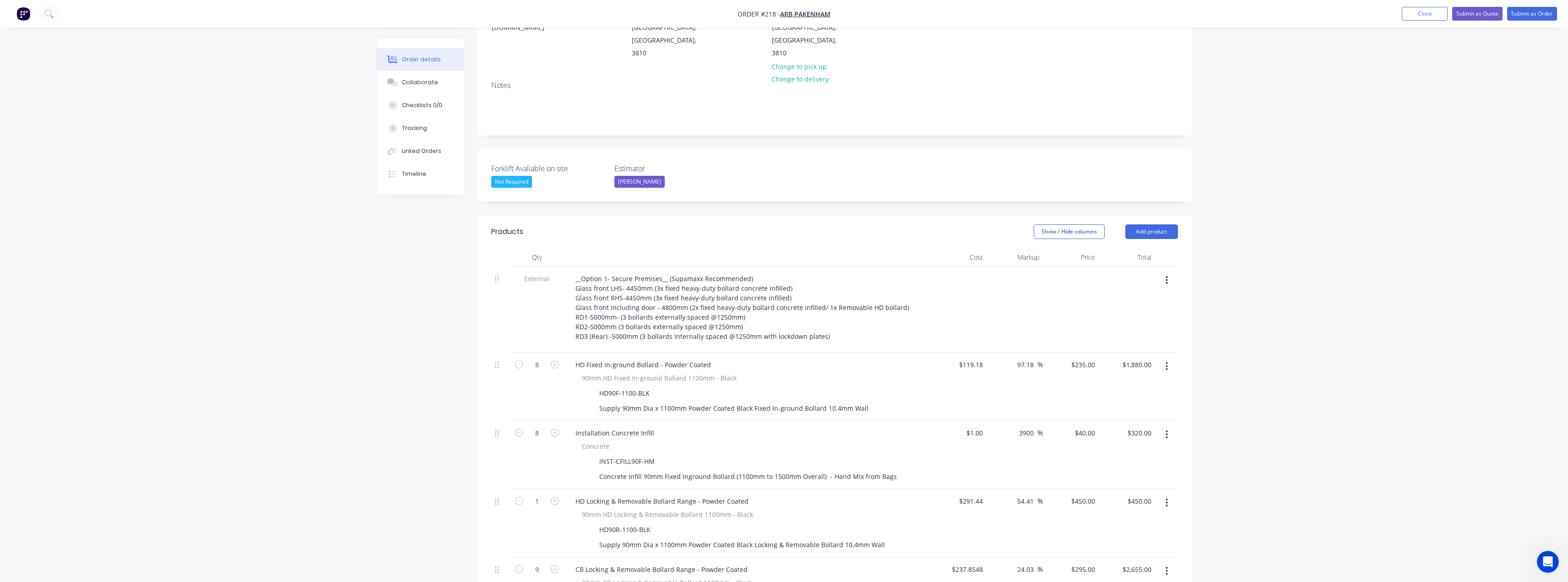
scroll to position [98, 0]
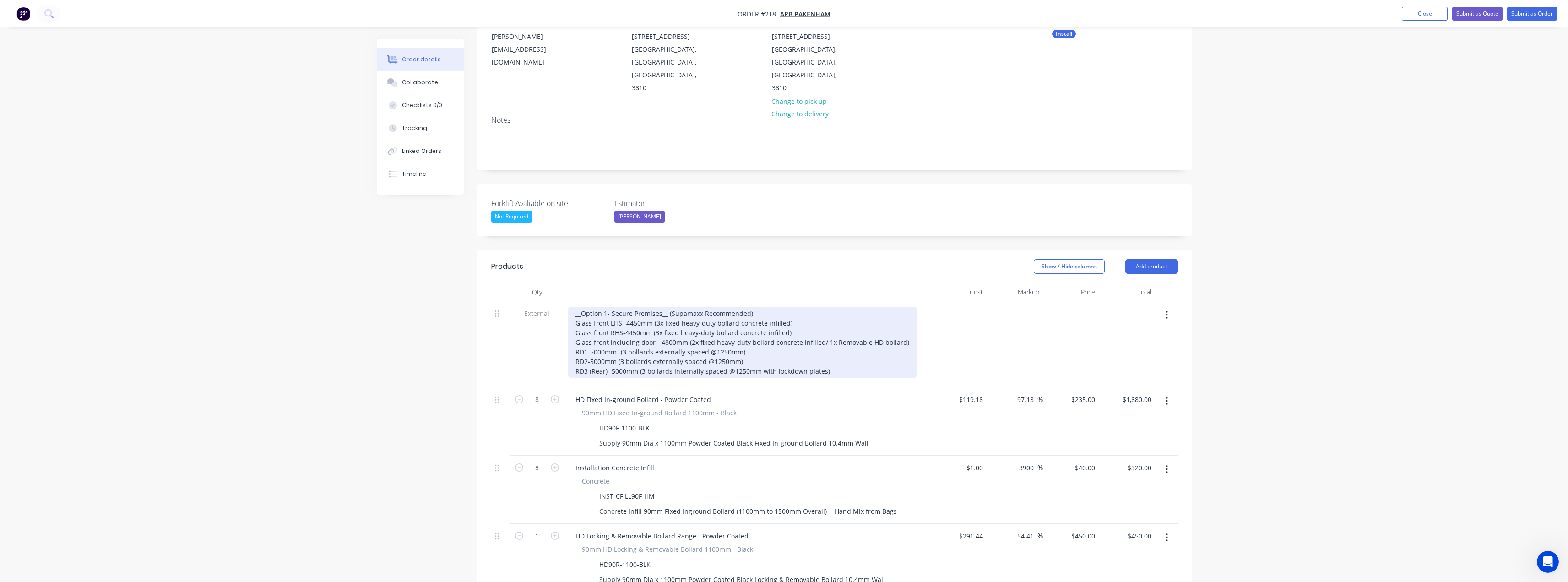
click at [828, 345] on div "__Option 1- Secure Premises__ (Supamaxx Recommended) Glass front LHS- 4450mm (3…" at bounding box center [742, 342] width 348 height 71
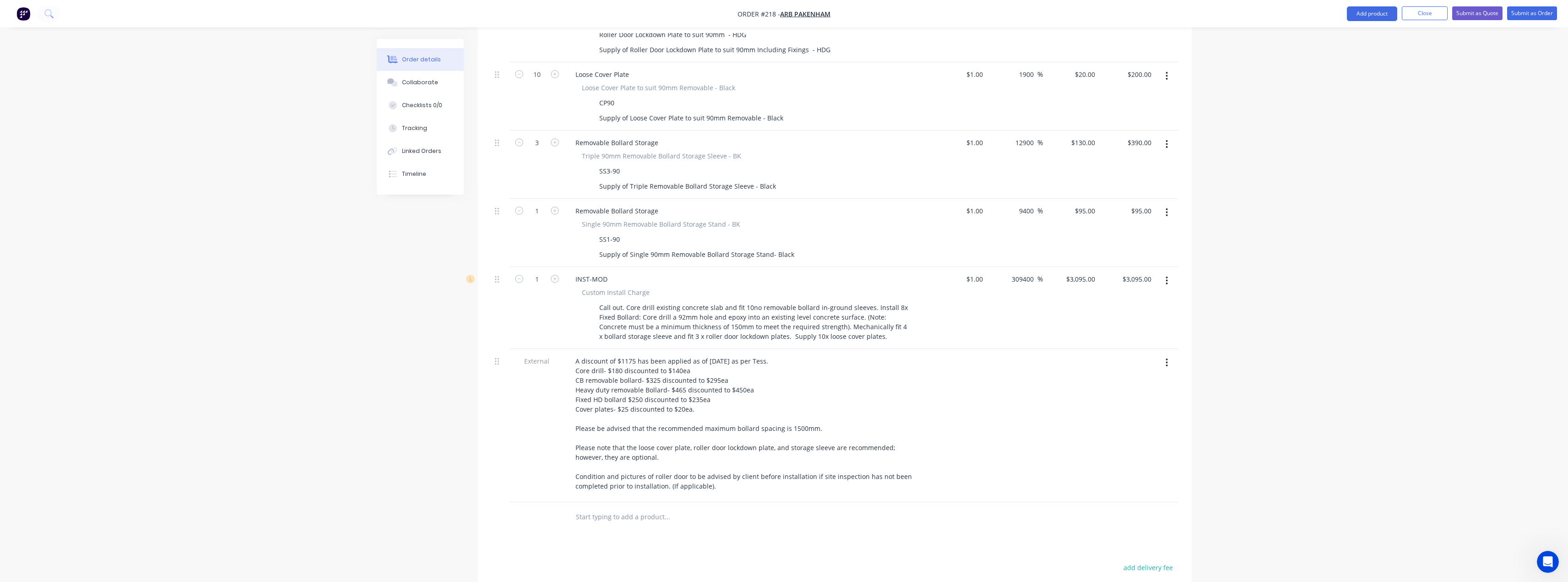
scroll to position [785, 0]
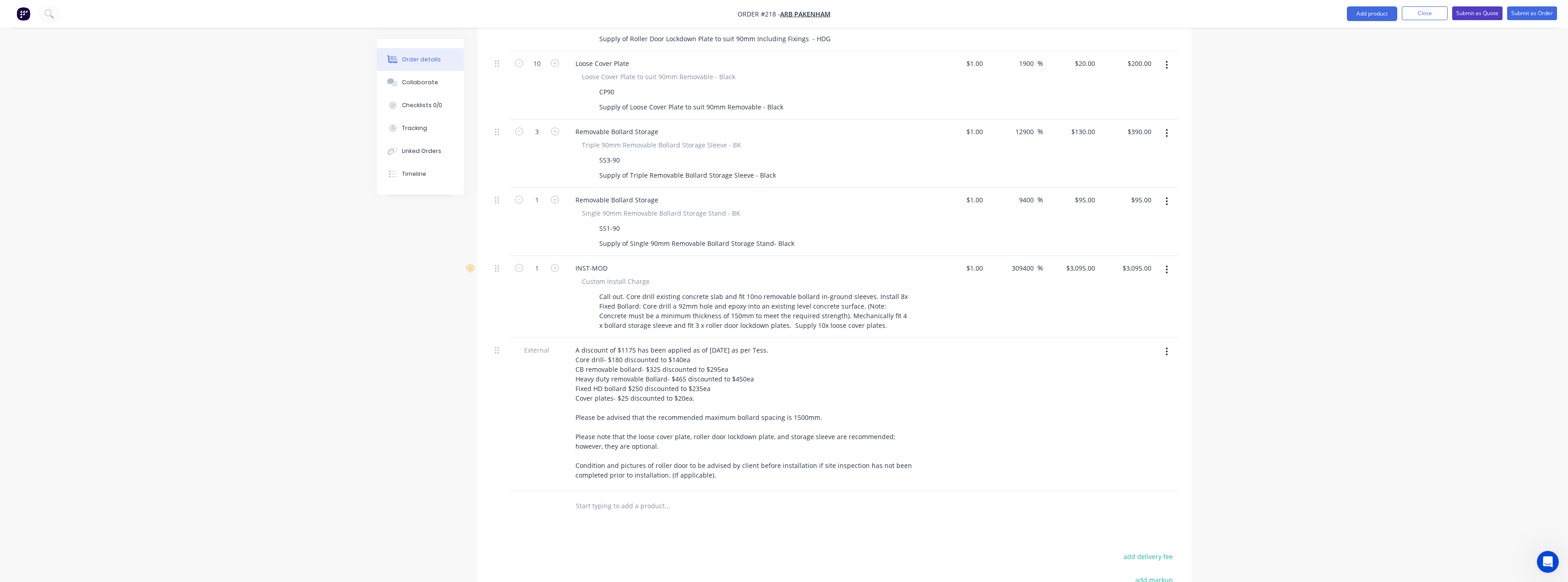
click at [1467, 13] on button "Submit as Quote" at bounding box center [1477, 13] width 50 height 13
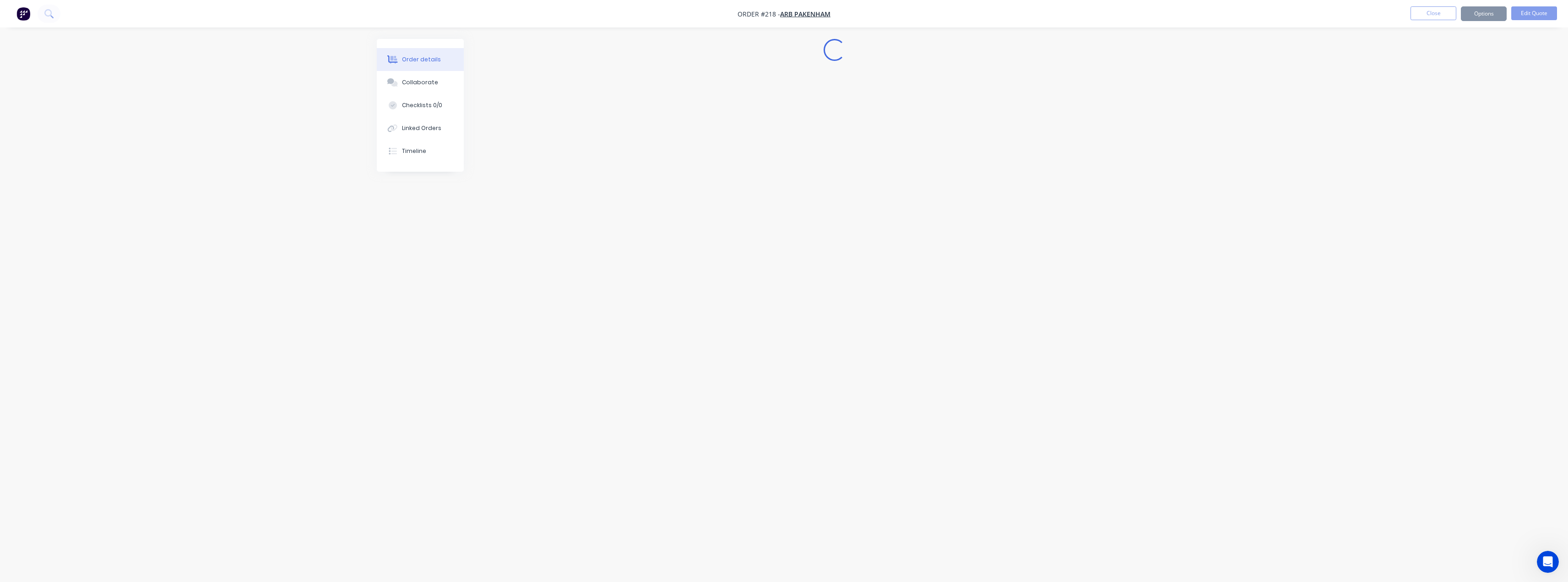
scroll to position [0, 0]
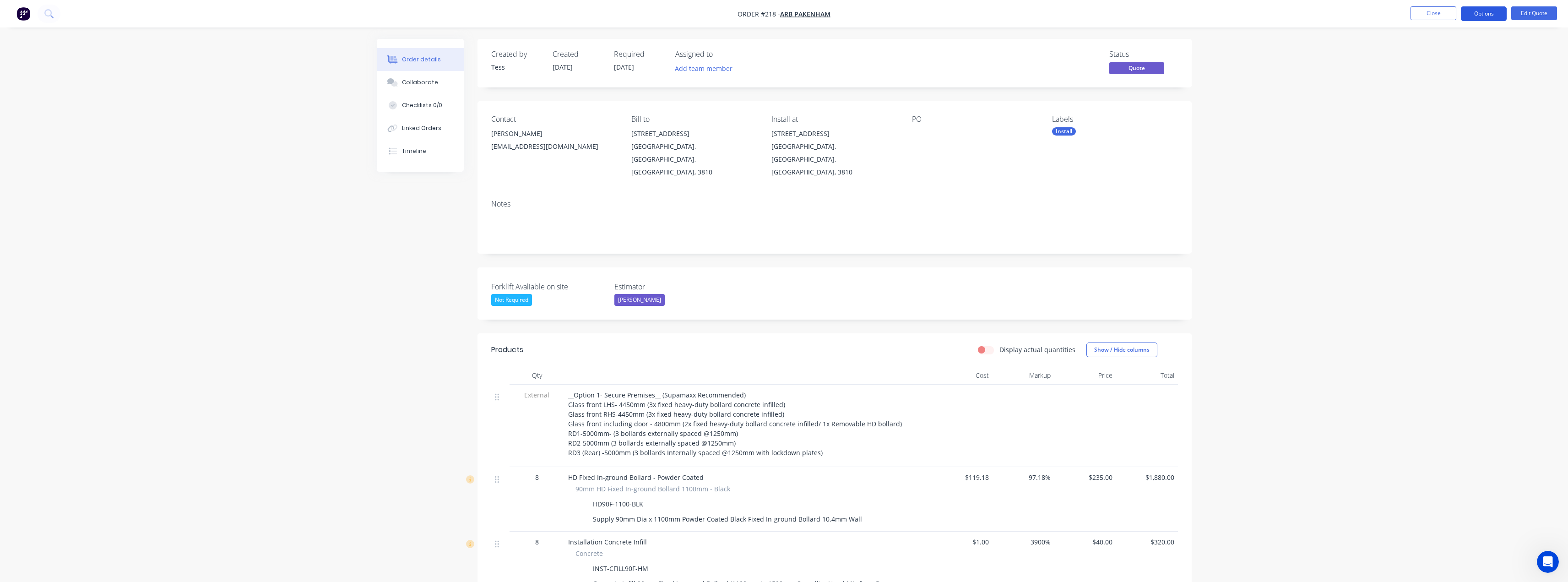
click at [1483, 13] on button "Options" at bounding box center [1484, 13] width 46 height 15
click at [1432, 169] on div "Duplicate" at bounding box center [1456, 166] width 84 height 13
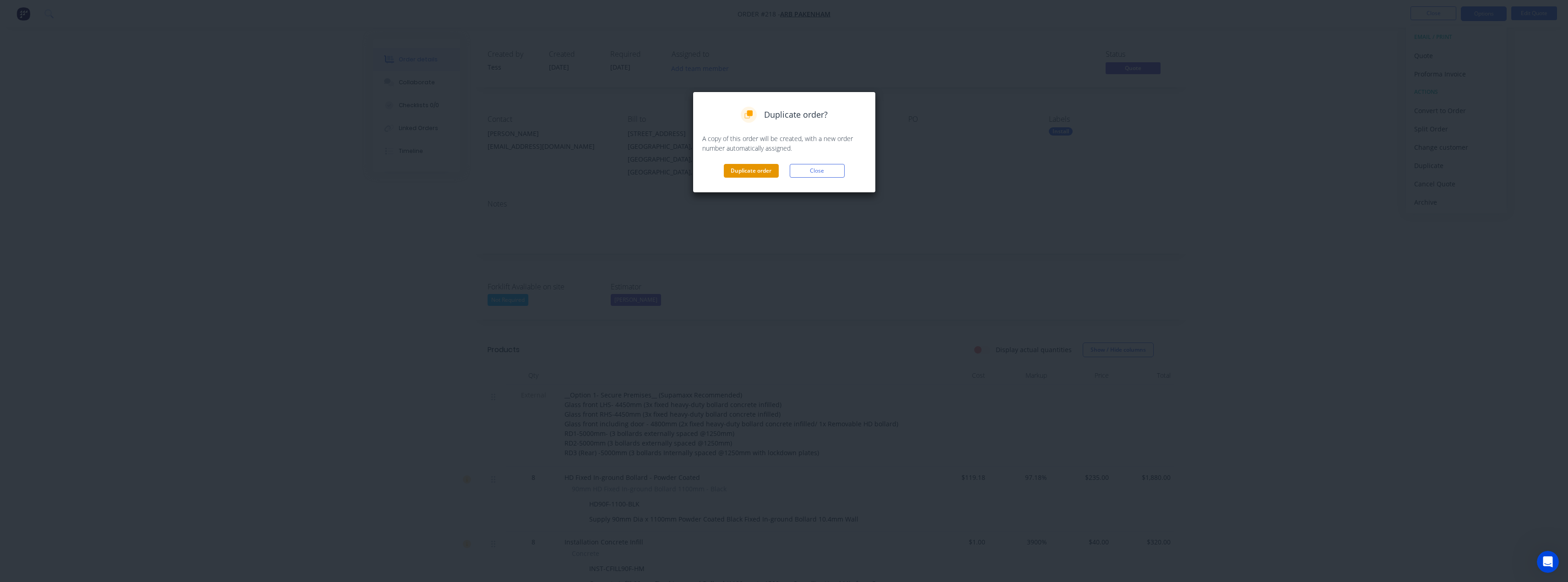
click at [764, 172] on button "Duplicate order" at bounding box center [751, 171] width 55 height 13
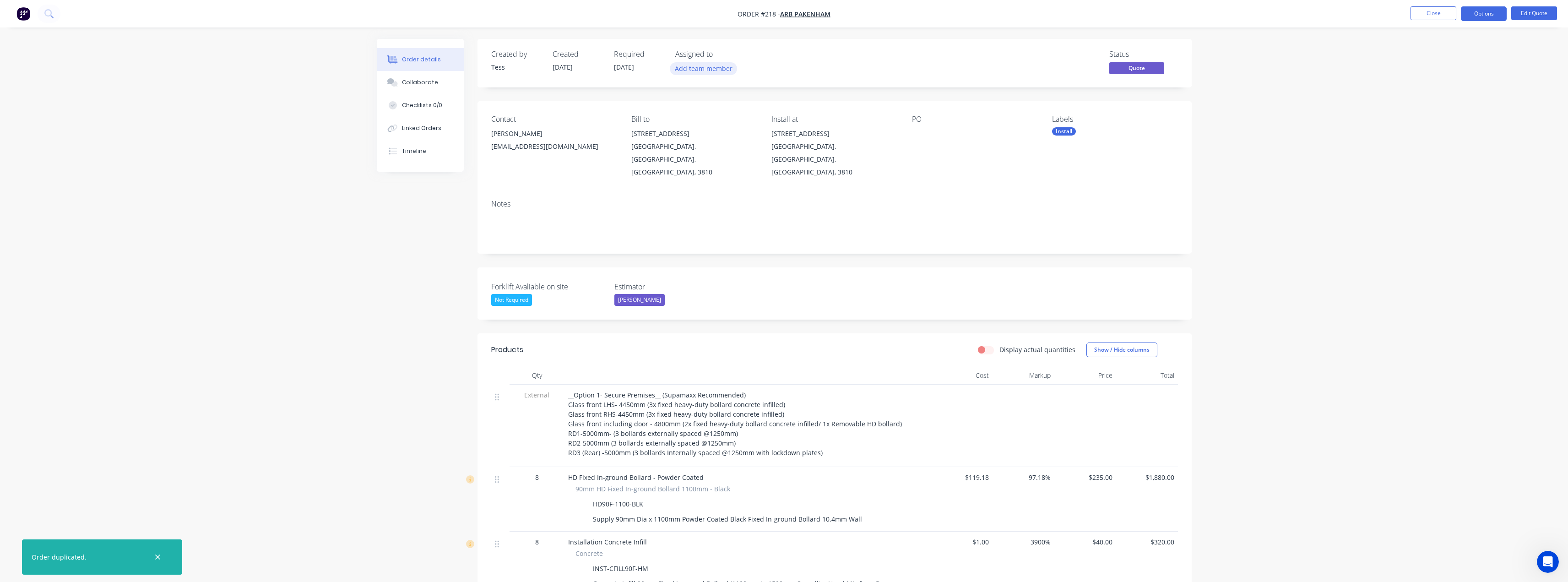
click at [693, 68] on button "Add team member" at bounding box center [704, 68] width 67 height 12
click at [709, 121] on div "[PERSON_NAME] (You)" at bounding box center [757, 120] width 108 height 10
click at [571, 193] on div "Notes" at bounding box center [834, 223] width 714 height 61
click at [1437, 13] on button "Close" at bounding box center [1433, 13] width 46 height 13
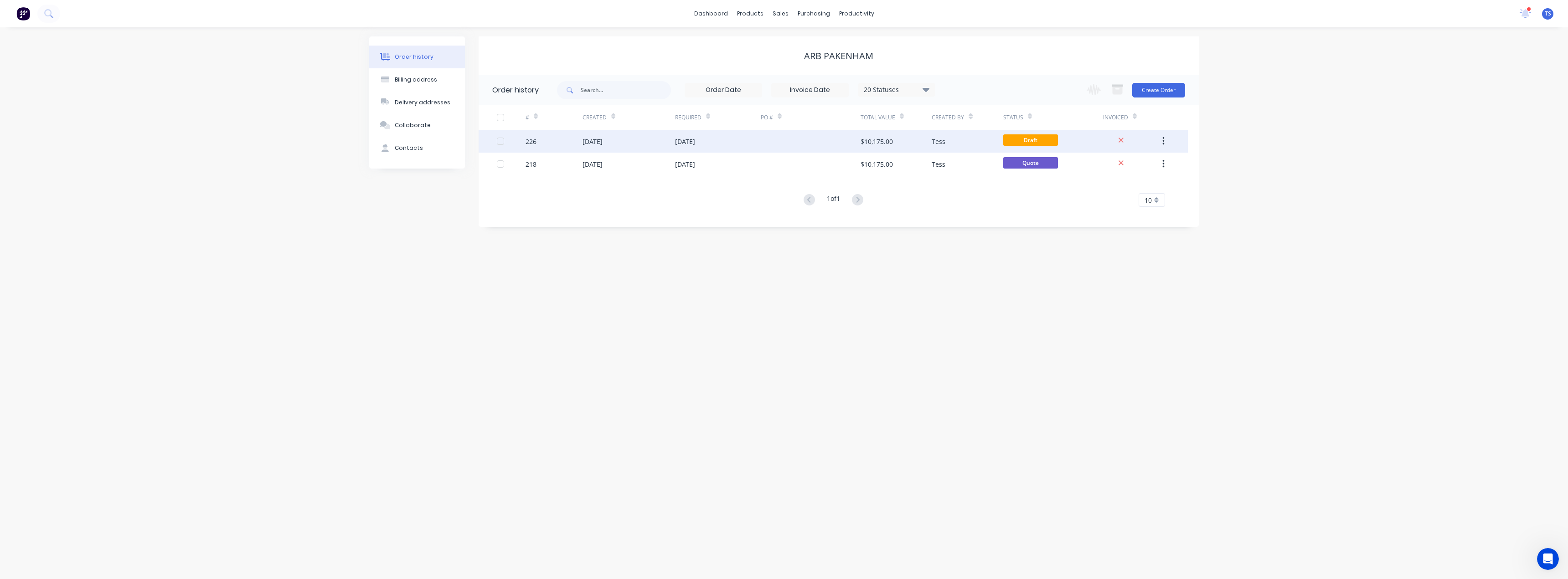
click at [603, 140] on div "[DATE]" at bounding box center [592, 142] width 20 height 10
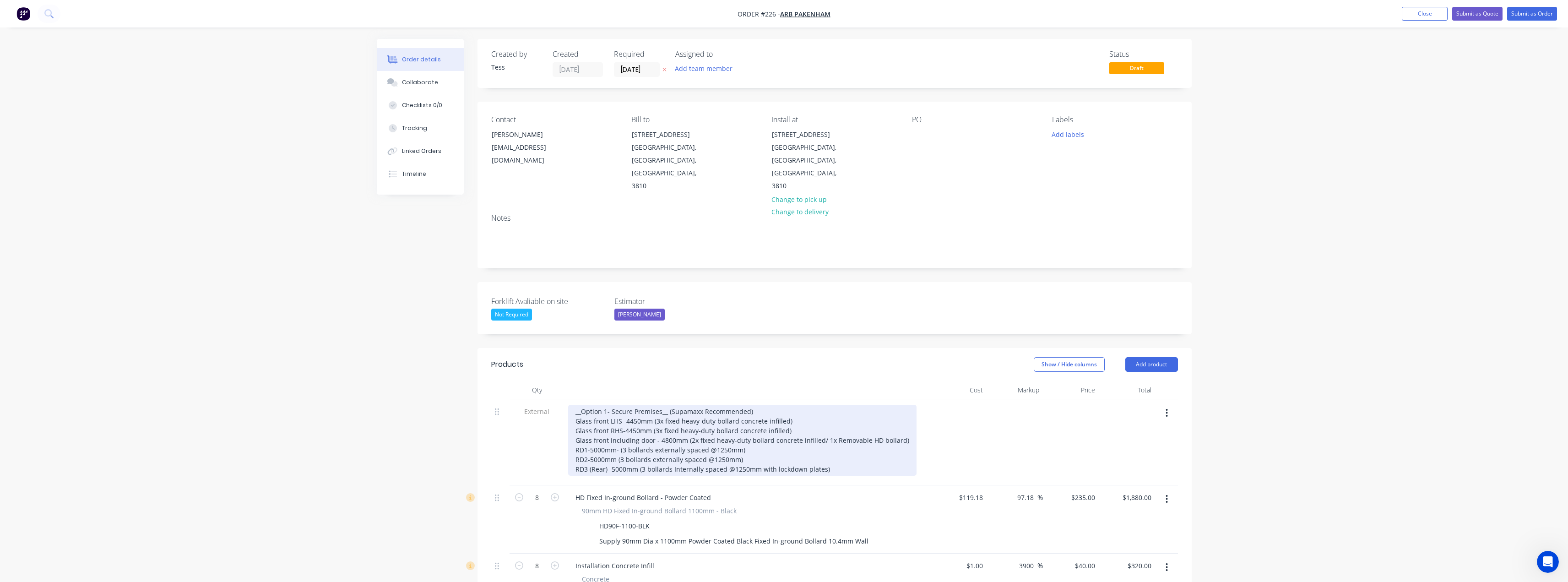
click at [606, 405] on div "__Option 1- Secure Premises__ (Supamaxx Recommended) Glass front LHS- 4450mm (3…" at bounding box center [742, 440] width 348 height 71
drag, startPoint x: 757, startPoint y: 387, endPoint x: 669, endPoint y: 388, distance: 88.0
click at [669, 405] on div "__Option 2- Secure Premises__ (Supamaxx Recommended) Glass front LHS- 4450mm (3…" at bounding box center [742, 440] width 348 height 71
drag, startPoint x: 748, startPoint y: 425, endPoint x: 573, endPoint y: 427, distance: 175.0
click at [573, 427] on div "__Option 2- Secure Premises__ (RD1 & RD2 external bollard removed) Glass front …" at bounding box center [742, 440] width 348 height 71
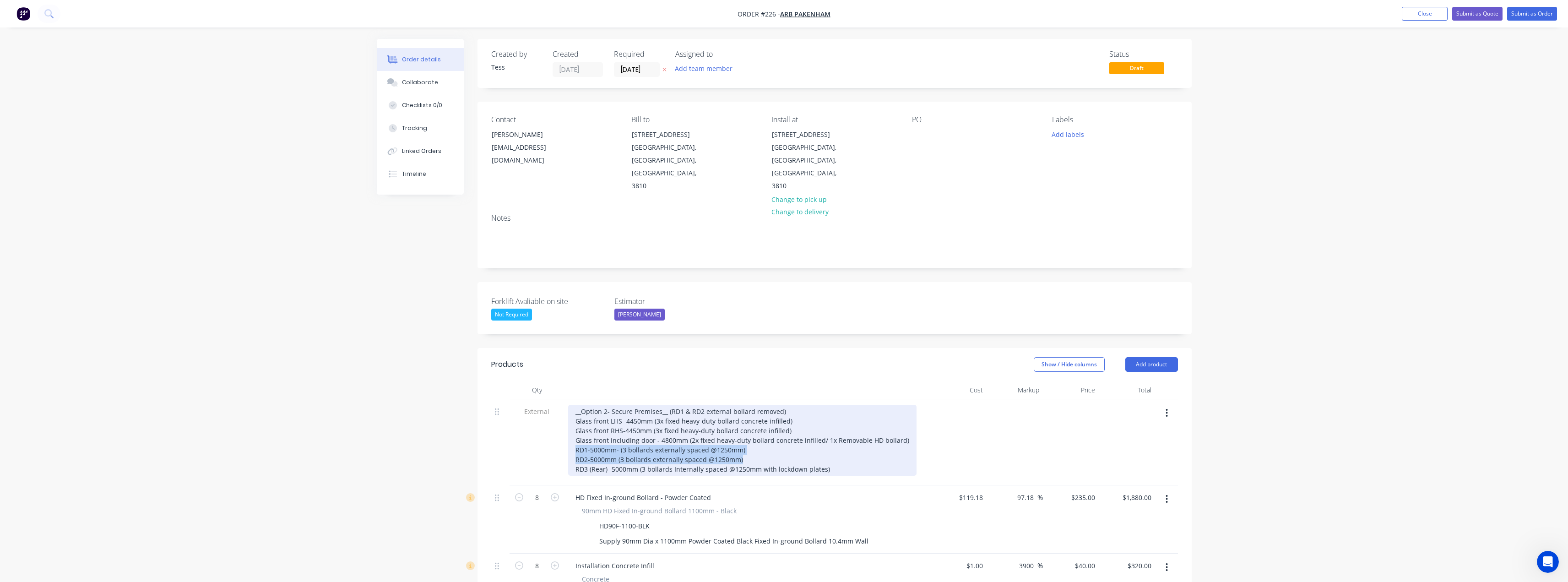
drag, startPoint x: 731, startPoint y: 433, endPoint x: 575, endPoint y: 426, distance: 156.2
click at [575, 426] on div "__Option 2- Secure Premises__ (RD1 & RD2 external bollard removed) Glass front …" at bounding box center [742, 440] width 348 height 71
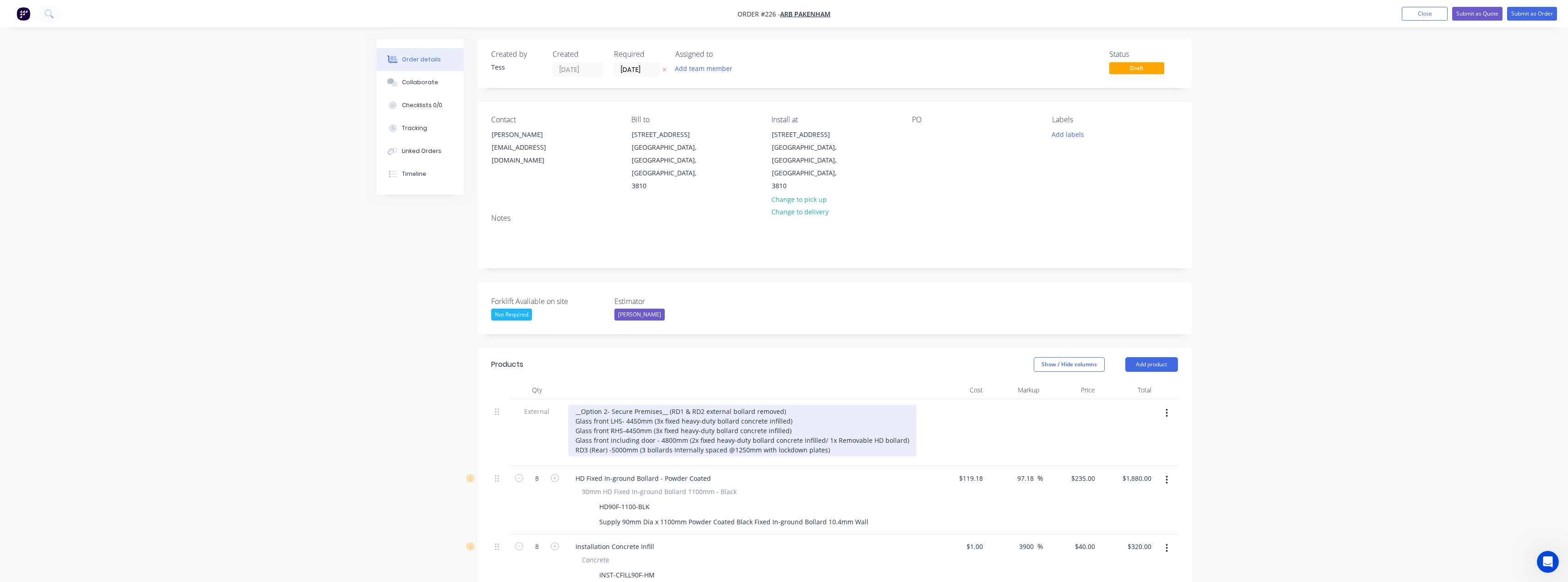
click at [868, 425] on div "__Option 2- Secure Premises__ (RD1 & RD2 external bollard removed) Glass front …" at bounding box center [742, 430] width 348 height 52
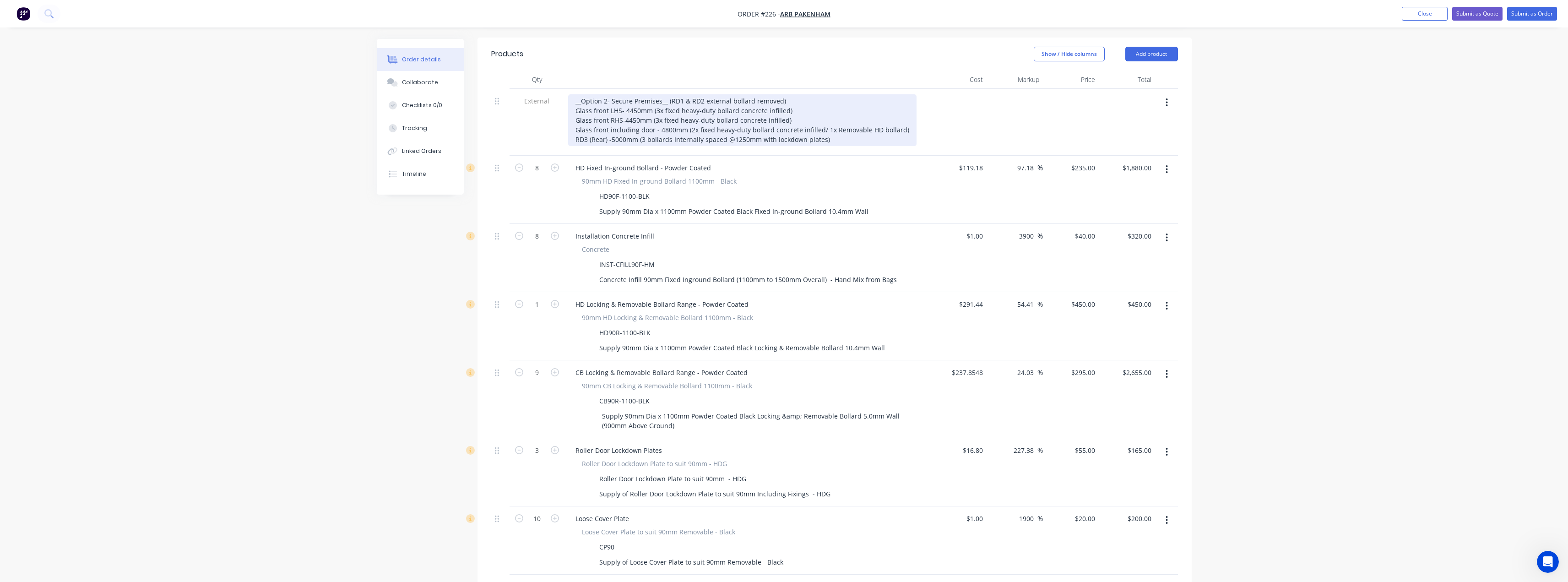
scroll to position [320, 0]
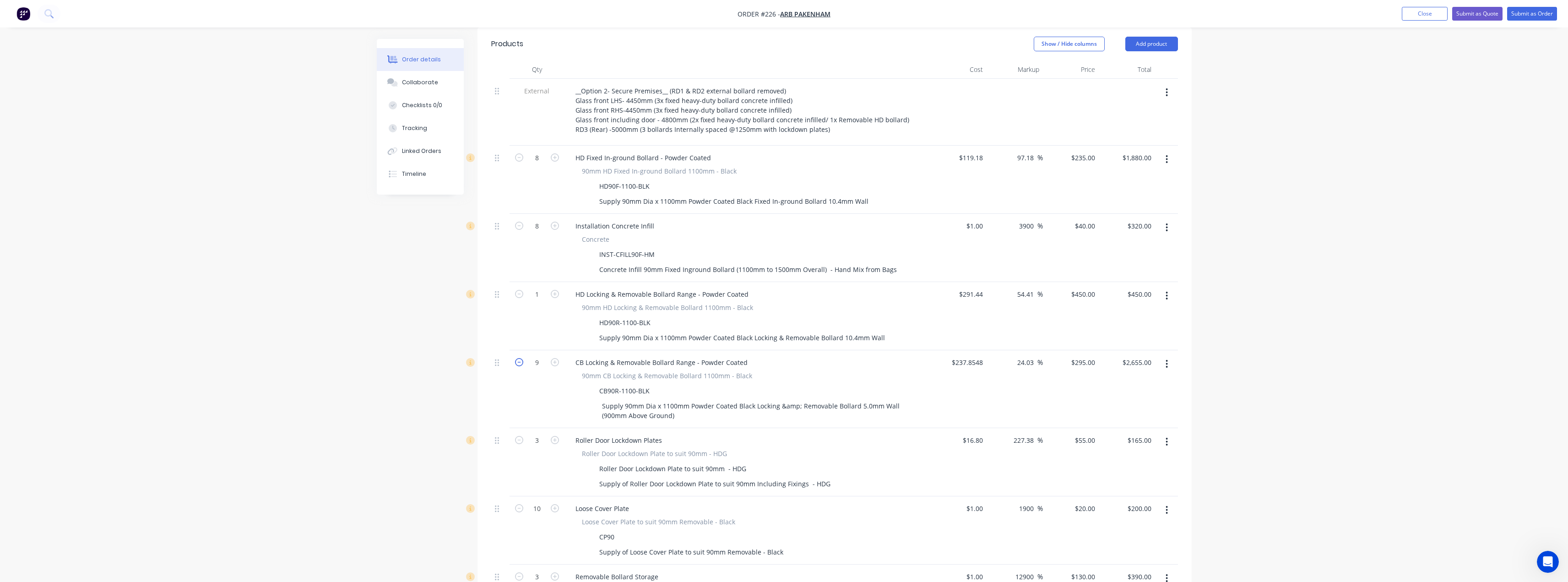
click at [517, 358] on icon "button" at bounding box center [518, 362] width 8 height 8
type input "8"
type input "$2,360.00"
click at [517, 358] on icon "button" at bounding box center [518, 362] width 8 height 8
type input "7"
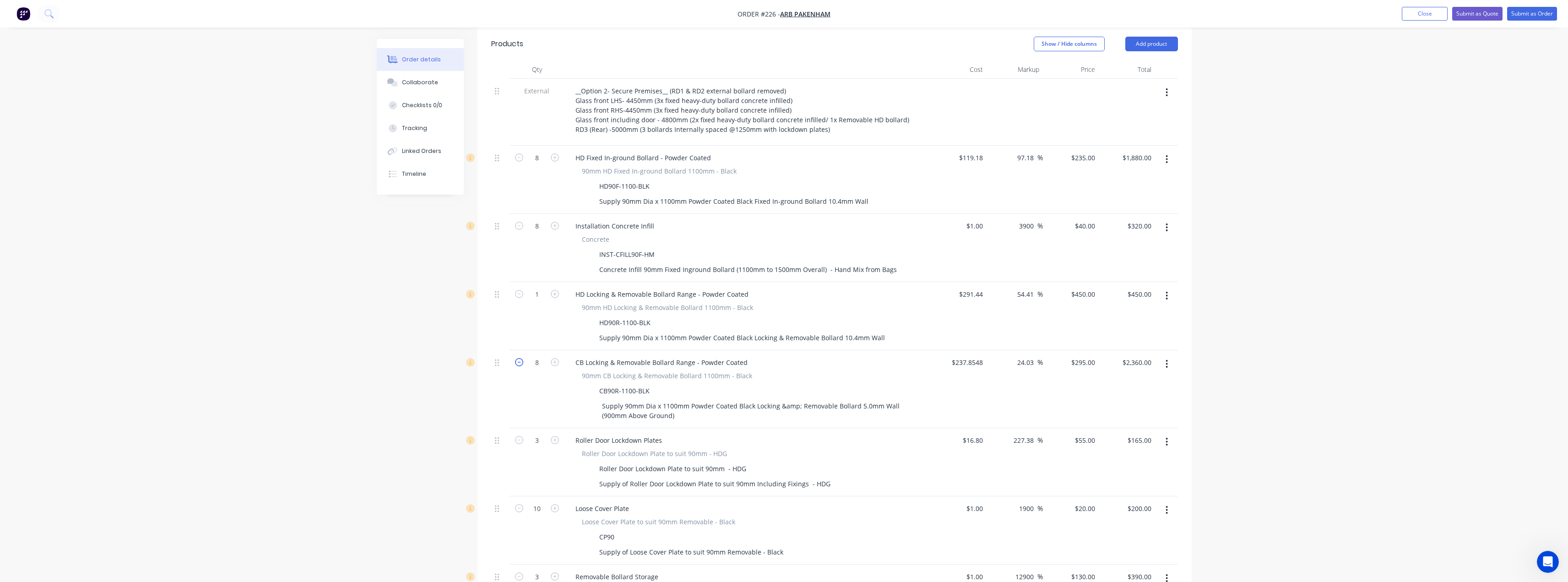
type input "$2,065.00"
click at [517, 358] on icon "button" at bounding box center [518, 362] width 8 height 8
type input "6"
type input "$1,770.00"
click at [517, 358] on icon "button" at bounding box center [518, 362] width 8 height 8
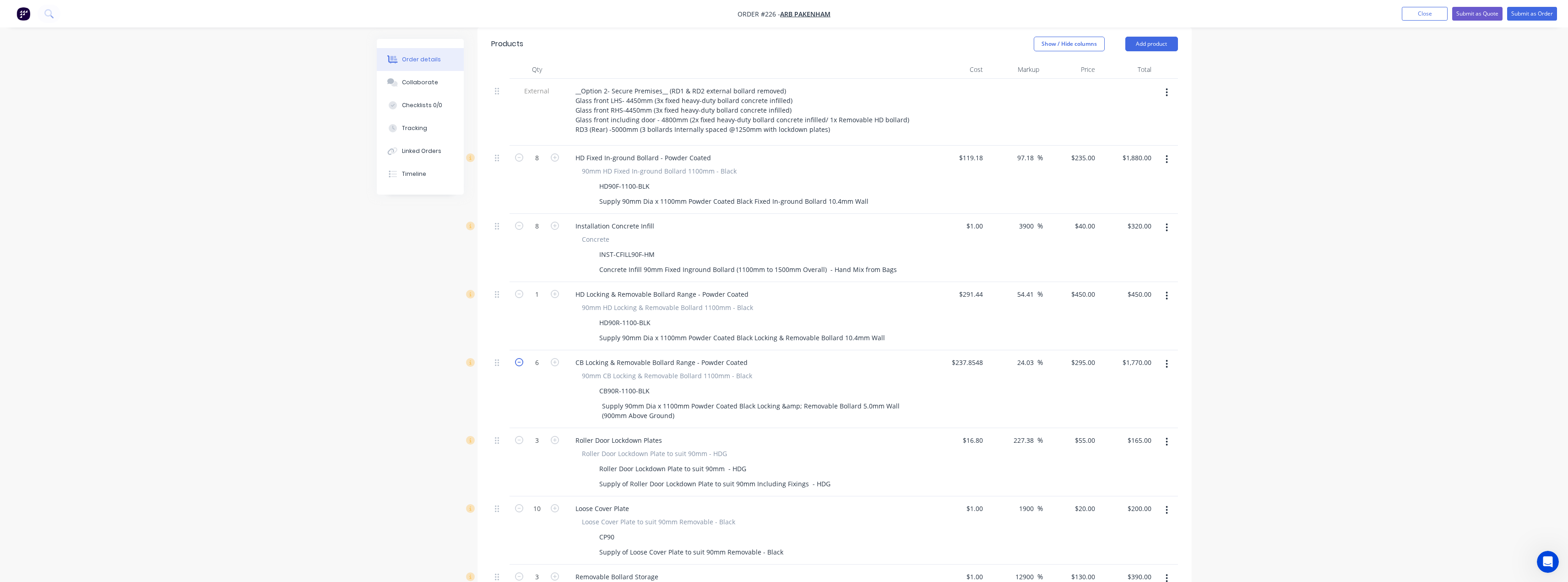
type input "5"
type input "$1,475.00"
click at [517, 358] on icon "button" at bounding box center [518, 362] width 8 height 8
type input "4"
type input "$1,180.00"
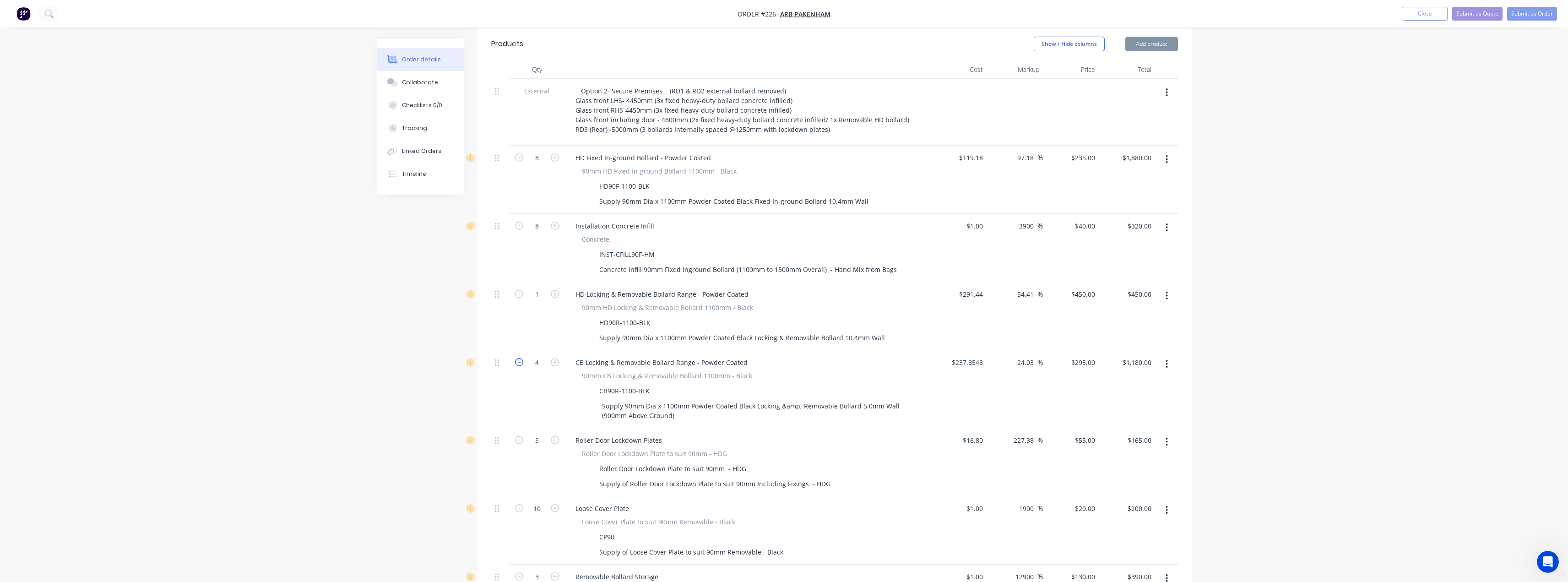
click at [517, 358] on icon "button" at bounding box center [518, 362] width 8 height 8
type input "3"
type input "$885.00"
click at [517, 358] on icon "button" at bounding box center [518, 362] width 8 height 8
type input "2"
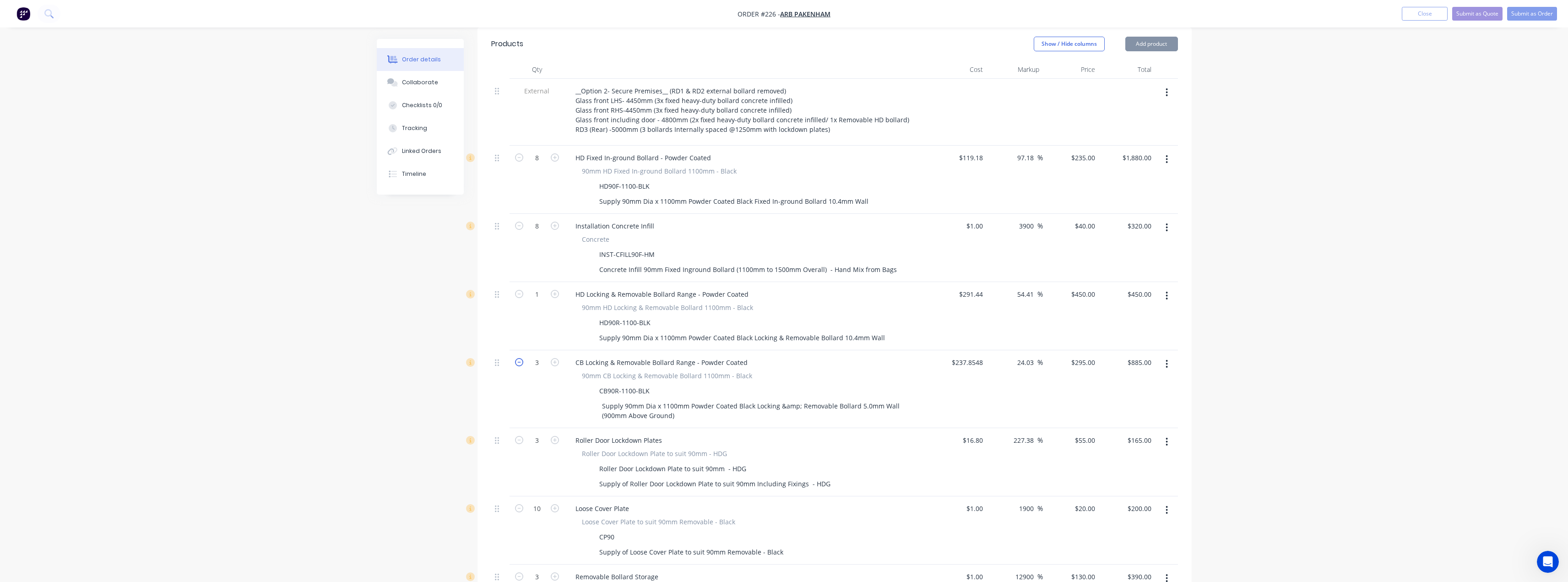
type input "$590.00"
click at [554, 358] on icon "button" at bounding box center [554, 362] width 8 height 8
type input "3"
type input "$885.00"
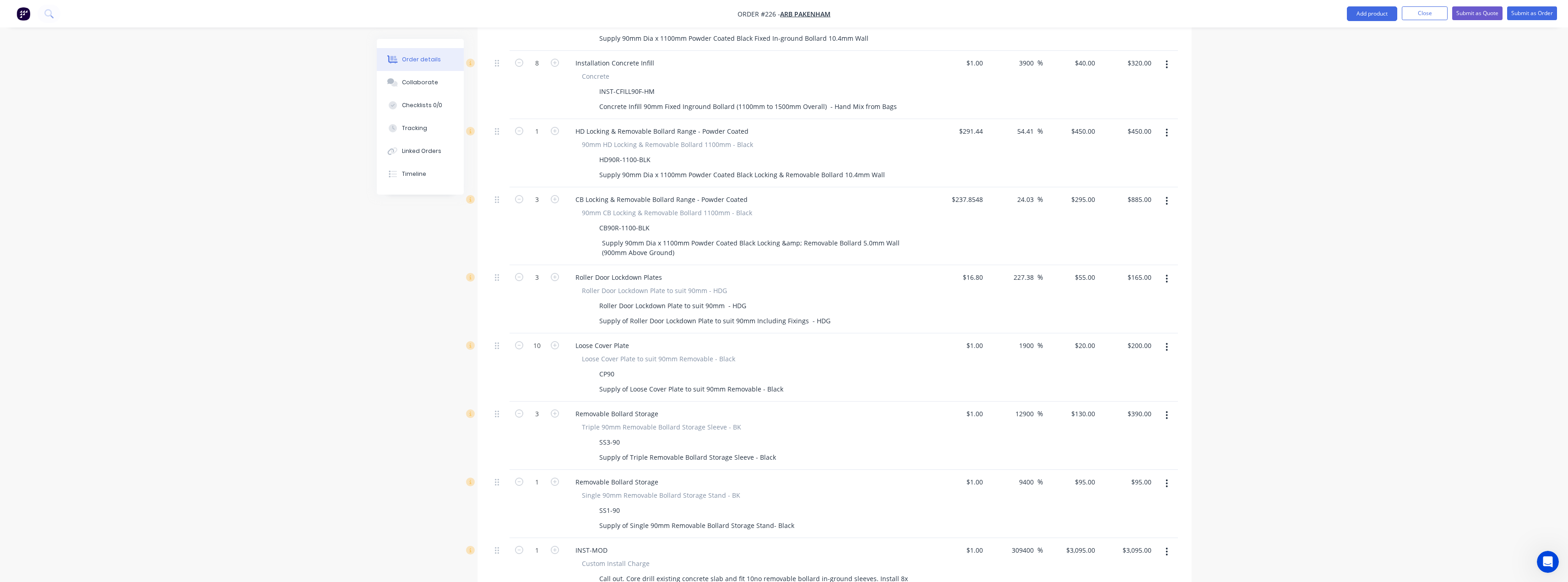
scroll to position [504, 0]
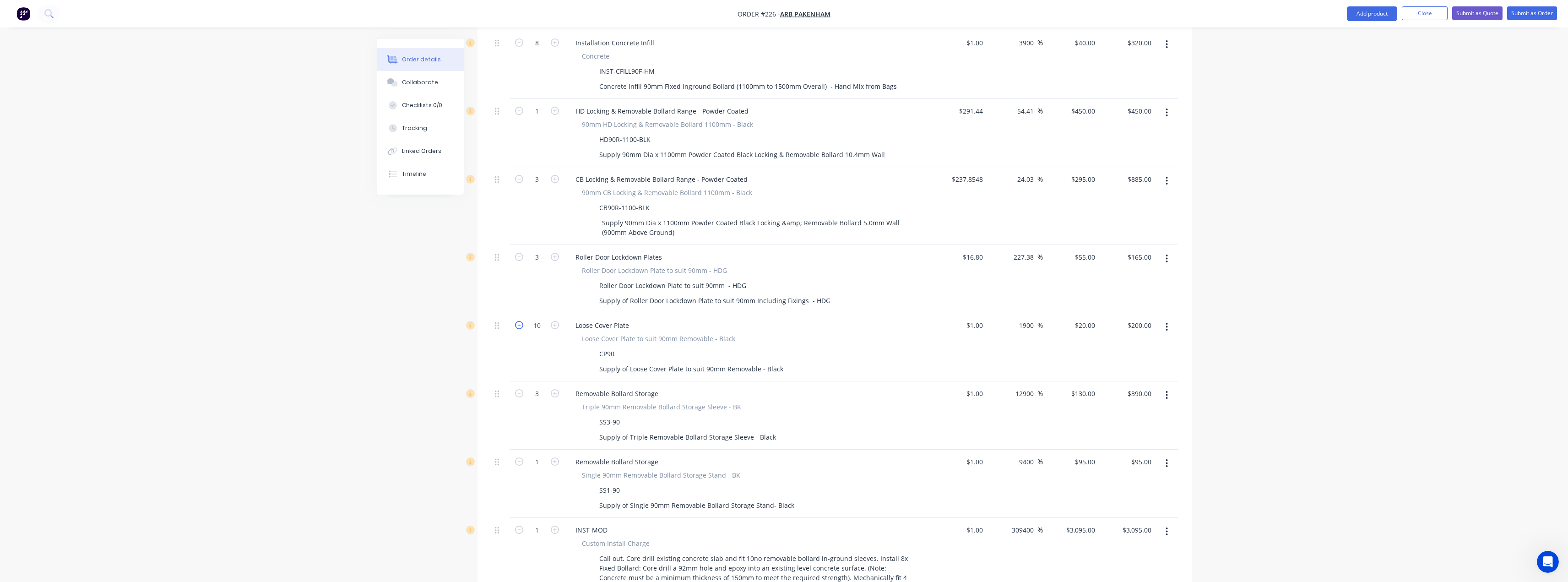
click at [519, 321] on icon "button" at bounding box center [518, 325] width 8 height 8
type input "9"
type input "$180.00"
click at [519, 321] on icon "button" at bounding box center [518, 325] width 8 height 8
type input "8"
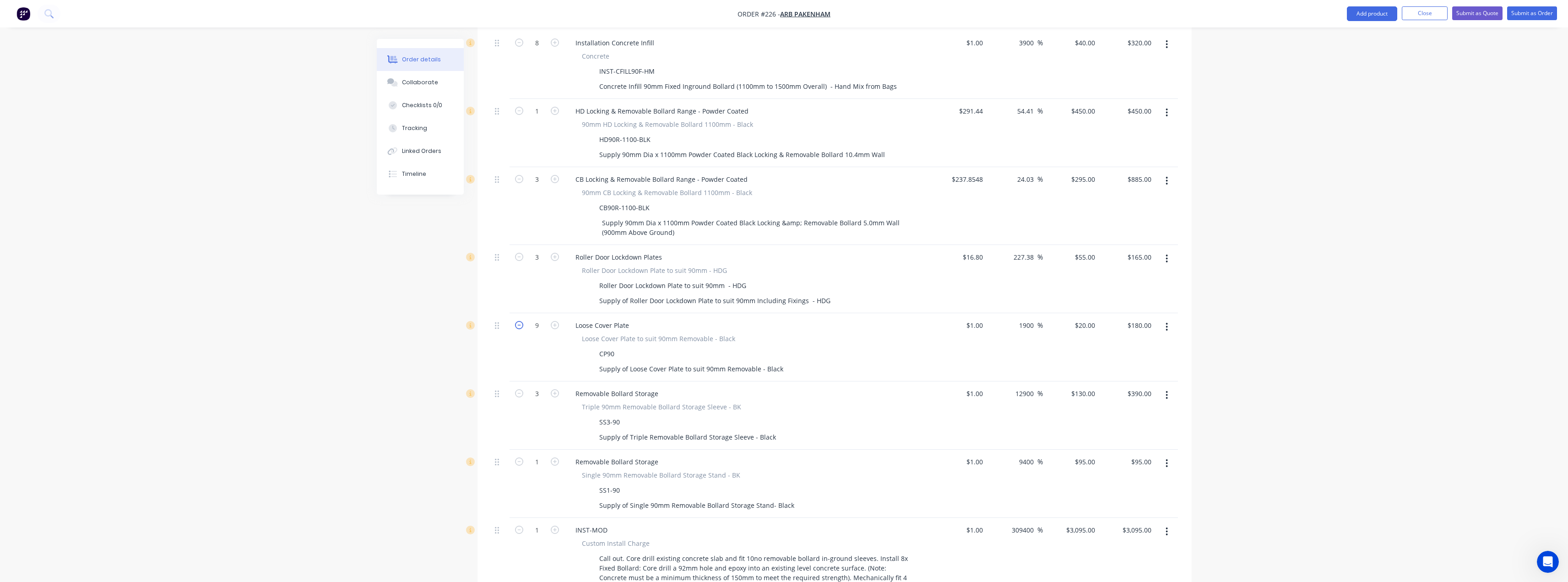
type input "$160.00"
click at [519, 321] on icon "button" at bounding box center [518, 325] width 8 height 8
type input "7"
type input "$140.00"
click at [519, 321] on icon "button" at bounding box center [518, 325] width 8 height 8
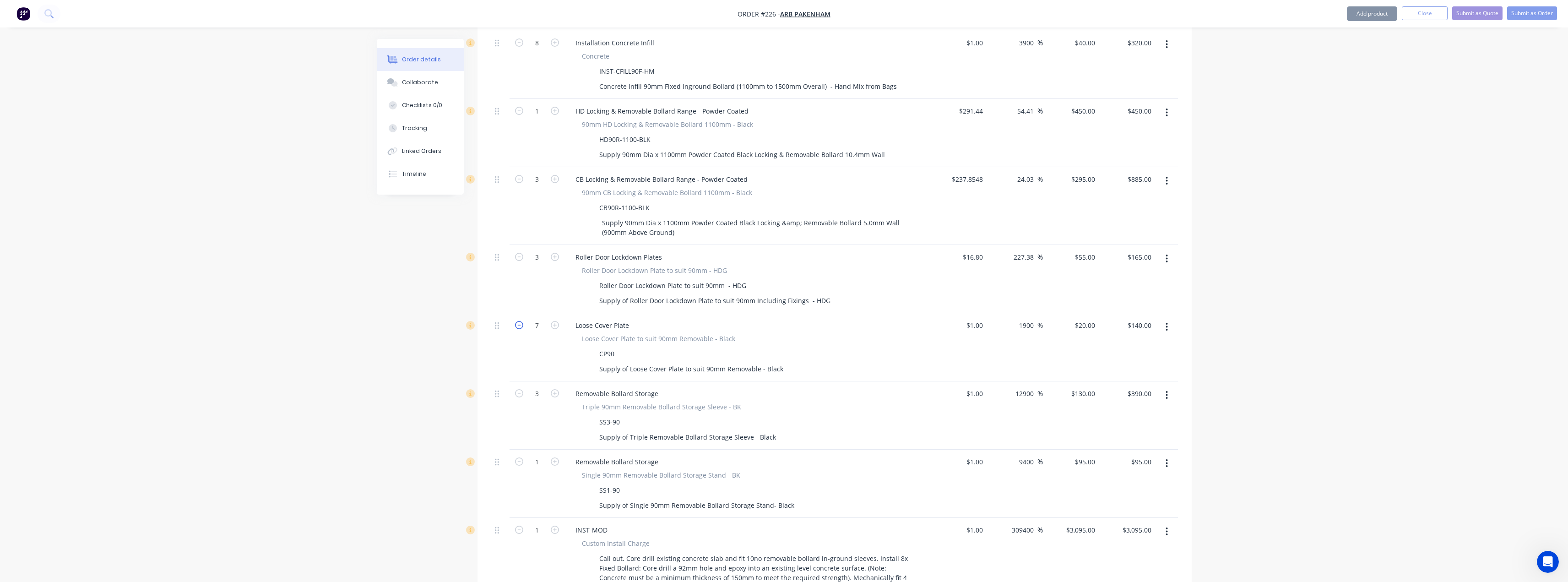
type input "6"
type input "$120.00"
click at [519, 321] on icon "button" at bounding box center [518, 325] width 8 height 8
type input "5"
type input "$100.00"
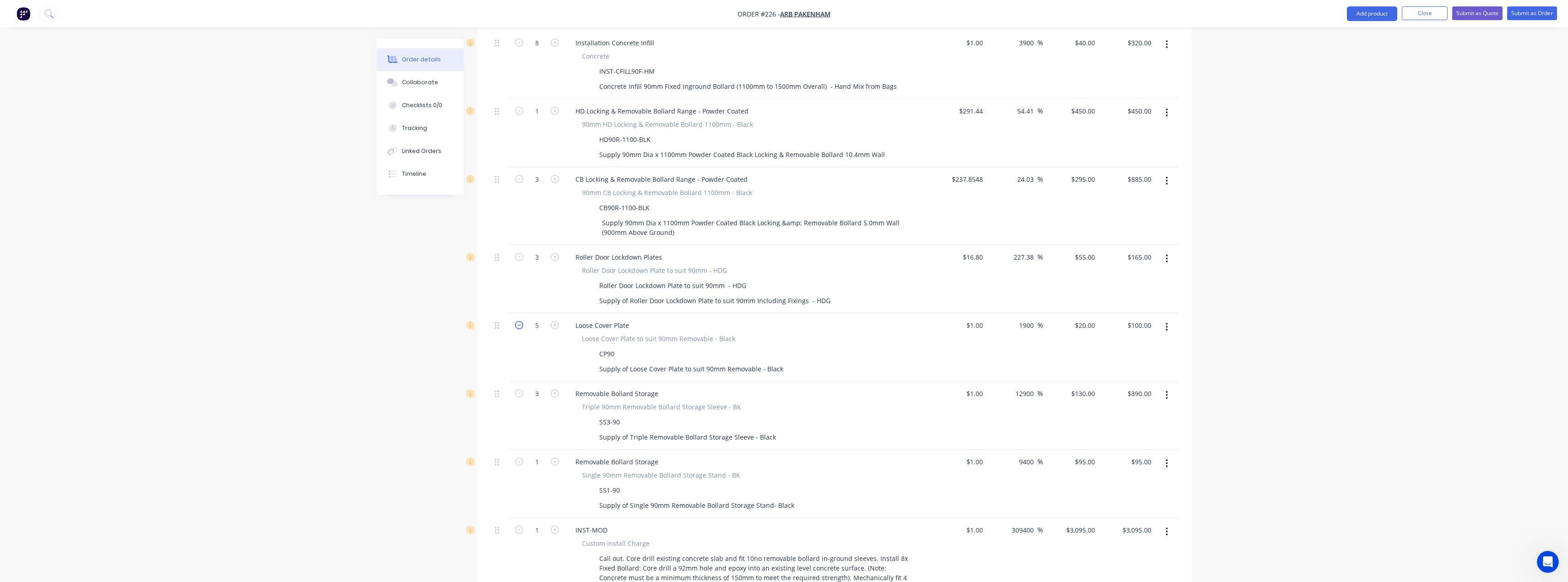
click at [519, 321] on icon "button" at bounding box center [518, 325] width 8 height 8
type input "4"
type input "$80.00"
click at [520, 389] on icon "button" at bounding box center [518, 393] width 8 height 8
type input "2"
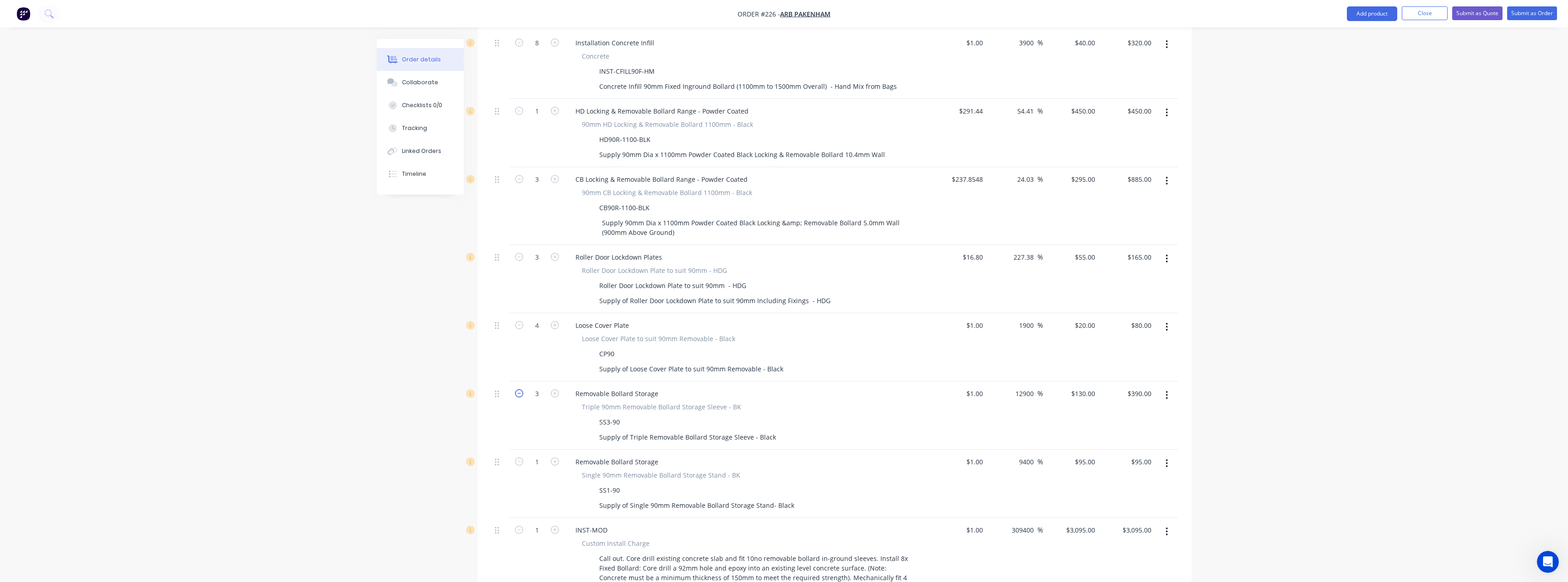
type input "$260.00"
click at [520, 389] on icon "button" at bounding box center [518, 393] width 8 height 8
type input "1"
type input "$130.00"
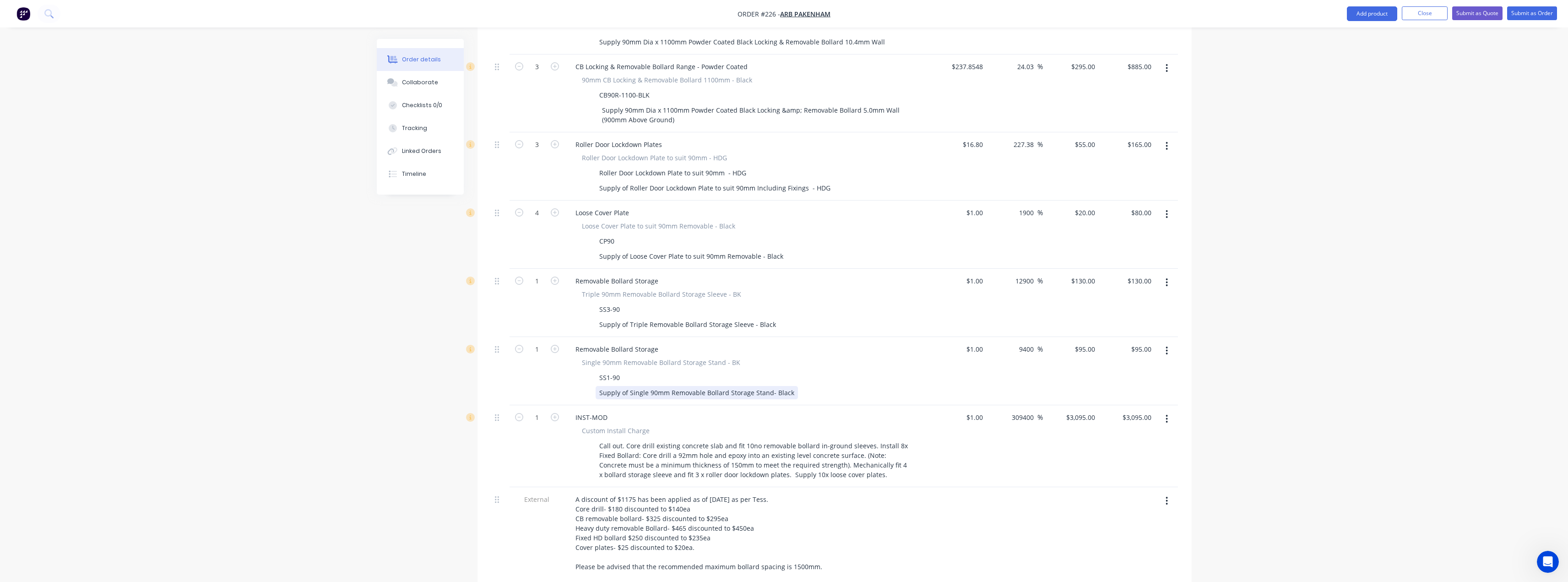
scroll to position [687, 0]
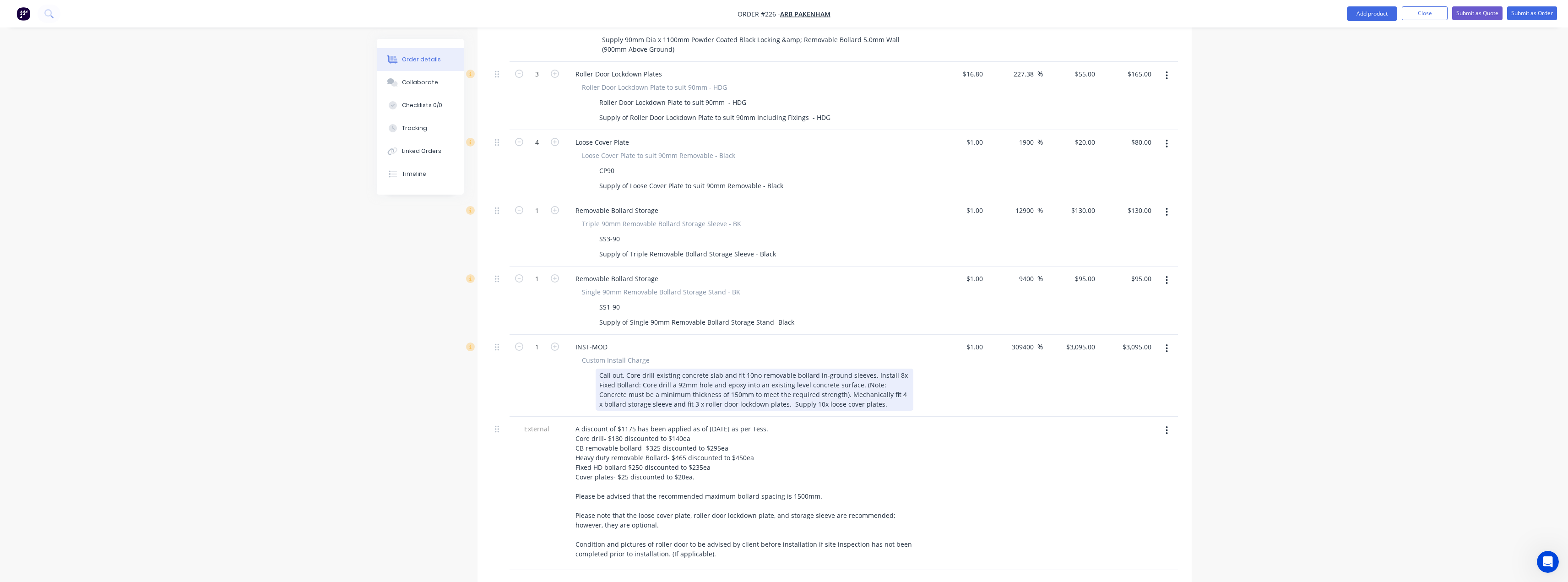
click at [748, 369] on div "Call out. Core drill existing concrete slab and fit 10no removable bollard in-g…" at bounding box center [754, 389] width 318 height 42
click at [852, 369] on div "Call out. Core drill existing concrete slab and fit 4no removable bollard in-gr…" at bounding box center [754, 389] width 318 height 42
click at [767, 378] on div "Call out. Core drill existing concrete slab and fit 4no removable bollard in-gr…" at bounding box center [754, 389] width 318 height 42
click at [852, 378] on div "Call out. Core drill existing concrete slab and fit 4no removable bollard in-gr…" at bounding box center [754, 389] width 318 height 42
click at [1086, 340] on input "3095" at bounding box center [1082, 347] width 34 height 13
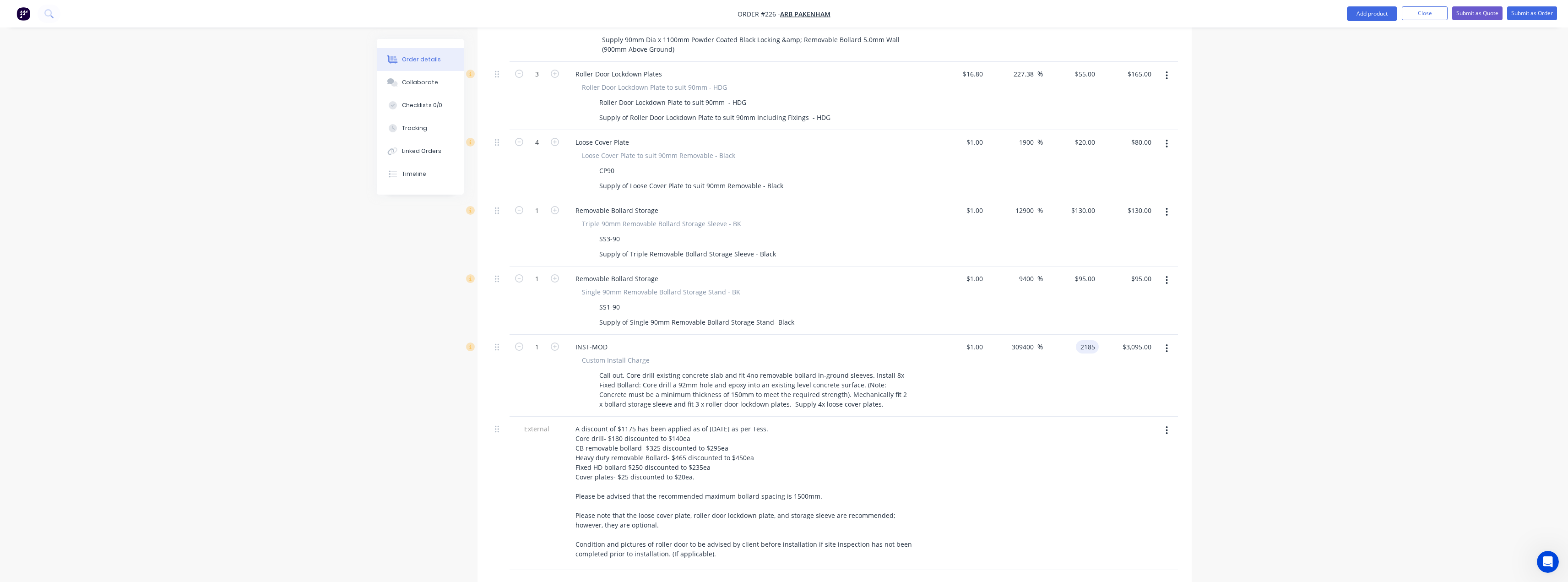
type input "2185"
type input "218400"
type input "$2,185.00"
click at [1261, 378] on div "Order details Collaborate Checklists 0/0 Tracking Linked Orders Timeline Order …" at bounding box center [784, 73] width 1568 height 1520
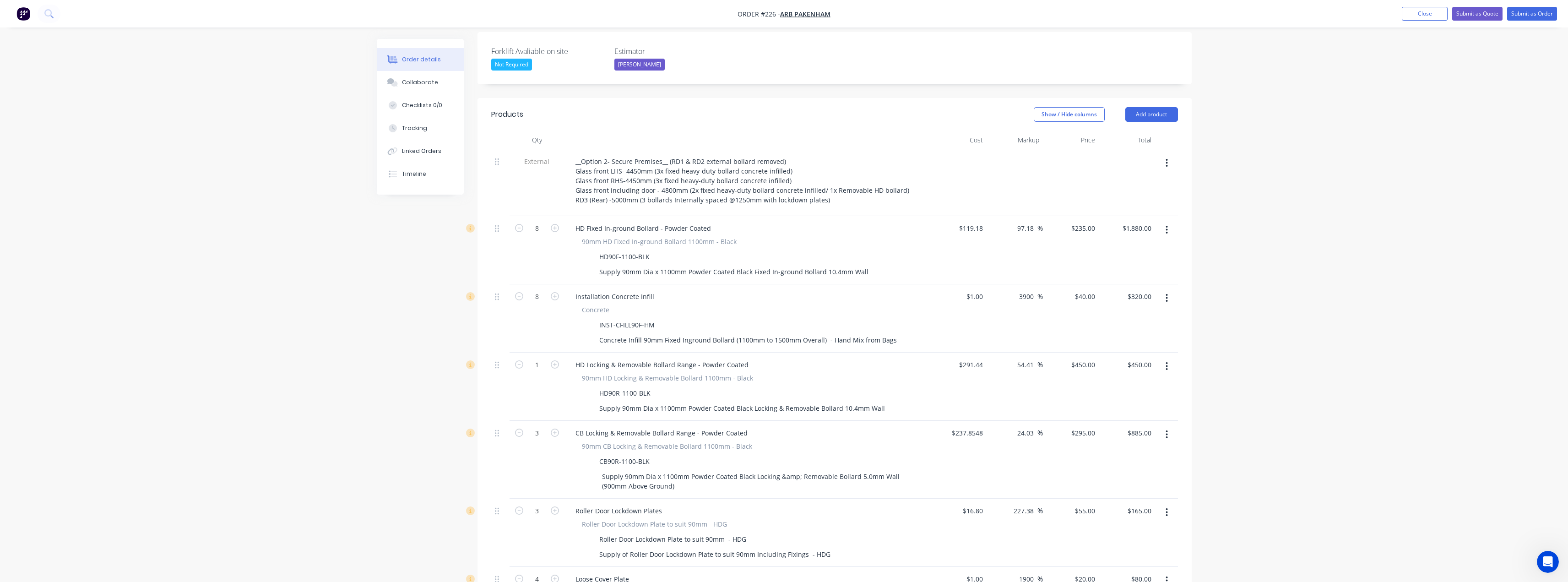
scroll to position [229, 0]
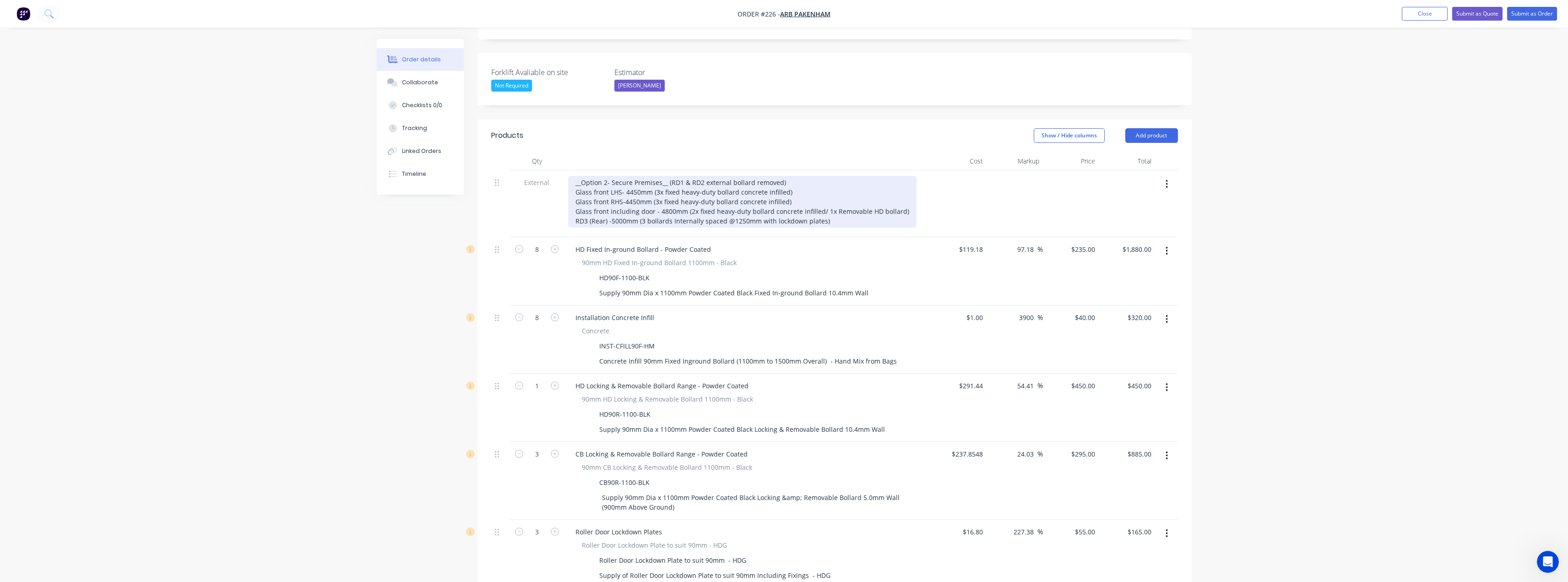
click at [749, 176] on div "__Option 2- Secure Premises__ (RD1 & RD2 external bollard removed) Glass front …" at bounding box center [742, 202] width 348 height 52
click at [830, 196] on div "__Option 2- Secure Premises__ (RD1 & RD2 external bollards have been removed) G…" at bounding box center [742, 202] width 348 height 52
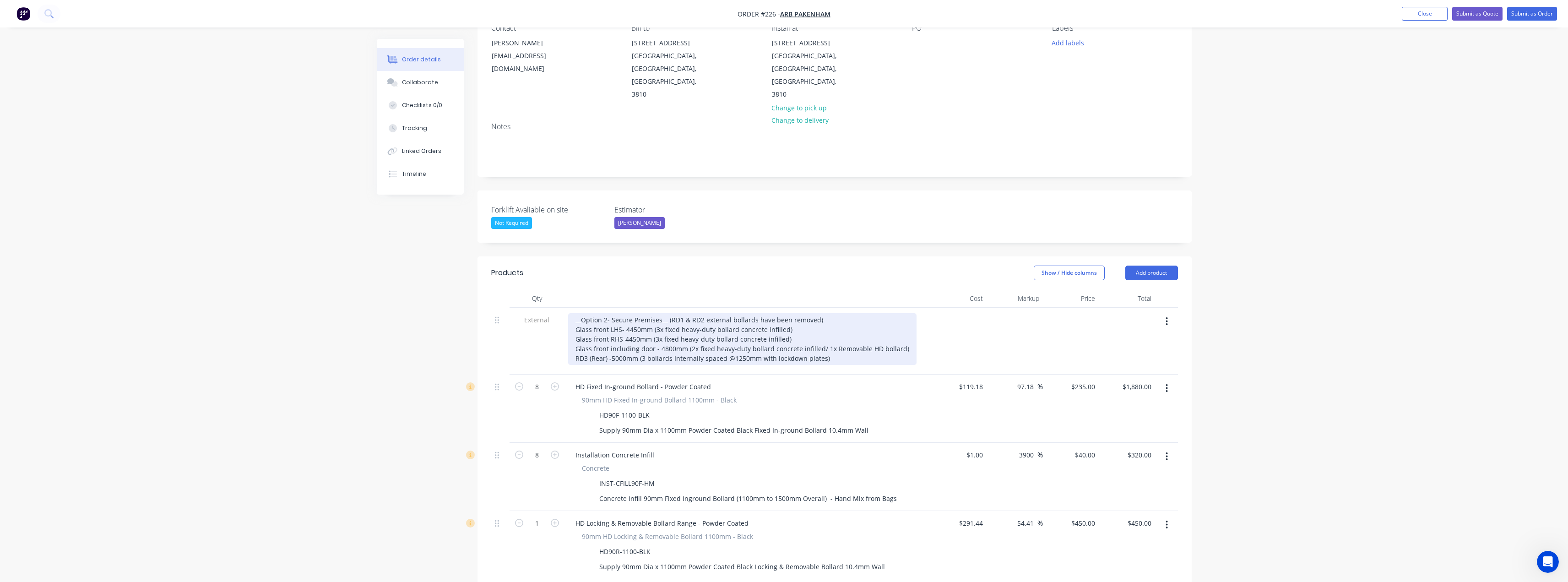
scroll to position [0, 0]
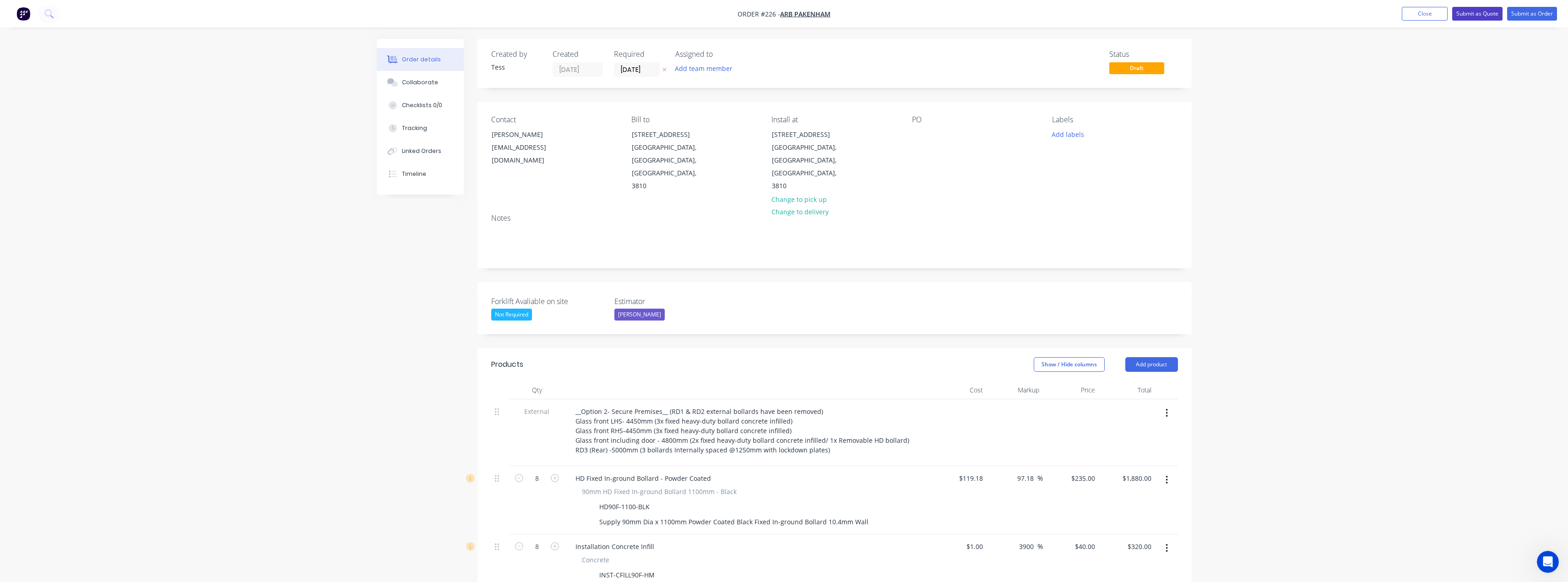
click at [1490, 13] on button "Submit as Quote" at bounding box center [1477, 13] width 50 height 13
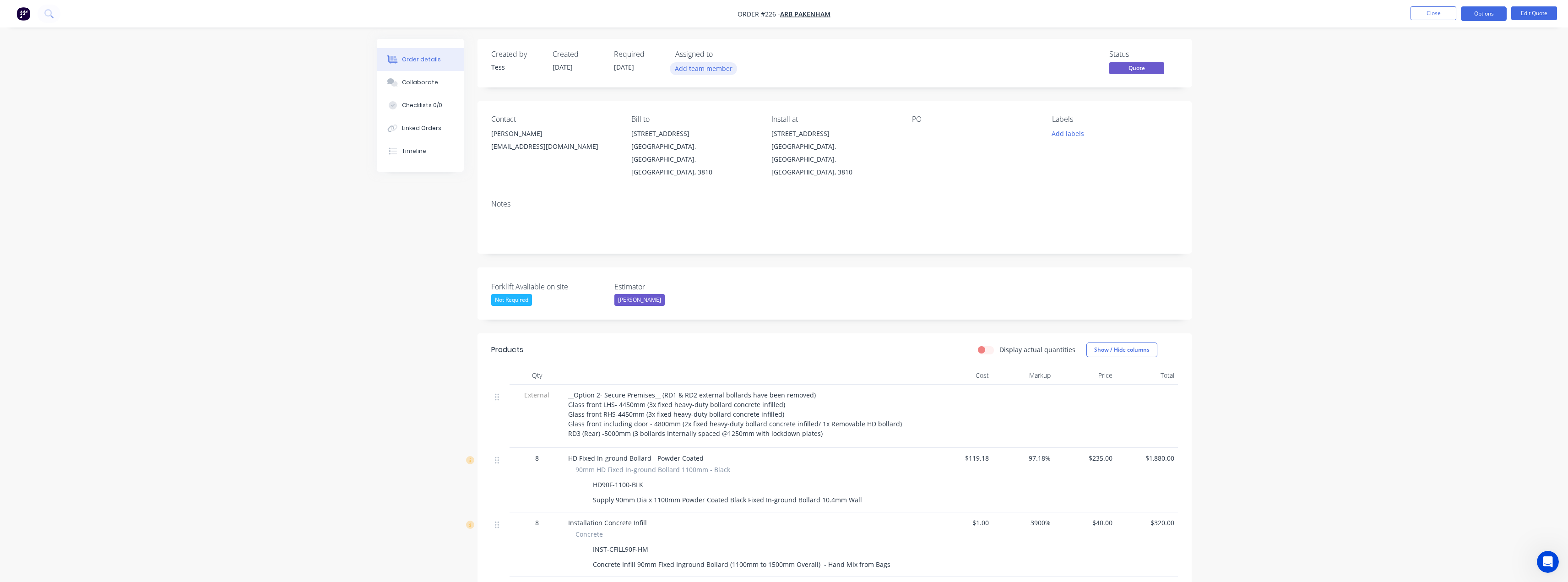
click at [718, 70] on button "Add team member" at bounding box center [704, 68] width 67 height 12
click at [721, 121] on div "[PERSON_NAME] (You)" at bounding box center [757, 120] width 108 height 10
click at [779, 58] on div "Status Quote" at bounding box center [972, 63] width 411 height 26
click at [1482, 15] on button "Options" at bounding box center [1484, 13] width 46 height 15
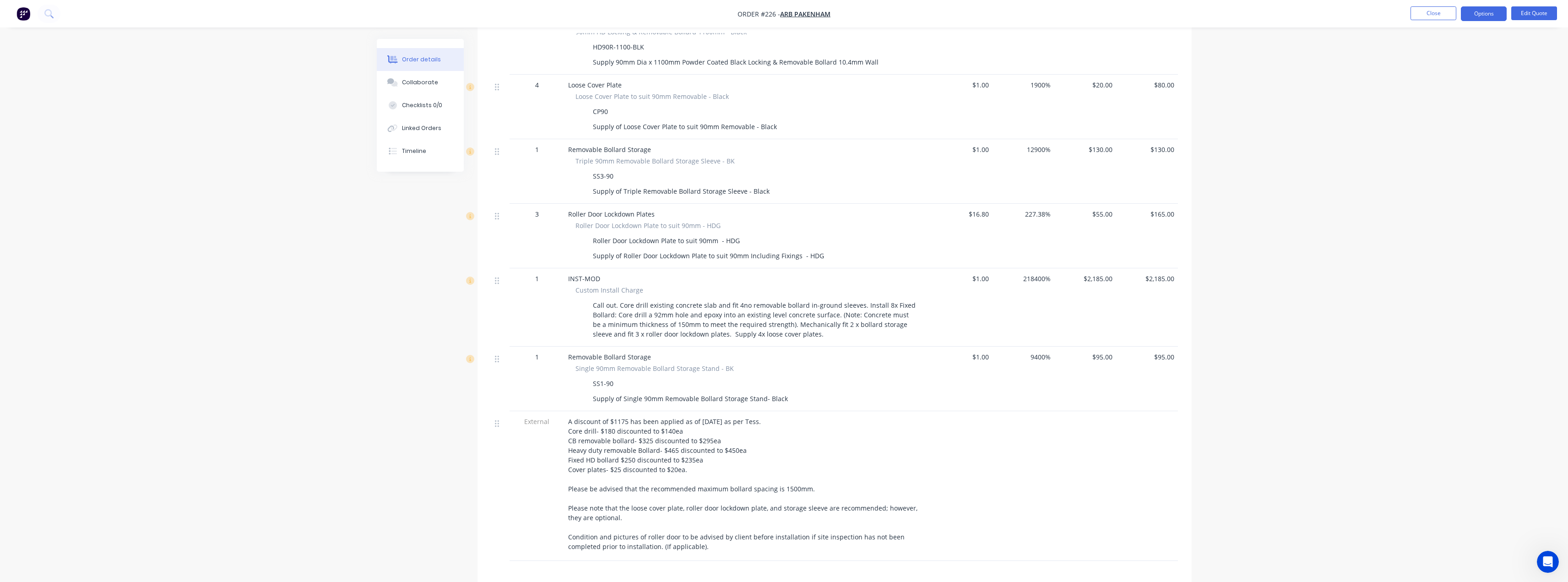
scroll to position [761, 0]
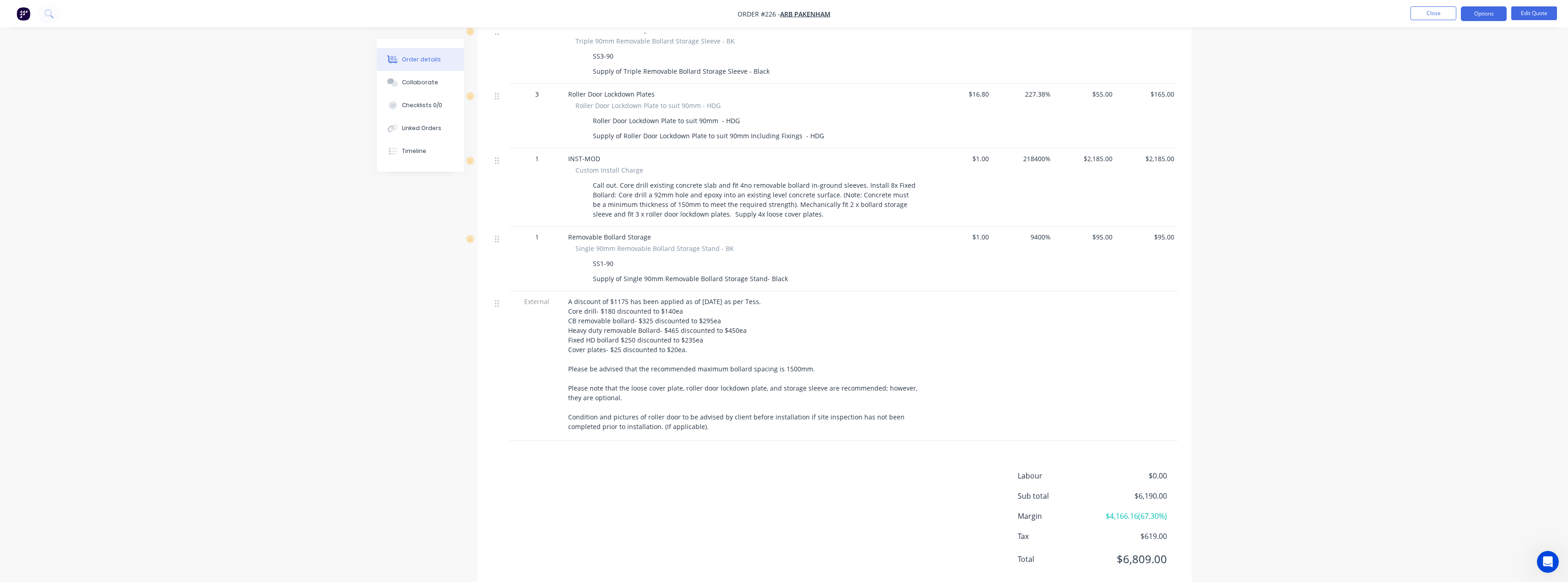
click at [616, 297] on span "A discount of $1175 has been applied as of [DATE] as per Tess. Core drill- $180…" at bounding box center [743, 364] width 351 height 134
click at [626, 297] on span "A discount of $1175 has been applied as of [DATE] as per Tess. Core drill- $180…" at bounding box center [743, 364] width 351 height 134
click at [1534, 12] on button "Edit Quote" at bounding box center [1534, 13] width 46 height 13
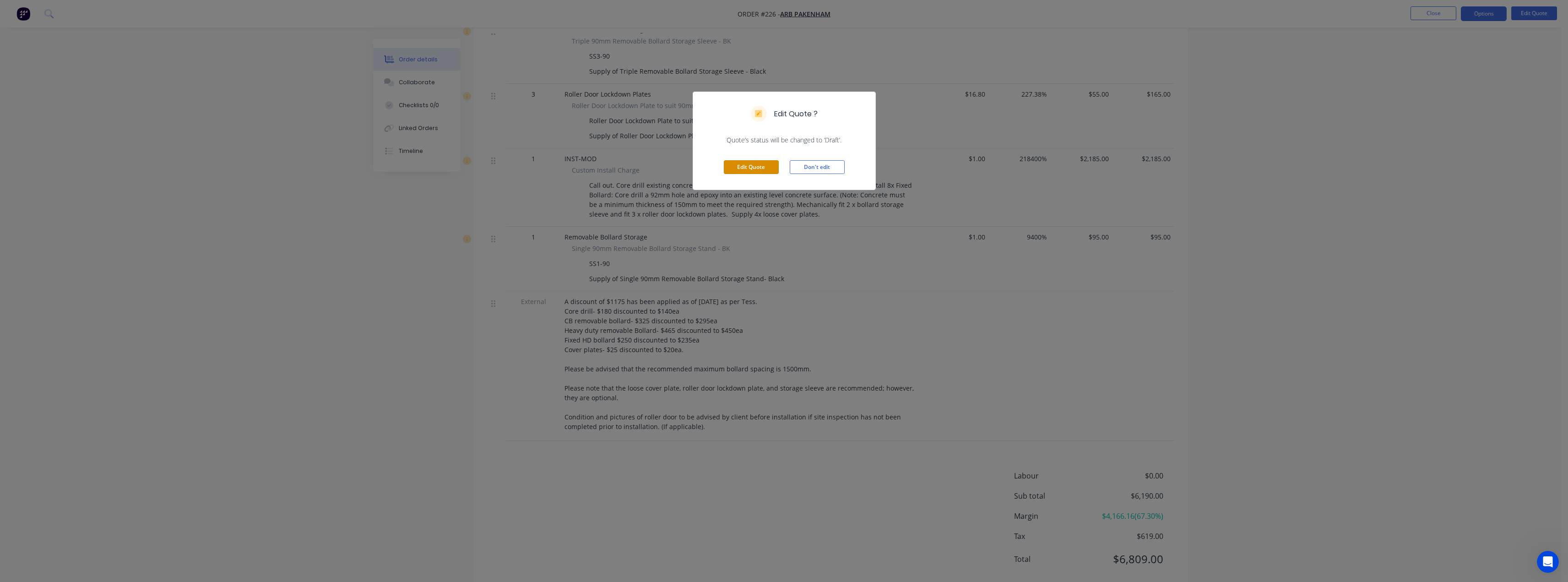
drag, startPoint x: 765, startPoint y: 166, endPoint x: 791, endPoint y: 151, distance: 30.0
click at [765, 166] on button "Edit Quote" at bounding box center [751, 167] width 55 height 13
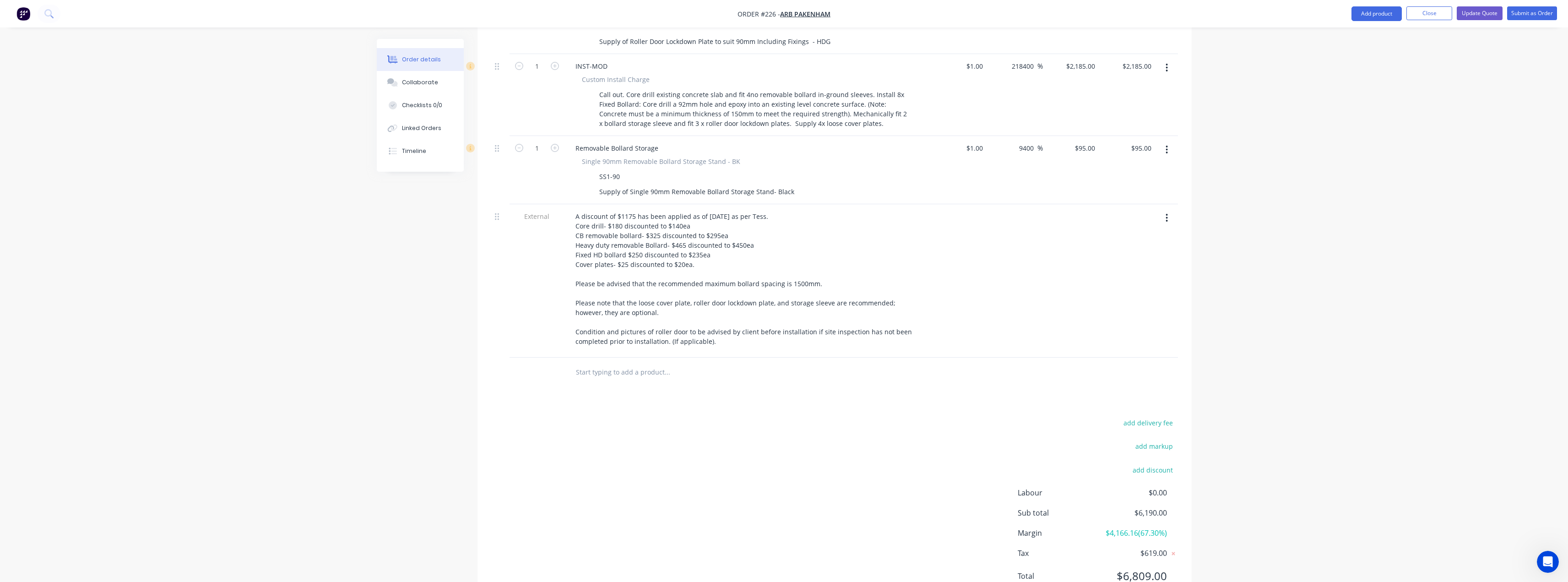
scroll to position [912, 0]
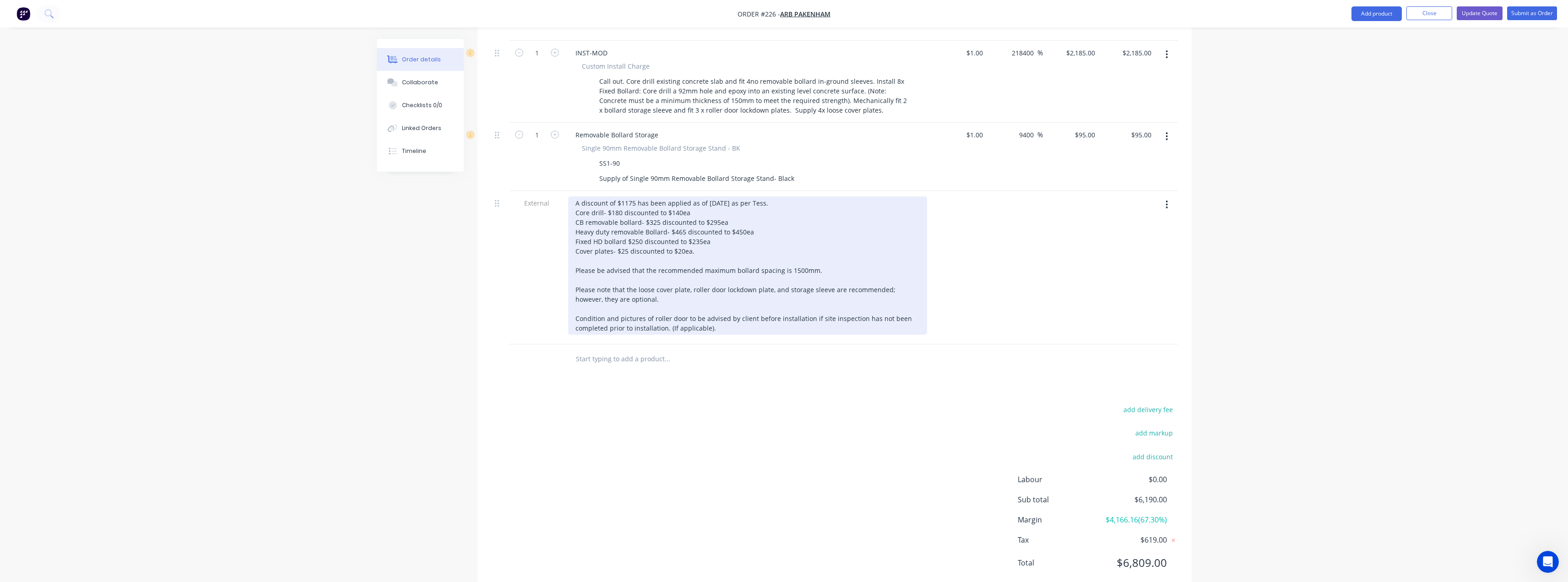
click at [628, 196] on div "A discount of $1175 has been applied as of [DATE] as per Tess. Core drill- $180…" at bounding box center [747, 265] width 359 height 138
click at [622, 196] on div "A discount of $75 has been applied as of [DATE] as per Tess. Core drill- $180 d…" at bounding box center [747, 265] width 359 height 138
click at [724, 219] on div "A discount of $725 has been applied as of [DATE] as per Tess. Core drill- $180 …" at bounding box center [747, 265] width 359 height 138
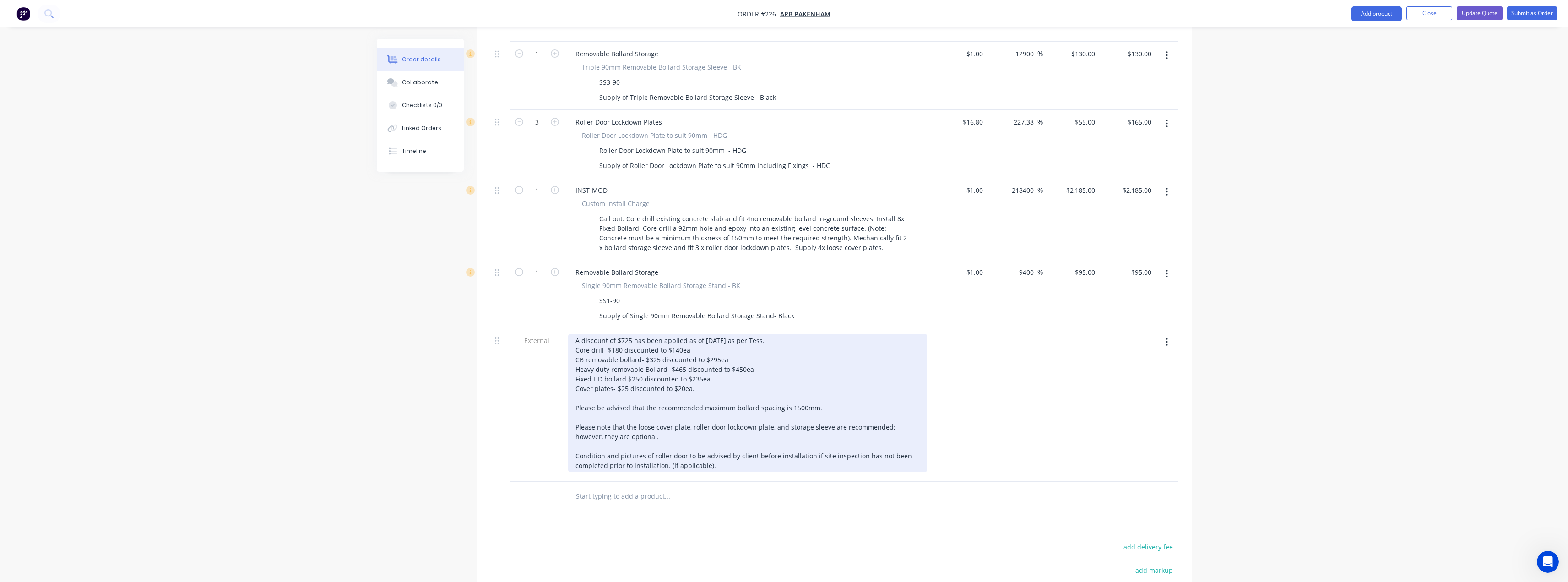
scroll to position [729, 0]
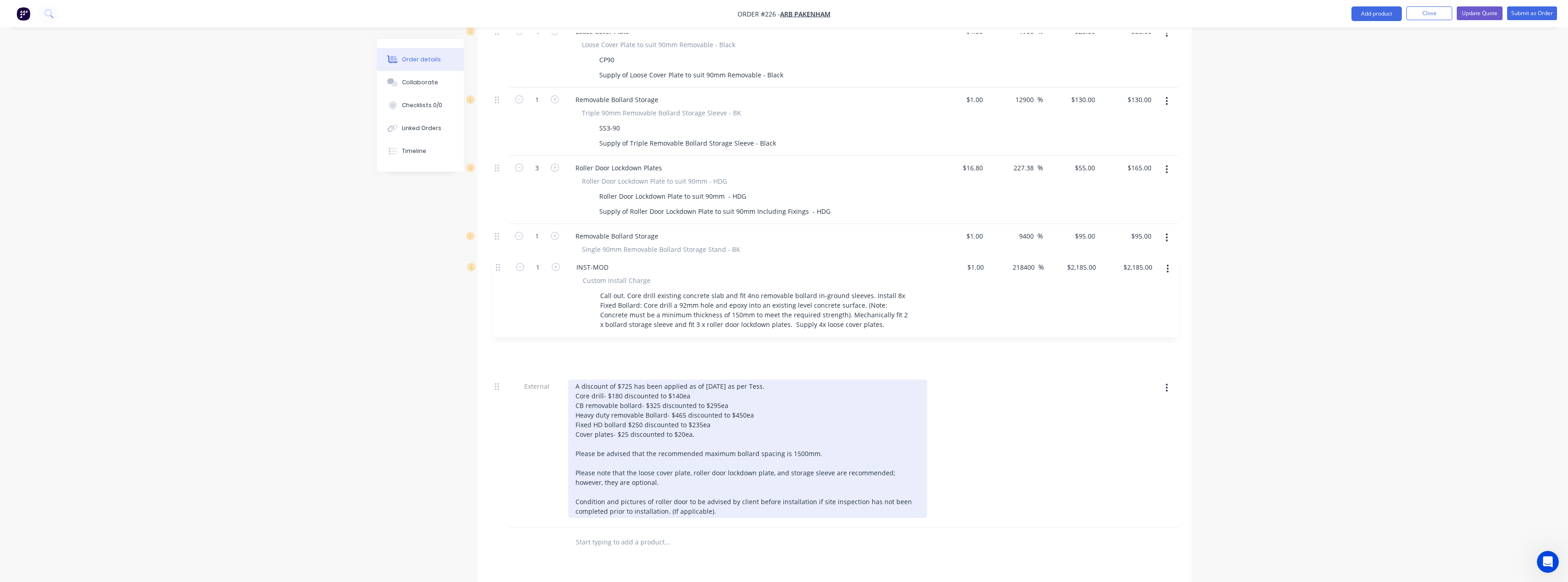
drag, startPoint x: 496, startPoint y: 209, endPoint x: 496, endPoint y: 269, distance: 60.0
click at [496, 269] on div "External __Option 2- Secure Premises__ (RD1 & RD2 external bollards have been r…" at bounding box center [834, 98] width 686 height 858
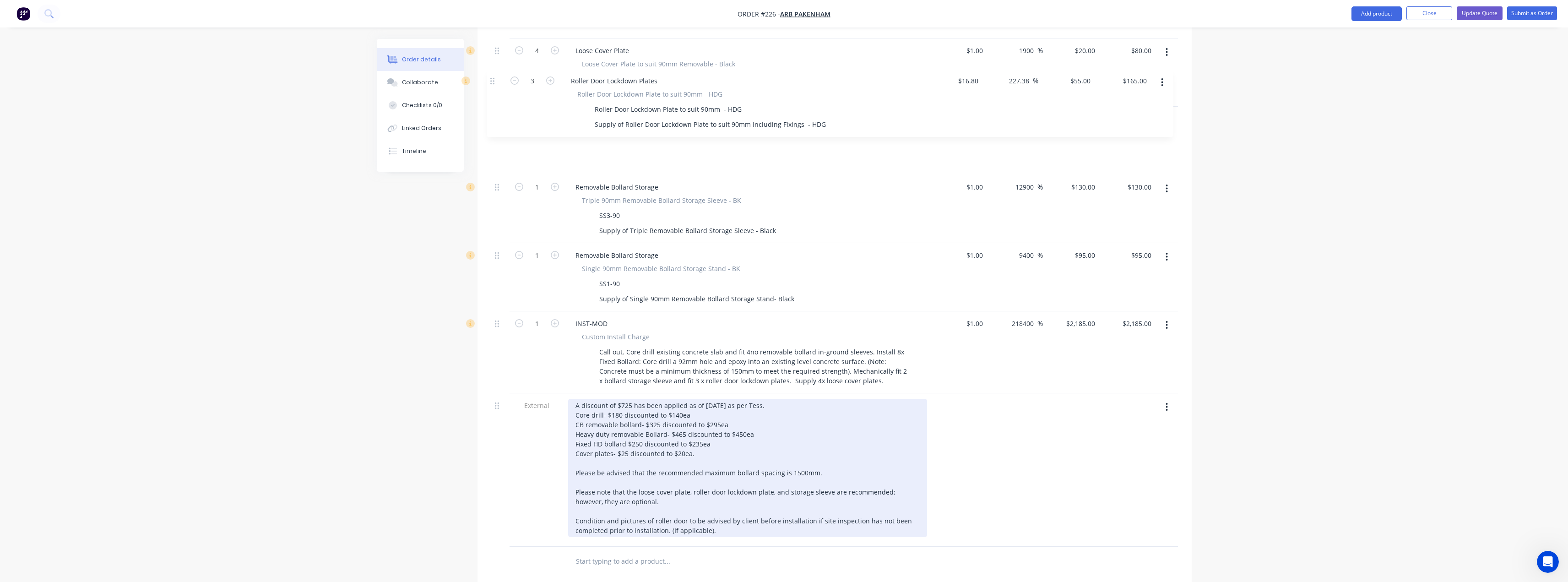
drag, startPoint x: 496, startPoint y: 143, endPoint x: 492, endPoint y: 77, distance: 66.1
click at [492, 77] on div "External __Option 2- Secure Premises__ (RD1 & RD2 external bollards have been r…" at bounding box center [834, 118] width 686 height 858
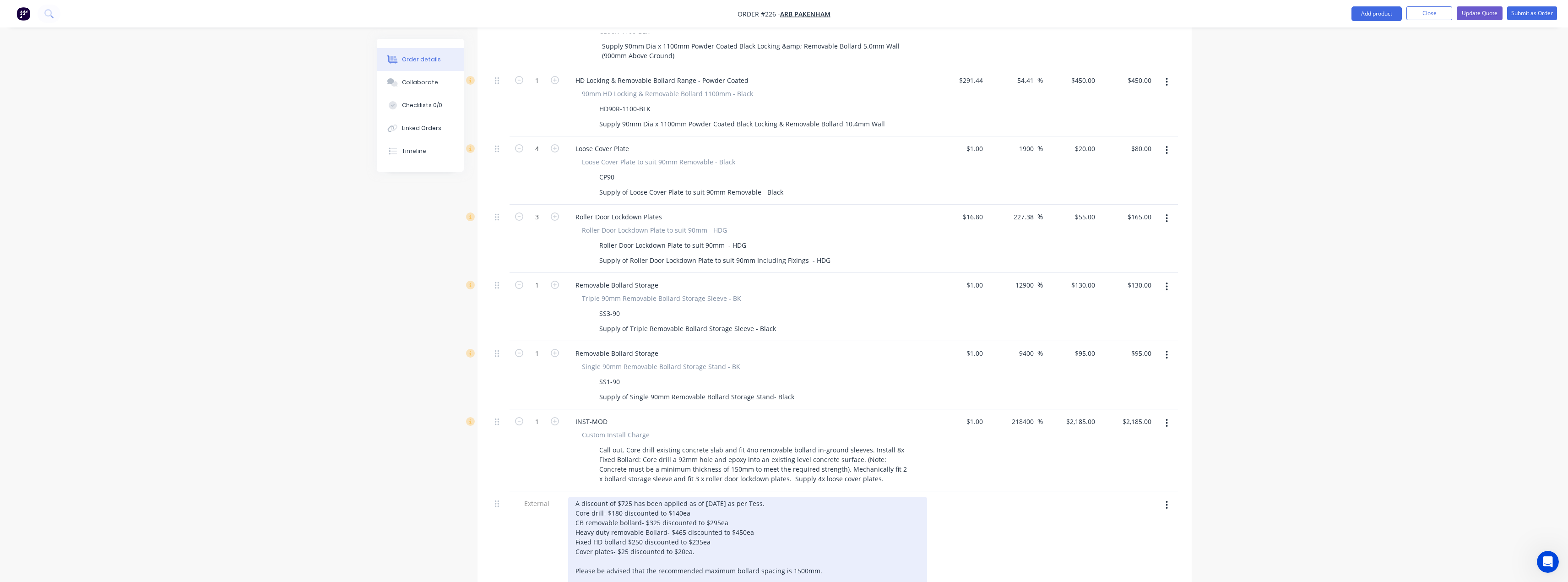
scroll to position [572, 0]
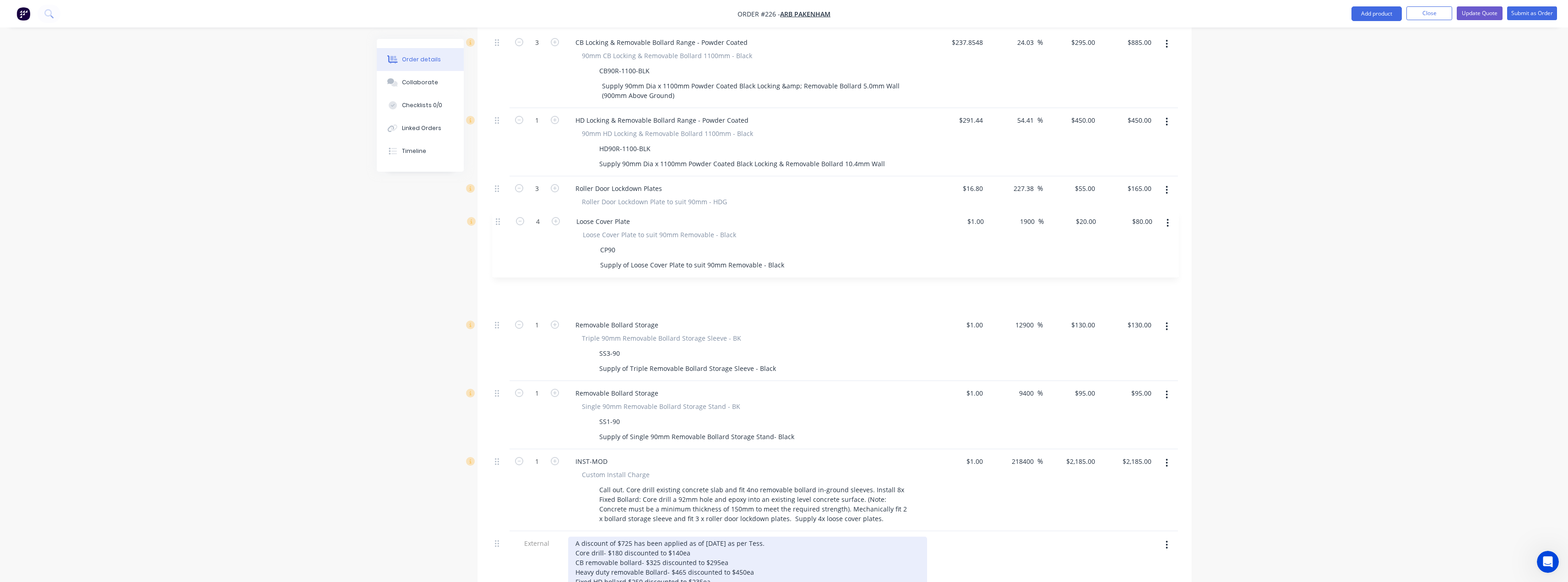
drag, startPoint x: 498, startPoint y: 164, endPoint x: 500, endPoint y: 227, distance: 63.0
click at [499, 227] on div "External __Option 2- Secure Premises__ (RD1 & RD2 external bollards have been r…" at bounding box center [834, 256] width 686 height 858
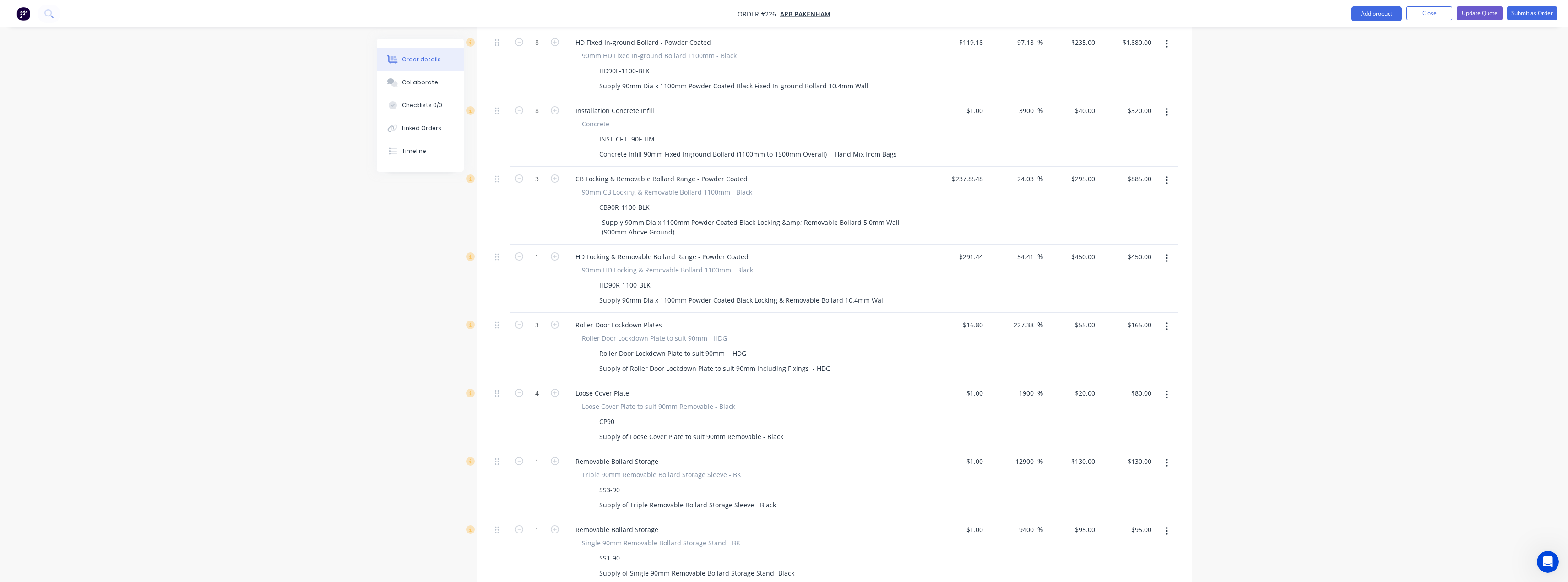
scroll to position [435, 0]
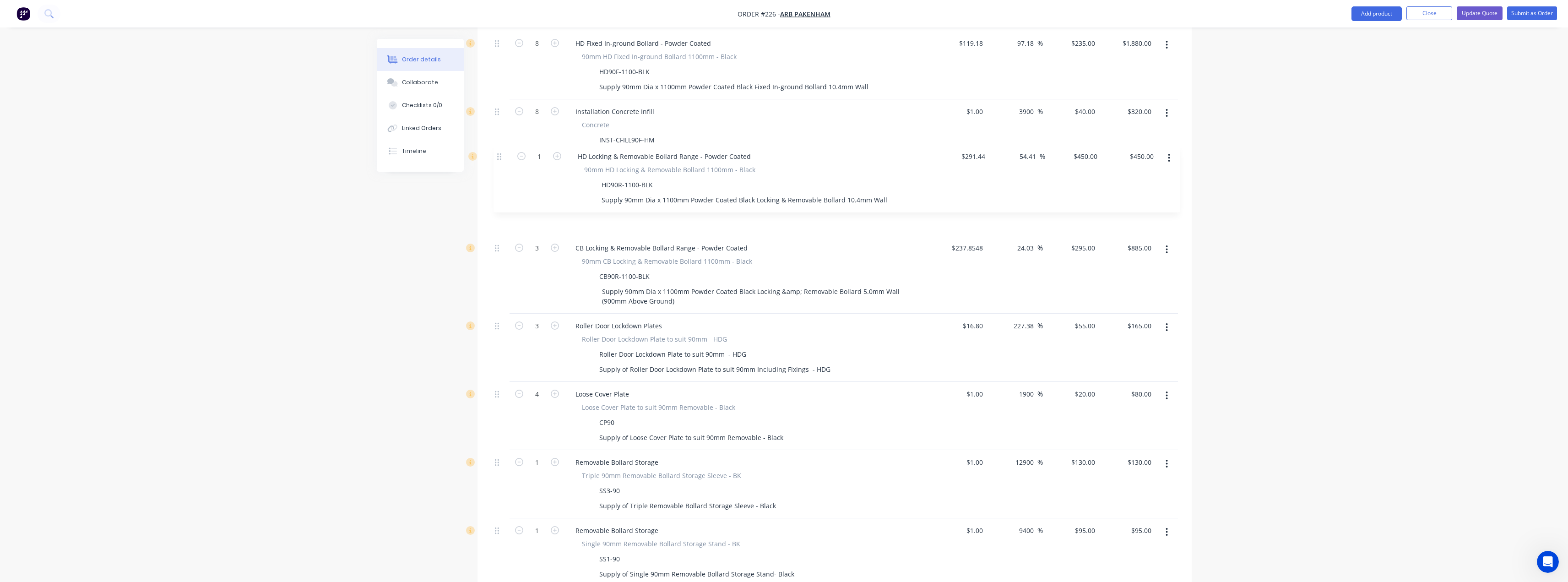
drag, startPoint x: 496, startPoint y: 233, endPoint x: 499, endPoint y: 155, distance: 78.1
click at [499, 155] on div "External __Option 2- Secure Premises__ (RD1 & RD2 external bollards have been r…" at bounding box center [834, 393] width 686 height 858
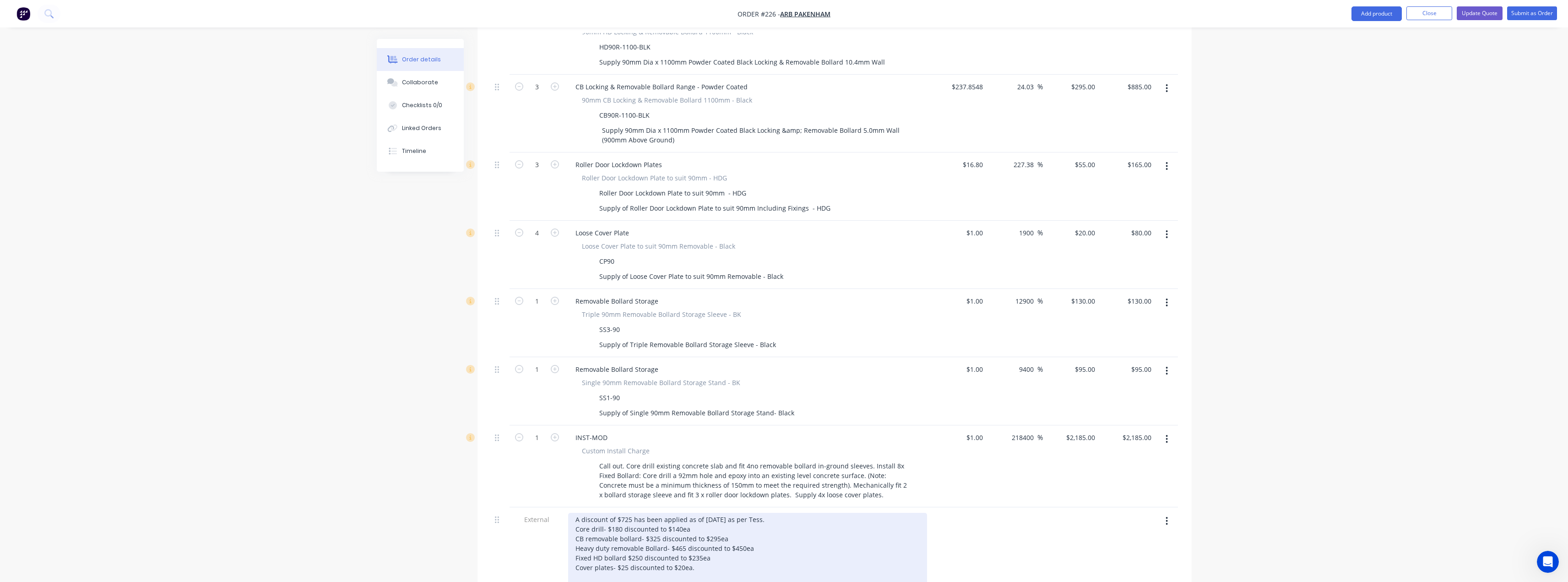
scroll to position [592, 0]
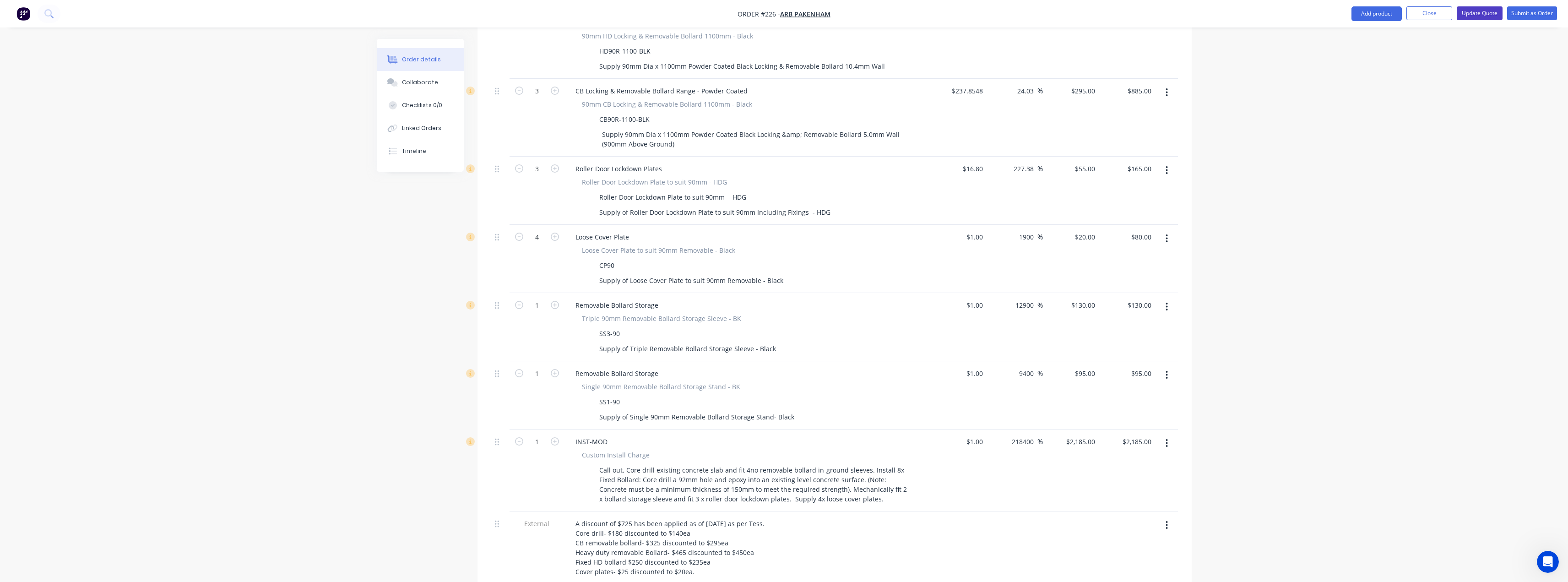
click at [1482, 12] on button "Update Quote" at bounding box center [1479, 13] width 46 height 13
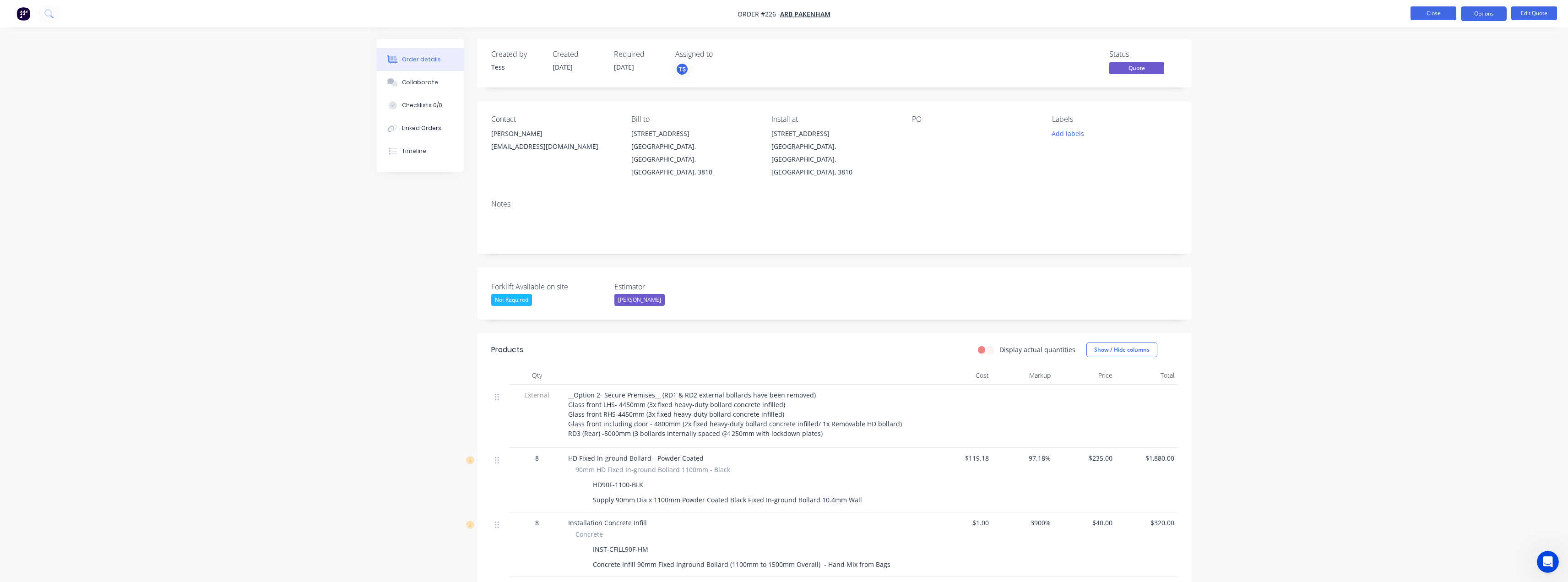
click at [1441, 13] on button "Close" at bounding box center [1433, 13] width 46 height 13
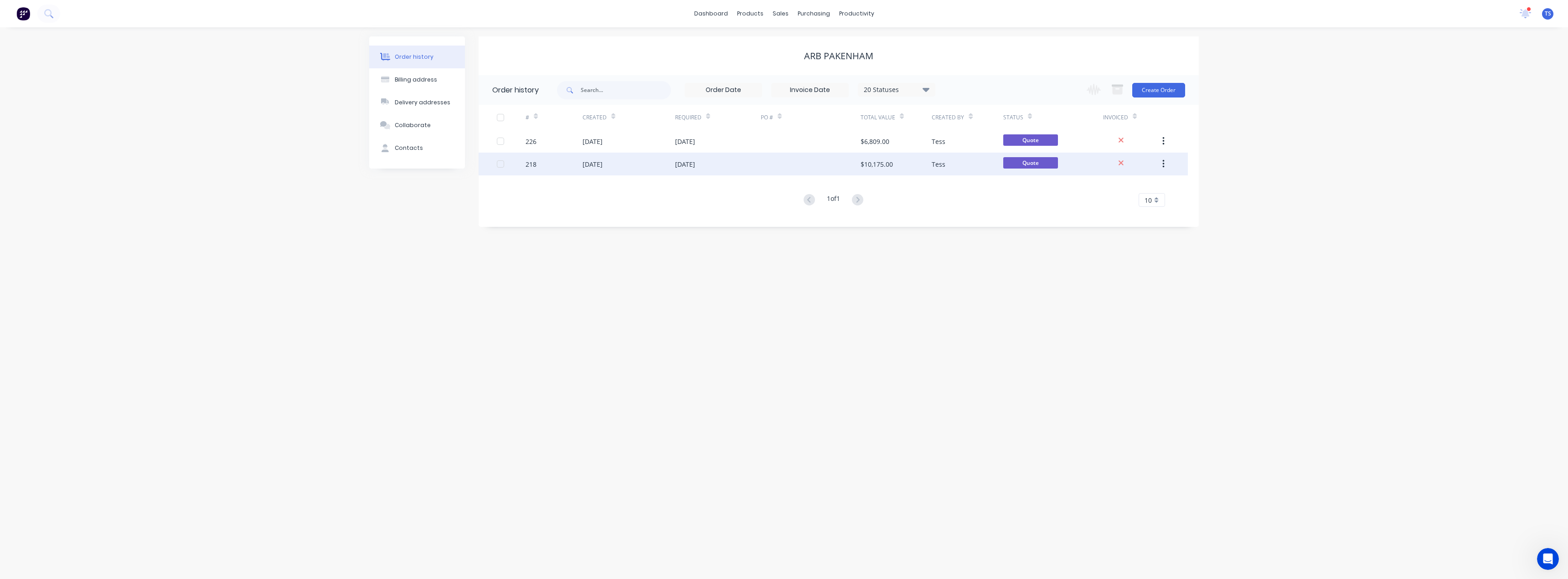
click at [682, 163] on div "[DATE]" at bounding box center [685, 164] width 20 height 10
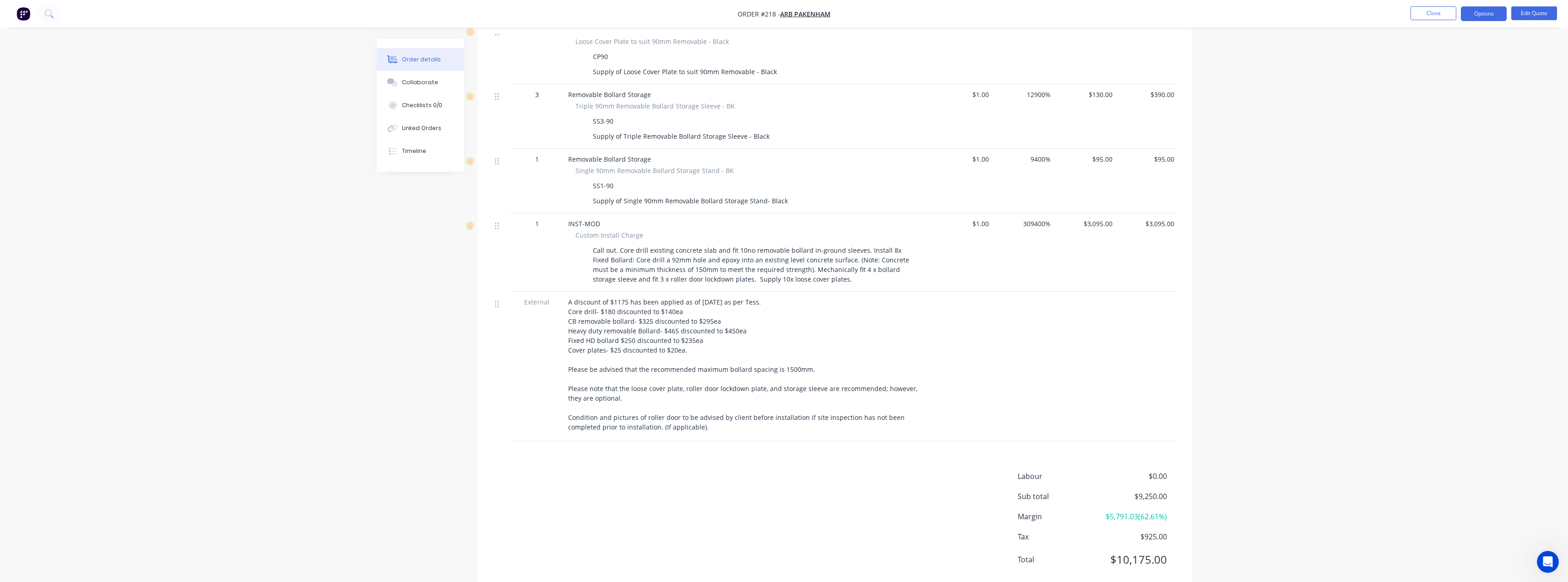
scroll to position [780, 0]
click at [1103, 218] on span "$3,095.00" at bounding box center [1085, 223] width 54 height 10
click at [1524, 8] on button "Edit Quote" at bounding box center [1534, 13] width 46 height 13
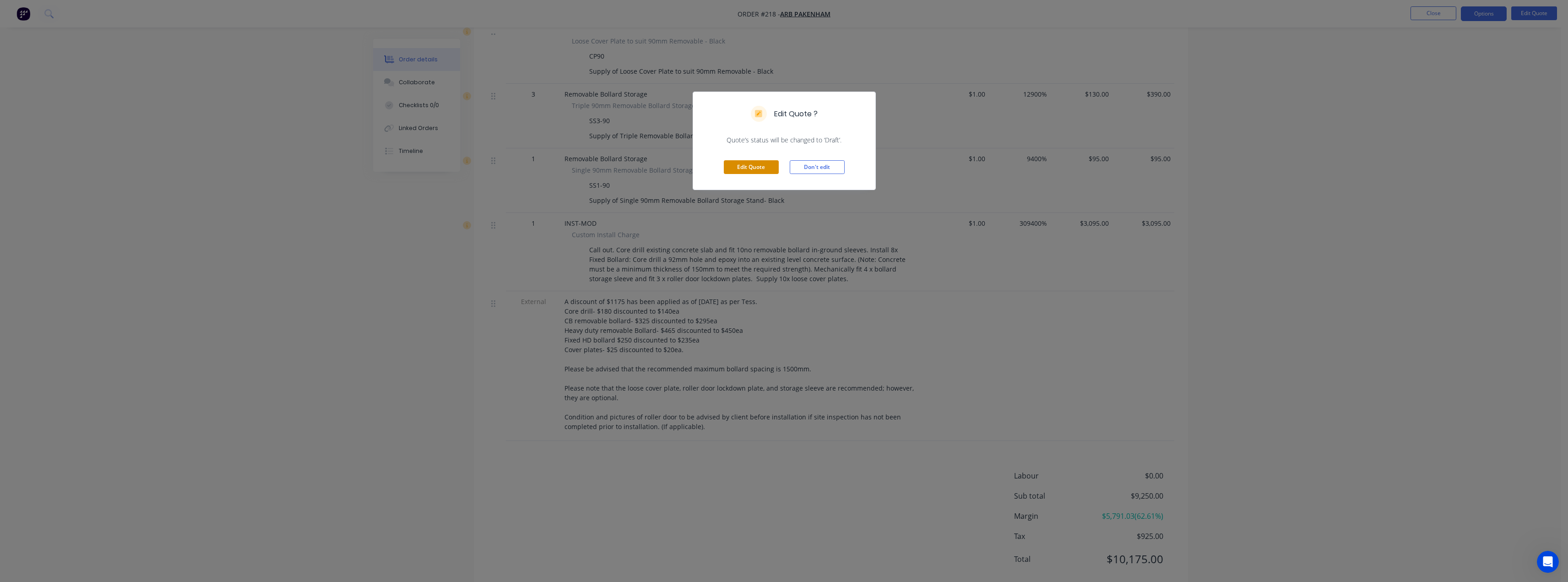
click at [740, 163] on button "Edit Quote" at bounding box center [751, 167] width 55 height 13
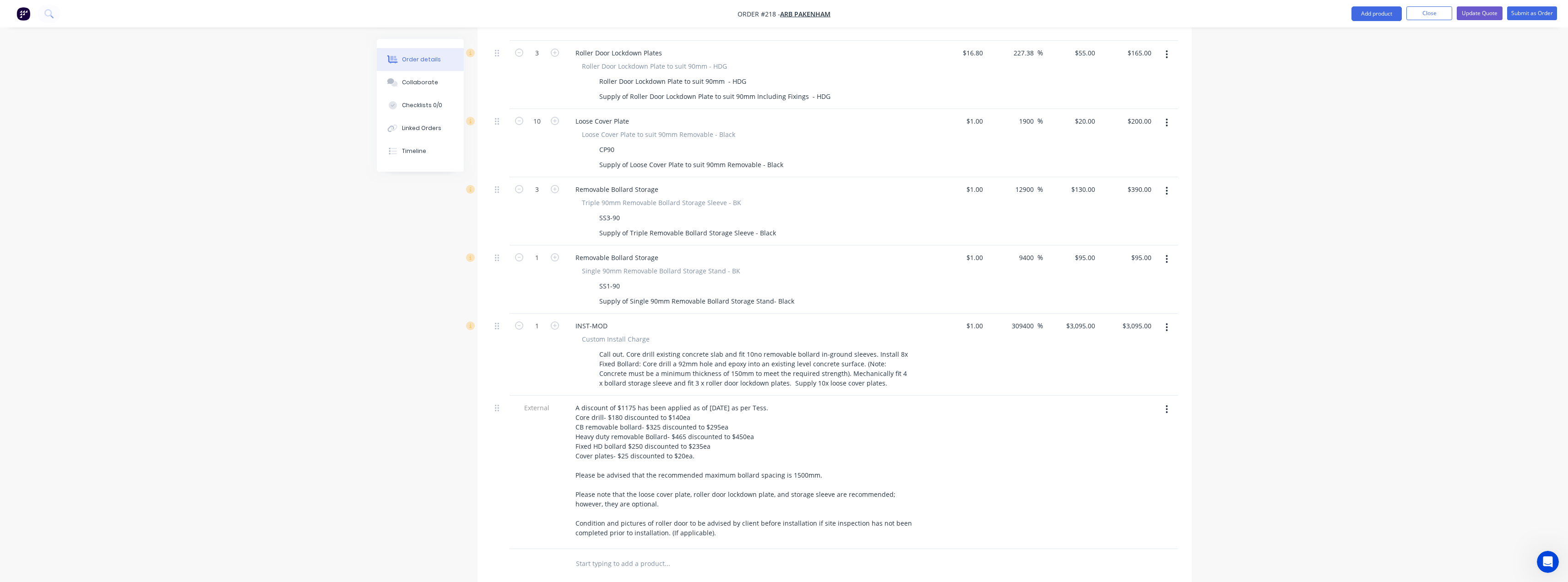
scroll to position [824, 0]
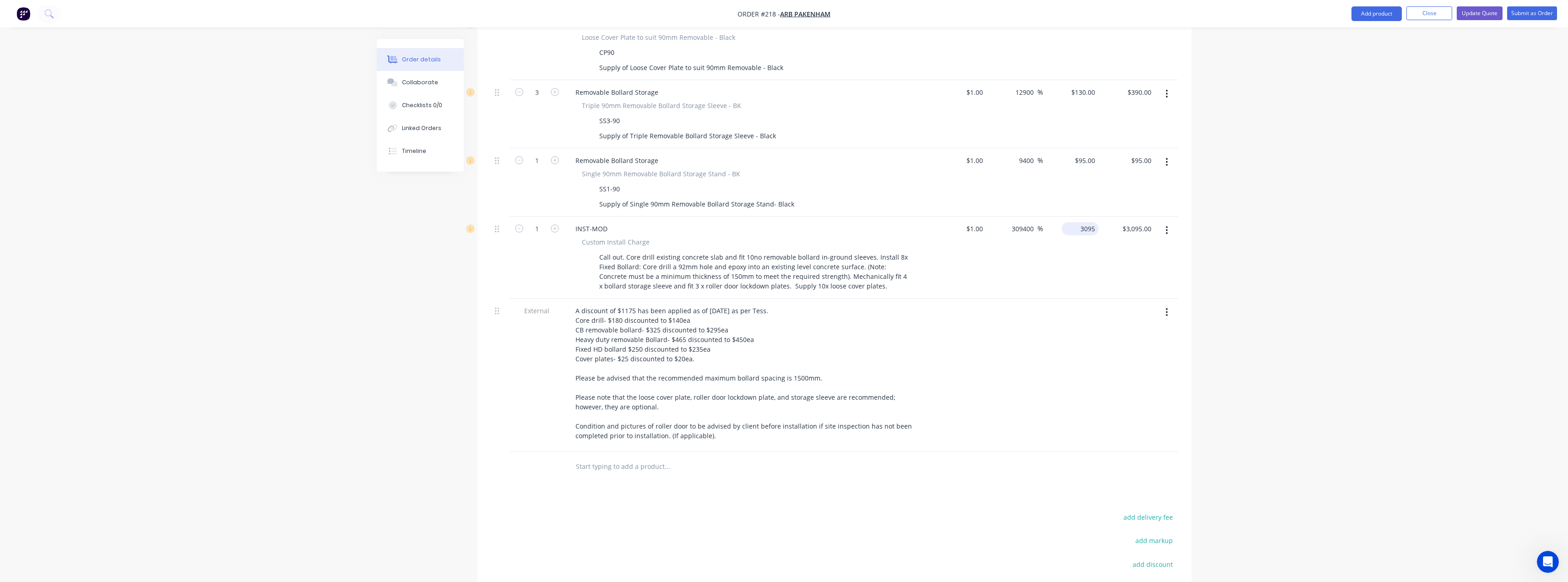
click at [1070, 216] on div "3095 $3,095.00" at bounding box center [1071, 257] width 56 height 82
type input "2930"
type input "292900"
type input "$2,930.00"
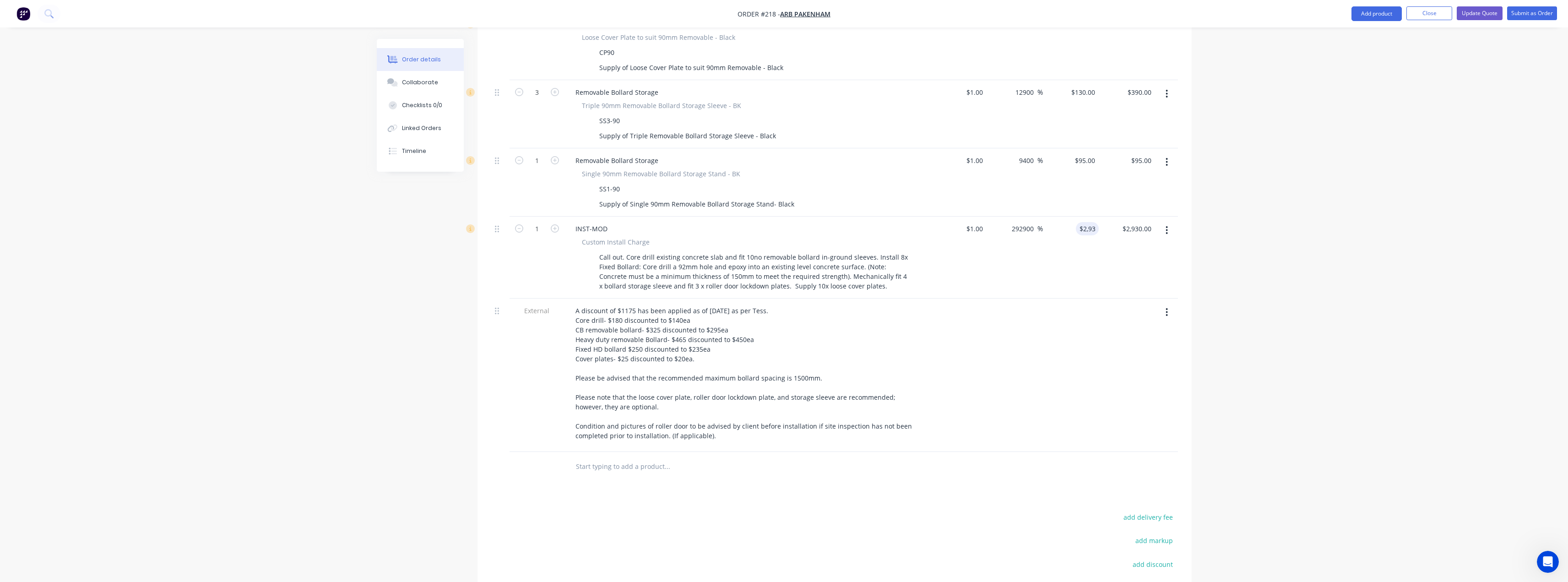
click at [1482, 13] on button "Update Quote" at bounding box center [1479, 13] width 46 height 13
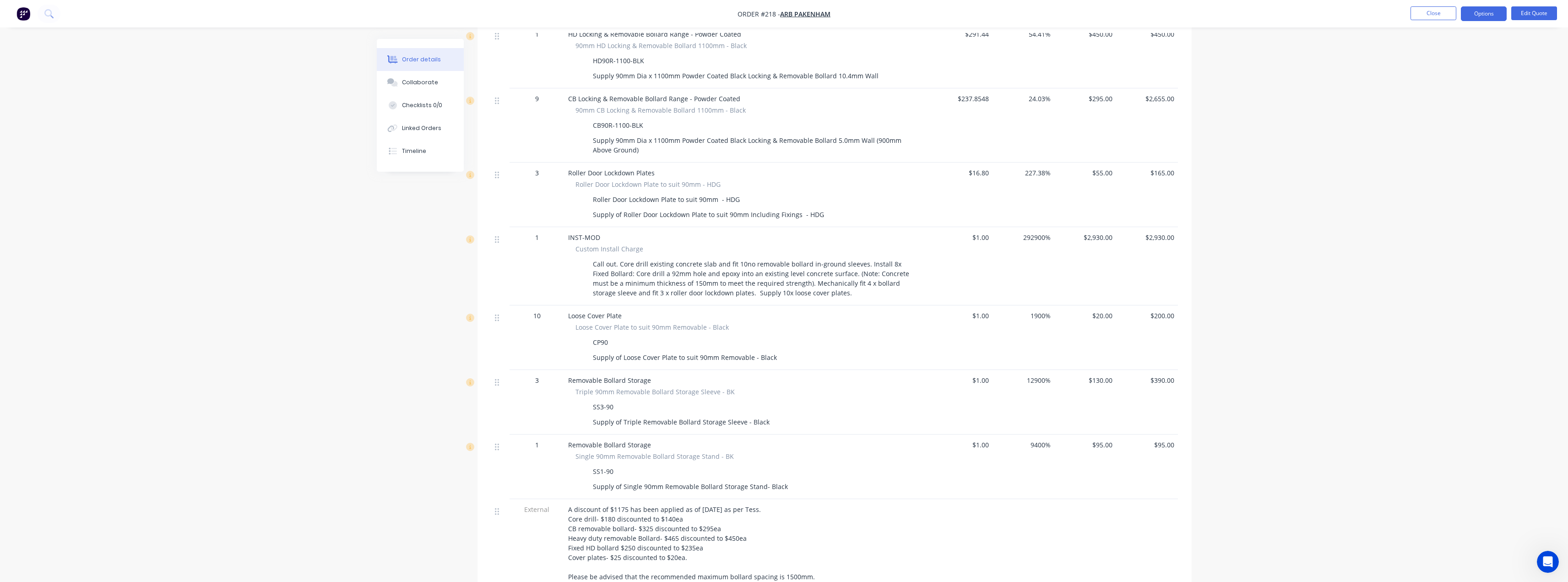
scroll to position [550, 0]
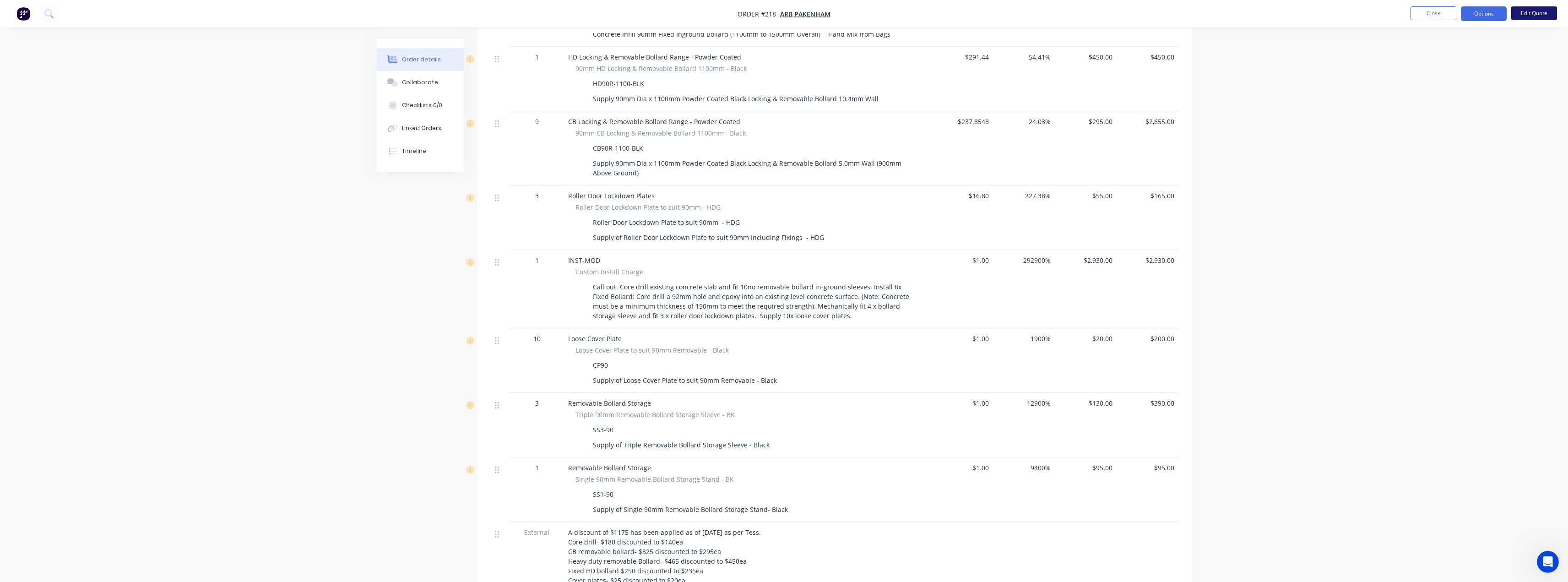
click at [1546, 12] on button "Edit Quote" at bounding box center [1534, 13] width 46 height 13
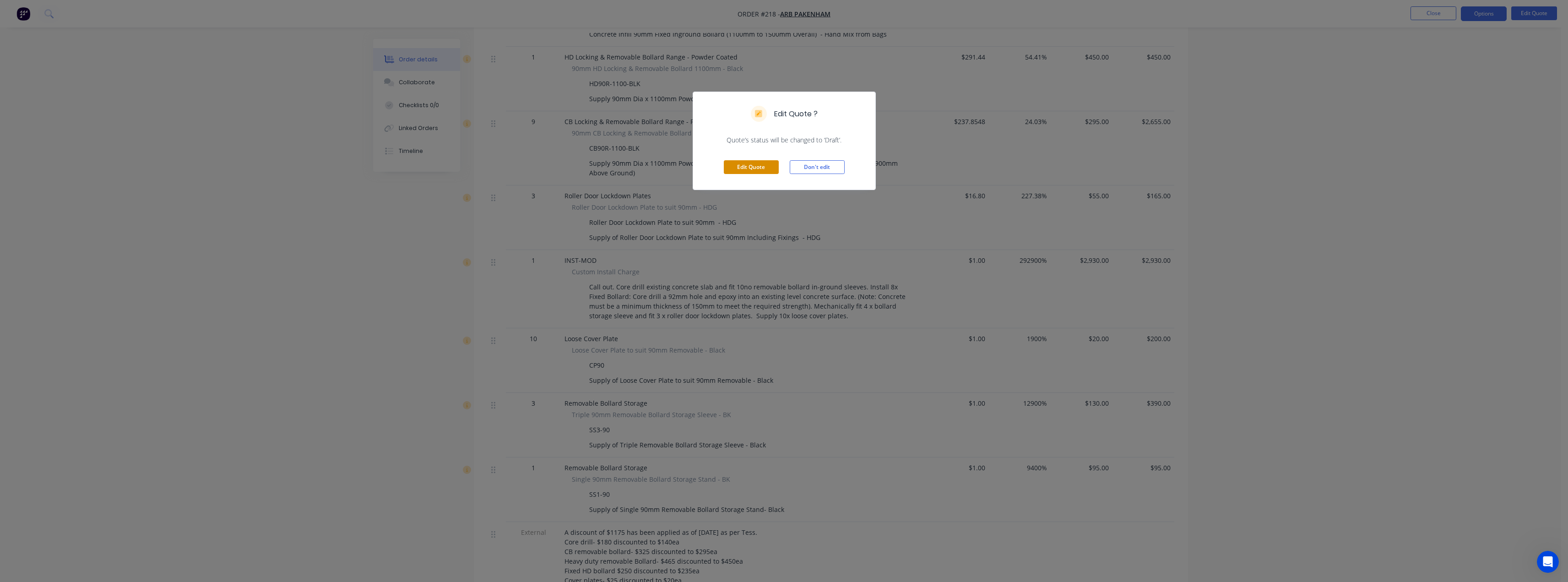
click at [757, 165] on button "Edit Quote" at bounding box center [751, 167] width 55 height 13
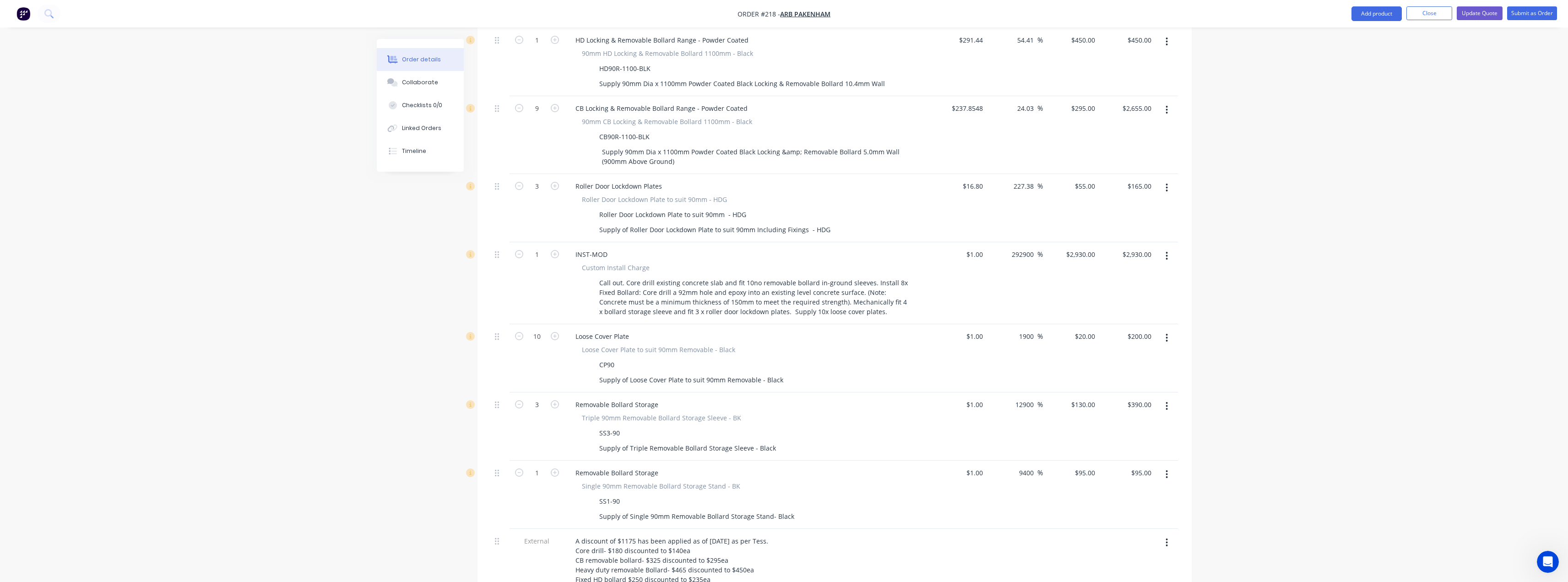
scroll to position [641, 0]
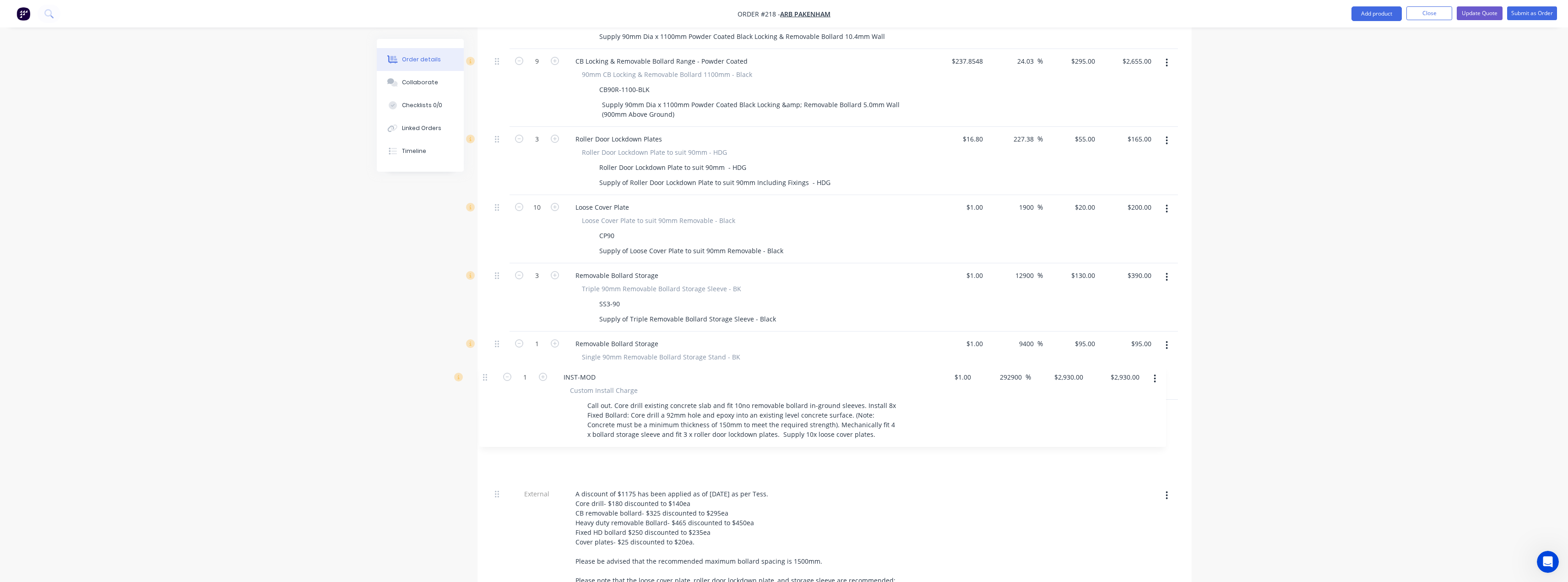
drag, startPoint x: 498, startPoint y: 180, endPoint x: 485, endPoint y: 378, distance: 198.4
click at [485, 378] on div "Qty Cost Markup Price Total External __Option 1- Secure Premises__ (Supamaxx Re…" at bounding box center [834, 202] width 714 height 925
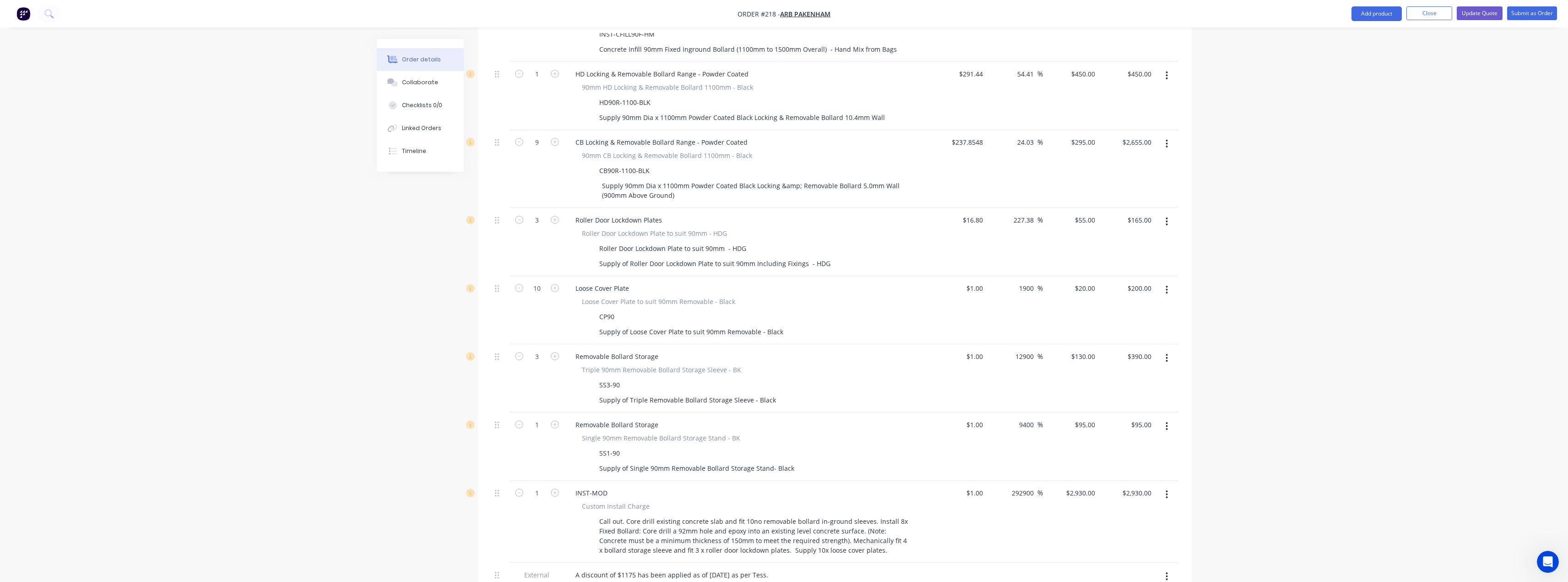
scroll to position [550, 0]
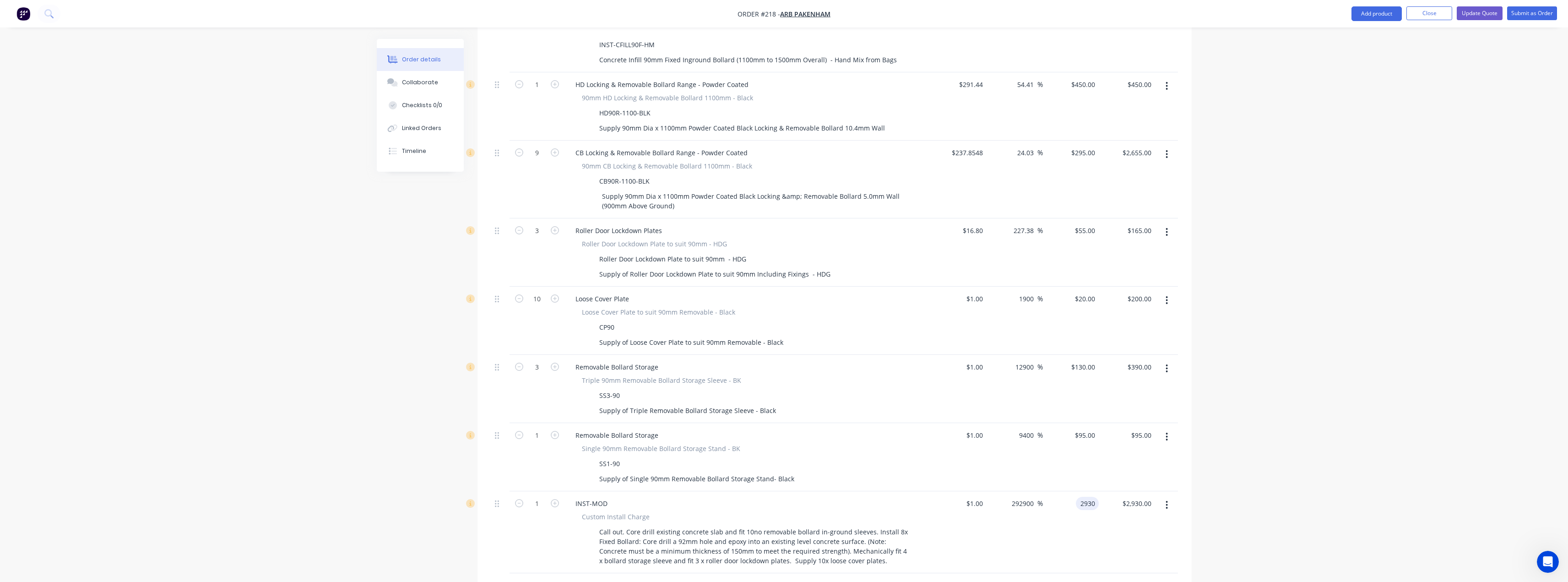
click at [1088, 496] on input "2930" at bounding box center [1089, 503] width 19 height 13
type input "3"
type input "29"
type input "2800"
type input "$29.00"
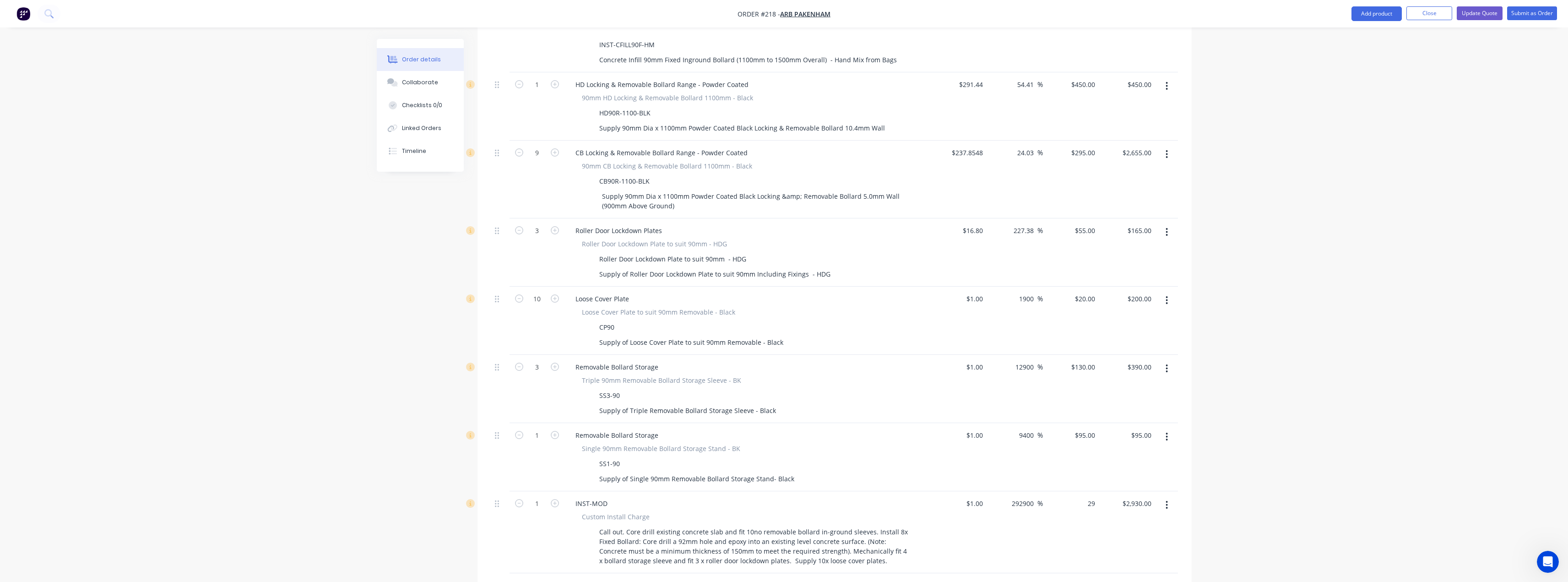
type input "$29.00"
type input "3095"
type input "309400"
type input "$3,095.00"
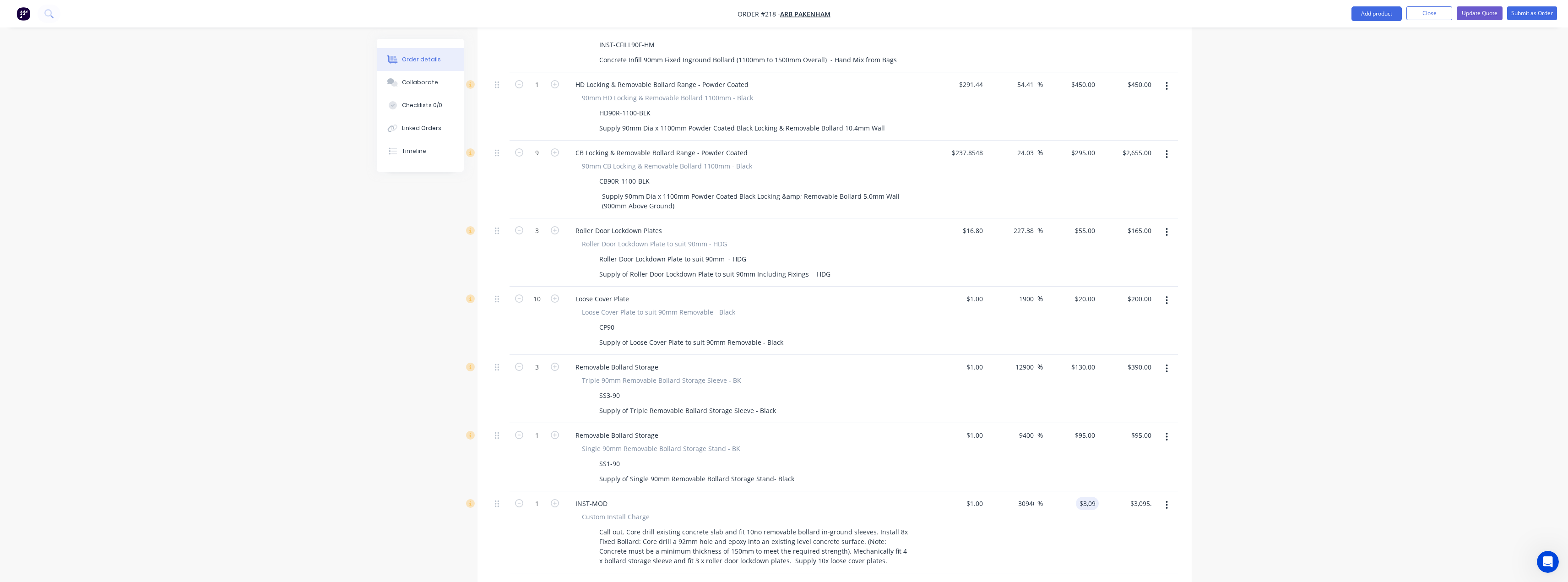
click at [1275, 424] on div "Order details Collaborate Checklists 0/0 Linked Orders Timeline Order details C…" at bounding box center [784, 220] width 1568 height 1539
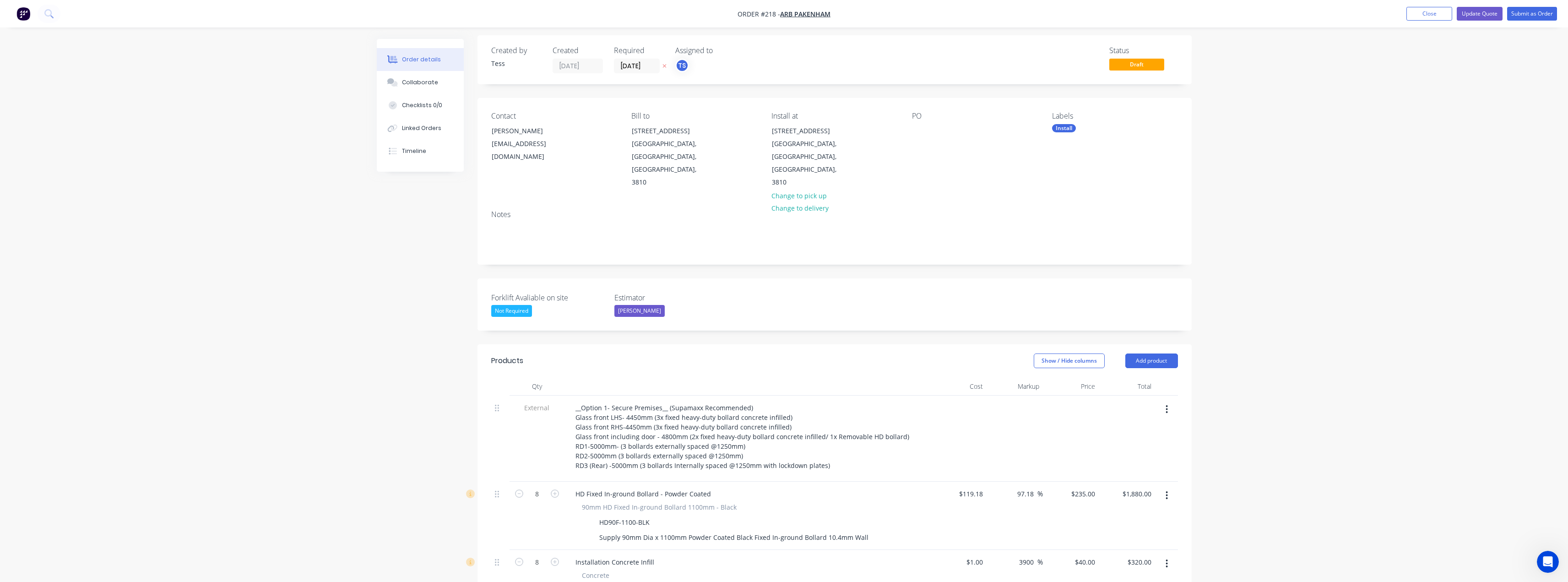
scroll to position [0, 0]
click at [1476, 13] on button "Update Quote" at bounding box center [1479, 13] width 46 height 13
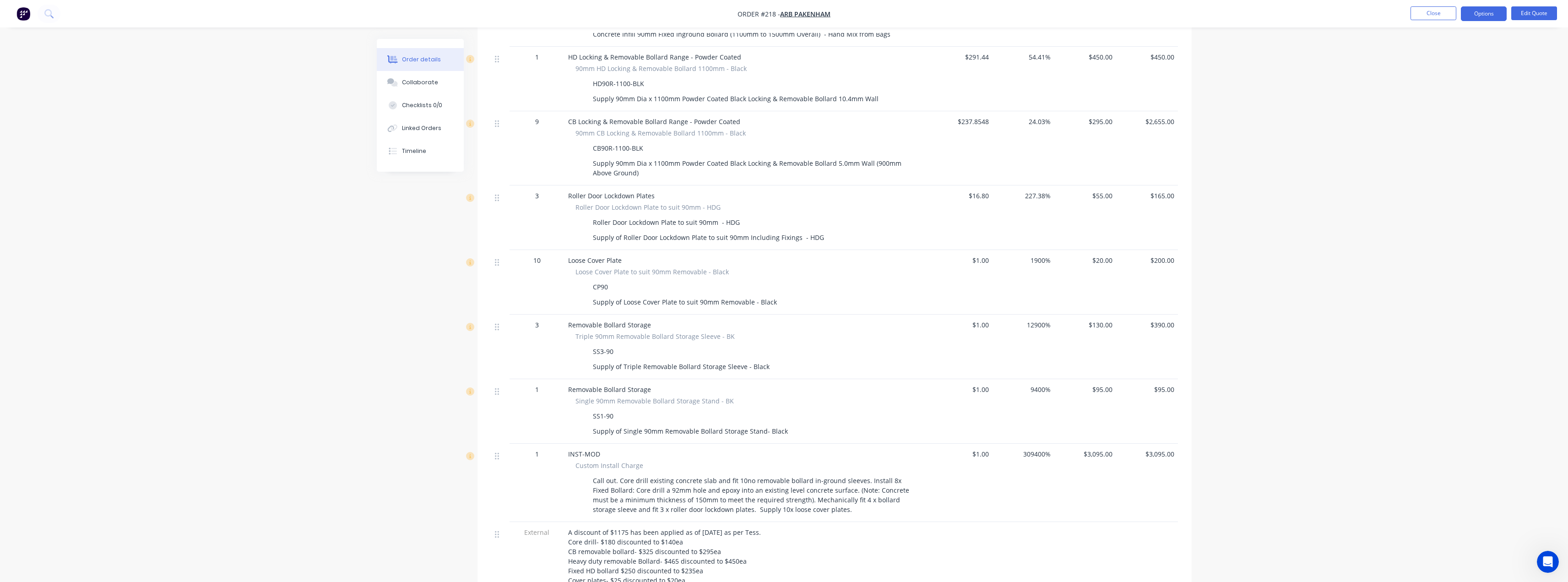
scroll to position [595, 0]
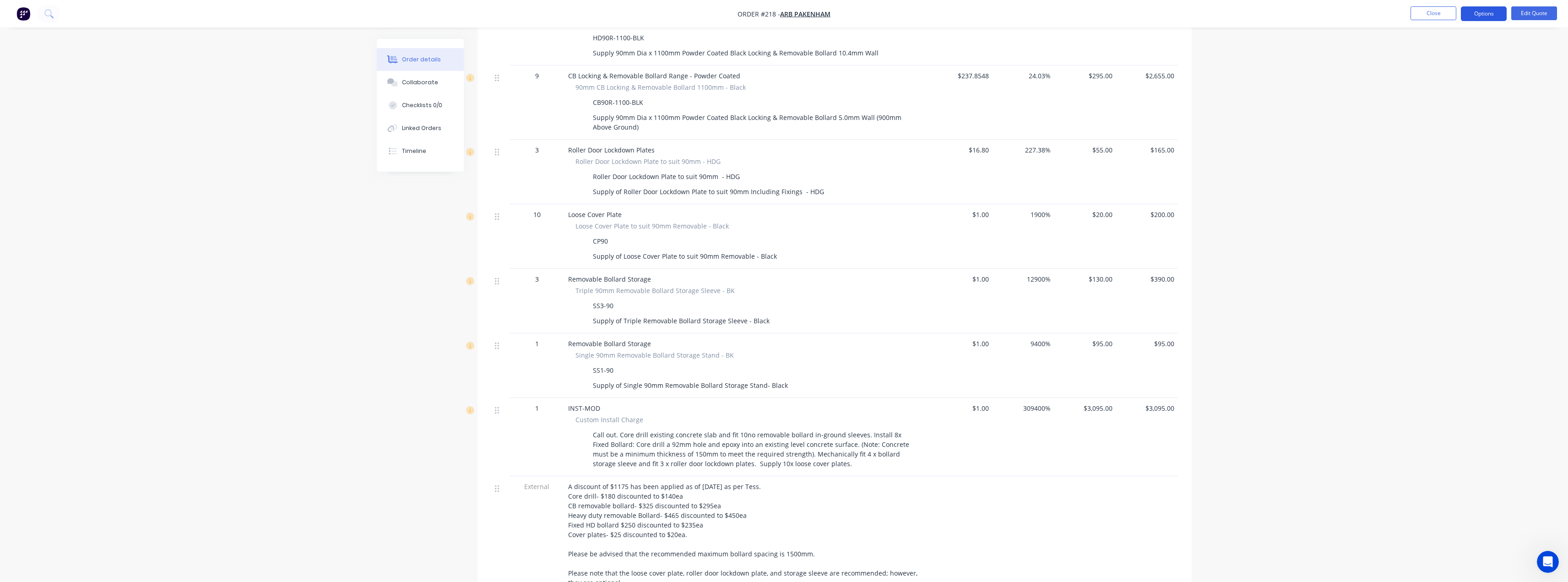
click at [1482, 17] on button "Options" at bounding box center [1484, 13] width 46 height 15
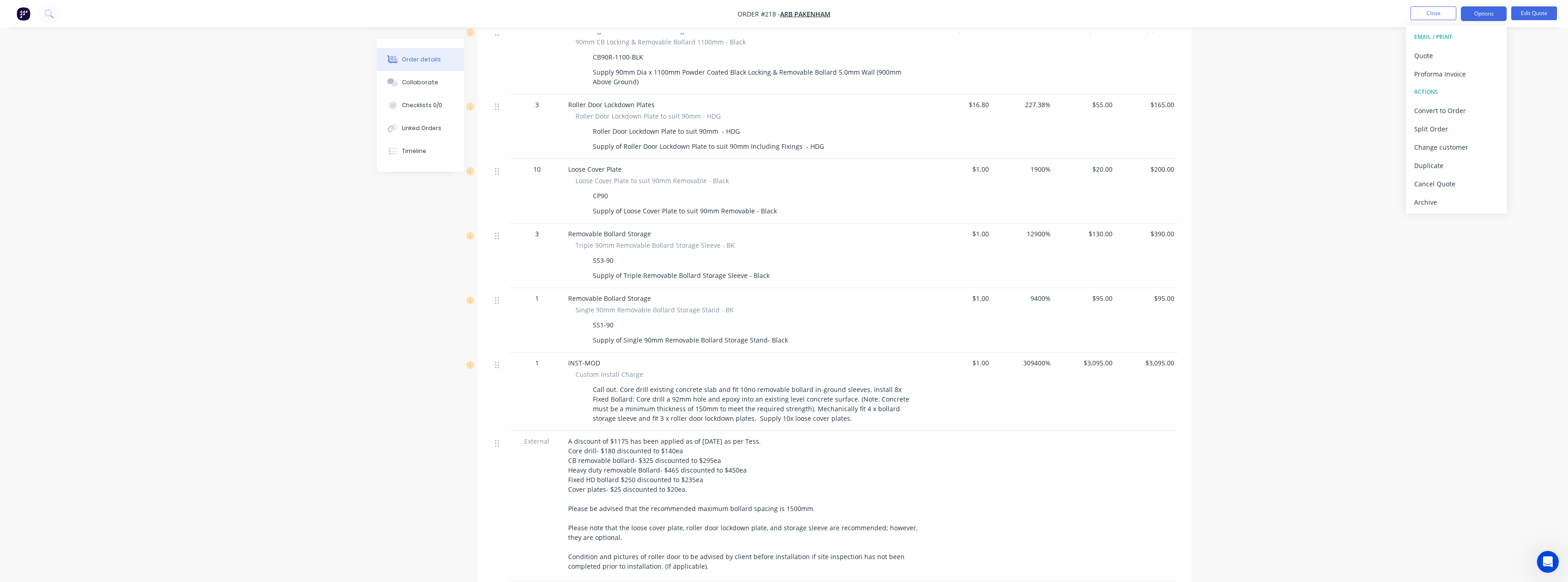
scroll to position [641, 0]
click at [1423, 54] on div "Quote" at bounding box center [1456, 56] width 84 height 13
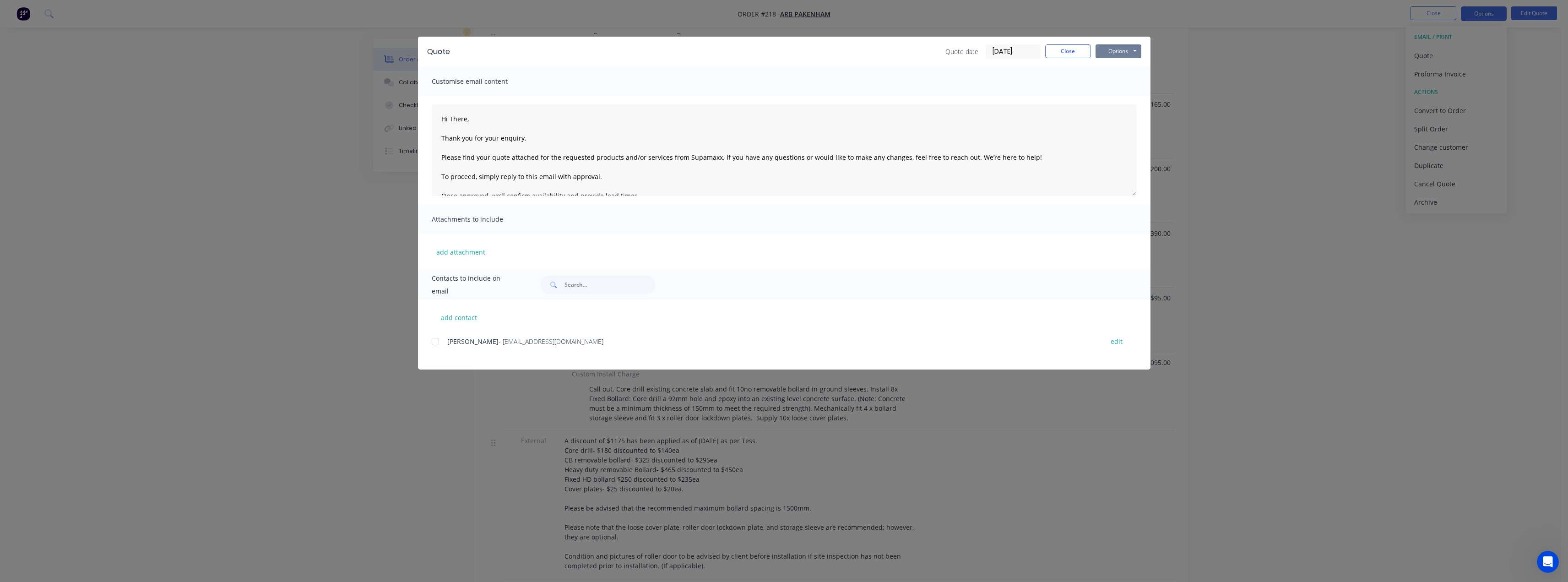
click at [1113, 52] on button "Options" at bounding box center [1118, 51] width 46 height 13
click at [1111, 68] on button "Preview" at bounding box center [1125, 67] width 59 height 15
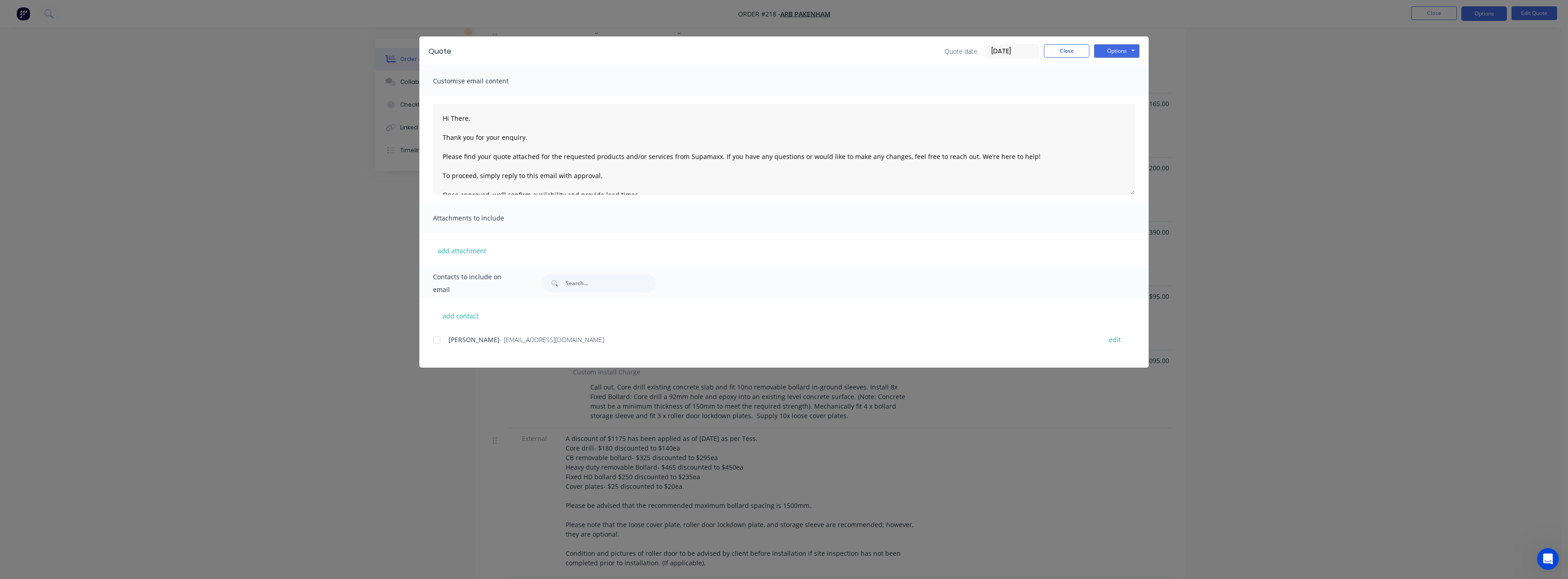
type textarea "Hi There, Thank you for your enquiry. Please find your quote attached for the r…"
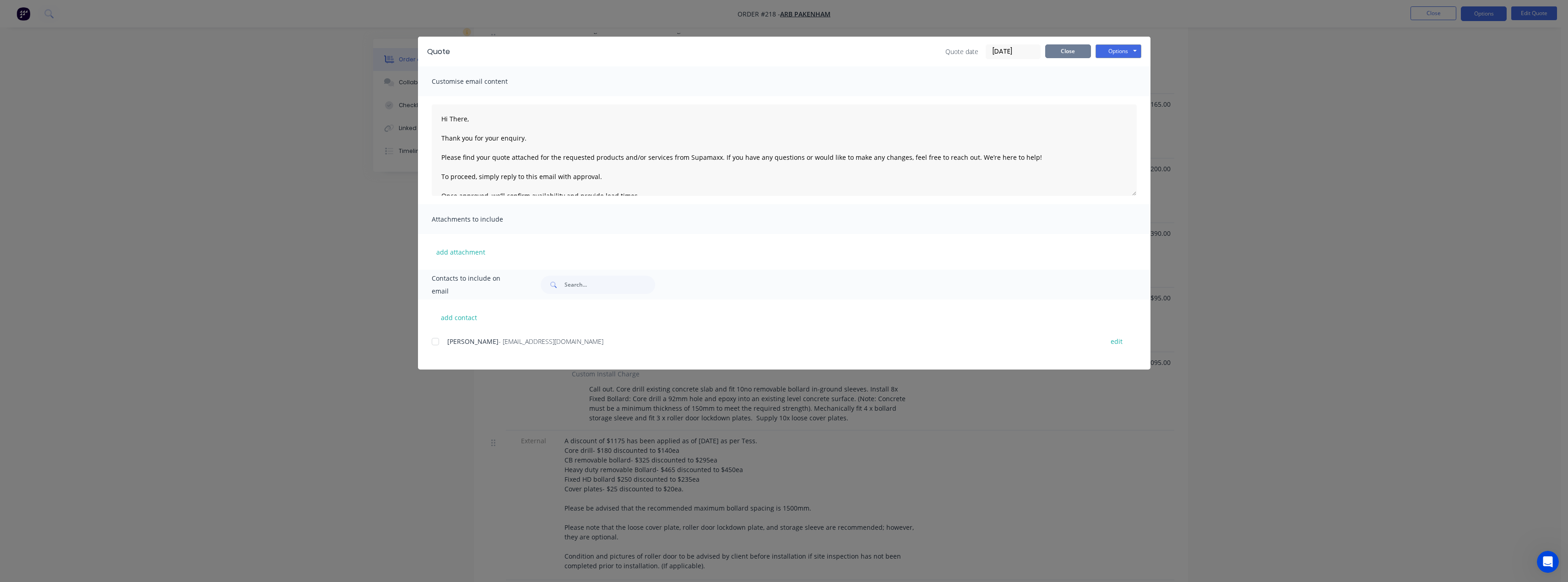
click at [1065, 51] on button "Close" at bounding box center [1068, 51] width 46 height 13
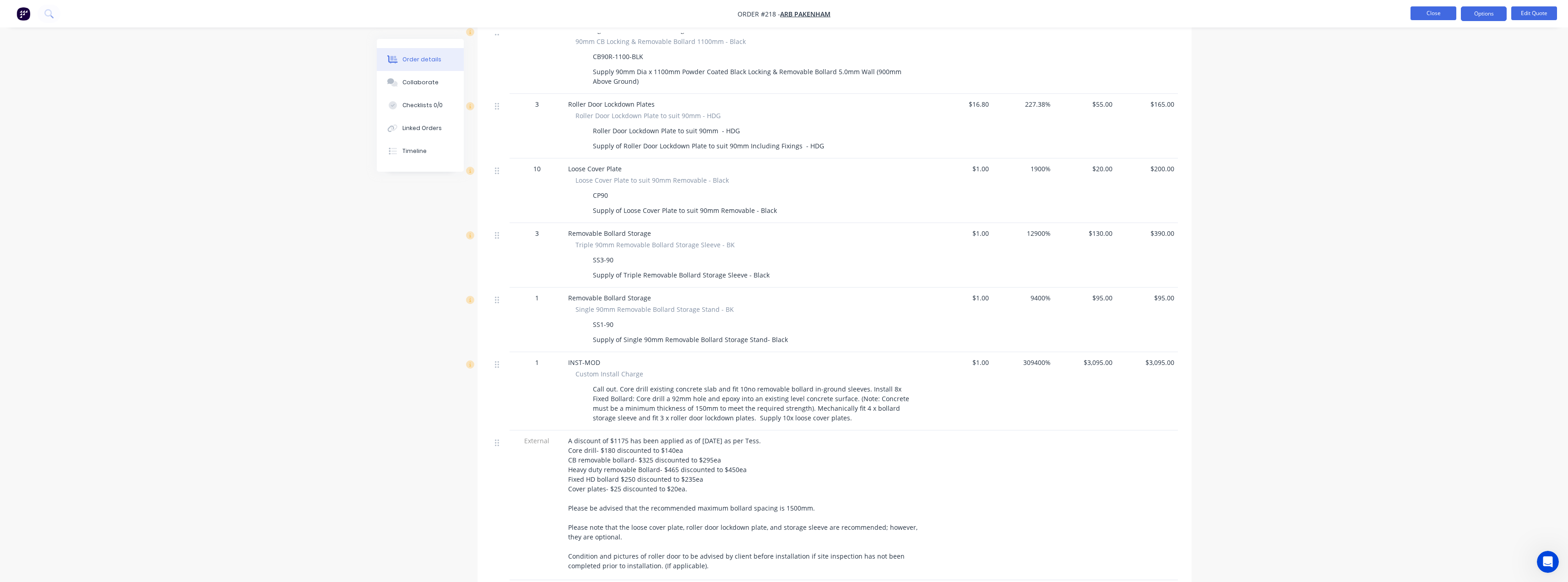
click at [1423, 13] on button "Close" at bounding box center [1433, 13] width 46 height 13
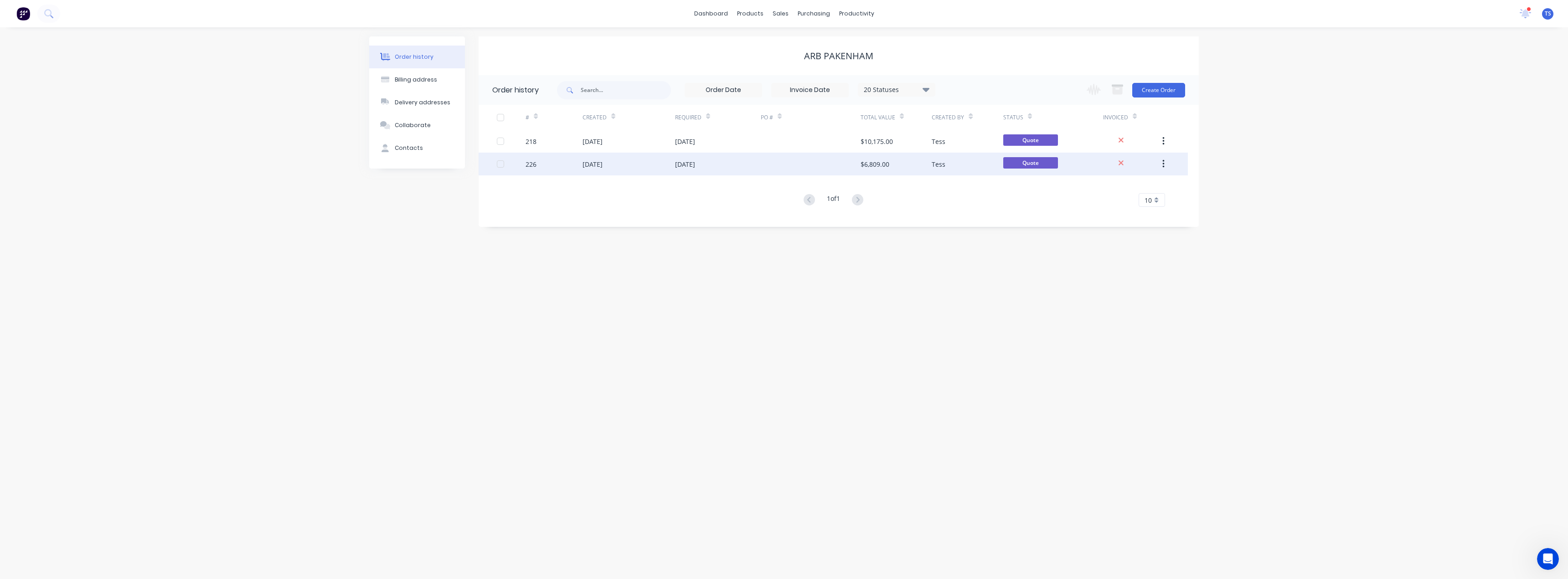
click at [695, 164] on div "[DATE]" at bounding box center [685, 164] width 20 height 10
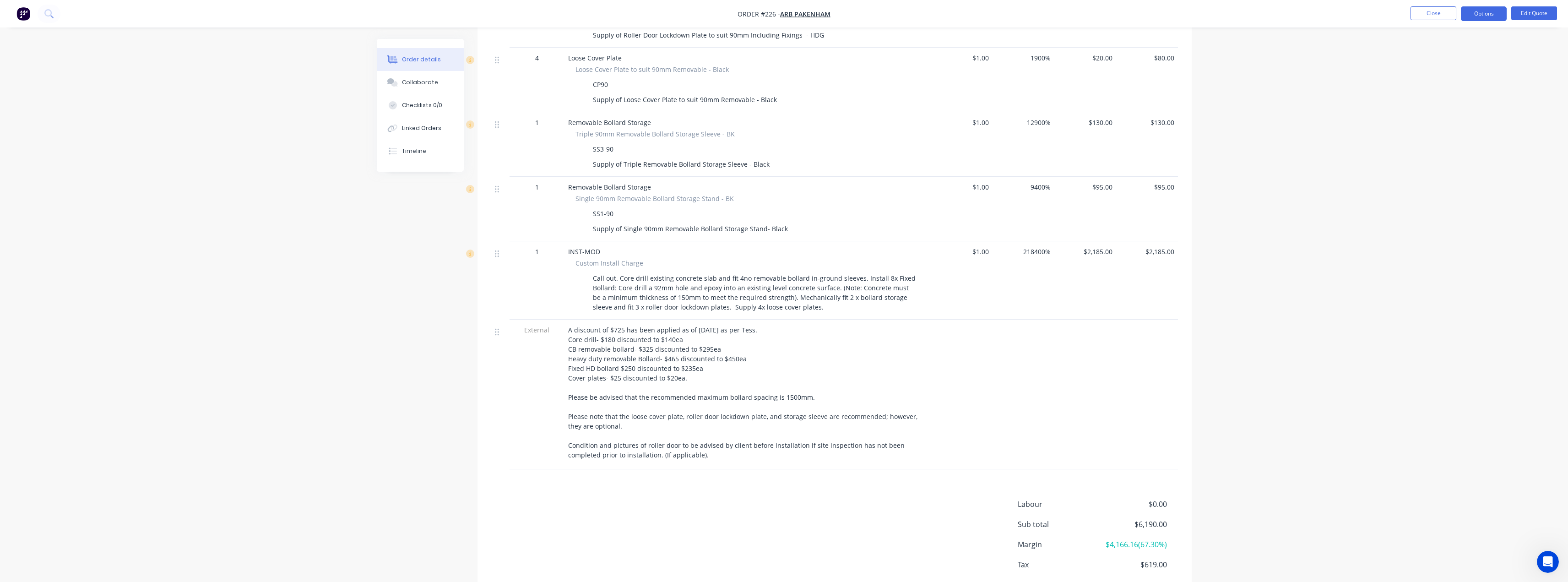
scroll to position [761, 0]
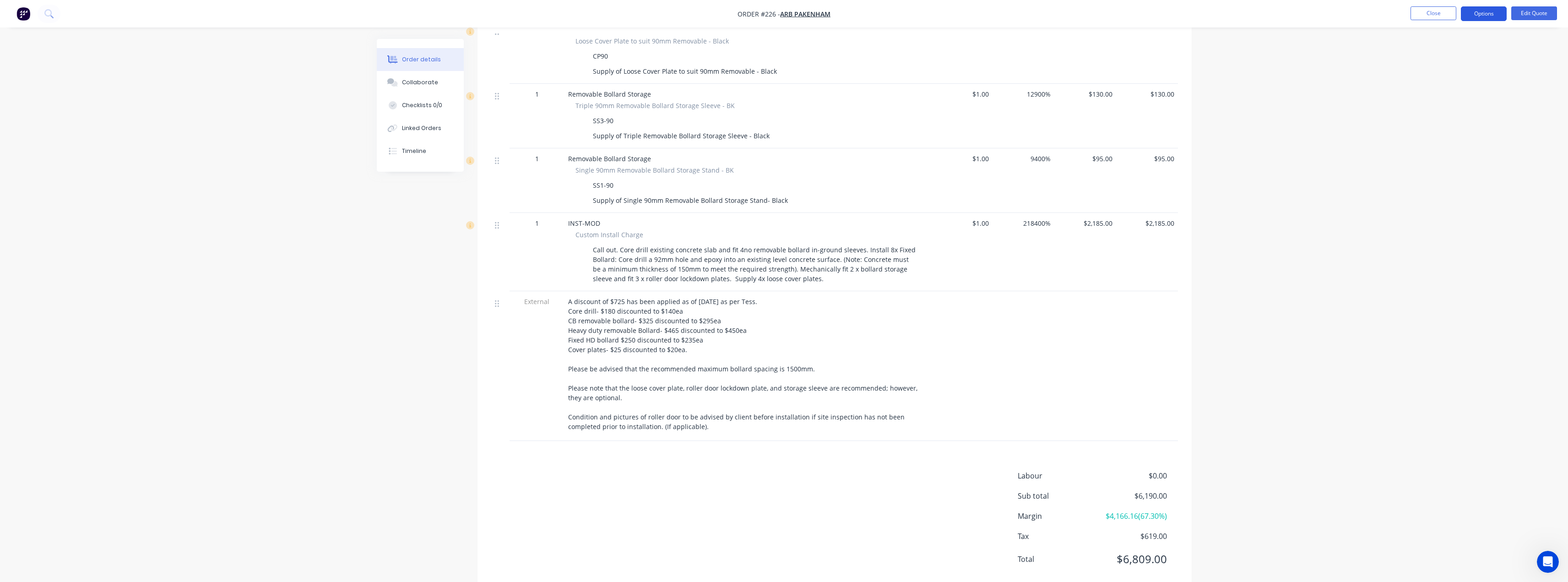
click at [1479, 12] on button "Options" at bounding box center [1484, 13] width 46 height 15
click at [1481, 17] on button "Options" at bounding box center [1484, 13] width 46 height 15
click at [1481, 17] on button "Options" at bounding box center [1484, 13] width 46 height 15
click at [1424, 54] on div "Quote" at bounding box center [1456, 56] width 84 height 13
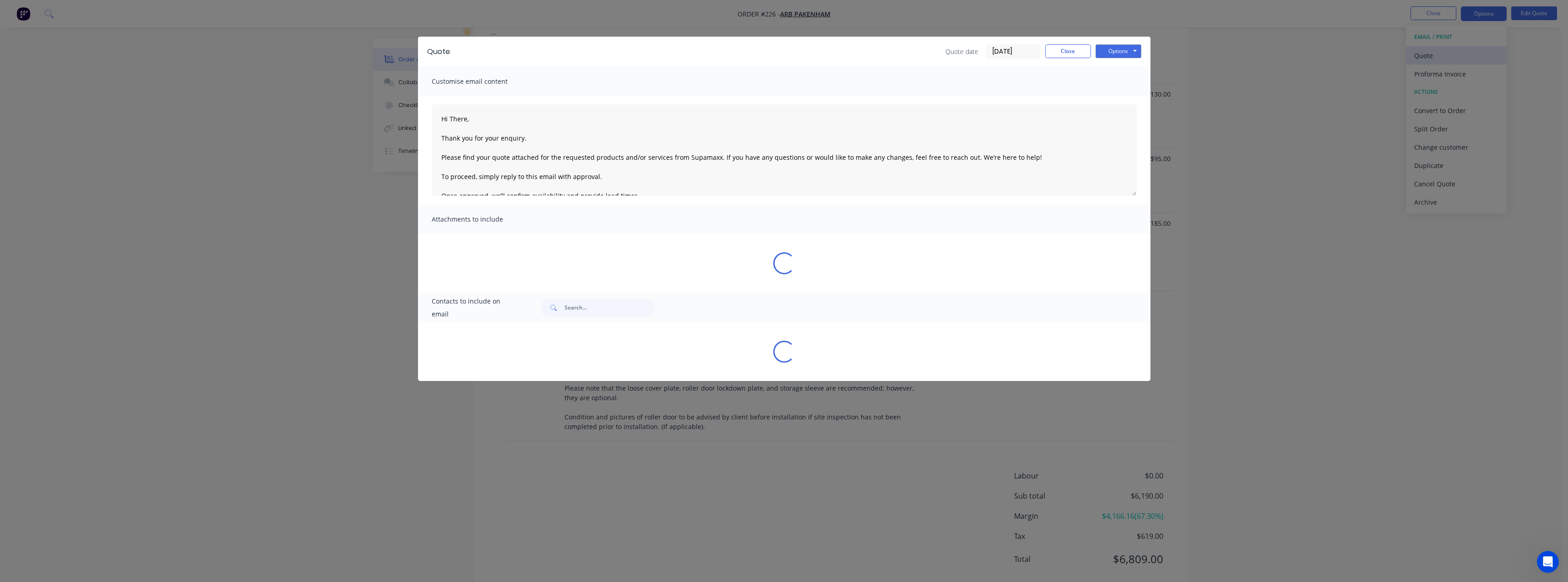
type textarea "Hi There, Thank you for your enquiry. Please find your quote attached for the r…"
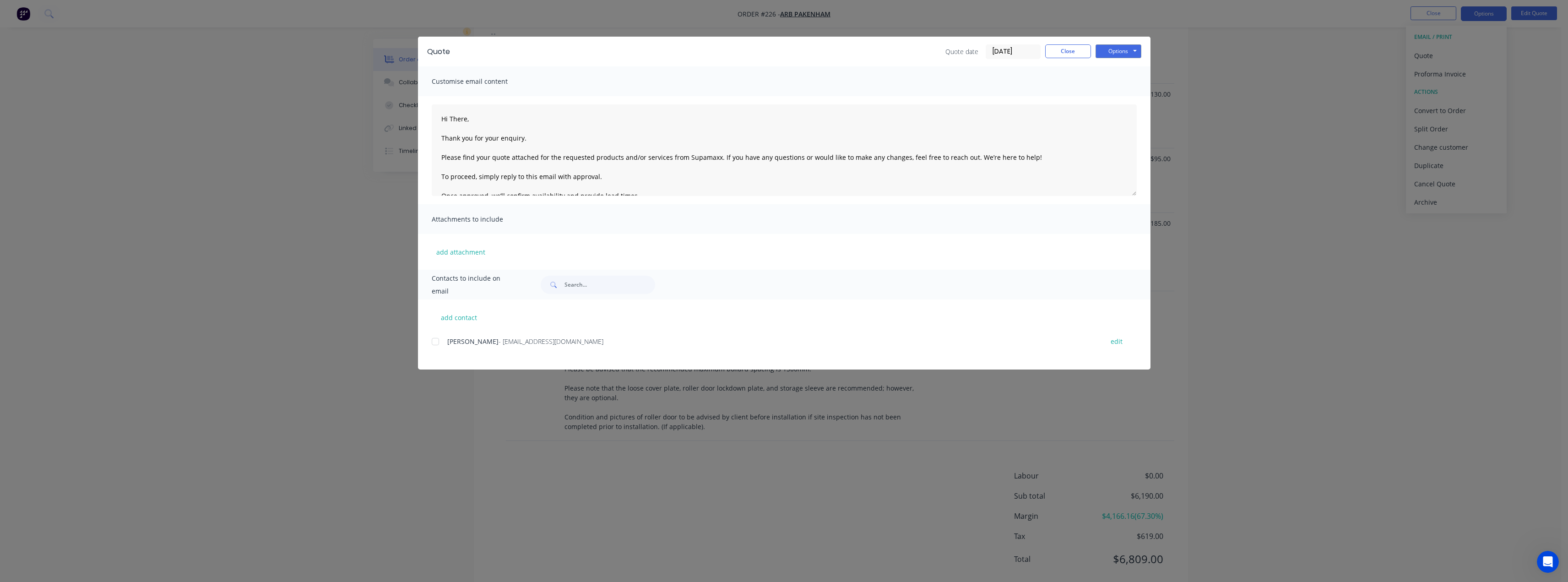
click at [1286, 81] on div "Quote Quote date [DATE] Close Options Preview Print Email Customise email conte…" at bounding box center [784, 291] width 1568 height 582
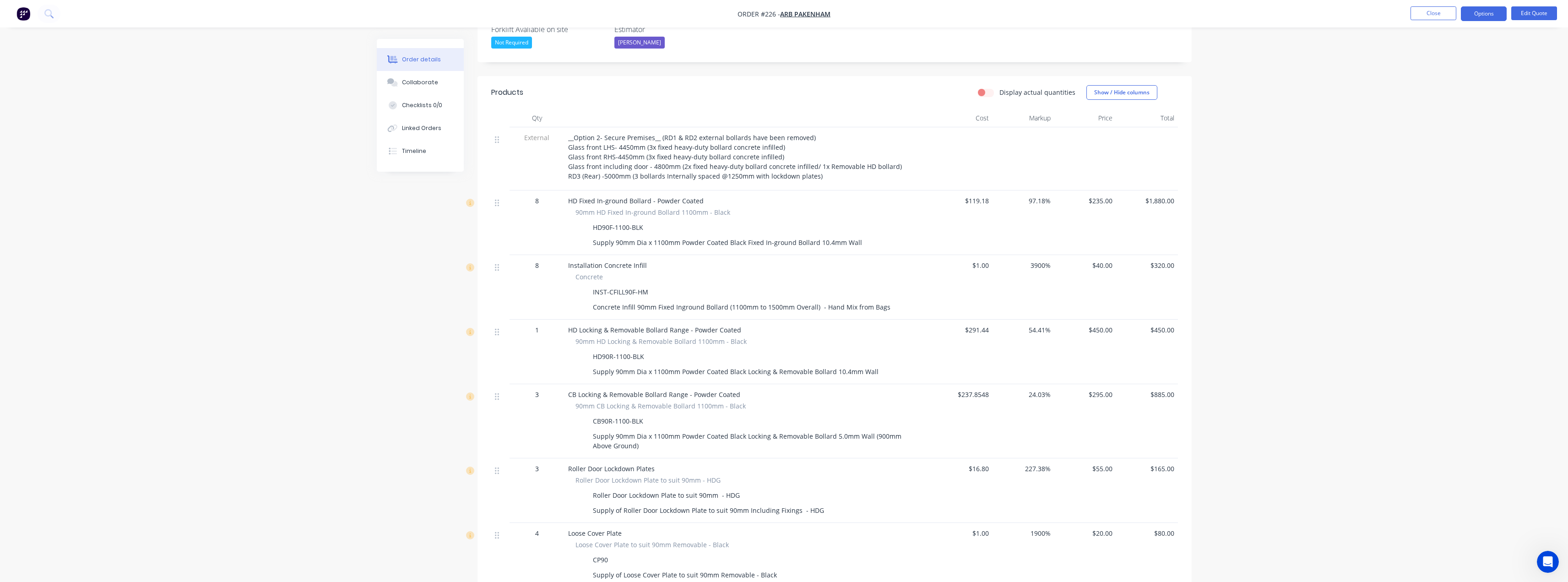
scroll to position [212, 0]
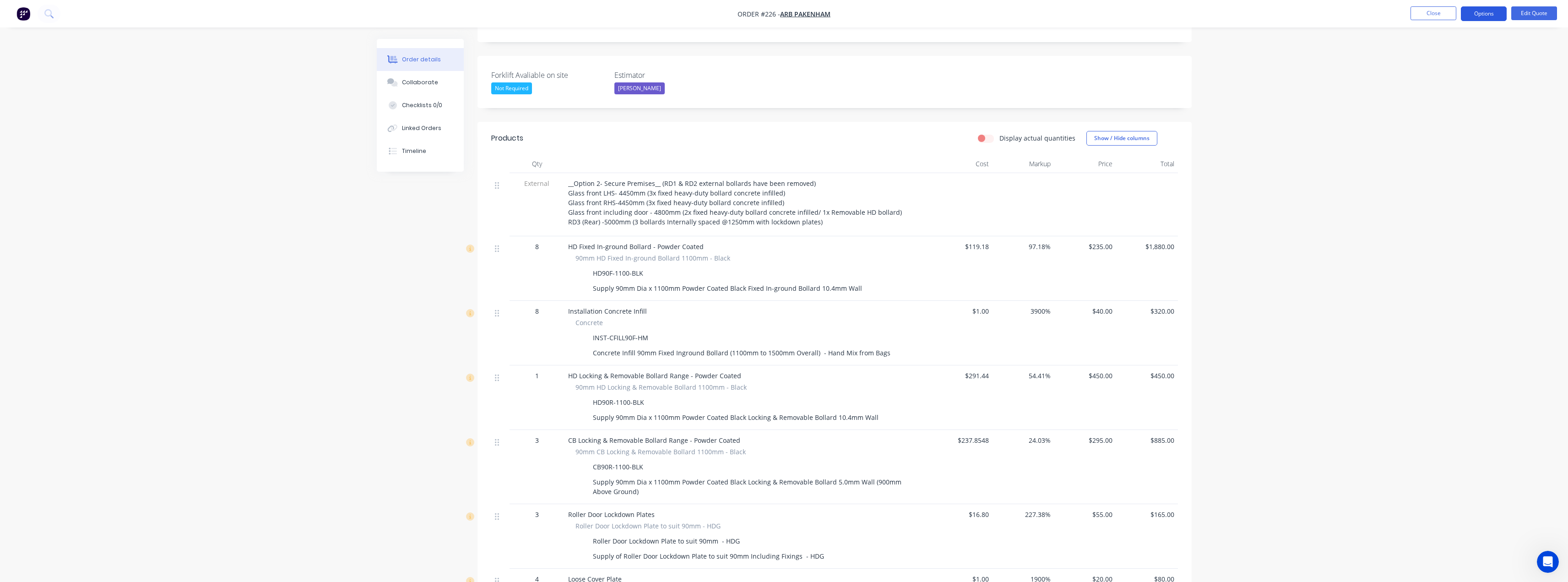
click at [1500, 13] on button "Options" at bounding box center [1484, 13] width 46 height 15
click at [1425, 56] on div "Quote" at bounding box center [1456, 56] width 84 height 13
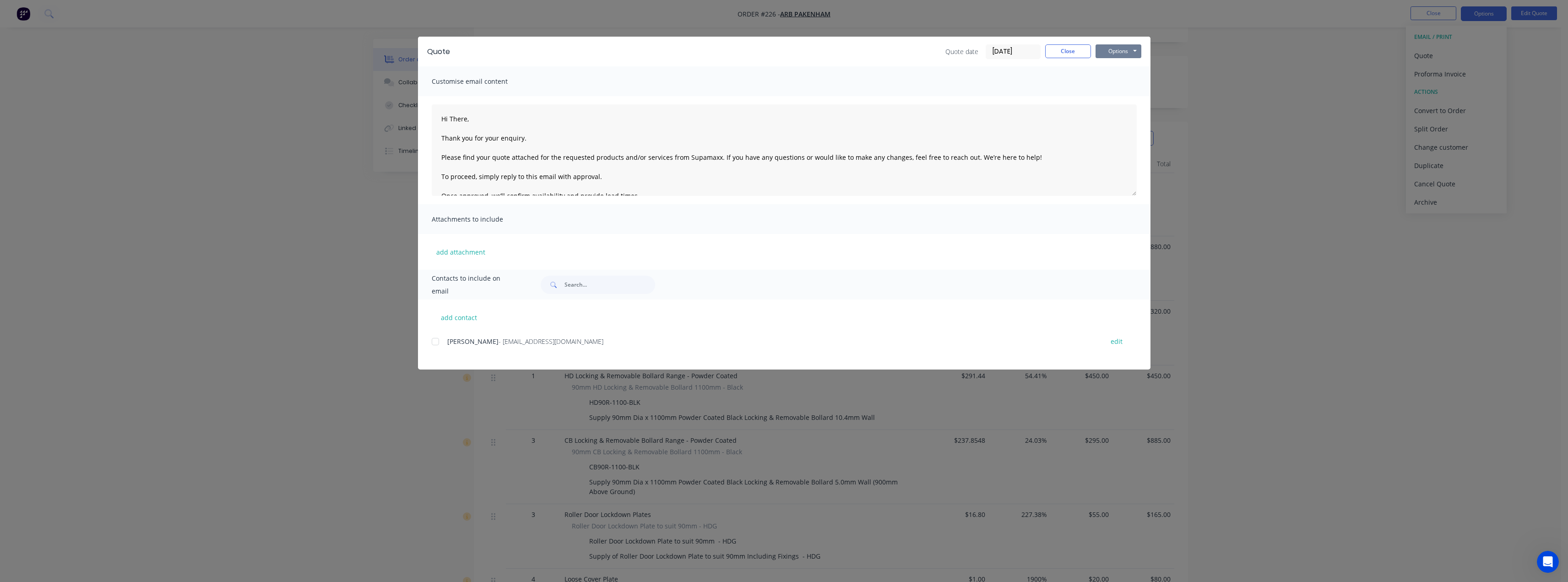
click at [1132, 46] on button "Options" at bounding box center [1118, 51] width 46 height 13
click at [1128, 65] on button "Preview" at bounding box center [1125, 67] width 59 height 15
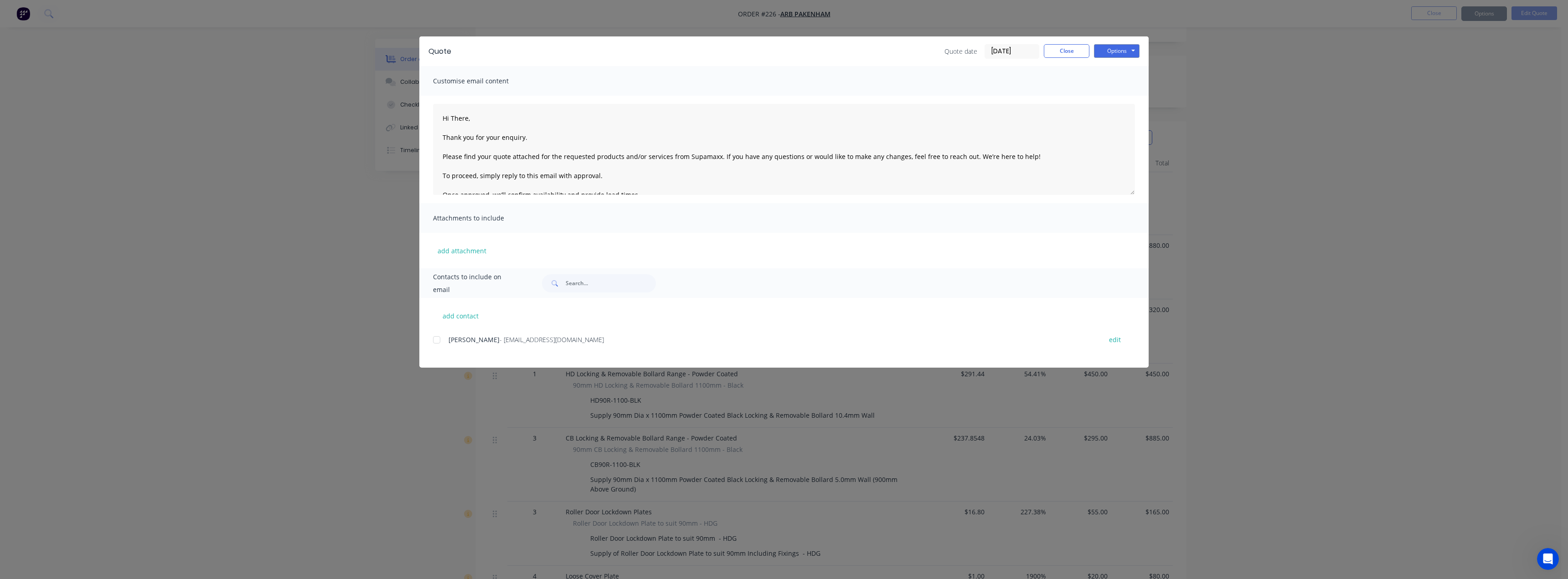
type textarea "Hi There, Thank you for your enquiry. Please find your quote attached for the r…"
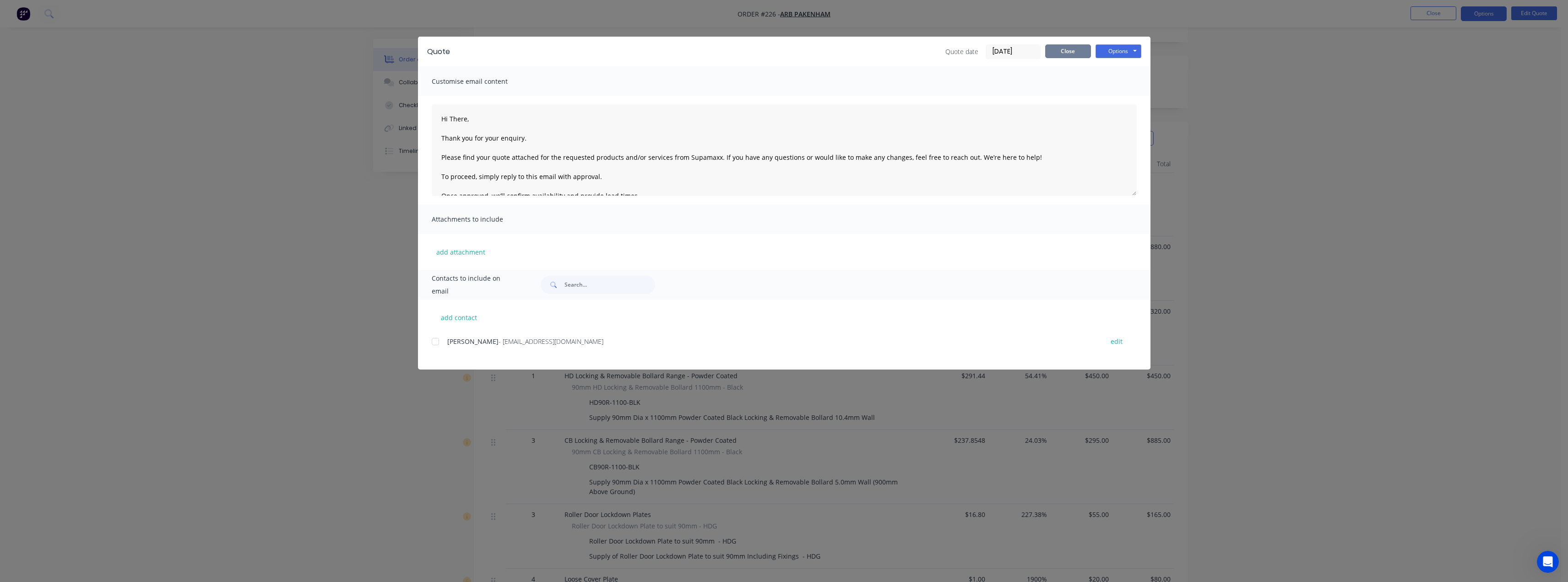
click at [1075, 50] on button "Close" at bounding box center [1068, 51] width 46 height 13
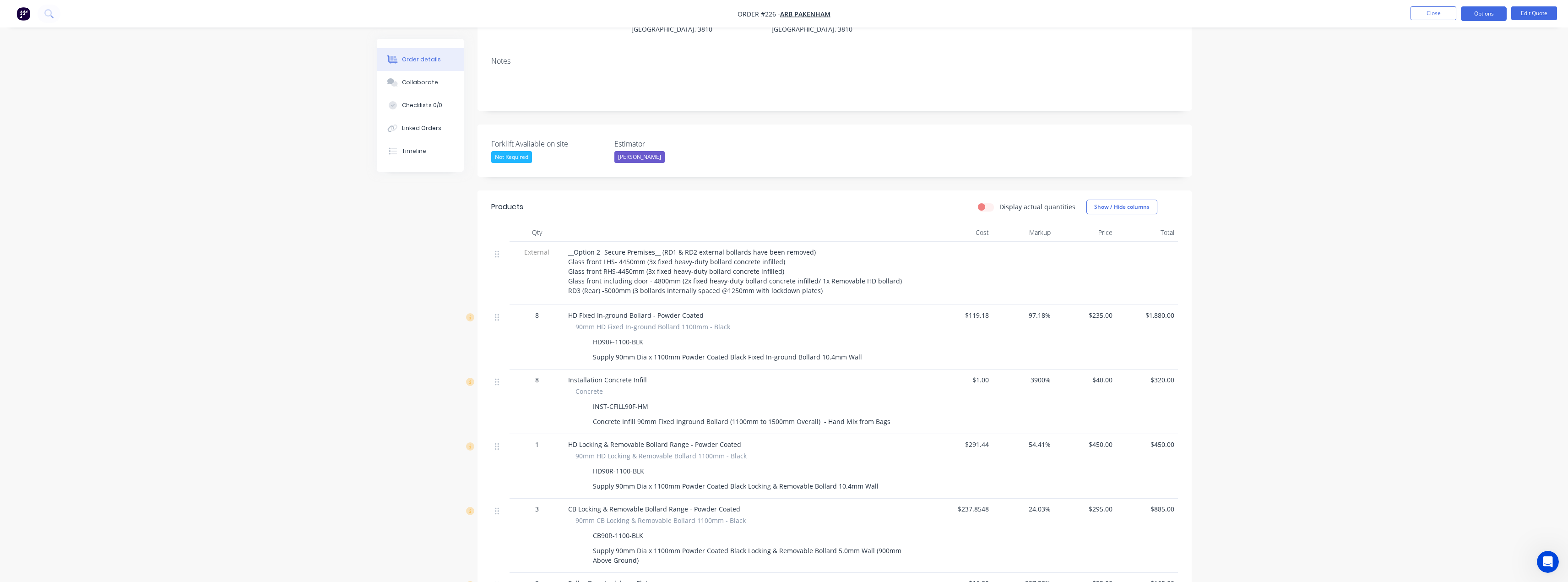
scroll to position [28, 0]
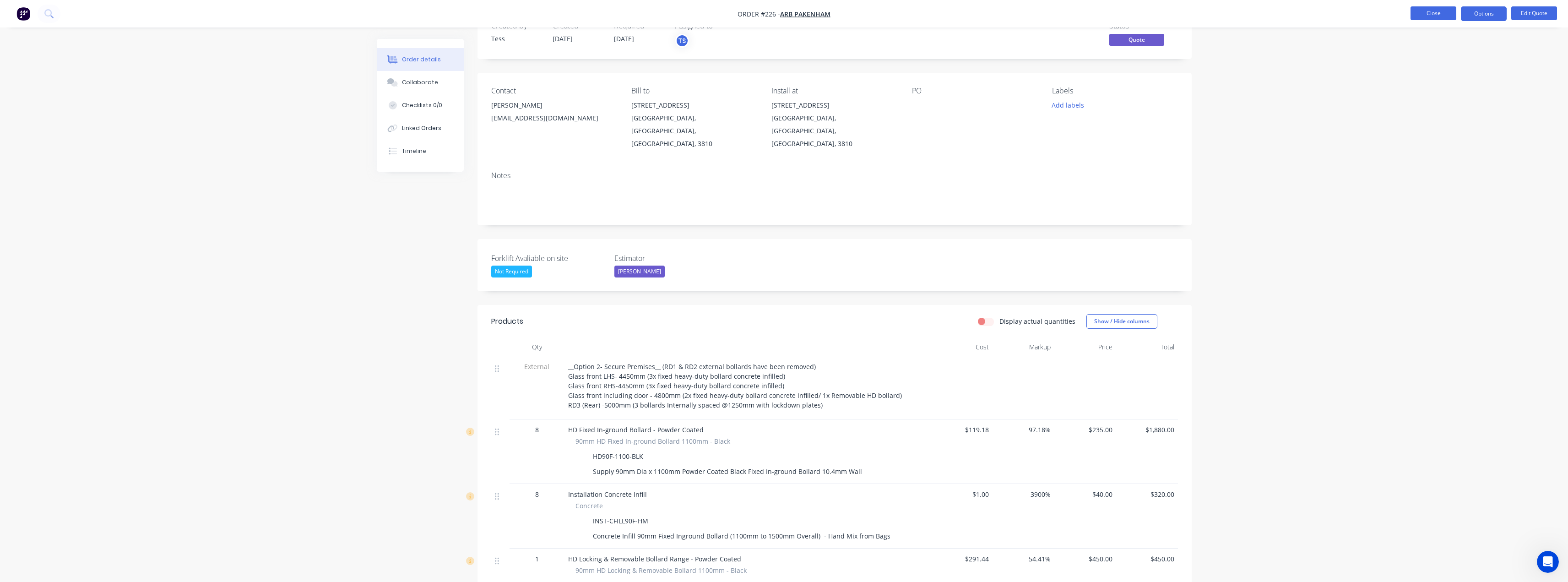
click at [1440, 12] on button "Close" at bounding box center [1433, 13] width 46 height 13
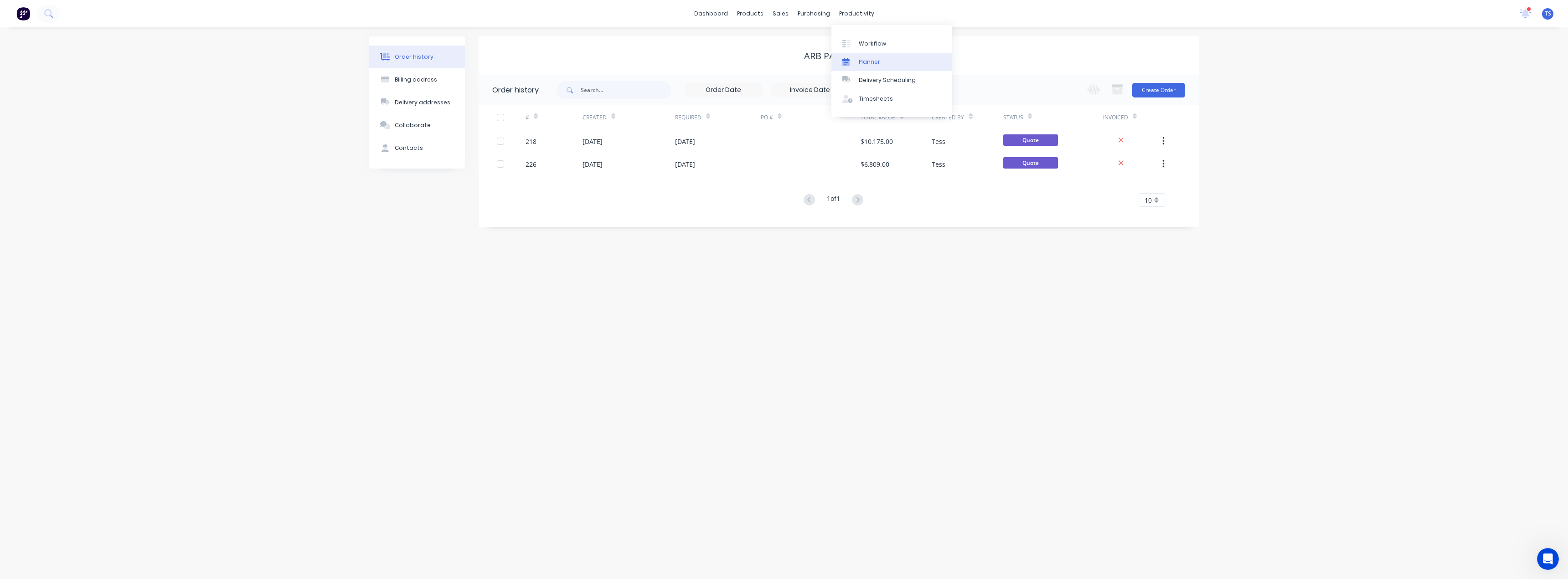
click at [861, 61] on div "Planner" at bounding box center [869, 61] width 21 height 8
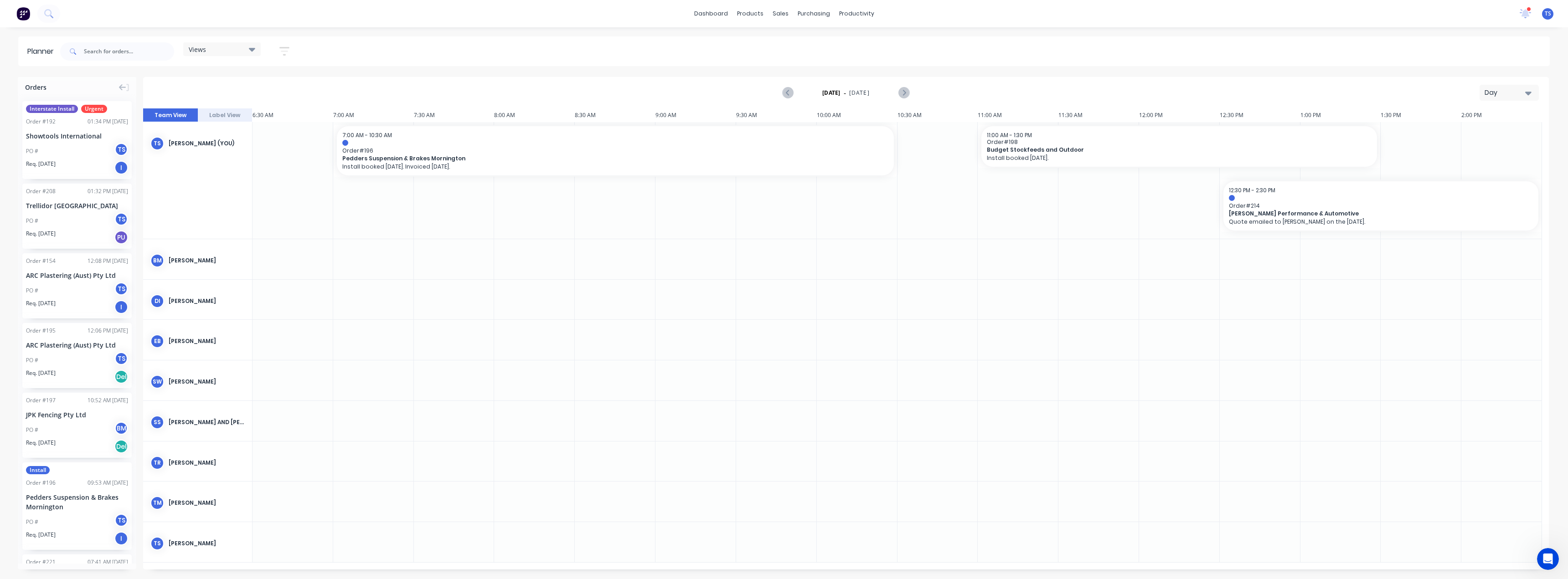
click at [1514, 91] on div "Day" at bounding box center [1505, 93] width 42 height 10
click at [1483, 154] on div "Month" at bounding box center [1493, 153] width 90 height 18
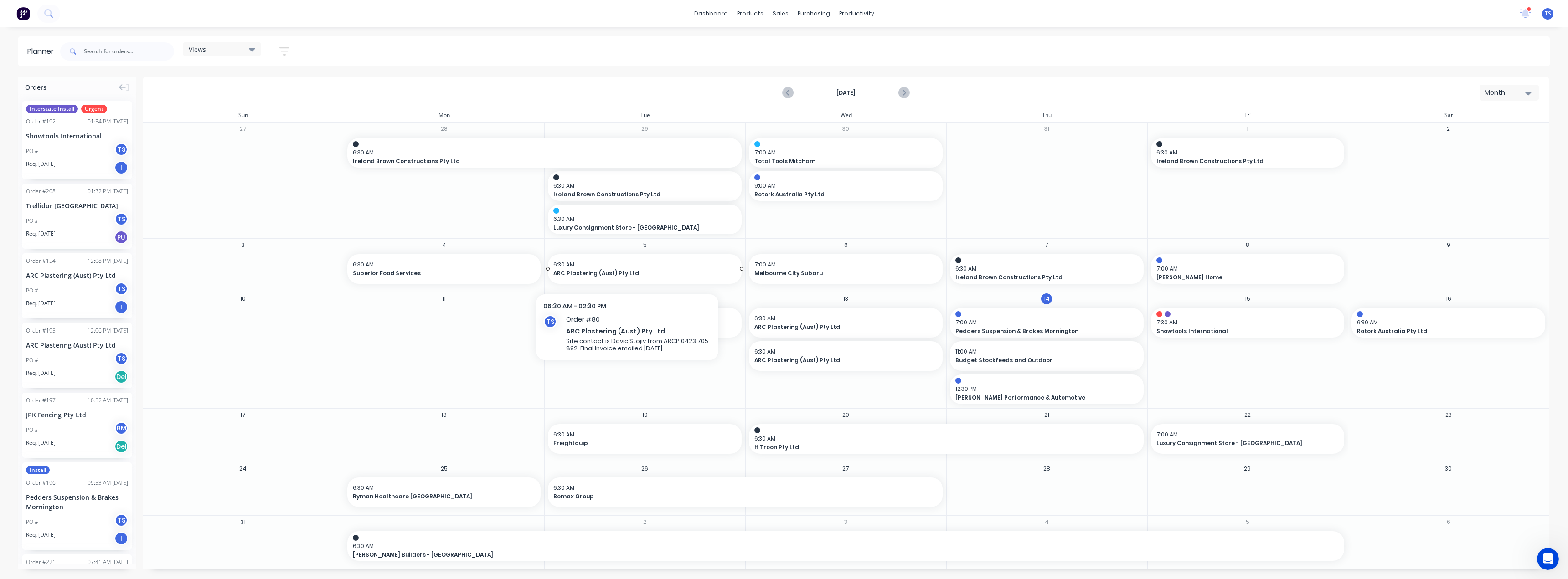
click at [627, 268] on span "6:30 AM" at bounding box center [642, 264] width 178 height 8
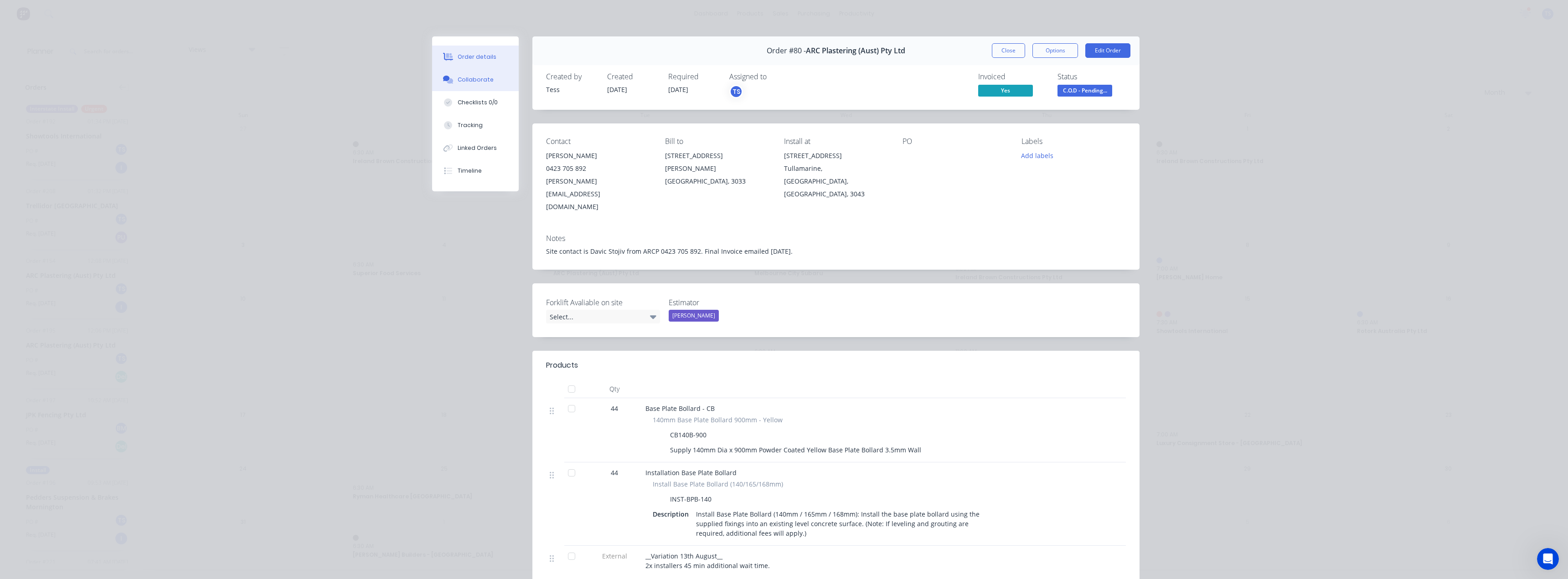
click at [470, 85] on button "Collaborate" at bounding box center [475, 79] width 86 height 23
